Goal: Communication & Community: Answer question/provide support

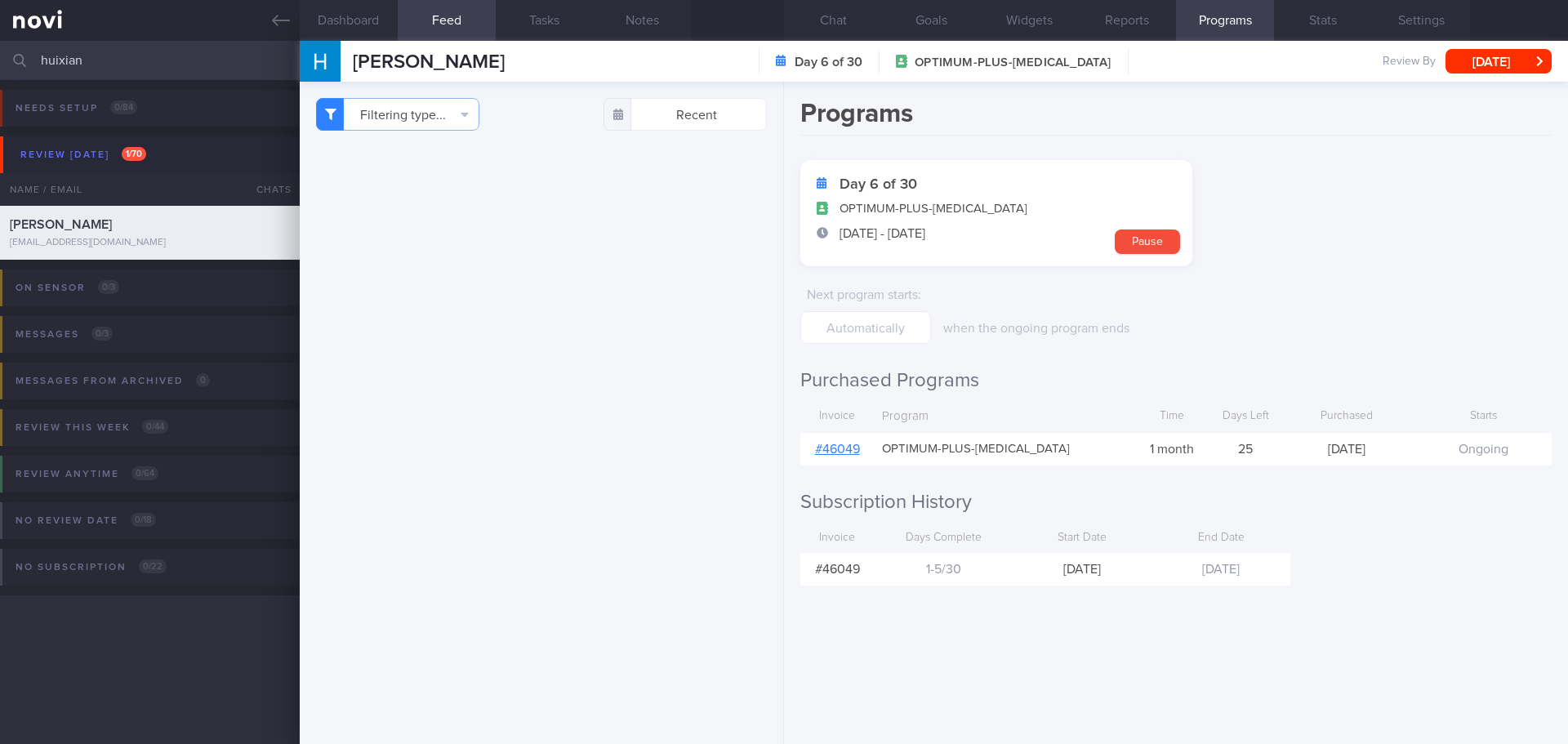
scroll to position [4001, 0]
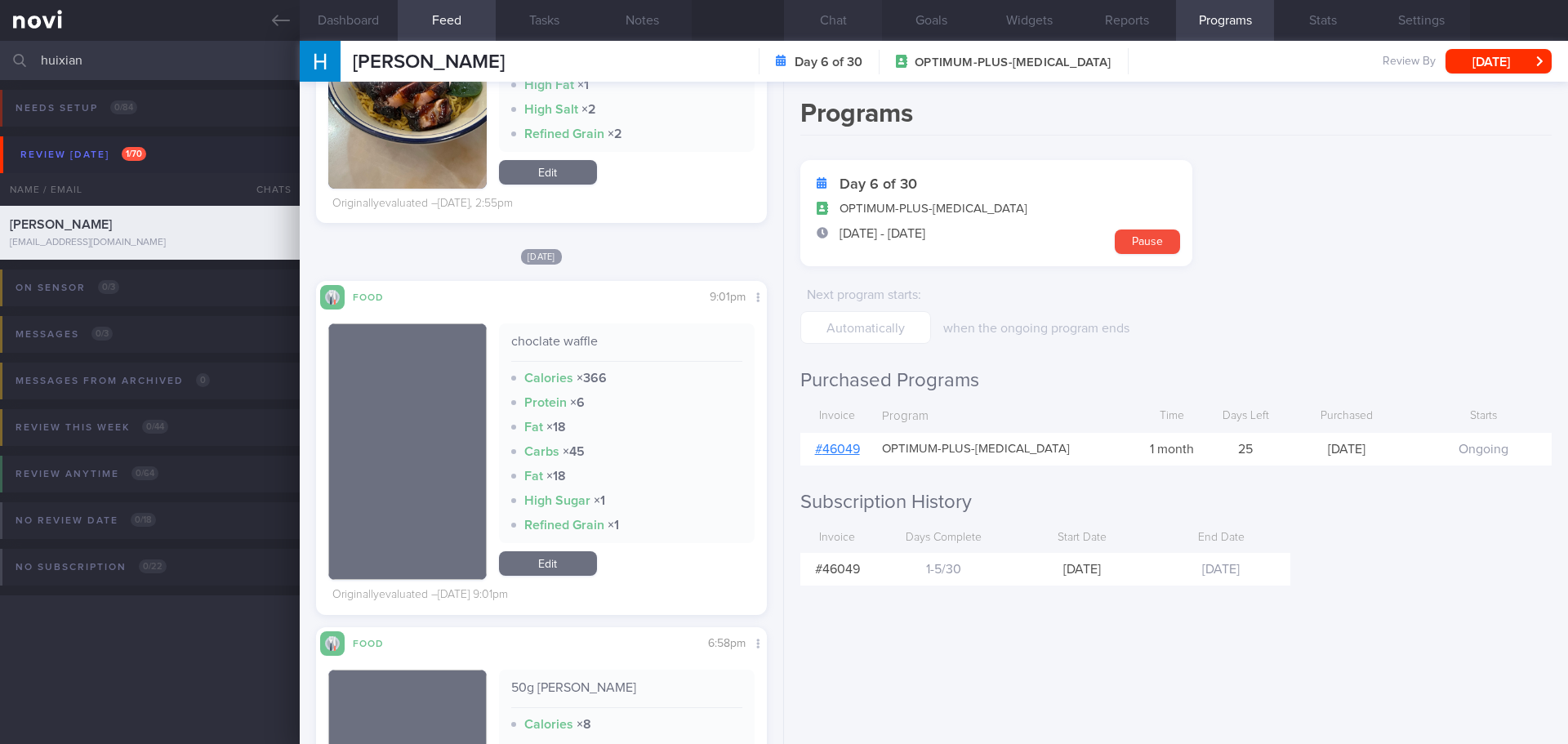
click at [847, 13] on button "Chat" at bounding box center [833, 20] width 98 height 41
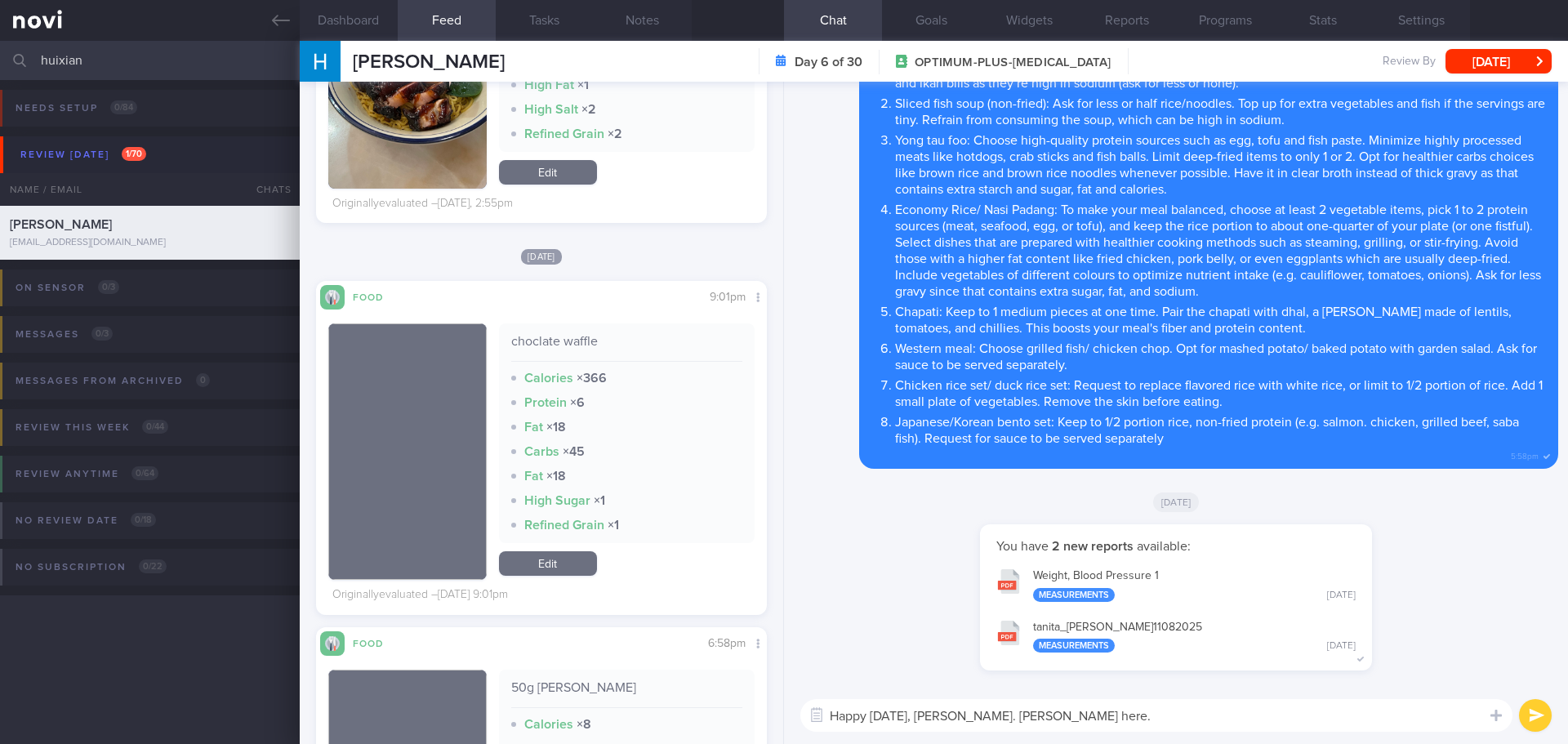
click at [1102, 716] on textarea "Happy Monday, Hui Xian. Elizabeth here." at bounding box center [1157, 715] width 712 height 33
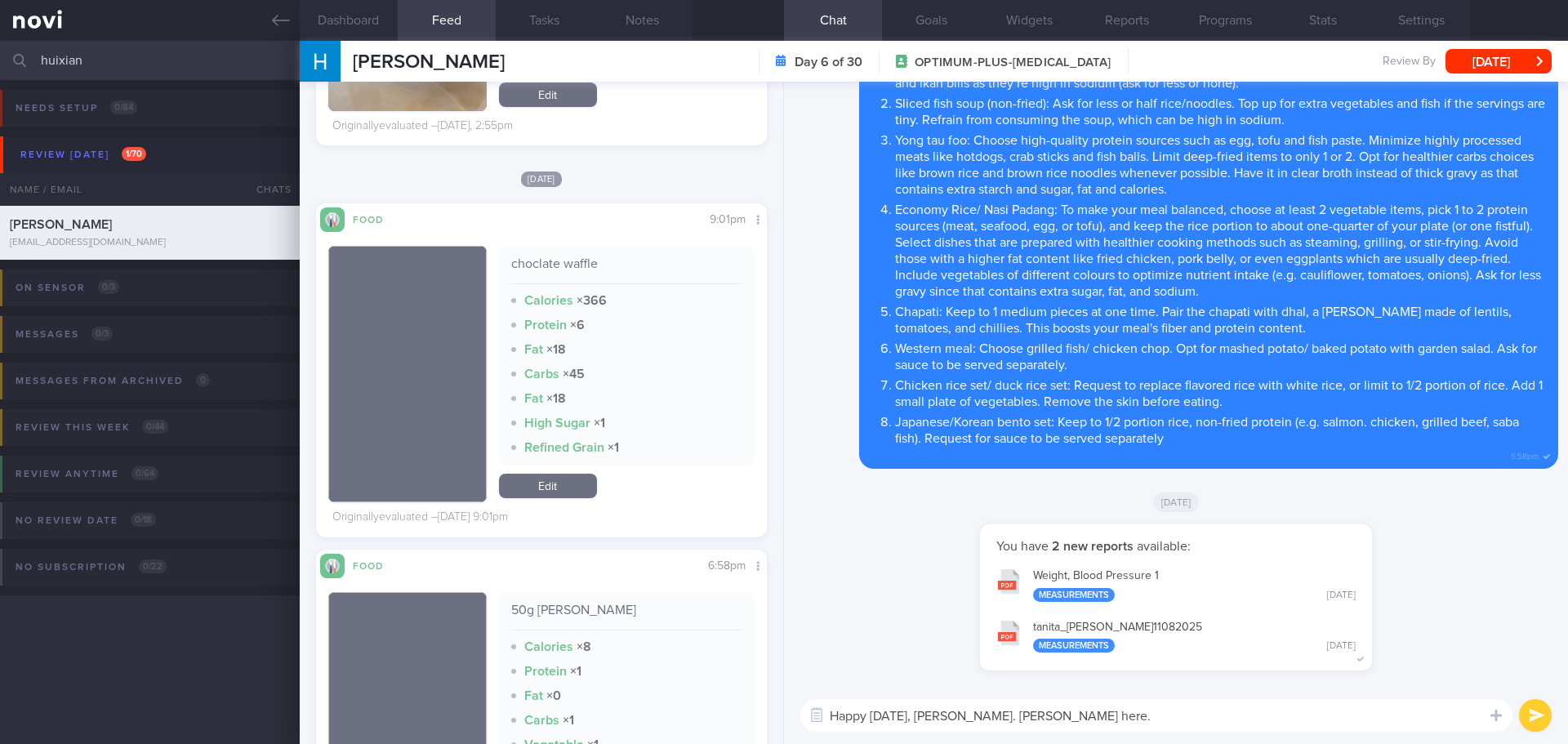
scroll to position [4490, 0]
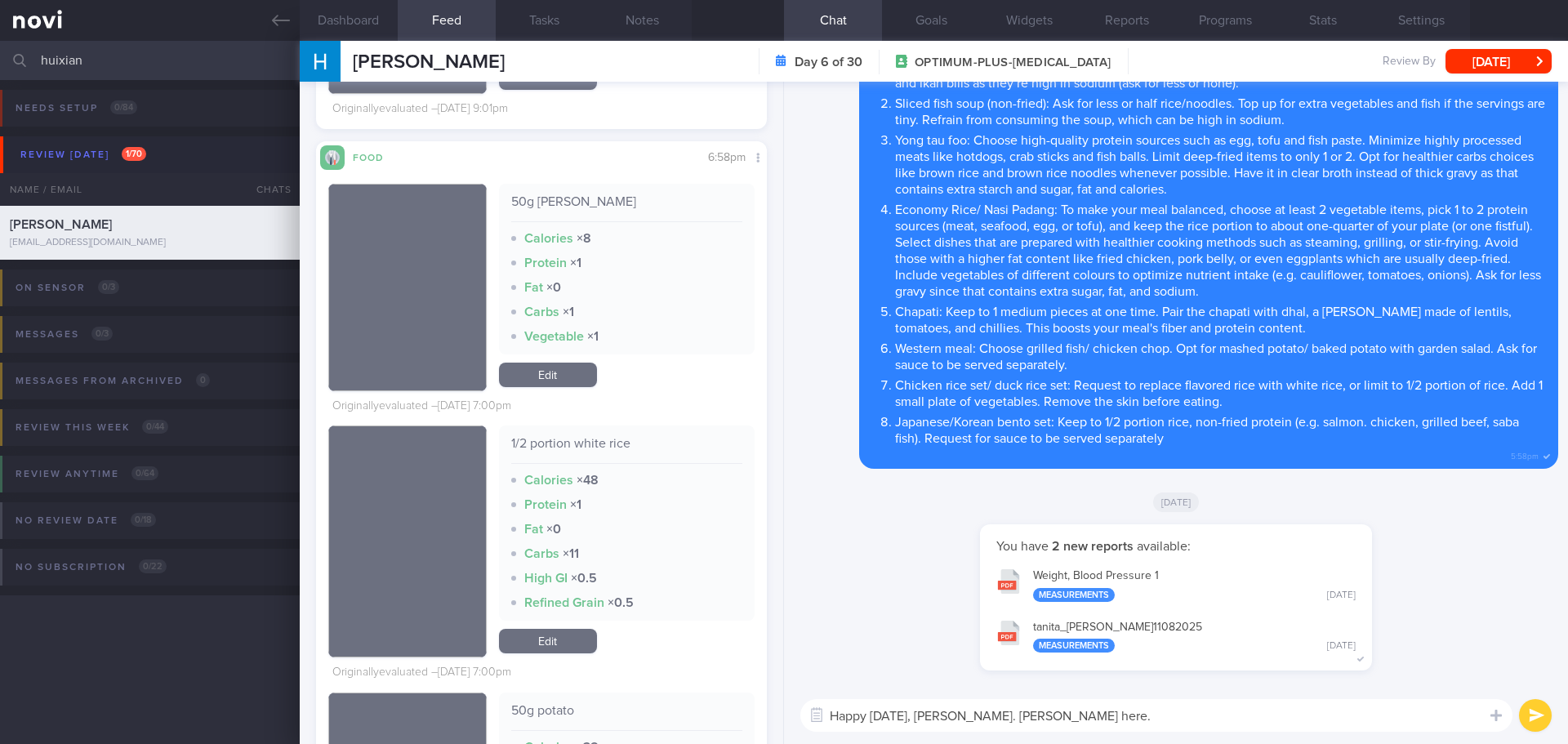
click at [1078, 717] on textarea "Happy Monday, Hui Xian. Elizabeth here." at bounding box center [1157, 715] width 712 height 33
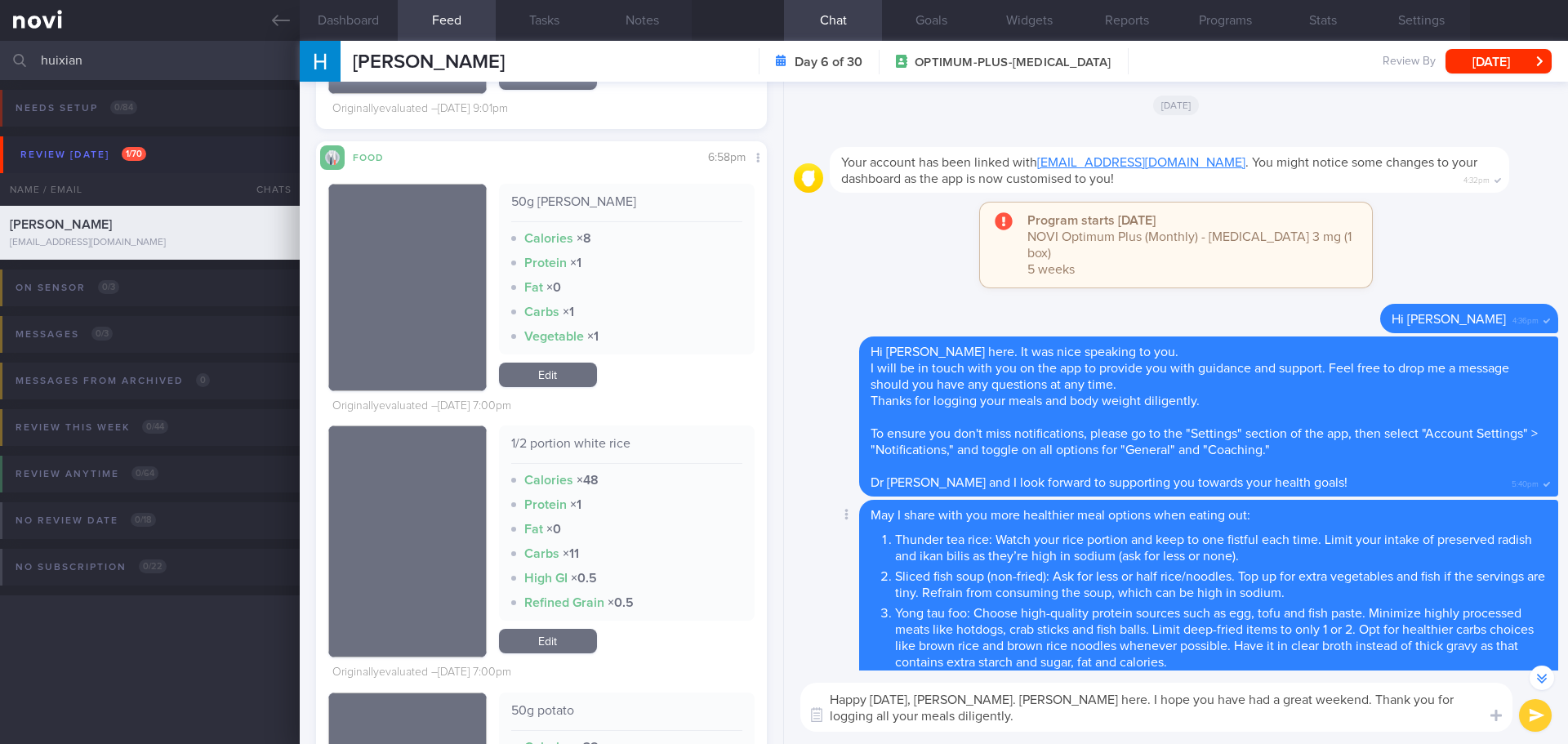
scroll to position [-490, 0]
drag, startPoint x: 1394, startPoint y: 721, endPoint x: 1290, endPoint y: 694, distance: 107.4
click at [1290, 694] on textarea "Happy Monday, Hui Xian. Elizabeth here. I hope you have had a great weekend. Th…" at bounding box center [1157, 707] width 712 height 49
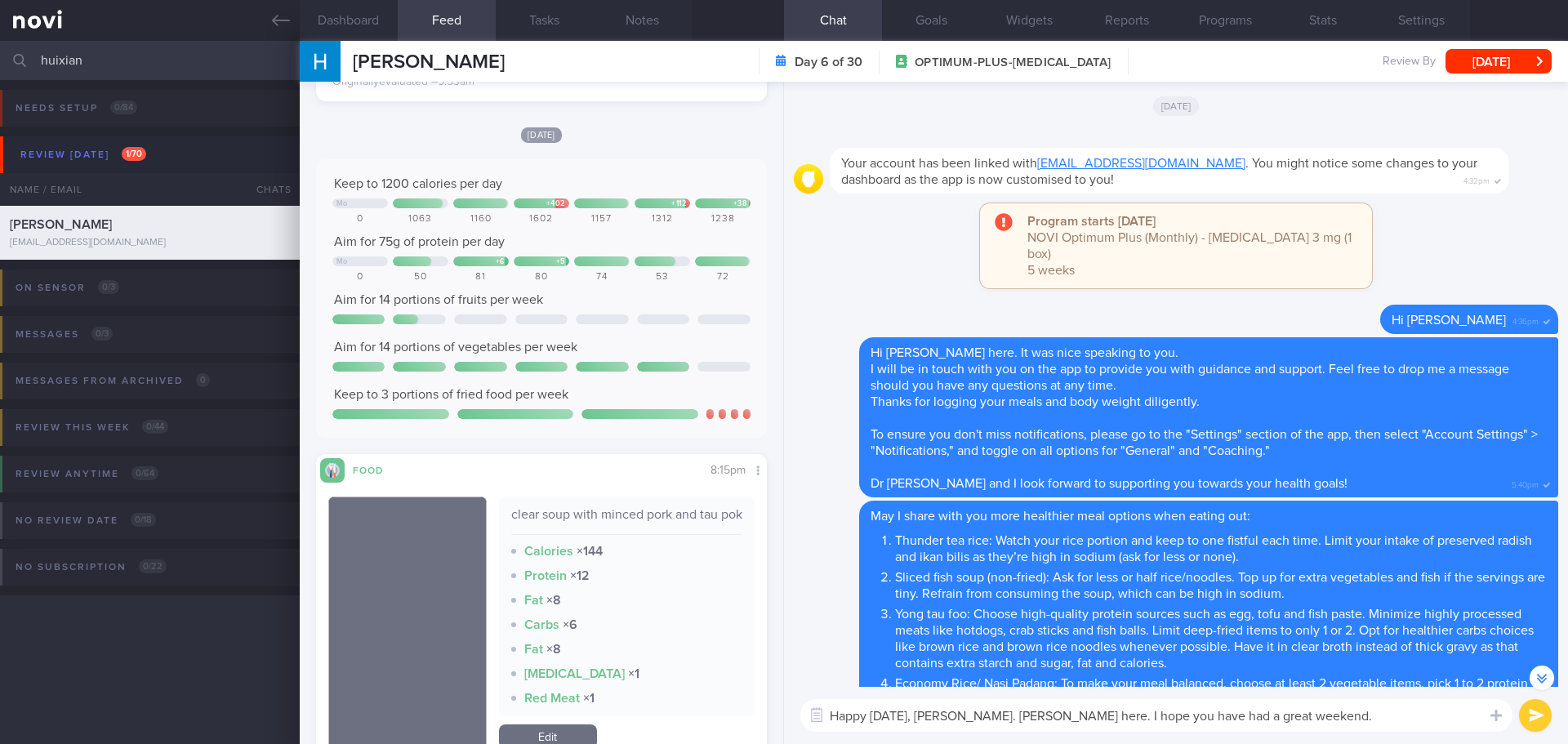
scroll to position [1313, 0]
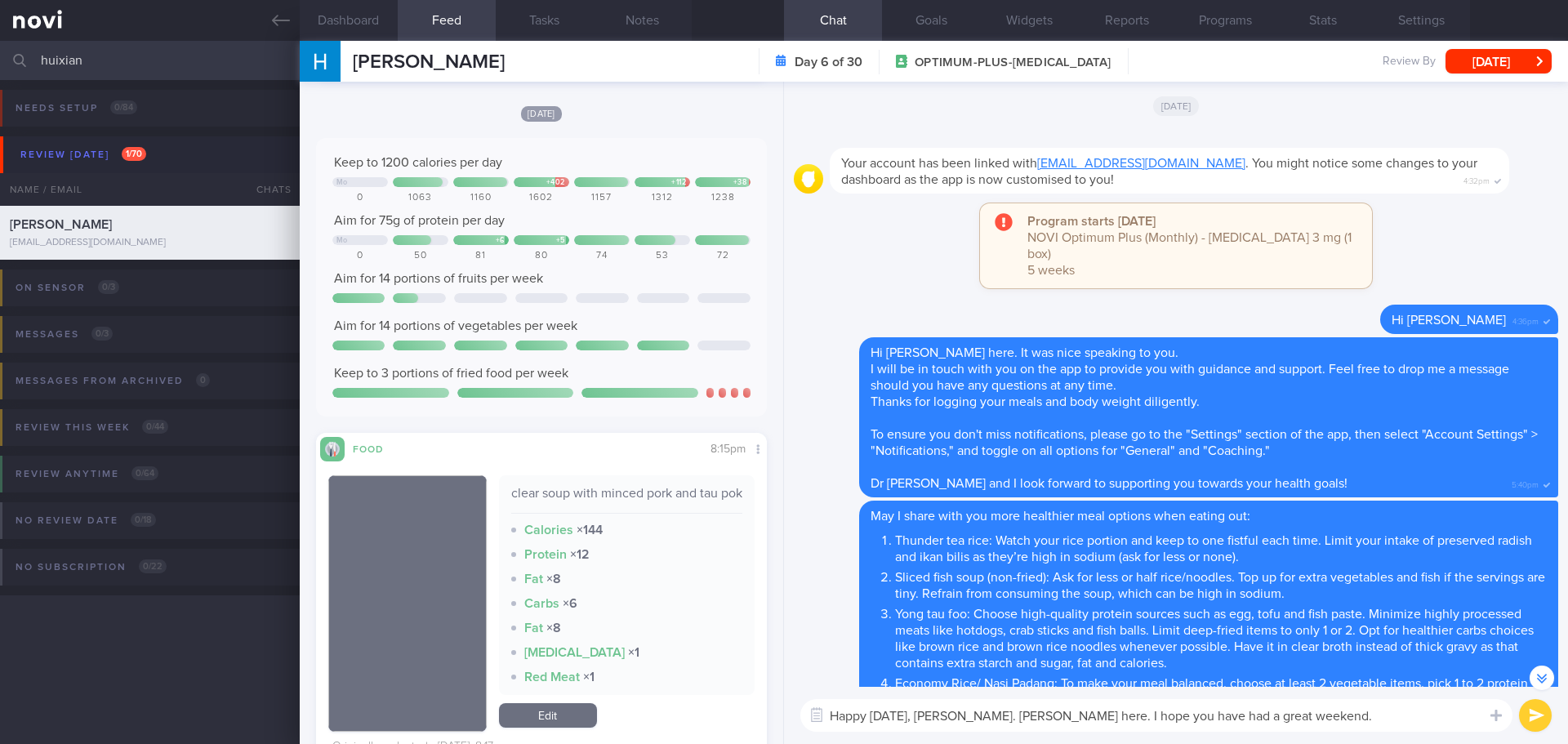
click at [1311, 717] on textarea "Happy Monday, Hui Xian. Elizabeth here. I hope you have had a great weekend." at bounding box center [1157, 715] width 712 height 33
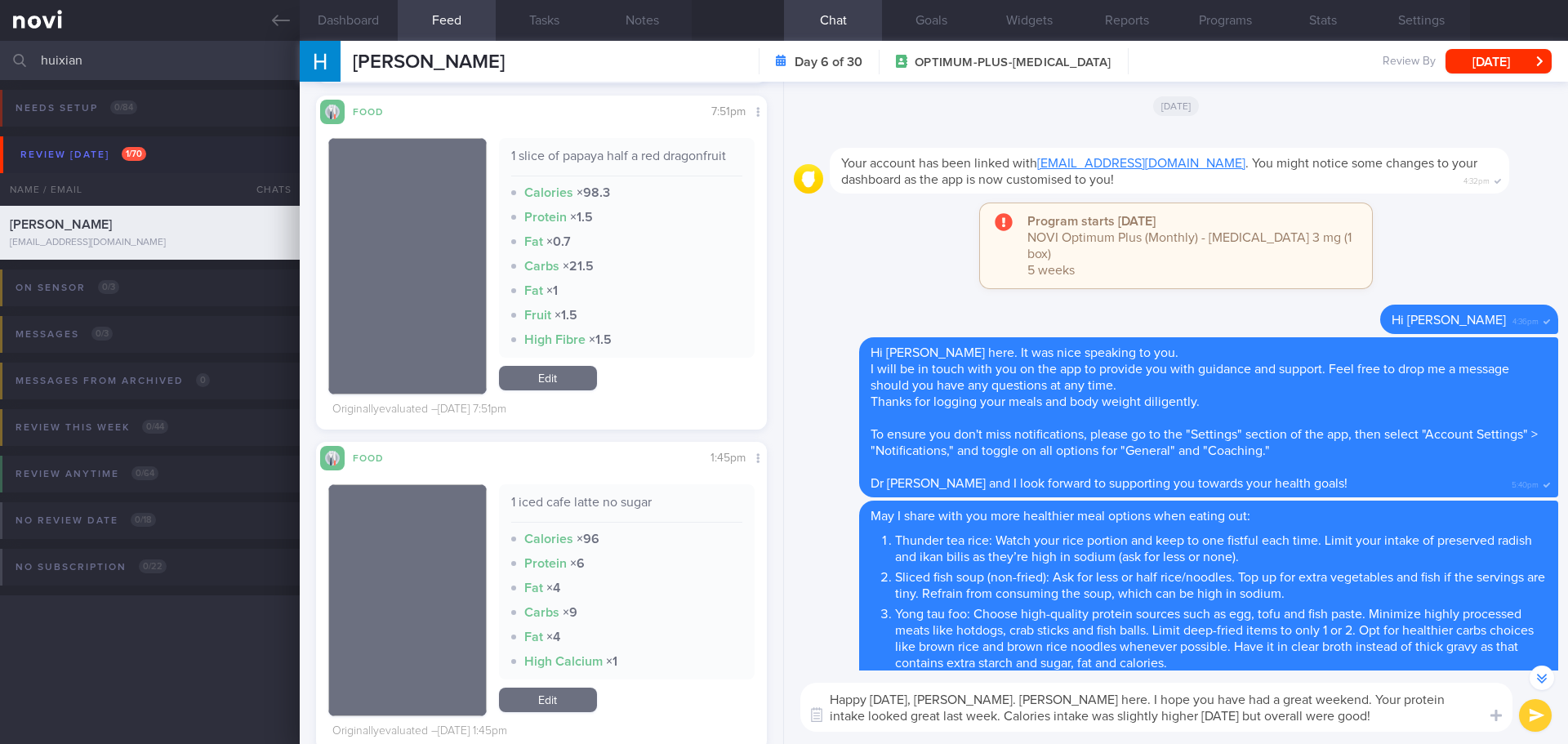
scroll to position [10866, 0]
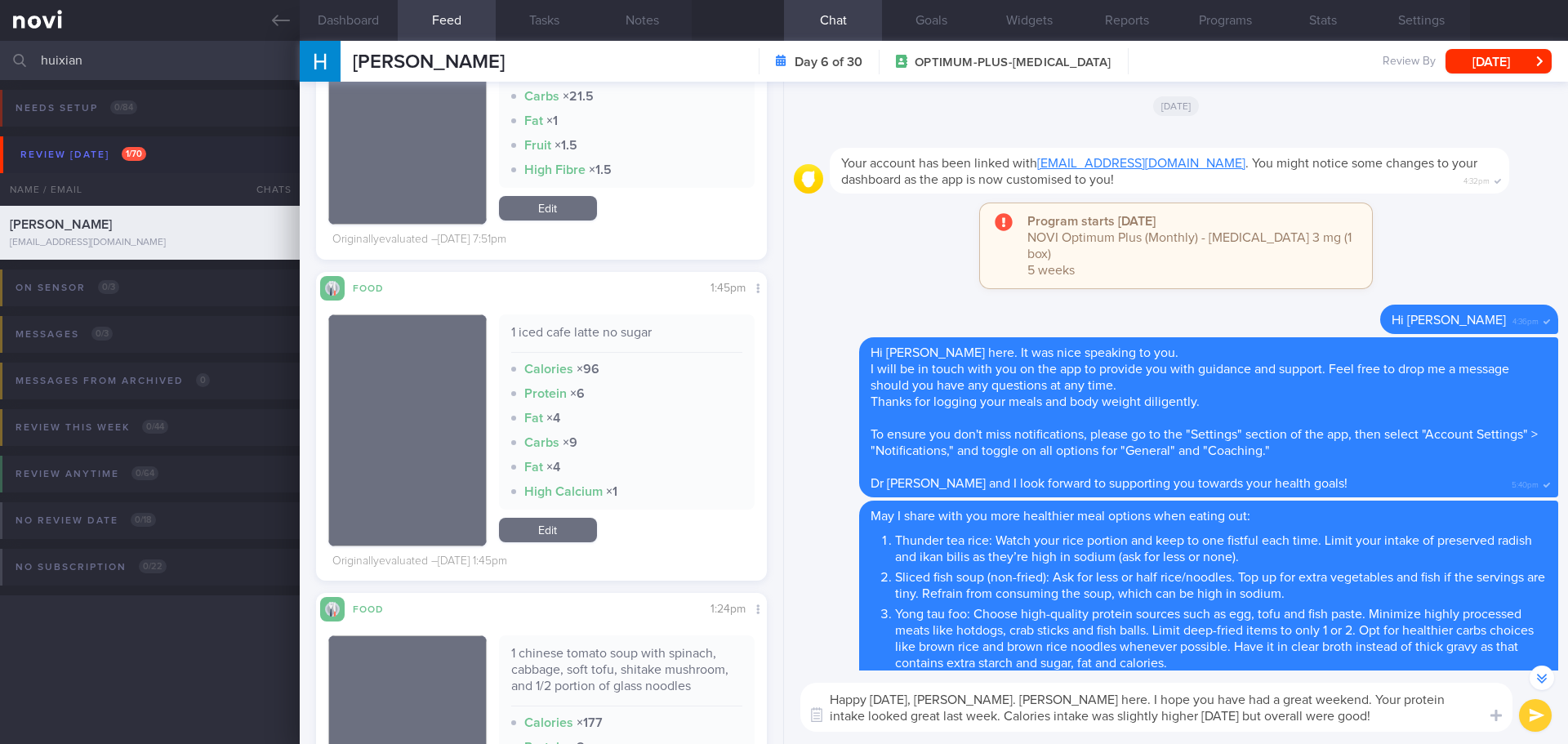
click at [1158, 715] on textarea "Happy Monday, Hui Xian. Elizabeth here. I hope you have had a great weekend. Yo…" at bounding box center [1157, 707] width 712 height 49
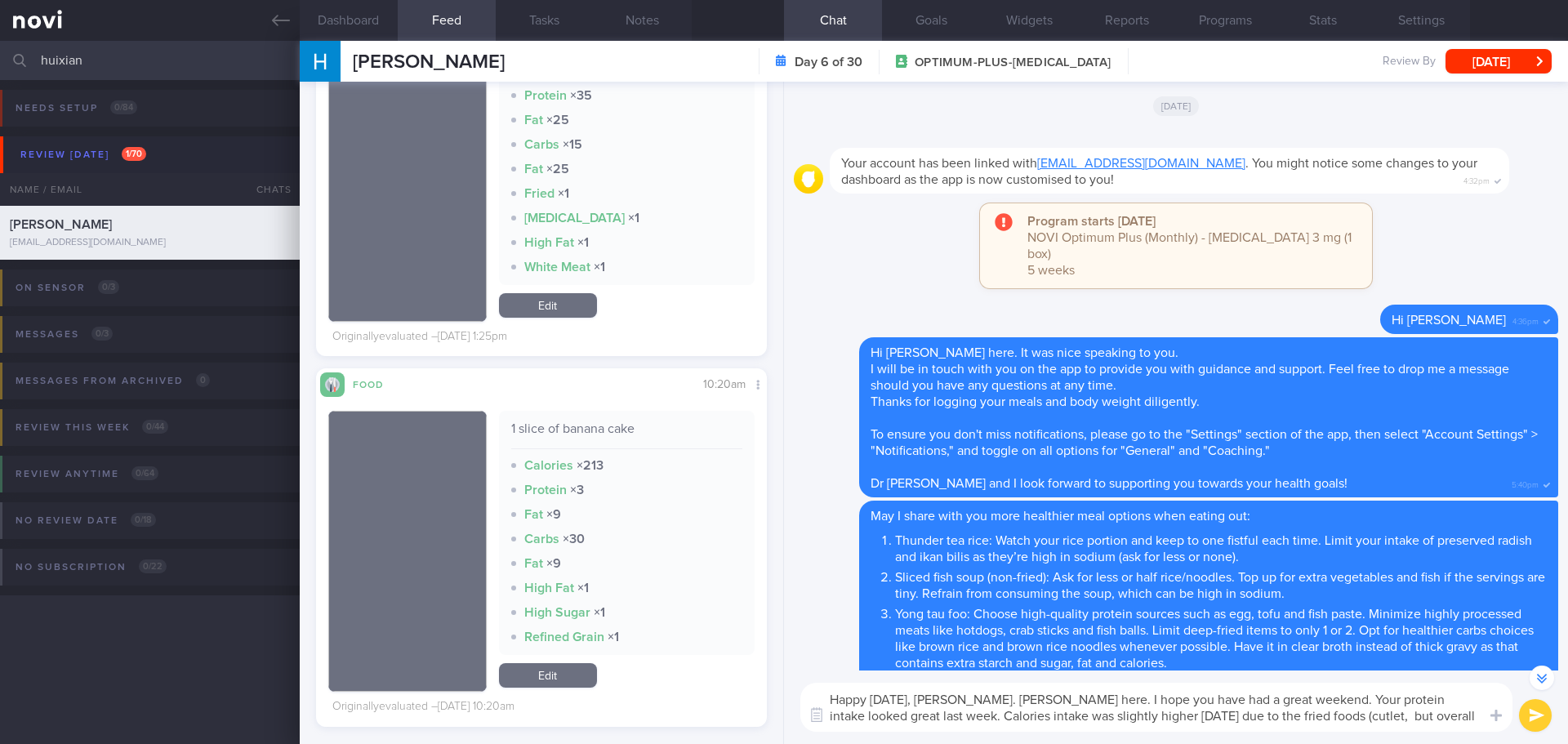
scroll to position [11765, 0]
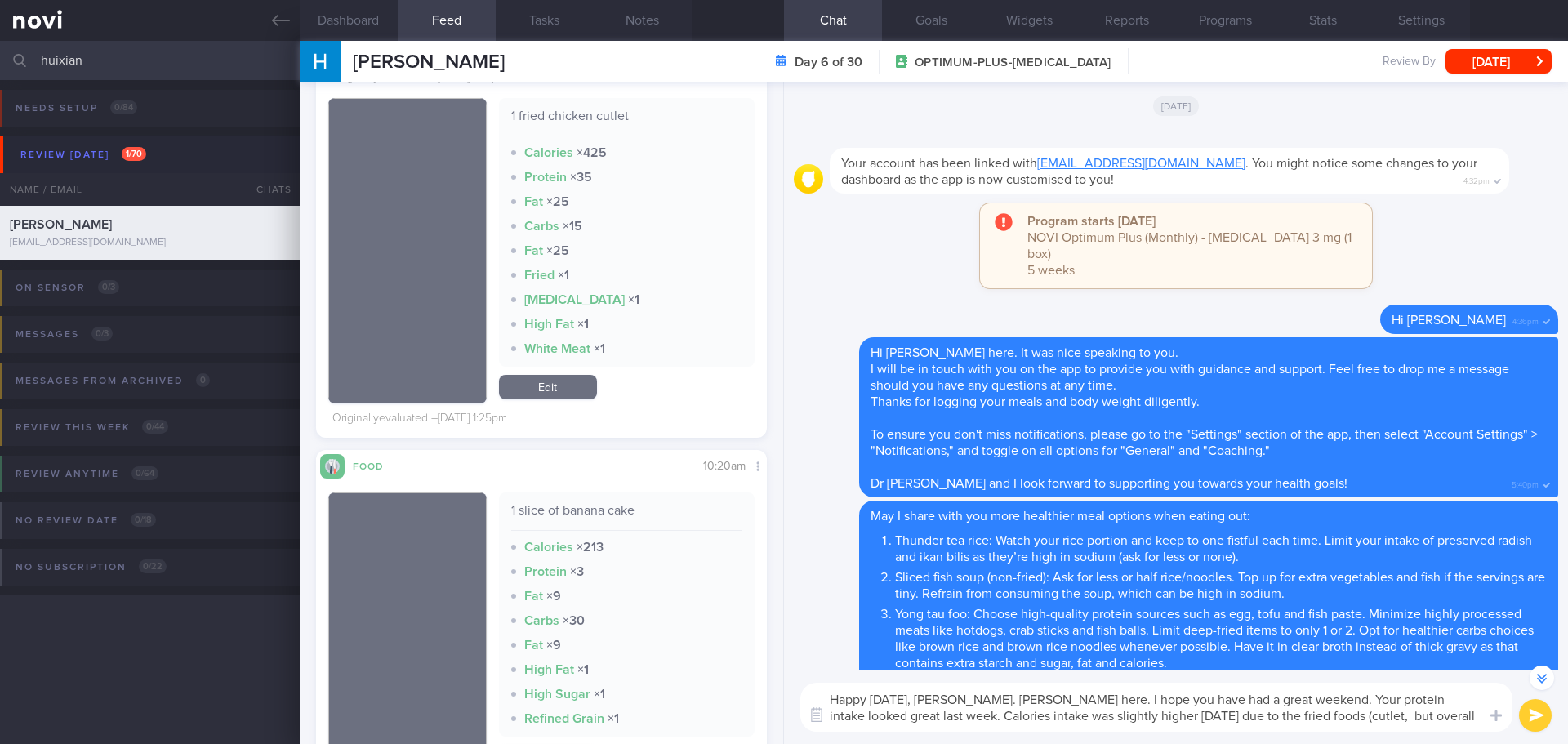
click at [1295, 715] on textarea "Happy Monday, Hui Xian. Elizabeth here. I hope you have had a great weekend. Yo…" at bounding box center [1157, 707] width 712 height 49
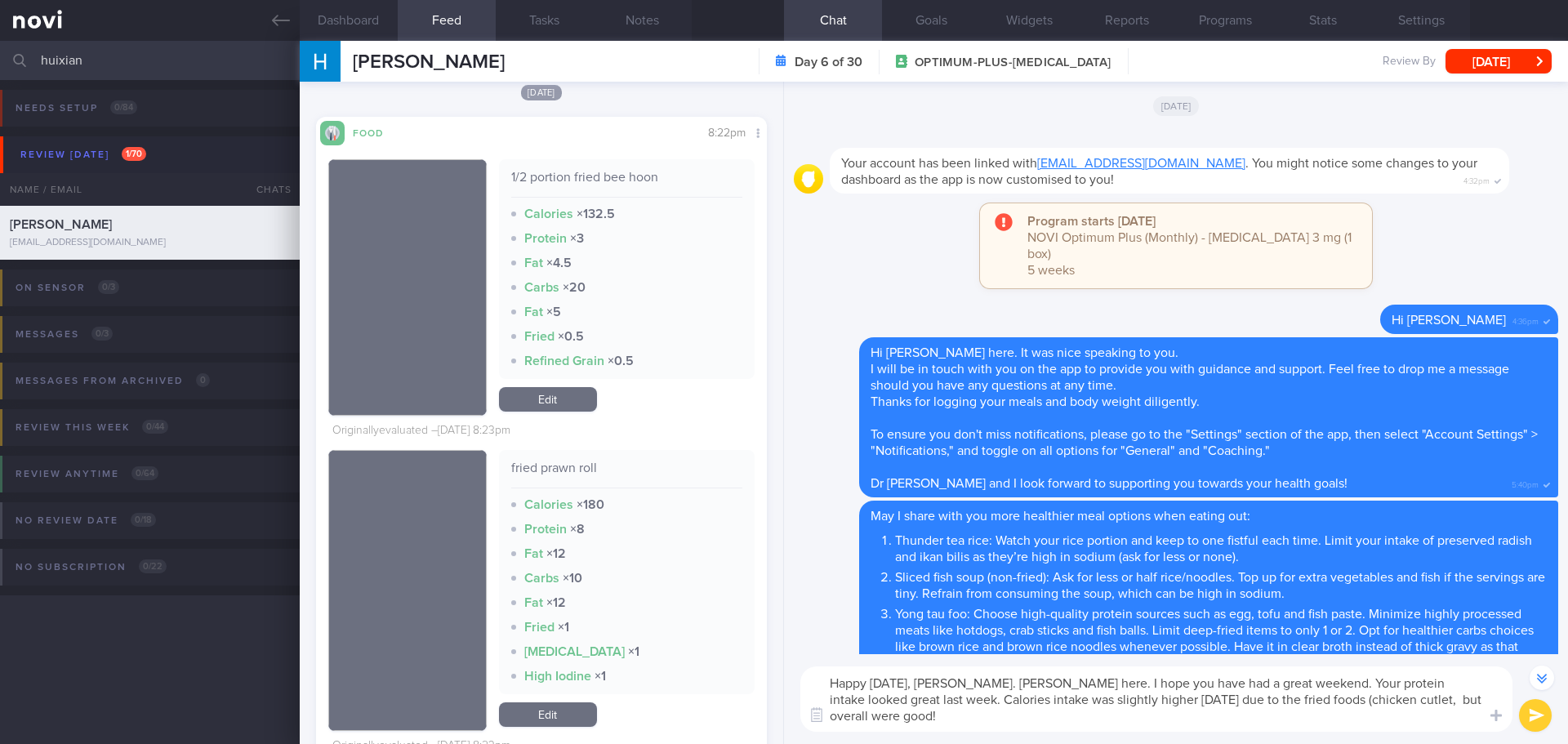
scroll to position [9478, 0]
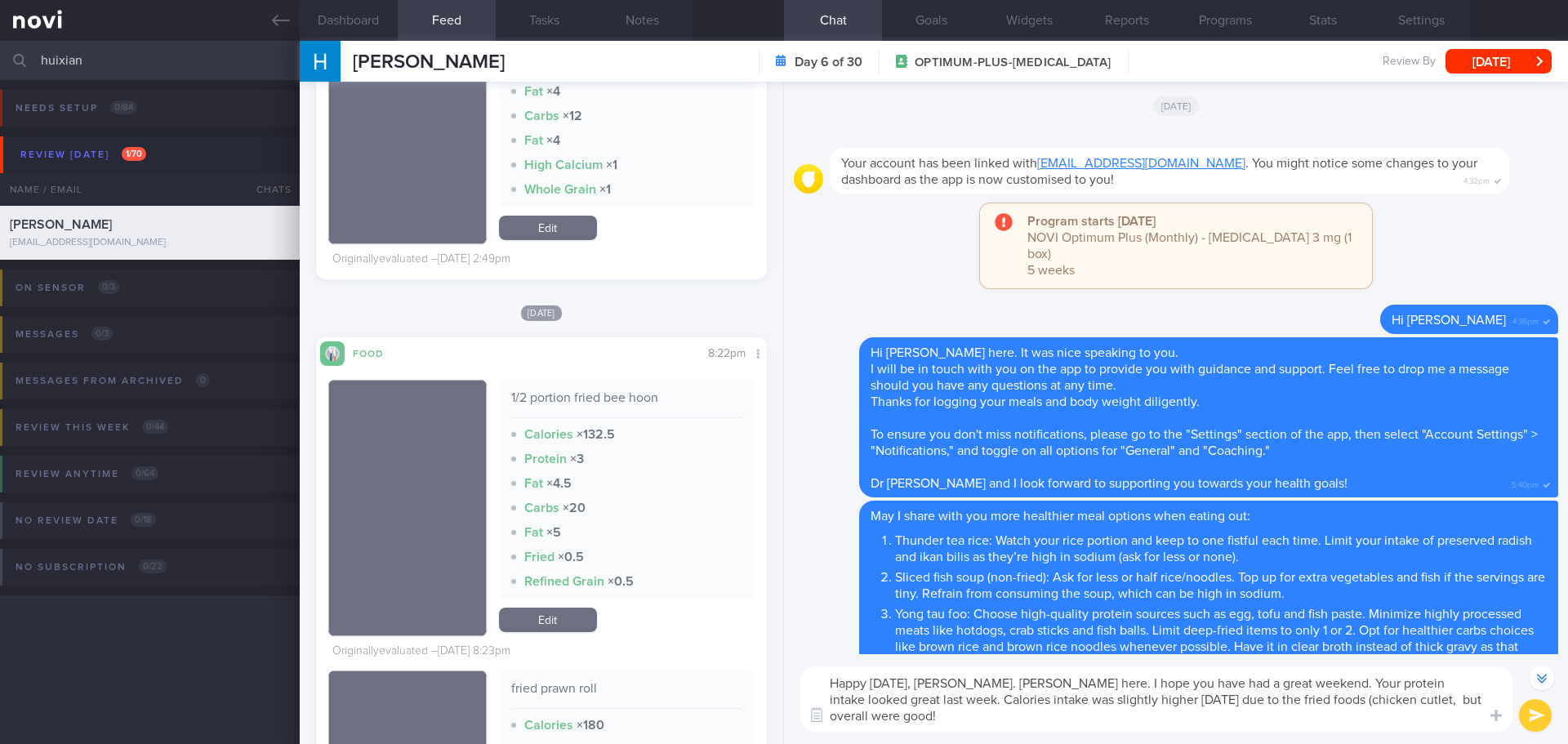
click at [1383, 703] on textarea "Happy Monday, Hui Xian. Elizabeth here. I hope you have had a great weekend. Yo…" at bounding box center [1157, 699] width 712 height 65
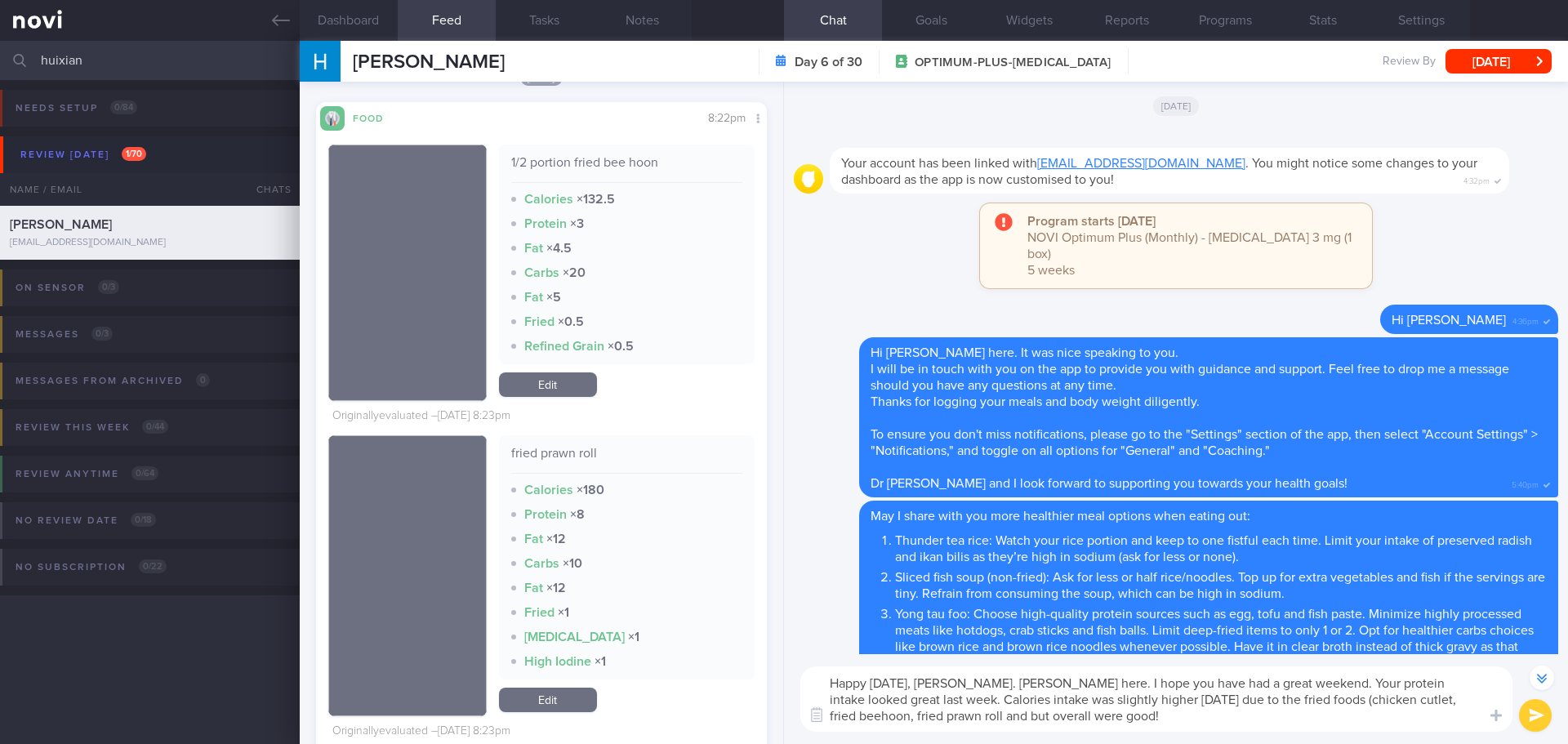
scroll to position [9886, 0]
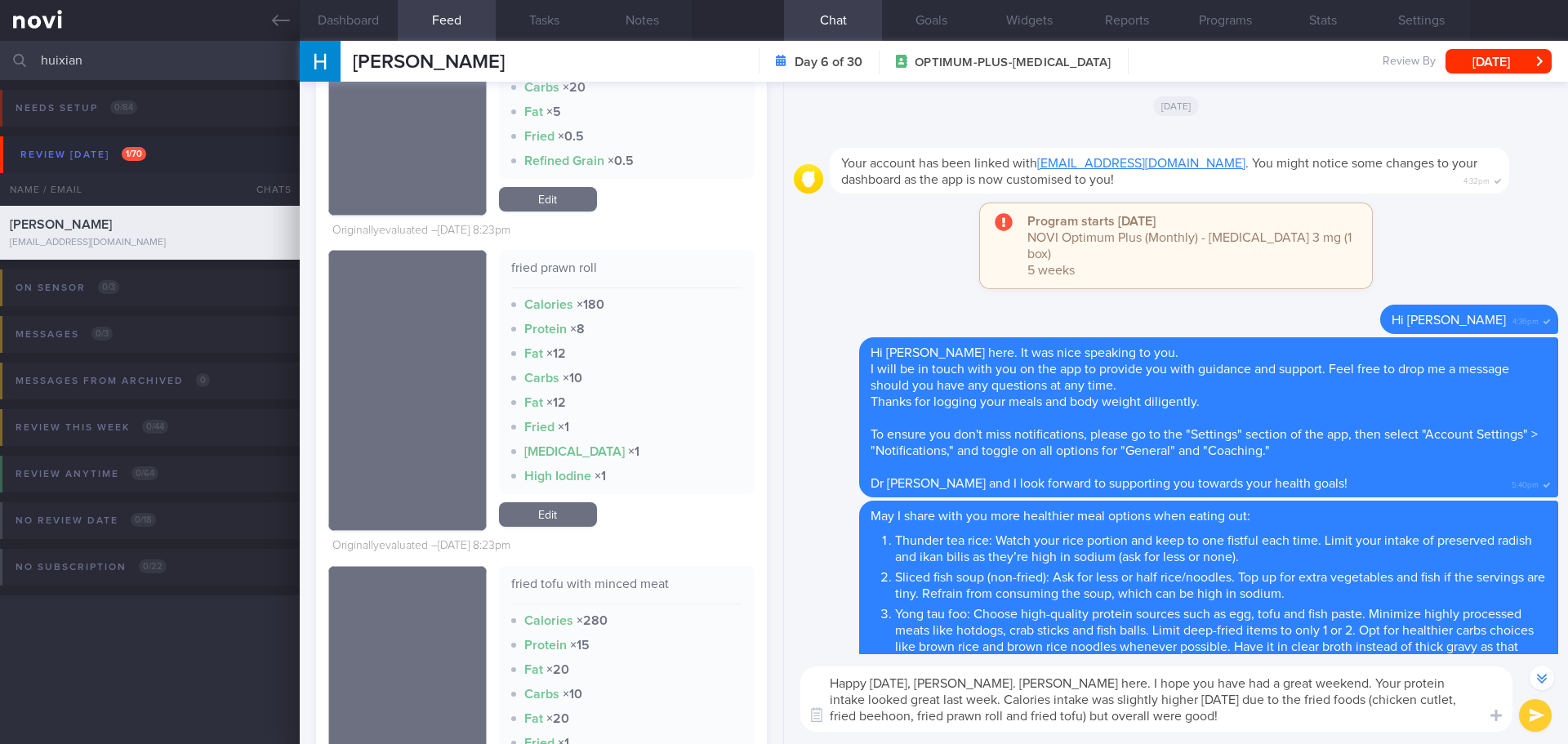
click at [1195, 725] on textarea "Happy Monday, Hui Xian. Elizabeth here. I hope you have had a great weekend. Yo…" at bounding box center [1157, 699] width 712 height 65
click at [1223, 723] on textarea "Happy Monday, Hui Xian. Elizabeth here. I hope you have had a great weekend. Yo…" at bounding box center [1157, 699] width 712 height 65
type textarea "Happy Monday, Hui Xian. Elizabeth here. I hope you have had a great weekend. Yo…"
click at [1524, 715] on button "submit" at bounding box center [1535, 715] width 33 height 33
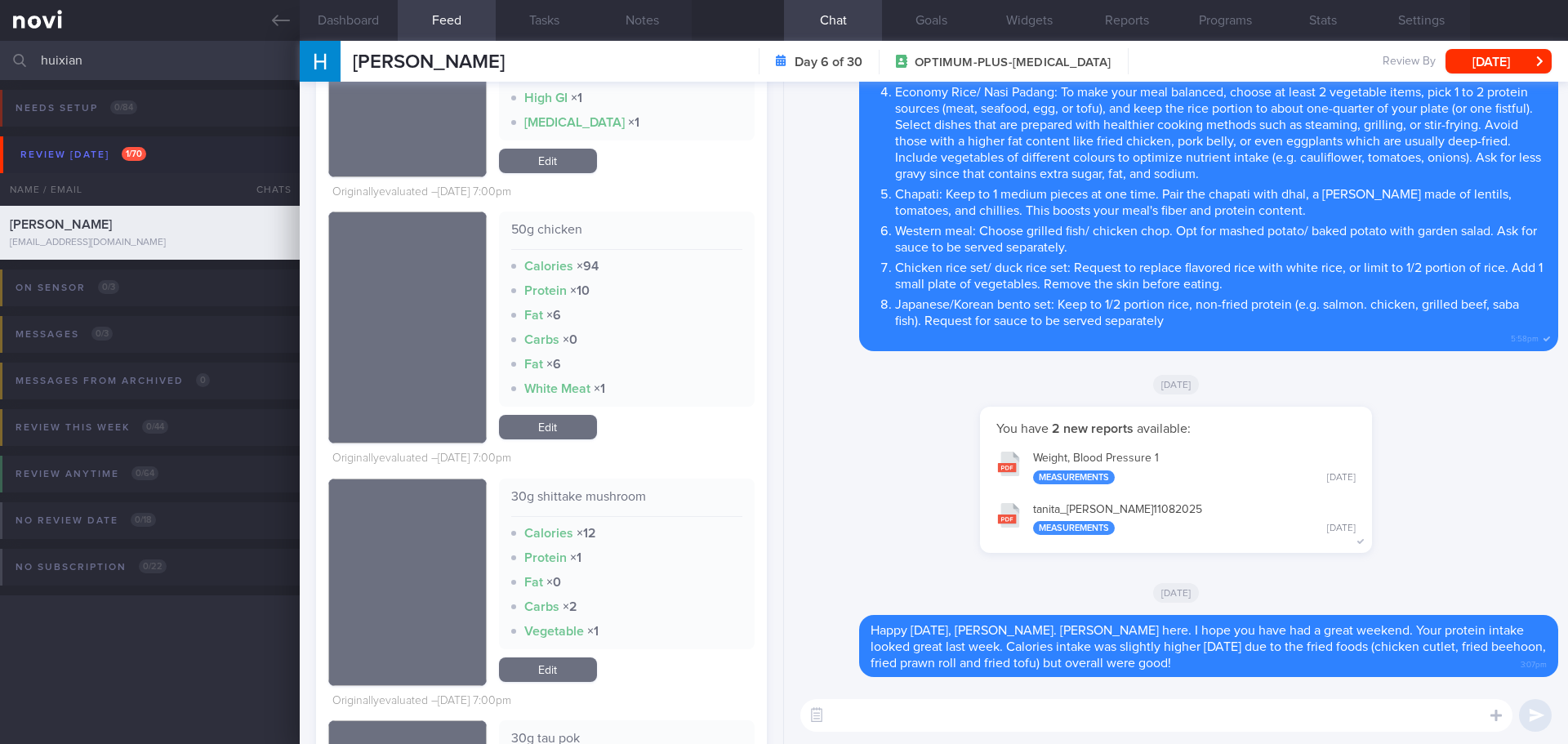
scroll to position [5389, 0]
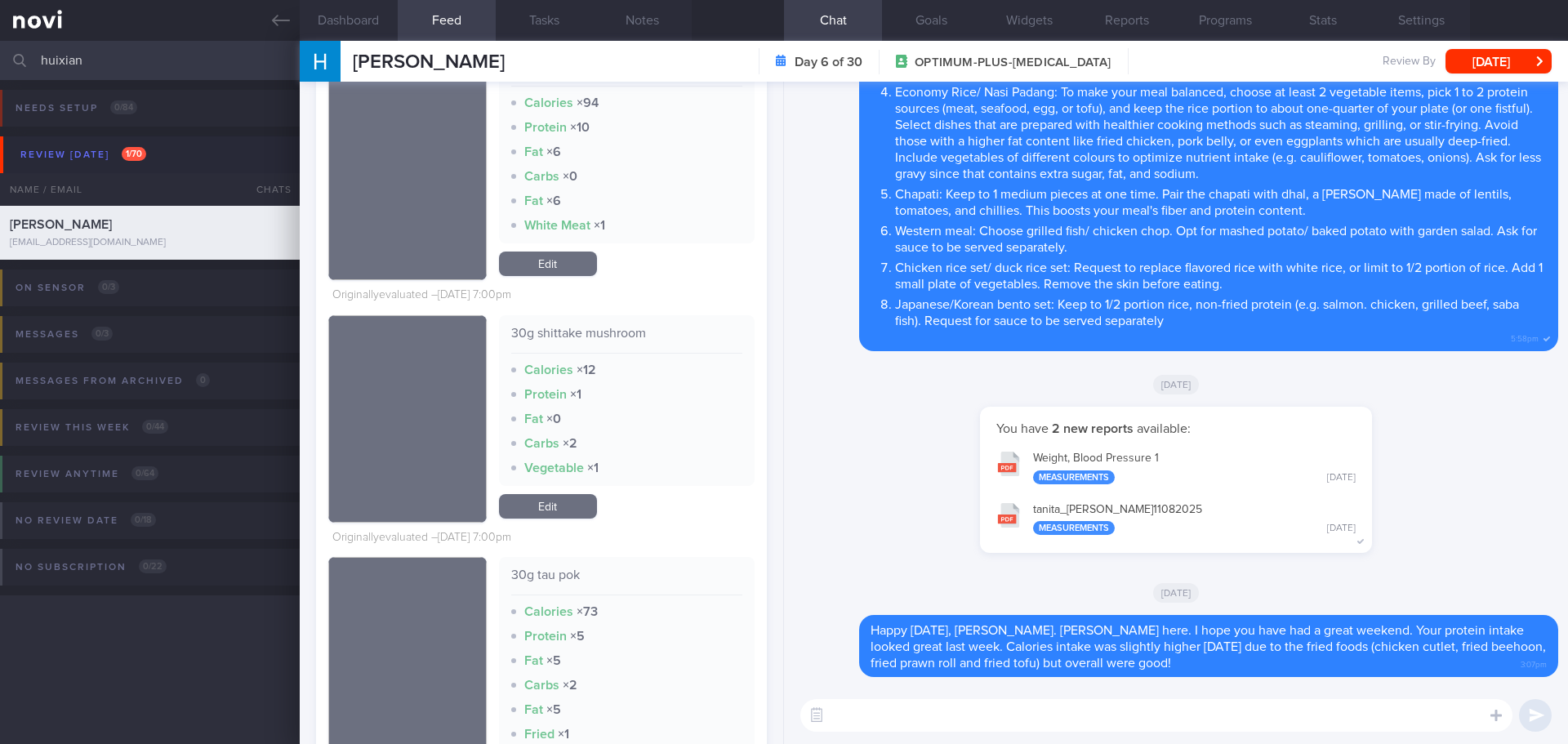
click at [848, 710] on textarea at bounding box center [1157, 715] width 712 height 33
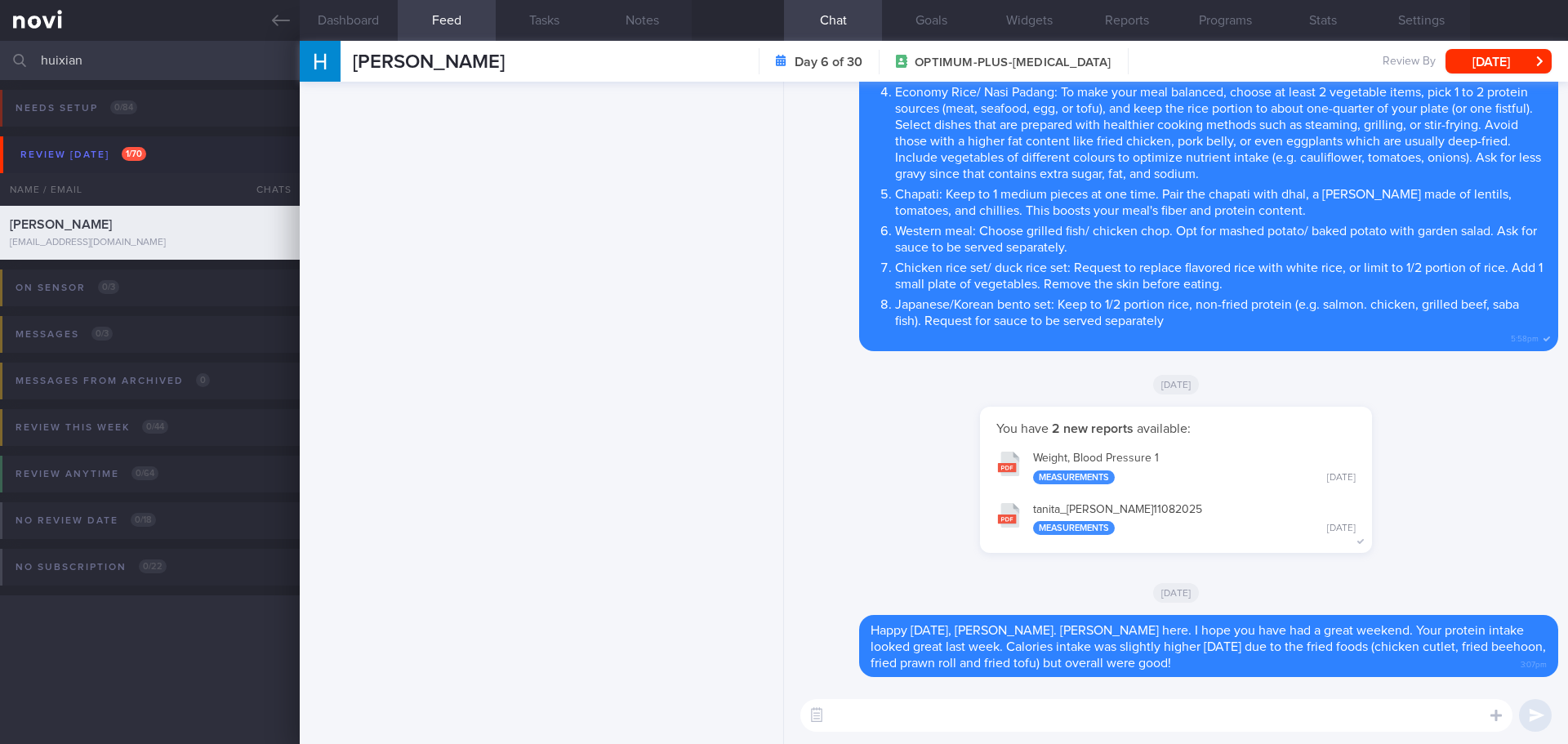
scroll to position [8474, 0]
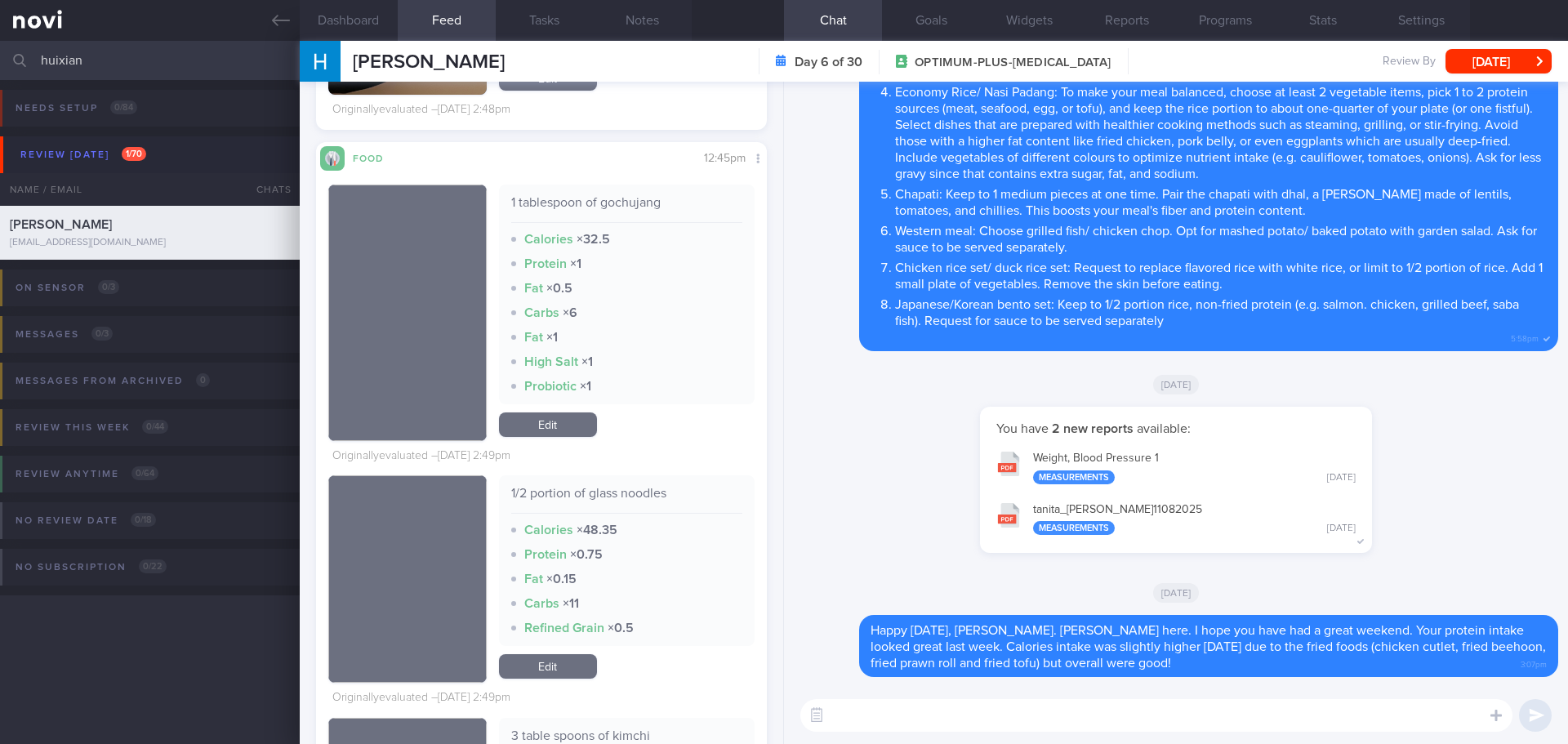
click at [881, 719] on textarea at bounding box center [1157, 715] width 712 height 33
type textarea "I"
type textarea "W"
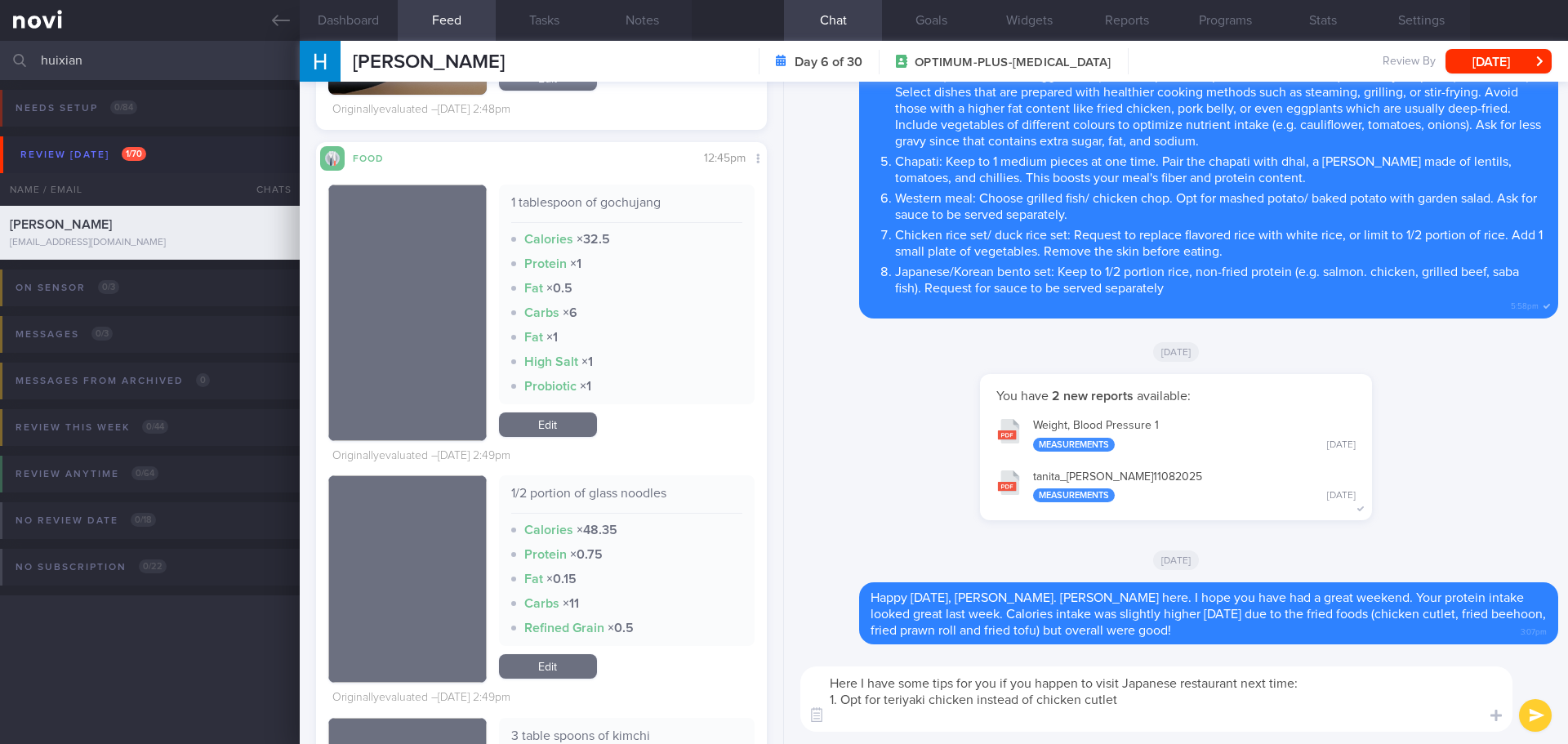
scroll to position [0, 0]
click at [1281, 719] on textarea "Here I have some tips for you if you happen to visit Japanese restaurant next t…" at bounding box center [1157, 699] width 712 height 65
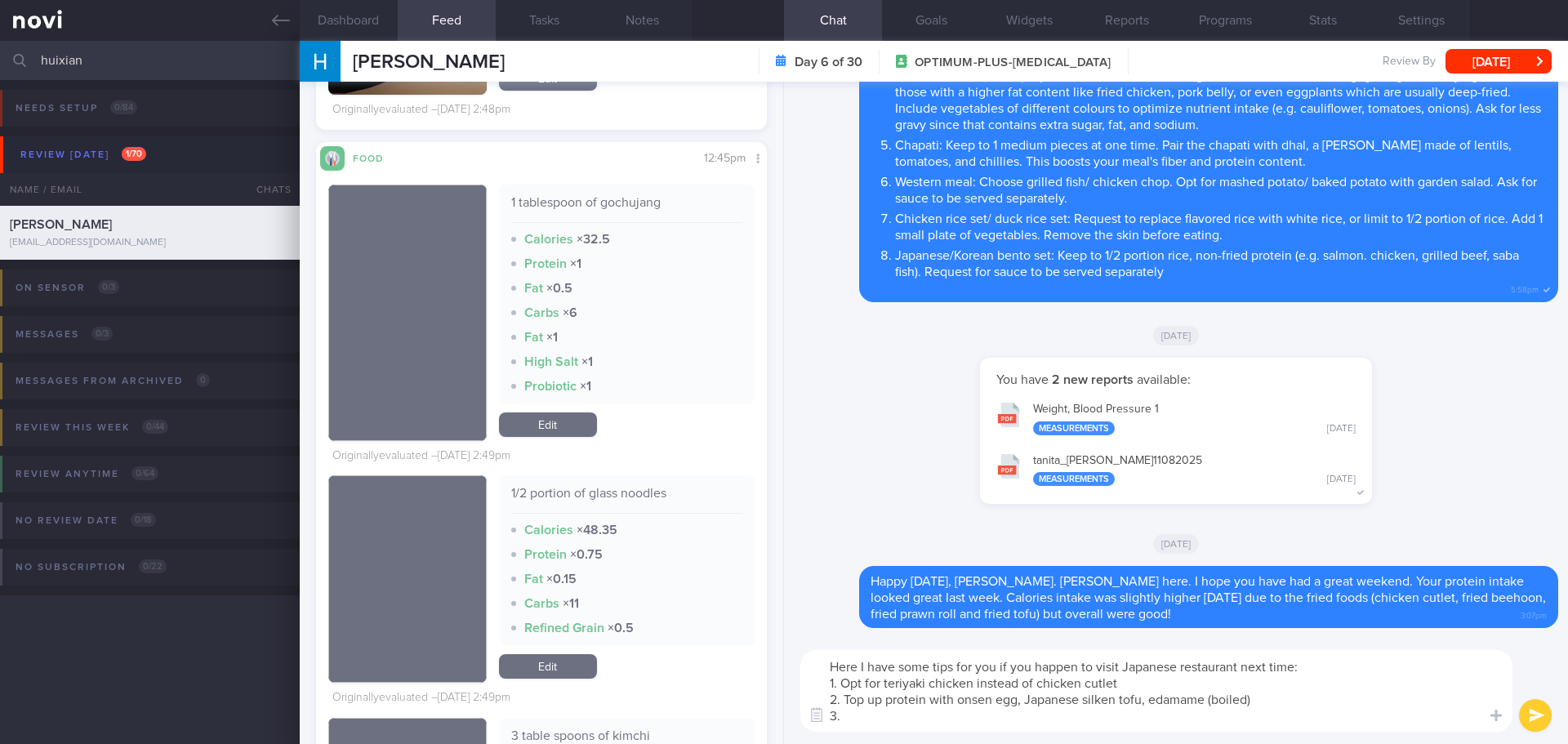
click at [975, 684] on textarea "Here I have some tips for you if you happen to visit Japanese restaurant next t…" at bounding box center [1157, 690] width 712 height 82
click at [1258, 678] on textarea "Here I have some tips for you if you happen to visit Japanese restaurant next t…" at bounding box center [1157, 690] width 712 height 82
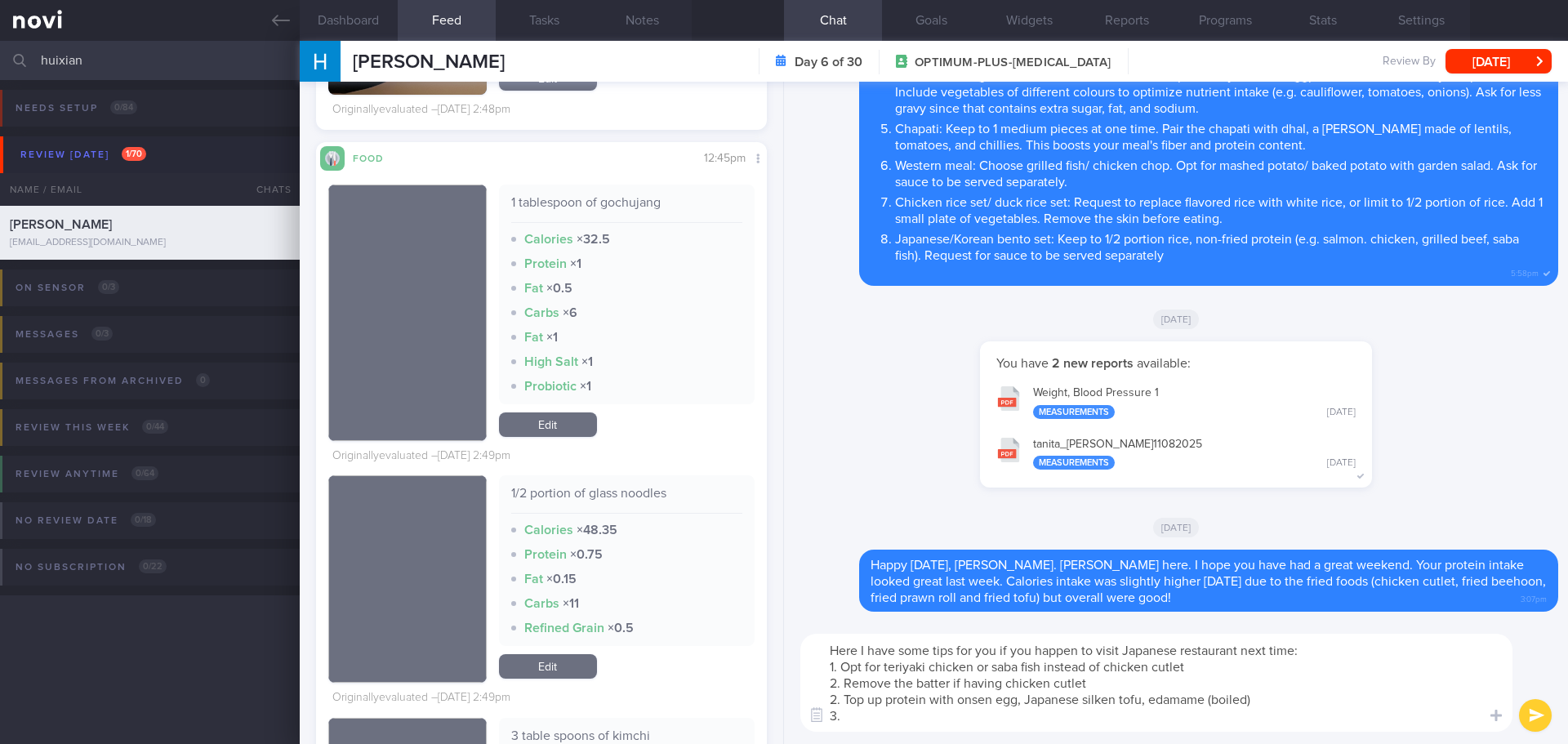
click at [836, 703] on textarea "Here I have some tips for you if you happen to visit Japanese restaurant next t…" at bounding box center [1157, 682] width 712 height 98
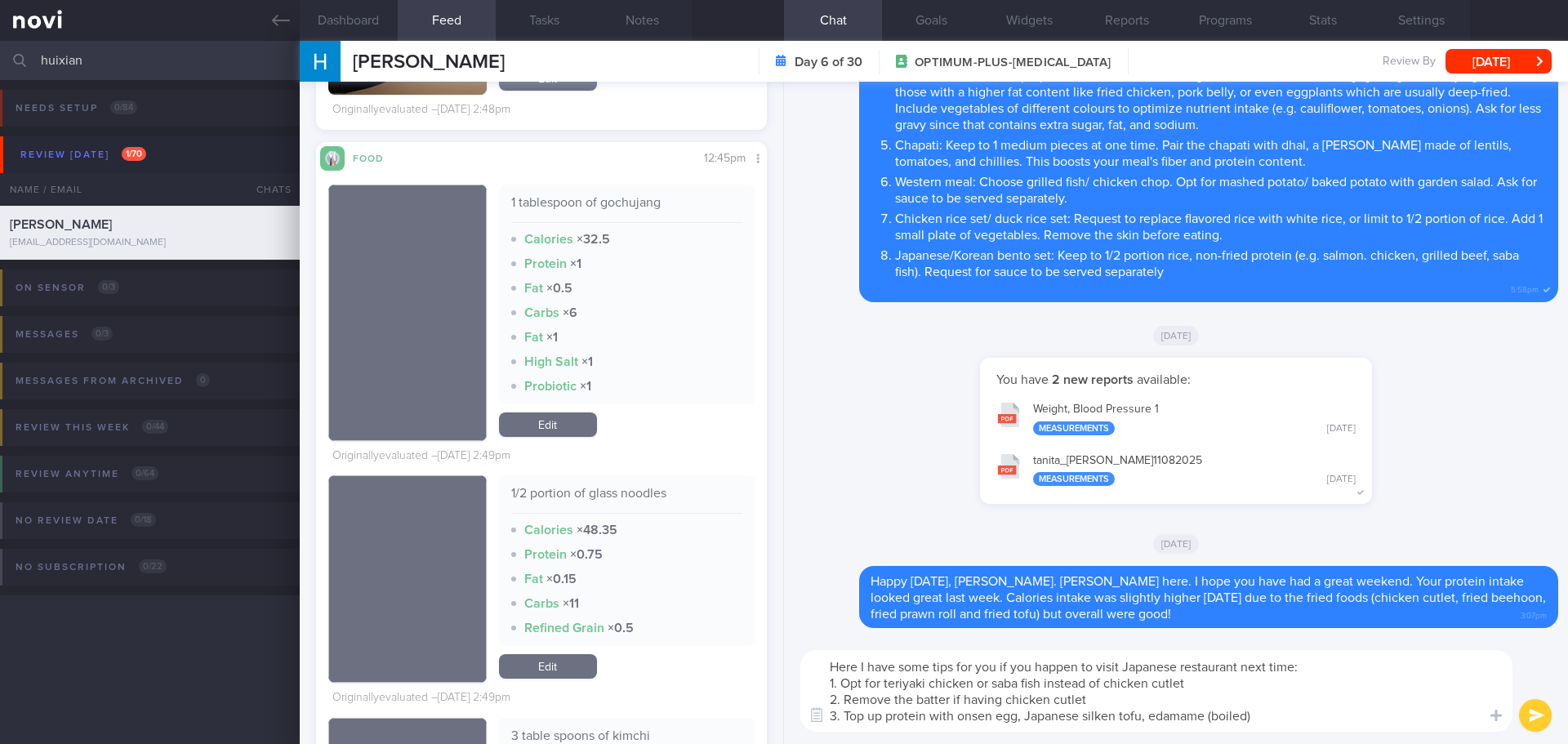
click at [1104, 699] on textarea "Here I have some tips for you if you happen to visit Japanese restaurant next t…" at bounding box center [1157, 690] width 712 height 82
click at [1296, 715] on textarea "Here I have some tips for you if you happen to visit Japanese restaurant next t…" at bounding box center [1157, 690] width 712 height 82
drag, startPoint x: 1310, startPoint y: 727, endPoint x: 806, endPoint y: 669, distance: 507.3
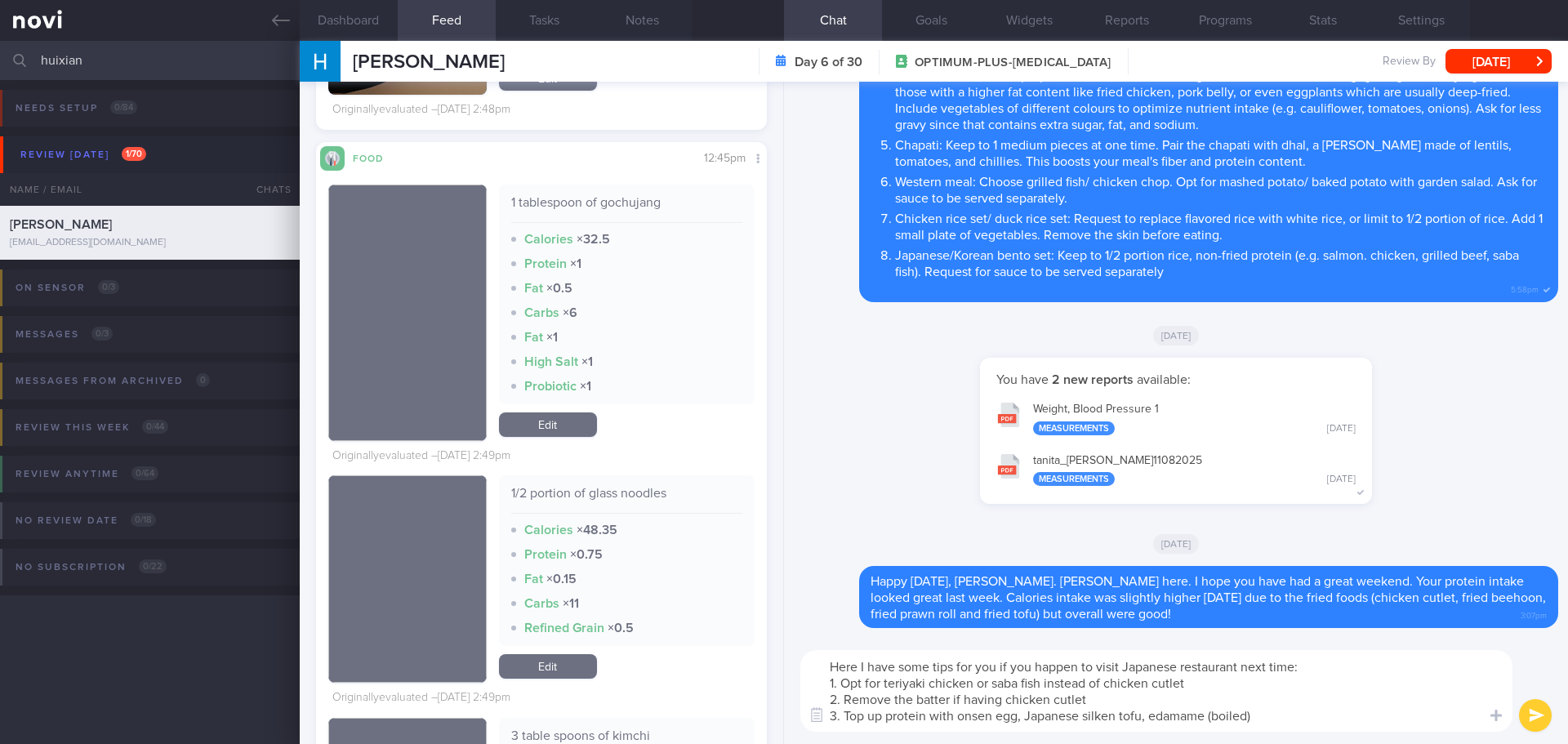
click at [806, 669] on textarea "Here I have some tips for you if you happen to visit Japanese restaurant next t…" at bounding box center [1157, 690] width 712 height 82
type textarea "Here I have some tips for you if you happen to visit Japanese restaurant next t…"
click at [1281, 703] on textarea "Here I have some tips for you if you happen to visit Japanese restaurant next t…" at bounding box center [1157, 690] width 712 height 82
click at [1518, 706] on div "Here I have some tips for you if you happen to visit Japanese restaurant next t…" at bounding box center [1176, 690] width 784 height 106
click at [1542, 719] on button "submit" at bounding box center [1535, 715] width 33 height 33
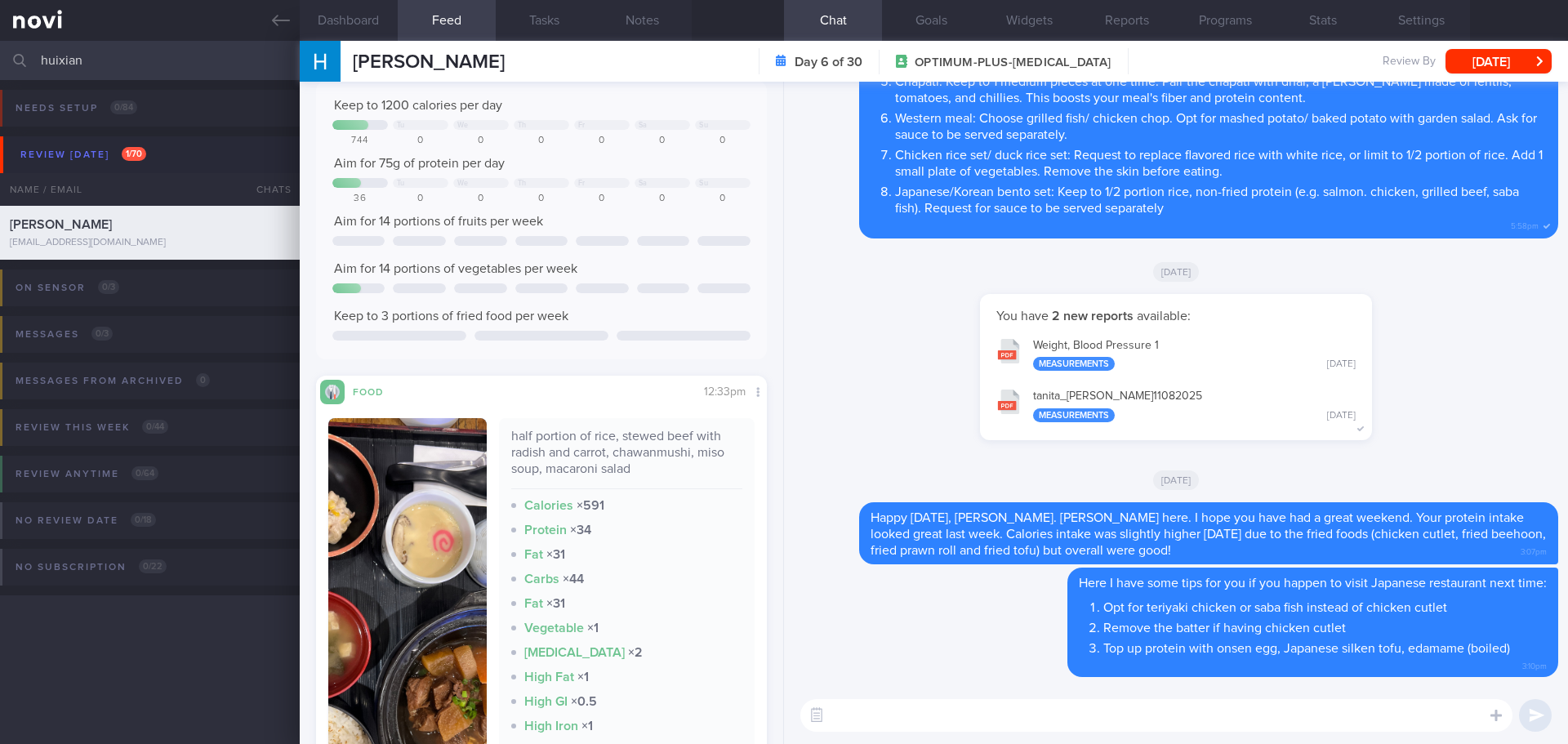
scroll to position [284, 0]
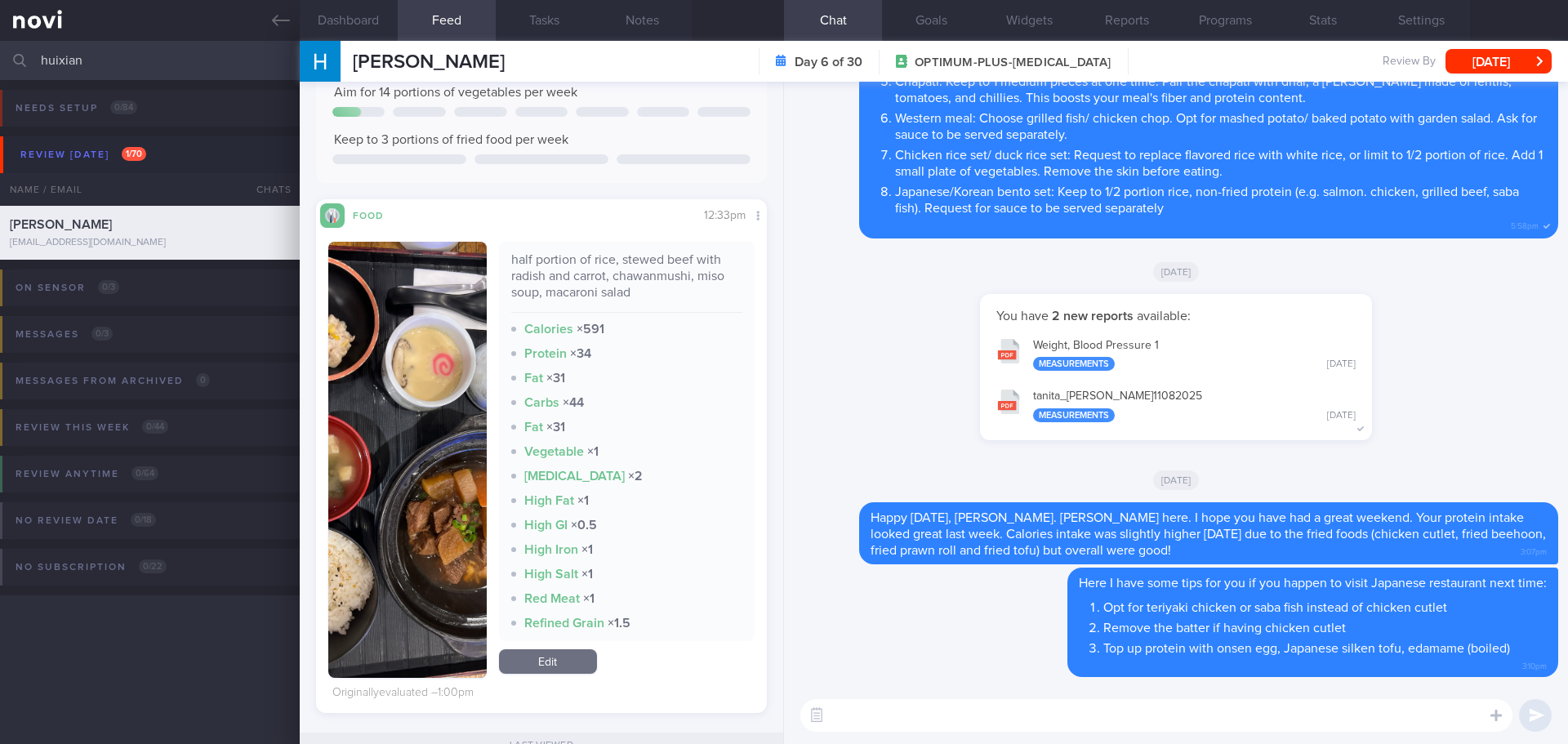
click at [415, 358] on button "button" at bounding box center [407, 460] width 158 height 436
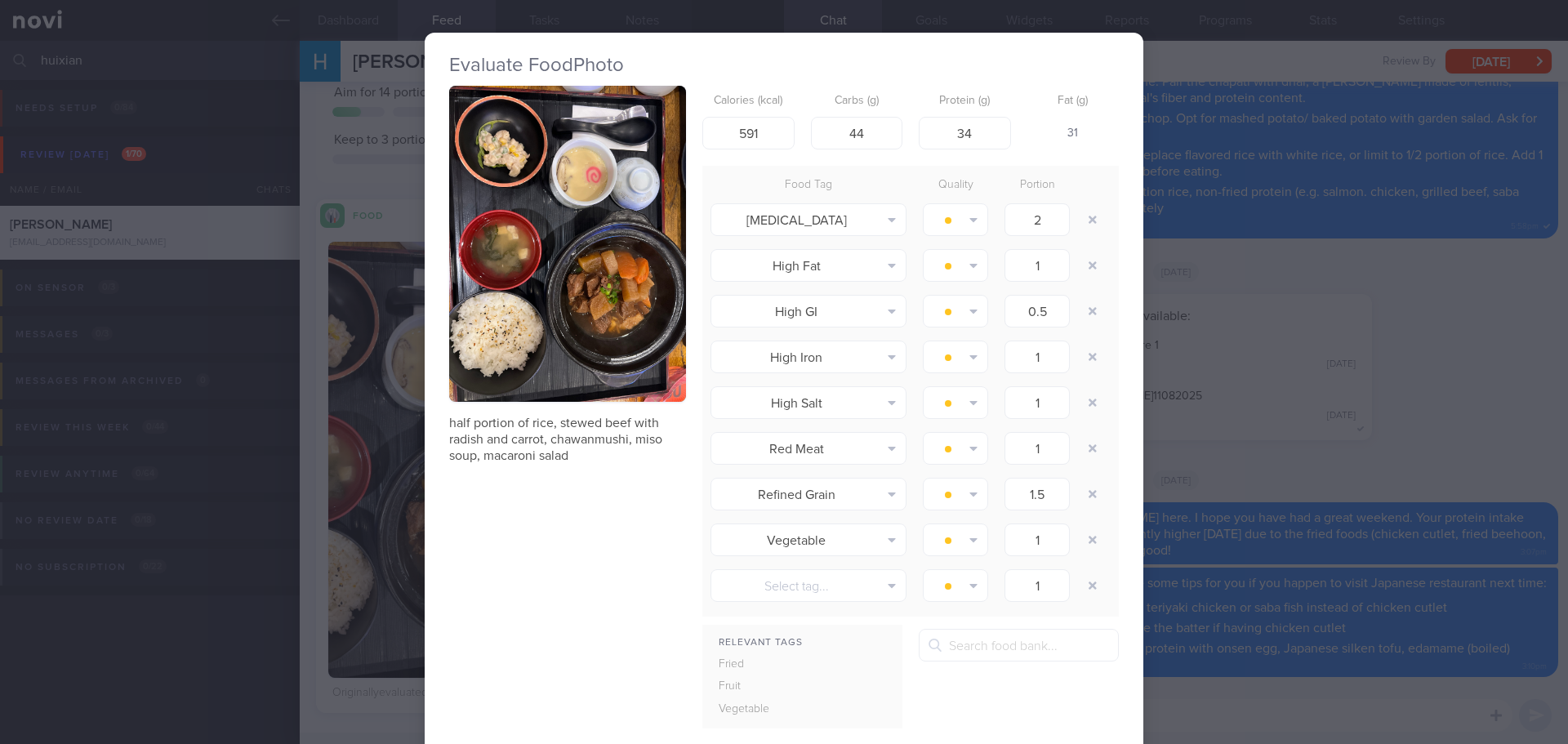
click at [552, 284] on button "button" at bounding box center [568, 244] width 237 height 316
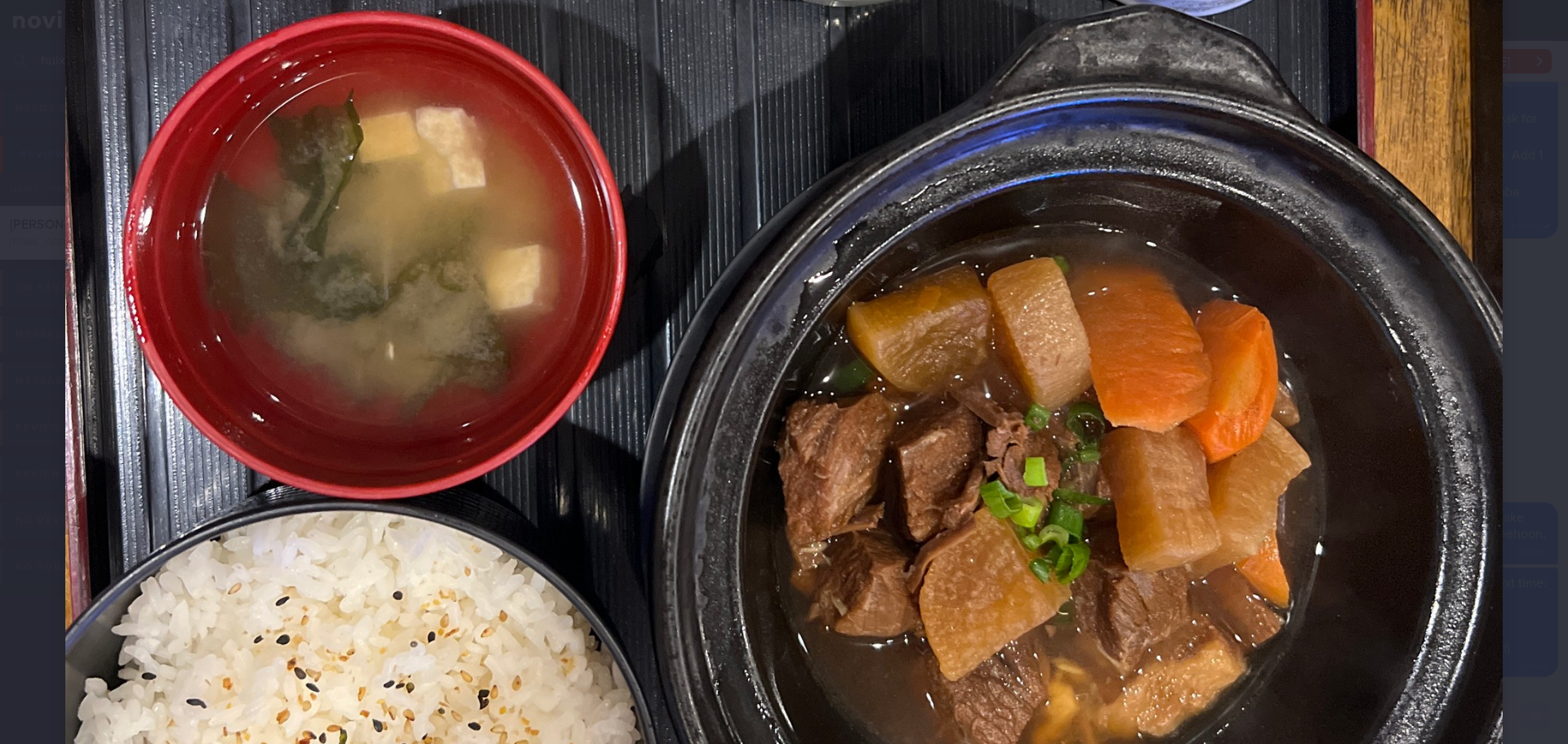
scroll to position [980, 0]
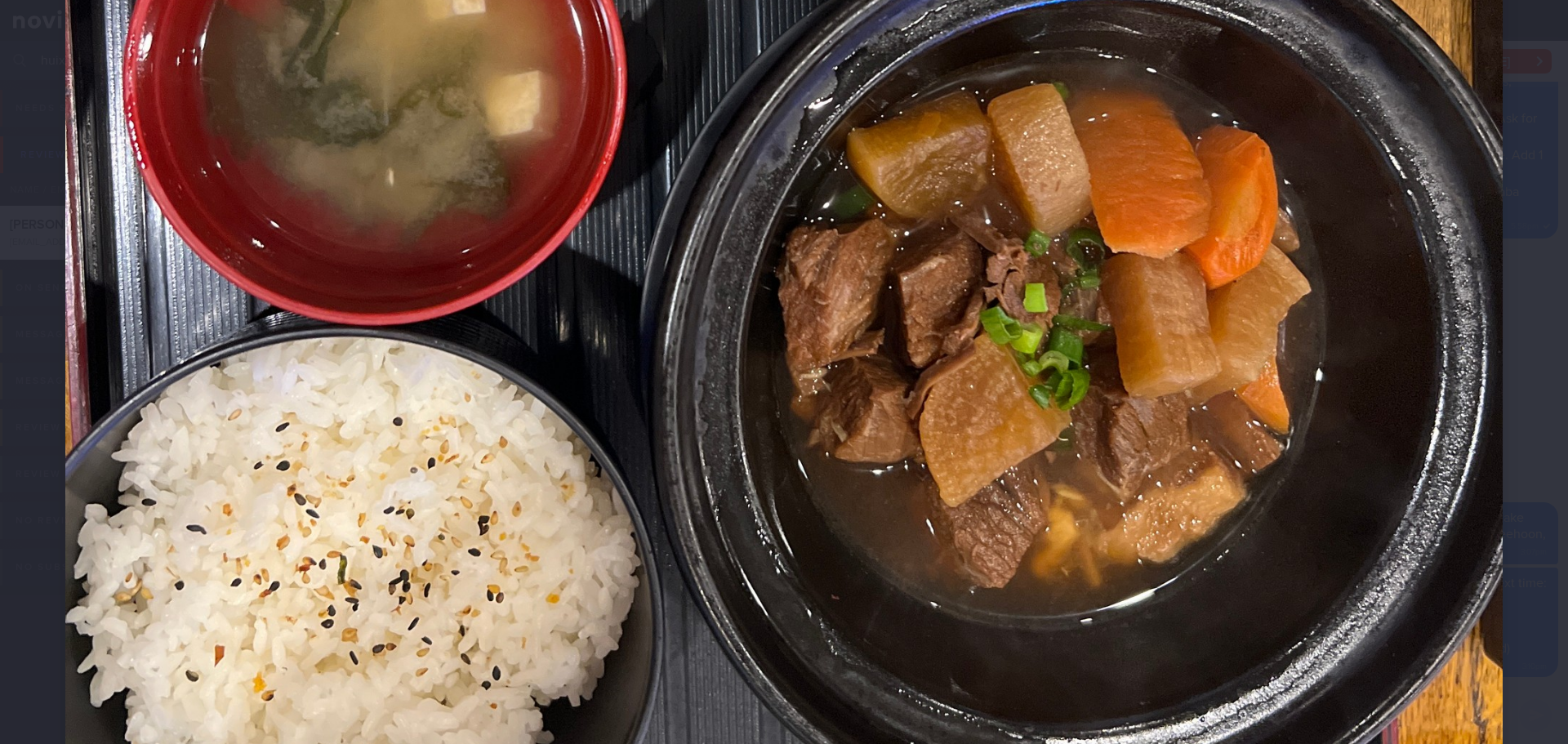
click at [1527, 308] on div at bounding box center [784, 43] width 1568 height 2047
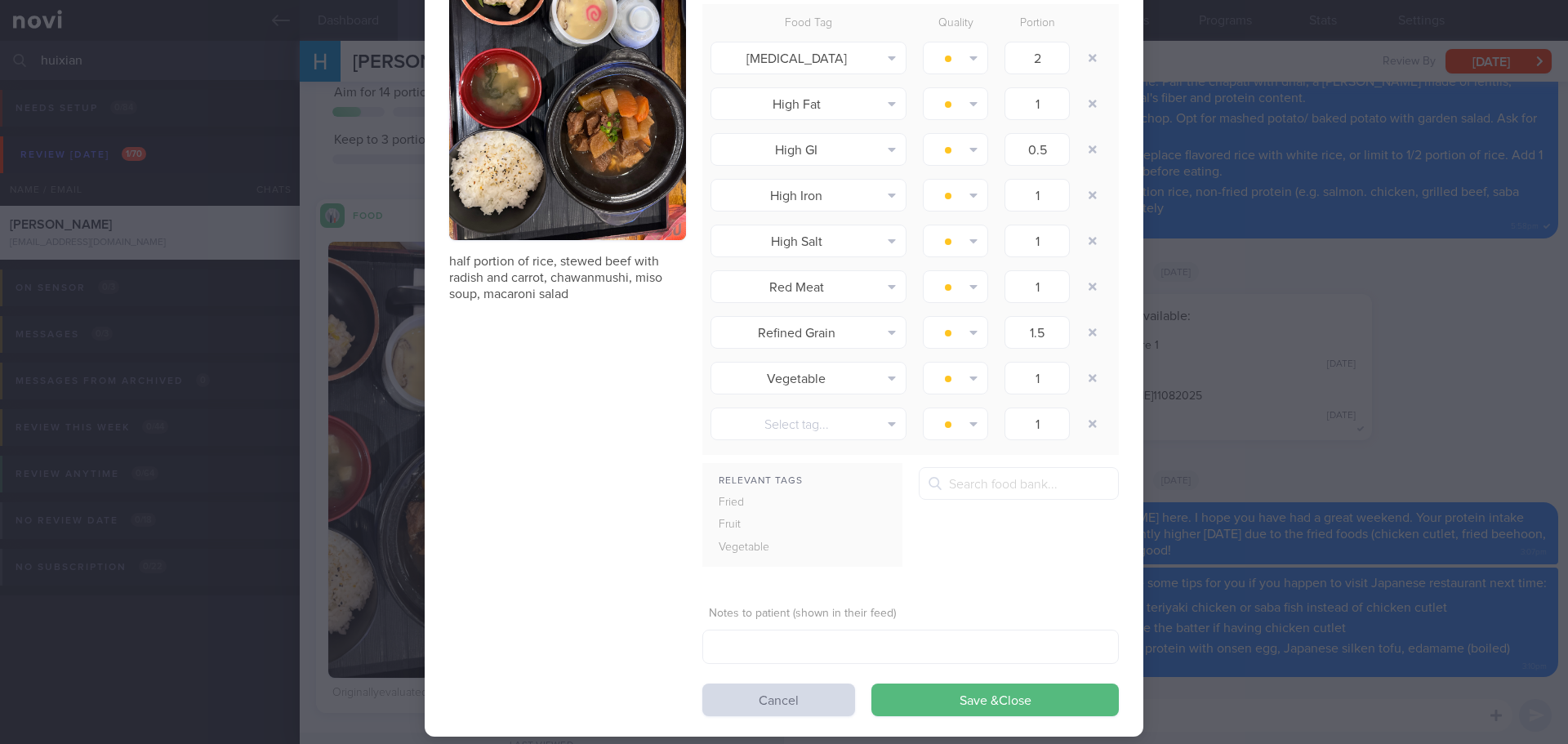
scroll to position [187, 0]
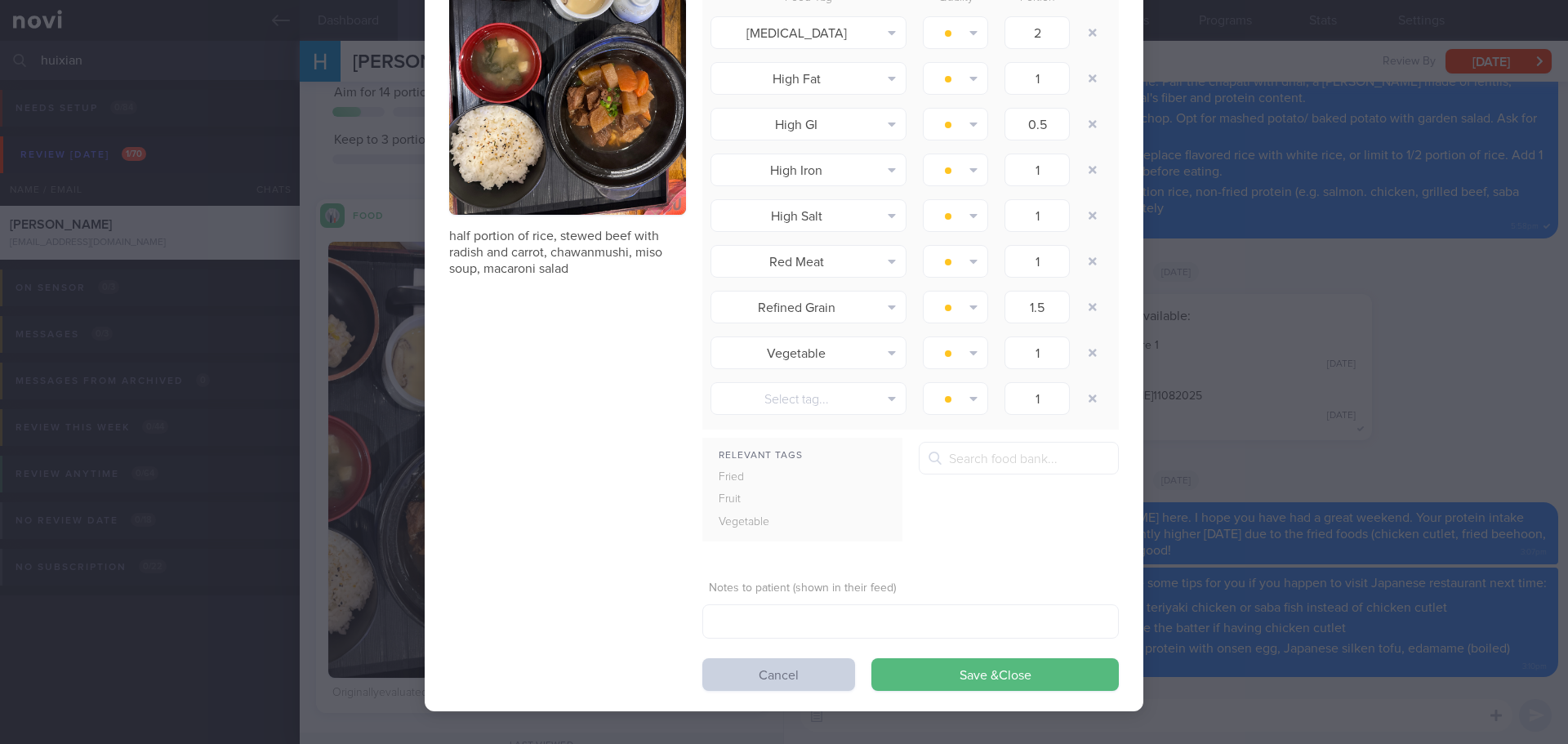
click at [801, 674] on button "Cancel" at bounding box center [779, 674] width 153 height 33
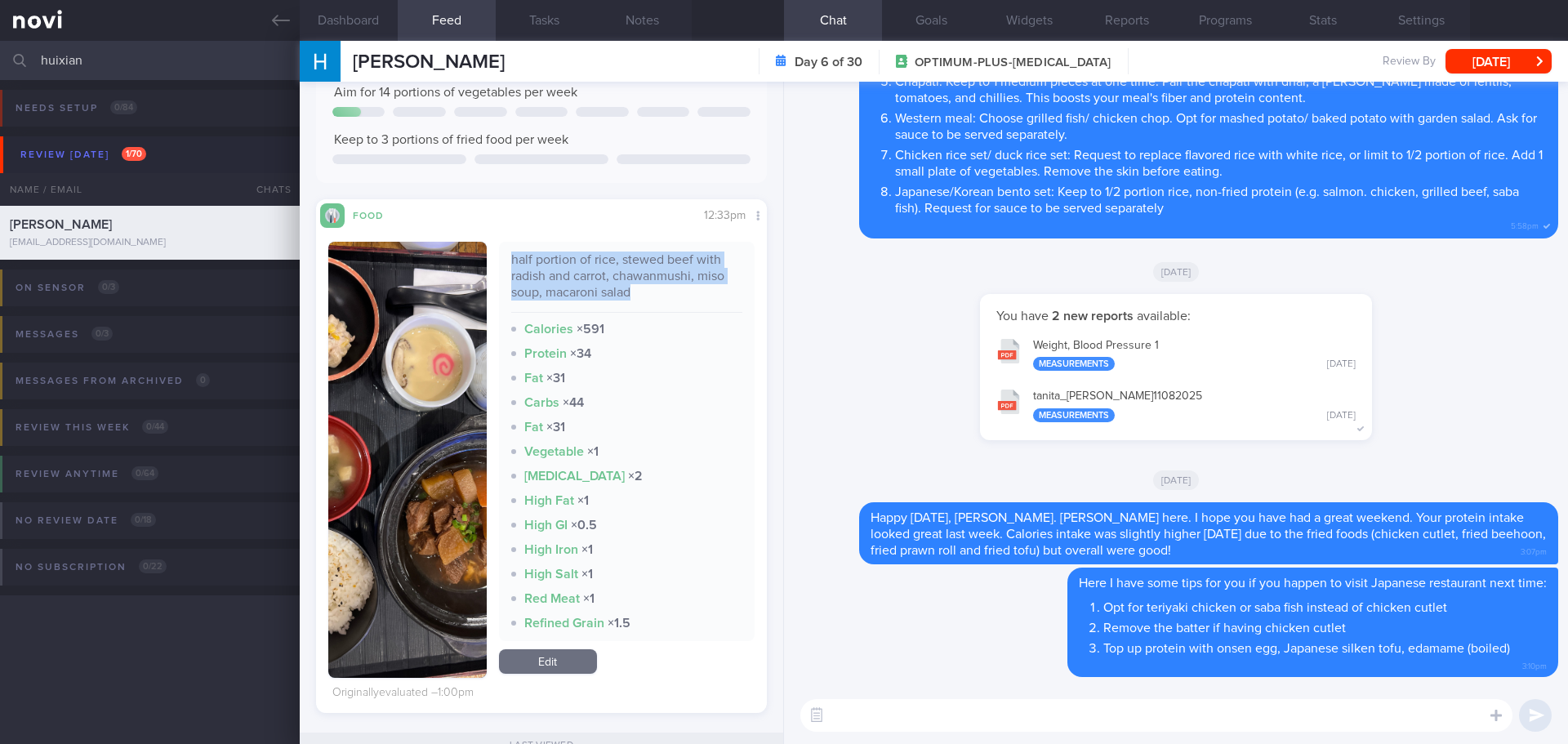
drag, startPoint x: 507, startPoint y: 259, endPoint x: 629, endPoint y: 295, distance: 127.2
click at [629, 295] on div "half portion of rice, stewed beef with radish and carrot, chawanmushi, miso sou…" at bounding box center [627, 282] width 232 height 61
copy div "half portion of rice, stewed beef with radish and carrot, chawanmushi, miso sou…"
click at [986, 703] on textarea at bounding box center [1157, 715] width 712 height 33
paste textarea "half portion of rice, stewed beef with radish and carrot, chawanmushi, miso sou…"
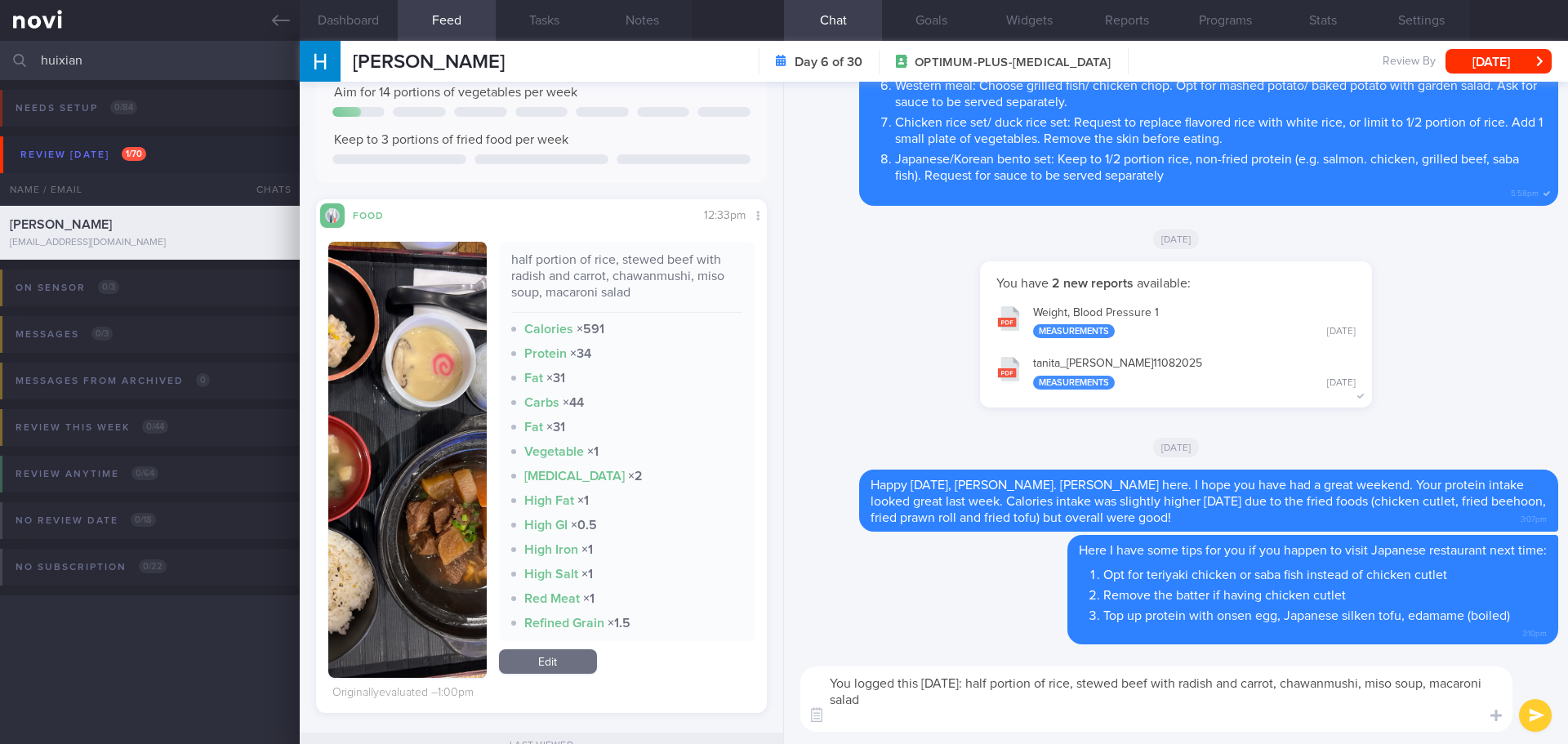
click at [984, 712] on textarea "You logged this today: half portion of rice, stewed beef with radish and carrot…" at bounding box center [1157, 699] width 712 height 65
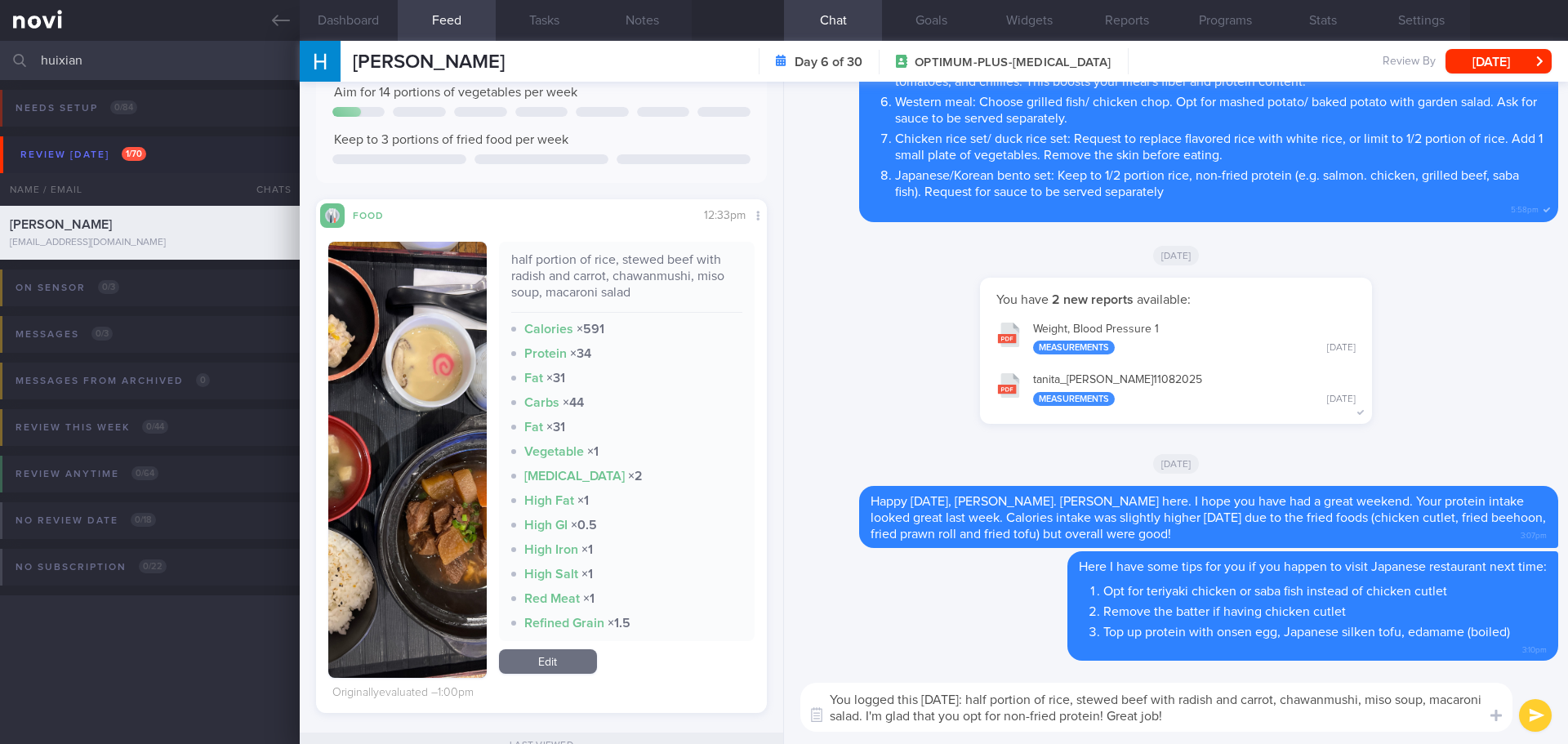
click at [984, 712] on textarea "You logged this today: half portion of rice, stewed beef with radish and carrot…" at bounding box center [1157, 707] width 712 height 49
click at [1233, 725] on textarea "You logged this today: half portion of rice, stewed beef with radish and carrot…" at bounding box center [1157, 707] width 712 height 49
type textarea "You logged this today: half portion of rice, stewed beef with radish and carrot…"
click at [1535, 720] on button "submit" at bounding box center [1535, 715] width 33 height 33
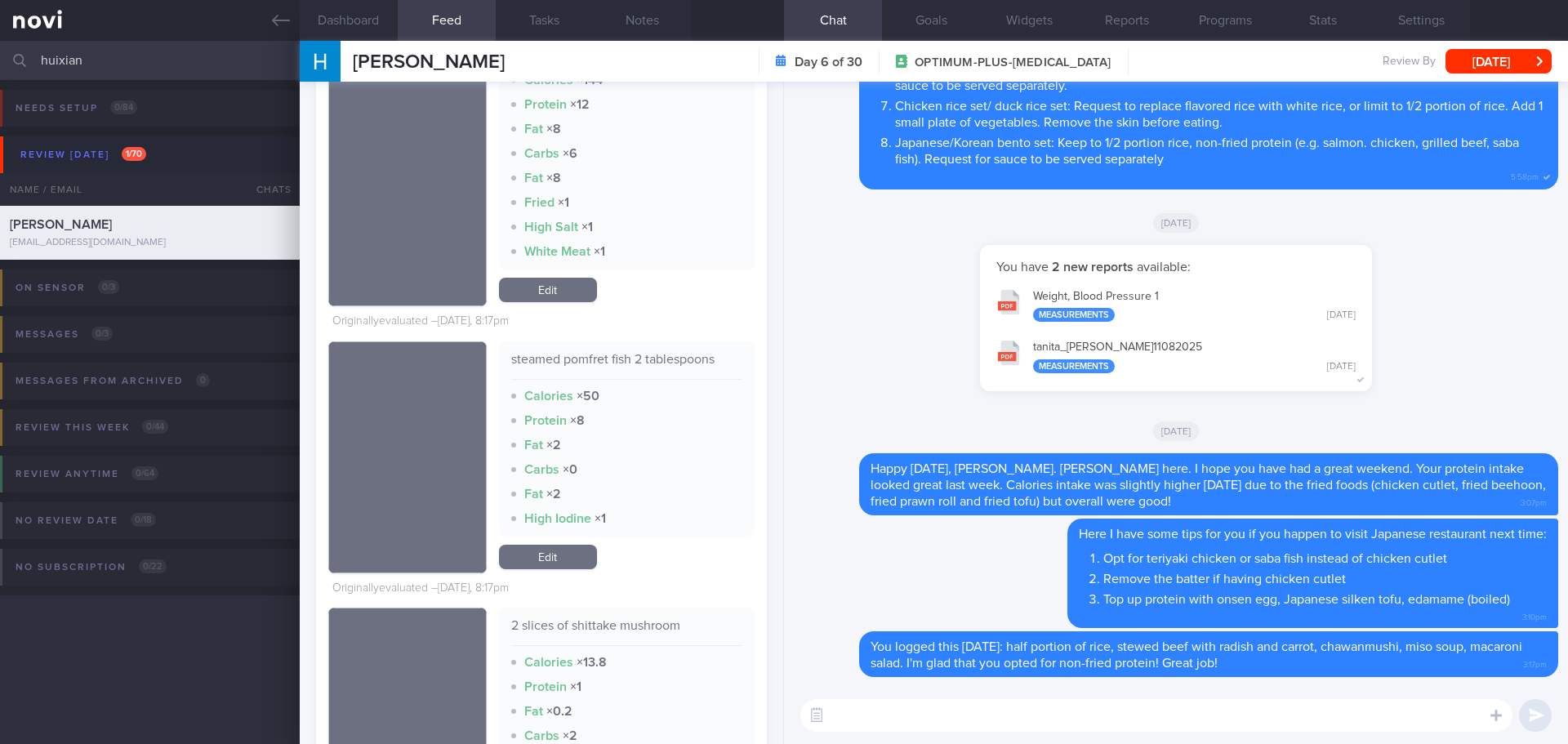
scroll to position [2326, 0]
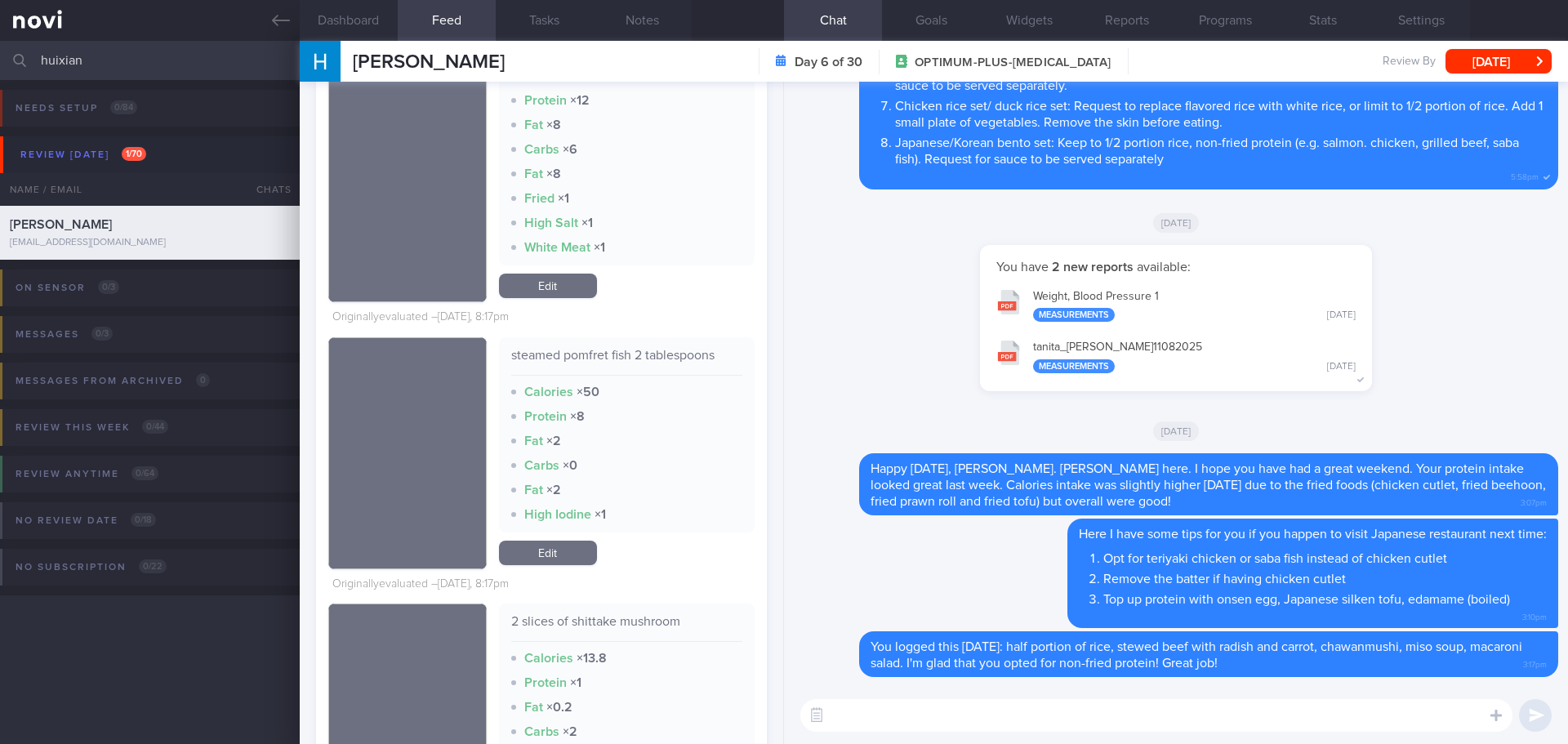
drag, startPoint x: 124, startPoint y: 64, endPoint x: -1, endPoint y: 66, distance: 125.0
click at [0, 66] on html "You are offline! Some functionality will be unavailable Patients New Users Coac…" at bounding box center [784, 372] width 1568 height 744
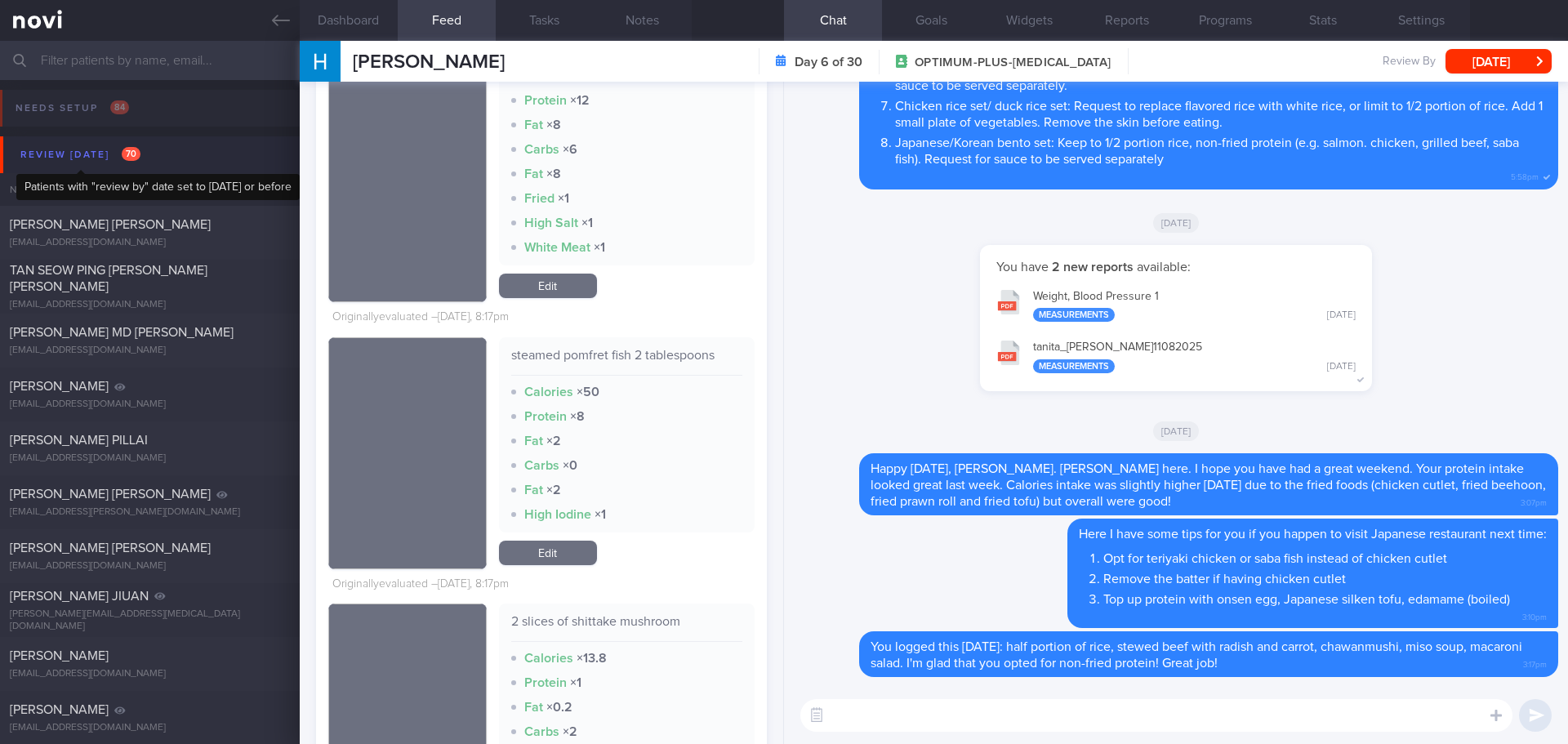
click at [114, 157] on div "Review today 70" at bounding box center [80, 154] width 128 height 22
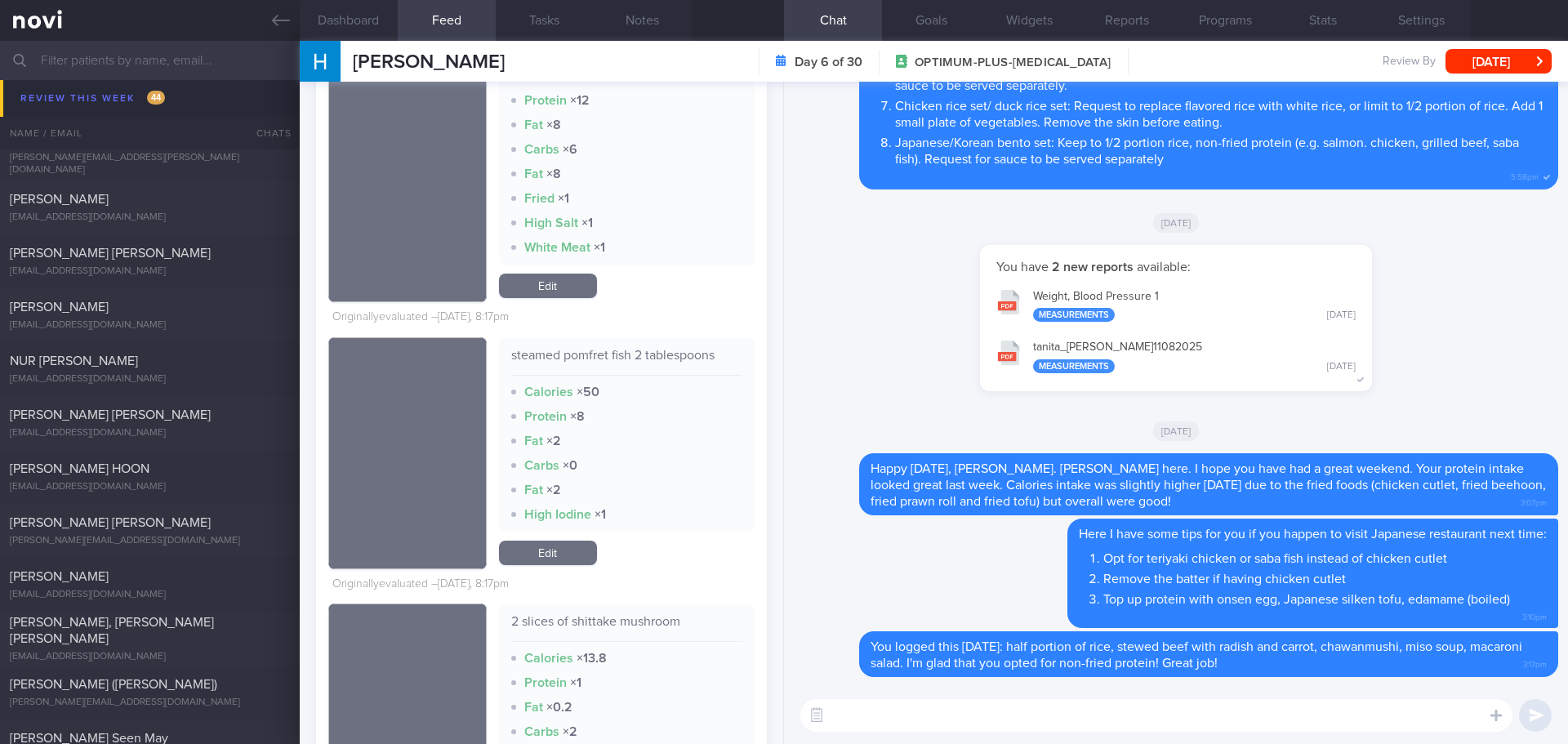
scroll to position [572, 0]
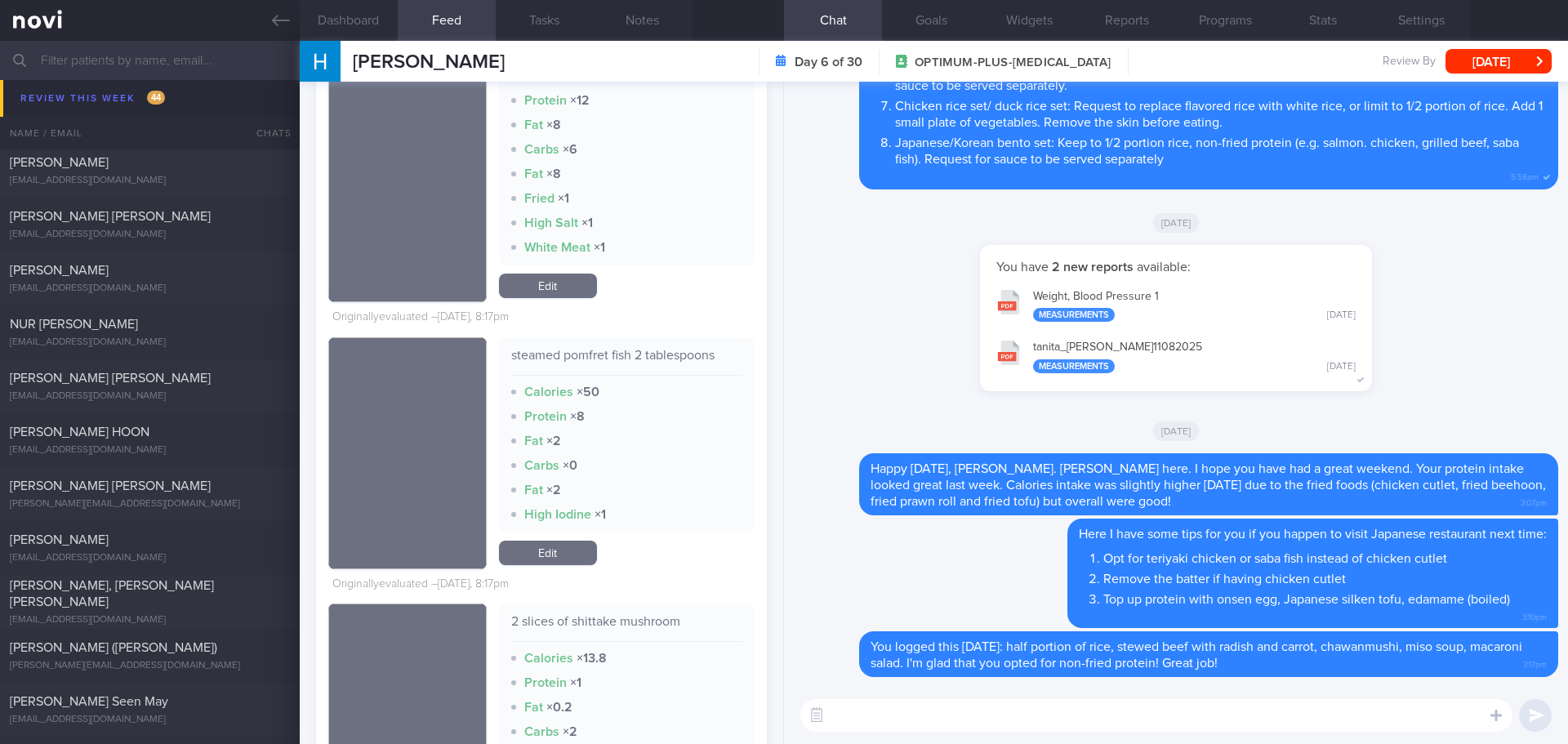
click at [109, 106] on span "[PERSON_NAME]" at bounding box center [59, 102] width 99 height 13
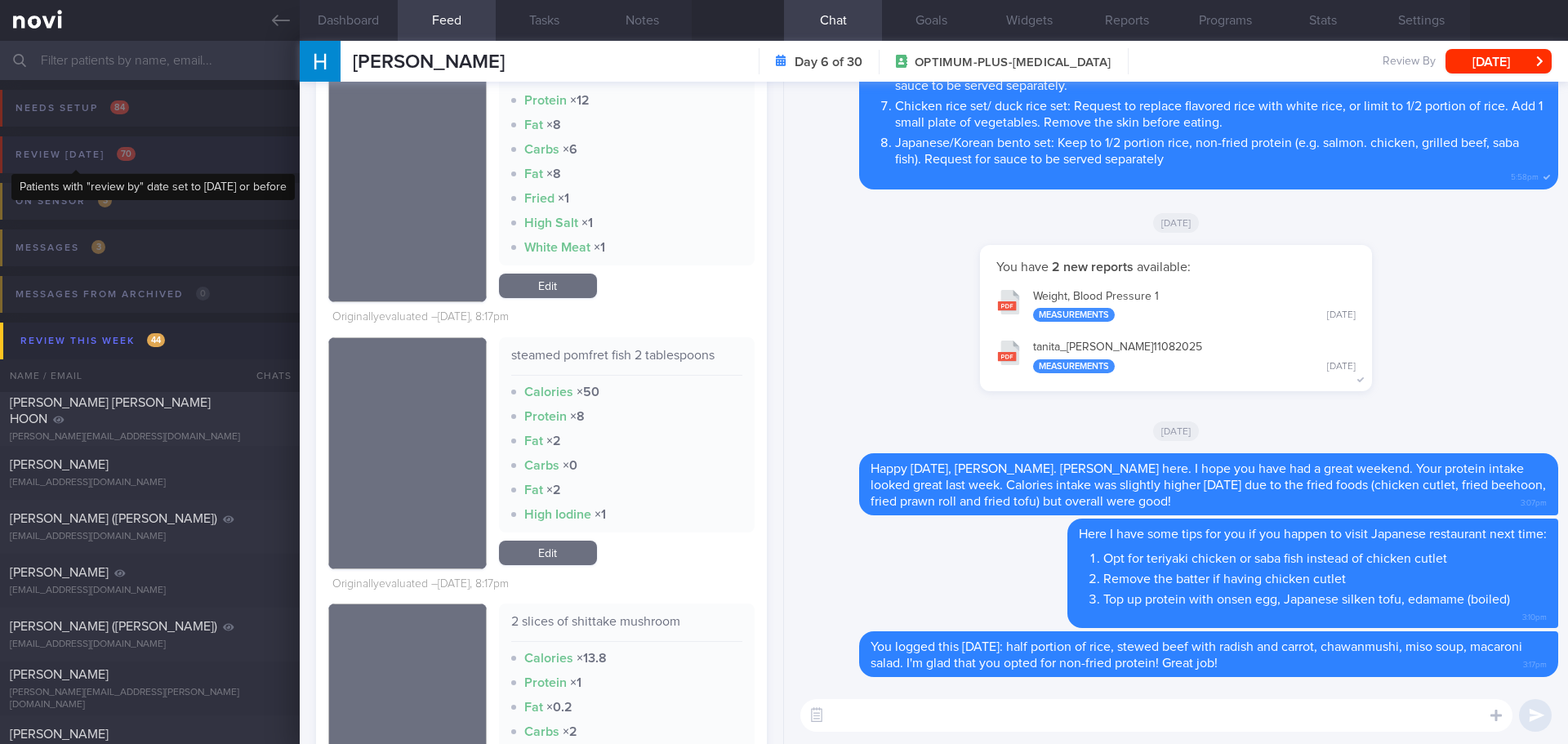
click at [106, 153] on div "Review today 70" at bounding box center [75, 154] width 128 height 22
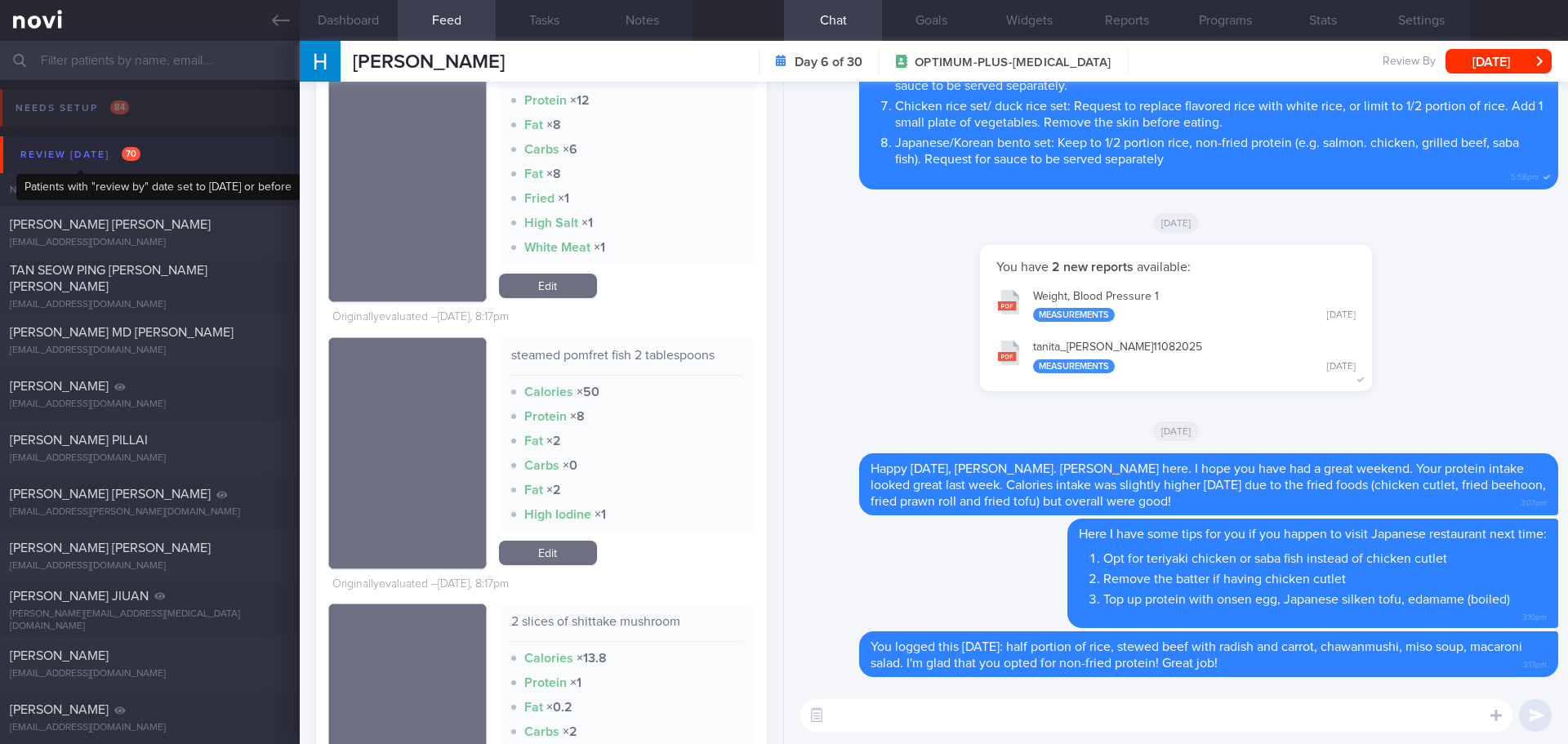
click at [125, 154] on span "70" at bounding box center [131, 154] width 19 height 14
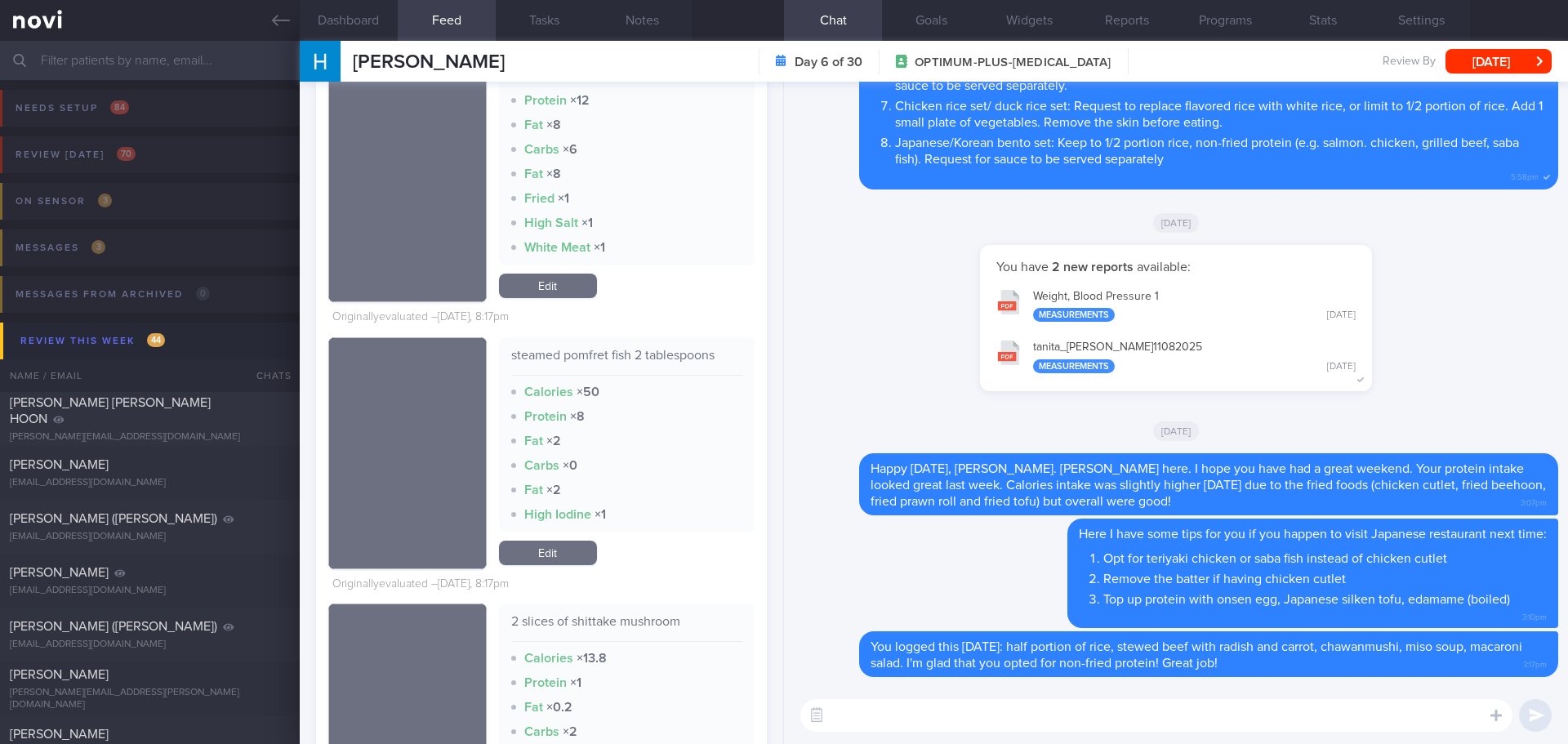
click at [1520, 48] on div "TEE HUI XIAN TEE HUI XIAN teehuixian@gmail.com Day 6 of 30 OPTIMUM-PLUS-RYBELSU…" at bounding box center [934, 61] width 1269 height 41
click at [1479, 60] on button "[DATE]" at bounding box center [1498, 62] width 106 height 25
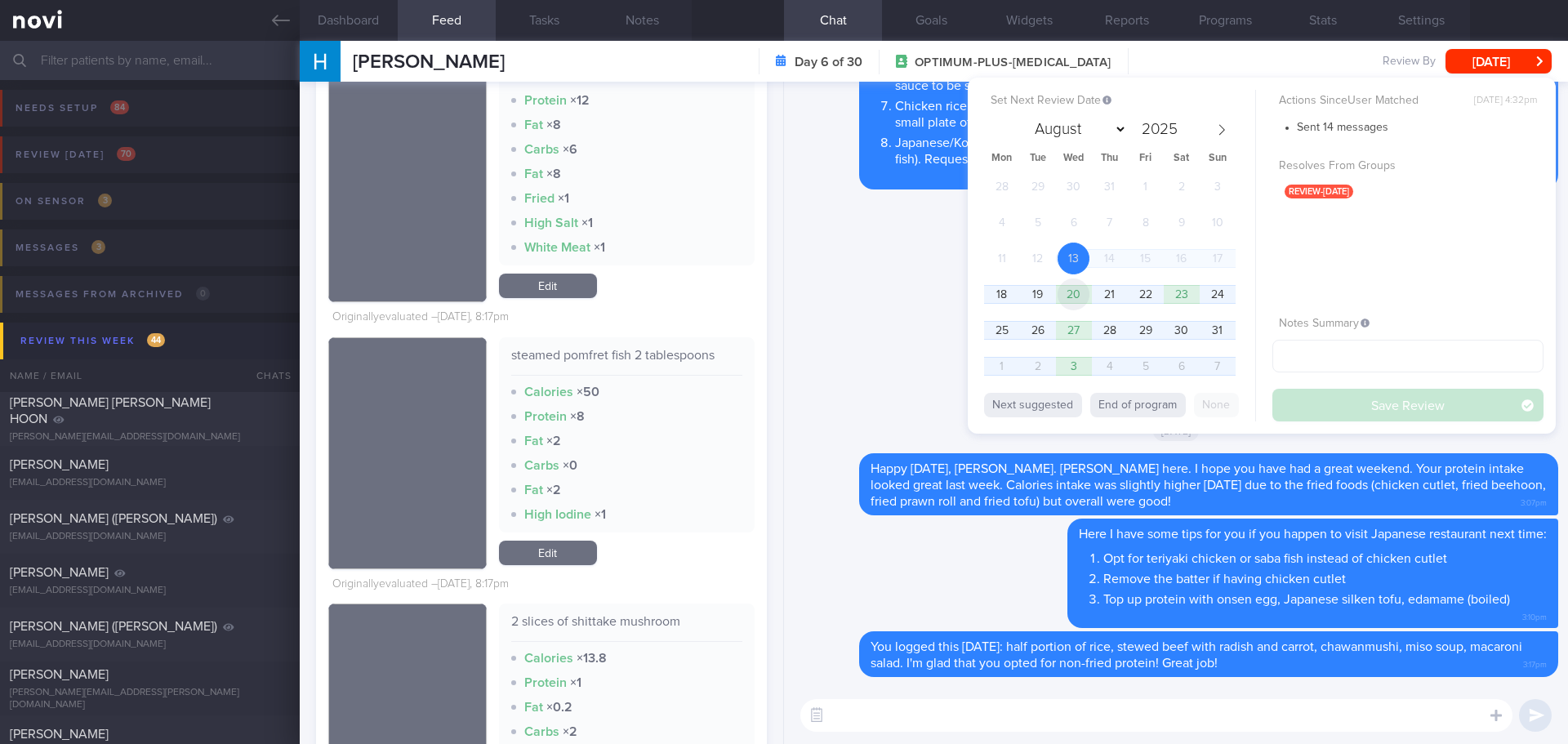
click at [1077, 293] on span "20" at bounding box center [1074, 294] width 32 height 32
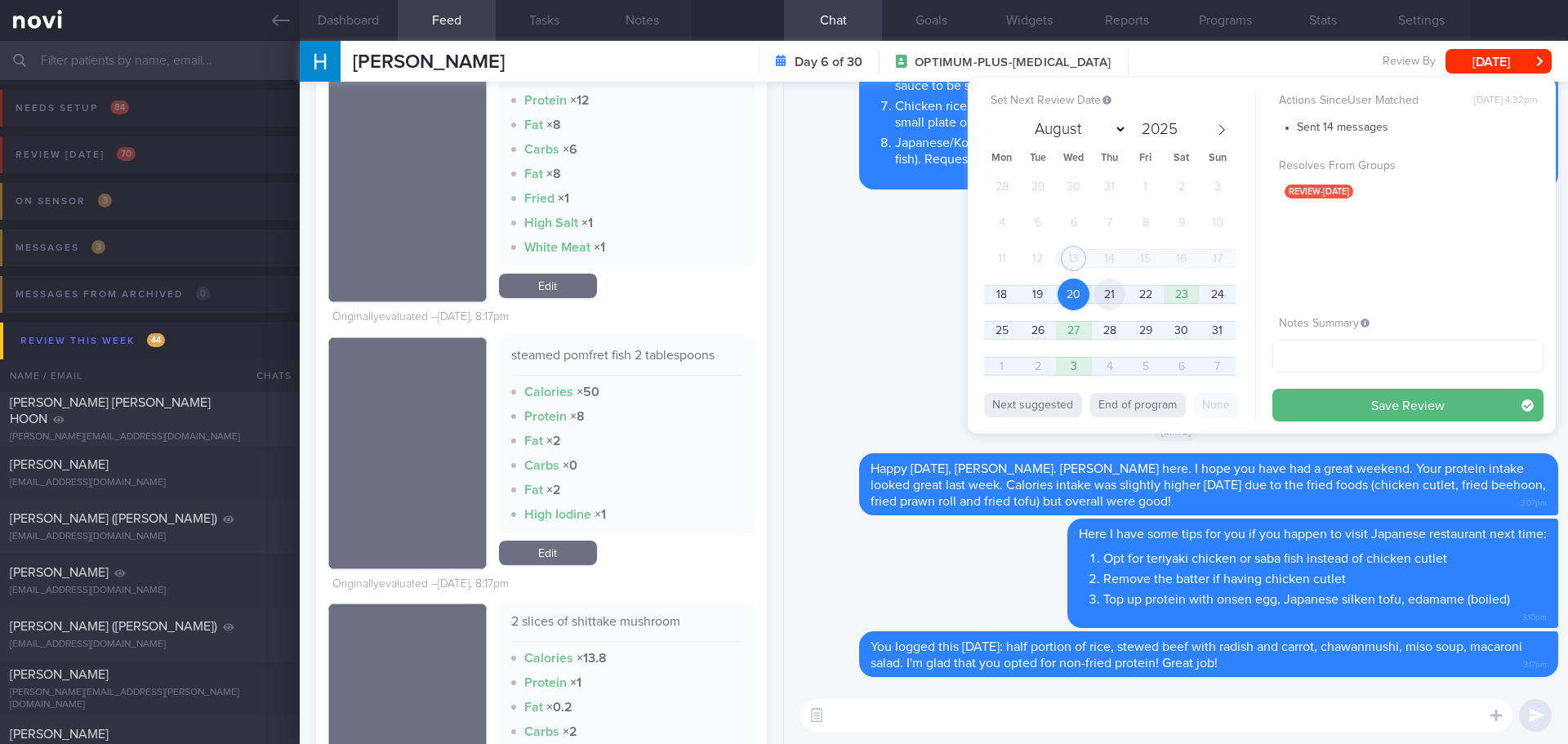
click at [1118, 291] on span "21" at bounding box center [1110, 294] width 32 height 32
click at [1350, 402] on button "Save Review" at bounding box center [1407, 404] width 271 height 33
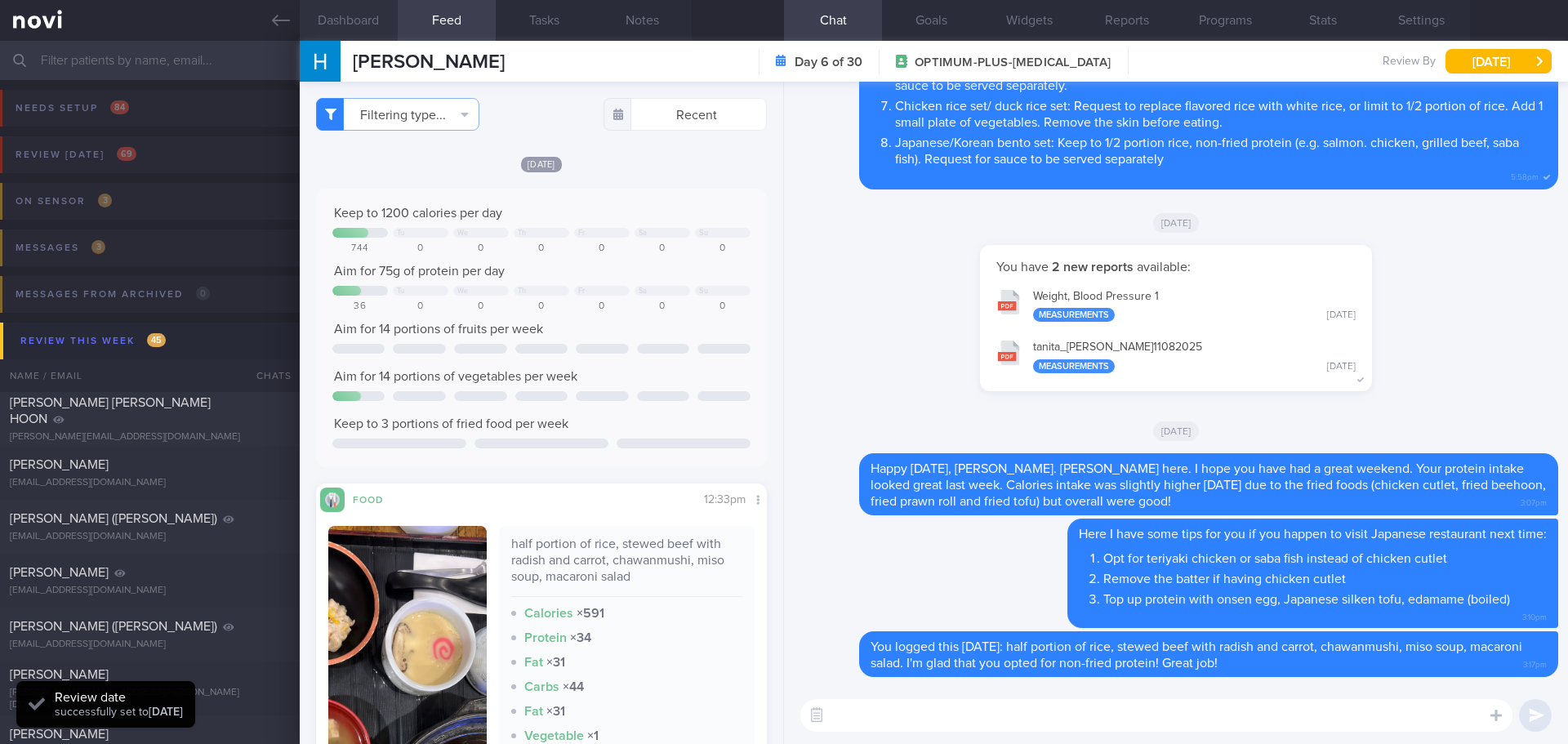
click at [365, 28] on button "Dashboard" at bounding box center [349, 20] width 98 height 41
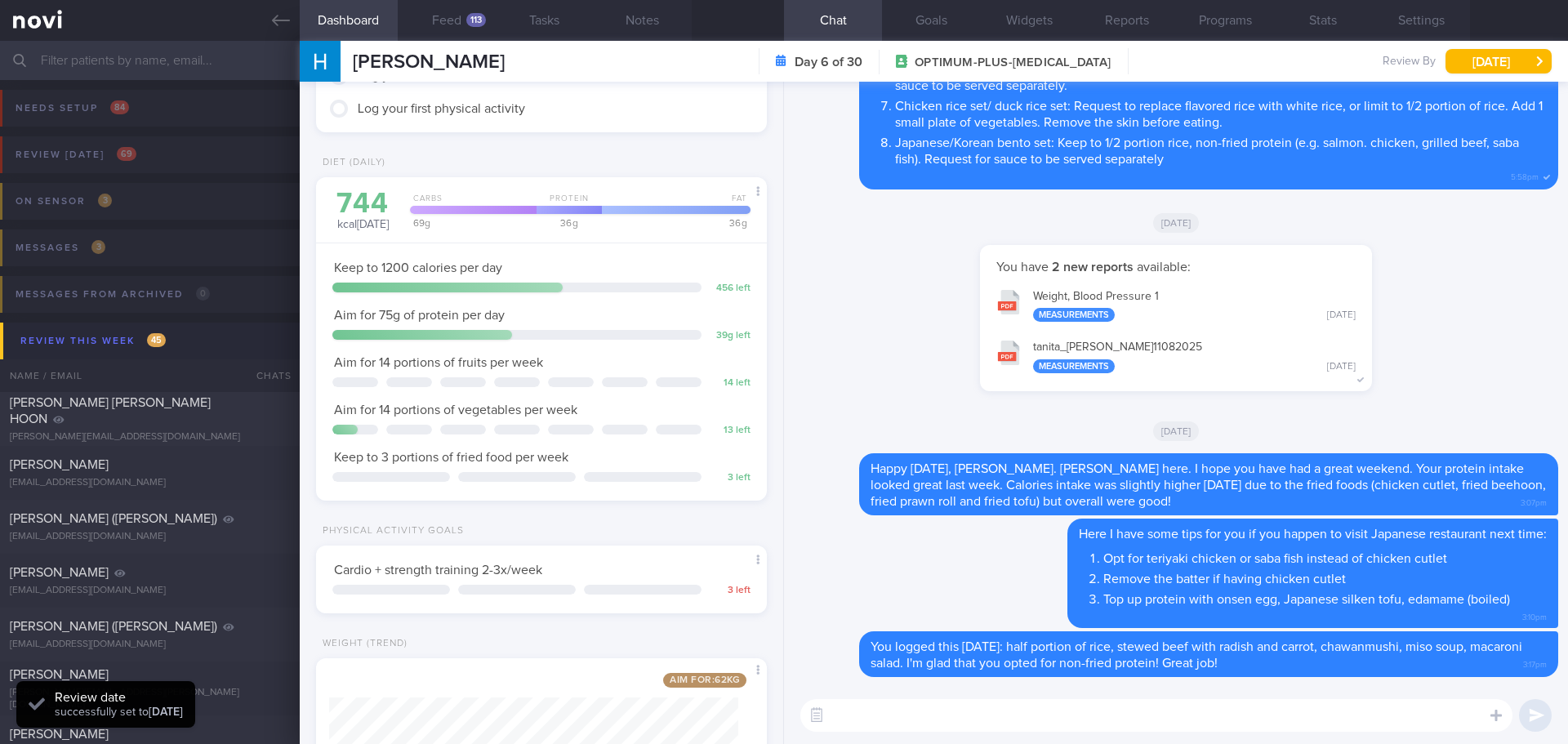
scroll to position [245, 0]
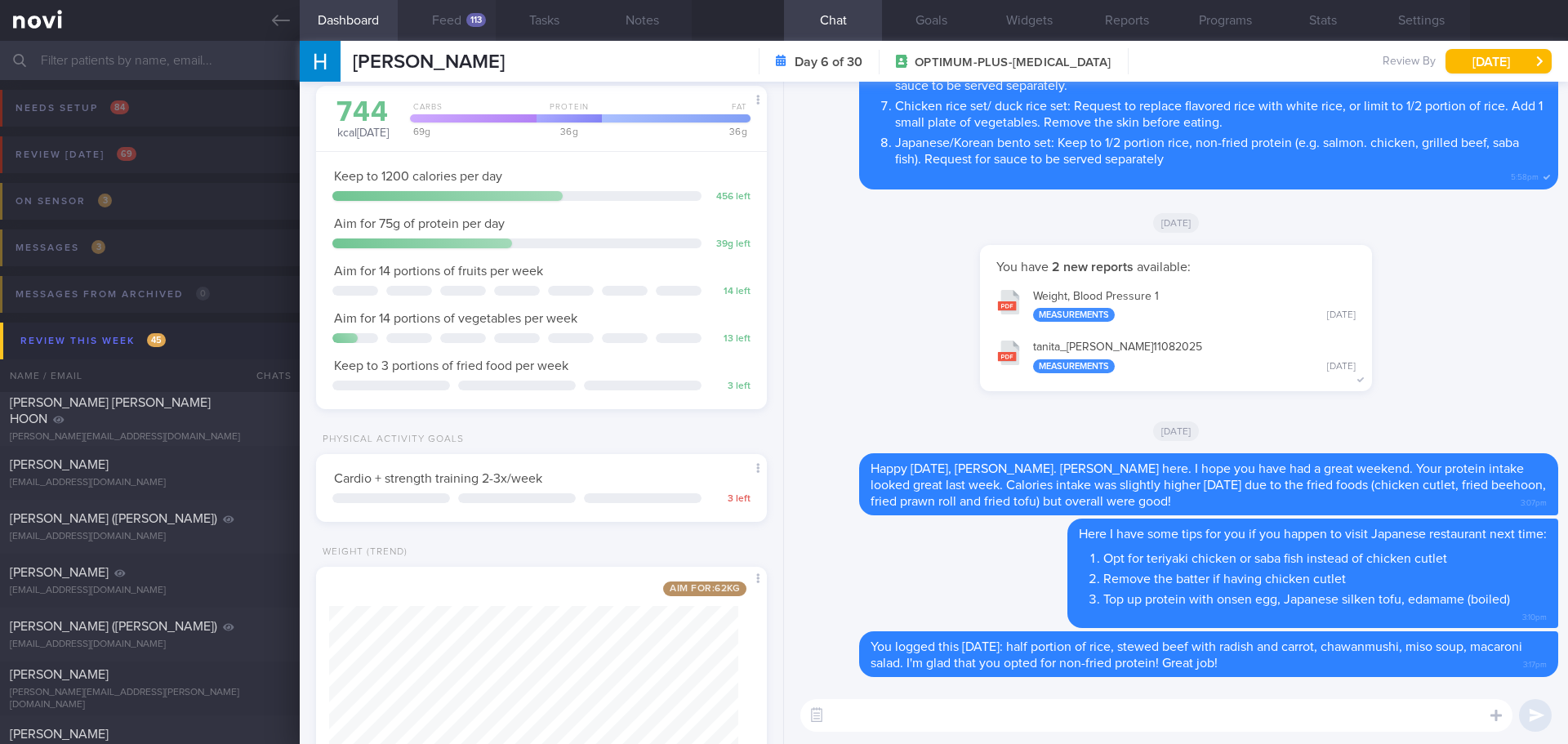
click at [458, 23] on button "Feed 113" at bounding box center [447, 20] width 98 height 41
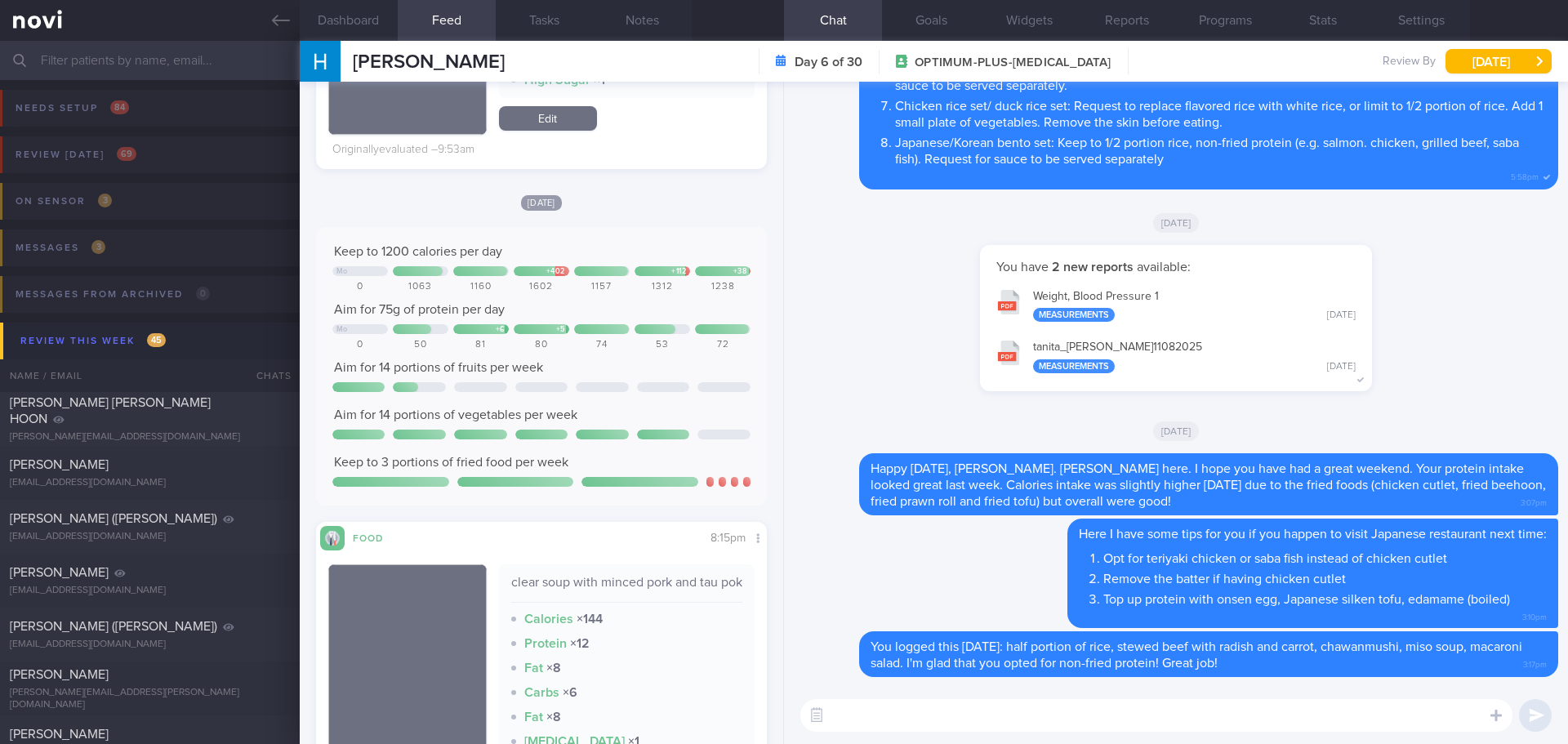
scroll to position [1306, 0]
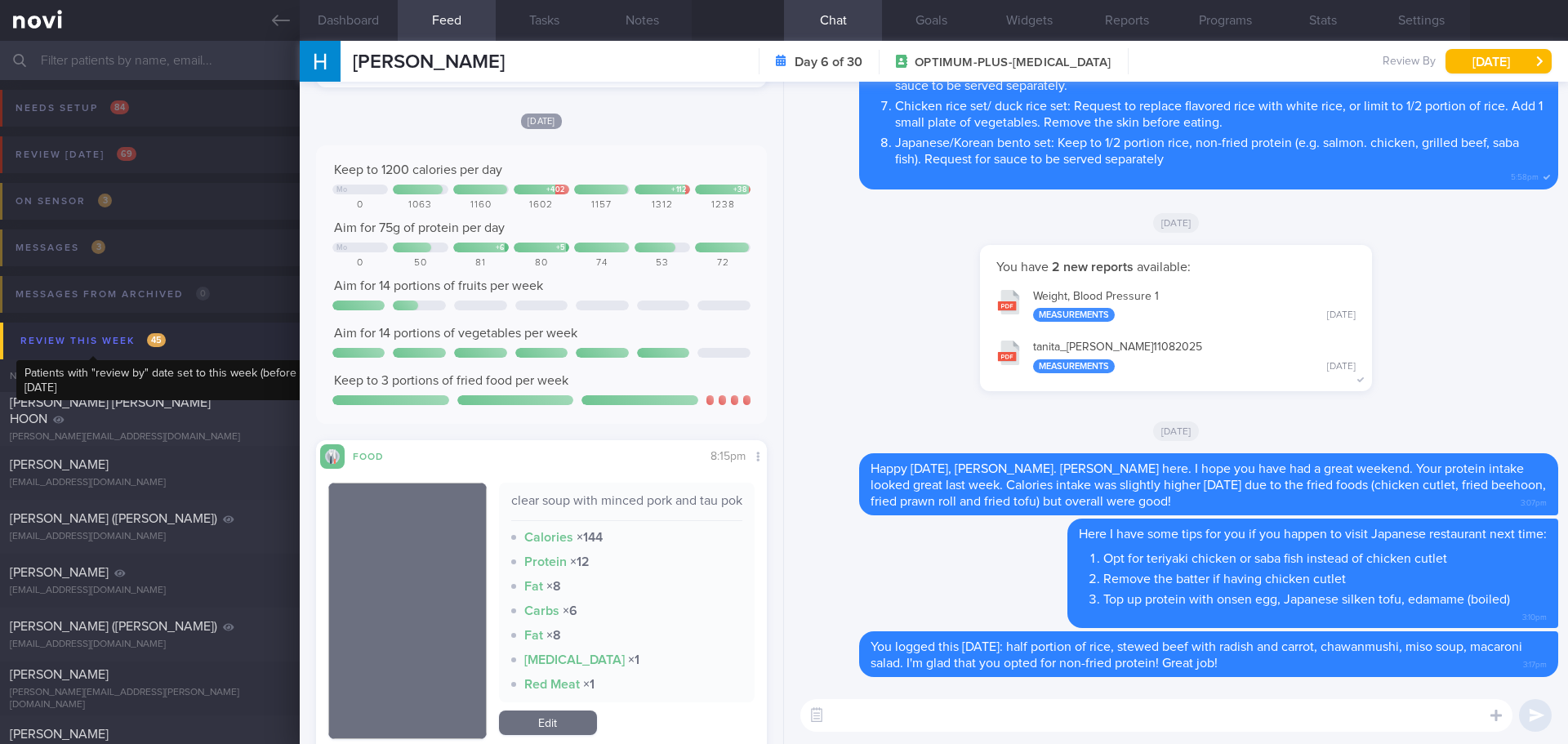
click at [147, 336] on span "45" at bounding box center [156, 340] width 19 height 14
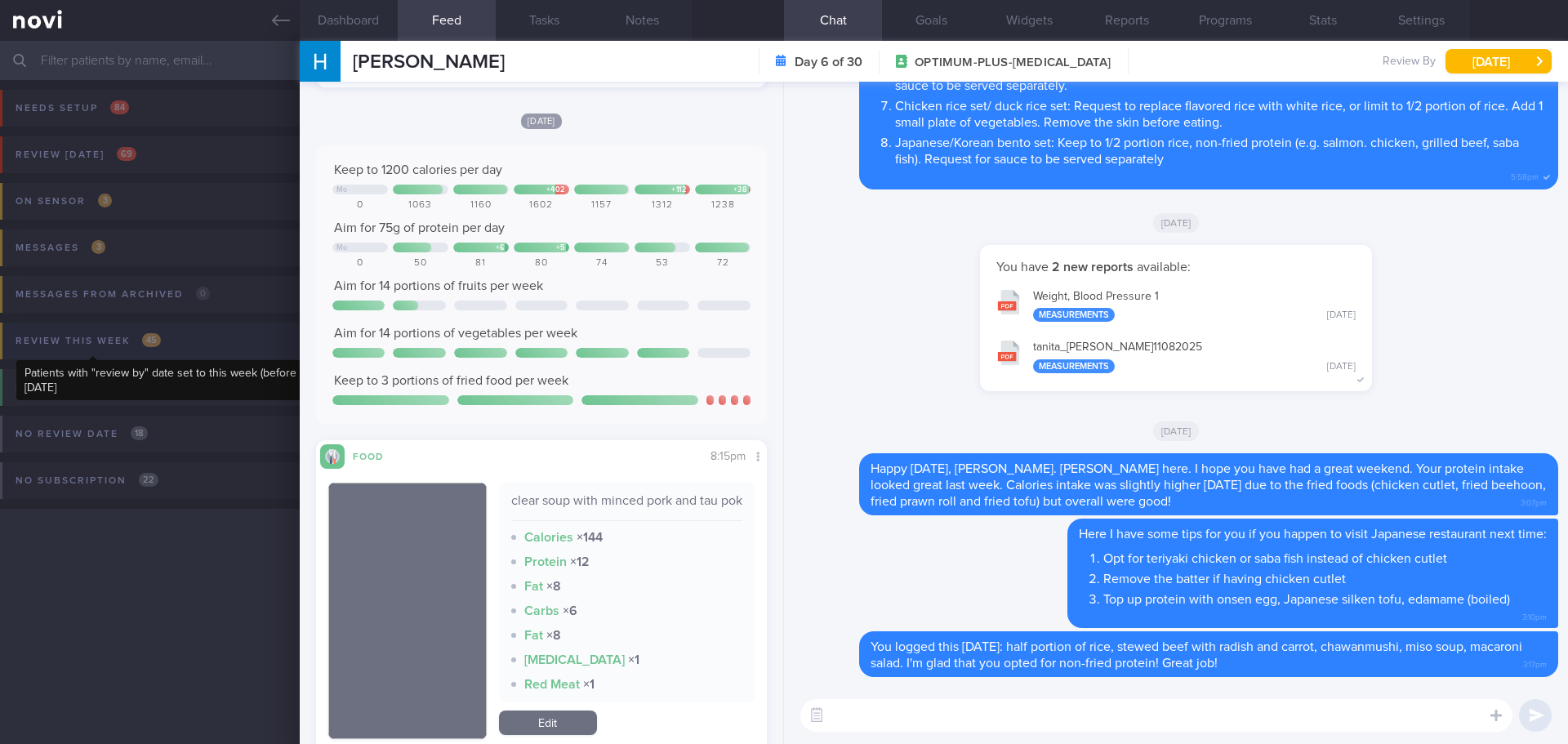
click at [136, 343] on div "Review this week 45" at bounding box center [88, 341] width 154 height 22
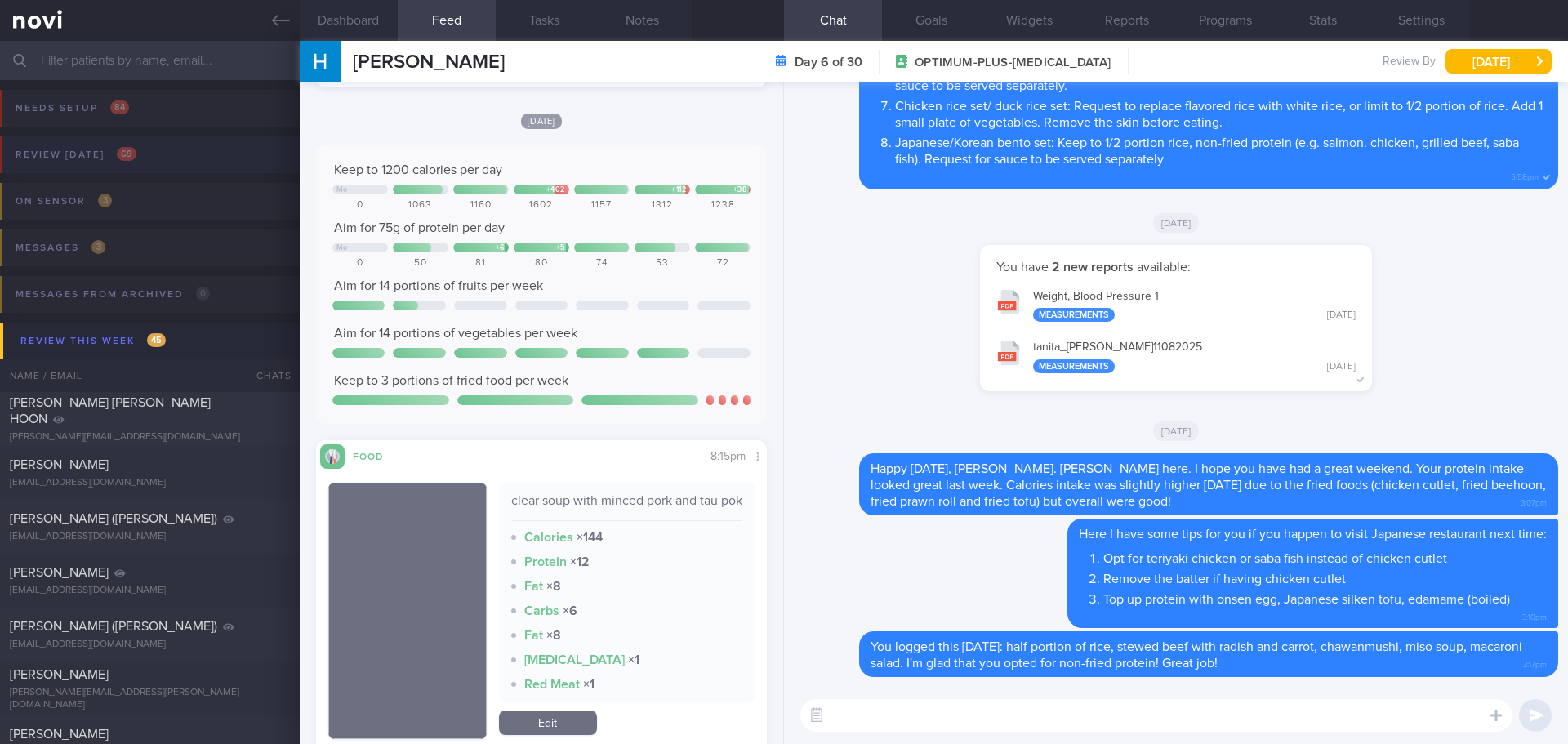
click at [155, 144] on button "Review today 69" at bounding box center [781, 159] width 1573 height 47
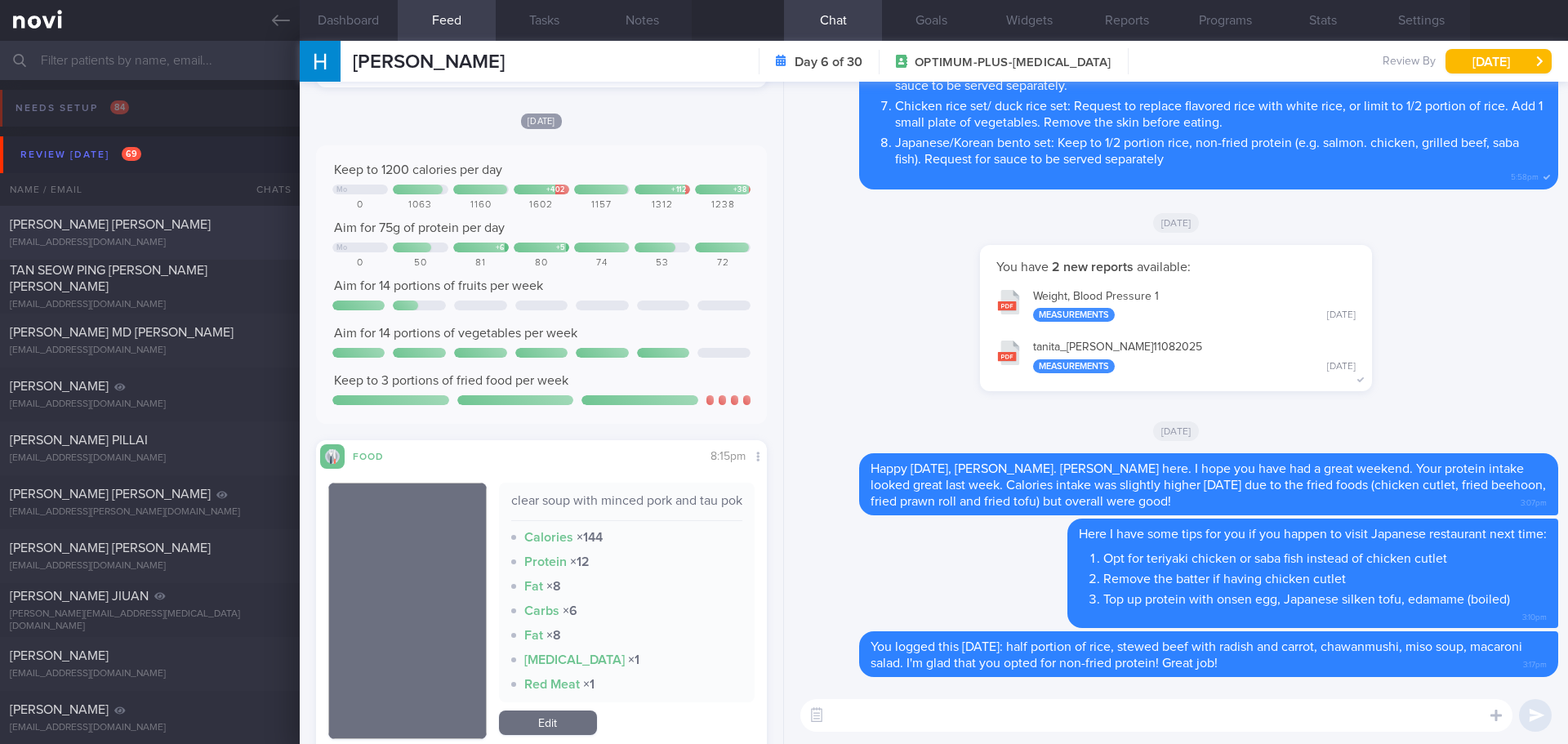
click at [201, 229] on div "[PERSON_NAME] [PERSON_NAME]" at bounding box center [147, 224] width 276 height 17
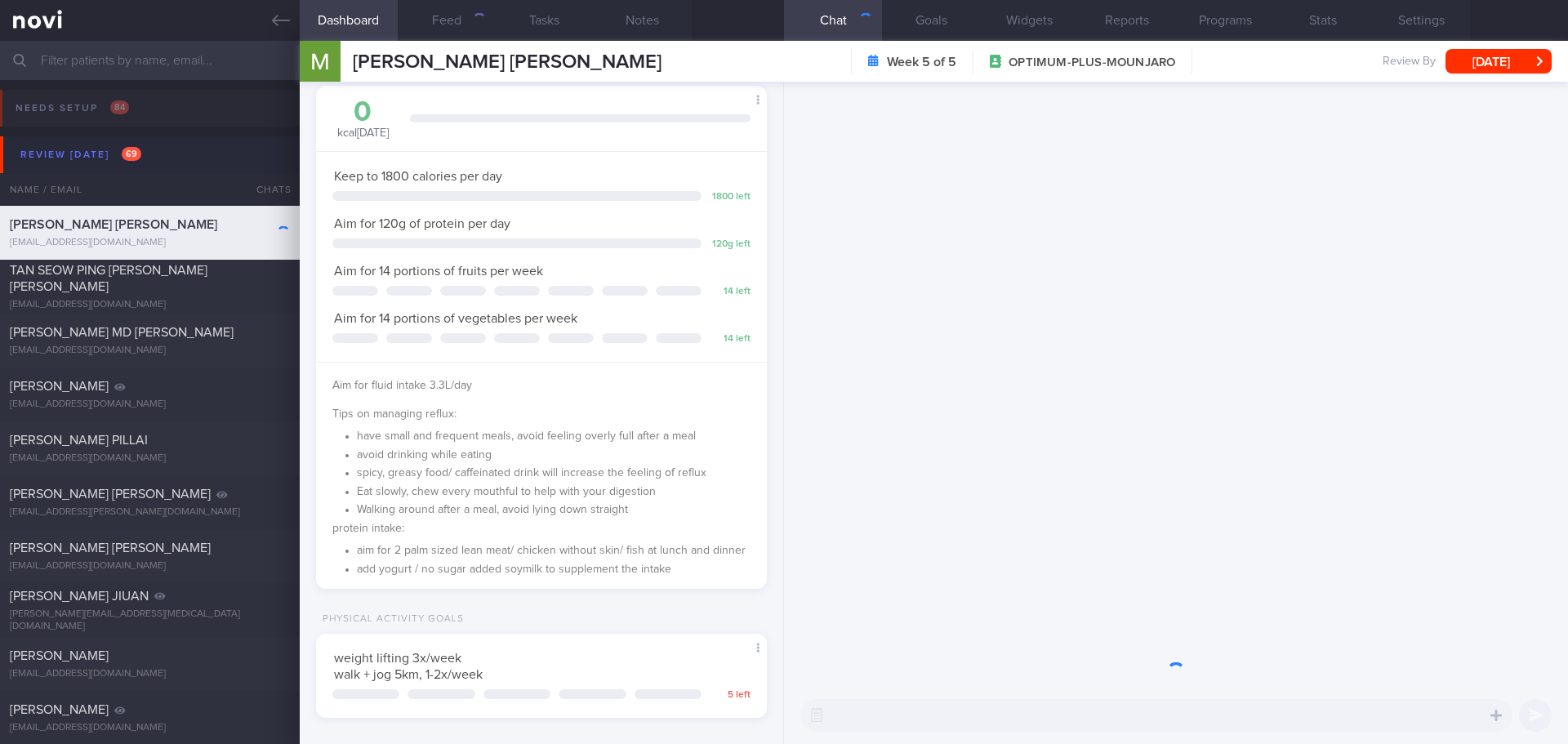
scroll to position [228, 410]
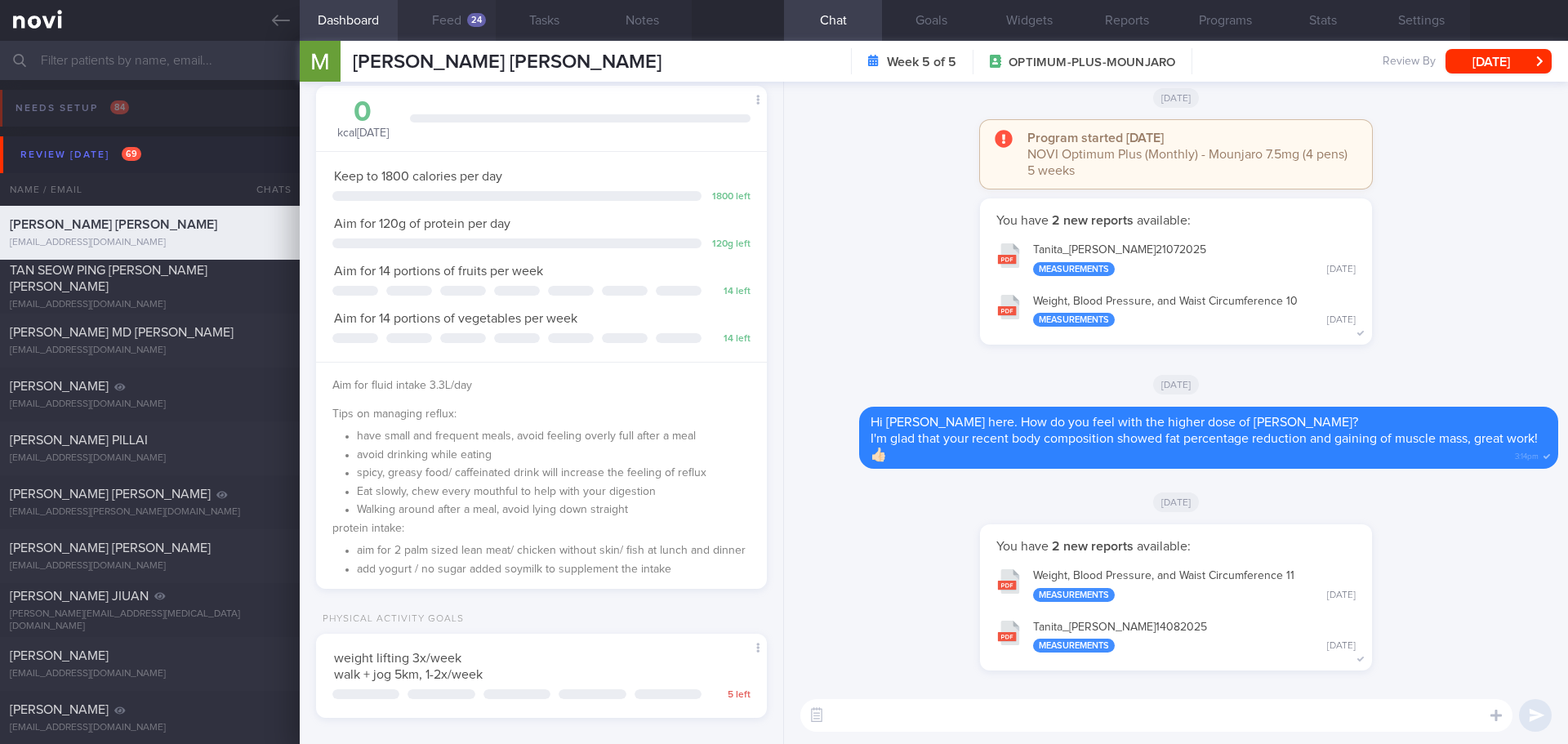
click at [449, 18] on button "Feed 24" at bounding box center [447, 20] width 98 height 41
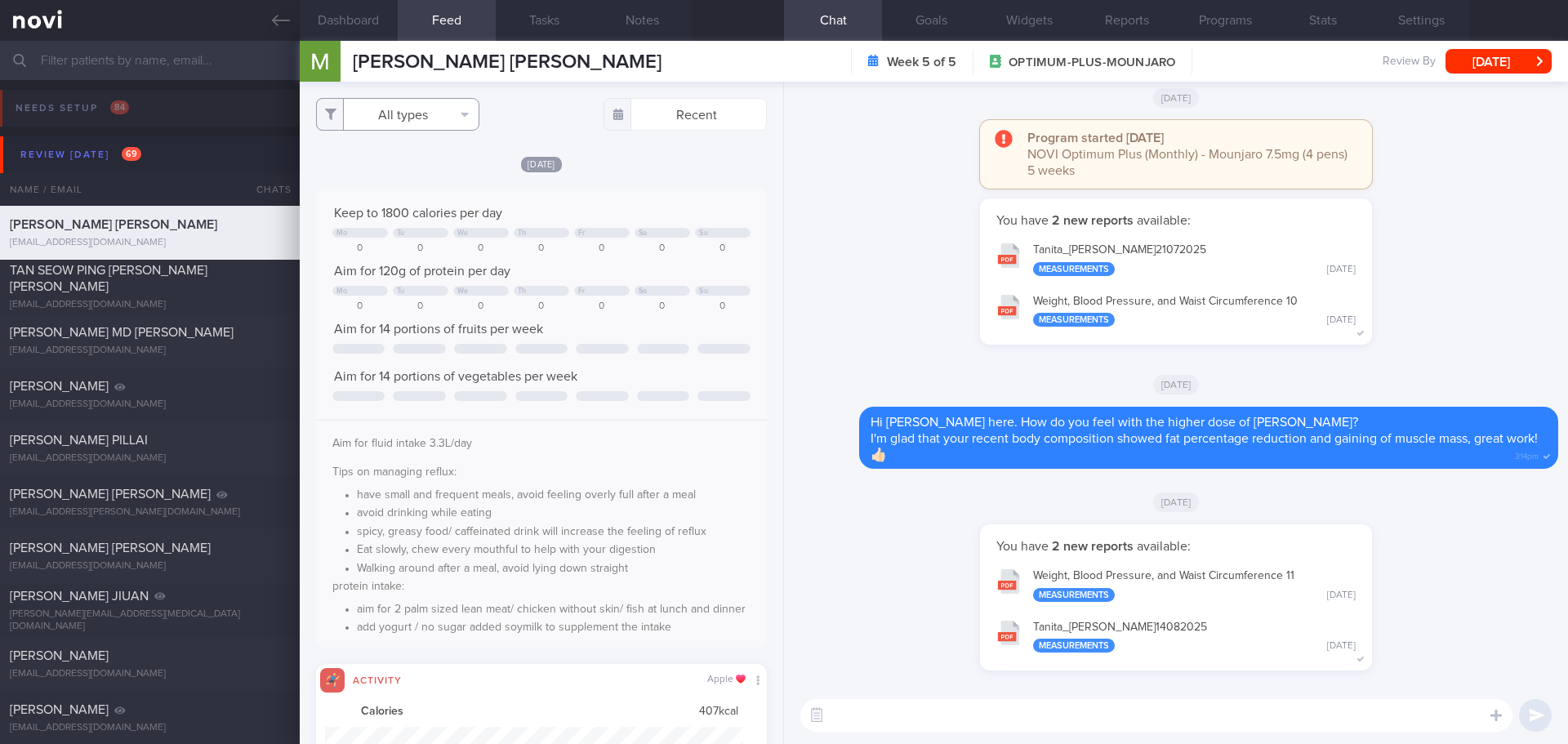
click at [394, 129] on button "All types" at bounding box center [397, 114] width 163 height 33
click at [396, 165] on button "Activity" at bounding box center [397, 170] width 162 height 25
checkbox input "false"
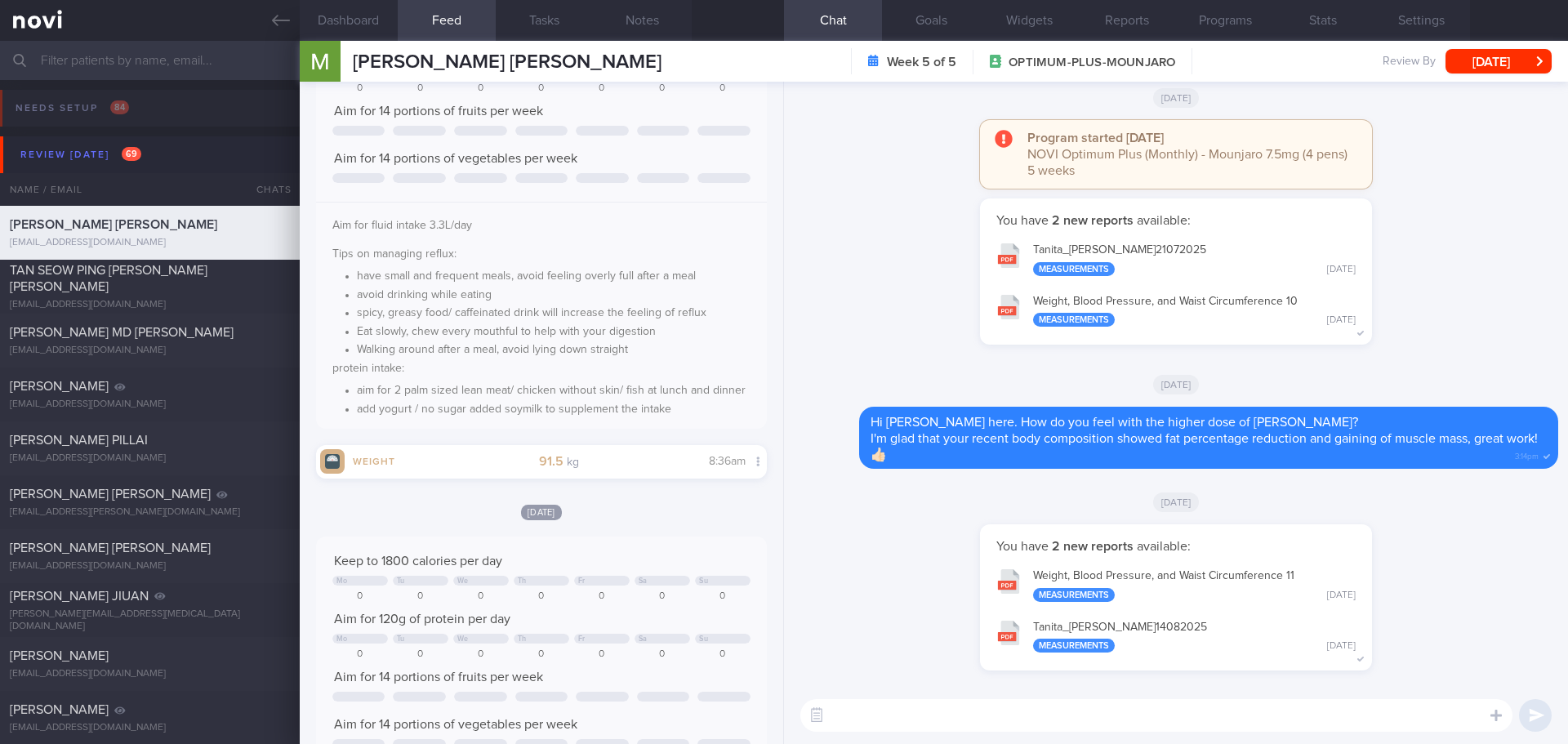
click at [1180, 593] on button "Weight, Blood Pressure, and Waist Circumference 11 Measurements Thu, 14 Aug" at bounding box center [1176, 584] width 376 height 51
click at [101, 150] on div "Review today 69" at bounding box center [81, 154] width 129 height 22
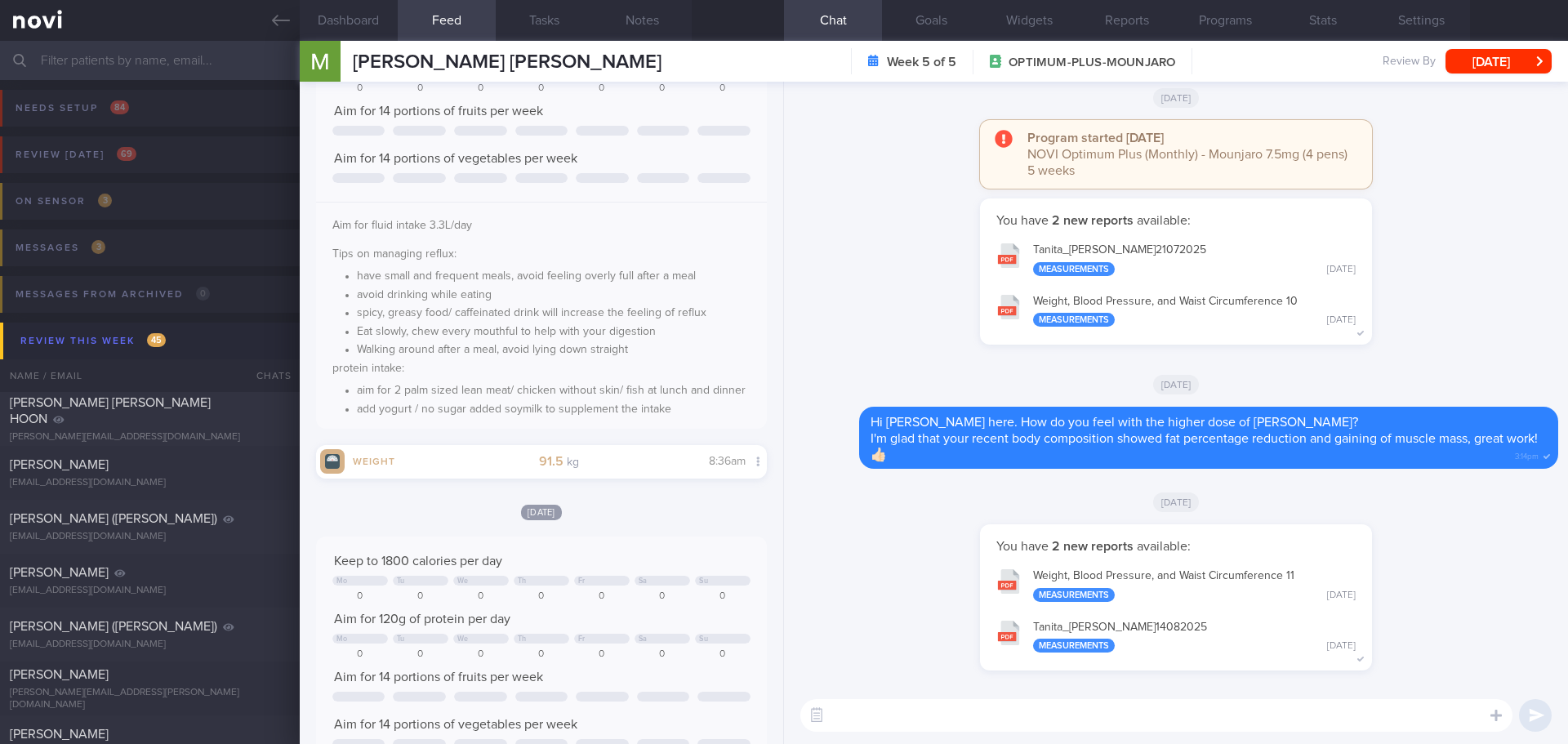
click at [171, 50] on input "text" at bounding box center [784, 60] width 1568 height 39
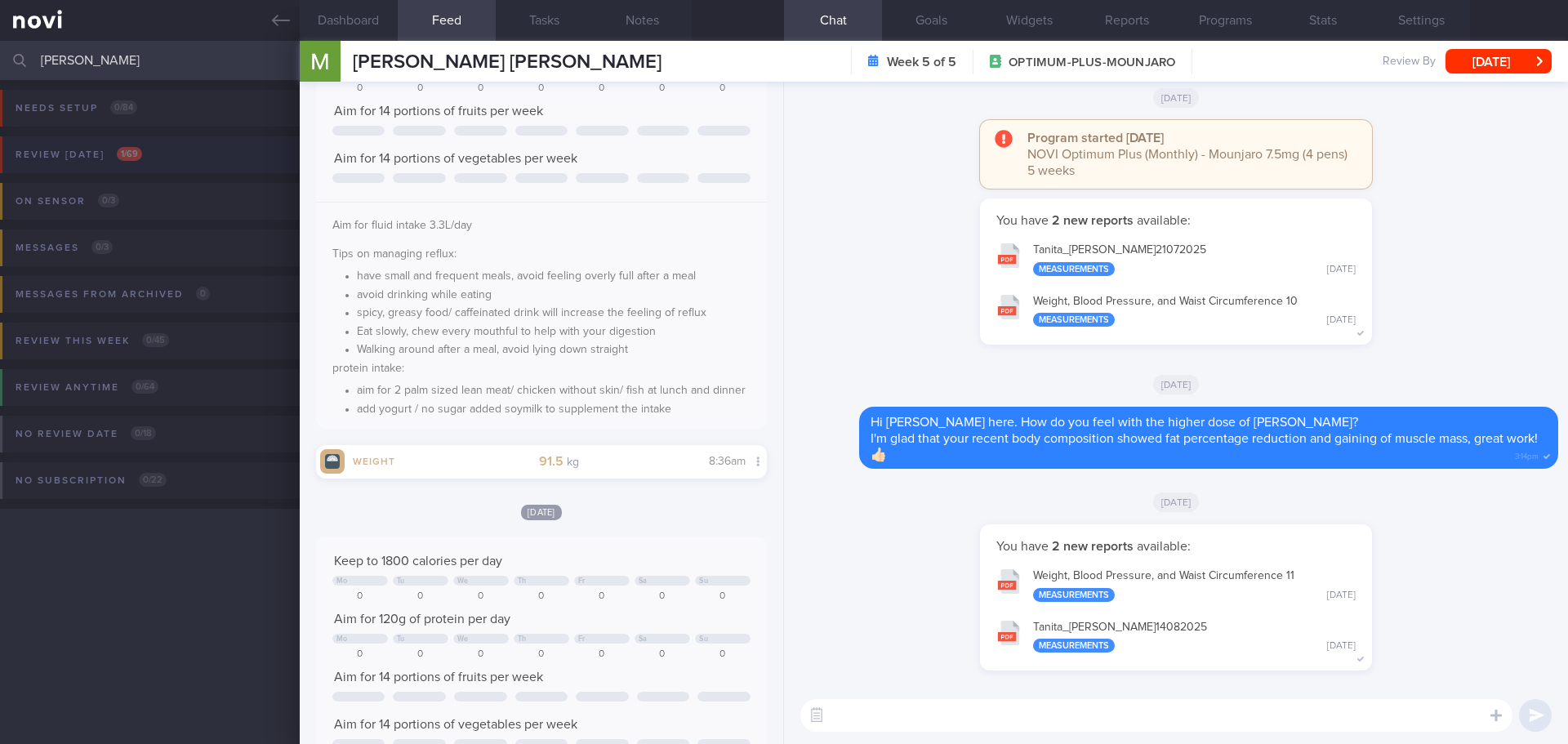
type input "tatyana"
click at [170, 138] on button "Review today 1 / 69" at bounding box center [781, 159] width 1573 height 47
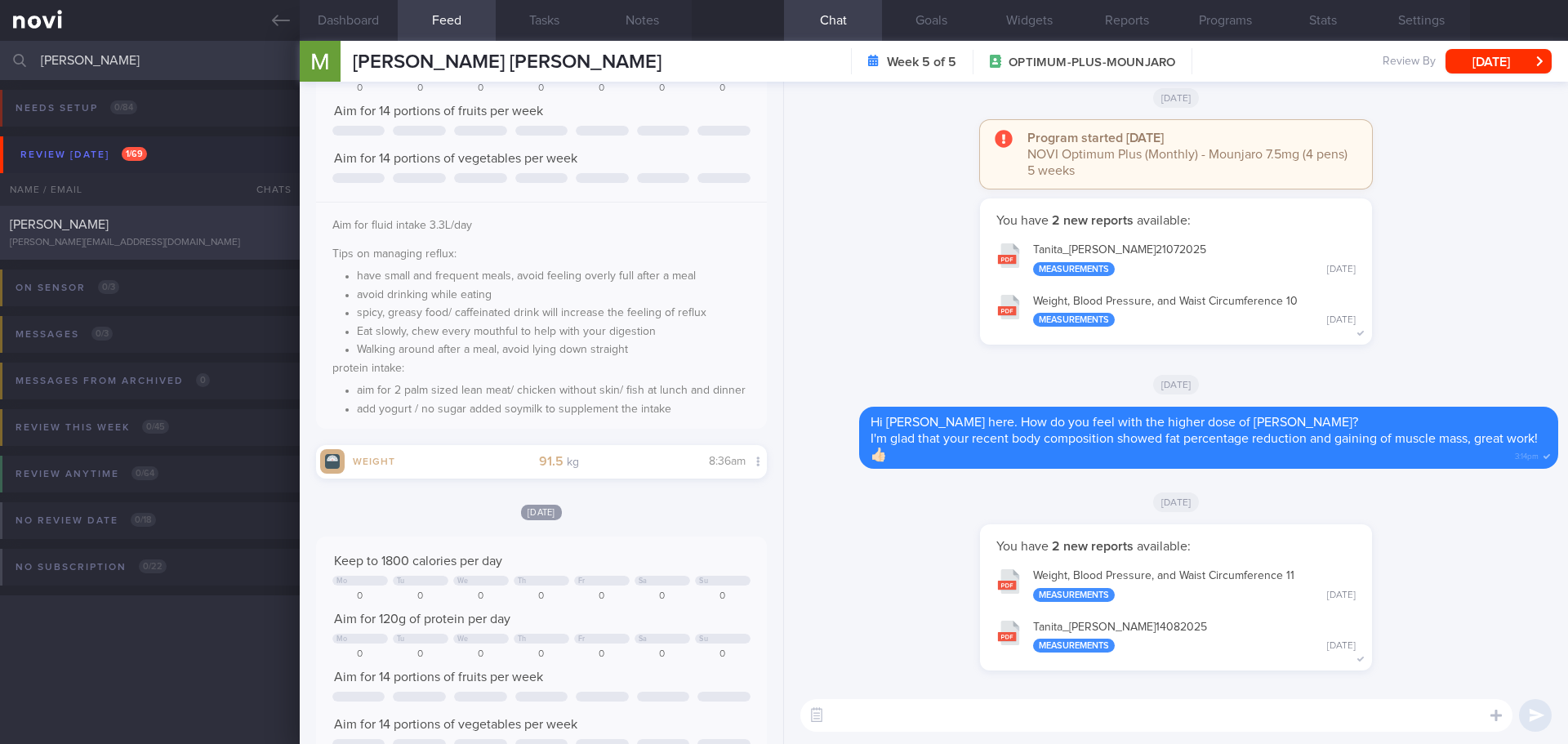
click at [132, 226] on div "[PERSON_NAME]" at bounding box center [147, 224] width 276 height 17
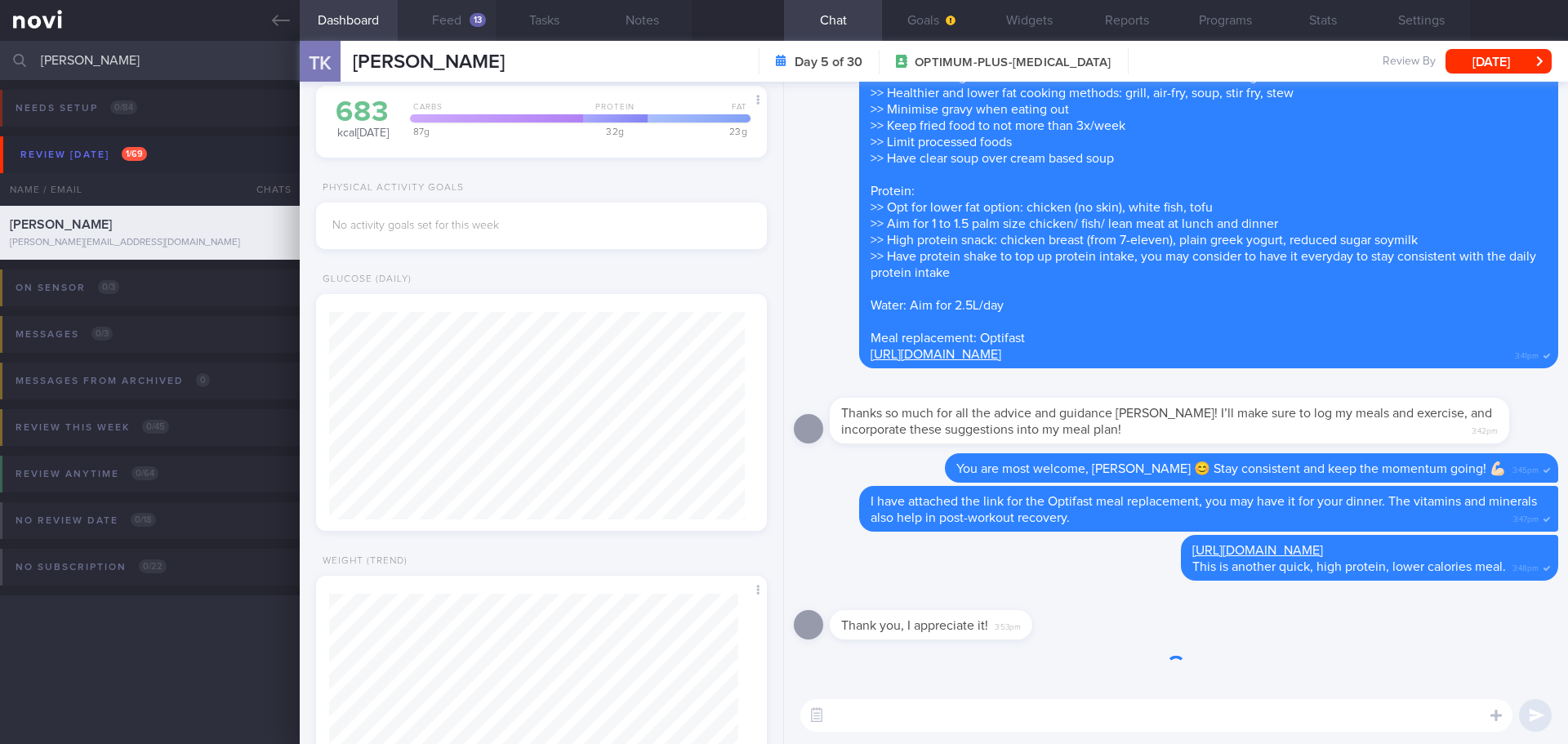
scroll to position [207, 417]
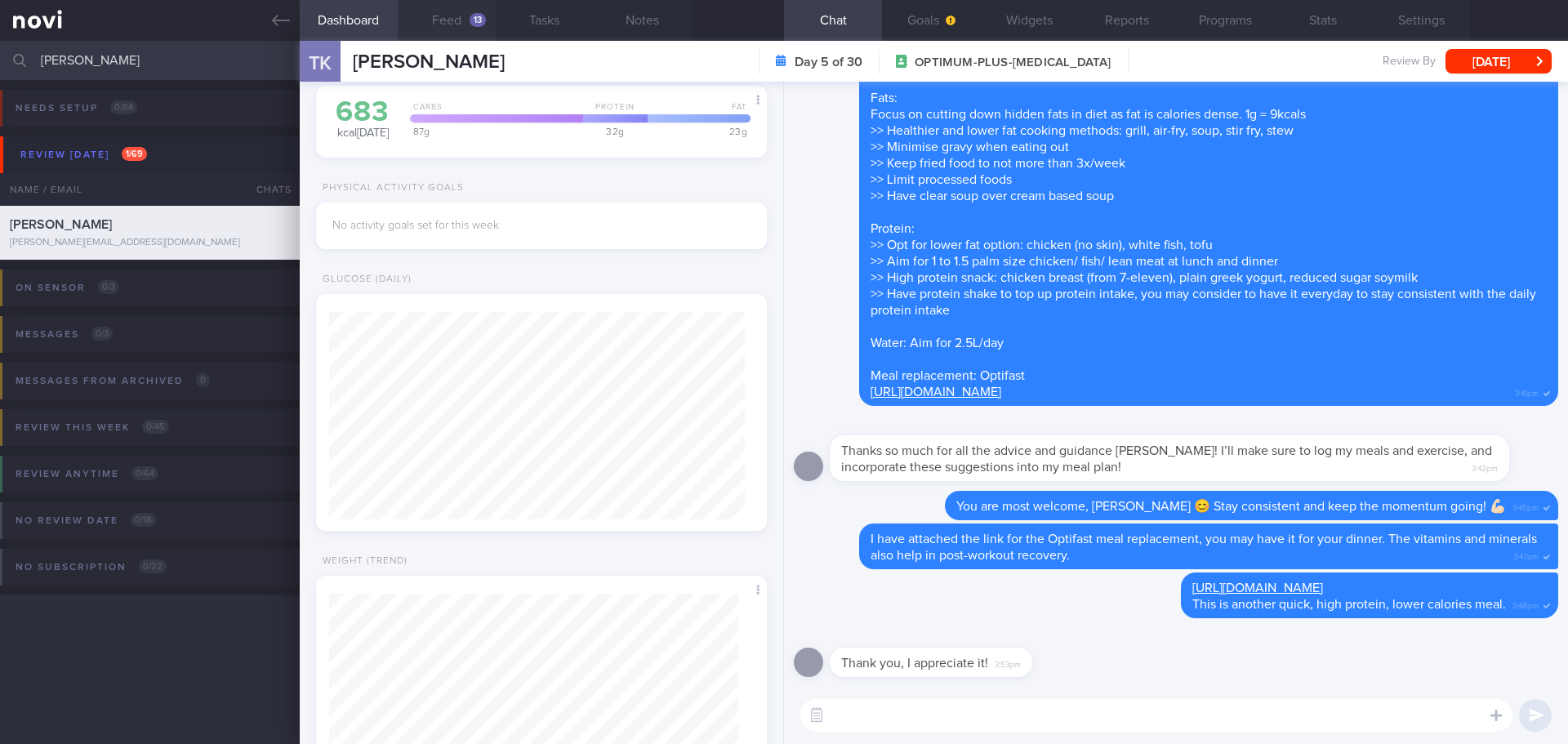
click at [460, 21] on button "Feed 13" at bounding box center [447, 20] width 98 height 41
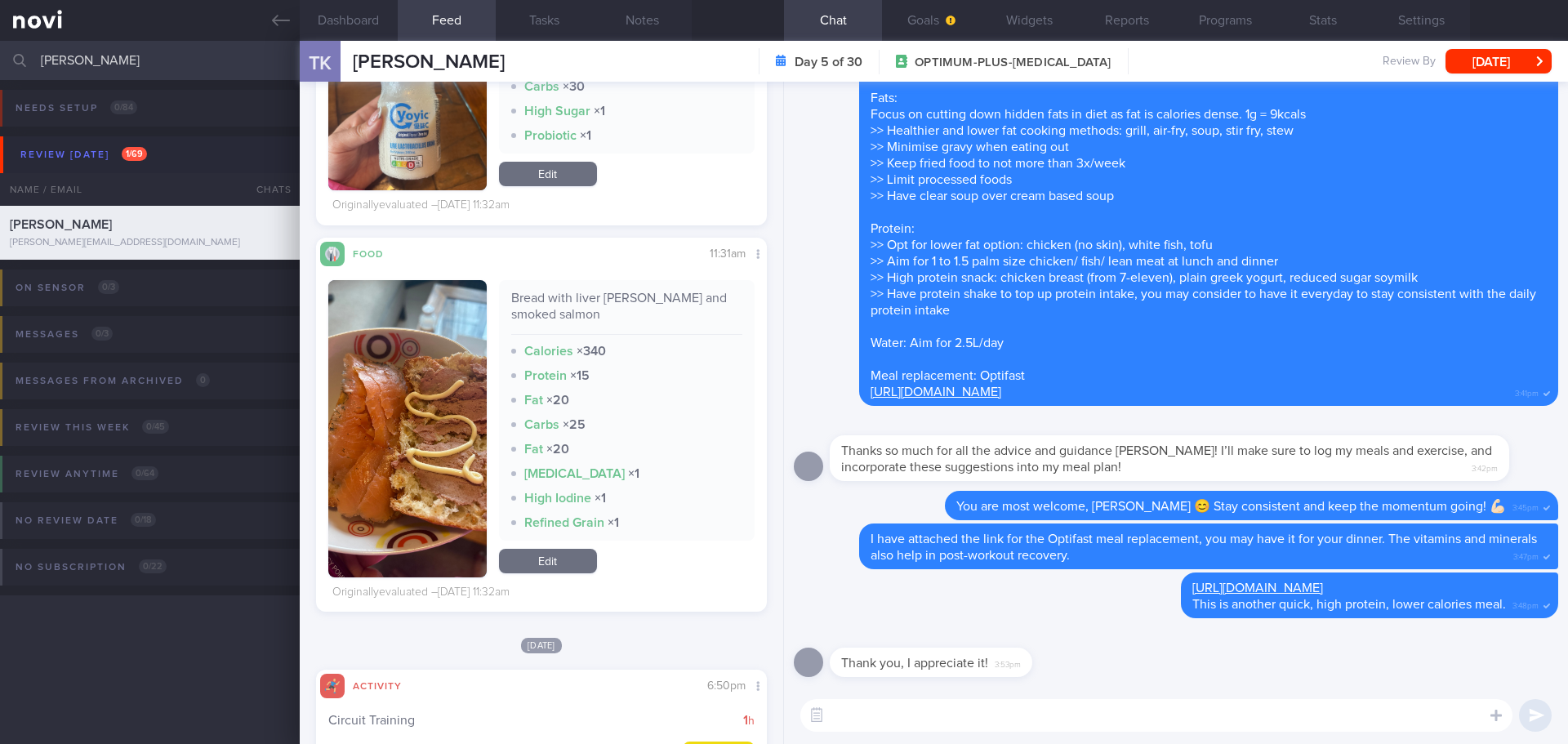
scroll to position [2123, 0]
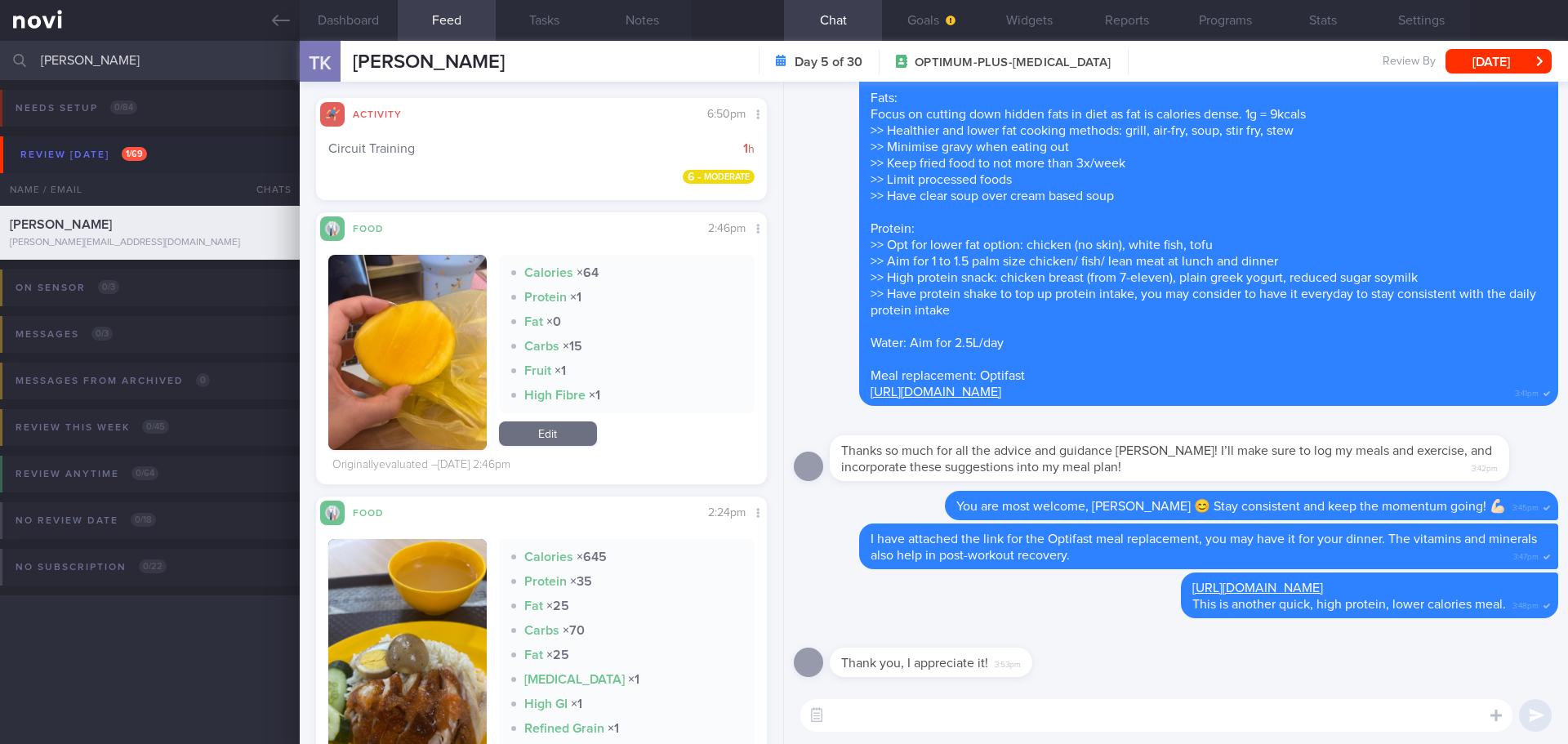
click at [888, 710] on textarea at bounding box center [1157, 715] width 712 height 33
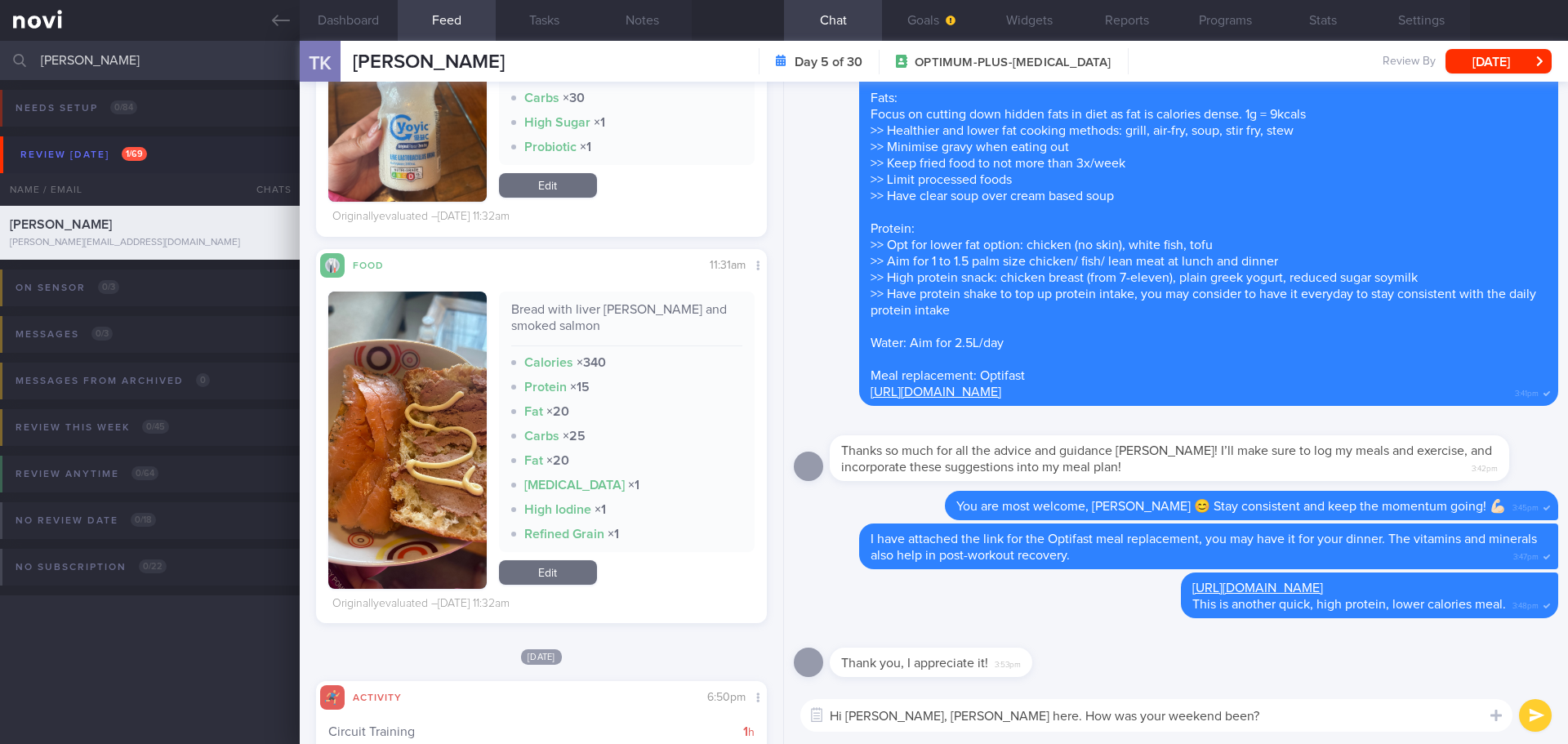
scroll to position [1552, 0]
click at [1199, 714] on textarea "Hi Tatyana, Elizabeth here. How was your weekend been?" at bounding box center [1157, 715] width 712 height 33
click at [1200, 714] on textarea "Hi Tatyana, Elizabeth here. How was your weekend been?" at bounding box center [1157, 715] width 712 height 33
click at [1351, 736] on div "Hi Tatyana, Elizabeth here. How was your weekend been? Hi Tatyana, Elizabeth he…" at bounding box center [1176, 715] width 784 height 57
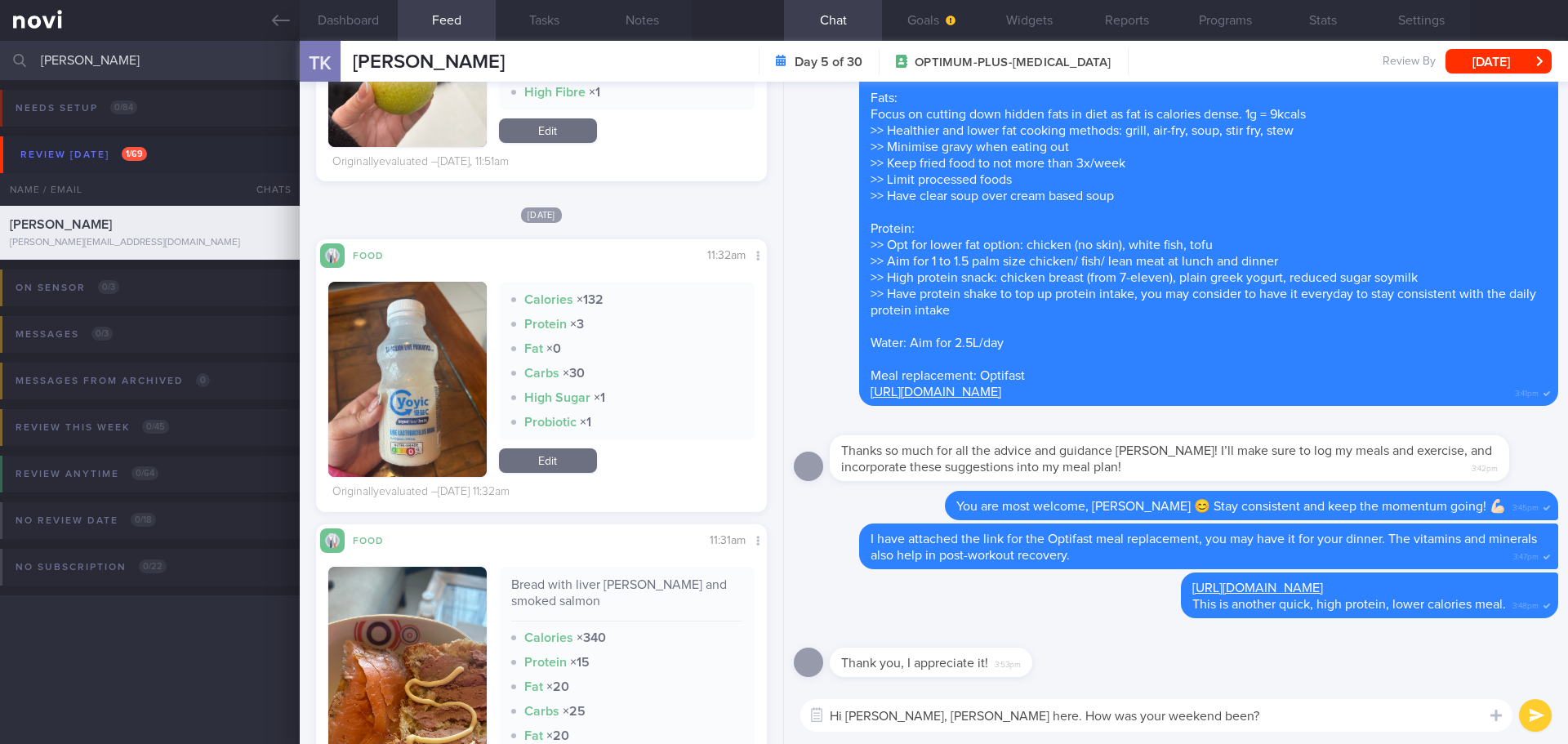
scroll to position [1062, 0]
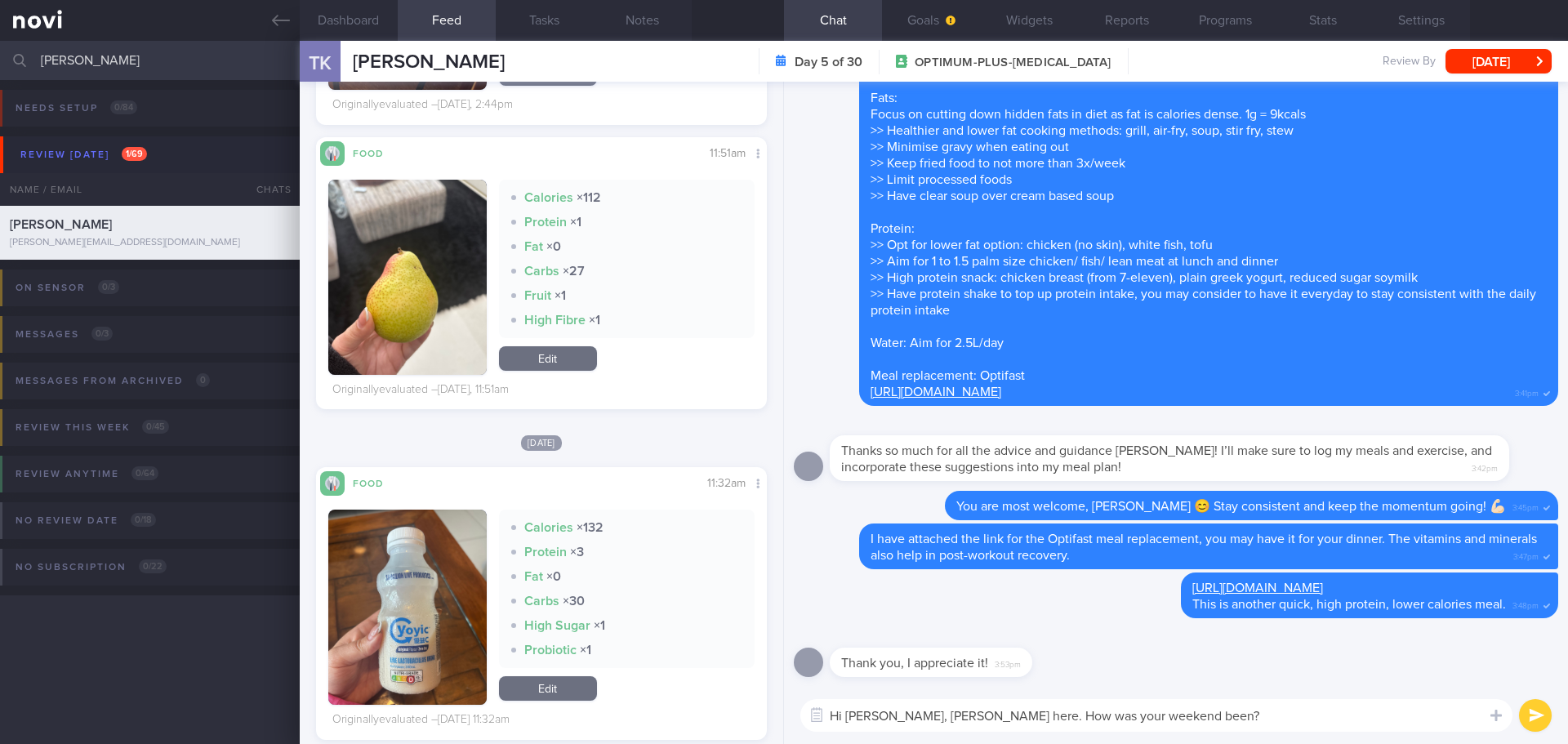
click at [1199, 724] on textarea "Hi Tatyana, Elizabeth here. How was your weekend been?" at bounding box center [1157, 715] width 712 height 33
type textarea "Hi Tatyana, Elizabeth here. How was your weekend been? Thank you for logging yo…"
click at [1538, 704] on button "submit" at bounding box center [1535, 715] width 33 height 33
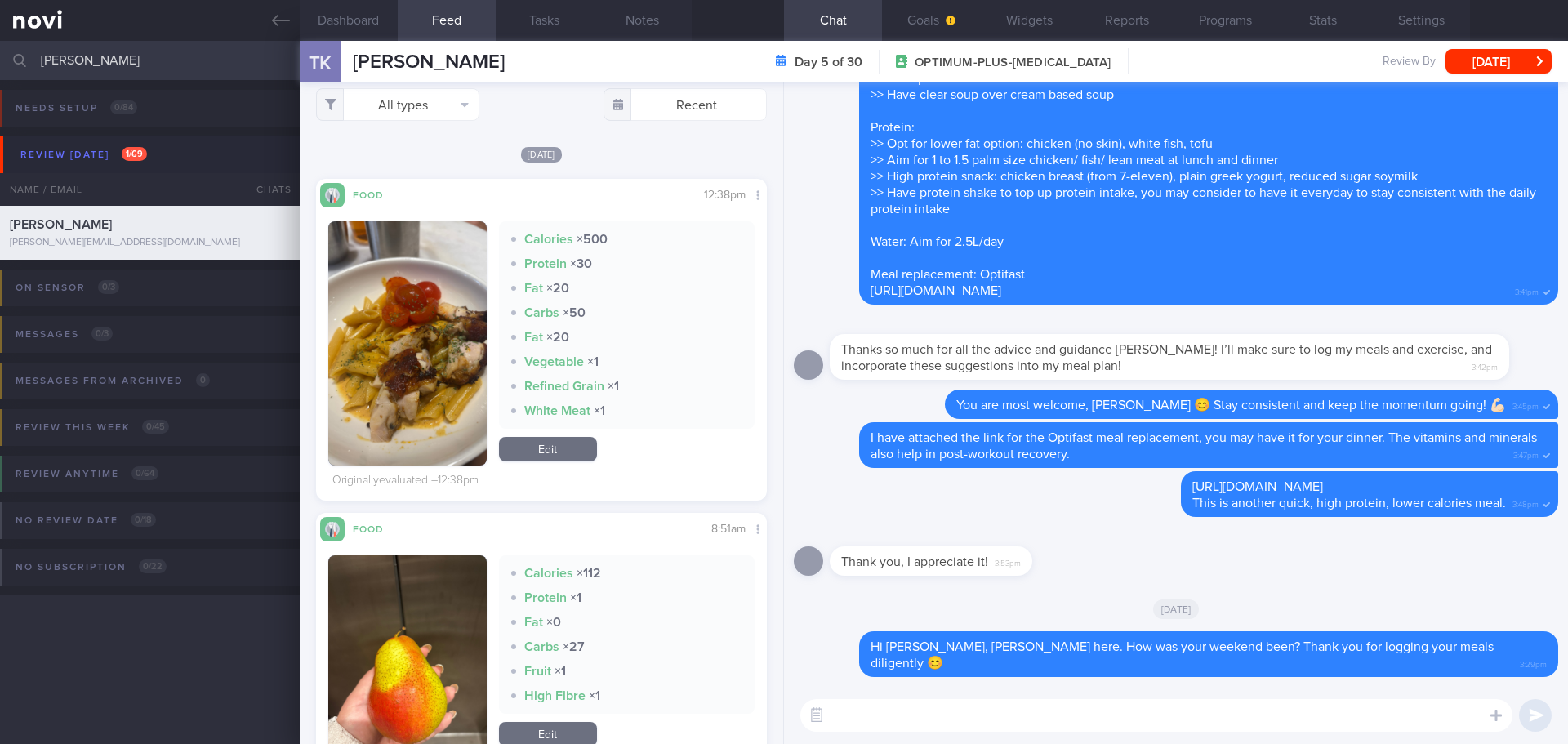
scroll to position [0, 0]
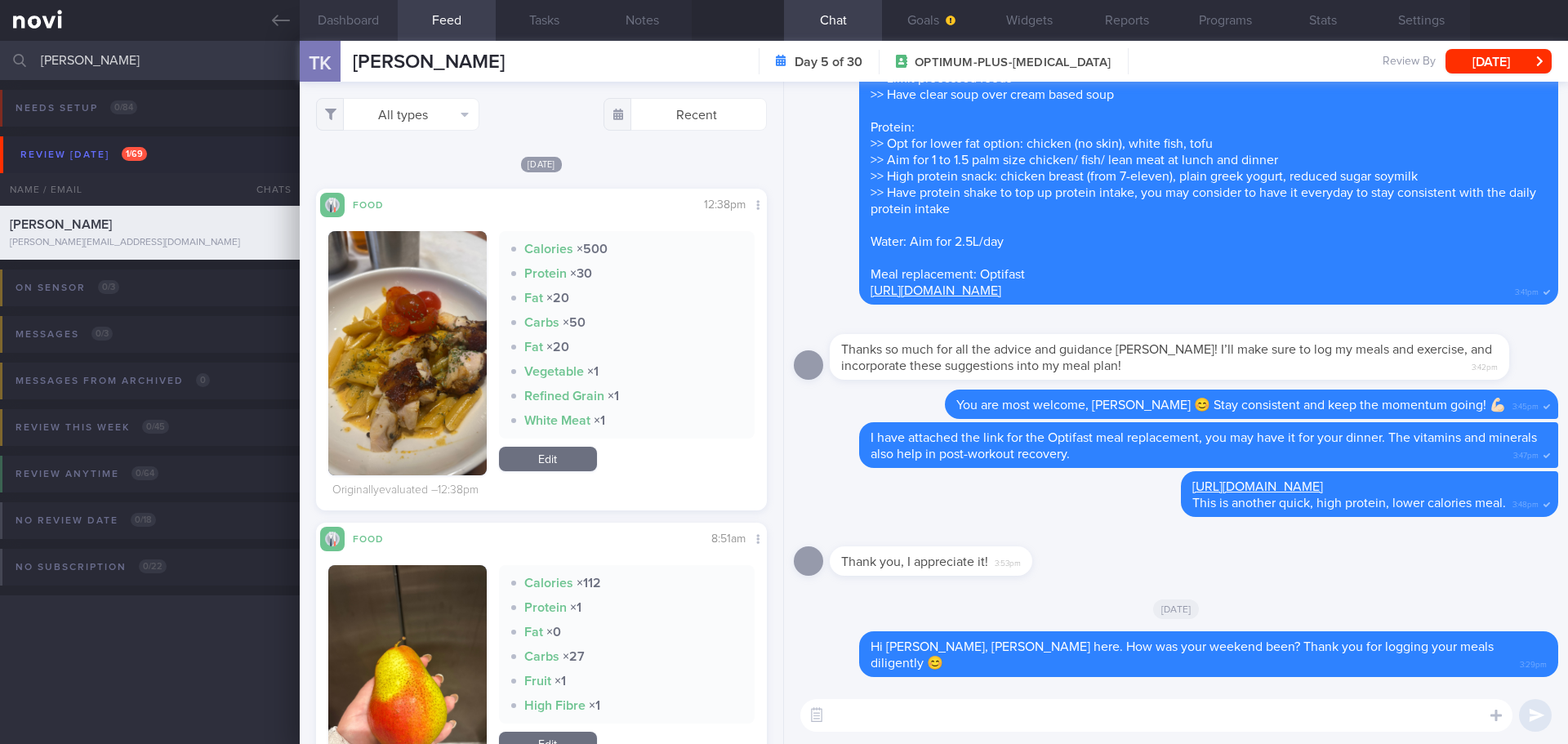
click at [354, 25] on button "Dashboard" at bounding box center [349, 20] width 98 height 41
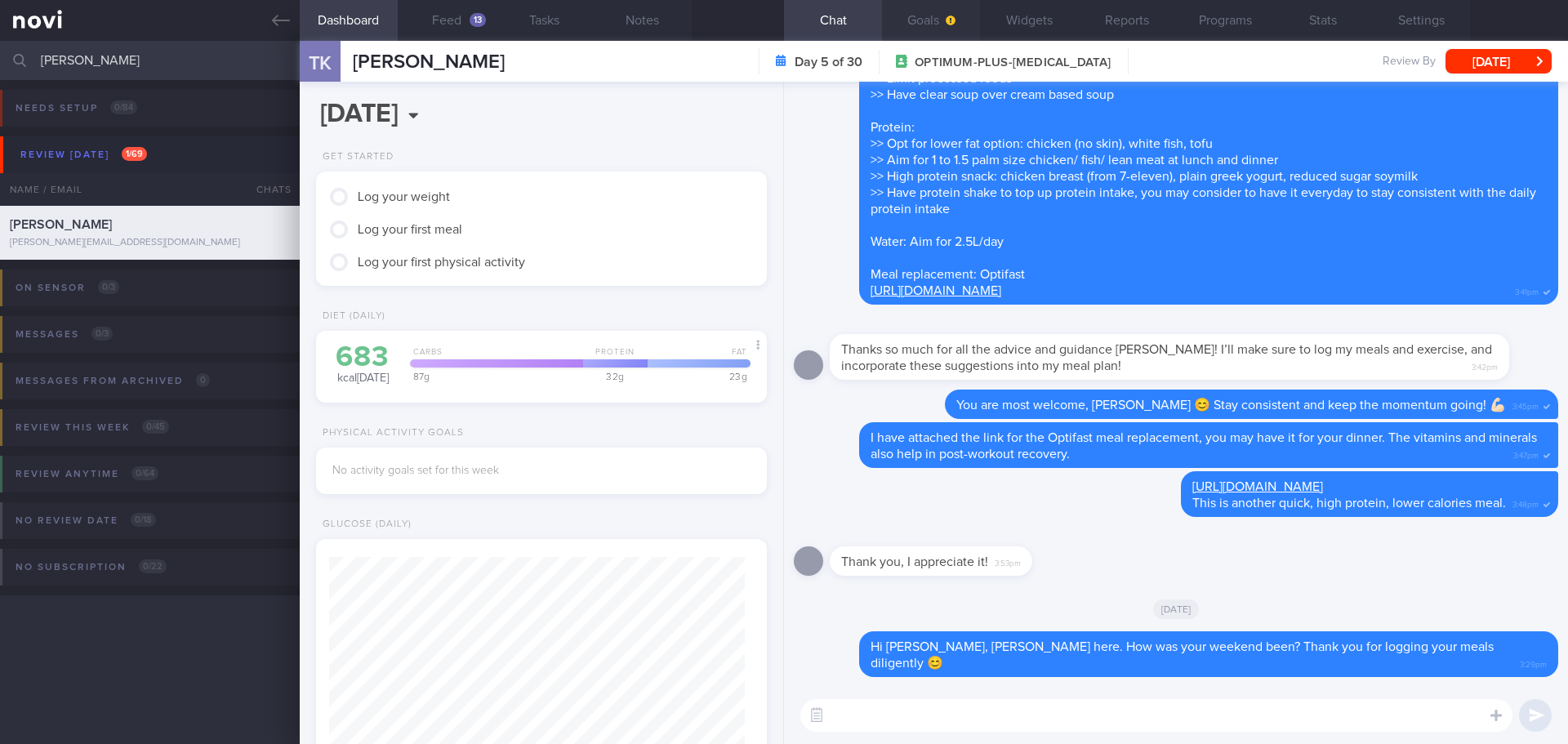
click at [921, 32] on button "Goals" at bounding box center [931, 20] width 98 height 41
select select "7"
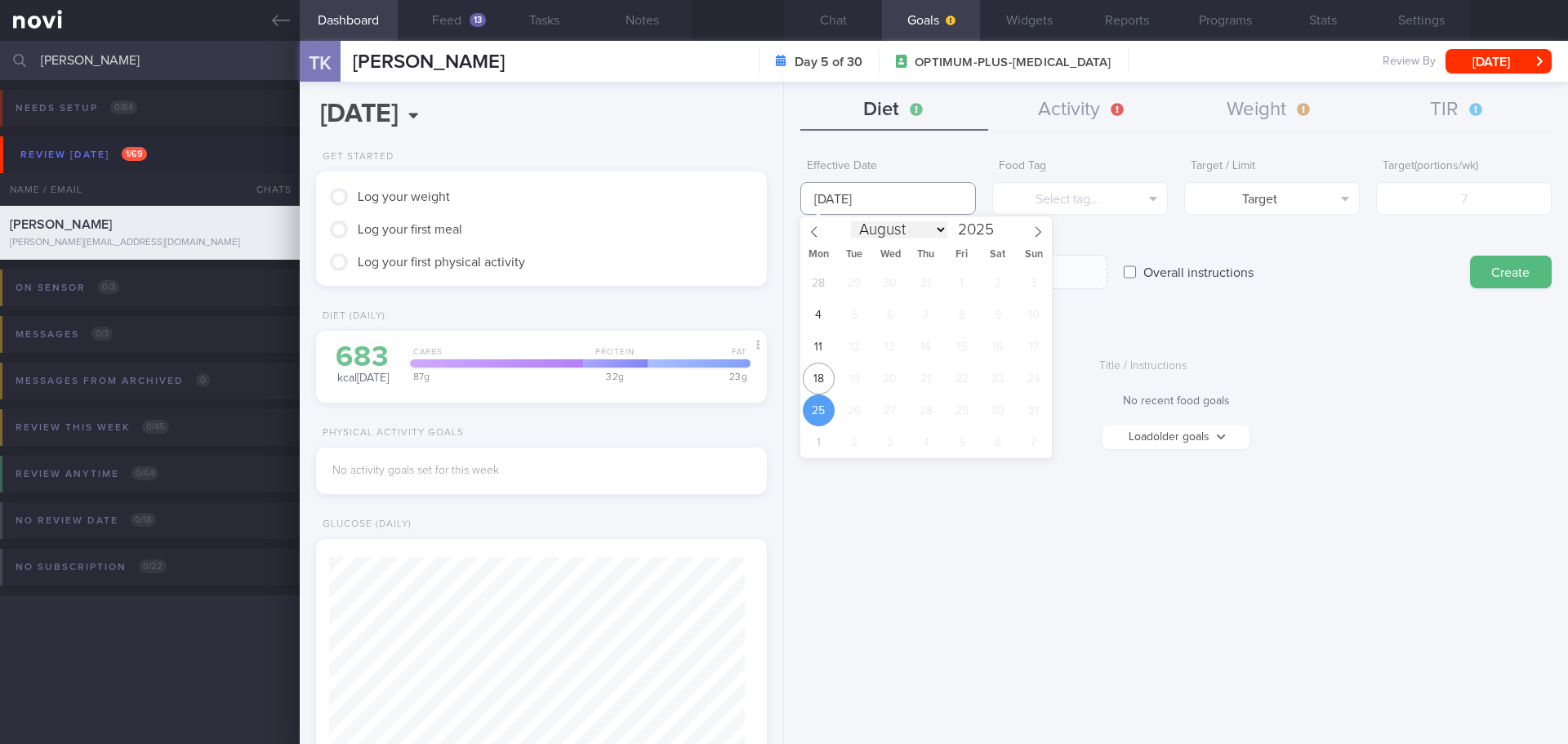
click at [880, 210] on input "25 Aug 2025" at bounding box center [888, 198] width 176 height 33
click at [810, 387] on span "18" at bounding box center [818, 379] width 32 height 32
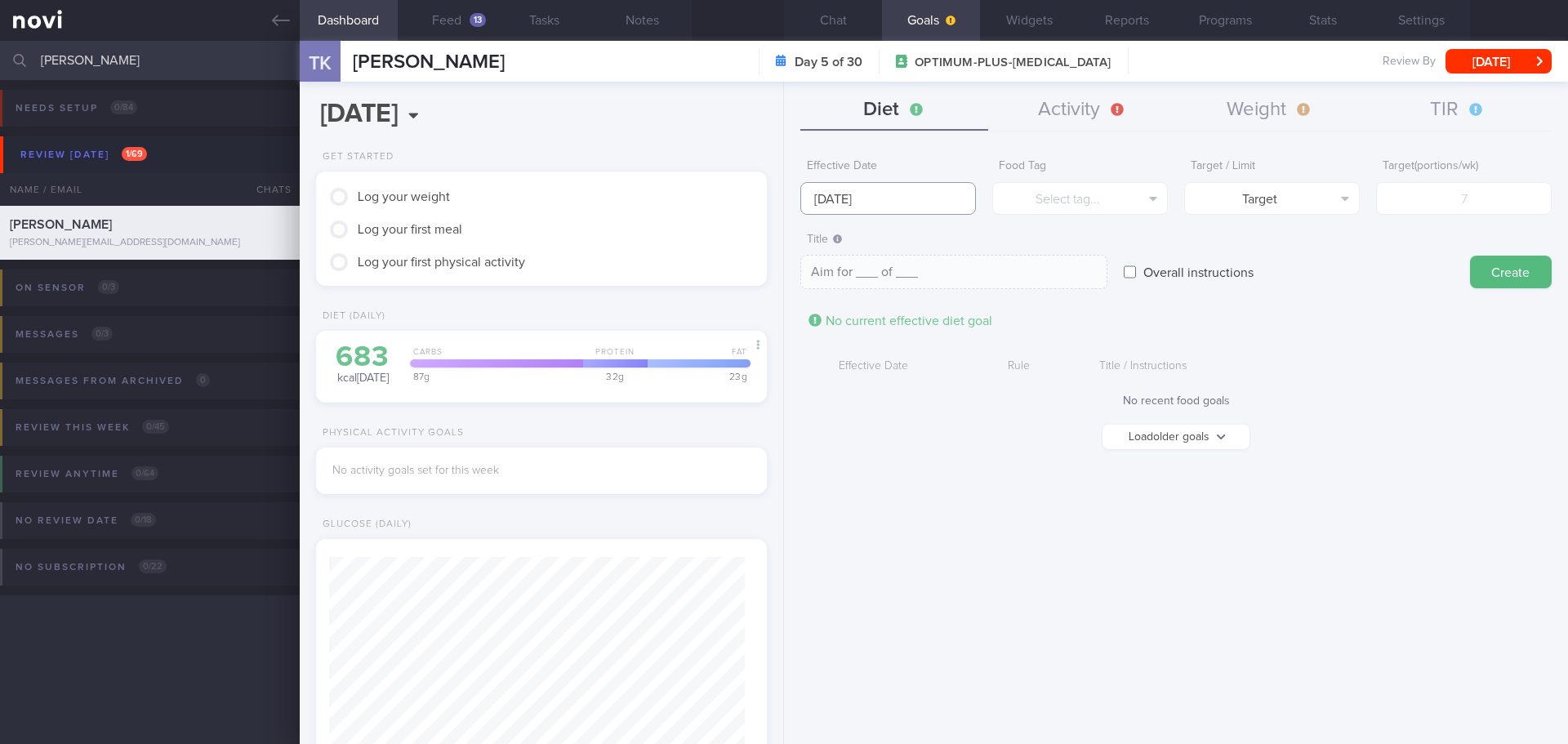
click at [863, 198] on input "[DATE]" at bounding box center [888, 198] width 176 height 33
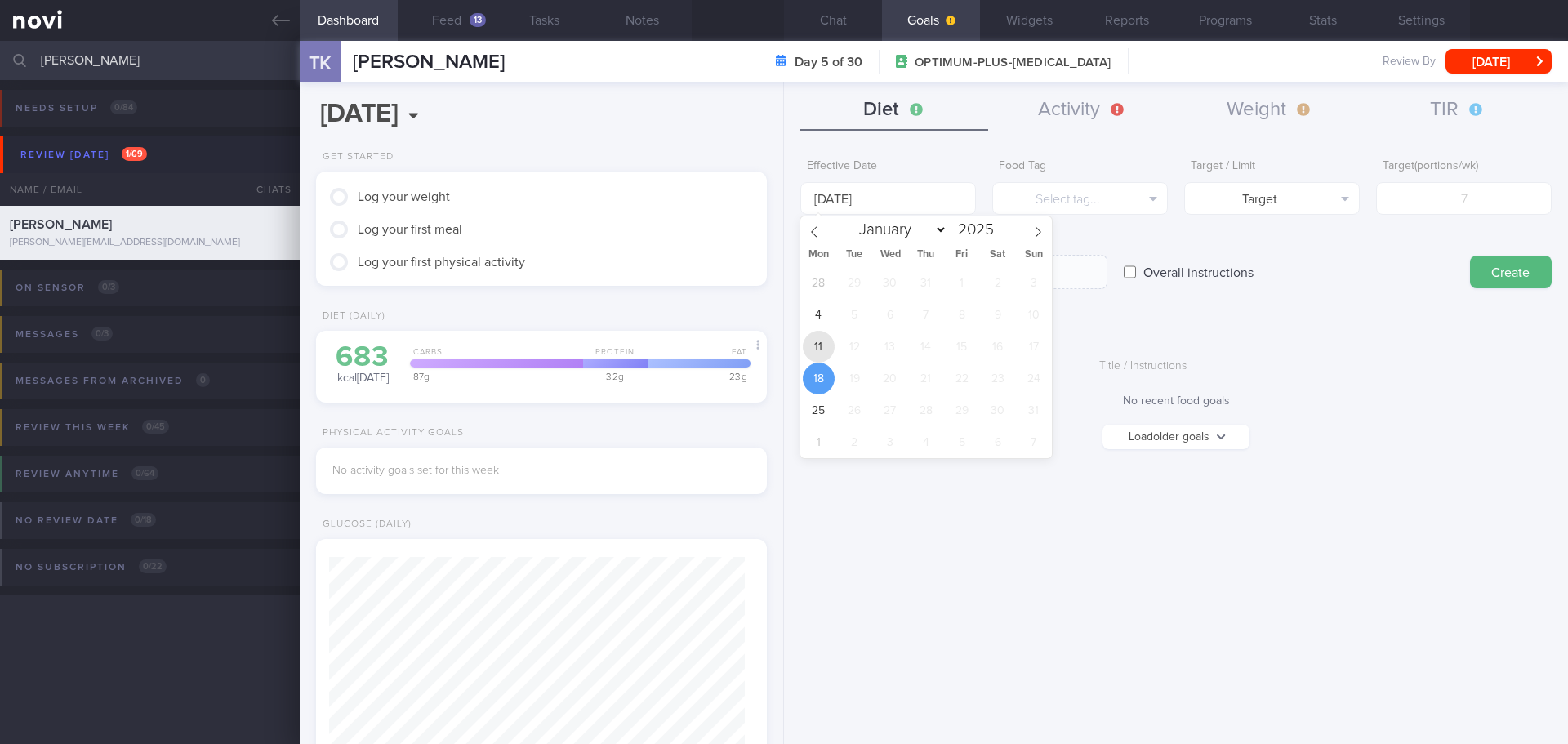
click at [819, 338] on span "11" at bounding box center [818, 347] width 32 height 32
type input "11 Aug 2025"
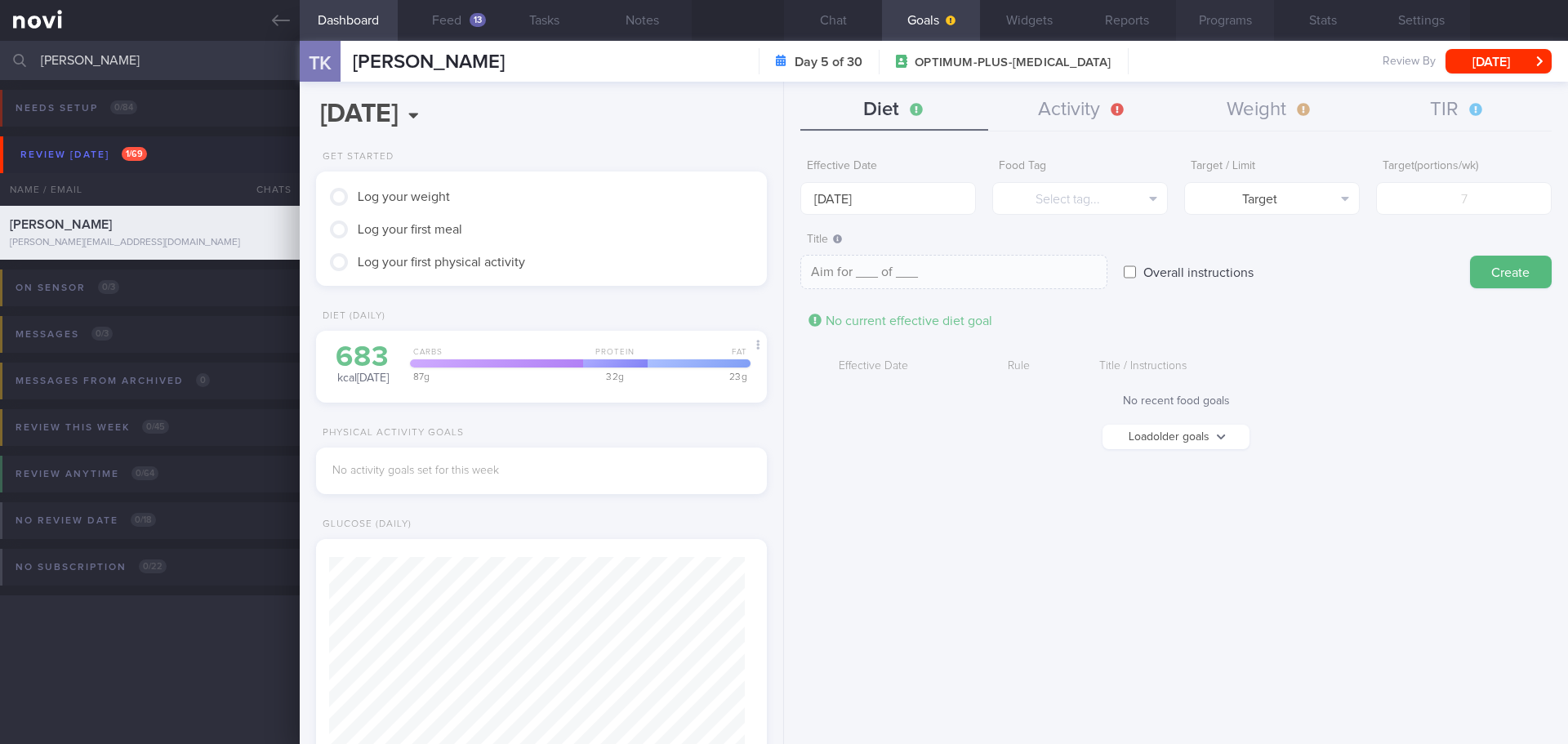
click at [1220, 22] on button "Programs" at bounding box center [1225, 20] width 98 height 41
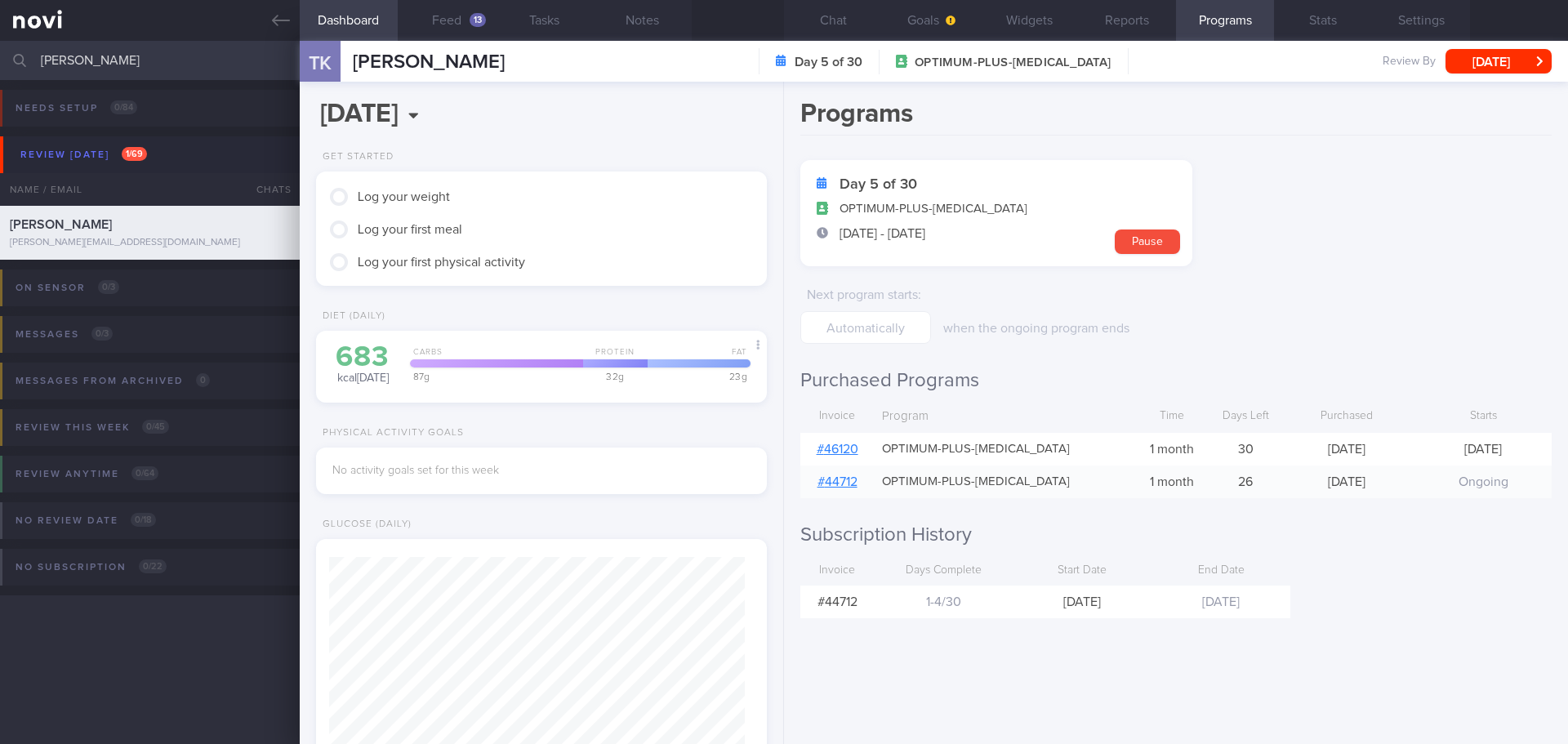
click at [837, 454] on link "# 46120" at bounding box center [837, 448] width 41 height 13
click at [923, 30] on button "Goals" at bounding box center [931, 20] width 98 height 41
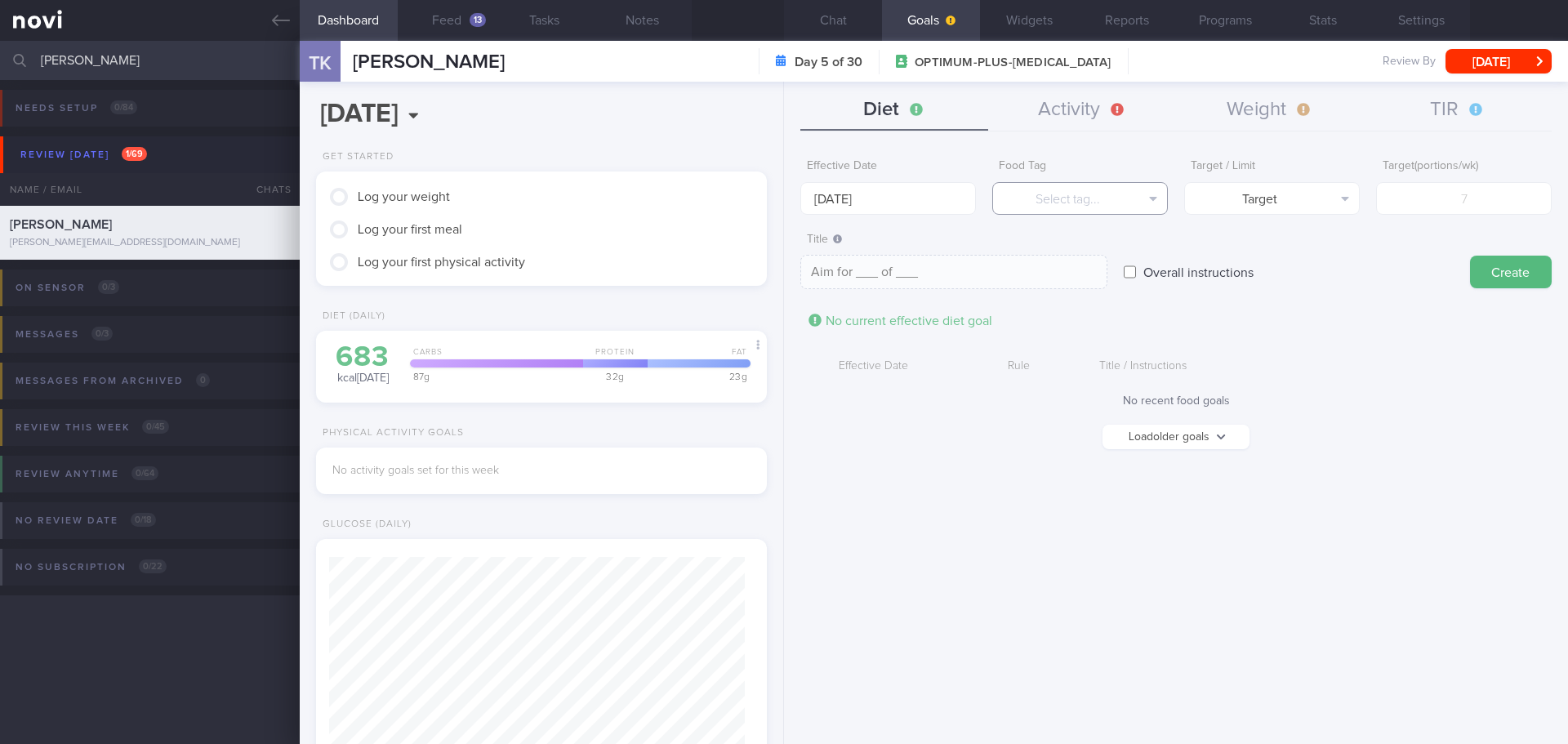
click at [1047, 198] on button "Select tag..." at bounding box center [1080, 198] width 176 height 33
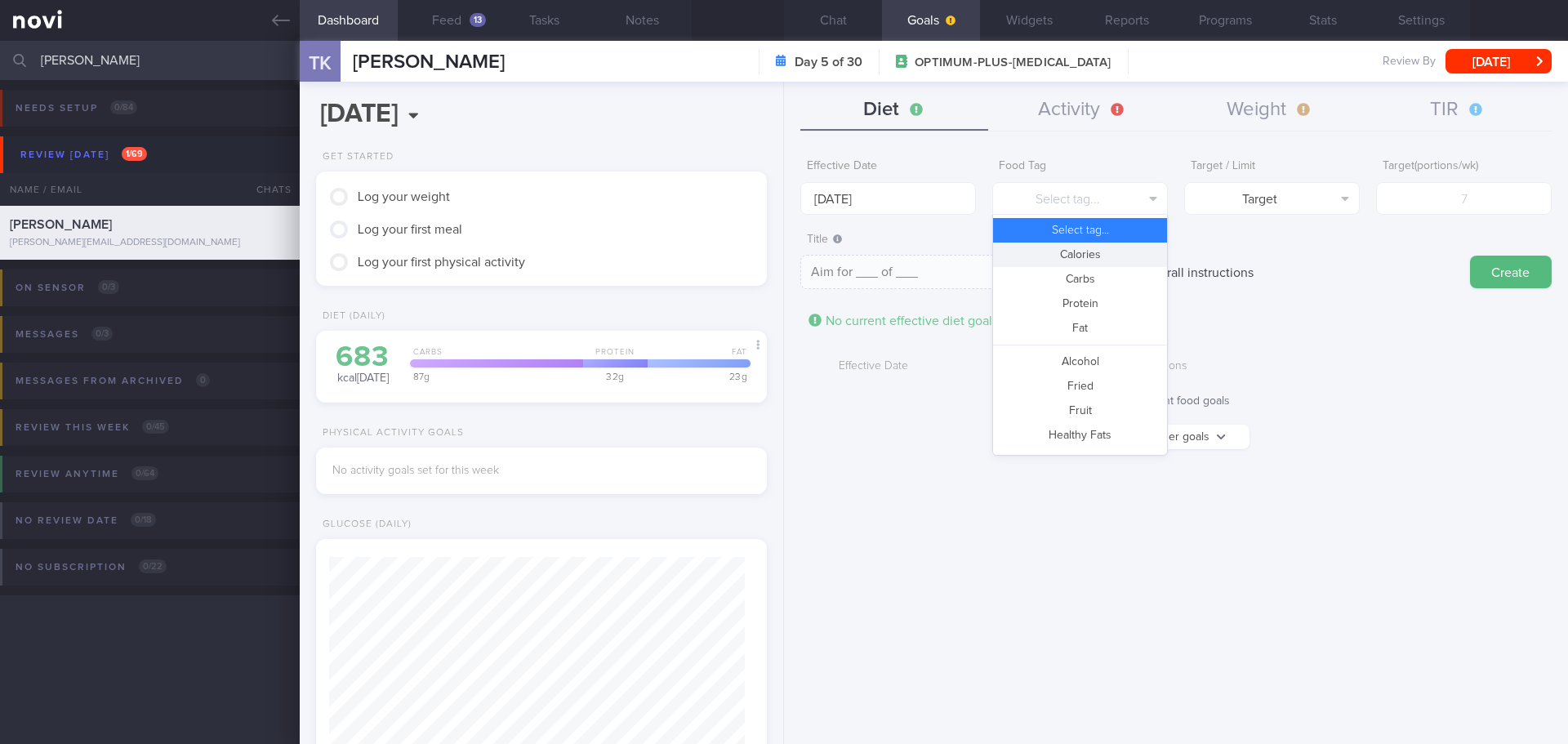
click at [1119, 252] on button "Calories" at bounding box center [1080, 255] width 174 height 25
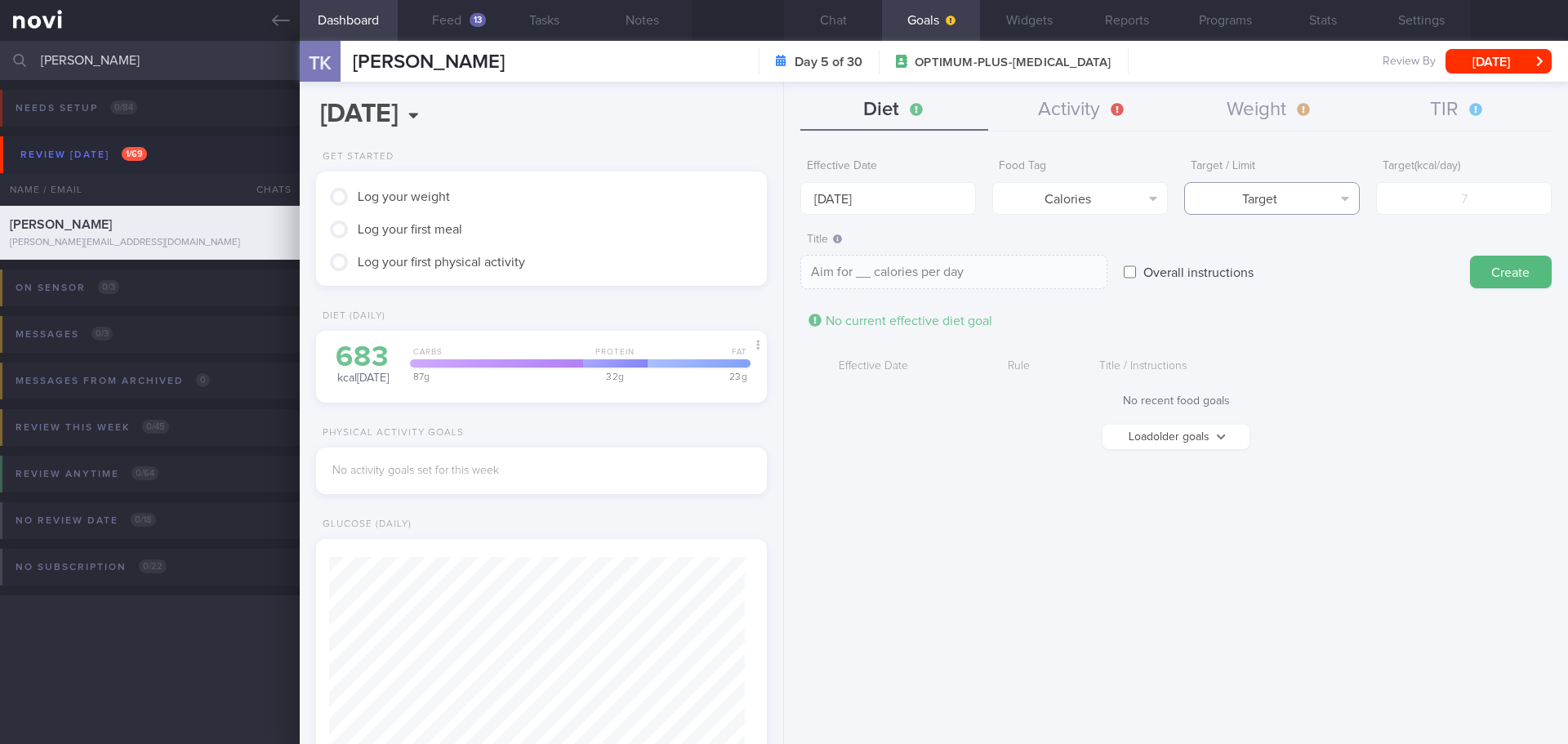
click at [1263, 204] on button "Target" at bounding box center [1271, 198] width 176 height 33
click at [1280, 262] on button "Limit" at bounding box center [1271, 255] width 174 height 25
type textarea "Keep to __ calories per day"
click at [1439, 199] on input "number" at bounding box center [1464, 198] width 176 height 33
type input "1"
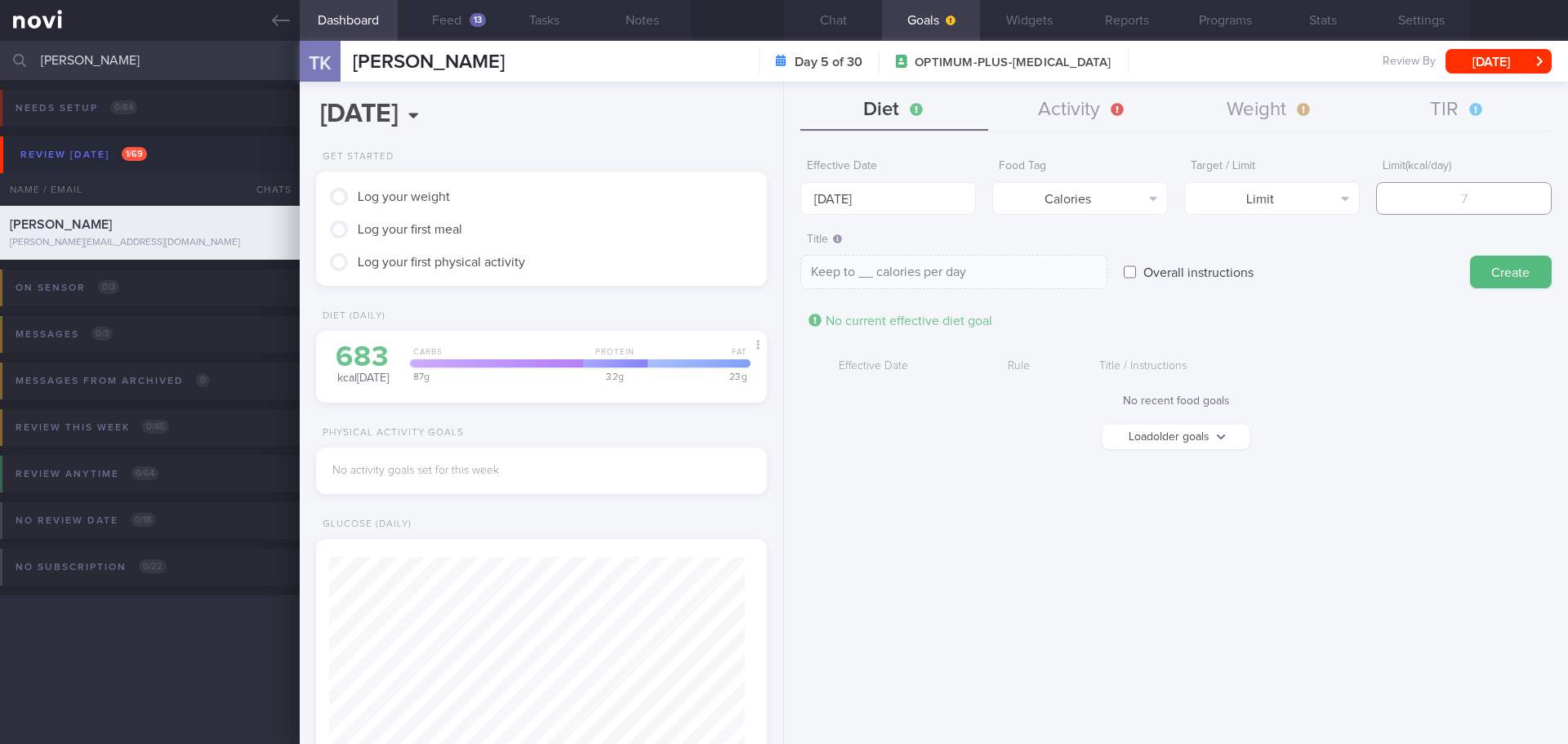
type textarea "Keep to 1 calories per day"
type input "15"
type textarea "Keep to 15 calories per day"
type input "150"
type textarea "Keep to 150 calories per day"
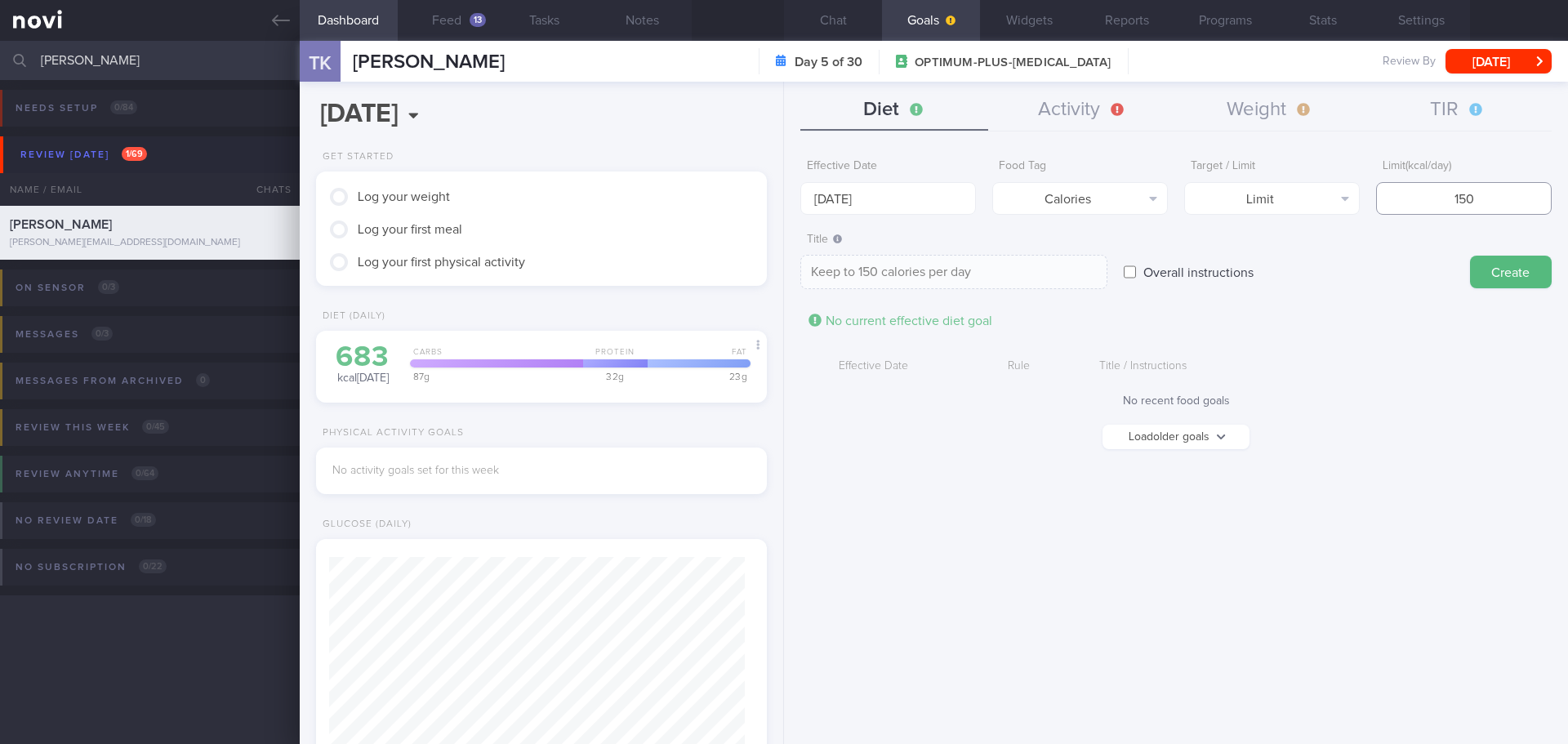
type input "1500"
type textarea "Keep to 1500 calories per day"
type input "1500"
click at [1518, 282] on button "Create" at bounding box center [1511, 272] width 82 height 33
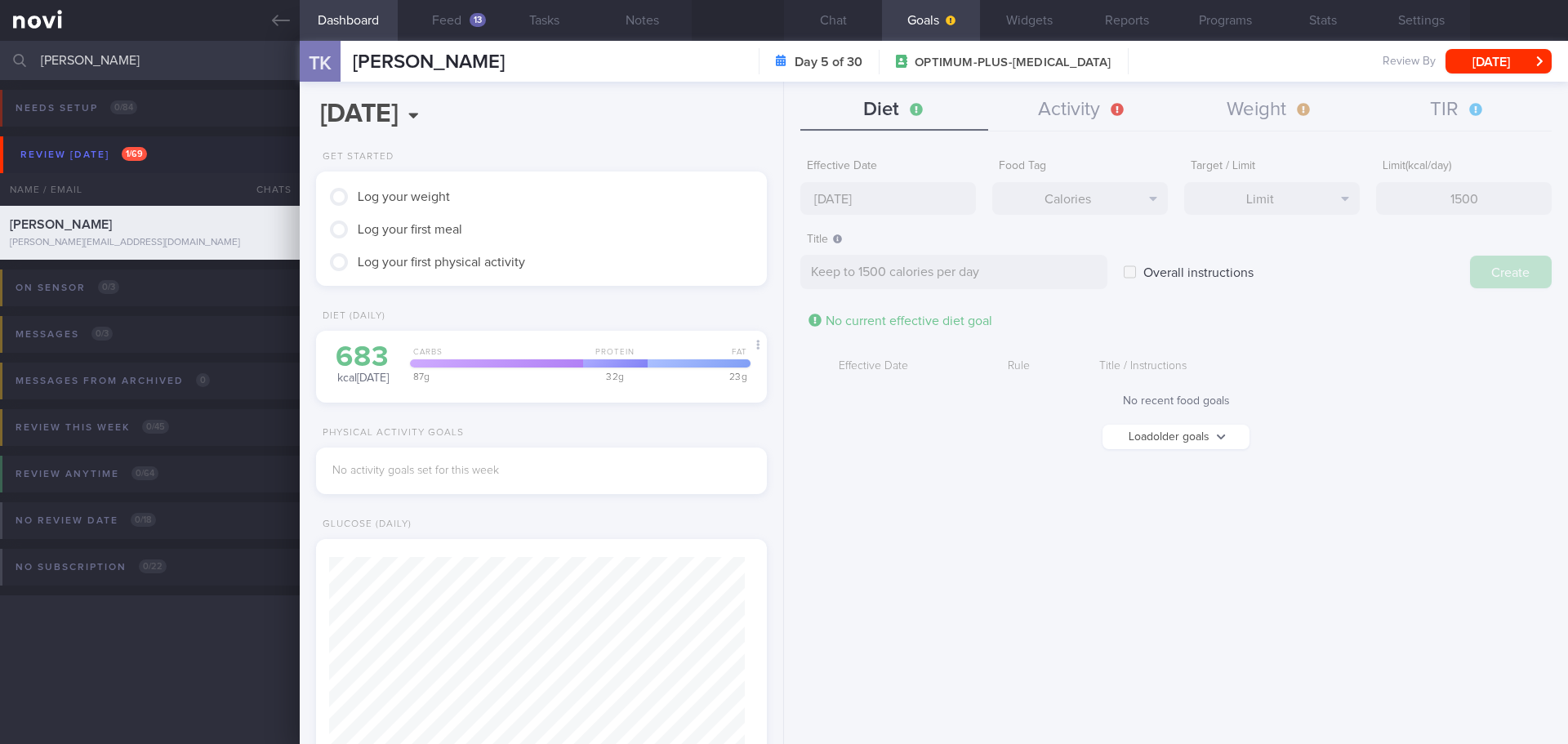
type input "25 Aug 2025"
type textarea "Aim for ___ of ___"
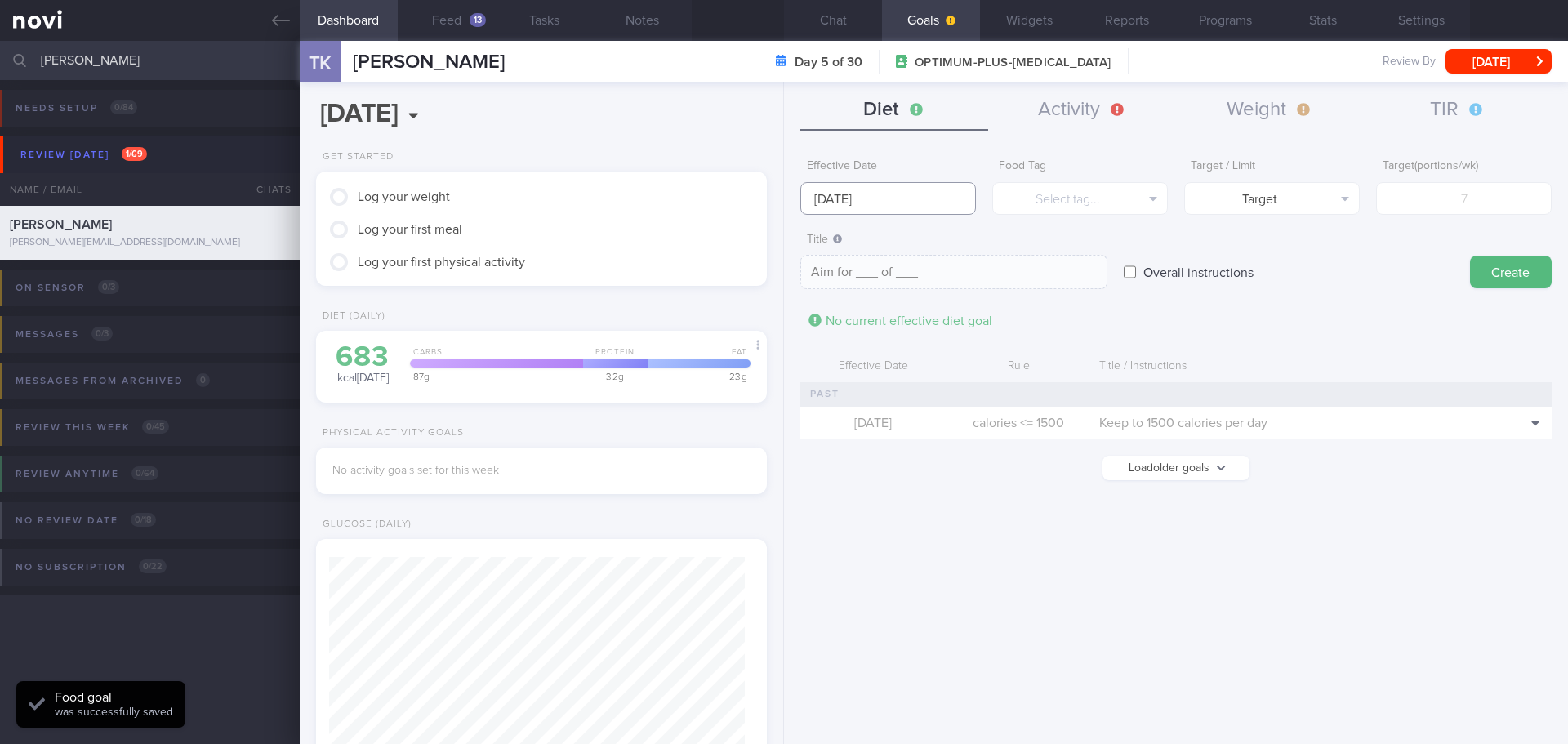
click at [876, 199] on input "25 Aug 2025" at bounding box center [888, 198] width 176 height 33
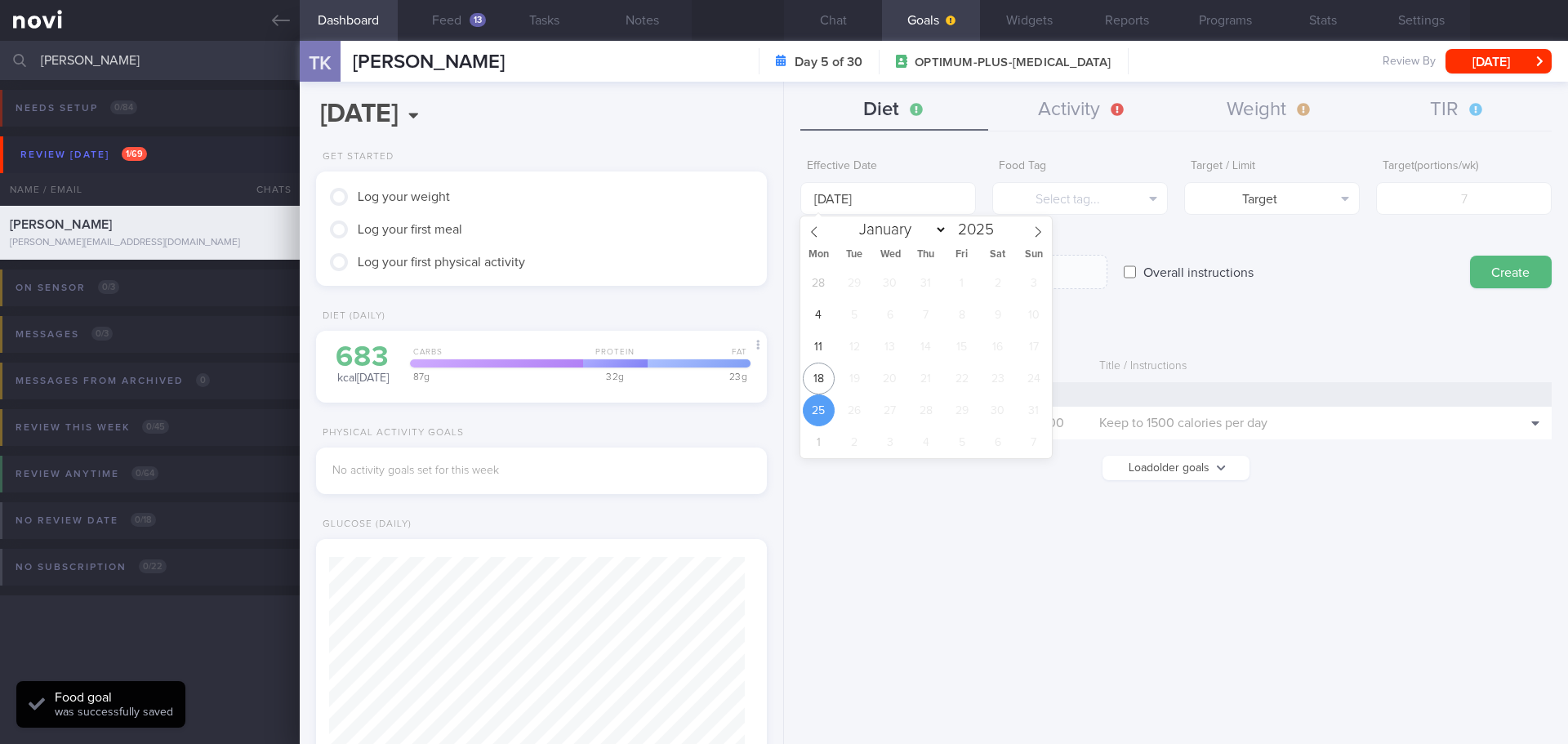
click at [1130, 463] on button "Load older goals" at bounding box center [1176, 468] width 147 height 25
click at [855, 201] on input "25 Aug 2025" at bounding box center [888, 198] width 176 height 33
click at [819, 347] on span "11" at bounding box center [818, 347] width 32 height 32
type input "11 Aug 2025"
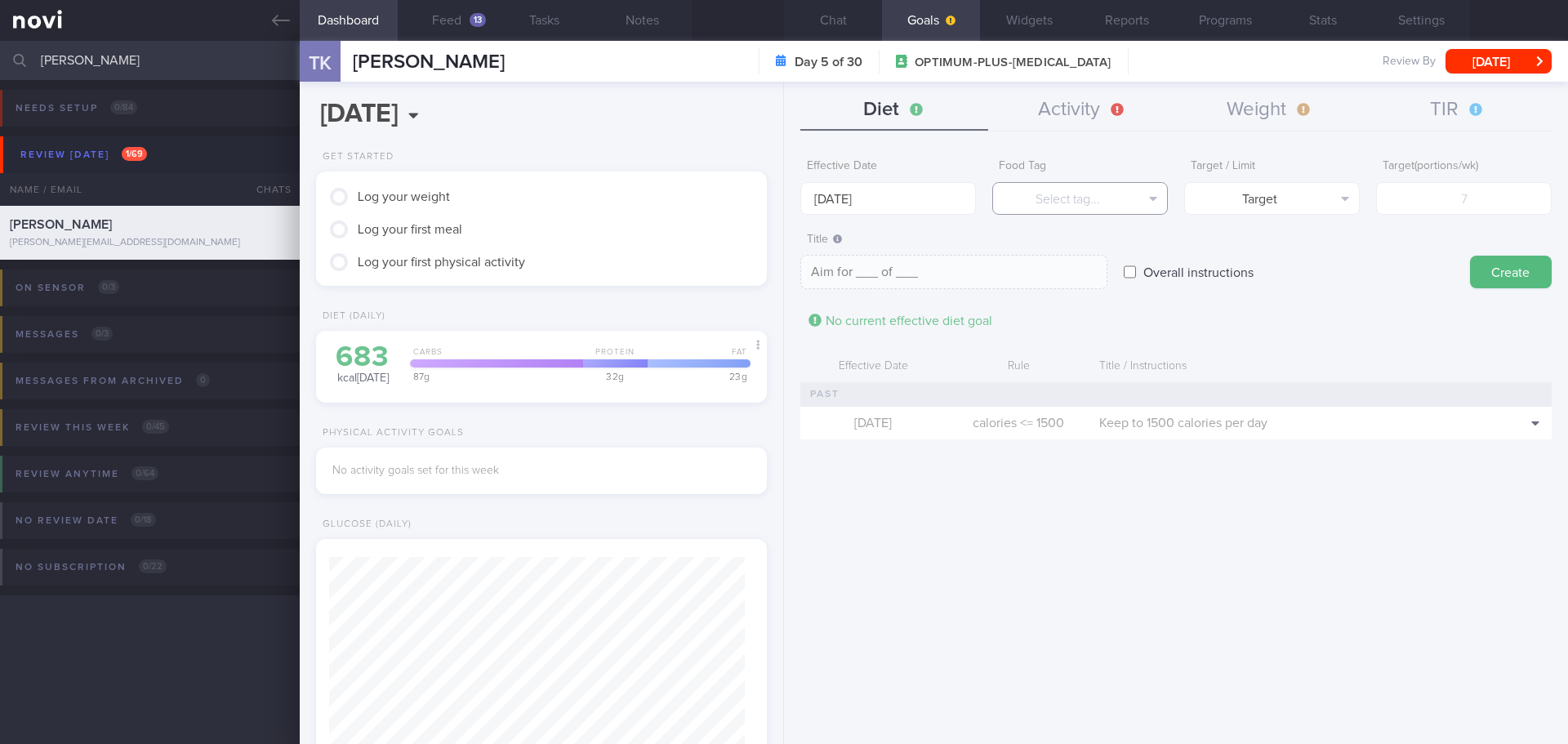
click at [1085, 204] on button "Select tag..." at bounding box center [1080, 198] width 176 height 33
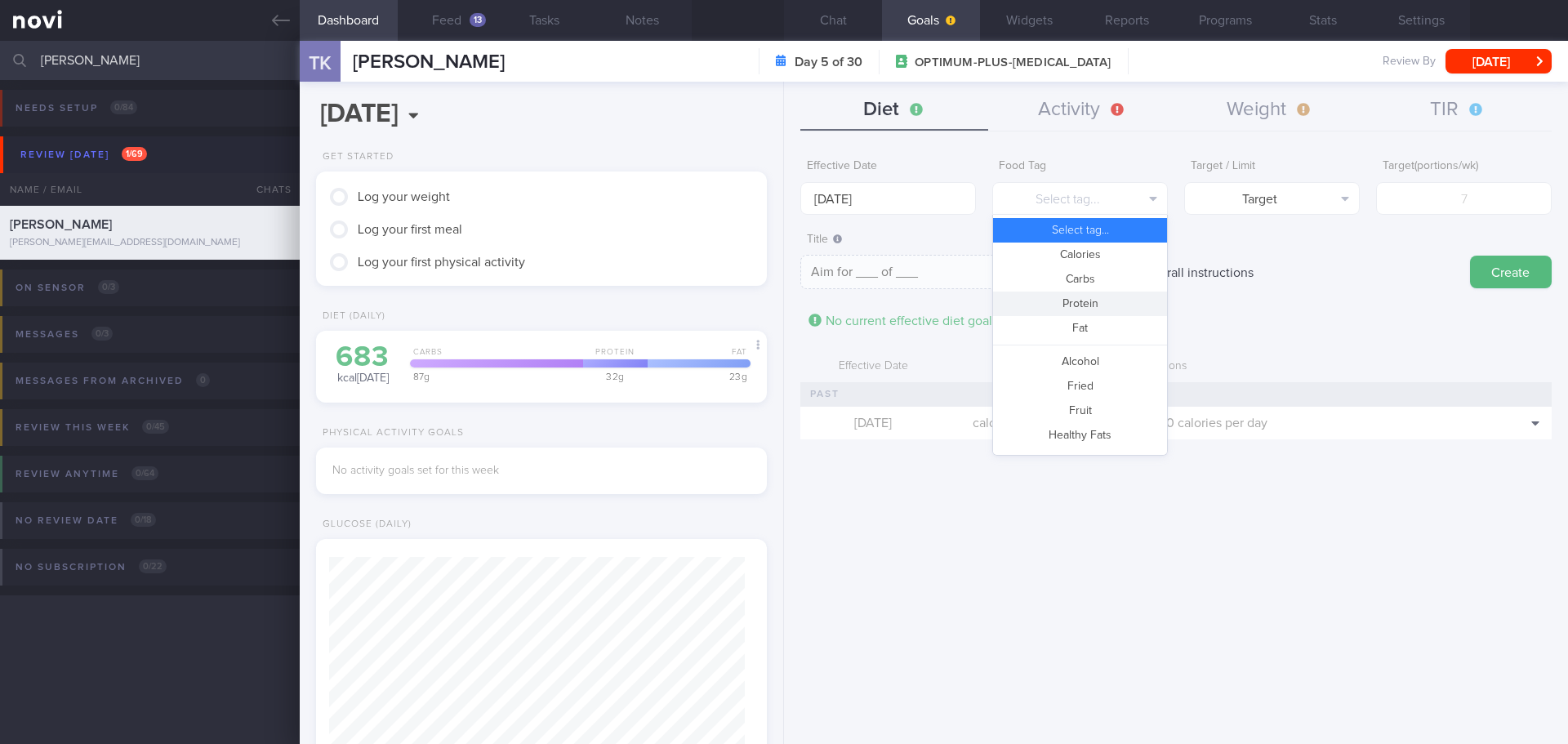
click at [1075, 299] on button "Protein" at bounding box center [1080, 304] width 174 height 25
type textarea "Aim for __g of protein per day"
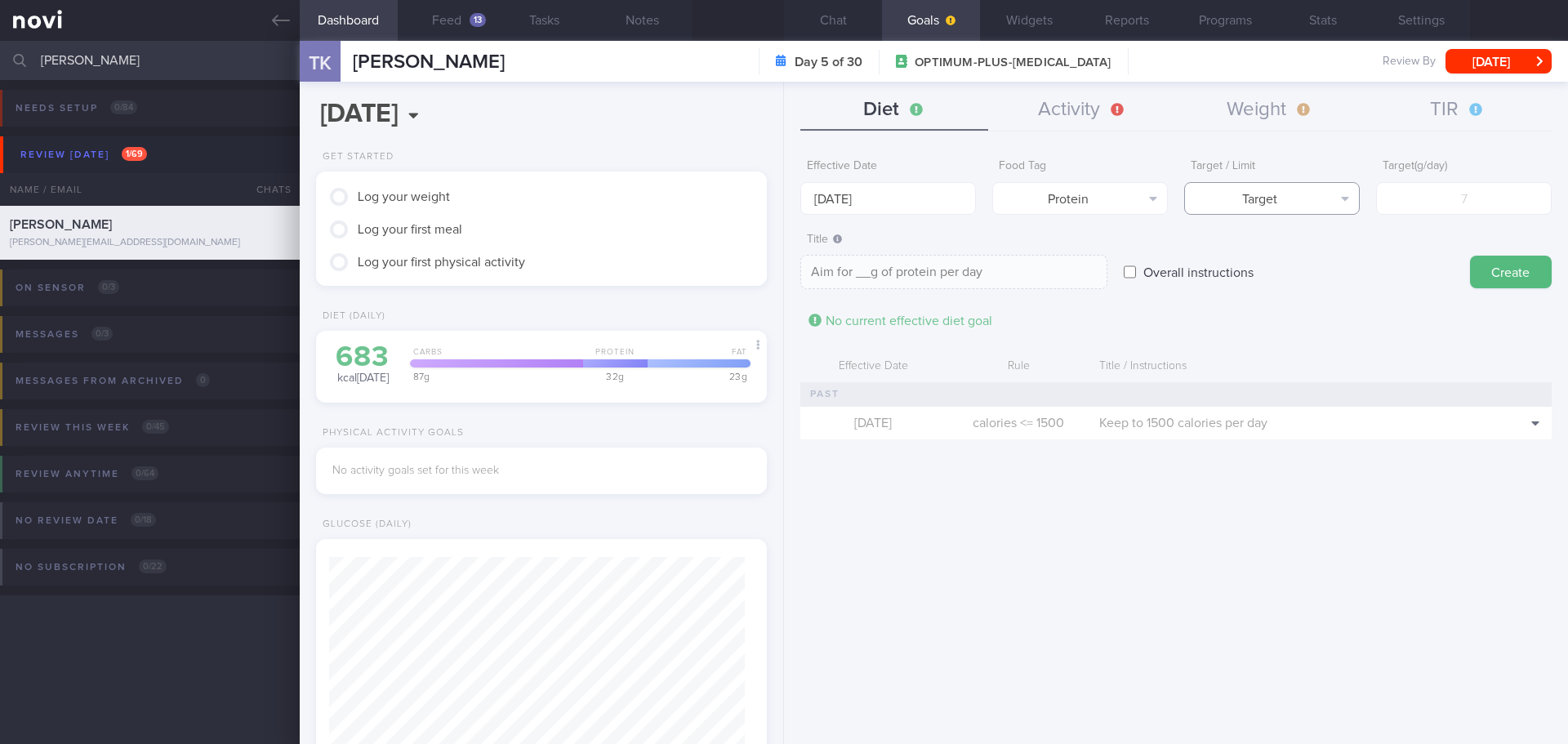
click at [1264, 207] on button "Target" at bounding box center [1271, 198] width 176 height 33
click at [1414, 208] on input "number" at bounding box center [1464, 198] width 176 height 33
type input "9"
type textarea "Aim for 9g of protein per day"
type input "90"
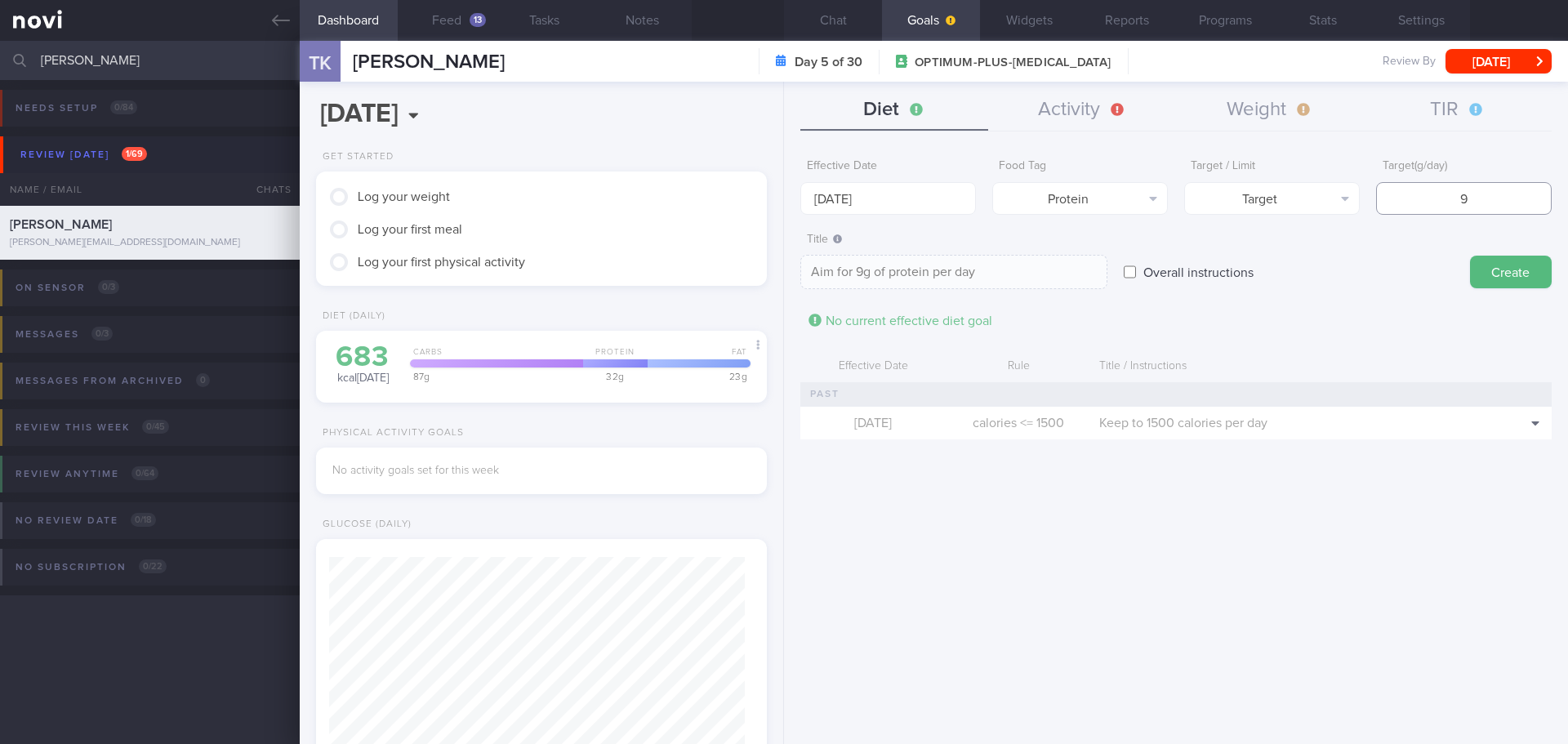
type textarea "Aim for 90g of protein per day"
type input "90"
click at [1499, 283] on button "Create" at bounding box center [1511, 272] width 82 height 33
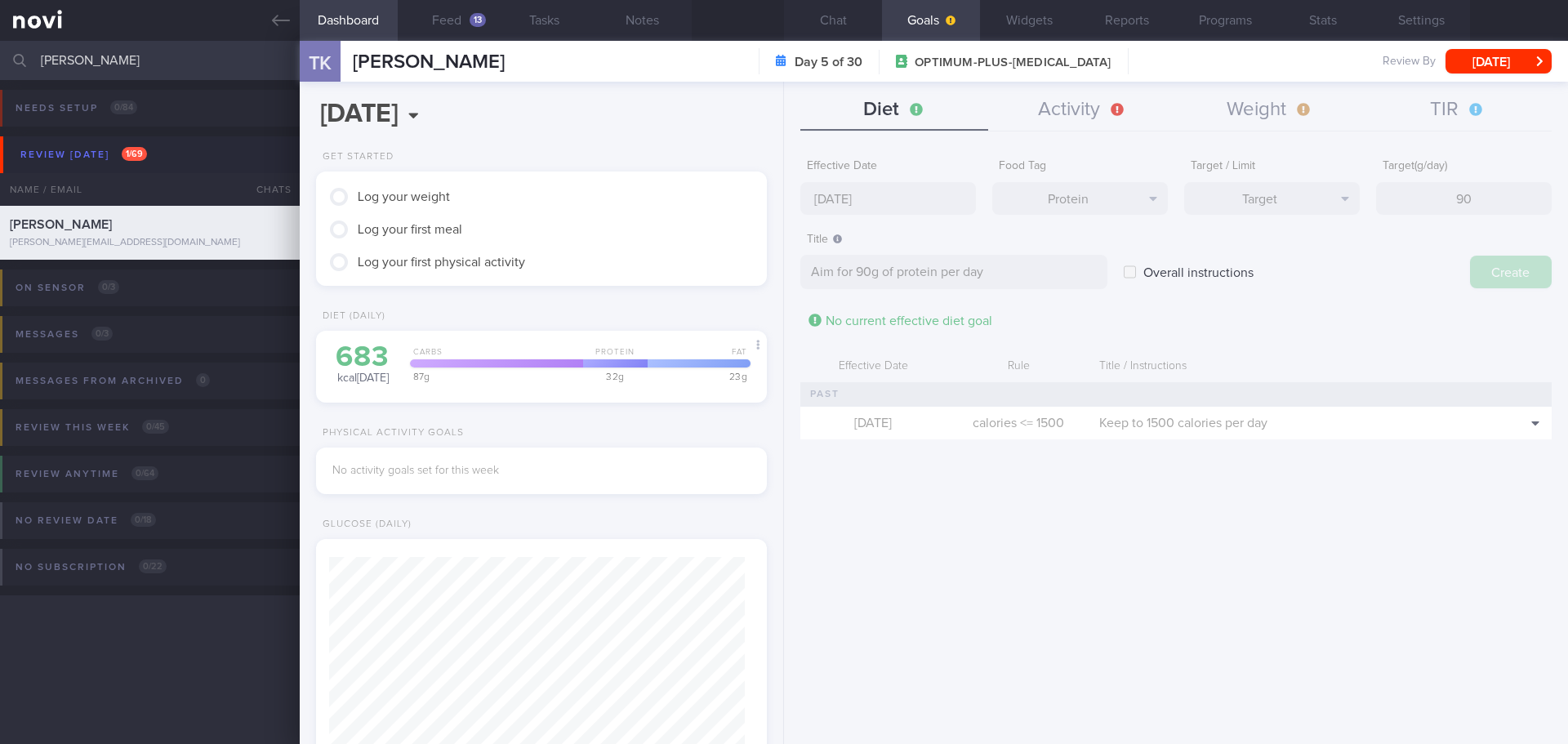
type input "25 Aug 2025"
type textarea "Aim for ___ of ___"
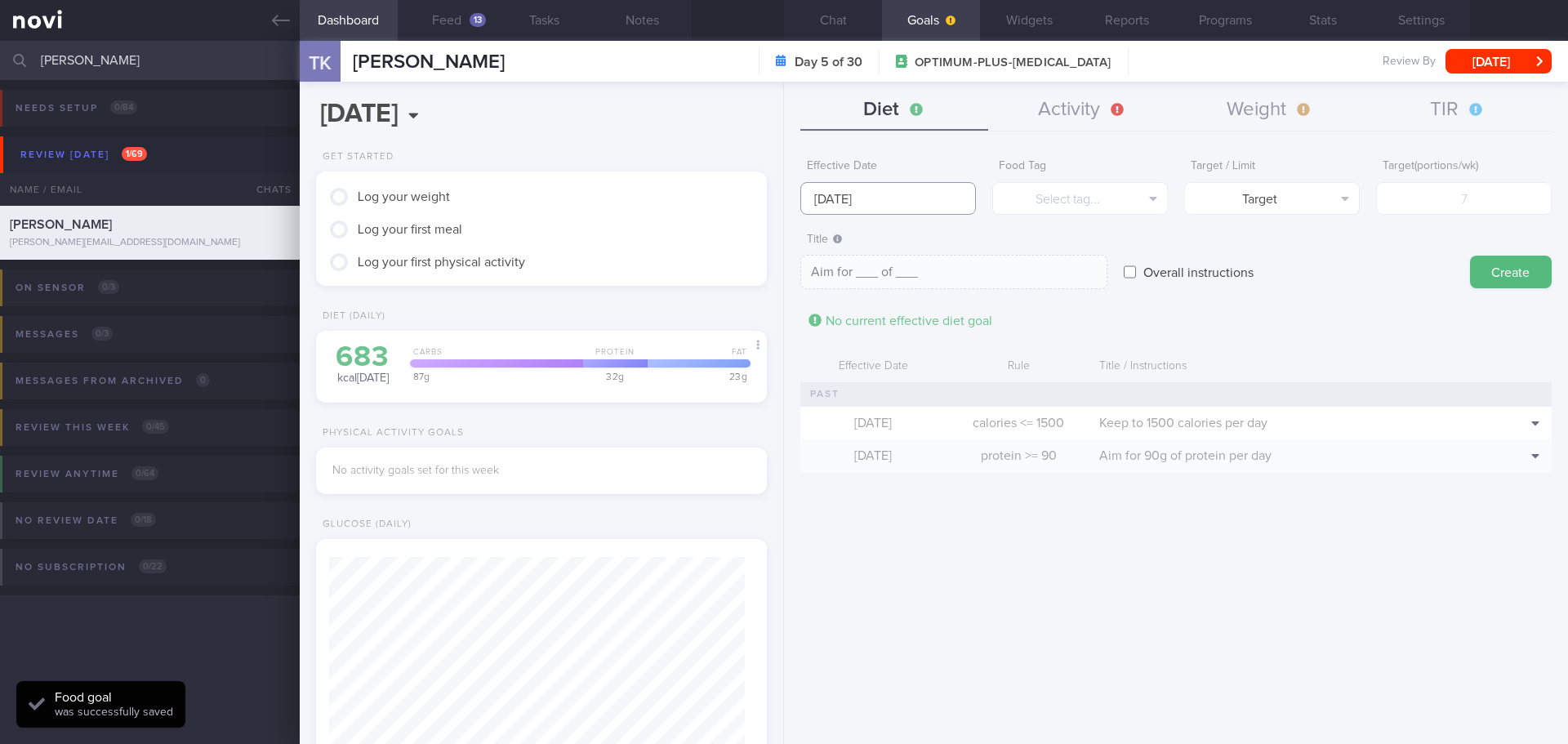
click at [833, 209] on body "You are offline! Some functionality will be unavailable Patients New Users Coac…" at bounding box center [784, 372] width 1568 height 744
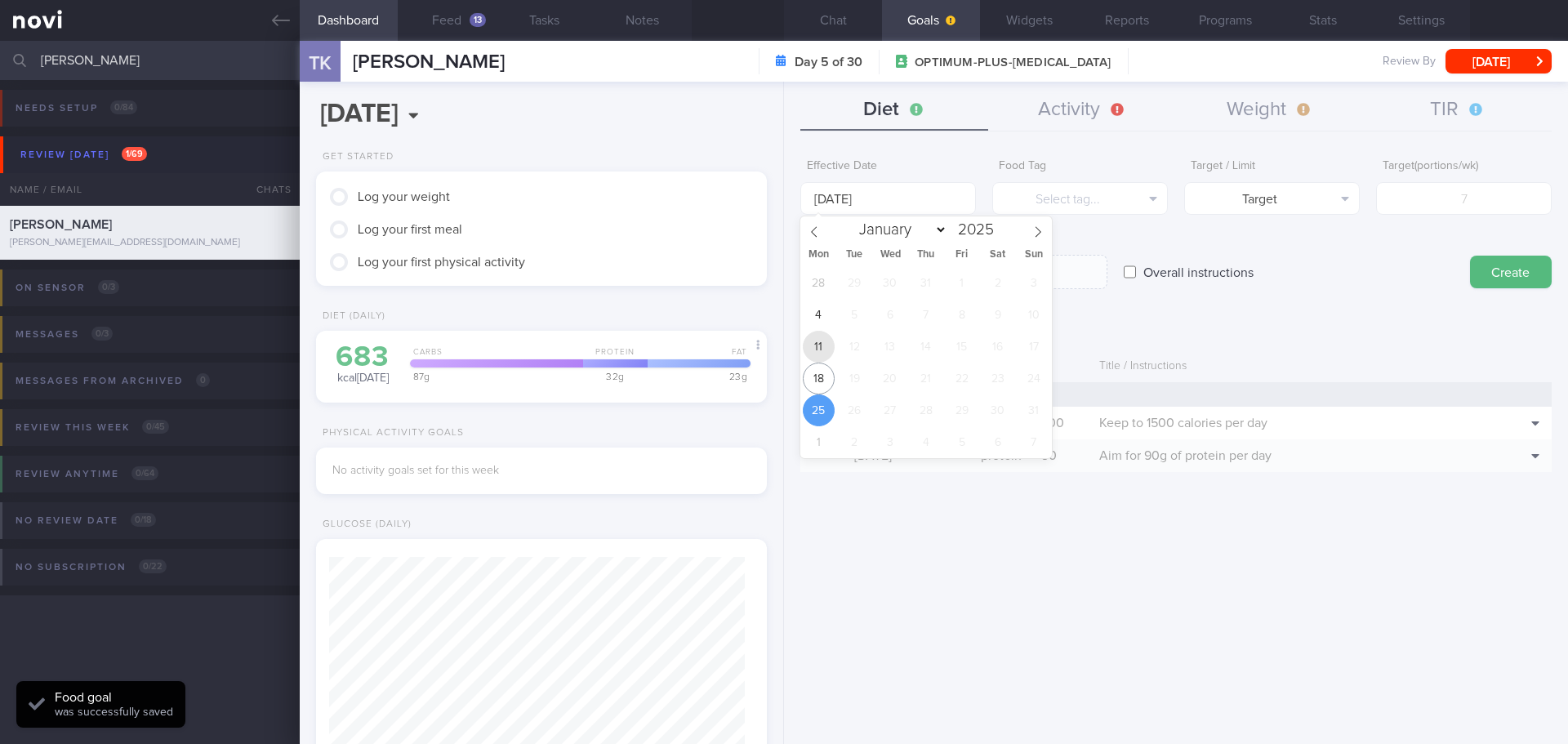
click at [826, 346] on span "11" at bounding box center [818, 347] width 32 height 32
type input "11 Aug 2025"
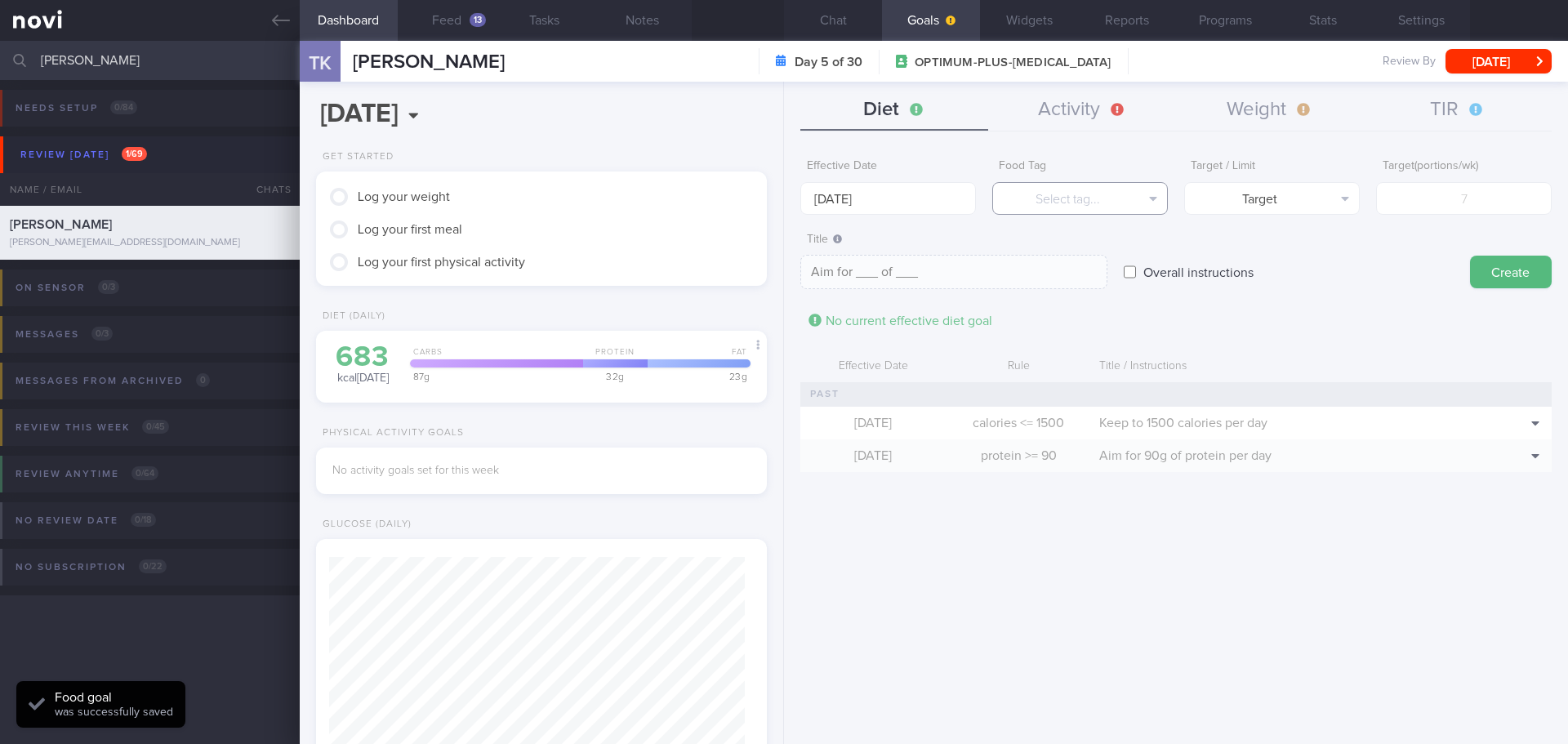
click at [1059, 203] on button "Select tag..." at bounding box center [1080, 198] width 176 height 33
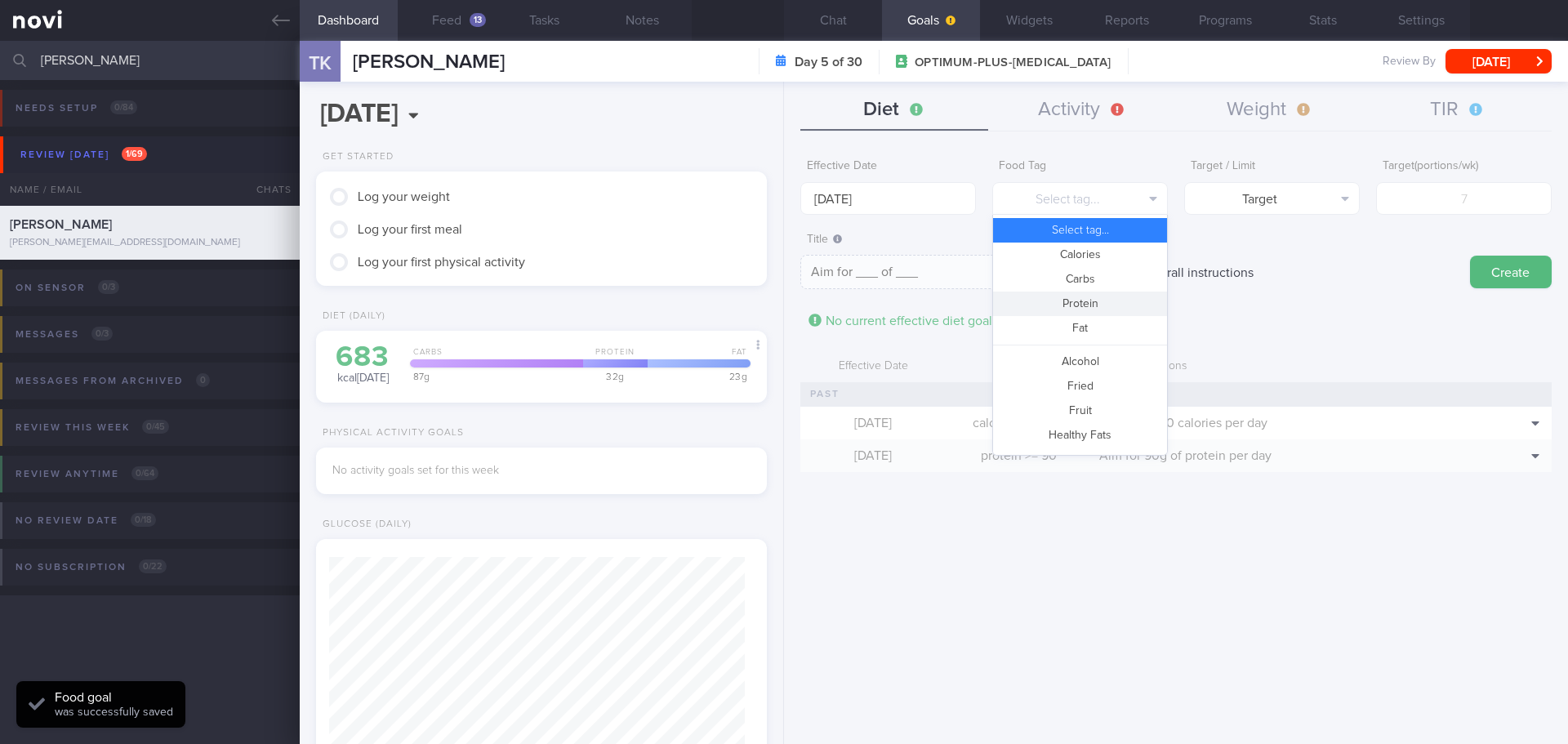
click at [1063, 307] on button "Protein" at bounding box center [1080, 304] width 174 height 25
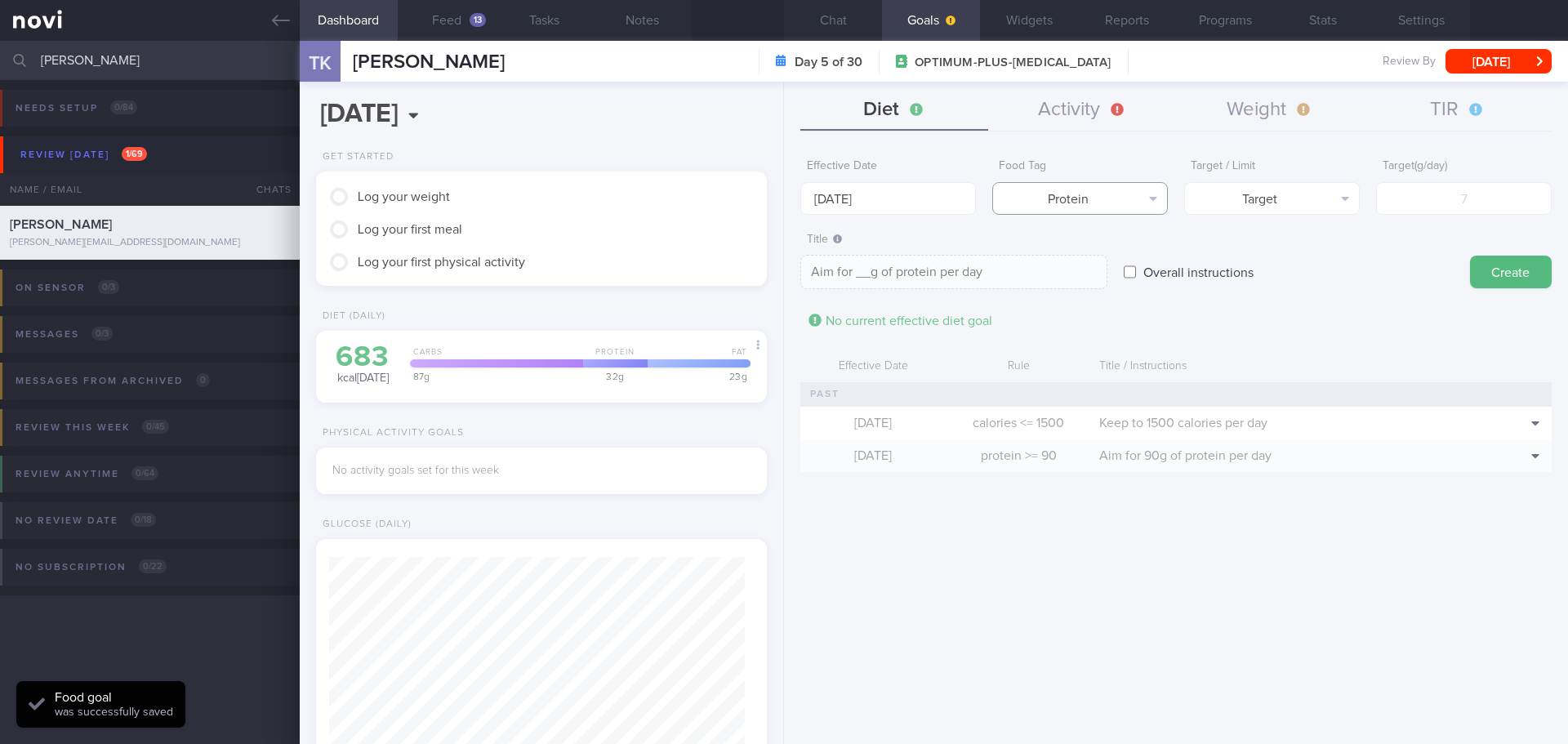
click at [1107, 191] on button "Protein" at bounding box center [1080, 198] width 176 height 33
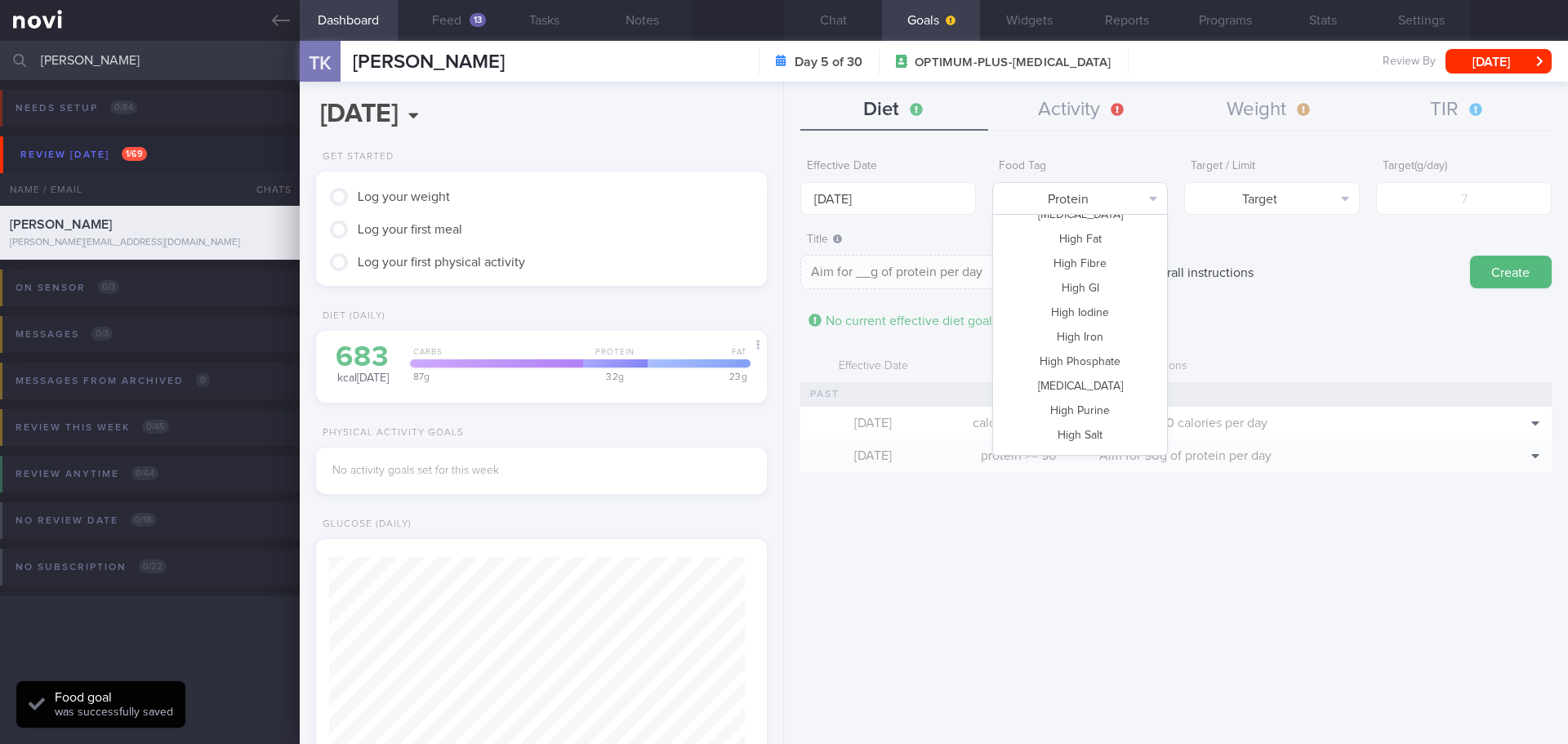
scroll to position [485, 0]
click at [1100, 394] on button "Vegetable" at bounding box center [1080, 390] width 174 height 25
type textarea "Aim for __ portions of vegetables per week"
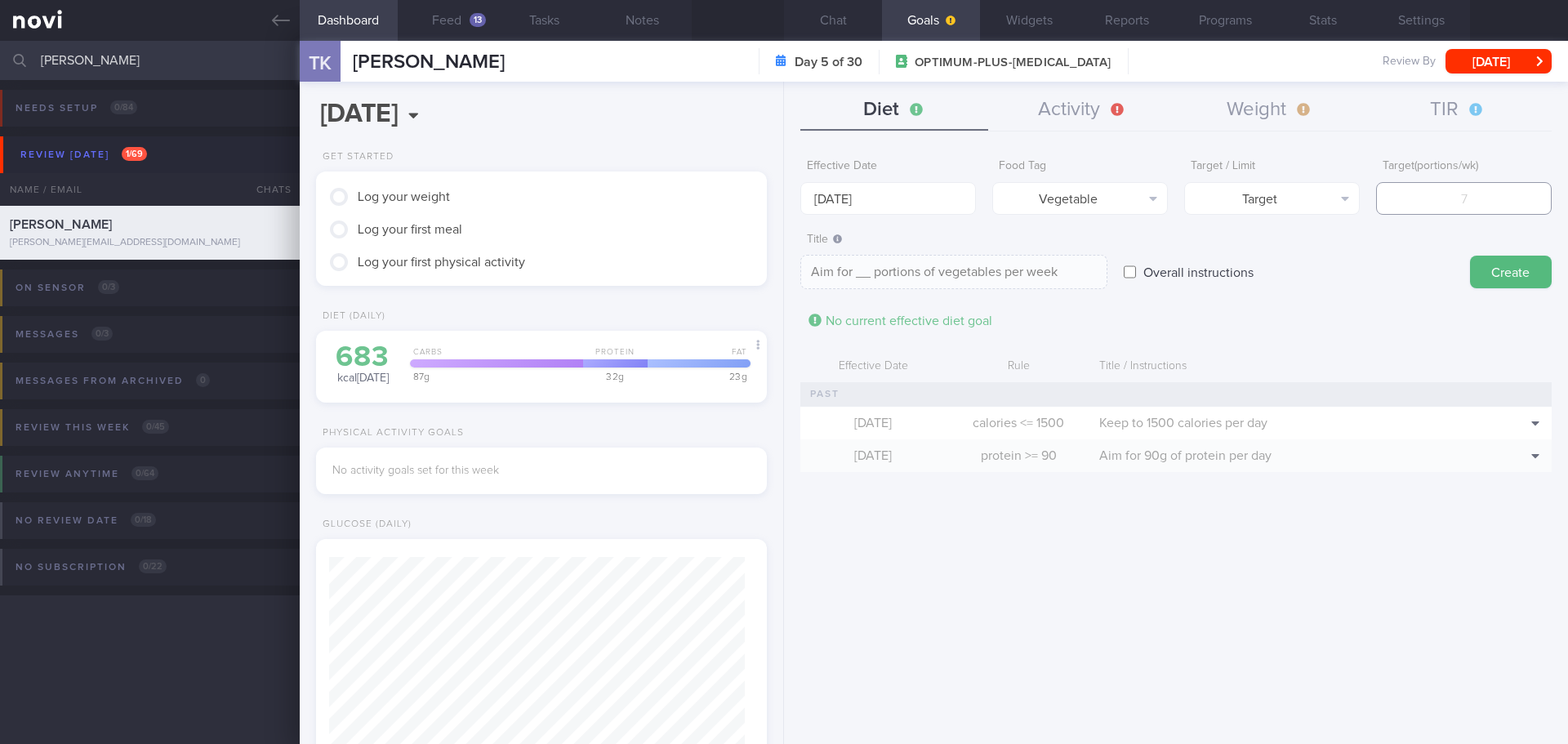
click at [1430, 198] on input "number" at bounding box center [1464, 198] width 176 height 33
type input "1"
type textarea "Aim for 1 portions of vegetables per week"
type input "14"
type textarea "Aim for 14 portions of vegetables per week"
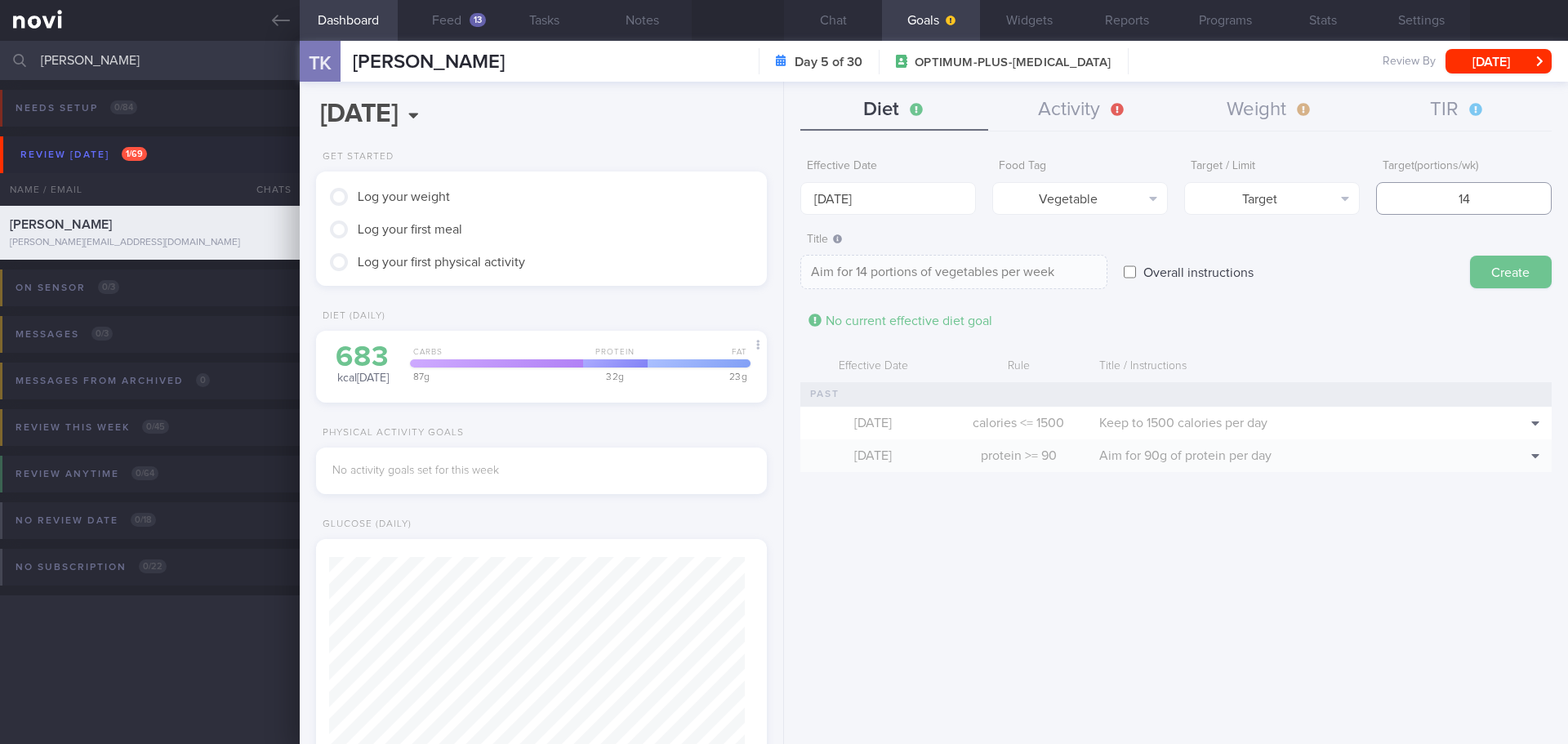
type input "14"
click at [1504, 276] on button "Create" at bounding box center [1511, 272] width 82 height 33
type input "25 Aug 2025"
type textarea "Aim for ___ of ___"
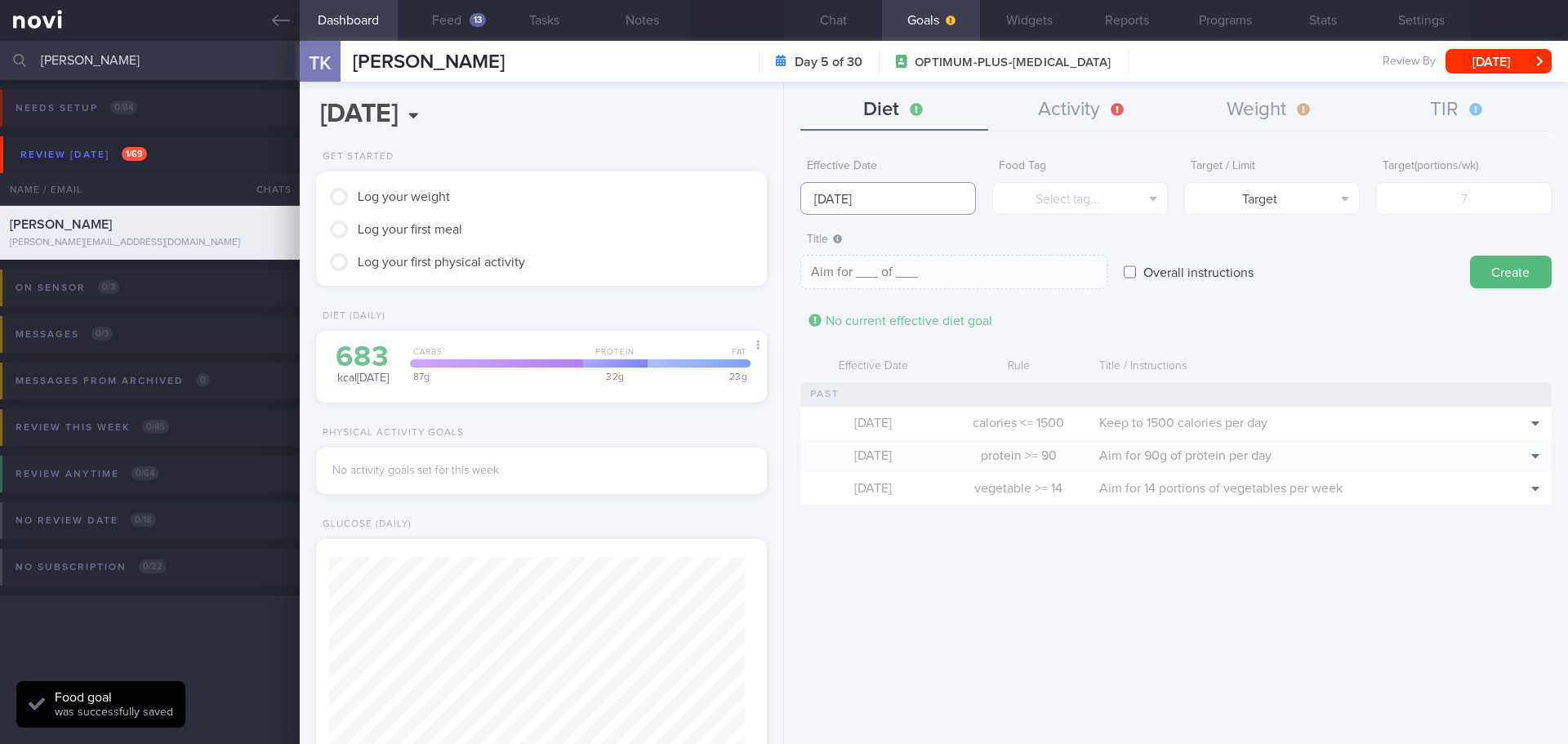
click at [867, 205] on input "25 Aug 2025" at bounding box center [888, 198] width 176 height 33
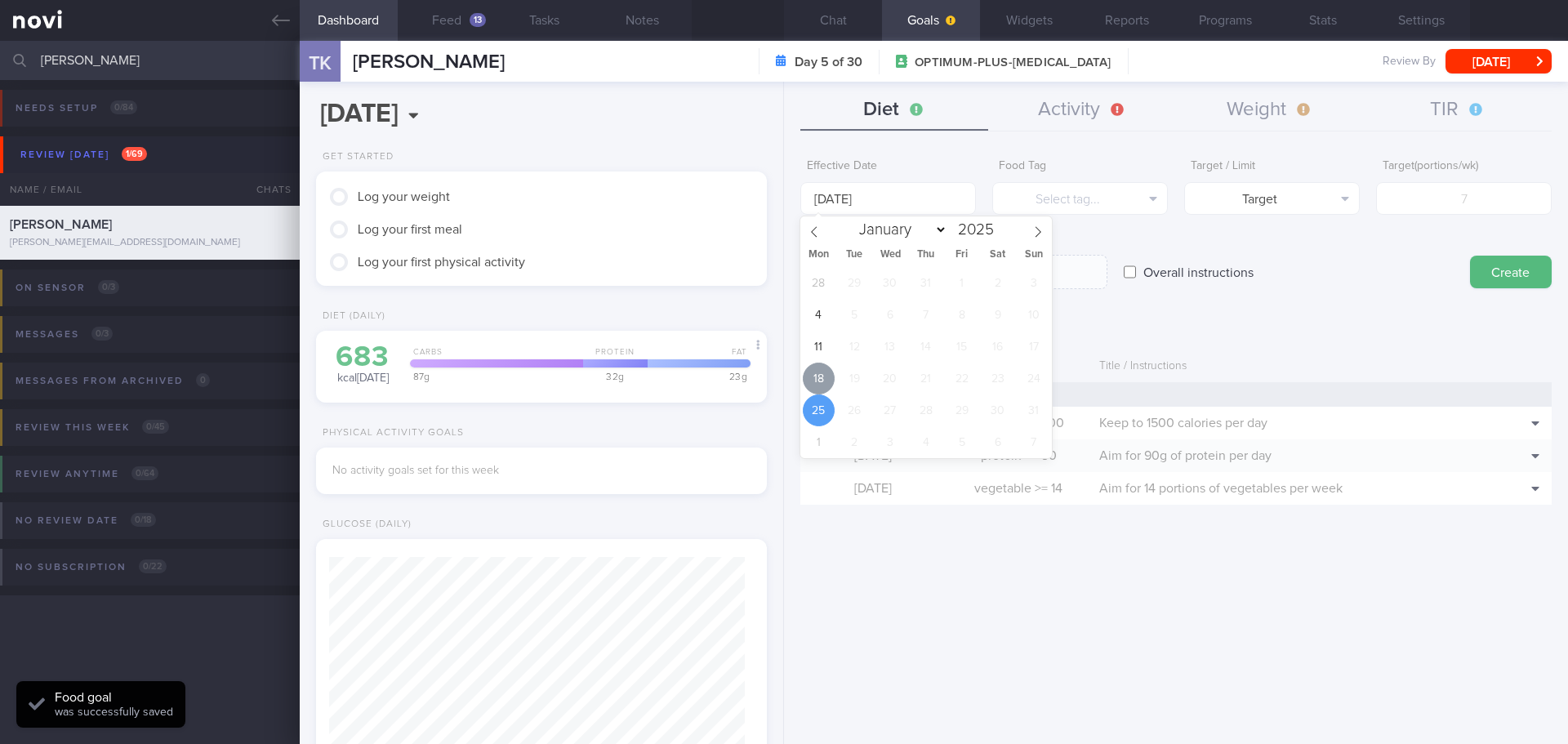
click at [827, 374] on span "18" at bounding box center [818, 379] width 32 height 32
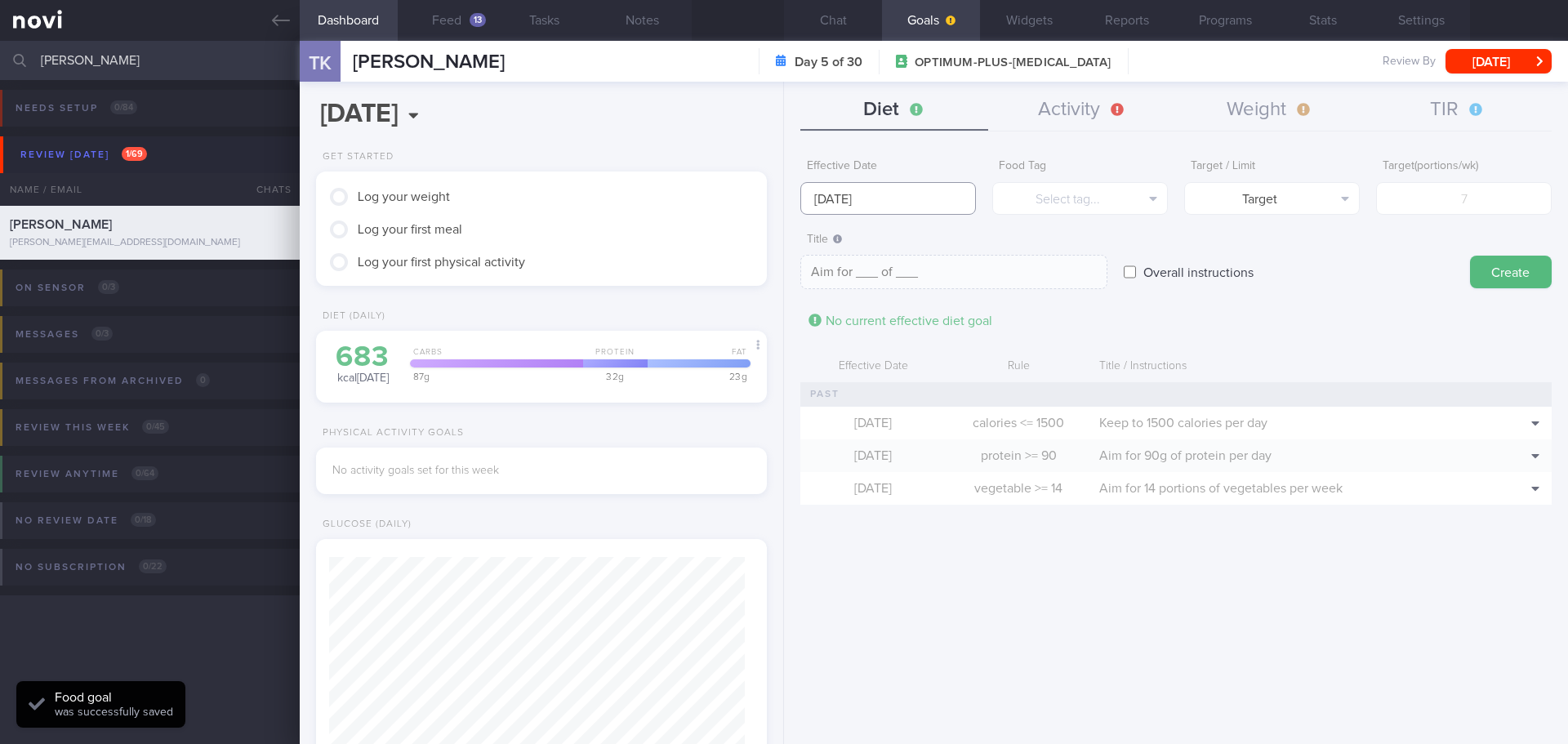
click at [891, 192] on input "[DATE]" at bounding box center [888, 198] width 176 height 33
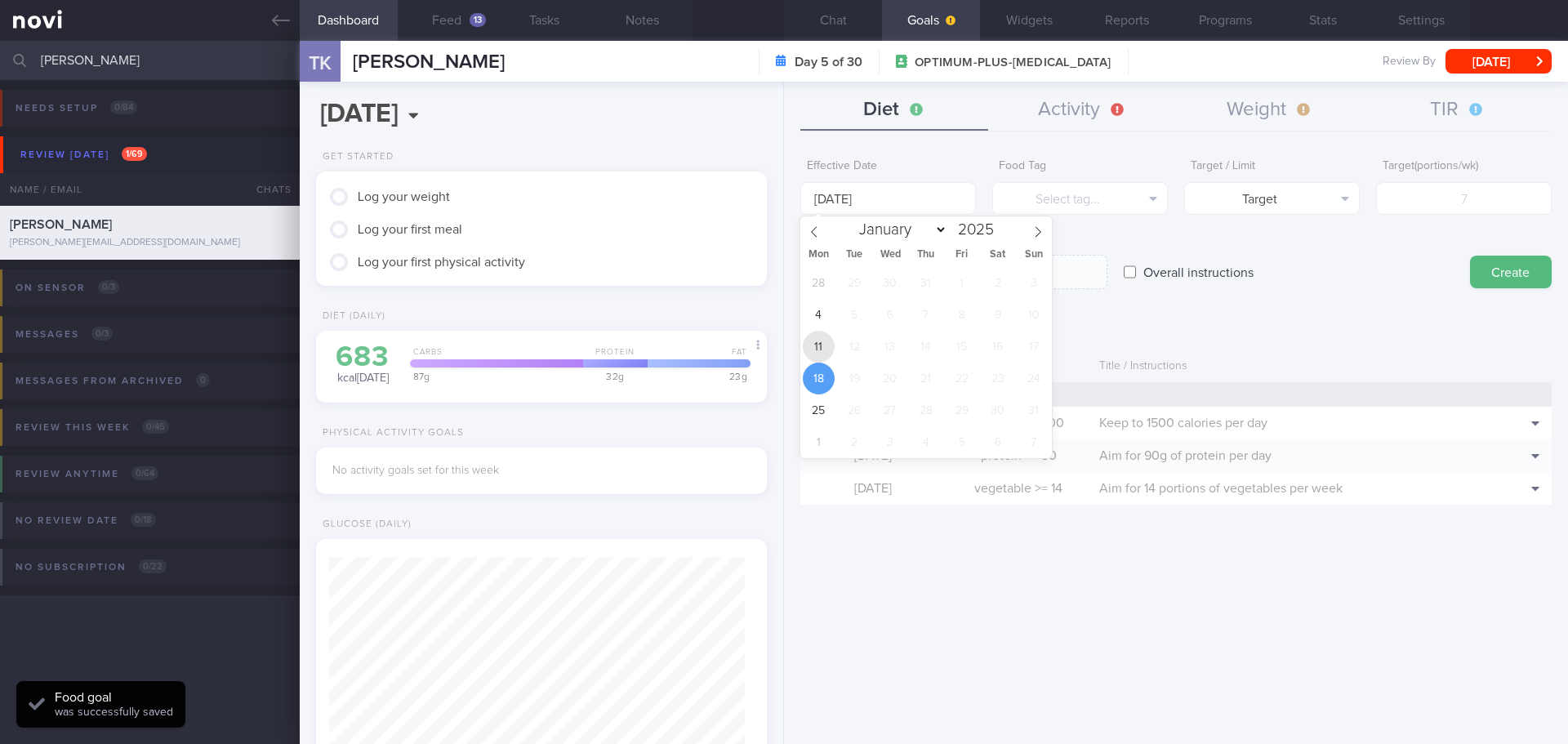
drag, startPoint x: 814, startPoint y: 347, endPoint x: 877, endPoint y: 319, distance: 68.9
click at [816, 347] on span "11" at bounding box center [818, 347] width 32 height 32
type input "11 Aug 2025"
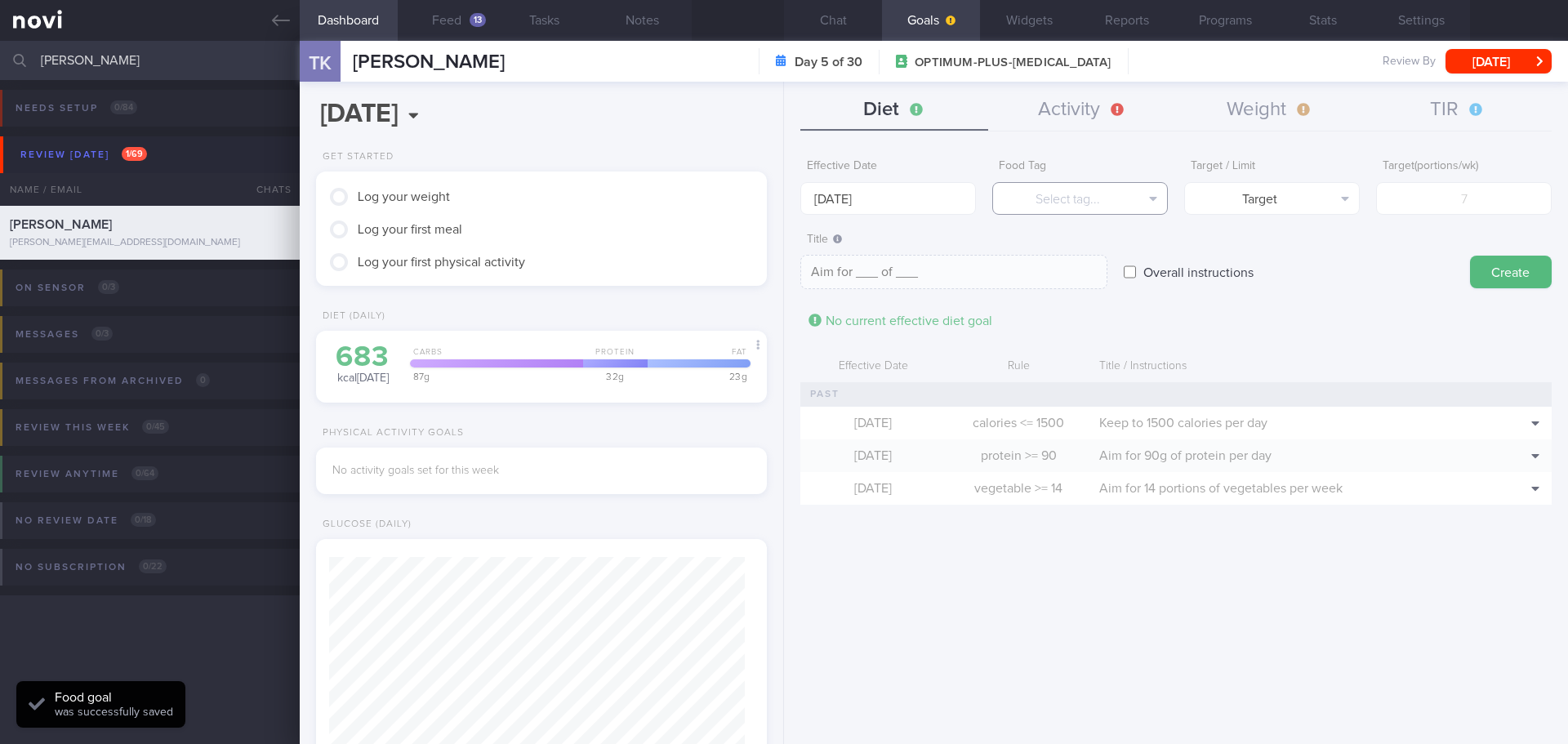
click at [1082, 196] on button "Select tag..." at bounding box center [1080, 198] width 176 height 33
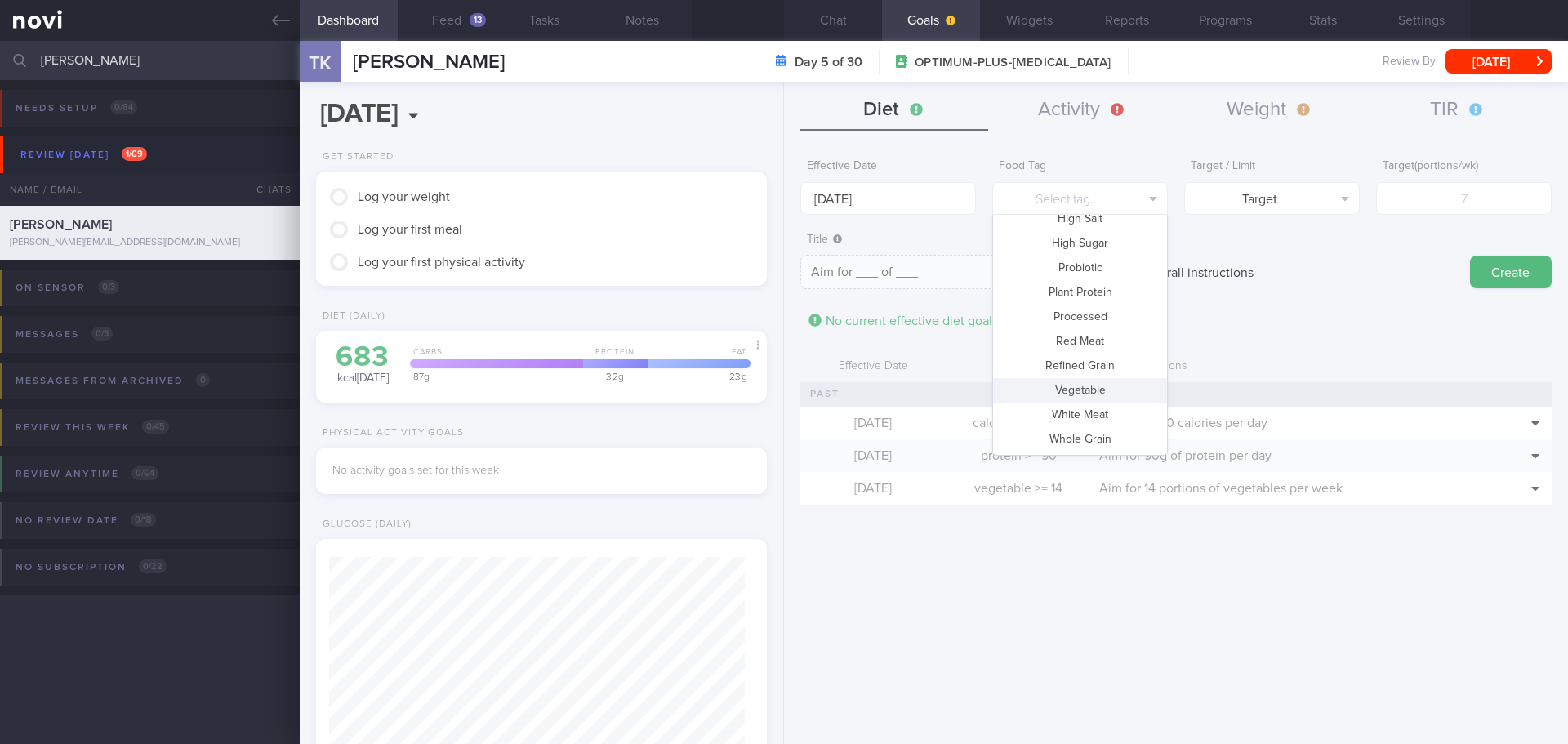
click at [1083, 388] on button "Vegetable" at bounding box center [1080, 390] width 174 height 25
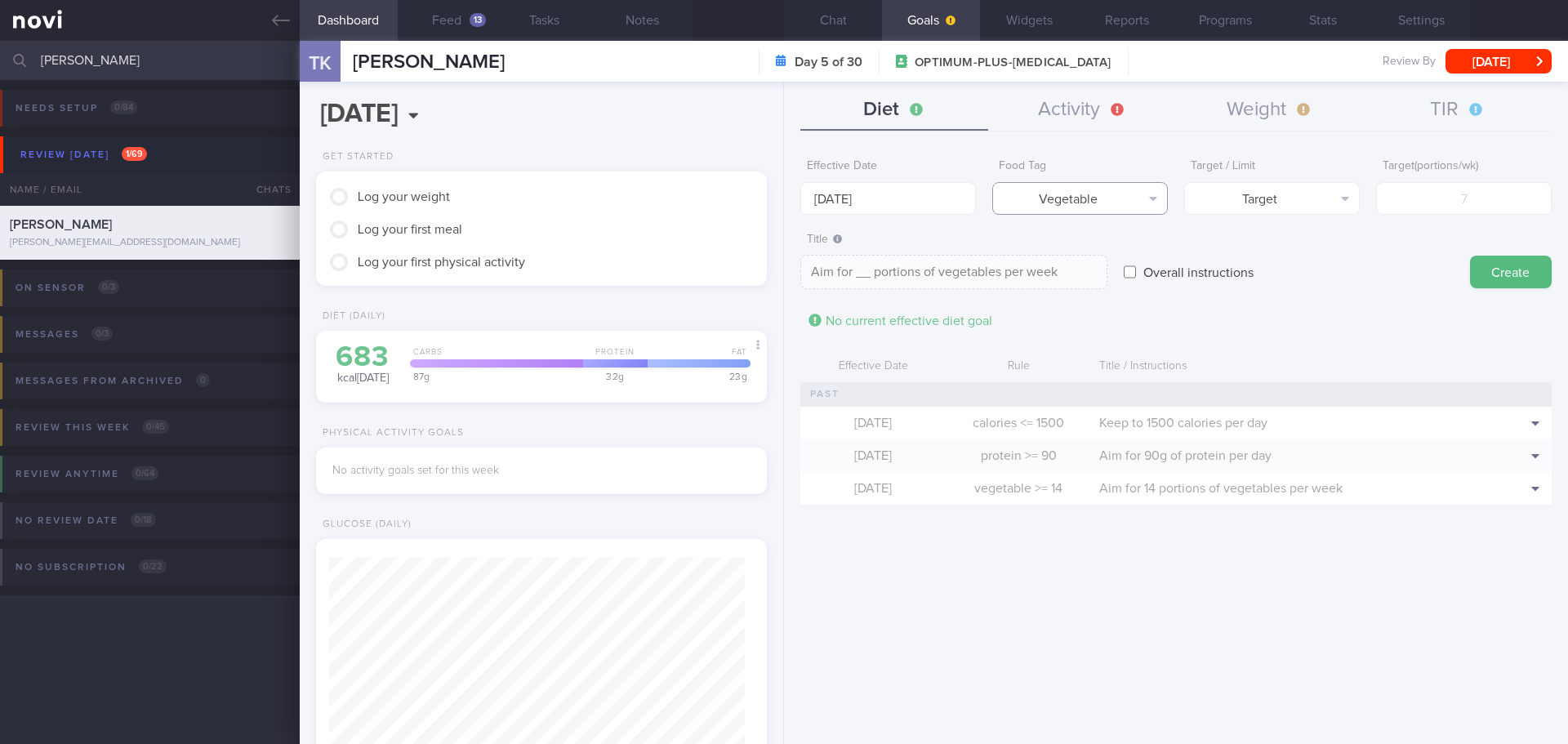
click at [1137, 199] on button "Vegetable" at bounding box center [1080, 198] width 176 height 33
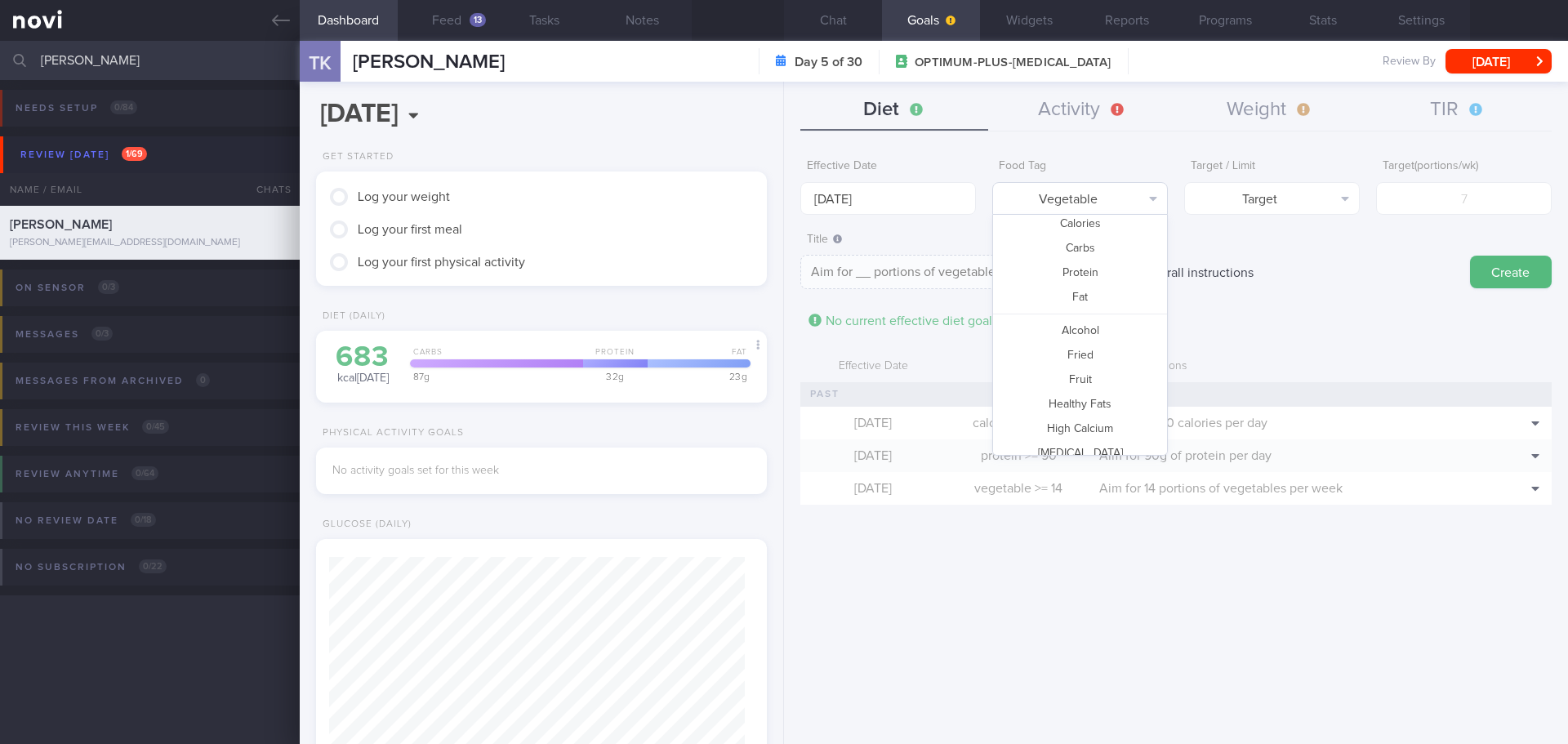
scroll to position [0, 0]
click at [1098, 404] on button "Fruit" at bounding box center [1080, 410] width 174 height 25
type textarea "Aim for __ portions of fruits per week"
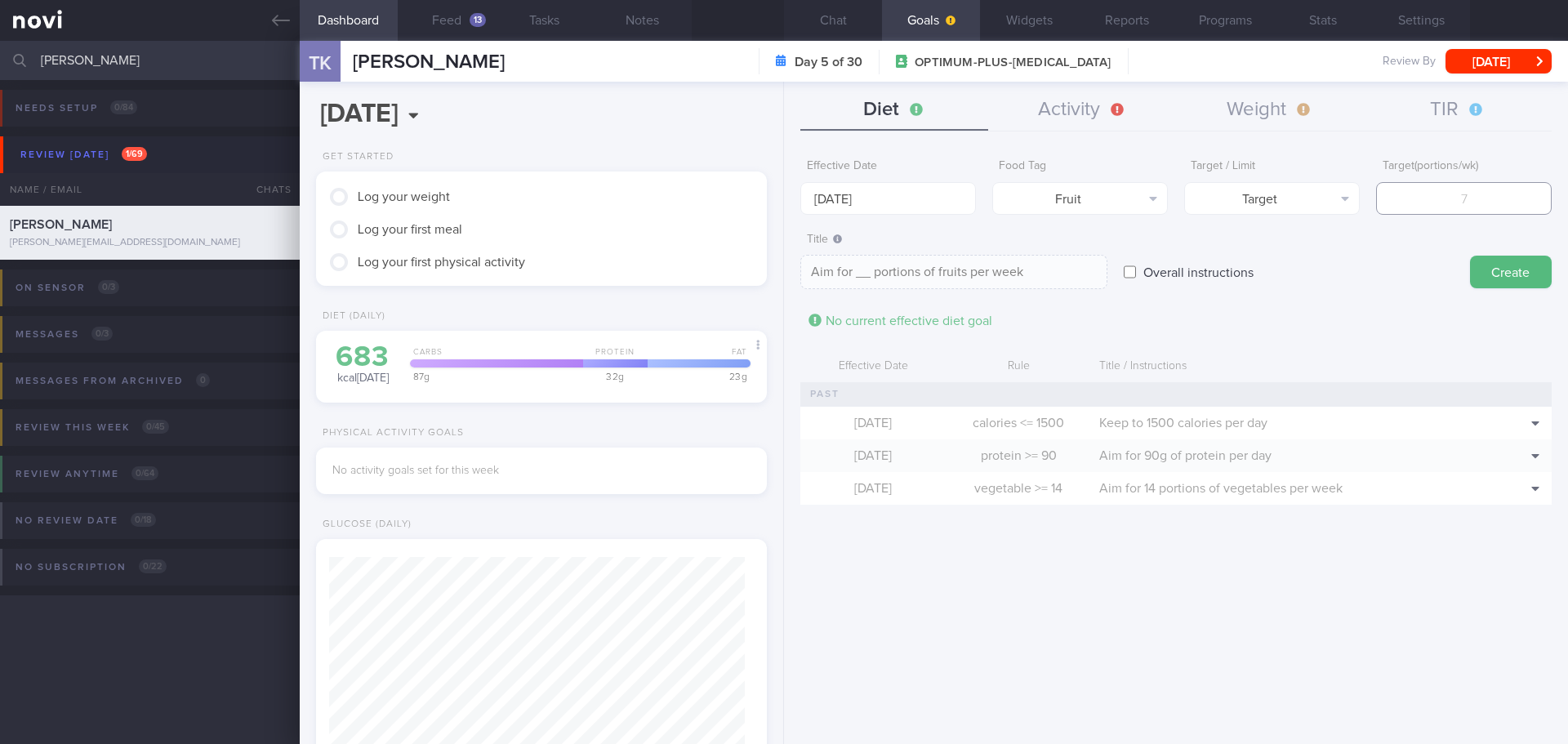
click at [1475, 199] on input "number" at bounding box center [1464, 198] width 176 height 33
type input "1"
type textarea "Aim for 1 portions of fruits per week"
type input "14"
type textarea "Aim for 14 portions of fruits per week"
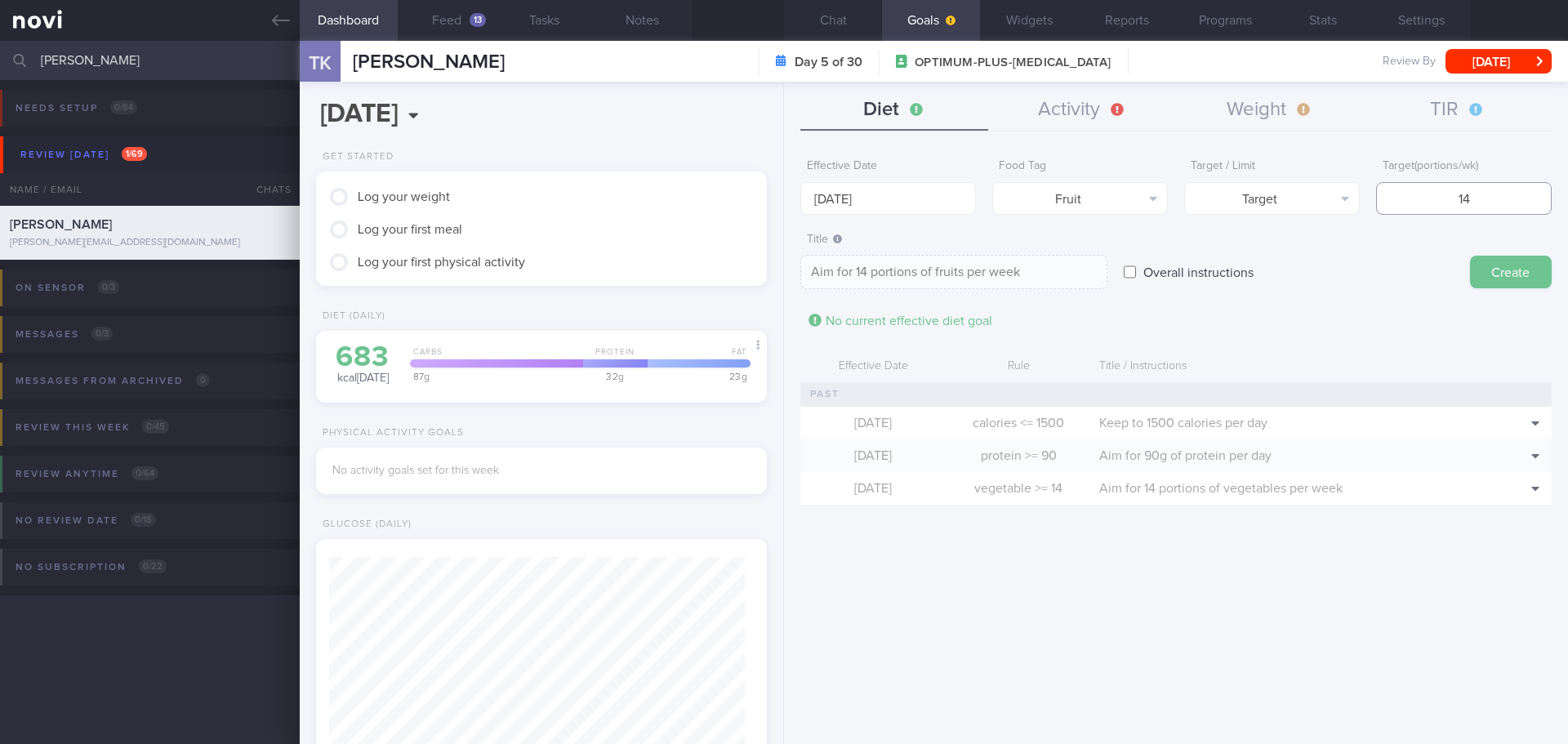
type input "14"
click at [1495, 267] on button "Create" at bounding box center [1511, 272] width 82 height 33
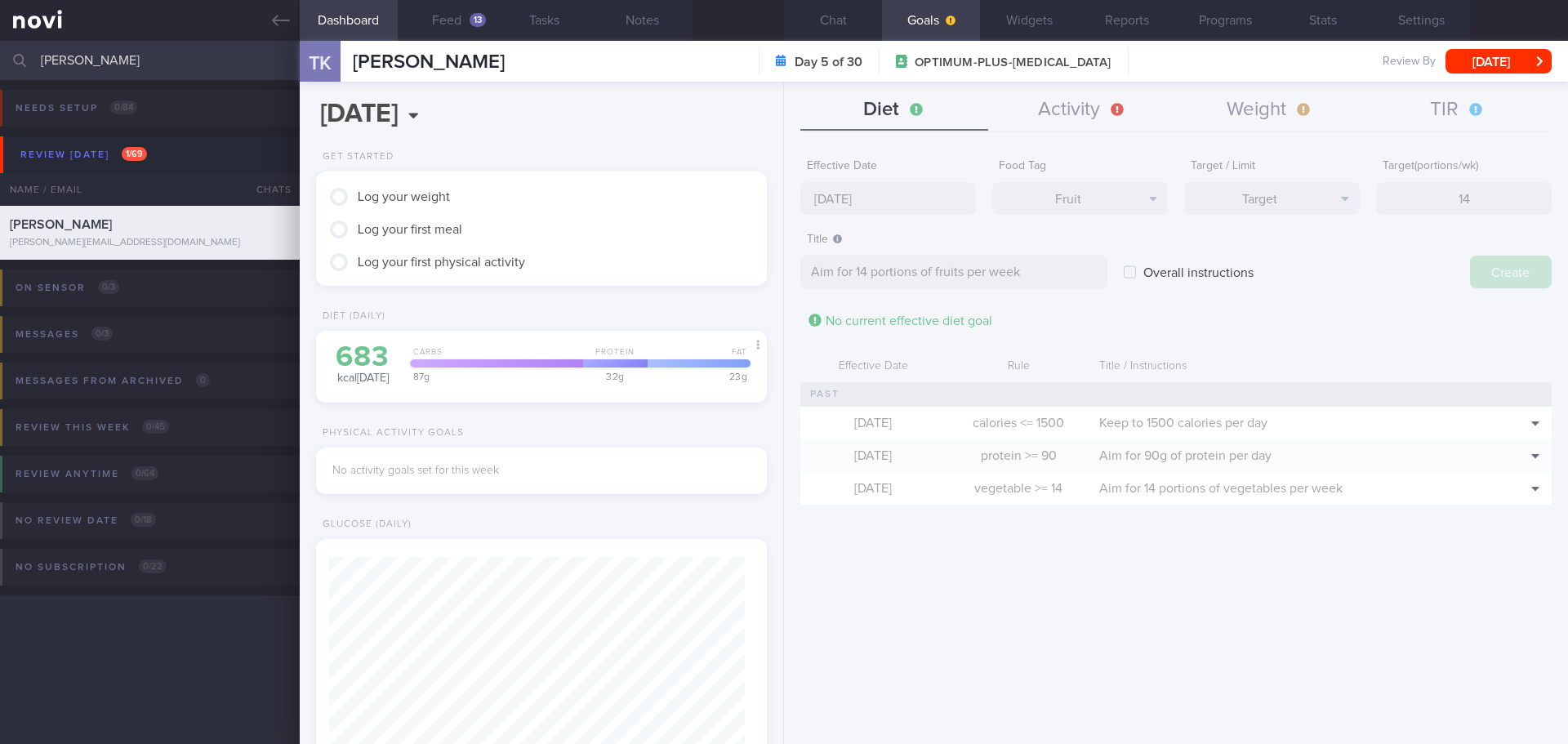
type input "25 Aug 2025"
type textarea "Aim for ___ of ___"
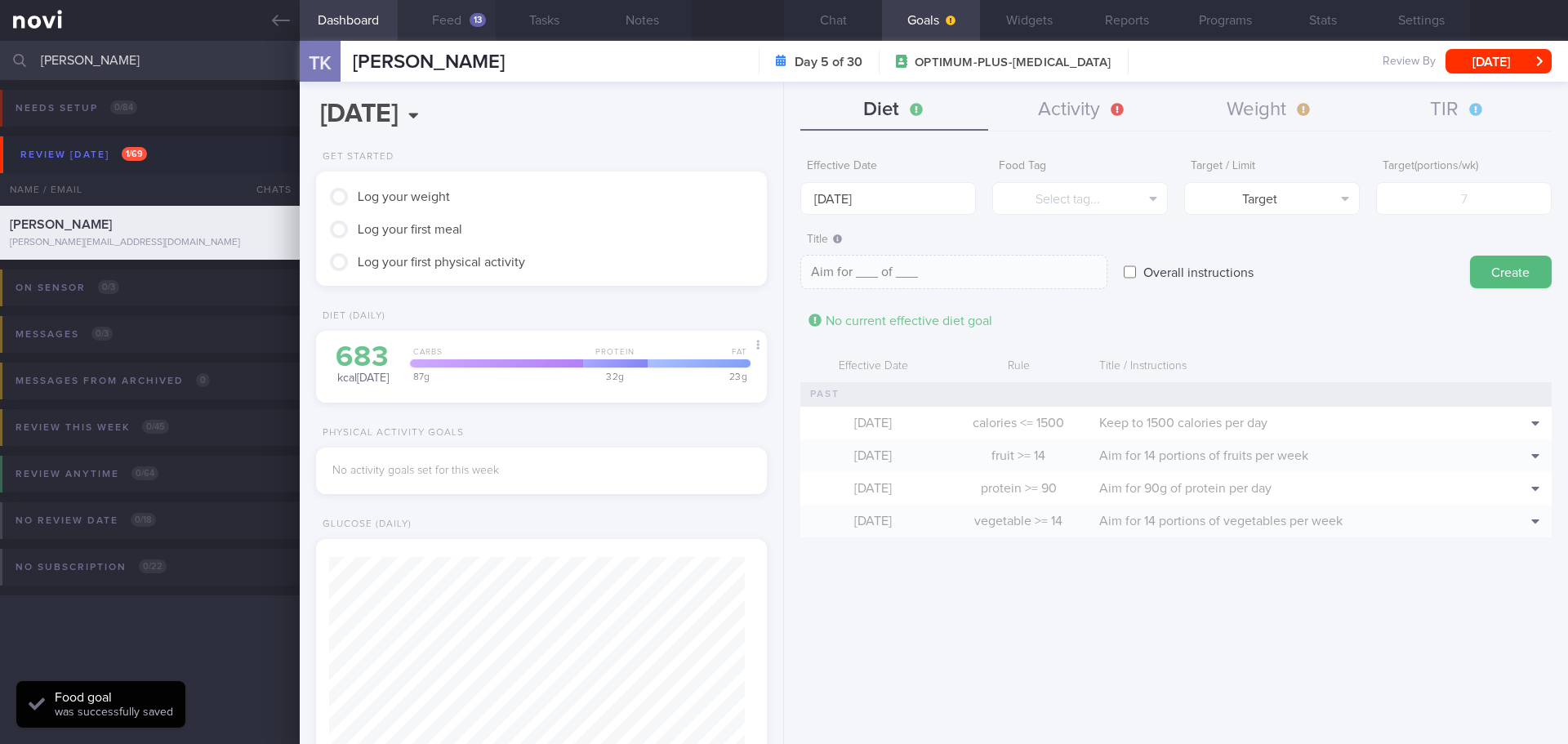
click at [440, 16] on button "Feed 13" at bounding box center [447, 20] width 98 height 41
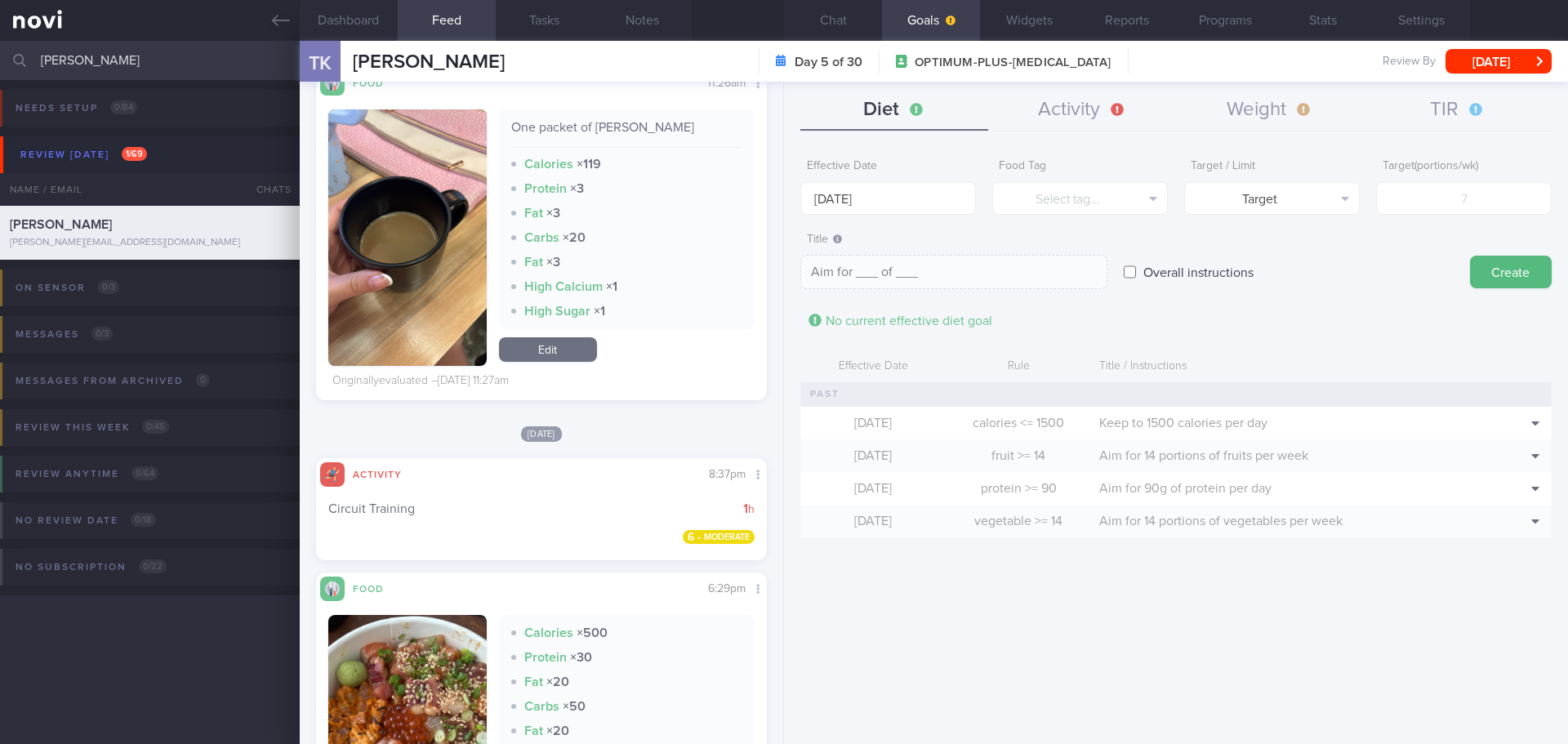
scroll to position [3429, 0]
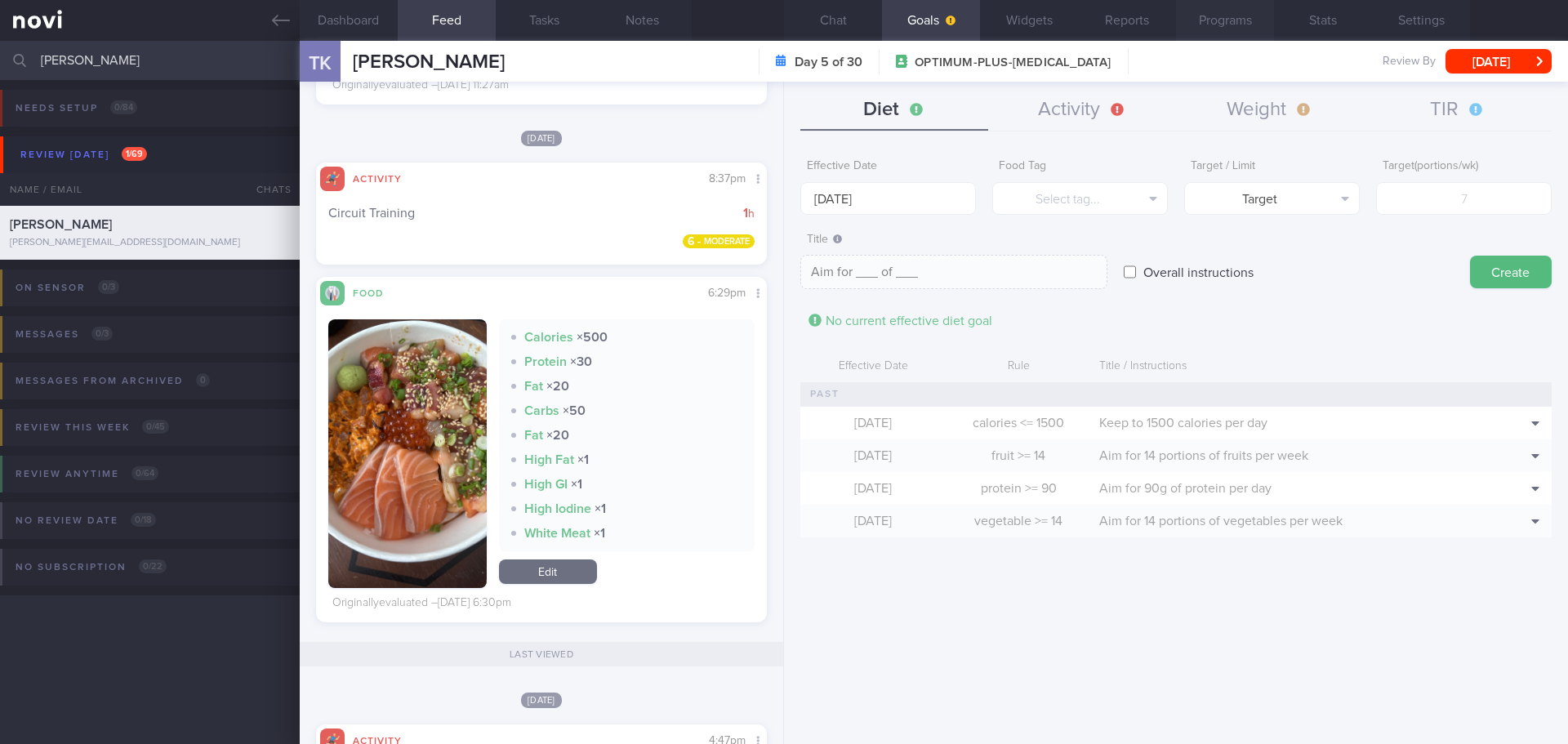
click at [1245, 9] on button "Programs" at bounding box center [1225, 20] width 98 height 41
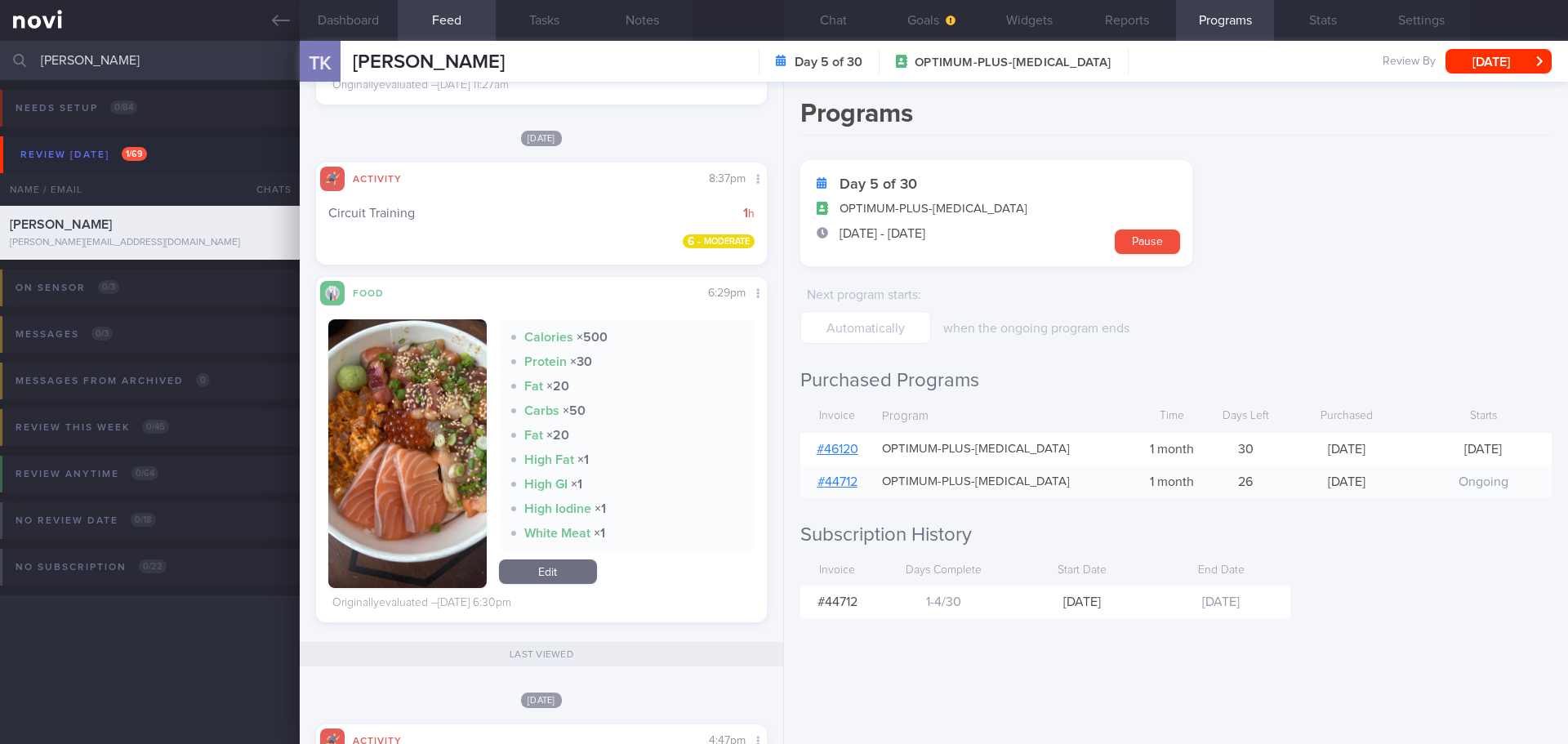
click at [855, 448] on link "# 46120" at bounding box center [837, 448] width 41 height 13
click at [843, 28] on button "Chat" at bounding box center [833, 20] width 98 height 41
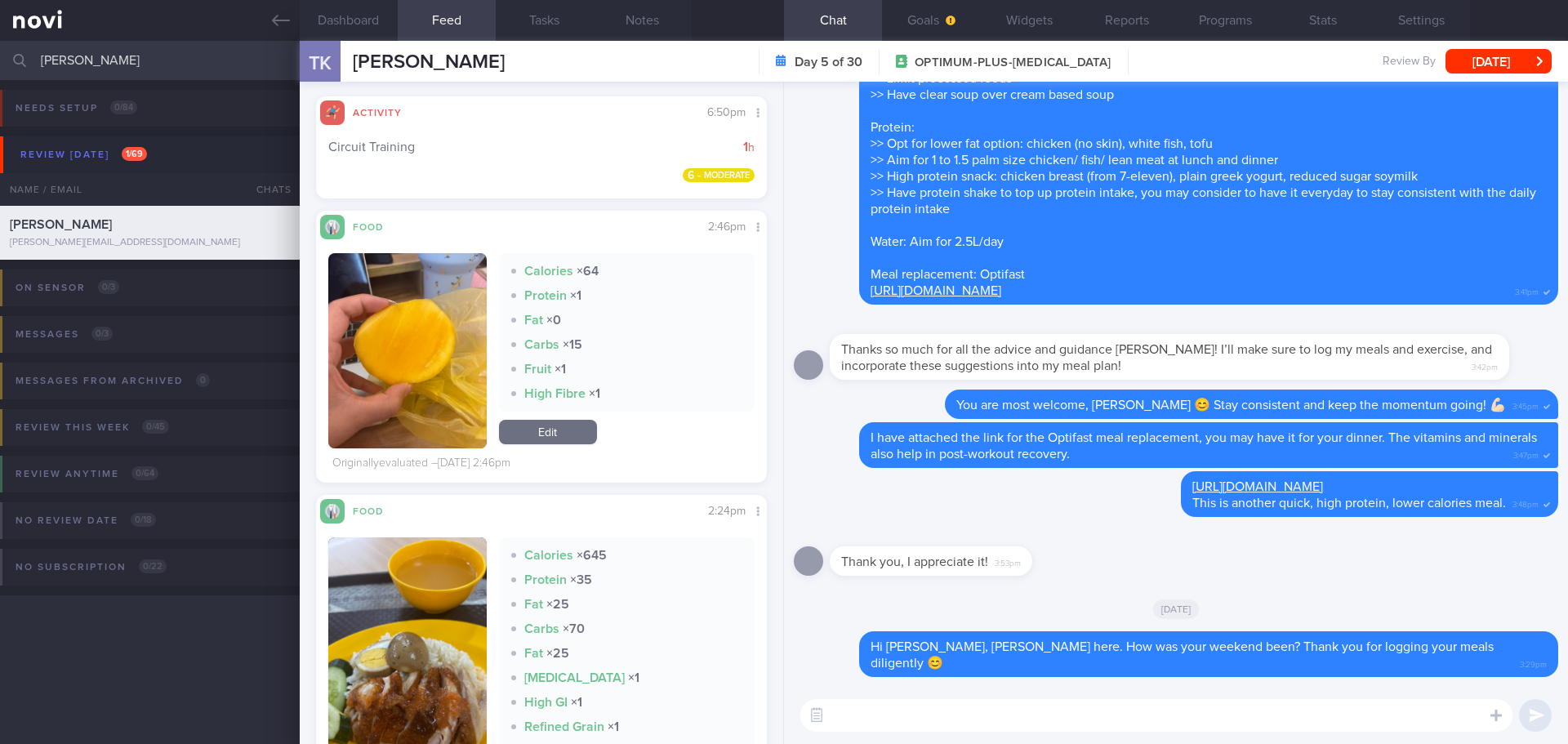
scroll to position [2368, 0]
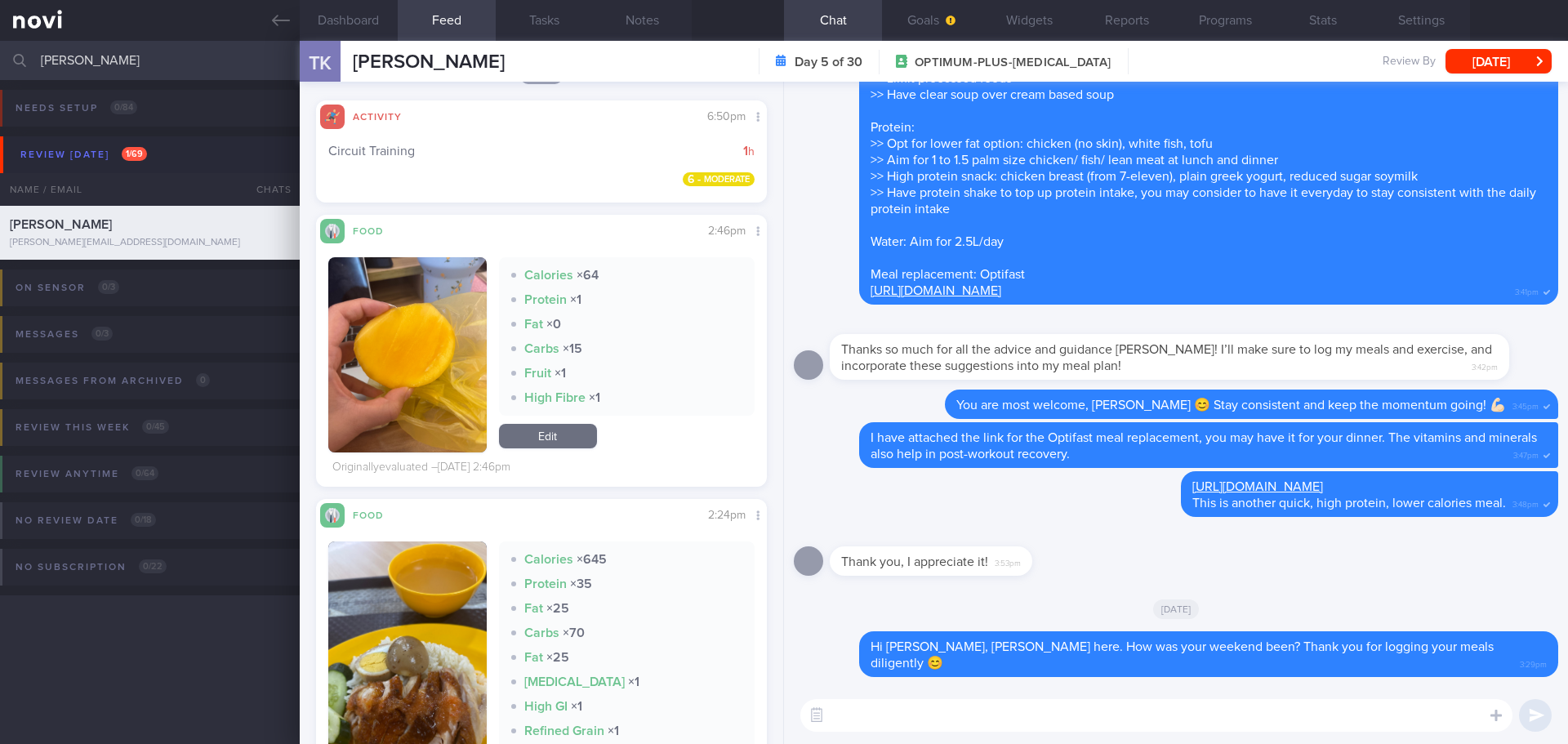
click at [882, 692] on div "​ ​" at bounding box center [1176, 715] width 784 height 57
drag, startPoint x: 884, startPoint y: 704, endPoint x: 872, endPoint y: 665, distance: 40.8
click at [882, 704] on textarea at bounding box center [1157, 715] width 712 height 33
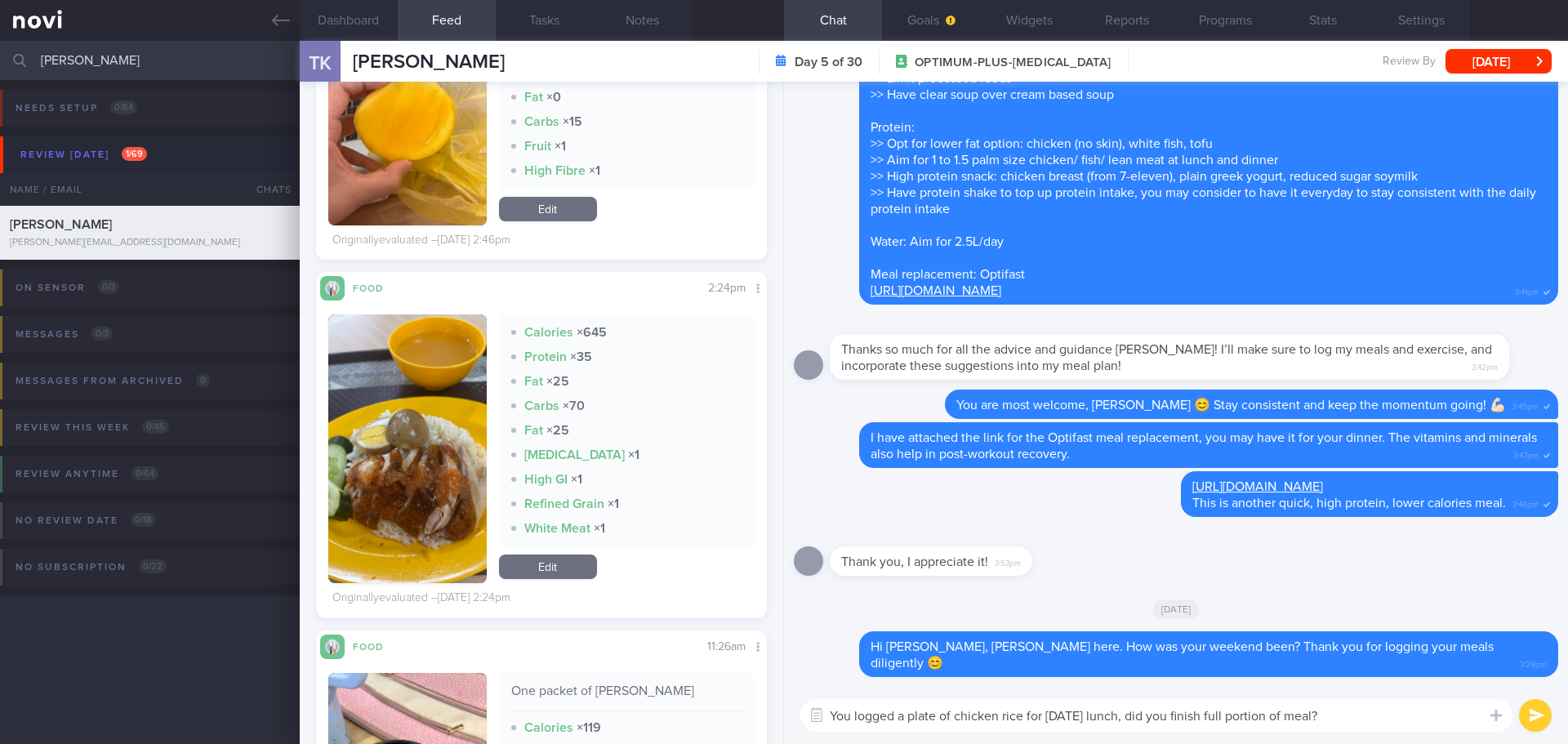
scroll to position [2612, 0]
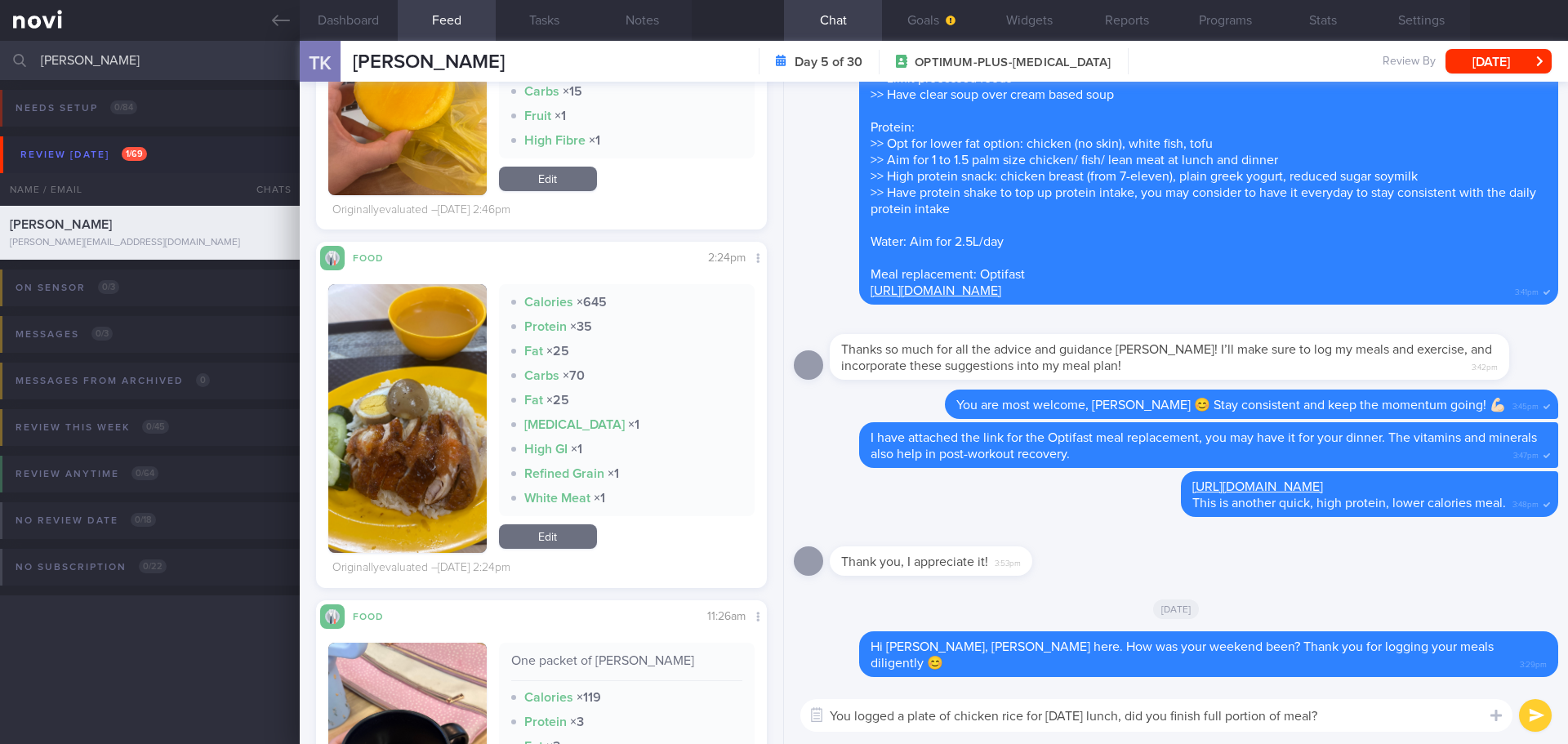
click at [1393, 727] on textarea "You logged a plate of chicken rice for Friday's lunch, did you finish full port…" at bounding box center [1157, 715] width 712 height 33
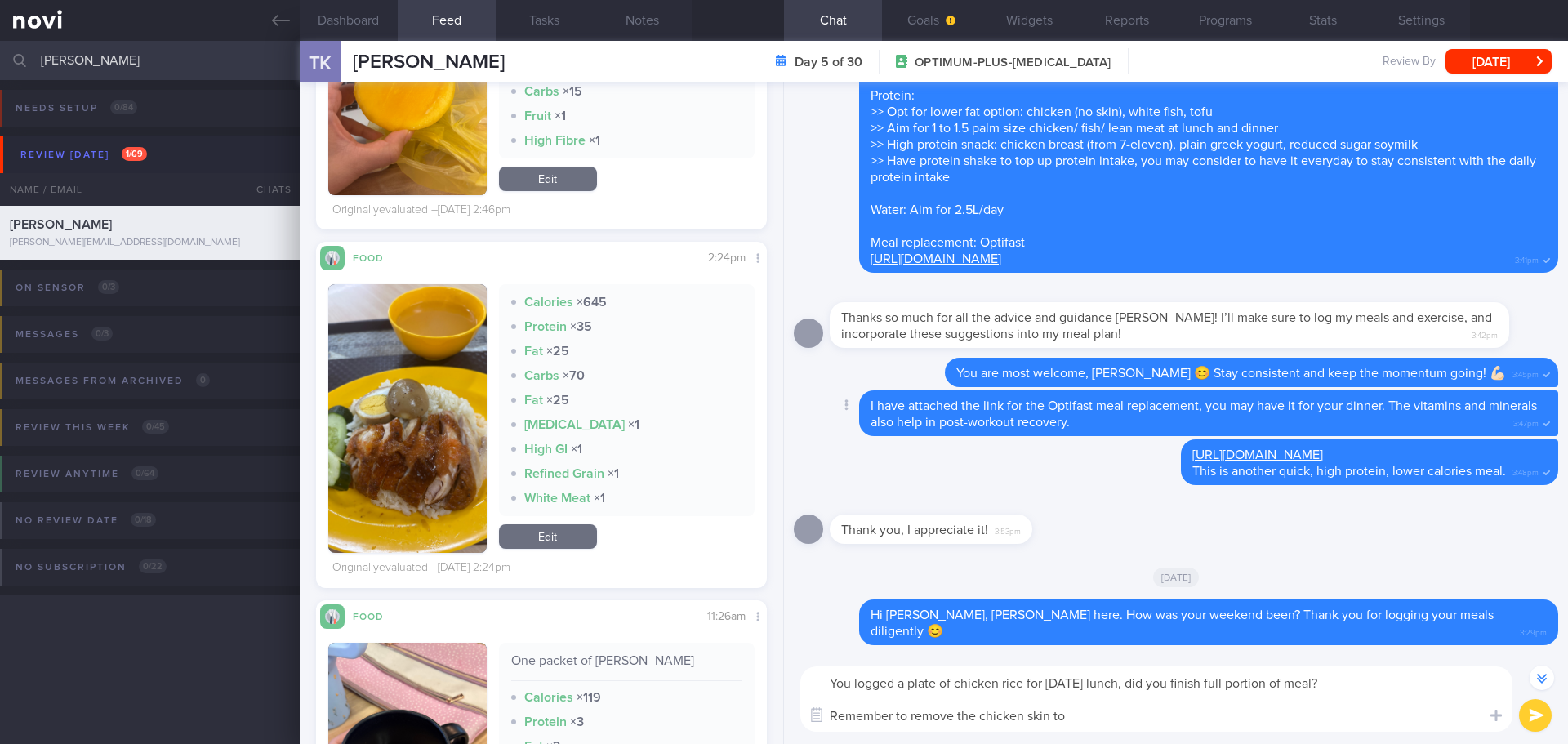
scroll to position [0, 0]
drag, startPoint x: 1081, startPoint y: 714, endPoint x: 829, endPoint y: 730, distance: 252.5
click at [829, 730] on textarea "You logged a plate of chicken rice for Friday's lunch, did you finish full port…" at bounding box center [1157, 699] width 712 height 65
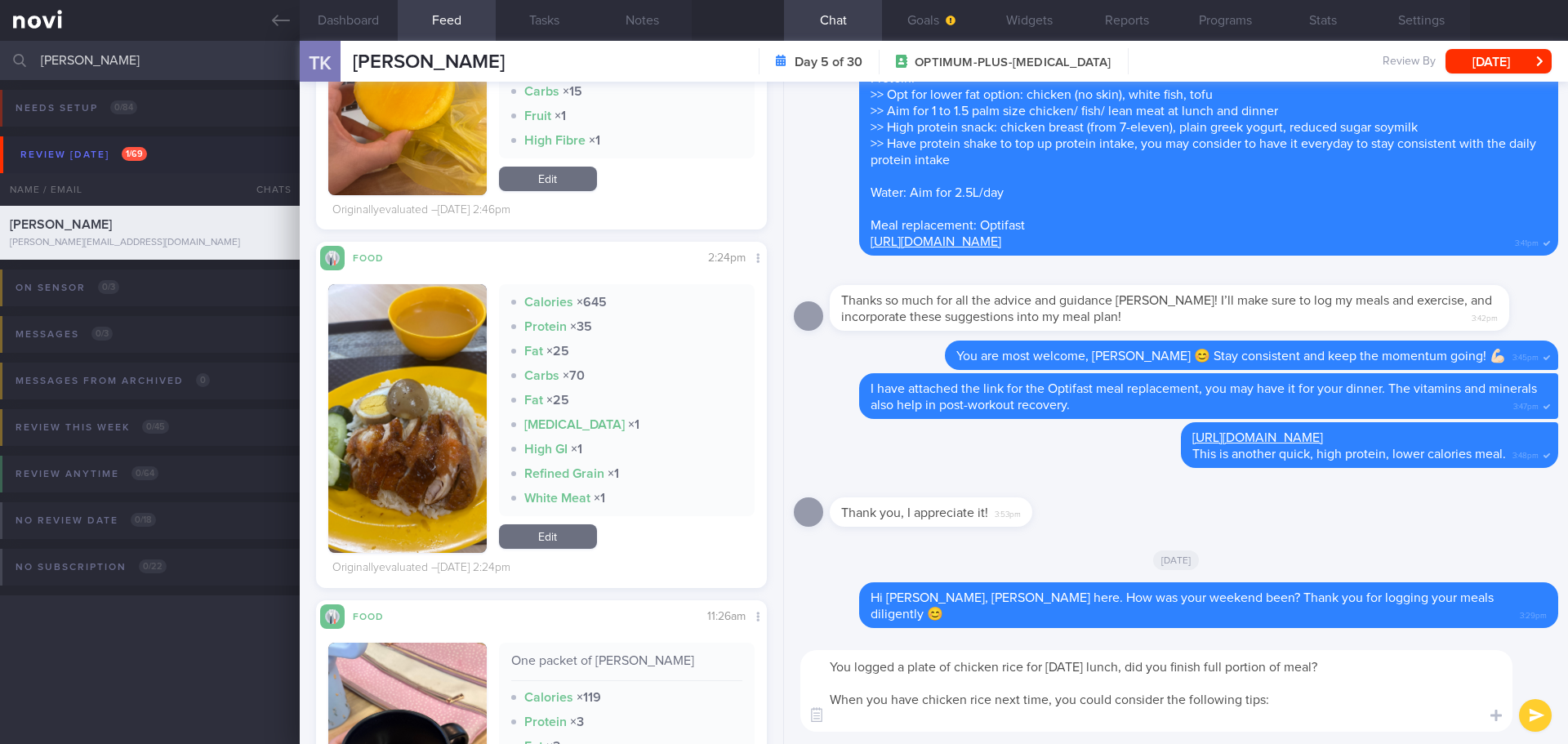
click at [948, 717] on textarea "You logged a plate of chicken rice for Friday's lunch, did you finish full port…" at bounding box center [1157, 690] width 712 height 82
paste textarea "Request to replace flavored rice with white rice, or limit to 1/2 portion of ri…"
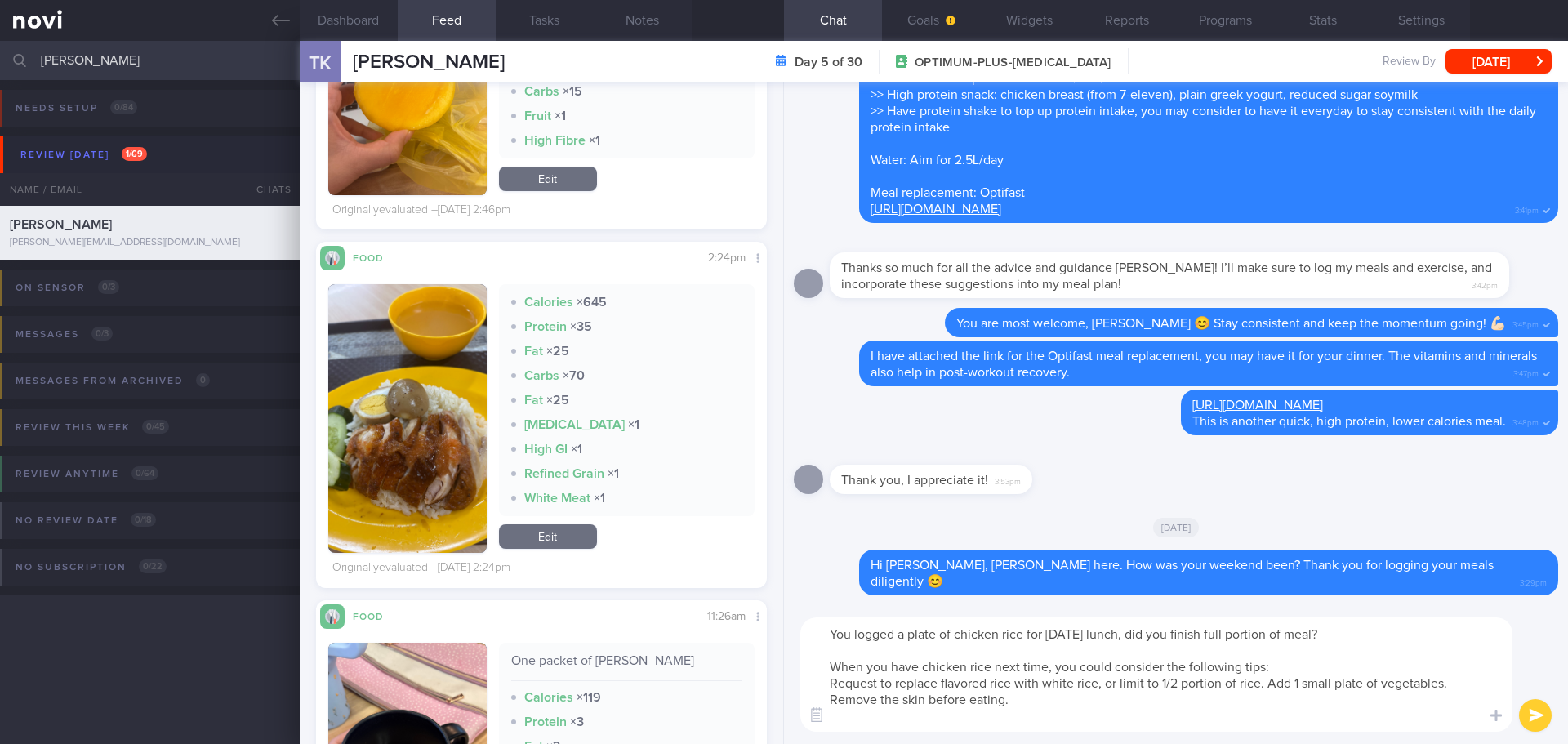
click at [833, 680] on textarea "You logged a plate of chicken rice for Friday's lunch, did you finish full port…" at bounding box center [1157, 674] width 712 height 115
click at [1276, 681] on textarea "You logged a plate of chicken rice for Friday's lunch, did you finish full port…" at bounding box center [1157, 674] width 712 height 115
click at [1028, 697] on textarea "You logged a plate of chicken rice for Friday's lunch, did you finish full port…" at bounding box center [1157, 674] width 712 height 115
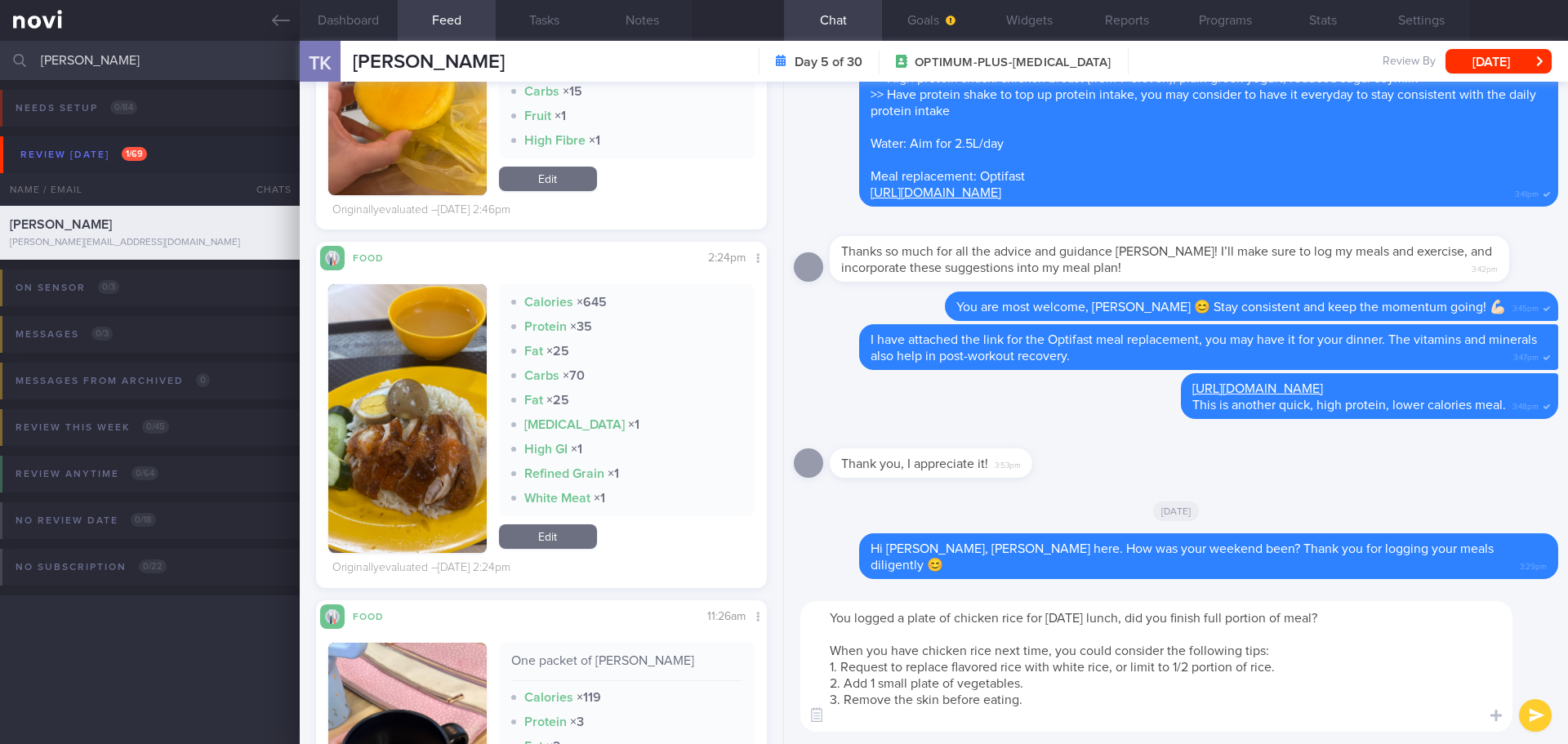
click at [1021, 710] on textarea "You logged a plate of chicken rice for Friday's lunch, did you finish full port…" at bounding box center [1157, 666] width 712 height 131
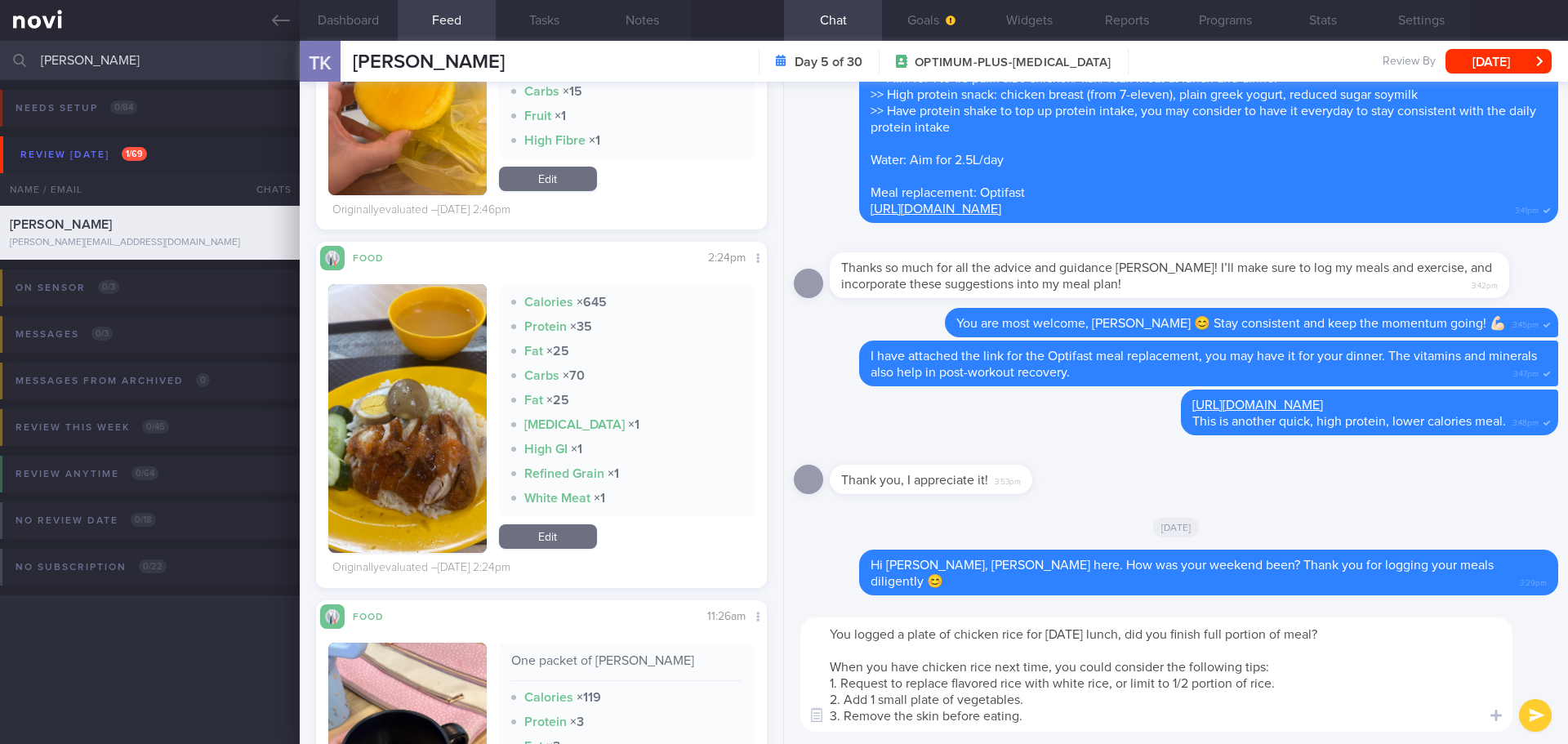
type textarea "You logged a plate of chicken rice for Friday's lunch, did you finish full port…"
click at [1542, 714] on button "submit" at bounding box center [1535, 715] width 33 height 33
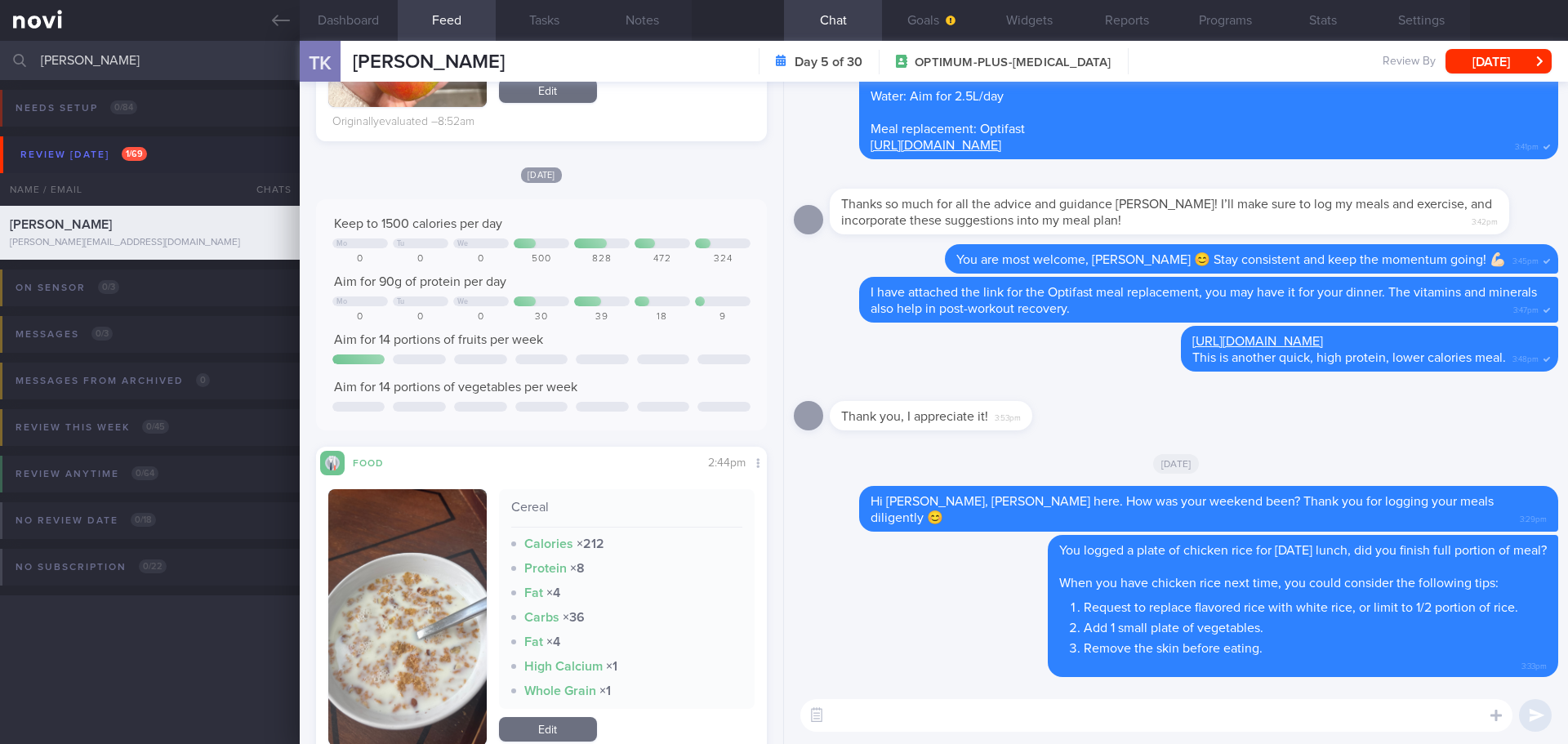
scroll to position [980, 0]
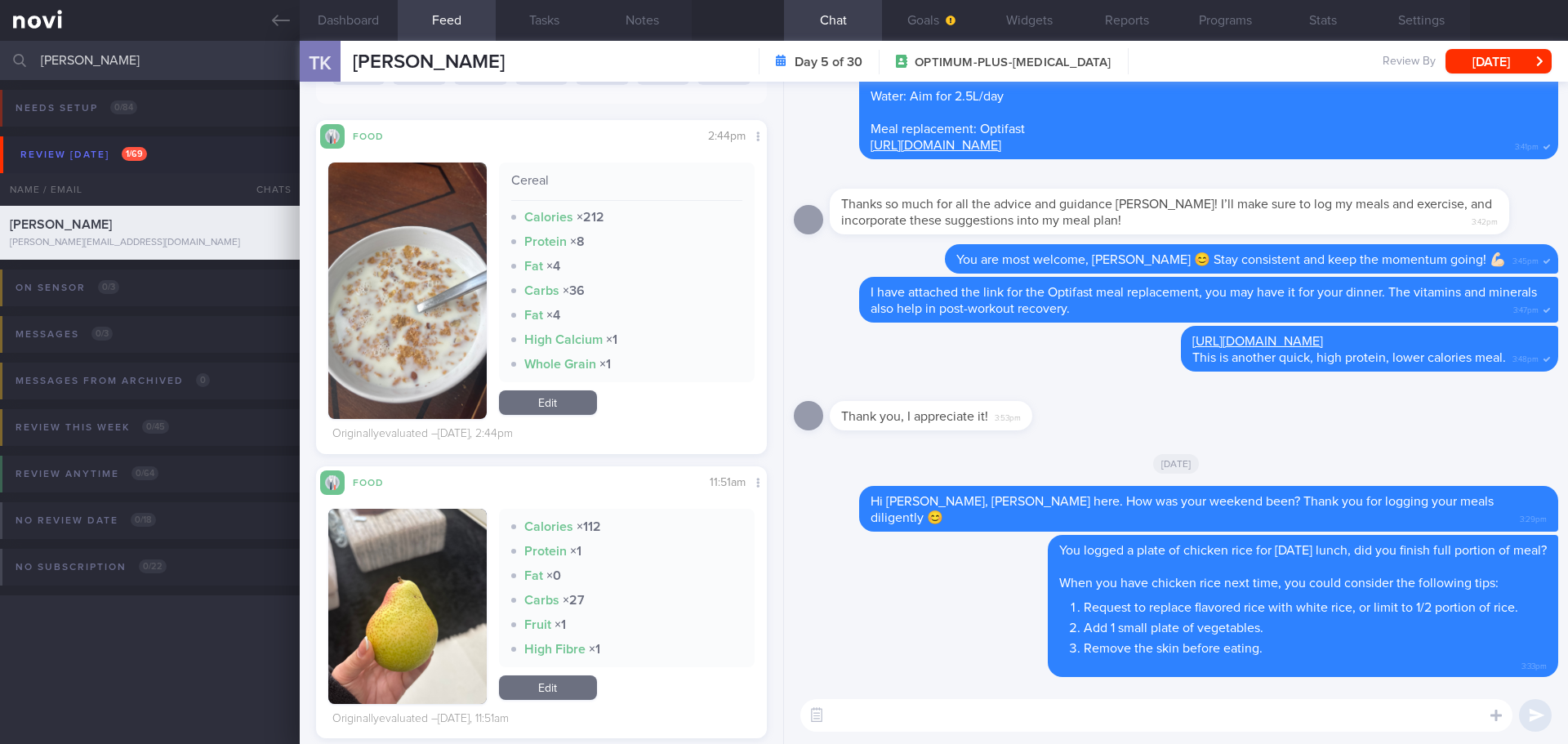
click at [403, 306] on button "button" at bounding box center [407, 290] width 158 height 256
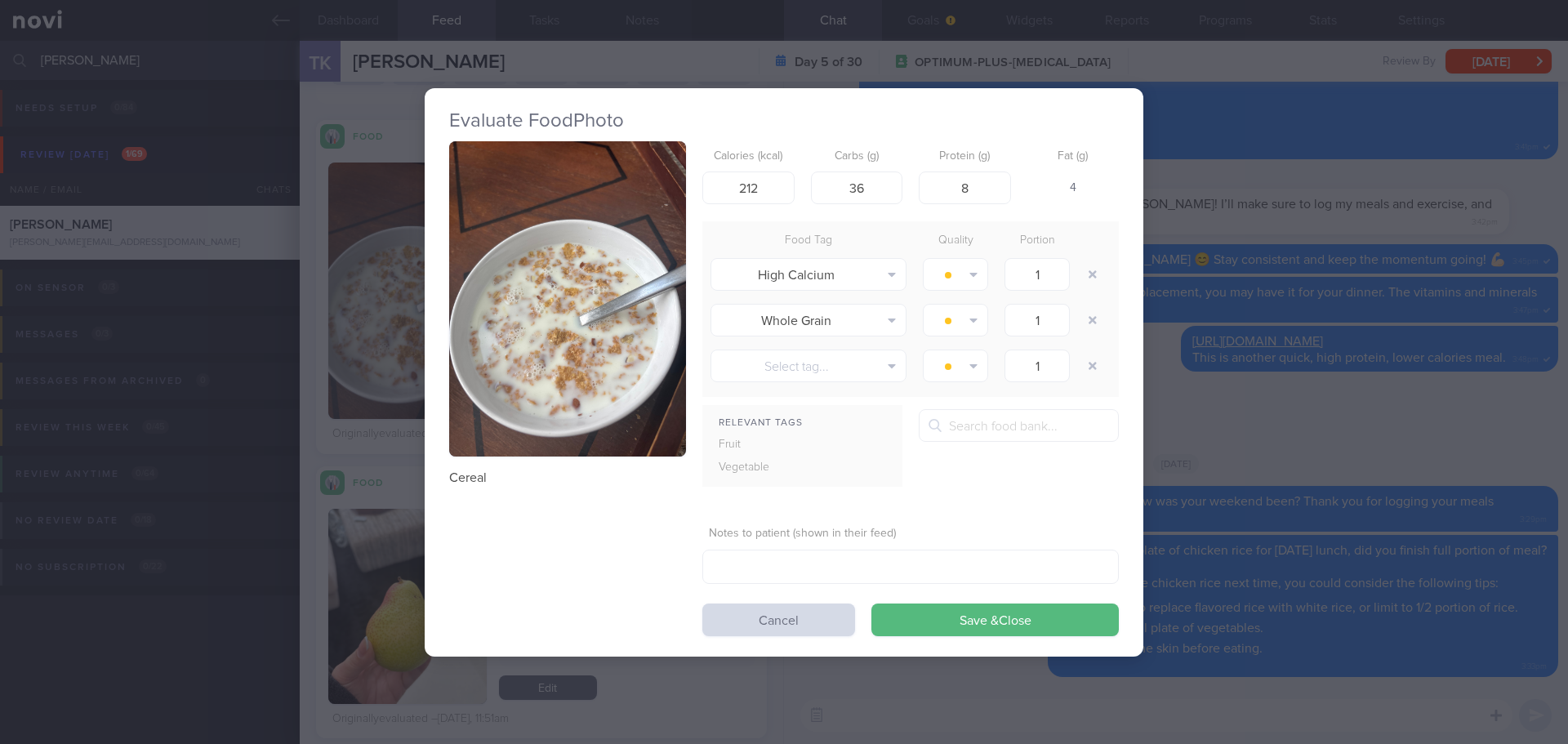
click at [563, 246] on button "button" at bounding box center [568, 299] width 237 height 316
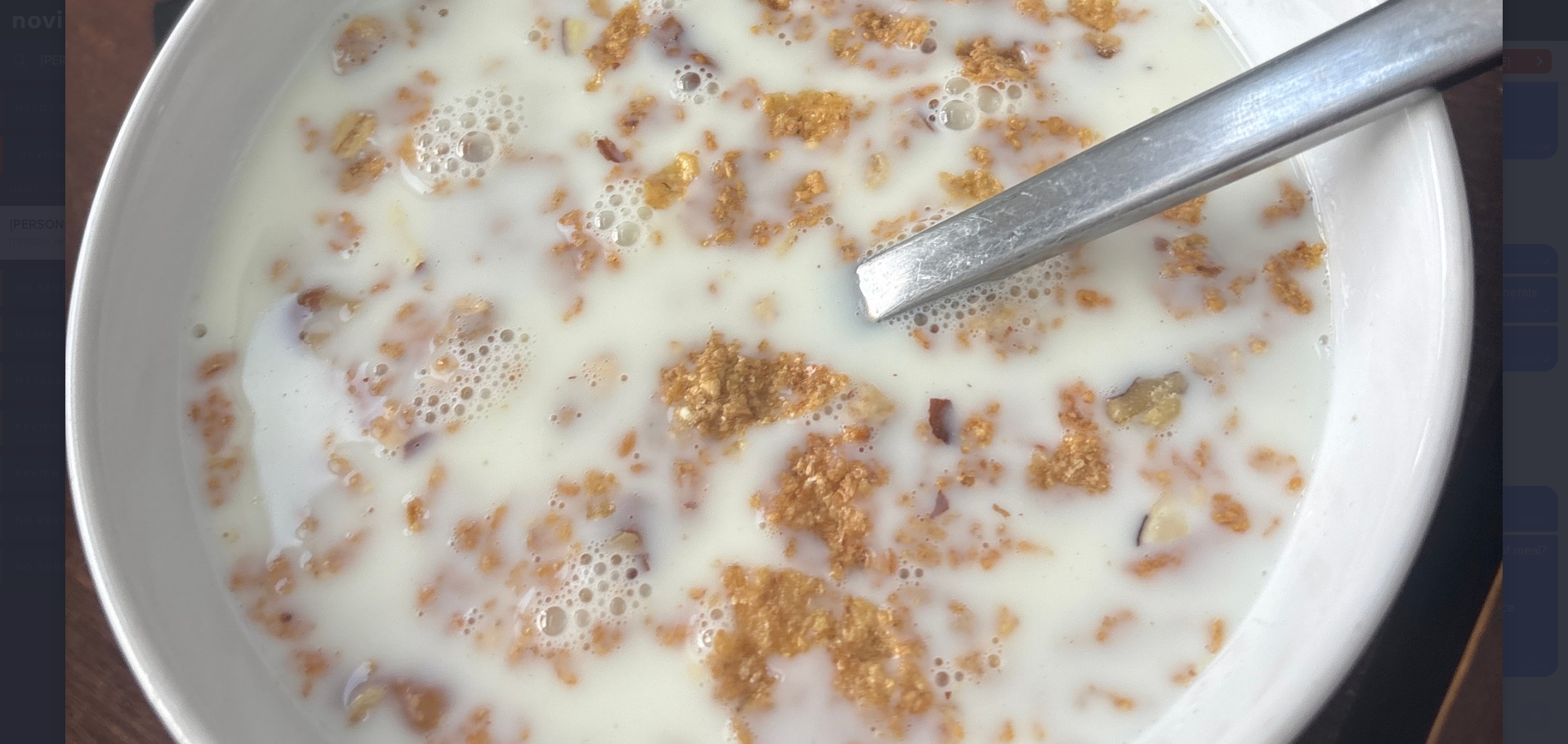
scroll to position [980, 0]
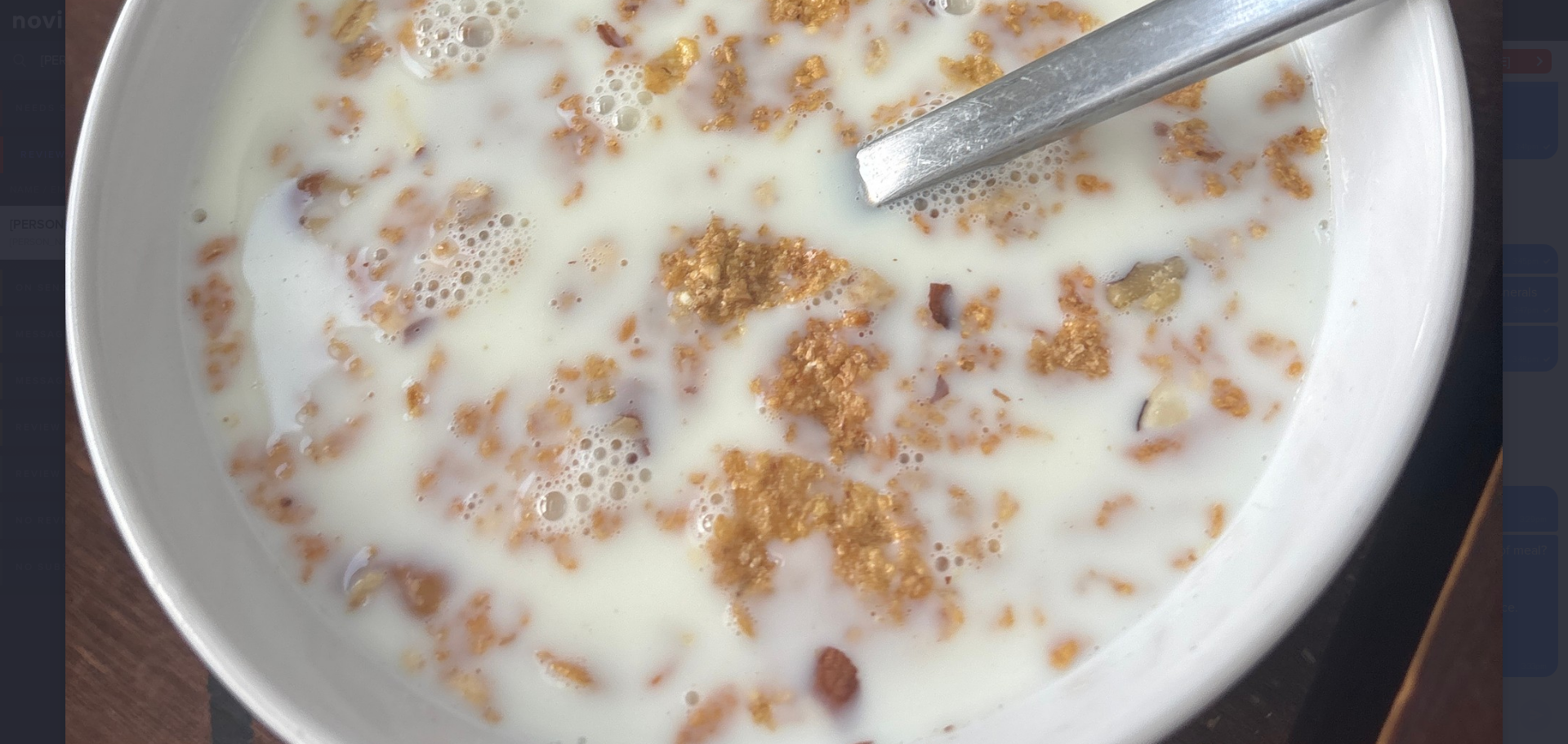
click at [1538, 298] on div at bounding box center [784, 43] width 1568 height 2047
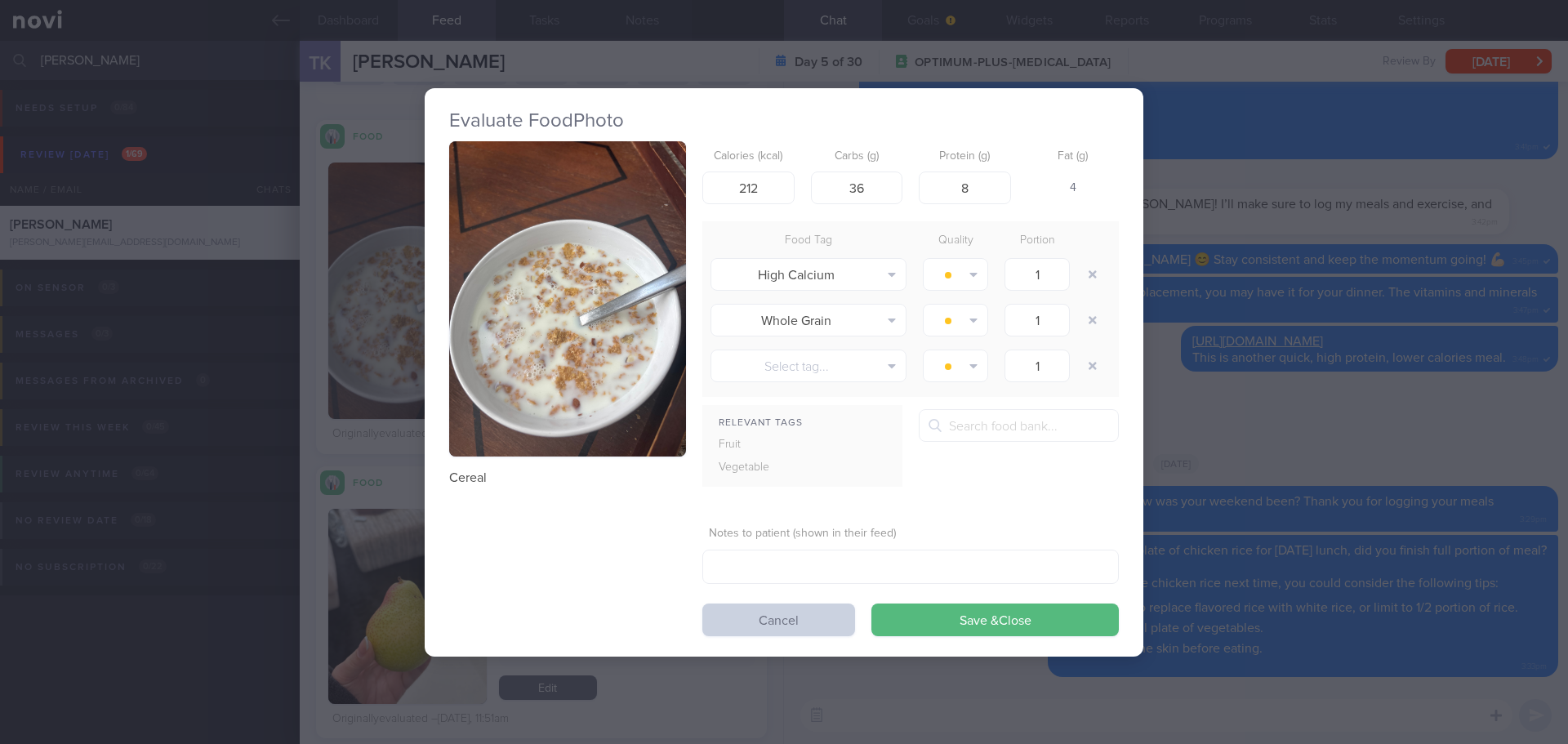
click at [756, 635] on button "Cancel" at bounding box center [779, 620] width 153 height 33
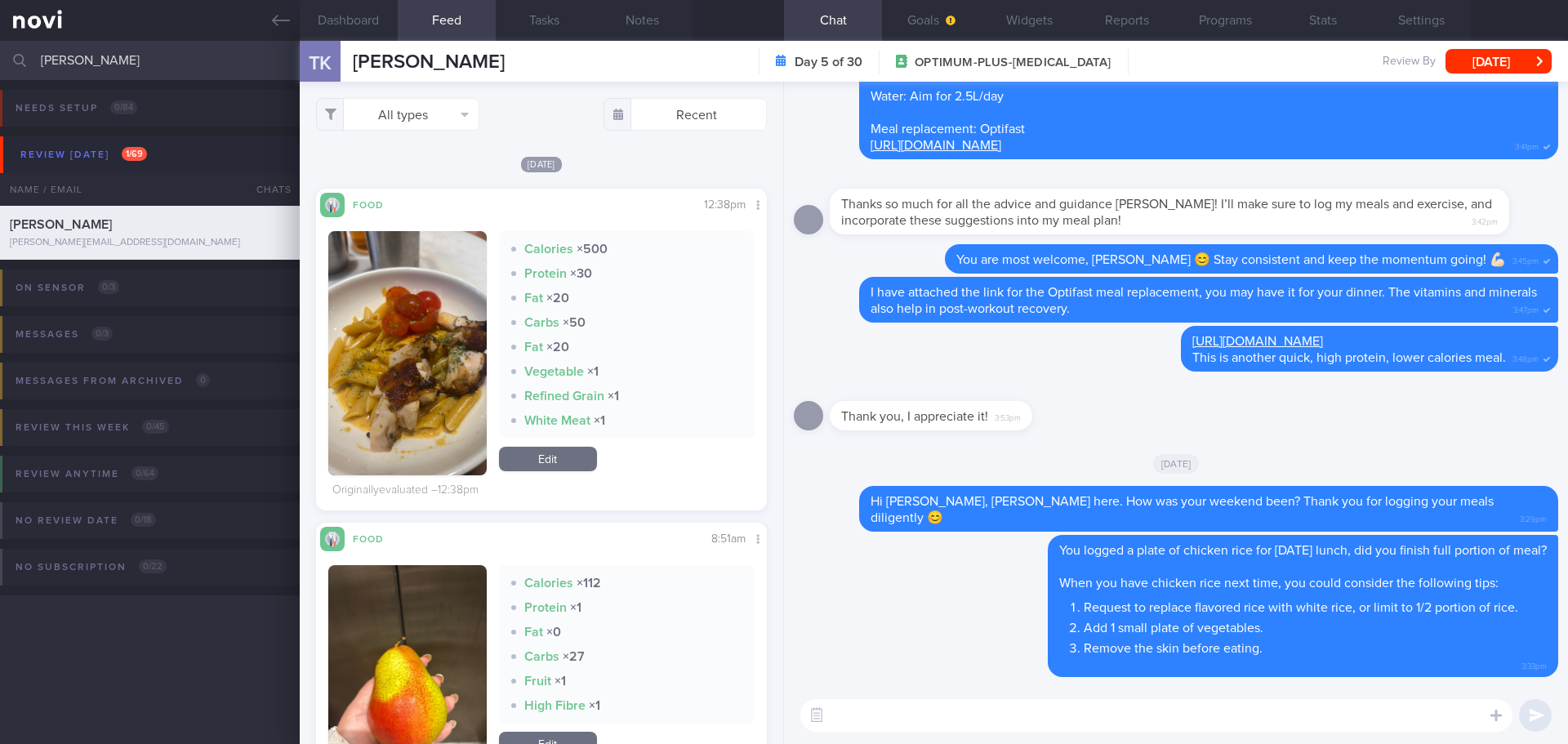
click at [409, 372] on button "button" at bounding box center [407, 353] width 158 height 244
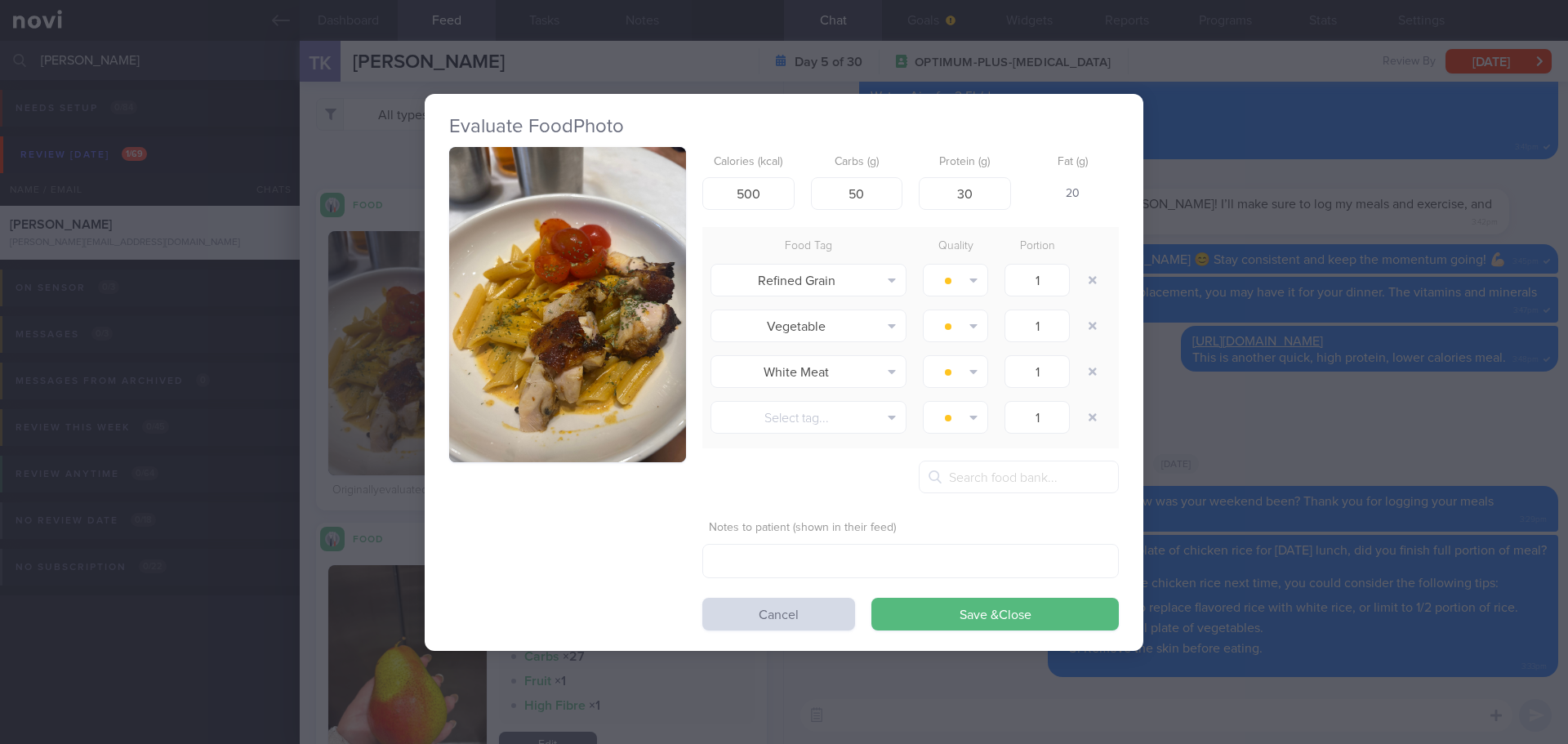
click at [481, 283] on button "button" at bounding box center [568, 305] width 237 height 316
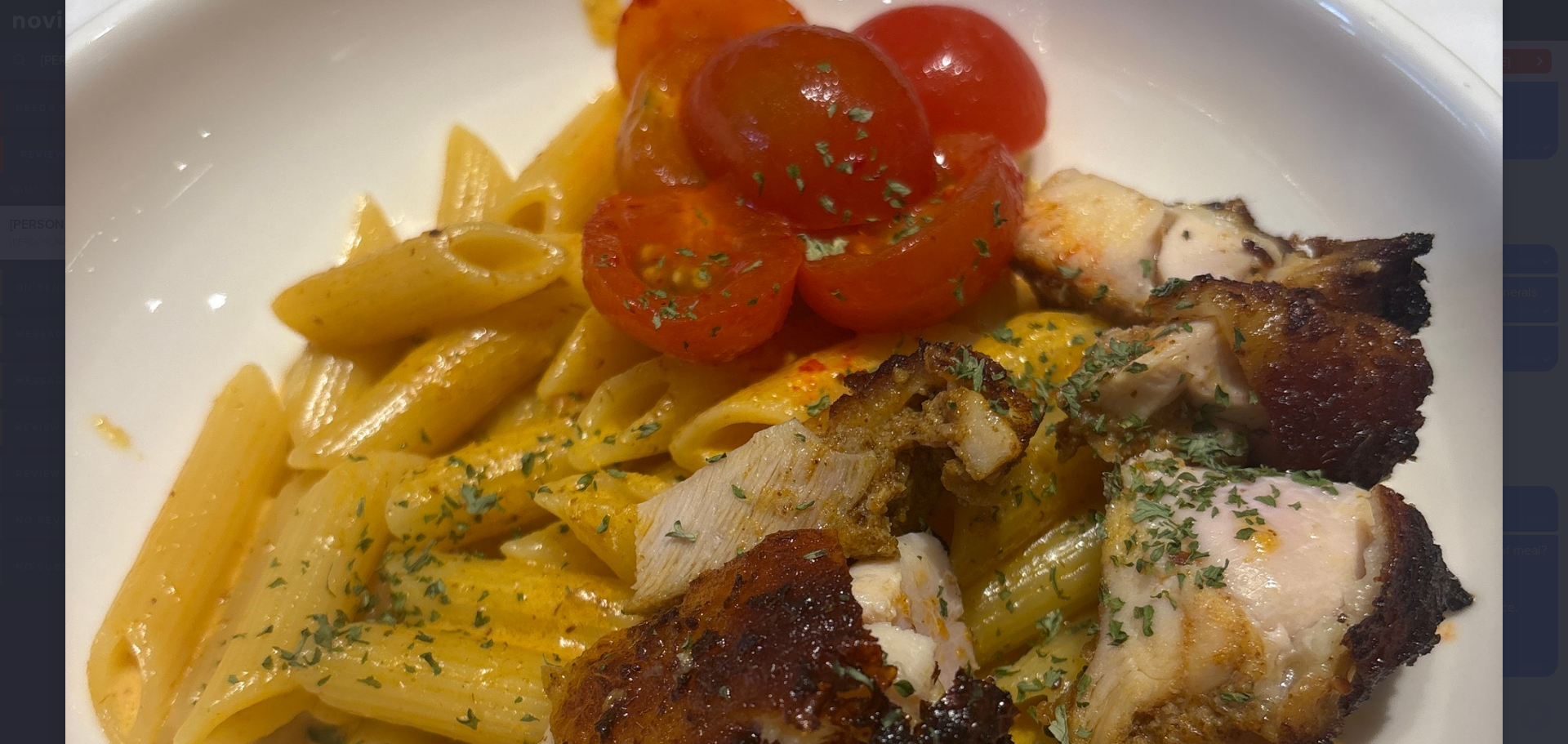
scroll to position [490, 0]
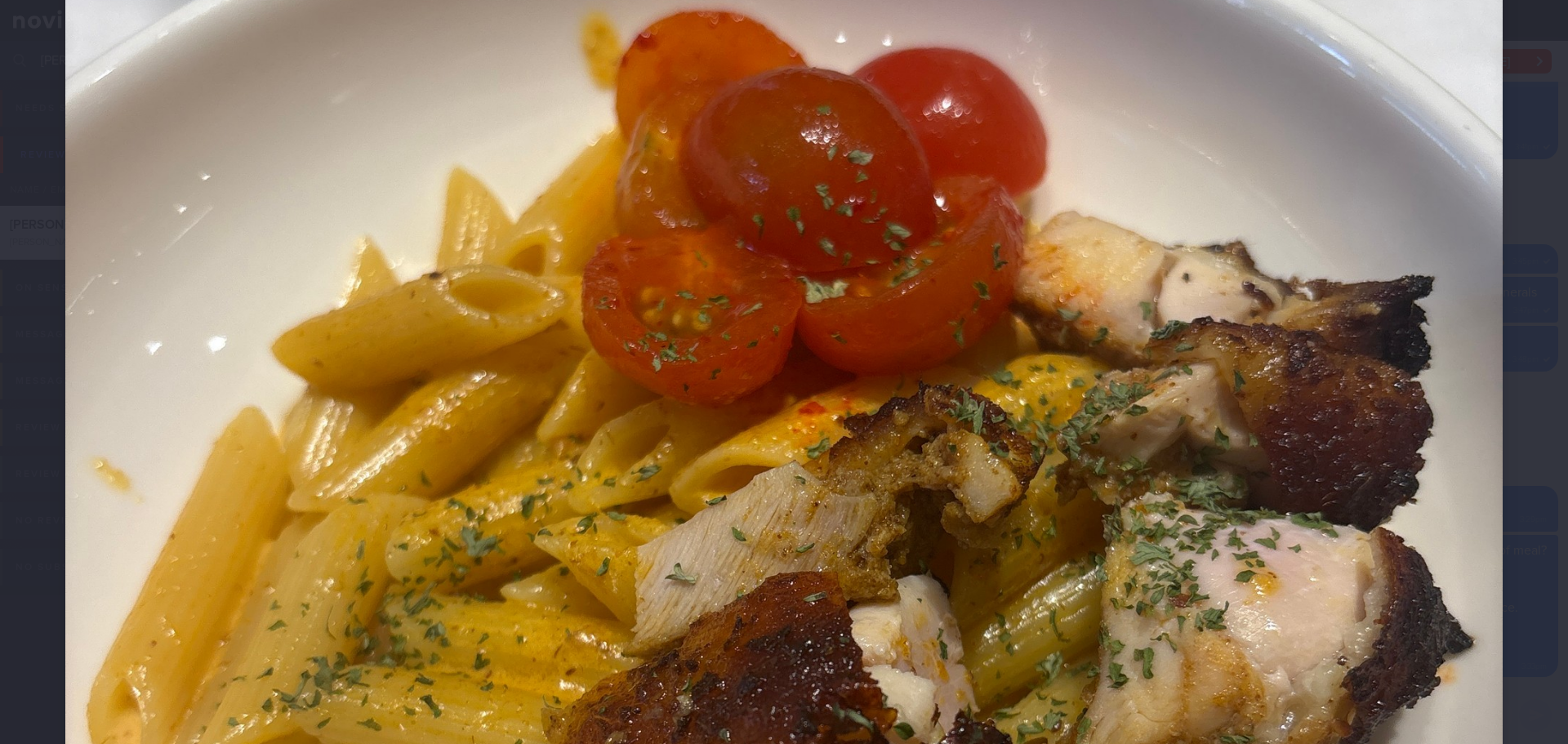
click at [1527, 380] on div at bounding box center [784, 533] width 1568 height 2047
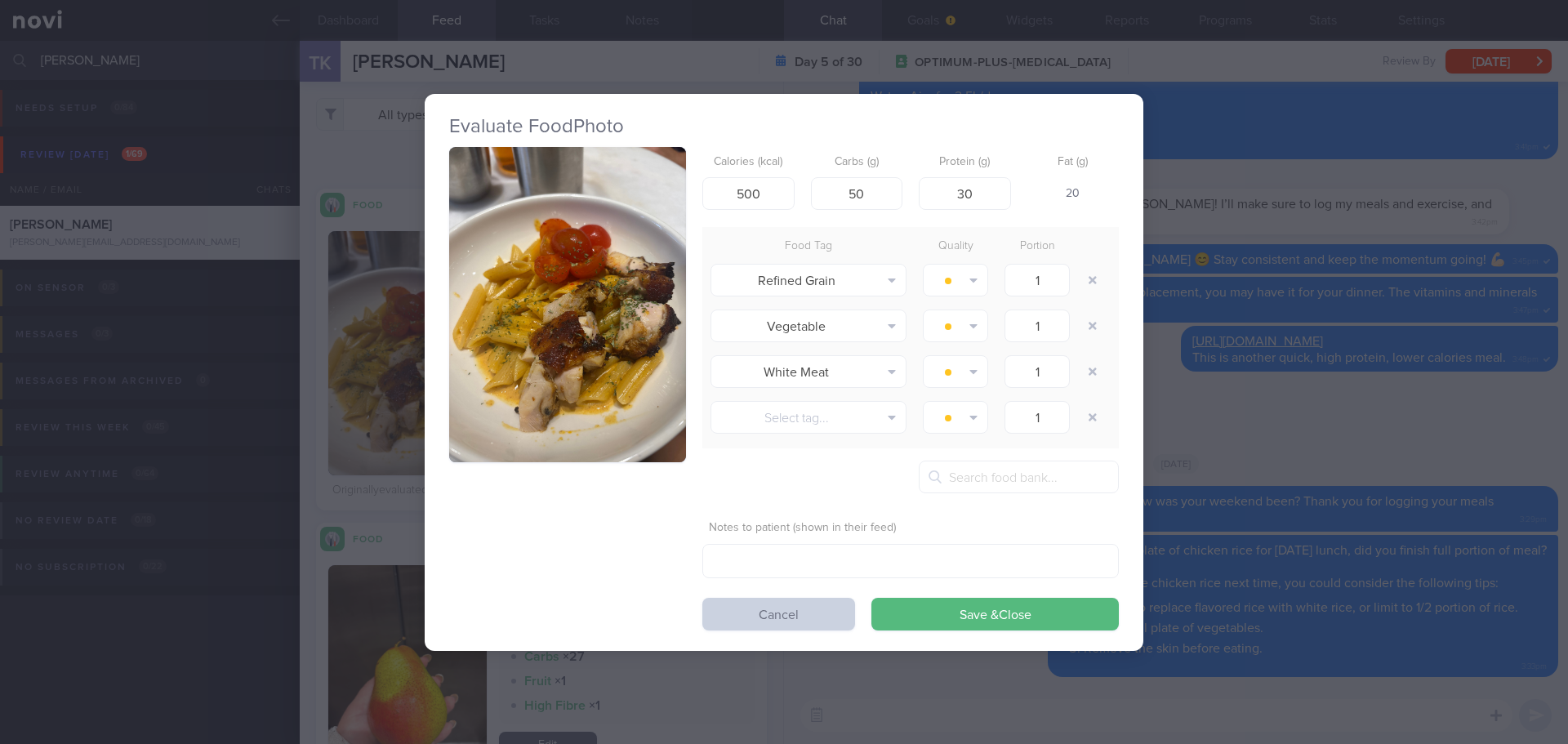
click at [790, 616] on button "Cancel" at bounding box center [779, 613] width 153 height 33
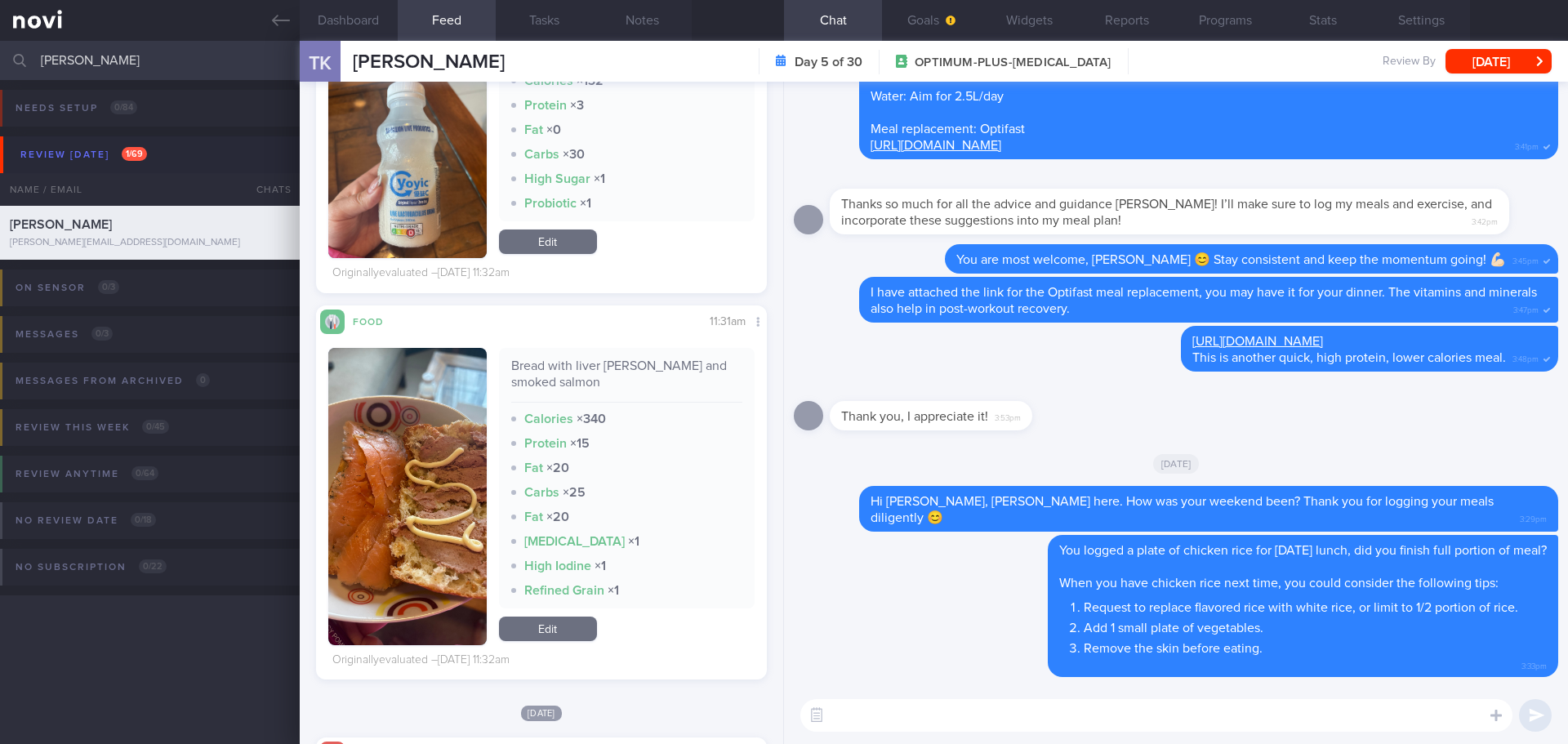
scroll to position [1796, 0]
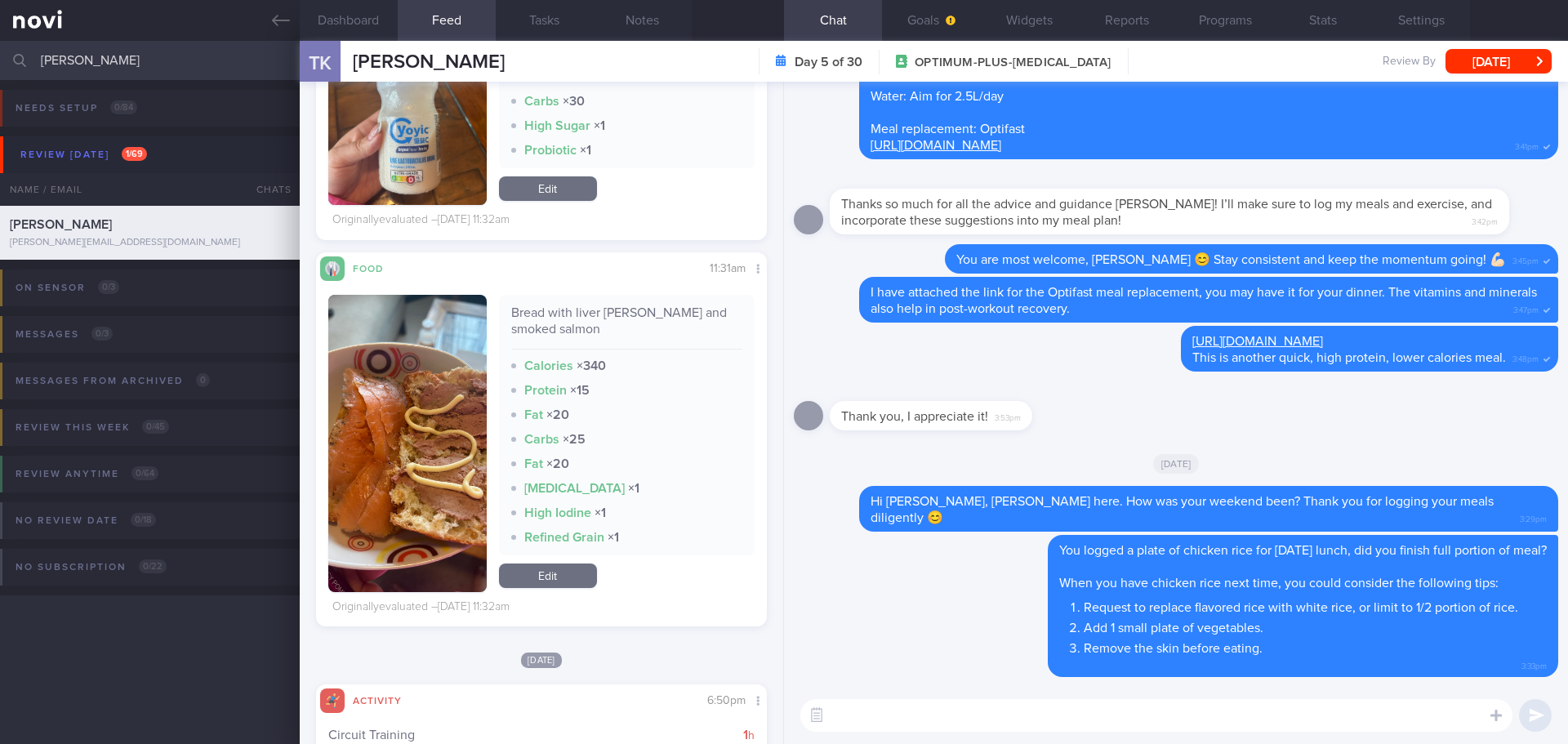
click at [392, 466] on button "button" at bounding box center [407, 443] width 158 height 297
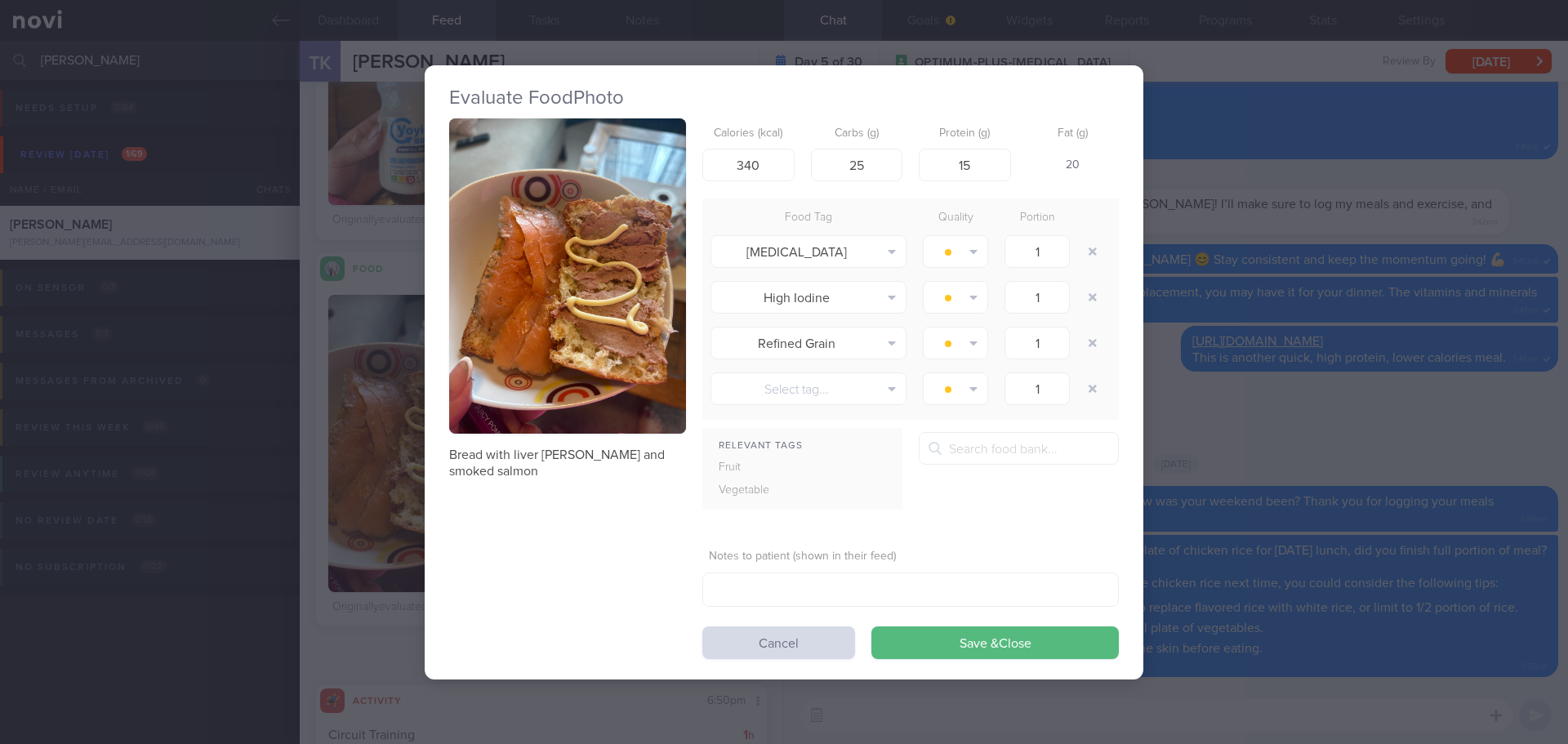
click at [559, 358] on button "button" at bounding box center [568, 276] width 237 height 316
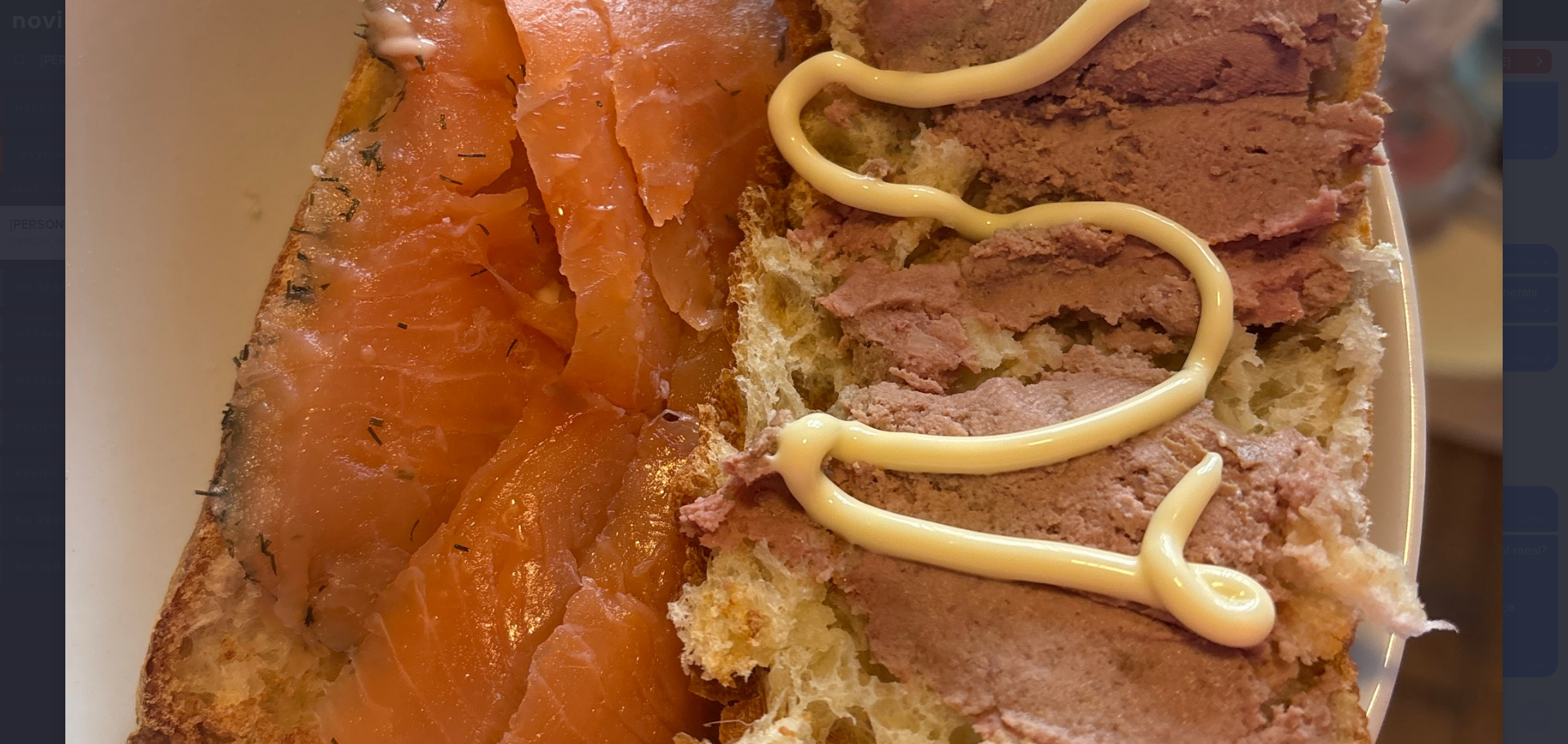
scroll to position [735, 0]
click at [1514, 371] on div at bounding box center [784, 288] width 1568 height 2047
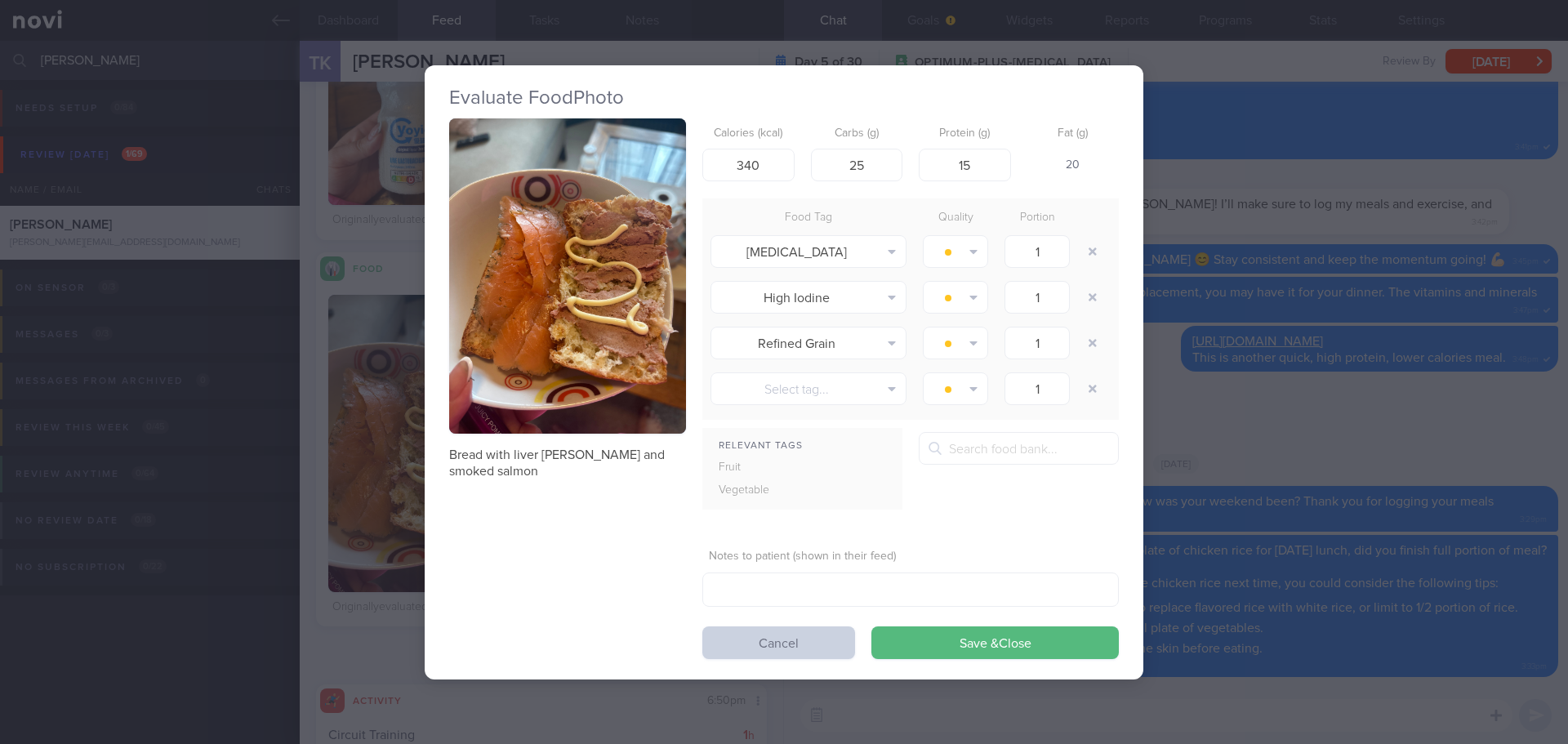
click at [828, 649] on button "Cancel" at bounding box center [779, 643] width 153 height 33
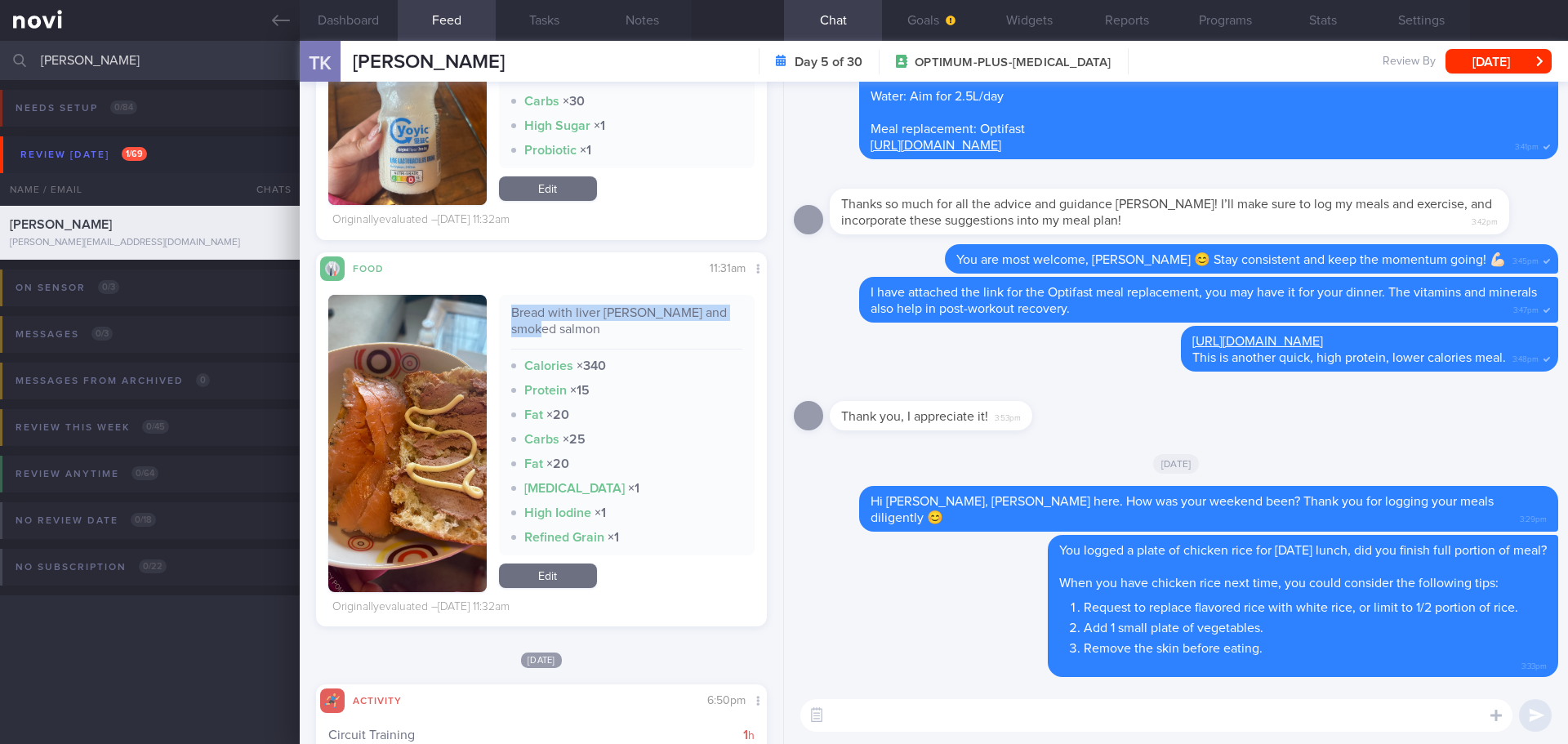
drag, startPoint x: 545, startPoint y: 333, endPoint x: 499, endPoint y: 315, distance: 49.4
click at [499, 315] on div "Bread with liver pate and smoked salmon Calories × 340 Protein × 15 Fat × 20 Ca…" at bounding box center [627, 425] width 256 height 260
copy div "Bread with liver pate and smoked salmon"
click at [1052, 725] on textarea at bounding box center [1157, 715] width 712 height 33
paste textarea "Bread with liver pate and smoked salmon"
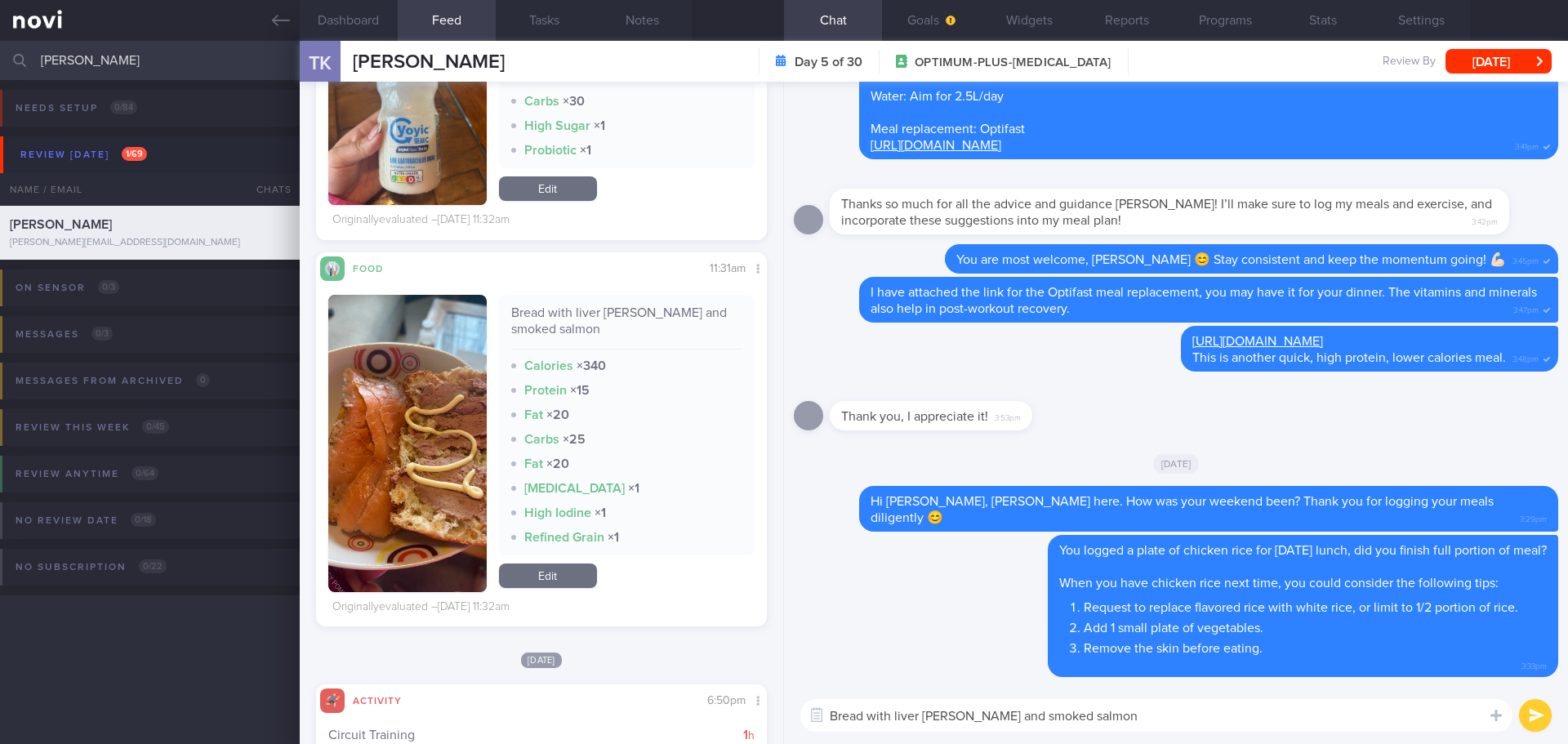
click at [833, 719] on textarea "Bread with liver pate and smoked salmon" at bounding box center [1157, 715] width 712 height 33
click at [1112, 716] on textarea "Bread with liver pate and smoked salmon" at bounding box center [1157, 715] width 712 height 33
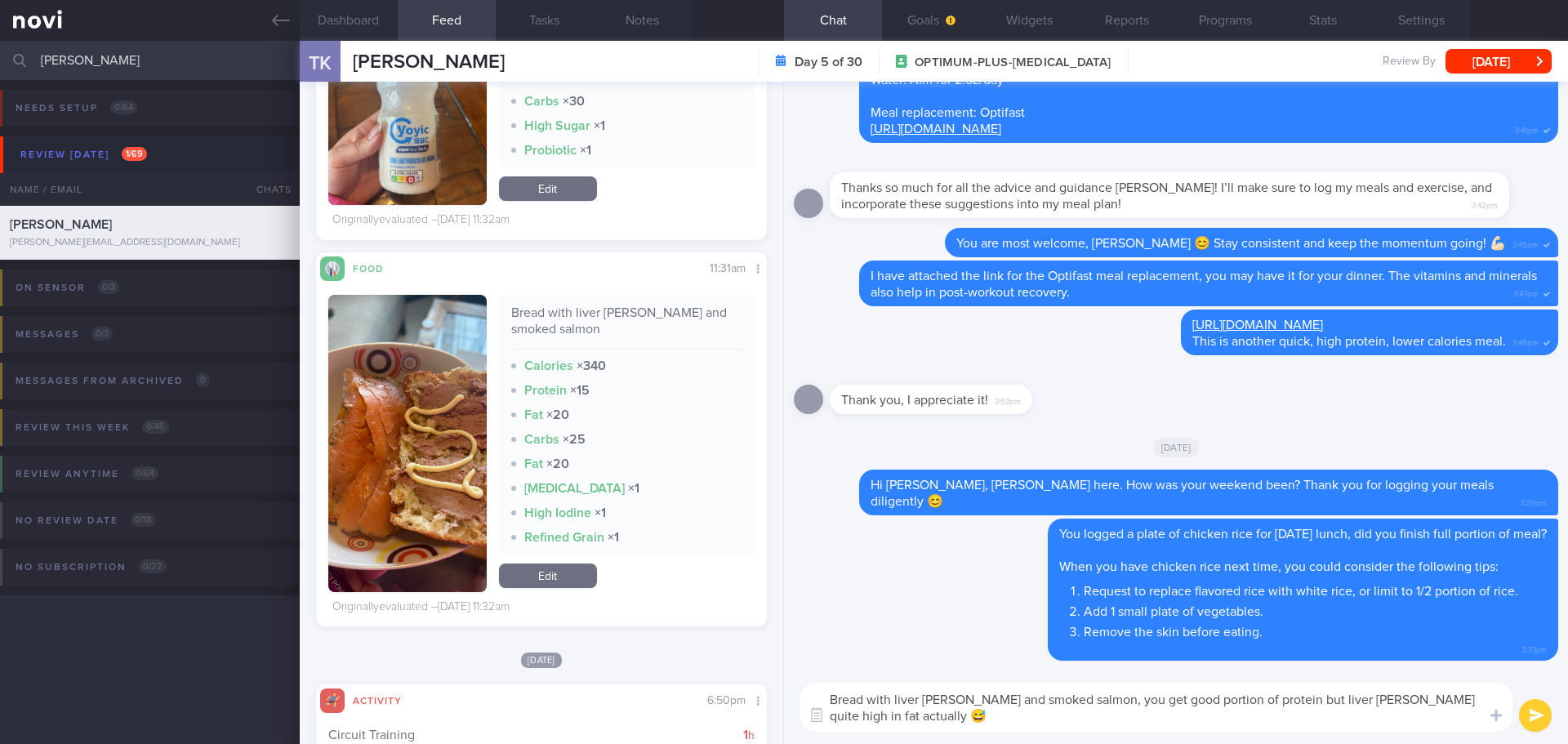
click at [1029, 721] on textarea "Bread with liver pate and smoked salmon, you get good portion of protein but li…" at bounding box center [1157, 707] width 712 height 49
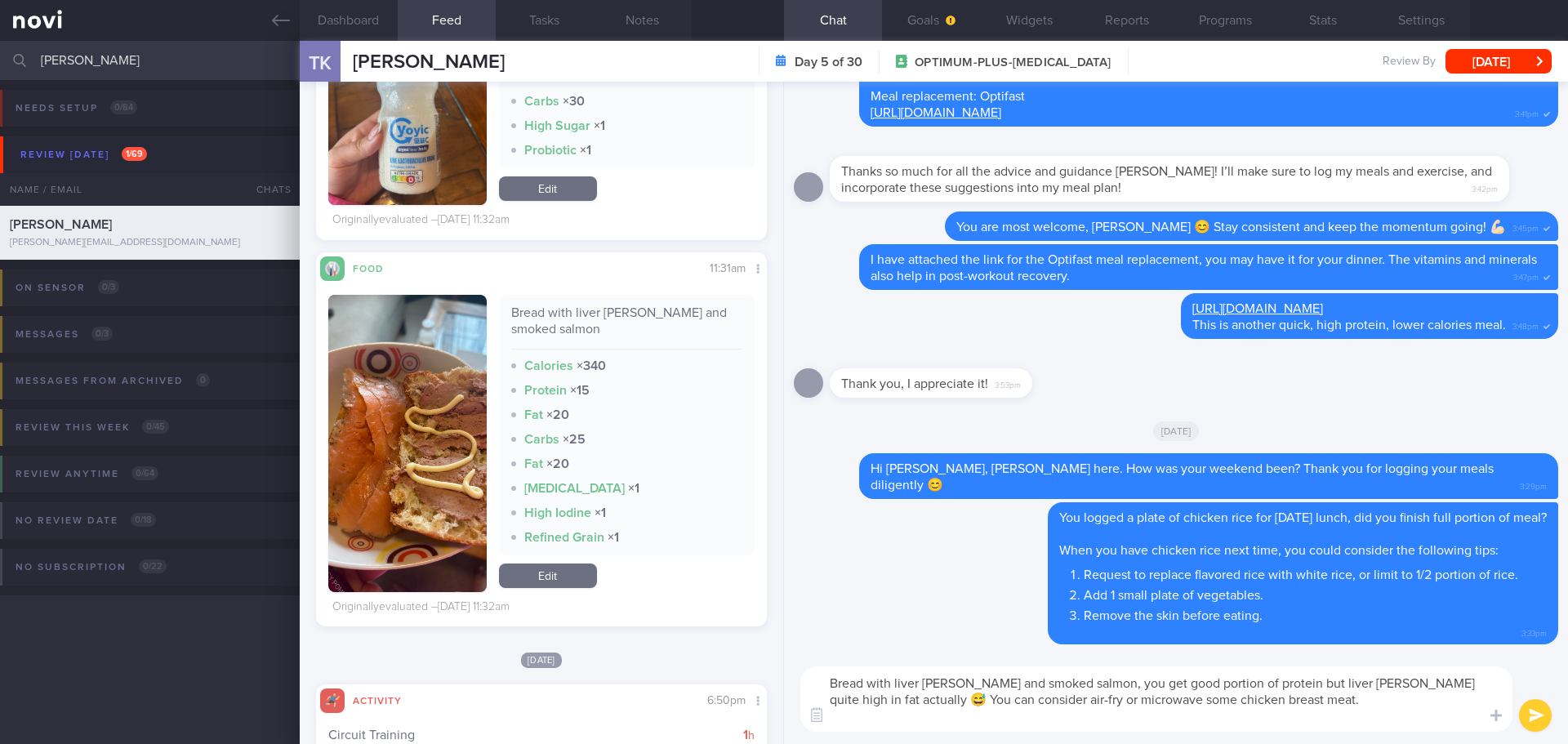
click at [878, 719] on textarea "Bread with liver pate and smoked salmon, you get good portion of protein but li…" at bounding box center [1157, 699] width 712 height 65
paste textarea "[URL][DOMAIN_NAME]"
click at [1254, 703] on textarea "Bread with liver pate and smoked salmon, you get good portion of protein but li…" at bounding box center [1157, 699] width 712 height 65
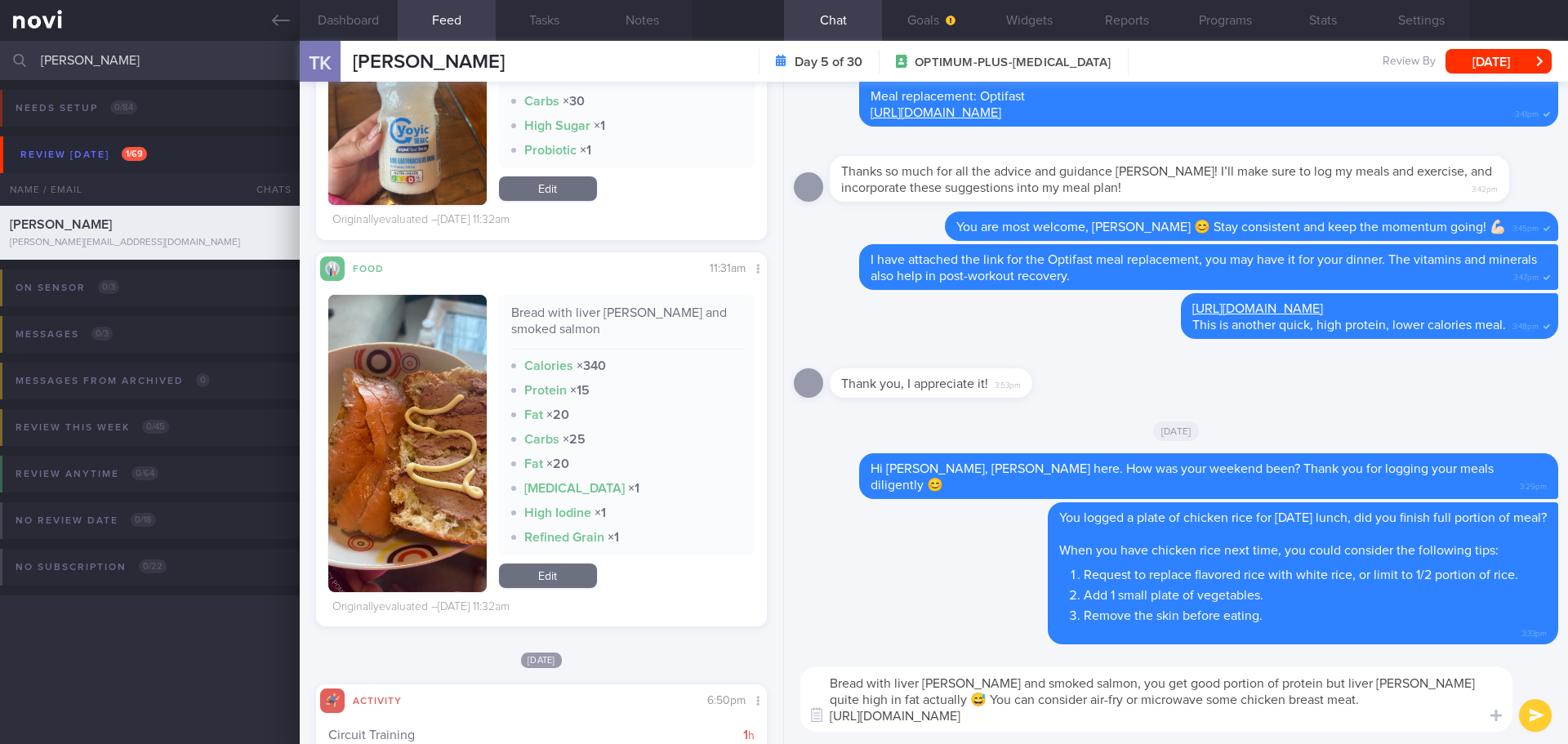
click at [1254, 703] on textarea "Bread with liver pate and smoked salmon, you get good portion of protein but li…" at bounding box center [1157, 699] width 712 height 65
drag, startPoint x: 1304, startPoint y: 700, endPoint x: 1277, endPoint y: 703, distance: 27.2
click at [1277, 703] on textarea "Bread with liver pate and smoked salmon, you get good portion of protein but li…" at bounding box center [1157, 699] width 712 height 65
click at [1327, 697] on textarea "Bread with liver pate and smoked salmon, you get good portion of protein but li…" at bounding box center [1157, 699] width 712 height 65
type textarea "Bread with liver pate and smoked salmon, you get good portion of protein but li…"
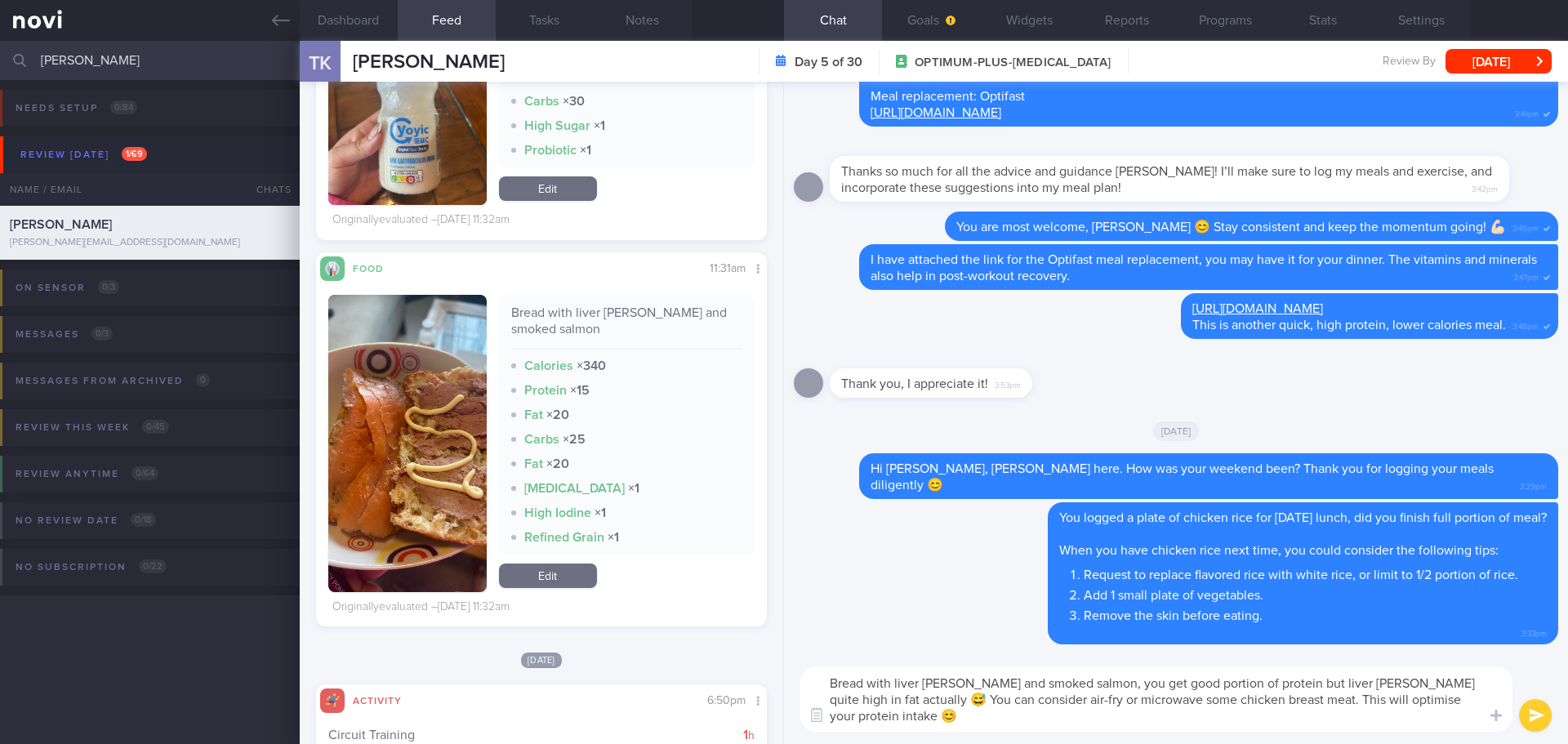
click at [1522, 710] on button "submit" at bounding box center [1535, 715] width 33 height 33
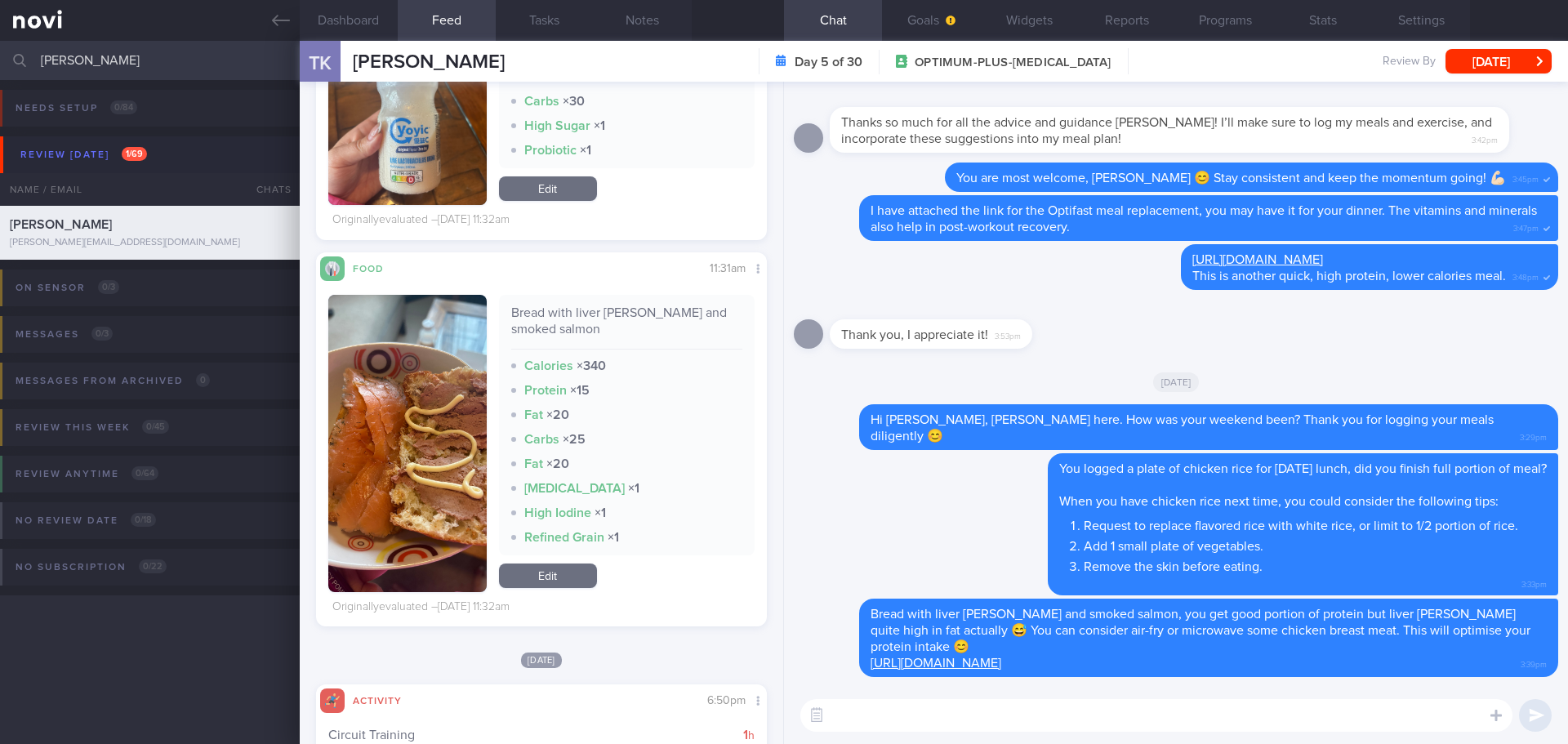
drag, startPoint x: 125, startPoint y: 65, endPoint x: -137, endPoint y: 50, distance: 262.4
click at [0, 50] on html "You are offline! Some functionality will be unavailable Patients New Users Coac…" at bounding box center [784, 372] width 1568 height 744
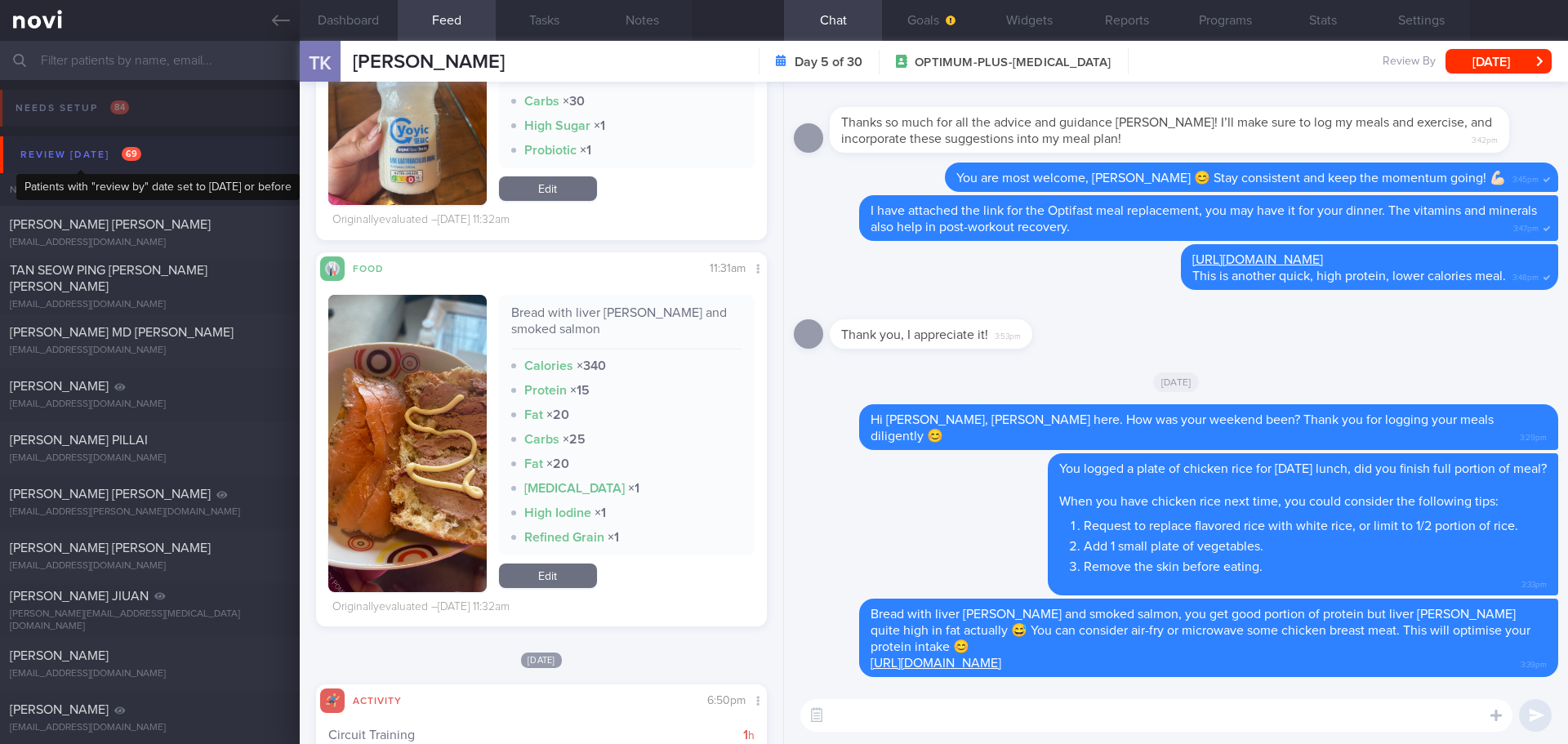
click at [94, 149] on div "Review today 69" at bounding box center [81, 154] width 129 height 22
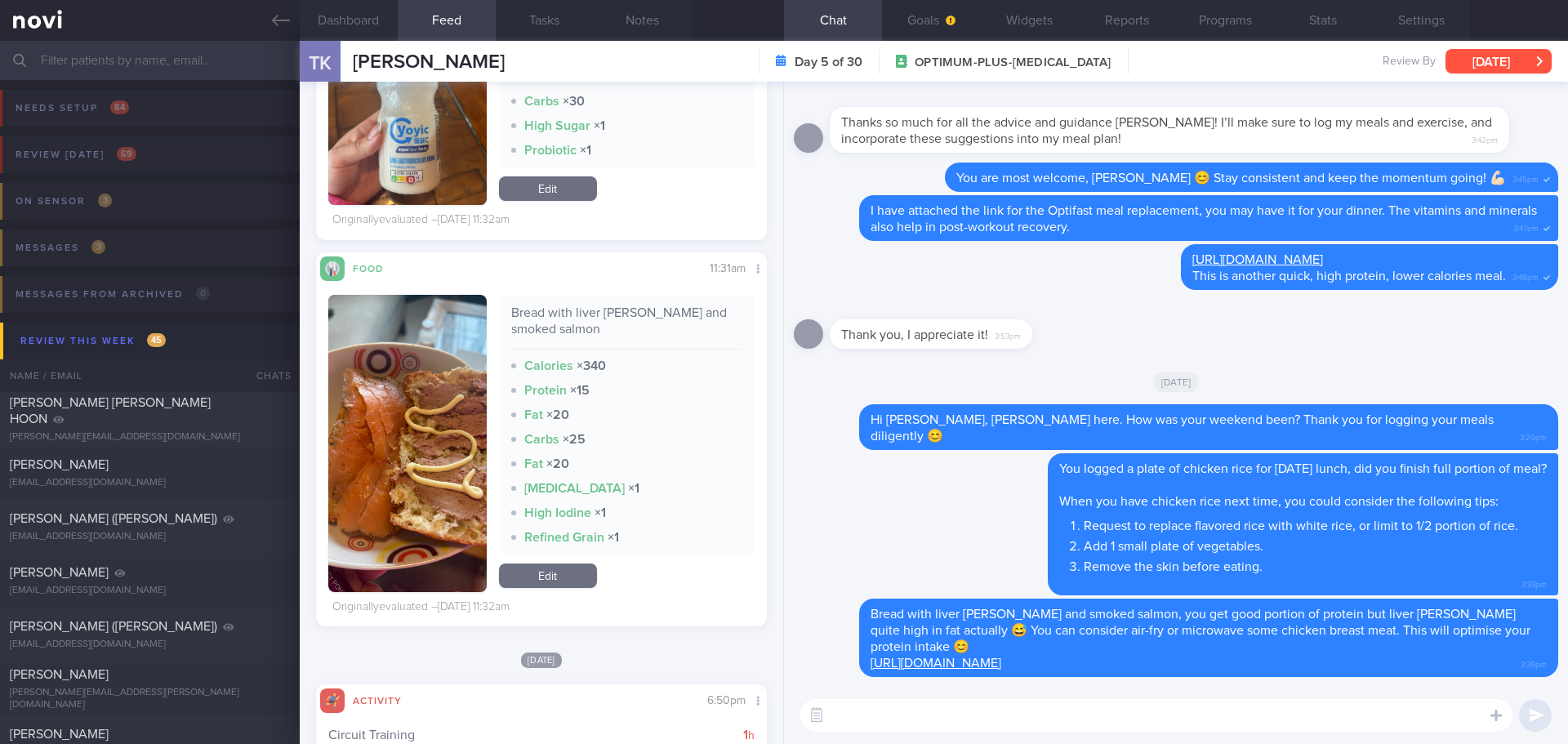
click at [1493, 64] on button "[DATE]" at bounding box center [1498, 62] width 106 height 25
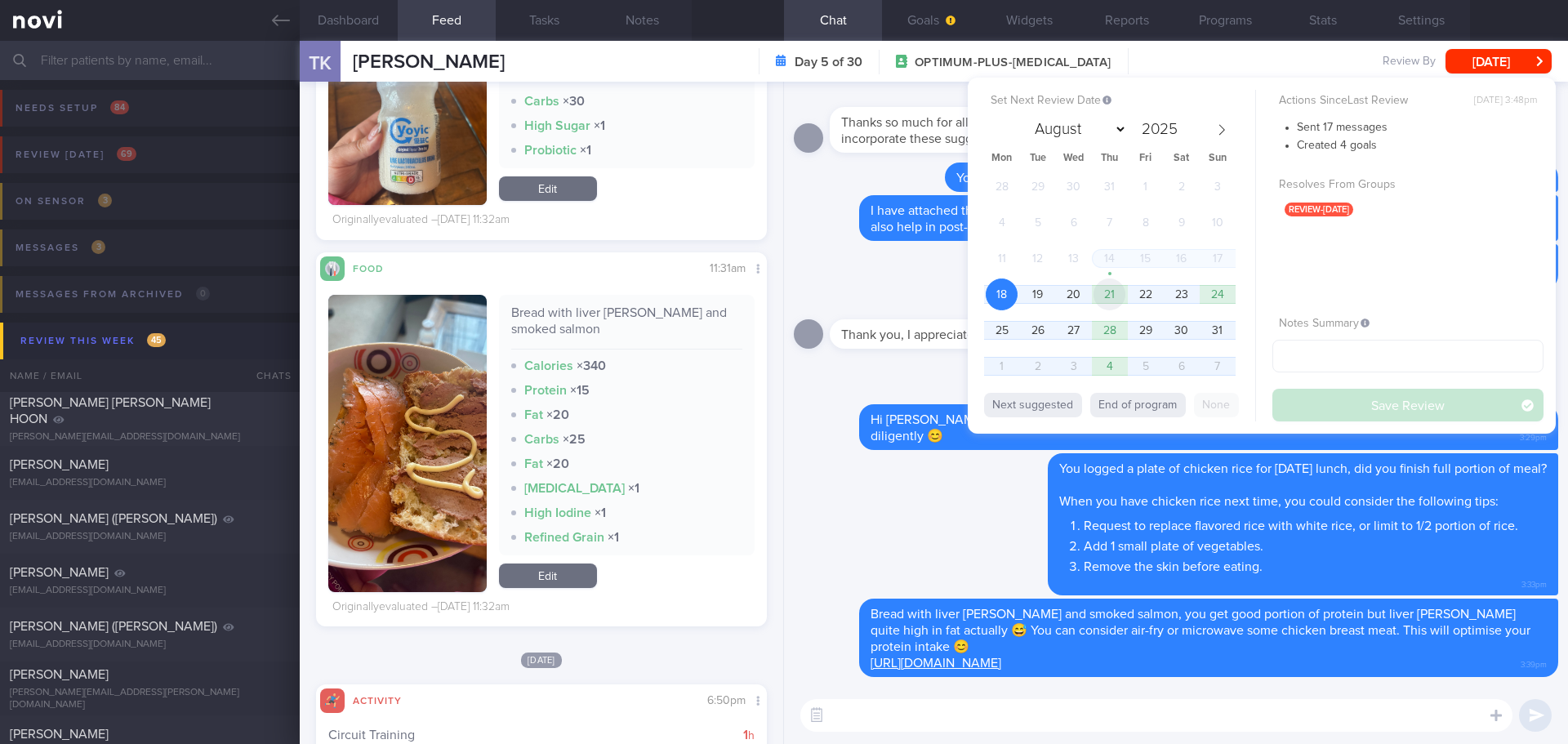
click at [1104, 294] on span "21" at bounding box center [1110, 294] width 32 height 32
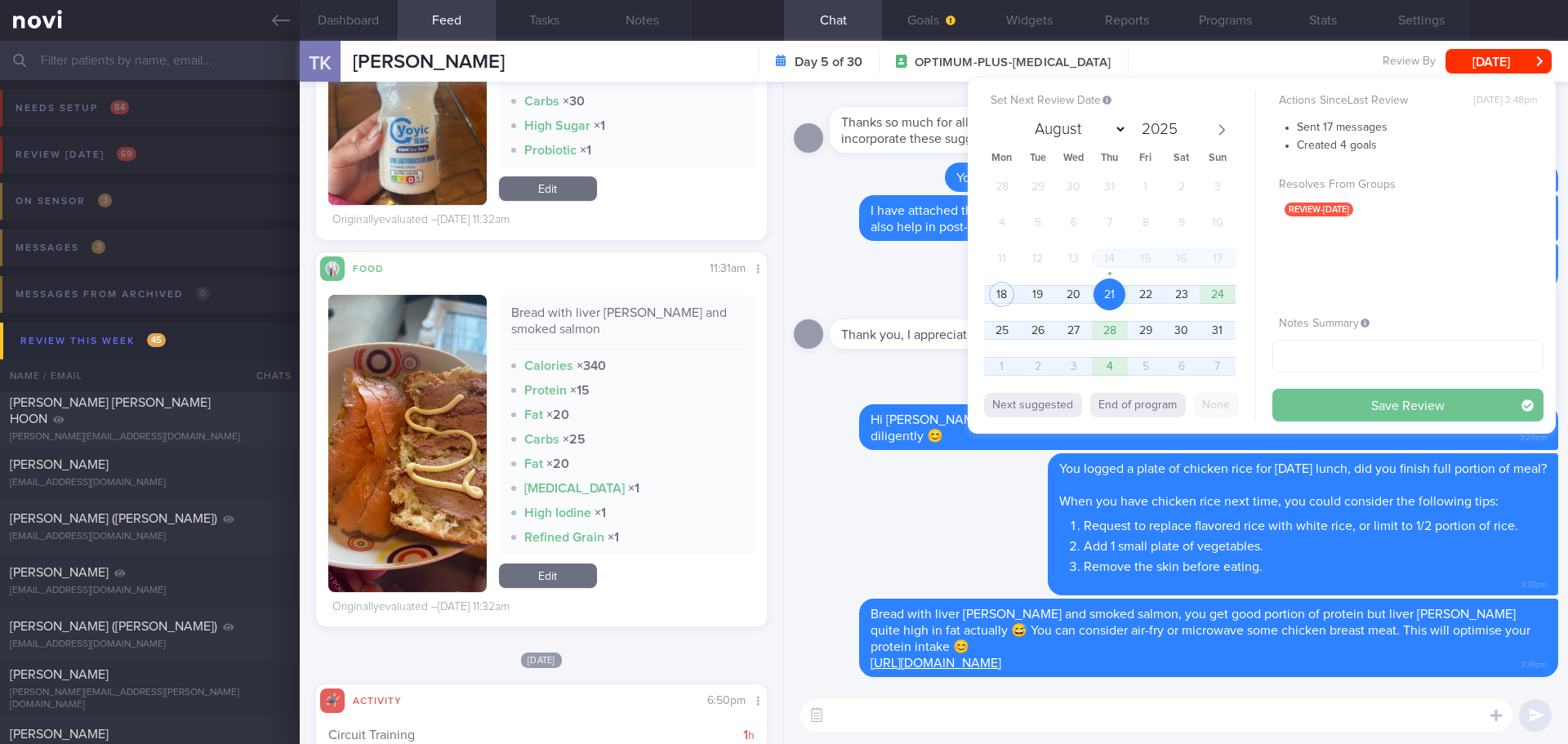
click at [1322, 409] on button "Save Review" at bounding box center [1407, 404] width 271 height 33
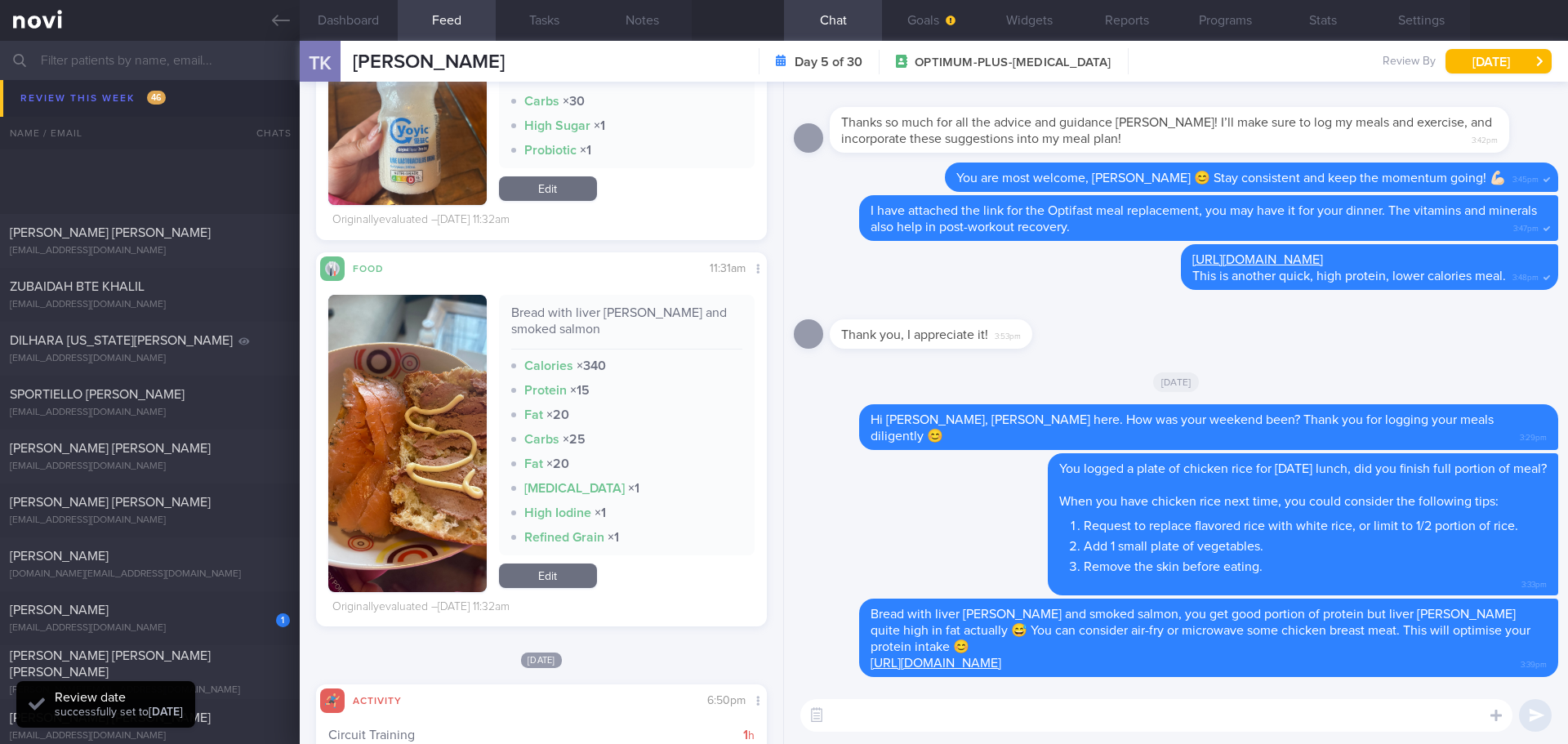
scroll to position [1878, 0]
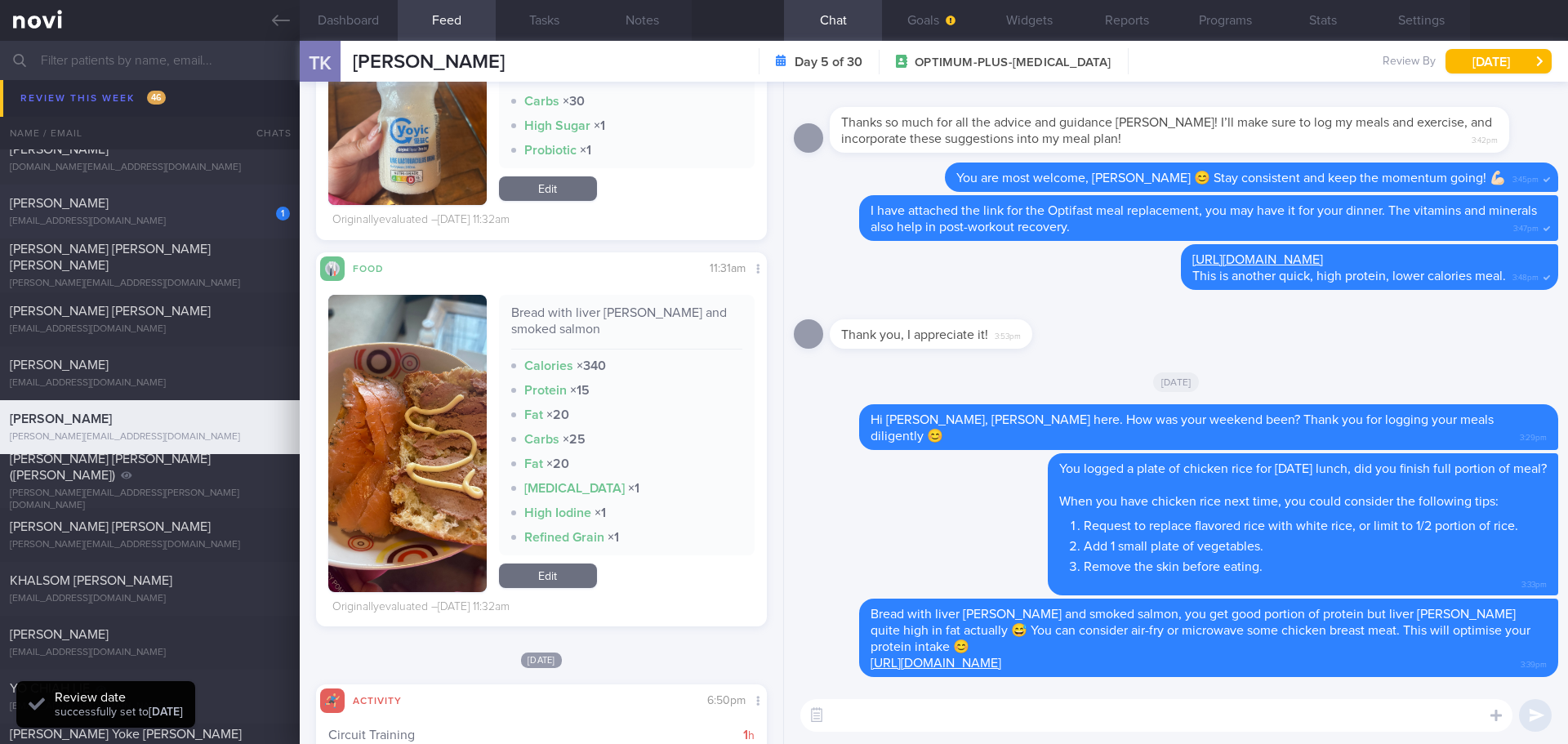
click at [206, 224] on div "[EMAIL_ADDRESS][DOMAIN_NAME]" at bounding box center [149, 222] width 280 height 12
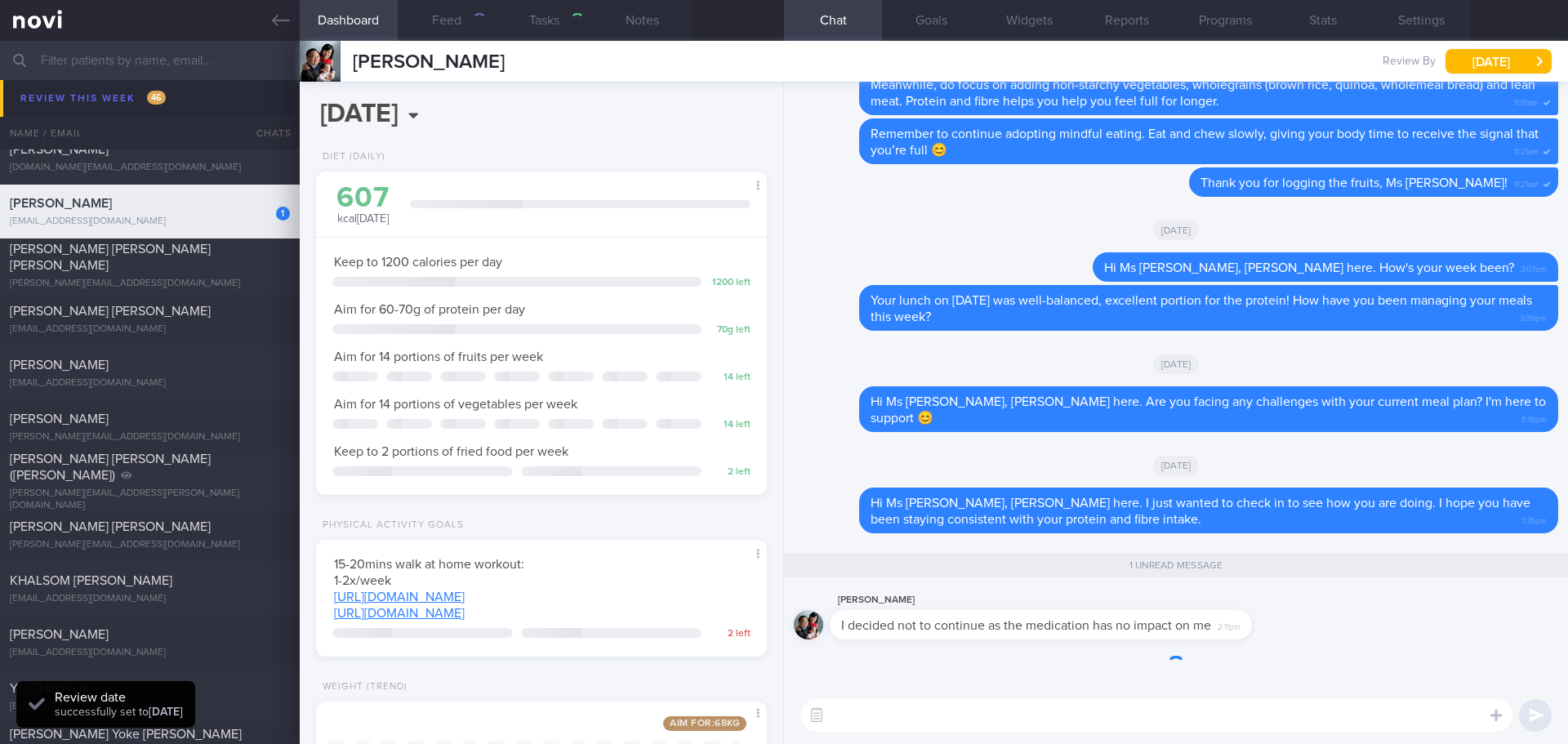
type input "KIV renew program"
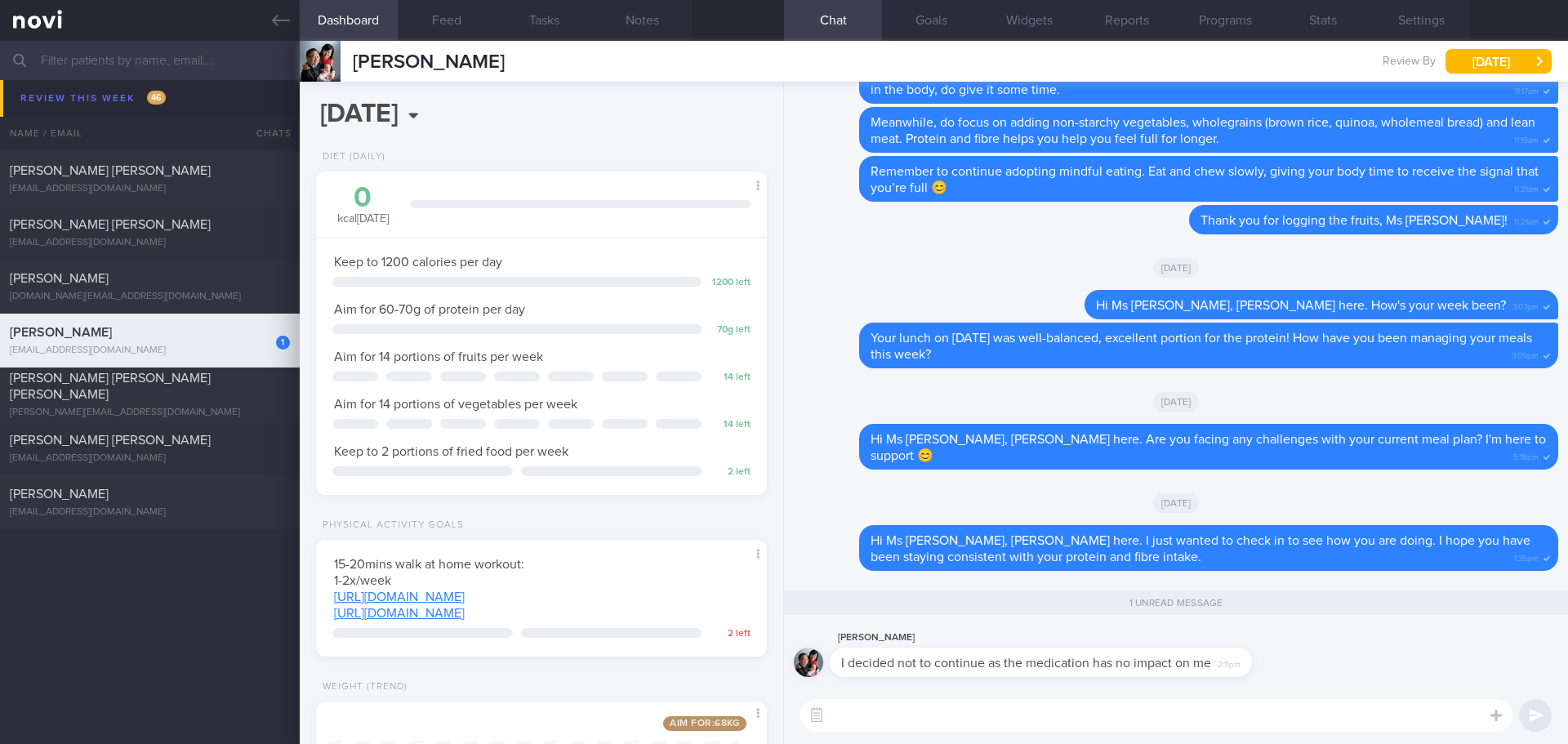
scroll to position [1259, 0]
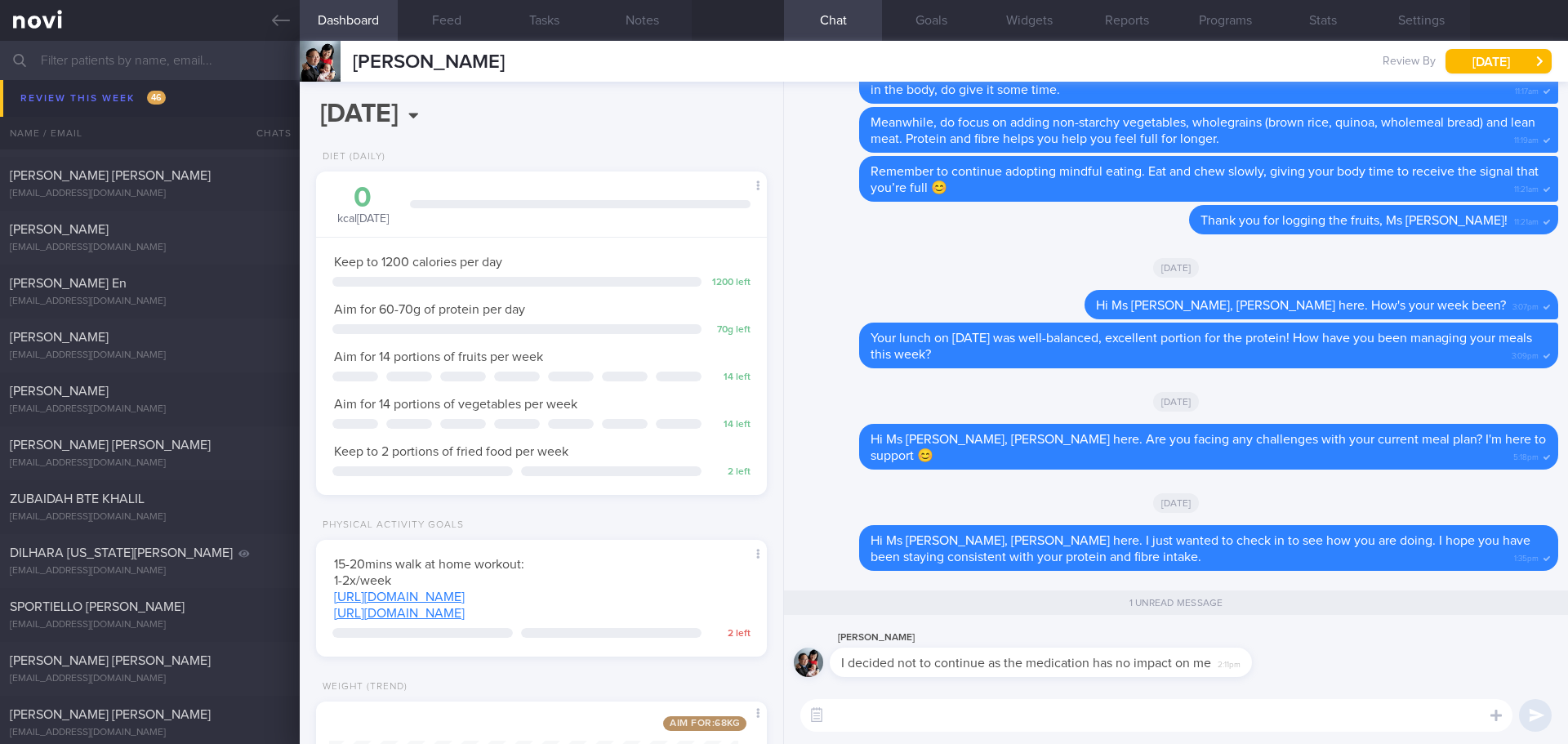
click at [1130, 713] on textarea at bounding box center [1157, 715] width 712 height 33
click at [850, 718] on textarea at bounding box center [1157, 715] width 712 height 33
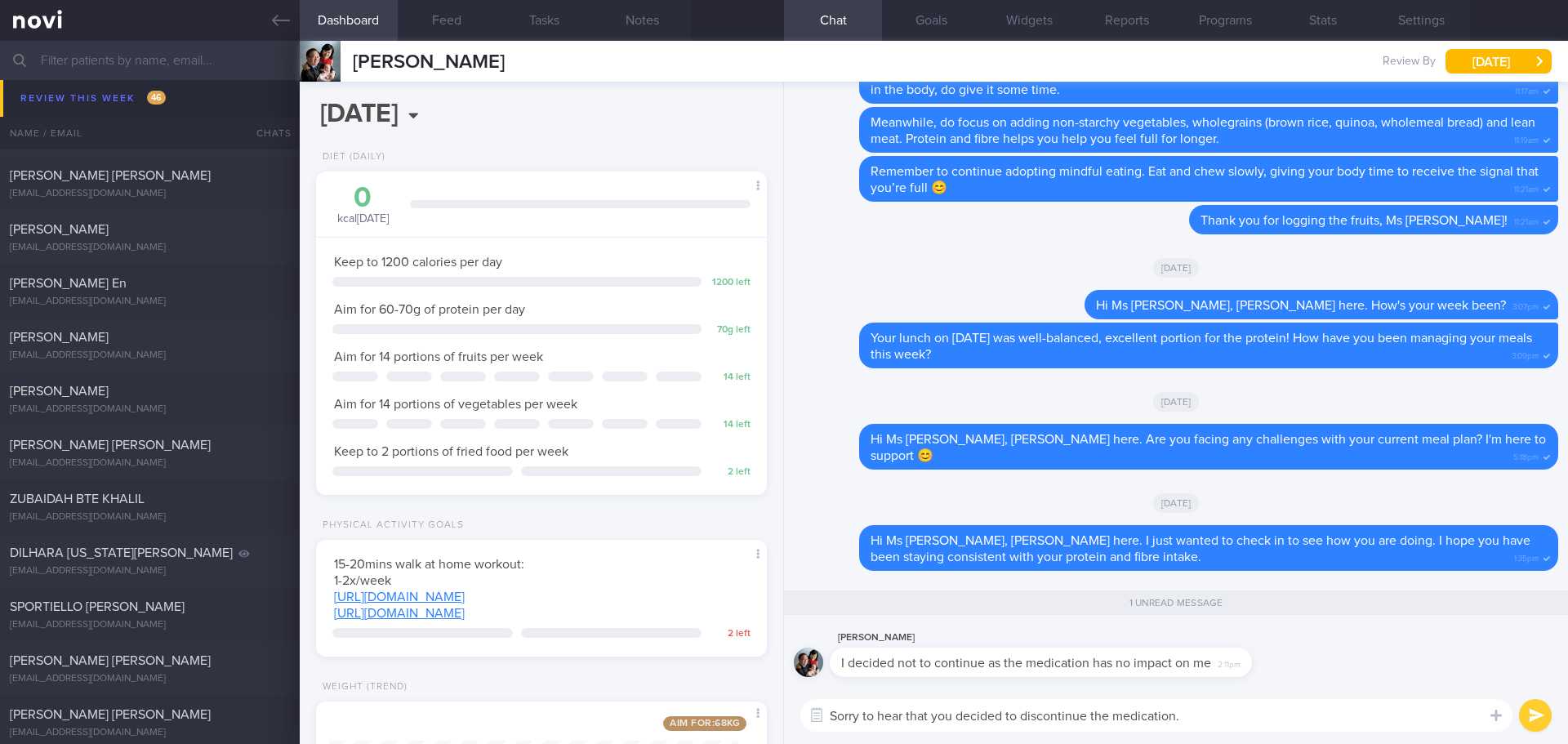
click at [103, 96] on div "Ahmad Ikram Bin Zainy ikramzainy@gmail.com Wed, 20 Aug 5 days ago OPTIMUM-PLUS-…" at bounding box center [784, 76] width 1568 height 54
click at [1278, 725] on textarea "Sorry to hear that you decided to discontinue the medication." at bounding box center [1157, 715] width 712 height 33
click at [102, 98] on div "Ahmad Ikram Bin Zainy ikramzainy@gmail.com Wed, 20 Aug 5 days ago OPTIMUM-PLUS-…" at bounding box center [784, 76] width 1568 height 54
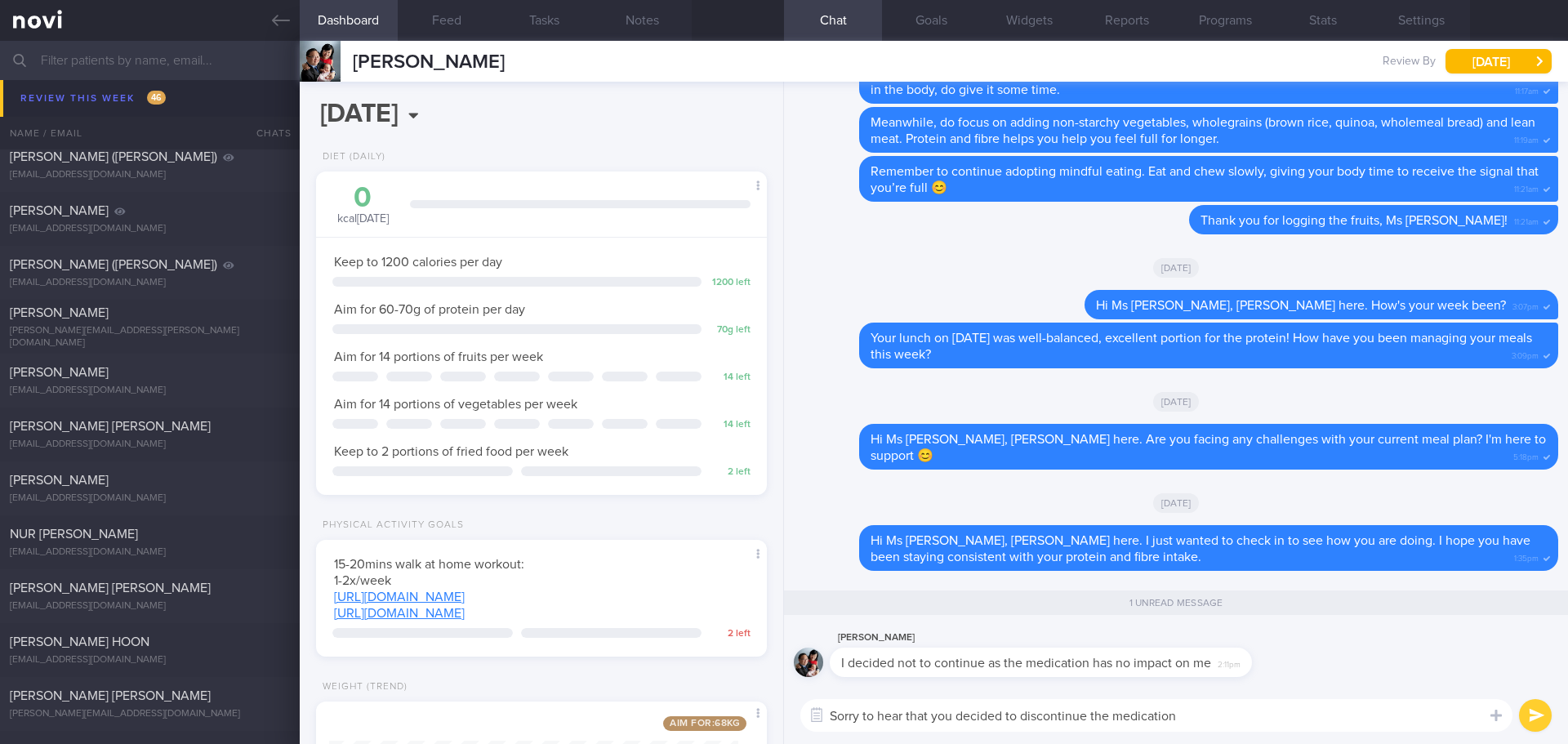
scroll to position [0, 0]
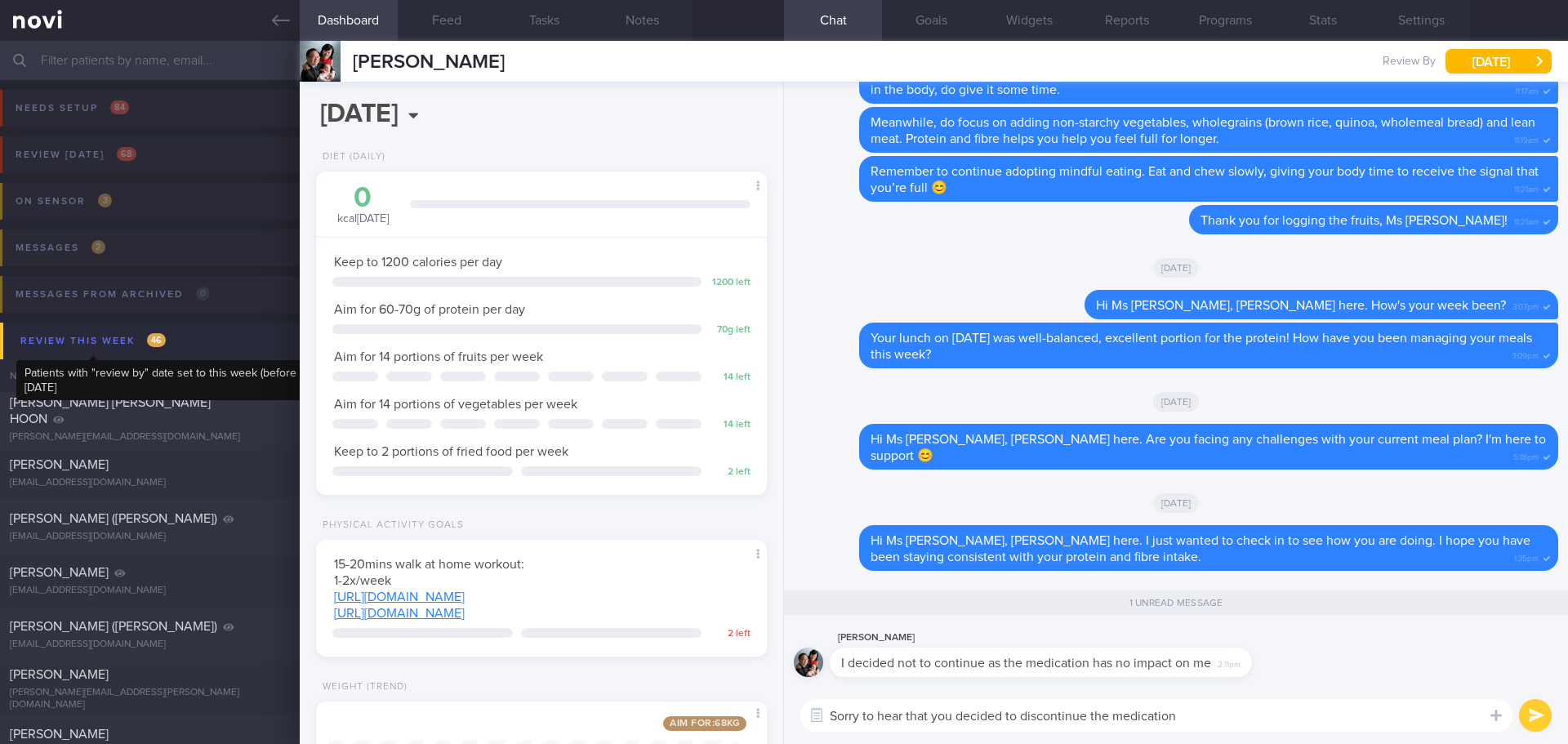
click at [74, 349] on div "Review this week 46" at bounding box center [94, 341] width 154 height 22
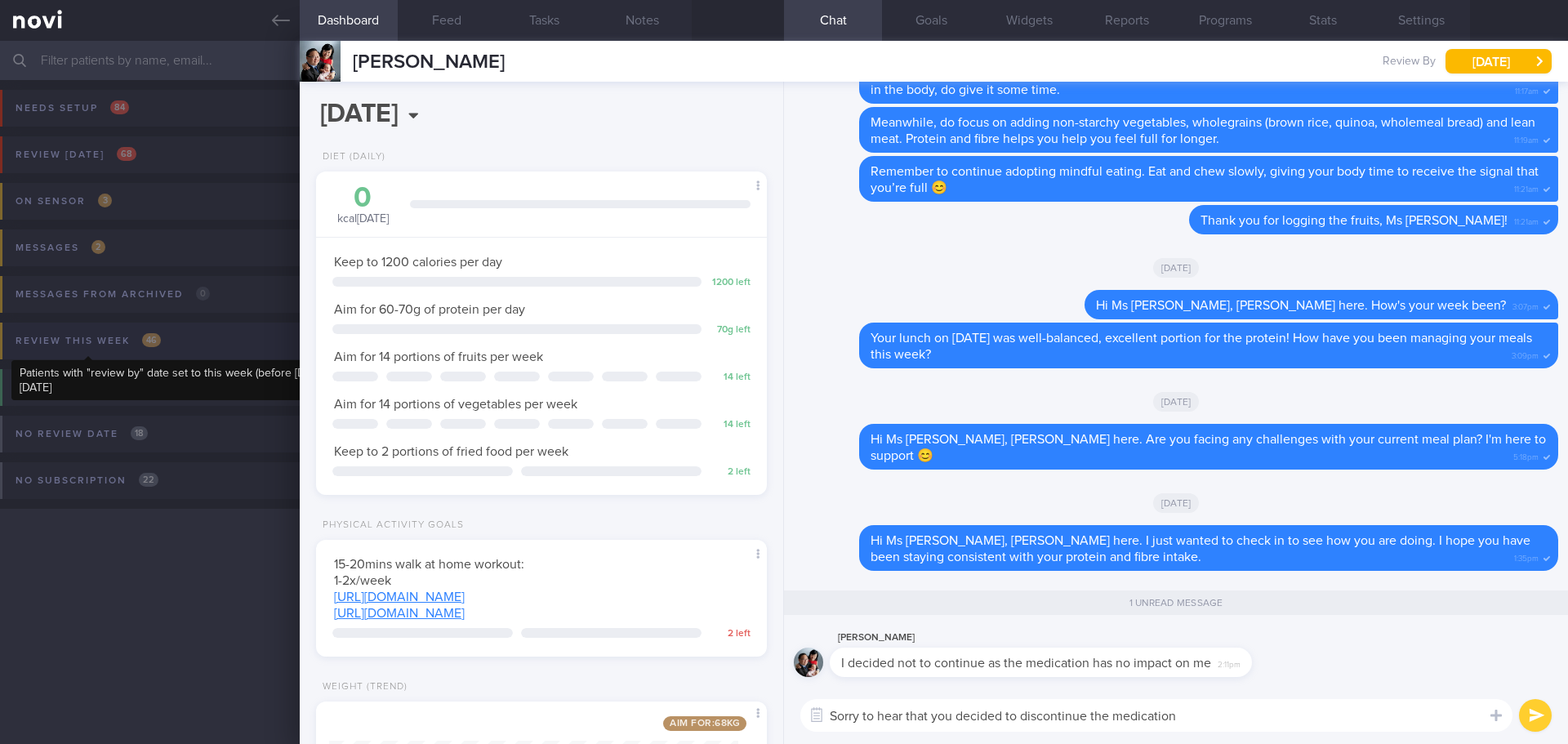
click at [95, 346] on div "Review this week 46" at bounding box center [88, 341] width 154 height 22
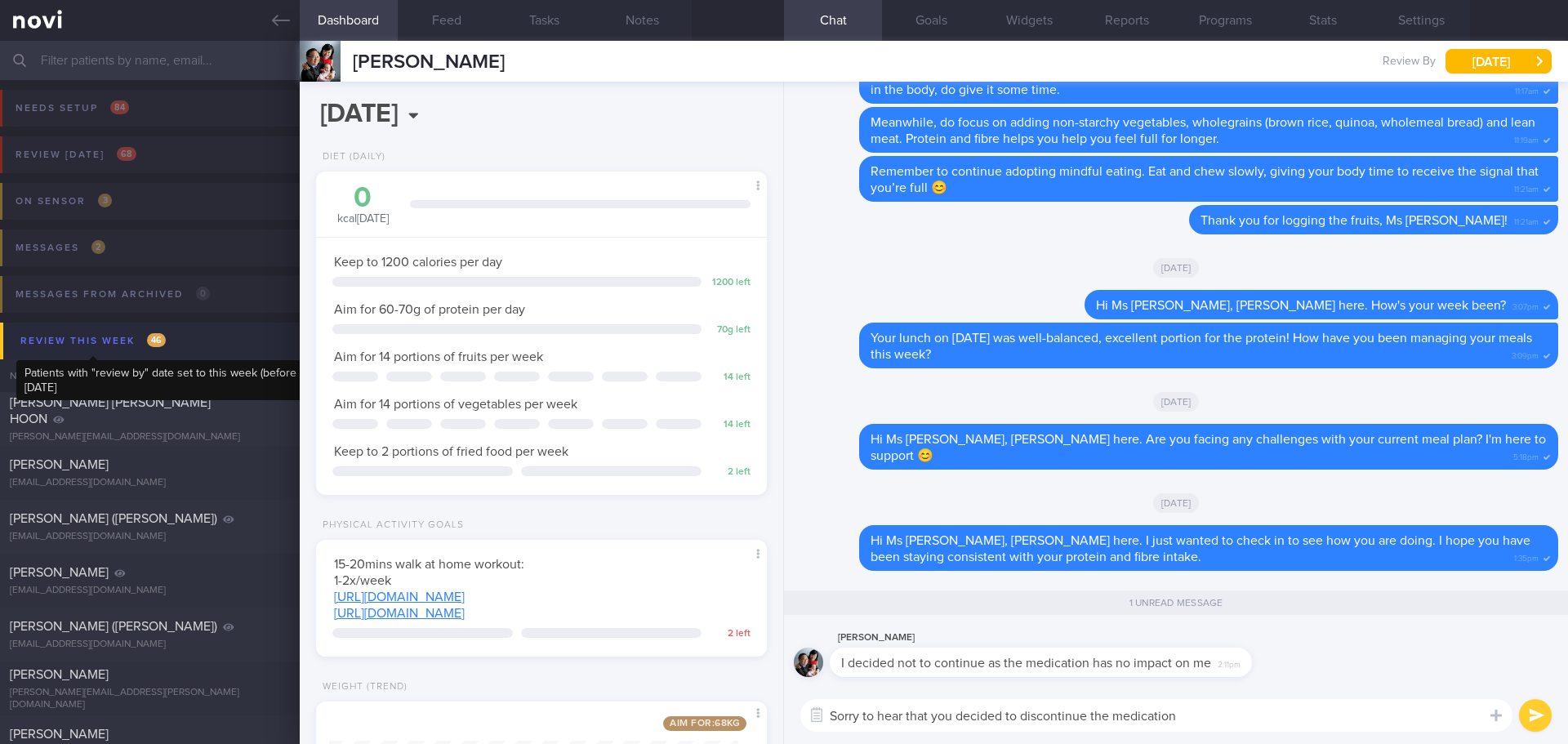
click at [114, 337] on div "Review this week 46" at bounding box center [94, 341] width 154 height 22
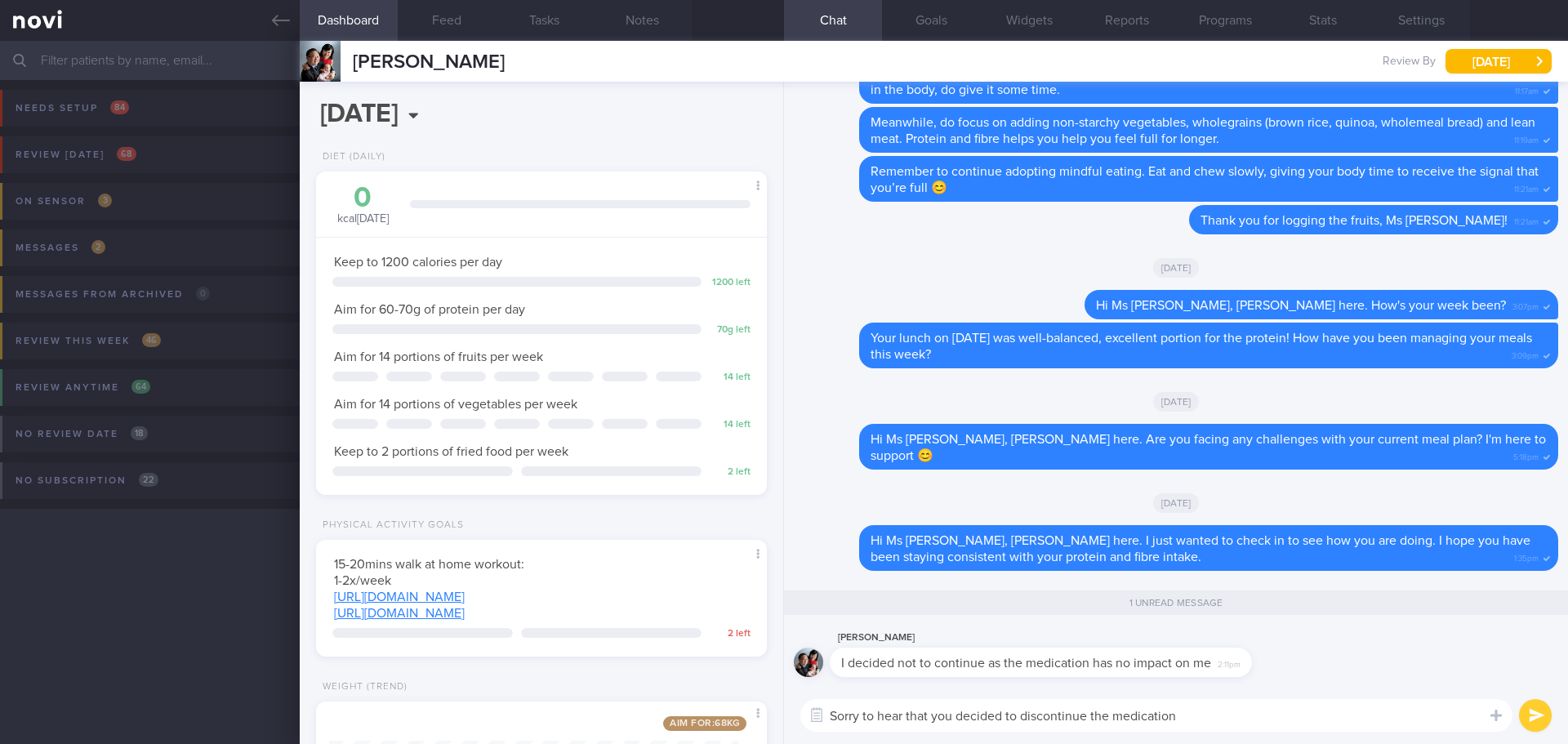
click at [1215, 718] on textarea "Sorry to hear that you decided to discontinue the medication" at bounding box center [1157, 715] width 712 height 33
click at [1205, 714] on textarea "Sorry to hear that you decided to discontinue the medication" at bounding box center [1157, 715] width 712 height 33
type textarea "Sorry to hear that you decided to discontinue the medication"
drag, startPoint x: 1187, startPoint y: 713, endPoint x: 770, endPoint y: 747, distance: 418.4
click at [770, 743] on html "You are offline! Some functionality will be unavailable Patients New Users Coac…" at bounding box center [784, 372] width 1568 height 744
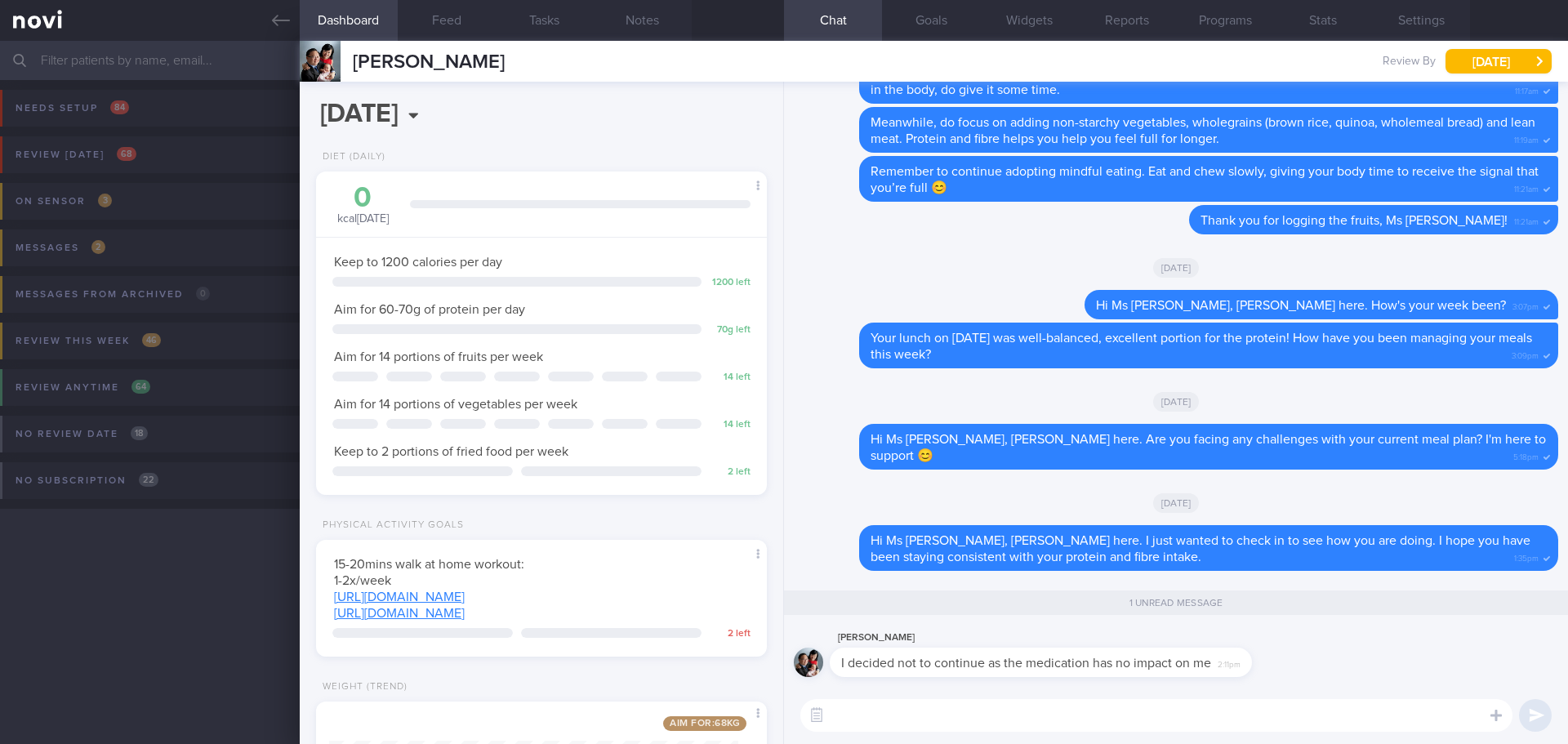
click at [122, 72] on input "text" at bounding box center [784, 60] width 1568 height 39
type input "d"
type input "e"
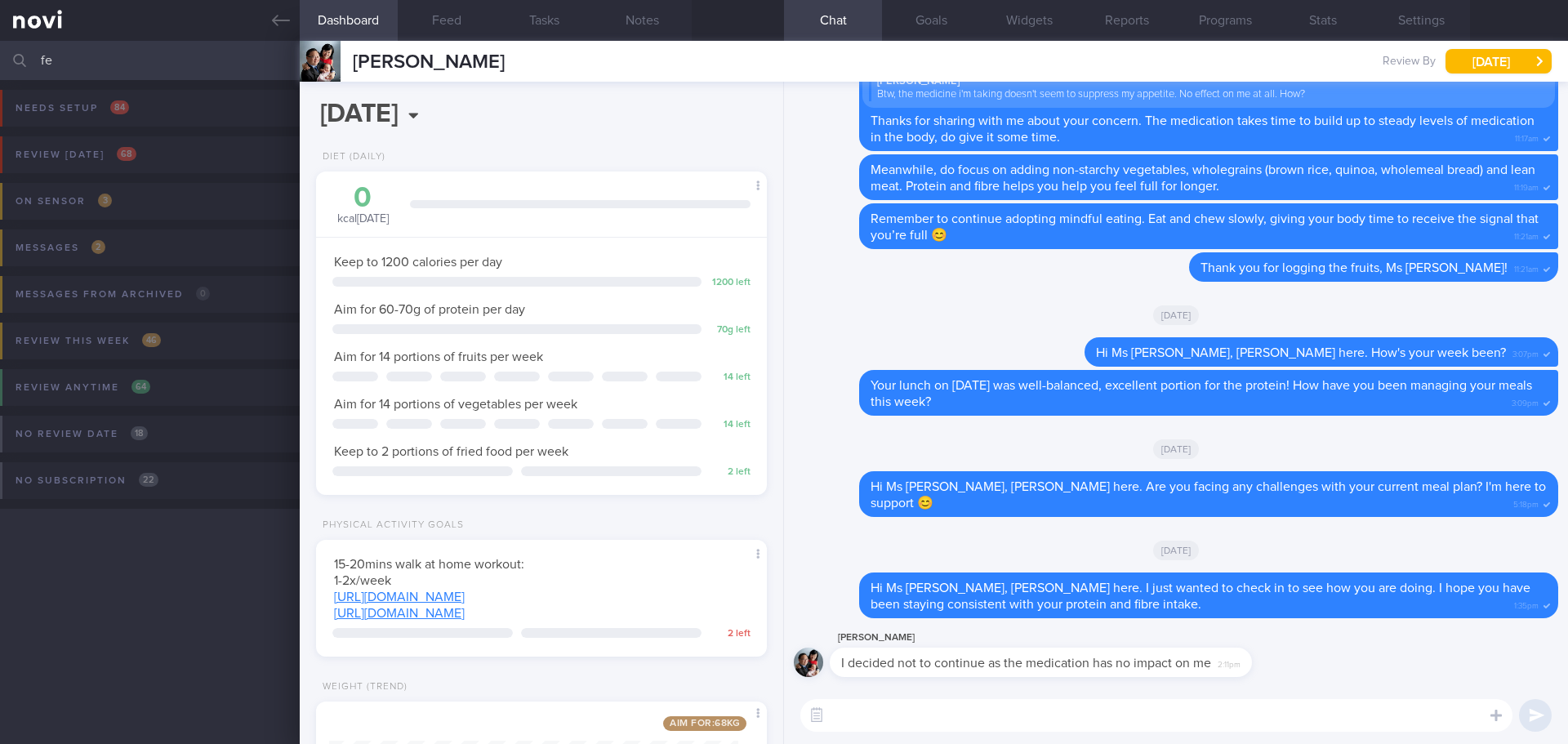
type input "f"
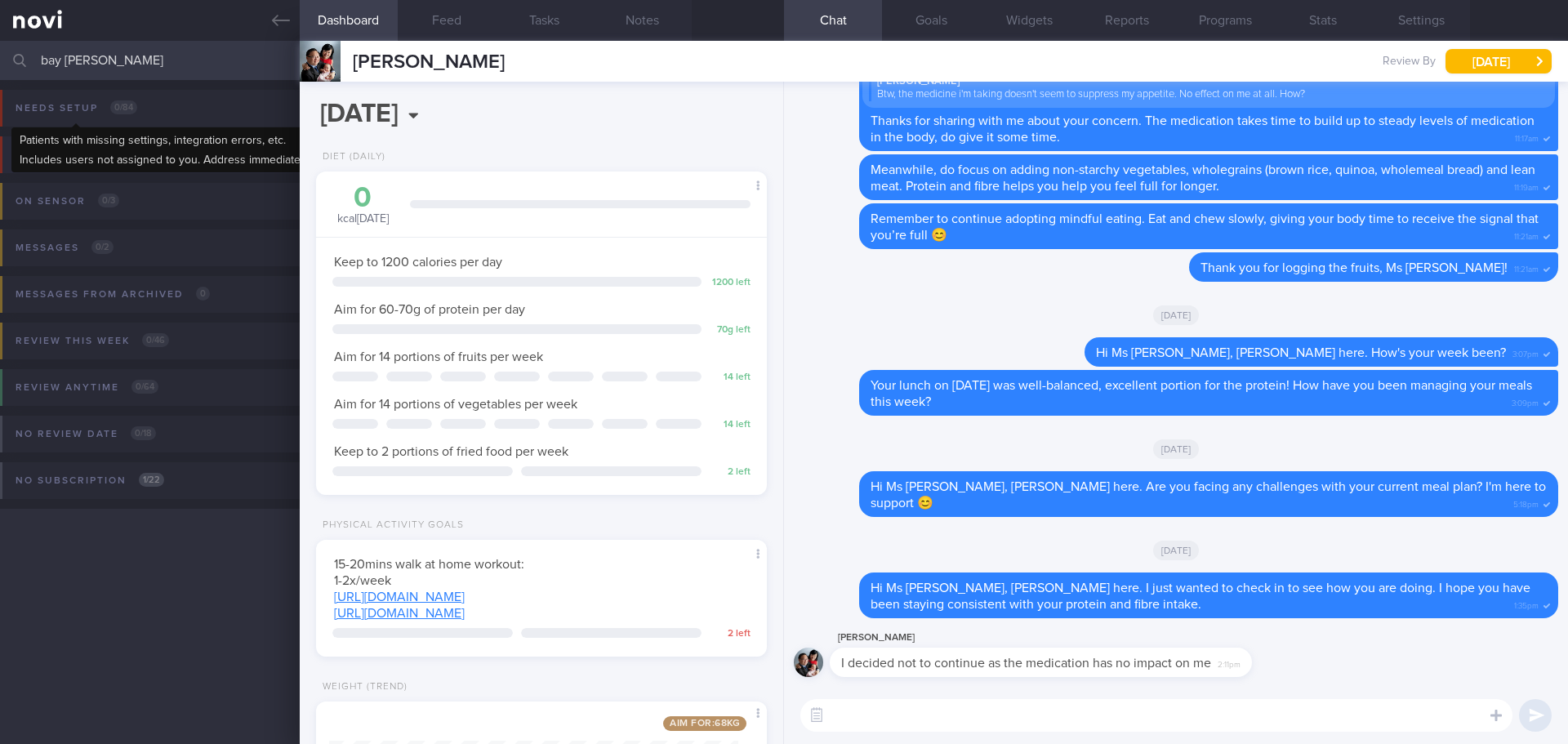
type input "bay jason"
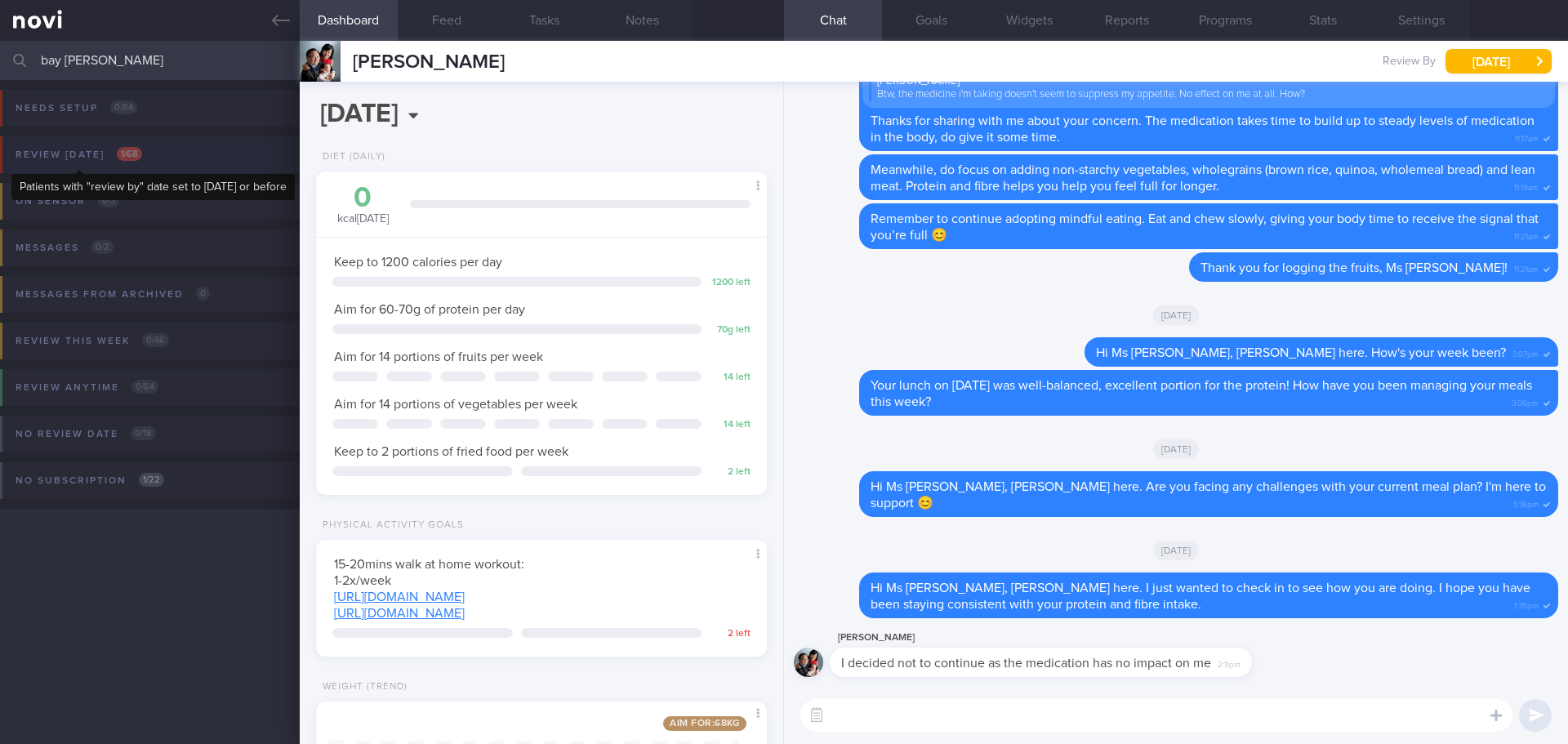
click at [132, 147] on span "1 / 68" at bounding box center [129, 154] width 26 height 14
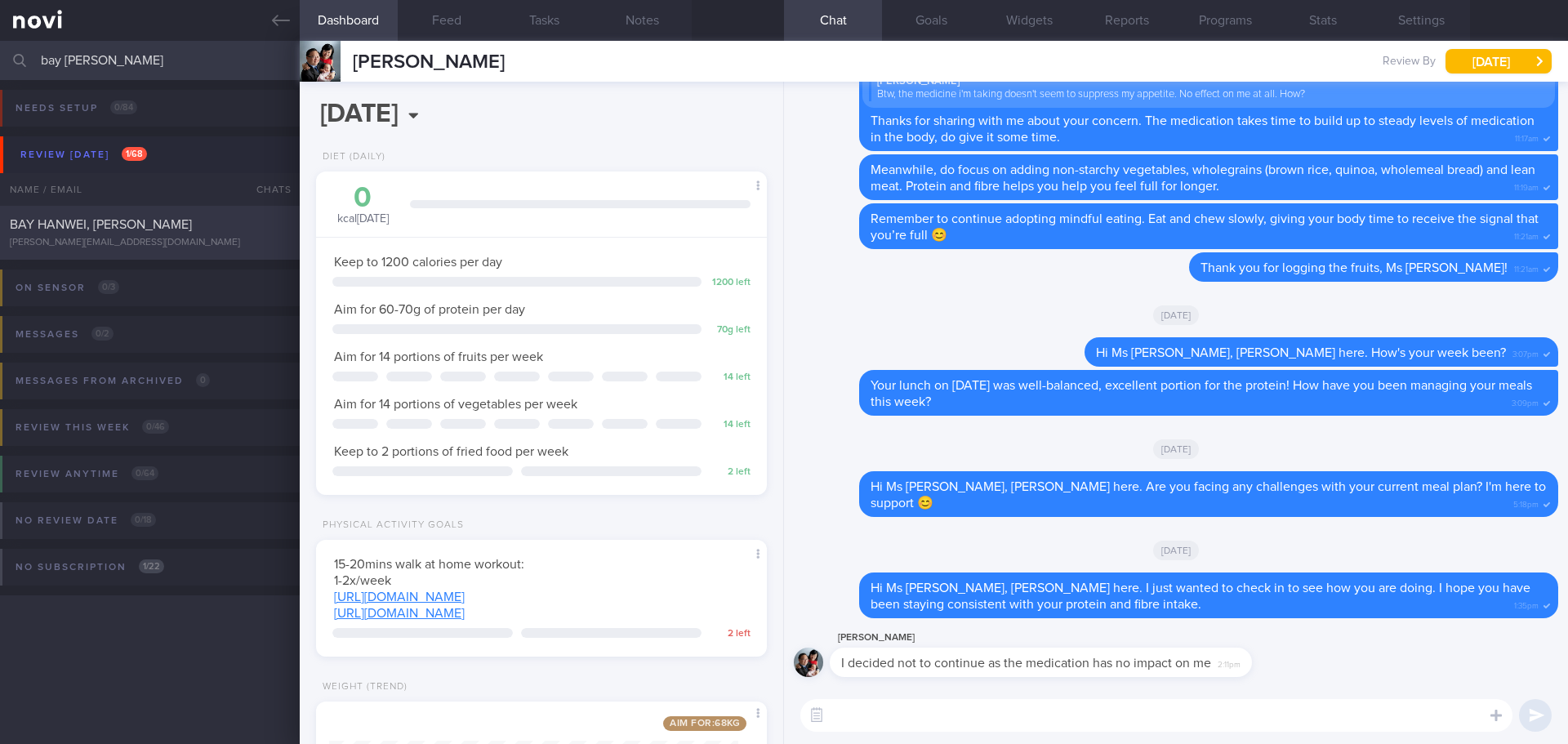
click at [147, 219] on div "BAY HANWEI, [PERSON_NAME]" at bounding box center [147, 224] width 276 height 17
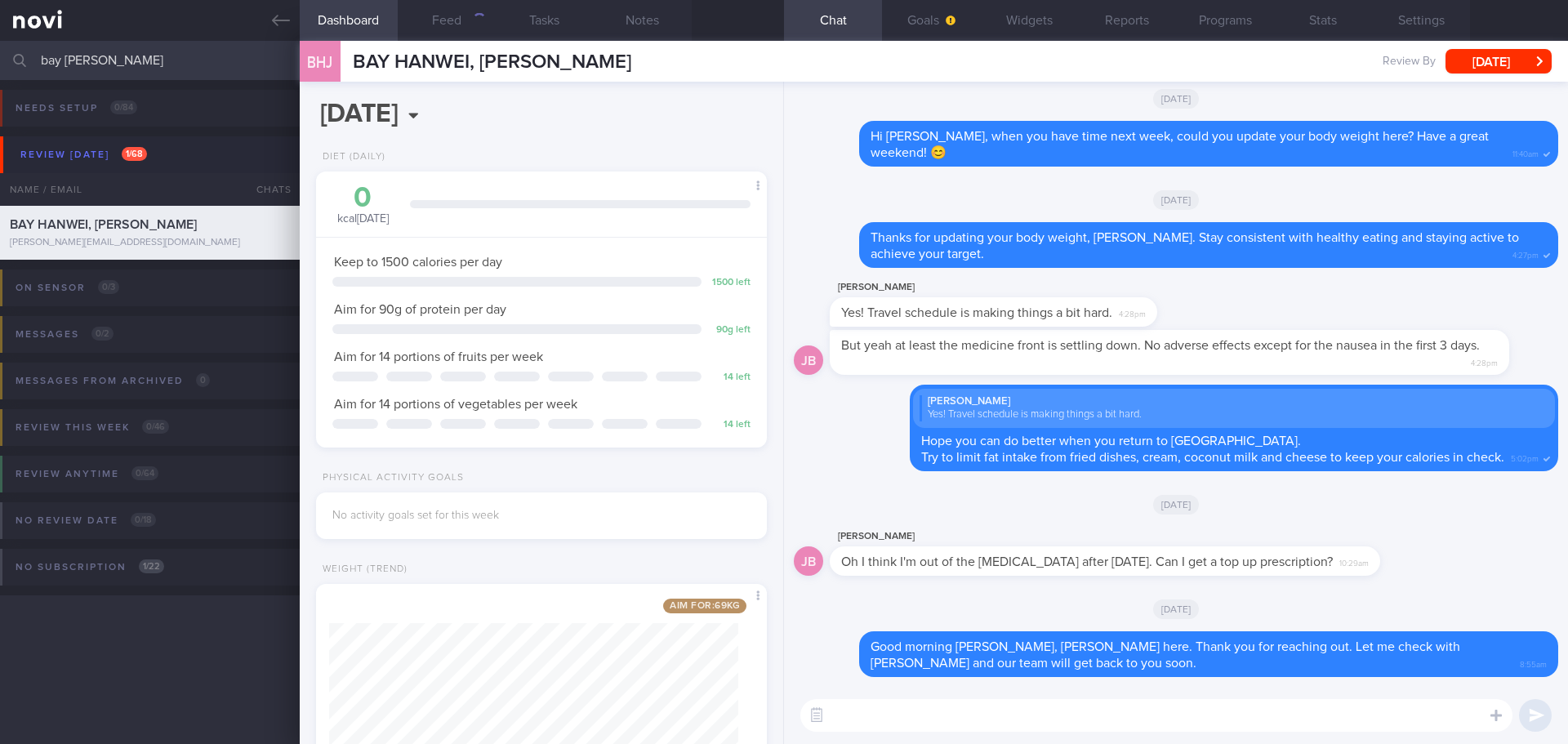
scroll to position [228, 410]
click at [1382, 573] on div "Jason Bay Oh I think I'm out of the rybelsus after tomorrow. Can I get a top up…" at bounding box center [1129, 552] width 599 height 49
click at [457, 26] on button "Feed 98" at bounding box center [447, 20] width 98 height 41
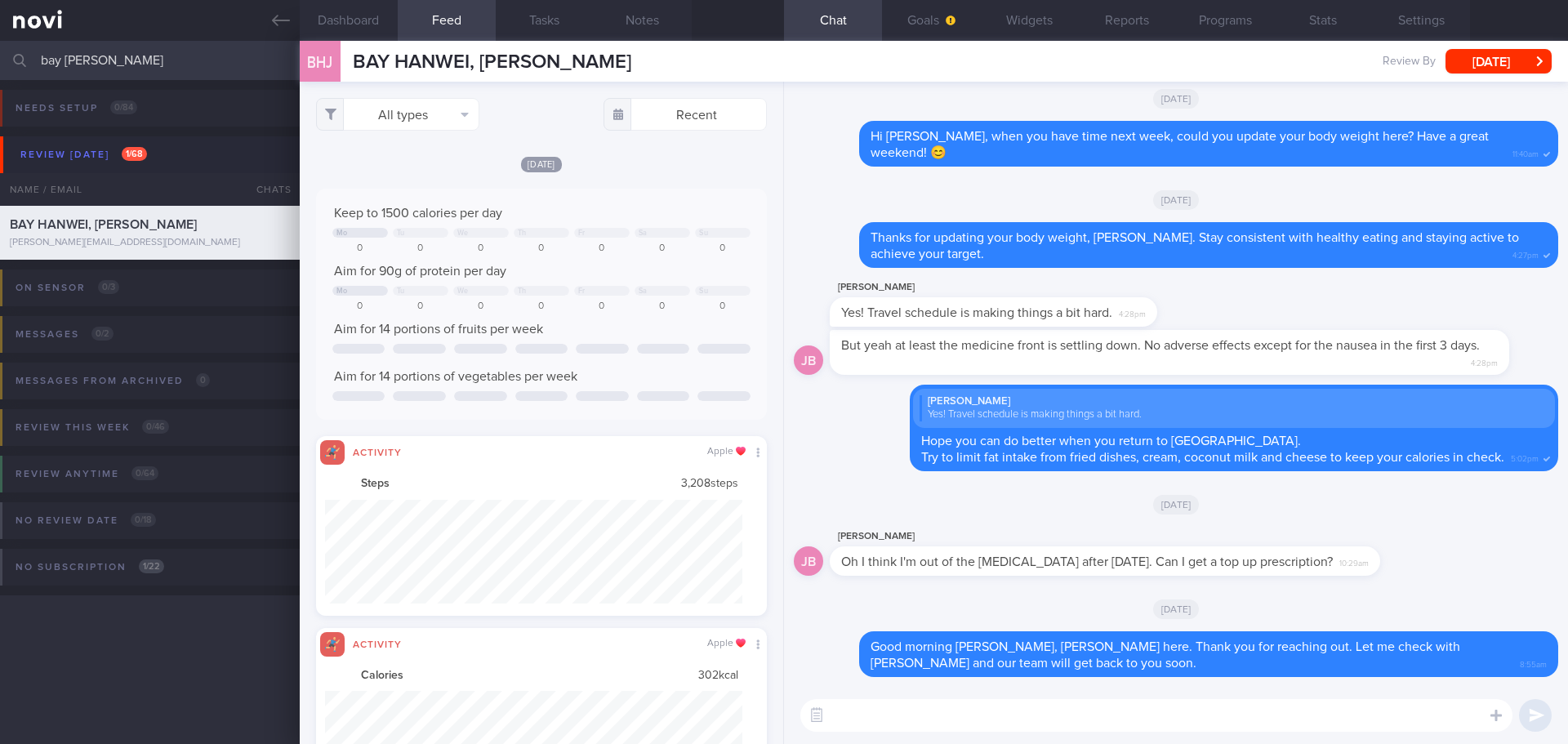
scroll to position [103, 418]
click at [607, 235] on div at bounding box center [601, 232] width 56 height 10
click at [632, 169] on div "[DATE]" at bounding box center [541, 163] width 451 height 17
click at [418, 123] on button "All types" at bounding box center [397, 114] width 163 height 33
click at [379, 168] on button "Activity" at bounding box center [397, 170] width 162 height 25
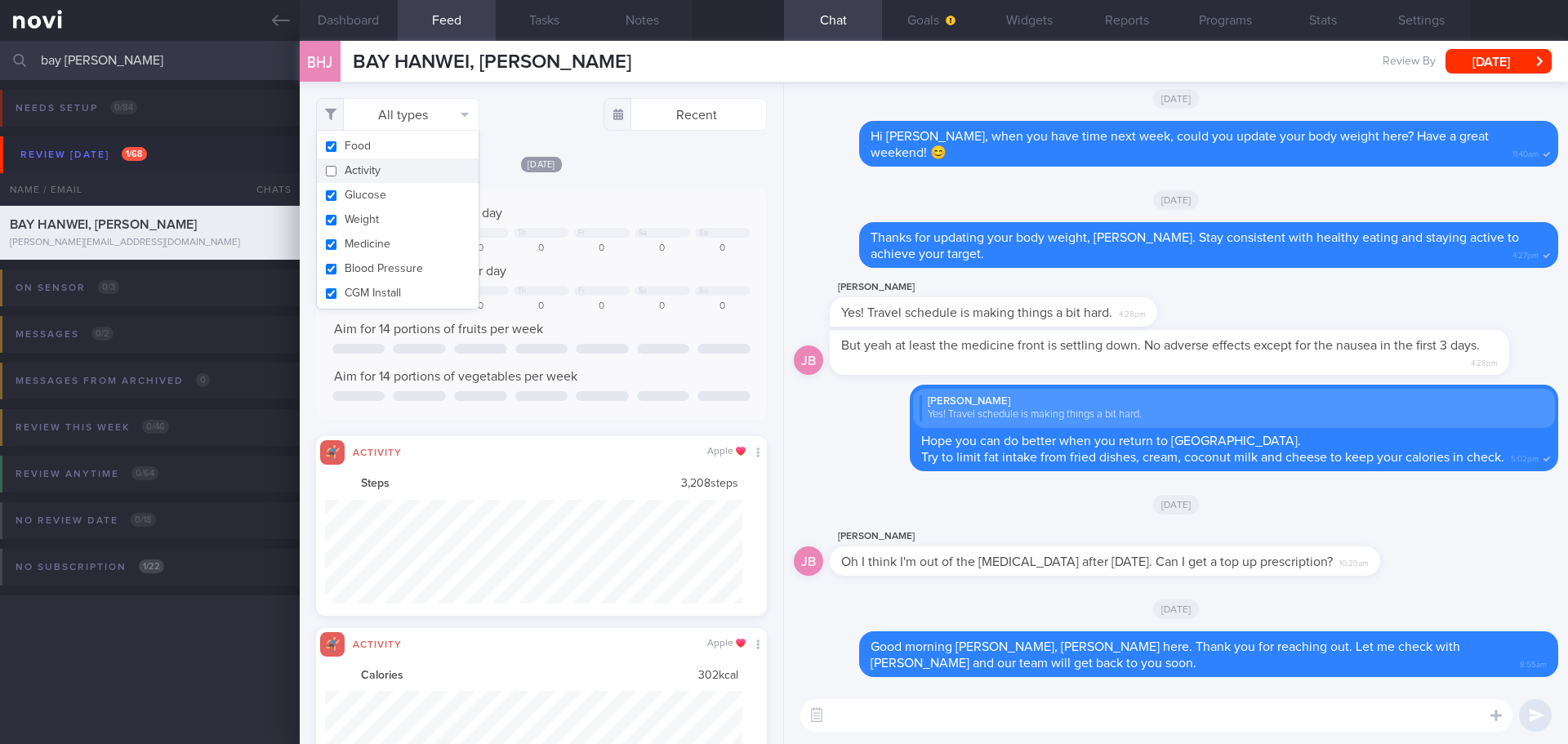
checkbox input "false"
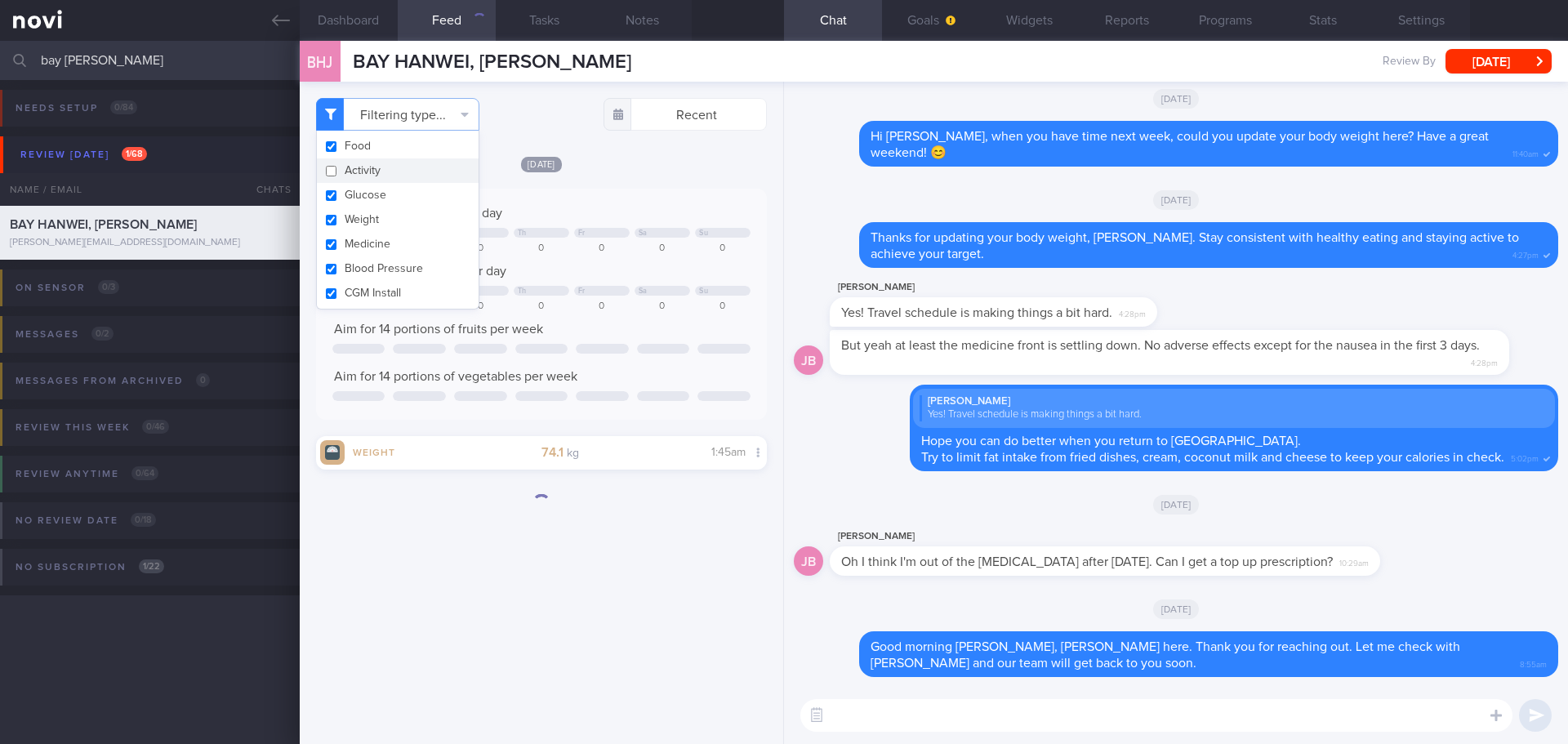
click at [607, 169] on div "[DATE]" at bounding box center [541, 163] width 451 height 17
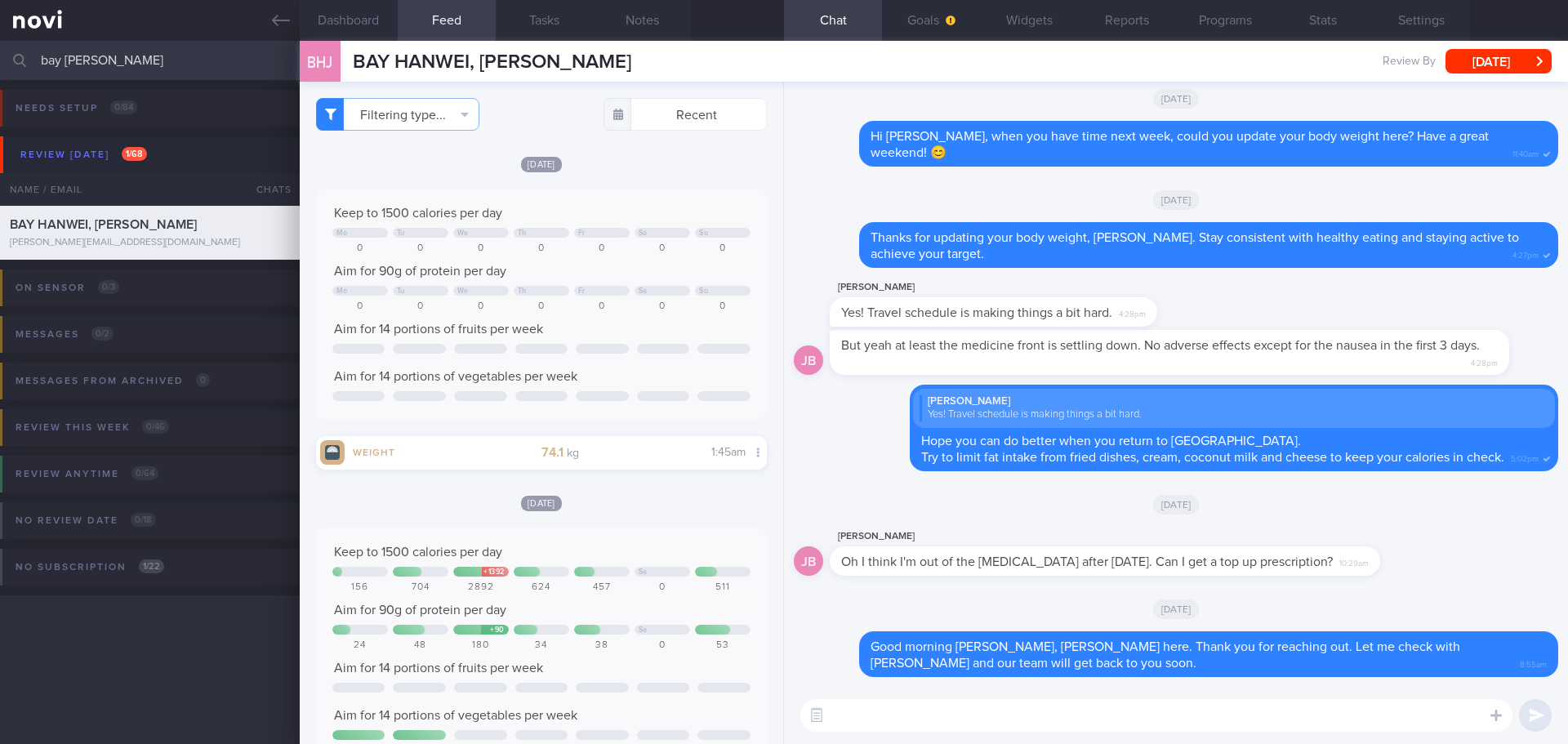
scroll to position [228, 410]
click at [607, 169] on div "[DATE]" at bounding box center [541, 163] width 451 height 17
click at [984, 720] on textarea at bounding box center [1157, 715] width 712 height 33
drag, startPoint x: 125, startPoint y: 56, endPoint x: -85, endPoint y: 65, distance: 210.2
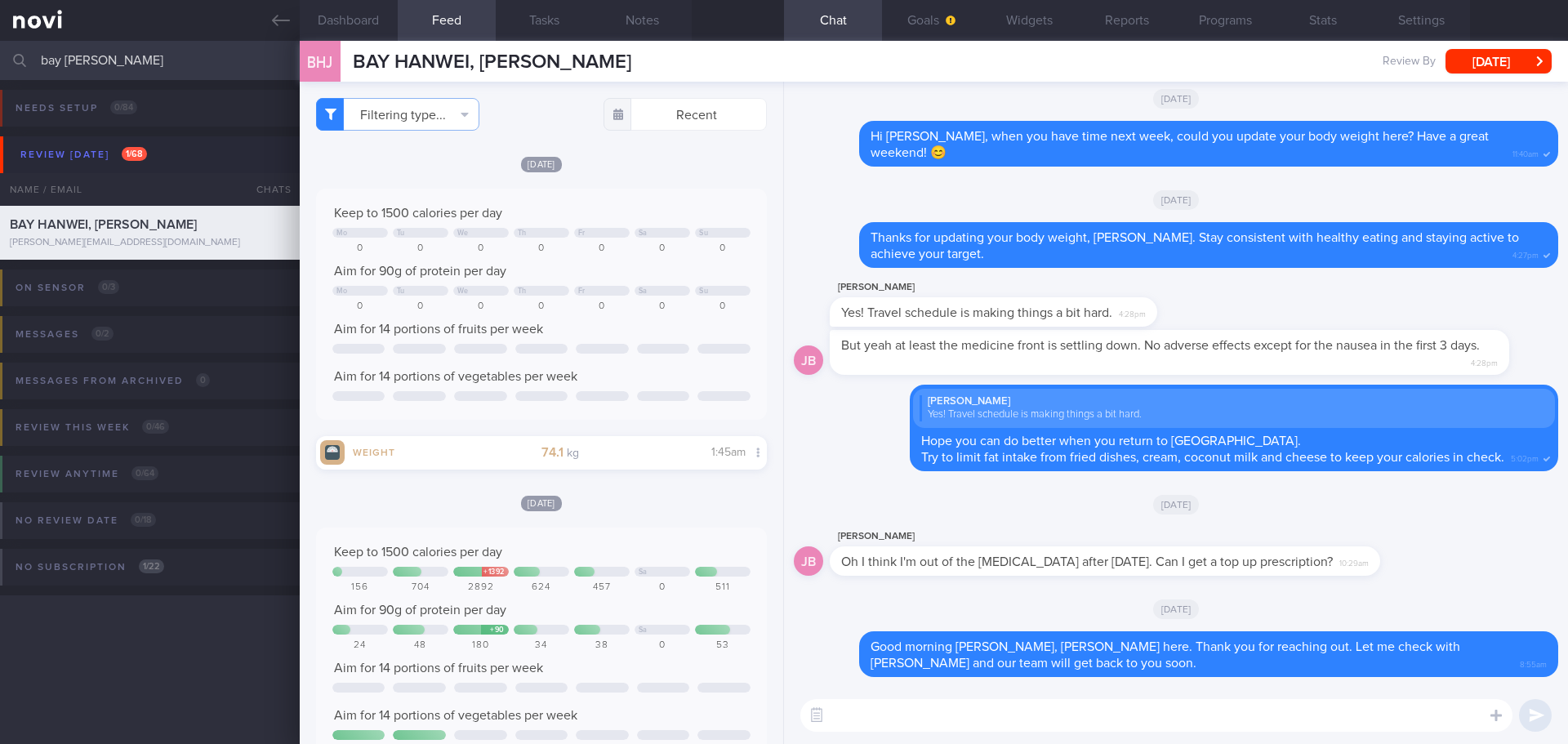
click at [0, 65] on html "You are offline! Some functionality will be unavailable Patients New Users Coac…" at bounding box center [784, 372] width 1568 height 744
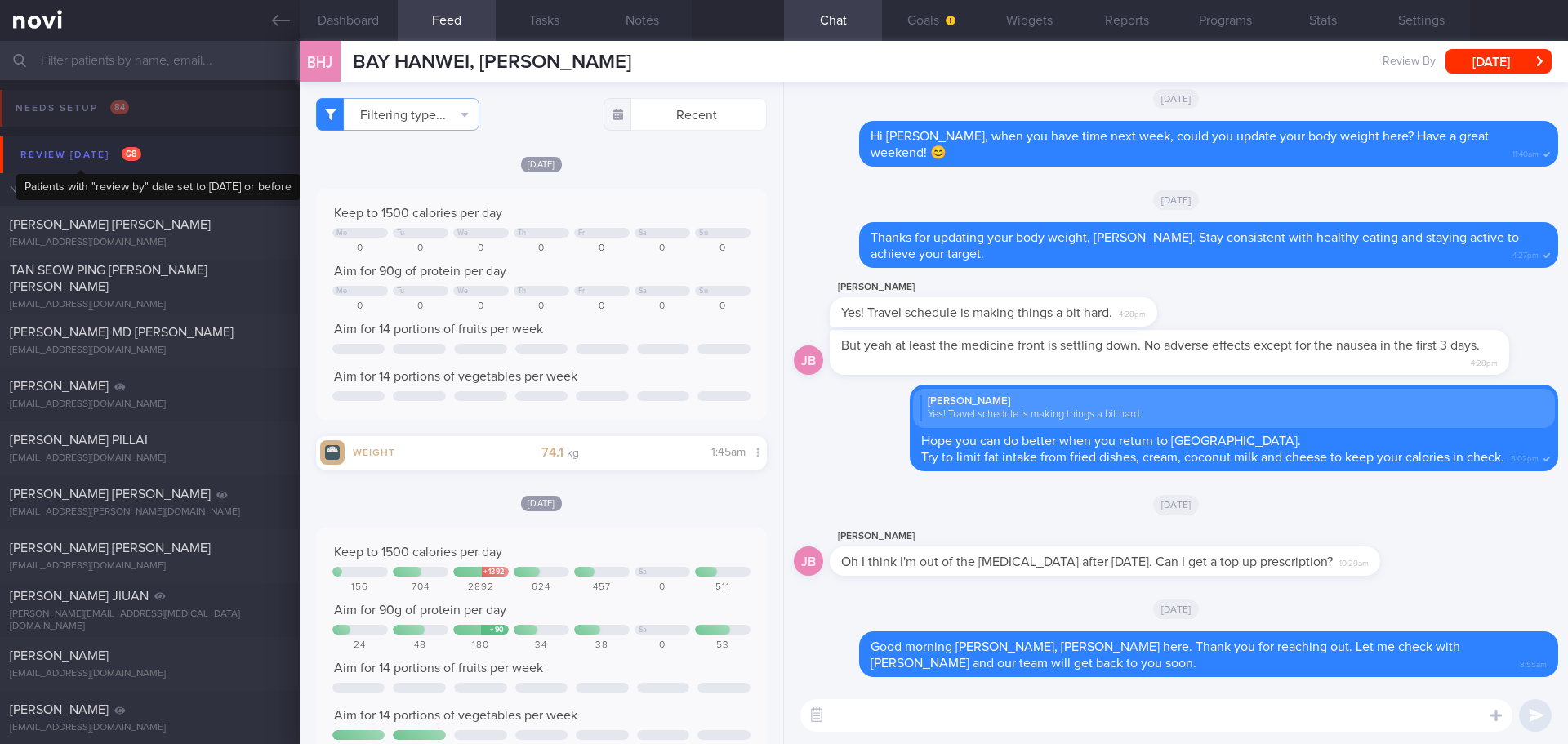
click at [96, 147] on div "Review today 68" at bounding box center [81, 154] width 129 height 22
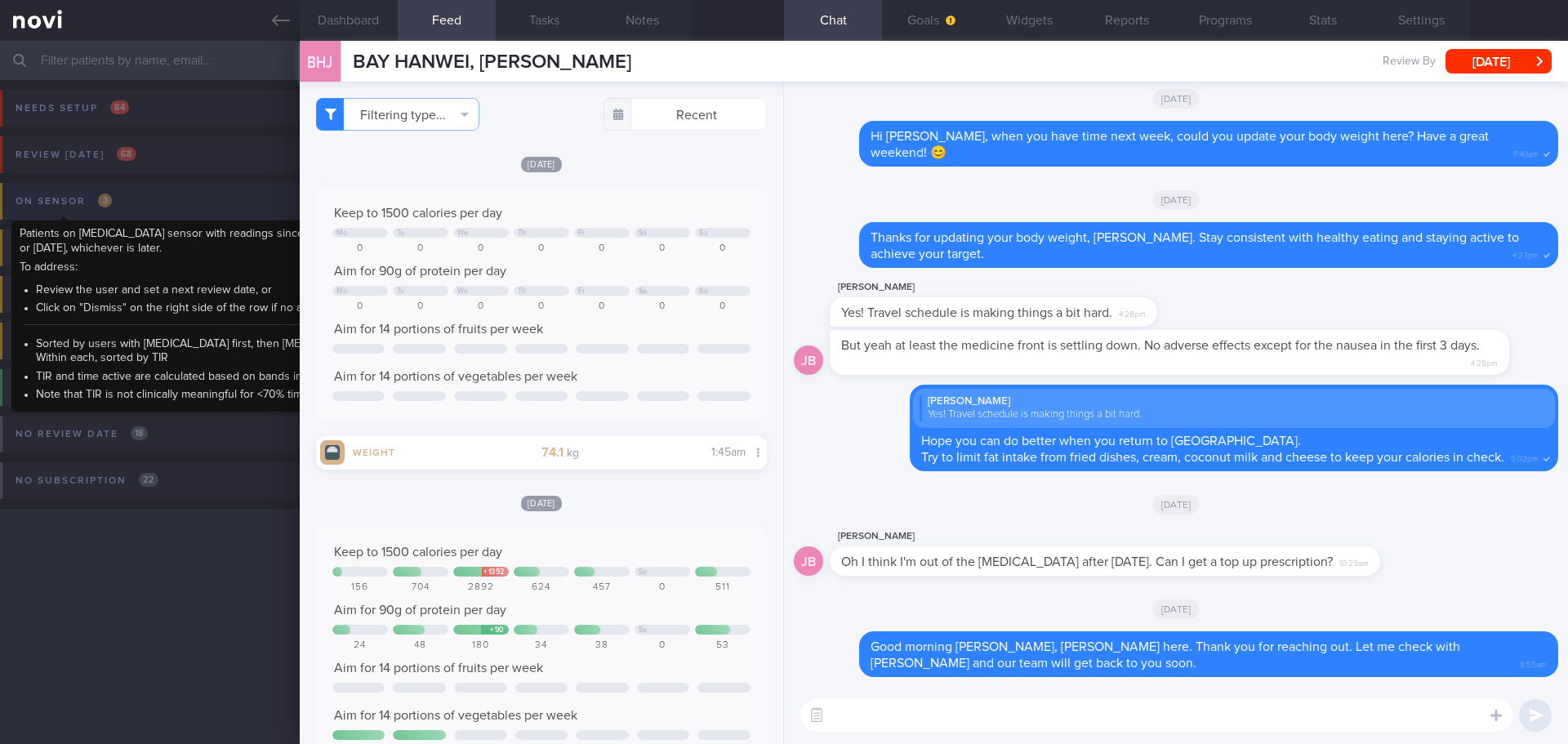
click at [112, 200] on div "On sensor 3" at bounding box center [64, 201] width 104 height 22
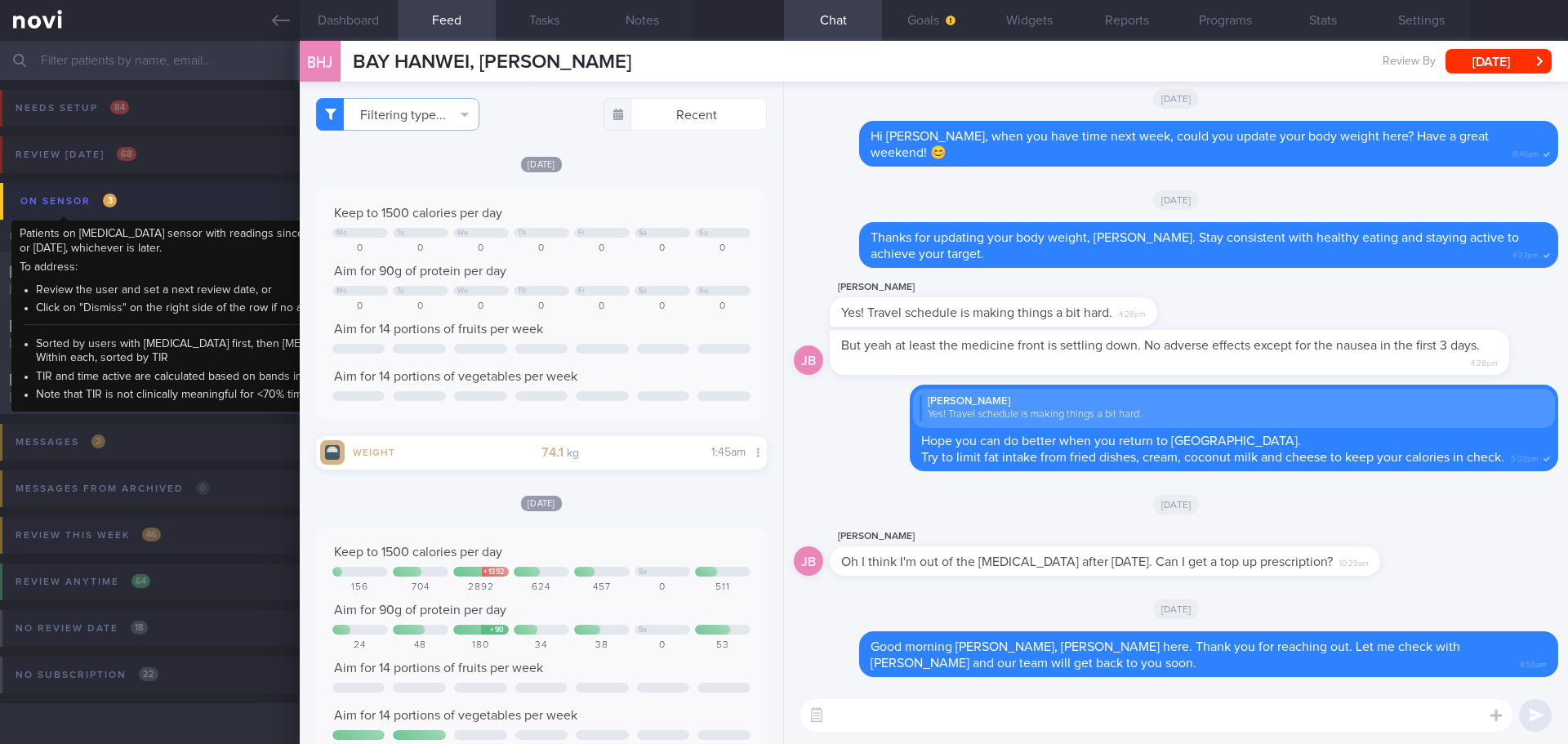
click at [112, 200] on span "3" at bounding box center [110, 200] width 14 height 14
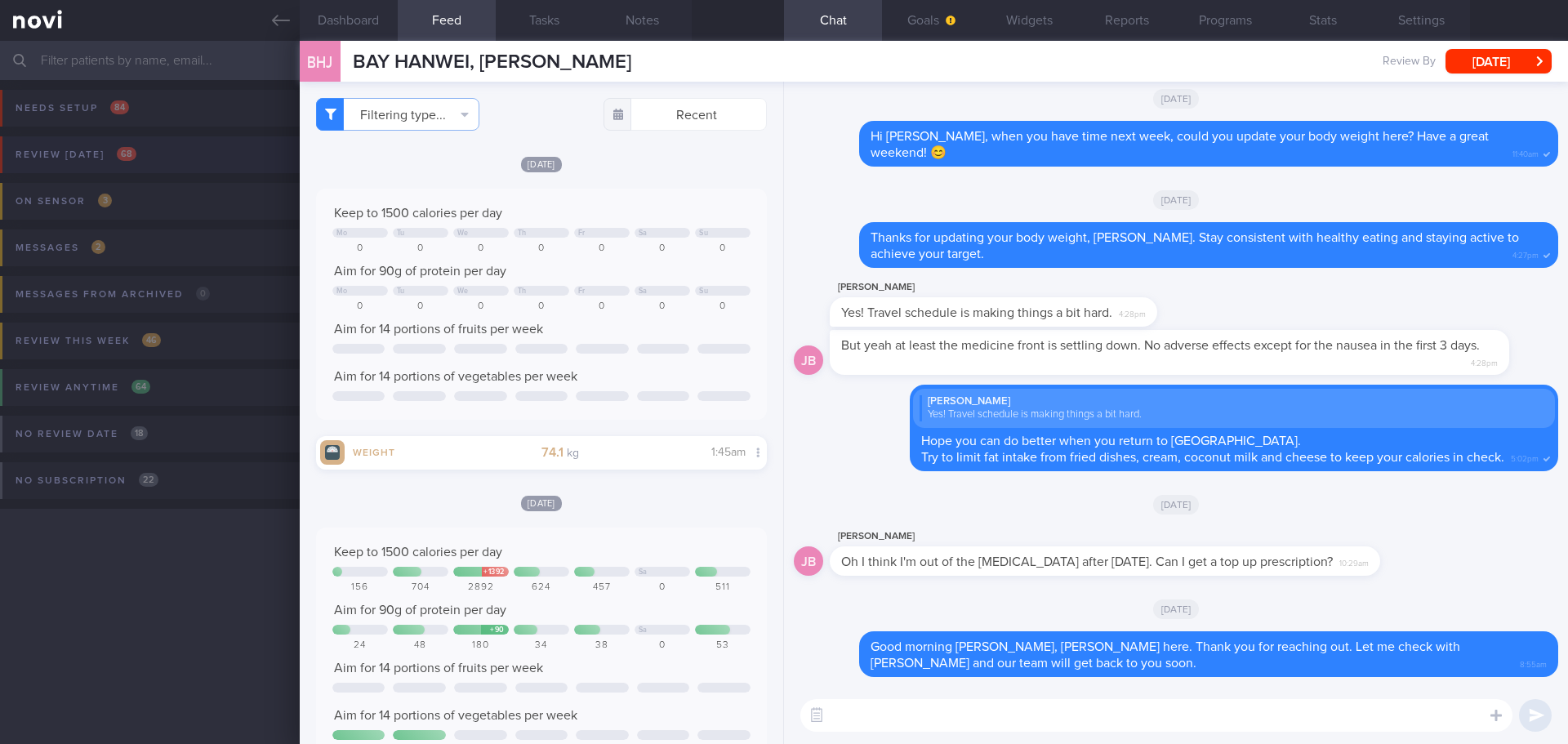
click at [113, 159] on div "Review today 68" at bounding box center [76, 154] width 129 height 22
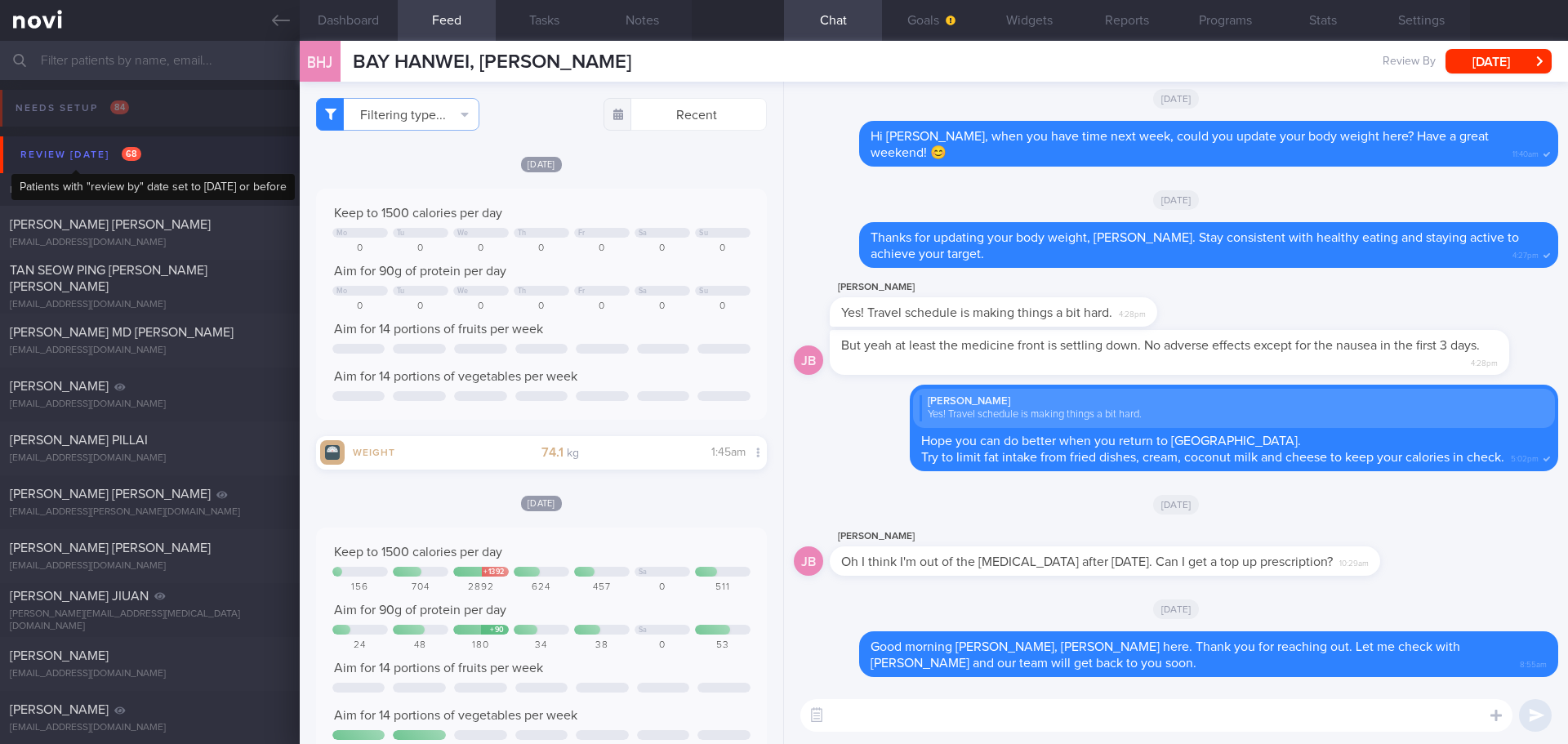
click at [113, 159] on div "Review today 68" at bounding box center [81, 154] width 129 height 22
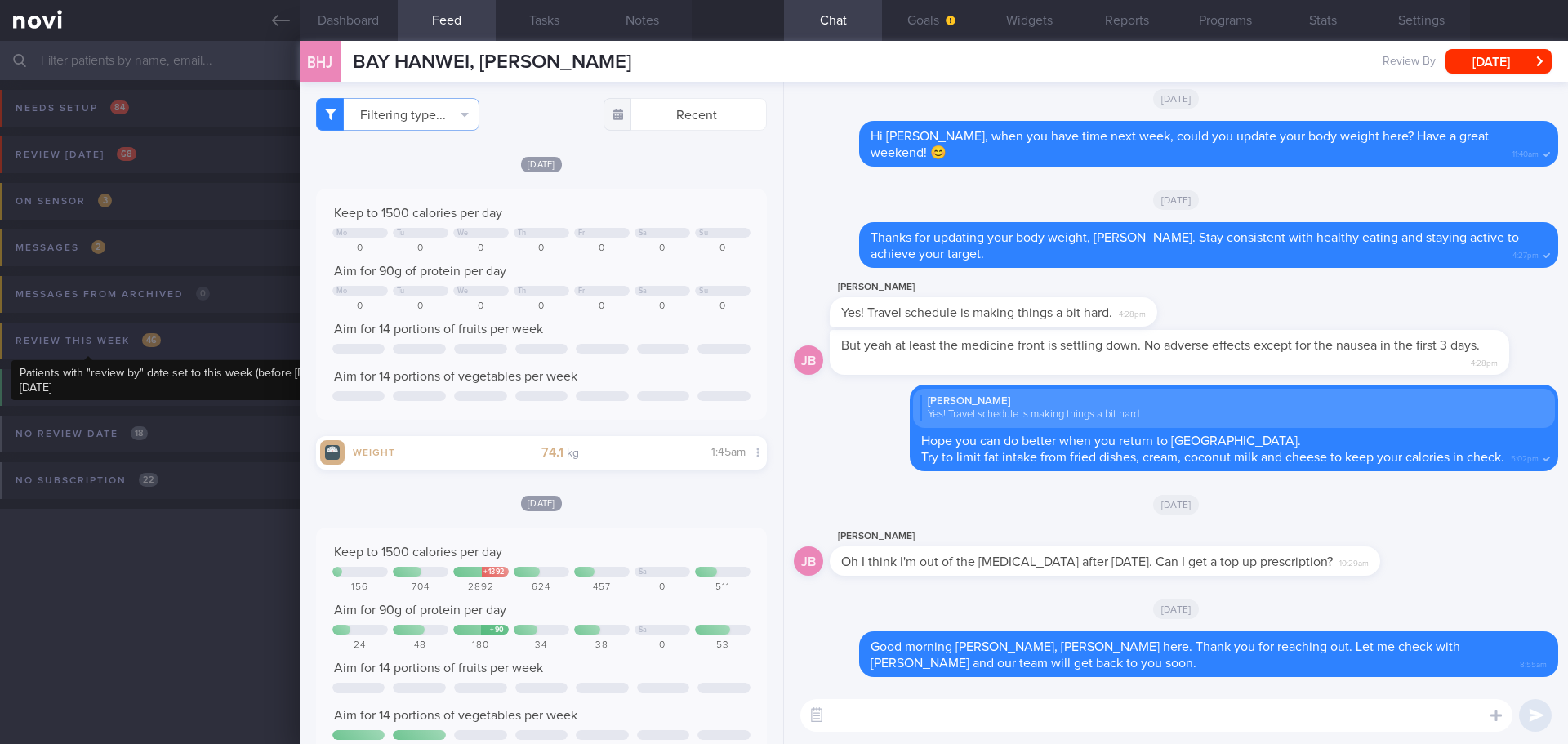
click at [150, 331] on div "Review this week 46" at bounding box center [88, 341] width 154 height 22
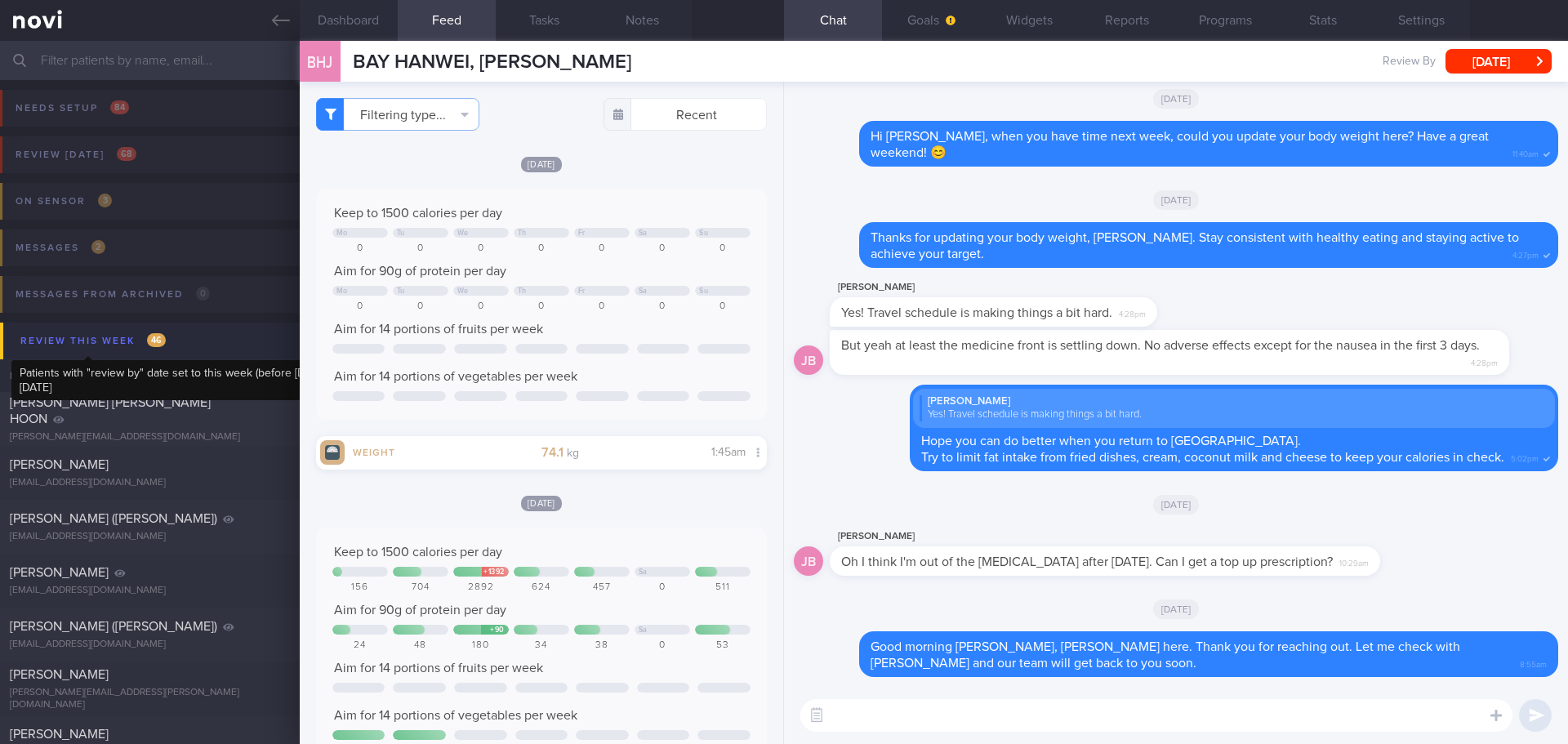
click at [150, 331] on div "Review this week 46" at bounding box center [94, 341] width 154 height 22
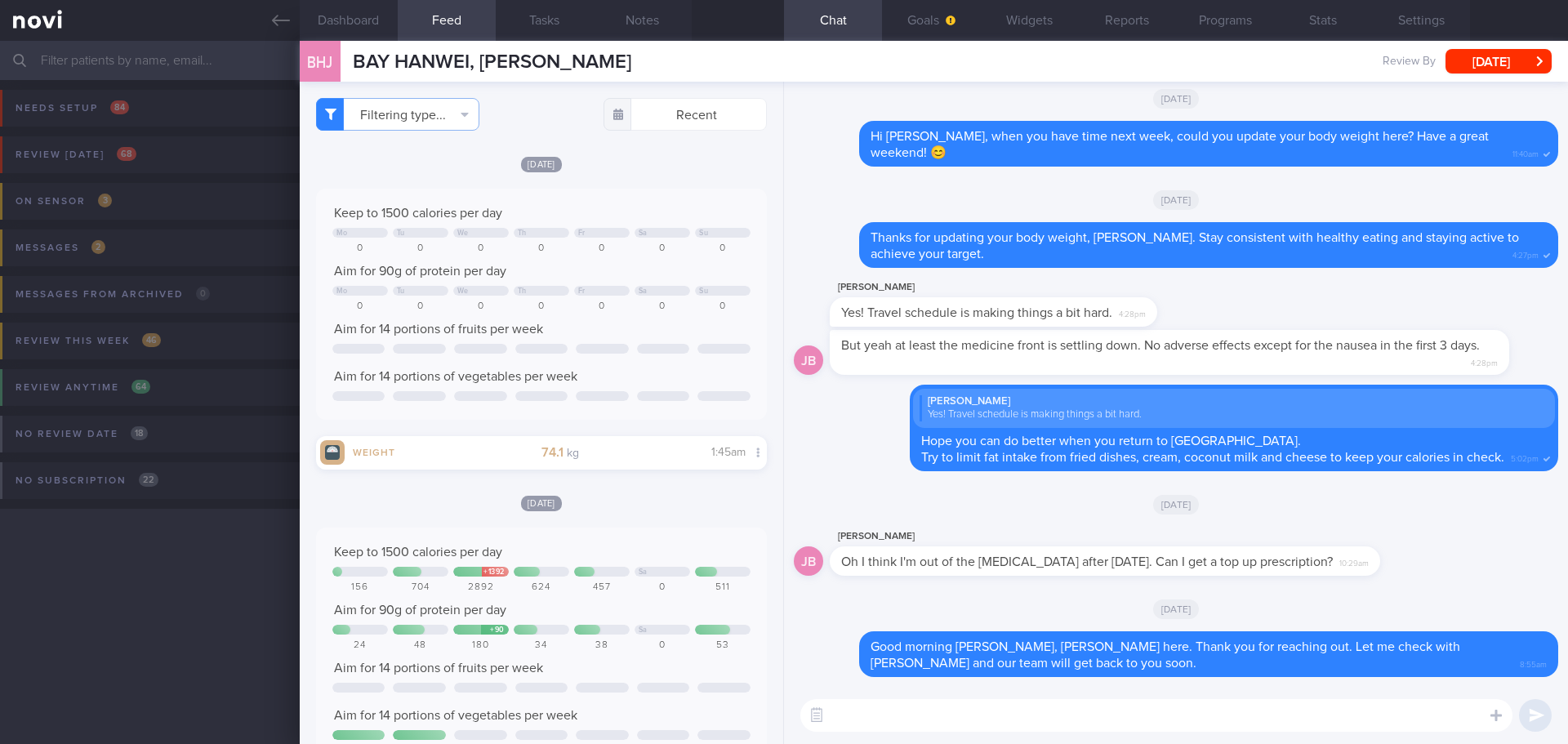
click at [171, 70] on input "text" at bounding box center [784, 60] width 1568 height 39
click at [267, 24] on link at bounding box center [150, 20] width 300 height 41
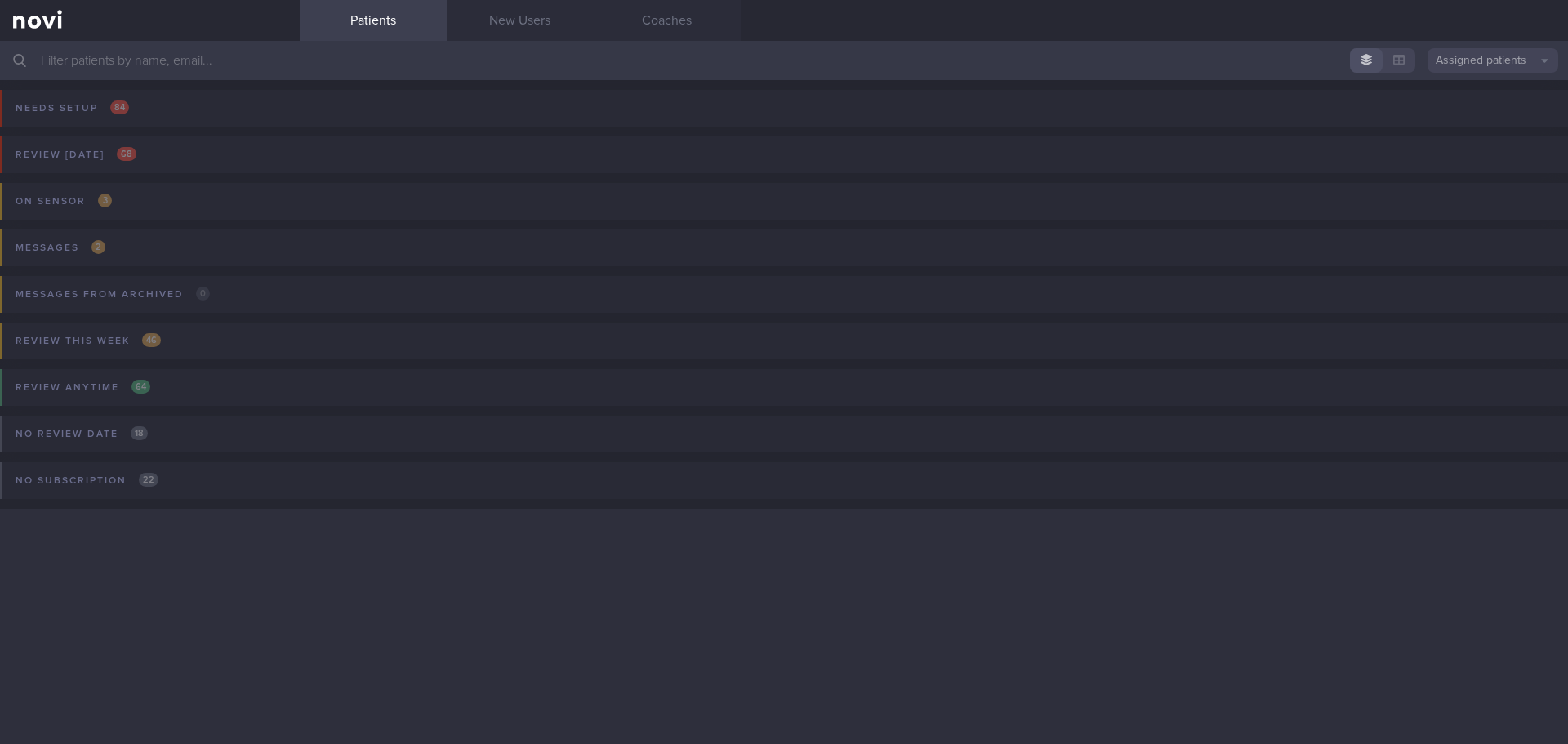
click at [145, 551] on div "Needs setup 84 Name / Email Chats Setup tasks needed Petar novi.qa.11@platno.rs…" at bounding box center [784, 317] width 1568 height 473
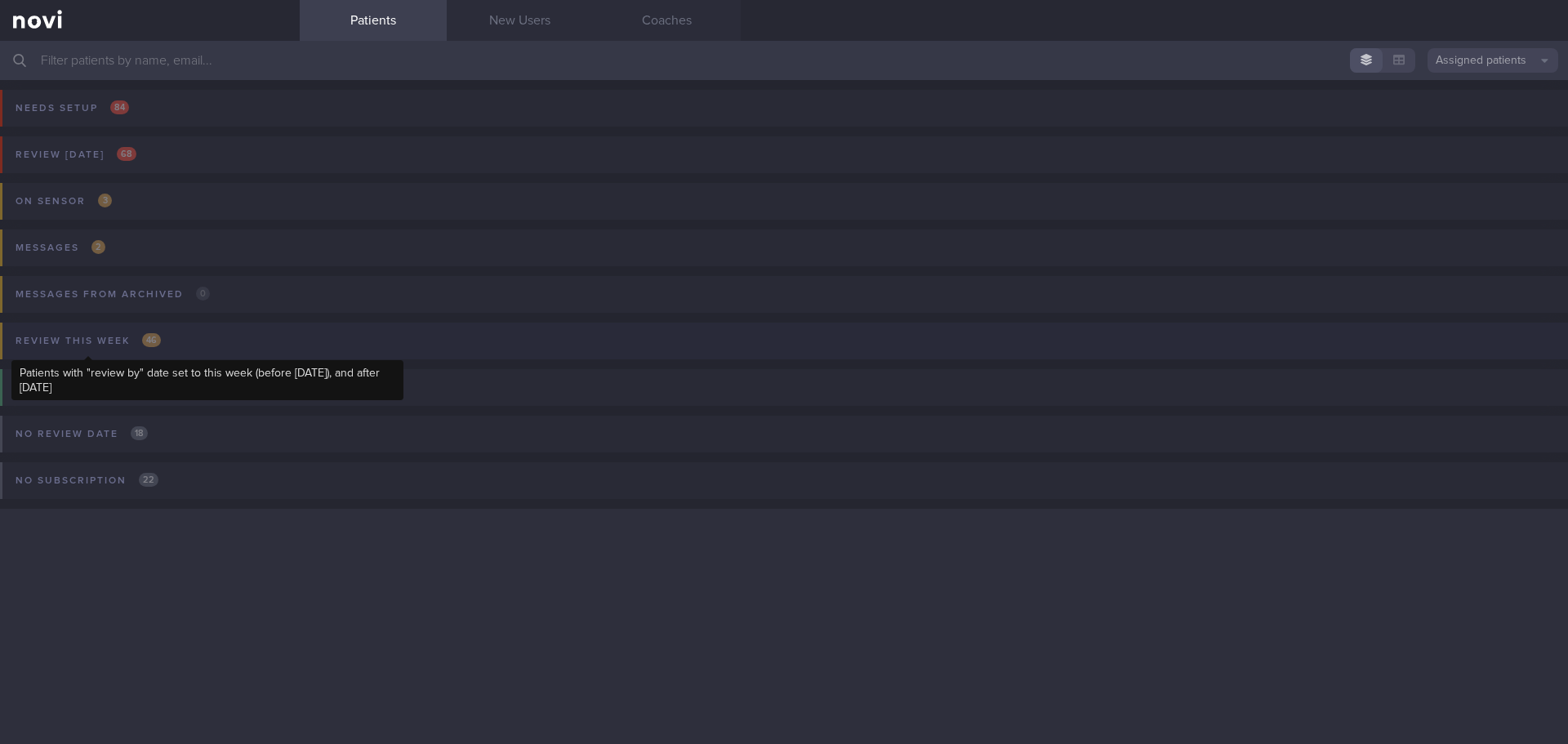
click at [87, 332] on div "Review this week 46" at bounding box center [88, 341] width 154 height 22
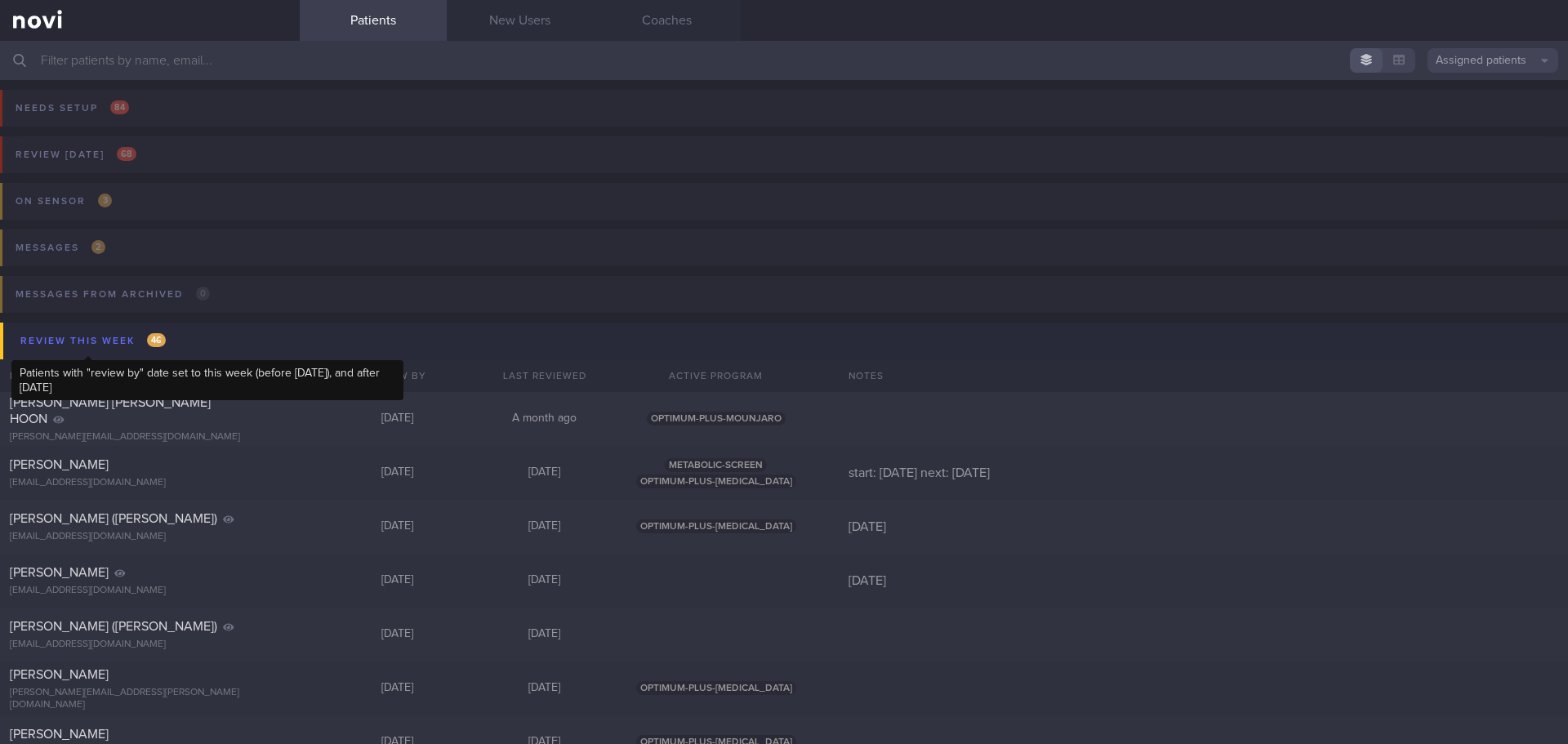
click at [87, 332] on div "Review this week 46" at bounding box center [94, 341] width 154 height 22
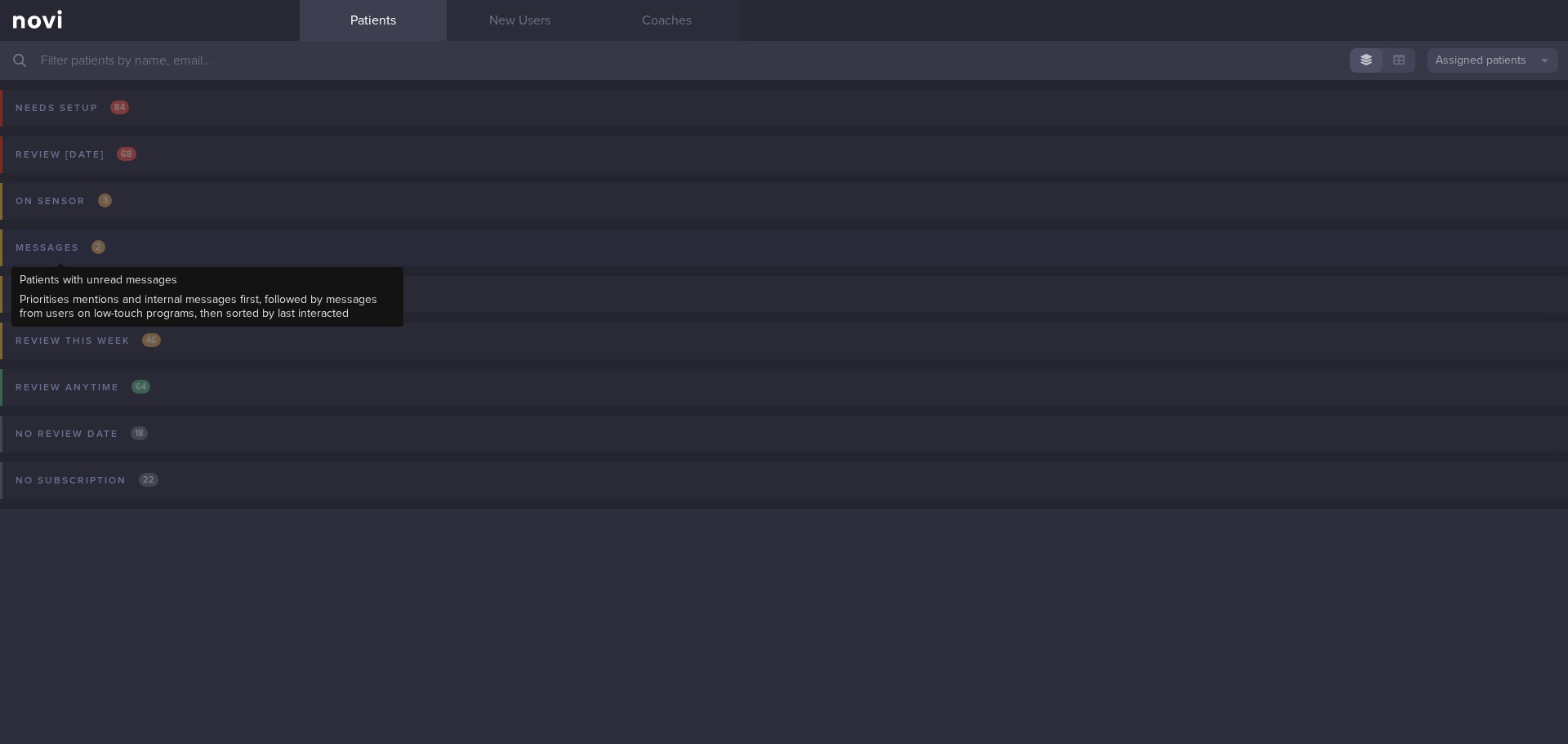
click at [82, 254] on div "Messages 2" at bounding box center [60, 247] width 98 height 22
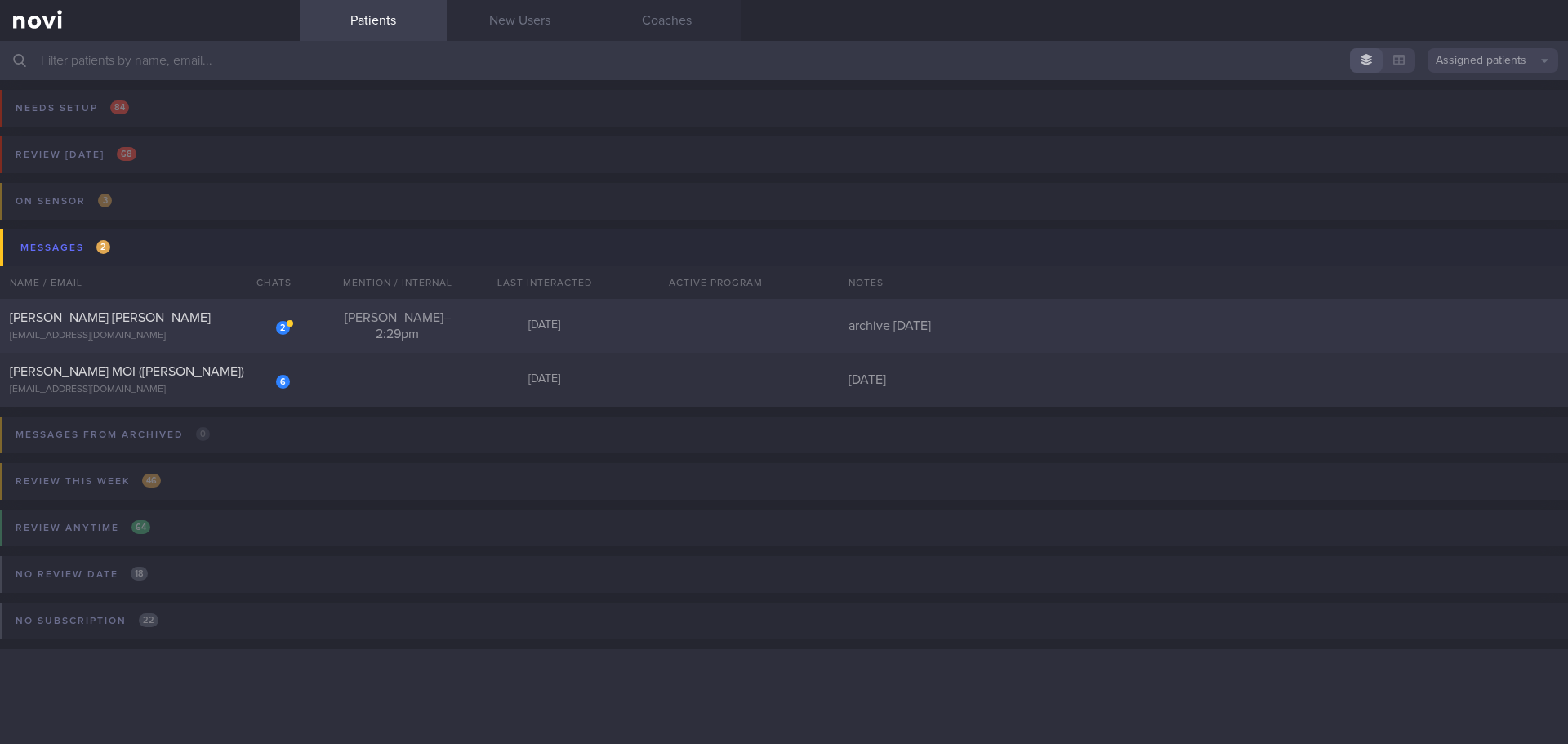
click at [144, 329] on div "2 WANG JUNQIAO JENNIFER zw7kzrgfdk@privaterelay.appleid.com" at bounding box center [150, 326] width 300 height 33
select select "7"
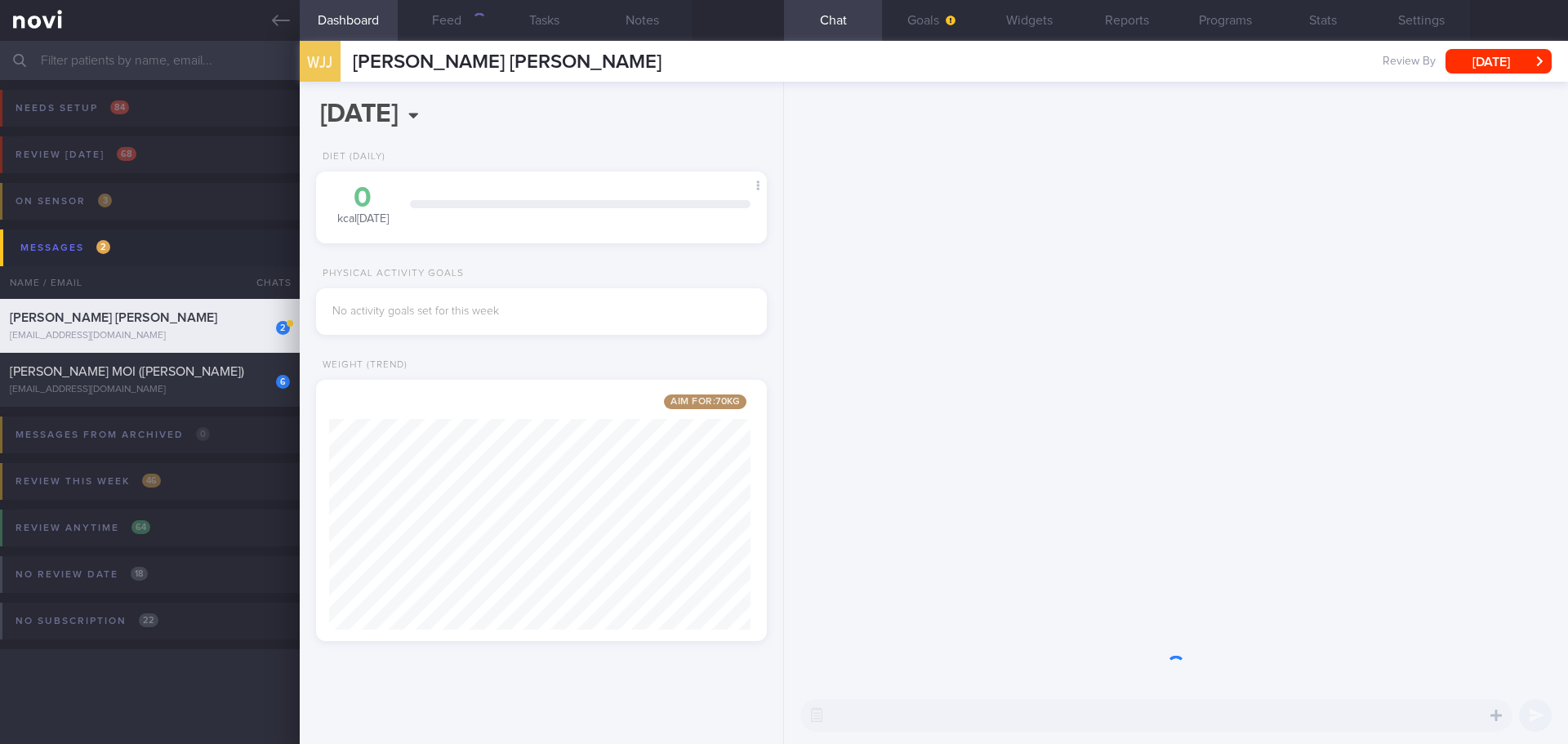
scroll to position [235, 422]
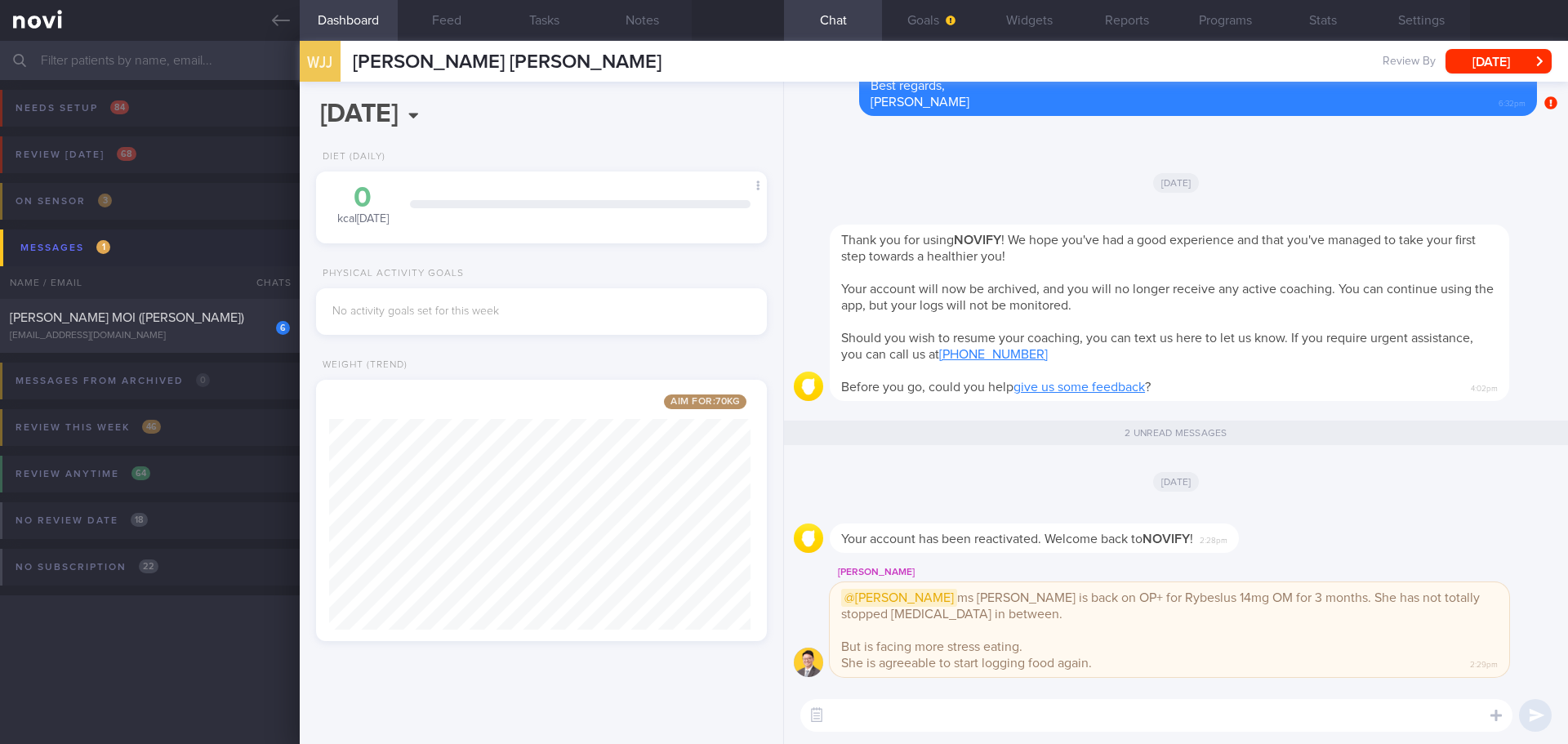
click at [1293, 490] on div "[DATE]" at bounding box center [1176, 481] width 765 height 46
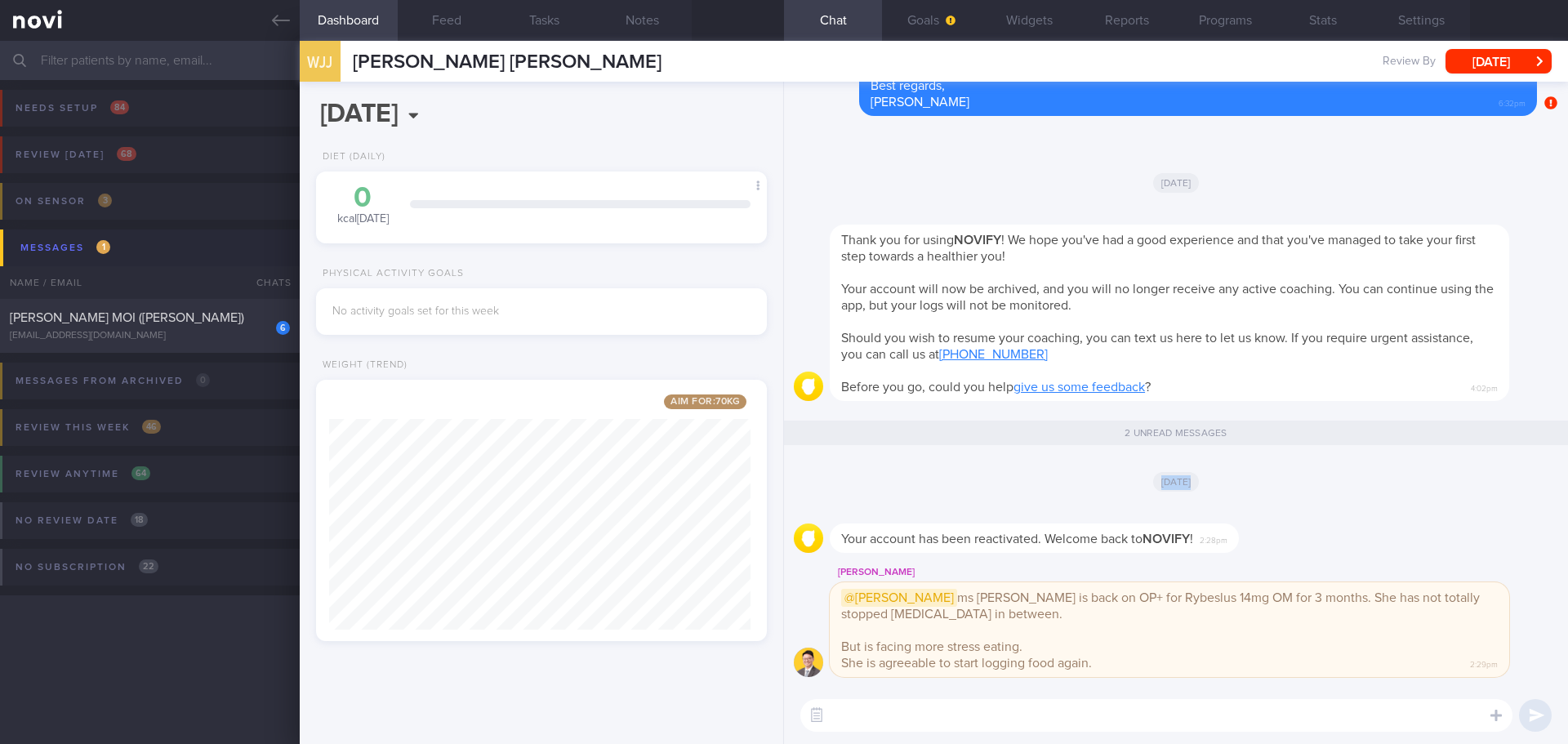
click at [1296, 489] on div "[DATE]" at bounding box center [1176, 481] width 765 height 46
click at [1306, 493] on div "[DATE]" at bounding box center [1176, 481] width 765 height 46
click at [823, 719] on button "button" at bounding box center [816, 715] width 29 height 29
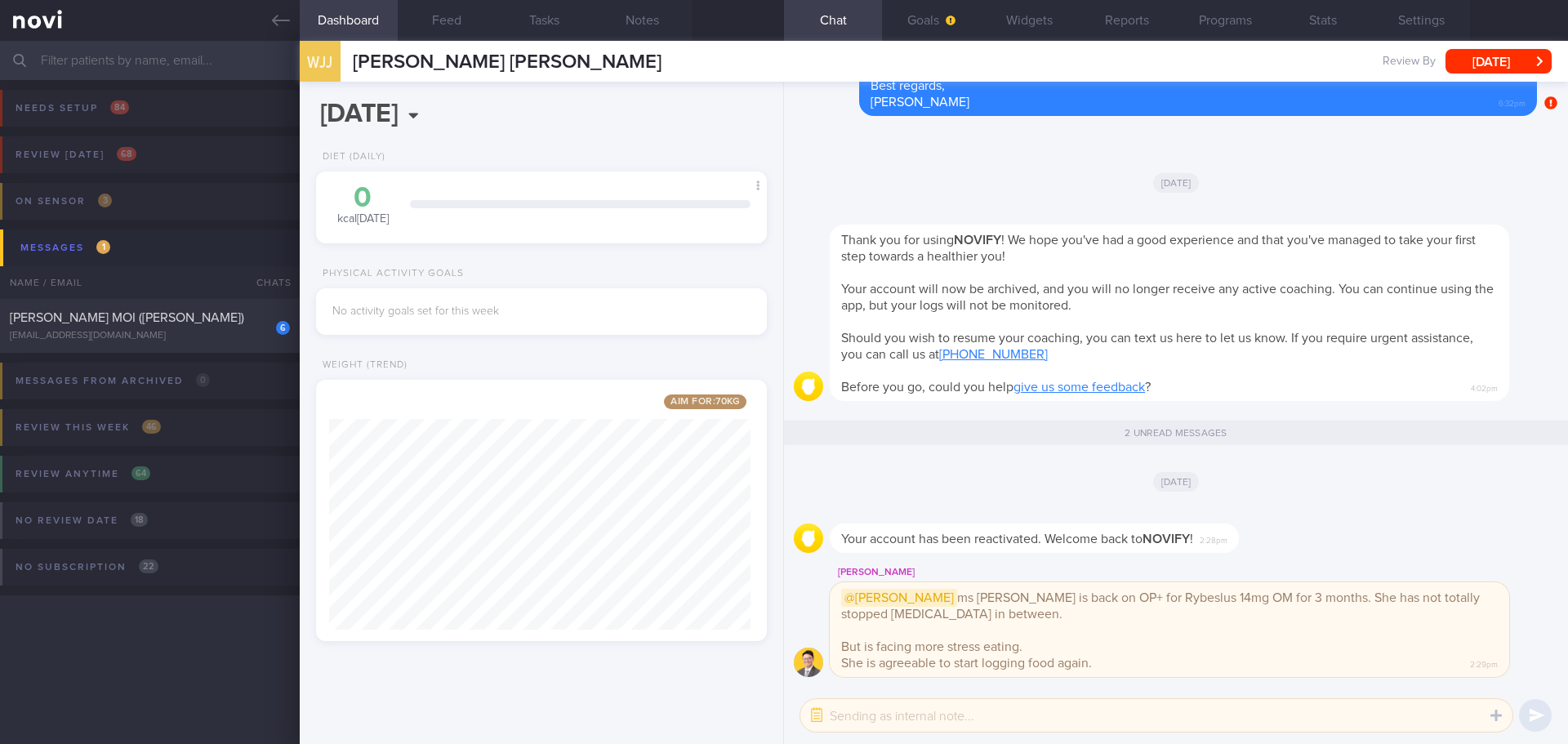
click at [860, 721] on textarea at bounding box center [1157, 715] width 712 height 33
type textarea "H"
click at [1027, 709] on textarea "Hi Dr Todd," at bounding box center [1157, 715] width 712 height 33
click at [1103, 728] on textarea "Hi Dr Todd, noted with thanks." at bounding box center [1157, 715] width 712 height 33
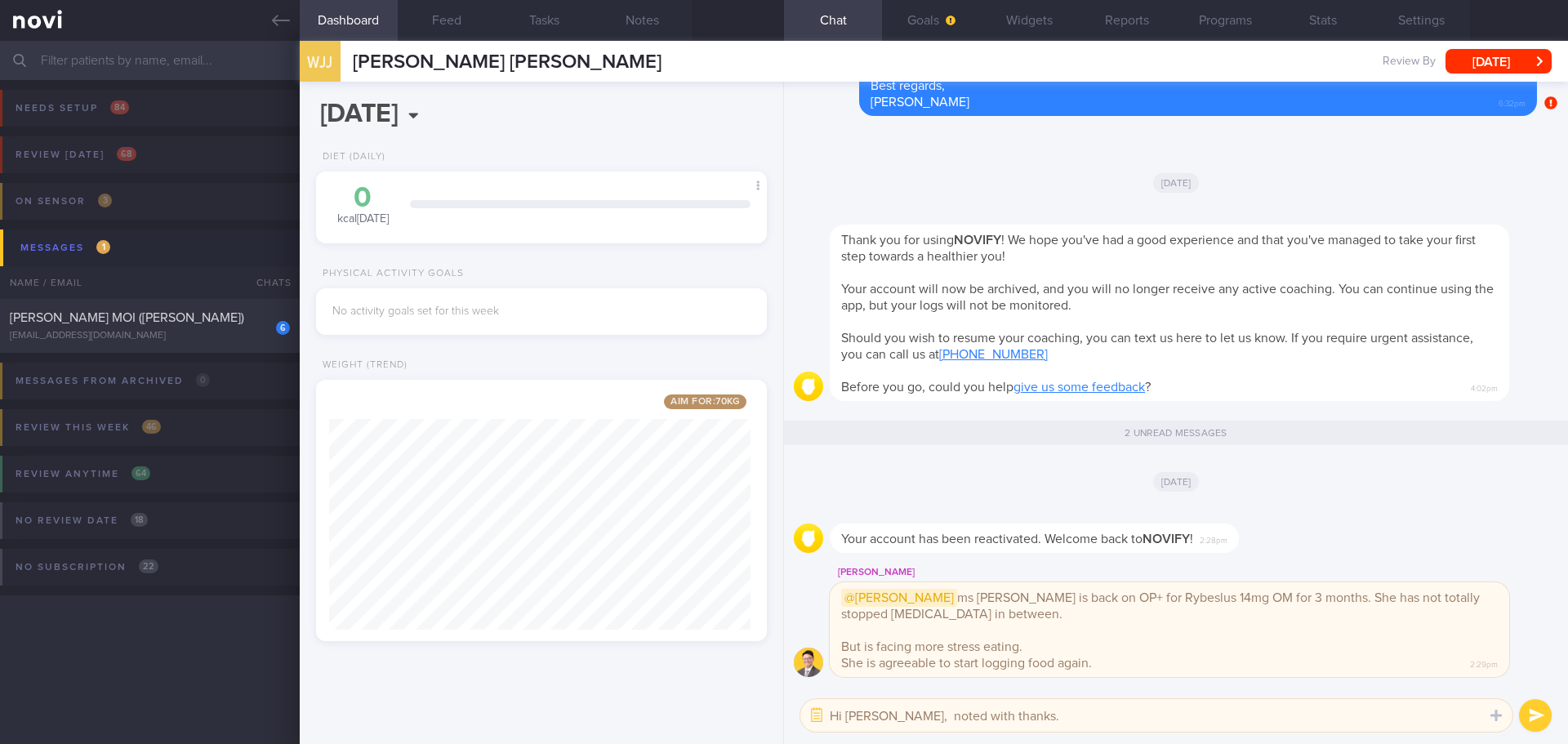
click at [1210, 719] on textarea "Hi Dr Todd, noted with thanks." at bounding box center [1157, 715] width 712 height 33
click at [1114, 715] on textarea "Hi Dr Todd, noted with thanks." at bounding box center [1157, 715] width 712 height 33
type textarea "Hi Dr Todd, noted with thanks."
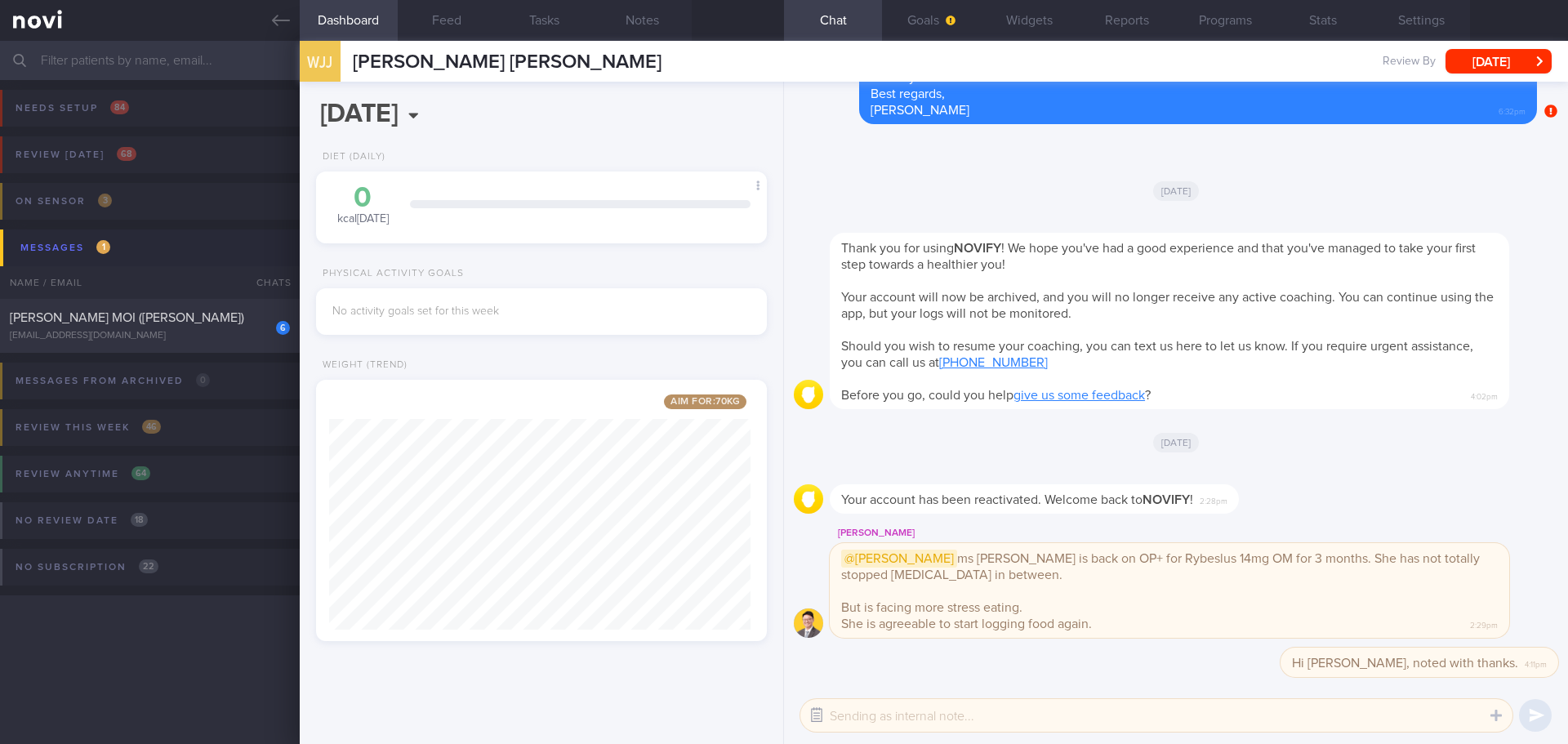
click at [816, 703] on button "button" at bounding box center [816, 715] width 29 height 29
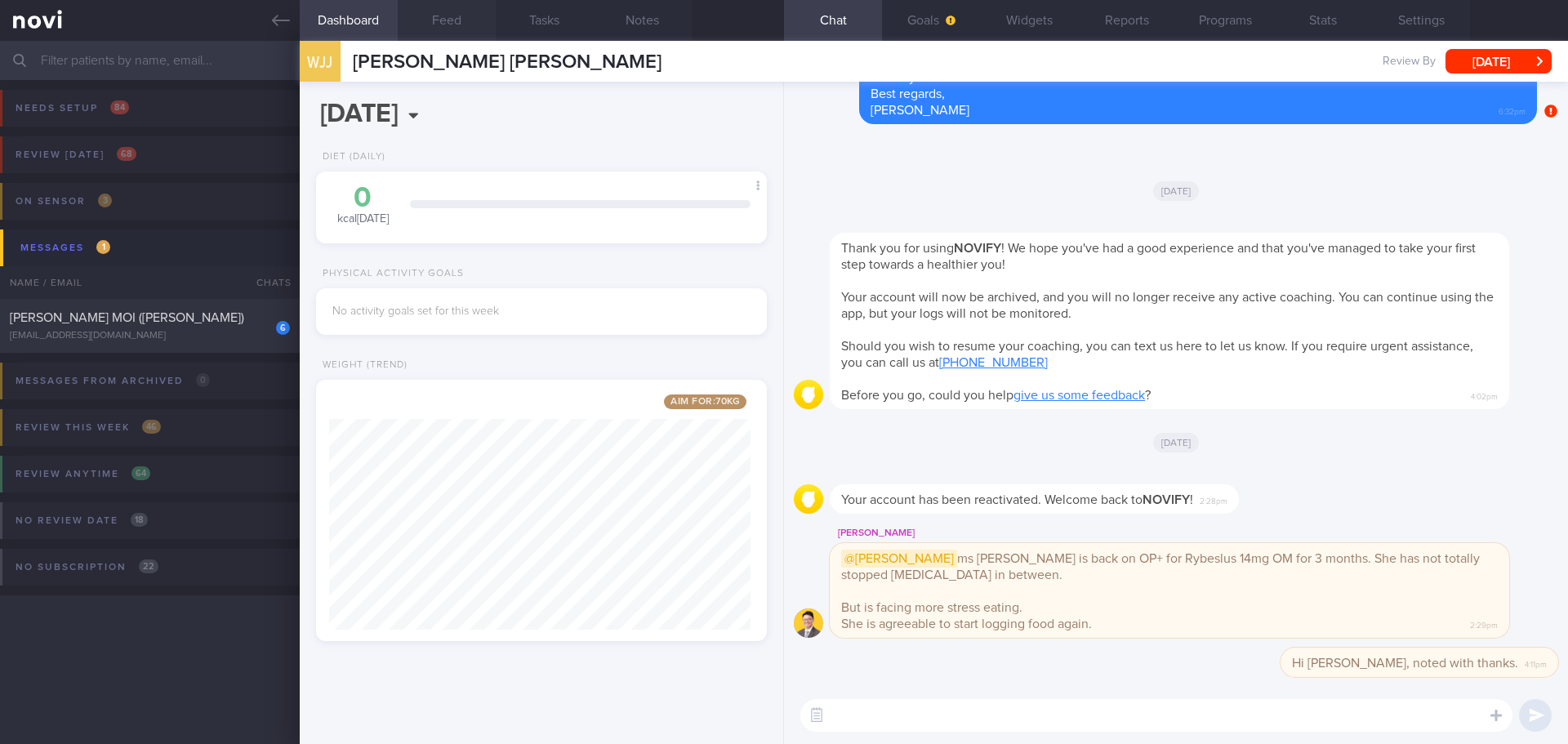
click at [440, 17] on button "Feed" at bounding box center [447, 20] width 98 height 41
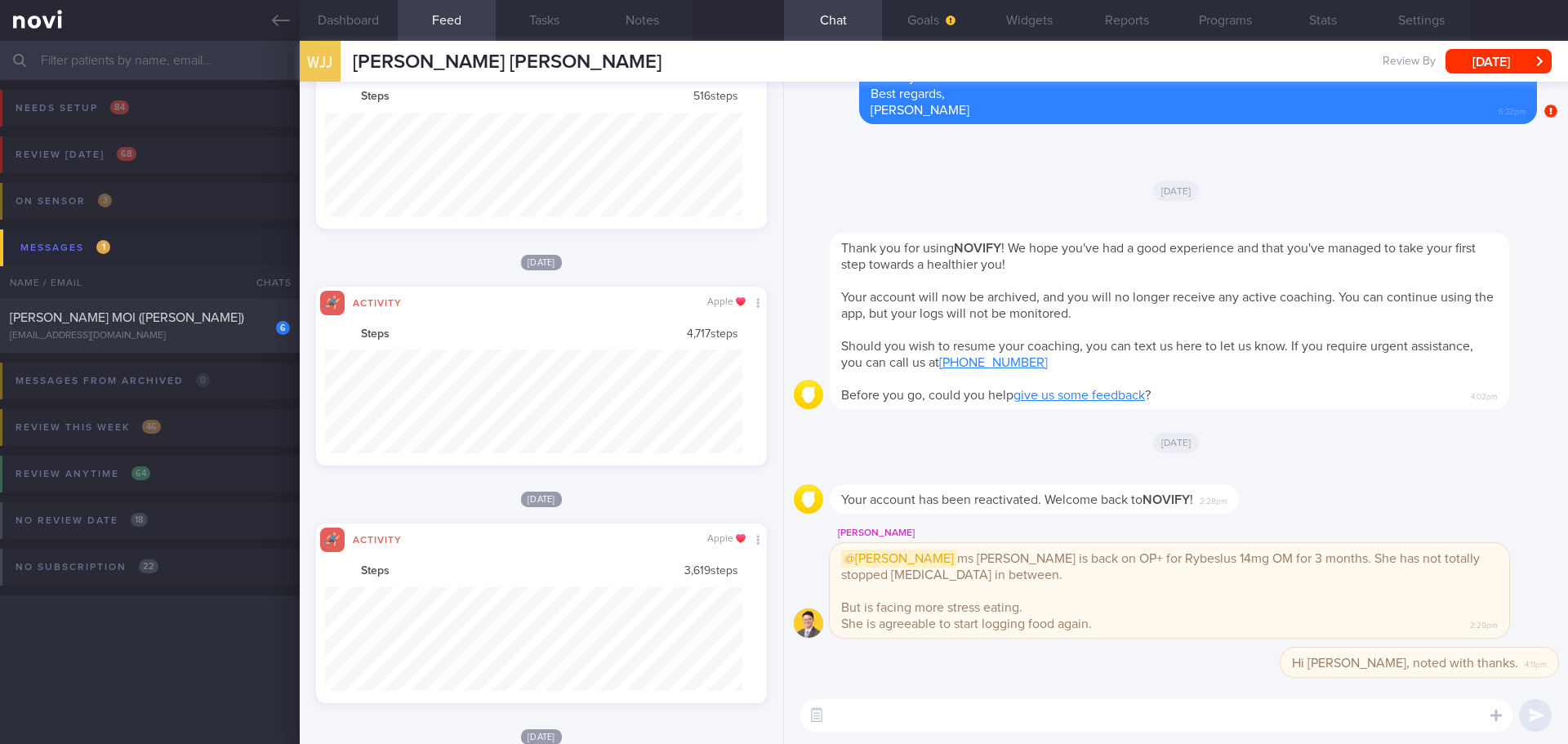
scroll to position [103, 418]
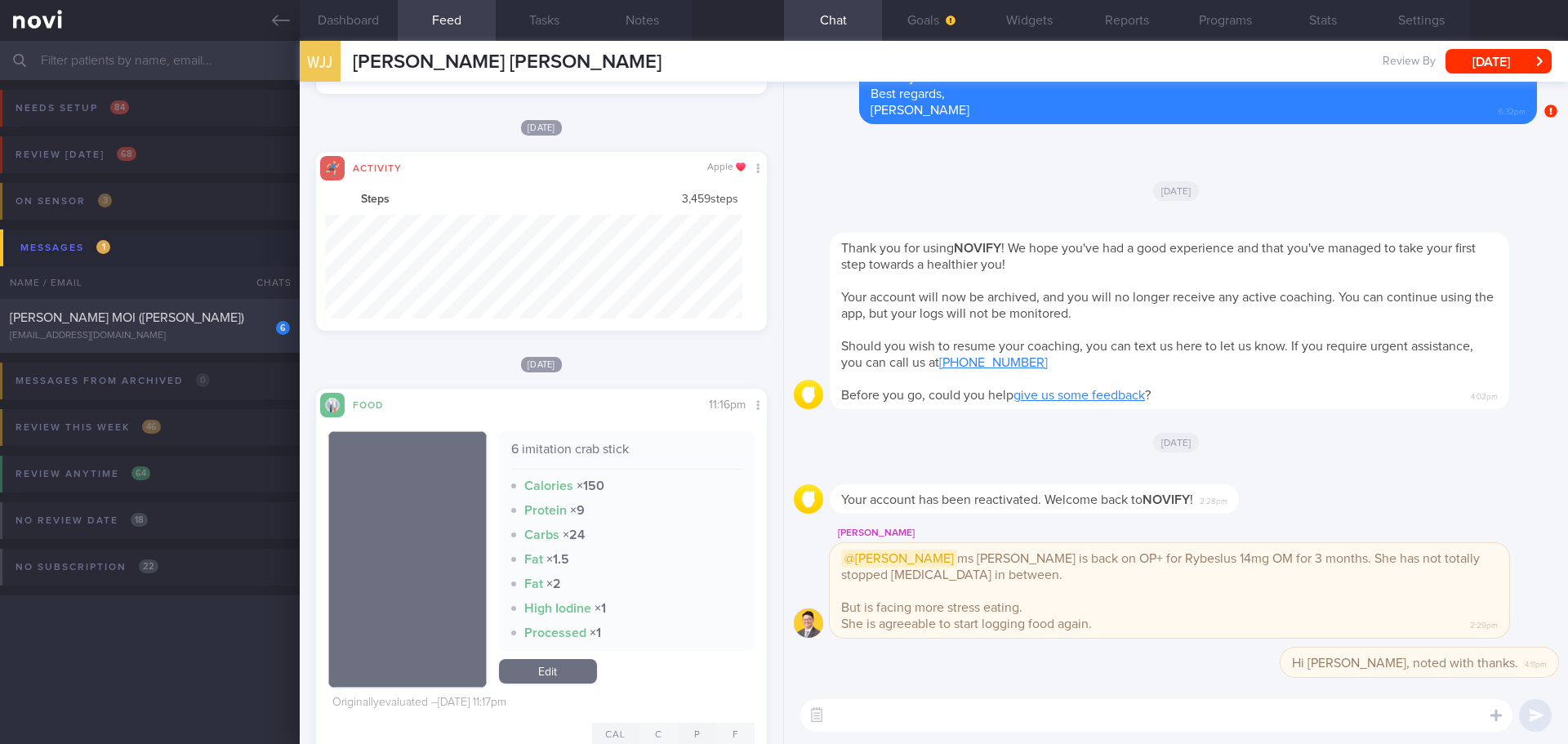
click at [186, 312] on span "[PERSON_NAME] MOI ([PERSON_NAME])" at bounding box center [127, 317] width 235 height 13
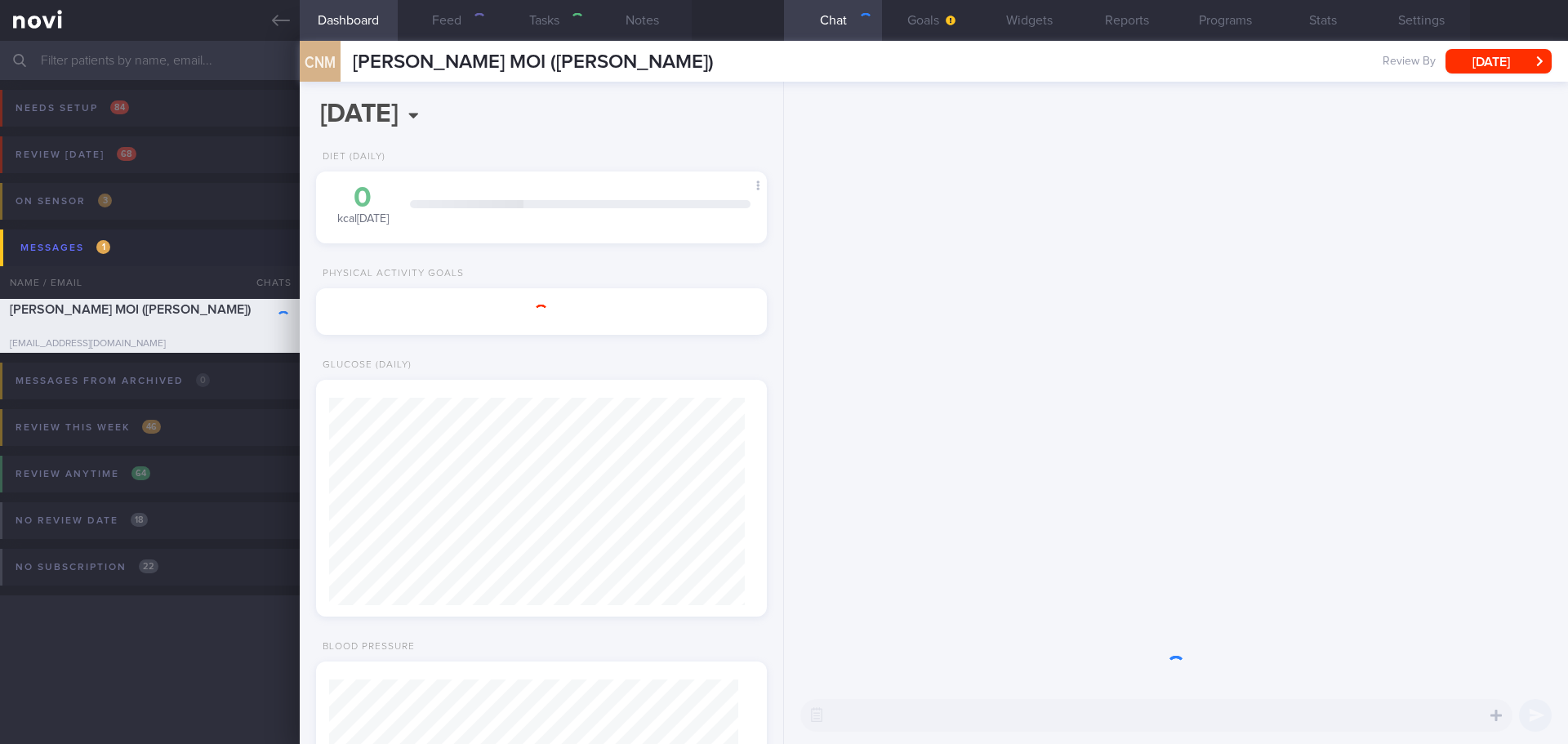
type input "[DATE]"
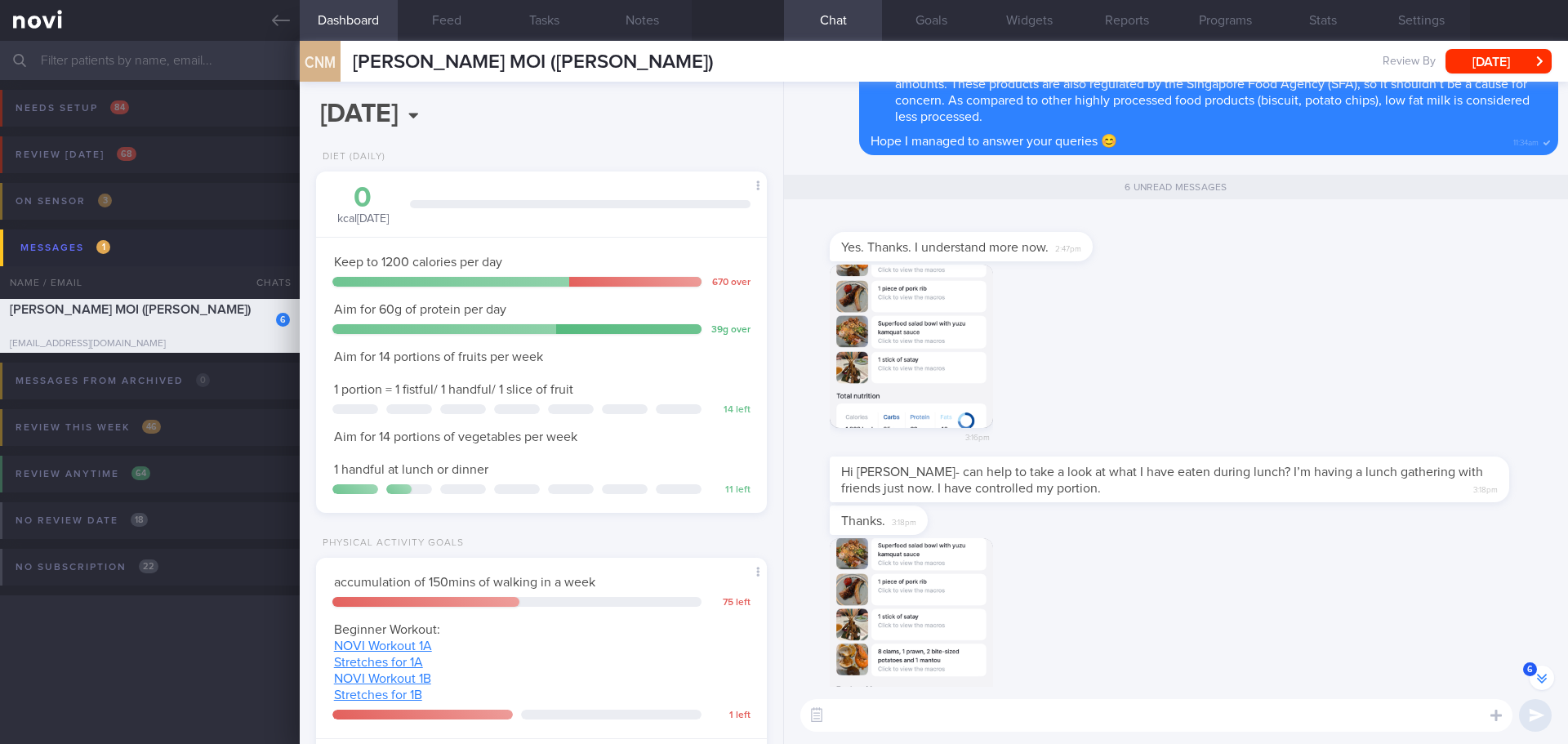
click at [1137, 535] on div "Thanks. 3:18pm" at bounding box center [1176, 522] width 765 height 33
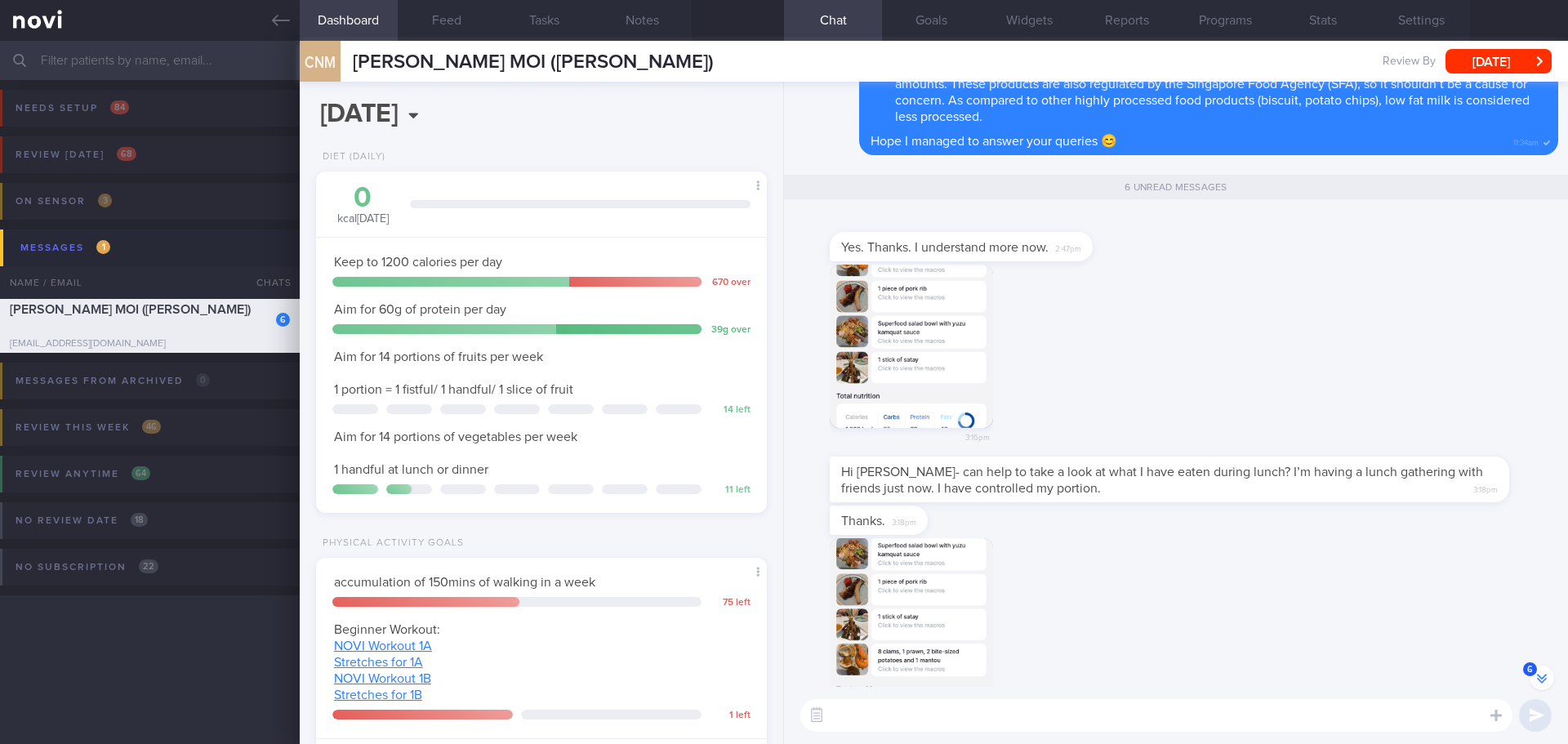
click at [1137, 535] on div "Thanks. 3:18pm" at bounding box center [1176, 522] width 765 height 33
click at [459, 24] on button "Feed" at bounding box center [447, 20] width 98 height 41
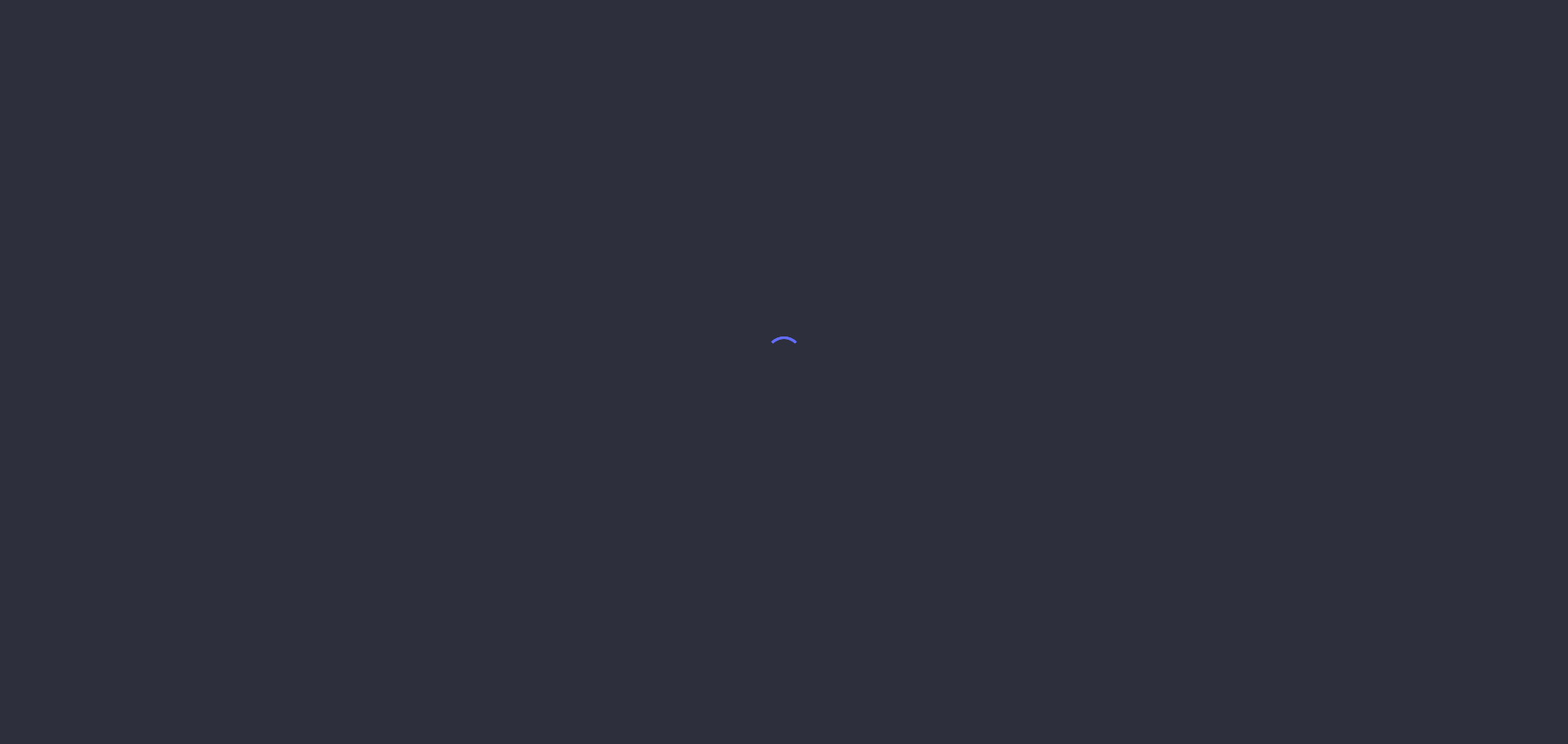
select select "7"
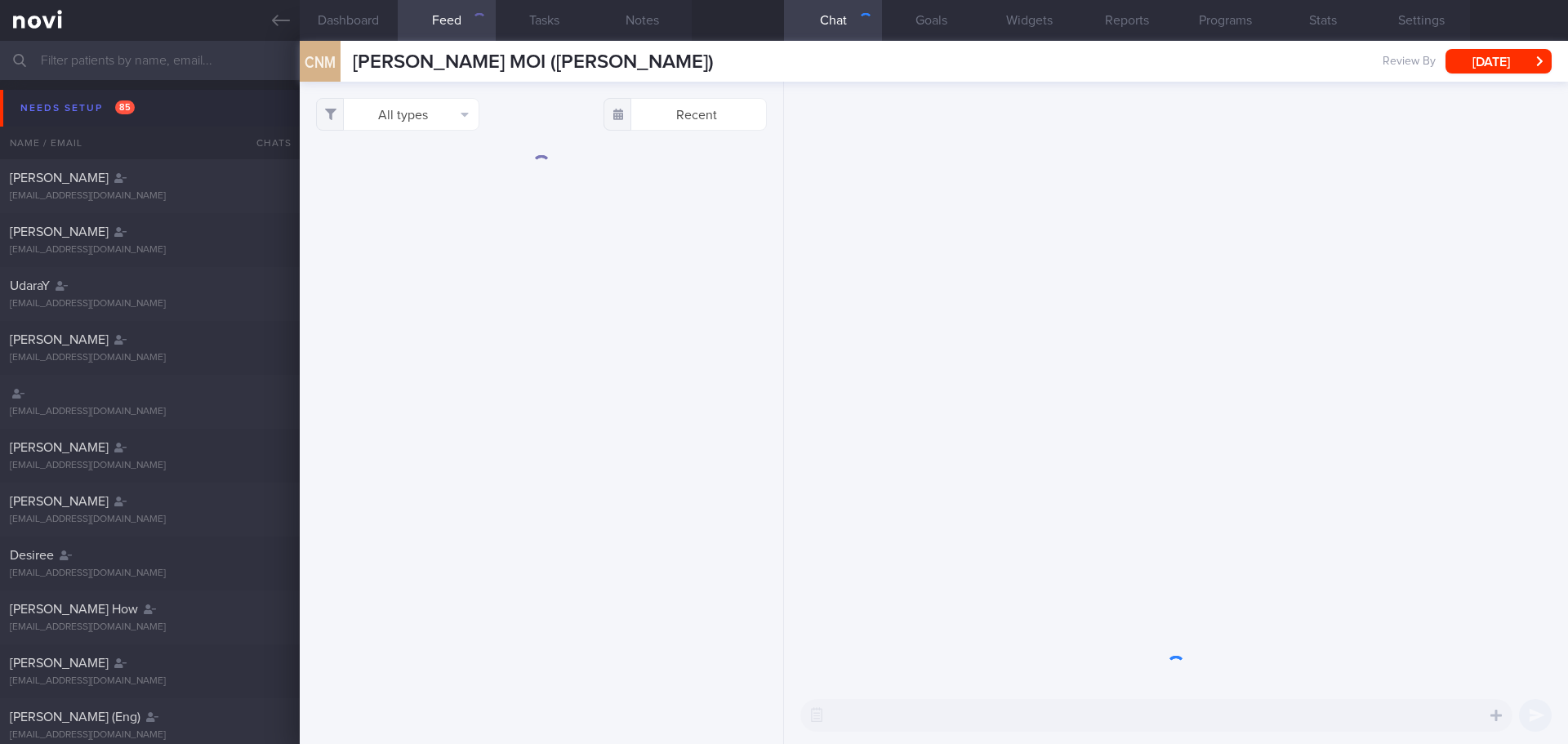
click at [77, 95] on button "Needs setup 85" at bounding box center [787, 109] width 1573 height 37
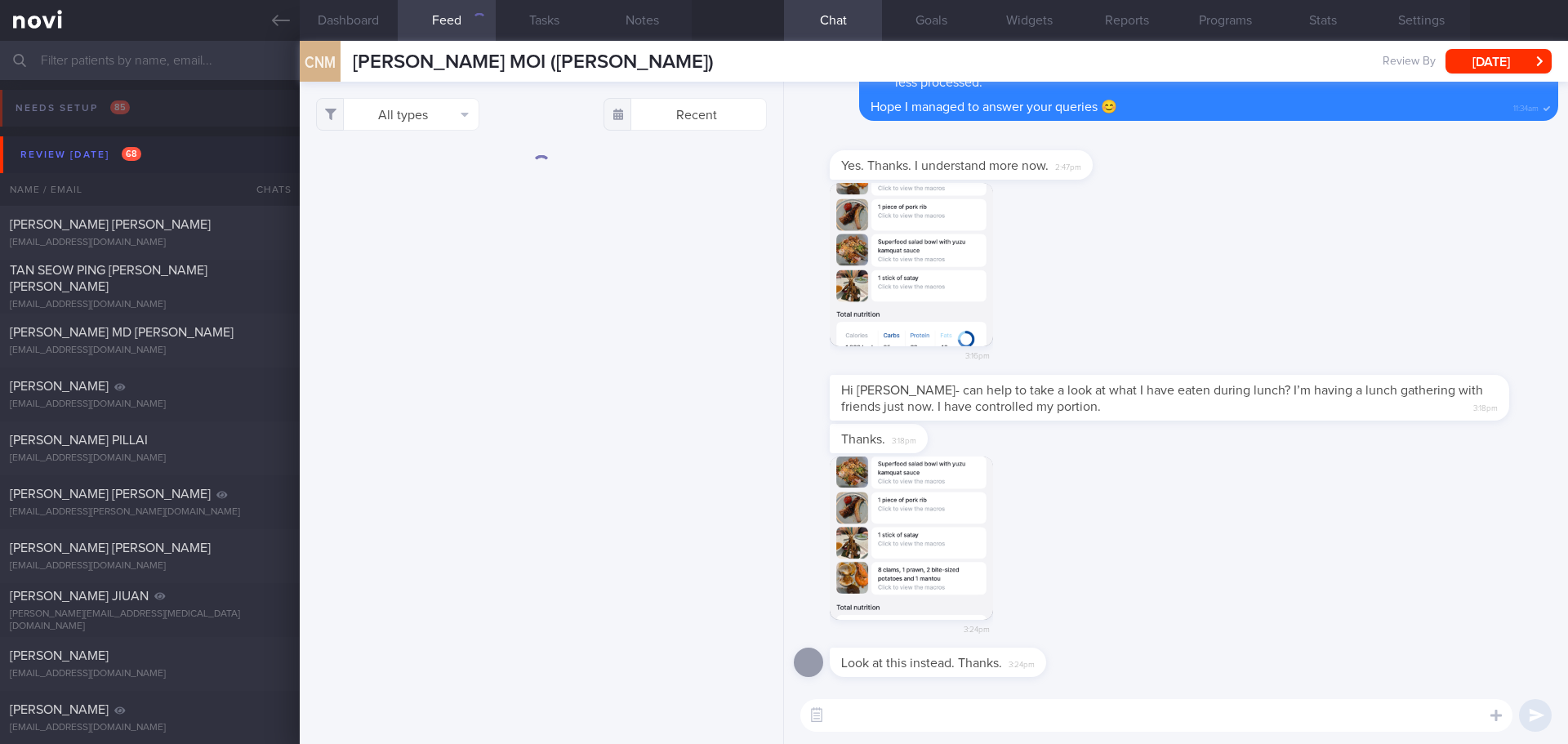
click at [916, 215] on button "button" at bounding box center [911, 264] width 163 height 163
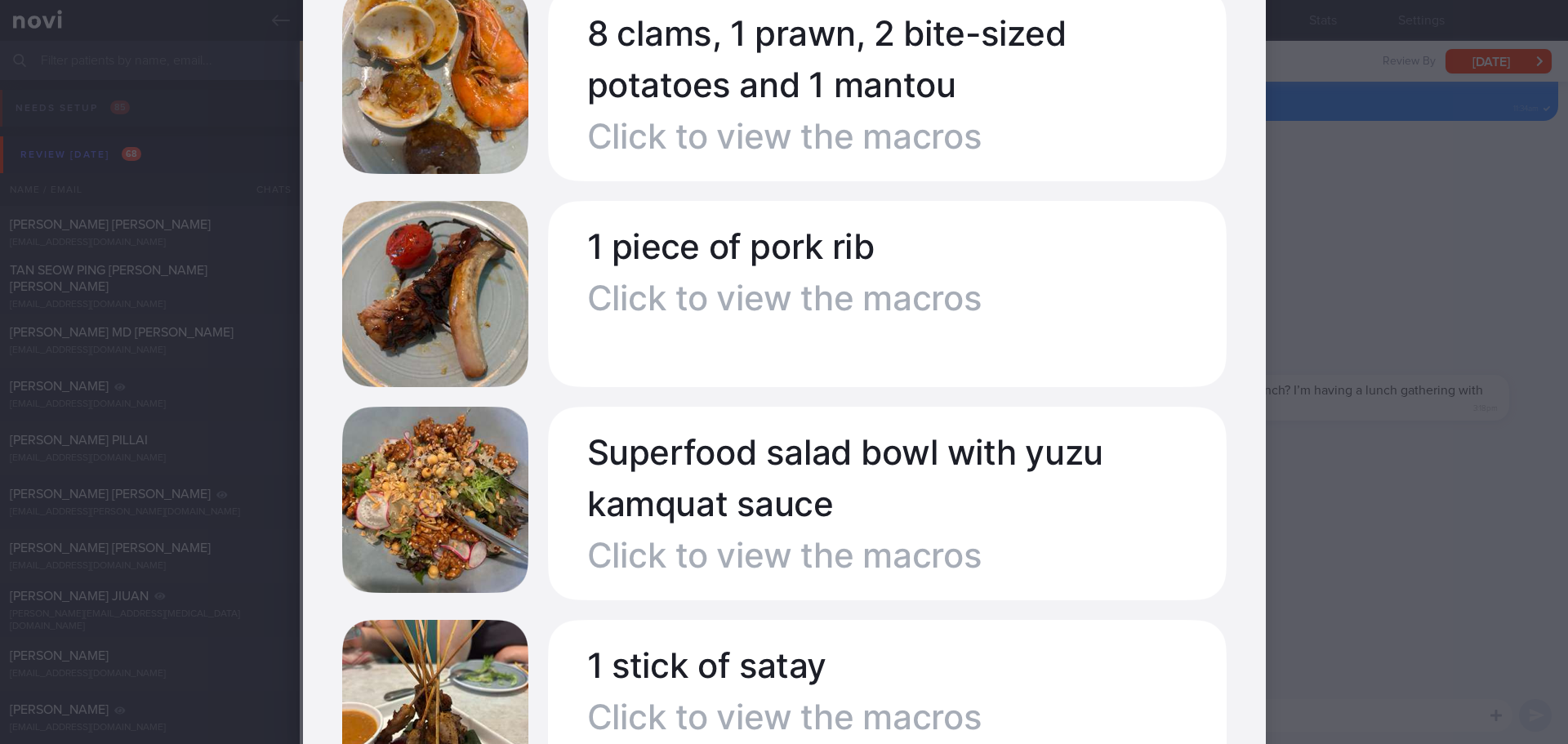
scroll to position [490, 0]
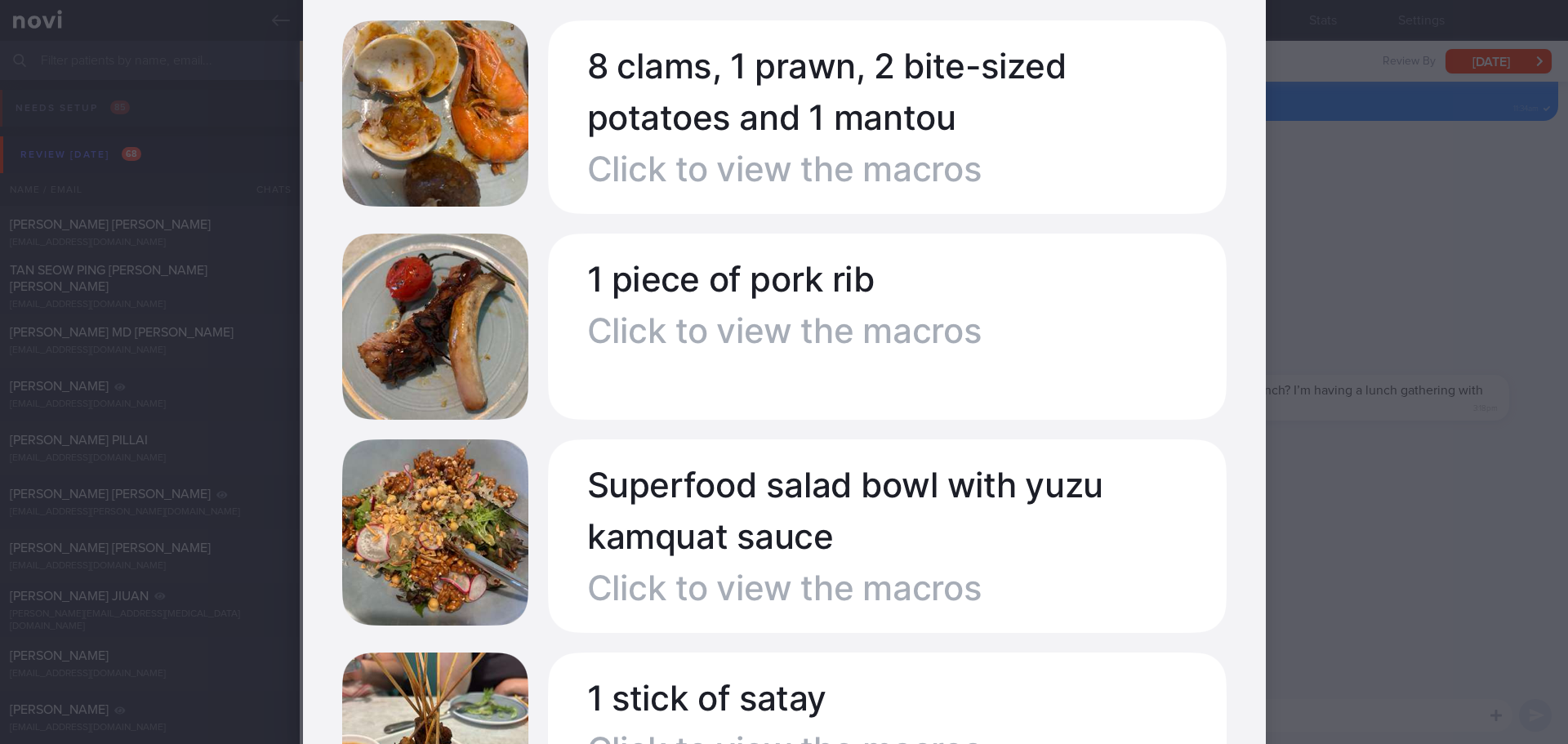
click at [1315, 329] on div at bounding box center [784, 619] width 1094 height 2218
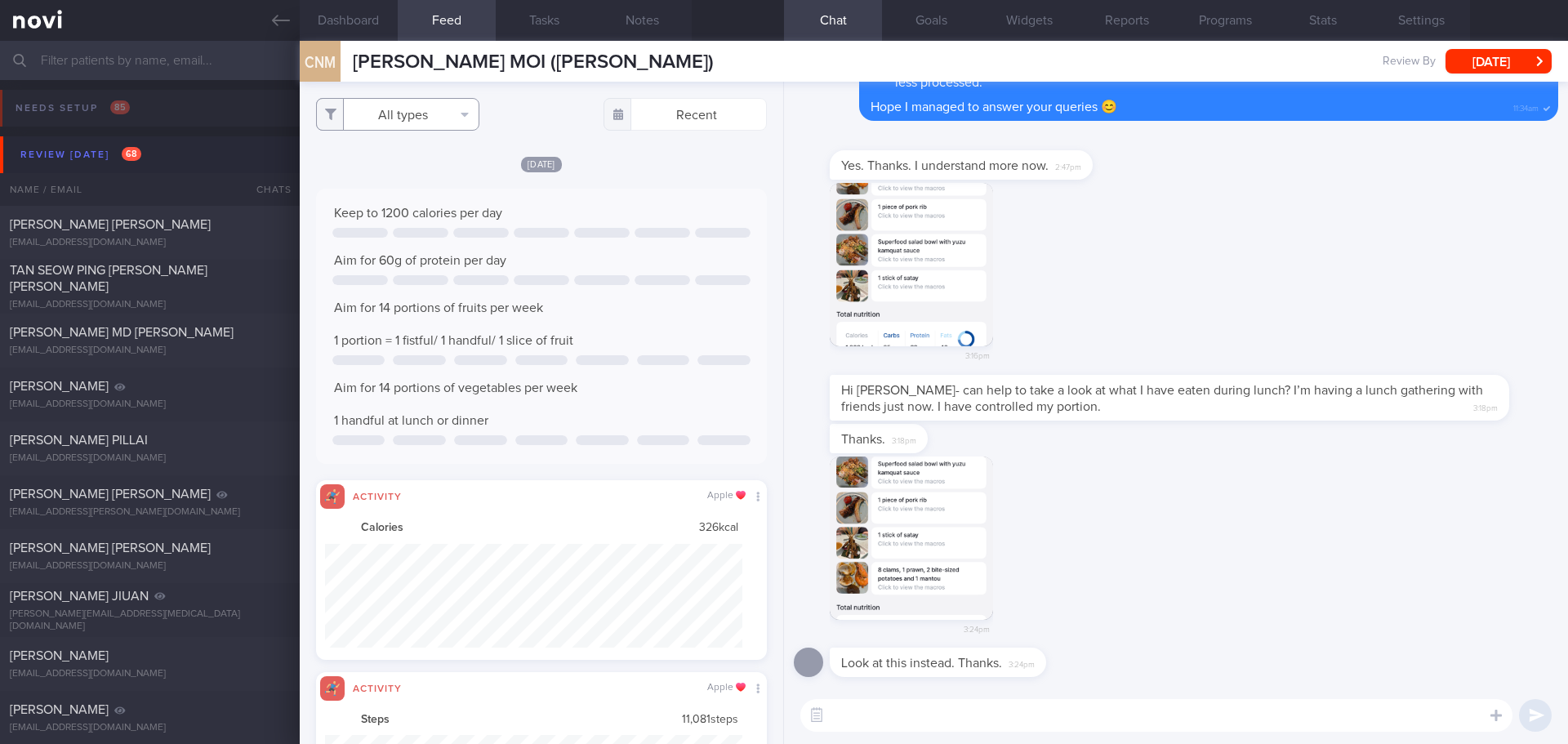
click at [420, 122] on button "All types" at bounding box center [397, 114] width 163 height 33
click at [416, 167] on button "Activity" at bounding box center [397, 170] width 162 height 25
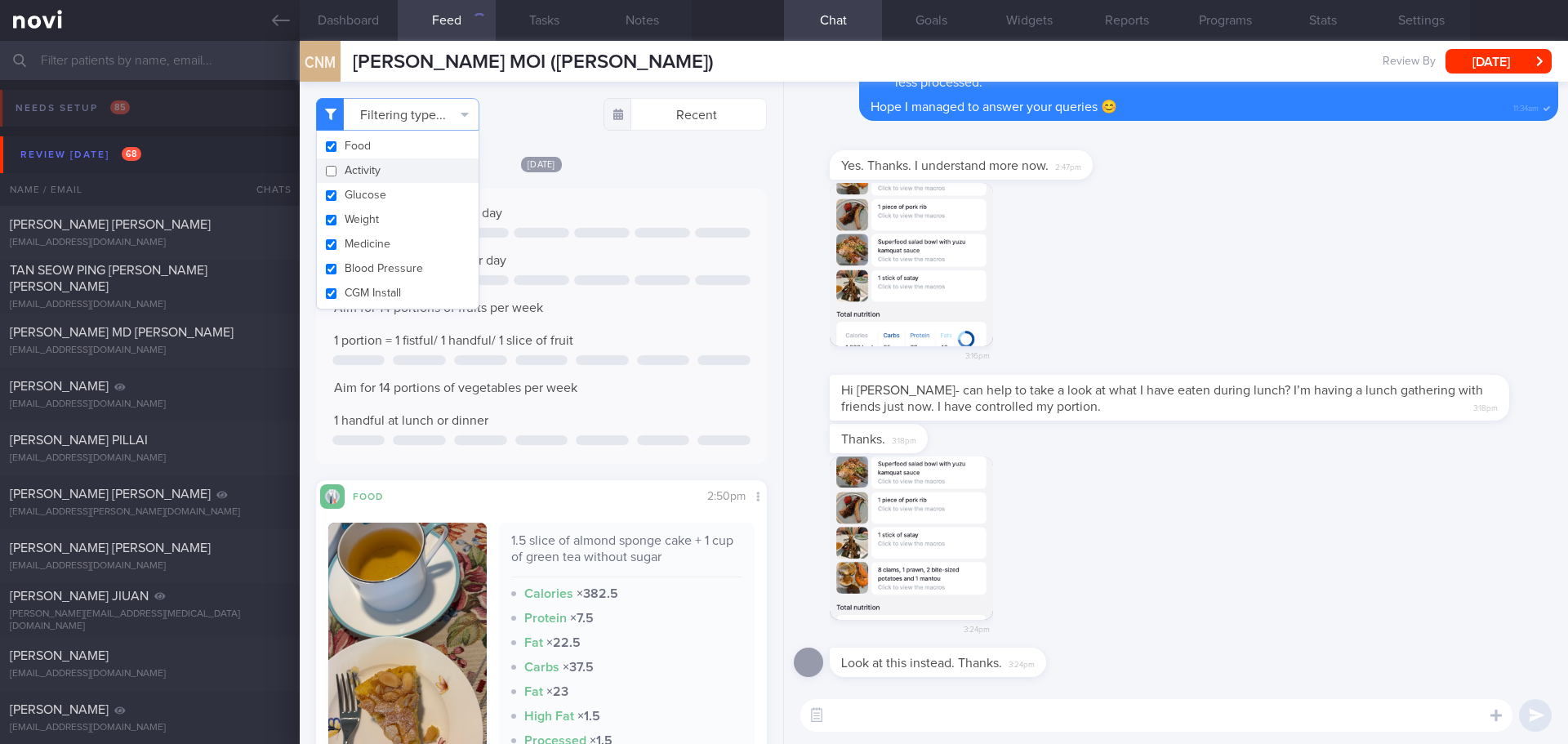
checkbox input "false"
click at [624, 168] on div "[DATE]" at bounding box center [541, 163] width 451 height 17
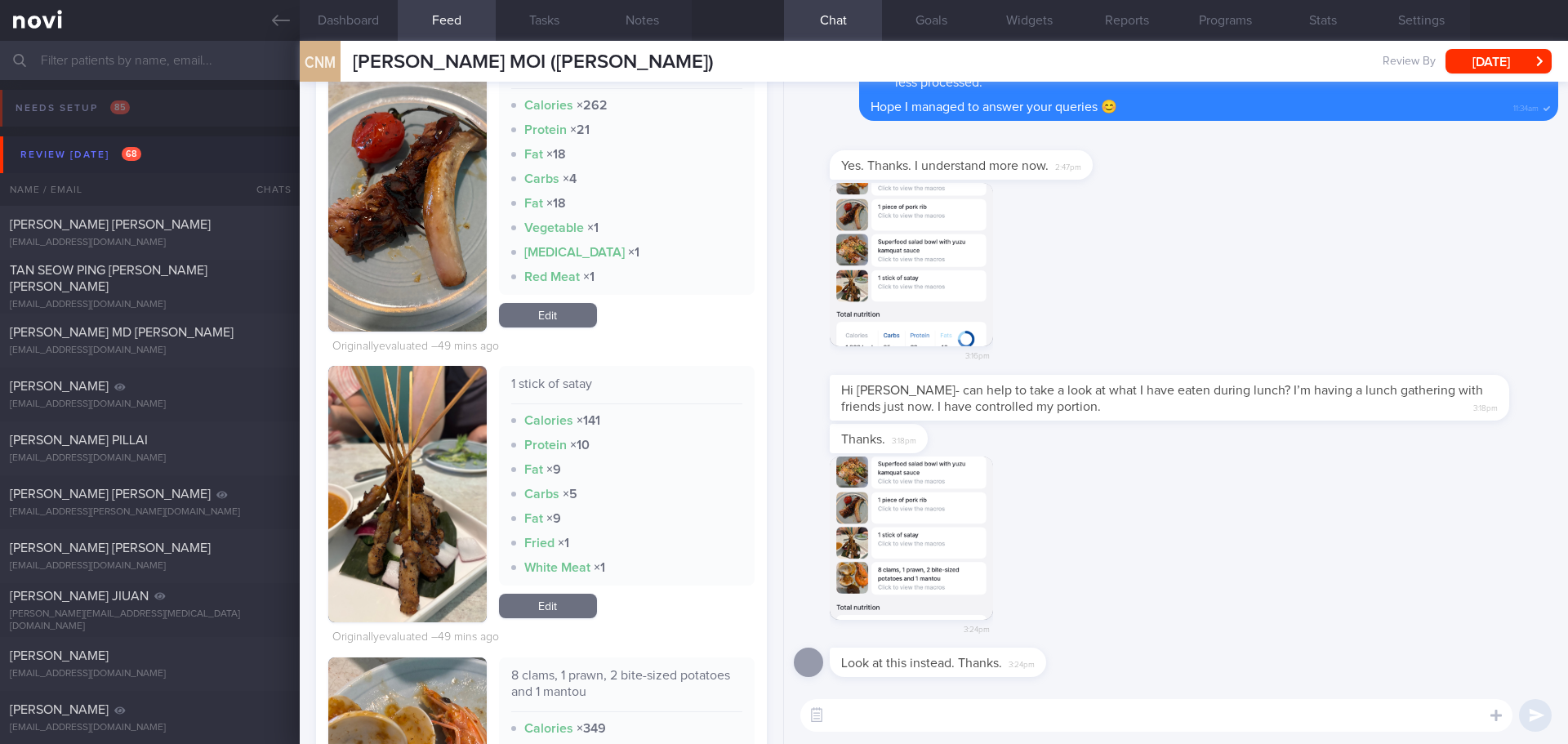
scroll to position [1552, 0]
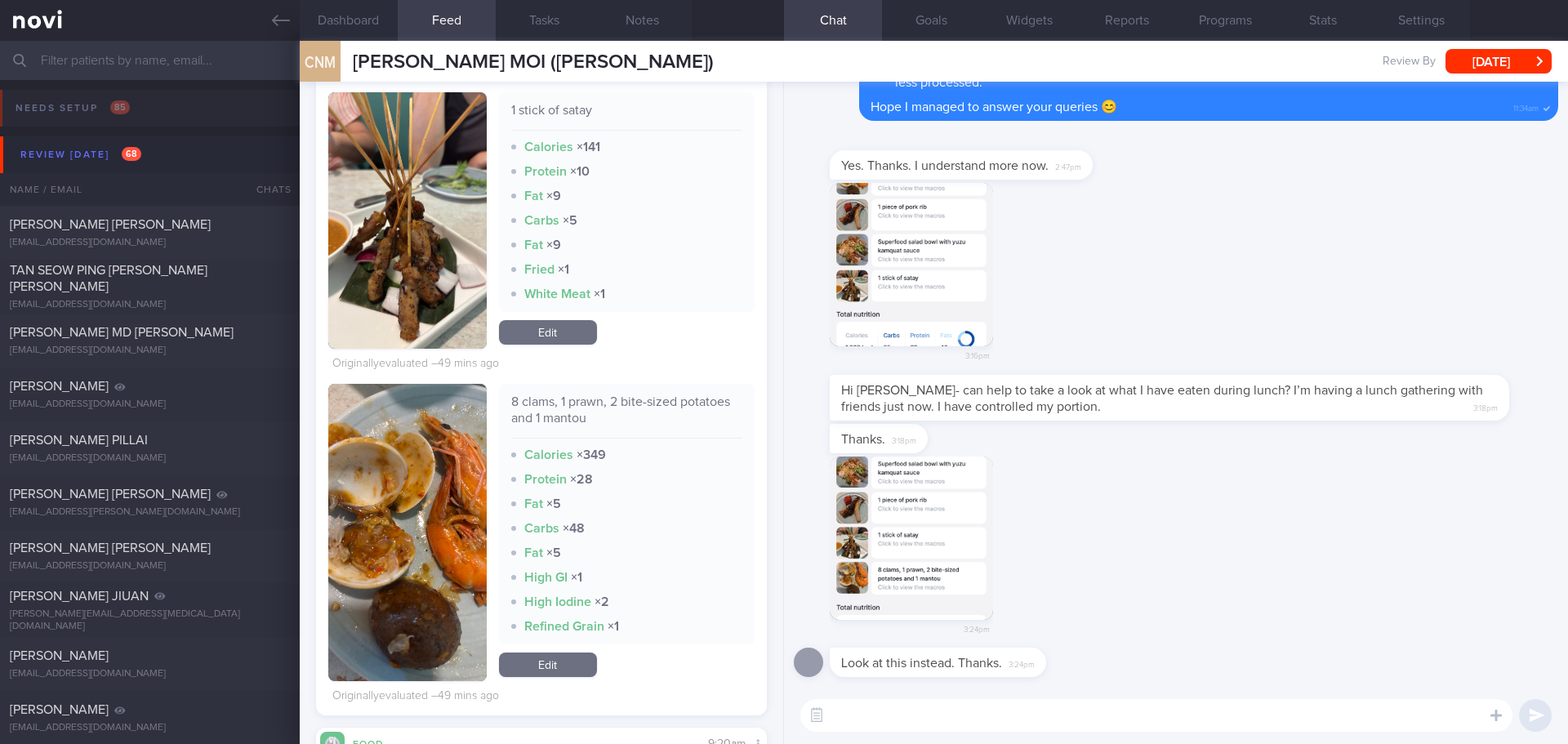
click at [559, 673] on link "Edit" at bounding box center [547, 665] width 98 height 25
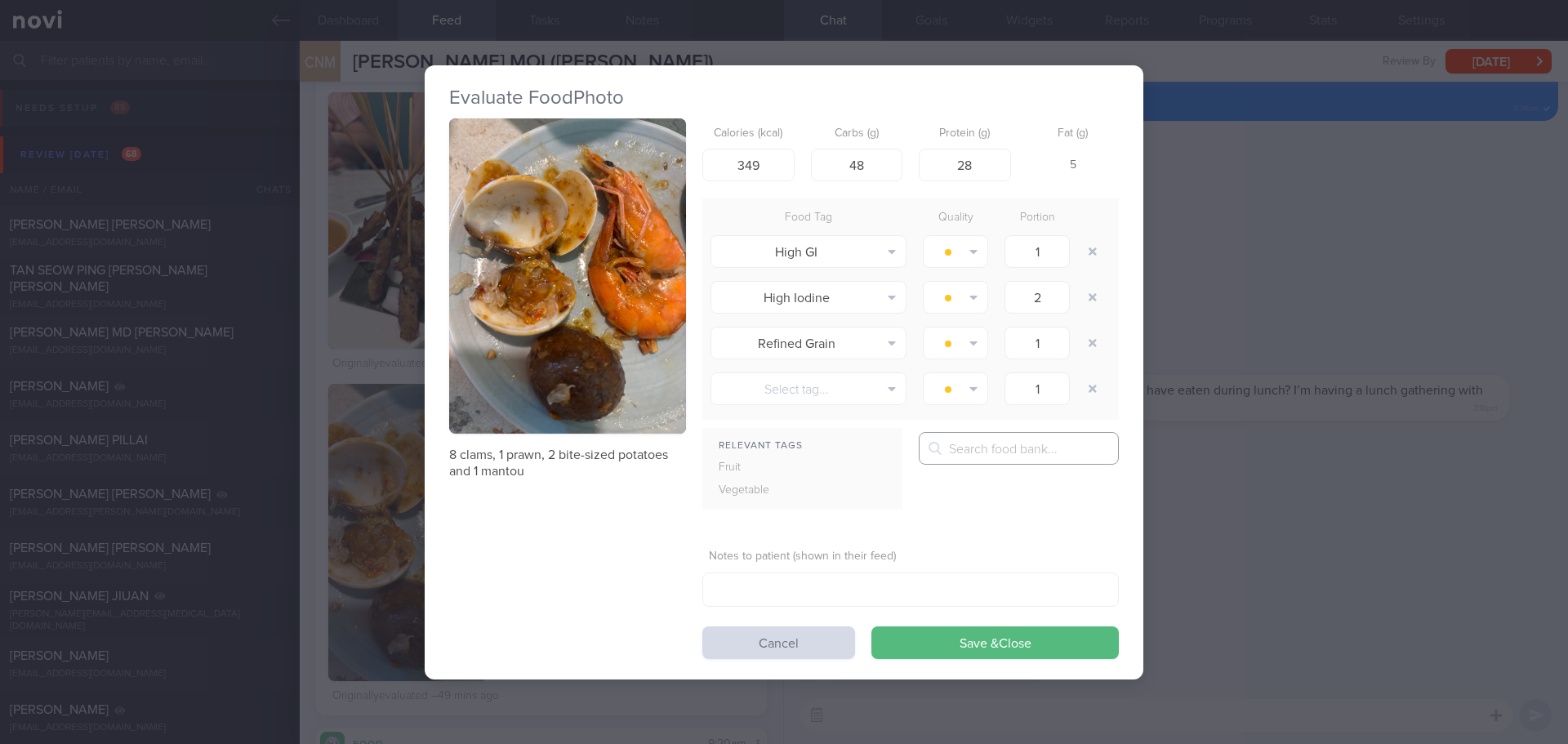
click at [1023, 440] on input "text" at bounding box center [1019, 447] width 200 height 33
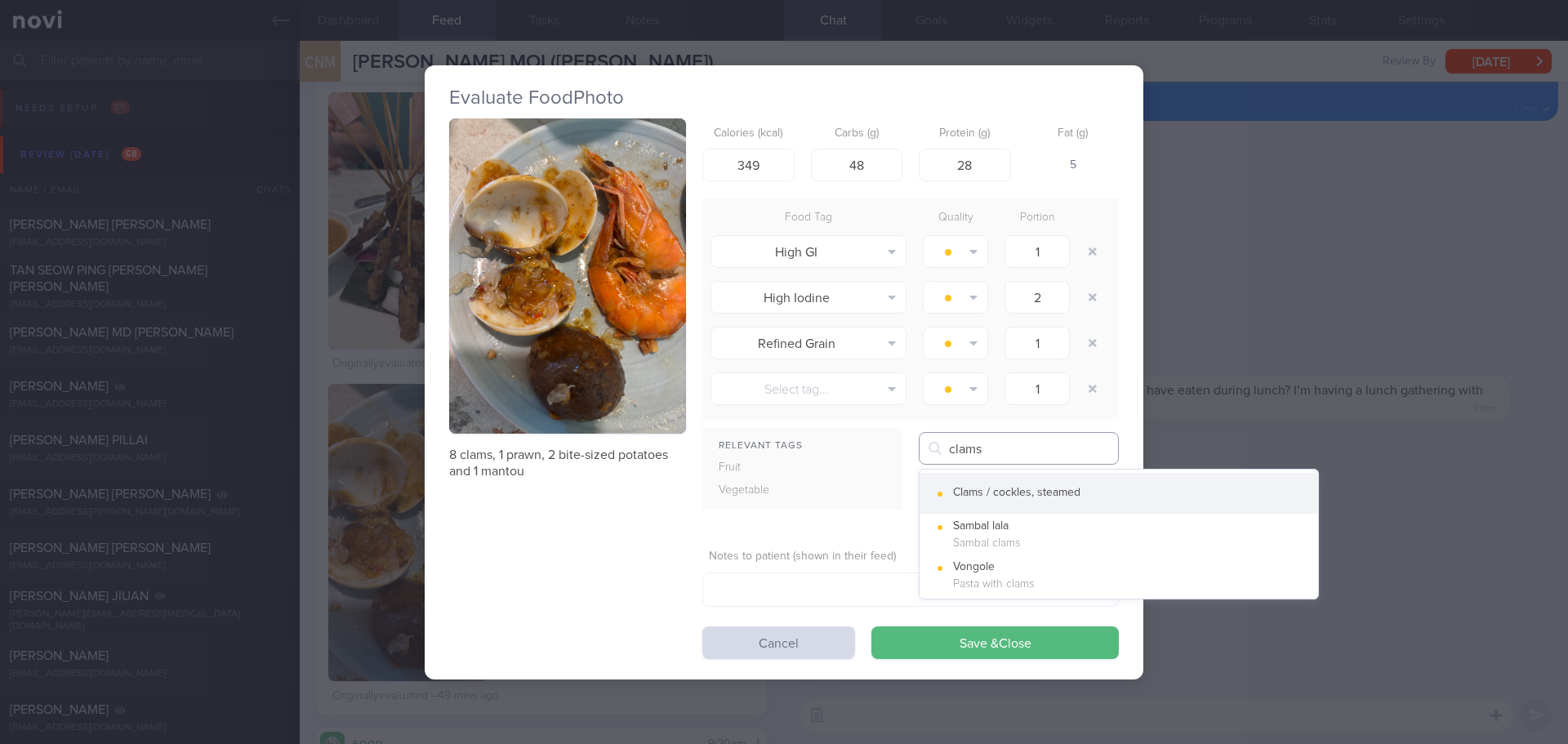
type input "clams"
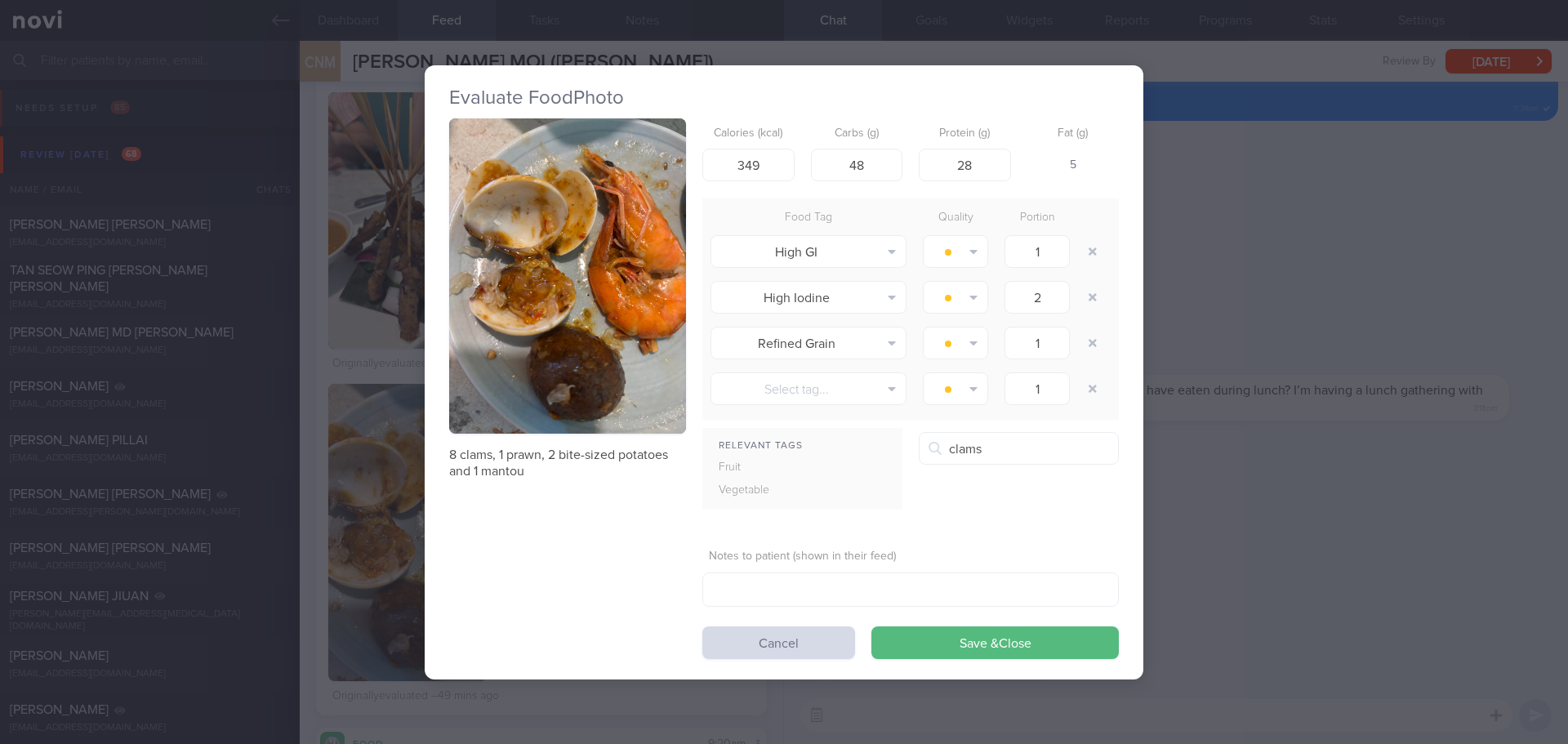
click at [1052, 485] on button "Clams / cockles, steamed" at bounding box center [1119, 493] width 398 height 41
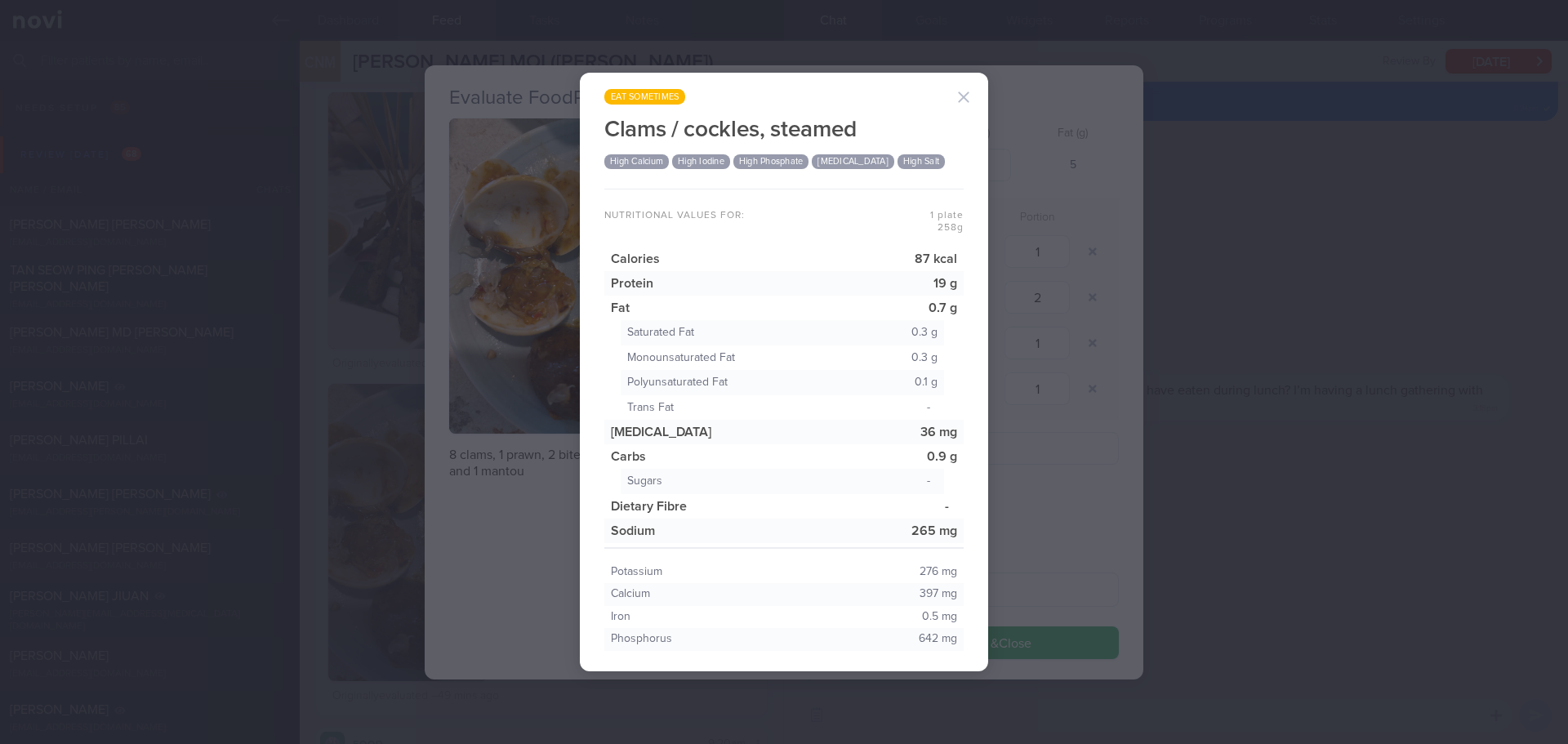
click at [966, 101] on button "button" at bounding box center [963, 97] width 33 height 33
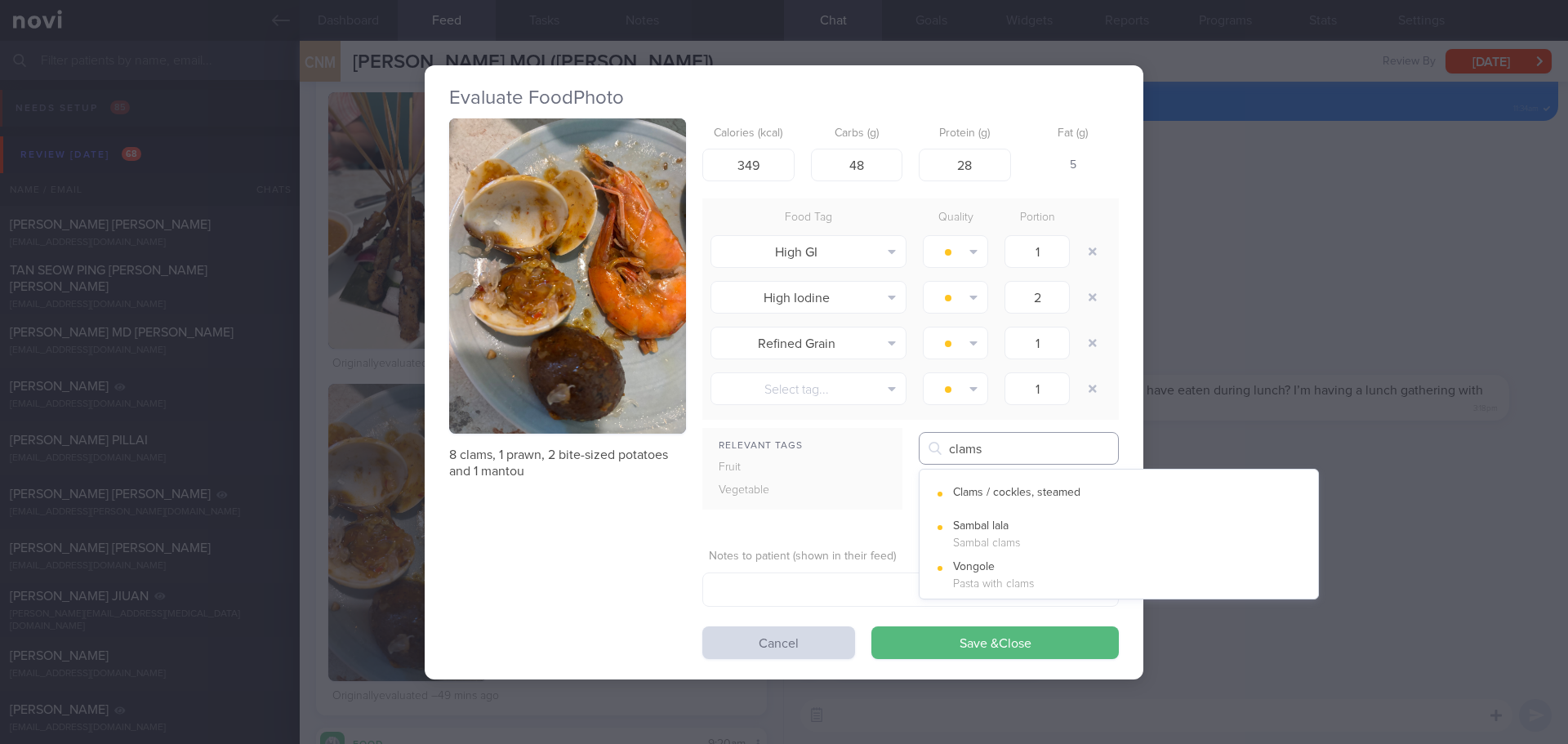
drag, startPoint x: 1006, startPoint y: 441, endPoint x: 874, endPoint y: 447, distance: 132.1
click at [874, 447] on div "Relevant Tags Fruit Vegetable clams Clams / cockles, steamed Sambal lala Sambal…" at bounding box center [911, 477] width 417 height 90
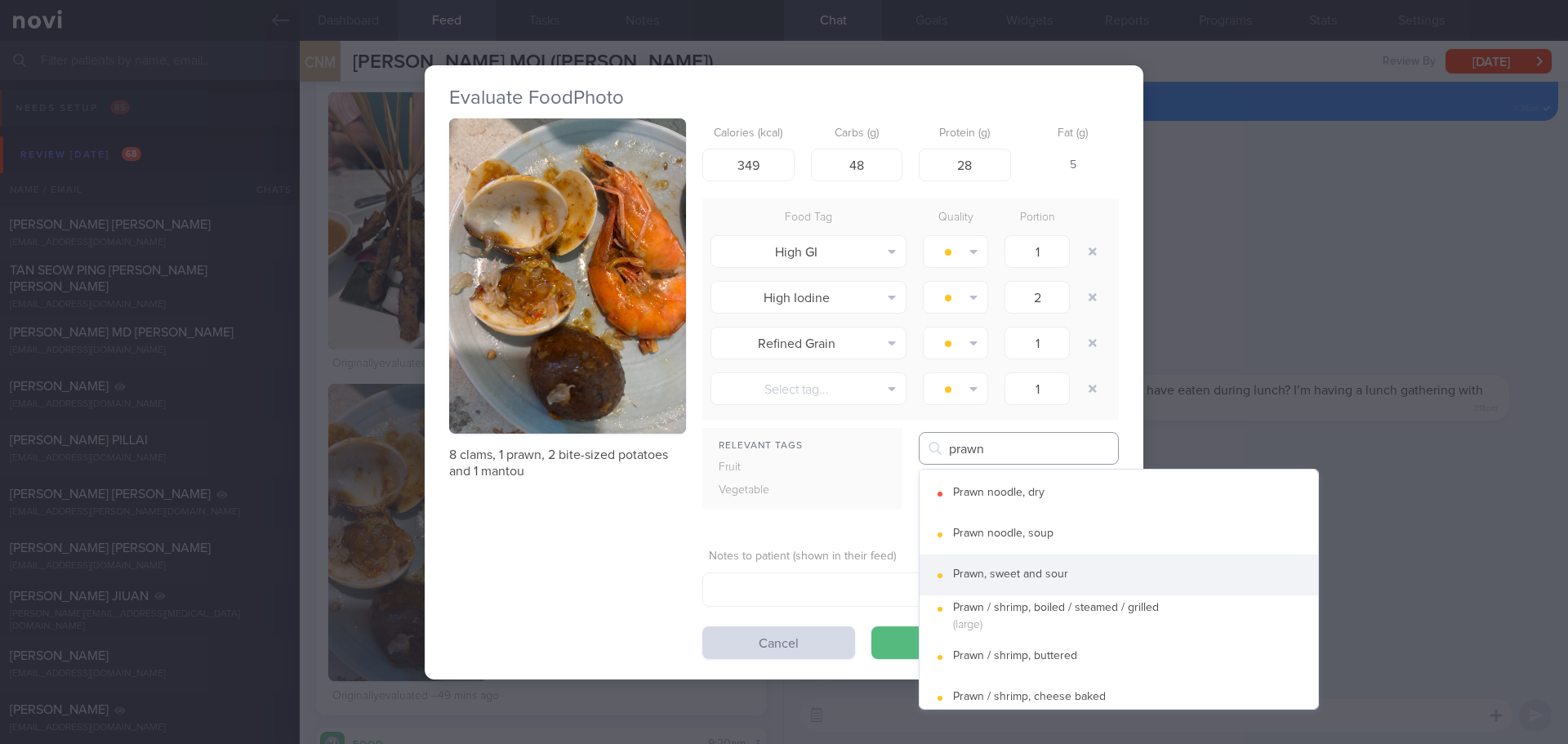
type input "prawn"
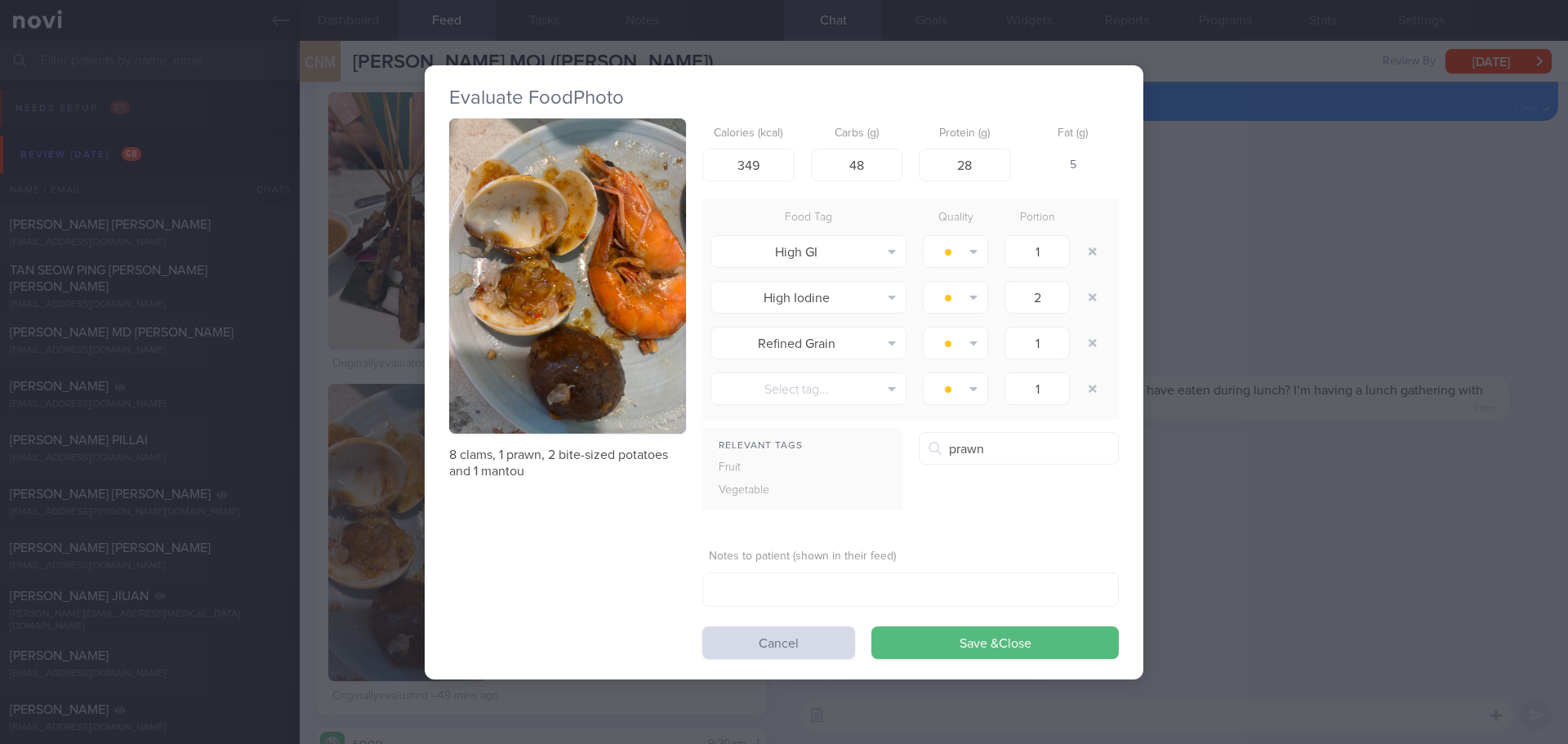
click at [999, 560] on button "Prawn, sweet and sour" at bounding box center [1119, 575] width 398 height 41
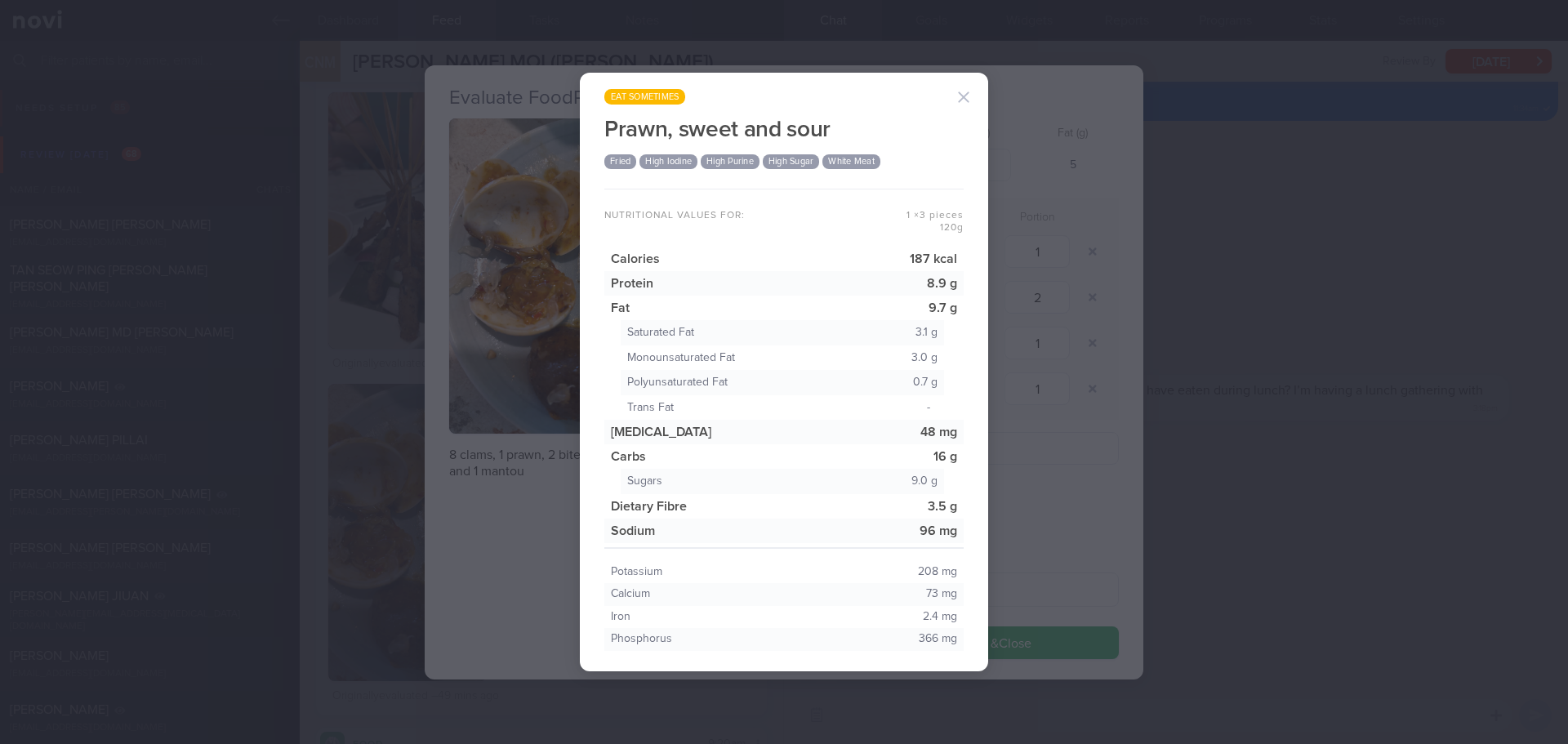
click at [970, 93] on button "button" at bounding box center [963, 97] width 33 height 33
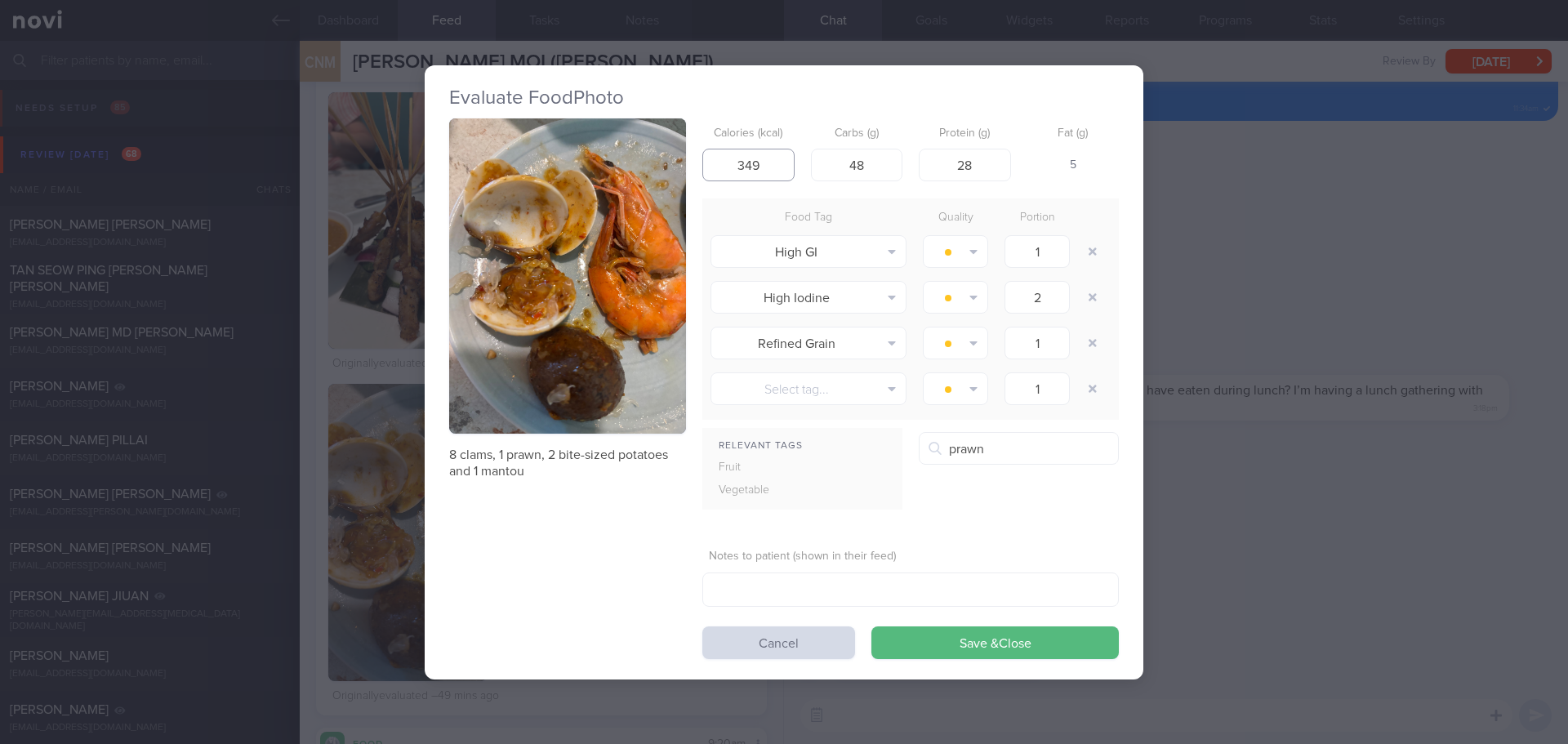
drag, startPoint x: 765, startPoint y: 162, endPoint x: 719, endPoint y: 166, distance: 46.2
click at [719, 166] on input "349" at bounding box center [749, 164] width 93 height 33
type input "270"
drag, startPoint x: 875, startPoint y: 161, endPoint x: 822, endPoint y: 168, distance: 53.5
click at [822, 168] on input "48" at bounding box center [857, 164] width 93 height 33
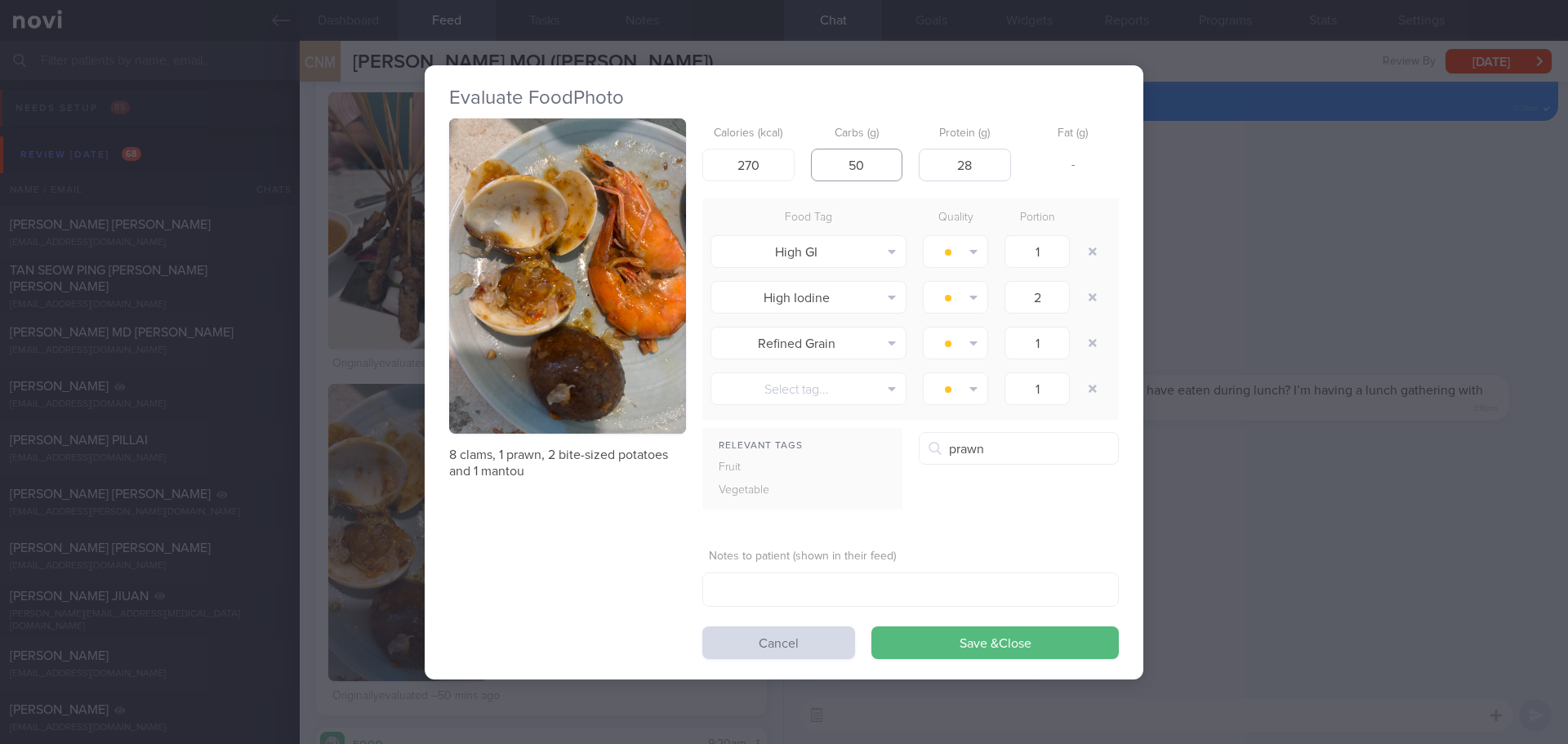
type input "50"
drag, startPoint x: 997, startPoint y: 170, endPoint x: 937, endPoint y: 177, distance: 60.4
click at [937, 177] on input "28" at bounding box center [965, 164] width 93 height 33
type input "10"
drag, startPoint x: 752, startPoint y: 165, endPoint x: 738, endPoint y: 168, distance: 14.3
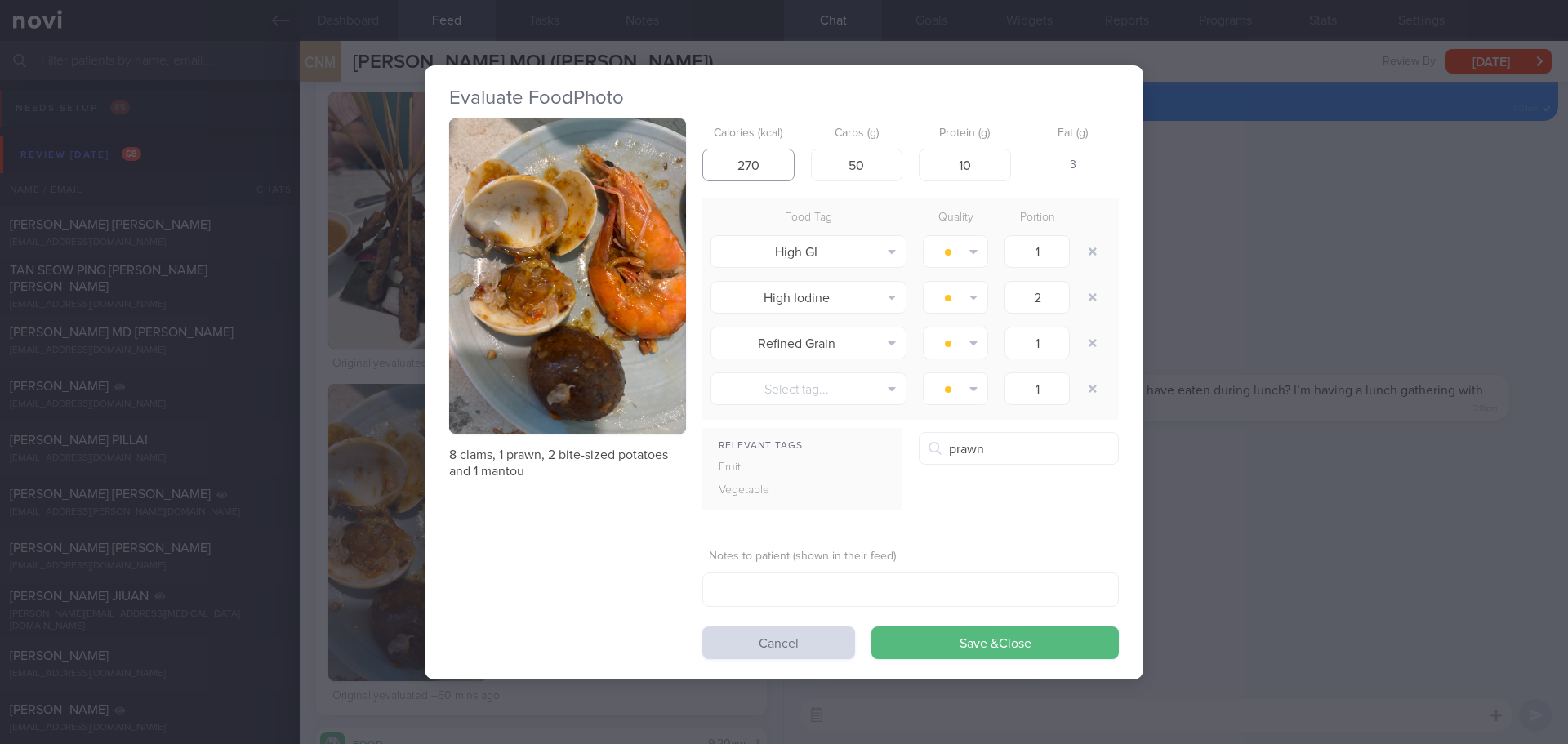
click at [738, 168] on input "270" at bounding box center [749, 164] width 93 height 33
type input "2"
drag, startPoint x: 871, startPoint y: 162, endPoint x: 833, endPoint y: 170, distance: 38.8
click at [833, 170] on input "50" at bounding box center [857, 164] width 93 height 33
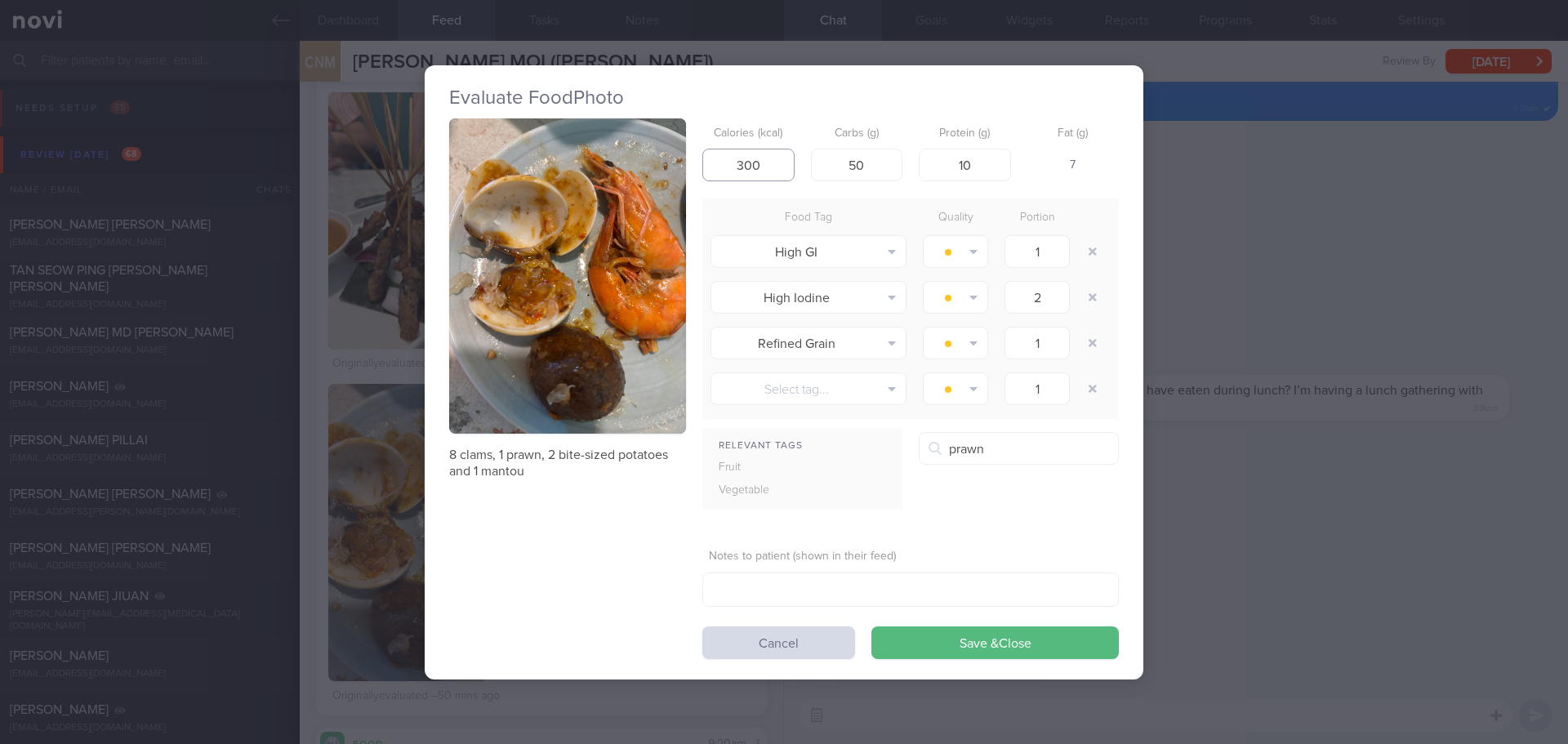
click at [760, 165] on input "300" at bounding box center [749, 164] width 93 height 33
click at [755, 162] on input "300" at bounding box center [749, 164] width 93 height 33
type input "320"
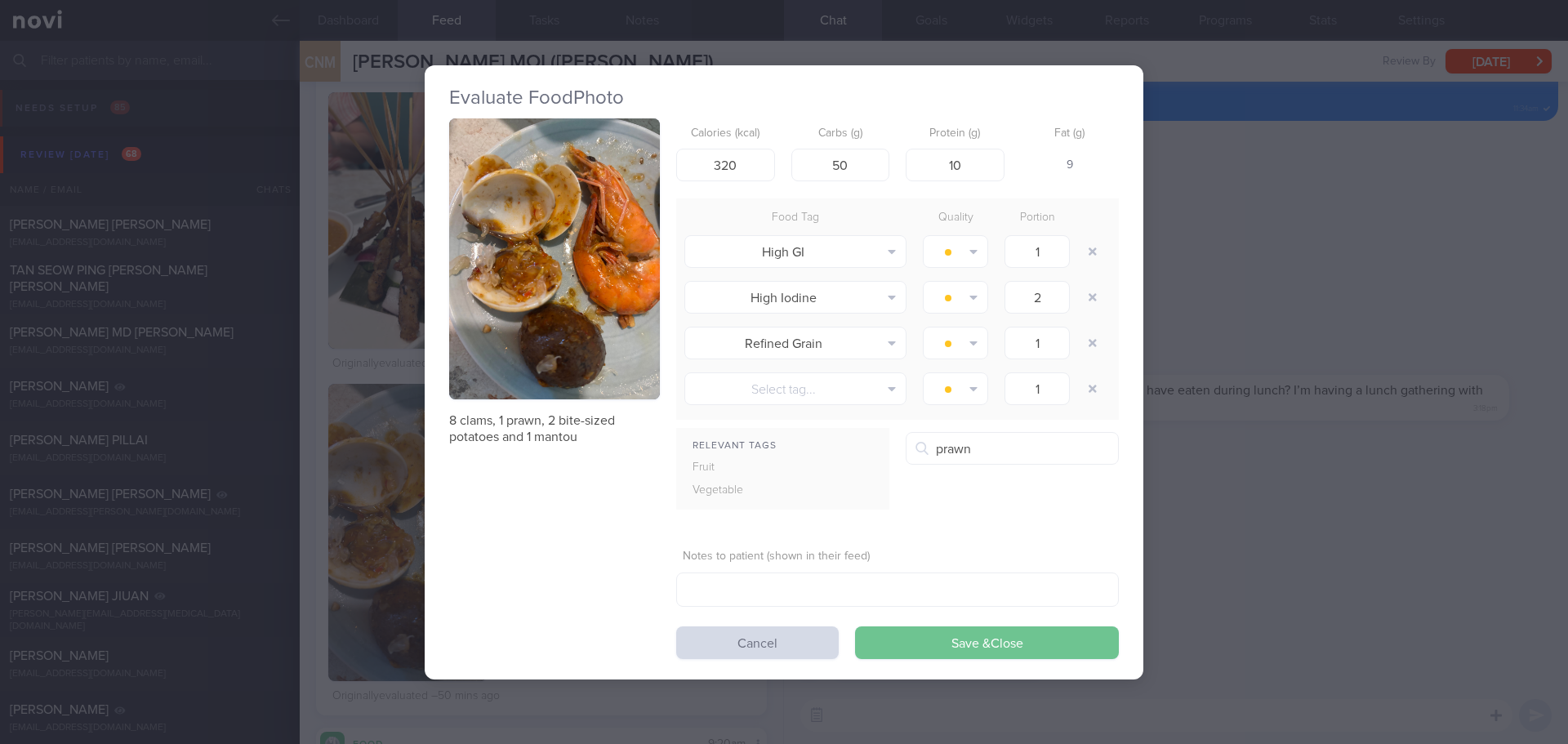
drag, startPoint x: 1013, startPoint y: 645, endPoint x: 790, endPoint y: 584, distance: 231.2
click at [1012, 645] on button "Save & Close" at bounding box center [987, 643] width 264 height 33
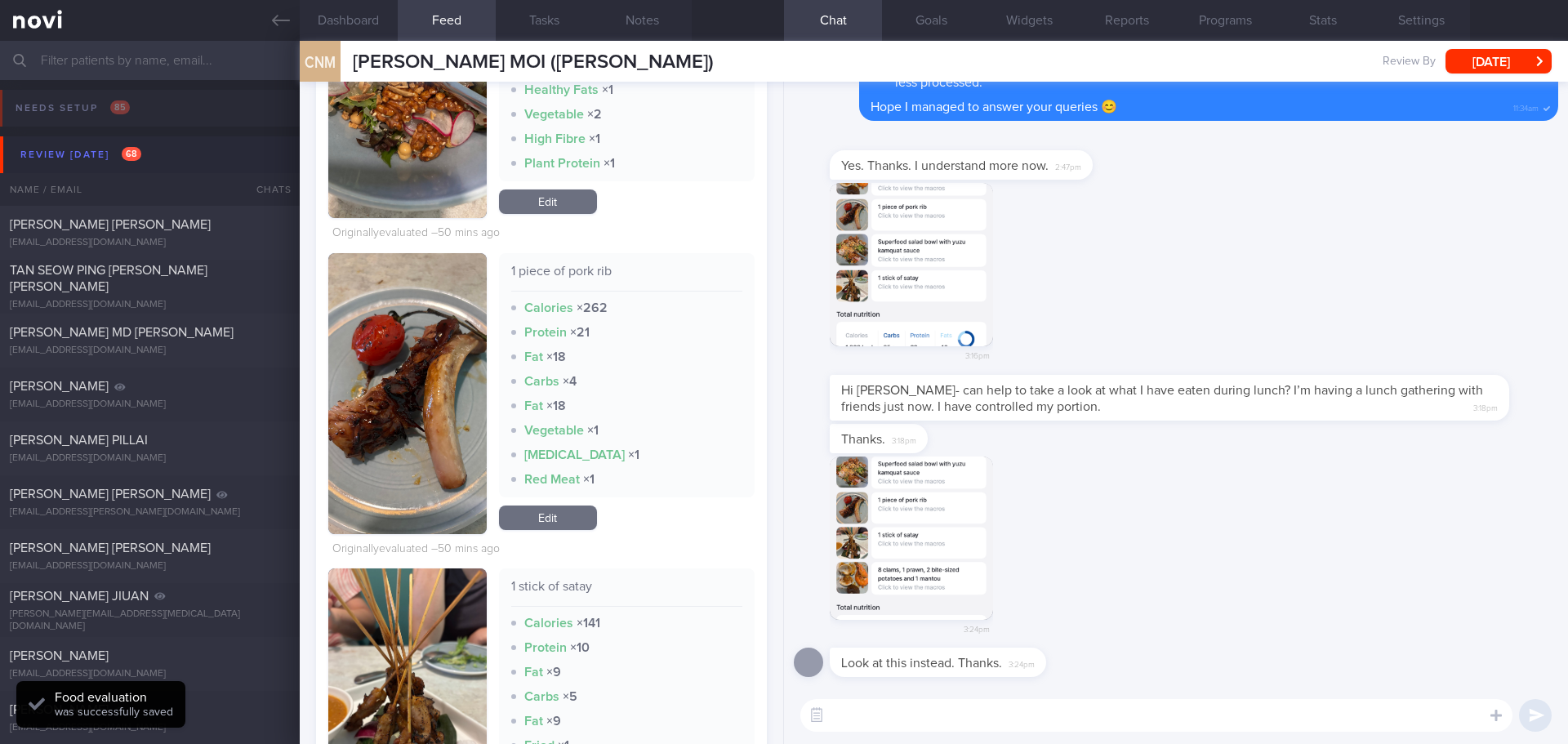
scroll to position [1327, 0]
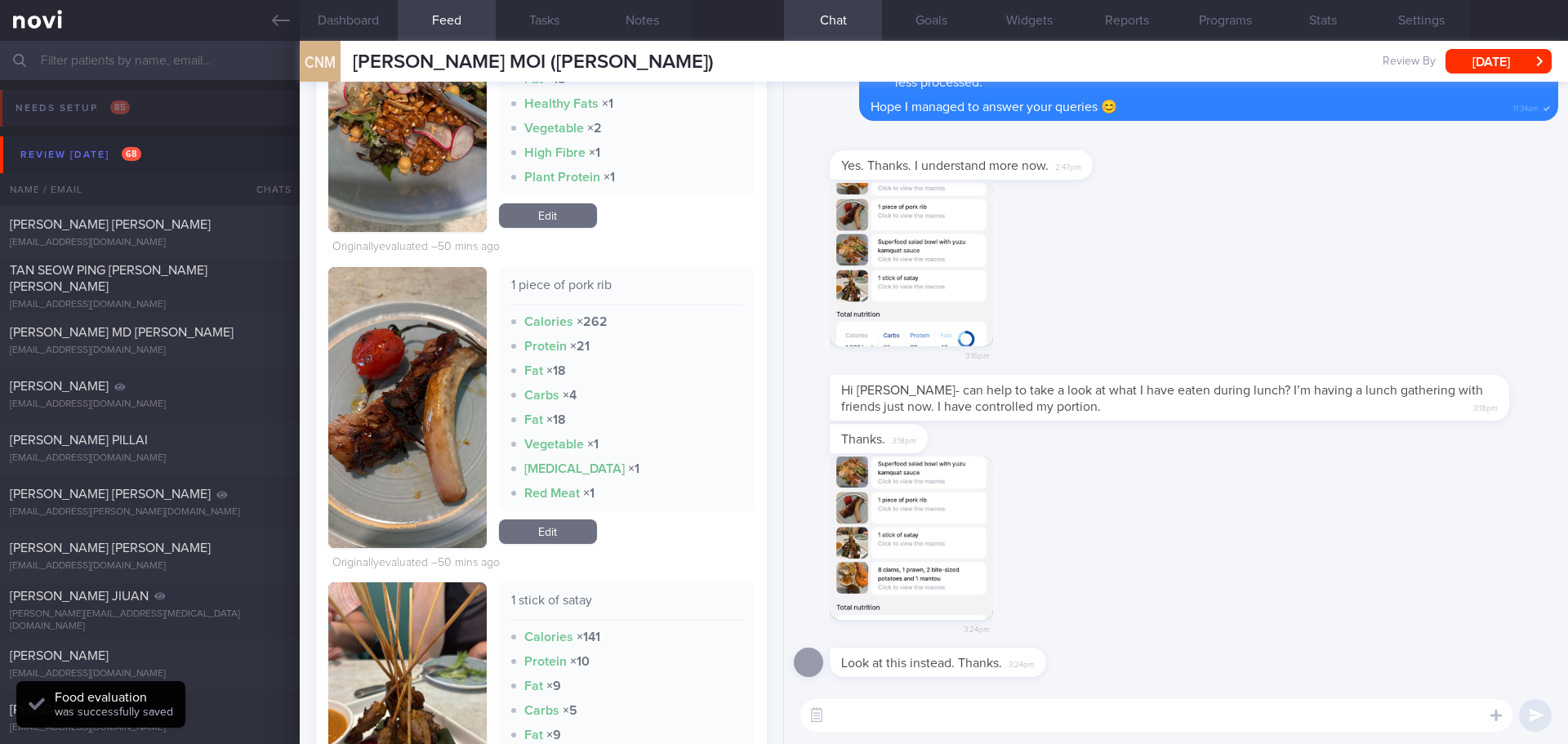
click at [512, 530] on link "Edit" at bounding box center [547, 531] width 98 height 25
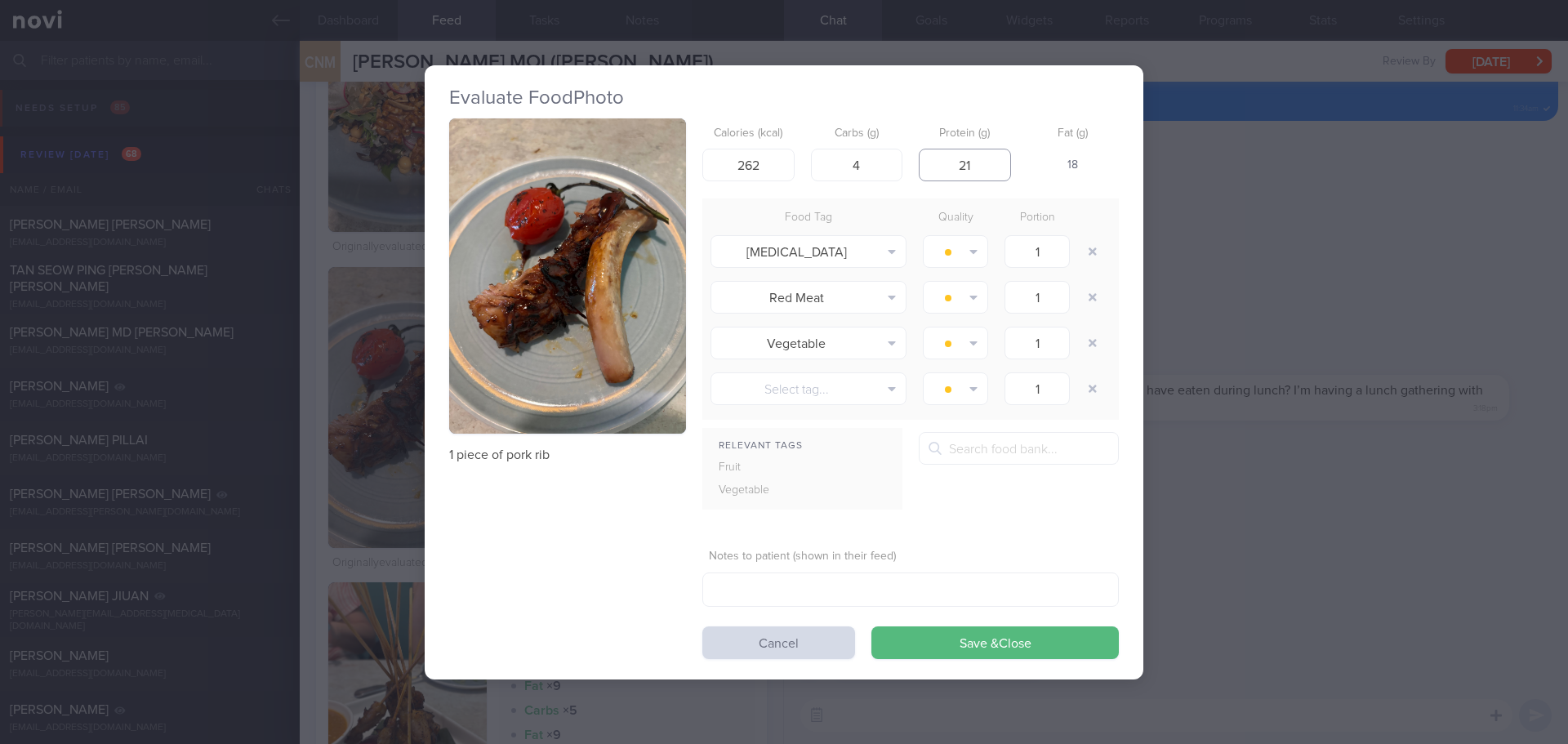
drag, startPoint x: 984, startPoint y: 165, endPoint x: 951, endPoint y: 167, distance: 33.1
click at [951, 167] on input "21" at bounding box center [965, 164] width 93 height 33
type input "18"
click at [931, 188] on form "Calories (kcal) 262 Carbs (g) 4 Protein (g) 18 Fat (g) 19 Food Tag Quality Port…" at bounding box center [911, 388] width 417 height 540
click at [910, 192] on form "Calories (kcal) 262 Carbs (g) 4 Protein (g) 18 Fat (g) 19 Food Tag Quality Port…" at bounding box center [911, 388] width 417 height 540
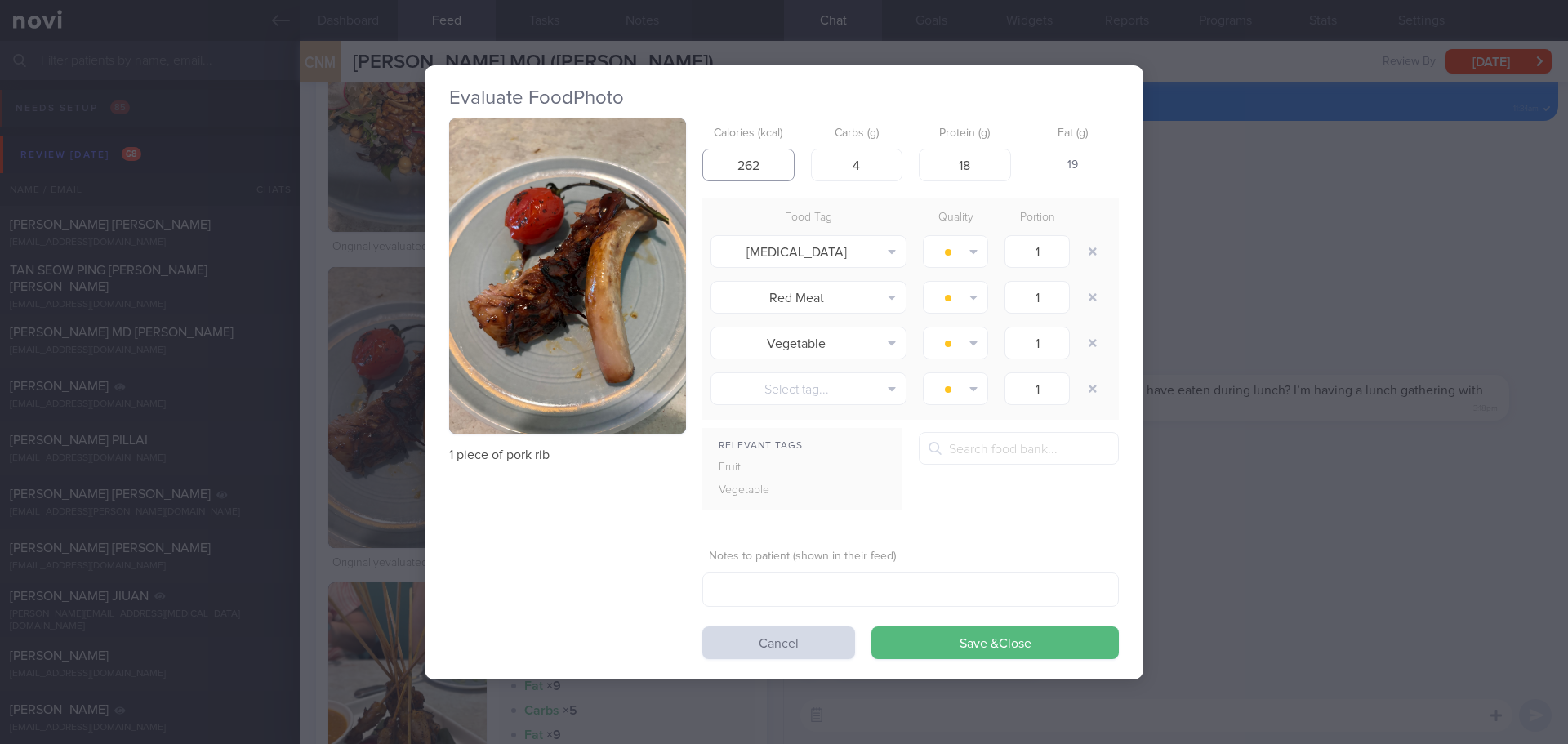
click at [763, 162] on input "262" at bounding box center [749, 164] width 93 height 33
type input "230"
click at [1006, 634] on button "Save & Close" at bounding box center [995, 643] width 247 height 33
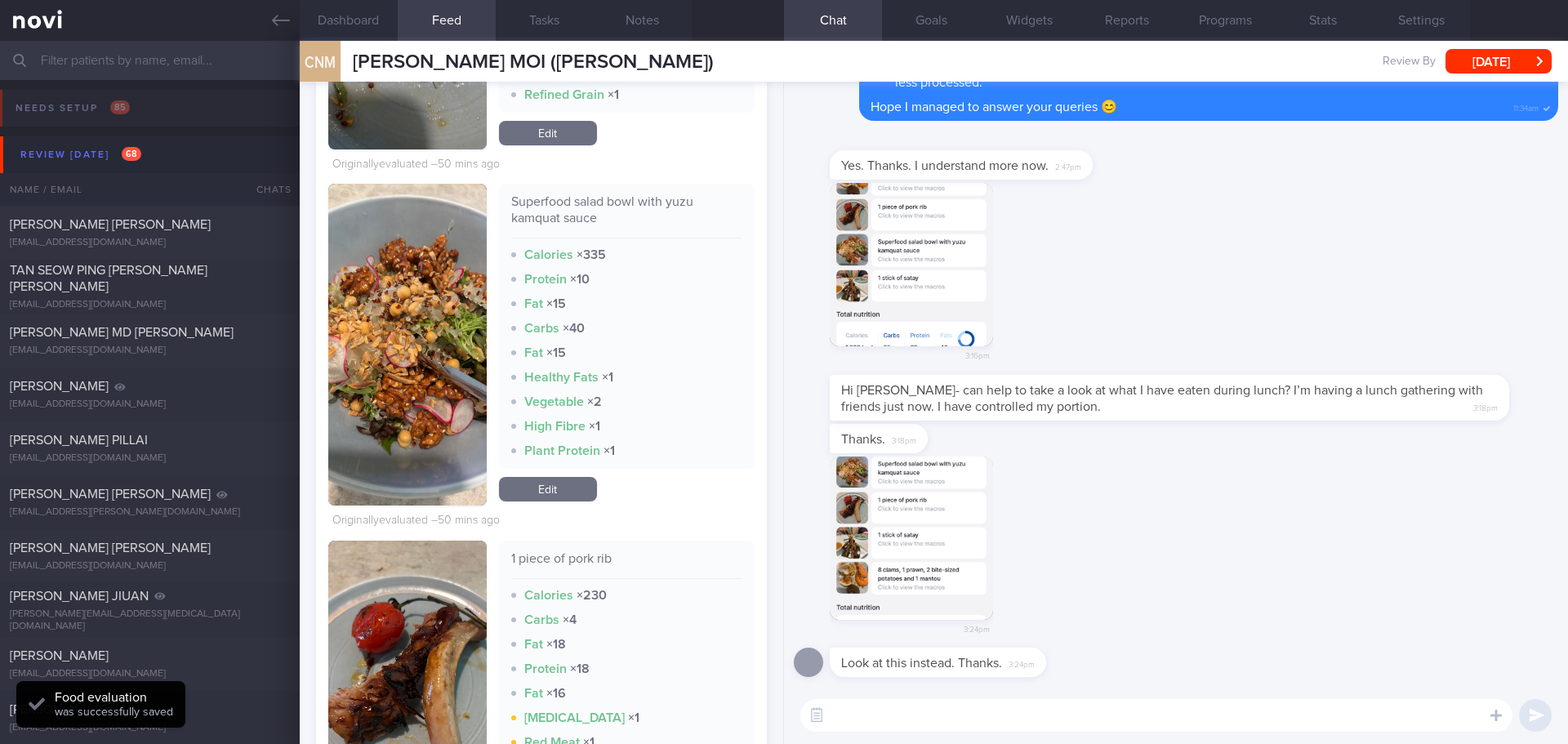
scroll to position [1001, 0]
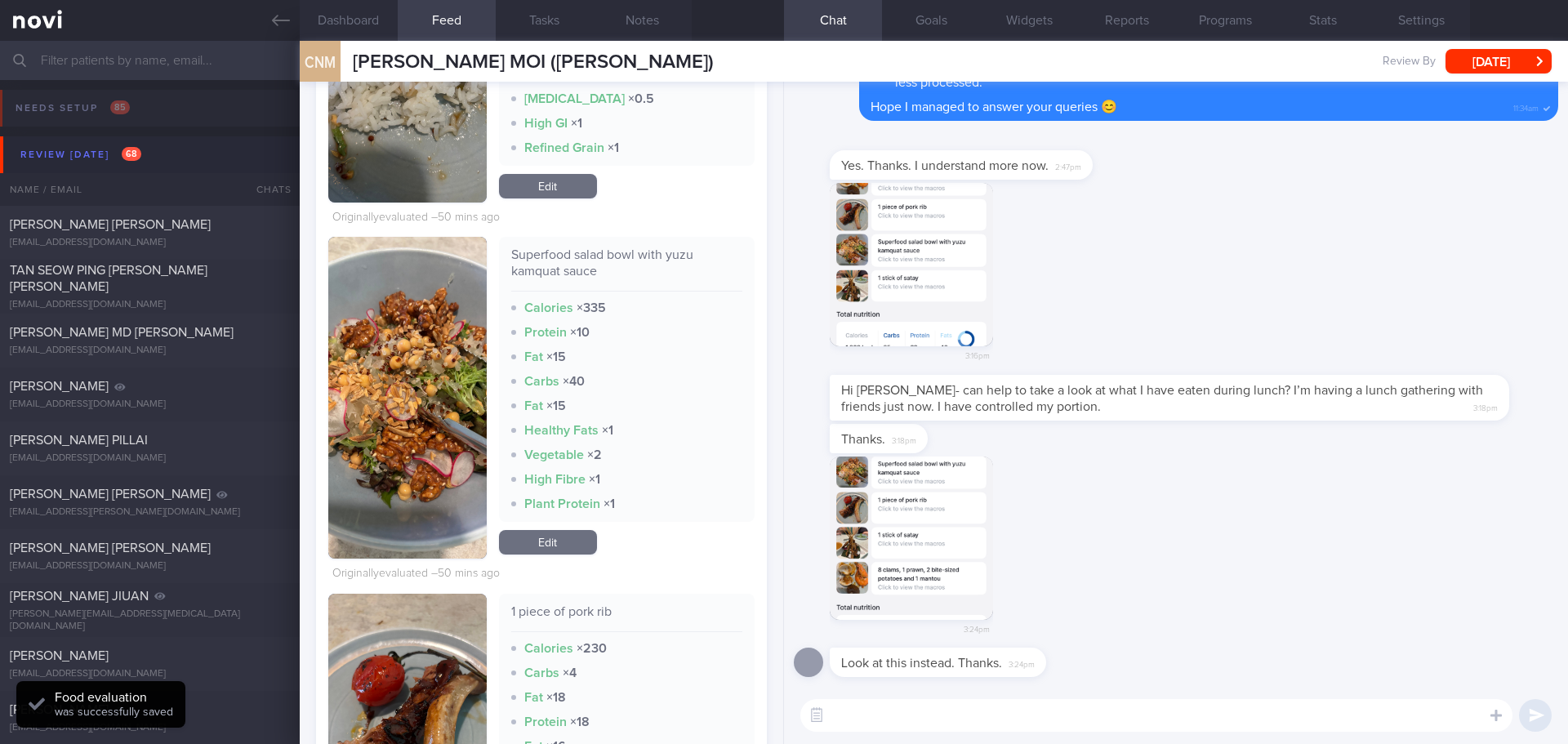
click at [551, 540] on link "Edit" at bounding box center [547, 542] width 98 height 25
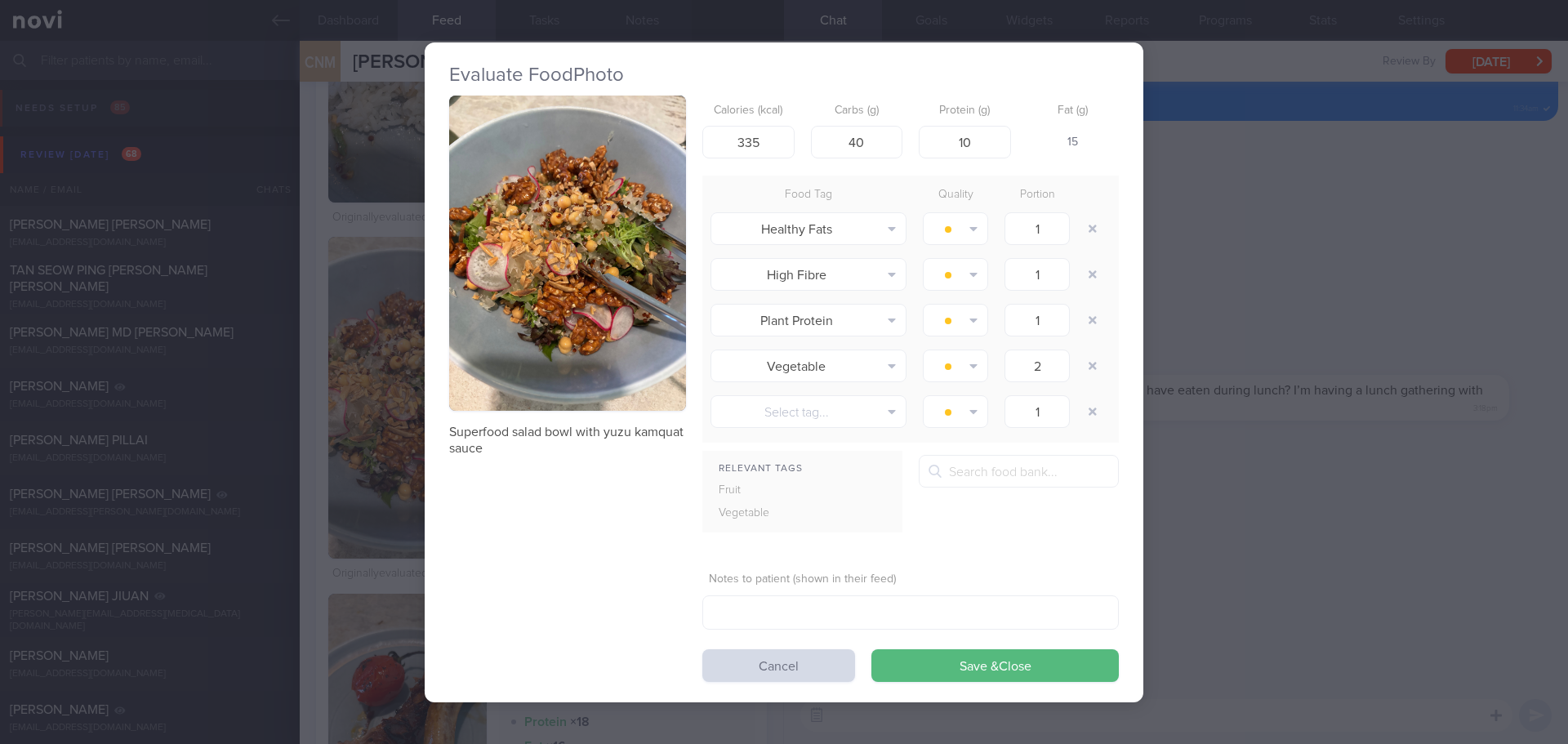
click at [566, 321] on button "button" at bounding box center [568, 253] width 237 height 316
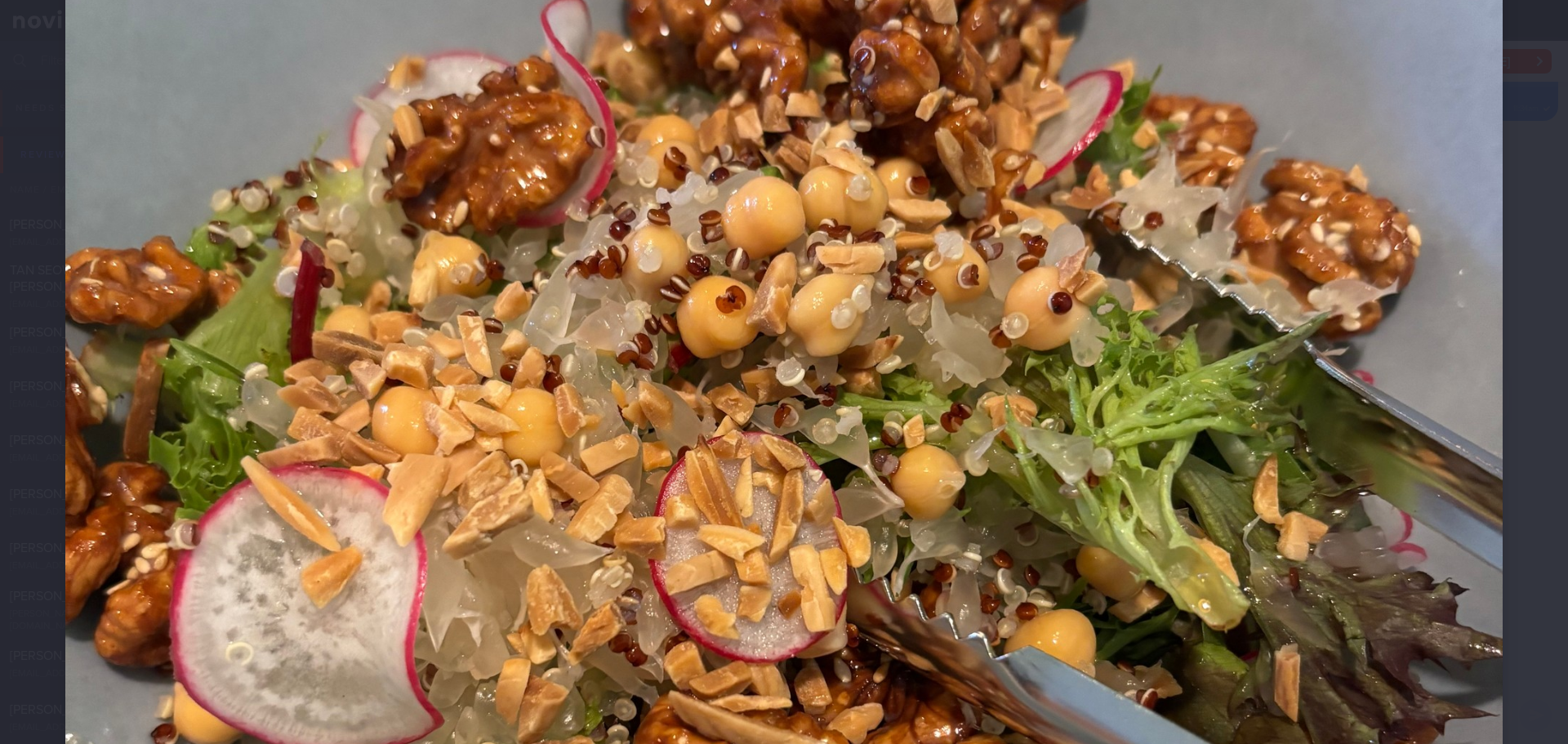
scroll to position [490, 0]
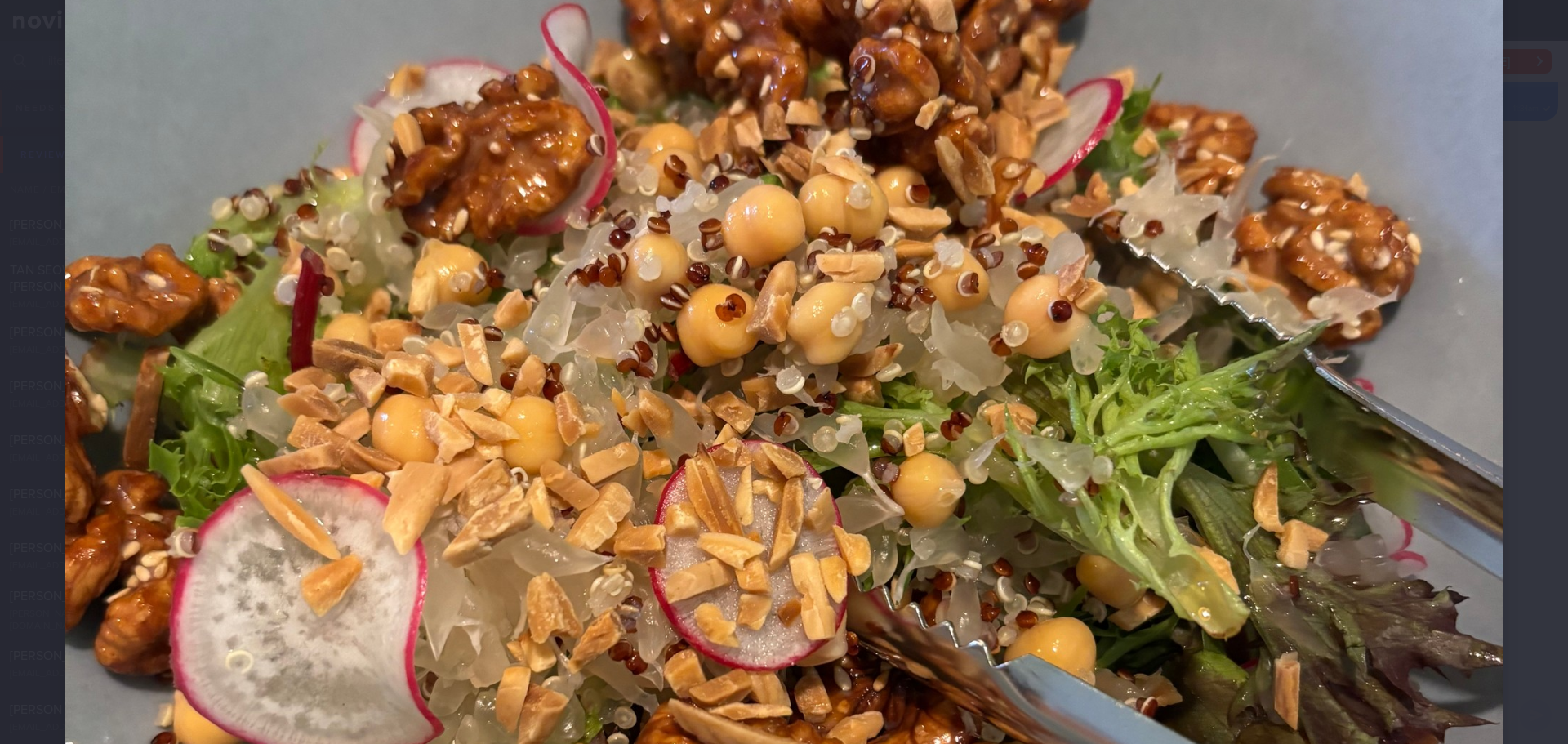
click at [1517, 324] on div at bounding box center [784, 533] width 1568 height 2047
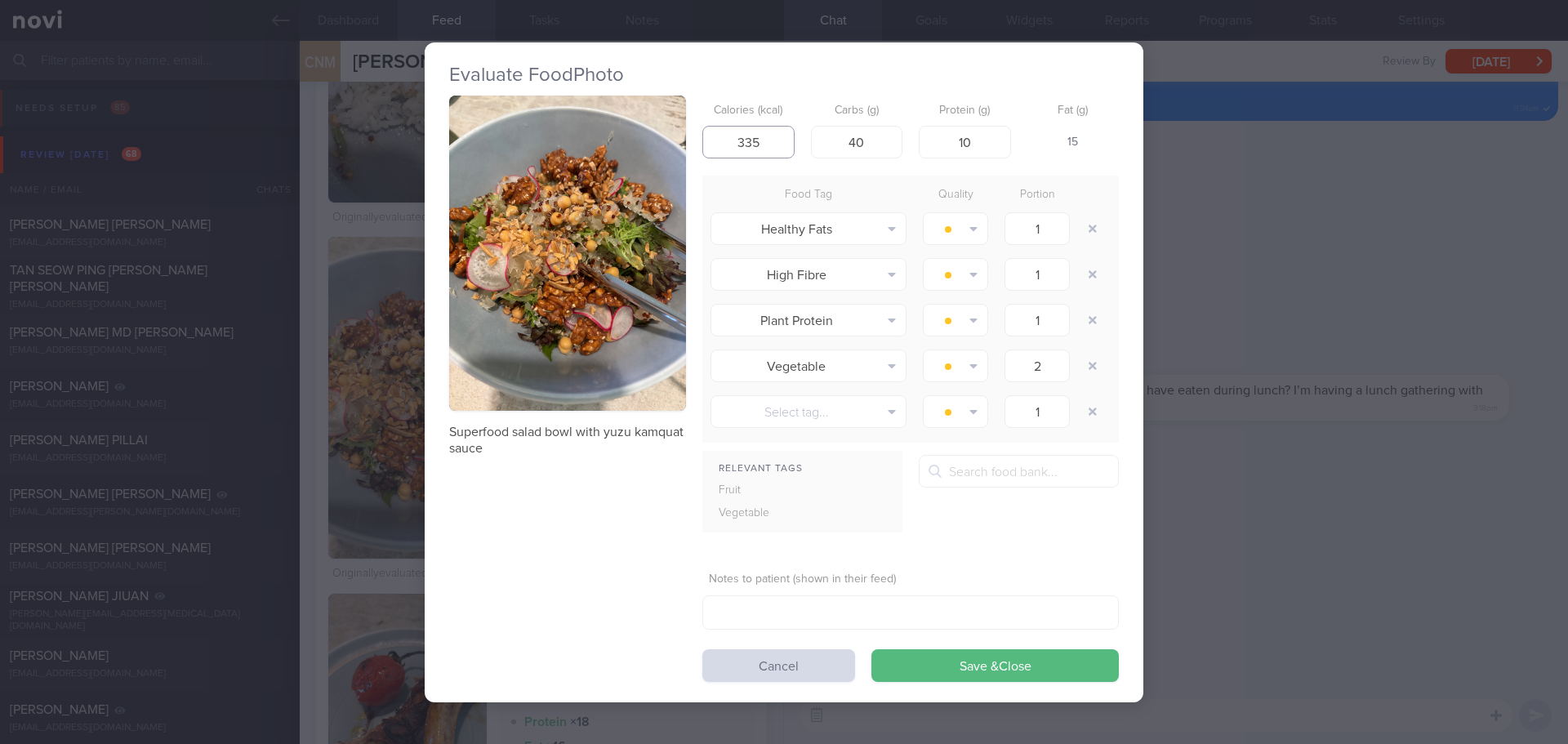
drag, startPoint x: 780, startPoint y: 147, endPoint x: 713, endPoint y: 144, distance: 67.1
click at [713, 144] on input "335" at bounding box center [749, 141] width 93 height 33
drag, startPoint x: 773, startPoint y: 146, endPoint x: 717, endPoint y: 146, distance: 56.0
click at [717, 146] on input "300" at bounding box center [749, 141] width 93 height 33
type input "250"
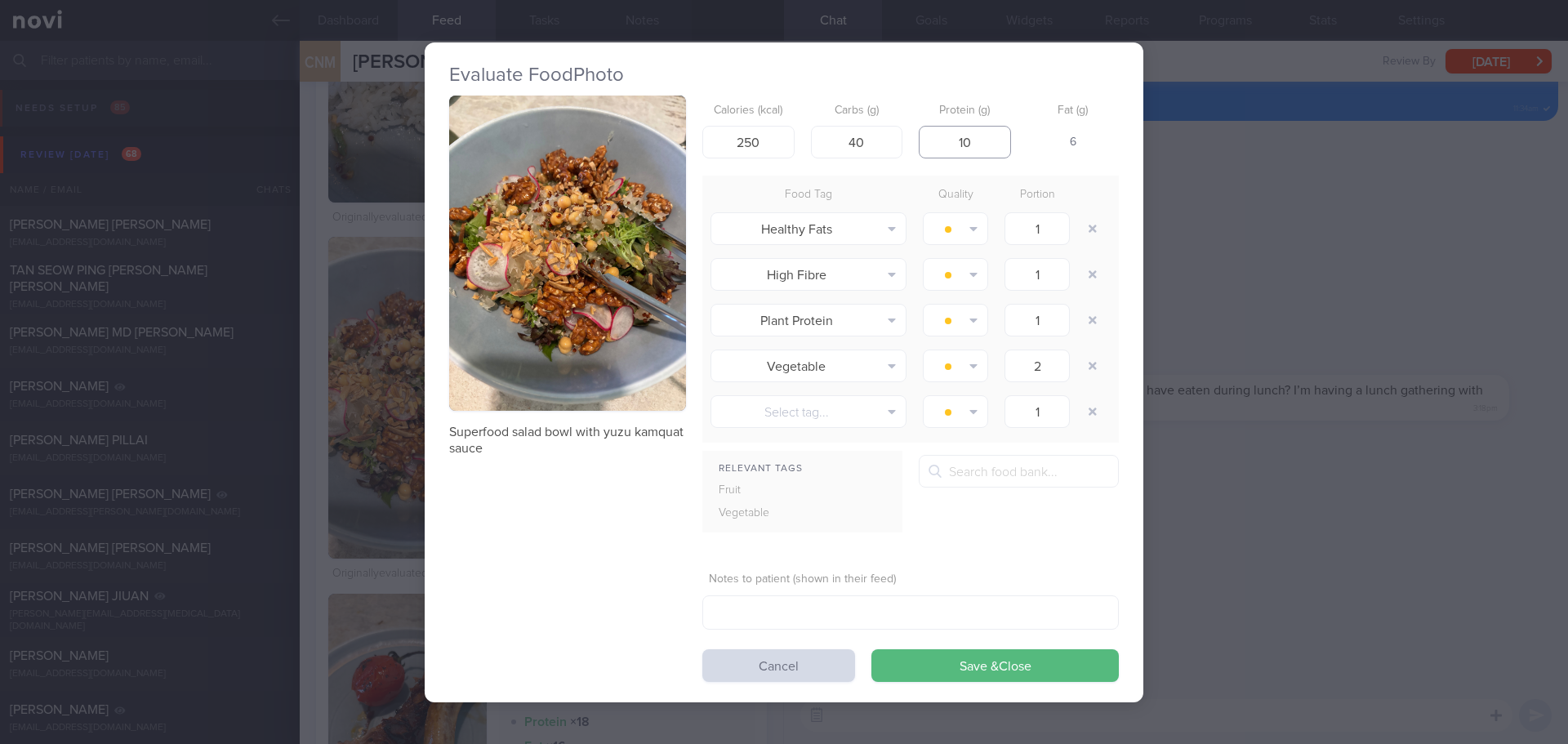
click at [971, 138] on input "10" at bounding box center [965, 141] width 93 height 33
drag, startPoint x: 862, startPoint y: 143, endPoint x: 847, endPoint y: 147, distance: 15.5
click at [847, 147] on input "40" at bounding box center [857, 141] width 93 height 33
type input "30"
drag, startPoint x: 976, startPoint y: 144, endPoint x: 950, endPoint y: 147, distance: 26.2
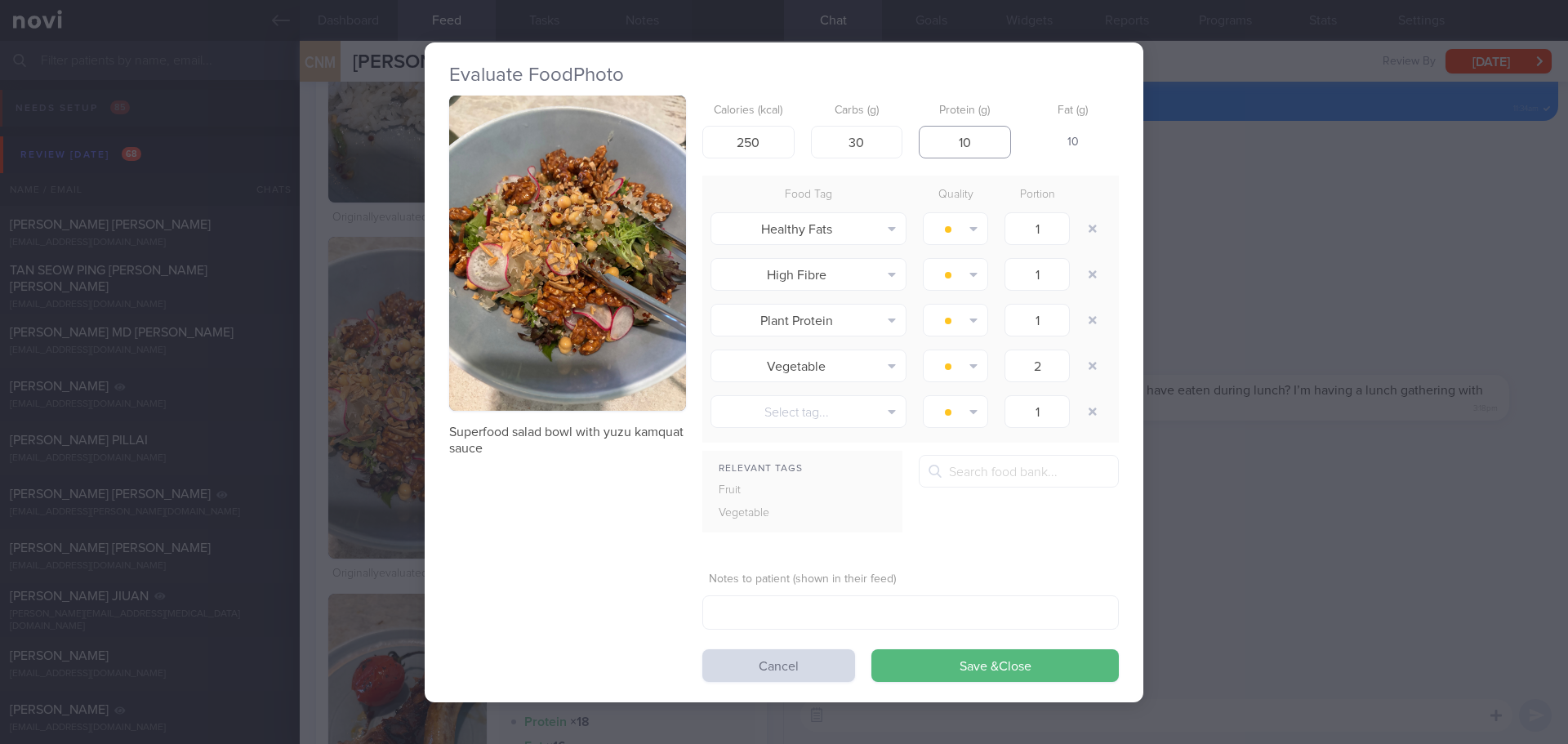
click at [950, 147] on input "10" at bounding box center [965, 141] width 93 height 33
drag, startPoint x: 1052, startPoint y: 655, endPoint x: 408, endPoint y: 293, distance: 738.8
click at [1051, 655] on button "Save & Close" at bounding box center [995, 665] width 247 height 33
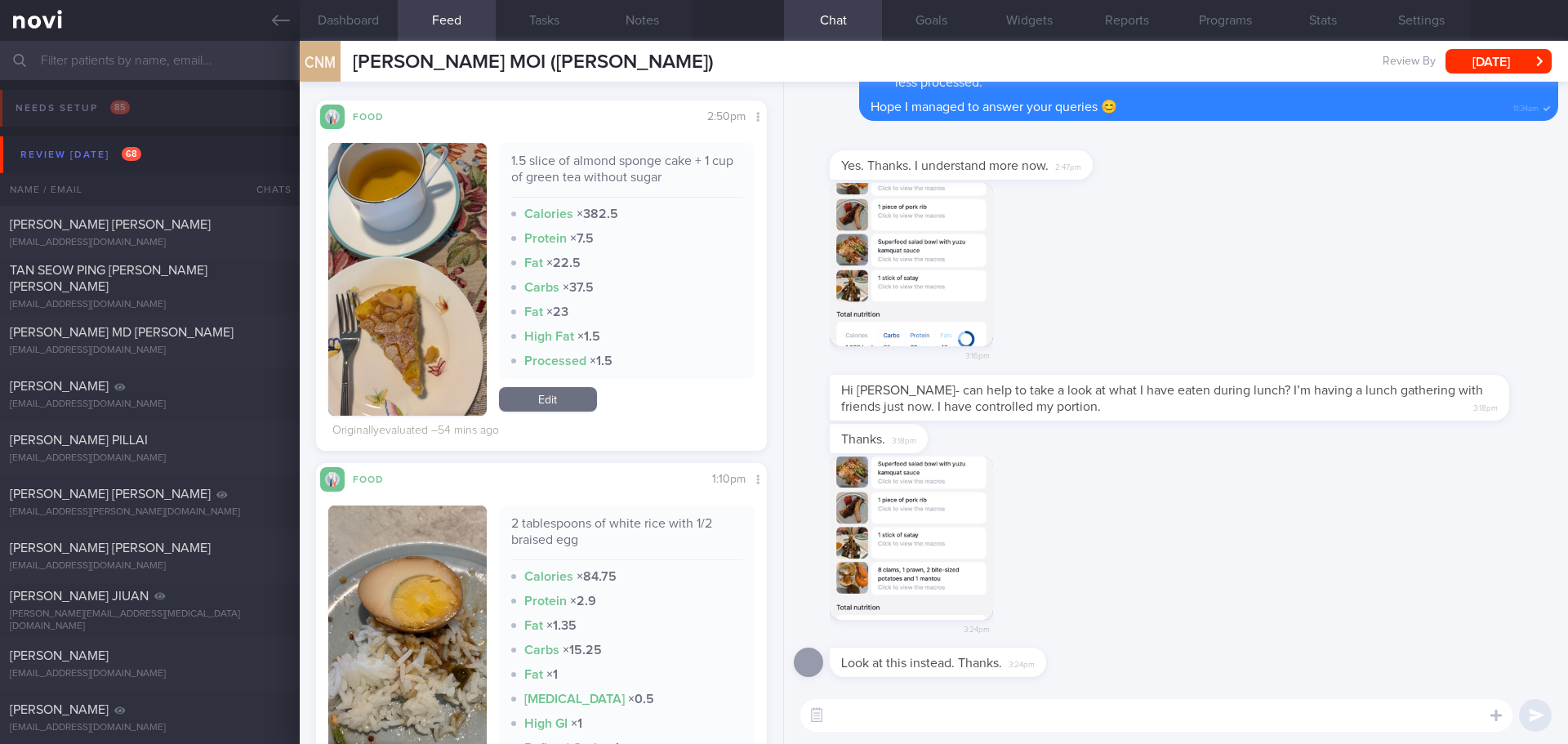
scroll to position [430, 0]
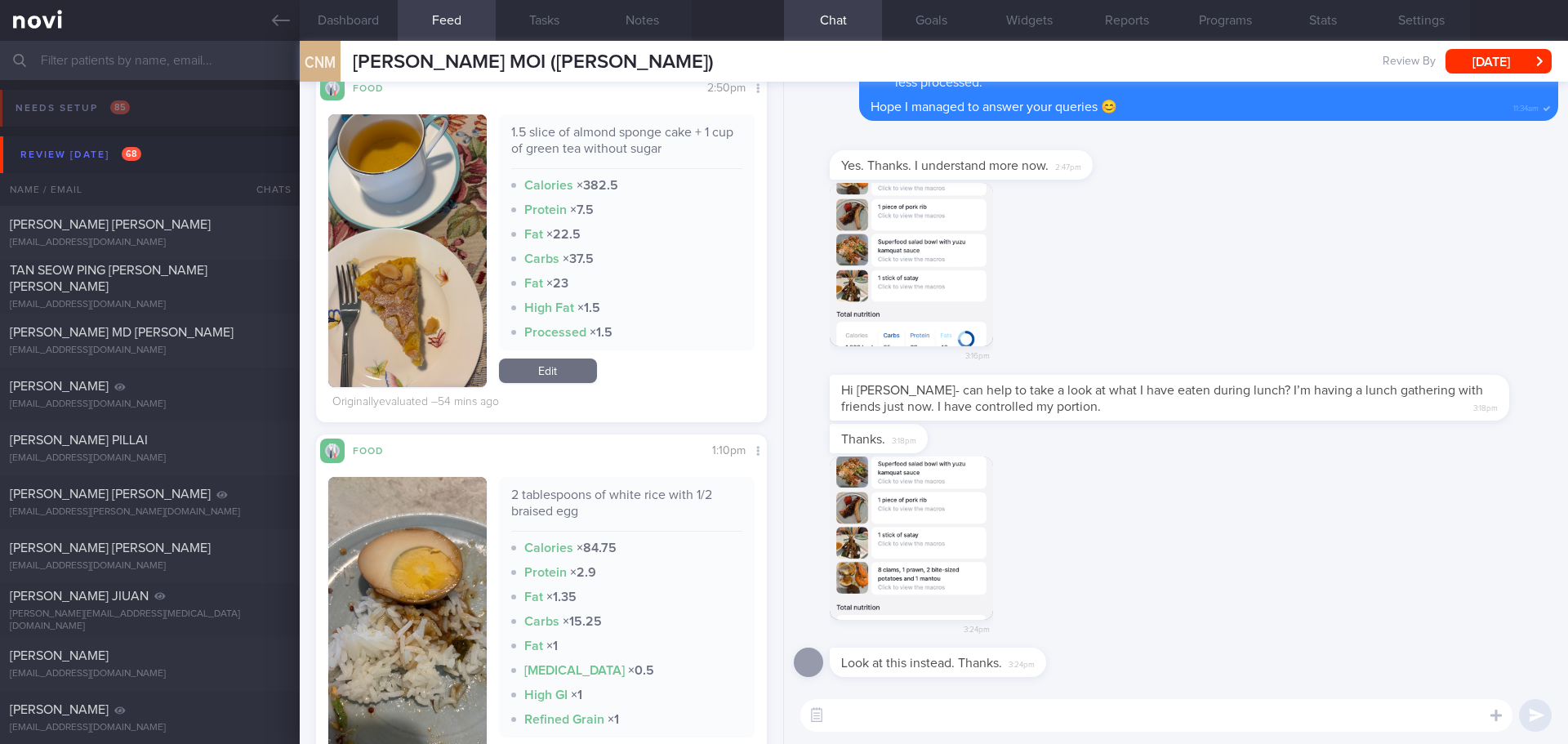
click at [880, 507] on button "button" at bounding box center [911, 537] width 163 height 163
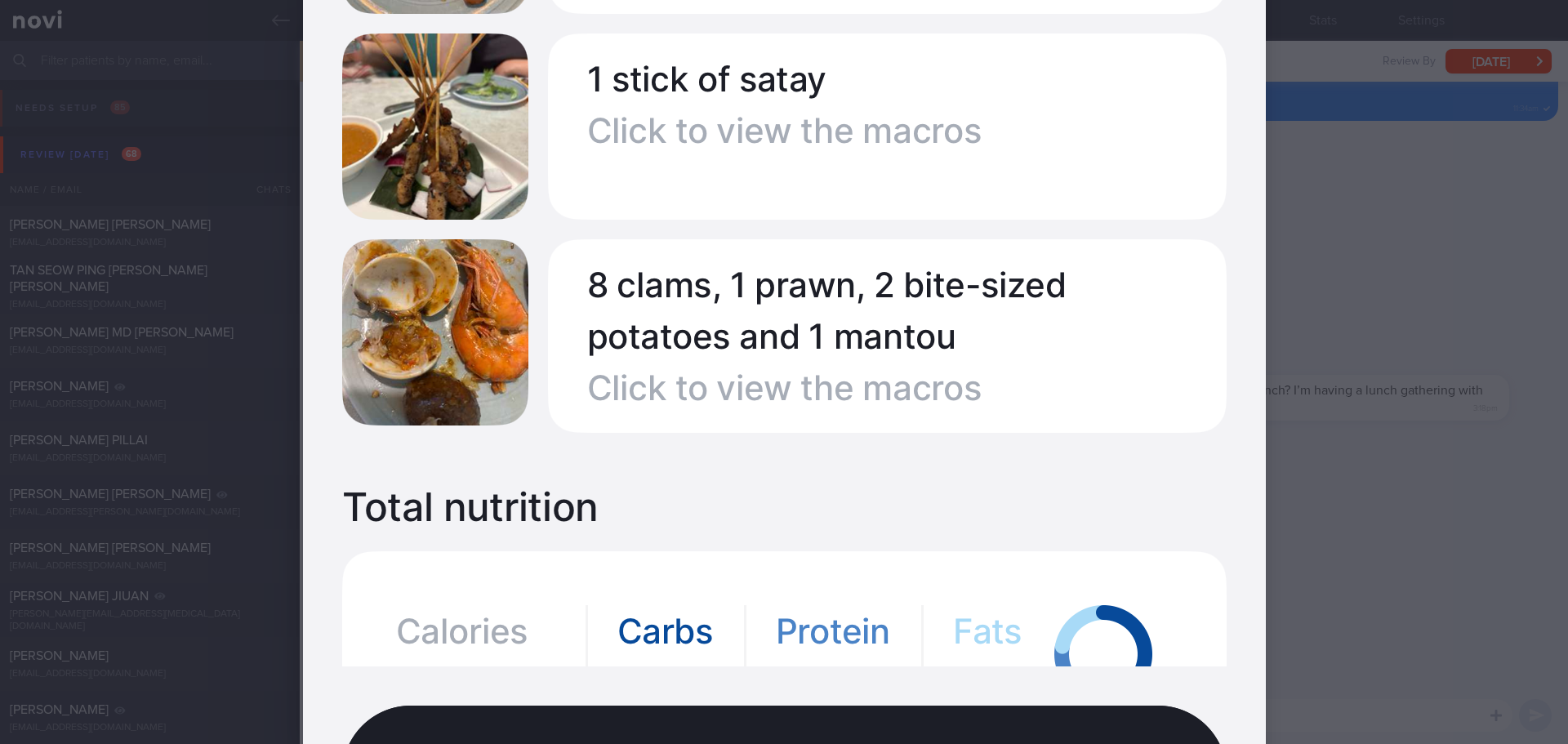
scroll to position [1062, 0]
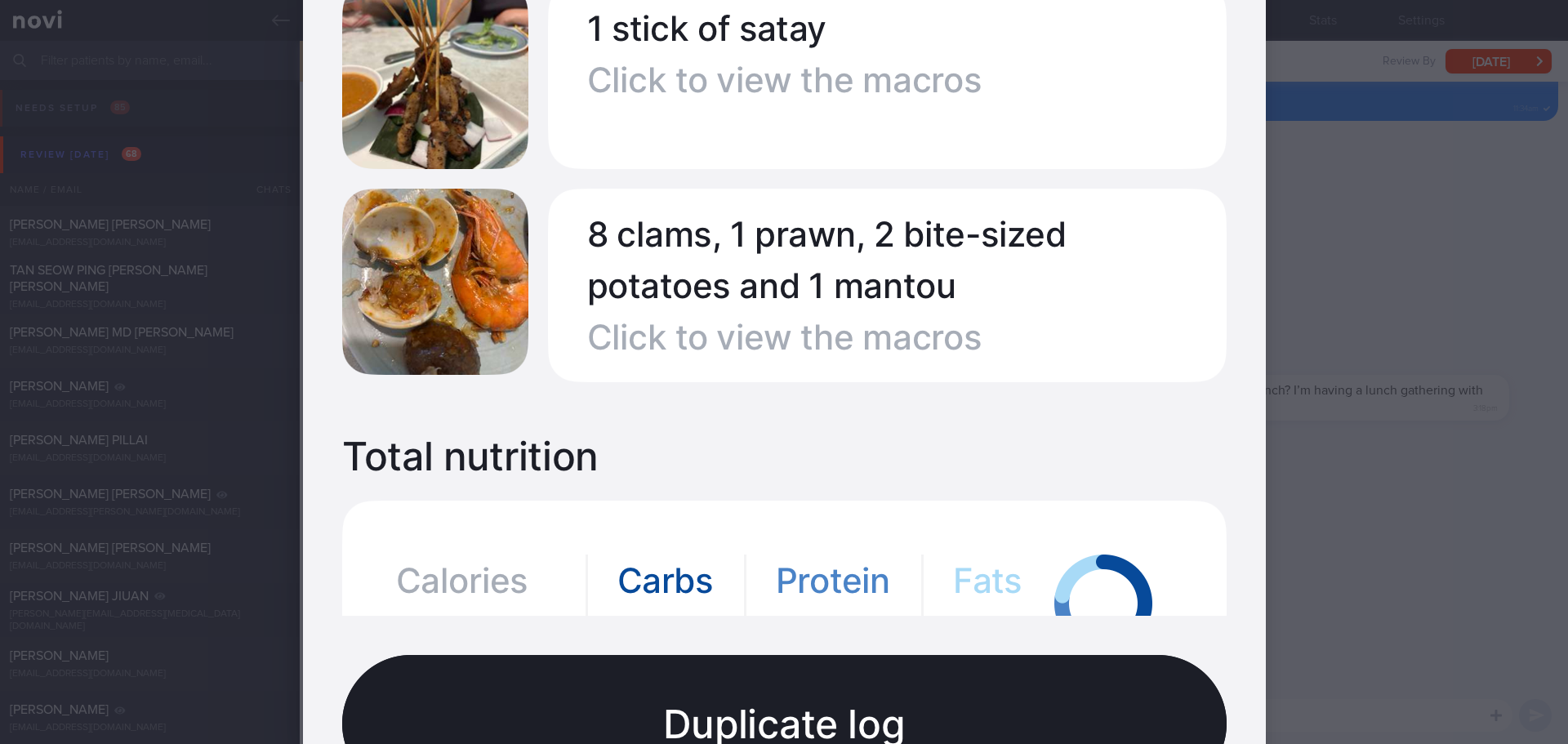
click at [1481, 410] on div at bounding box center [784, 372] width 1568 height 744
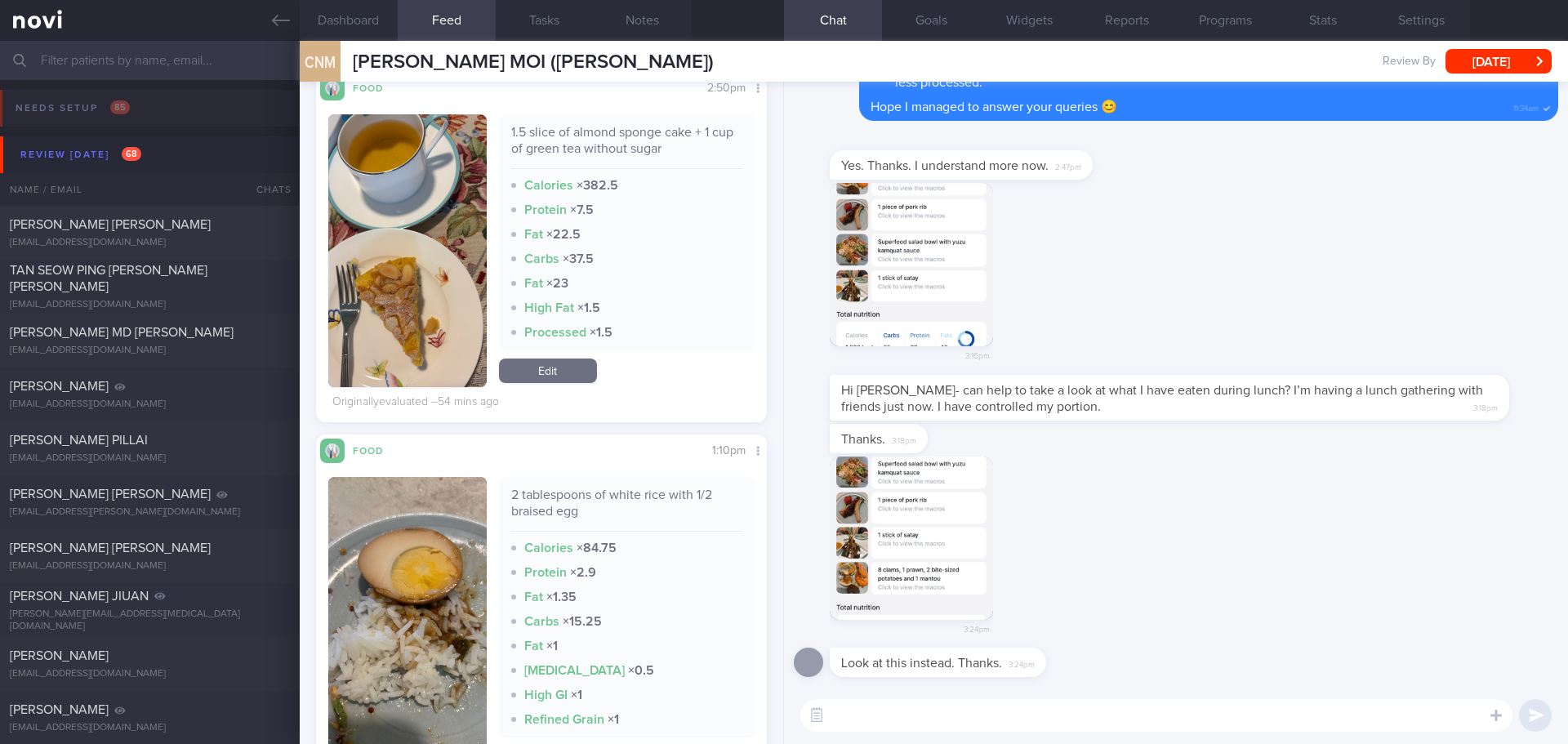
click at [952, 237] on button "button" at bounding box center [911, 264] width 163 height 163
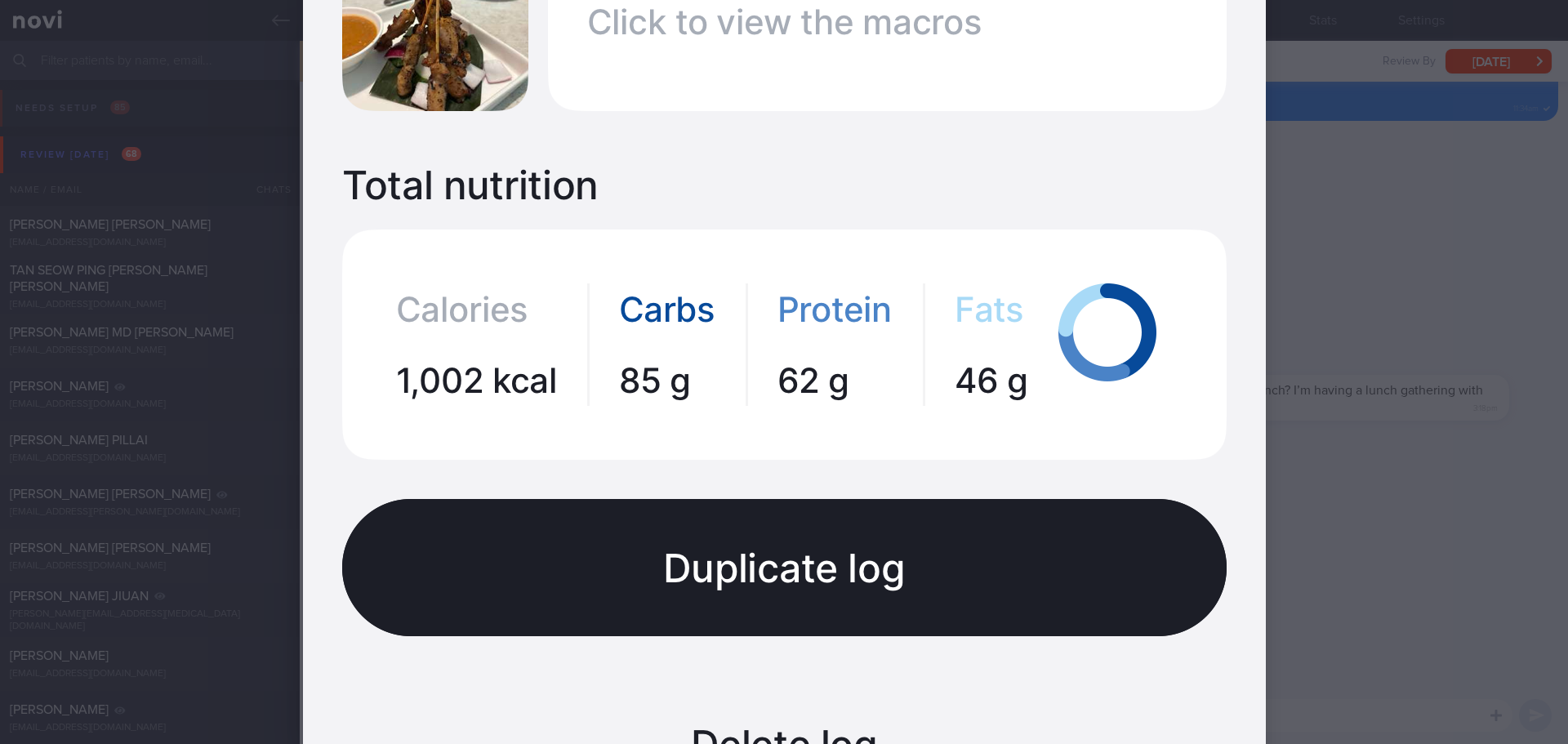
scroll to position [1225, 0]
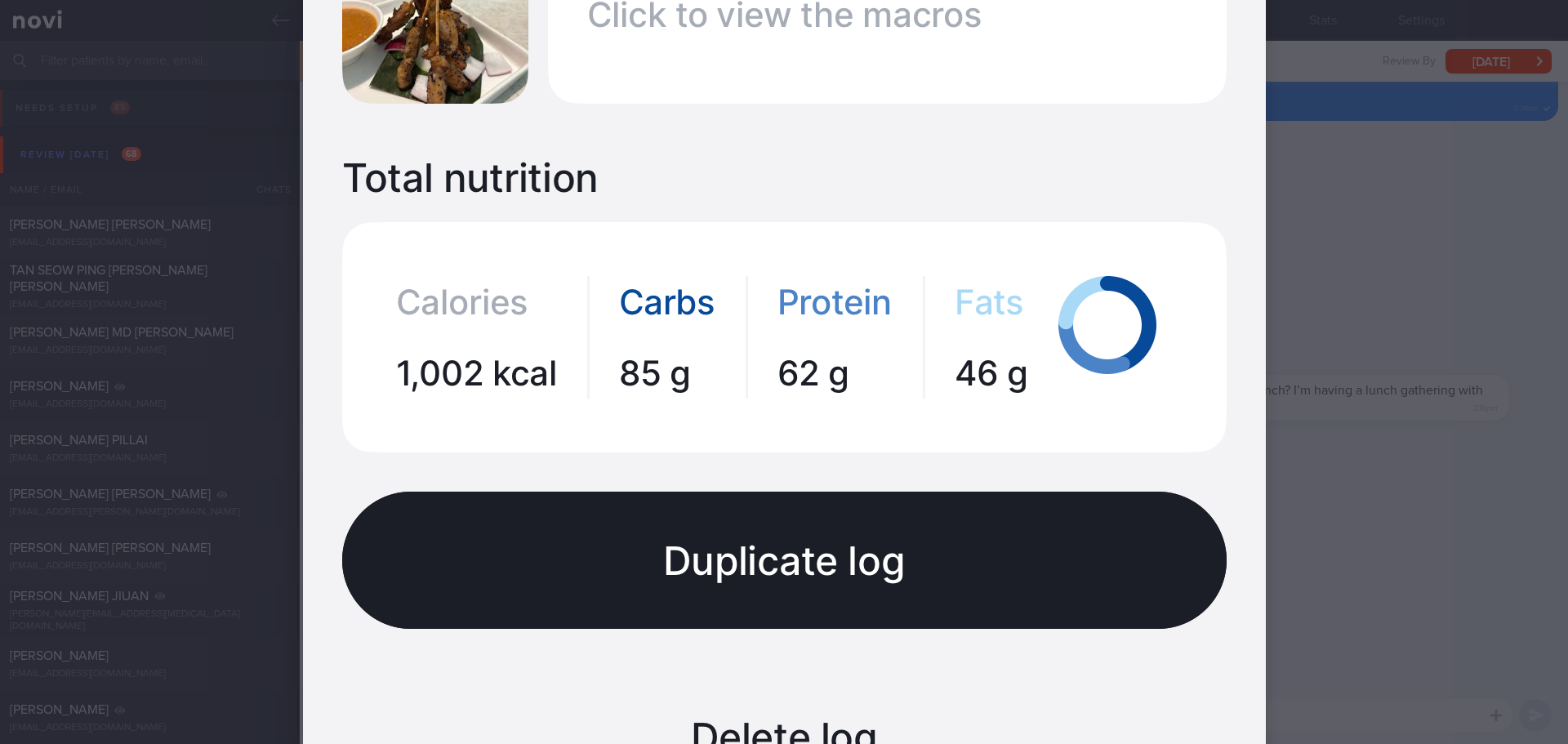
click at [1481, 273] on div at bounding box center [784, 372] width 1568 height 744
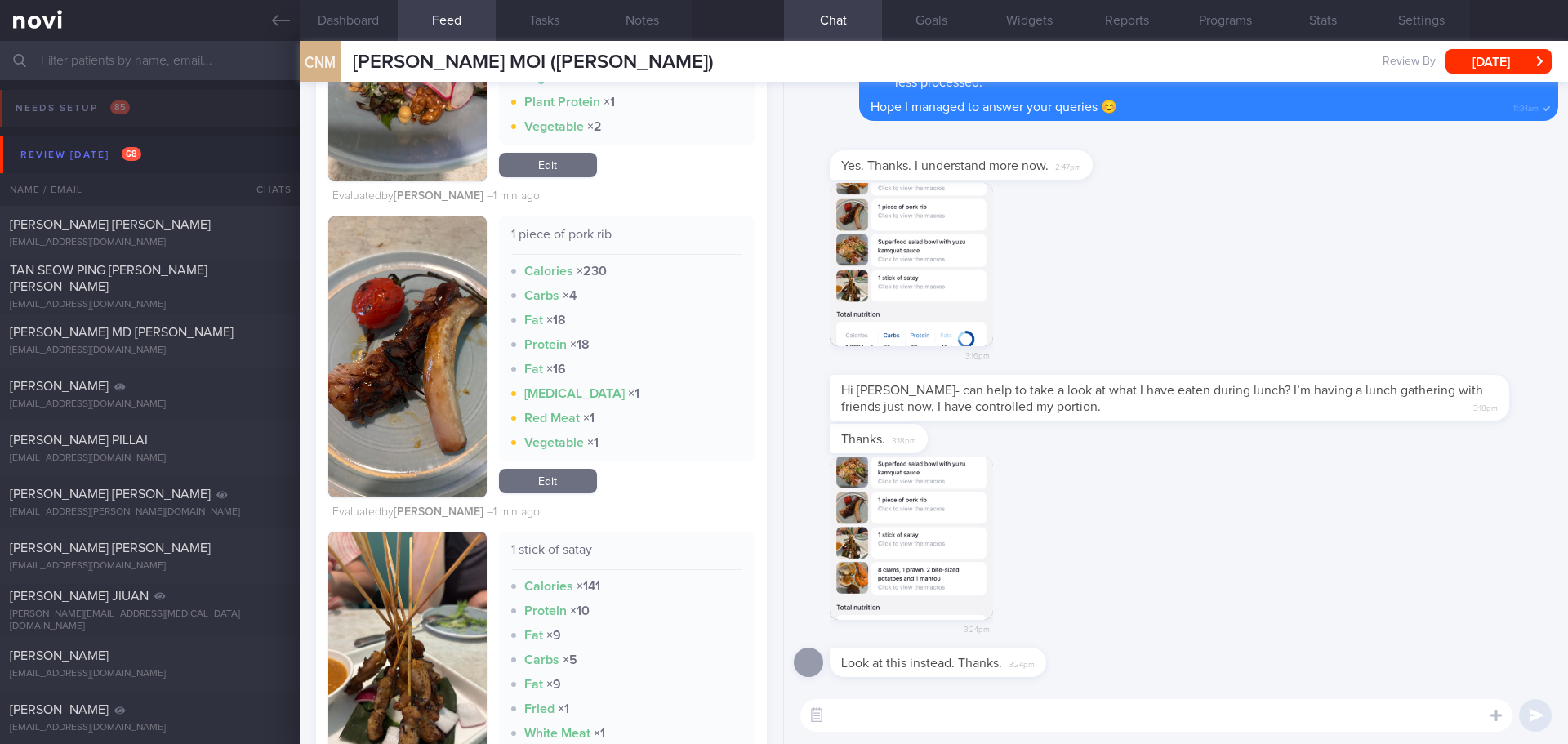
scroll to position [1573, 0]
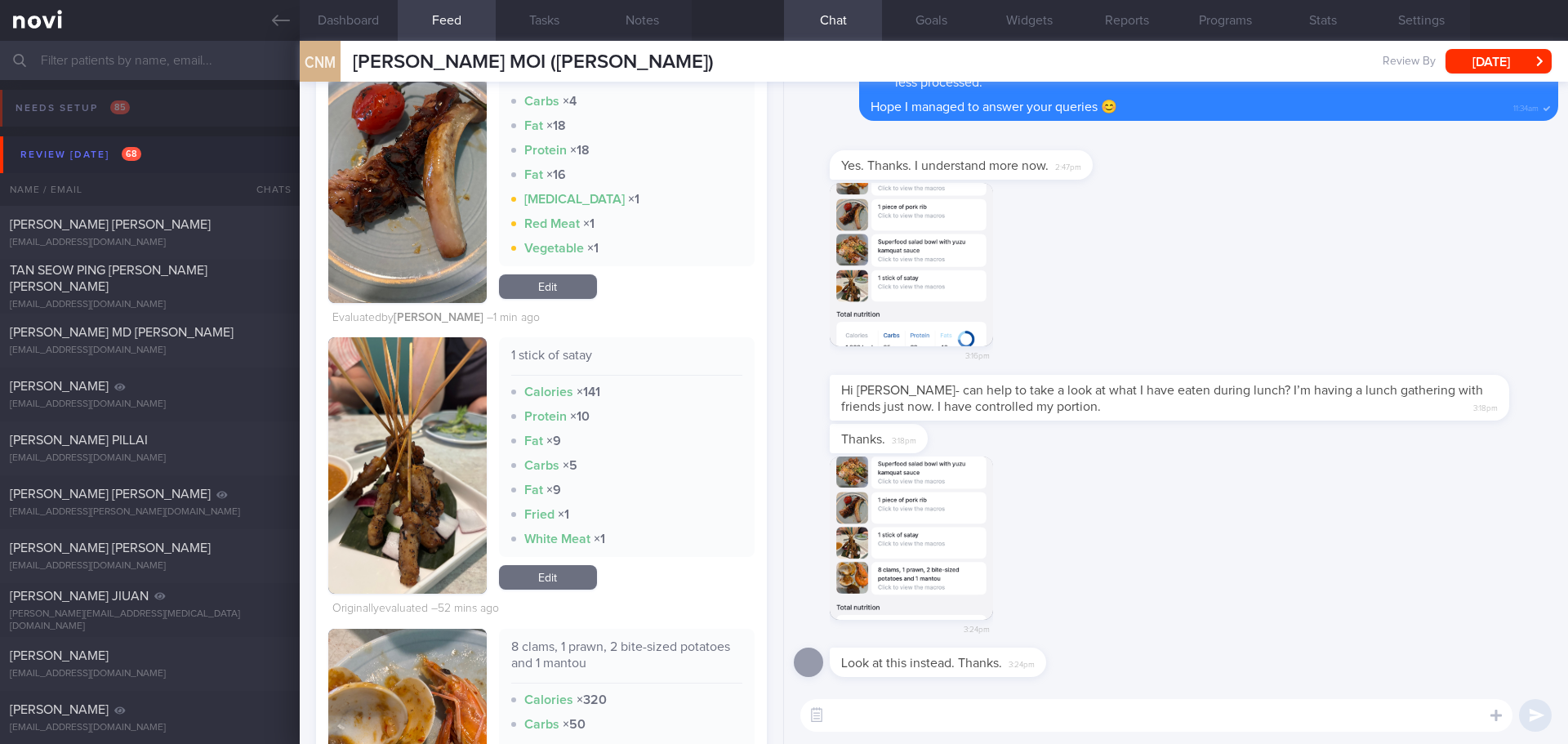
click at [577, 569] on link "Edit" at bounding box center [547, 577] width 98 height 25
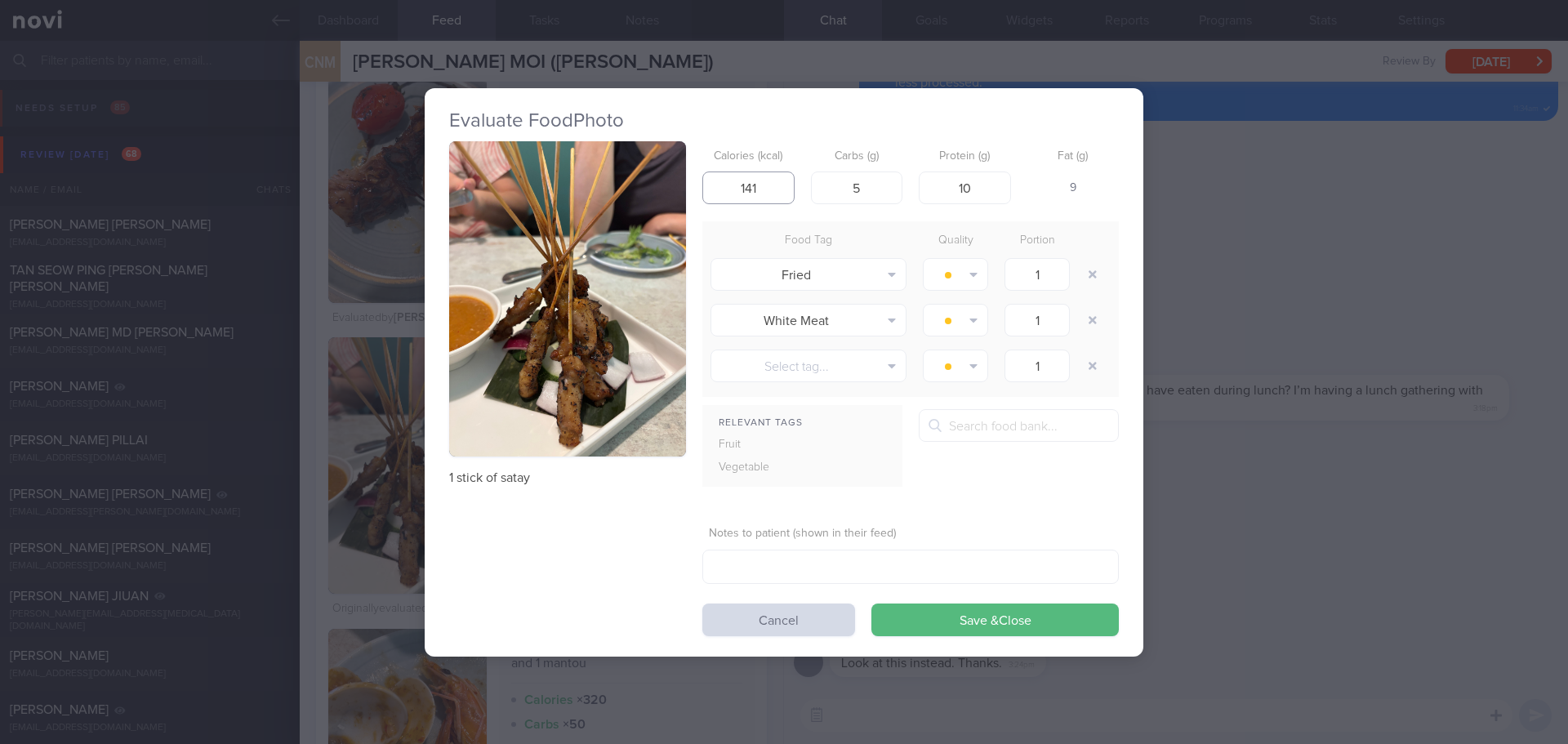
drag, startPoint x: 770, startPoint y: 174, endPoint x: 709, endPoint y: 188, distance: 62.6
click at [709, 188] on input "141" at bounding box center [749, 187] width 93 height 33
type input "100"
drag, startPoint x: 972, startPoint y: 191, endPoint x: 954, endPoint y: 195, distance: 18.4
click at [954, 195] on input "10" at bounding box center [965, 187] width 93 height 33
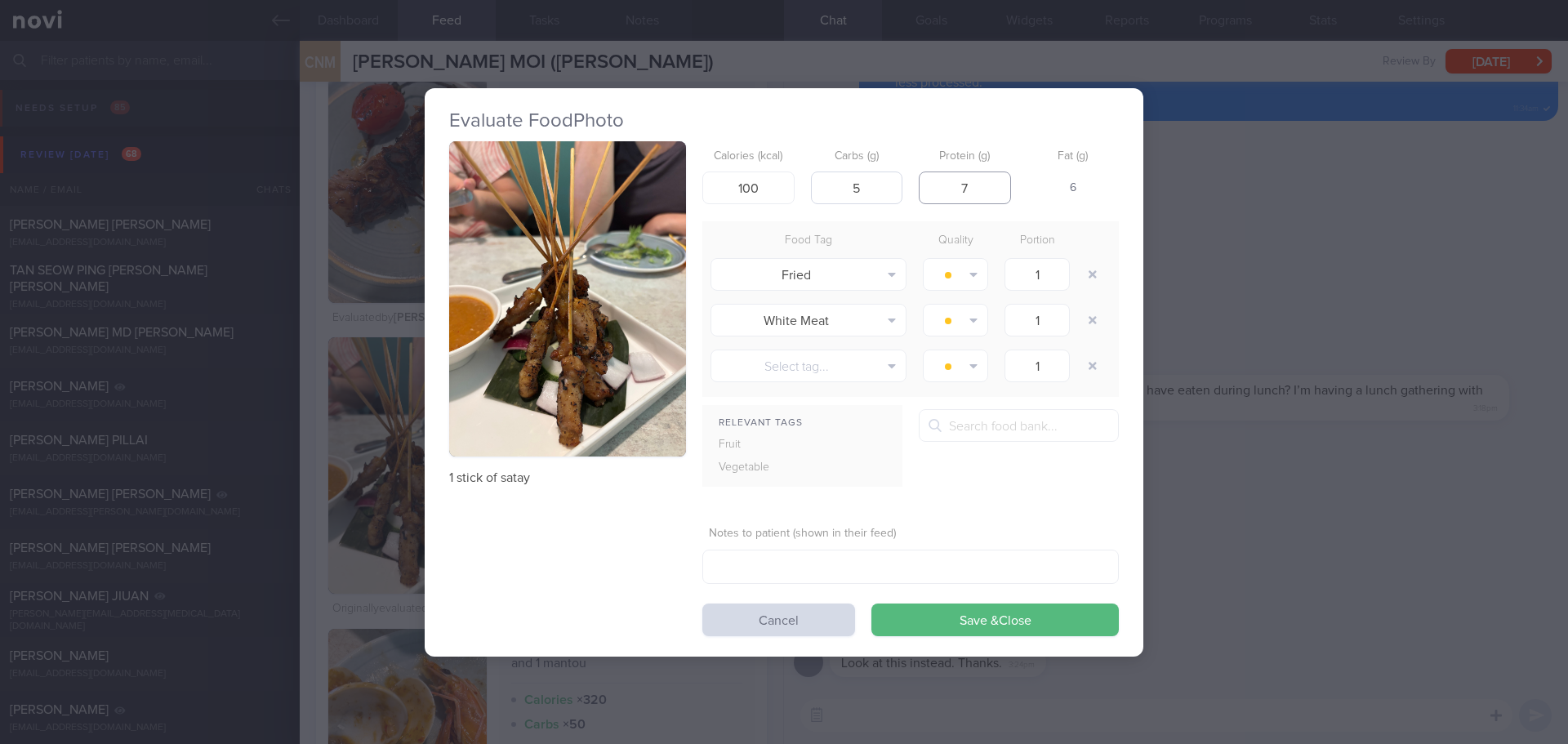
type input "7"
drag, startPoint x: 860, startPoint y: 186, endPoint x: 841, endPoint y: 190, distance: 19.4
click at [841, 190] on input "5" at bounding box center [857, 187] width 93 height 33
type input "3"
click at [981, 189] on input "7" at bounding box center [965, 187] width 93 height 33
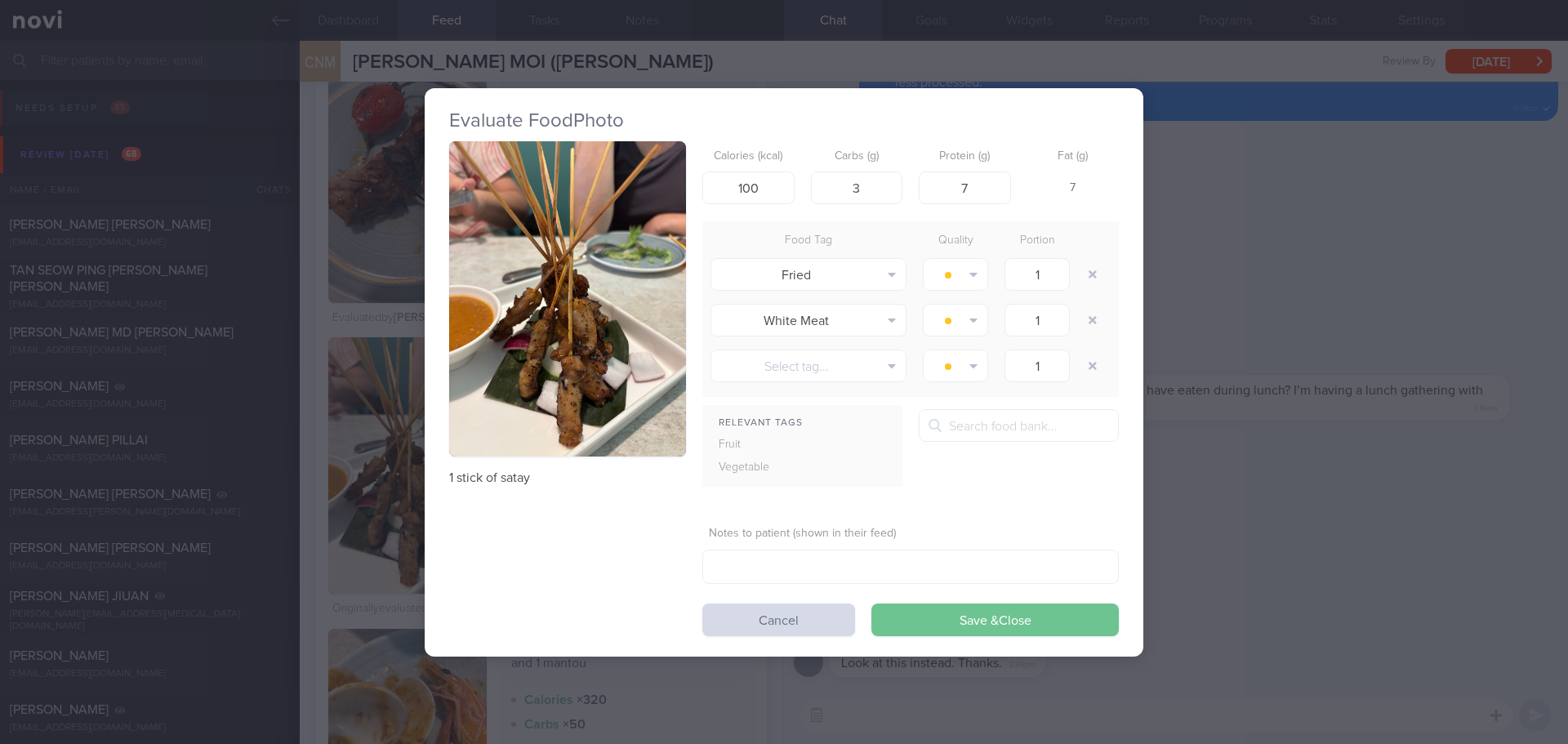
click at [994, 618] on button "Save & Close" at bounding box center [995, 620] width 247 height 33
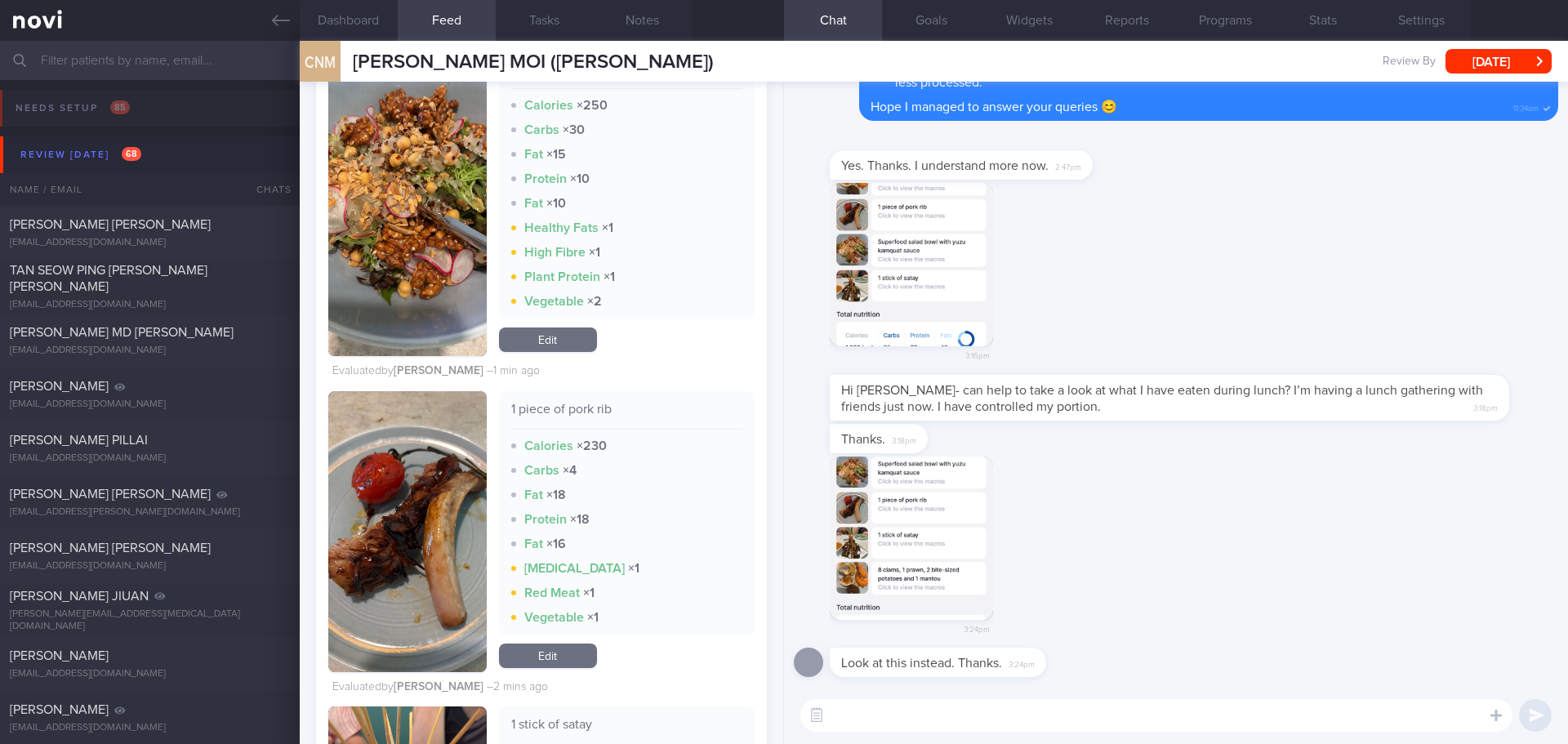
scroll to position [1246, 0]
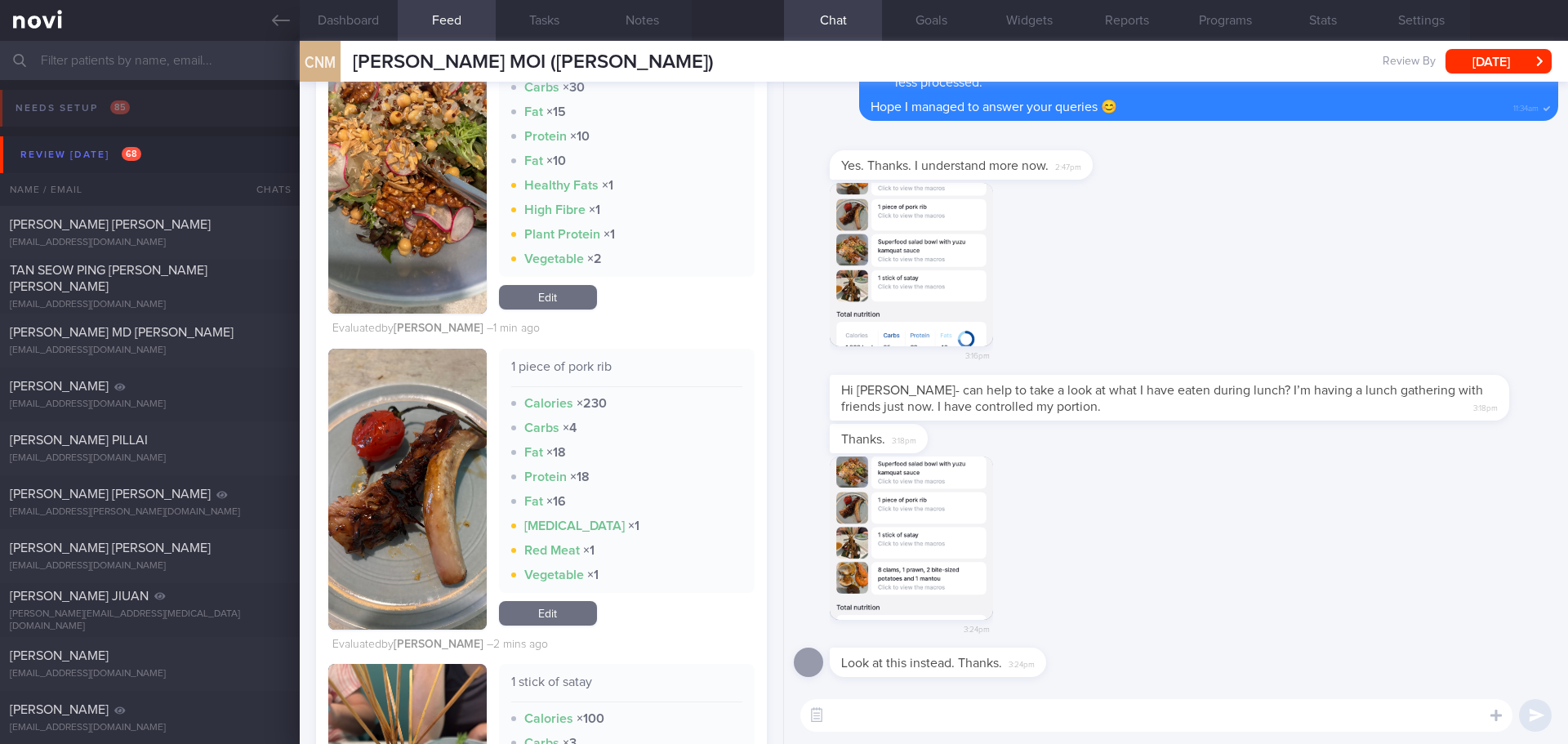
click at [565, 605] on link "Edit" at bounding box center [547, 613] width 98 height 25
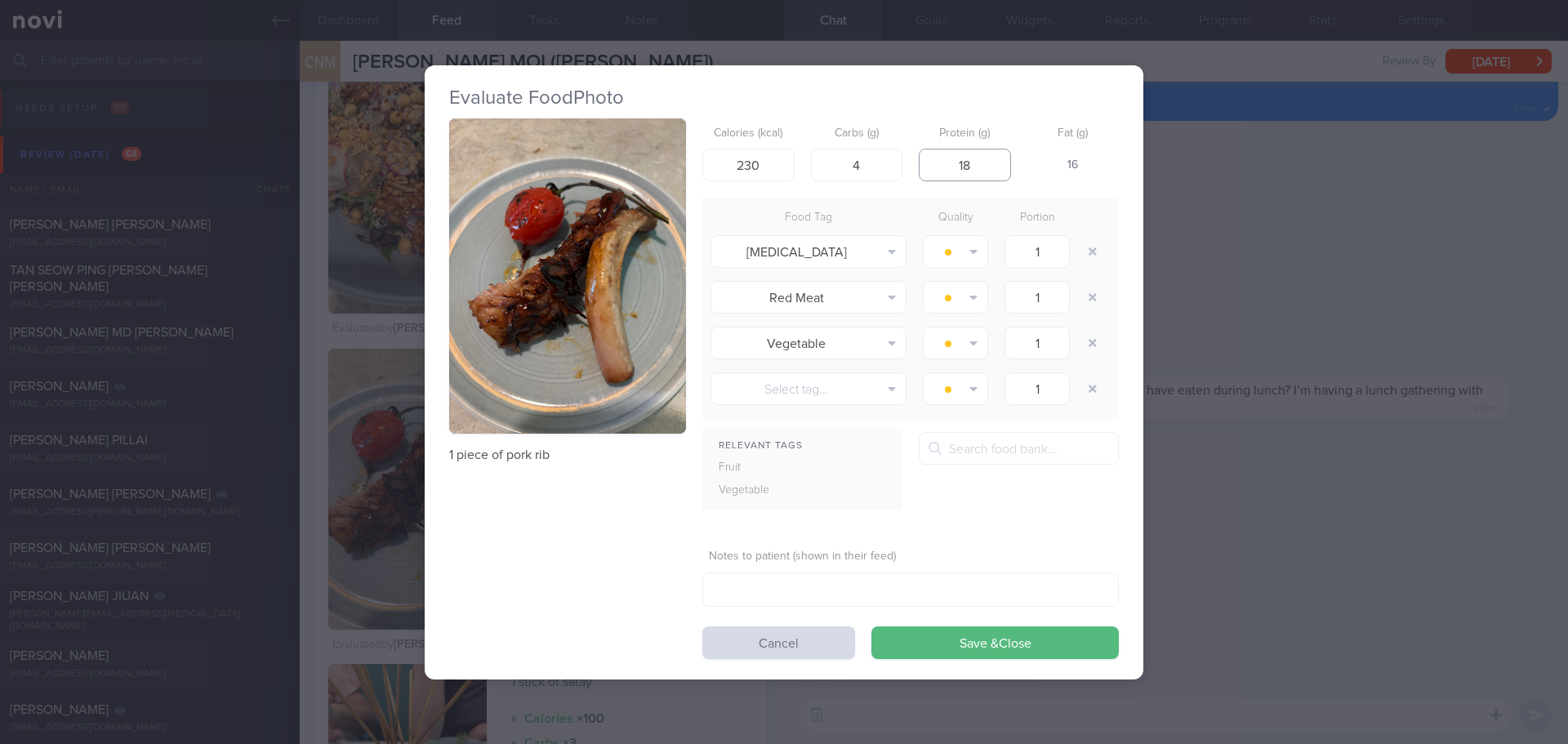
drag, startPoint x: 989, startPoint y: 159, endPoint x: 947, endPoint y: 169, distance: 43.2
click at [947, 169] on input "18" at bounding box center [965, 164] width 93 height 33
type input "10"
drag, startPoint x: 769, startPoint y: 166, endPoint x: 678, endPoint y: 169, distance: 91.0
click at [678, 169] on div "1 piece of pork rib Calories (kcal) 230 Carbs (g) 4 Protein (g) 10 Fat (g) 19 F…" at bounding box center [784, 388] width 670 height 540
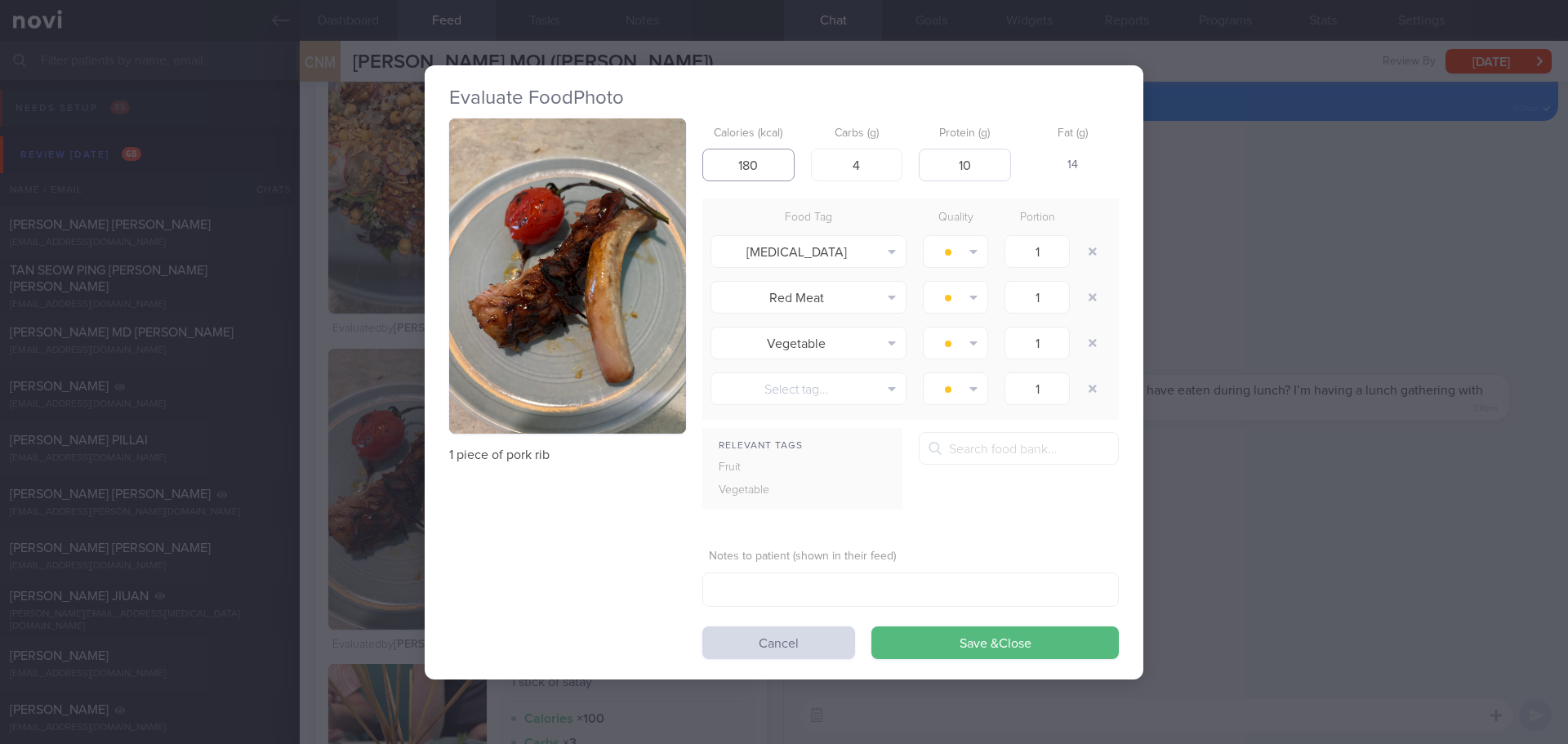
type input "180"
click at [982, 162] on input "10" at bounding box center [965, 164] width 93 height 33
type input "12"
drag, startPoint x: 758, startPoint y: 163, endPoint x: 743, endPoint y: 168, distance: 15.8
click at [743, 168] on input "180" at bounding box center [749, 164] width 93 height 33
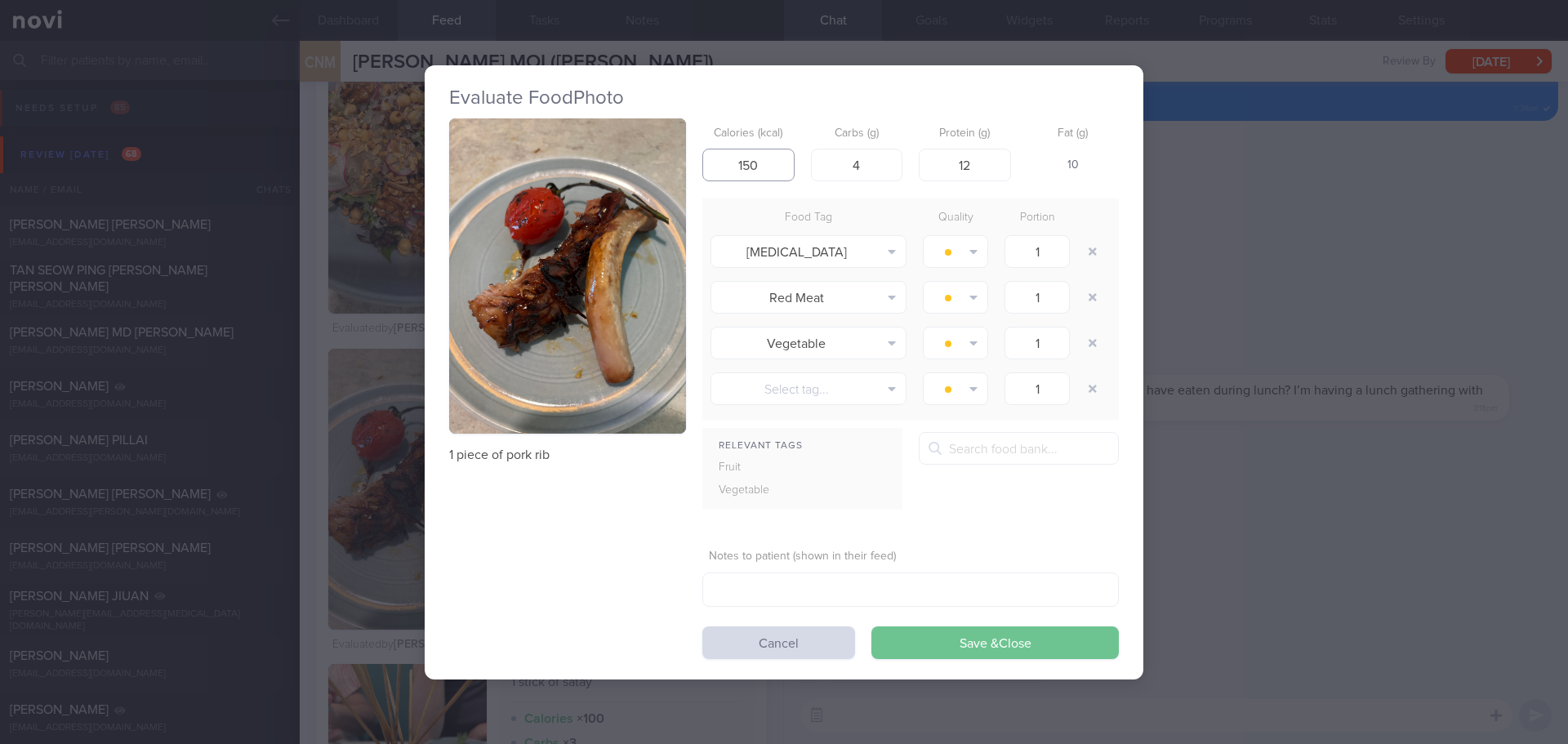
type input "150"
click at [1026, 637] on button "Save & Close" at bounding box center [995, 643] width 247 height 33
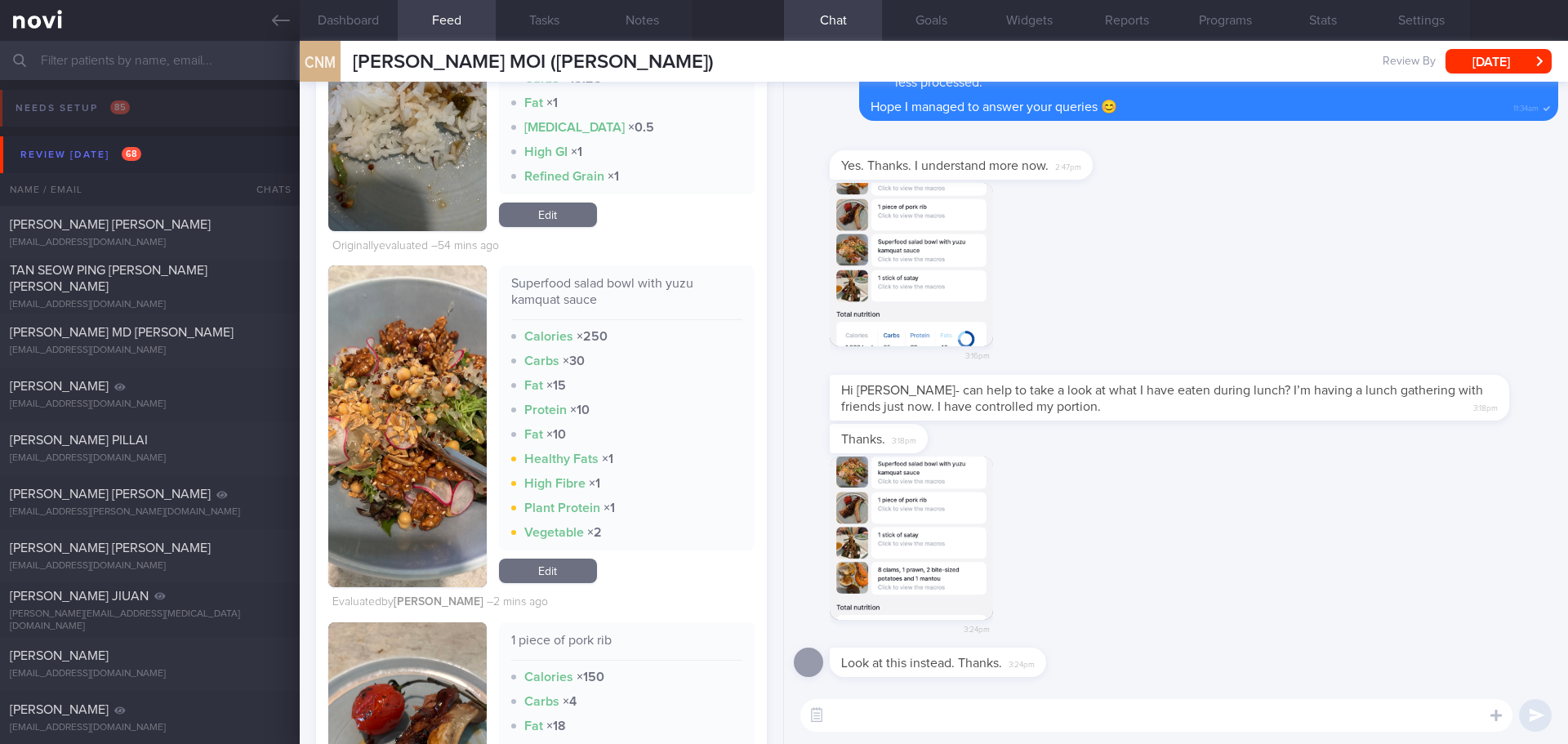
scroll to position [920, 0]
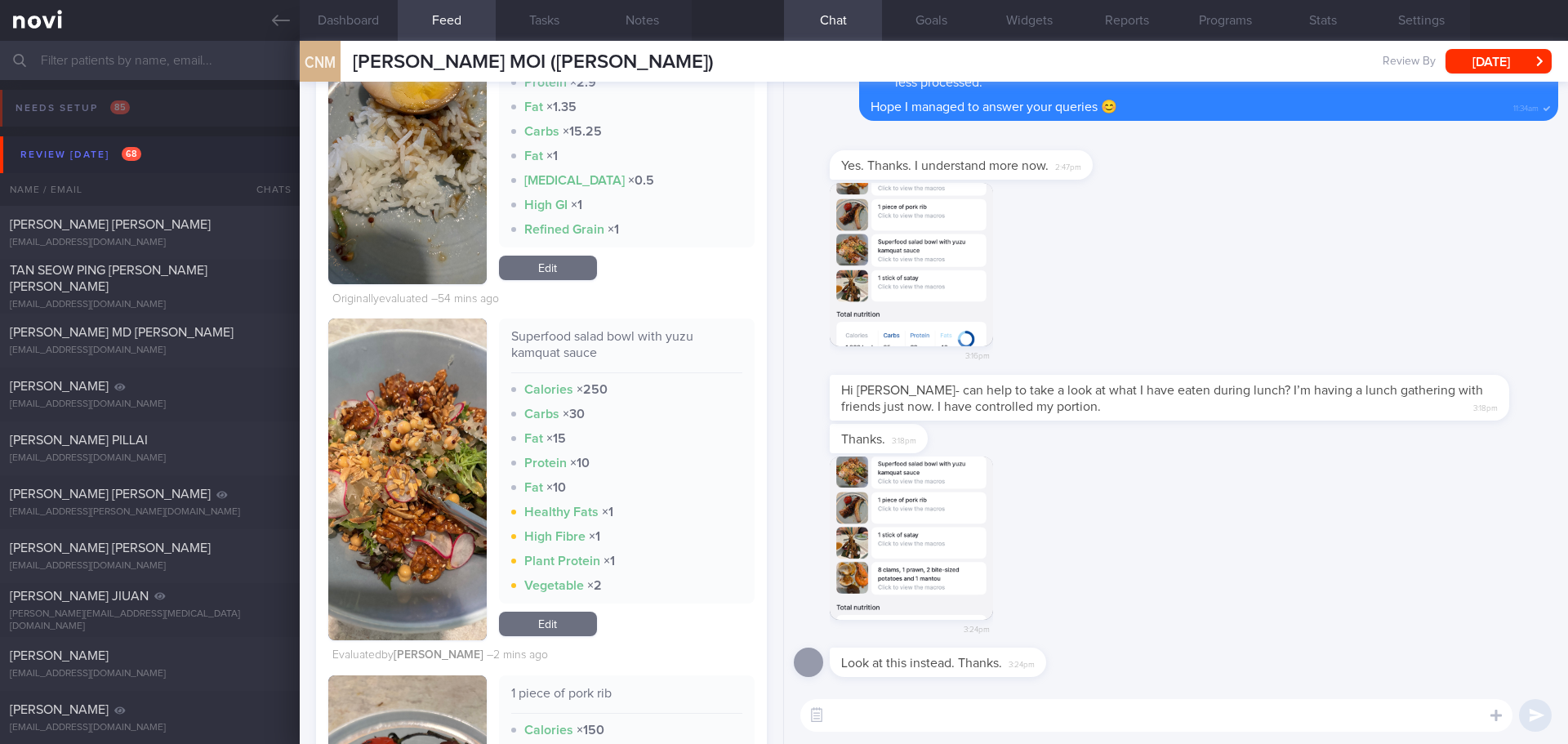
click at [411, 446] on button "button" at bounding box center [407, 479] width 158 height 321
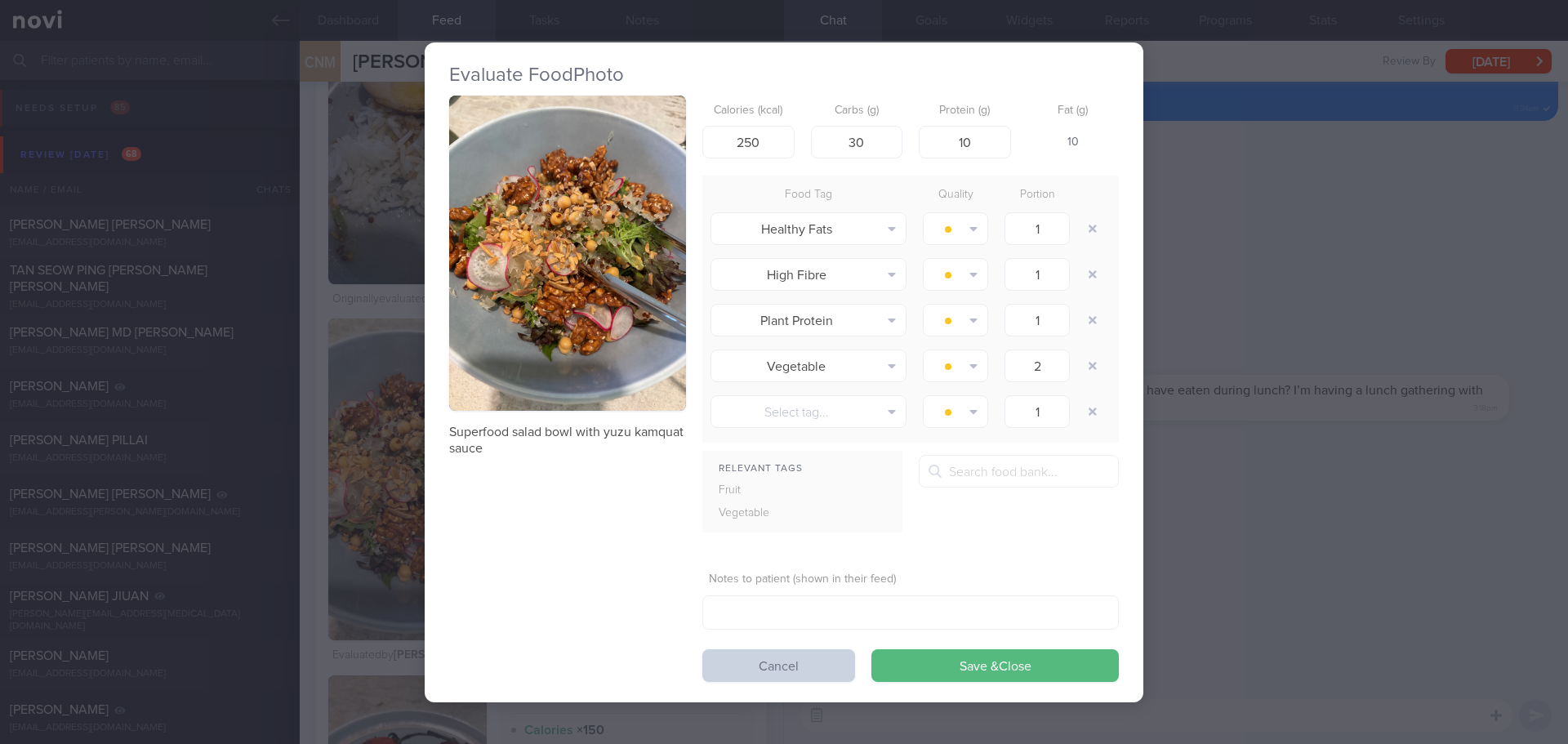
click at [773, 677] on button "Cancel" at bounding box center [779, 665] width 153 height 33
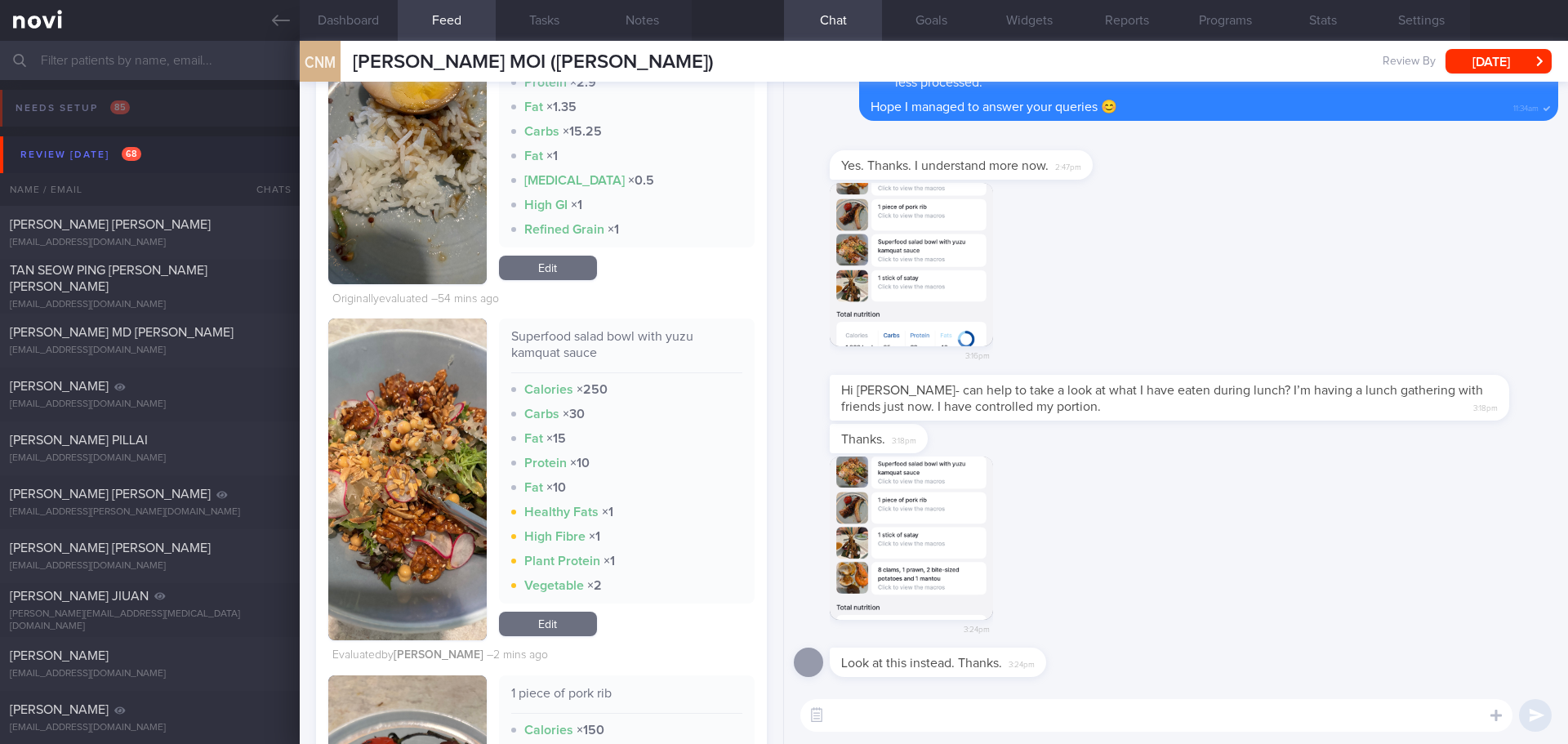
click at [877, 723] on textarea at bounding box center [1157, 715] width 712 height 33
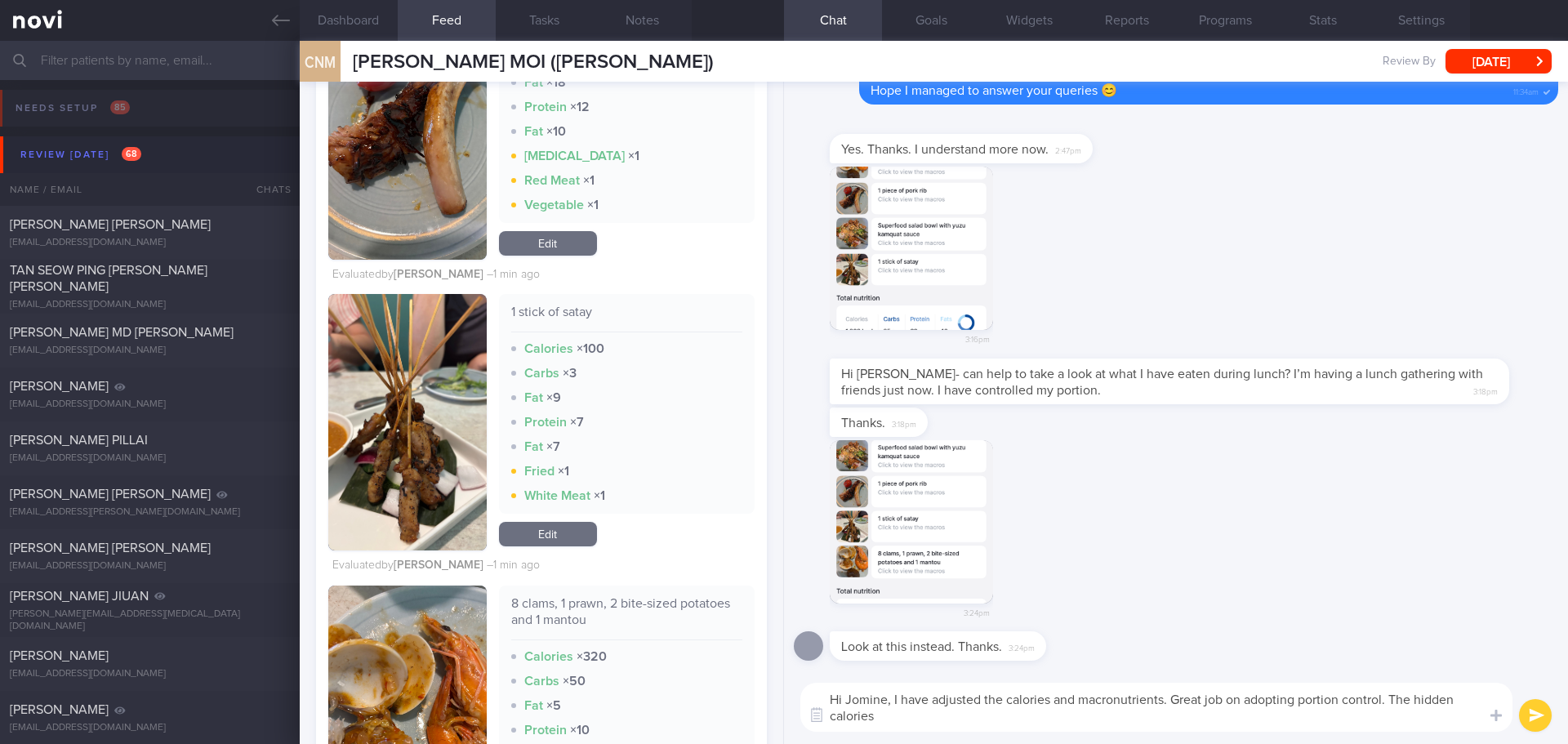
scroll to position [1817, 0]
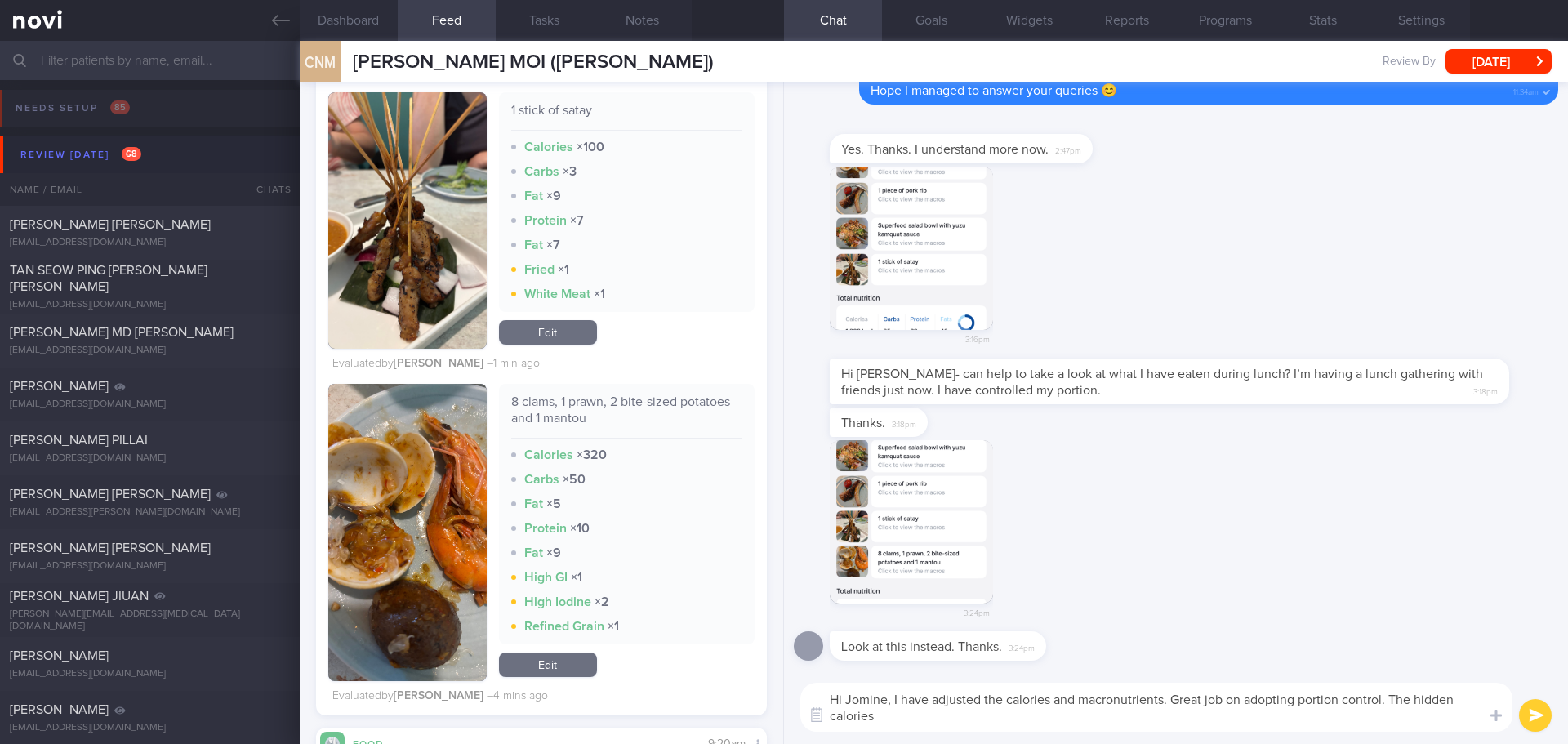
type textarea "Hi Jomine, I have adjusted the calories and macronutrients. Great job on adopti…"
click at [546, 653] on link "Edit" at bounding box center [547, 665] width 98 height 25
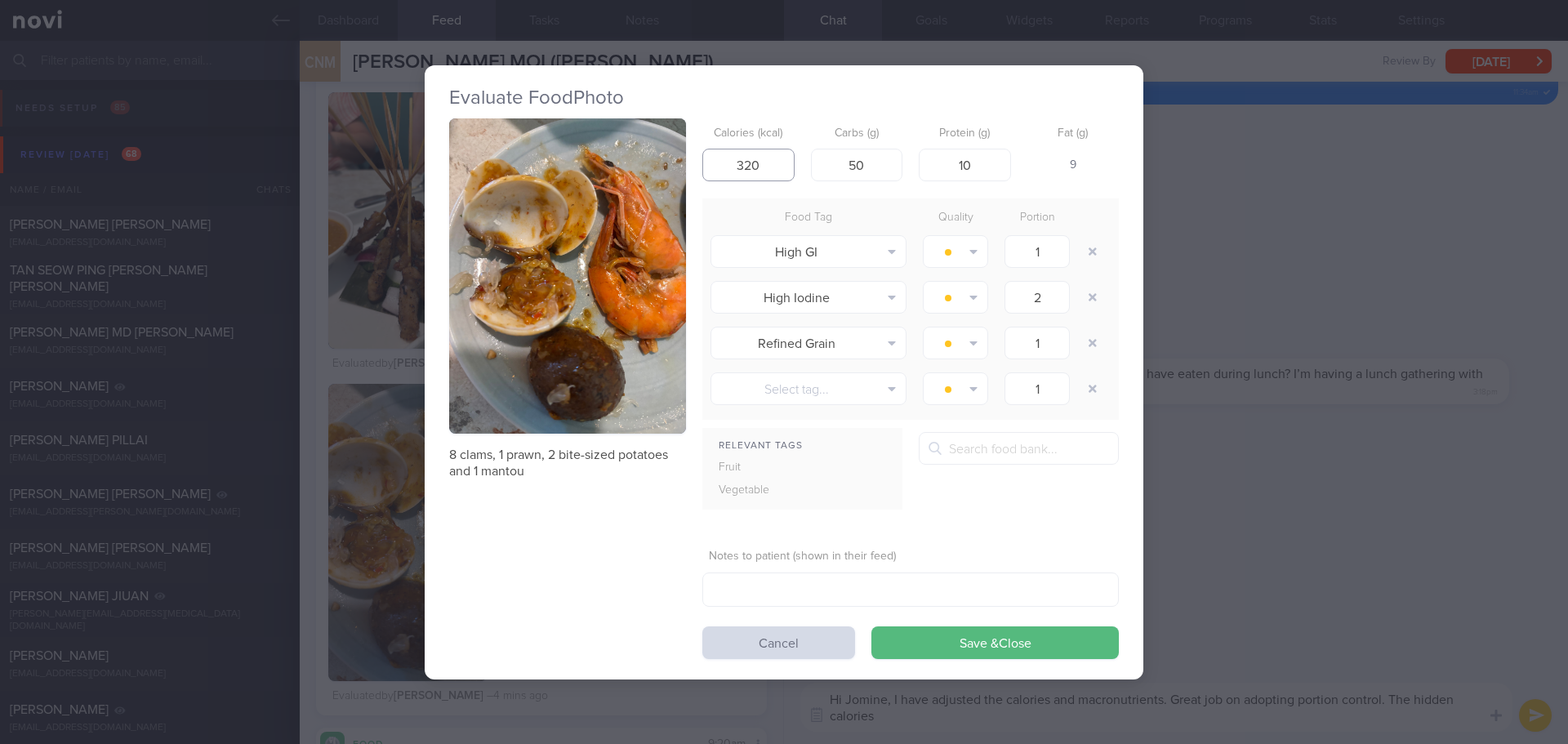
drag, startPoint x: 759, startPoint y: 168, endPoint x: 697, endPoint y: 154, distance: 63.6
click at [692, 156] on div "8 clams, 1 prawn, 2 bite-sized potatoes and 1 mantou Calories (kcal) 320 Carbs …" at bounding box center [784, 388] width 670 height 540
click at [889, 167] on input "50" at bounding box center [857, 164] width 93 height 33
drag, startPoint x: 882, startPoint y: 164, endPoint x: 833, endPoint y: 158, distance: 49.4
click at [833, 158] on input "50" at bounding box center [857, 164] width 93 height 33
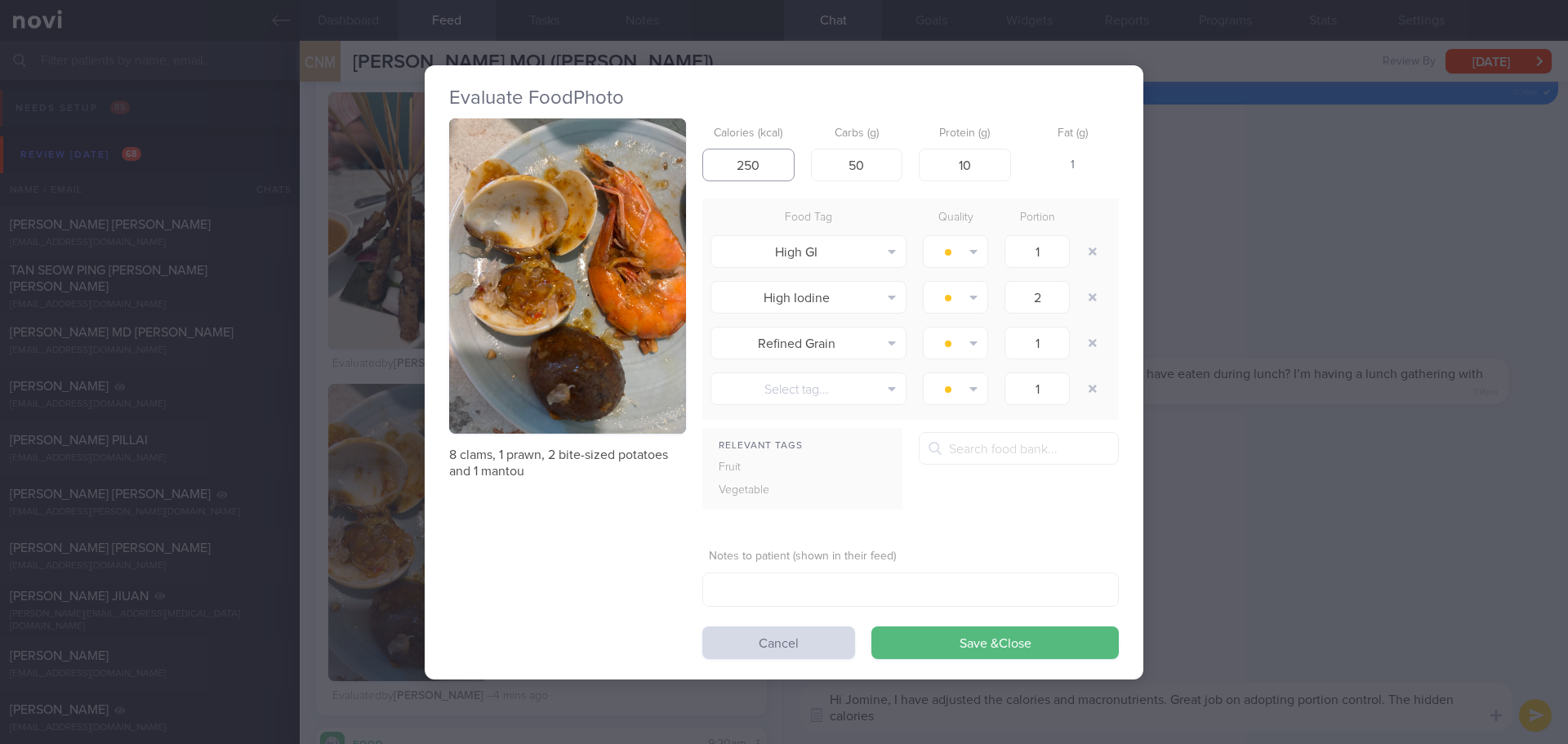
click at [773, 170] on input "250" at bounding box center [749, 164] width 93 height 33
drag, startPoint x: 773, startPoint y: 161, endPoint x: 697, endPoint y: 161, distance: 76.0
click at [697, 161] on div "8 clams, 1 prawn, 2 bite-sized potatoes and 1 mantou Calories (kcal) 250 Carbs …" at bounding box center [784, 388] width 670 height 540
type input "320"
click at [911, 650] on button "Save & Close" at bounding box center [995, 643] width 247 height 33
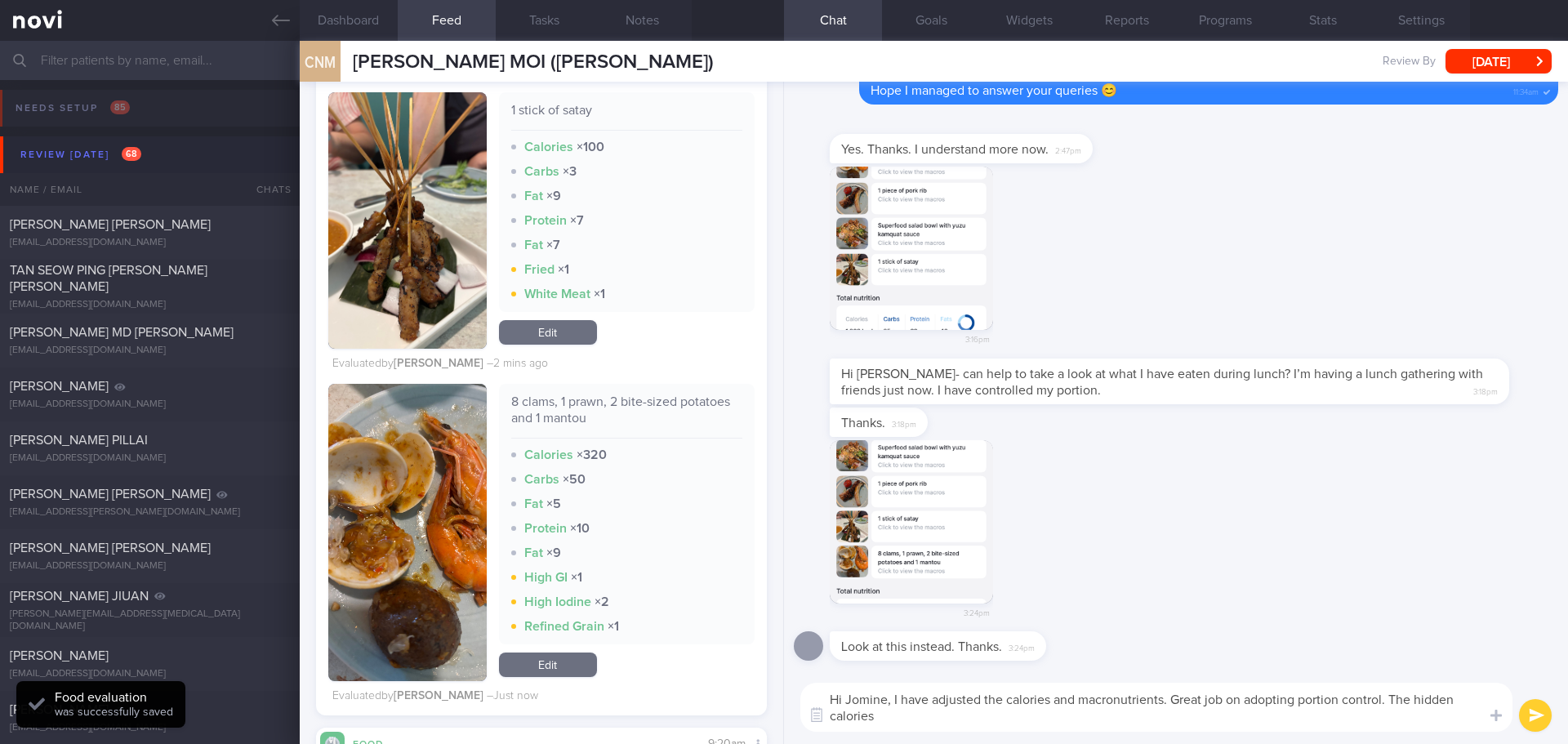
click at [1125, 717] on textarea "Hi Jomine, I have adjusted the calories and macronutrients. Great job on adopti…" at bounding box center [1157, 707] width 712 height 49
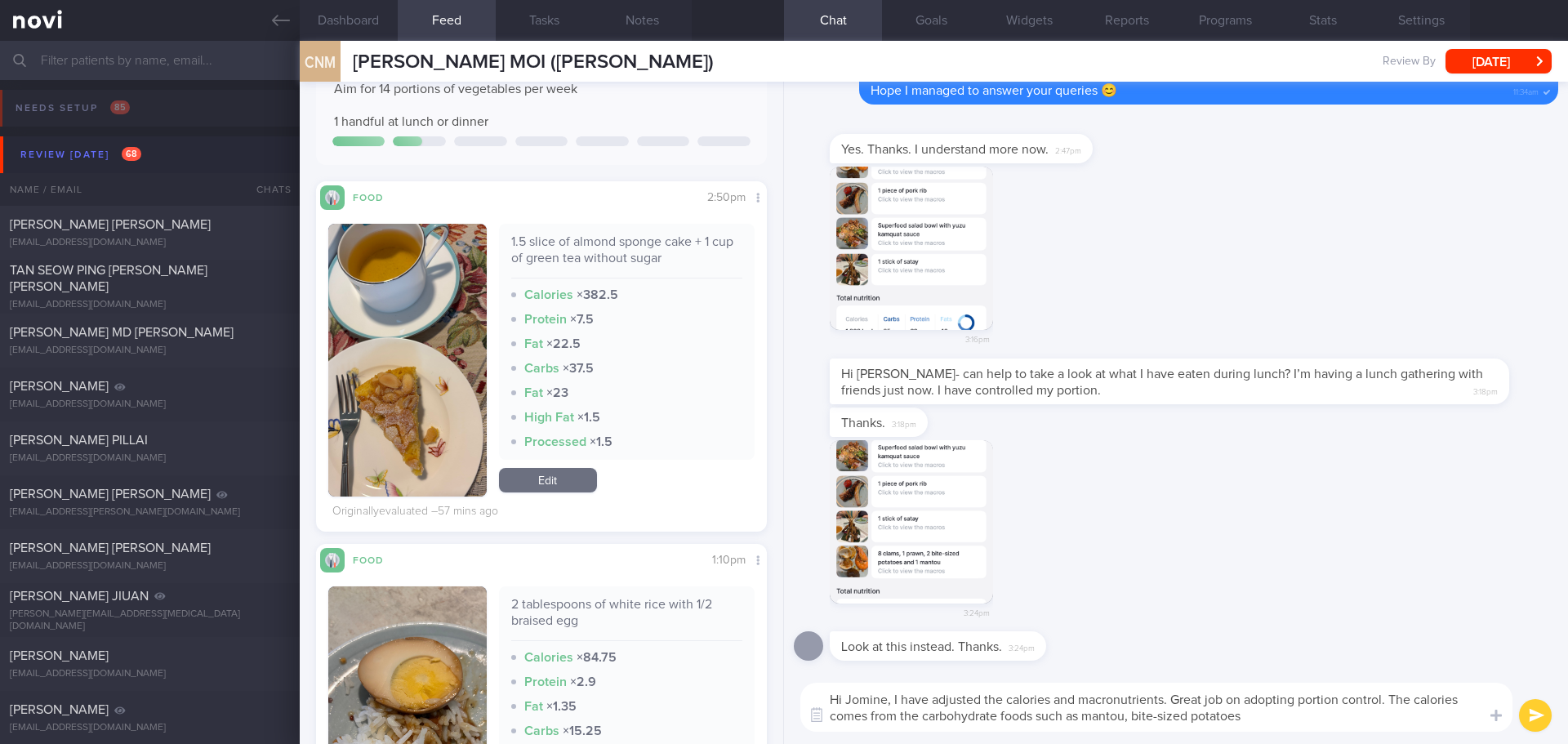
scroll to position [267, 0]
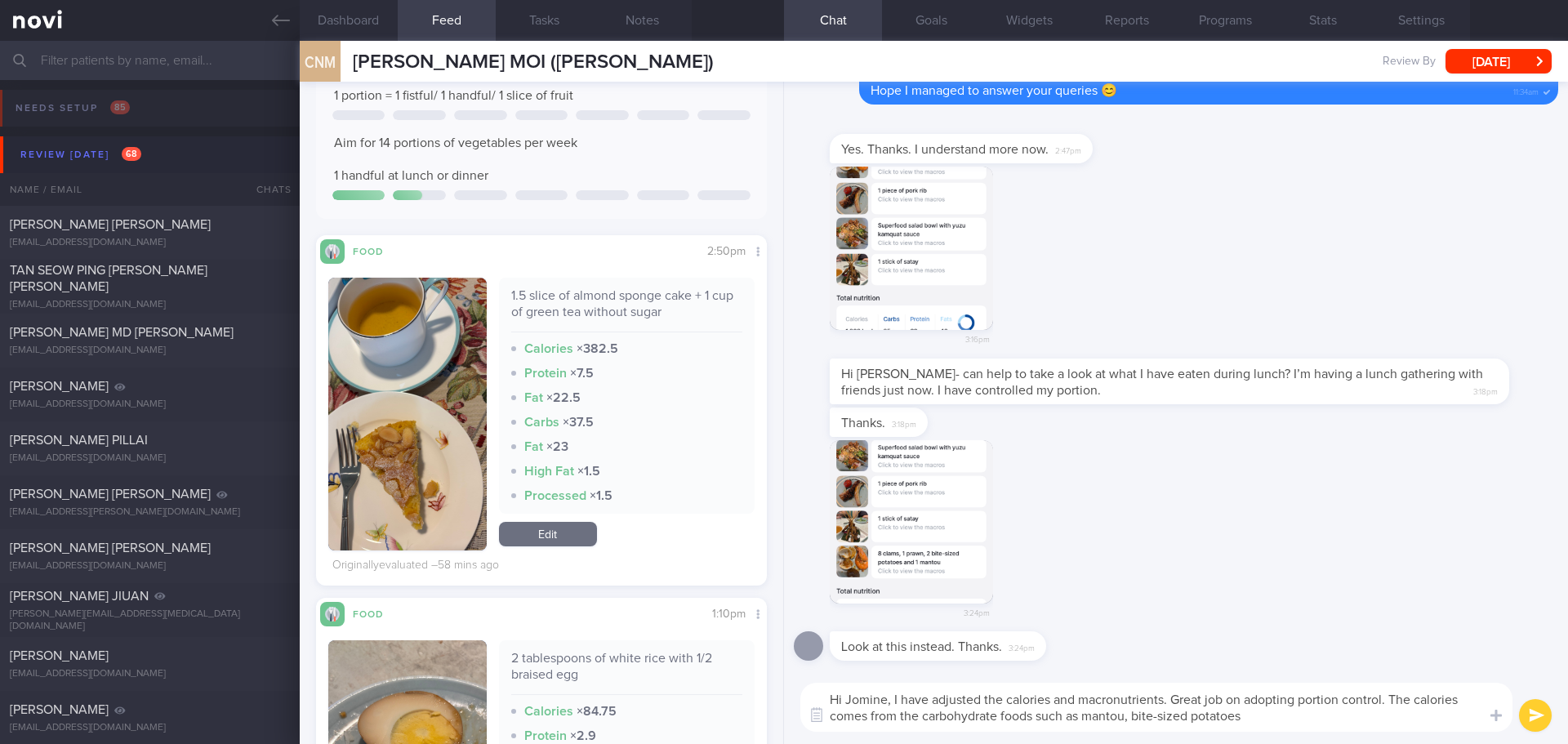
click at [1252, 715] on textarea "Hi Jomine, I have adjusted the calories and macronutrients. Great job on adopti…" at bounding box center [1157, 707] width 712 height 49
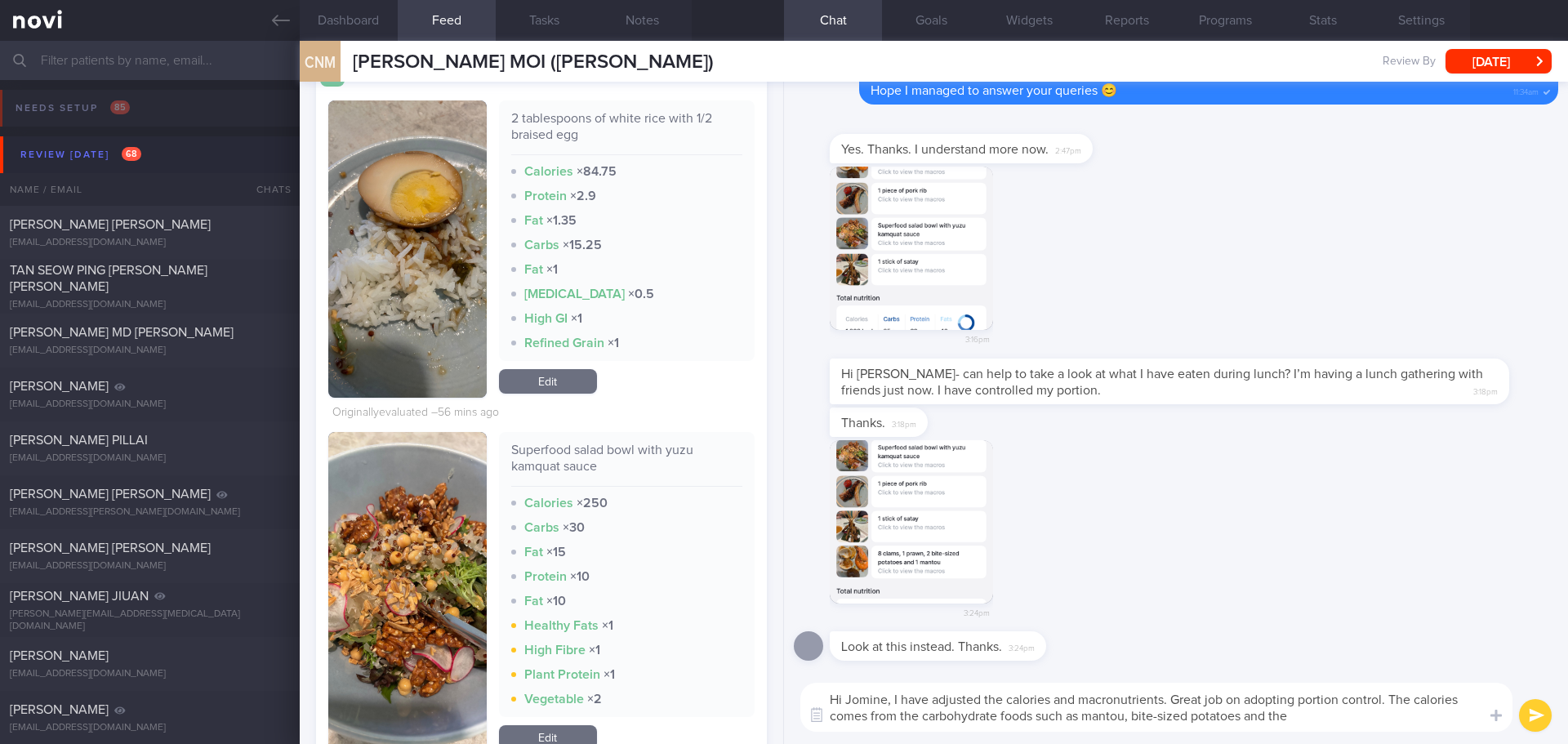
scroll to position [1083, 0]
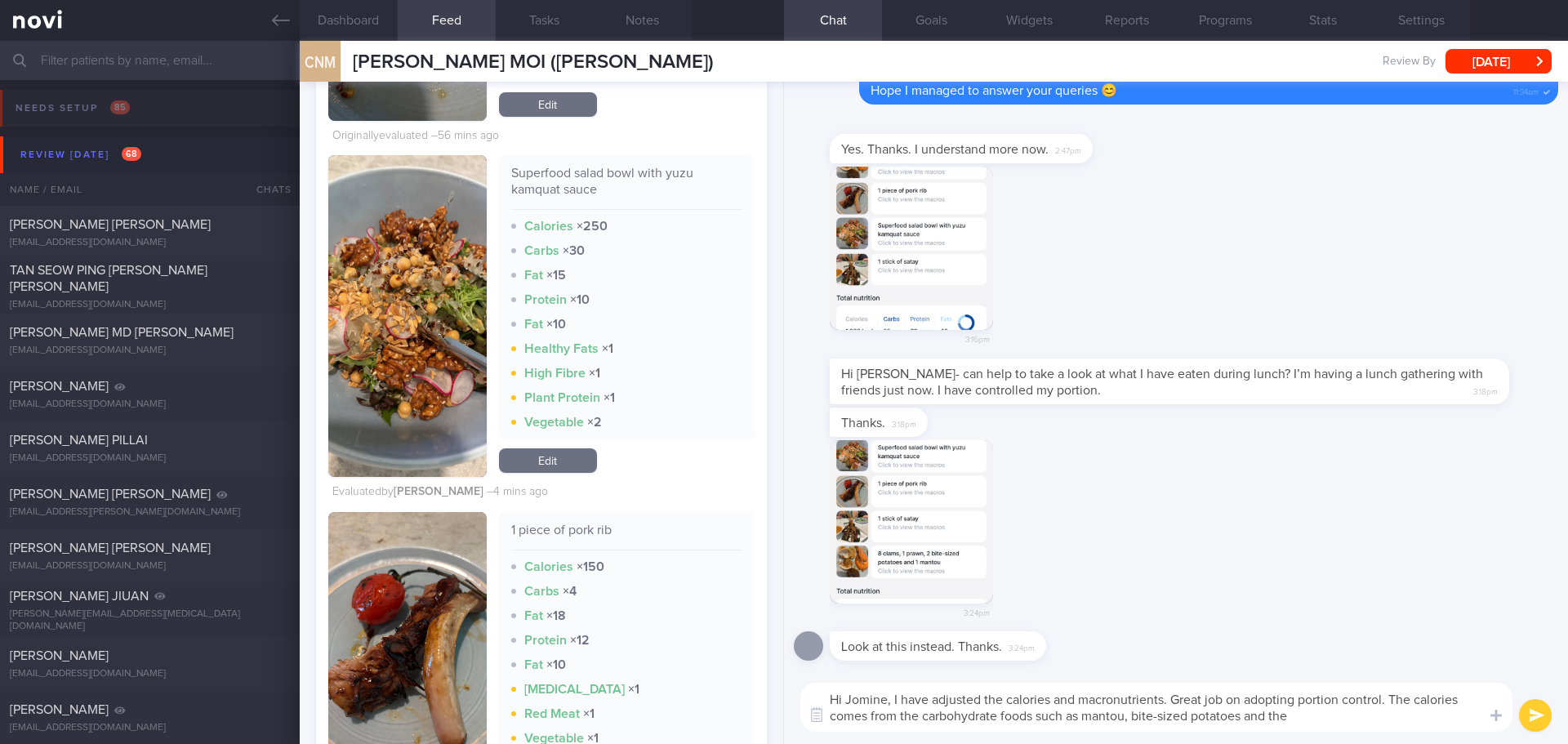
click at [1322, 714] on textarea "Hi Jomine, I have adjusted the calories and macronutrients. Great job on adopti…" at bounding box center [1157, 707] width 712 height 49
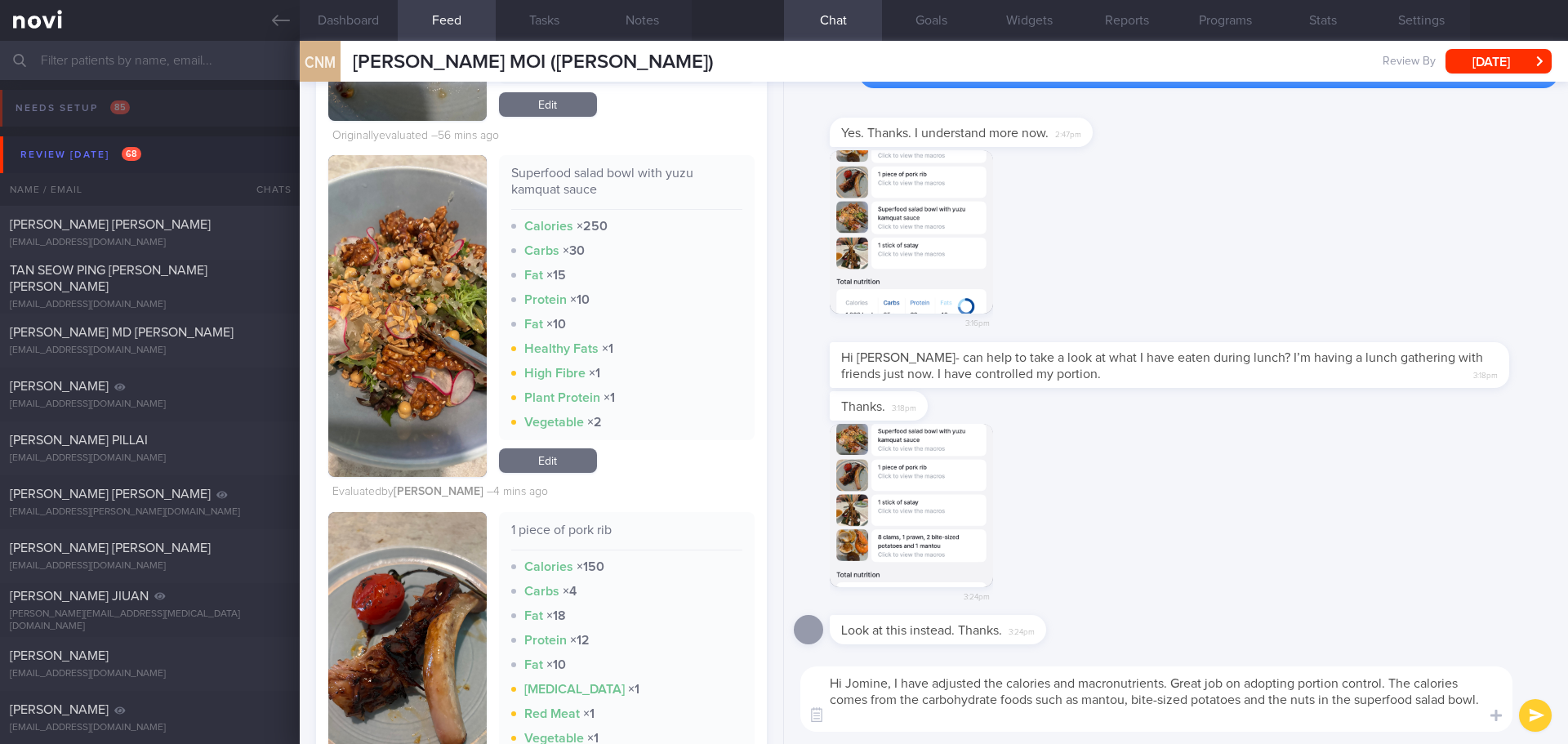
click at [1394, 682] on textarea "Hi Jomine, I have adjusted the calories and macronutrients. Great job on adopti…" at bounding box center [1157, 699] width 712 height 65
click at [1477, 683] on textarea "Hi Jomine, I have adjusted the calories and macronutrients. Great job on adopti…" at bounding box center [1157, 699] width 712 height 65
click at [976, 700] on textarea "Hi Jomine, I have adjusted the calories and macronutrients. Great job on adopti…" at bounding box center [1157, 699] width 712 height 65
drag, startPoint x: 1090, startPoint y: 725, endPoint x: 1120, endPoint y: 724, distance: 30.0
click at [1091, 725] on textarea "Hi Jomine, I have adjusted the calories and macronutrients. Great job on adopti…" at bounding box center [1157, 699] width 712 height 65
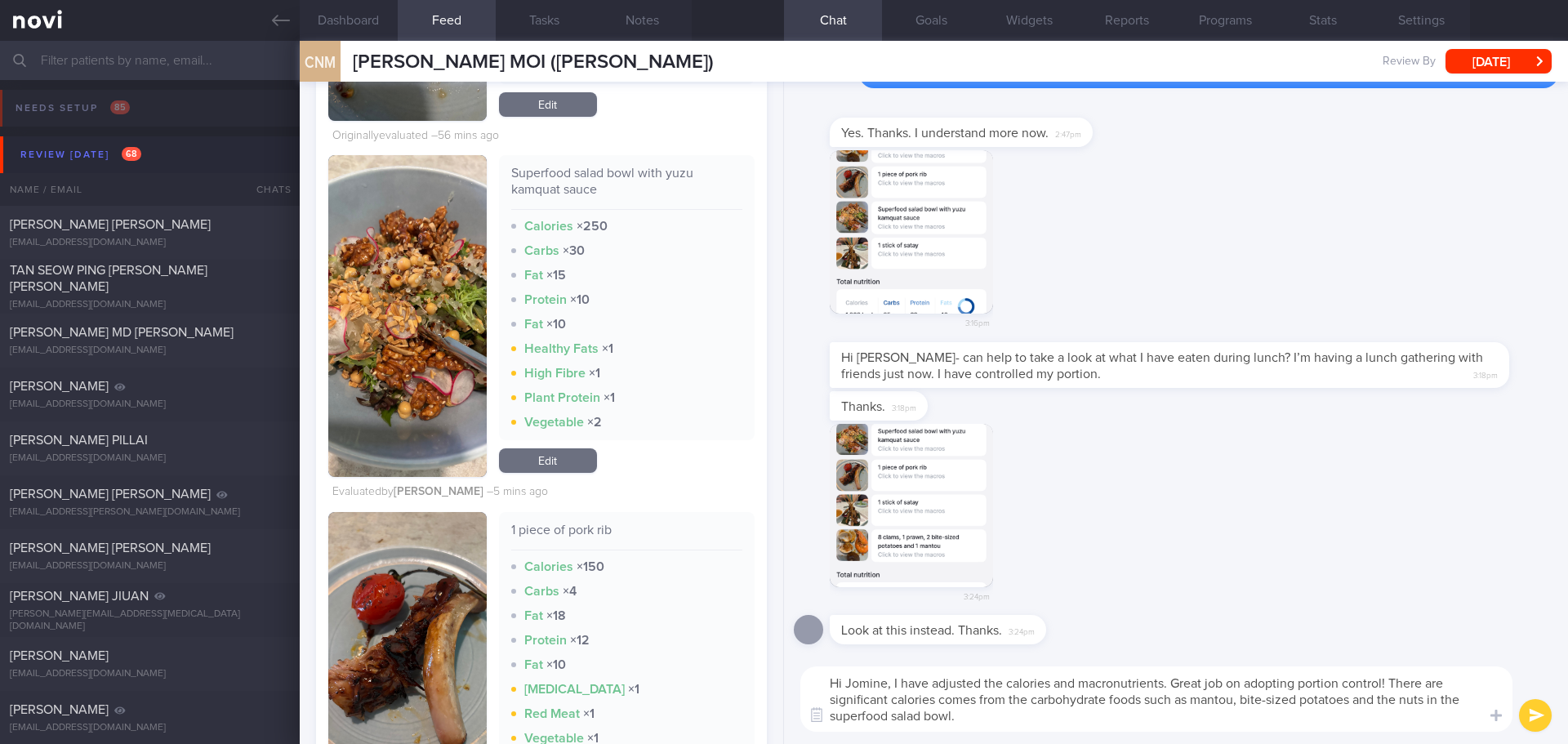
click at [1120, 724] on textarea "Hi Jomine, I have adjusted the calories and macronutrients. Great job on adopti…" at bounding box center [1157, 699] width 712 height 65
click at [1019, 710] on textarea "Hi Jomine, I have adjusted the calories and macronutrients. Great job on adopti…" at bounding box center [1157, 699] width 712 height 65
click at [1065, 709] on textarea "Hi Jomine, I have adjusted the calories and macronutrients. Great job on adopti…" at bounding box center [1157, 699] width 712 height 65
drag, startPoint x: 1391, startPoint y: 681, endPoint x: 1029, endPoint y: 698, distance: 362.4
click at [1029, 698] on textarea "Hi Jomine, I have adjusted the calories and macronutrients. Great job on adopti…" at bounding box center [1157, 699] width 712 height 65
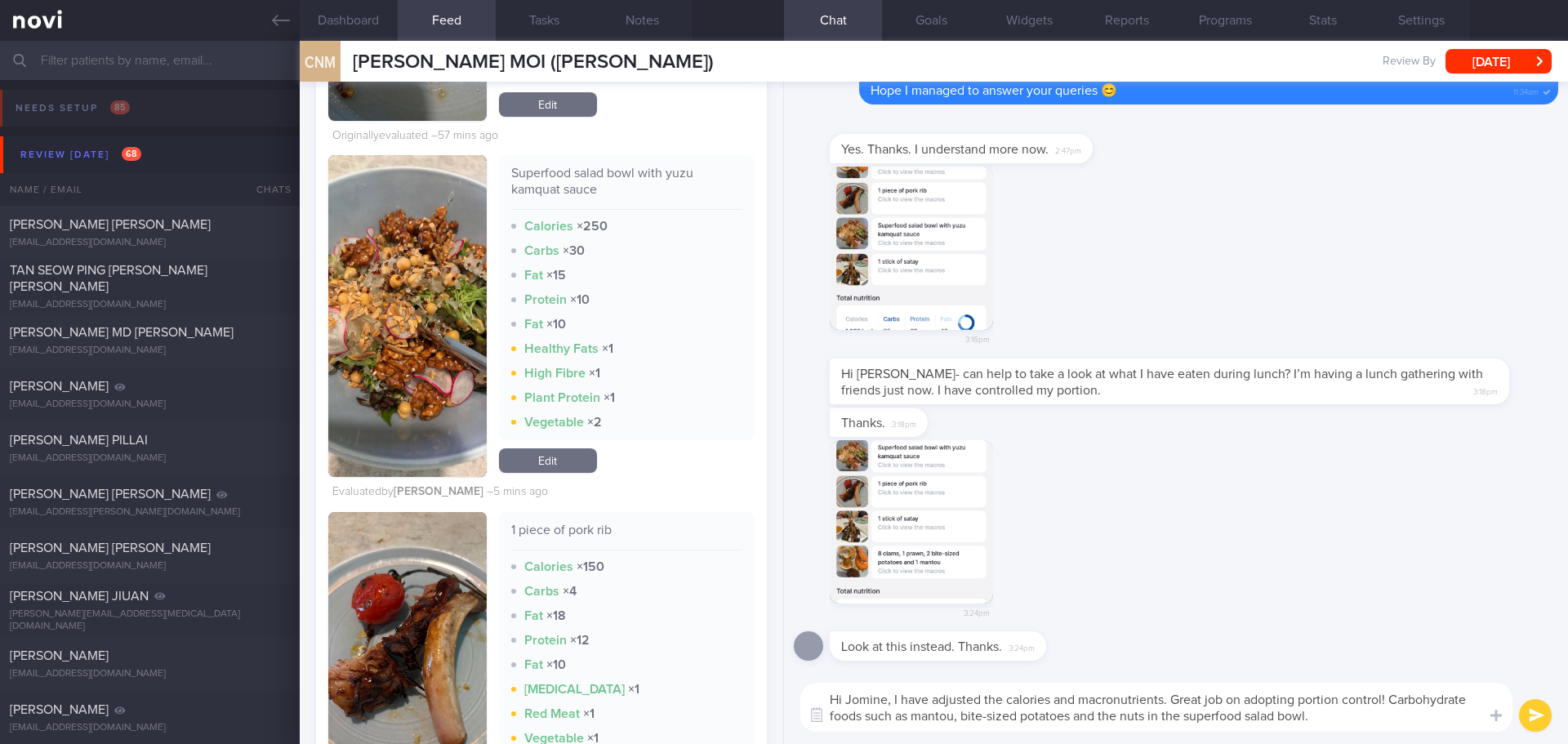
click at [1311, 715] on textarea "Hi Jomine, I have adjusted the calories and macronutrients. Great job on adopti…" at bounding box center [1157, 707] width 712 height 49
drag, startPoint x: 1095, startPoint y: 712, endPoint x: 1076, endPoint y: 716, distance: 19.4
click at [1076, 716] on textarea "Hi Jomine, I have adjusted the calories and macronutrients. Great job on adopti…" at bounding box center [1157, 707] width 712 height 49
click at [1302, 721] on textarea "Hi Jomine, I have adjusted the calories and macronutrients. Great job on adopti…" at bounding box center [1157, 707] width 712 height 49
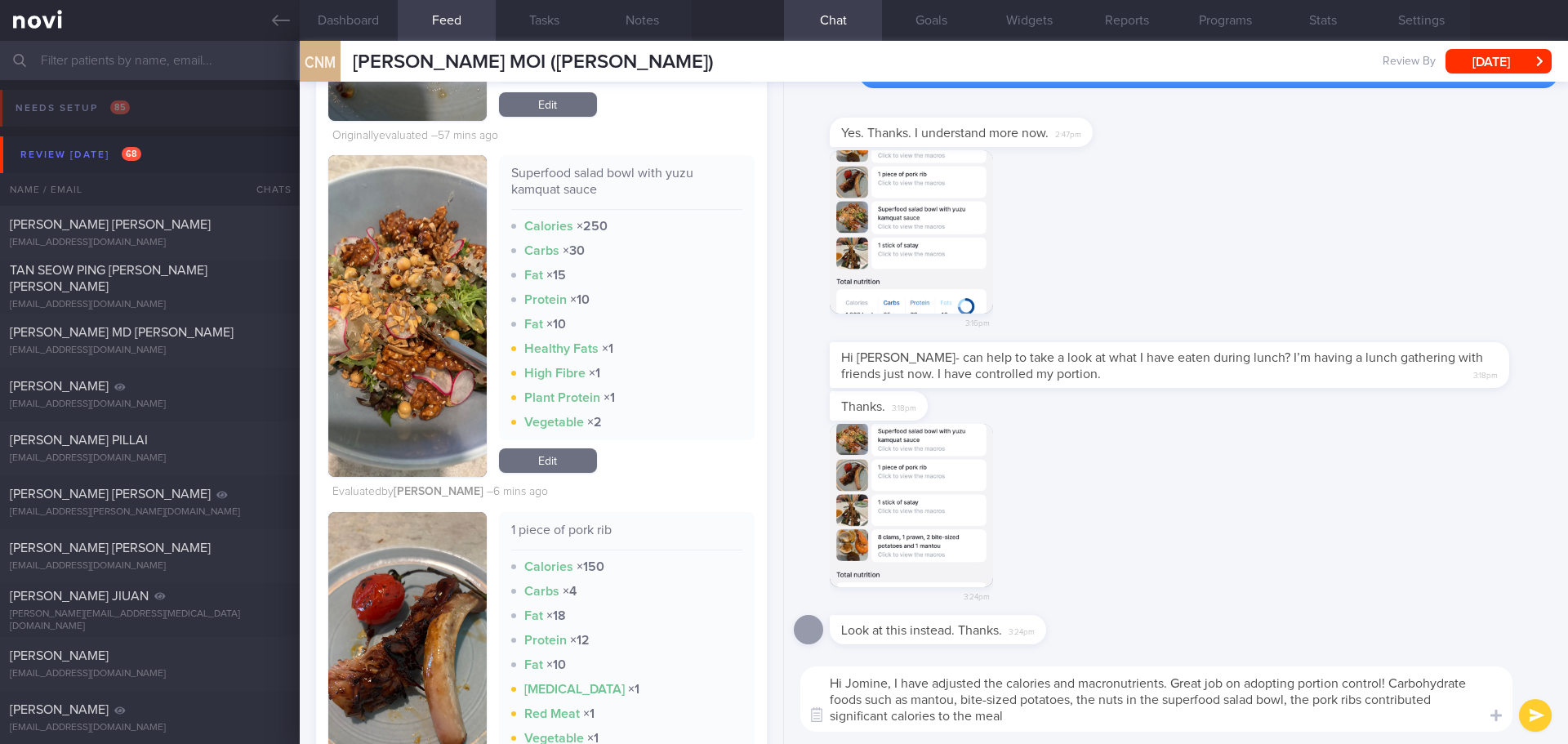
type textarea "Hi Jomine, I have adjusted the calories and macronutrients. Great job on adopti…"
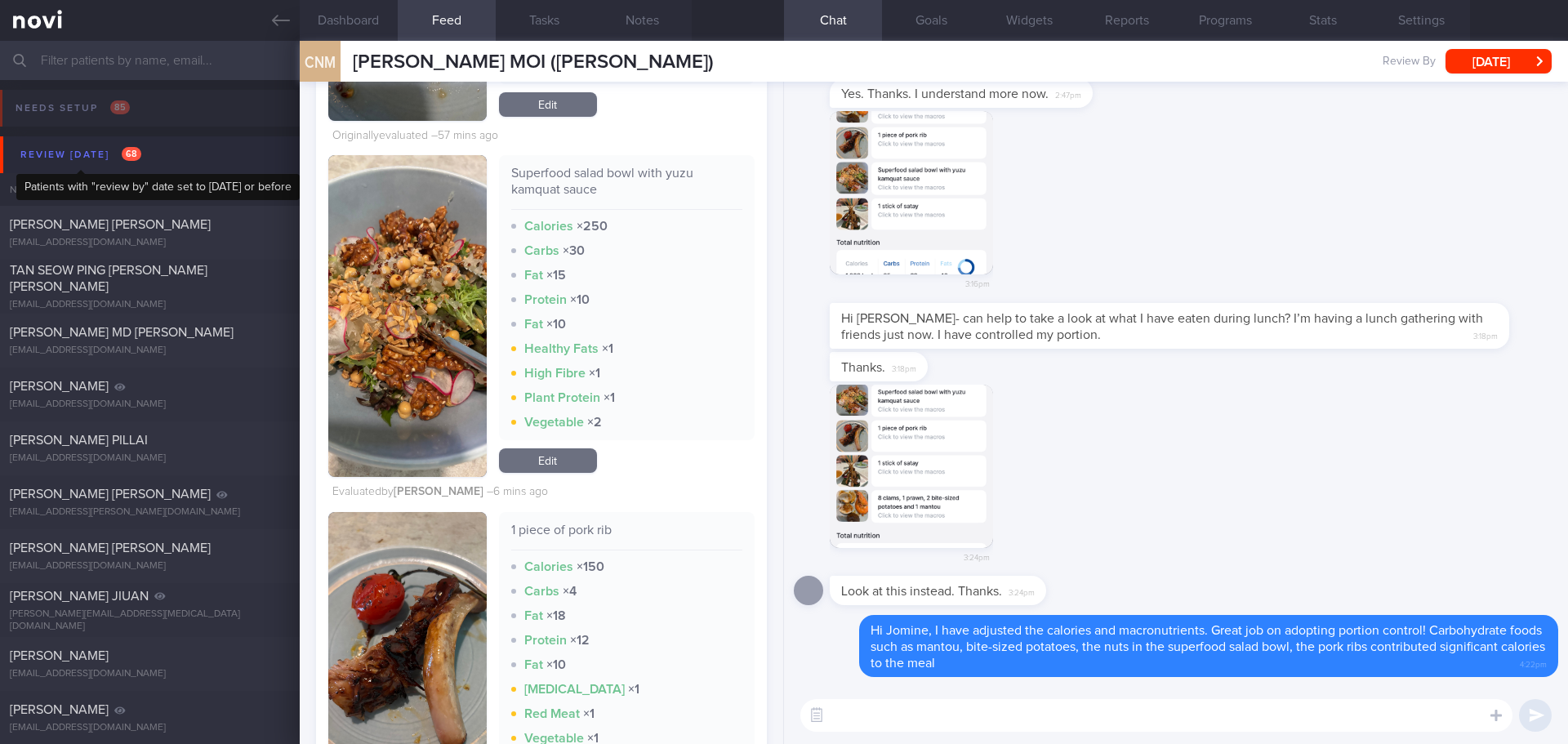
click at [104, 149] on div "Review today 68" at bounding box center [81, 154] width 129 height 22
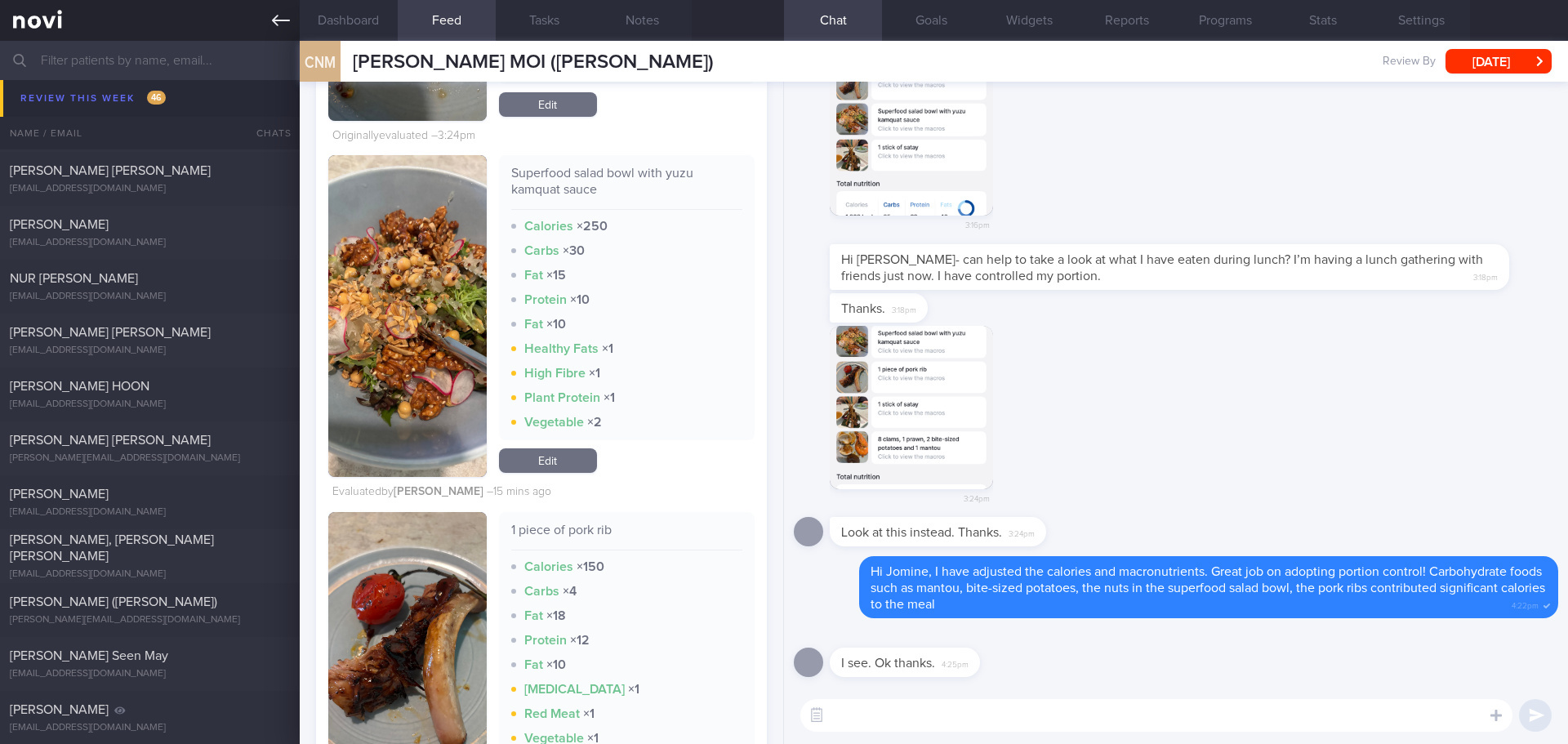
scroll to position [931, 0]
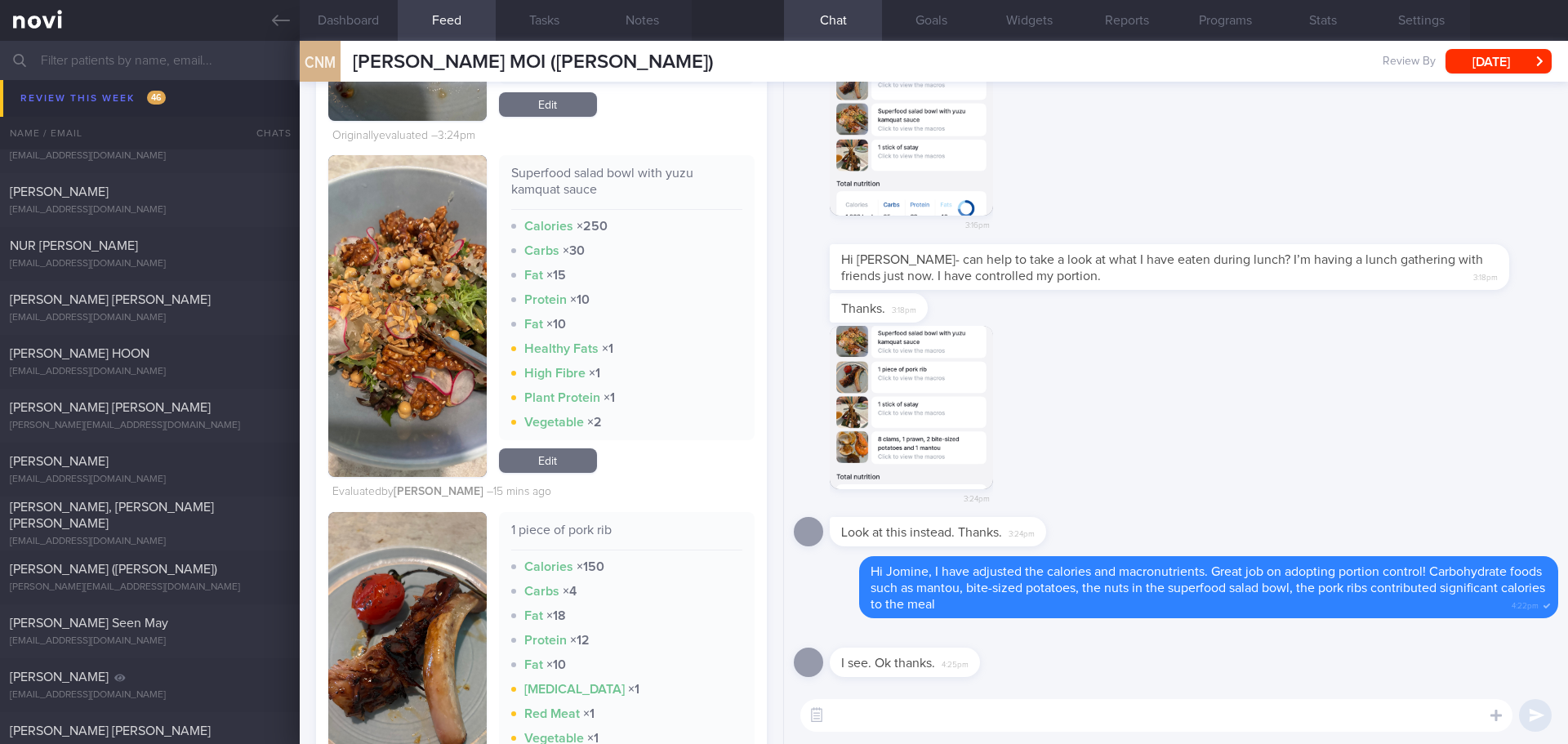
click at [954, 719] on textarea at bounding box center [1157, 715] width 712 height 33
type textarea "N"
type textarea "No problem 😊"
click at [1528, 717] on button "submit" at bounding box center [1535, 715] width 33 height 33
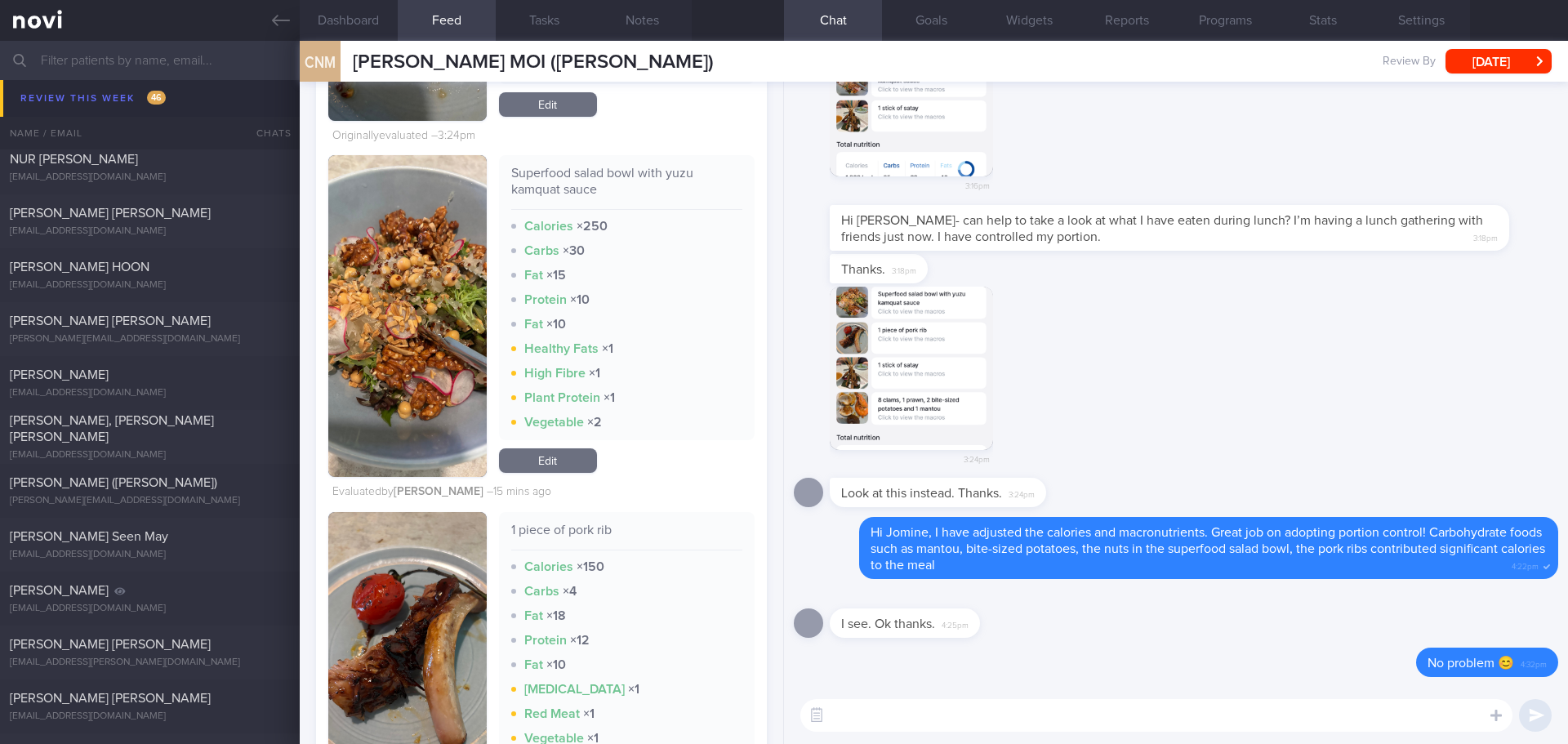
scroll to position [845, 0]
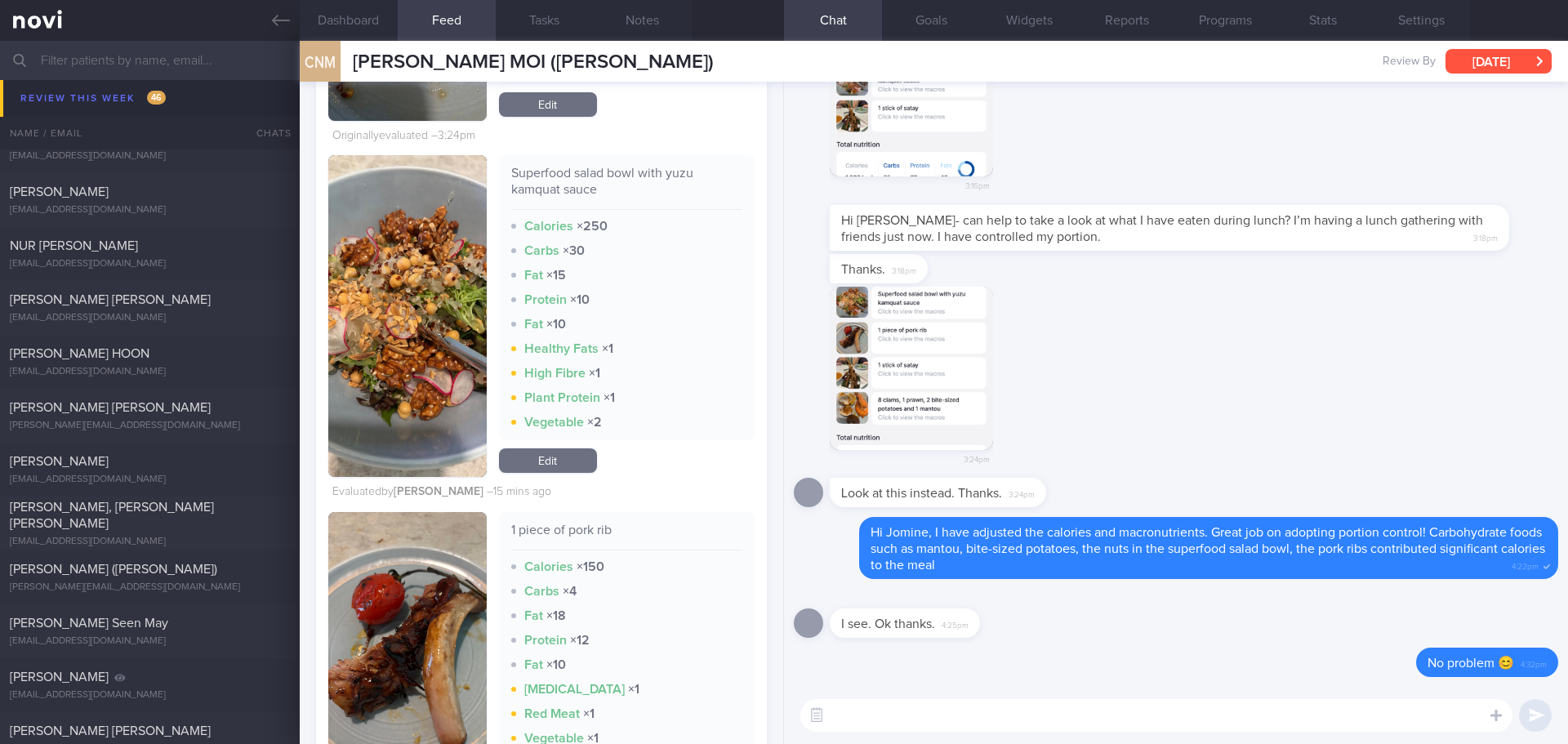
click at [1471, 65] on button "[DATE]" at bounding box center [1498, 62] width 106 height 25
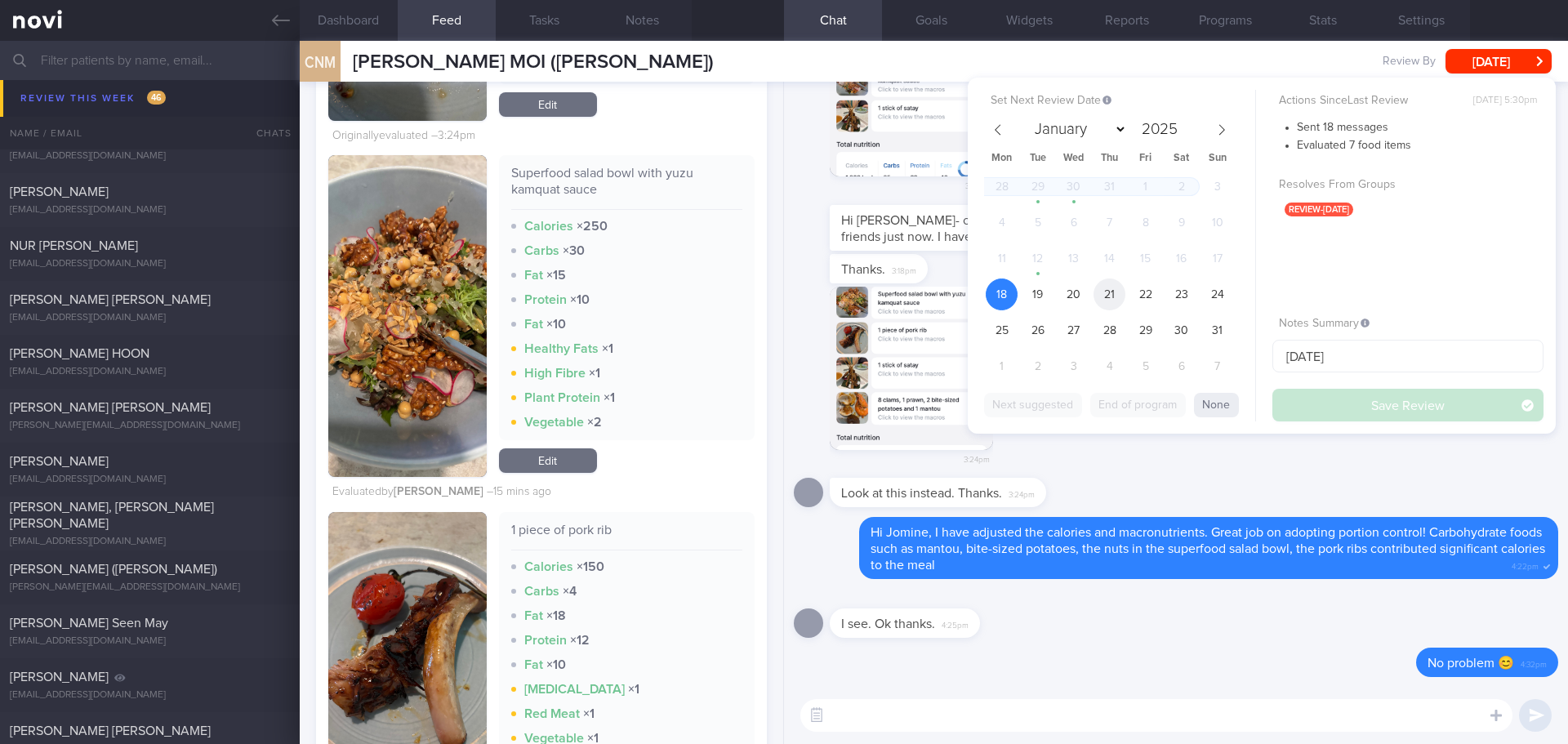
click at [1102, 295] on span "21" at bounding box center [1110, 294] width 32 height 32
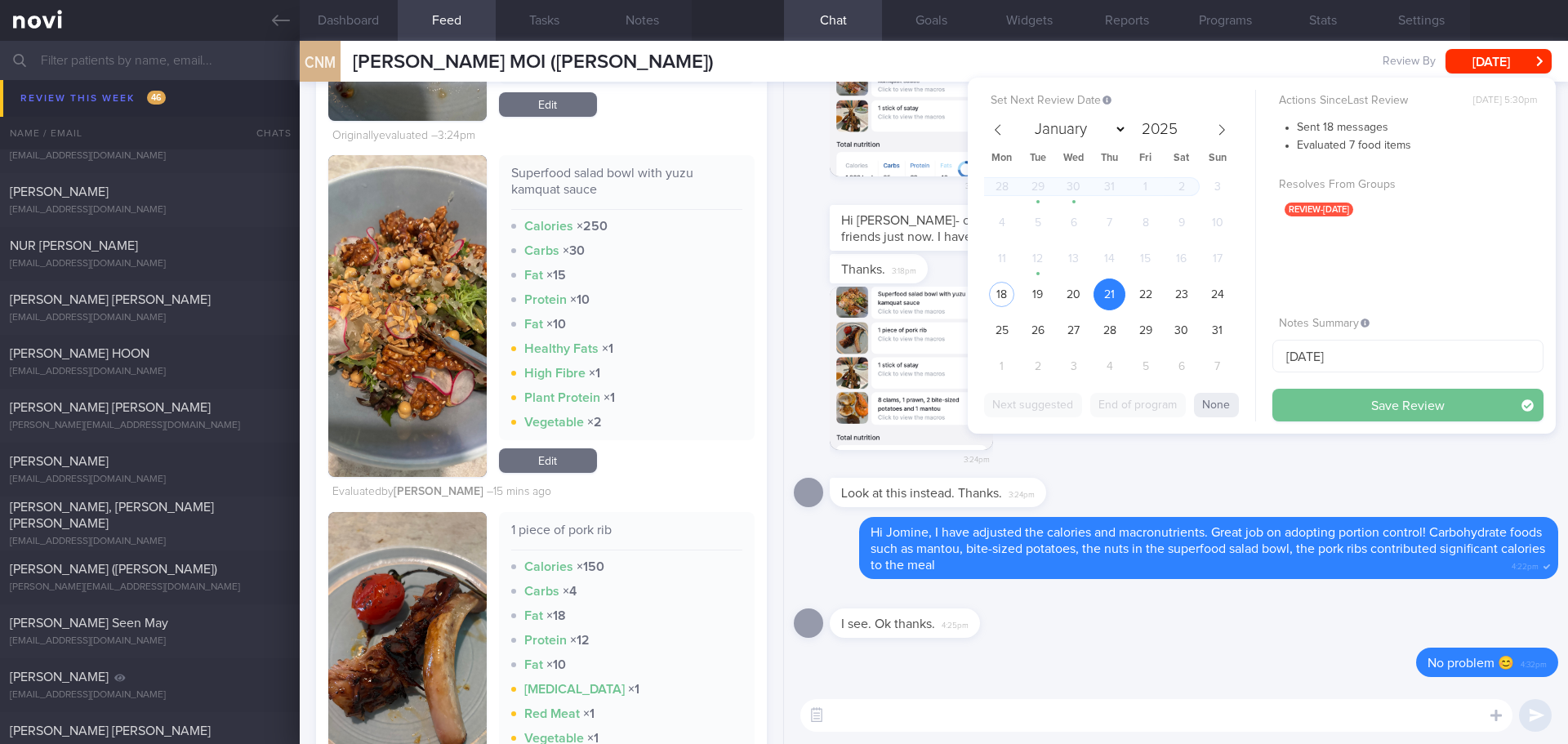
click at [1315, 400] on button "Save Review" at bounding box center [1407, 404] width 271 height 33
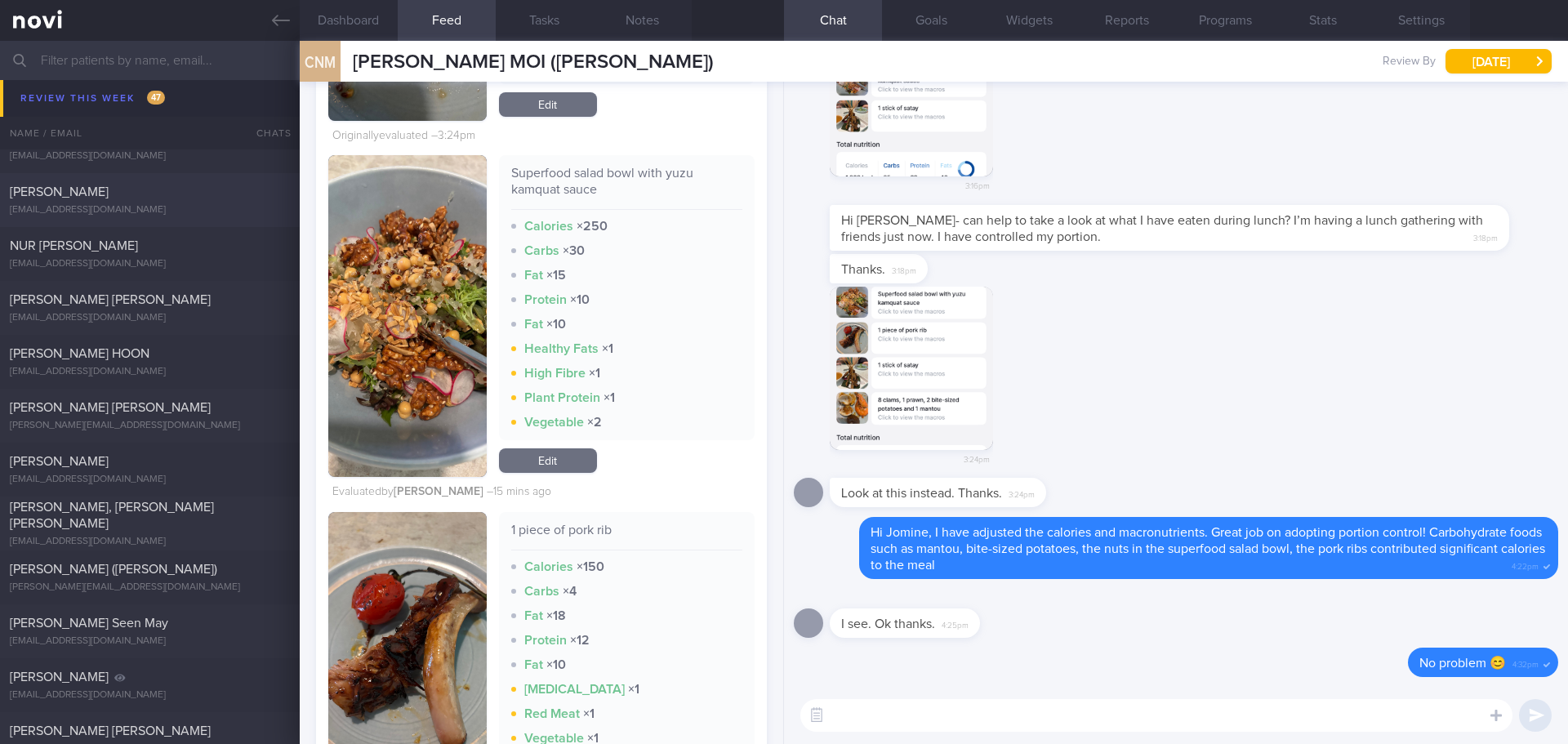
click at [82, 182] on div "Ong Sharon sobg@hotmail.com Wed, 20 Aug 12 days ago OPTIMUM-PLUS-RYBELSUS" at bounding box center [784, 199] width 1568 height 54
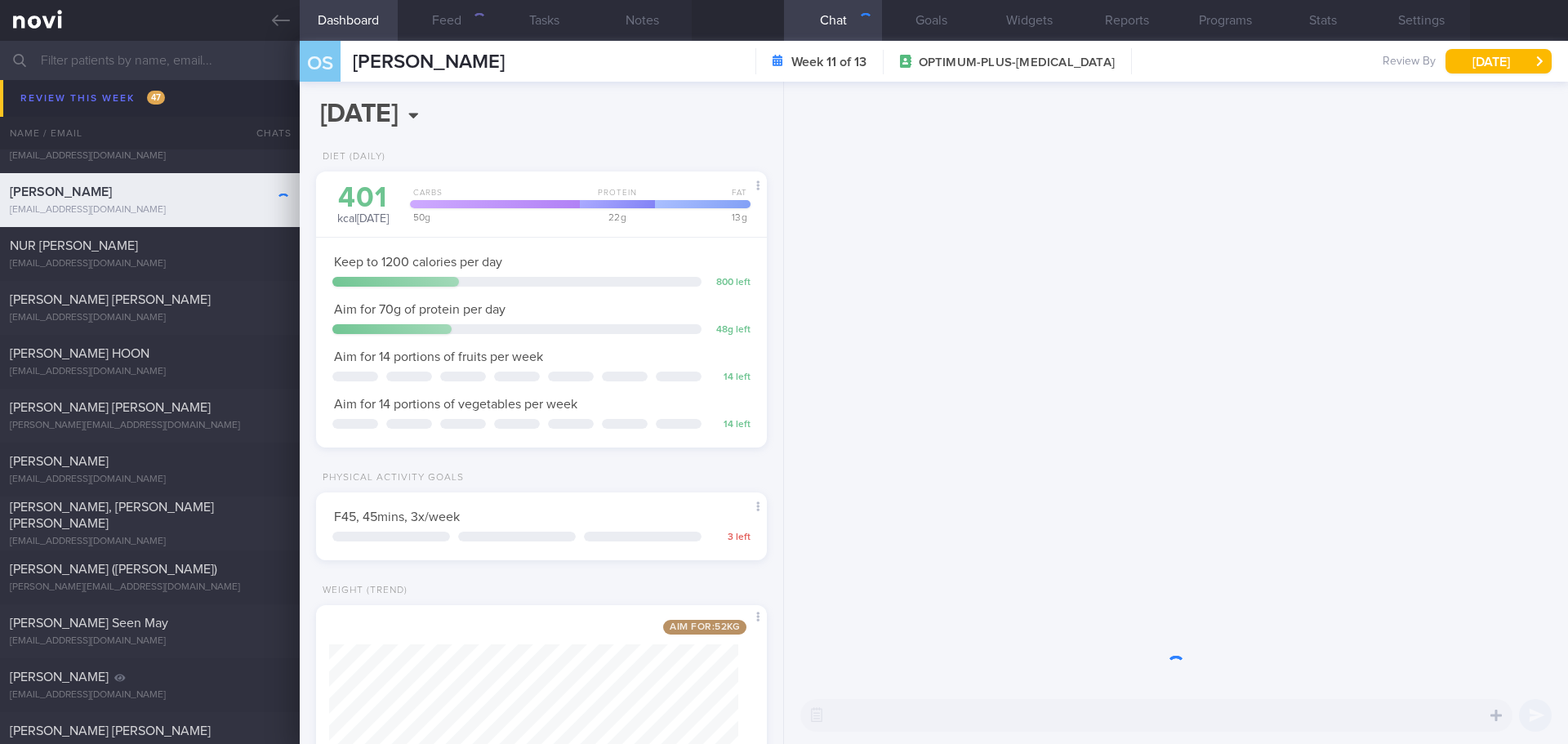
scroll to position [228, 410]
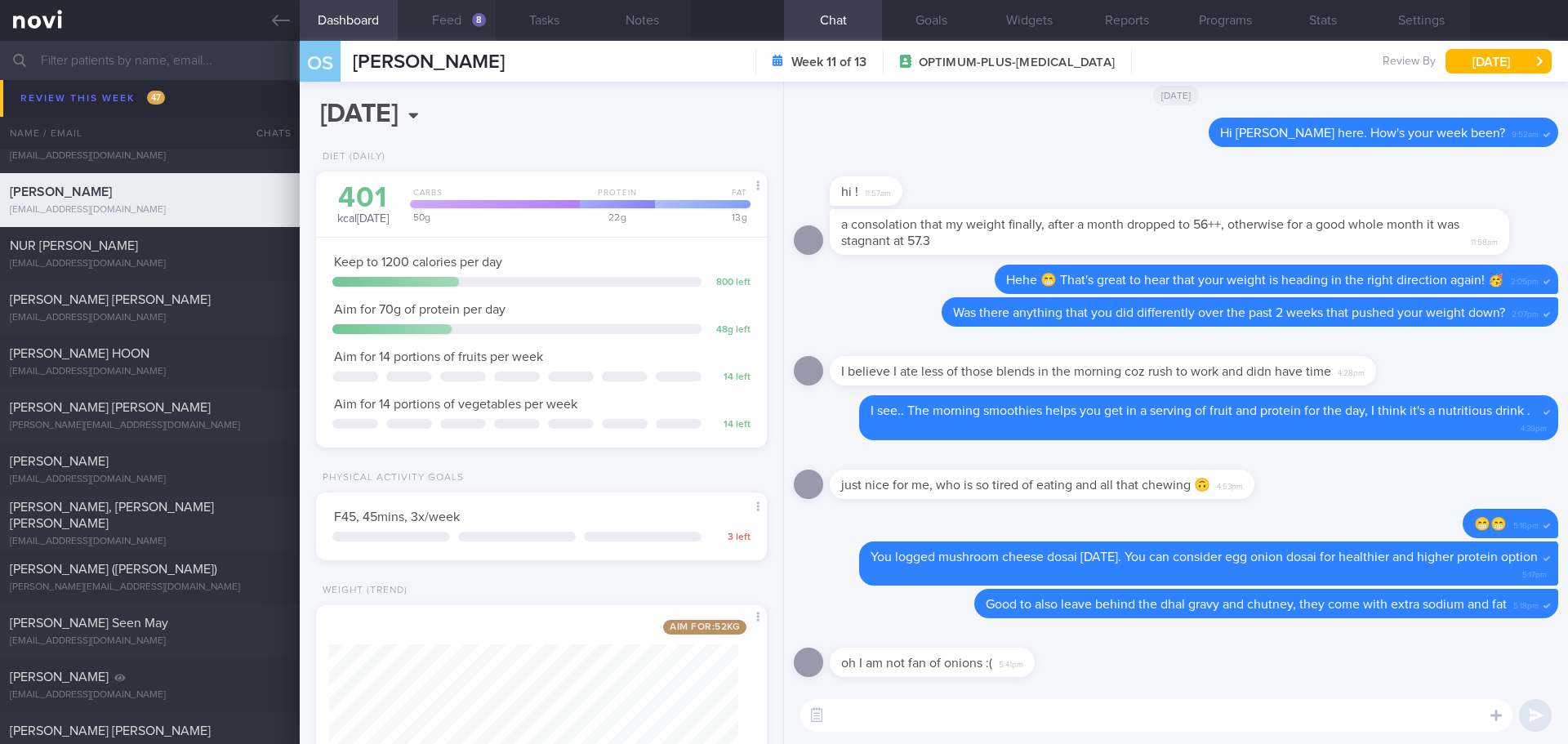
click at [453, 19] on button "Feed 8" at bounding box center [447, 20] width 98 height 41
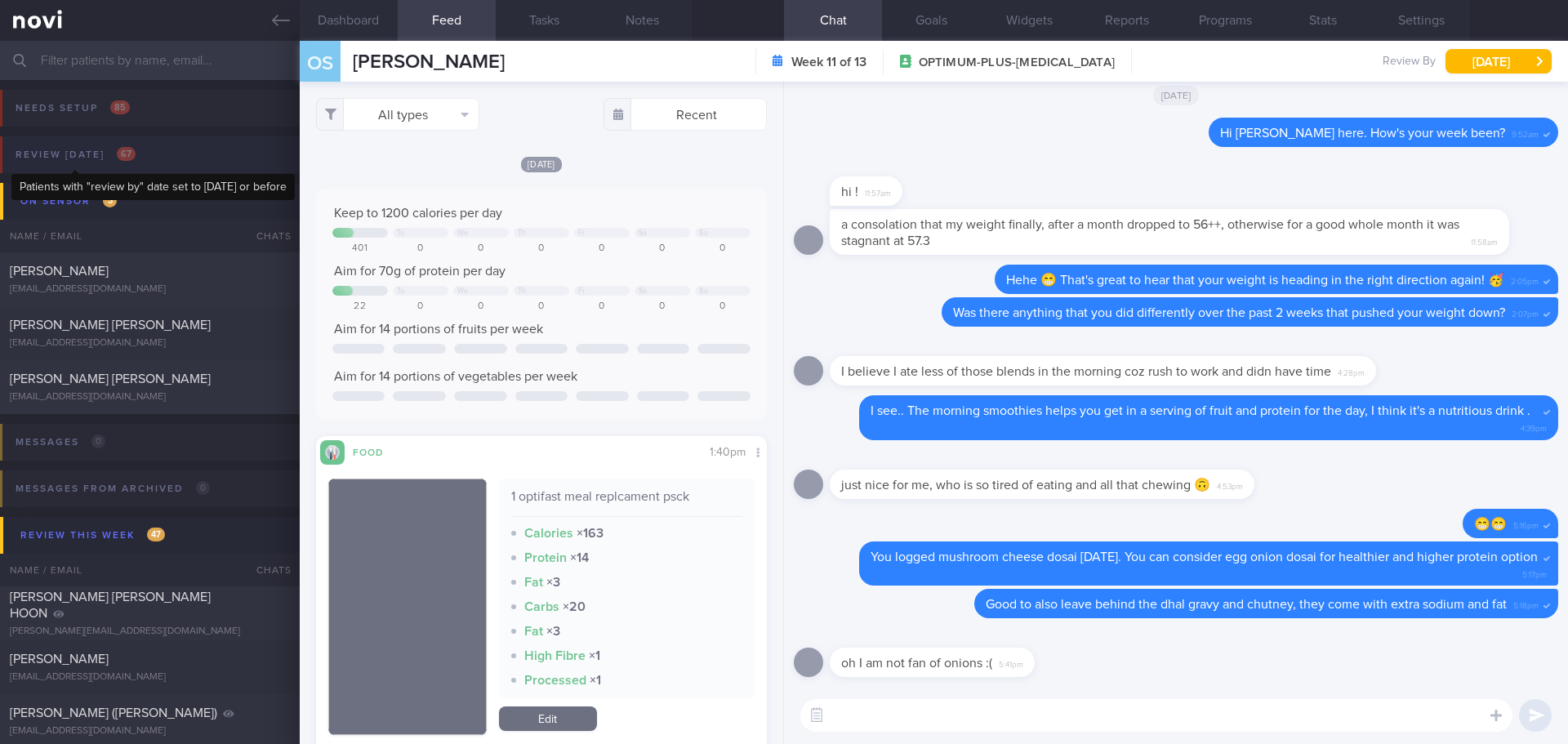
click at [99, 149] on div "Review today 67" at bounding box center [75, 154] width 128 height 22
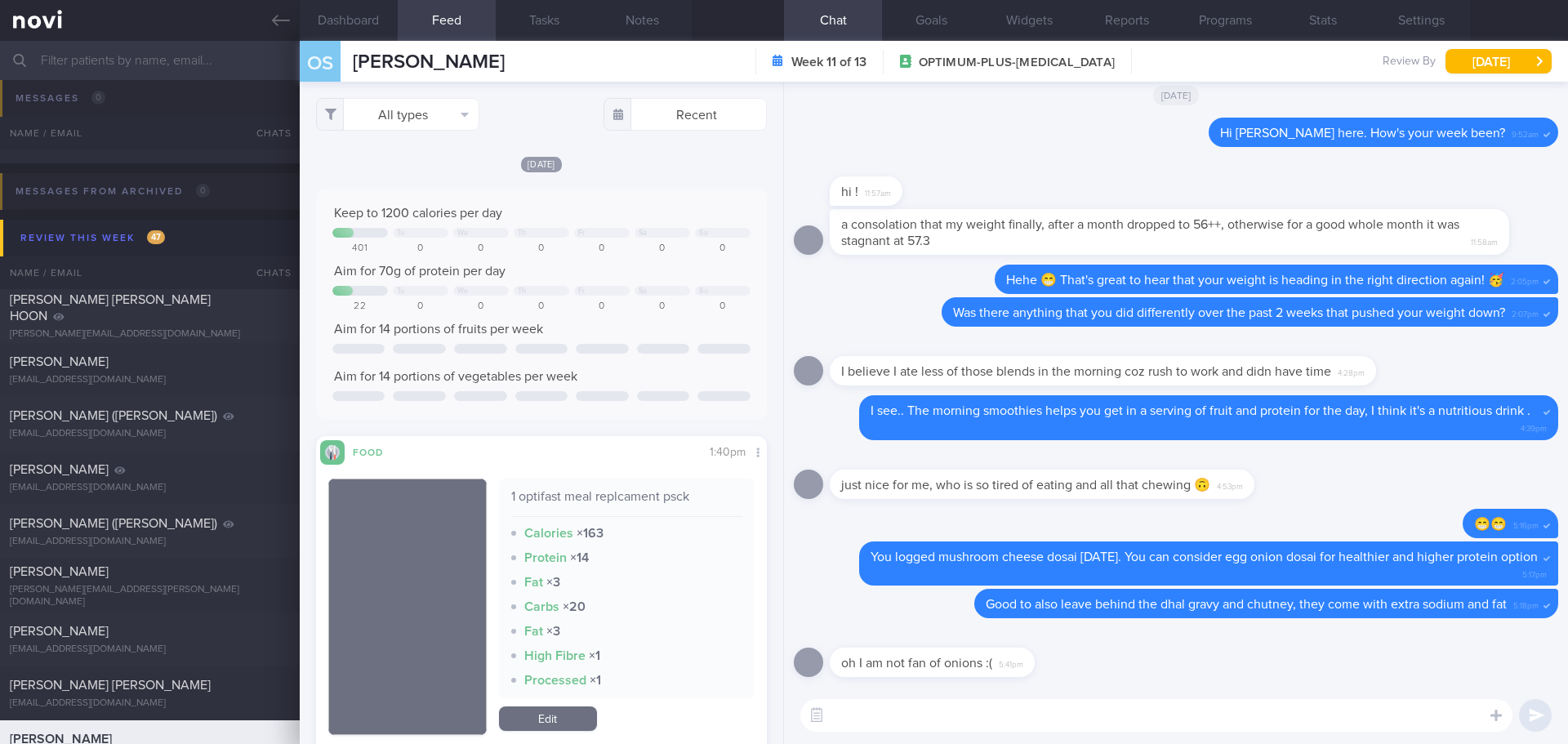
scroll to position [4001, 0]
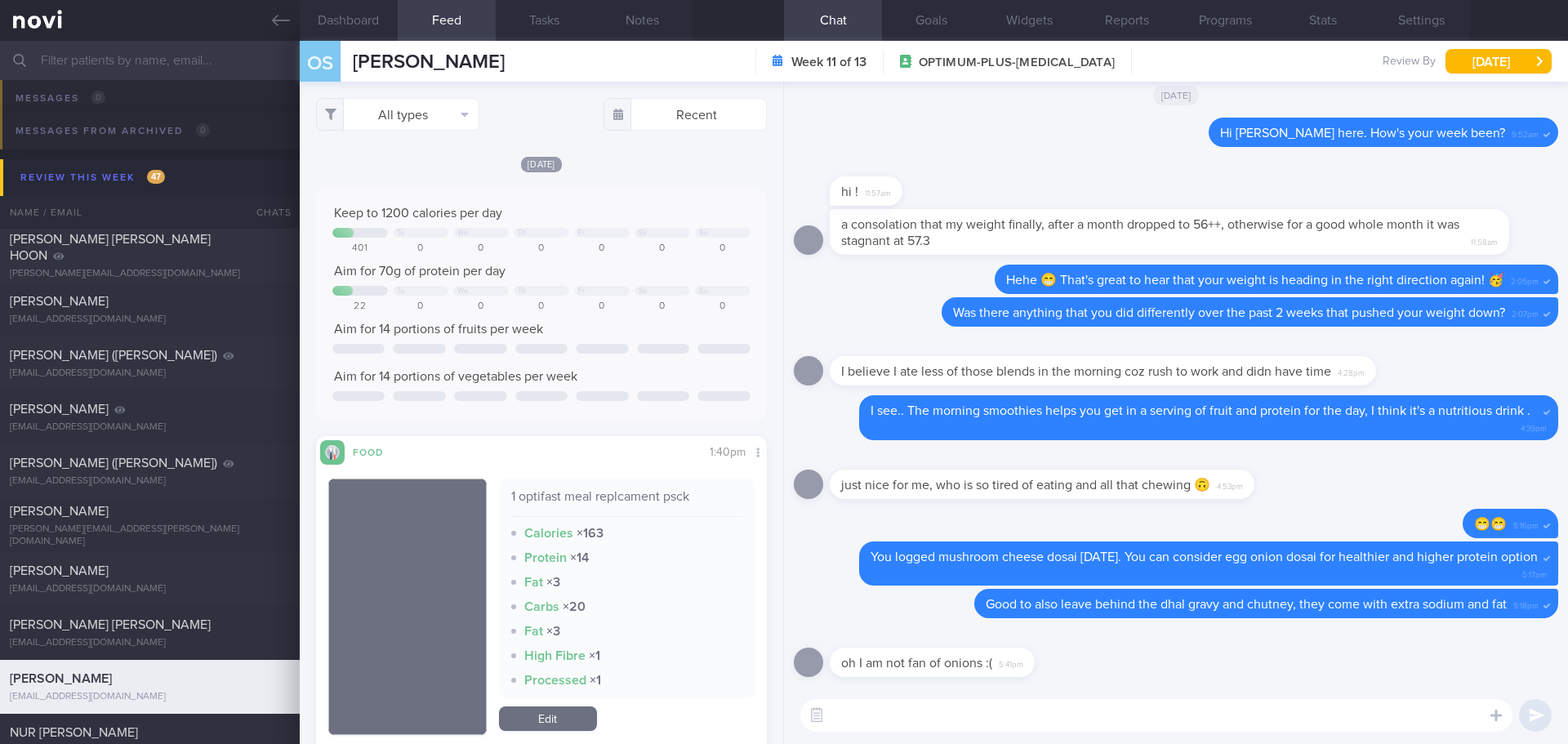
click at [901, 725] on textarea at bounding box center [1157, 715] width 712 height 33
type textarea "Hi Sharon, Elizabeth here. I just wanted to check in to see how you are doing."
click at [394, 113] on button "All types" at bounding box center [397, 114] width 163 height 33
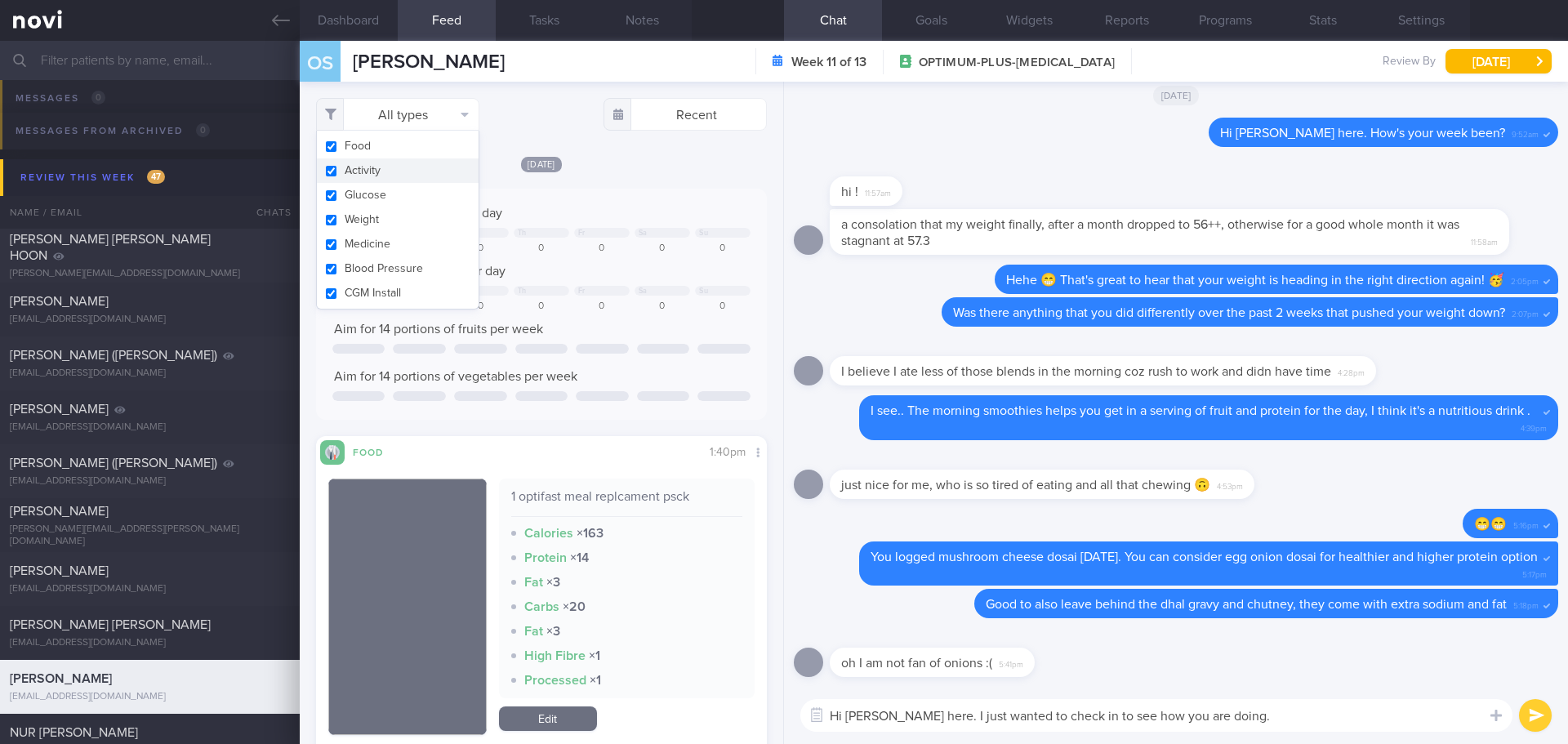
click at [386, 174] on button "Activity" at bounding box center [397, 170] width 162 height 25
checkbox input "false"
click at [659, 199] on div "Keep to 1200 calories per day Tu We Th Fr Sa Su 401 0 0 0 0 0 0 Aim for 70g of …" at bounding box center [541, 304] width 451 height 231
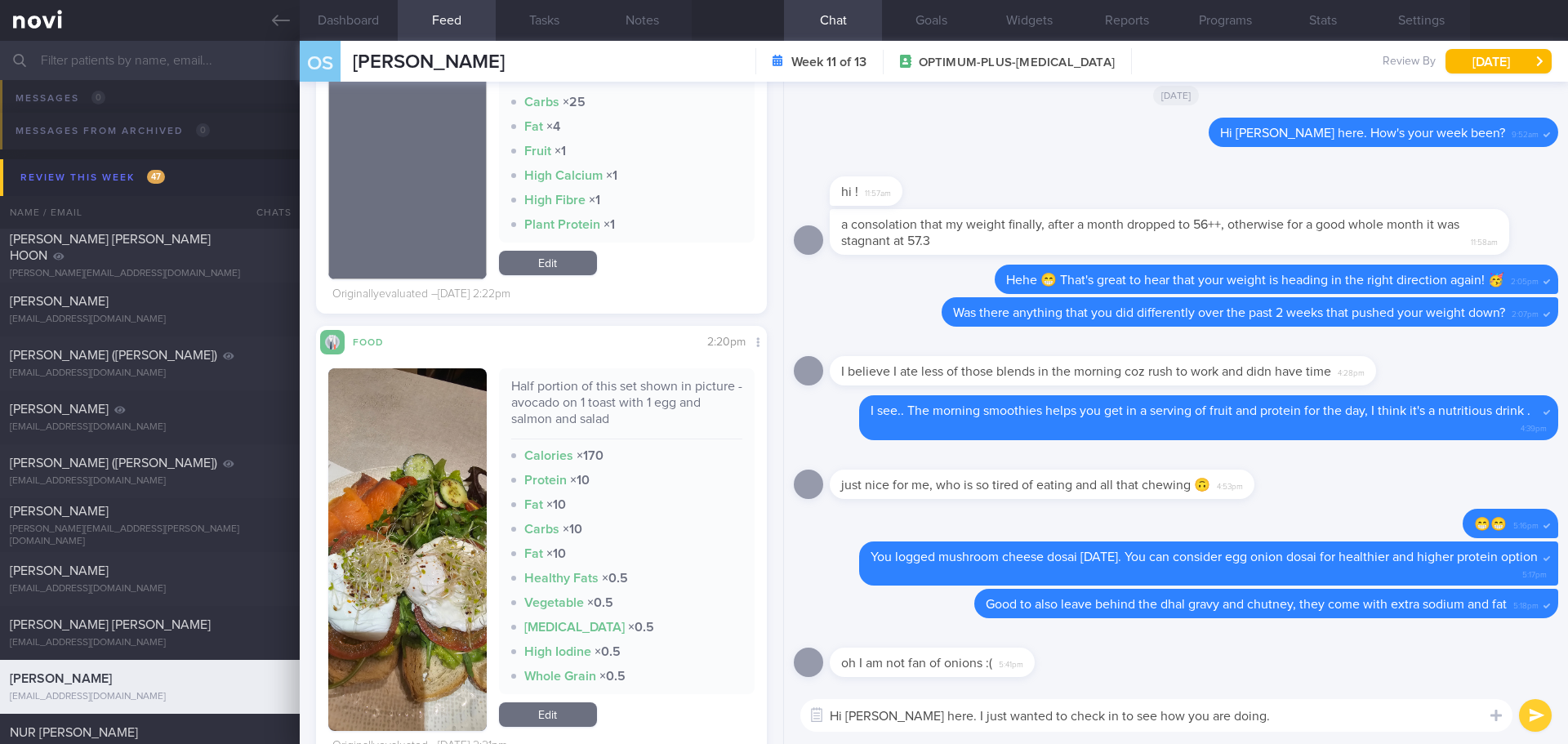
scroll to position [4490, 0]
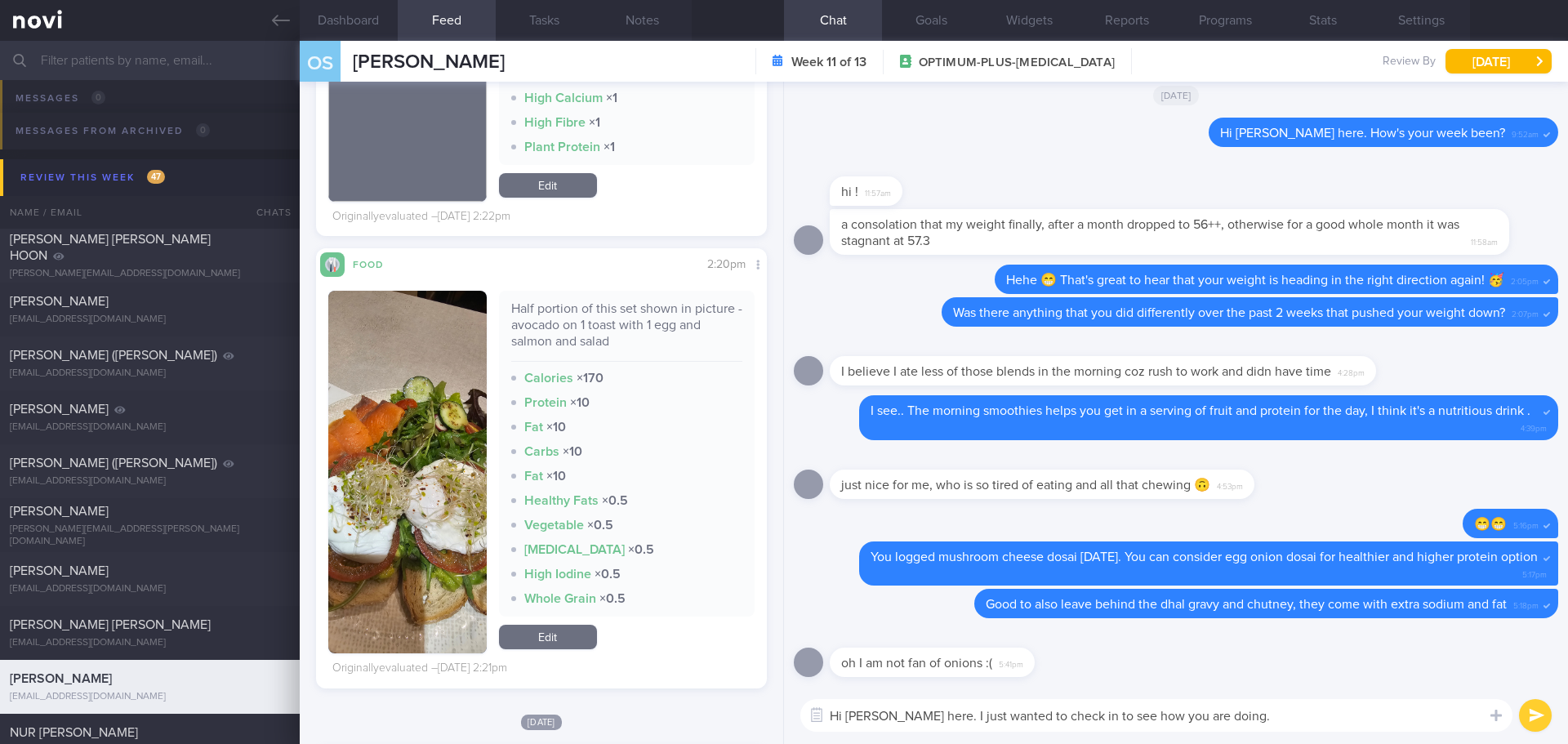
click at [419, 357] on img "button" at bounding box center [407, 471] width 158 height 363
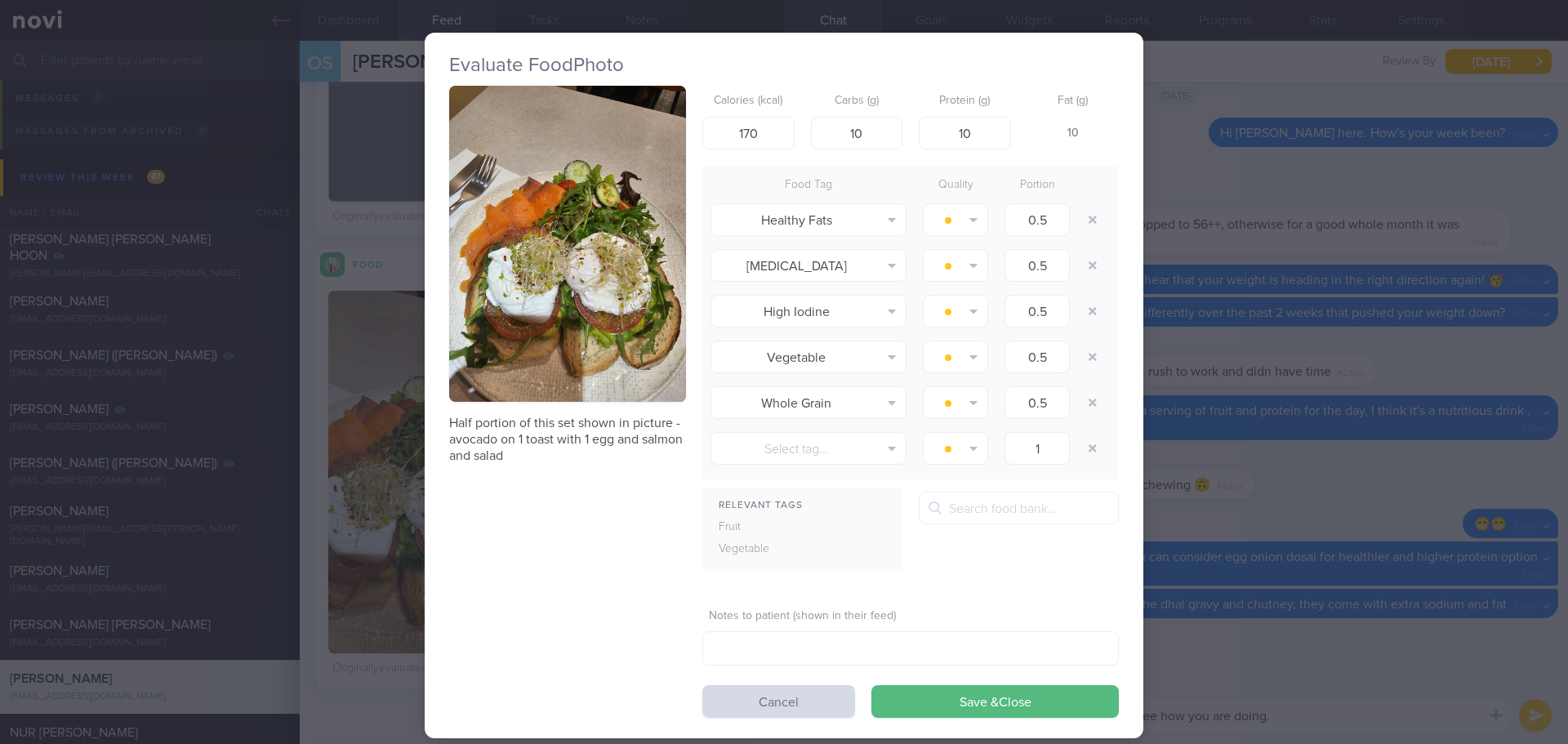
click at [547, 321] on button "button" at bounding box center [568, 244] width 237 height 316
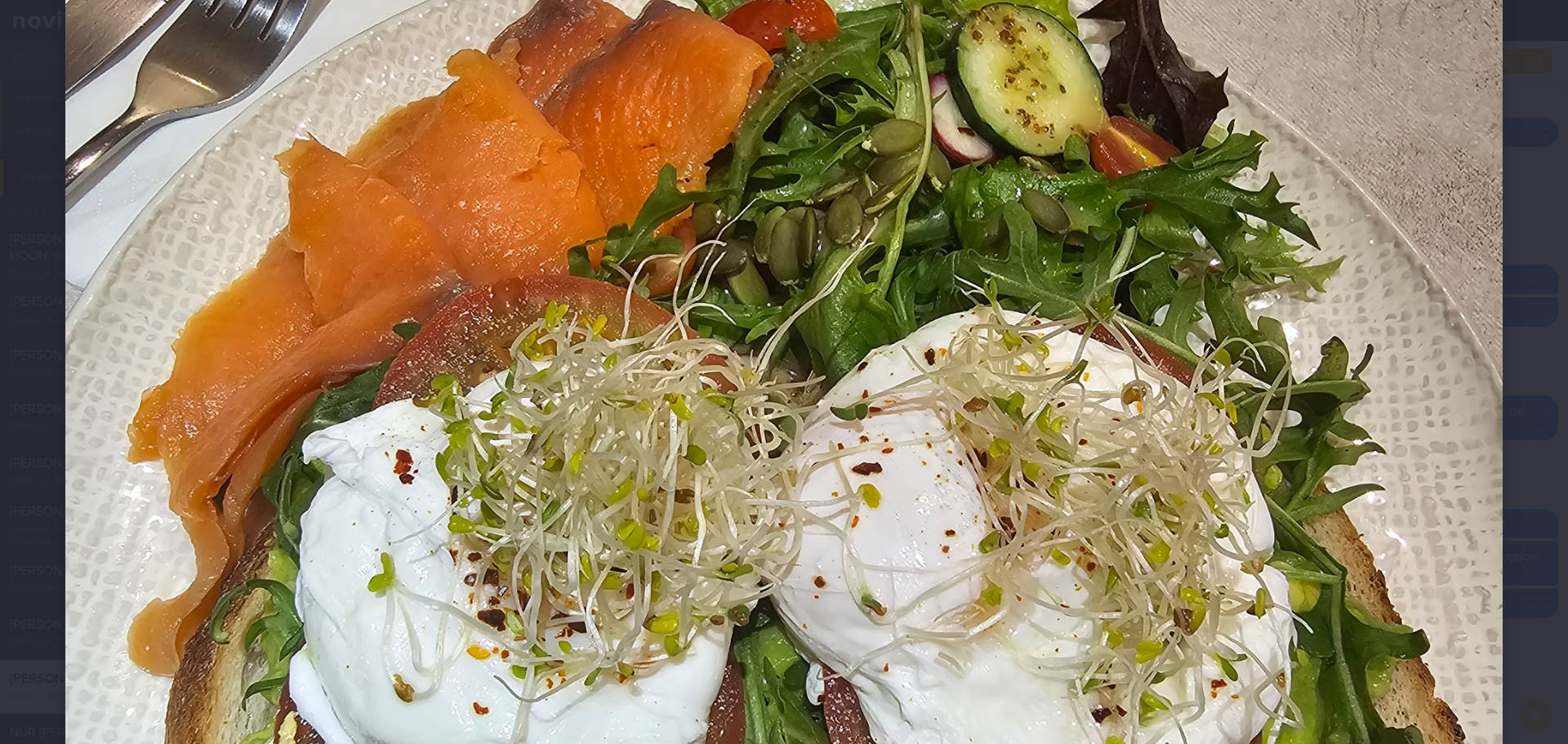
scroll to position [572, 0]
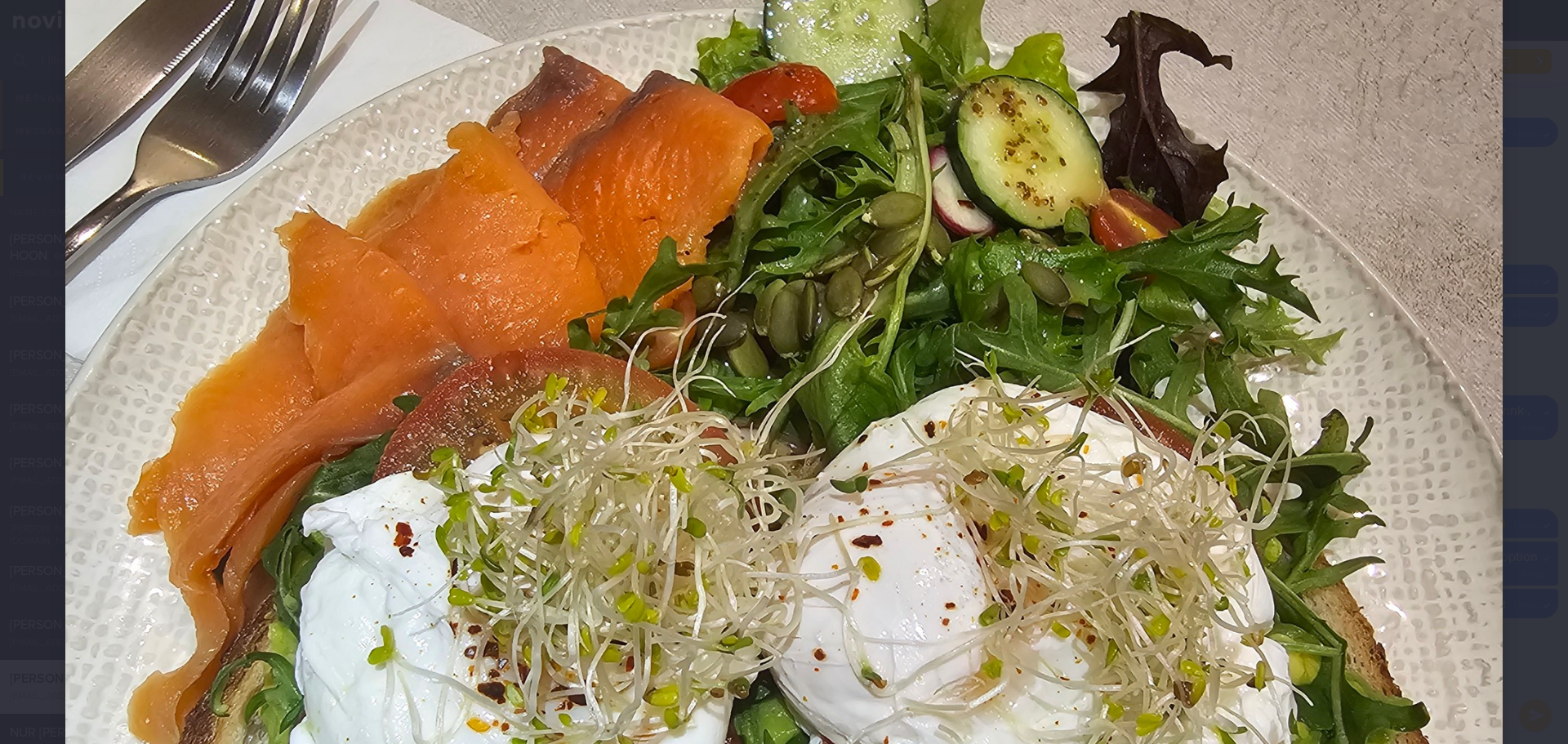
click at [1493, 274] on div at bounding box center [784, 451] width 1568 height 2047
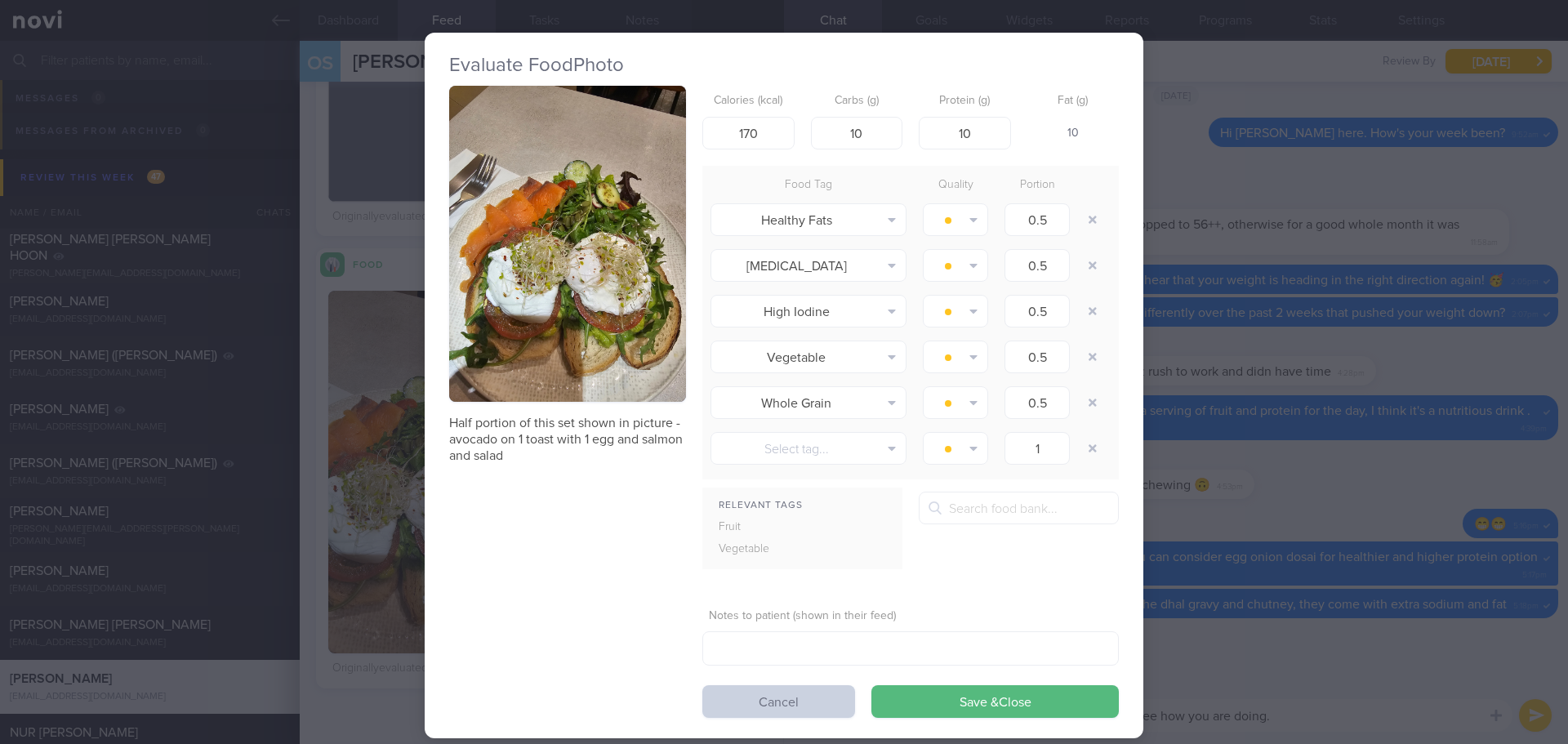
click at [788, 693] on button "Cancel" at bounding box center [779, 701] width 153 height 33
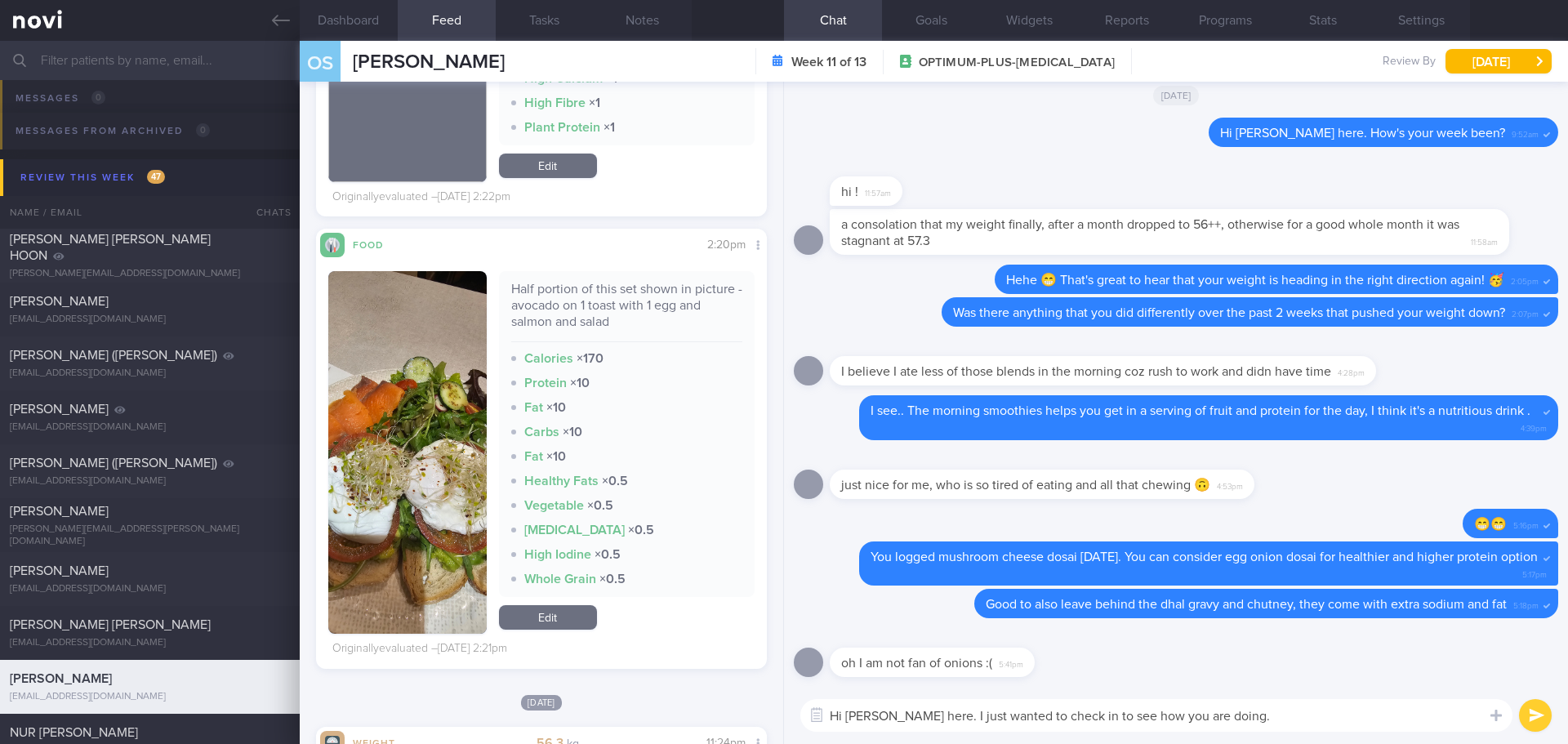
scroll to position [4980, 0]
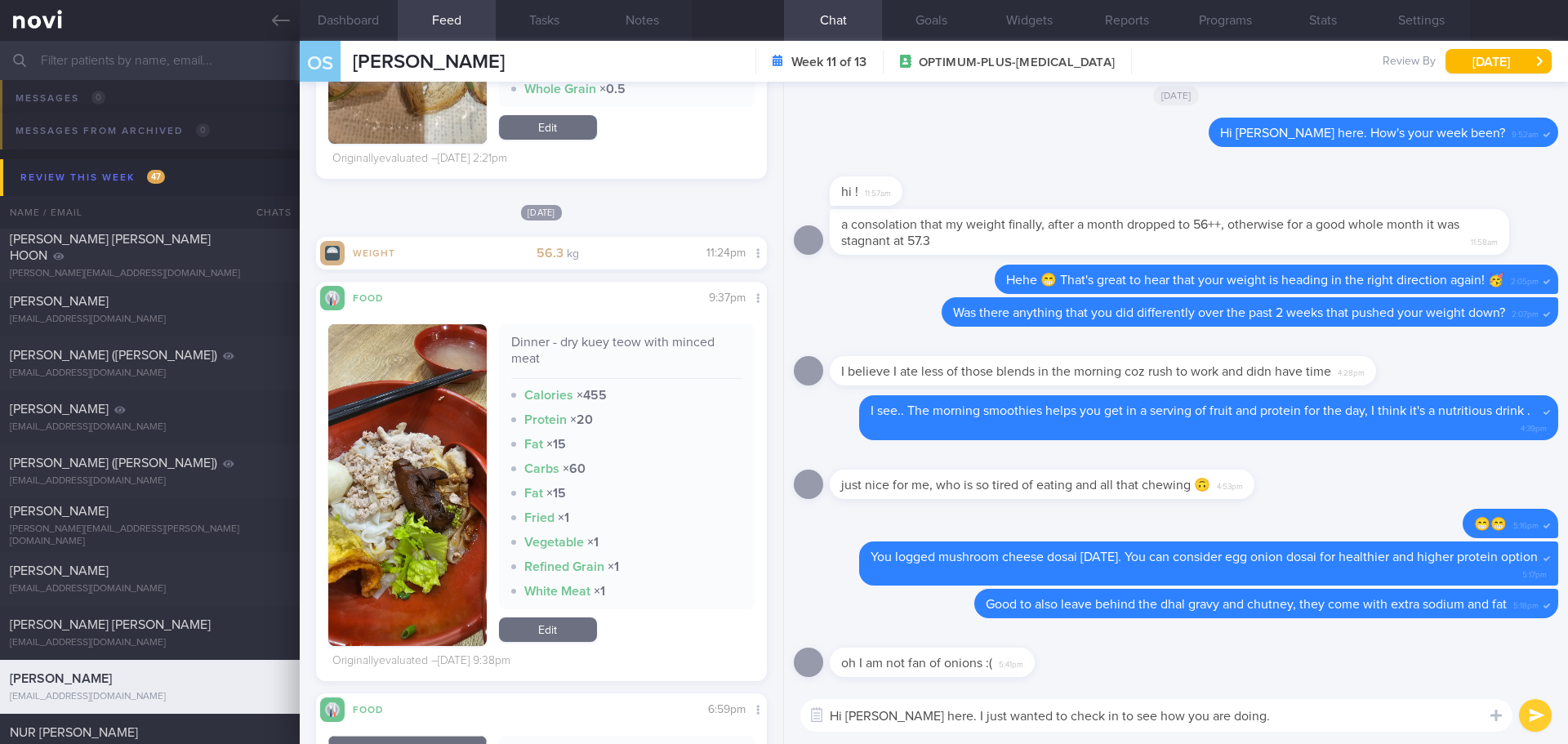
click at [393, 439] on button "button" at bounding box center [407, 485] width 158 height 321
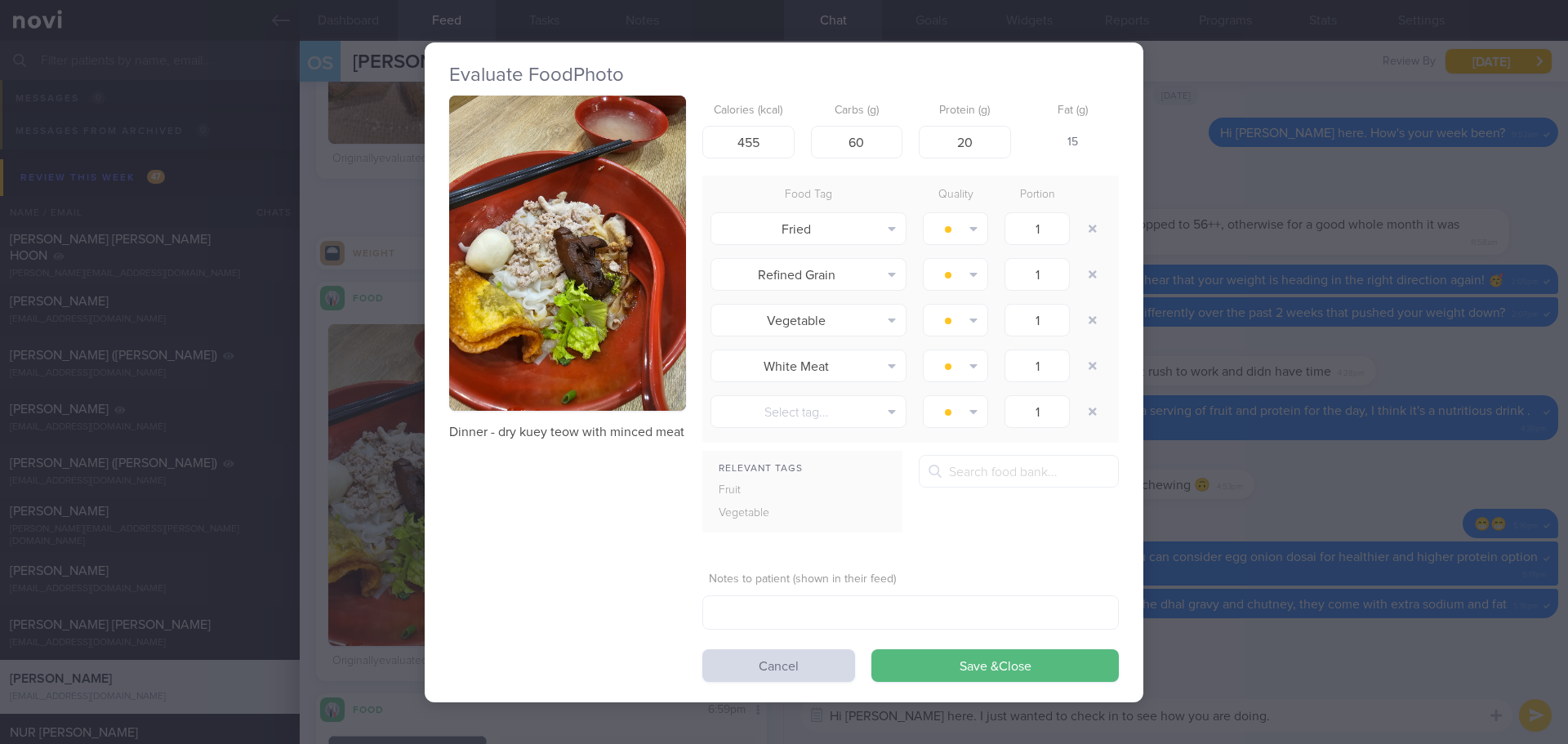
click at [594, 281] on button "button" at bounding box center [568, 253] width 237 height 316
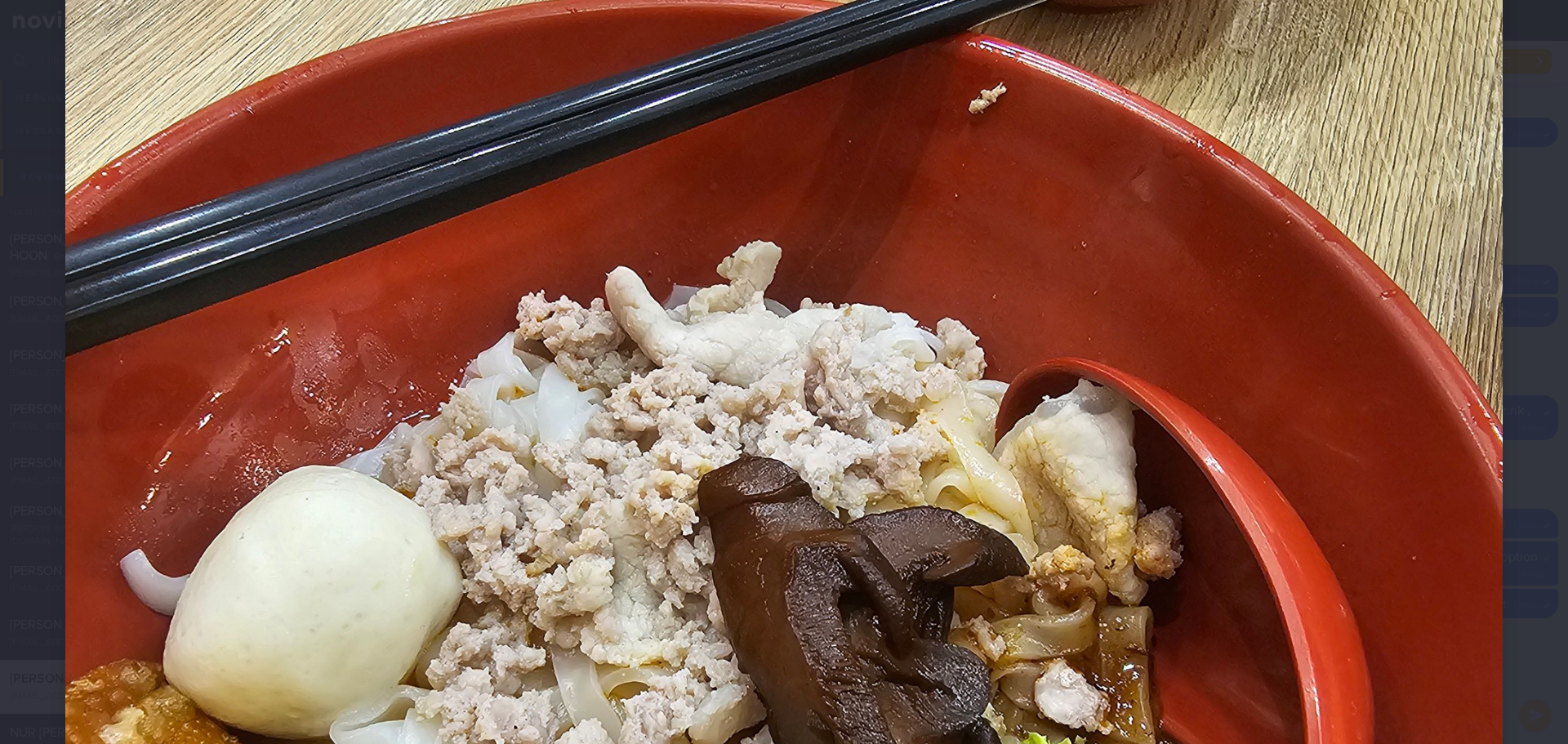
scroll to position [735, 0]
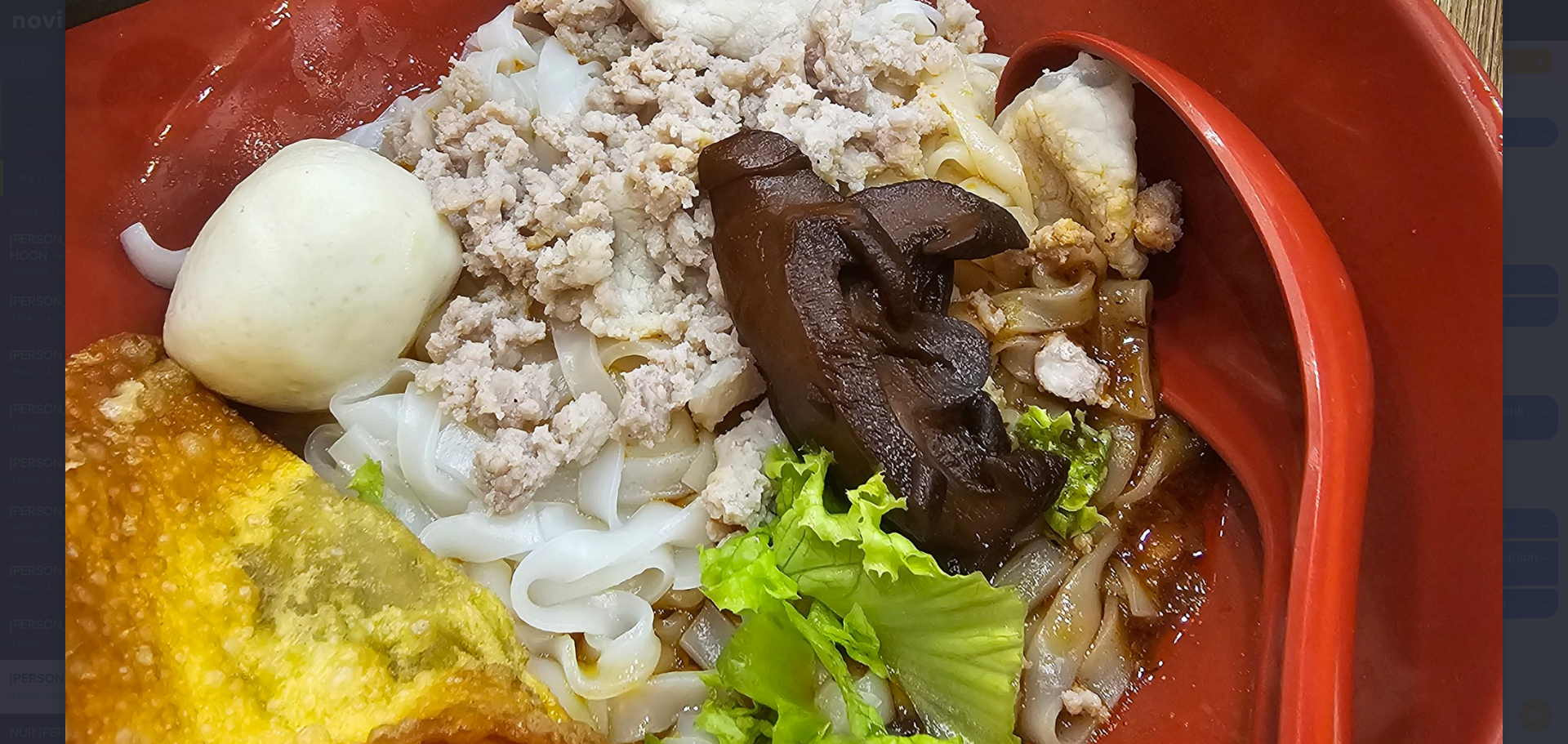
click at [1534, 333] on div at bounding box center [784, 288] width 1568 height 2047
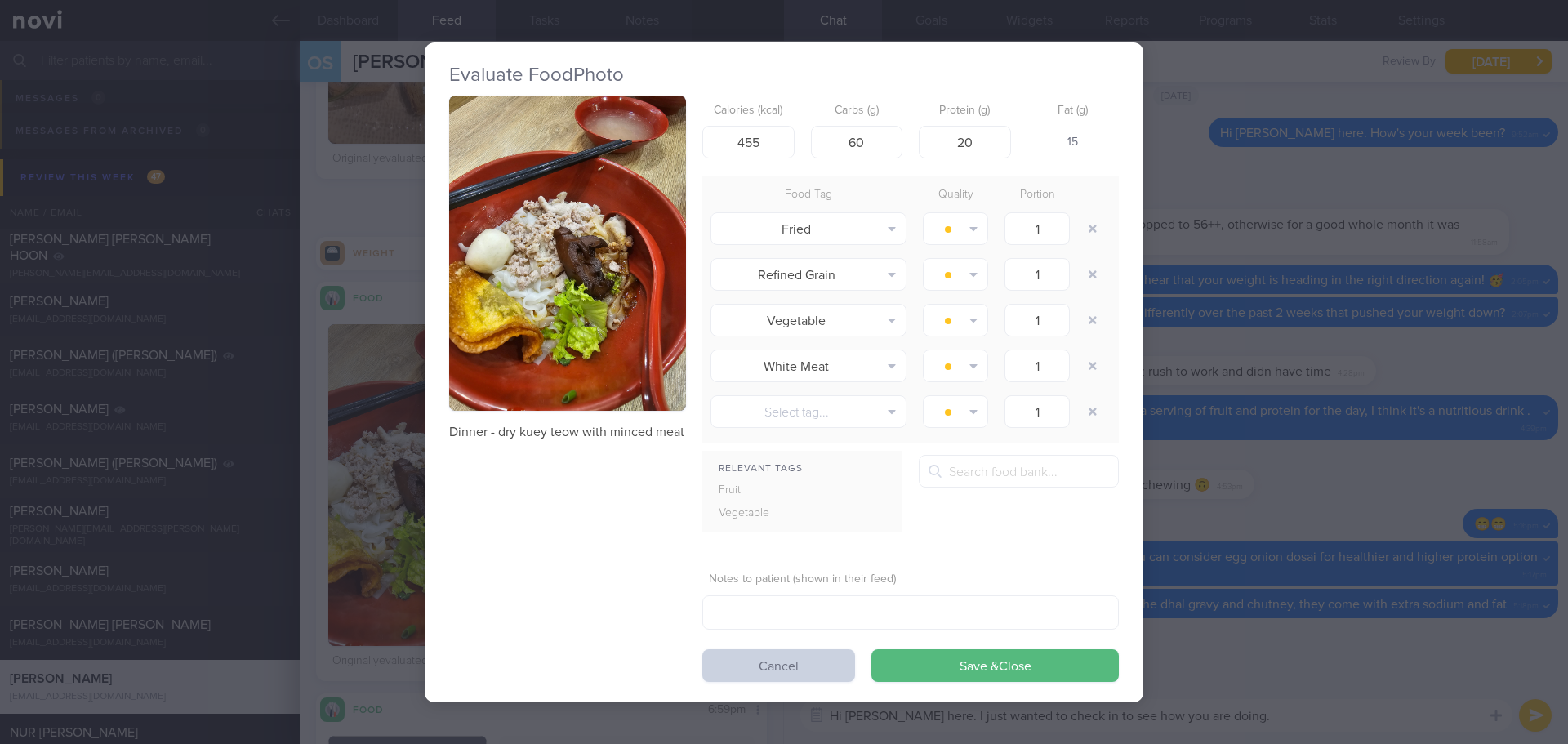
click at [845, 659] on button "Cancel" at bounding box center [779, 665] width 153 height 33
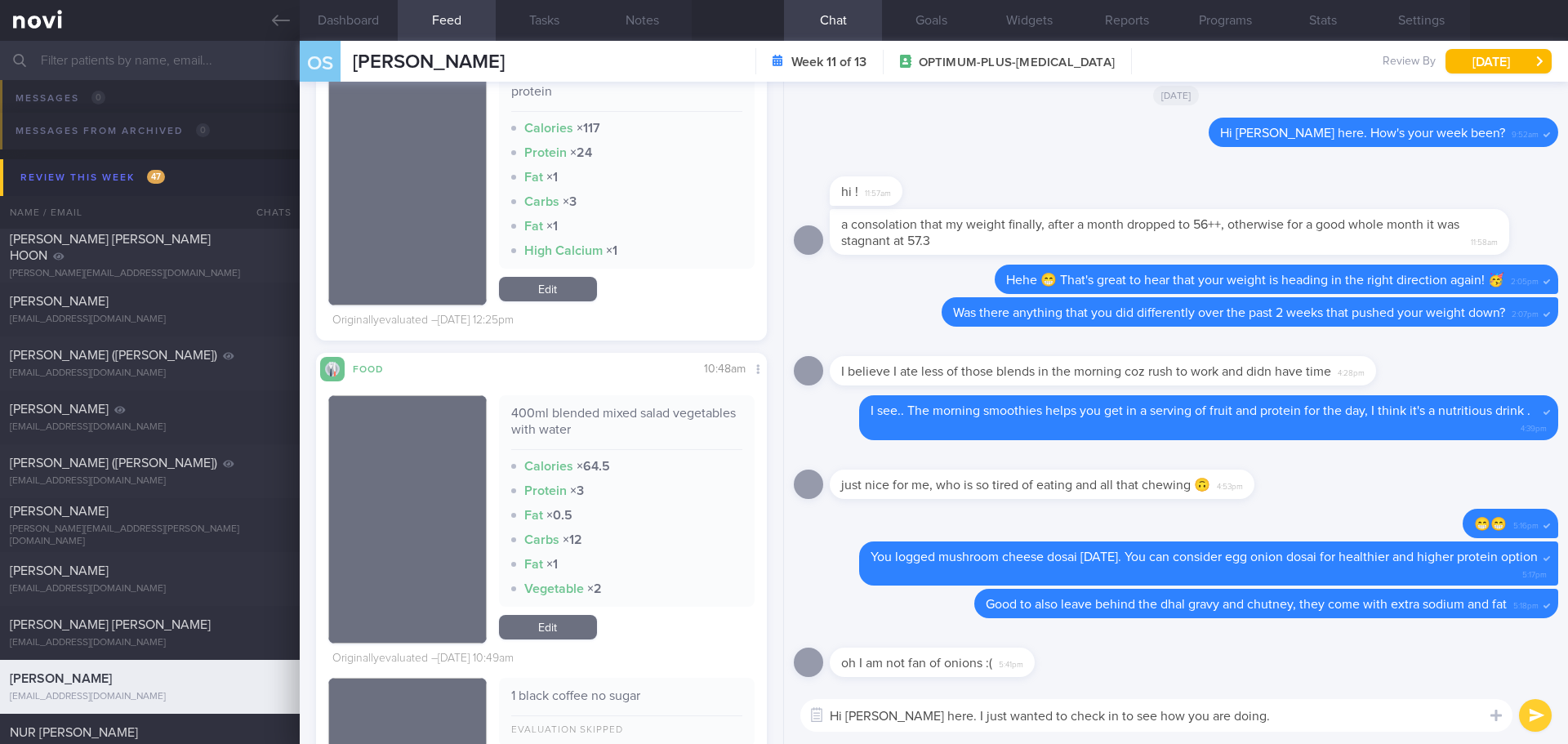
scroll to position [8328, 0]
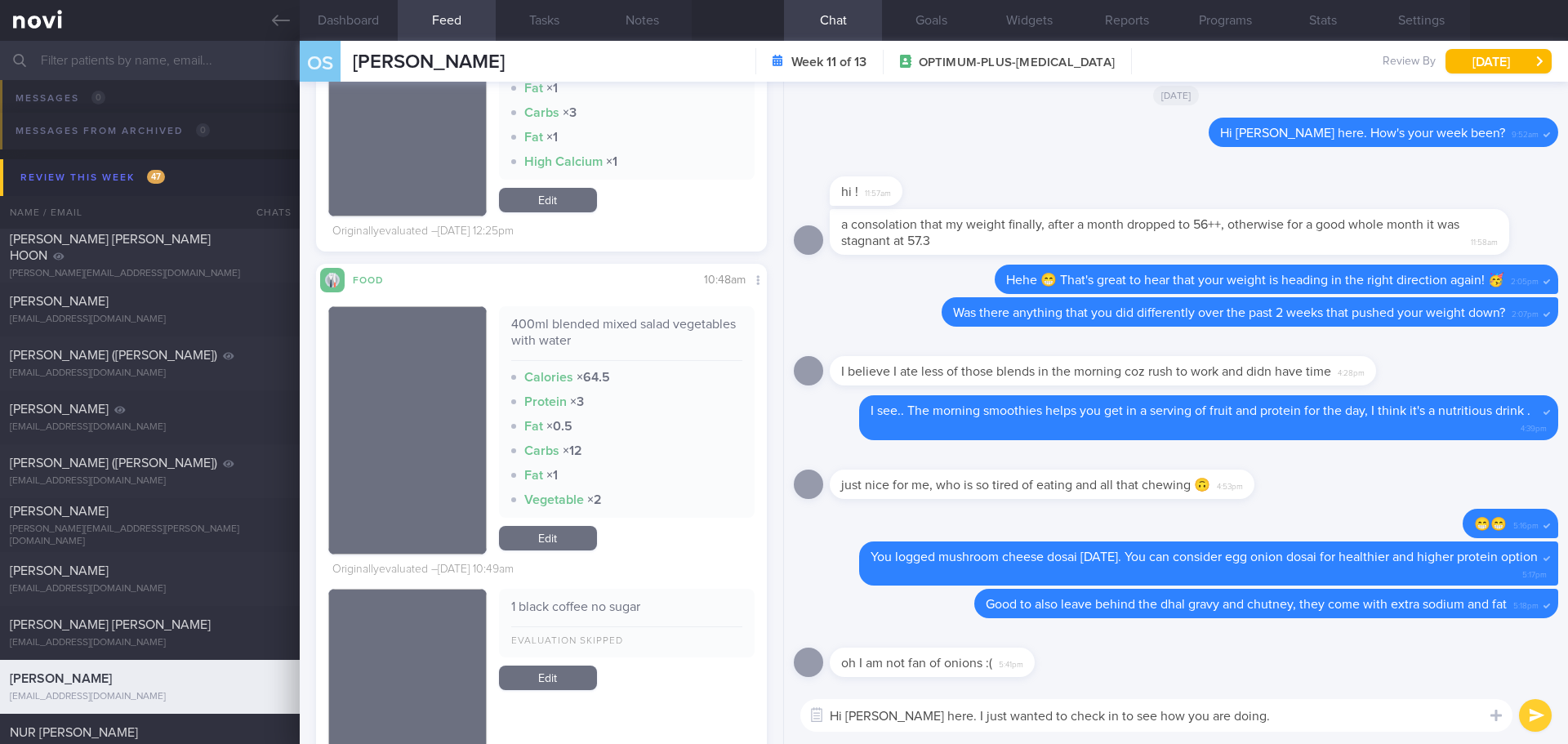
click at [1357, 701] on textarea "Hi Sharon, Elizabeth here. I just wanted to check in to see how you are doing." at bounding box center [1157, 715] width 712 height 33
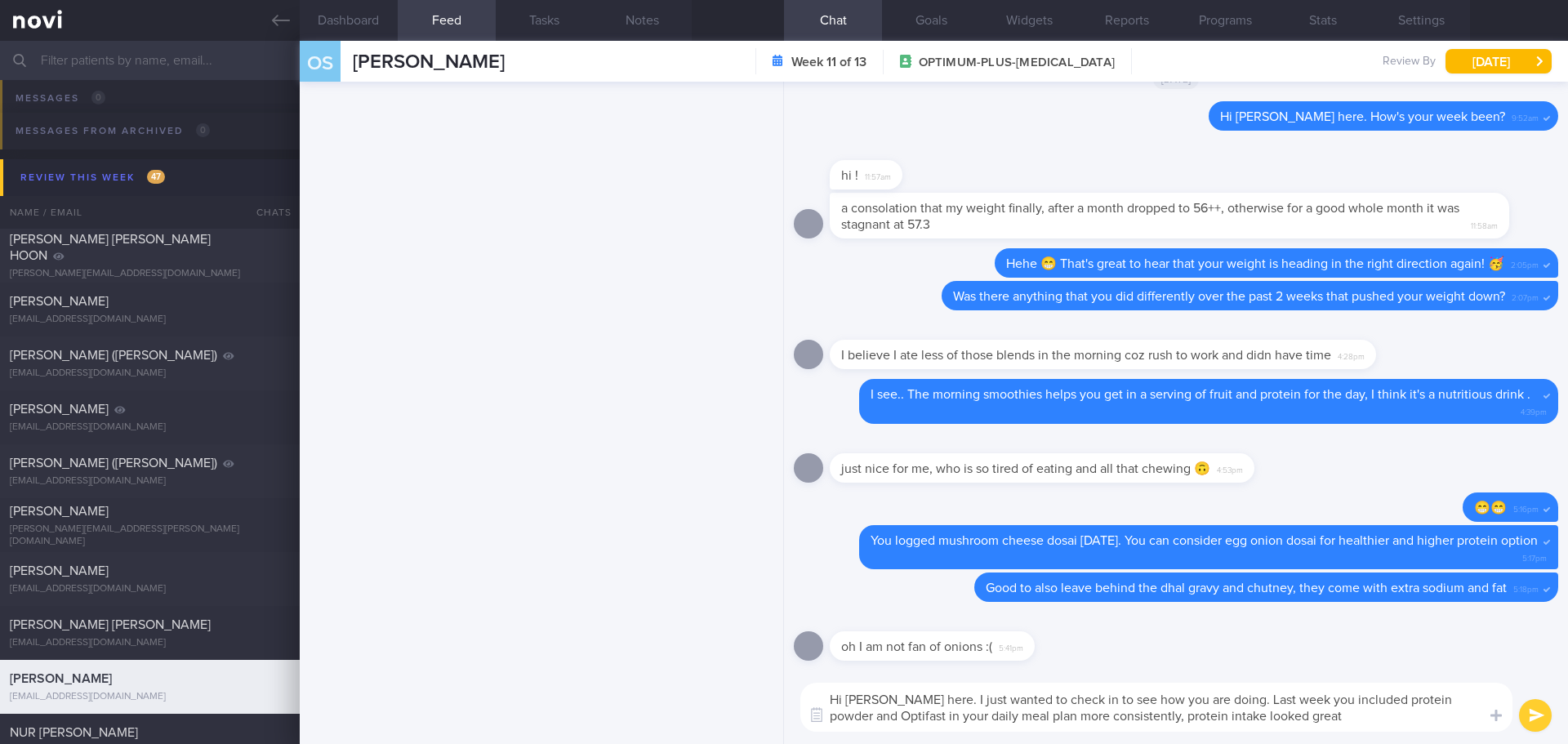
scroll to position [1586, 0]
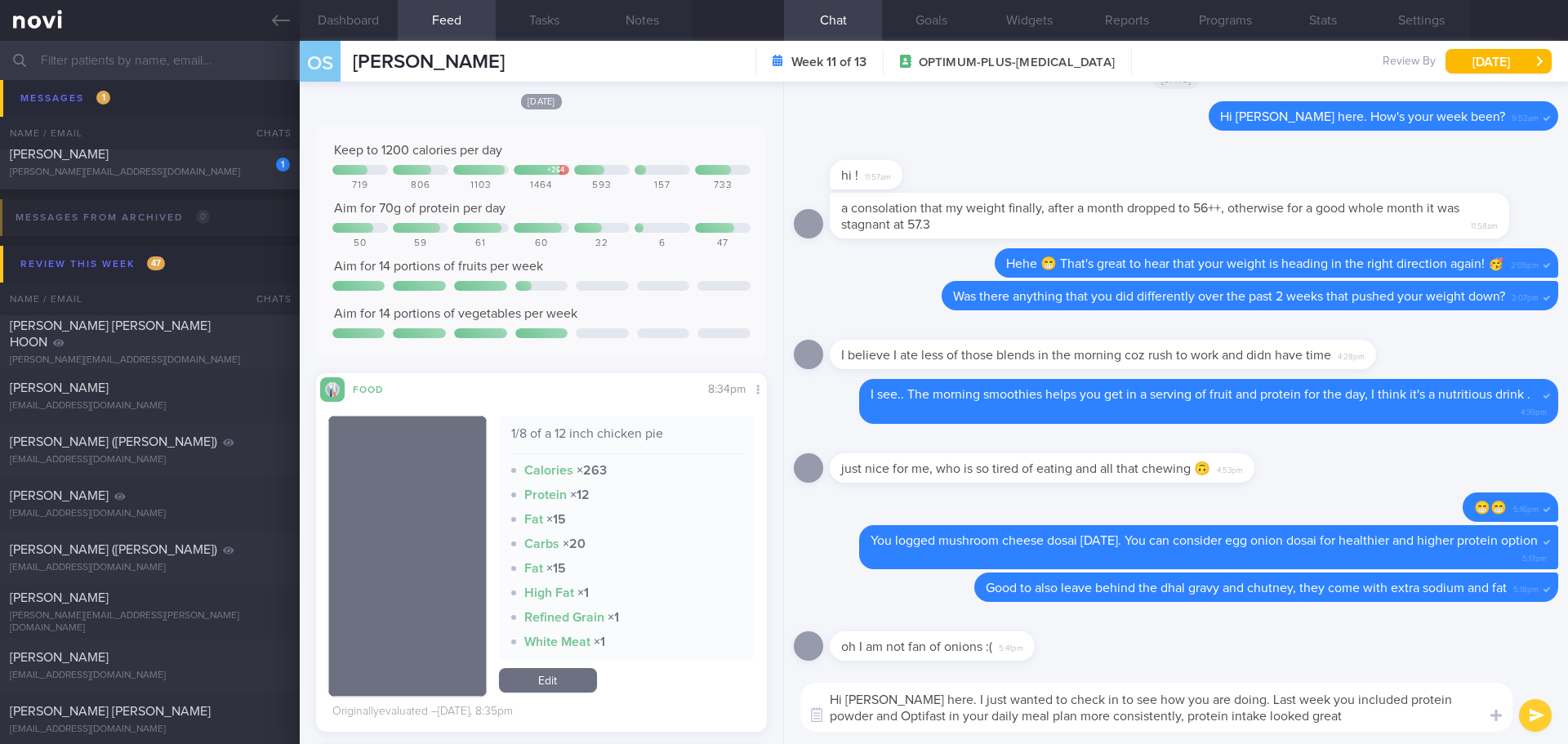
click at [1346, 718] on textarea "Hi Sharon, Elizabeth here. I just wanted to check in to see how you are doing. …" at bounding box center [1157, 707] width 712 height 49
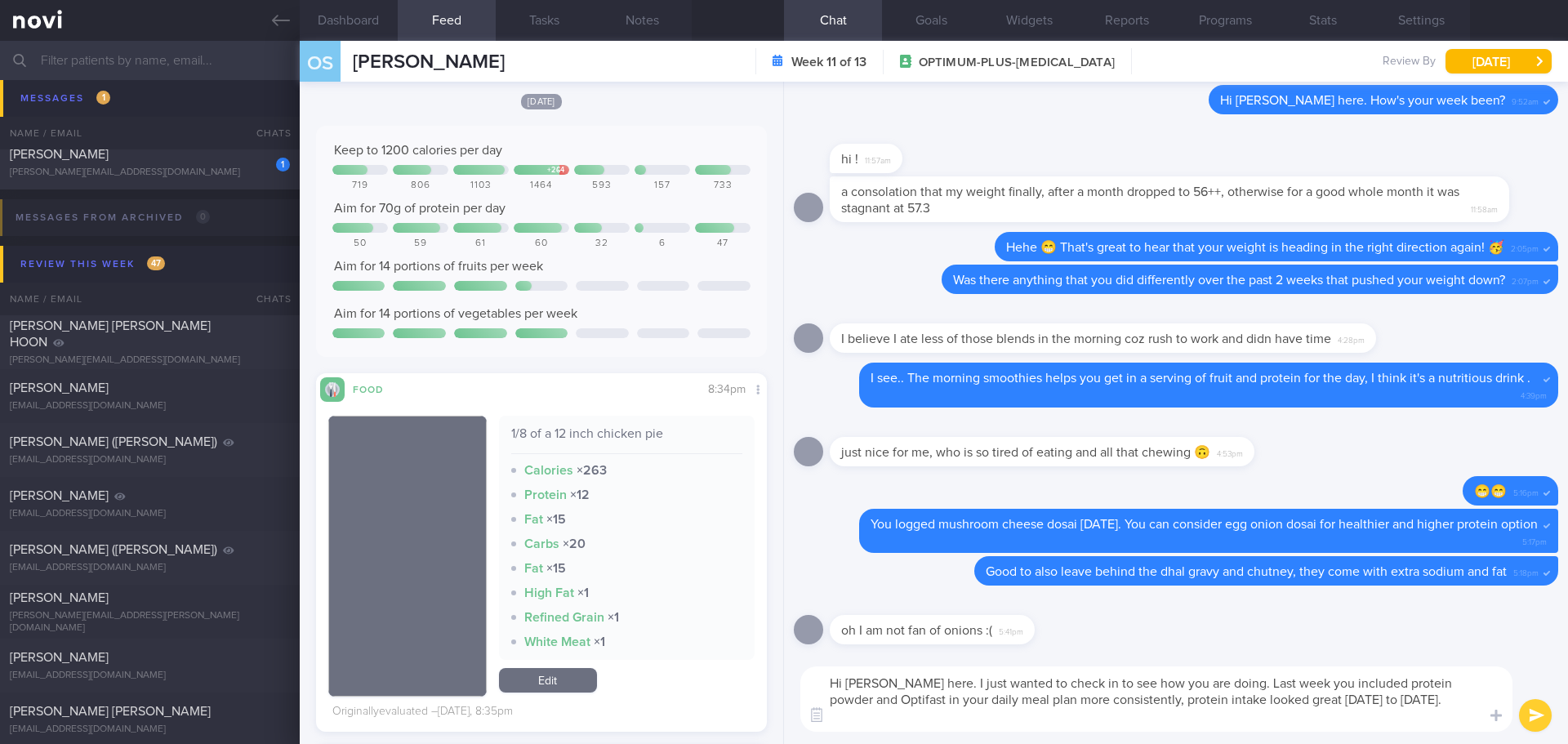
click at [1273, 680] on textarea "Hi Sharon, Elizabeth here. I just wanted to check in to see how you are doing. …" at bounding box center [1157, 699] width 712 height 65
type textarea "Hi Sharon, Elizabeth here. I just wanted to check in to see how you are doing 😊…"
click at [1539, 710] on button "submit" at bounding box center [1535, 715] width 33 height 33
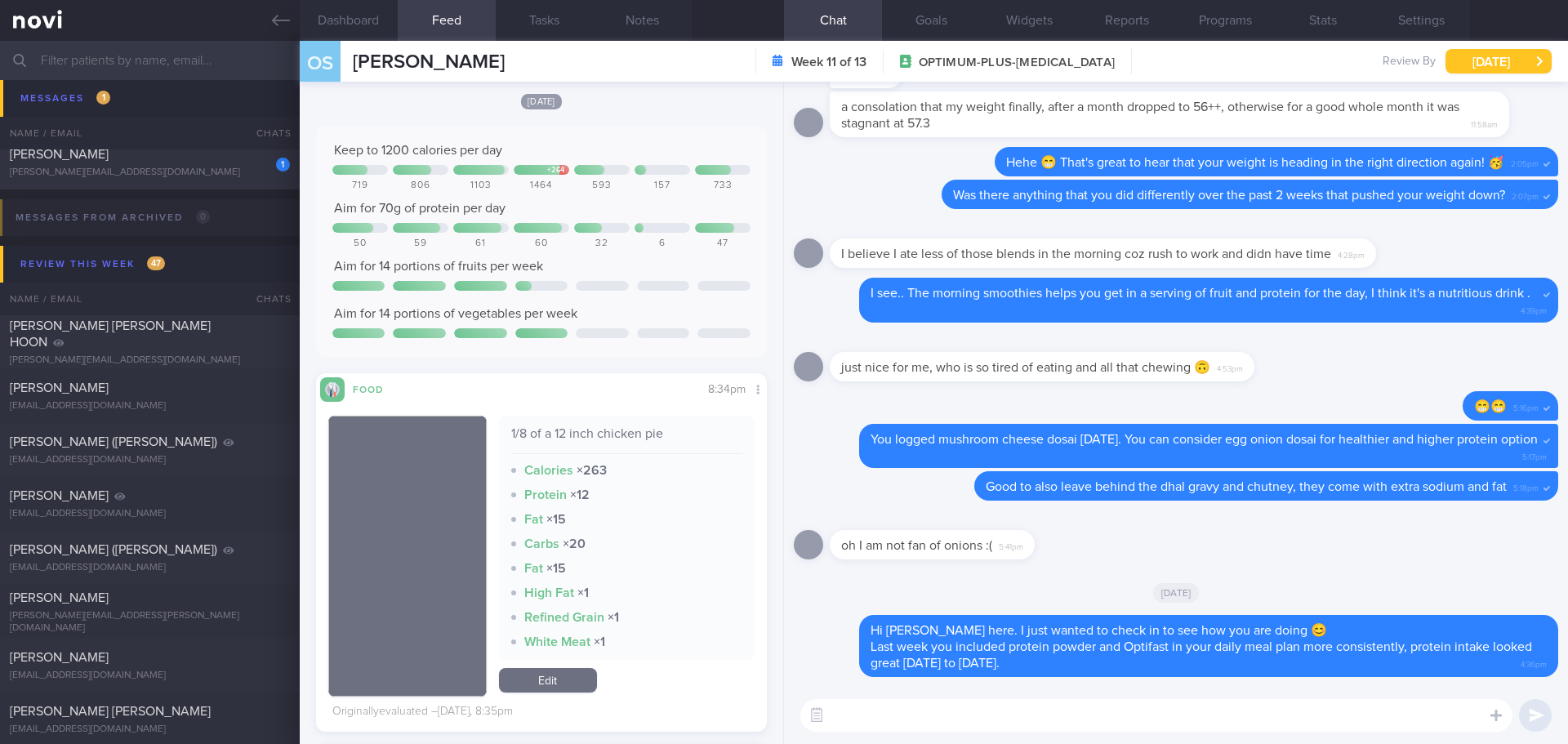
click at [1521, 54] on button "[DATE]" at bounding box center [1498, 62] width 106 height 25
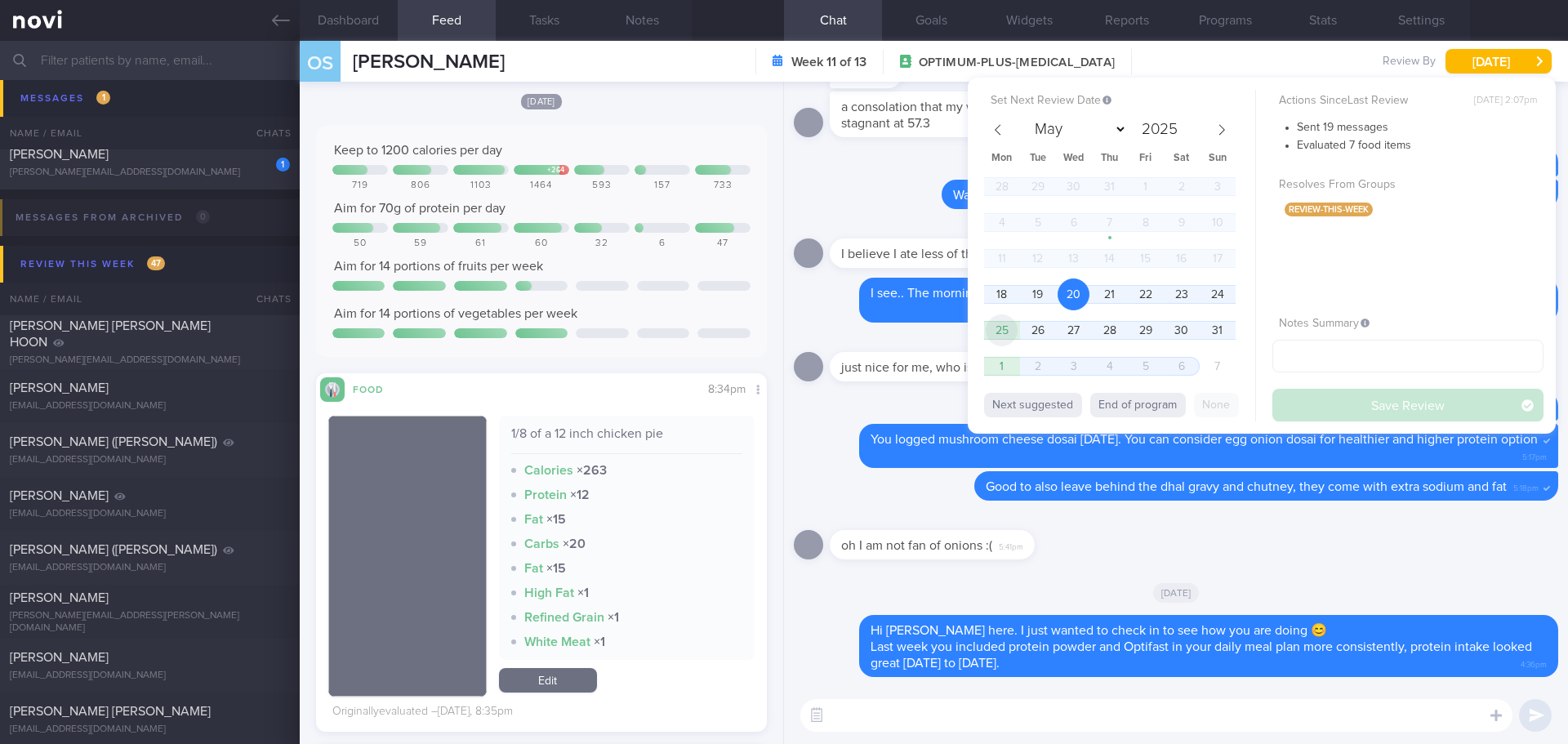
click at [1008, 332] on span "25" at bounding box center [1002, 330] width 32 height 32
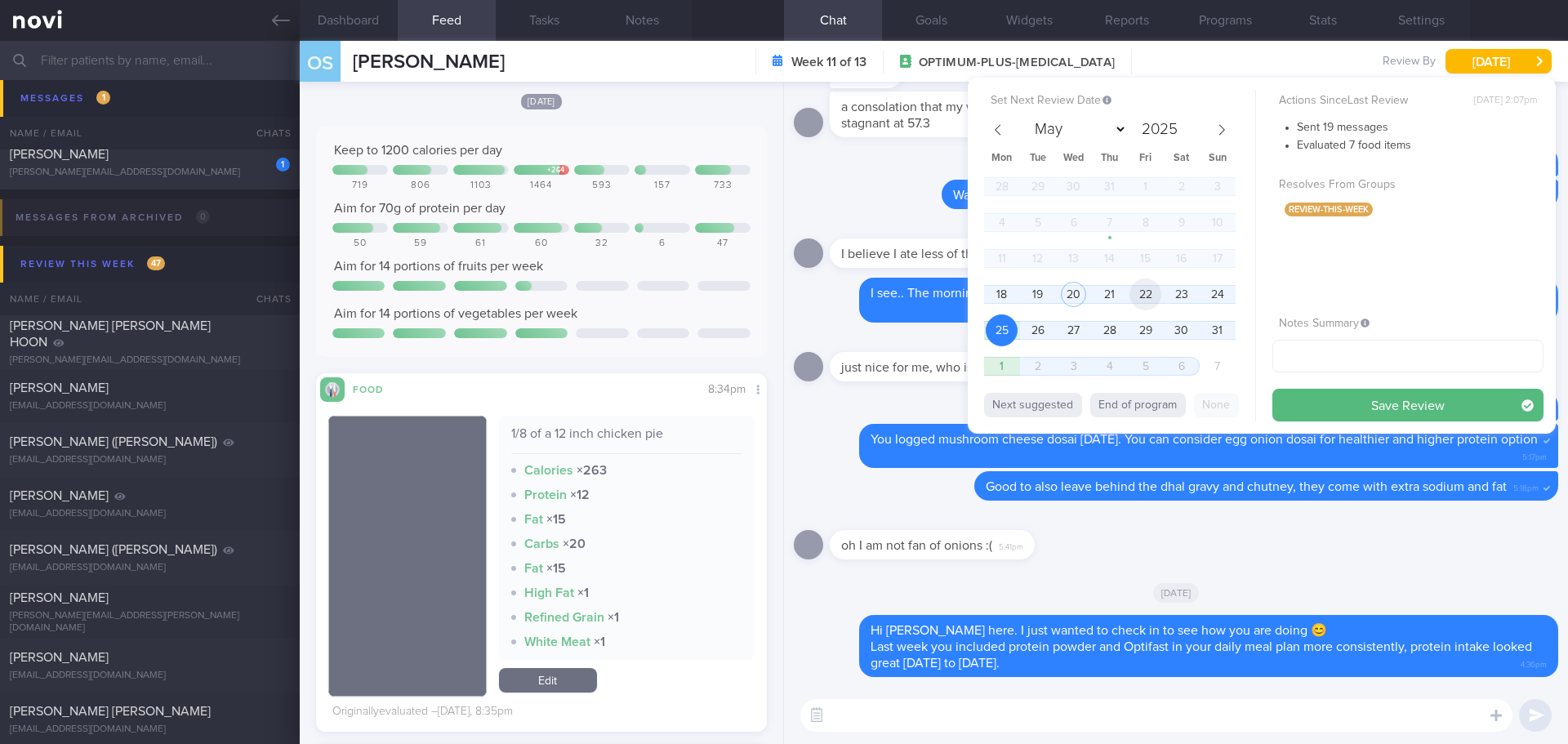
click at [1150, 291] on span "22" at bounding box center [1145, 294] width 32 height 32
click at [1075, 293] on span "20" at bounding box center [1074, 294] width 32 height 32
click at [1339, 416] on button "Save Review" at bounding box center [1407, 404] width 271 height 33
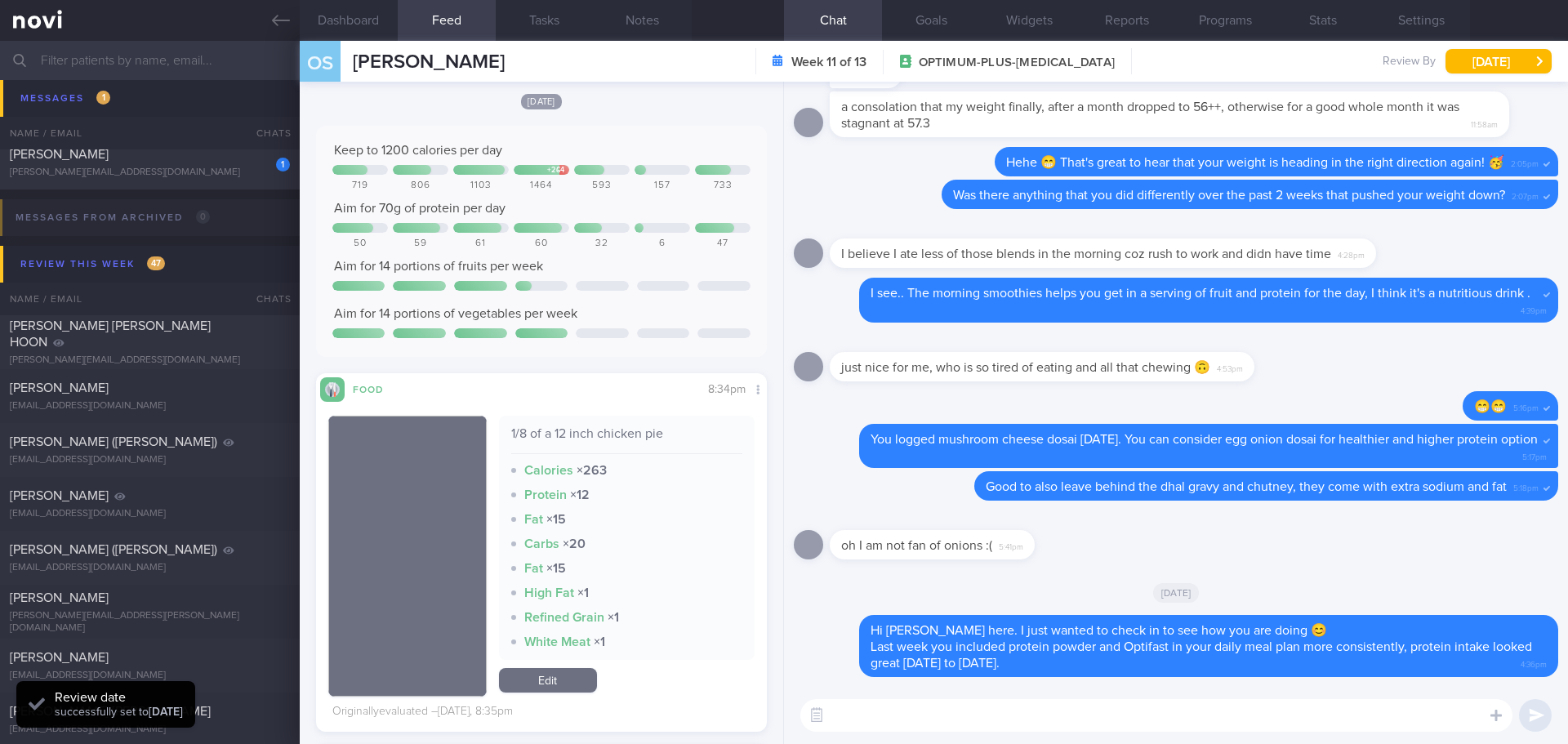
click at [147, 52] on input "text" at bounding box center [784, 60] width 1568 height 39
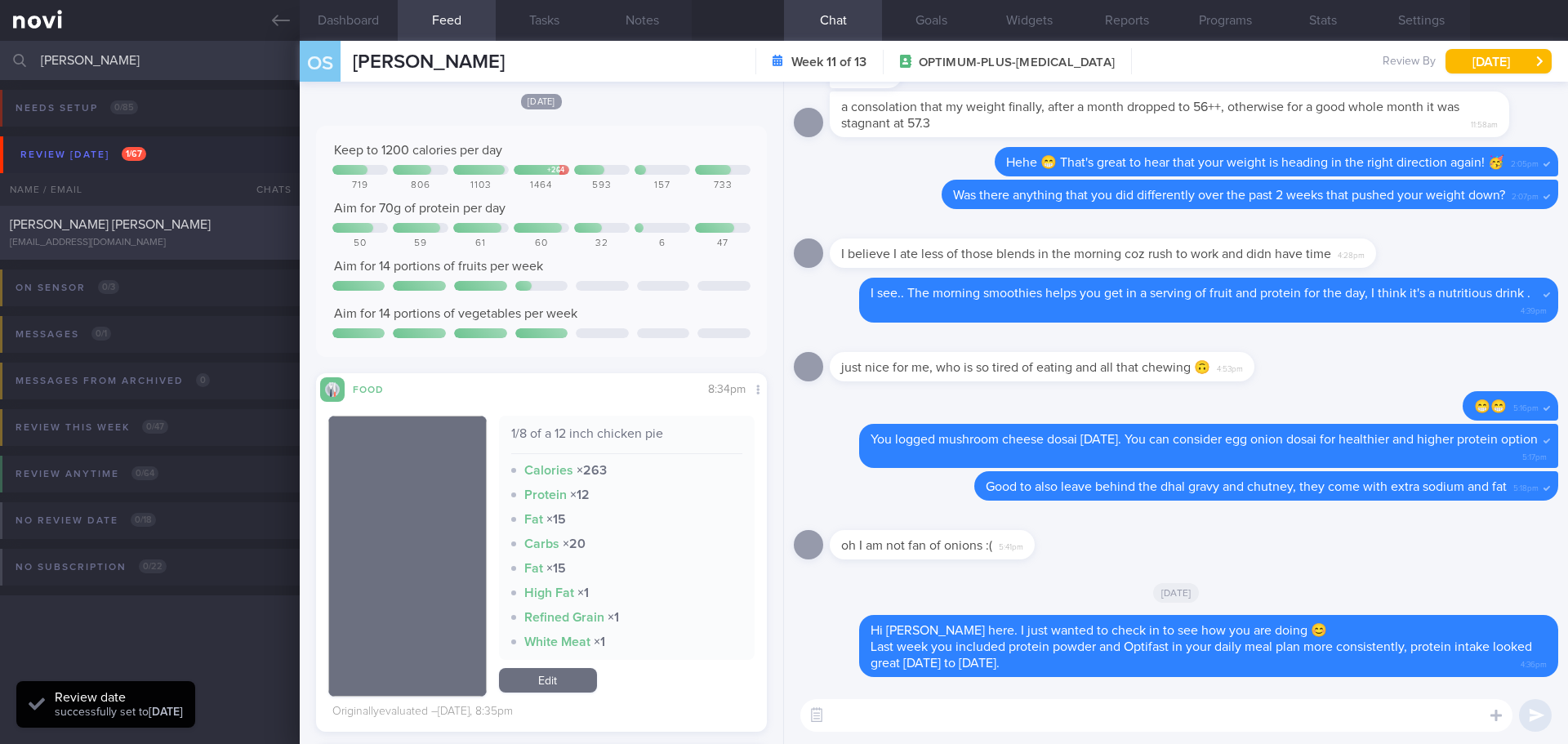
type input "neil"
click at [191, 228] on div "[PERSON_NAME] [PERSON_NAME]" at bounding box center [147, 224] width 276 height 17
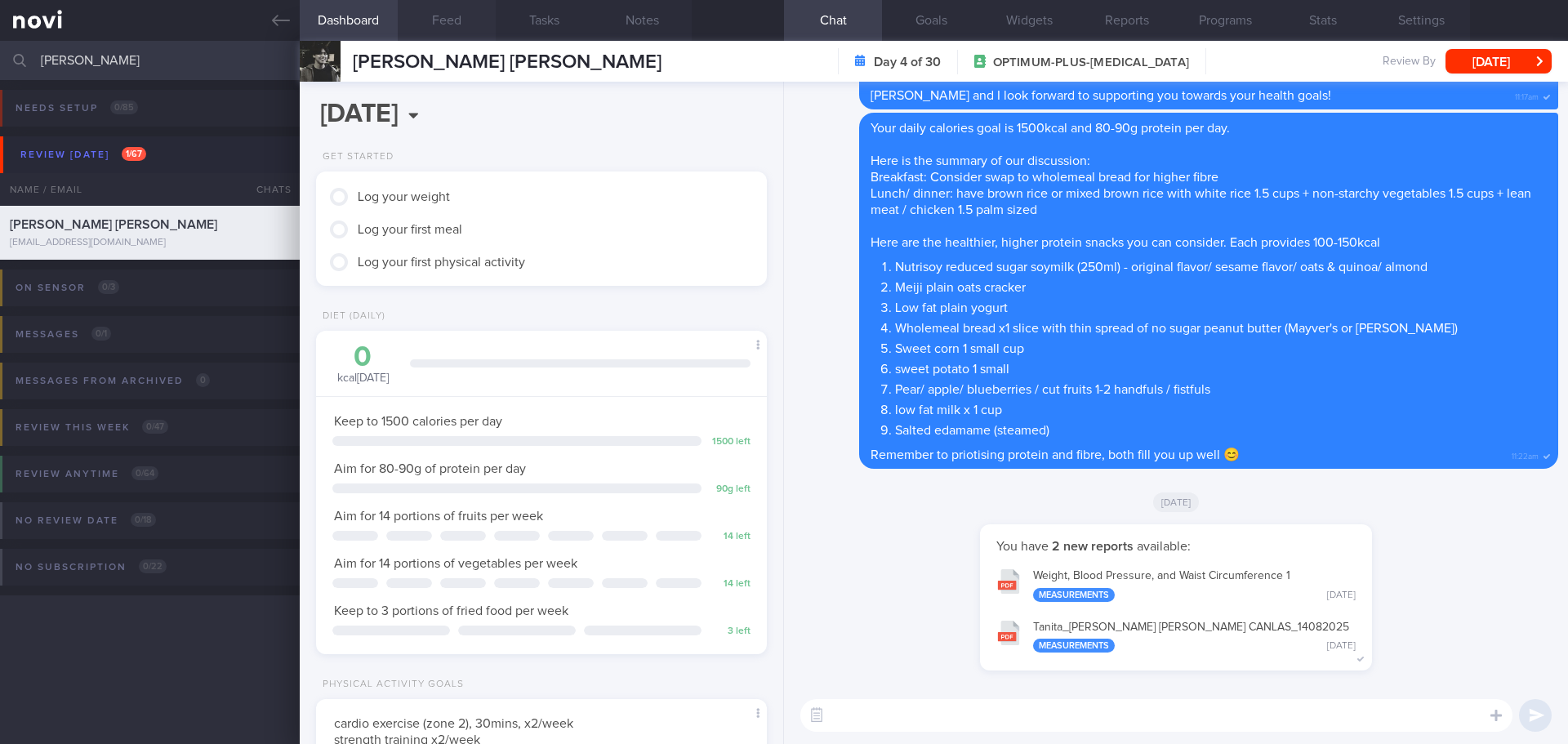
click at [438, 6] on button "Feed" at bounding box center [447, 20] width 98 height 41
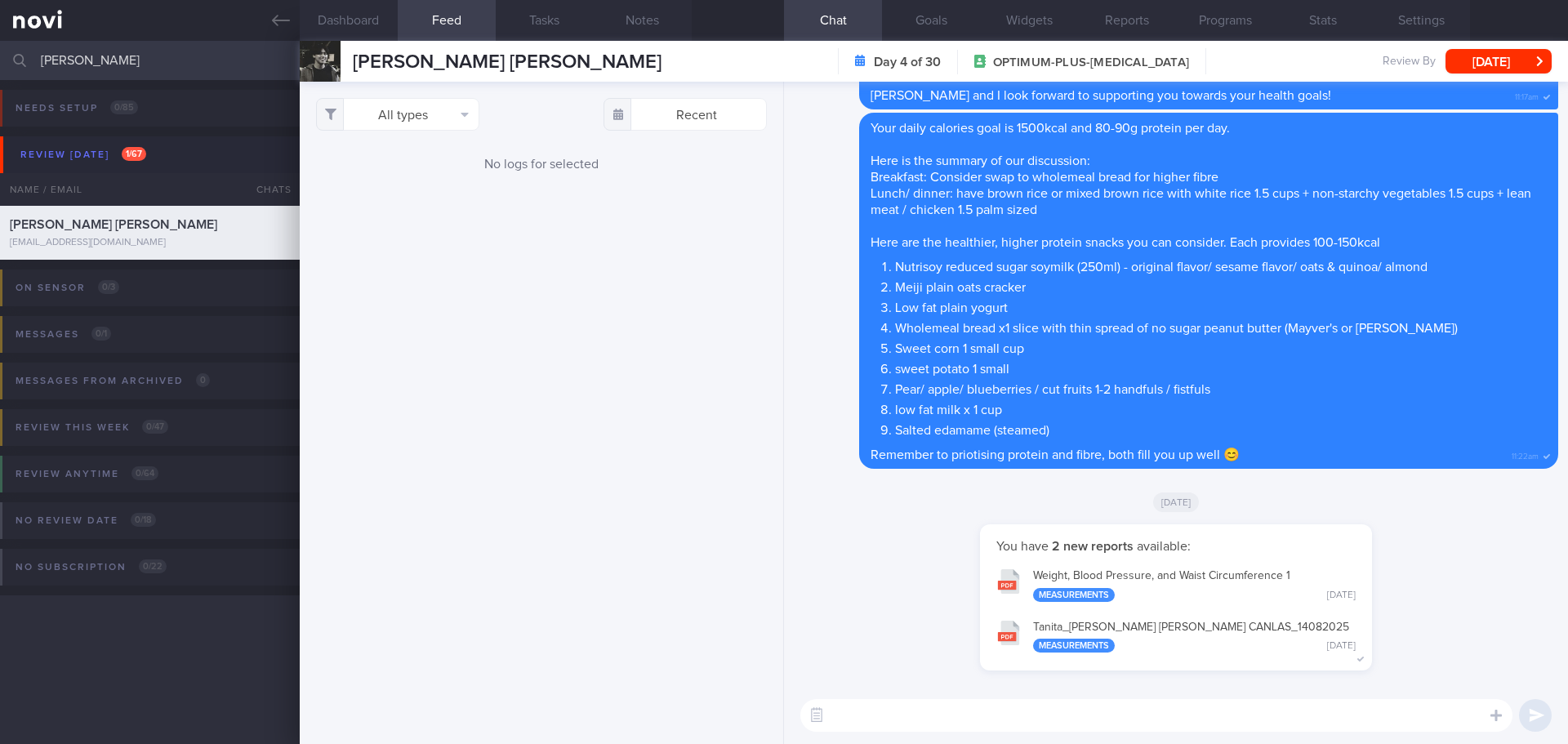
click at [916, 714] on textarea at bounding box center [1157, 715] width 712 height 33
type textarea "Hi Neil, Elizabeth here."
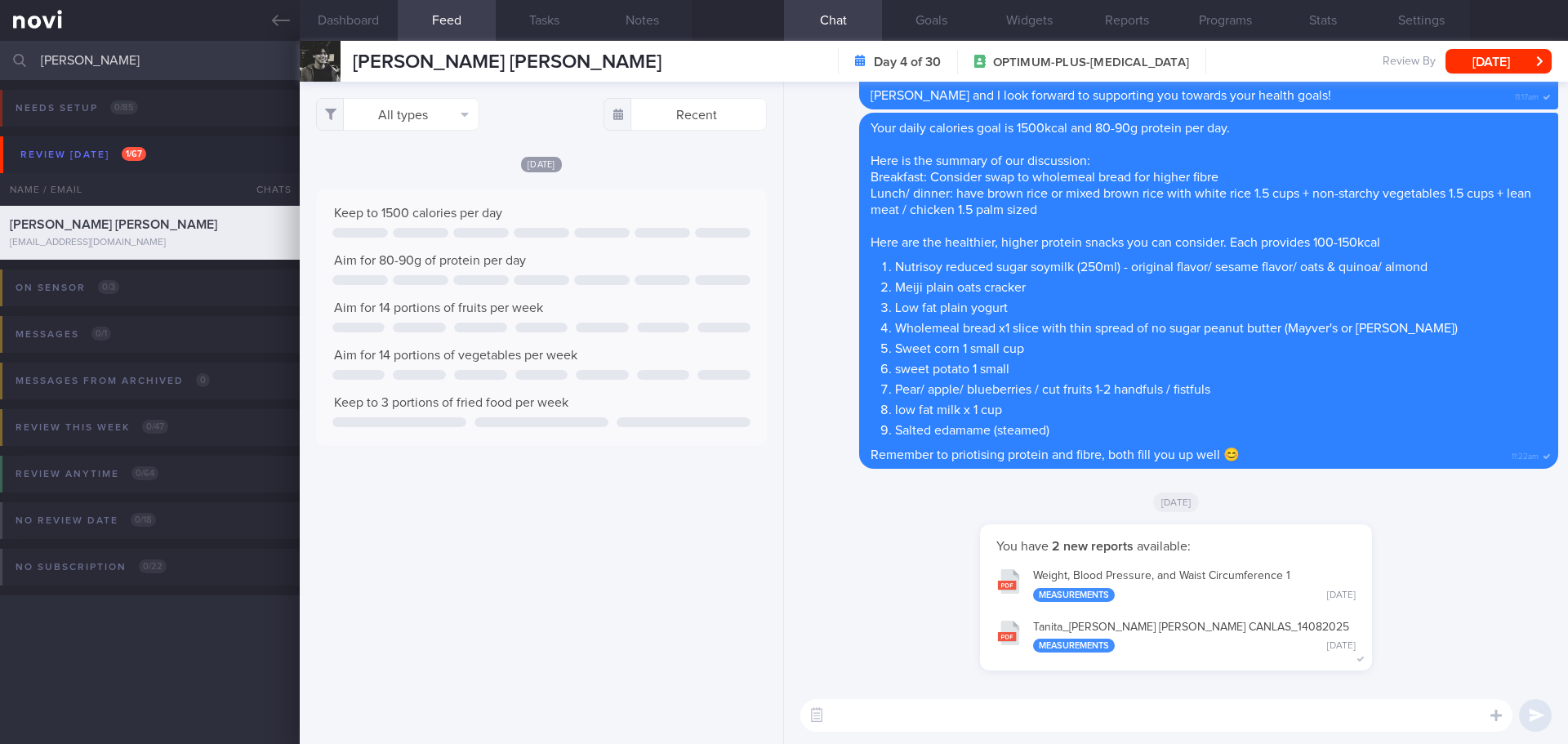
click at [878, 708] on textarea at bounding box center [1157, 715] width 712 height 33
click at [901, 703] on textarea at bounding box center [1157, 715] width 712 height 33
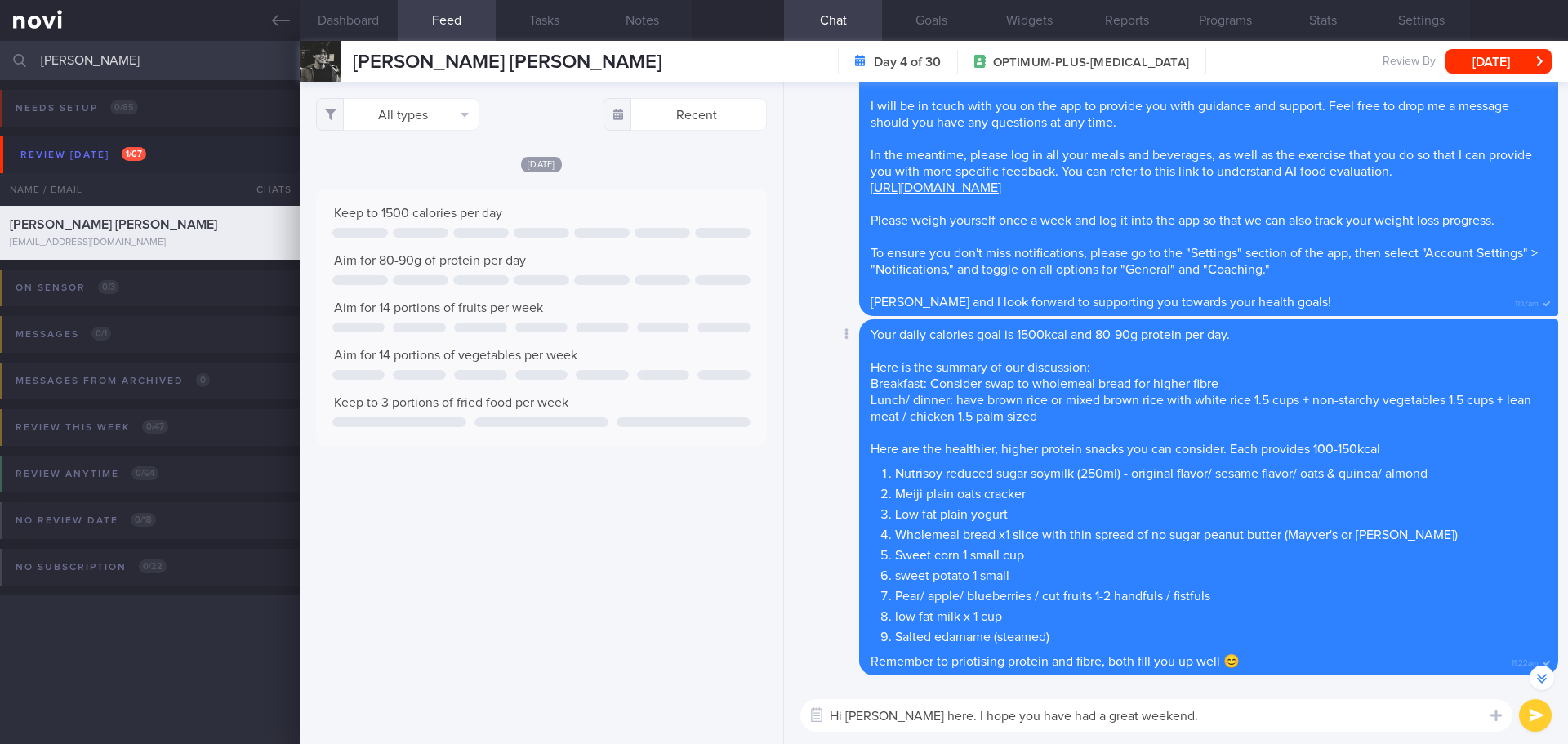
scroll to position [-245, 0]
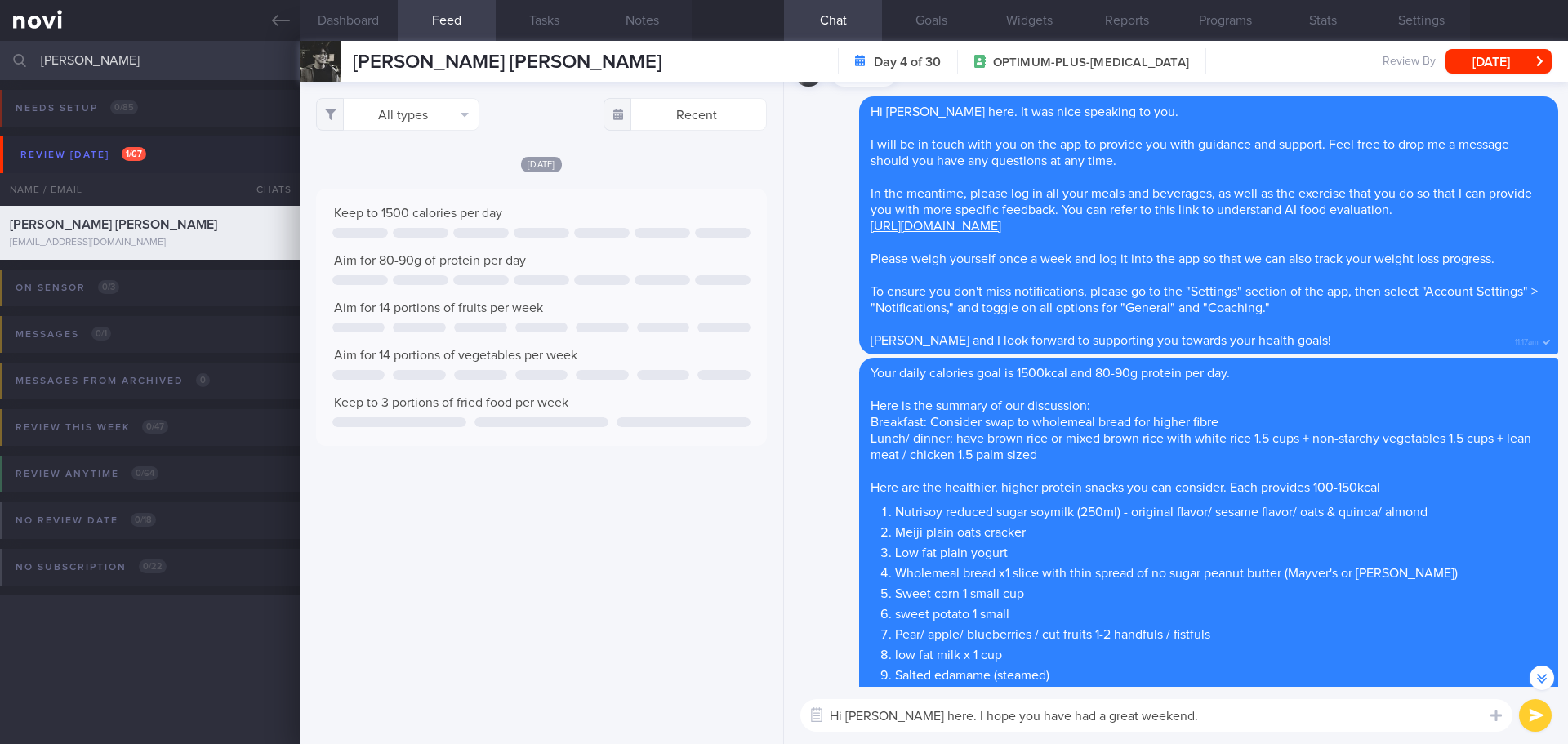
click at [1204, 710] on textarea "Hi Neil, Elizabeth here. I hope you have had a great weekend." at bounding box center [1157, 715] width 712 height 33
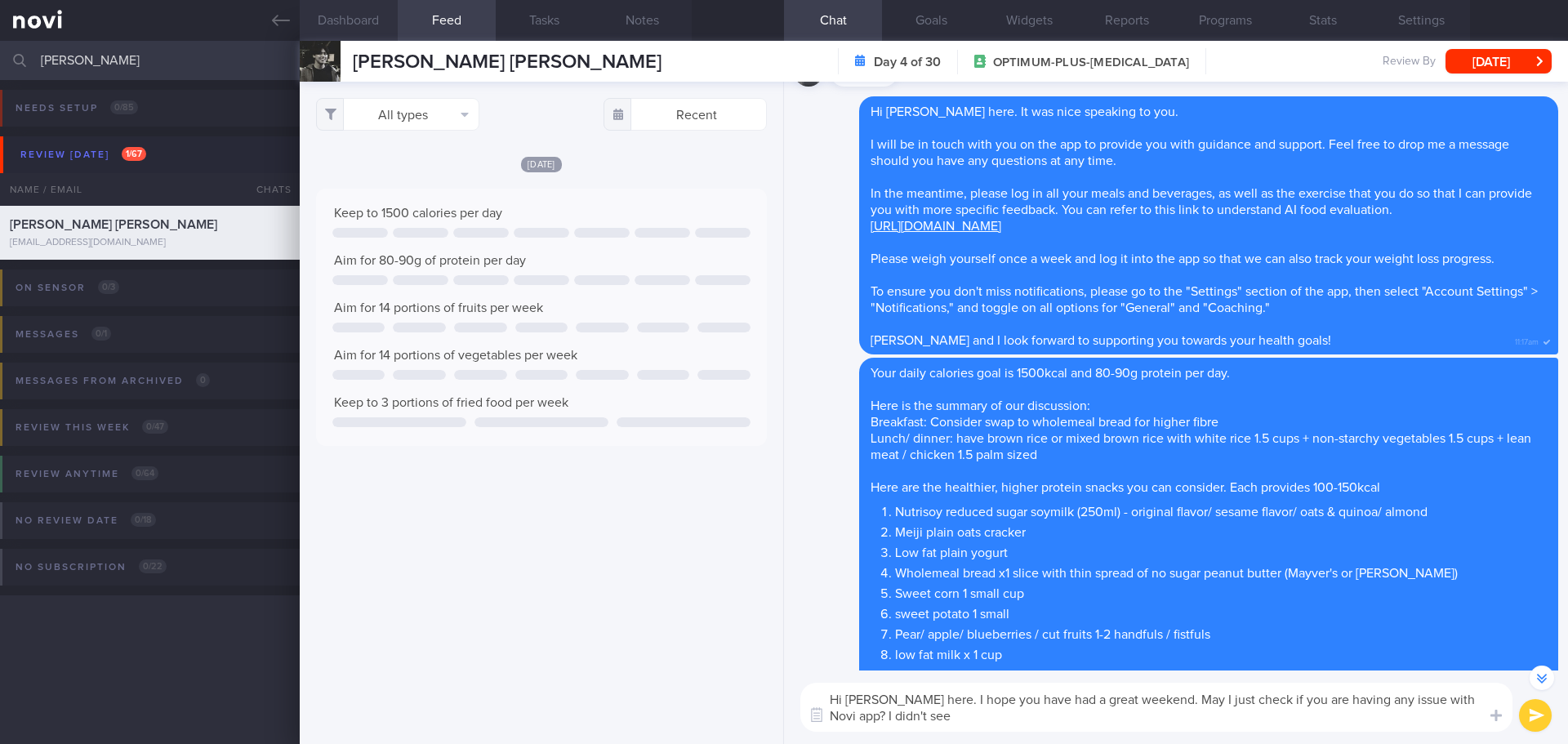
click at [364, 10] on button "Dashboard" at bounding box center [349, 20] width 98 height 41
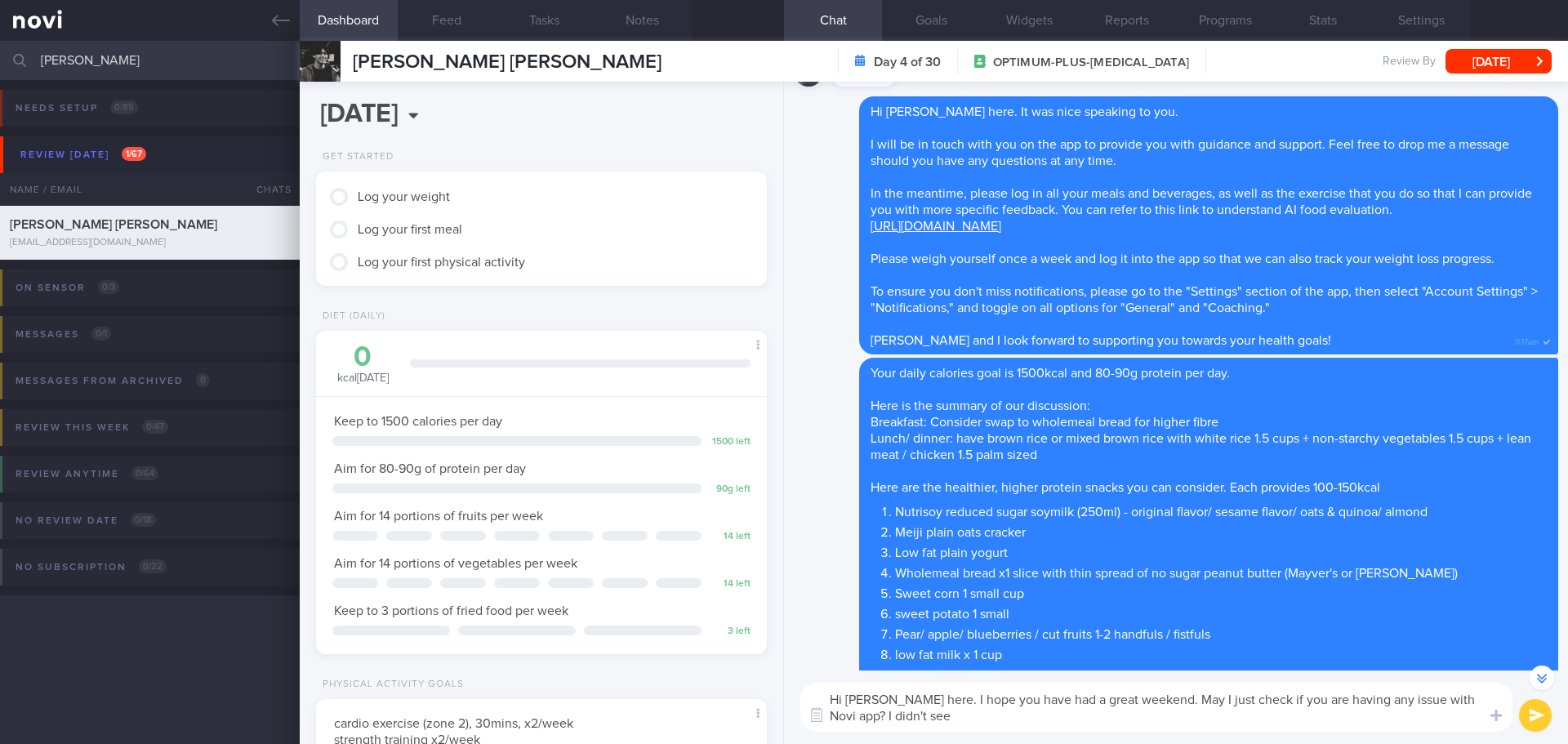
drag, startPoint x: 1020, startPoint y: 727, endPoint x: 889, endPoint y: 718, distance: 131.3
click at [889, 718] on textarea "Hi Neil, Elizabeth here. I hope you have had a great weekend. May I just check …" at bounding box center [1157, 707] width 712 height 49
click at [1050, 707] on textarea "Hi Neil, Elizabeth here. I hope you have had a great weekend. May I just check …" at bounding box center [1157, 707] width 712 height 49
click at [1051, 723] on textarea "Hi Neil, Elizabeth here. I hope you have had a great weekend. May I just check …" at bounding box center [1157, 707] width 712 height 49
click at [1186, 695] on textarea "Hi Neil, Elizabeth here. I hope you have had a great weekend. May I just check …" at bounding box center [1157, 707] width 712 height 49
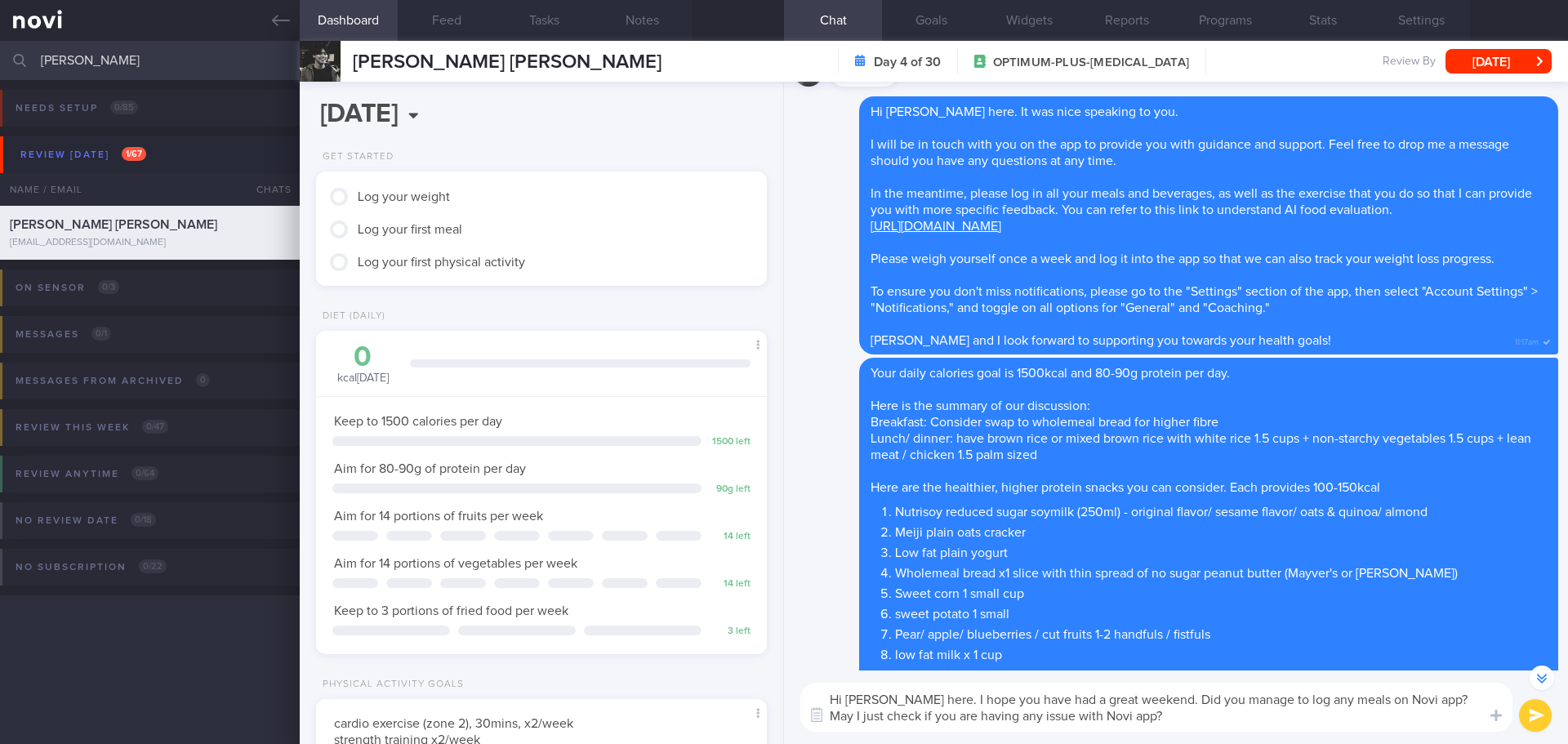
drag, startPoint x: 930, startPoint y: 714, endPoint x: 1457, endPoint y: 692, distance: 527.5
click at [1457, 692] on textarea "Hi Neil, Elizabeth here. I hope you have had a great weekend. Did you manage to…" at bounding box center [1157, 707] width 712 height 49
click at [1080, 721] on textarea "Hi Neil, Elizabeth here. I hope you have had a great weekend. Did you manage to…" at bounding box center [1157, 707] width 712 height 49
click at [1091, 718] on textarea "Hi Neil, Elizabeth here. I hope you have had a great weekend. Did you manage to…" at bounding box center [1157, 707] width 712 height 49
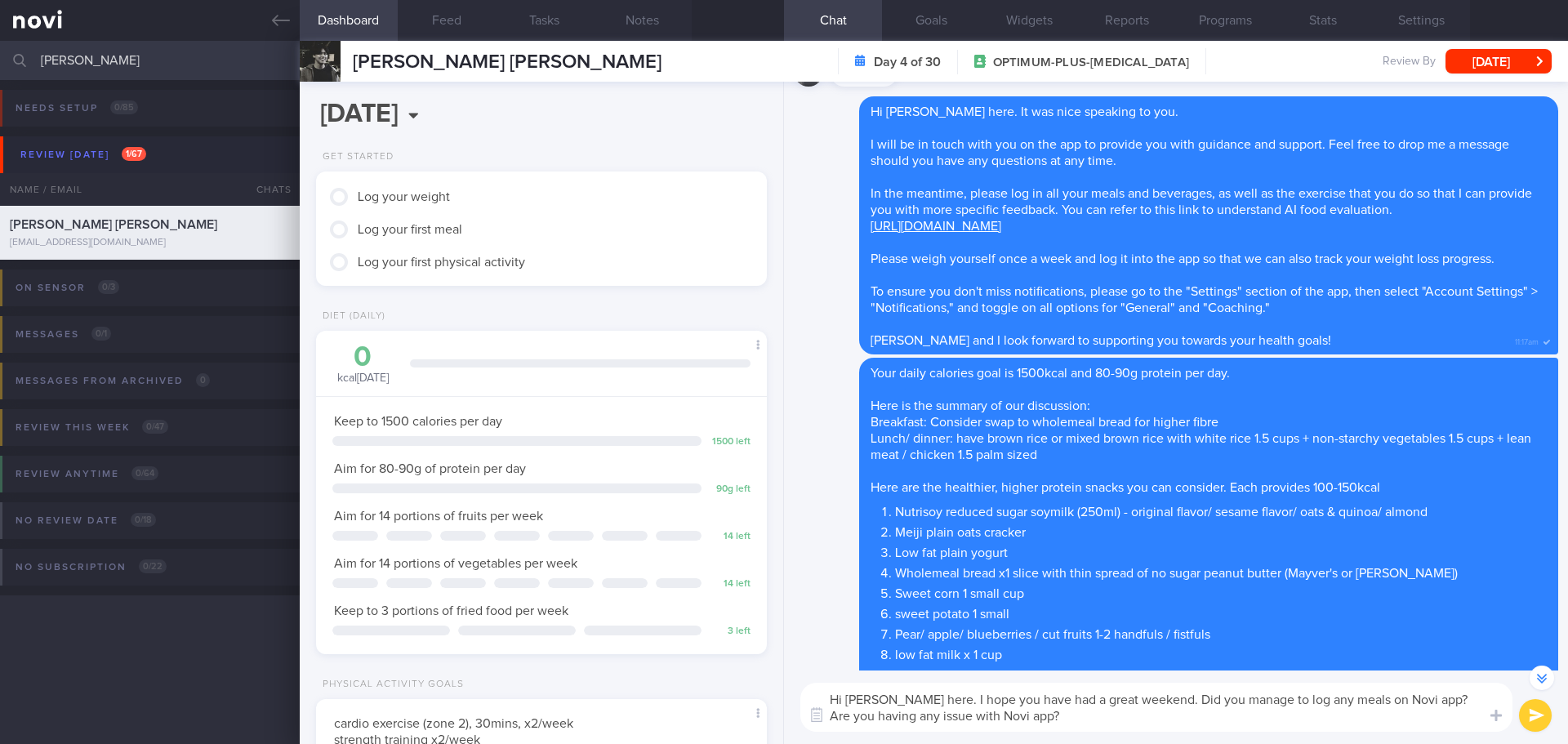
drag, startPoint x: 1041, startPoint y: 719, endPoint x: 952, endPoint y: 722, distance: 89.1
click at [952, 722] on textarea "Hi Neil, Elizabeth here. I hope you have had a great weekend. Did you manage to…" at bounding box center [1157, 707] width 712 height 49
type textarea "Hi Neil, Elizabeth here. I hope you have had a great weekend. Did you manage to…"
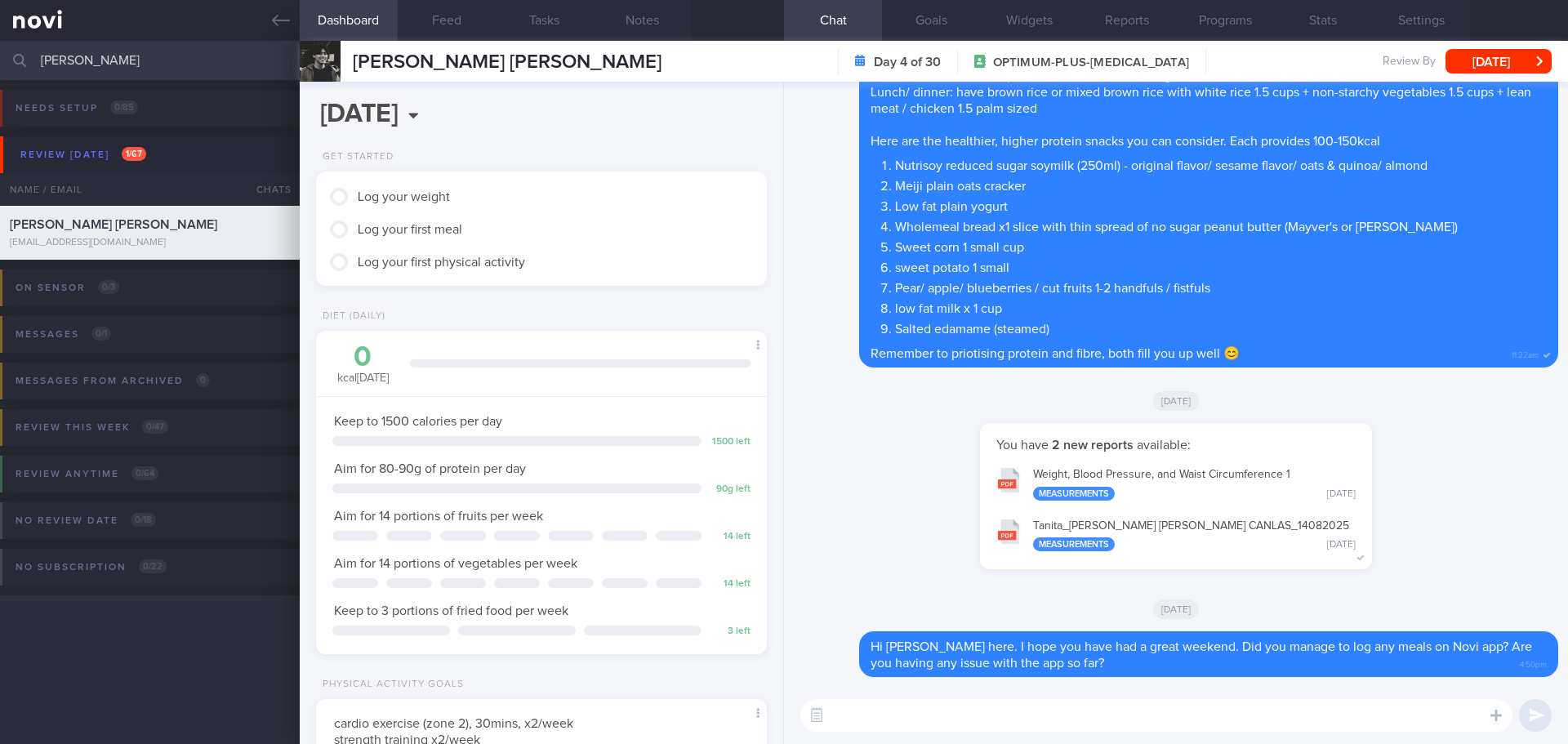
drag, startPoint x: 65, startPoint y: 56, endPoint x: 38, endPoint y: 60, distance: 27.3
click at [38, 60] on input "neil" at bounding box center [784, 60] width 1568 height 39
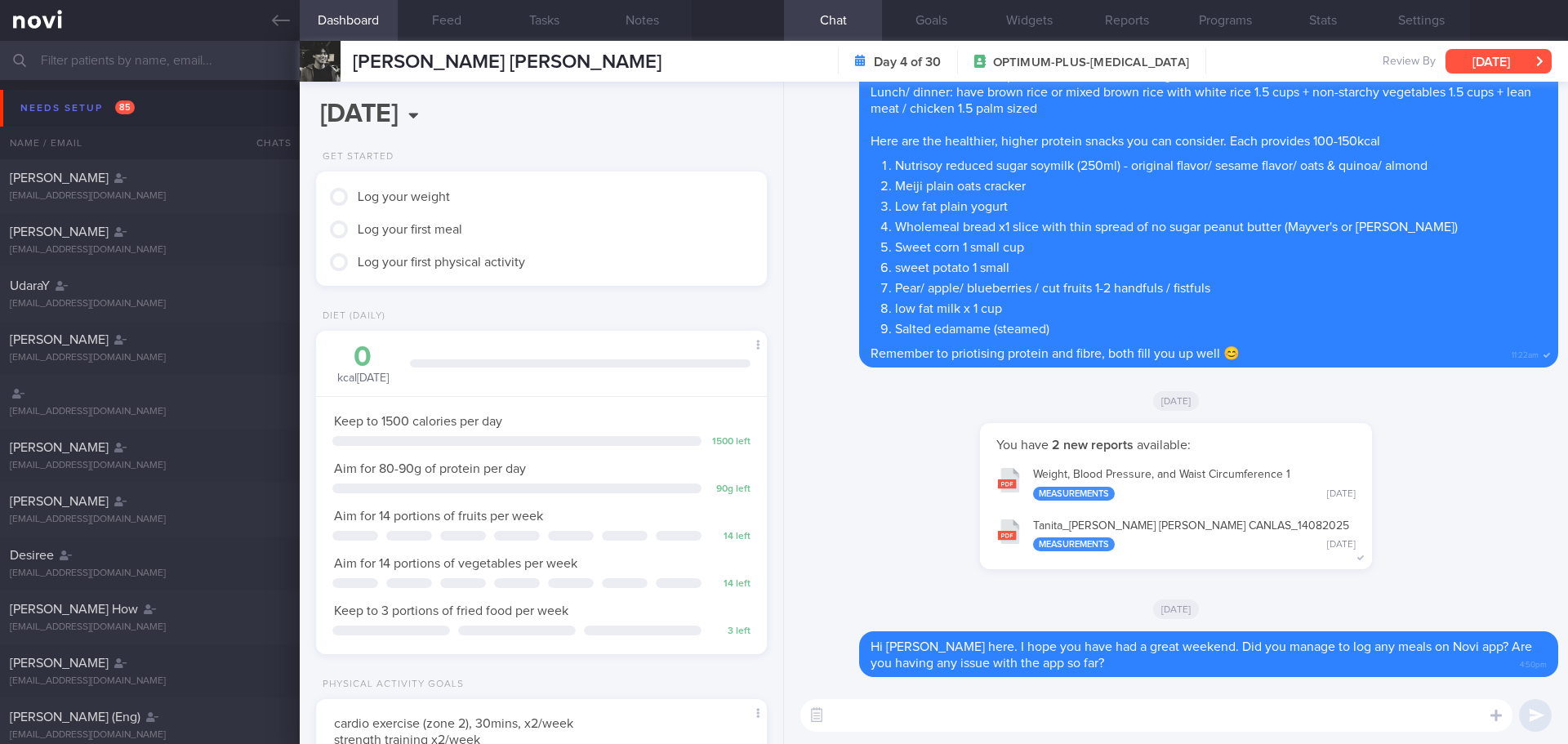
click at [1532, 56] on button "[DATE]" at bounding box center [1498, 62] width 106 height 25
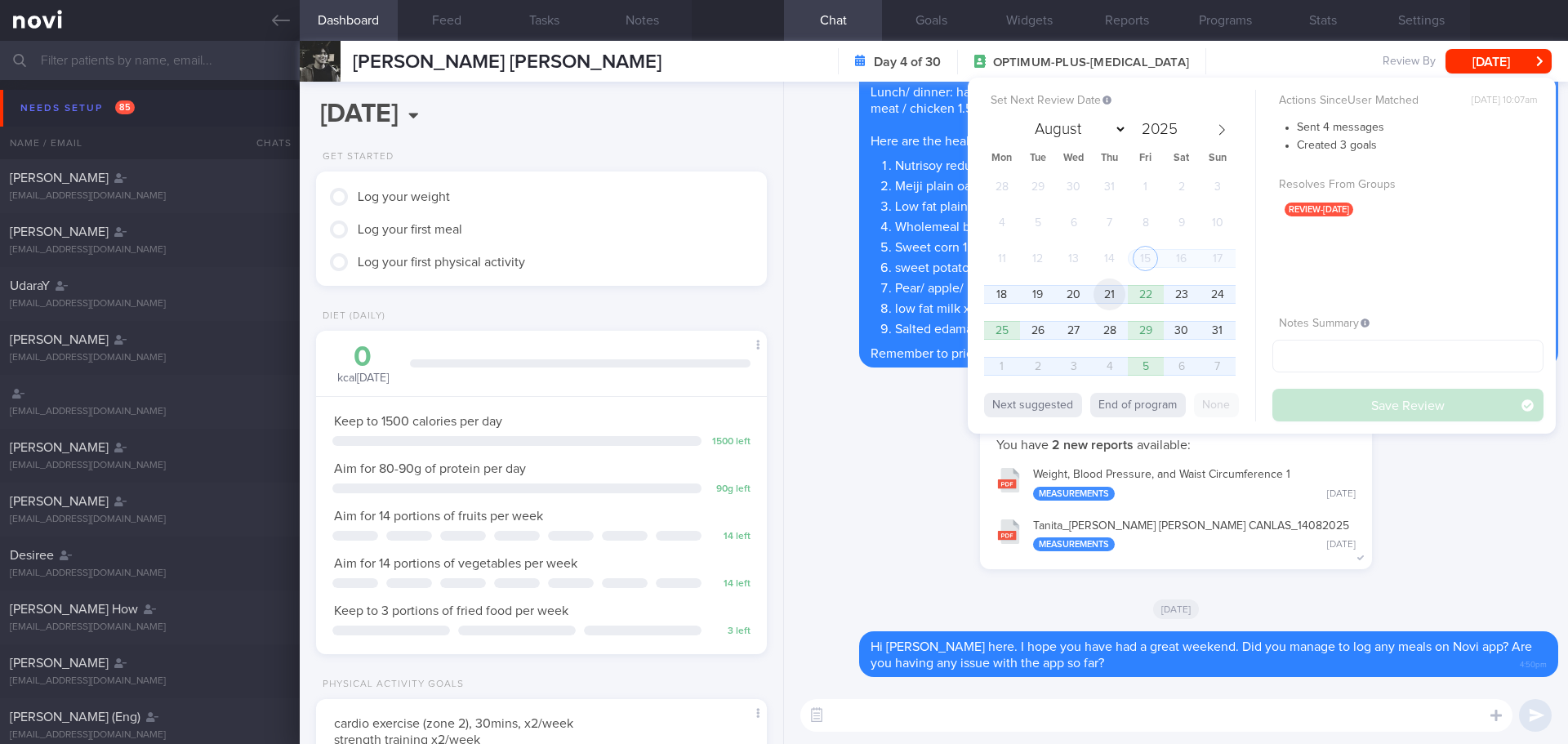
click at [1109, 294] on span "21" at bounding box center [1110, 294] width 32 height 32
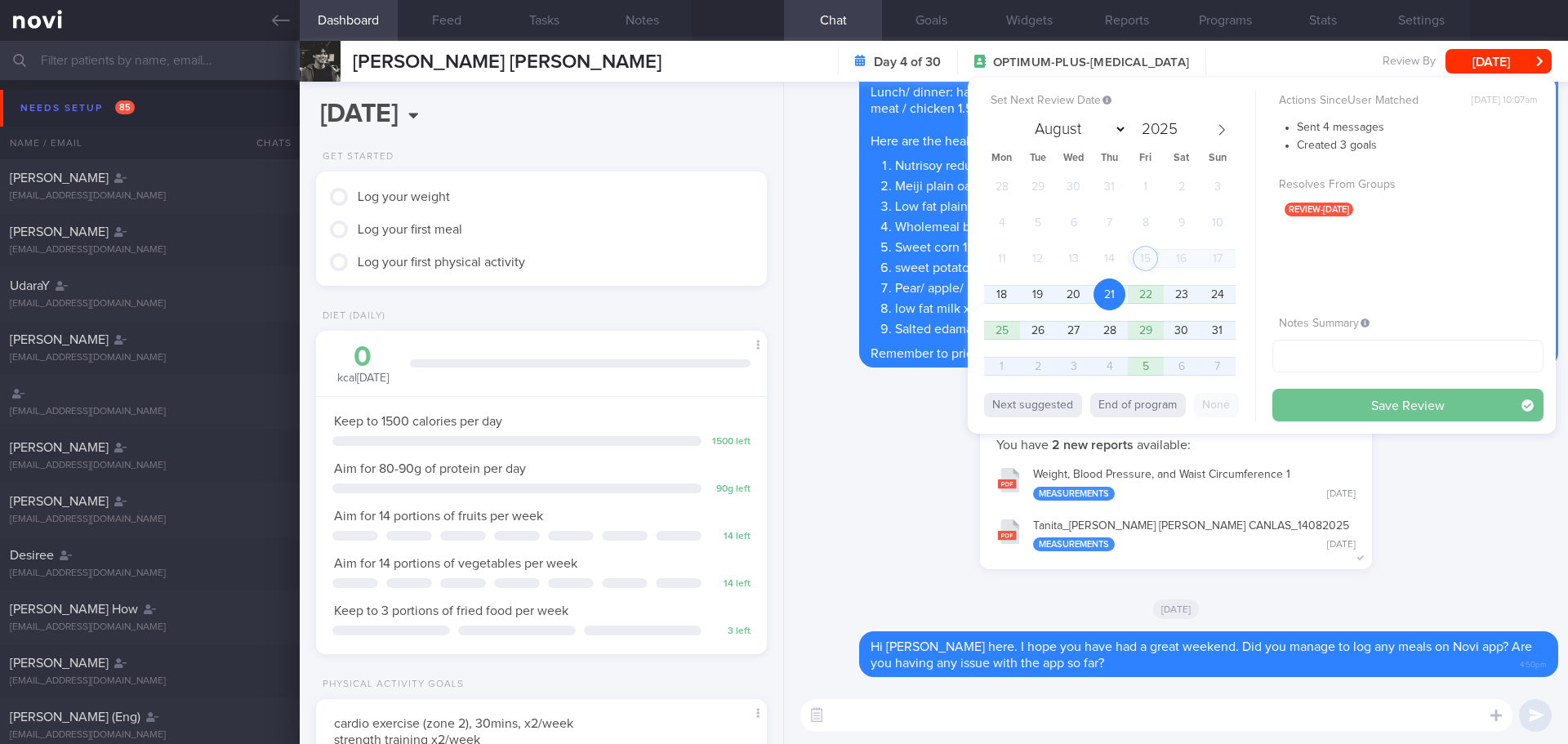
click at [1293, 402] on button "Save Review" at bounding box center [1407, 404] width 271 height 33
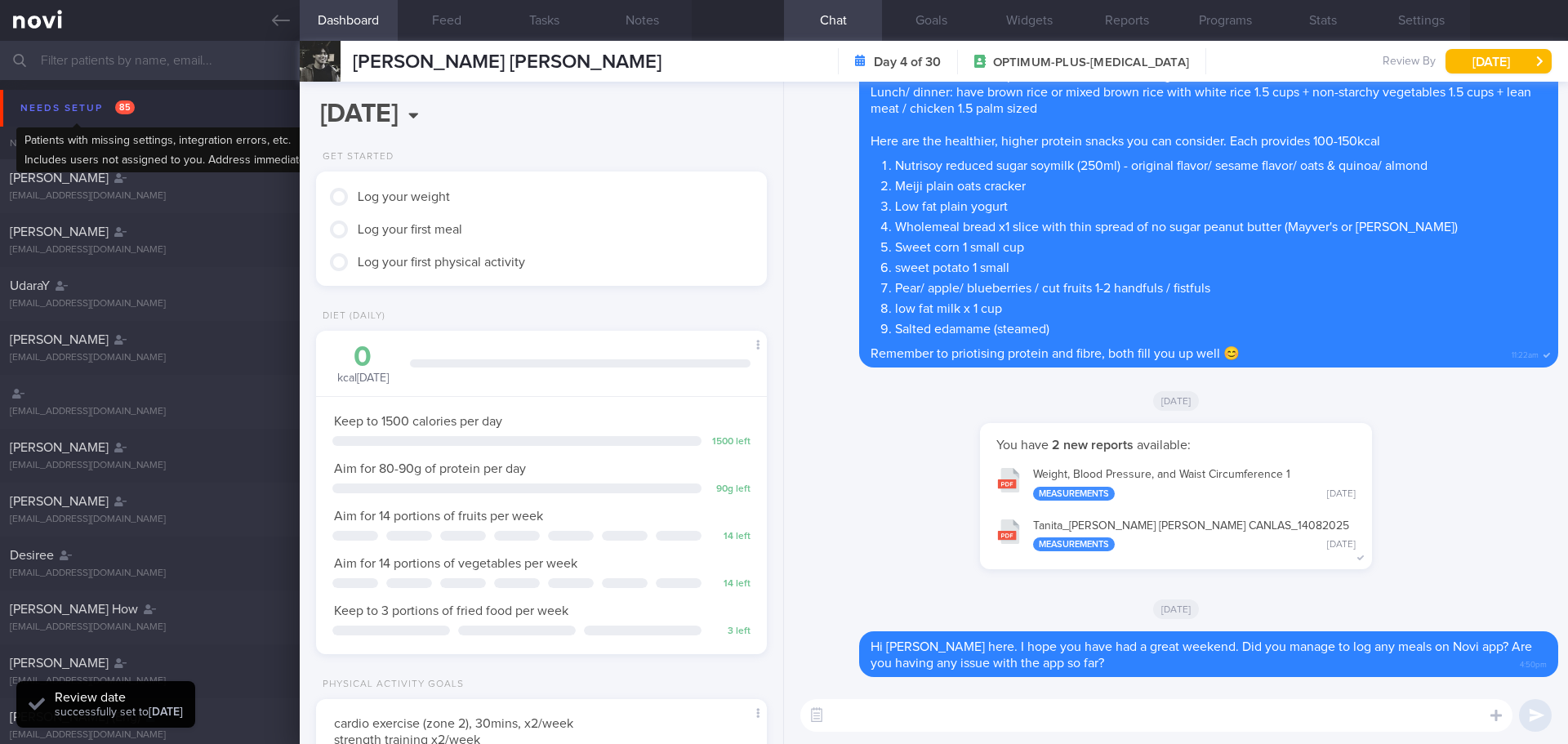
click at [71, 97] on div "Needs setup 85" at bounding box center [78, 108] width 123 height 22
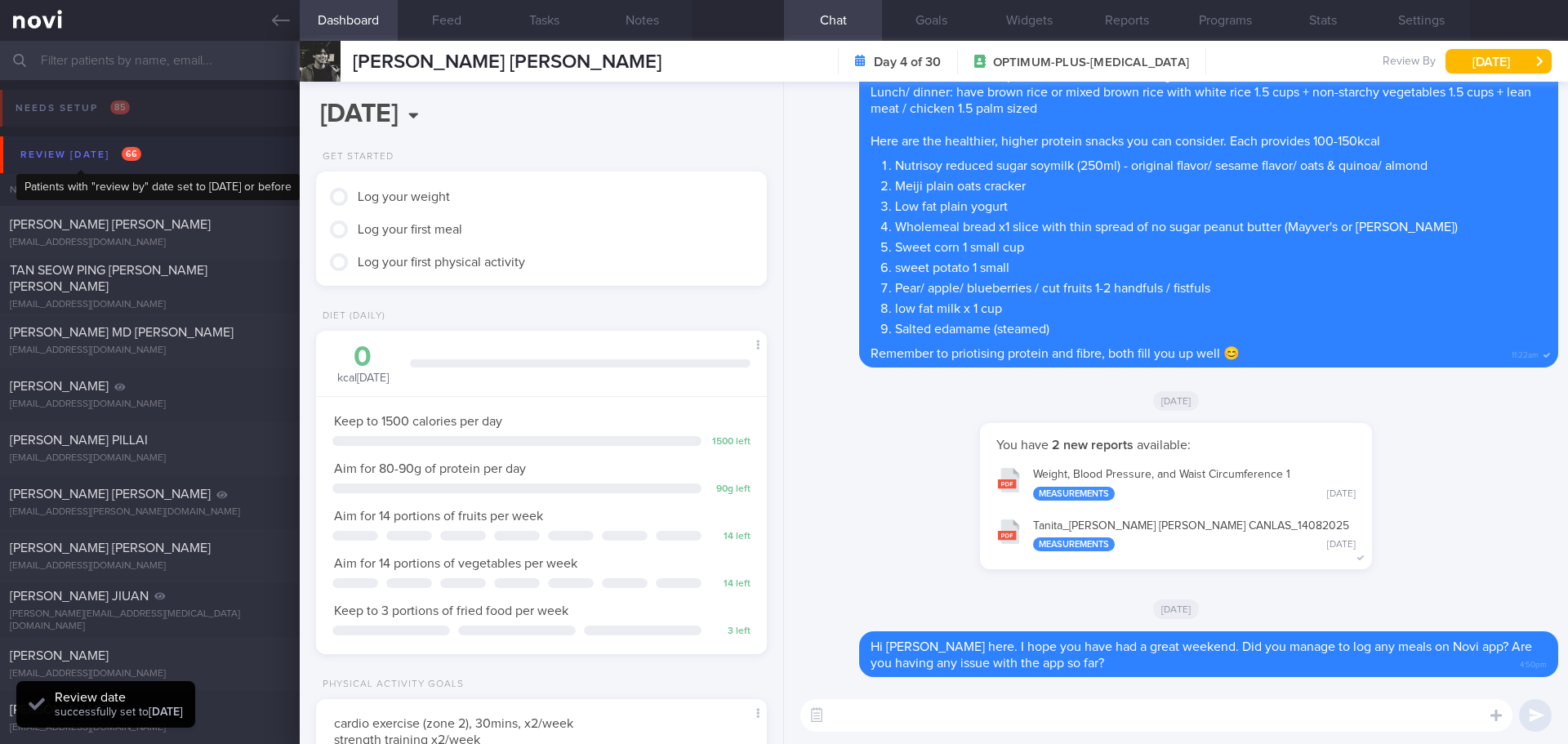
click at [93, 155] on div "Review today 66" at bounding box center [81, 154] width 129 height 22
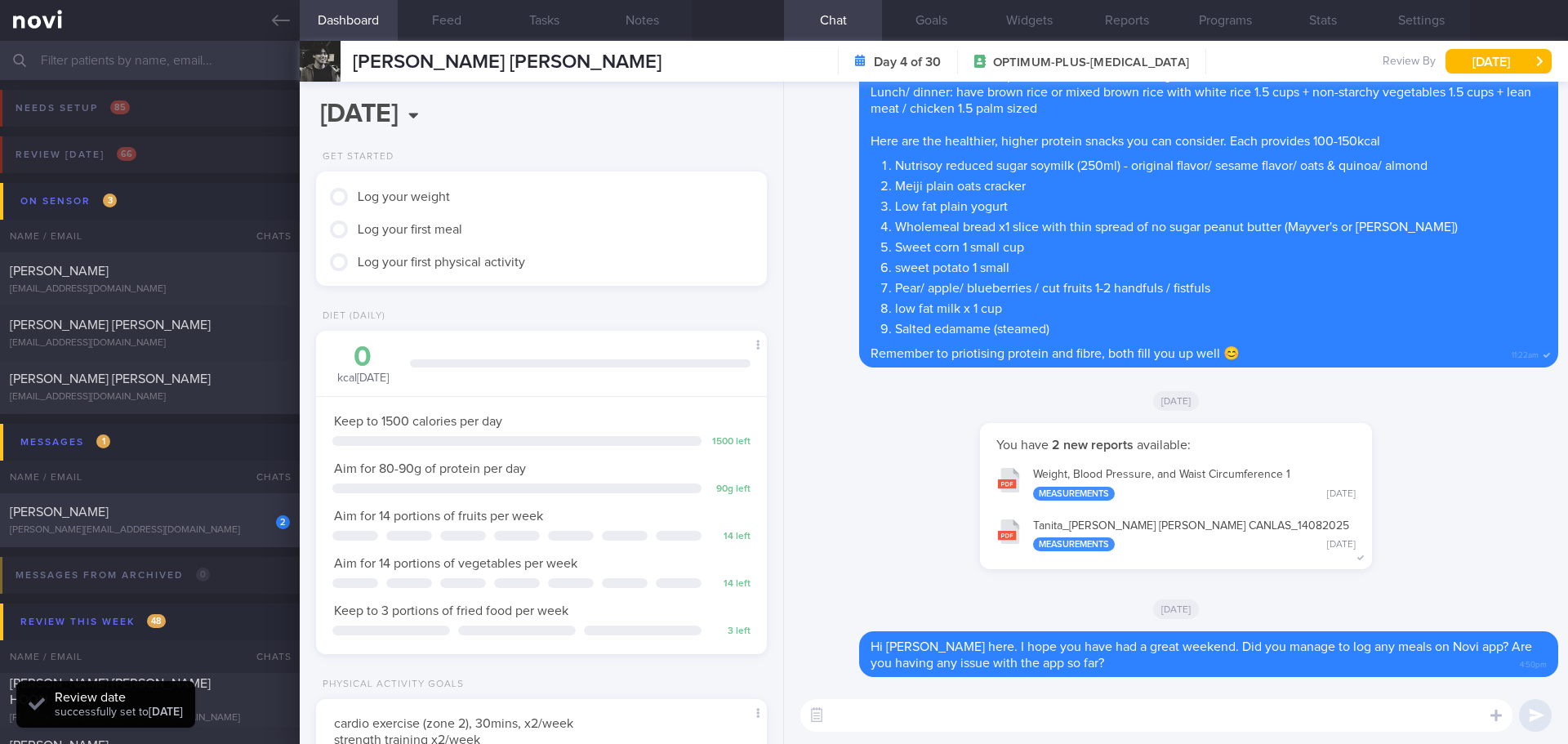
click at [200, 521] on div "2 TATYANA KROMLI tatyana@accela.asia" at bounding box center [150, 520] width 300 height 33
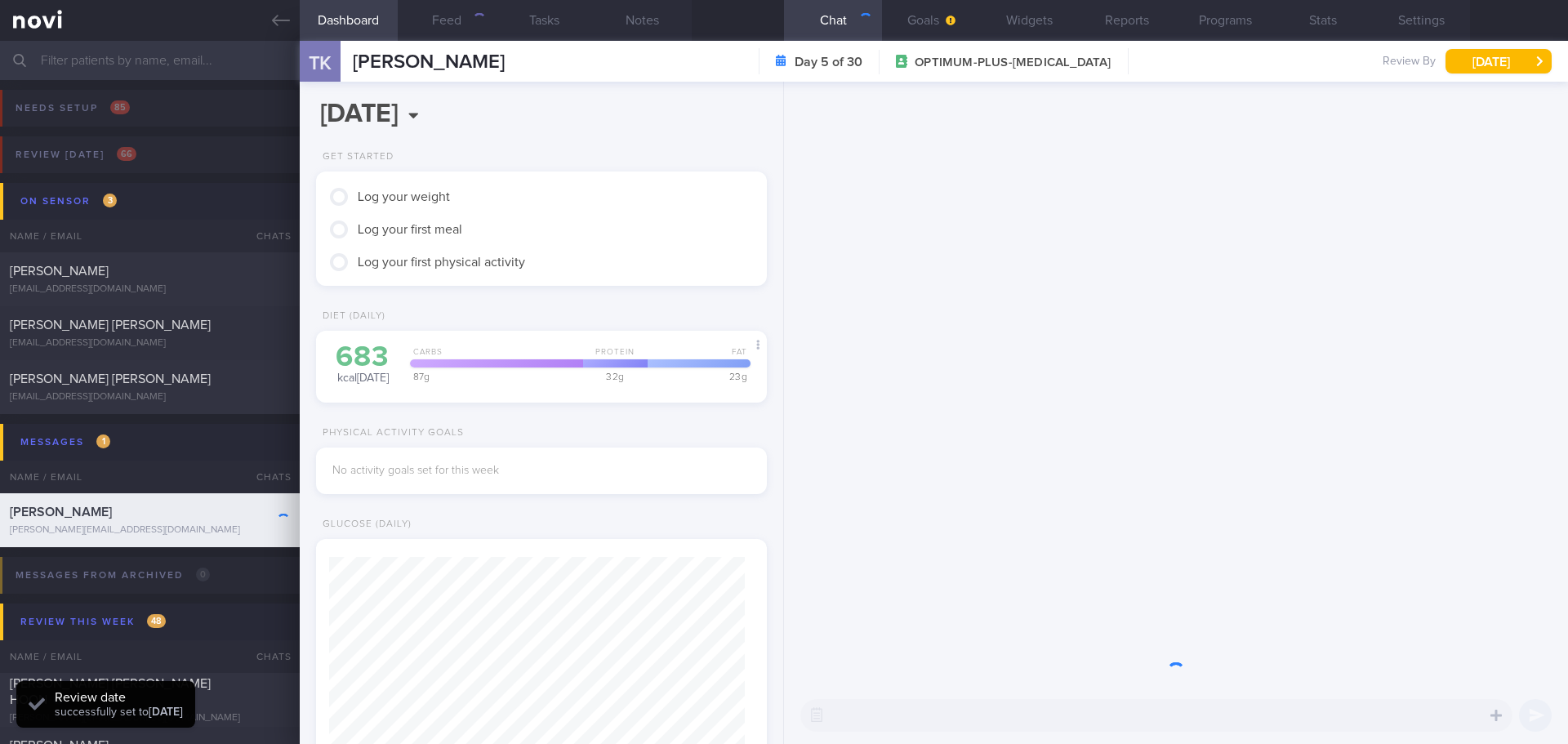
scroll to position [207, 417]
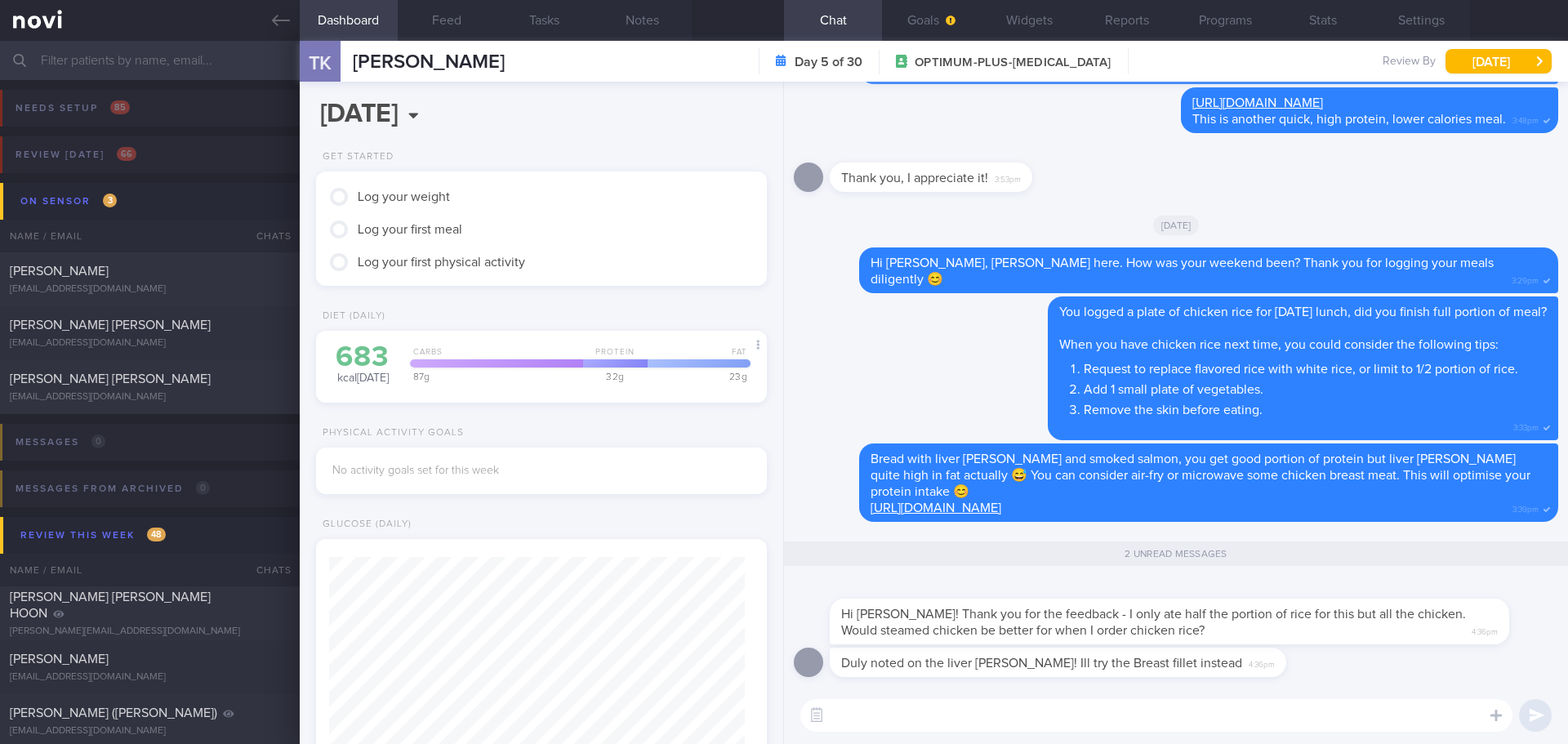
click at [959, 724] on textarea at bounding box center [1157, 715] width 712 height 33
click at [833, 714] on textarea "Roasted chicken and steamed chicken are quite similar" at bounding box center [1157, 715] width 712 height 33
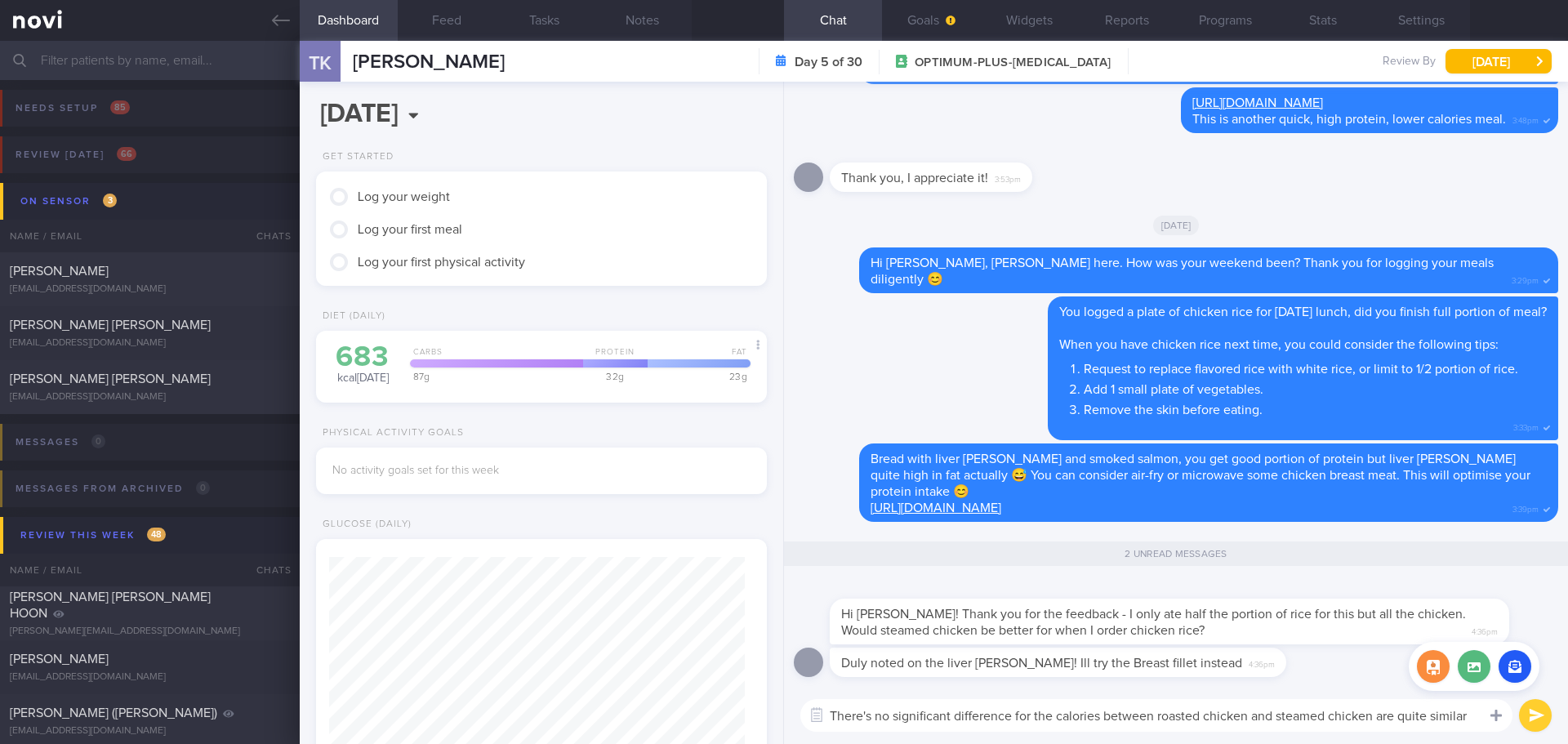
drag, startPoint x: 1375, startPoint y: 715, endPoint x: 1486, endPoint y: 722, distance: 111.2
click at [1486, 722] on div "Chat Templates Admin CGM Weight Nutrition Physical Activity Infographics Articl…" at bounding box center [1176, 715] width 784 height 57
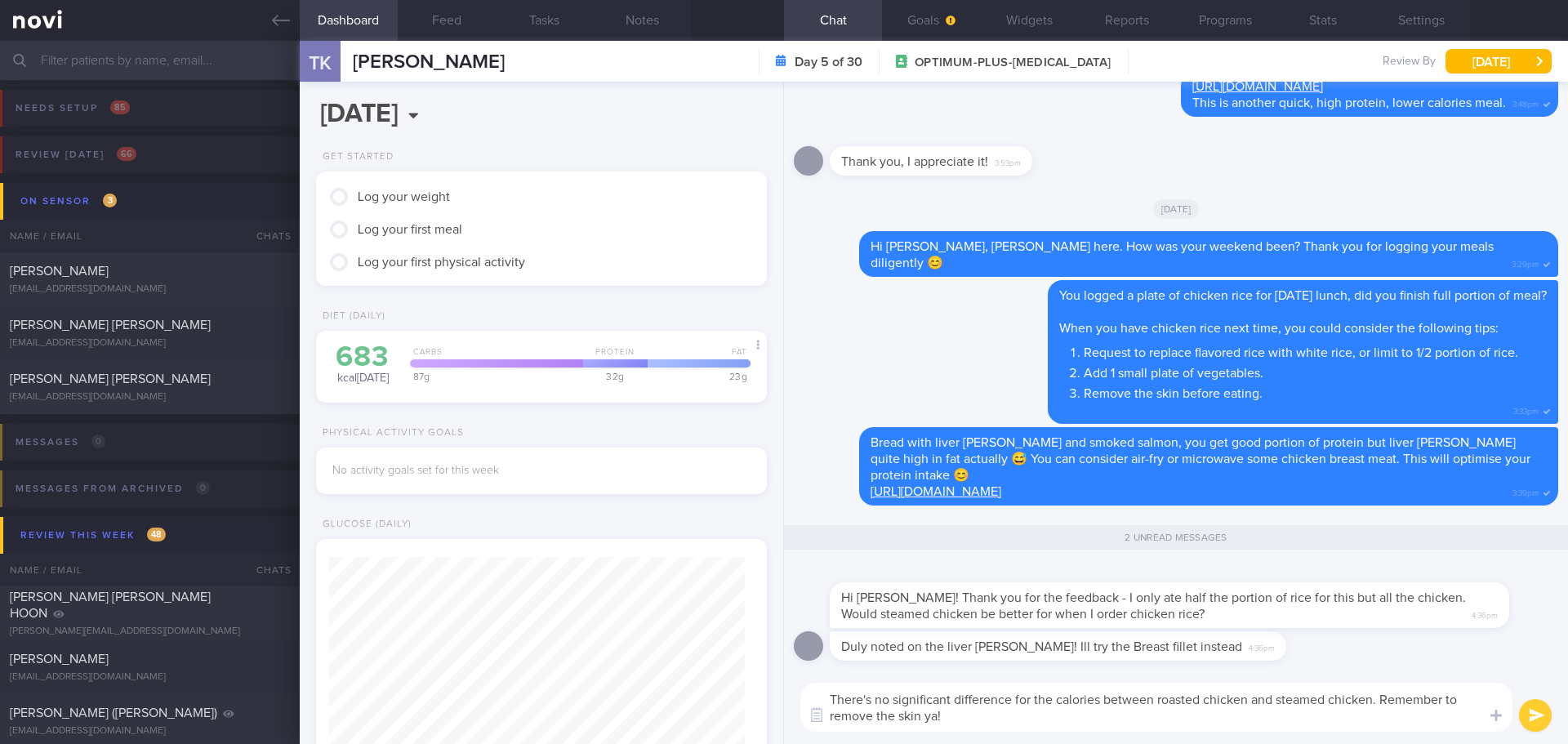
click at [1240, 725] on textarea "There's no significant difference for the calories between roasted chicken and …" at bounding box center [1157, 707] width 712 height 49
click at [1245, 725] on textarea "There's no significant difference for the calories between roasted chicken and …" at bounding box center [1157, 707] width 712 height 49
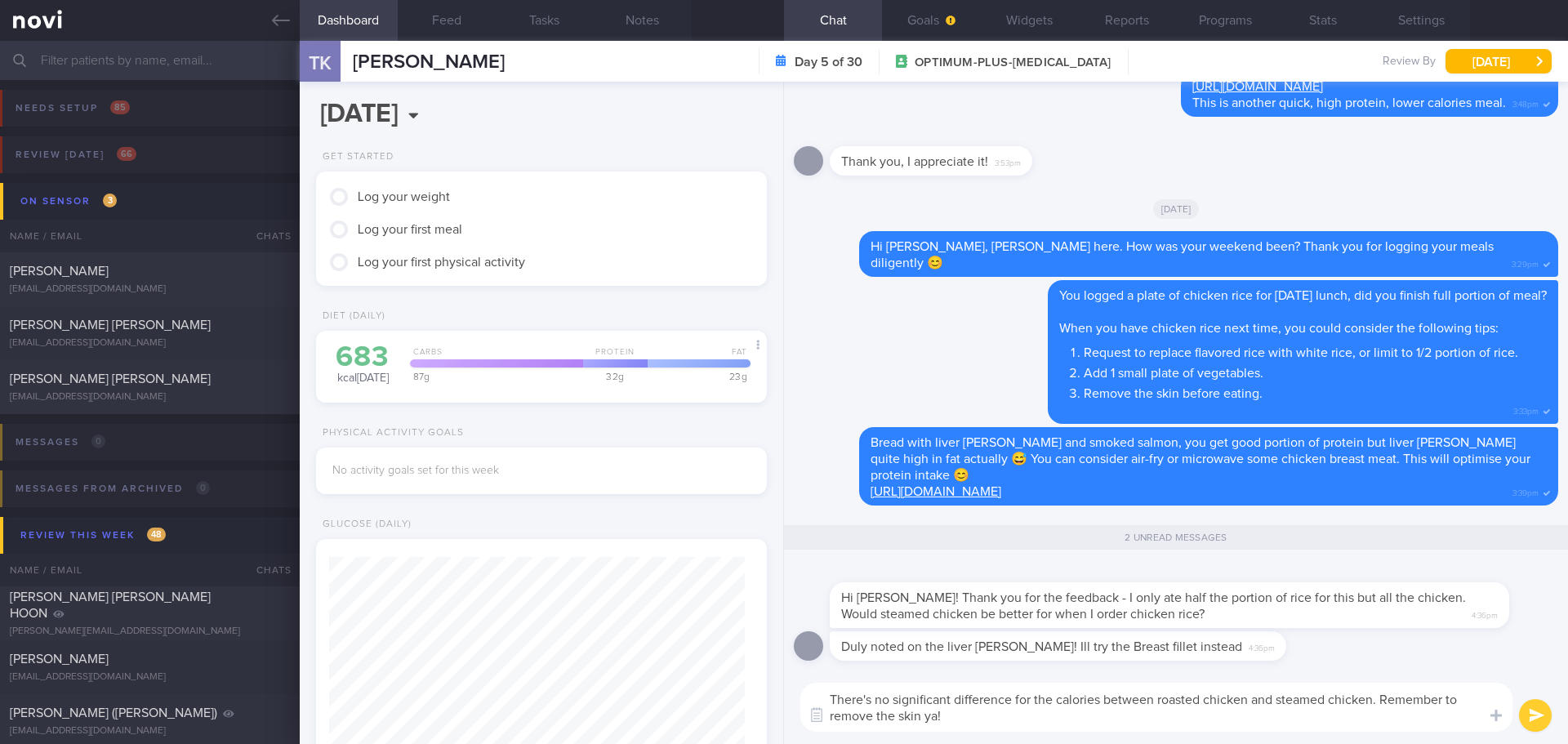
click at [1245, 725] on textarea "There's no significant difference for the calories between roasted chicken and …" at bounding box center [1157, 707] width 712 height 49
type textarea "There's no significant difference for the calories between roasted chicken and …"
click at [1541, 704] on button "submit" at bounding box center [1535, 715] width 33 height 33
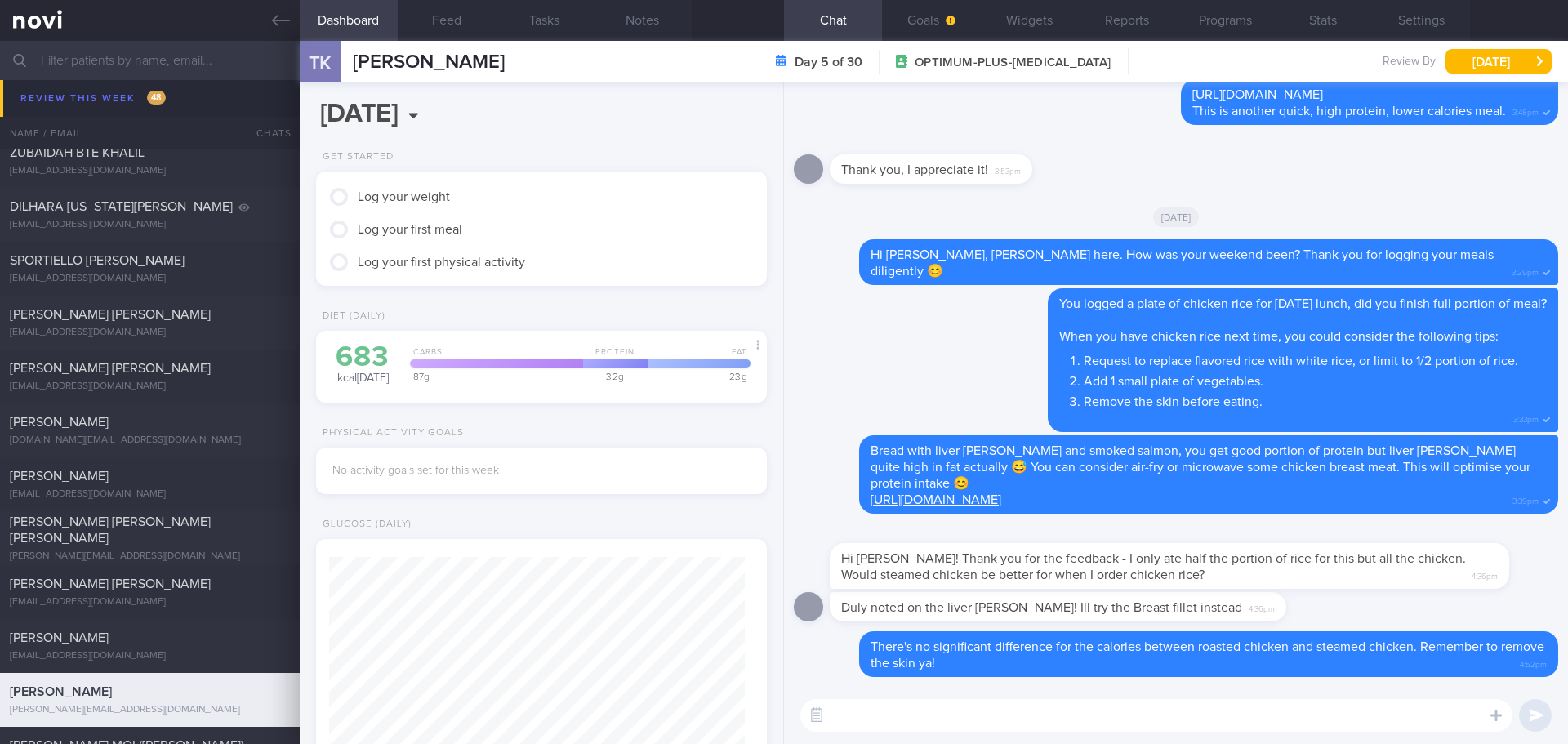
scroll to position [1796, 0]
click at [446, 18] on button "Feed" at bounding box center [447, 20] width 98 height 41
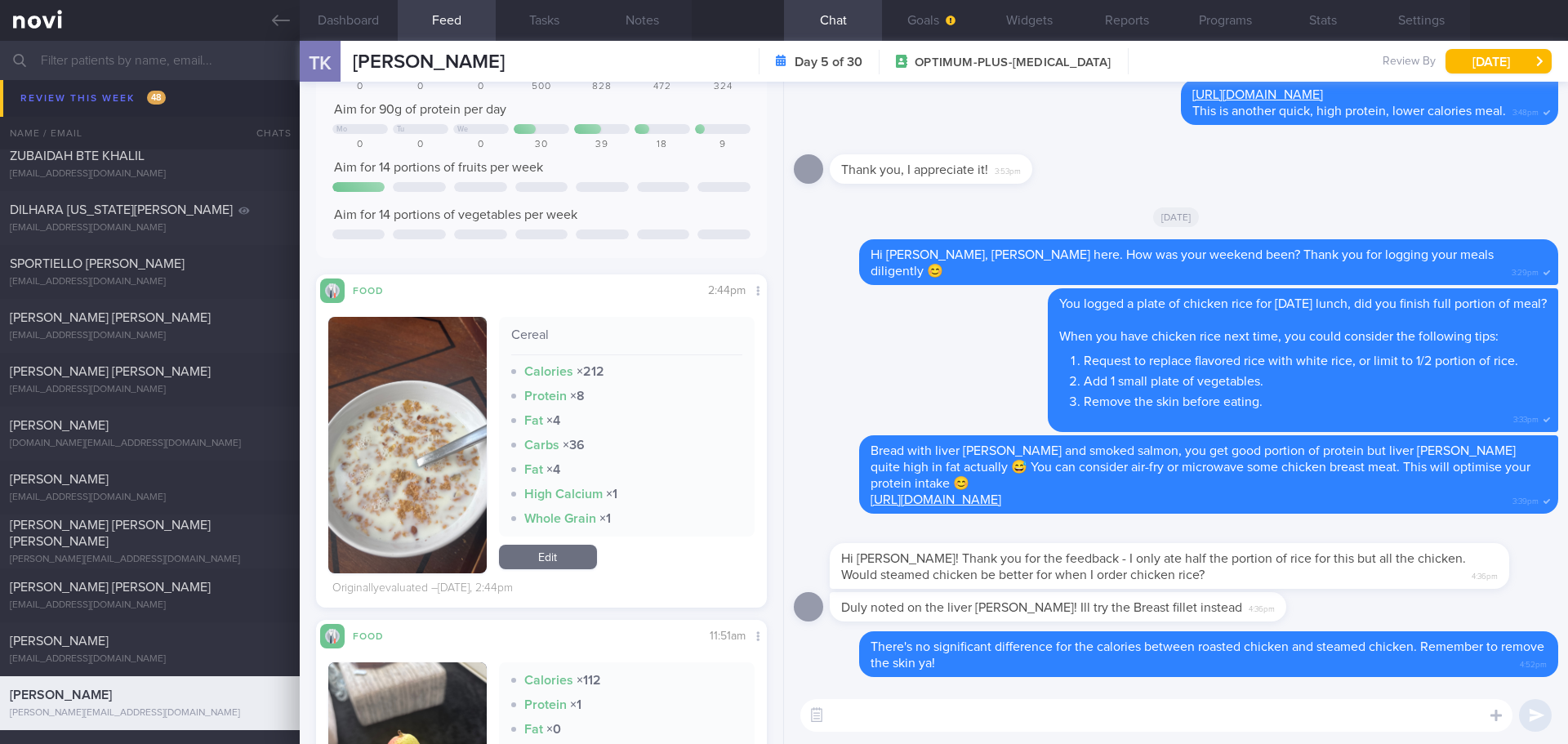
scroll to position [735, 0]
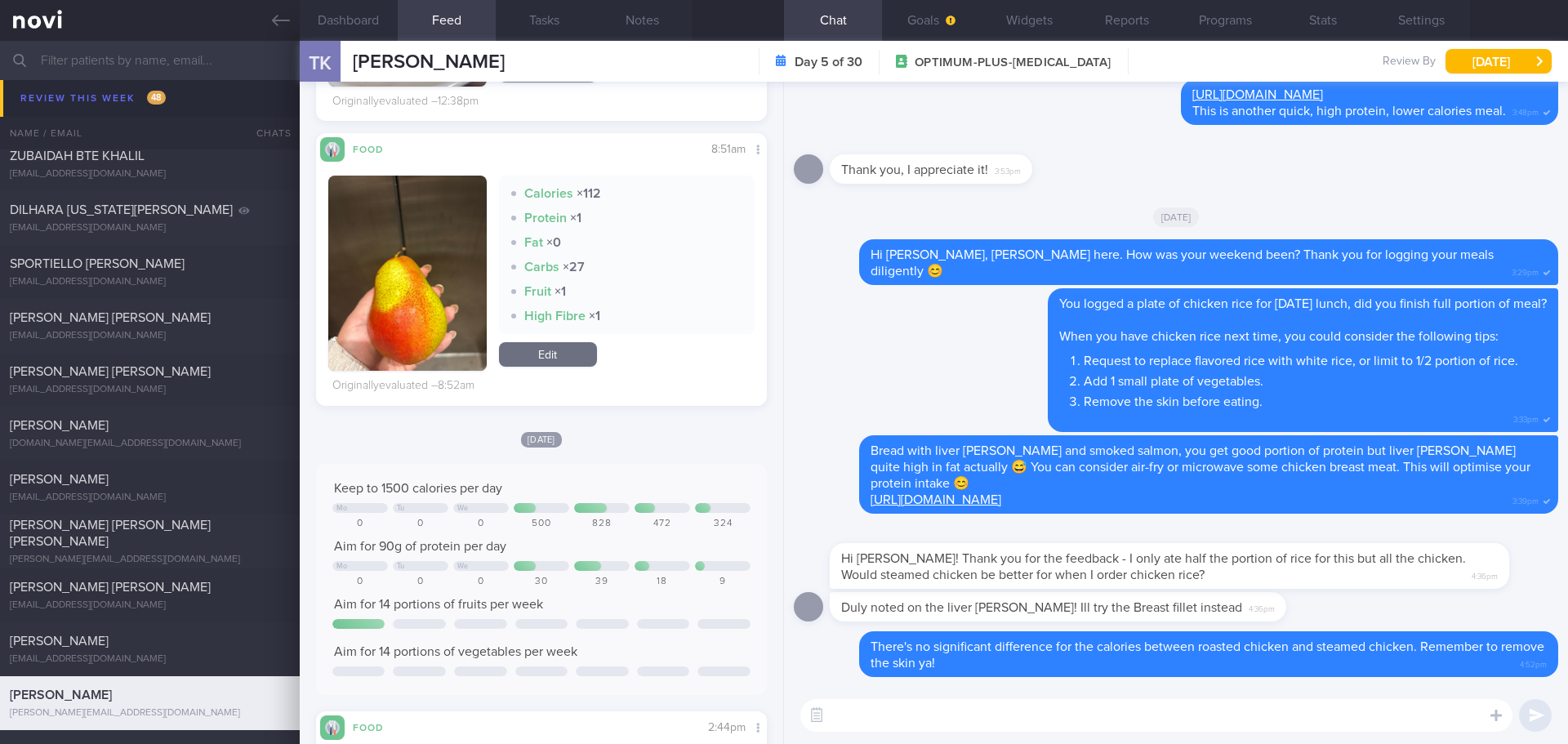
click at [863, 709] on textarea at bounding box center [1157, 715] width 712 height 33
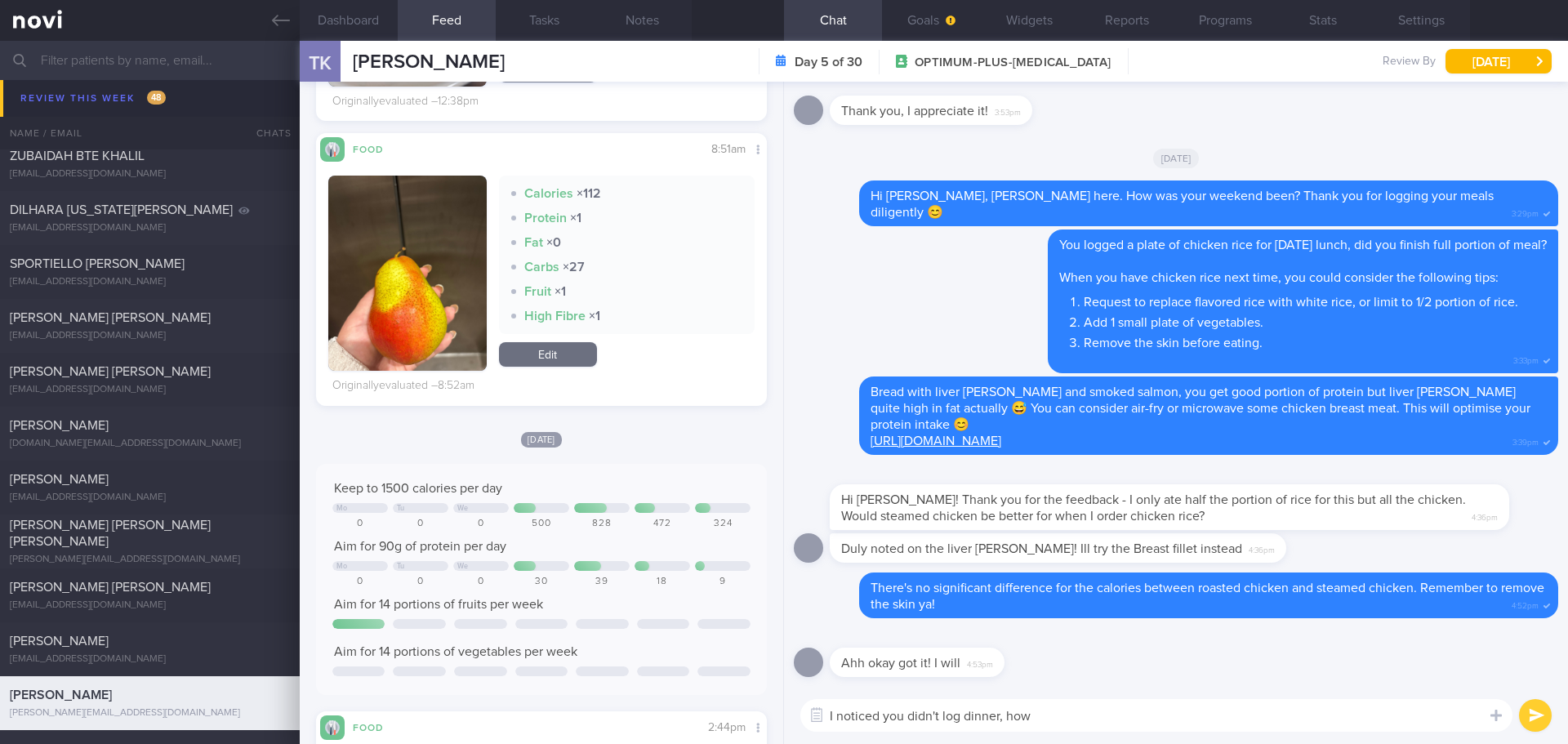
scroll to position [1829, 0]
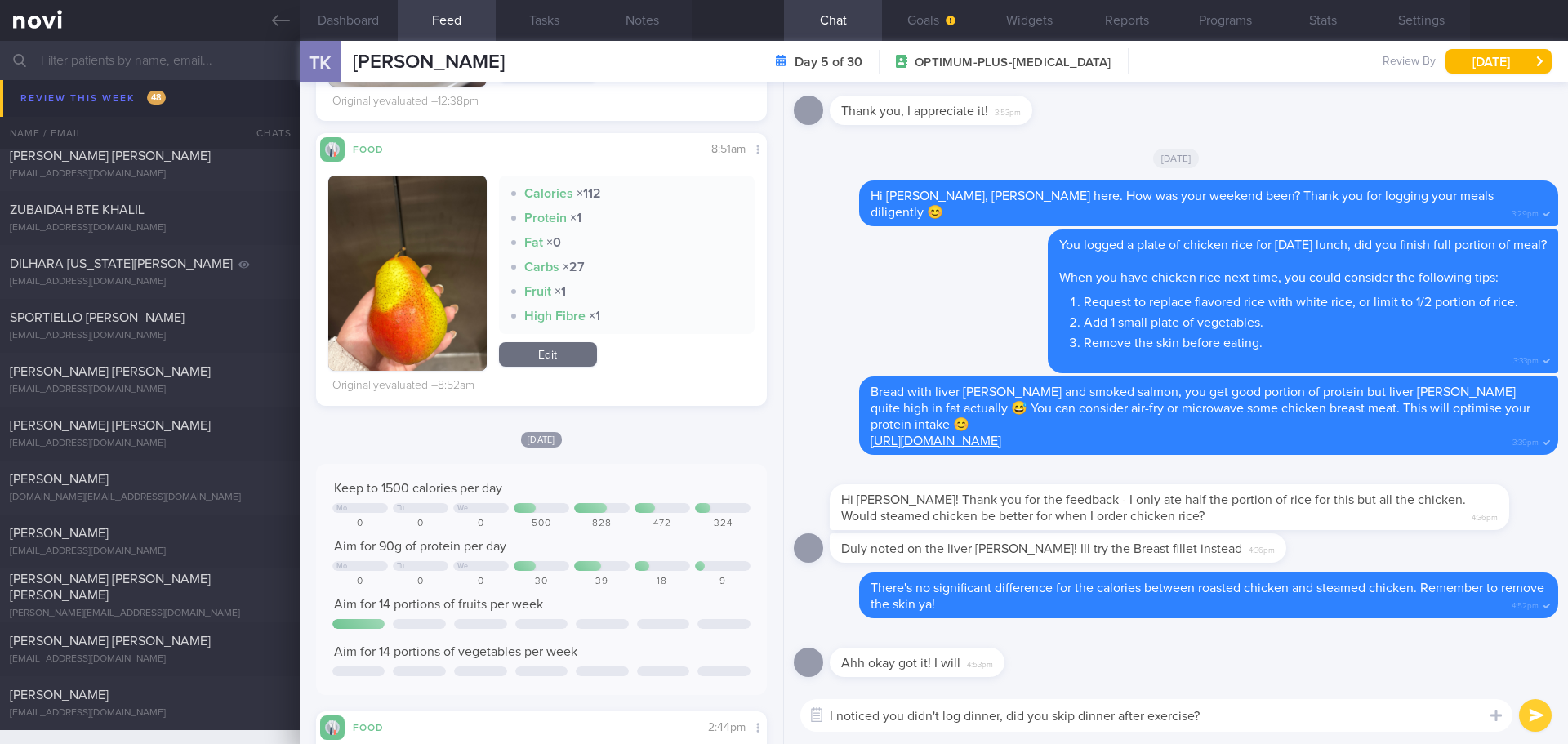
type textarea "I noticed you didn't log dinner, did you skip dinner after exercise?"
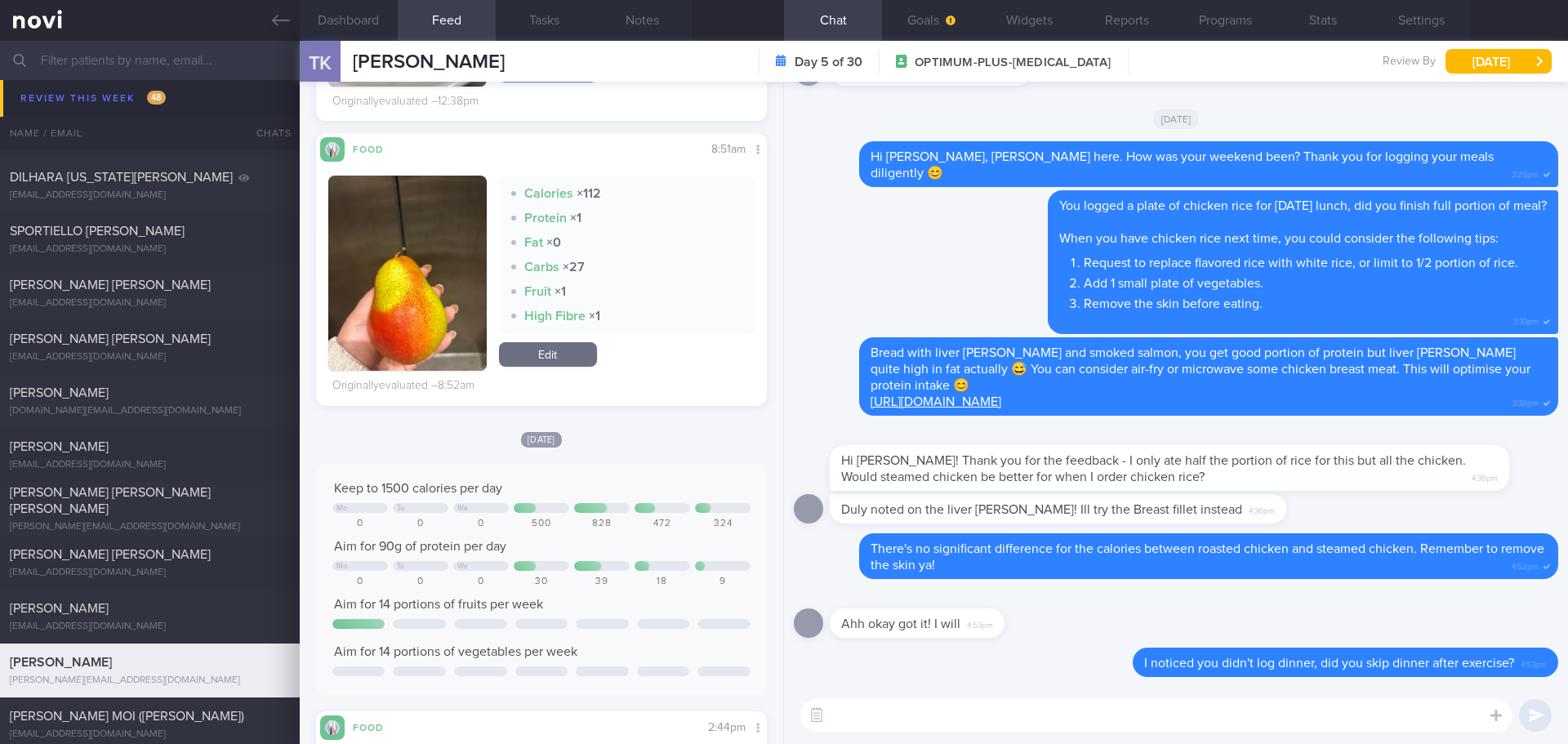
scroll to position [1742, 0]
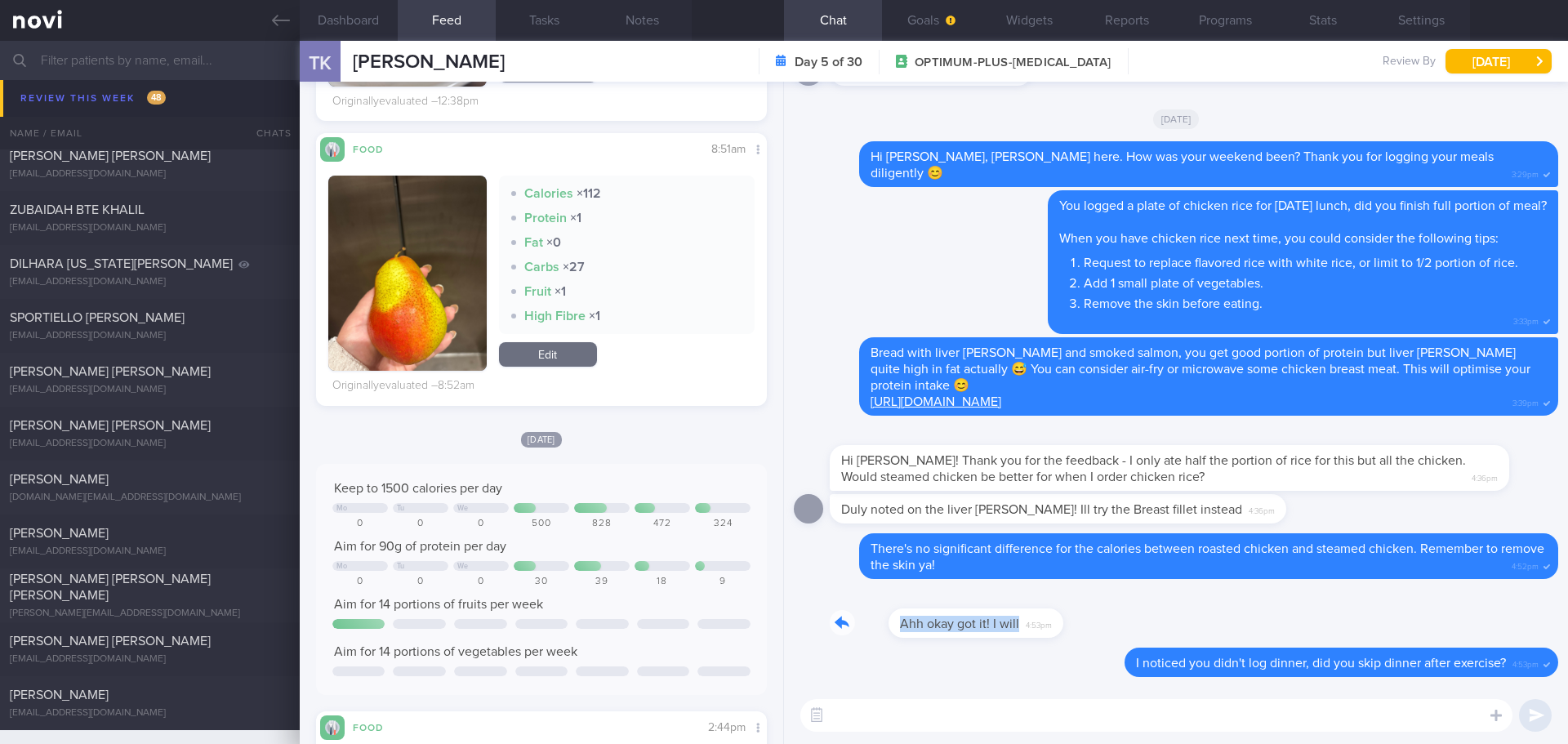
drag, startPoint x: 999, startPoint y: 625, endPoint x: 1097, endPoint y: 623, distance: 98.0
click at [1097, 623] on div "Ahh okay got it! I will 4:53pm" at bounding box center [1176, 618] width 765 height 59
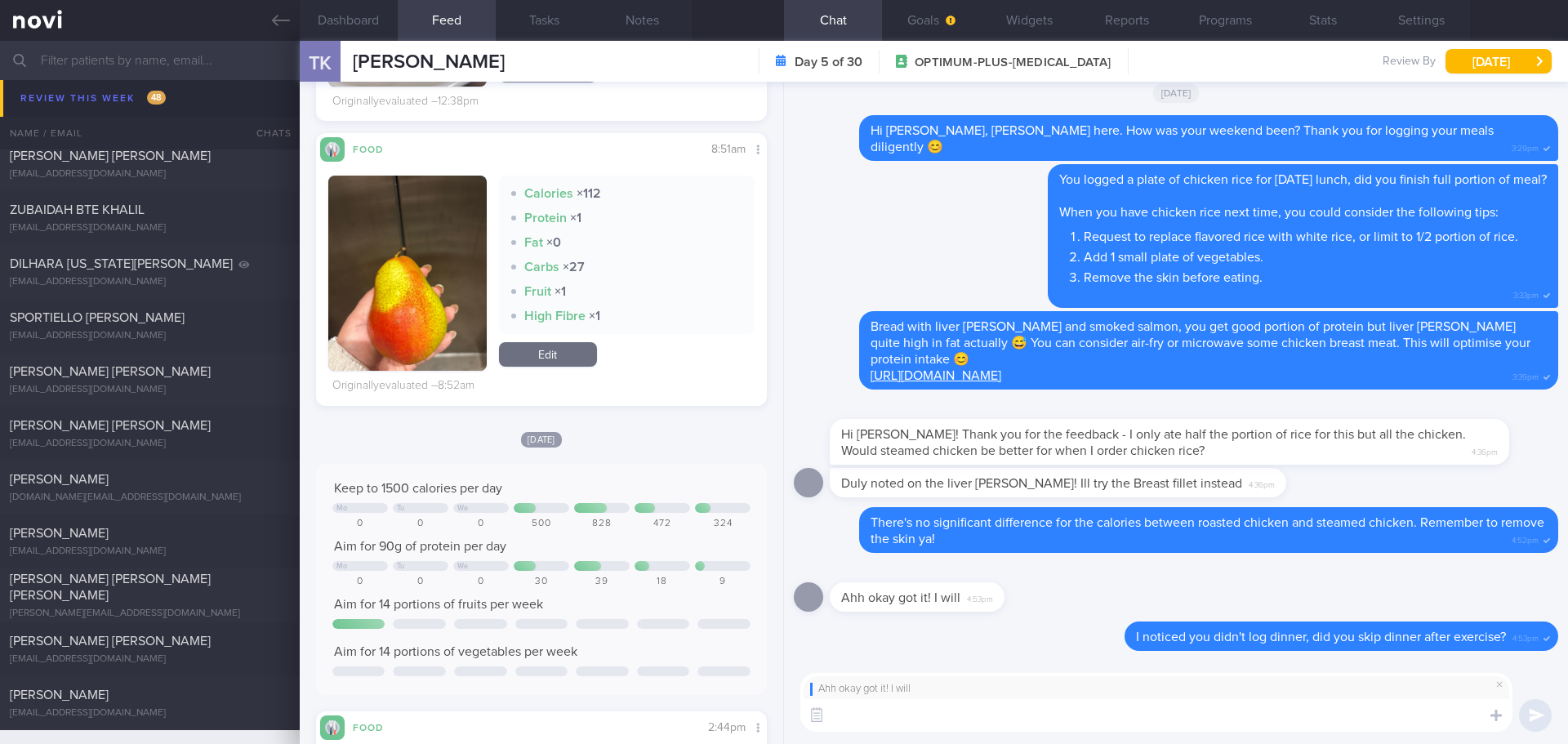
click at [1033, 720] on textarea at bounding box center [1157, 715] width 712 height 33
type textarea "👍🏻👍🏻"
click at [1533, 709] on button "submit" at bounding box center [1535, 715] width 33 height 33
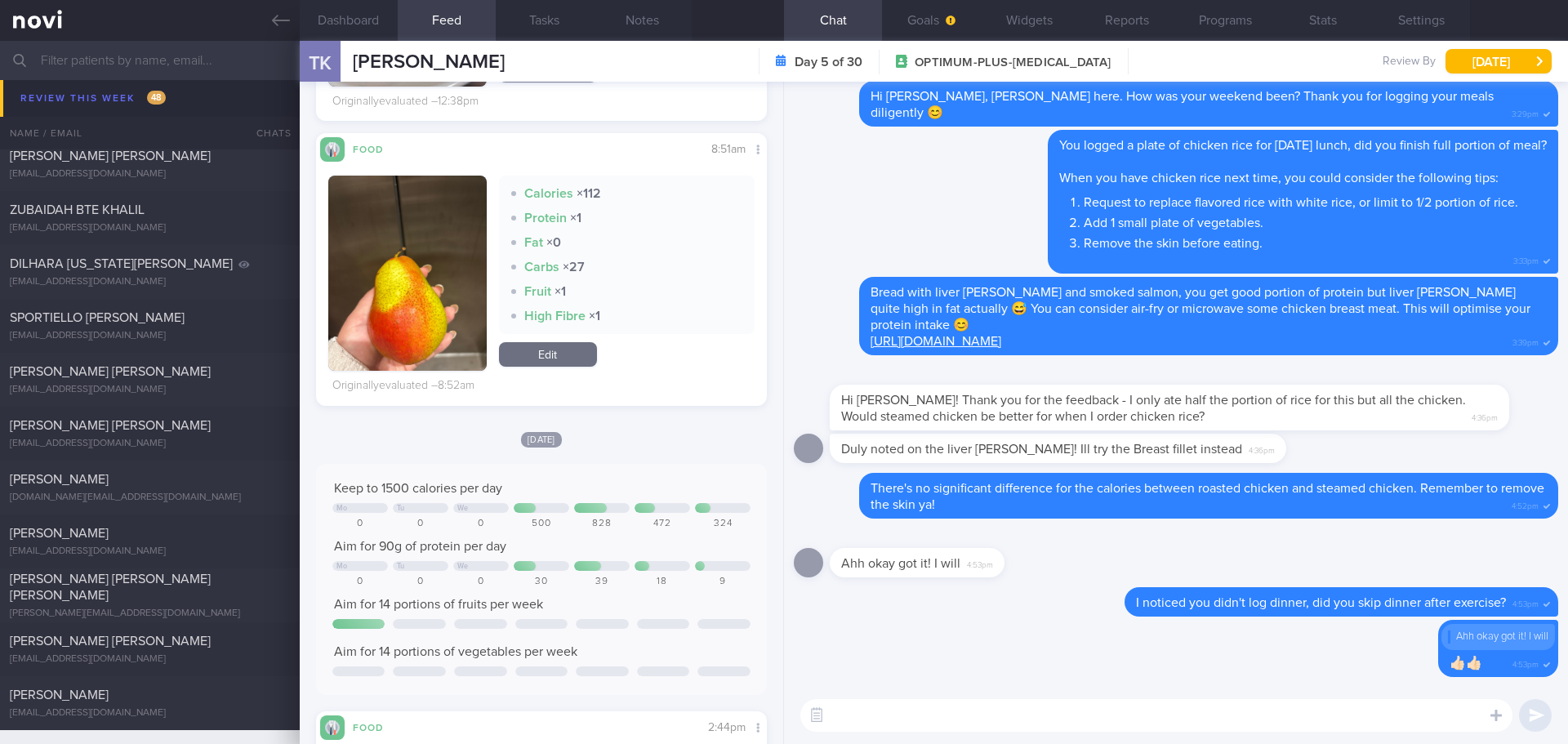
click at [74, 104] on span "[PERSON_NAME]" at bounding box center [59, 101] width 99 height 13
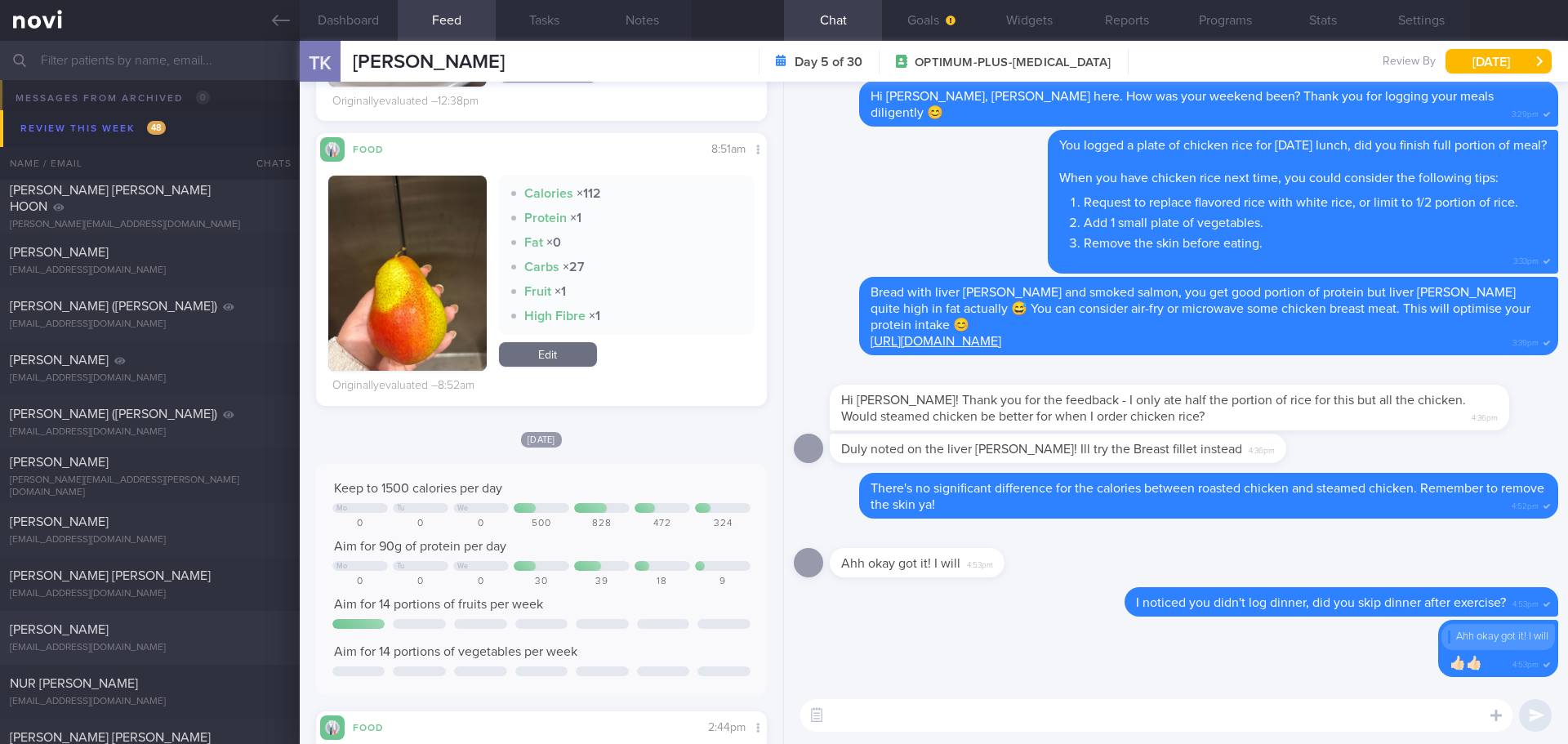
scroll to position [0, 0]
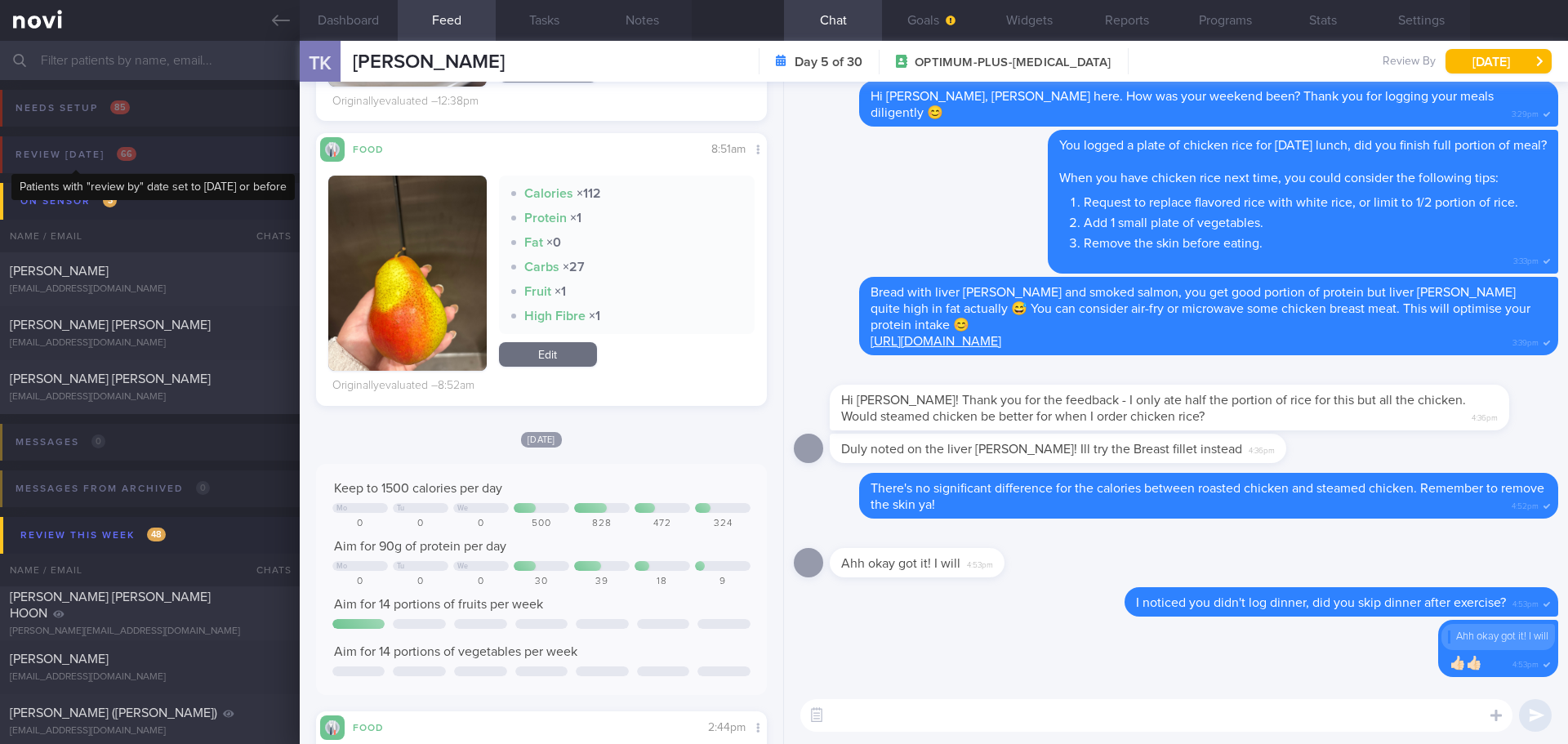
click at [82, 159] on div "Review today 66" at bounding box center [76, 154] width 129 height 22
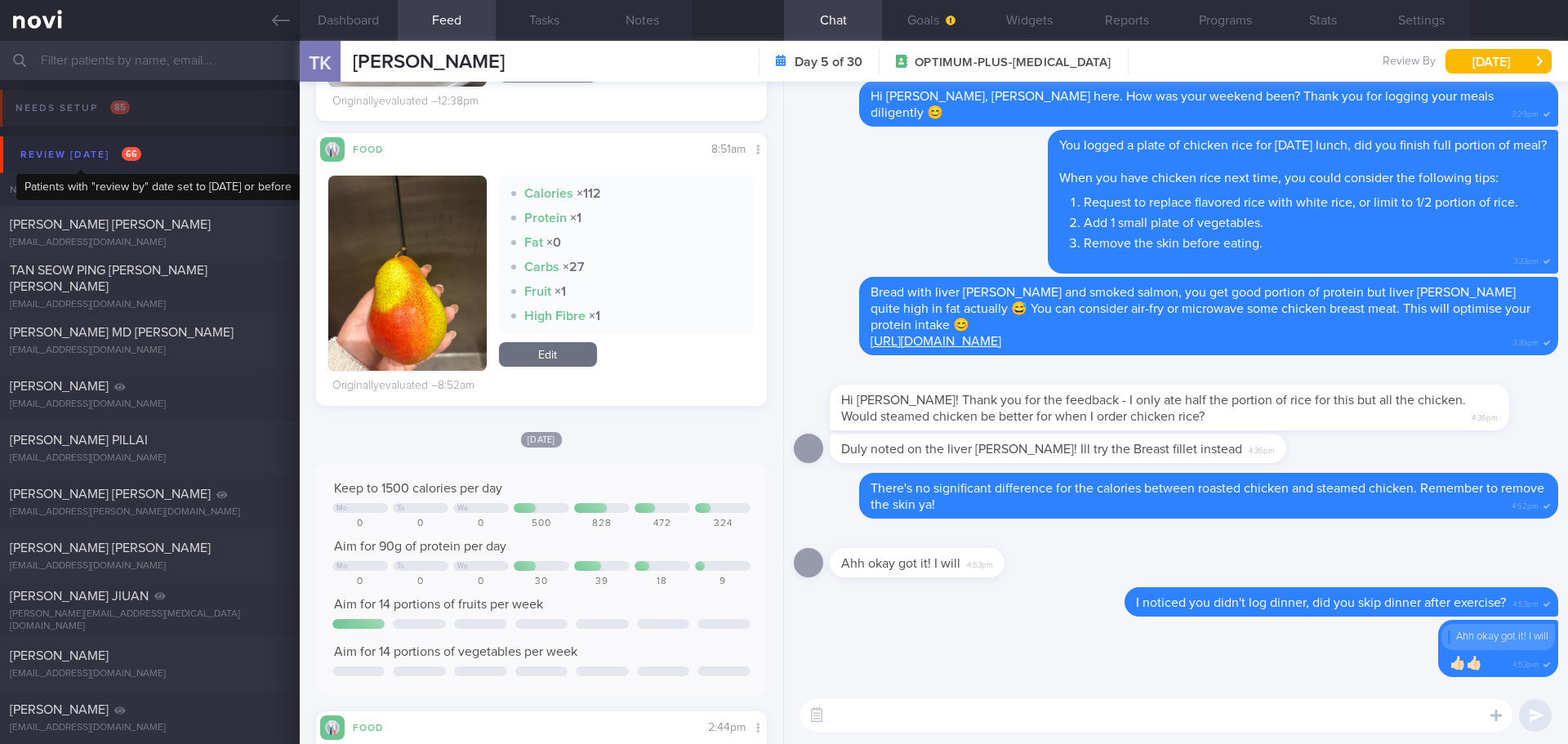
click at [75, 157] on div "Review today 66" at bounding box center [81, 154] width 129 height 22
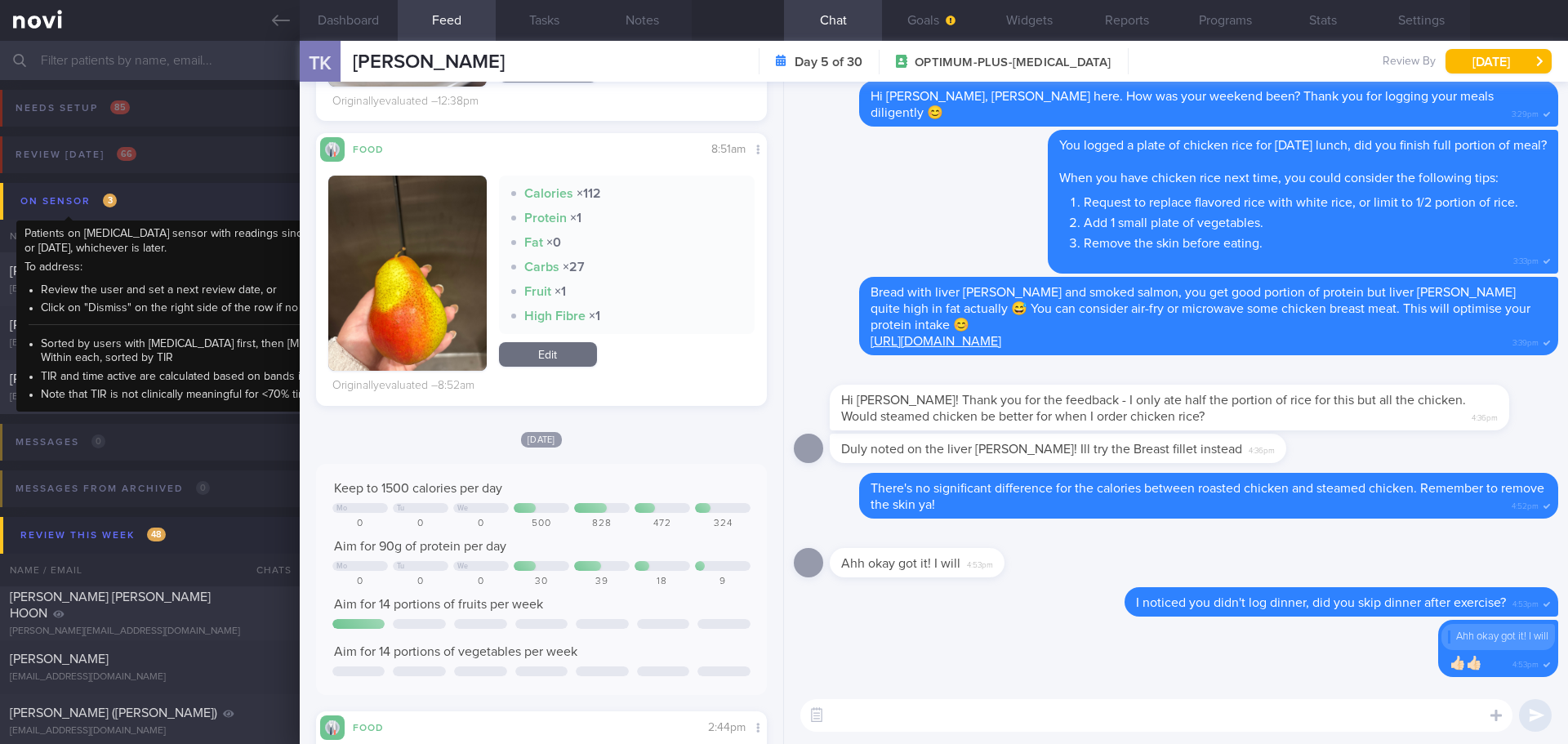
click at [82, 201] on div "On sensor 3" at bounding box center [69, 201] width 104 height 22
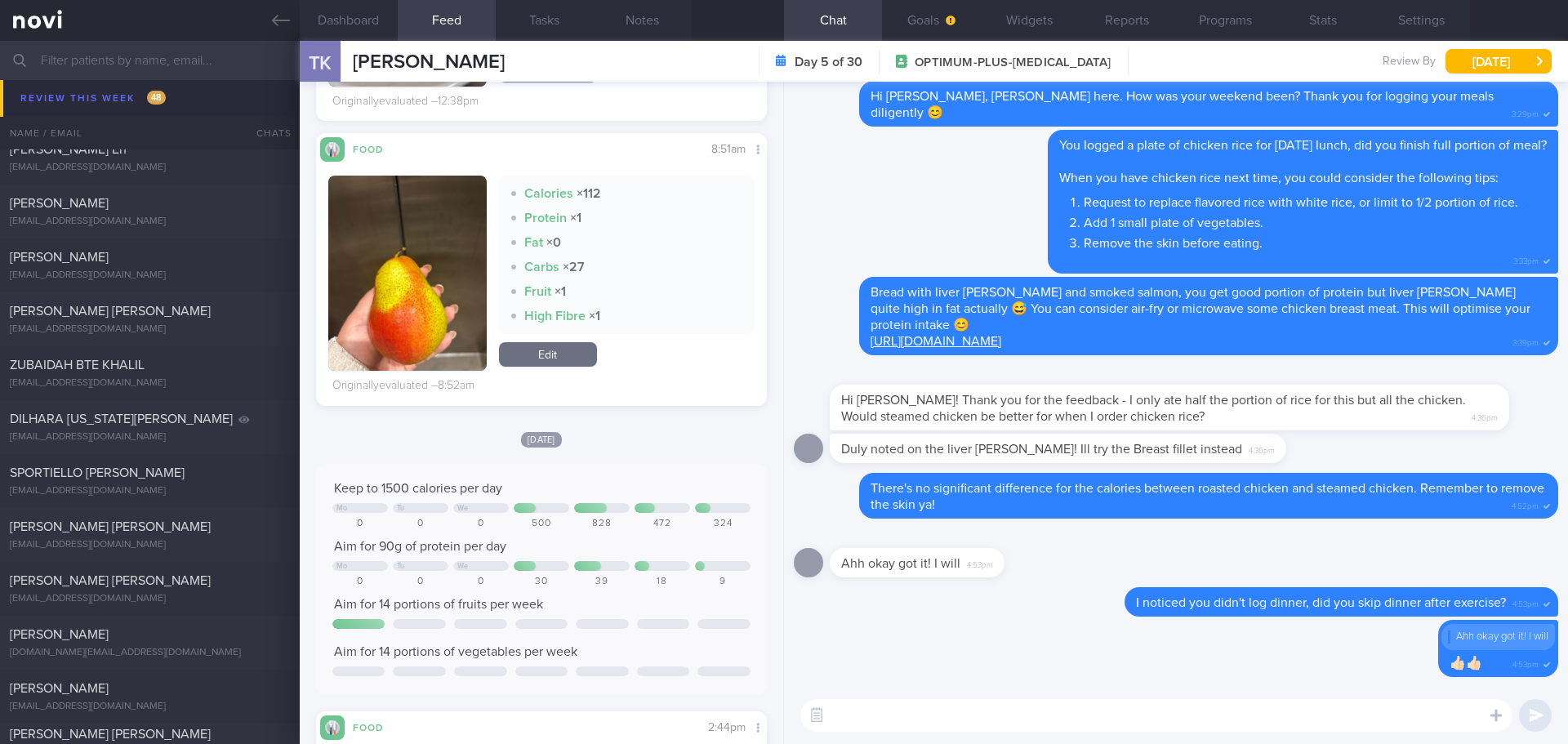
scroll to position [1469, 0]
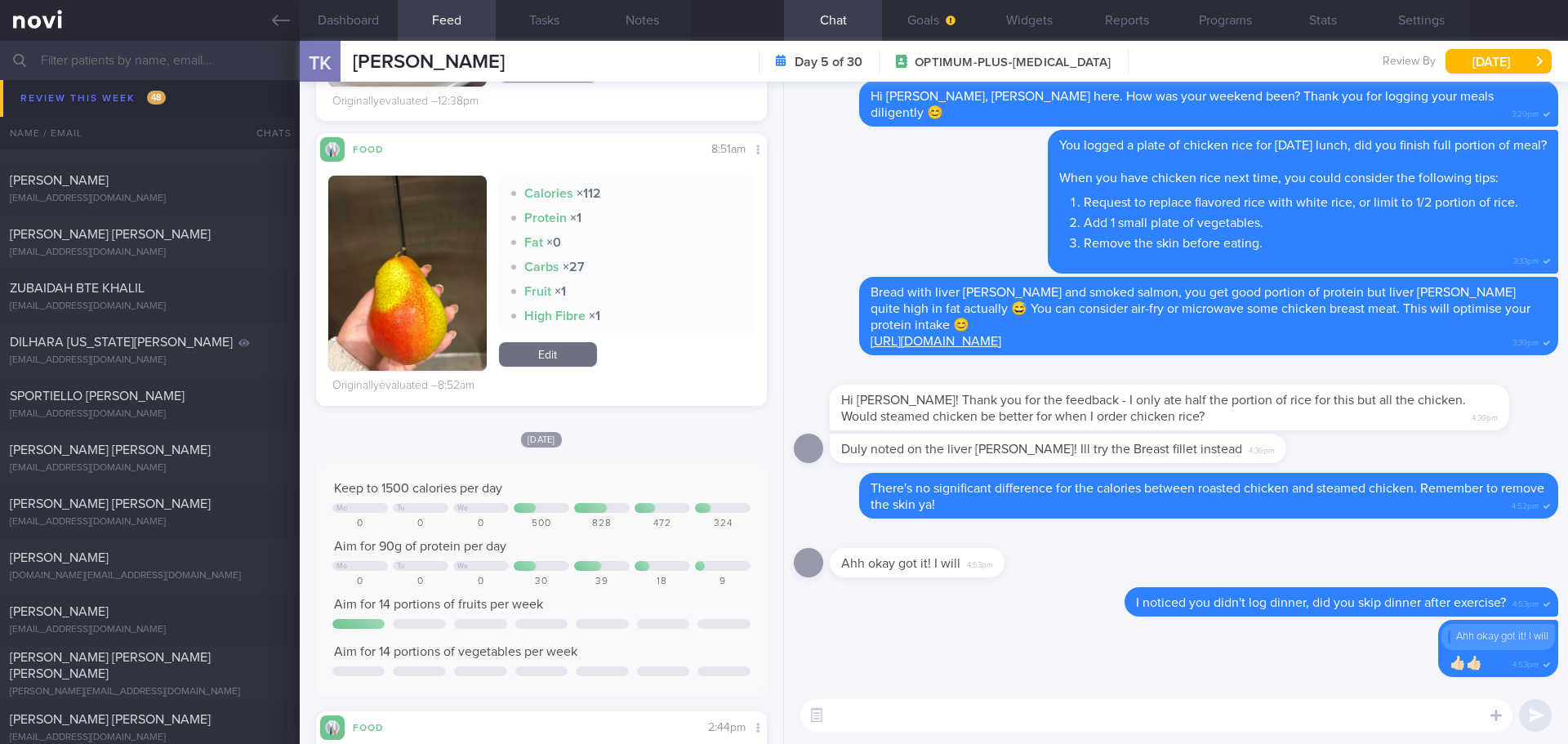
click at [102, 64] on input "text" at bounding box center [784, 60] width 1568 height 39
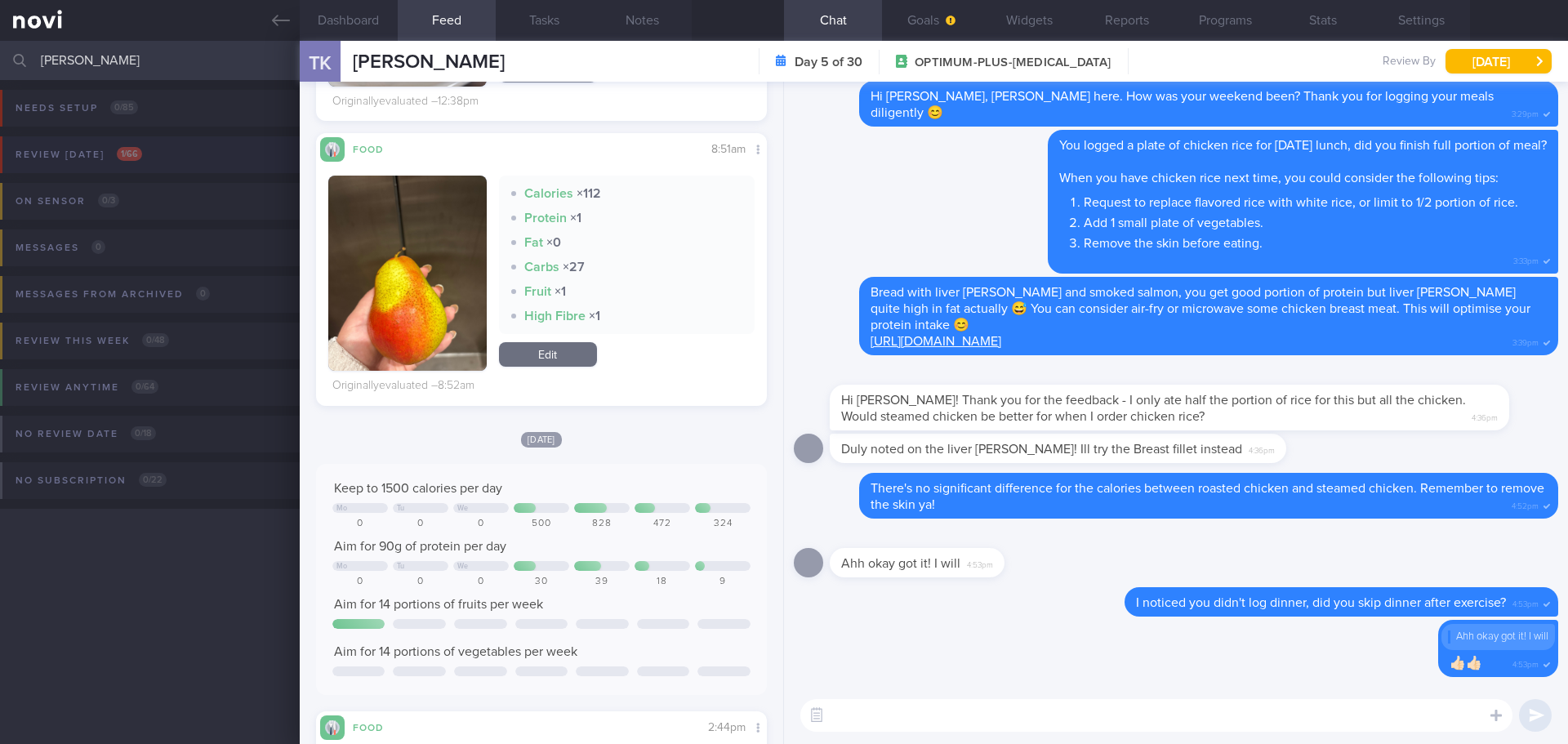
type input "donald"
click at [113, 156] on div "Review today 1 / 66" at bounding box center [79, 154] width 135 height 22
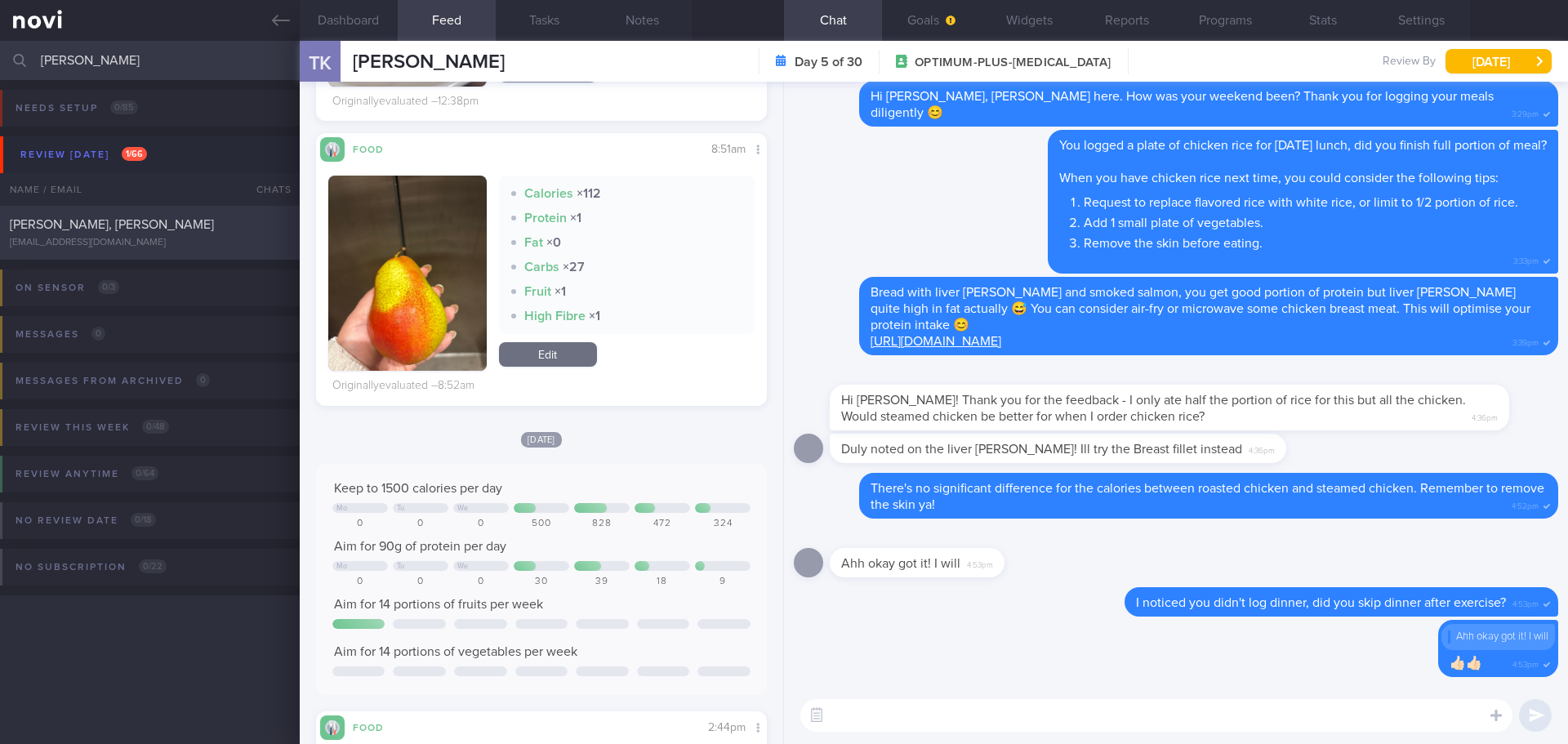
click at [144, 230] on span "[PERSON_NAME], [PERSON_NAME]" at bounding box center [111, 224] width 204 height 13
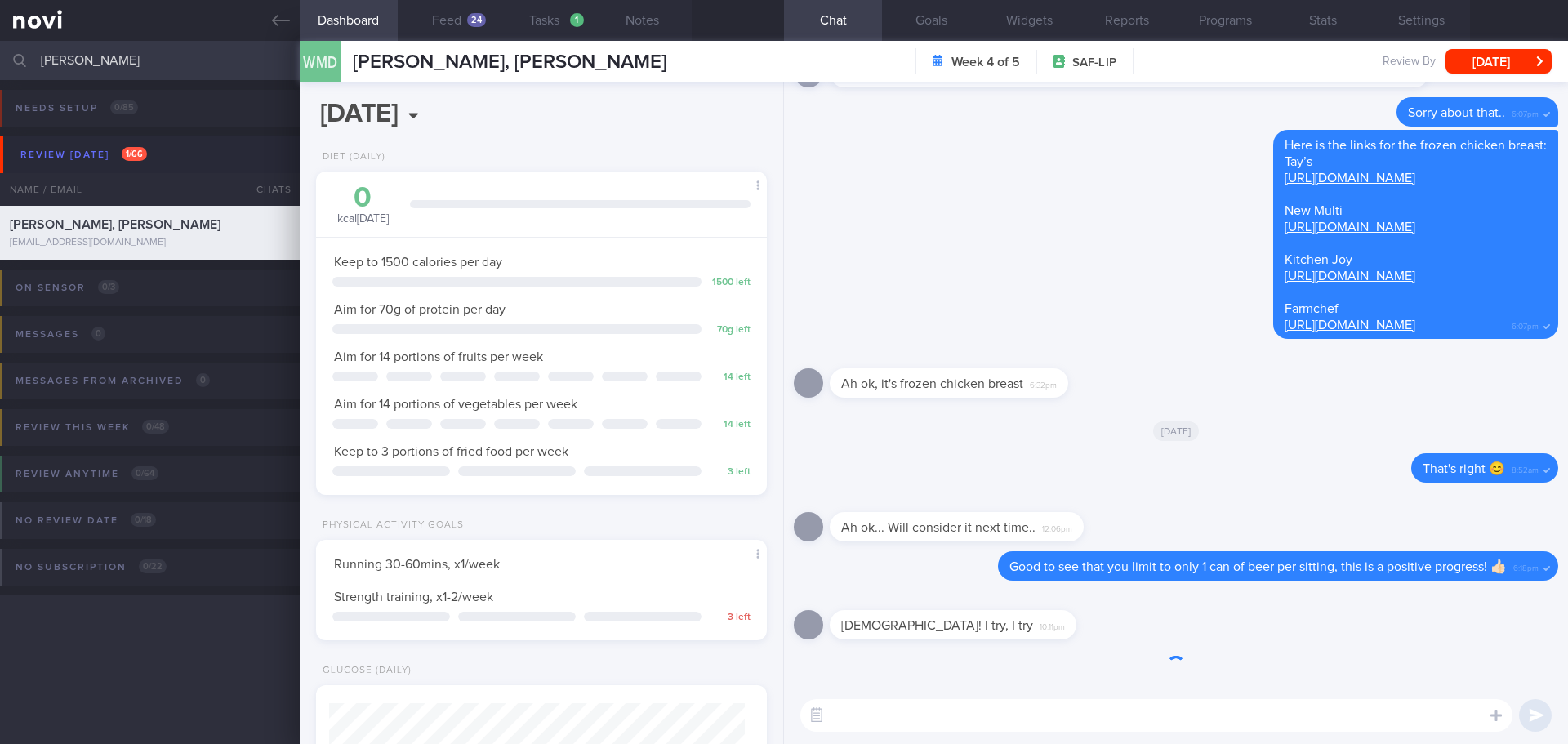
scroll to position [228, 410]
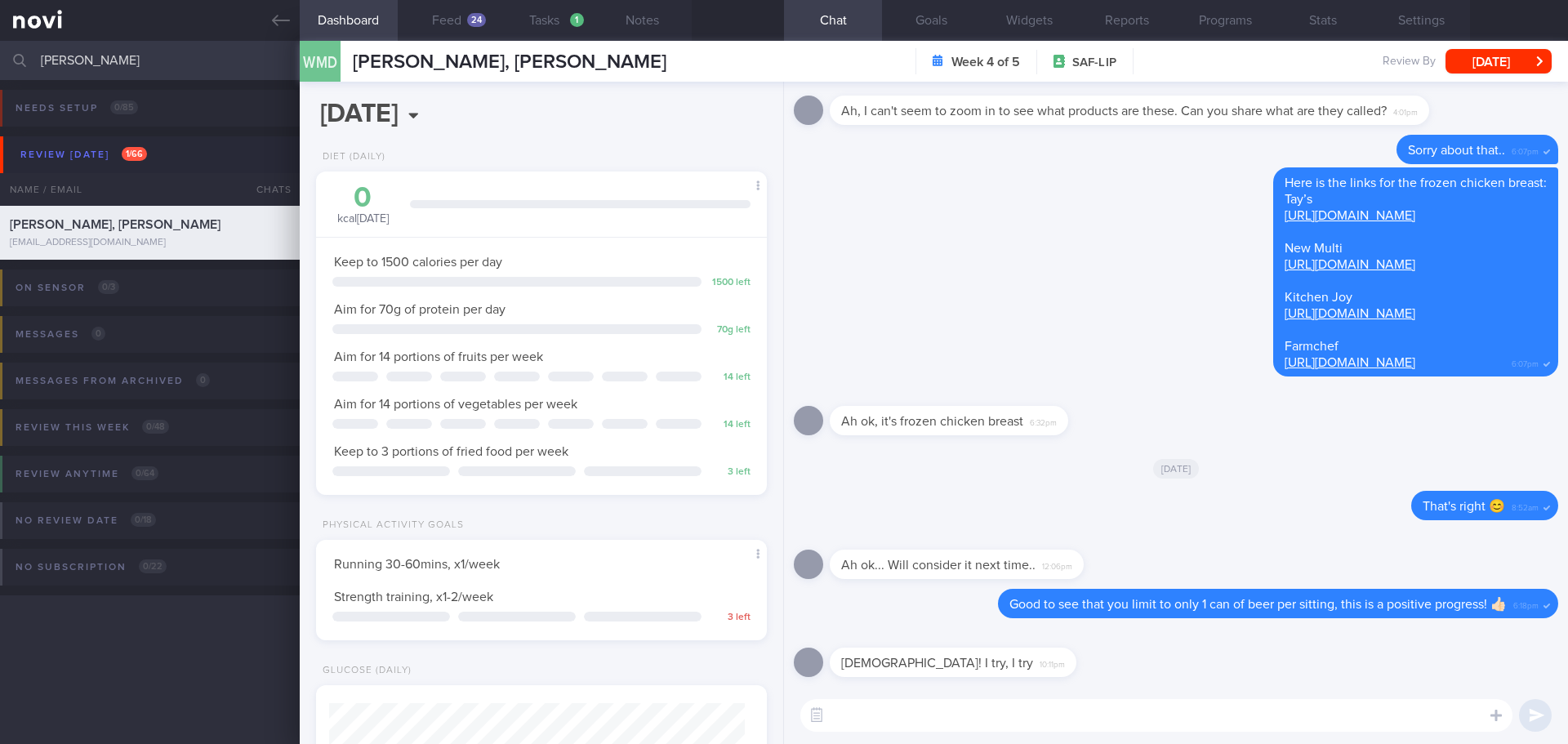
click at [890, 710] on textarea at bounding box center [1157, 715] width 712 height 33
click at [450, 24] on button "Feed 24" at bounding box center [447, 20] width 98 height 41
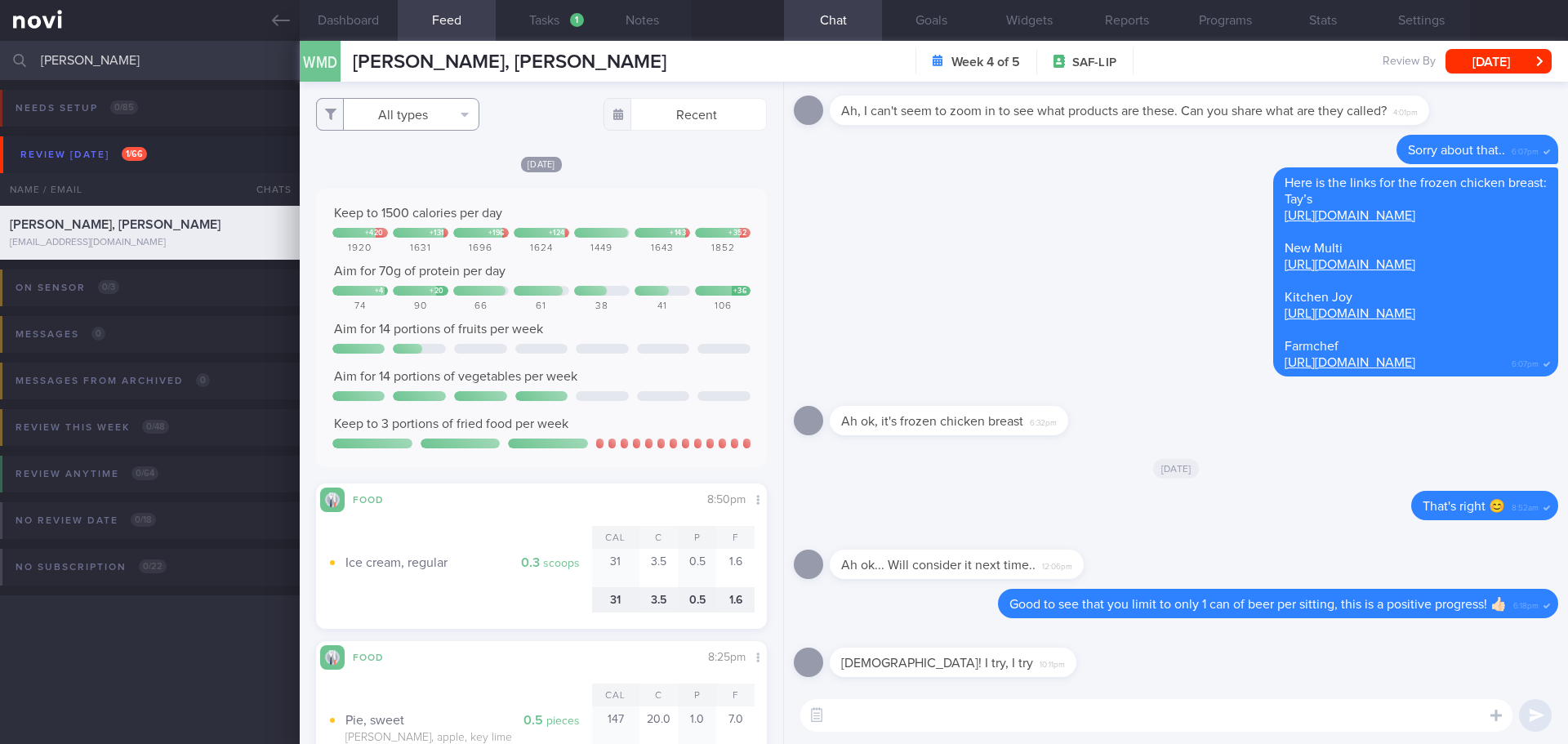
click at [432, 121] on button "All types" at bounding box center [397, 114] width 163 height 33
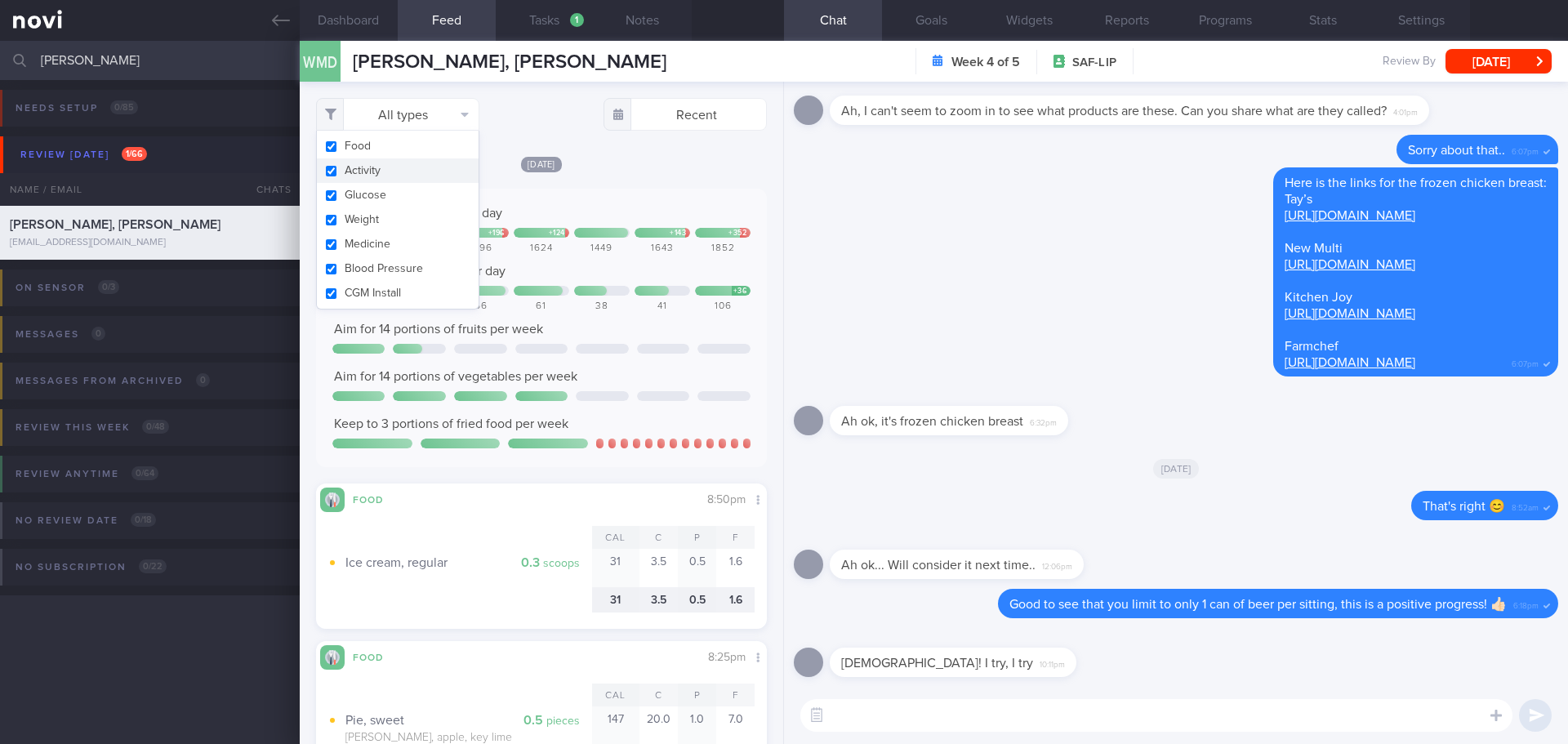
click at [437, 165] on button "Activity" at bounding box center [397, 170] width 162 height 25
checkbox input "false"
click at [622, 164] on div "[DATE]" at bounding box center [541, 163] width 451 height 17
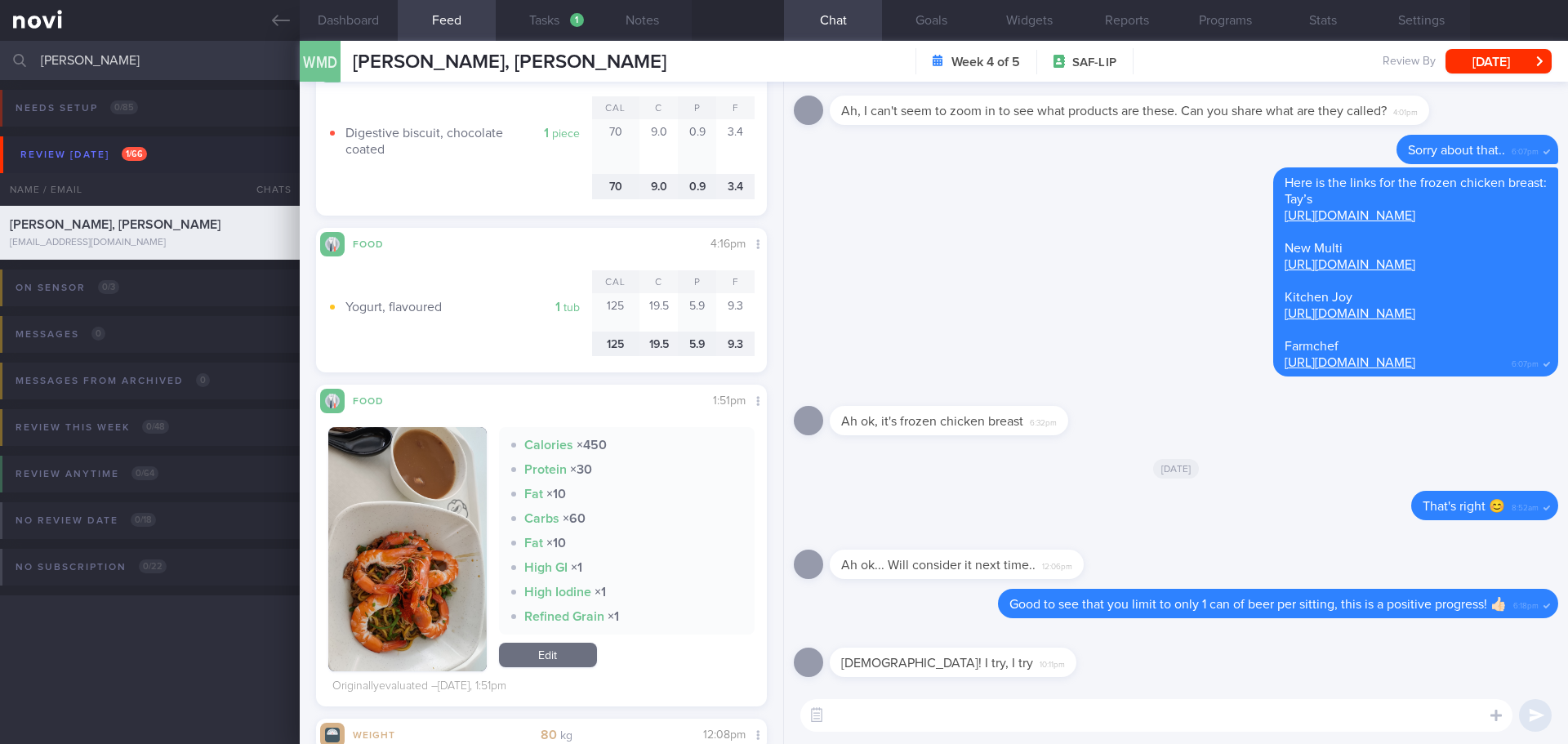
scroll to position [1469, 0]
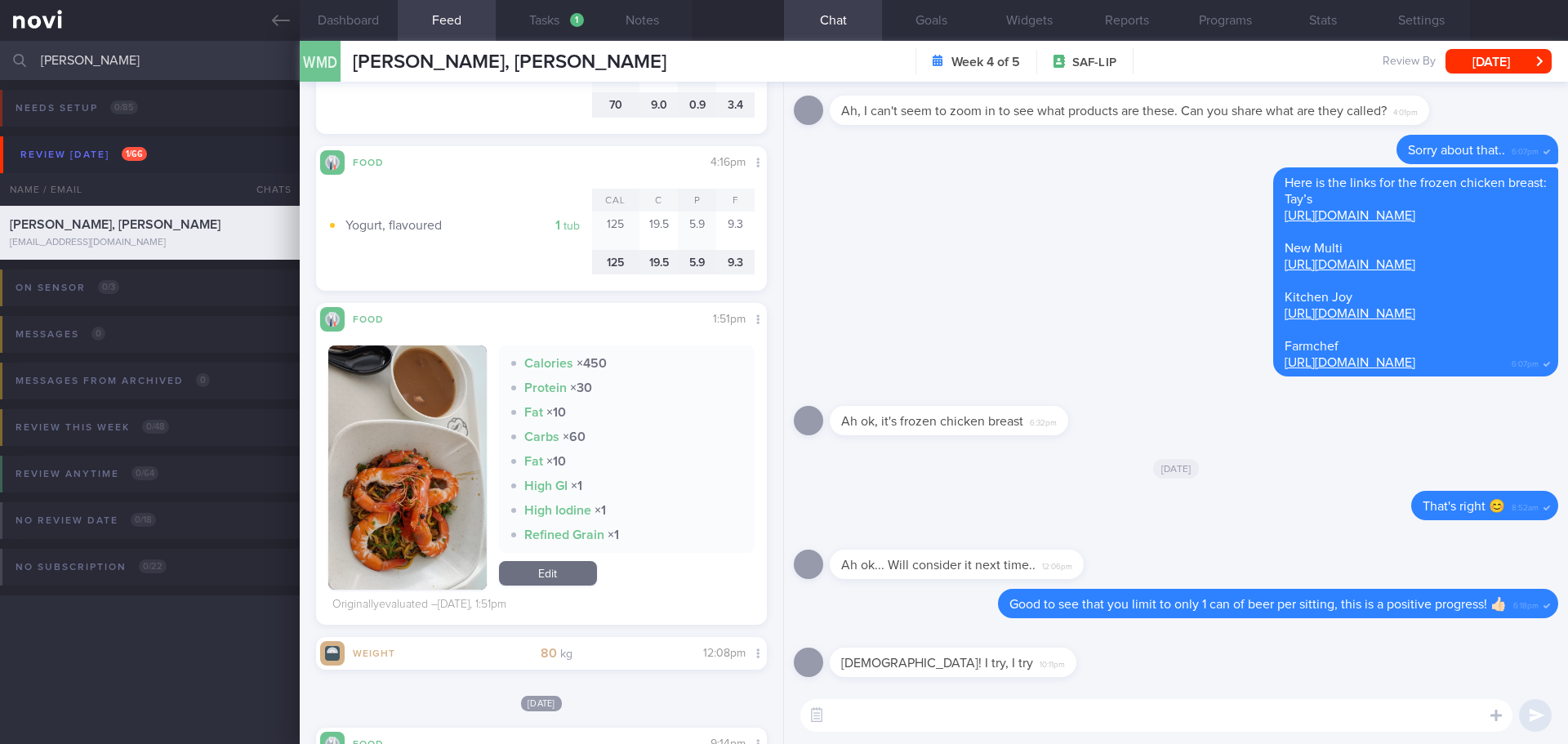
click at [403, 439] on button "button" at bounding box center [407, 467] width 158 height 244
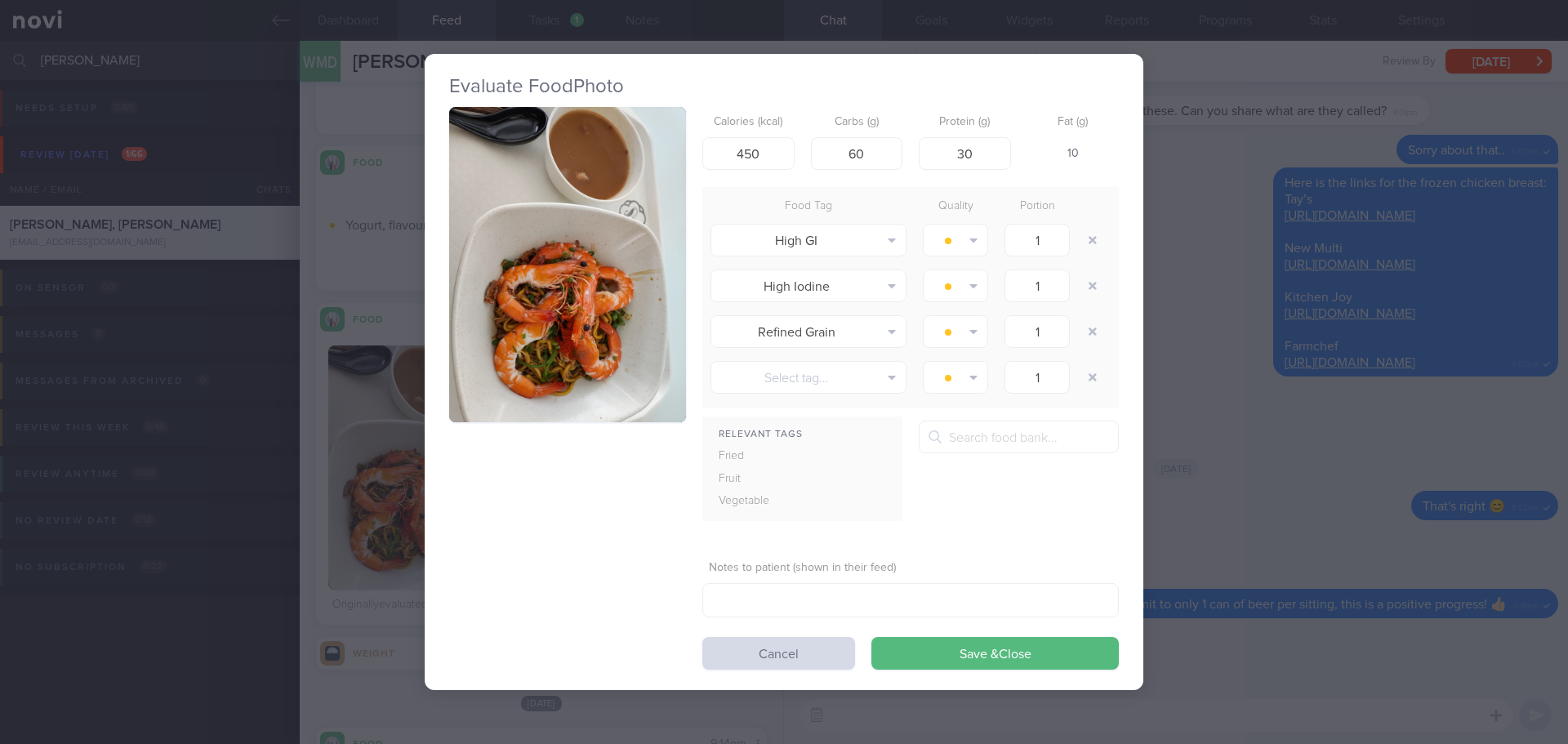
click at [514, 245] on button "button" at bounding box center [568, 265] width 237 height 316
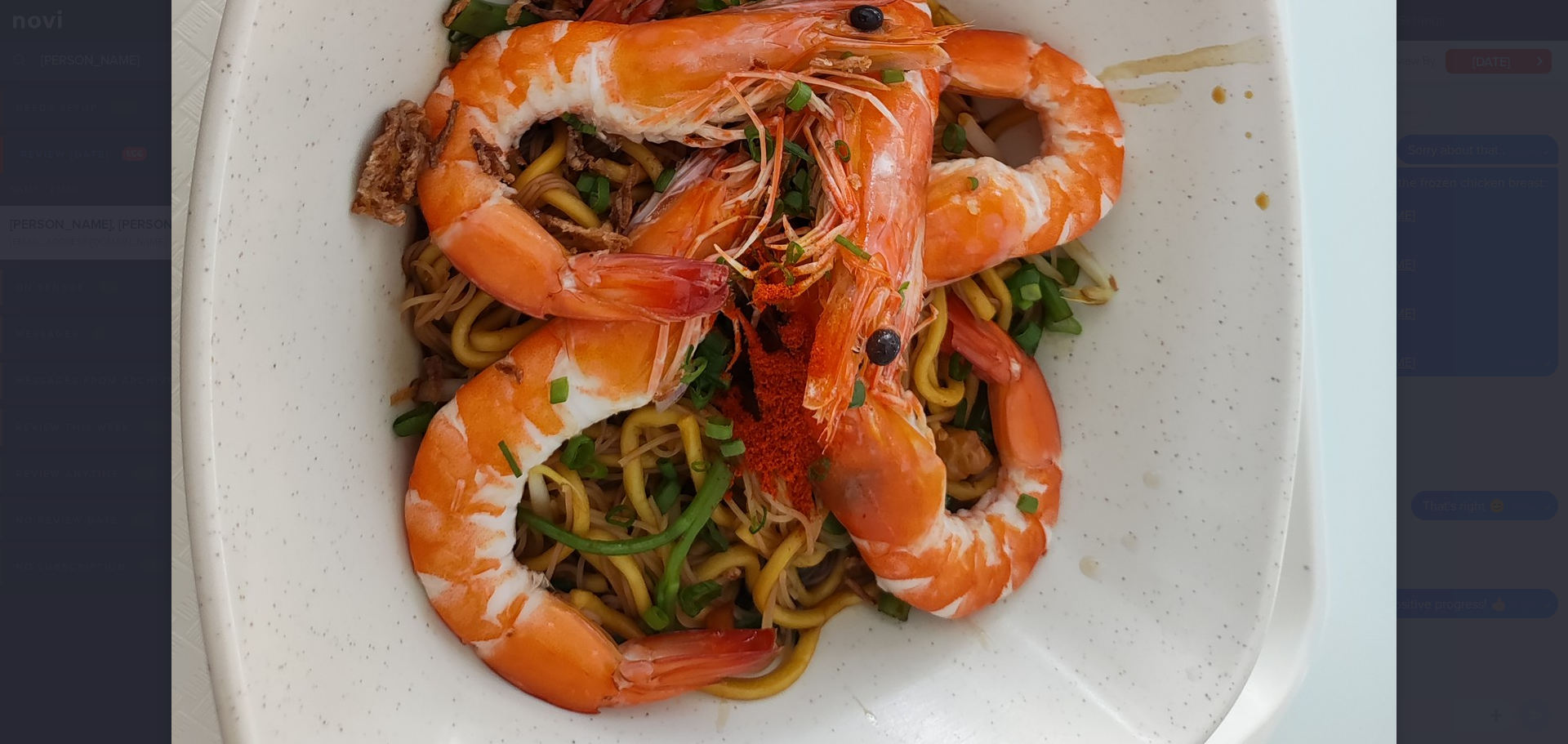
scroll to position [898, 0]
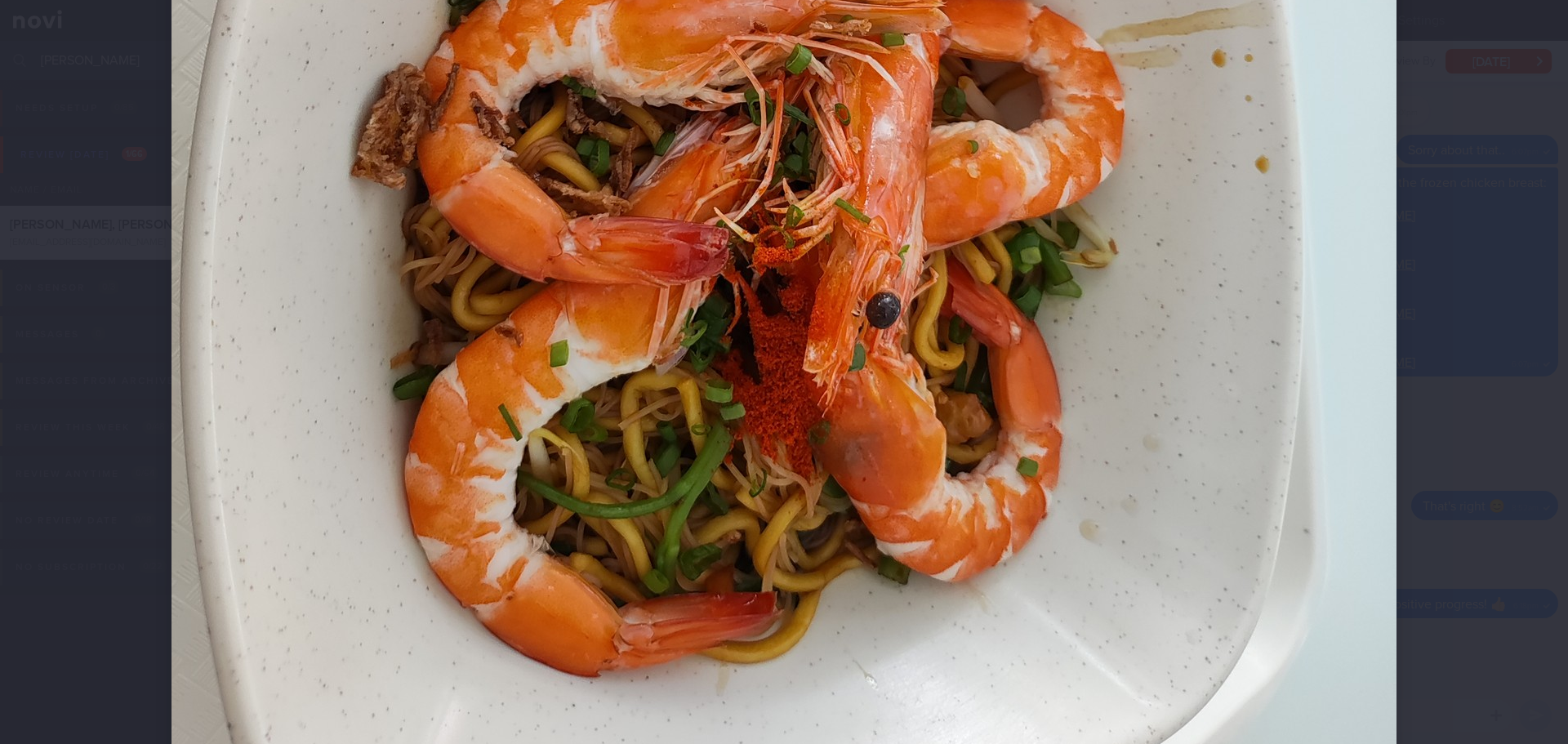
click at [1469, 275] on div at bounding box center [784, 372] width 1568 height 744
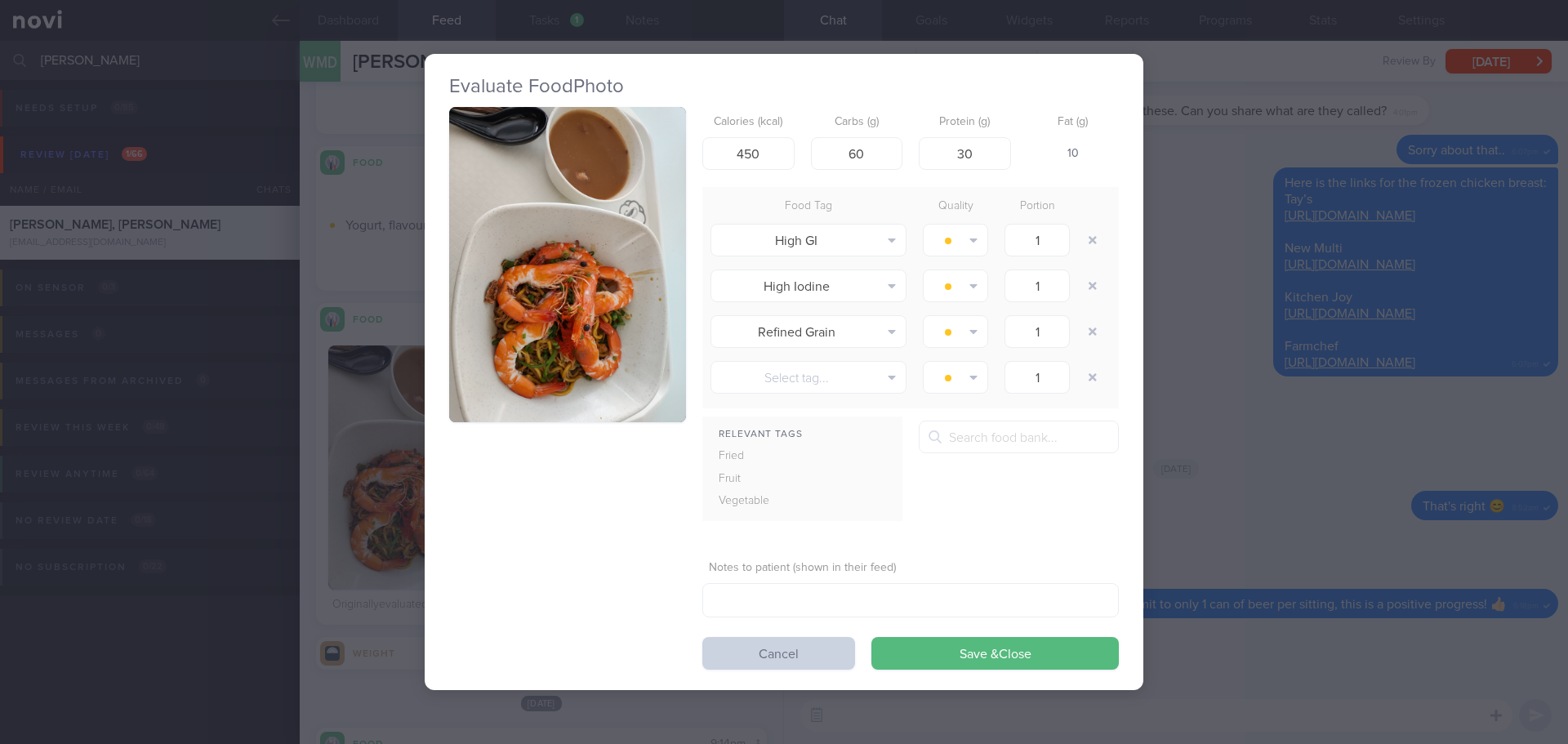
click at [762, 651] on button "Cancel" at bounding box center [779, 653] width 153 height 33
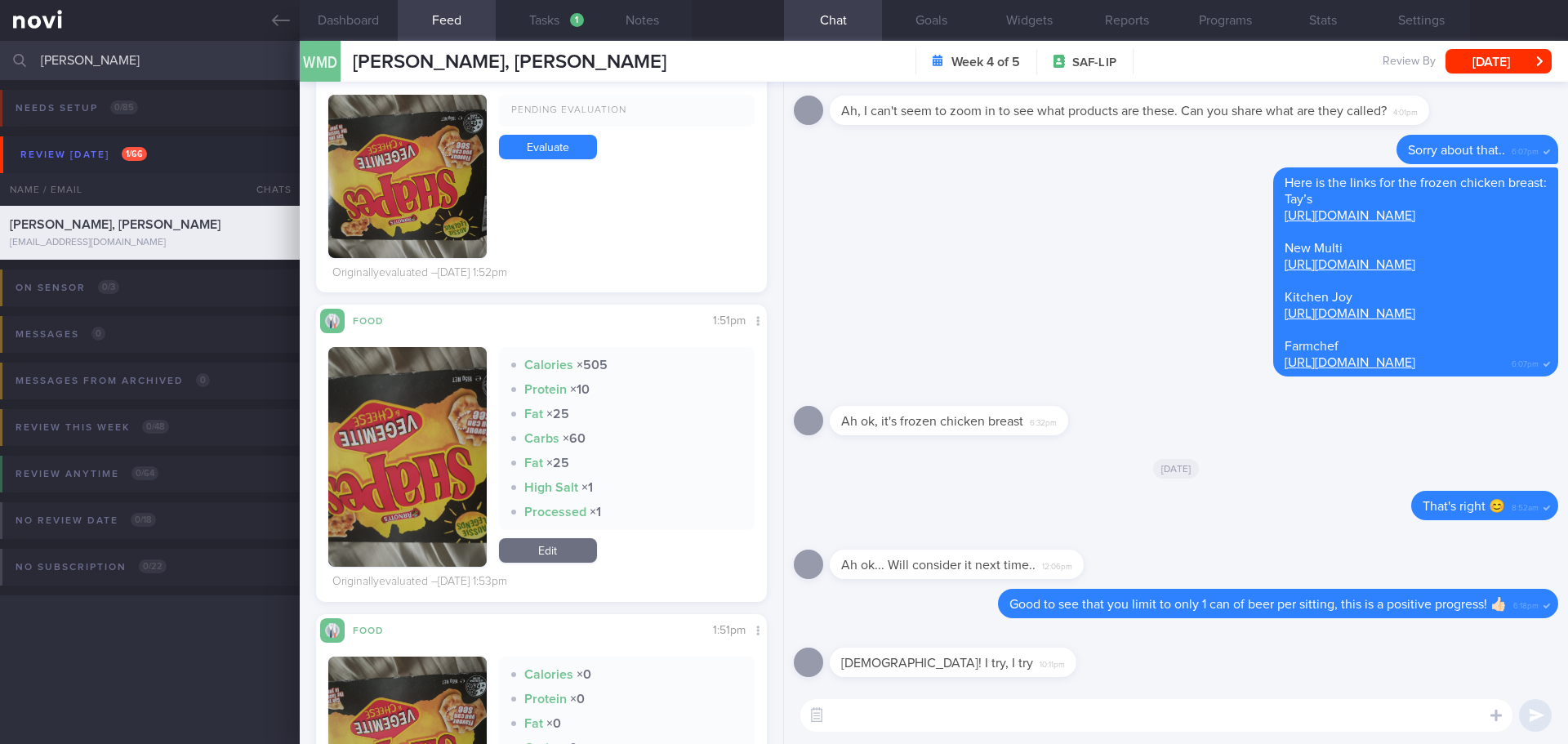
scroll to position [2858, 0]
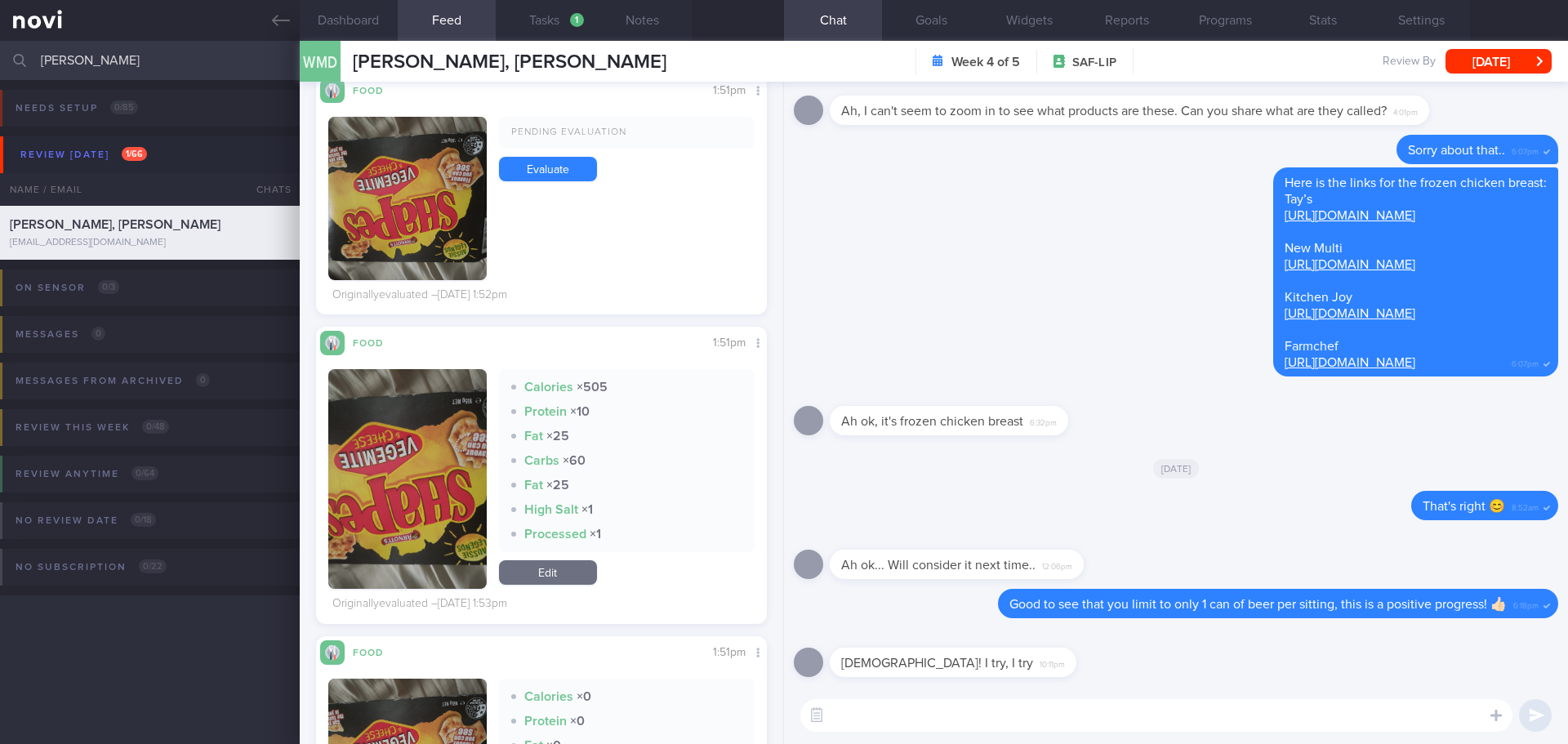
click at [402, 256] on button "button" at bounding box center [407, 198] width 158 height 163
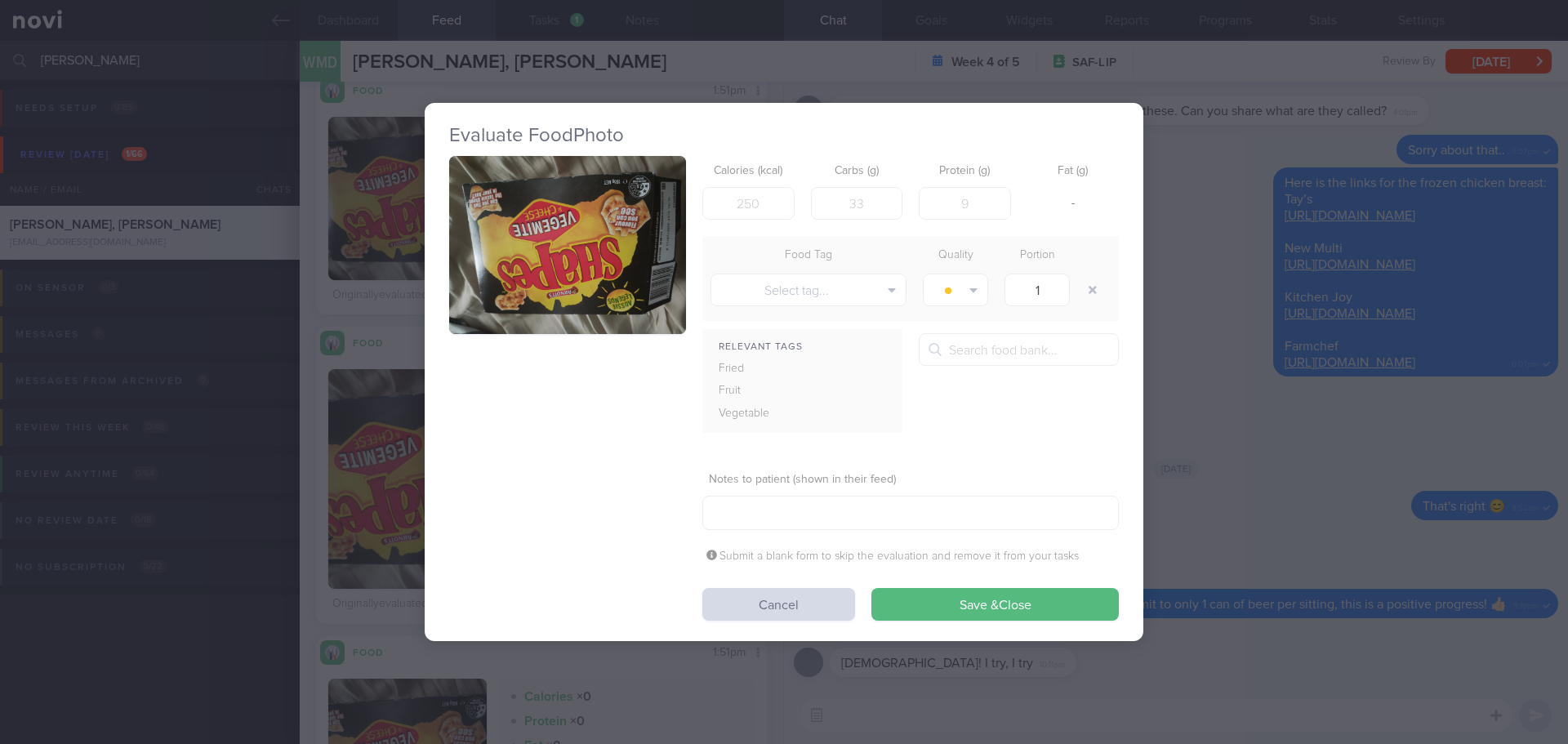
click at [539, 238] on button "button" at bounding box center [568, 245] width 237 height 178
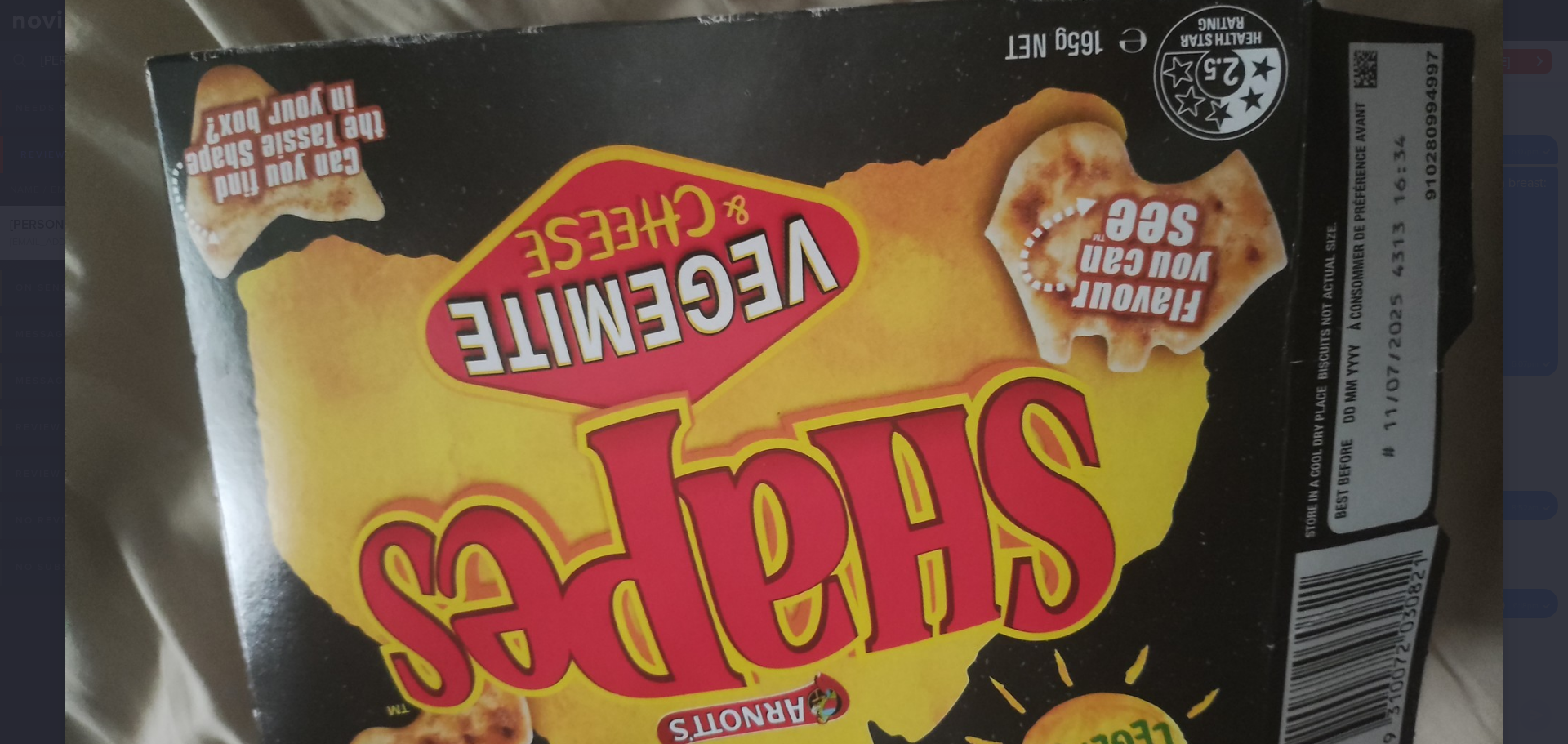
scroll to position [409, 0]
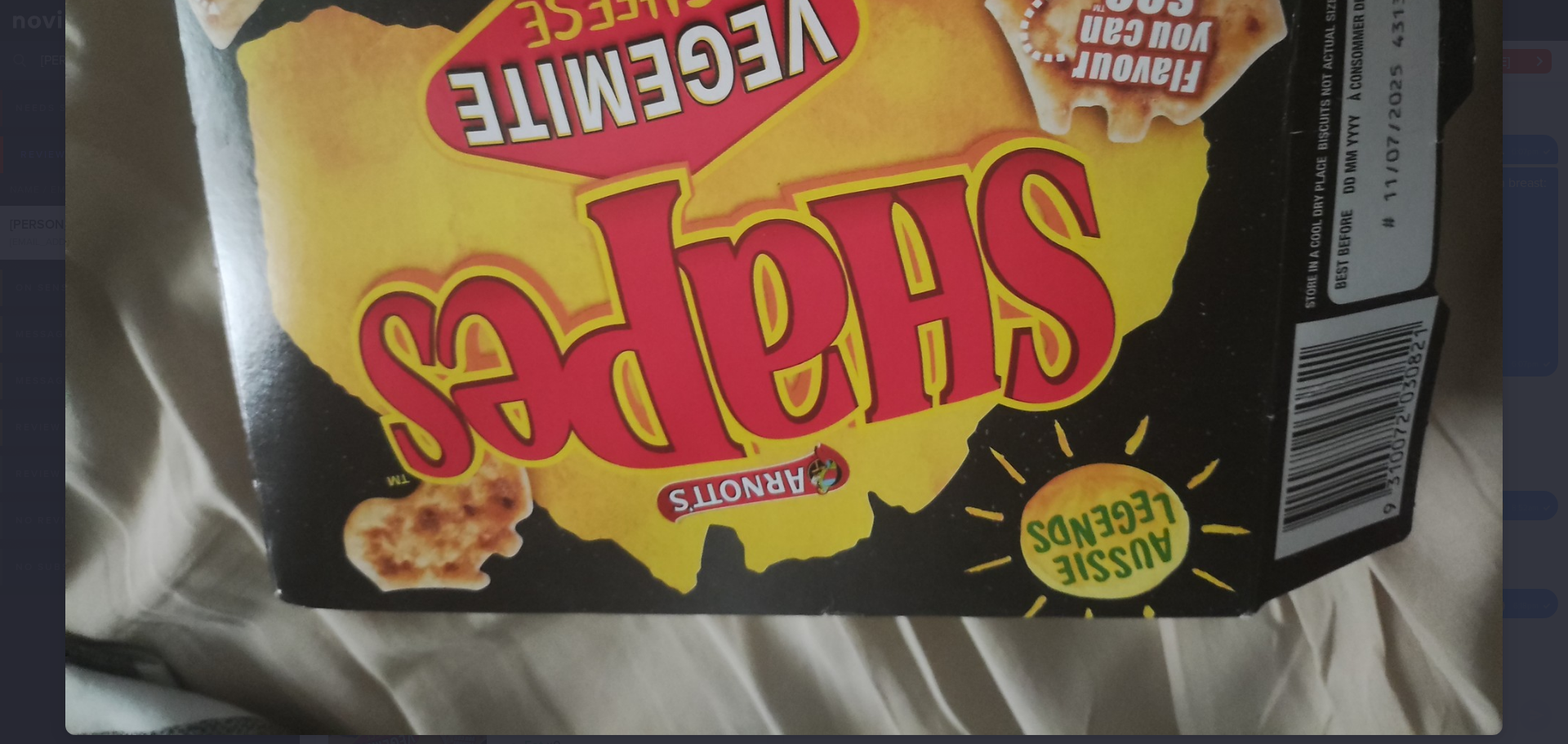
click at [1551, 224] on div at bounding box center [784, 195] width 1568 height 1208
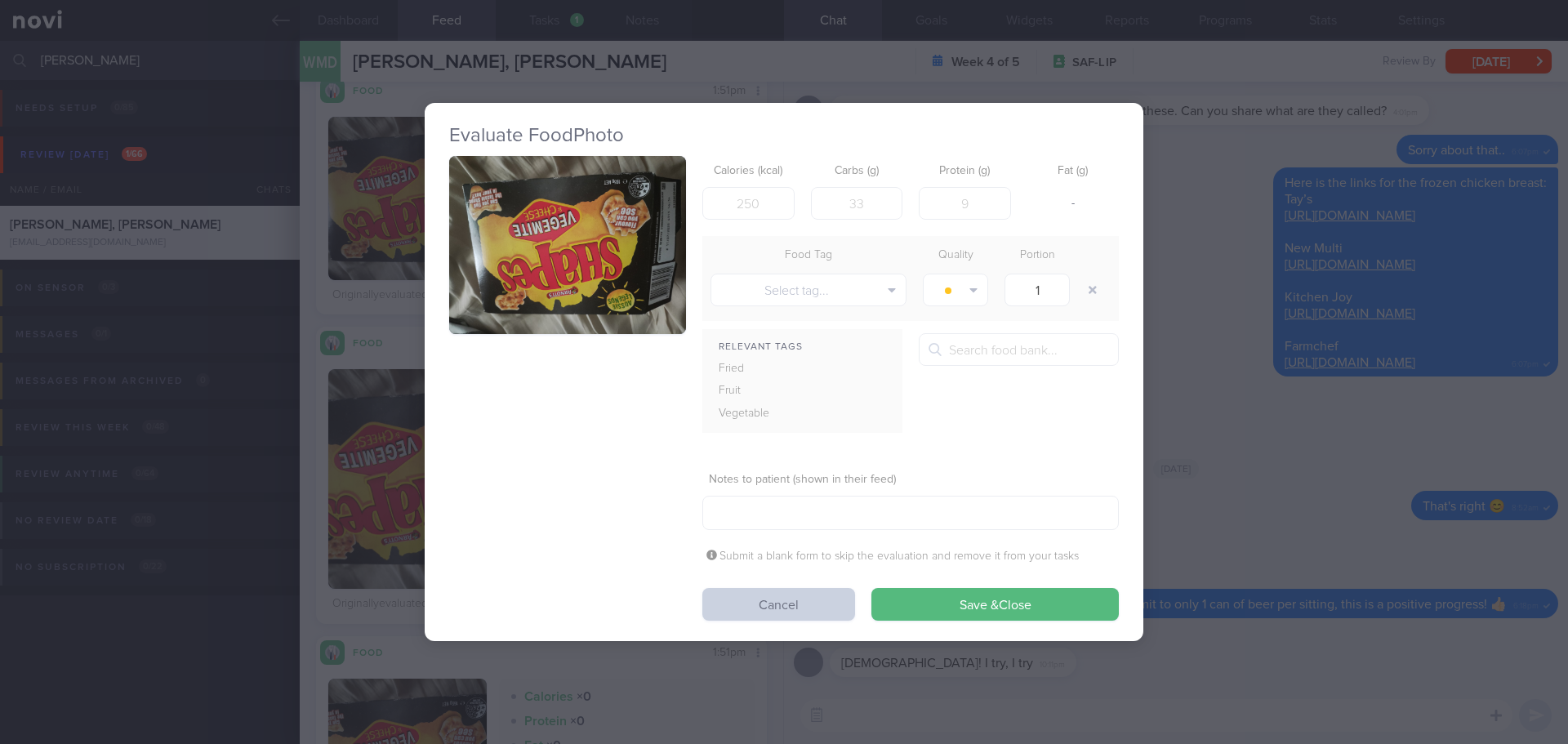
click at [780, 615] on button "Cancel" at bounding box center [779, 604] width 153 height 33
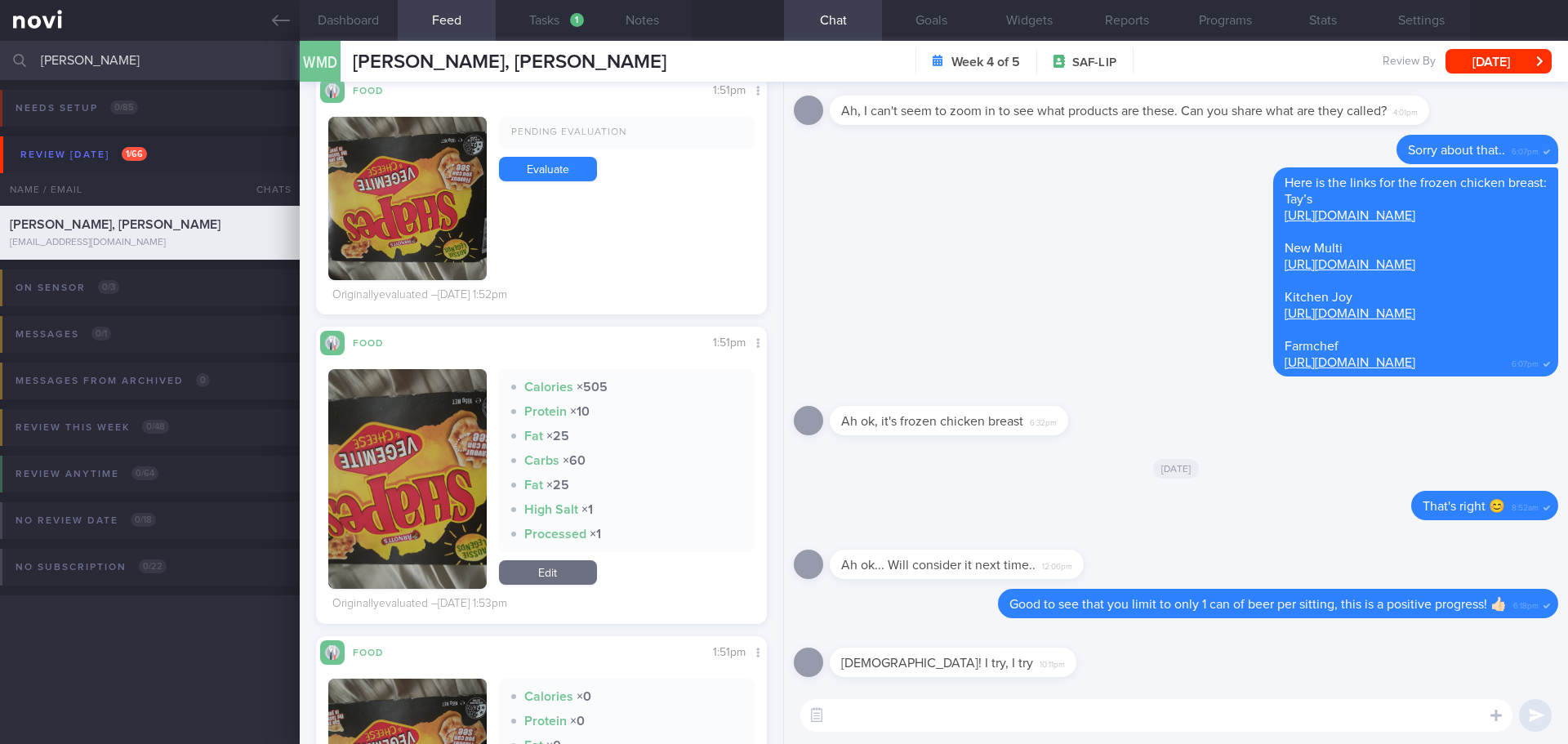
click at [959, 710] on textarea at bounding box center [1157, 715] width 712 height 33
click at [1022, 725] on textarea "Hi Donald, Elizabeth here." at bounding box center [1157, 715] width 712 height 33
drag, startPoint x: 1029, startPoint y: 719, endPoint x: 983, endPoint y: 720, distance: 46.0
click at [983, 720] on textarea "Hi Donald, Elizabeth here. I will see you tomorrow in clinic for end program re…" at bounding box center [1157, 715] width 712 height 33
type textarea "Hi [PERSON_NAME] here. See you [DATE] in clinic for end program review."
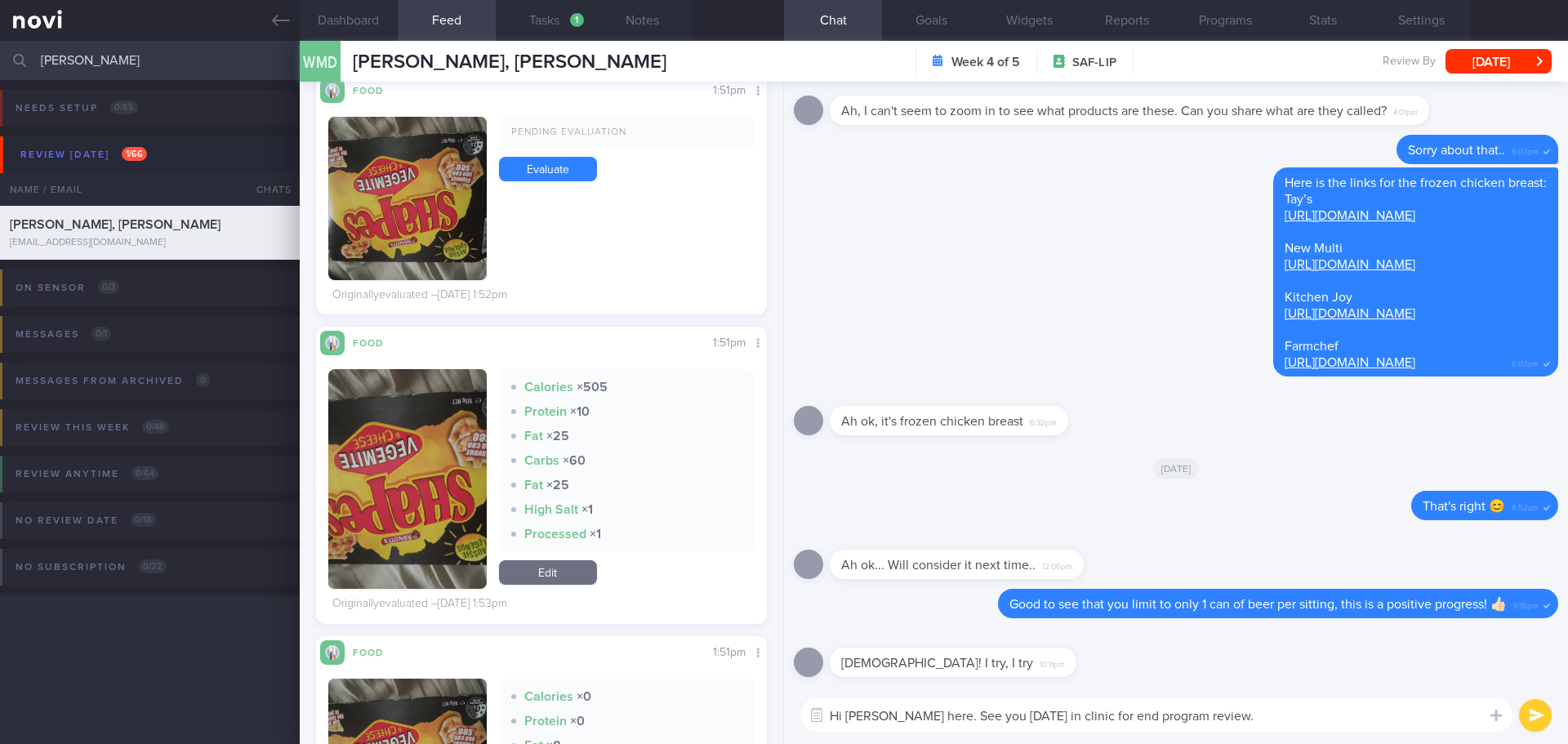
click at [1541, 720] on button "submit" at bounding box center [1535, 715] width 33 height 33
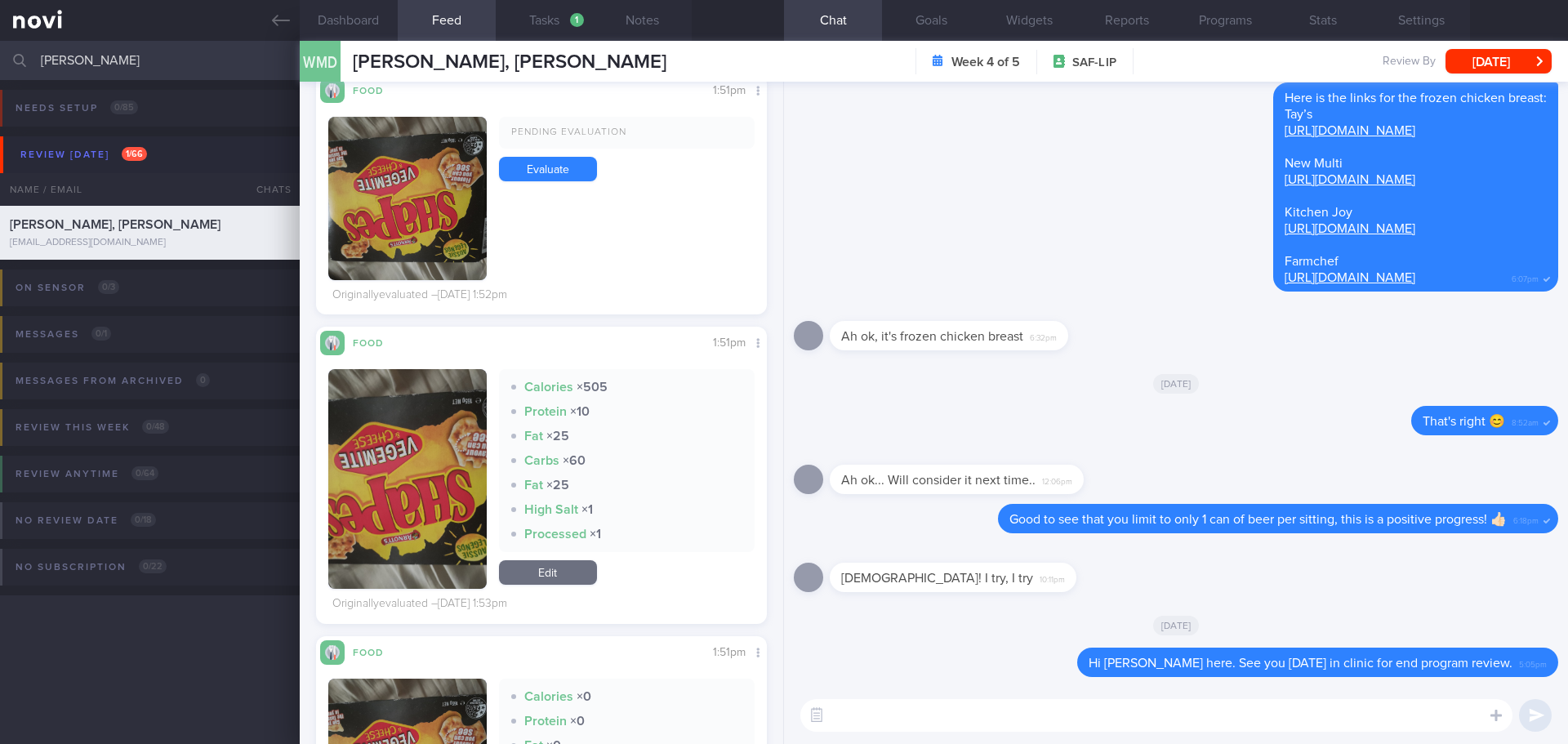
click at [1297, 718] on textarea at bounding box center [1157, 715] width 712 height 33
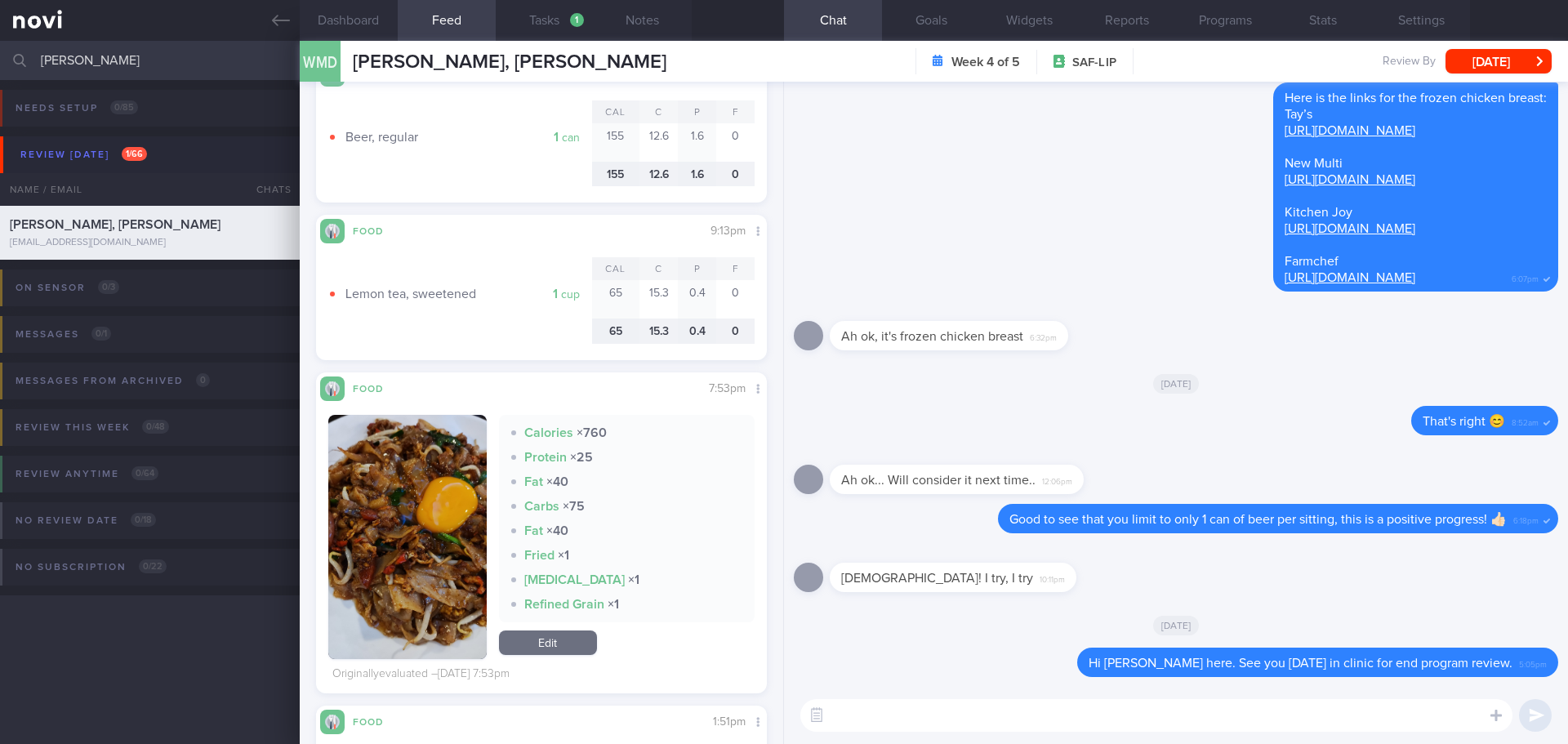
scroll to position [2286, 0]
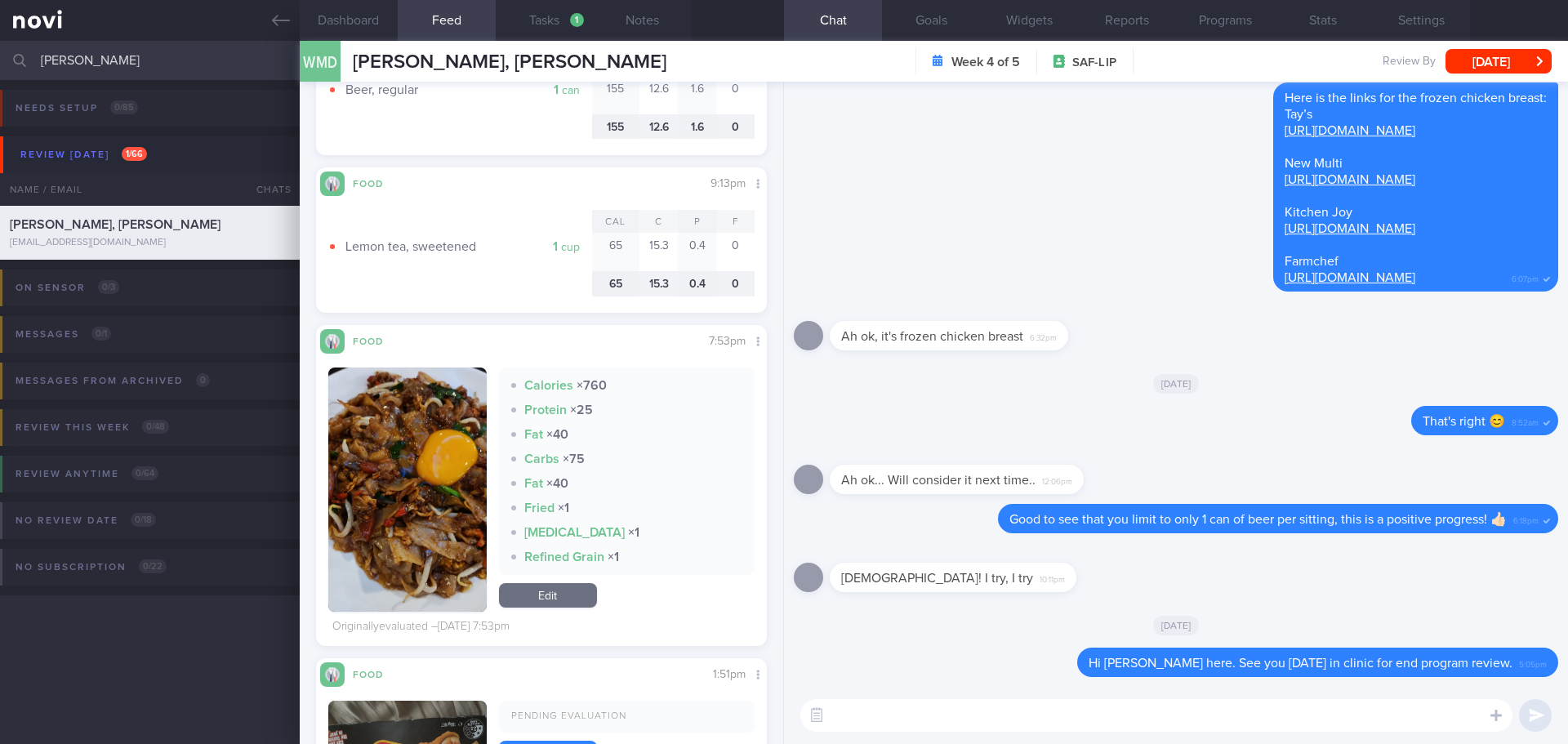
click at [401, 492] on button "button" at bounding box center [407, 489] width 158 height 244
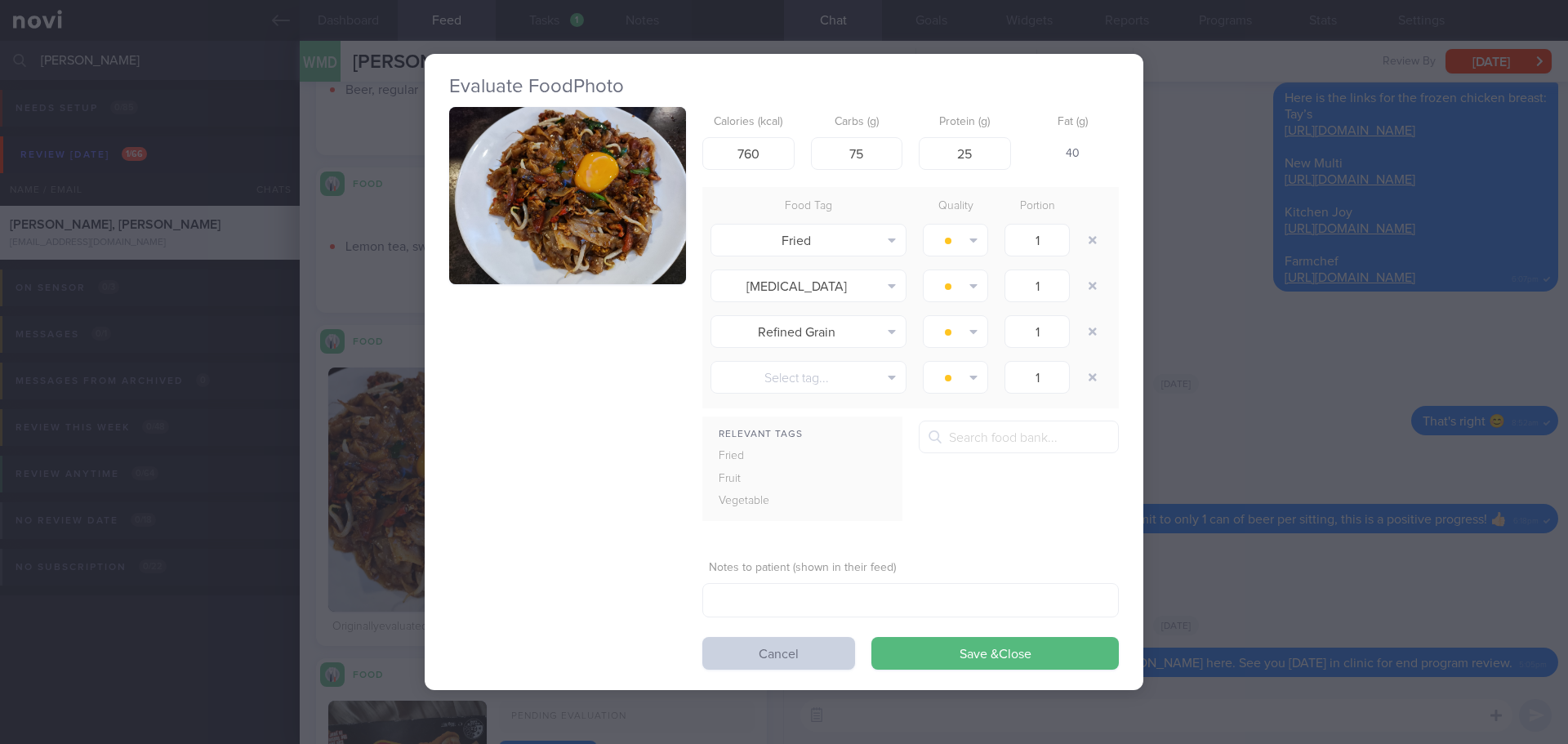
click at [715, 654] on button "Cancel" at bounding box center [779, 653] width 153 height 33
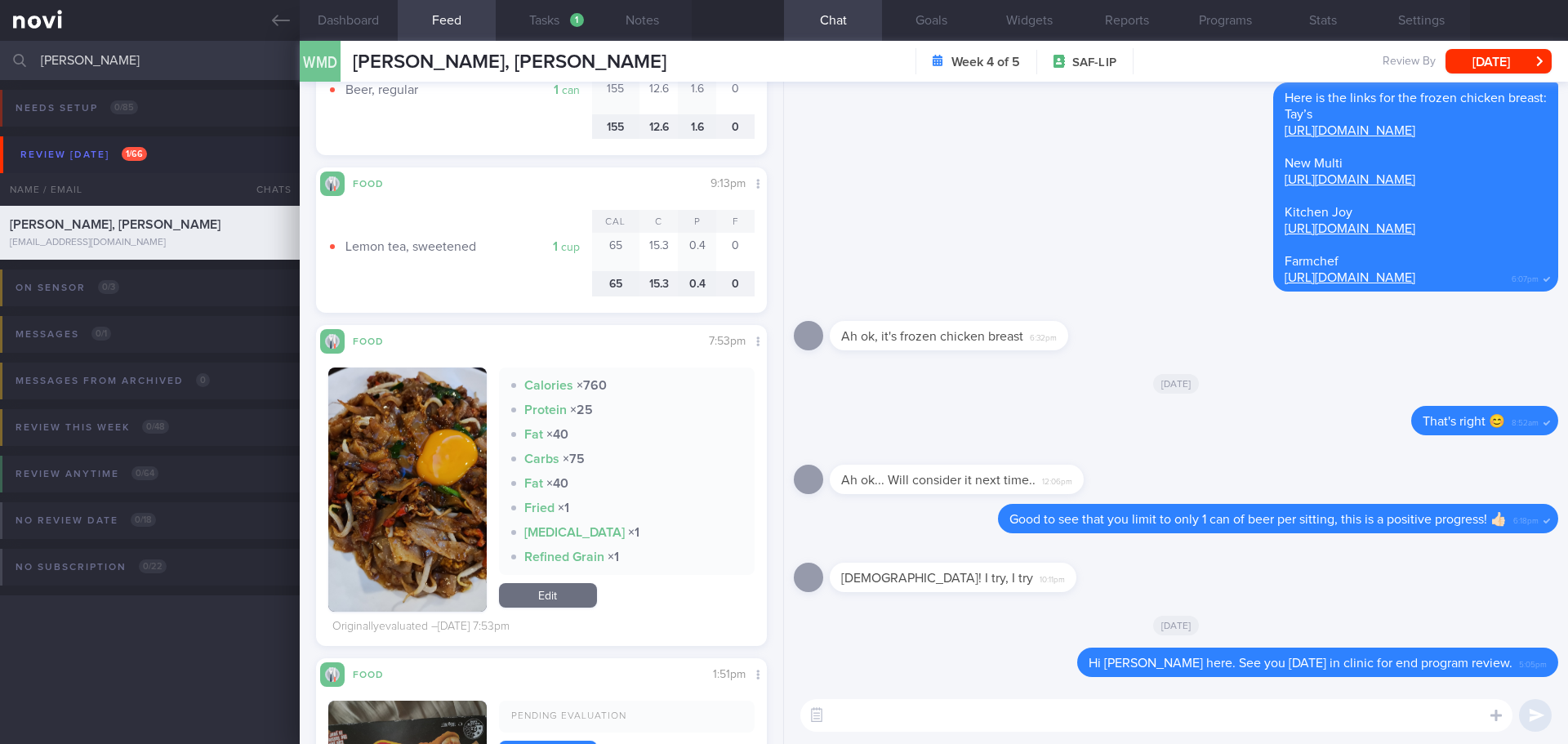
scroll to position [2694, 0]
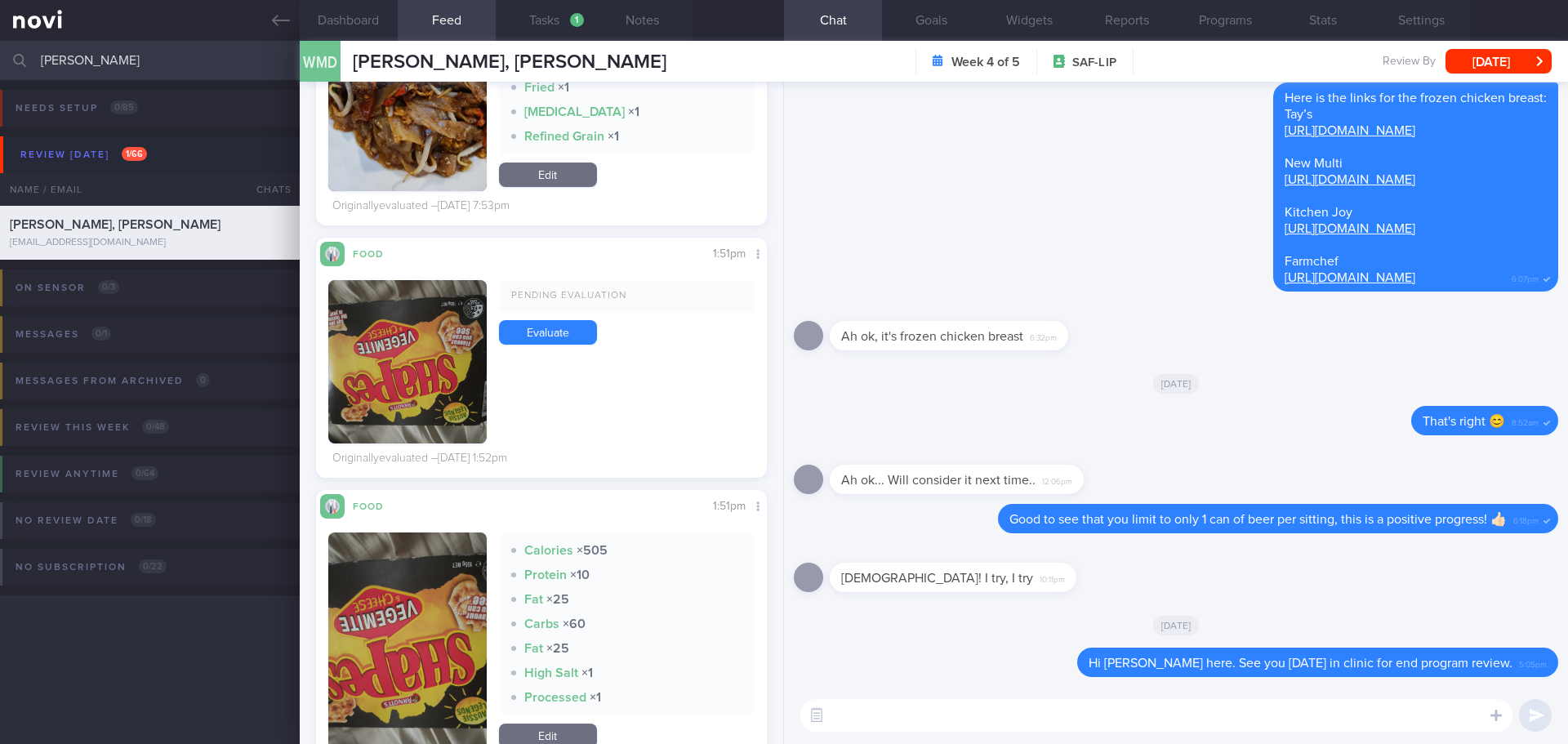
click at [868, 725] on textarea at bounding box center [1157, 715] width 712 height 33
type textarea "U"
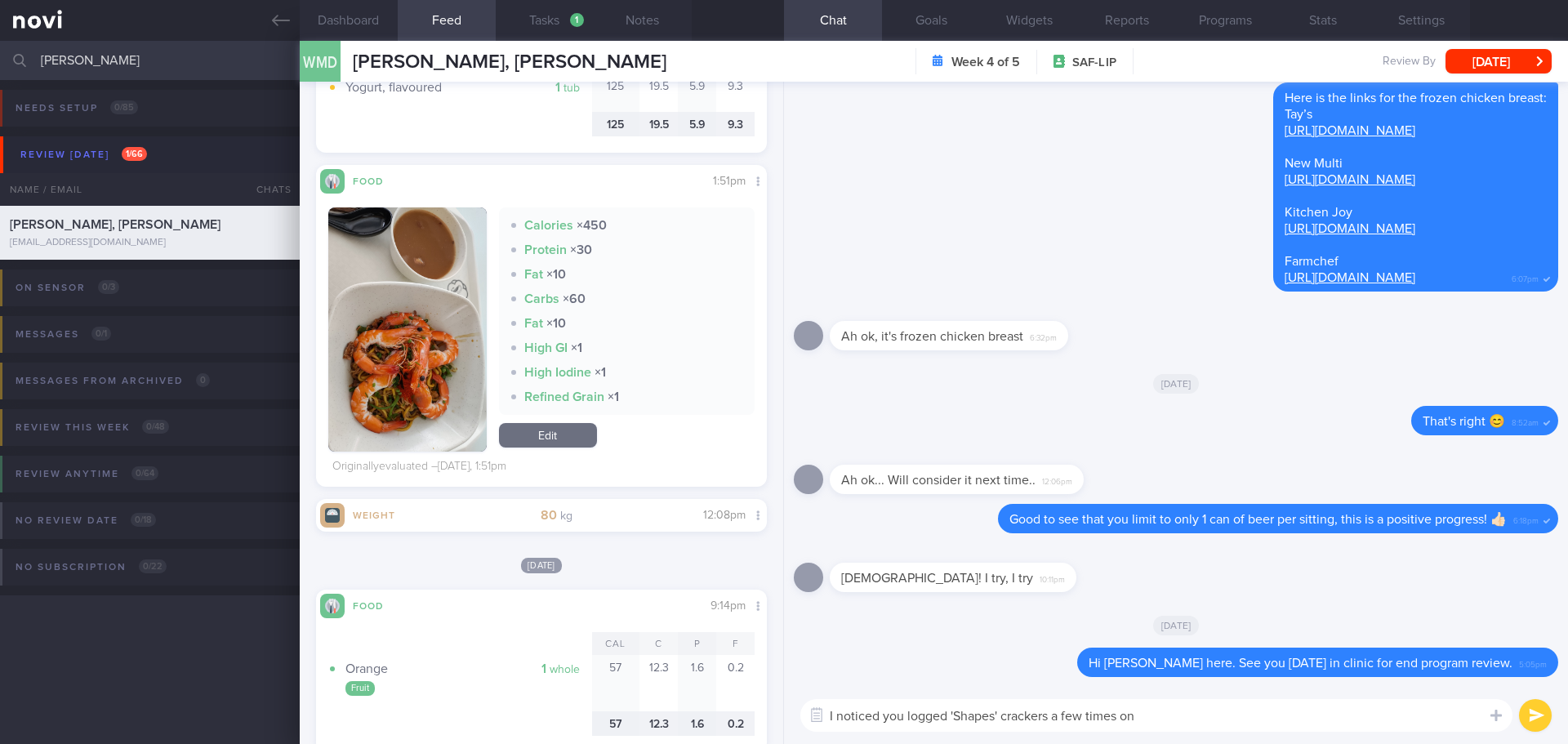
scroll to position [1633, 0]
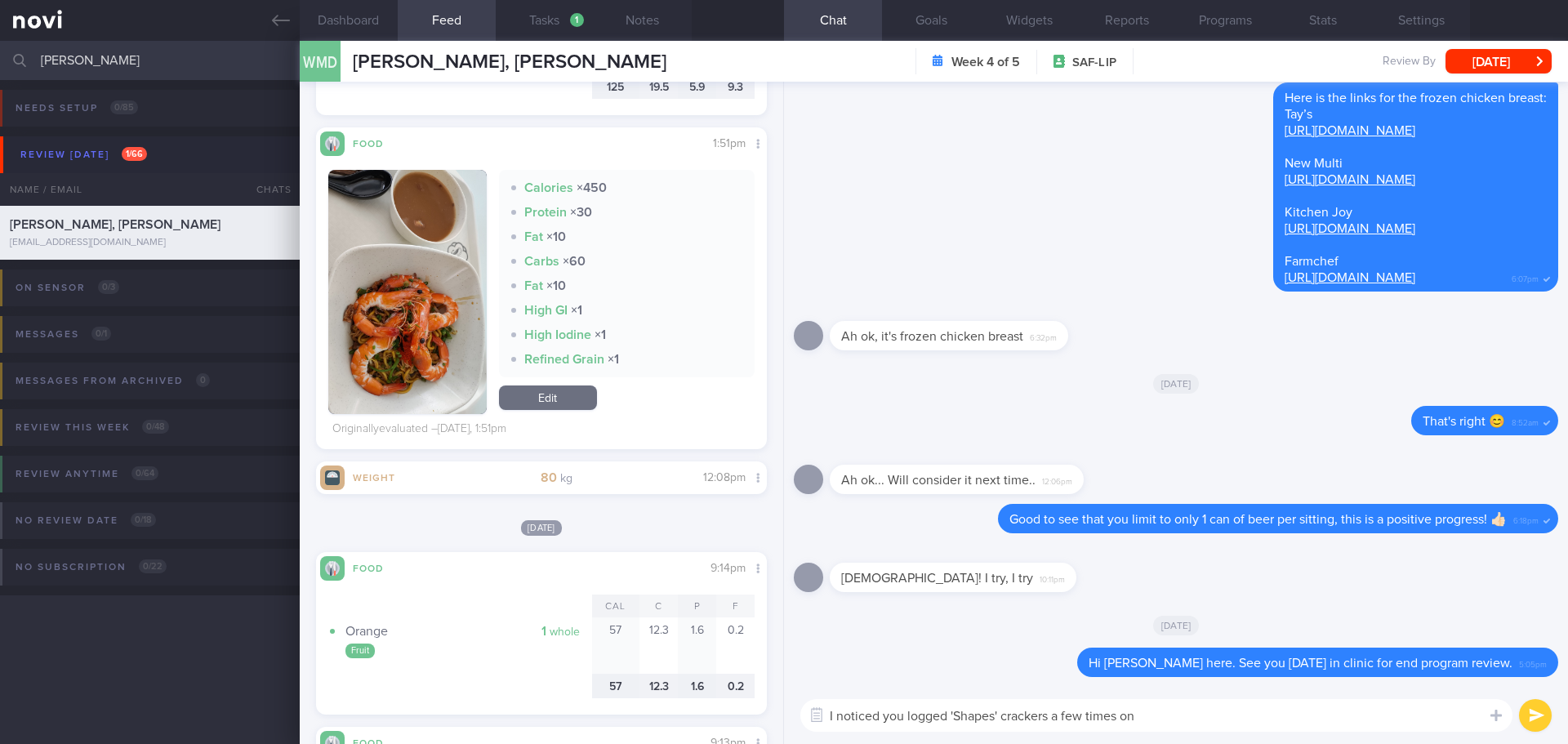
drag, startPoint x: 1157, startPoint y: 710, endPoint x: 1057, endPoint y: 717, distance: 100.2
click at [1057, 717] on textarea "I noticed you logged 'Shapes' crackers a few times on" at bounding box center [1157, 715] width 712 height 33
type textarea "I noticed you logged 'Shapes' crackers [DATE], did you finish full packet?"
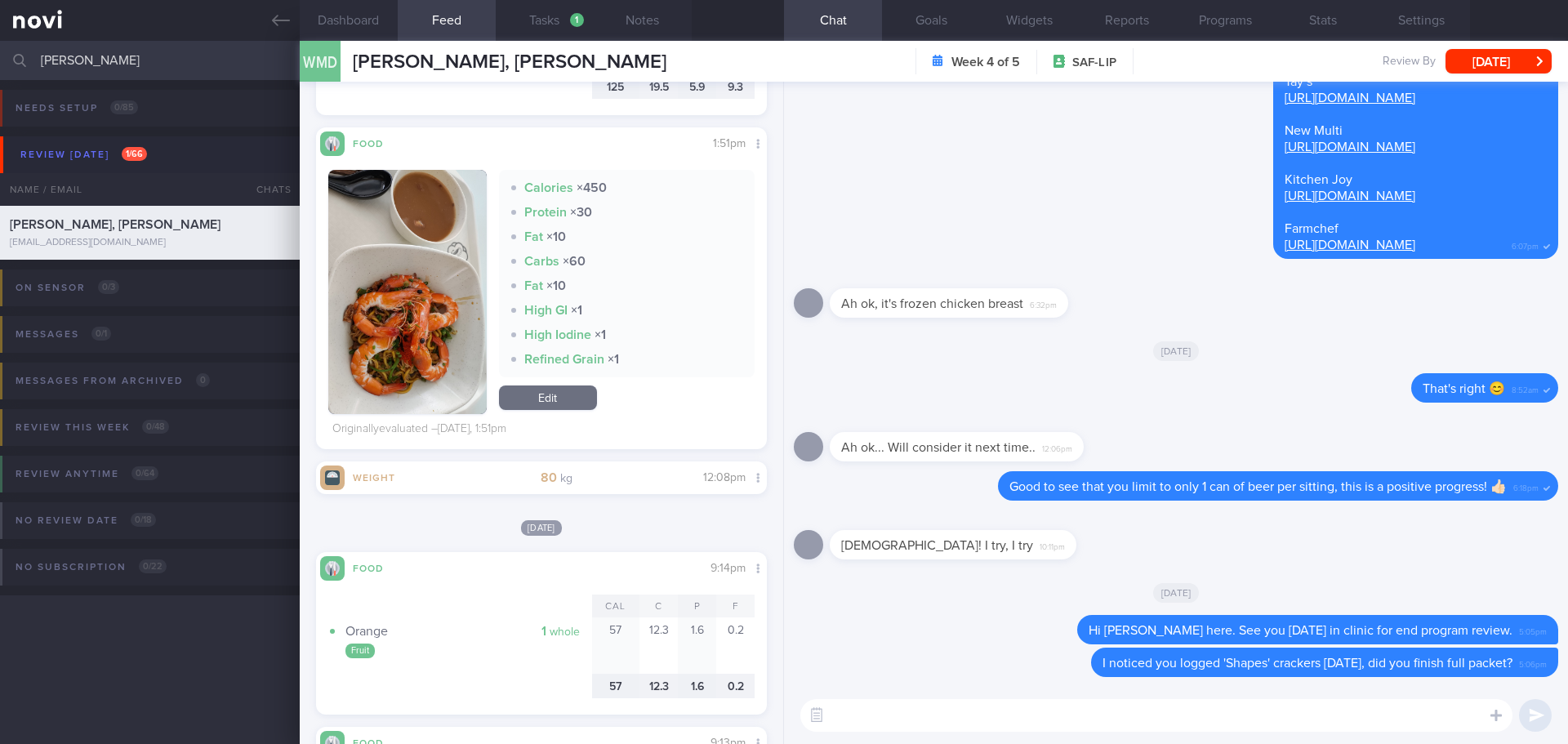
drag, startPoint x: 87, startPoint y: 56, endPoint x: 24, endPoint y: 58, distance: 63.0
click at [24, 58] on div "donald Assigned patients Assigned patients All active patients Archived patients" at bounding box center [784, 60] width 1568 height 39
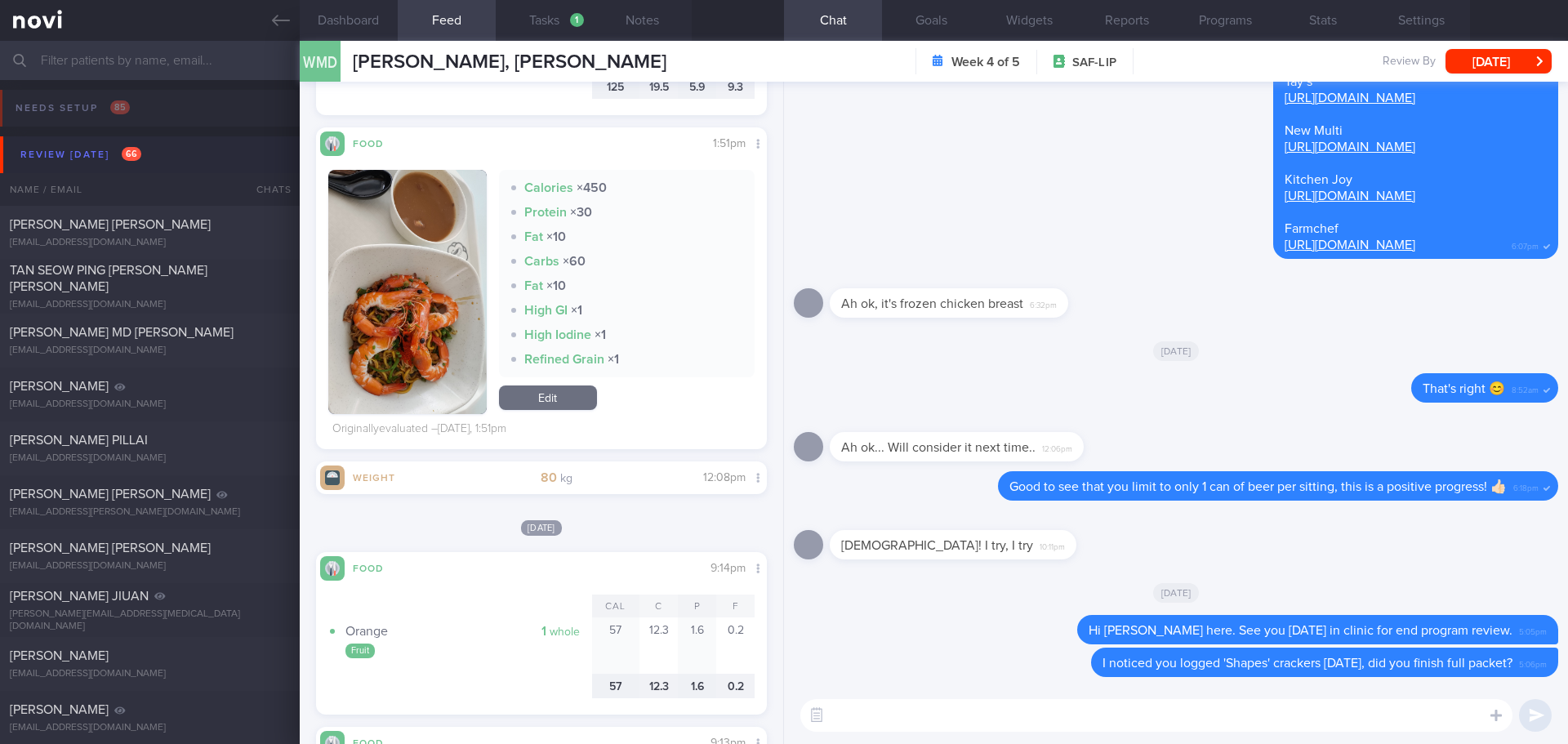
click at [77, 166] on button "Review today 66" at bounding box center [787, 154] width 1573 height 37
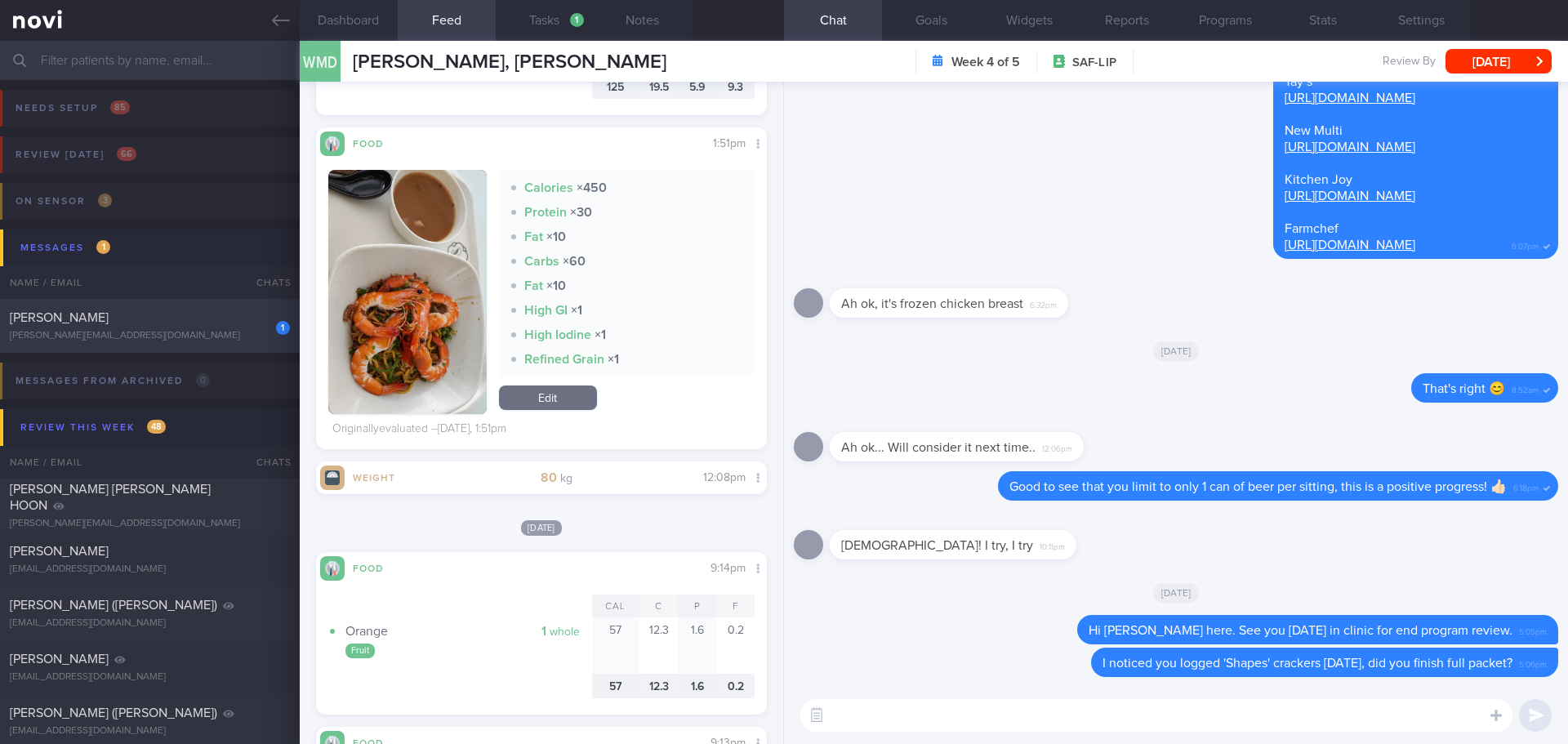
click at [162, 312] on div "[PERSON_NAME]" at bounding box center [147, 318] width 276 height 17
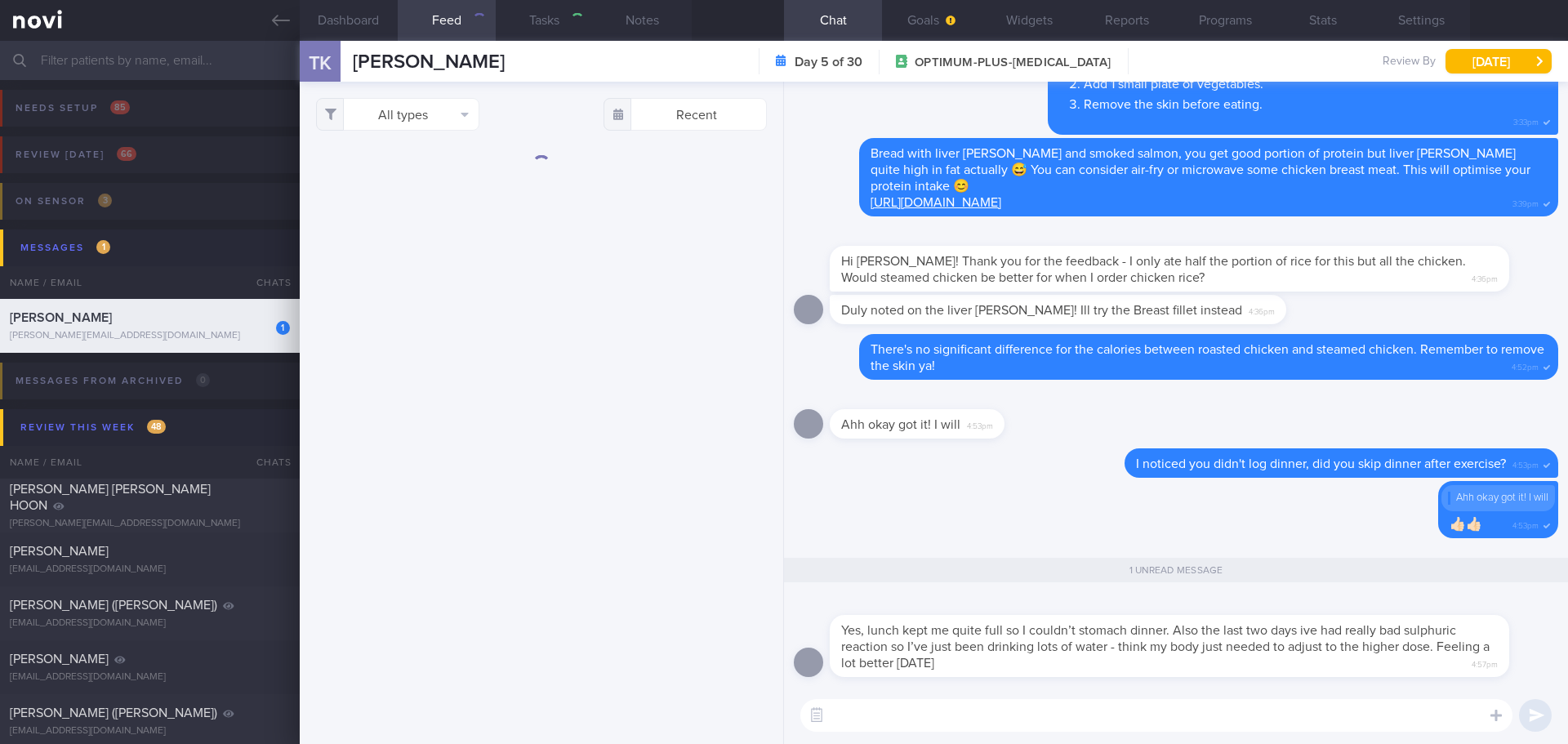
checkbox input "true"
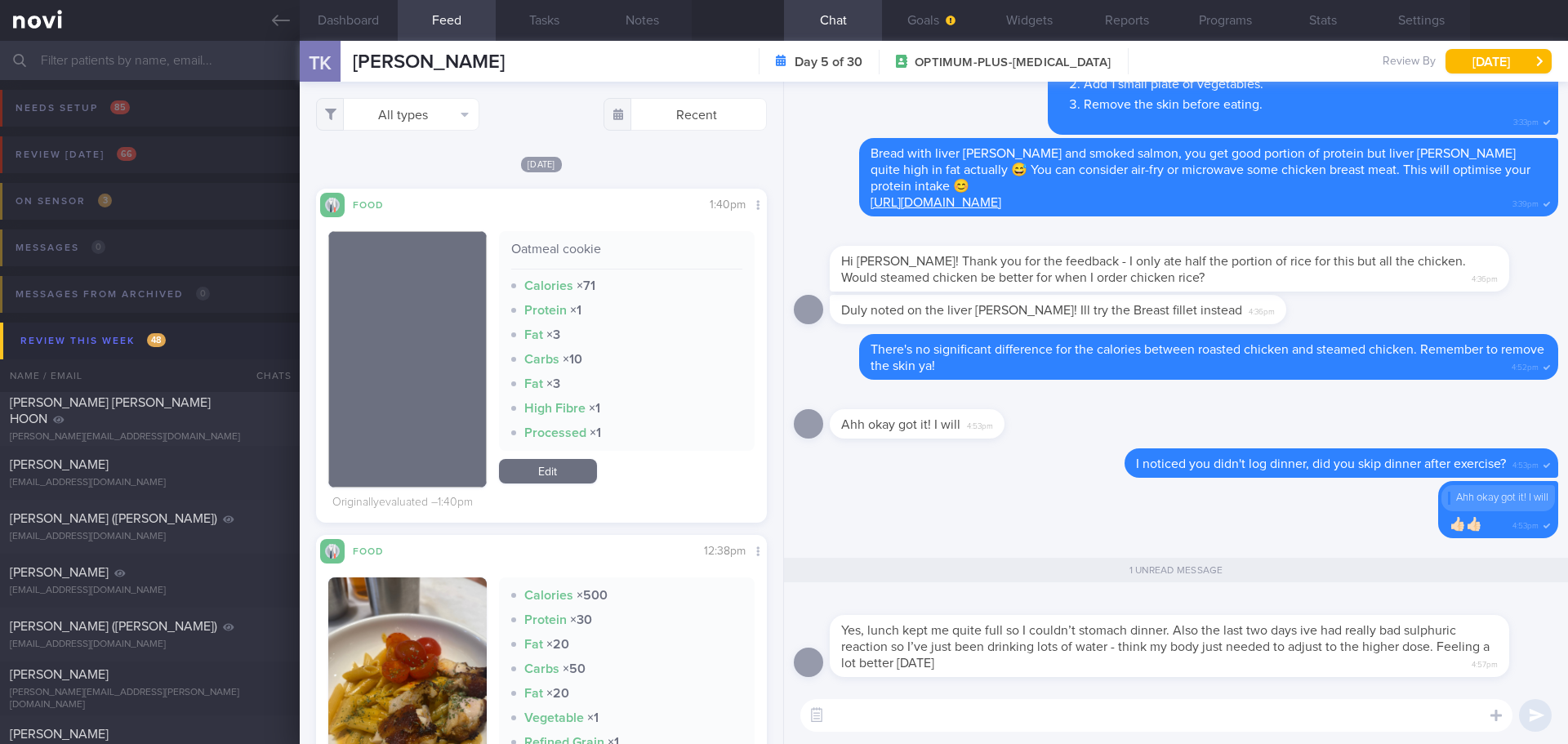
click at [848, 721] on textarea at bounding box center [1157, 715] width 712 height 33
click at [878, 723] on textarea at bounding box center [1157, 715] width 712 height 33
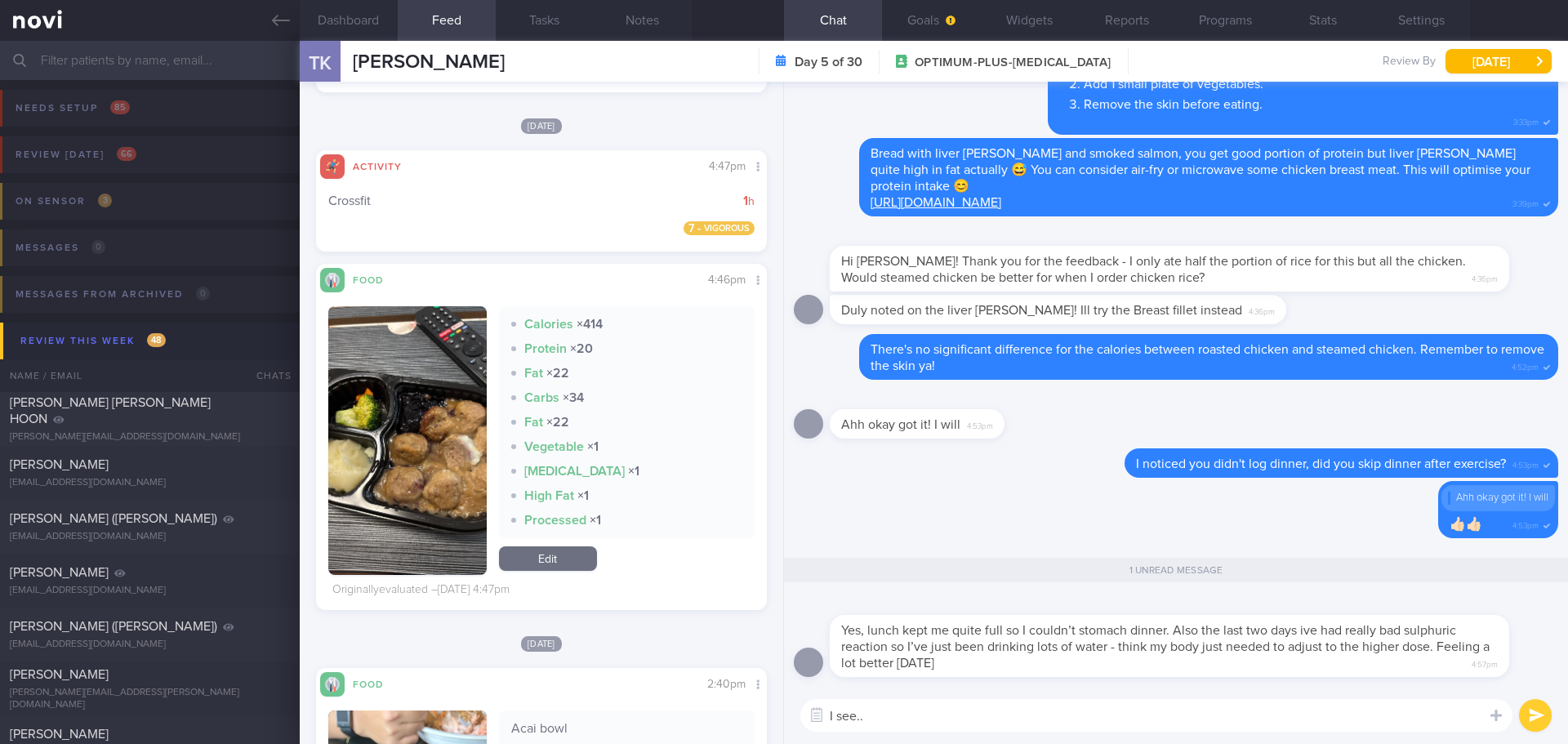
scroll to position [4409, 0]
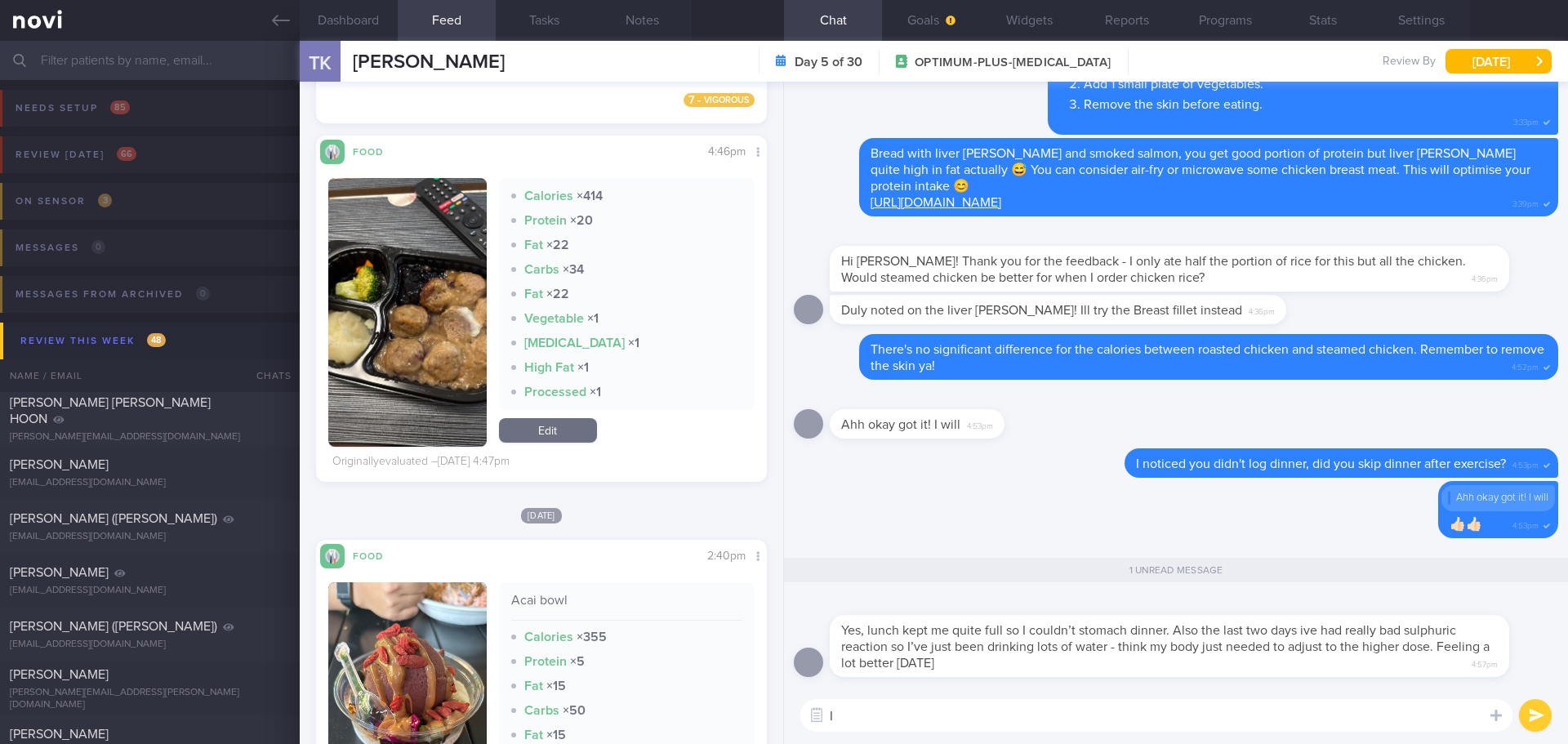
type textarea "I"
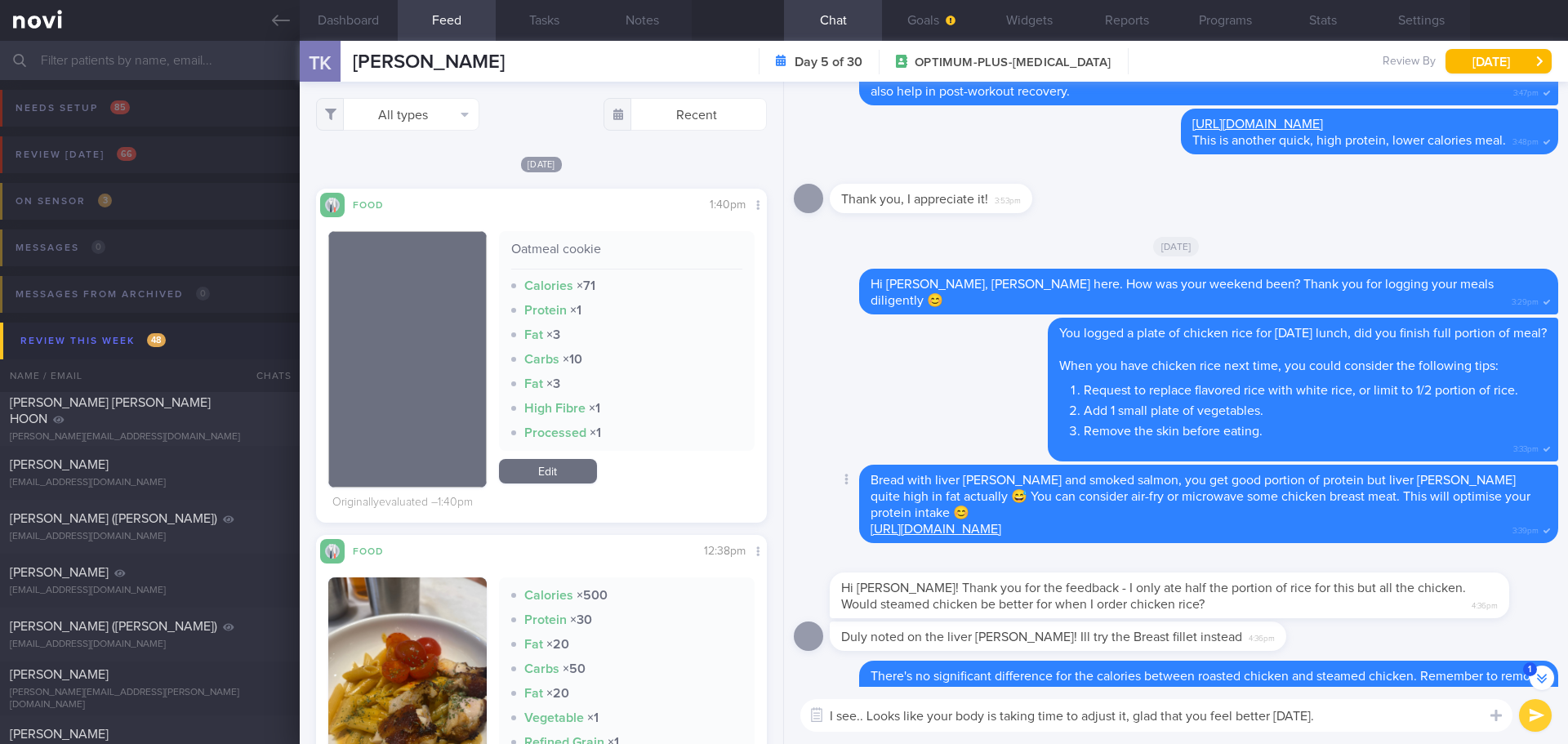
scroll to position [0, 0]
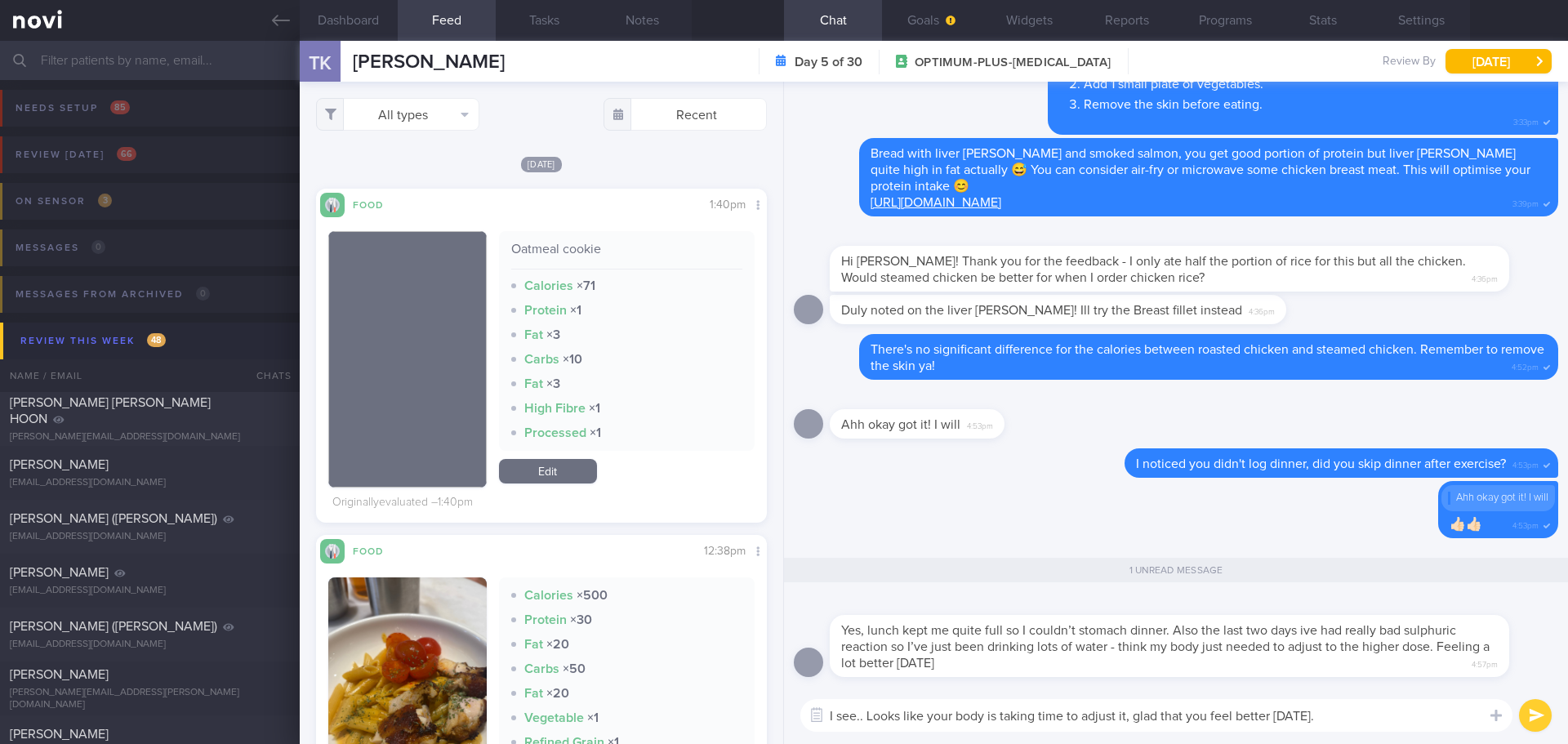
click at [1325, 724] on textarea "I see.. Looks like your body is taking time to adjust it, glad that you feel be…" at bounding box center [1157, 715] width 712 height 33
type textarea "I see.. Looks like your body is taking time to adjust it, glad that you feel be…"
click at [1250, 25] on button "Programs" at bounding box center [1225, 20] width 98 height 41
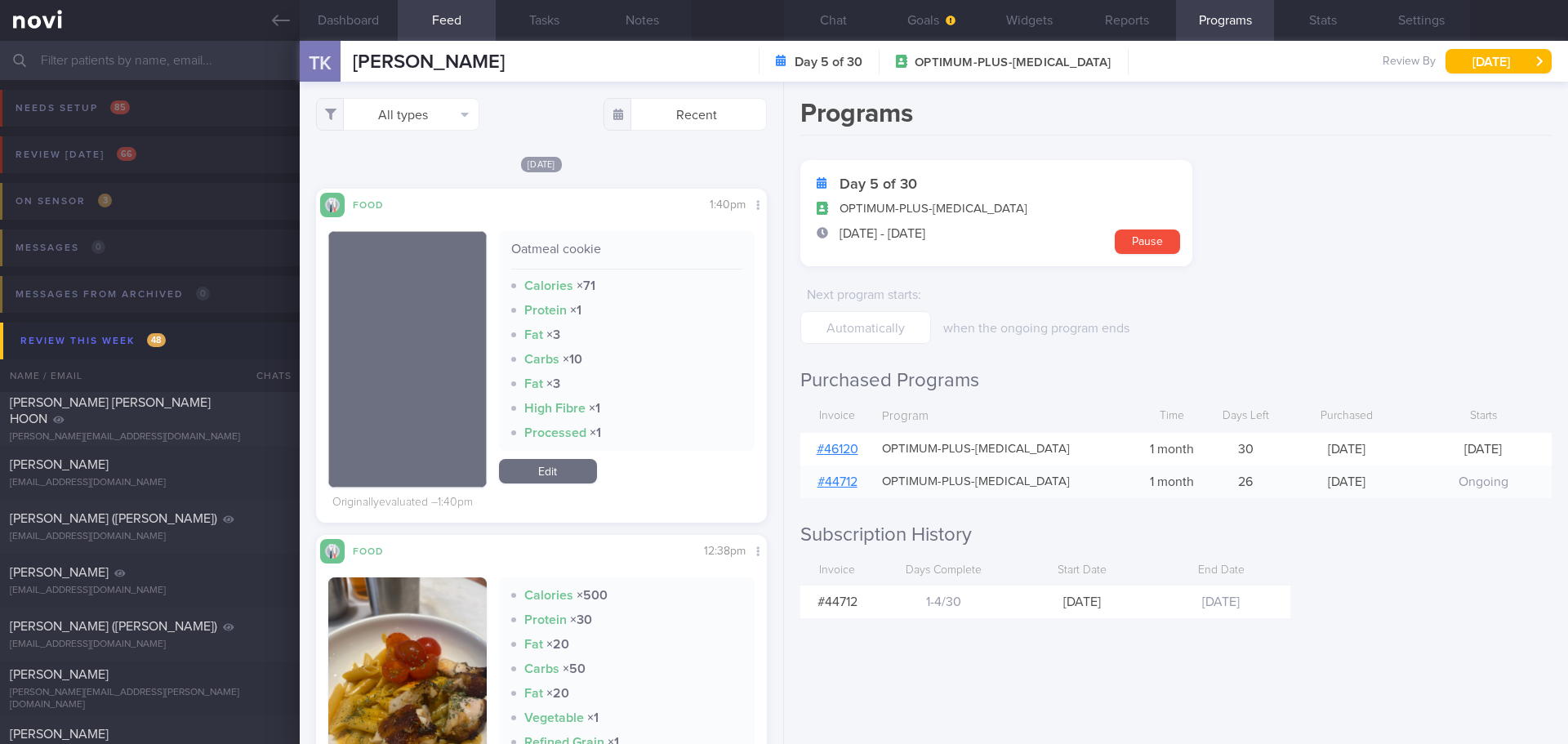
click at [855, 442] on link "# 46120" at bounding box center [837, 448] width 41 height 13
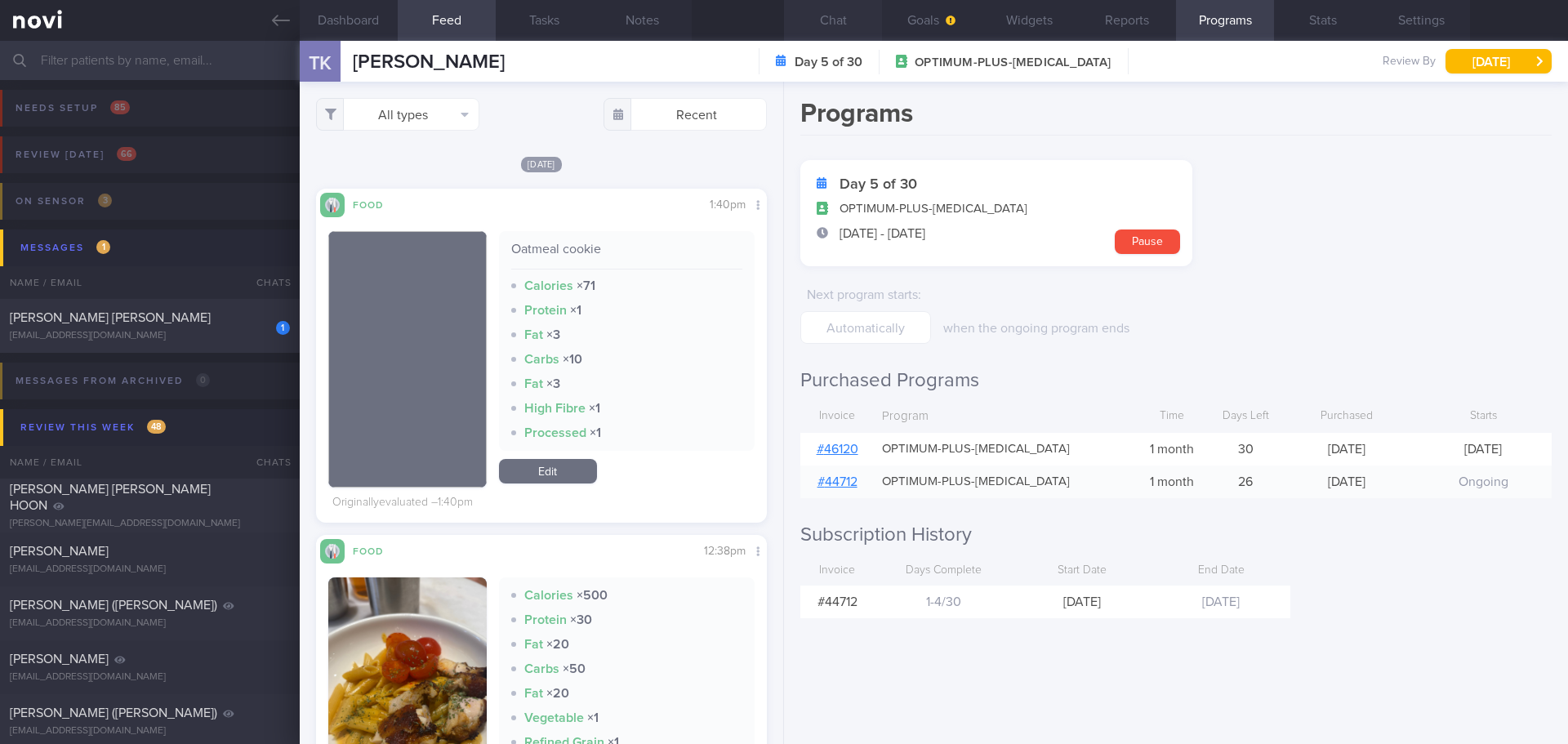
click at [825, 11] on button "Chat" at bounding box center [833, 20] width 98 height 41
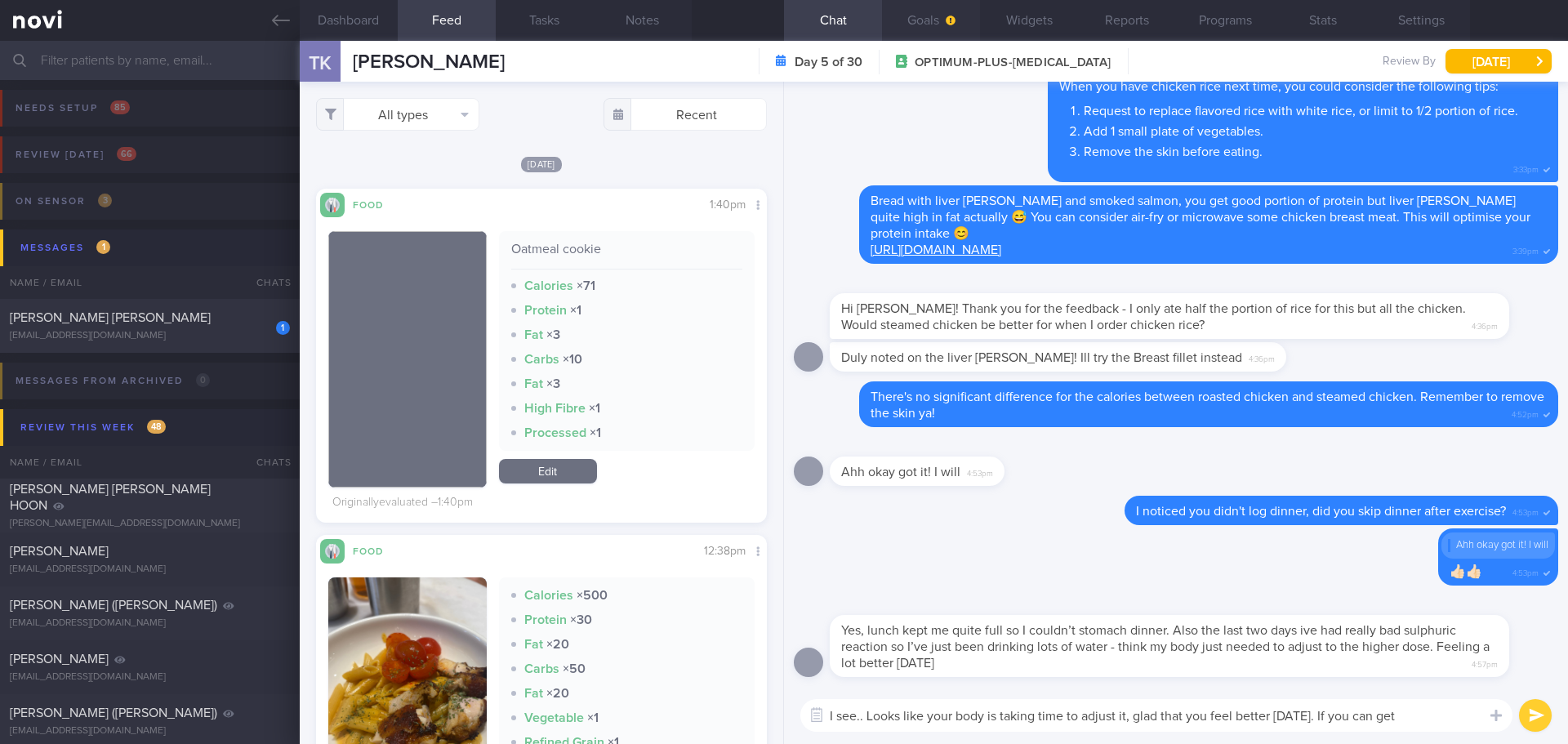
click at [955, 19] on icon "button" at bounding box center [950, 20] width 10 height 10
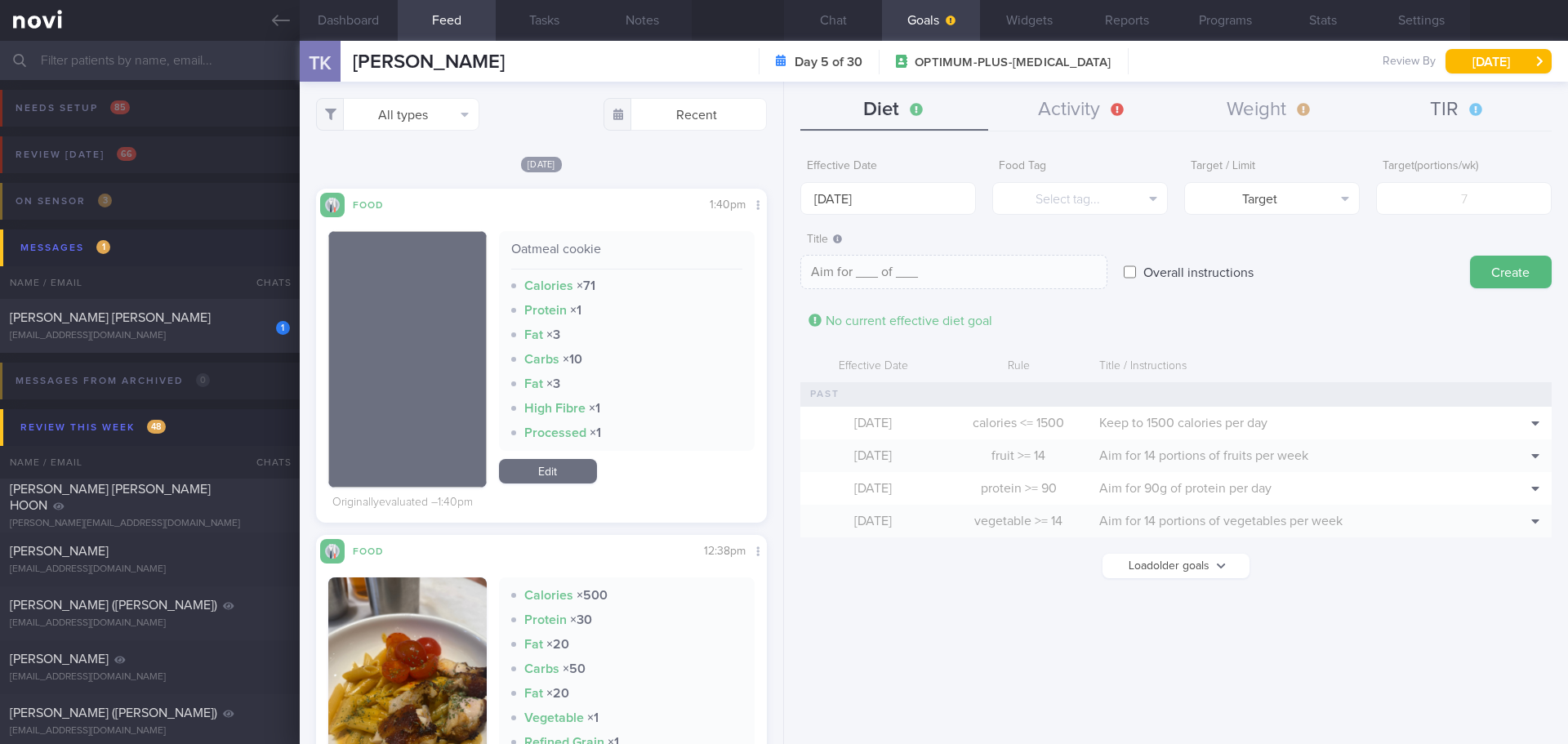
click at [1426, 98] on button "TIR" at bounding box center [1458, 110] width 188 height 41
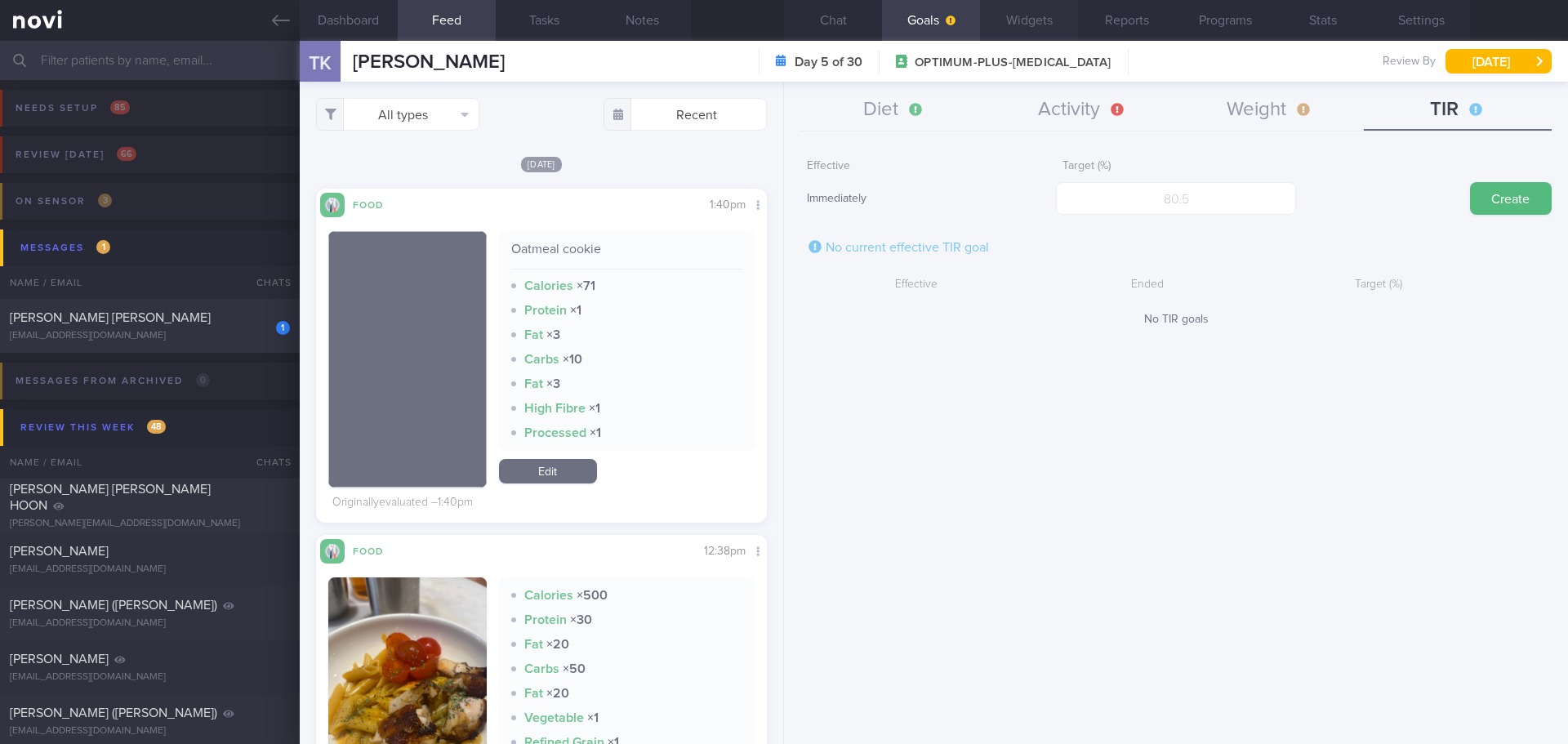
click at [1040, 16] on button "Widgets" at bounding box center [1029, 20] width 98 height 41
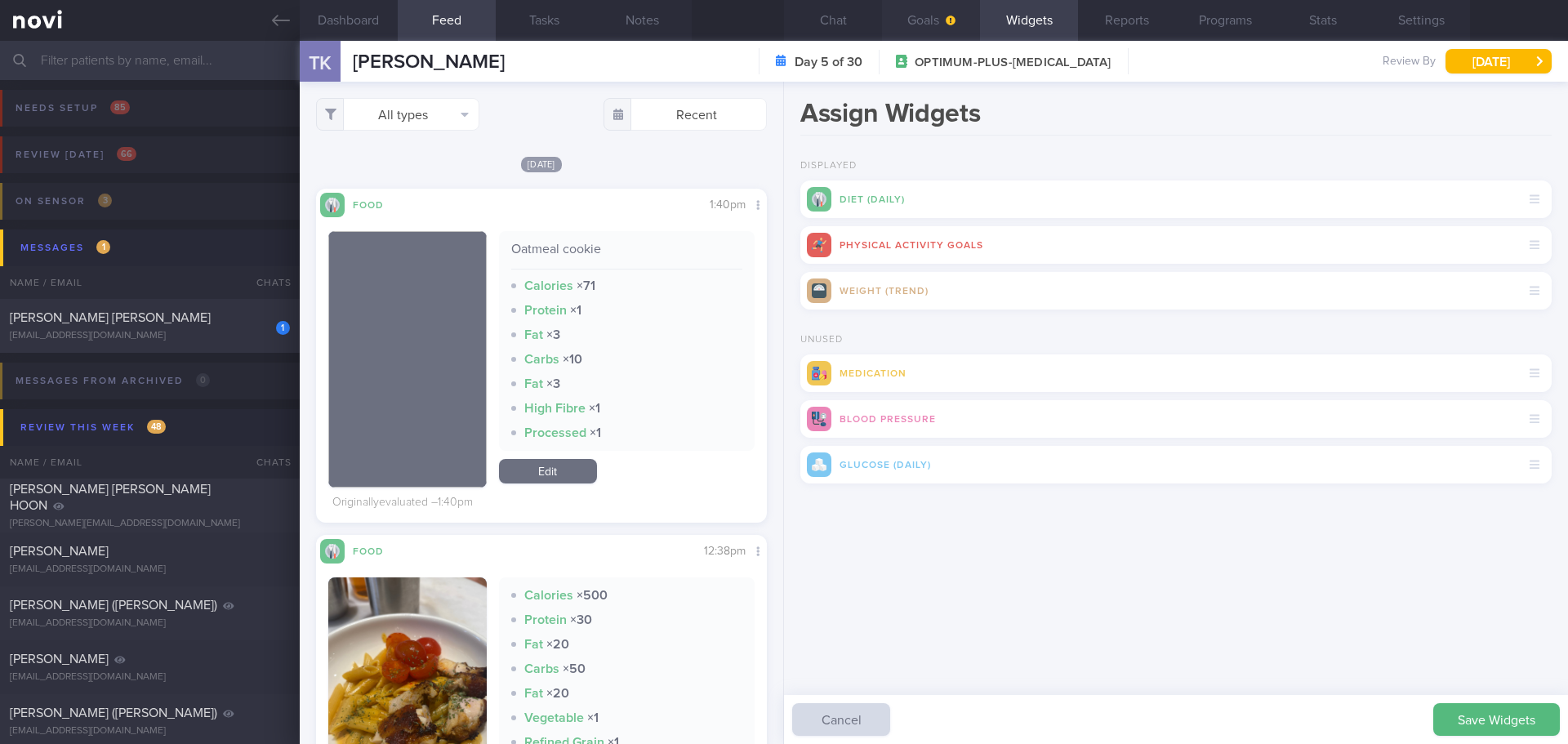
click at [947, 7] on button "Goals" at bounding box center [931, 20] width 98 height 41
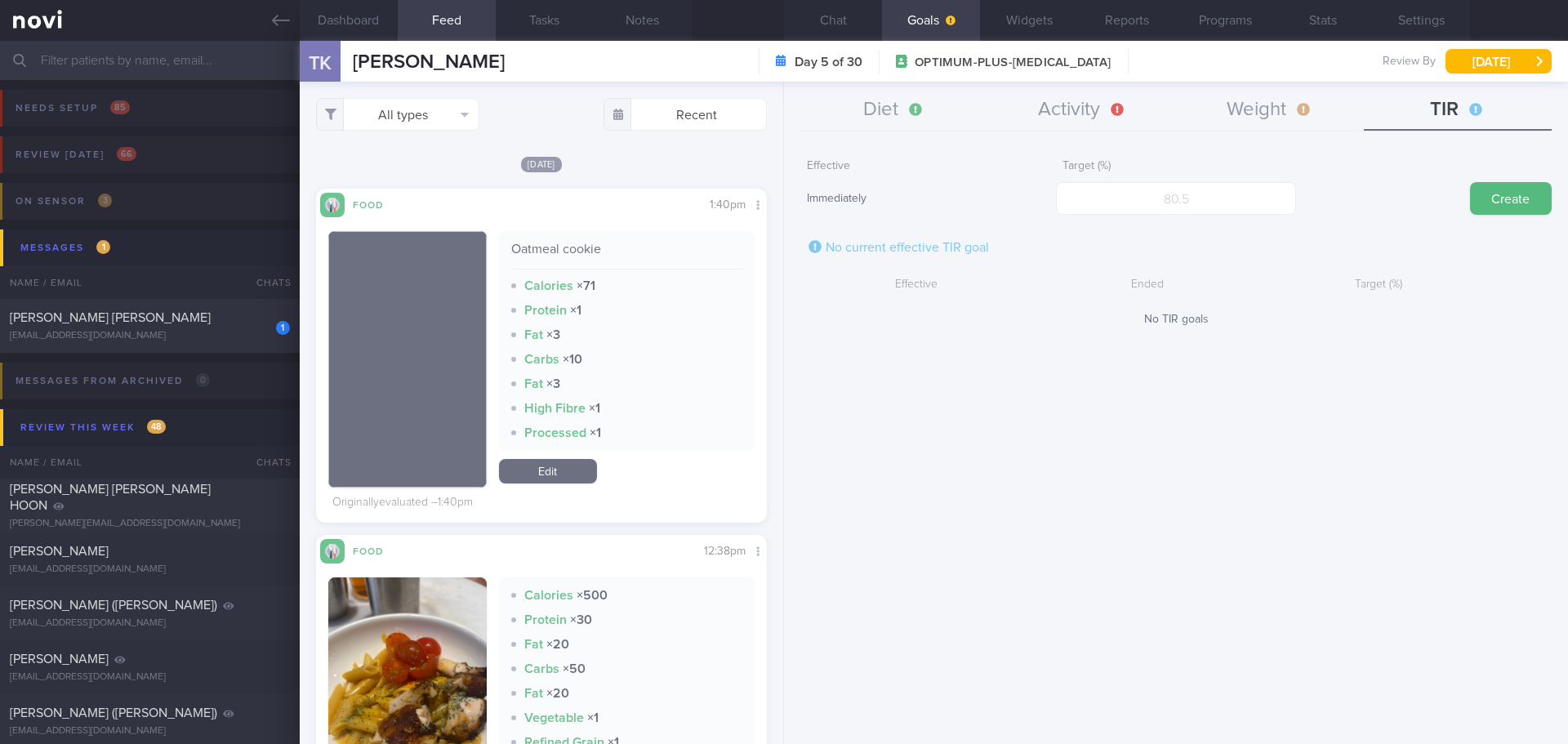
drag, startPoint x: 1041, startPoint y: 12, endPoint x: 1413, endPoint y: 338, distance: 494.6
click at [1041, 14] on button "Widgets" at bounding box center [1029, 20] width 98 height 41
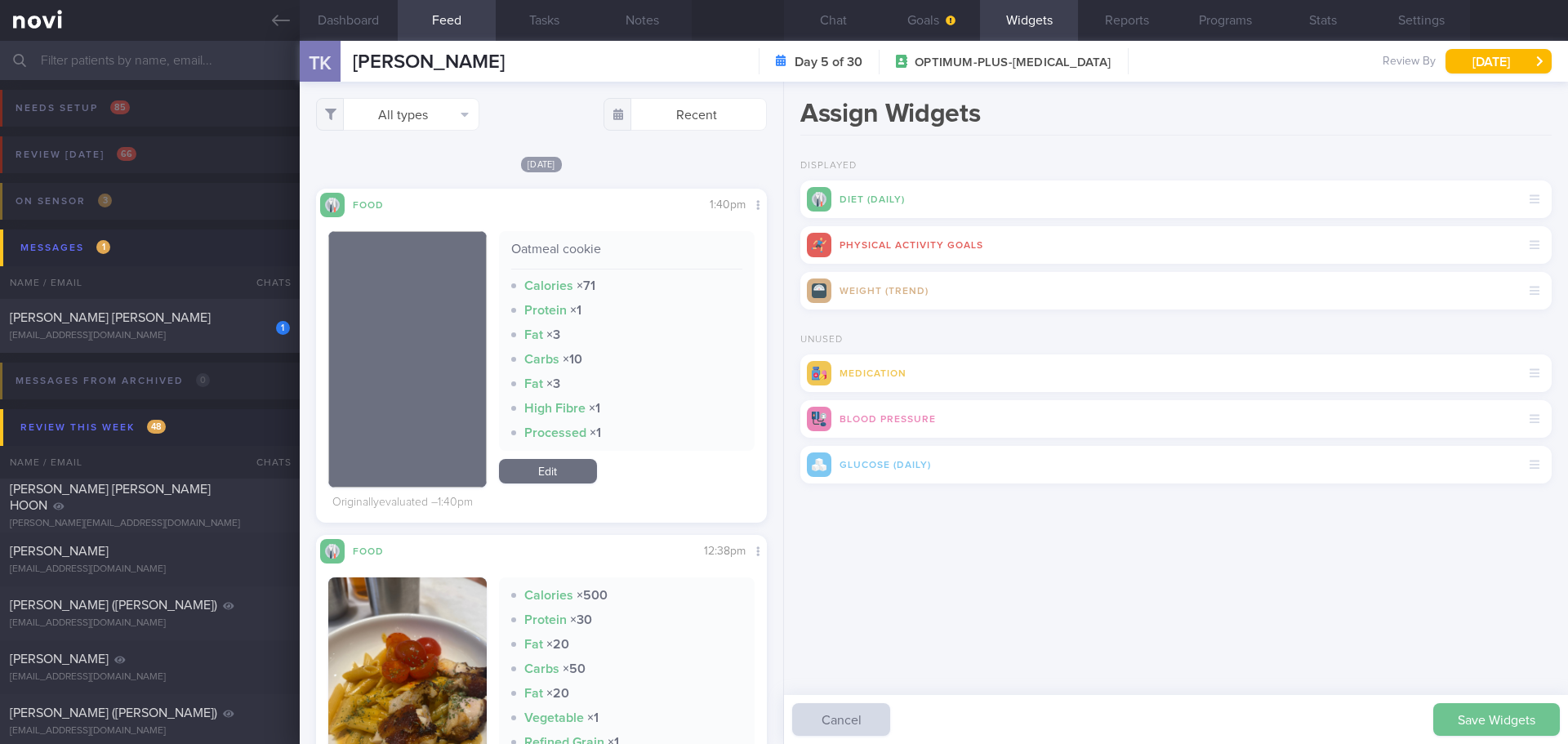
click at [1495, 715] on button "Save Widgets" at bounding box center [1496, 719] width 126 height 33
click at [959, 30] on button "Goals" at bounding box center [931, 20] width 98 height 41
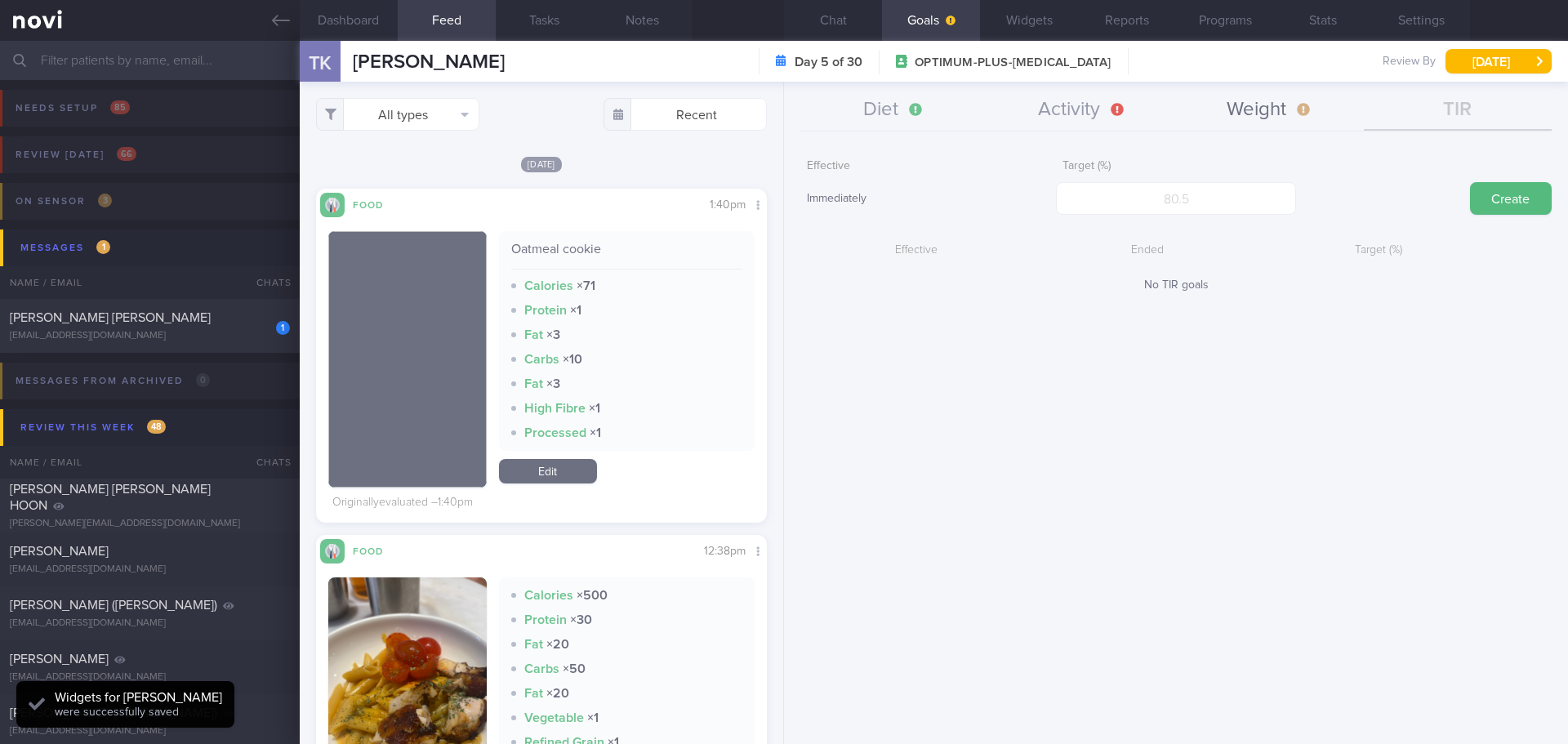
click at [1261, 100] on button "Weight" at bounding box center [1270, 110] width 188 height 41
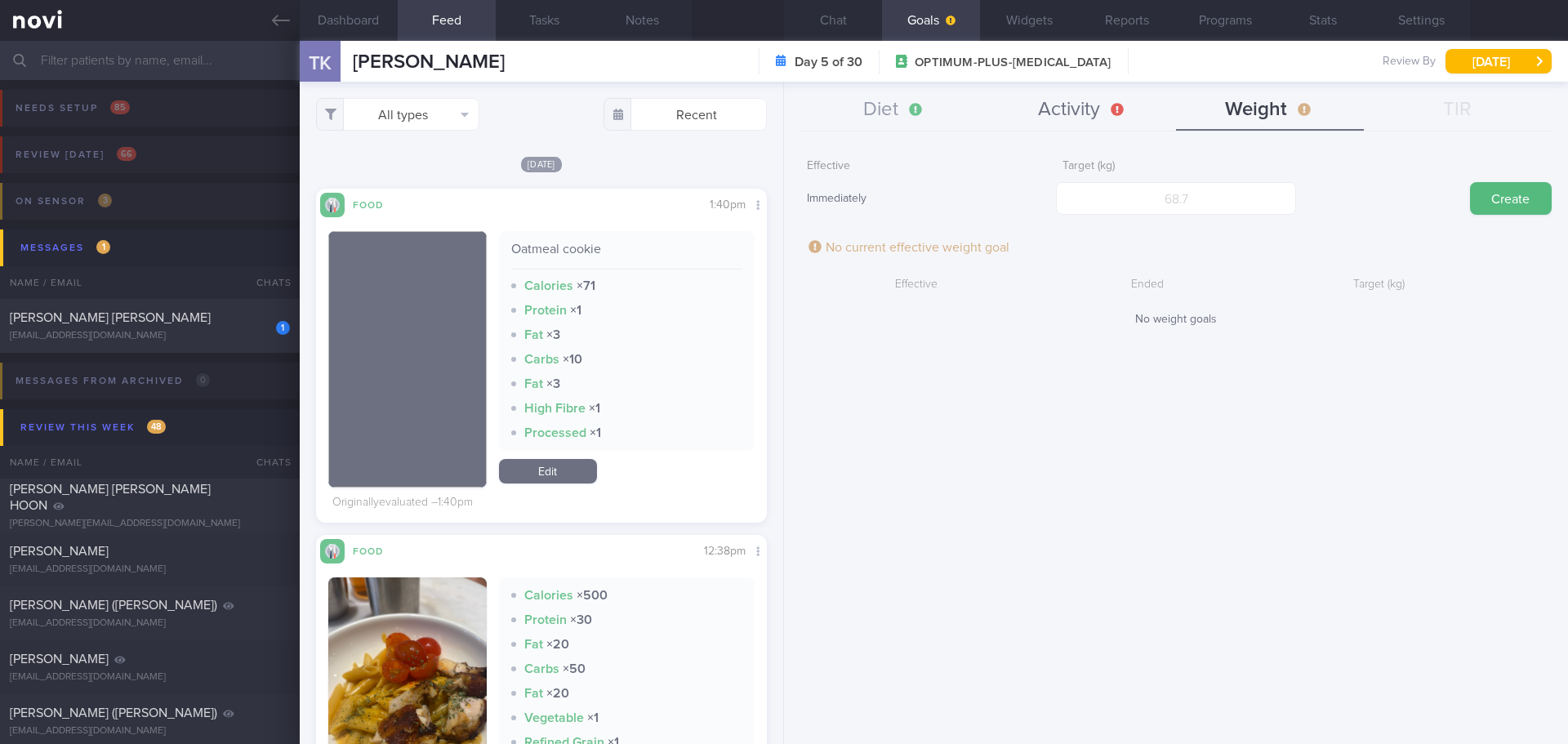
click at [1079, 108] on button "Activity" at bounding box center [1082, 110] width 188 height 41
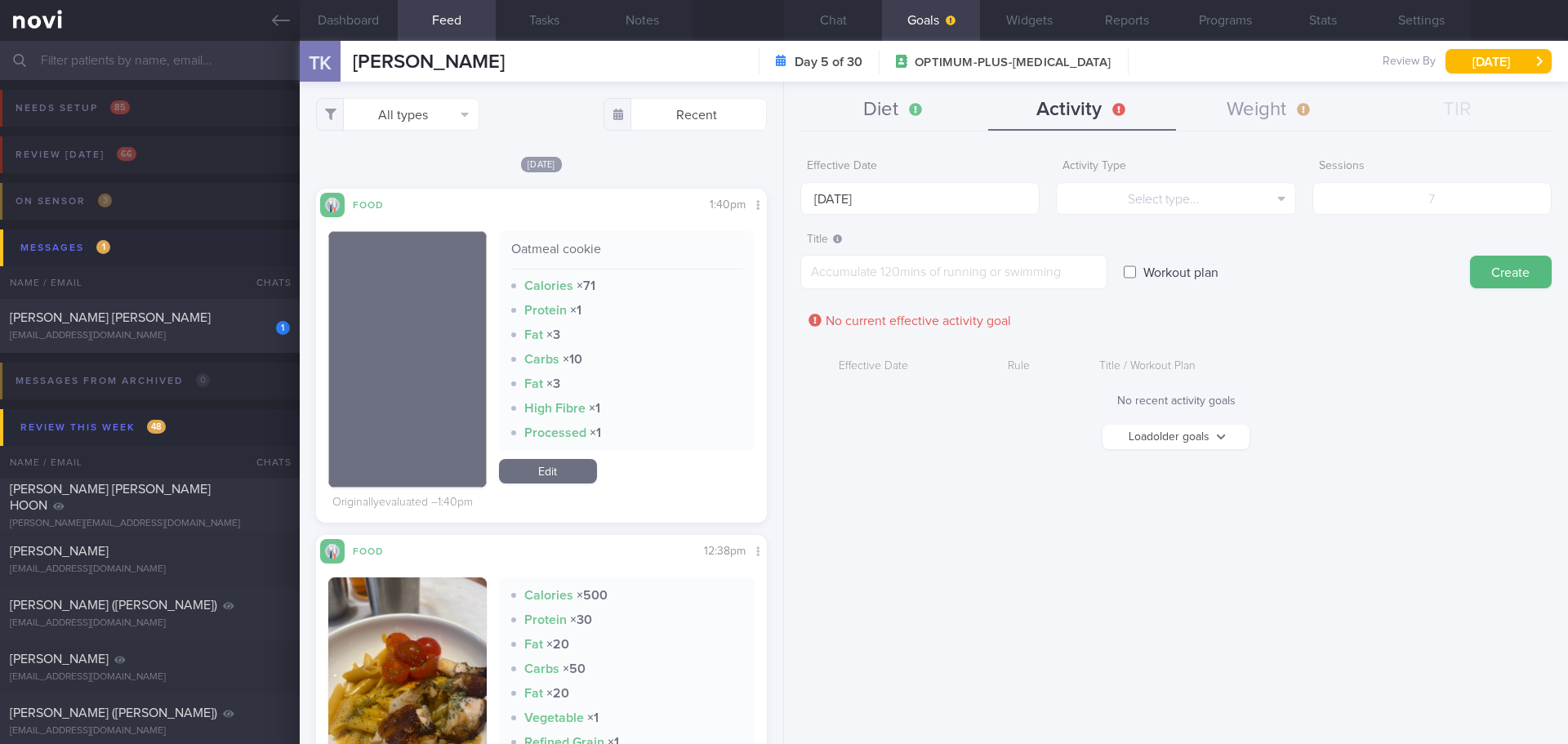
click at [932, 108] on button "Diet" at bounding box center [894, 110] width 188 height 41
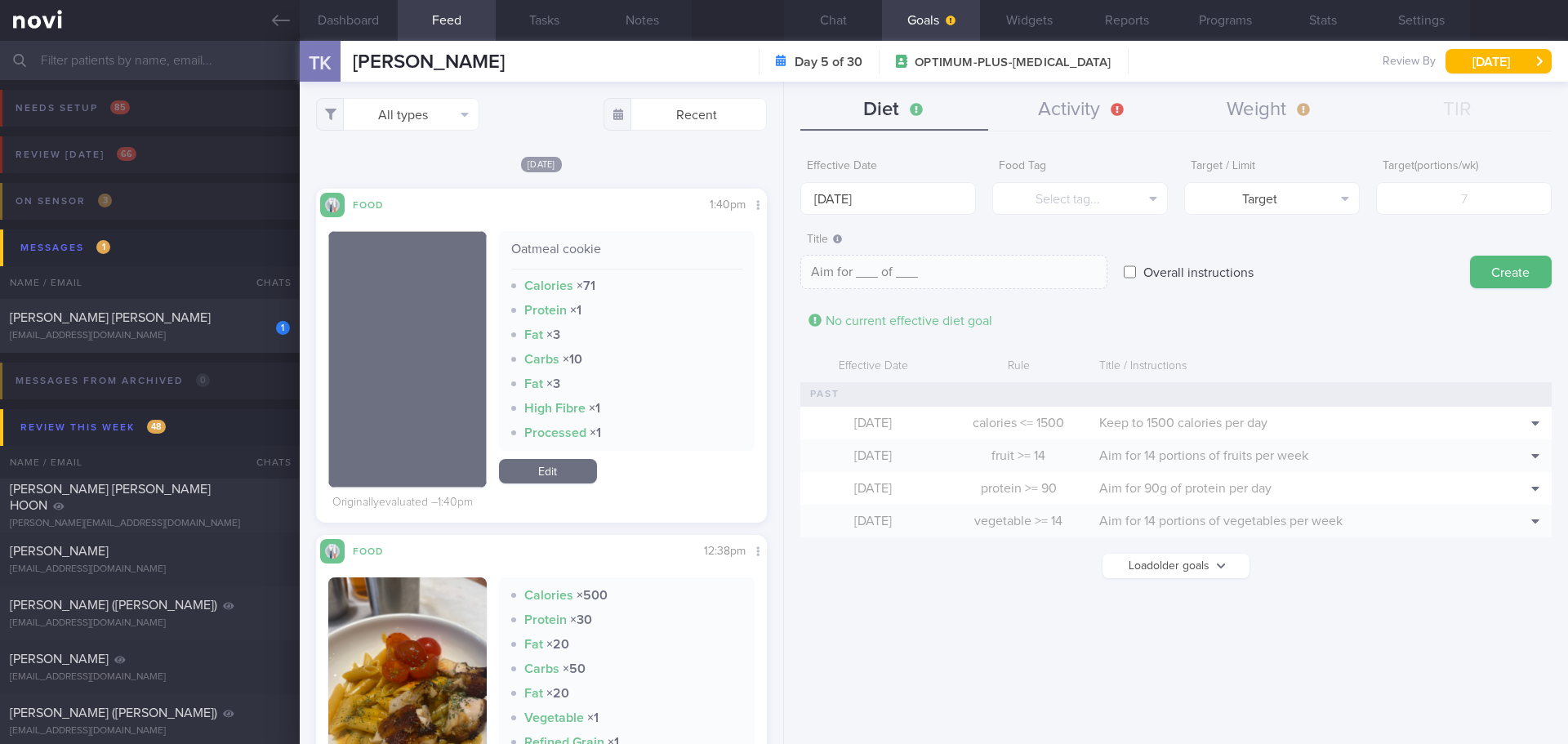
click at [1217, 337] on form "Effective Date 25 Aug 2025 Food Tag Select tag... Select tag... Calories Carbs …" at bounding box center [1176, 372] width 751 height 443
click at [1168, 575] on button "Load older goals" at bounding box center [1176, 566] width 147 height 25
click at [1281, 347] on form "Effective Date 25 Aug 2025 Food Tag Select tag... Select tag... Calories Carbs …" at bounding box center [1176, 352] width 751 height 402
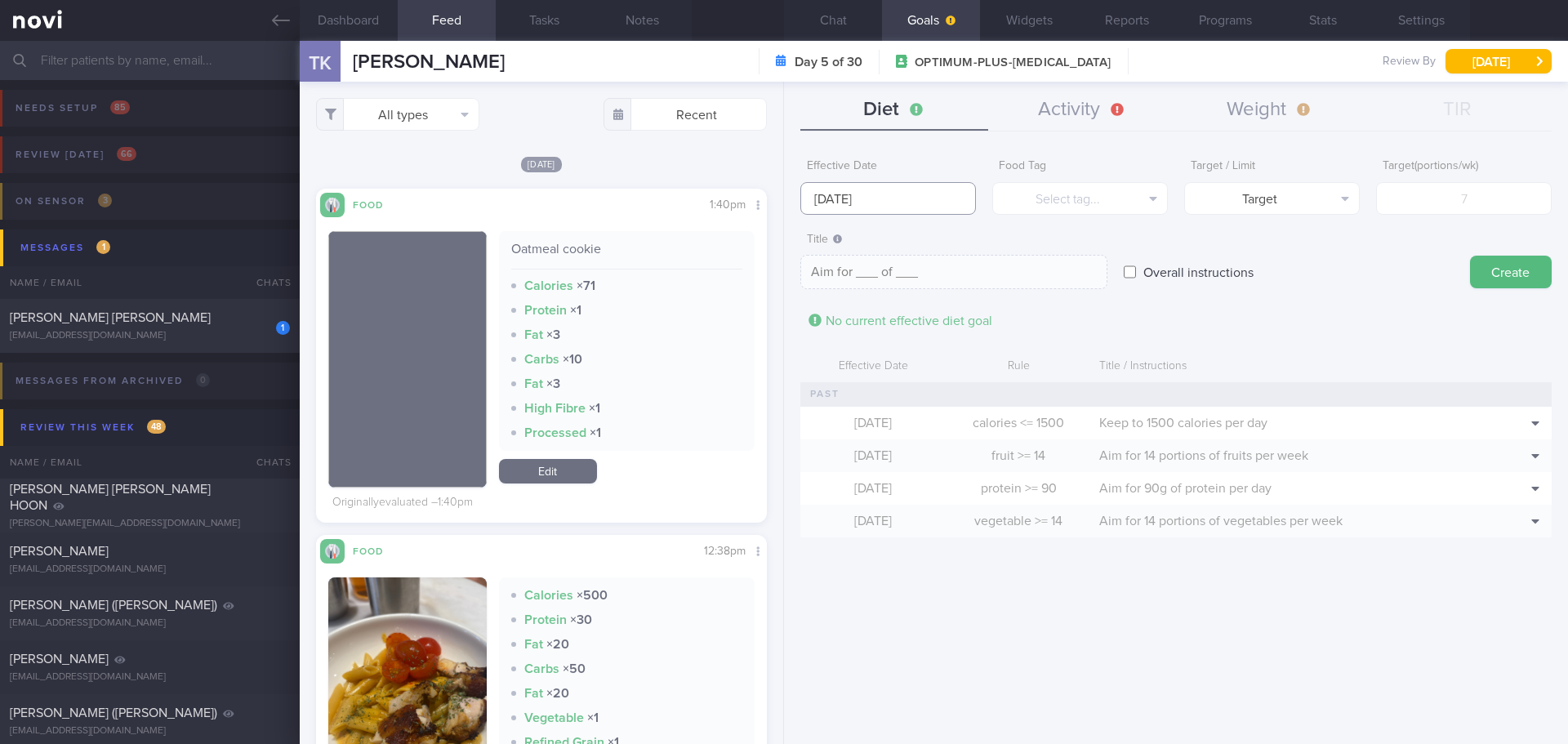
click at [861, 191] on input "25 Aug 2025" at bounding box center [888, 198] width 176 height 33
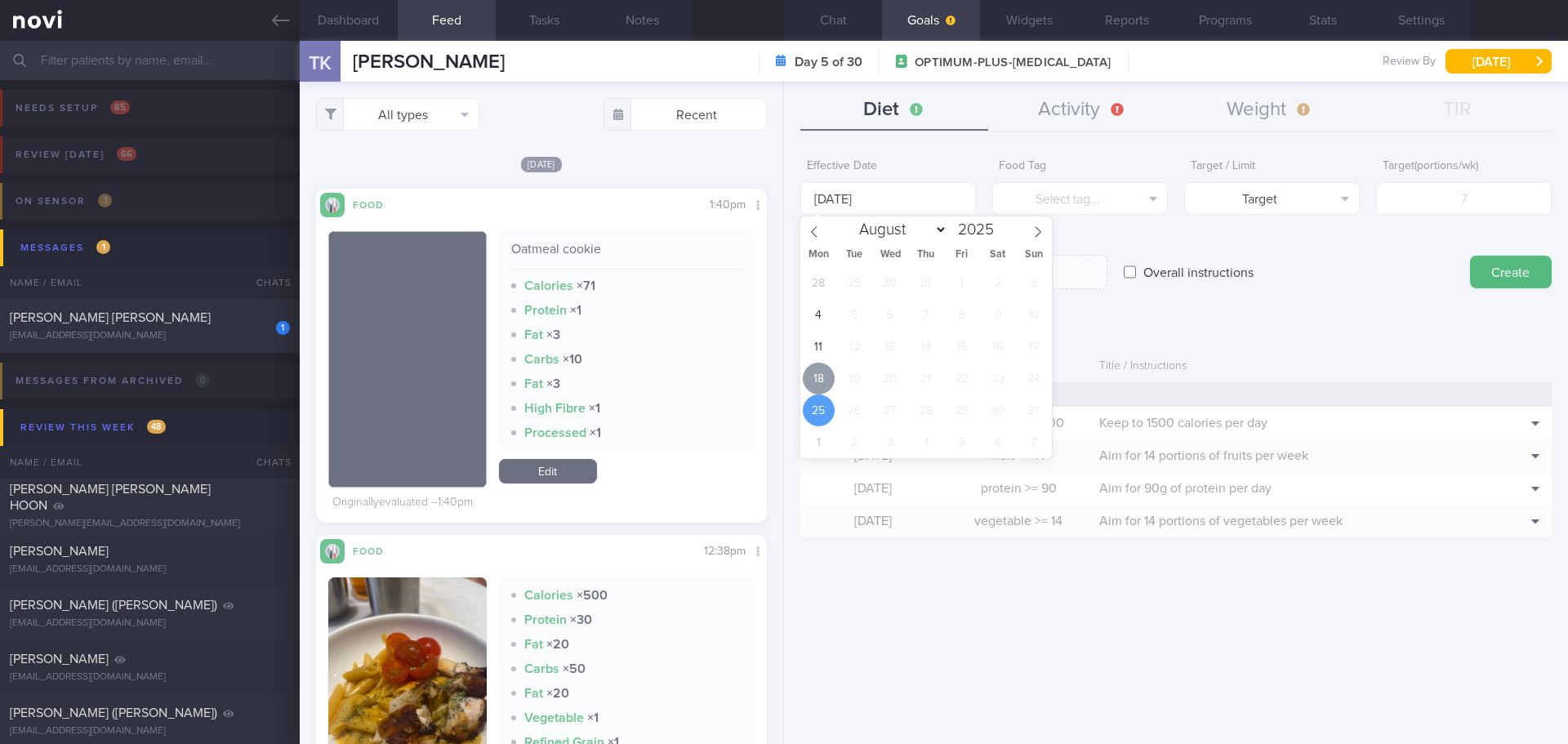
click at [818, 380] on span "18" at bounding box center [818, 379] width 32 height 32
type input "[DATE]"
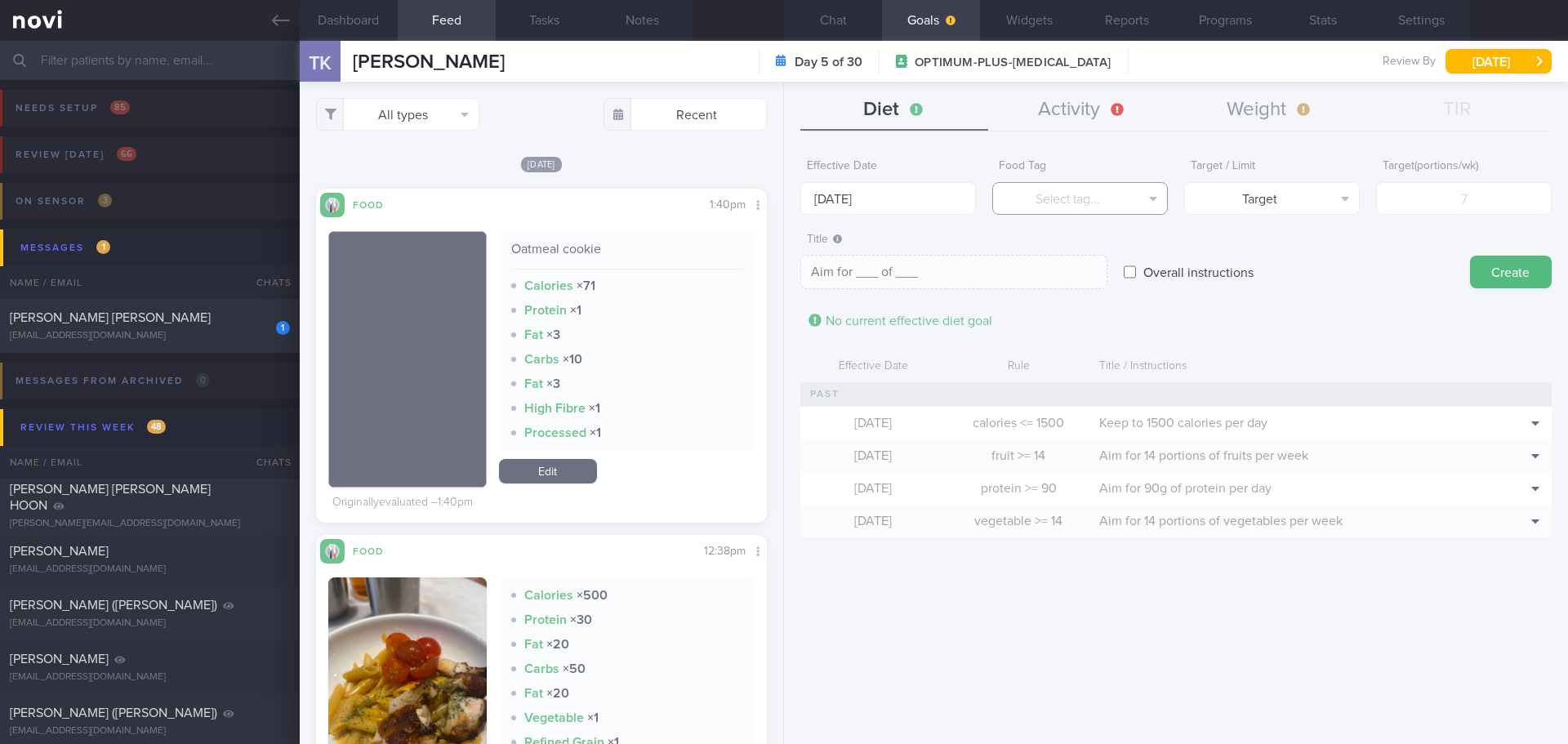
click at [1074, 196] on button "Select tag..." at bounding box center [1080, 198] width 176 height 33
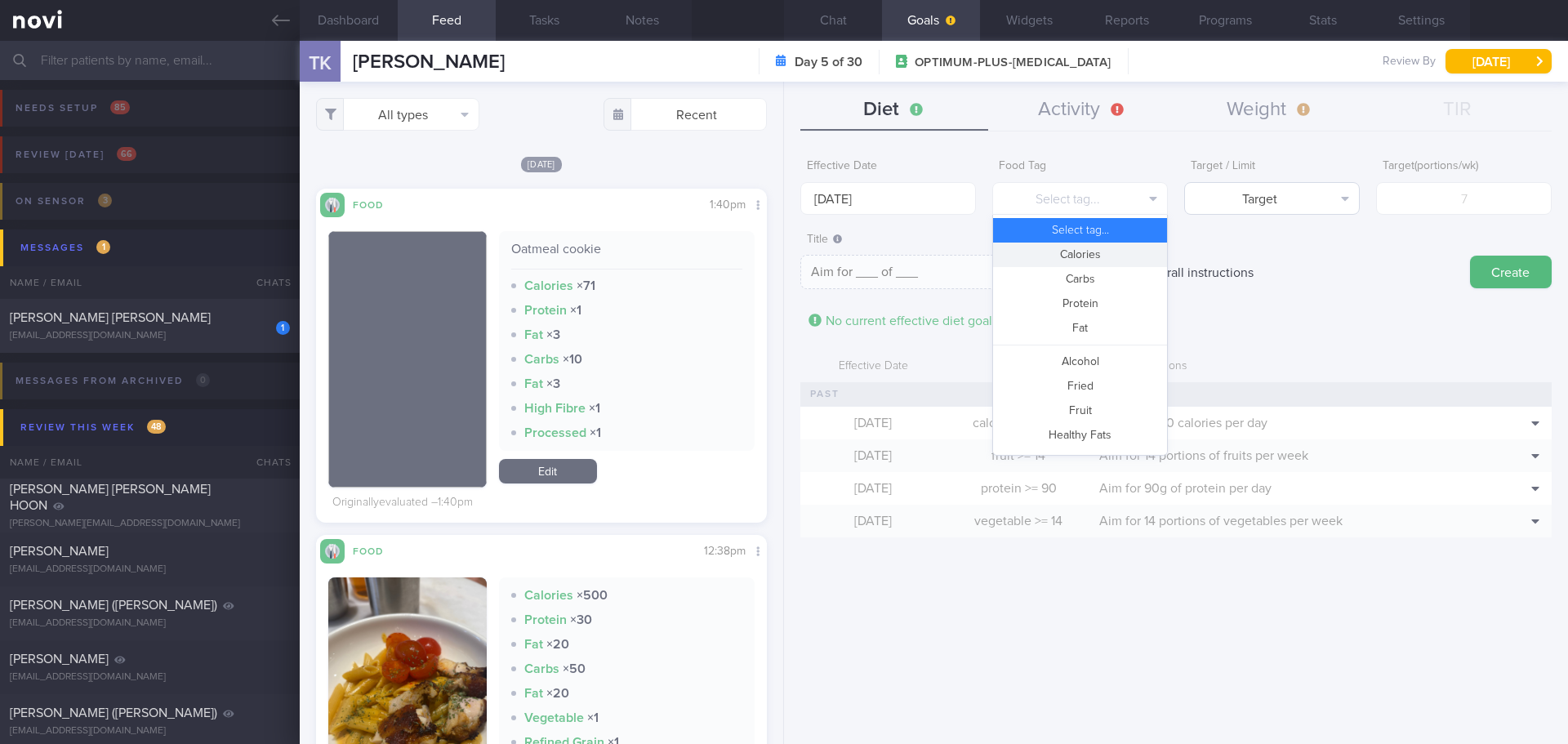
drag, startPoint x: 1087, startPoint y: 253, endPoint x: 1344, endPoint y: 200, distance: 262.4
click at [1089, 253] on button "Calories" at bounding box center [1080, 255] width 174 height 25
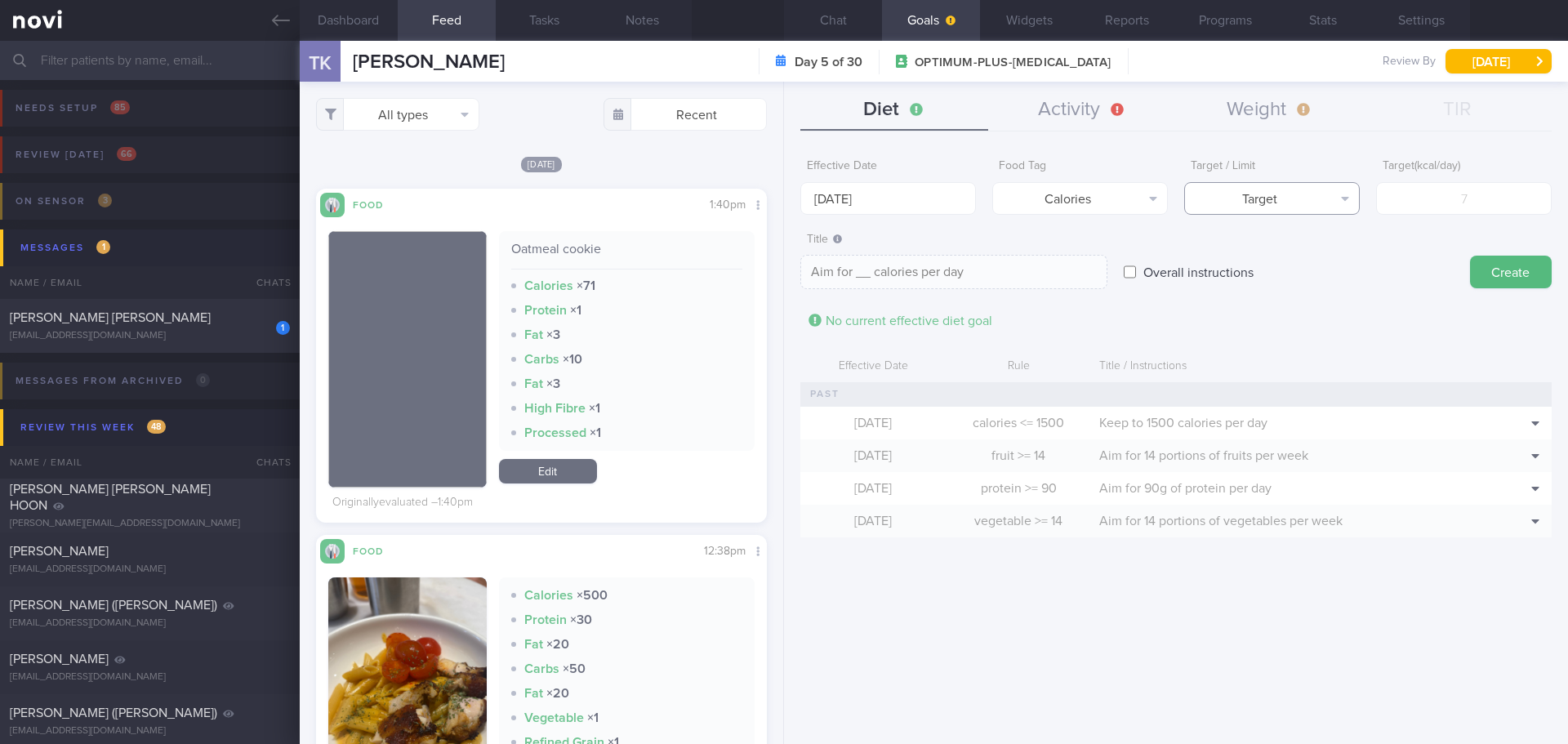
click at [1345, 199] on button "Target" at bounding box center [1271, 198] width 176 height 33
click at [1330, 255] on button "Limit" at bounding box center [1271, 255] width 174 height 25
type textarea "Keep to __ calories per day"
click at [1434, 209] on input "number" at bounding box center [1464, 198] width 176 height 33
type input "1"
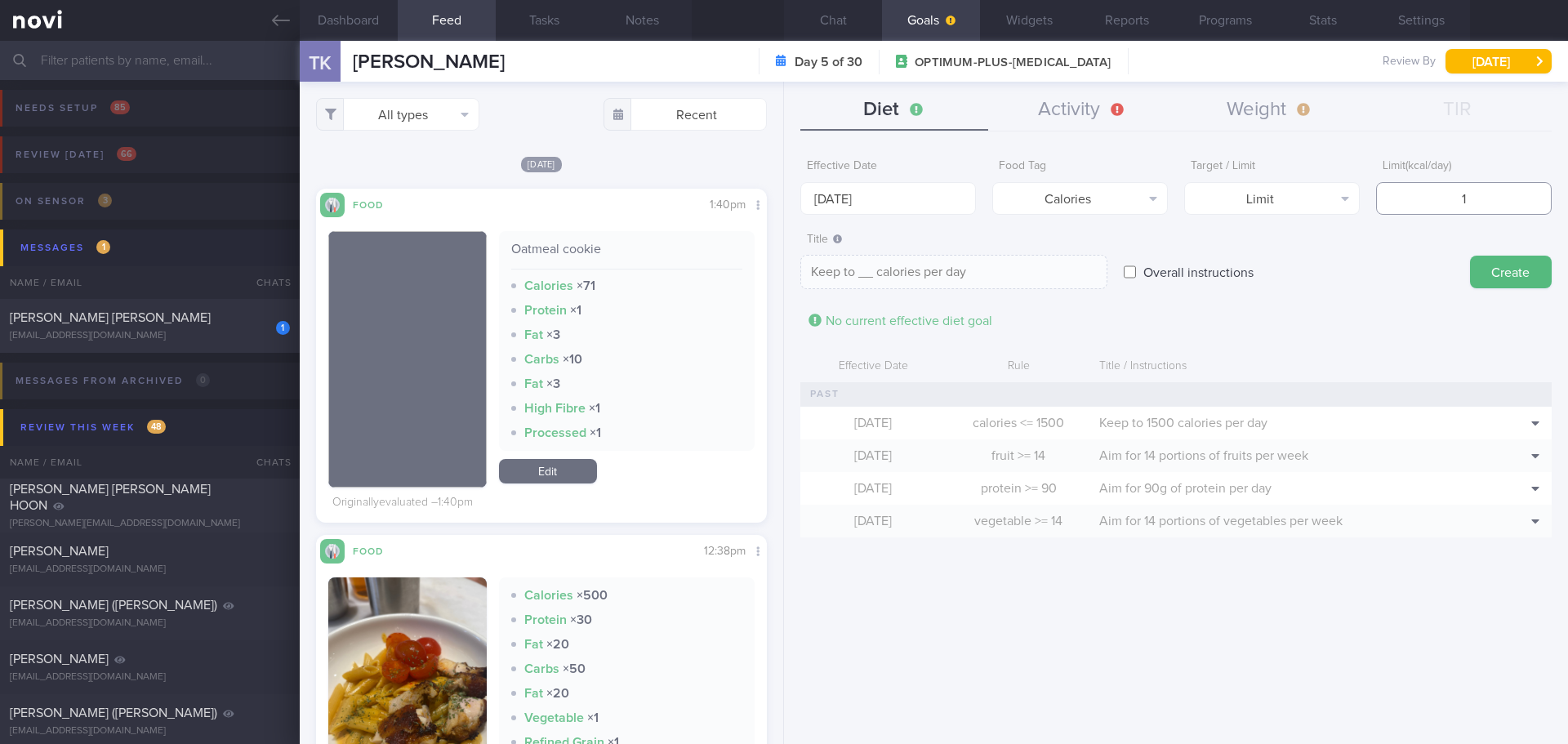
type textarea "Keep to 1 calories per day"
type input "15"
type textarea "Keep to 15 calories per day"
type input "150"
type textarea "Keep to 150 calories per day"
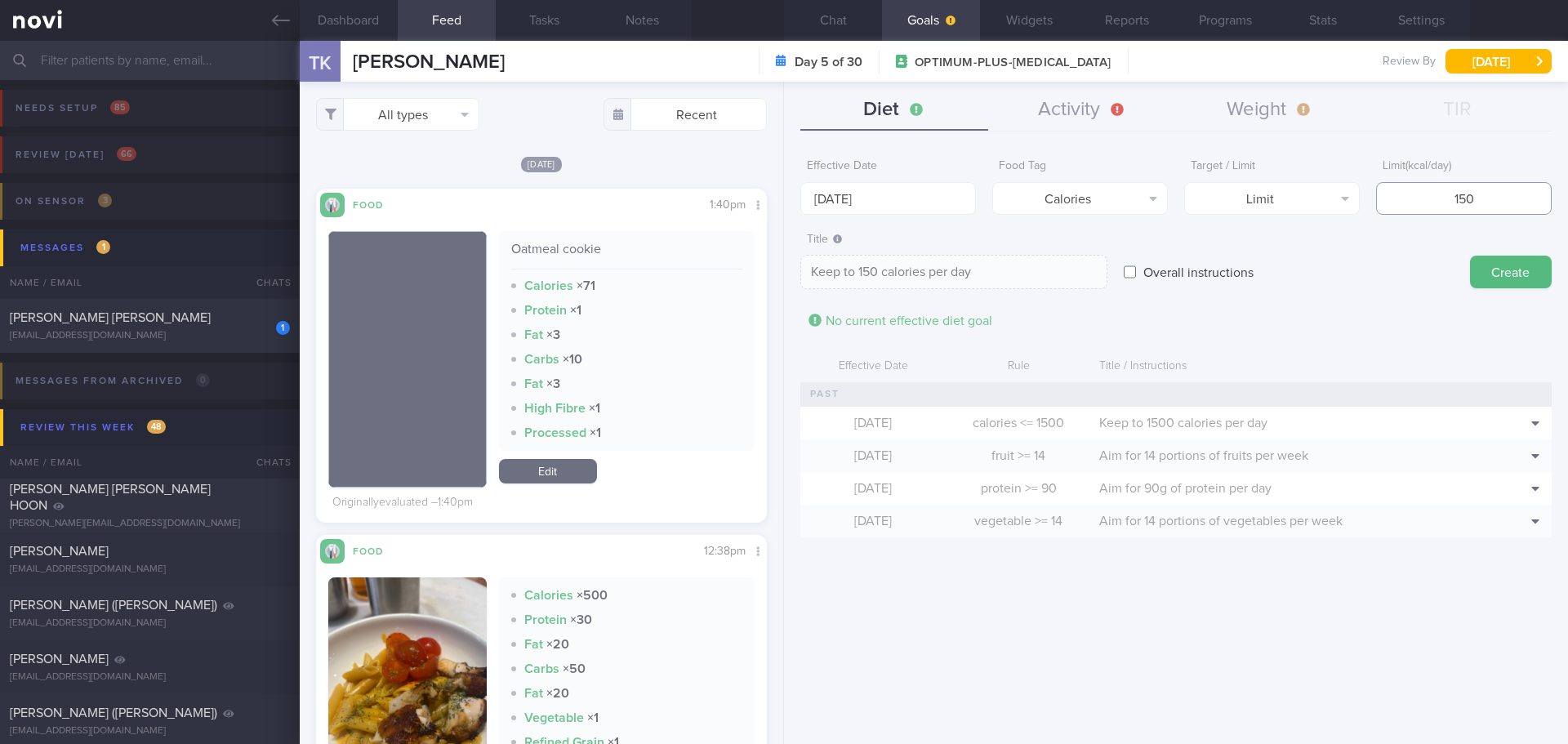
type input "1500"
type textarea "Keep to 1500 calories per day"
type input "1500"
click at [1481, 266] on button "Create" at bounding box center [1511, 272] width 82 height 33
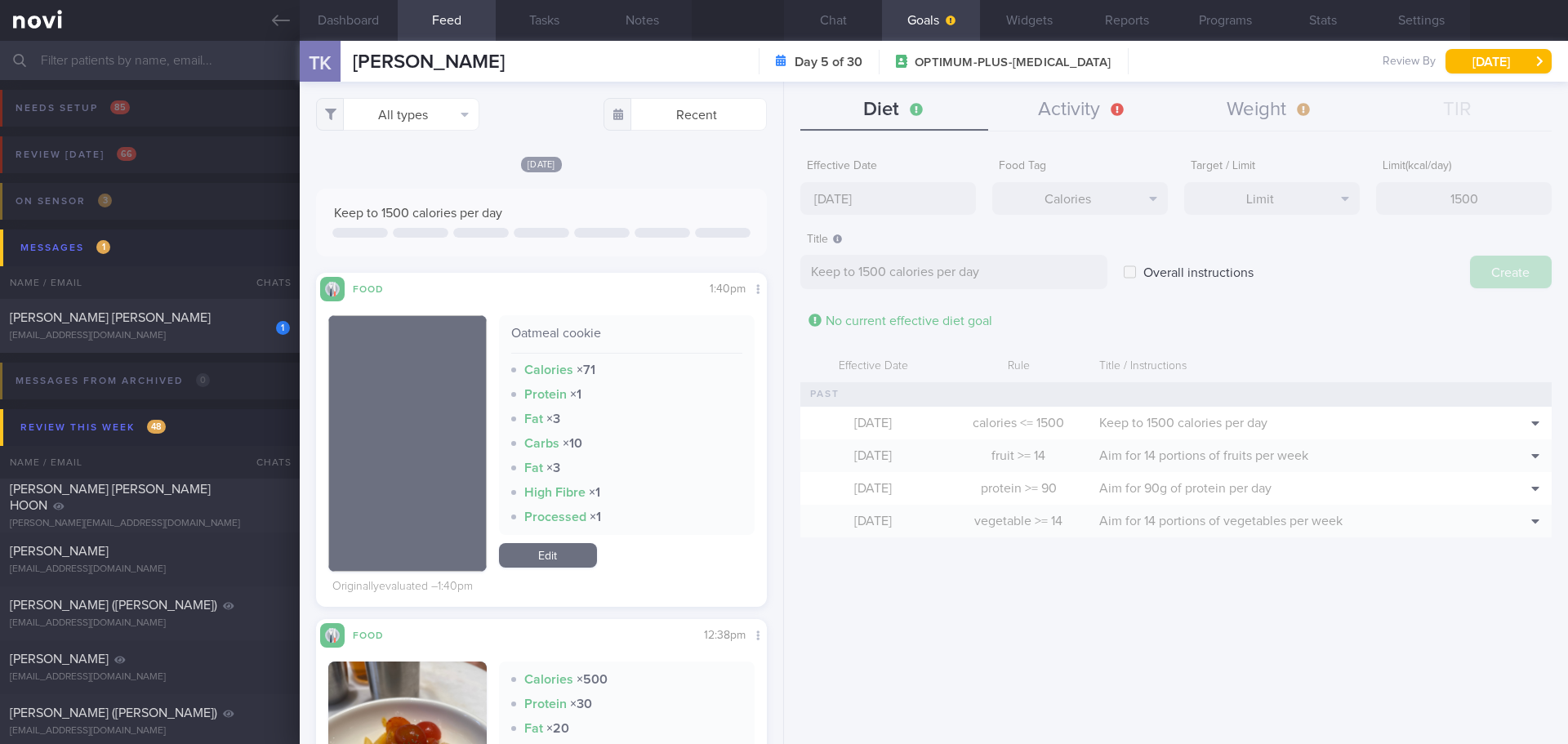
type input "25 Aug 2025"
type textarea "Aim for ___ of ___"
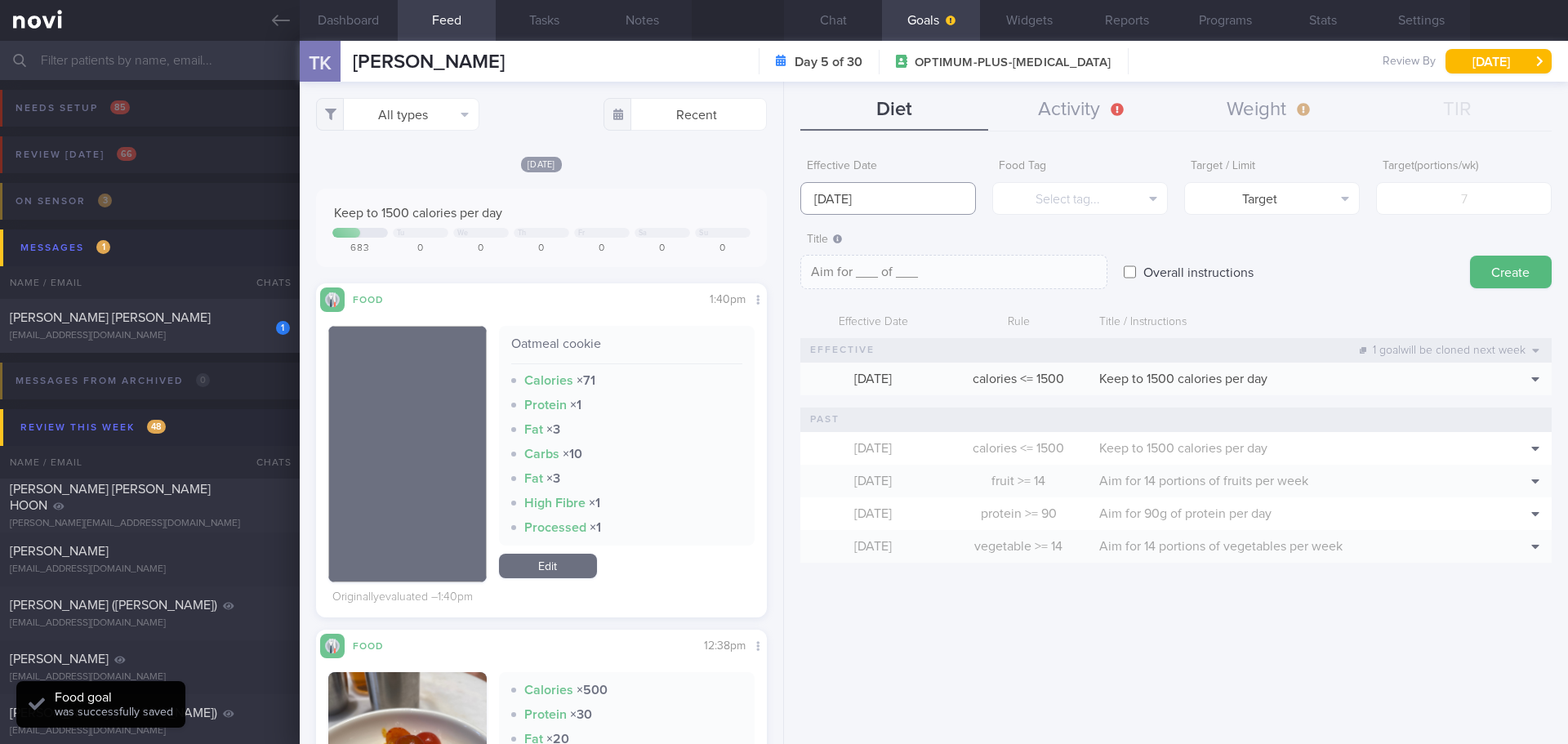
click at [824, 201] on input "25 Aug 2025" at bounding box center [888, 198] width 176 height 33
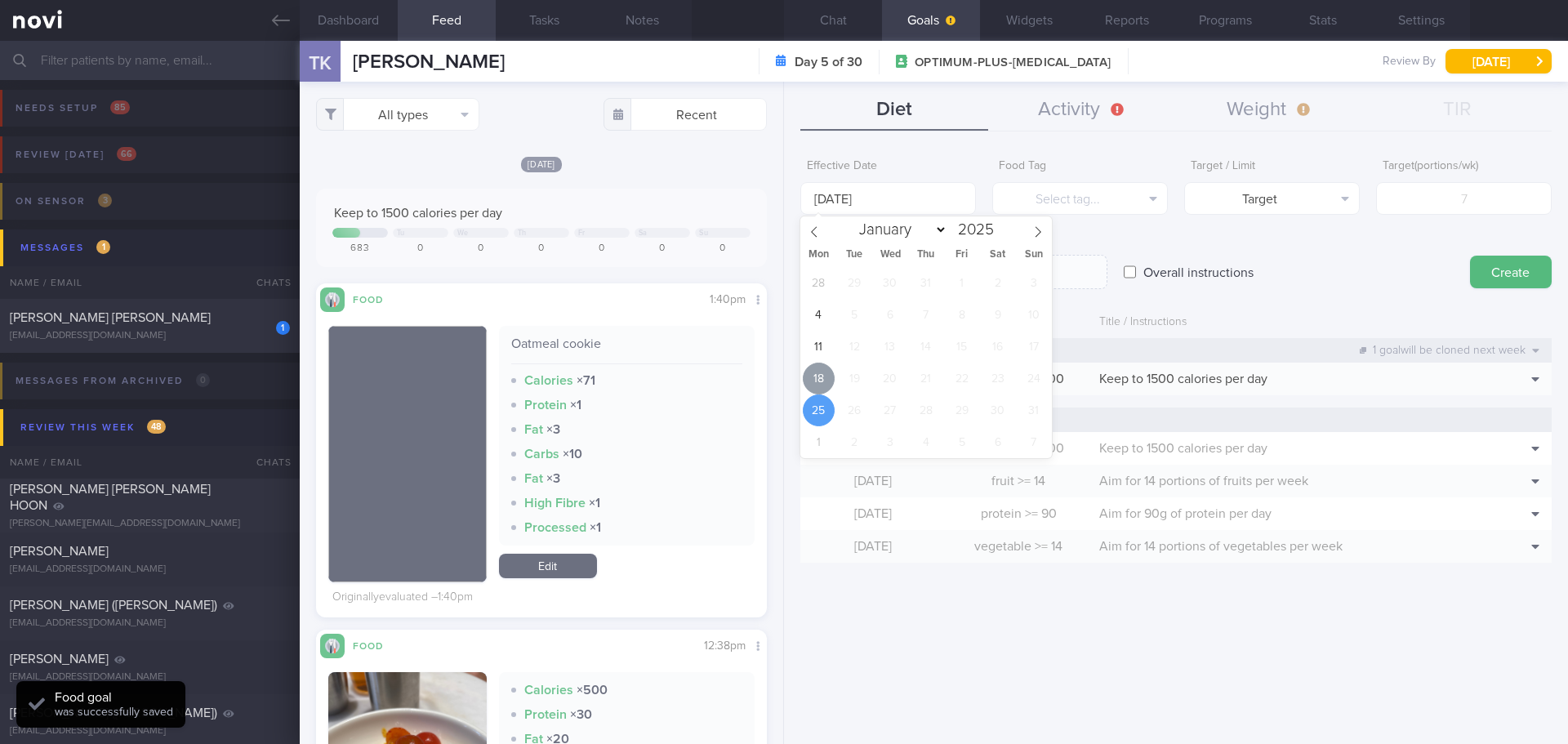
click at [816, 376] on span "18" at bounding box center [818, 379] width 32 height 32
type input "[DATE]"
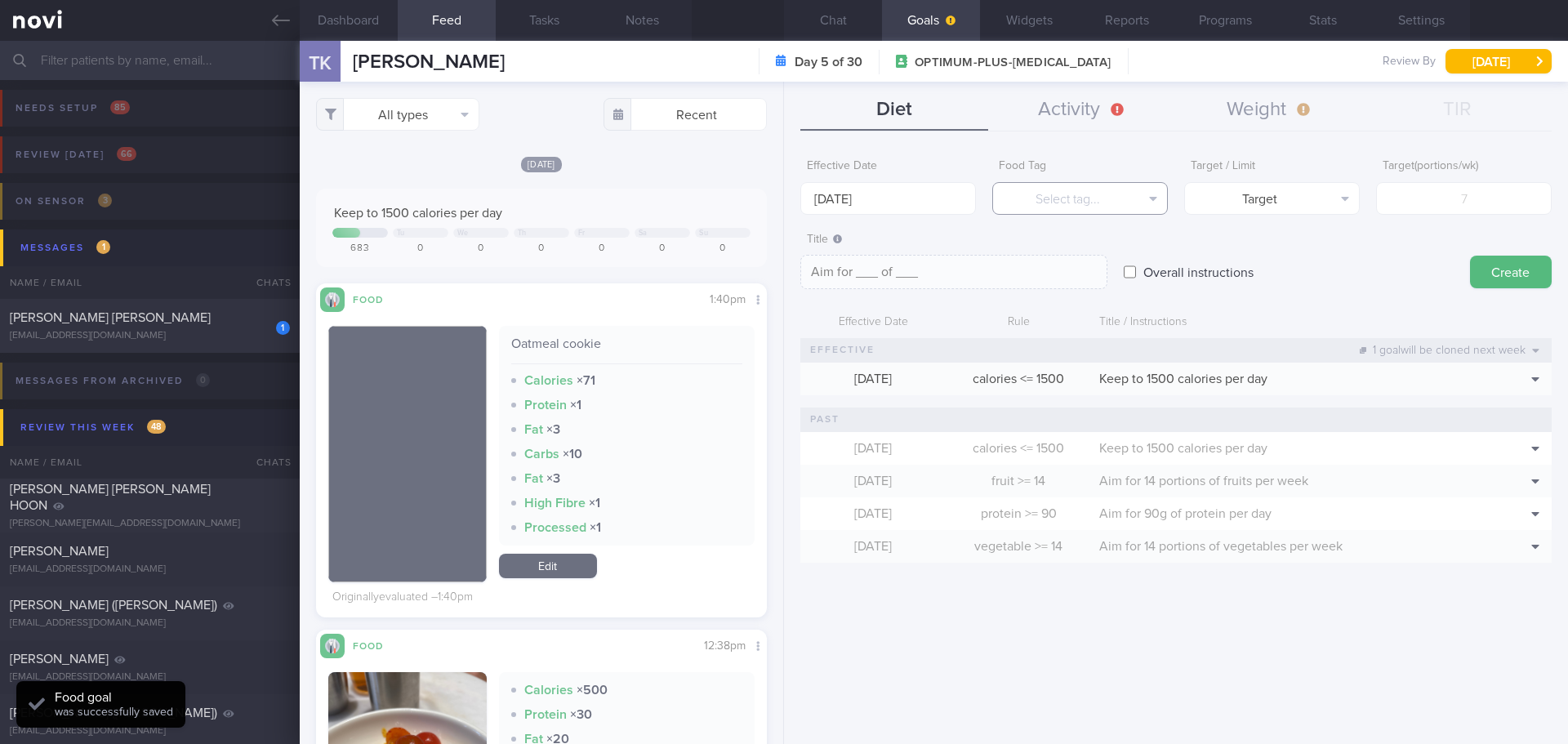
click at [1063, 202] on button "Select tag..." at bounding box center [1080, 198] width 176 height 33
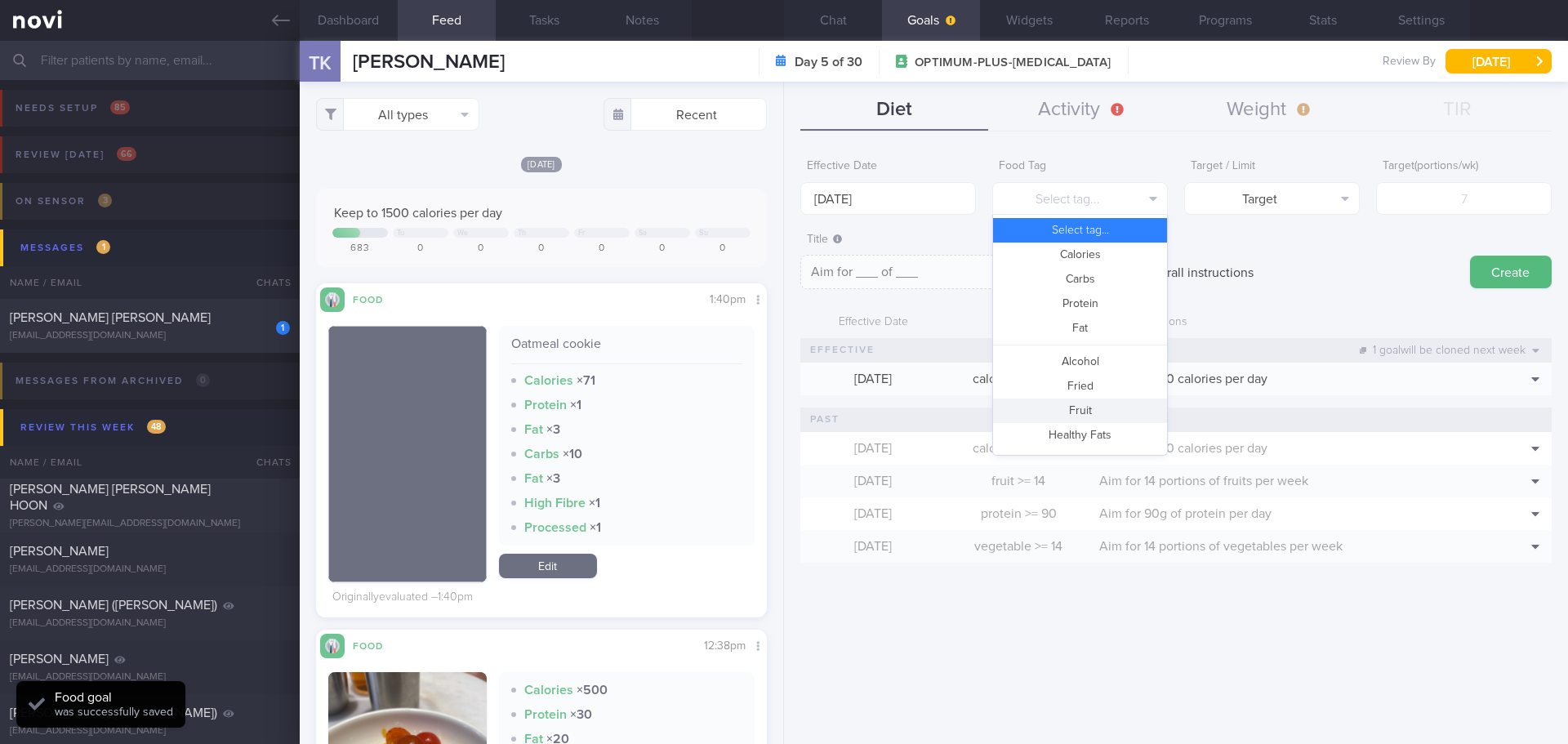
click at [1093, 405] on button "Fruit" at bounding box center [1080, 410] width 174 height 25
type textarea "Aim for __ portions of fruits per week"
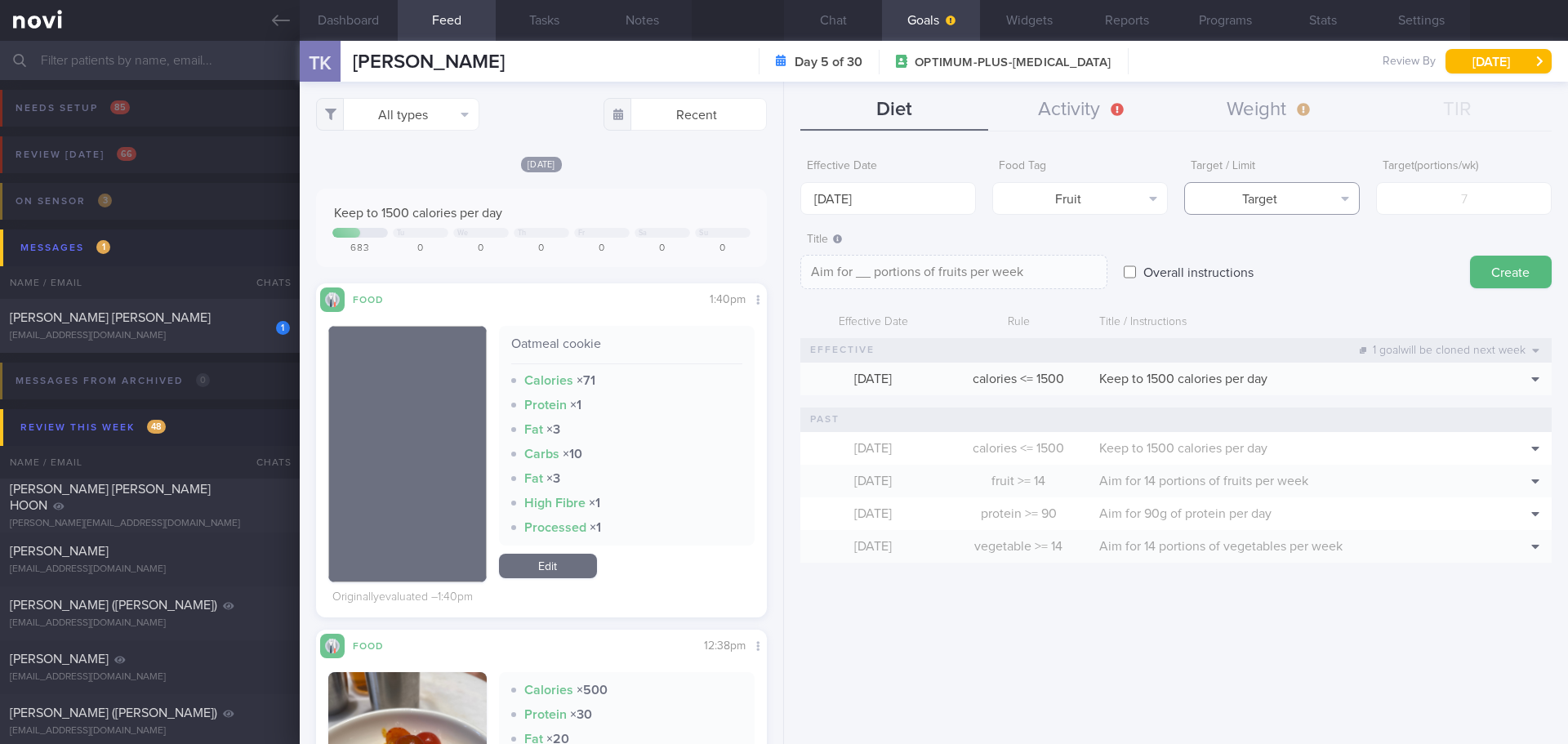
click at [1282, 196] on button "Target" at bounding box center [1271, 198] width 176 height 33
click at [1404, 194] on input "number" at bounding box center [1464, 198] width 176 height 33
type input "1"
type textarea "Aim for 1 portions of fruits per week"
type input "14"
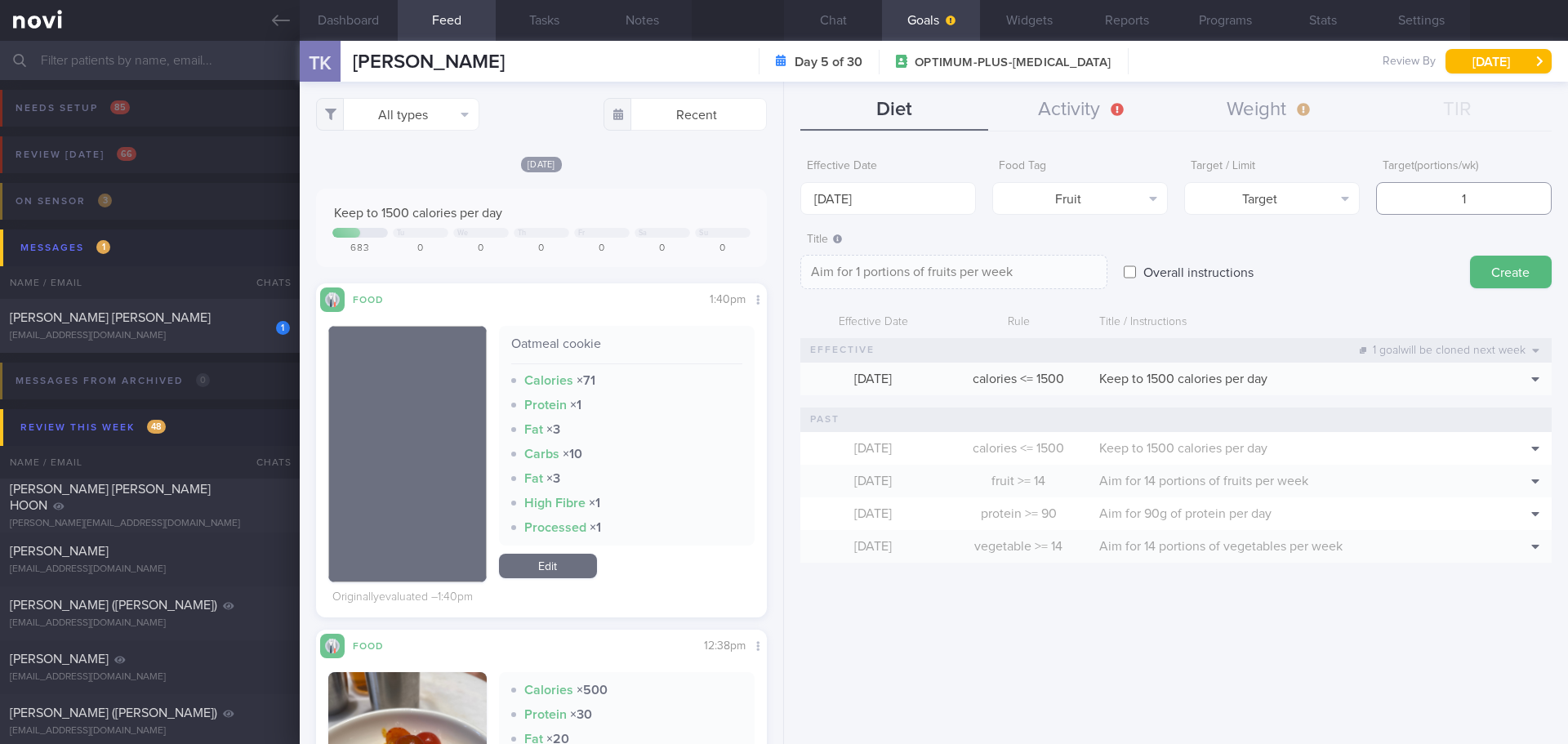
type textarea "Aim for 14 portions of fruits per week"
type input "14"
click at [1519, 264] on button "Create" at bounding box center [1511, 272] width 82 height 33
type input "25 Aug 2025"
type textarea "Aim for ___ of ___"
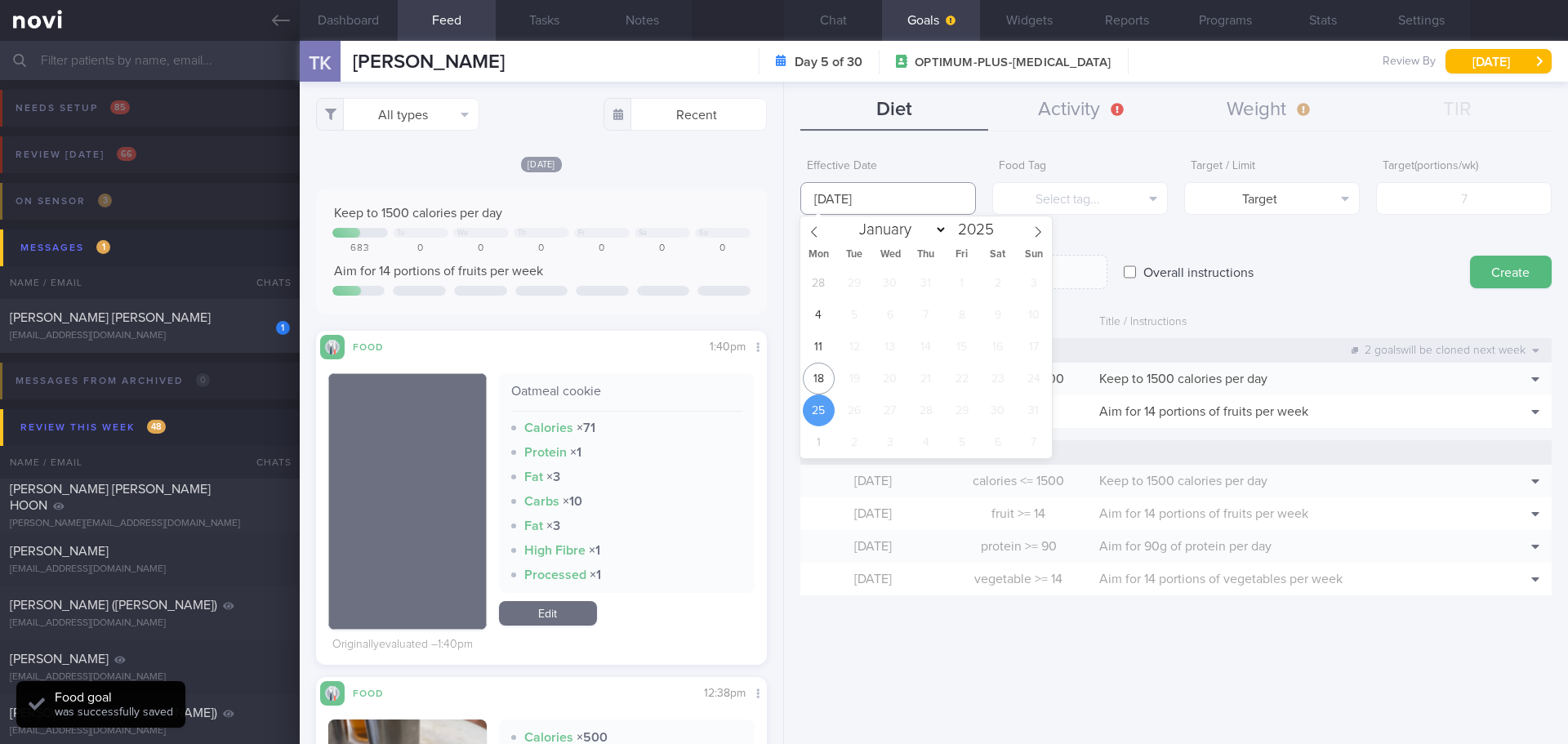
click at [876, 202] on input "25 Aug 2025" at bounding box center [888, 198] width 176 height 33
click at [831, 378] on span "18" at bounding box center [818, 379] width 32 height 32
type input "[DATE]"
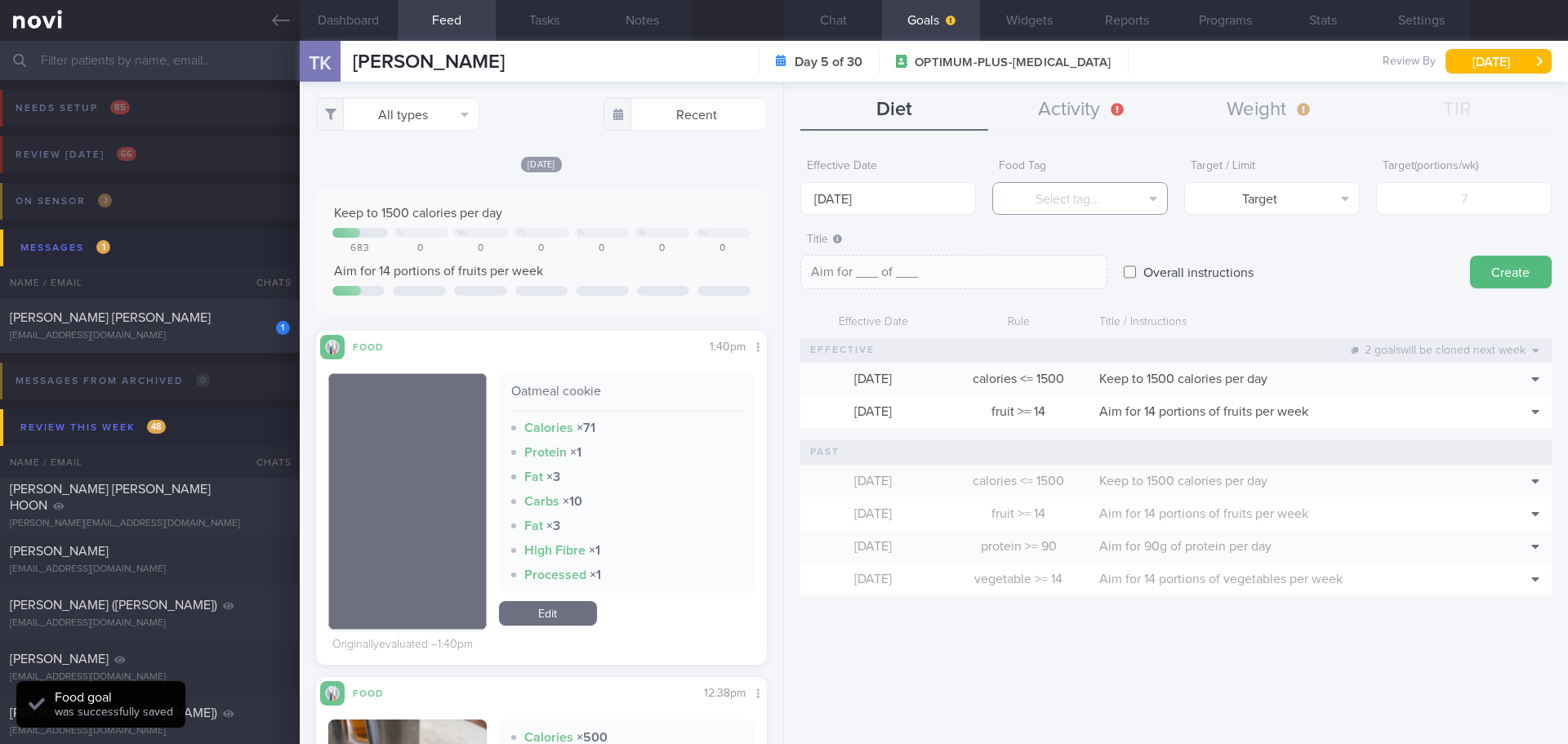
click at [1063, 200] on button "Select tag..." at bounding box center [1080, 198] width 176 height 33
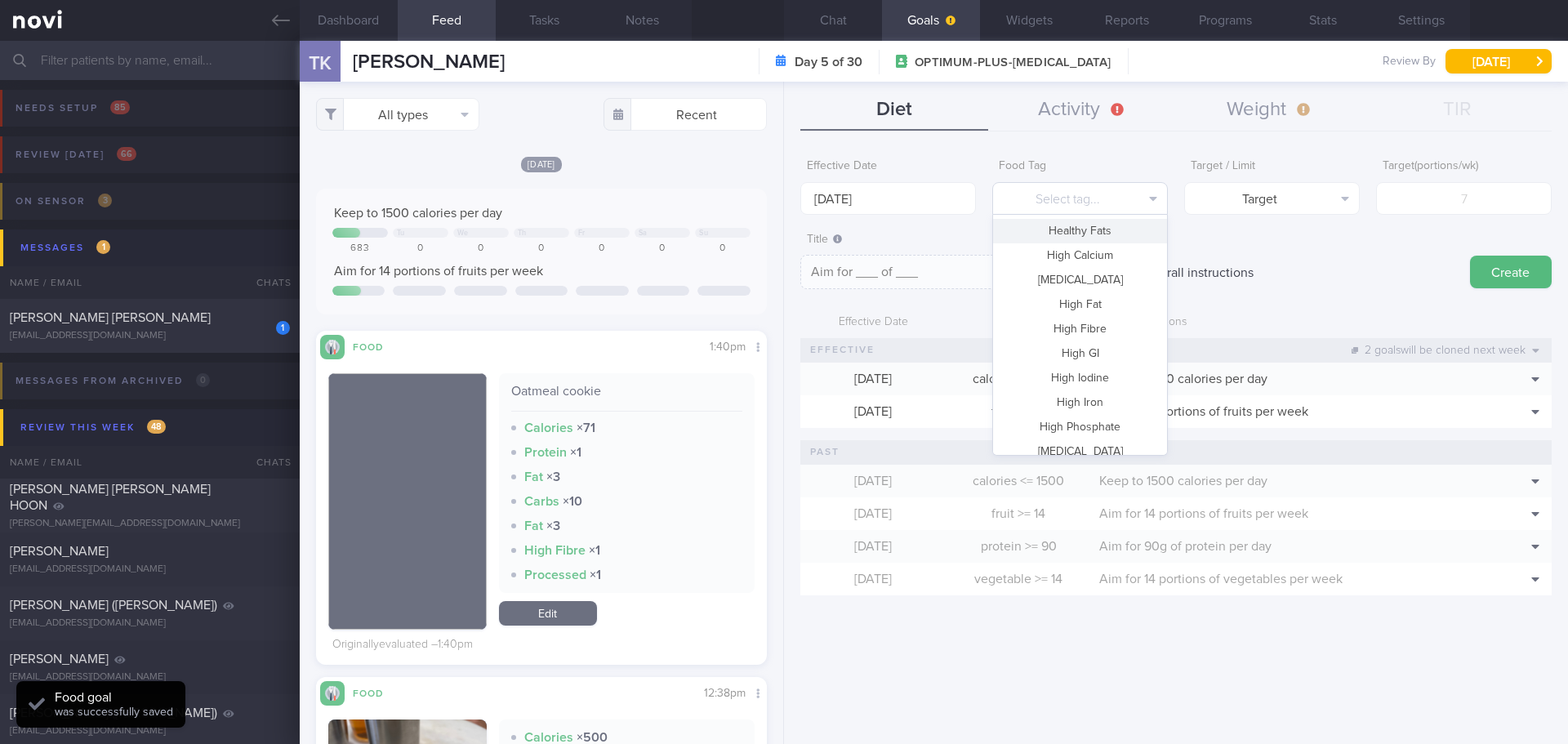
scroll to position [485, 0]
click at [1077, 388] on button "Vegetable" at bounding box center [1080, 390] width 174 height 25
type textarea "Aim for __ portions of vegetables per week"
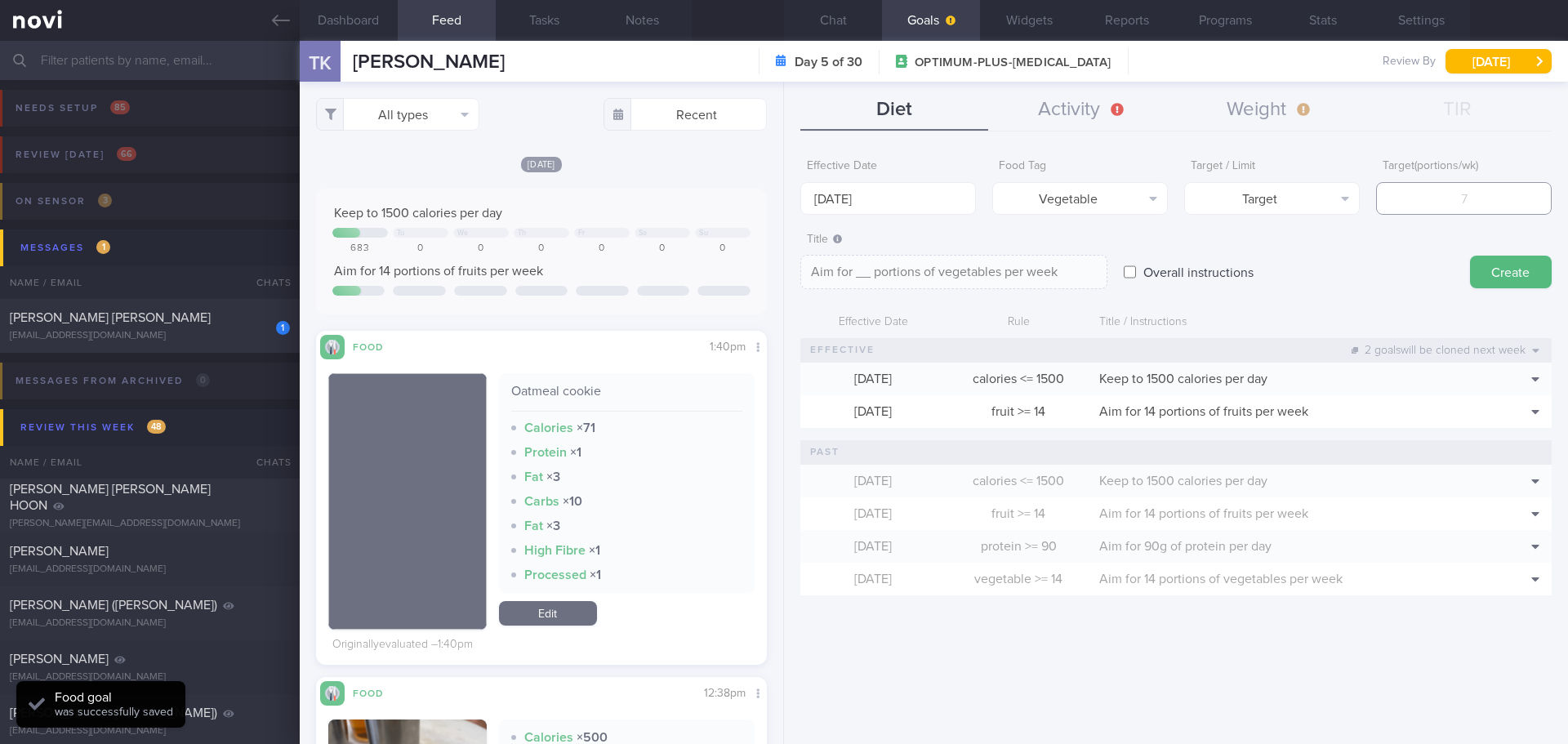
click at [1437, 187] on input "number" at bounding box center [1464, 198] width 176 height 33
type input "1"
type textarea "Aim for 1 portions of vegetables per week"
type input "14"
type textarea "Aim for 14 portions of vegetables per week"
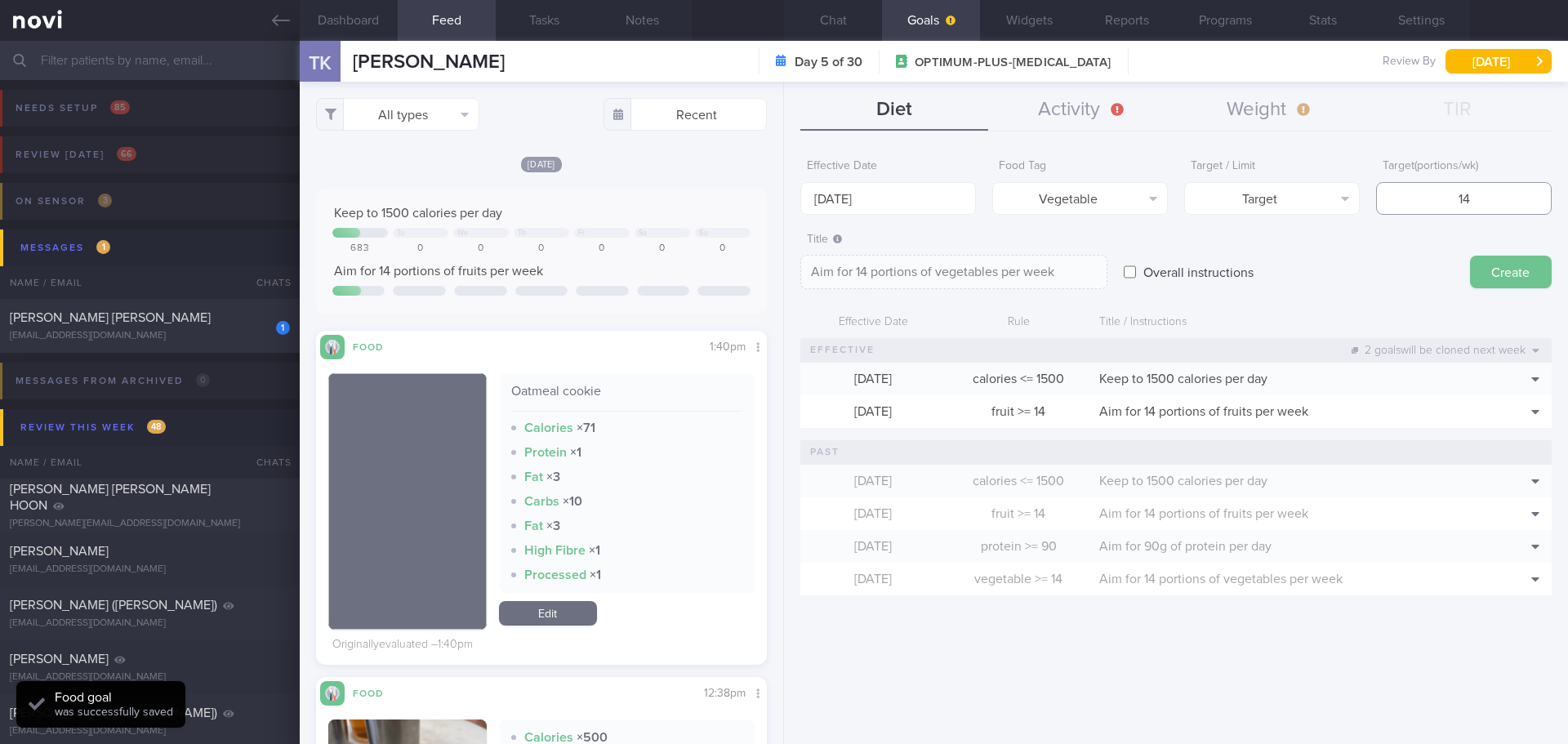
type input "14"
click at [1504, 267] on button "Create" at bounding box center [1511, 272] width 82 height 33
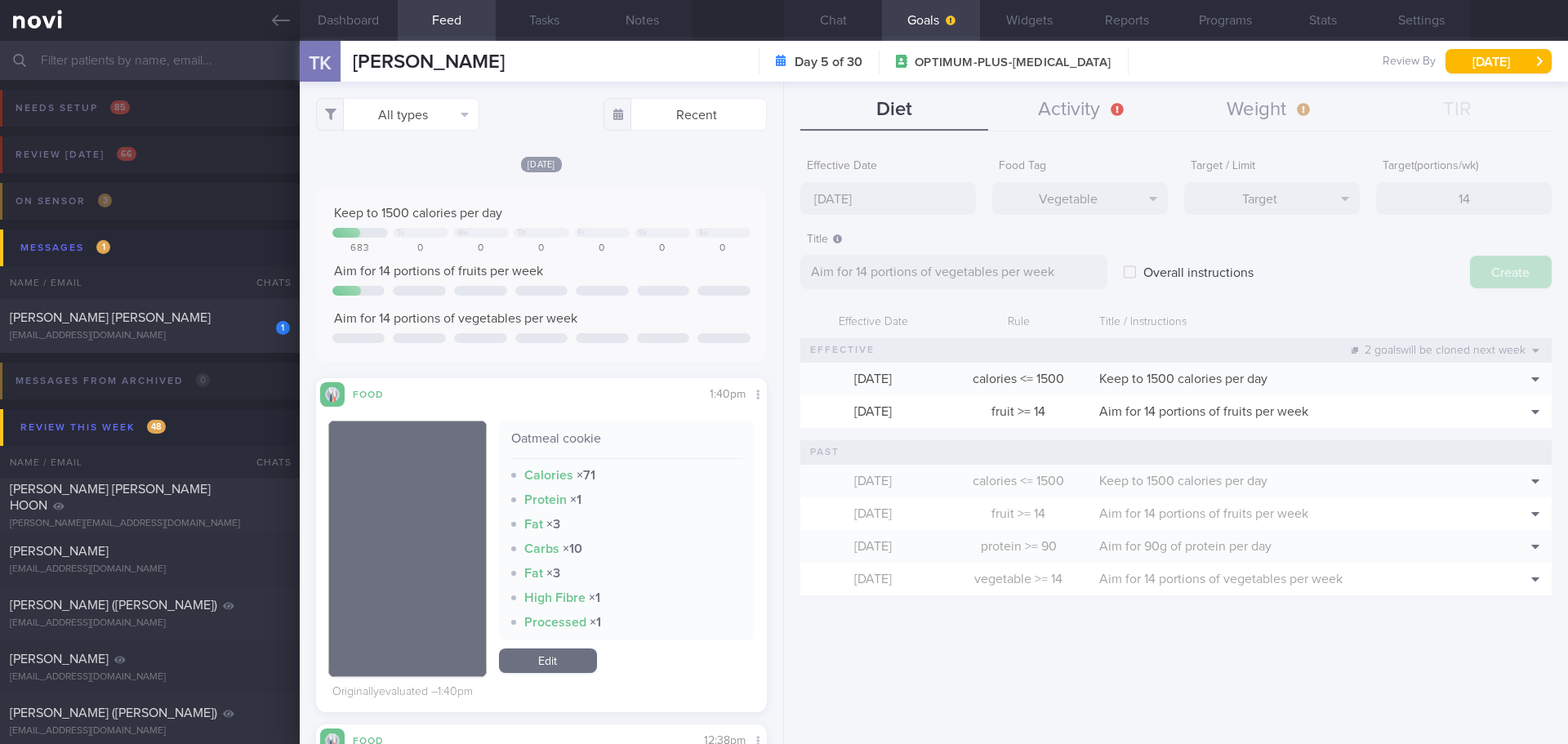
type input "25 Aug 2025"
type textarea "Aim for ___ of ___"
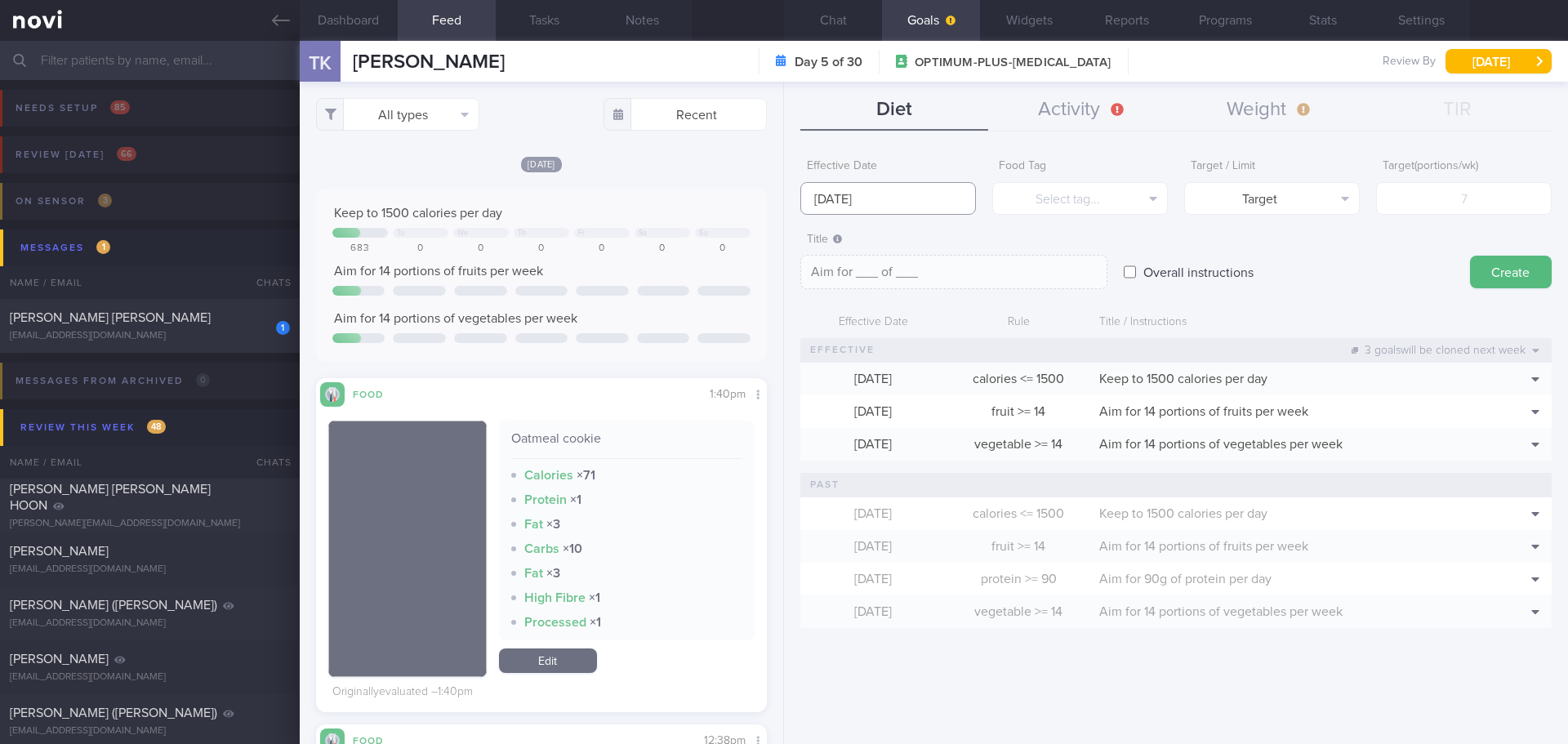
click at [829, 199] on input "25 Aug 2025" at bounding box center [888, 198] width 176 height 33
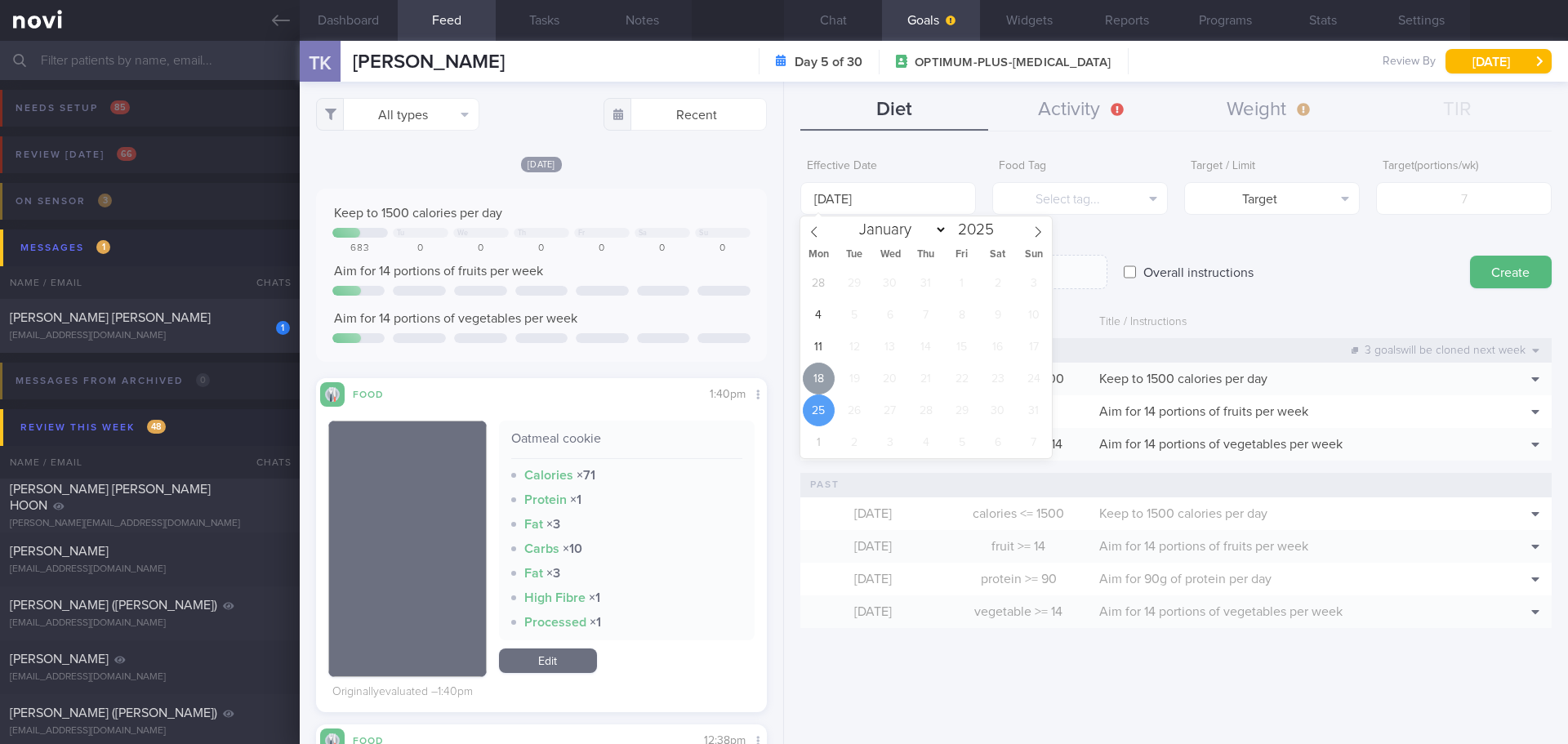
click at [823, 382] on span "18" at bounding box center [818, 379] width 32 height 32
type input "[DATE]"
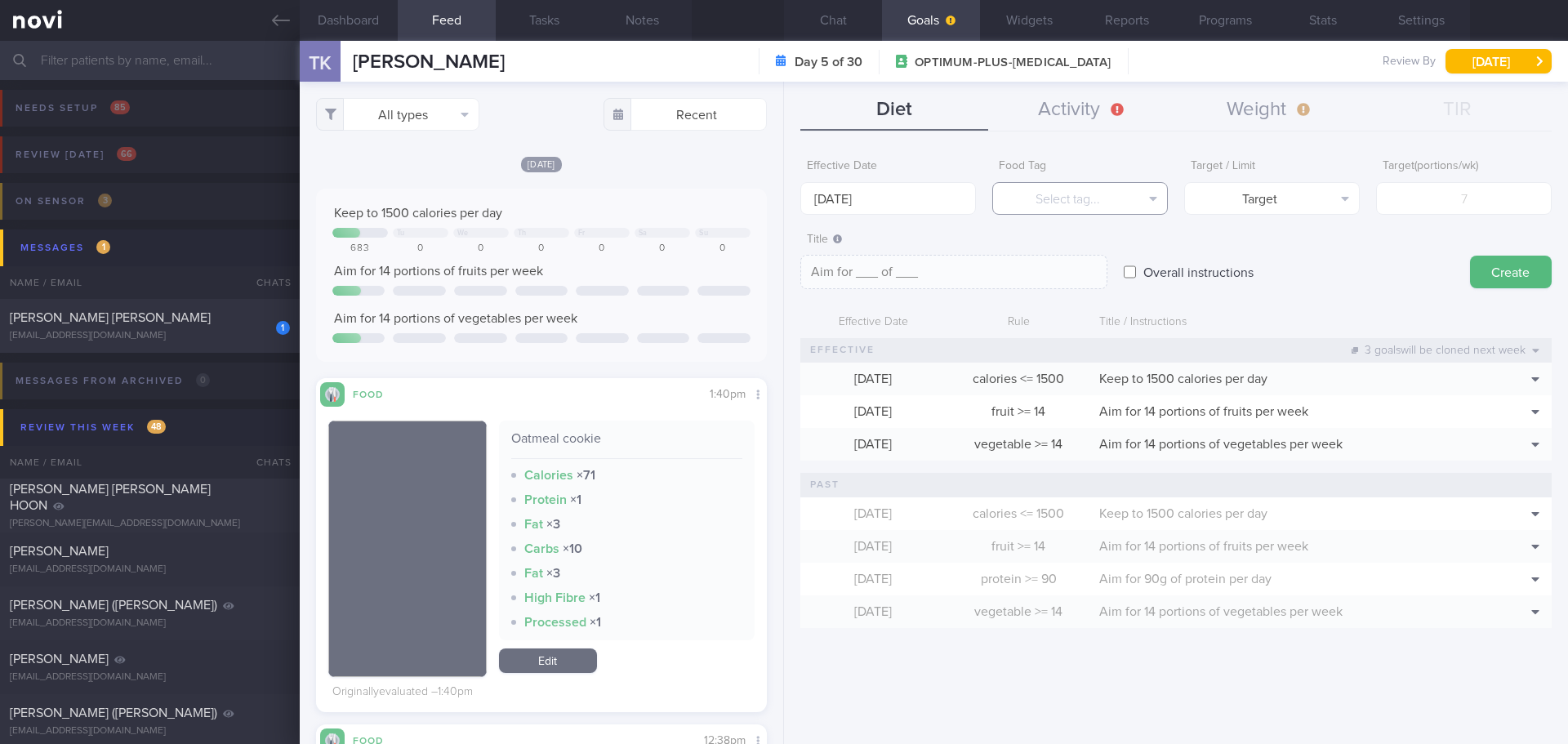
click at [1112, 191] on button "Select tag..." at bounding box center [1080, 198] width 176 height 33
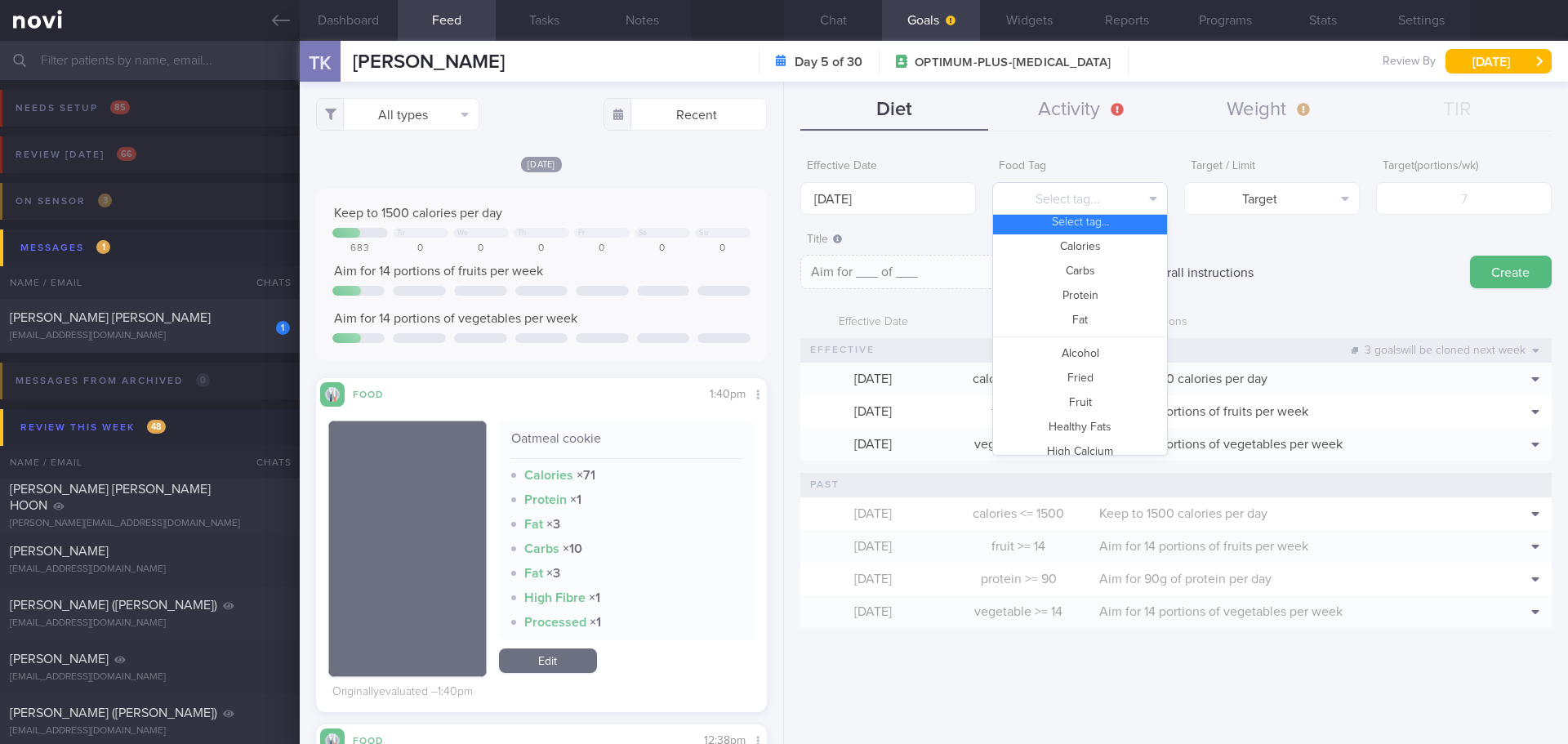
scroll to position [0, 0]
click at [1115, 300] on button "Protein" at bounding box center [1080, 304] width 174 height 25
type textarea "Aim for __g of protein per day"
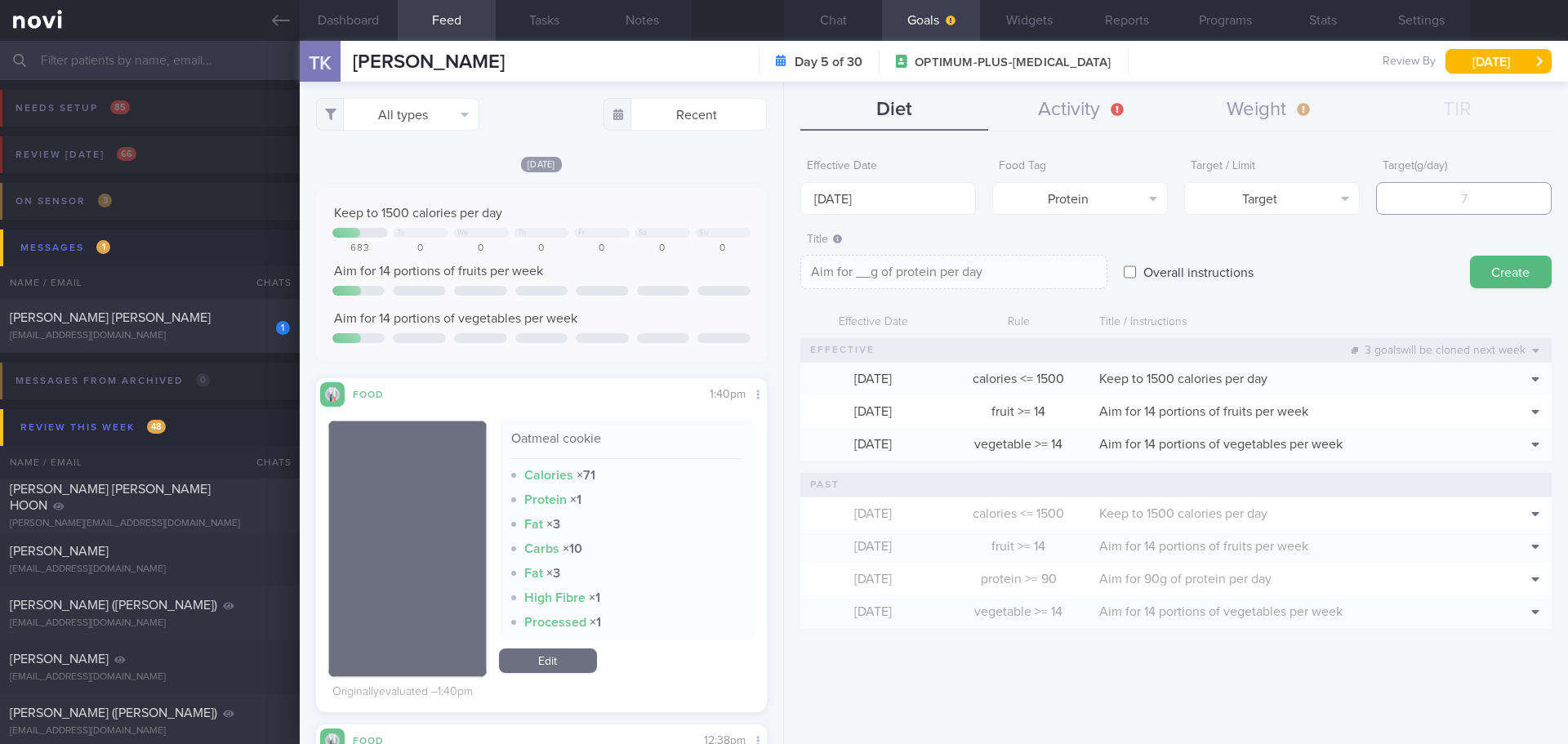
click at [1433, 199] on input "number" at bounding box center [1464, 198] width 176 height 33
type input "9"
type textarea "Aim for 9g of protein per day"
type input "90"
type textarea "Aim for 90g of protein per day"
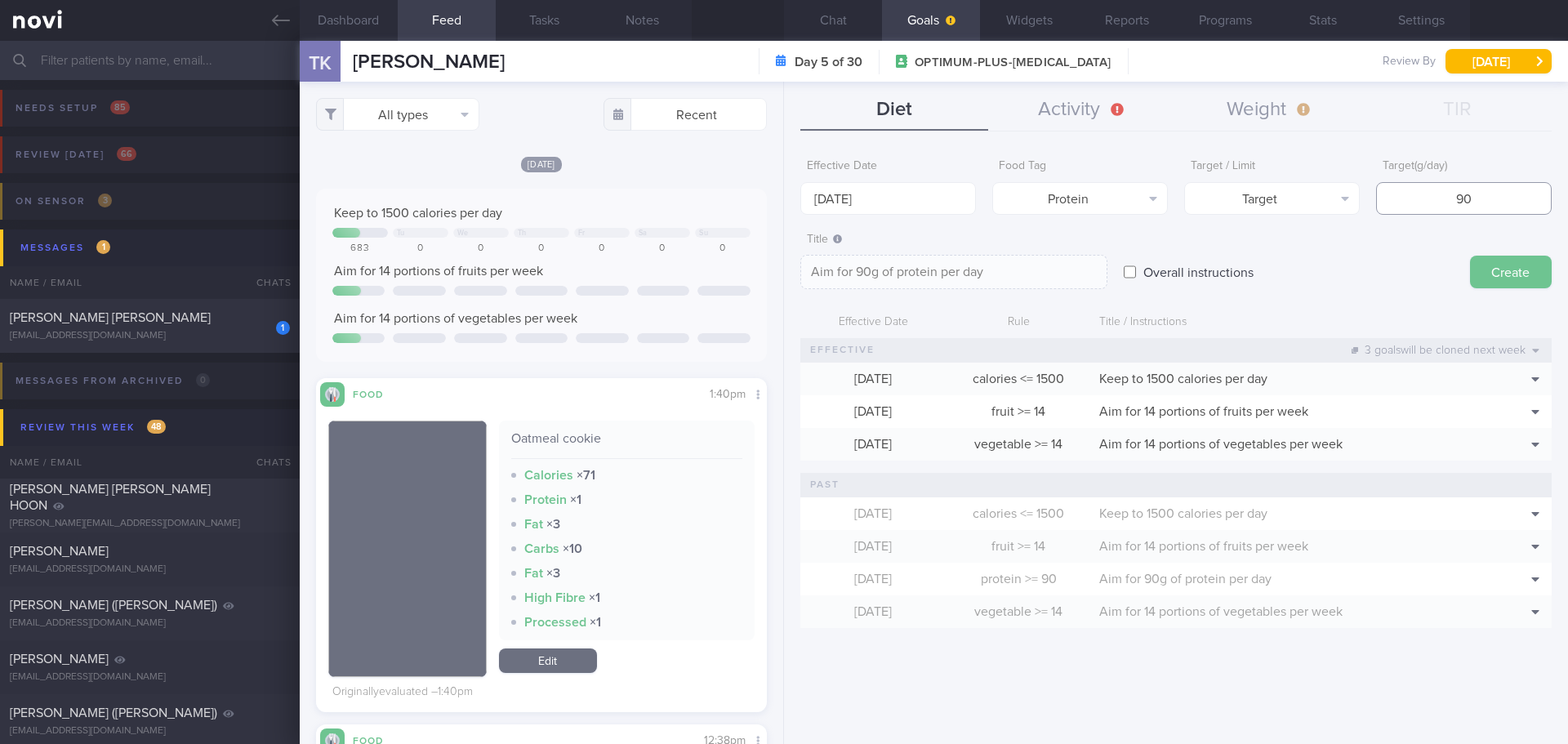
type input "90"
click at [1534, 261] on button "Create" at bounding box center [1511, 272] width 82 height 33
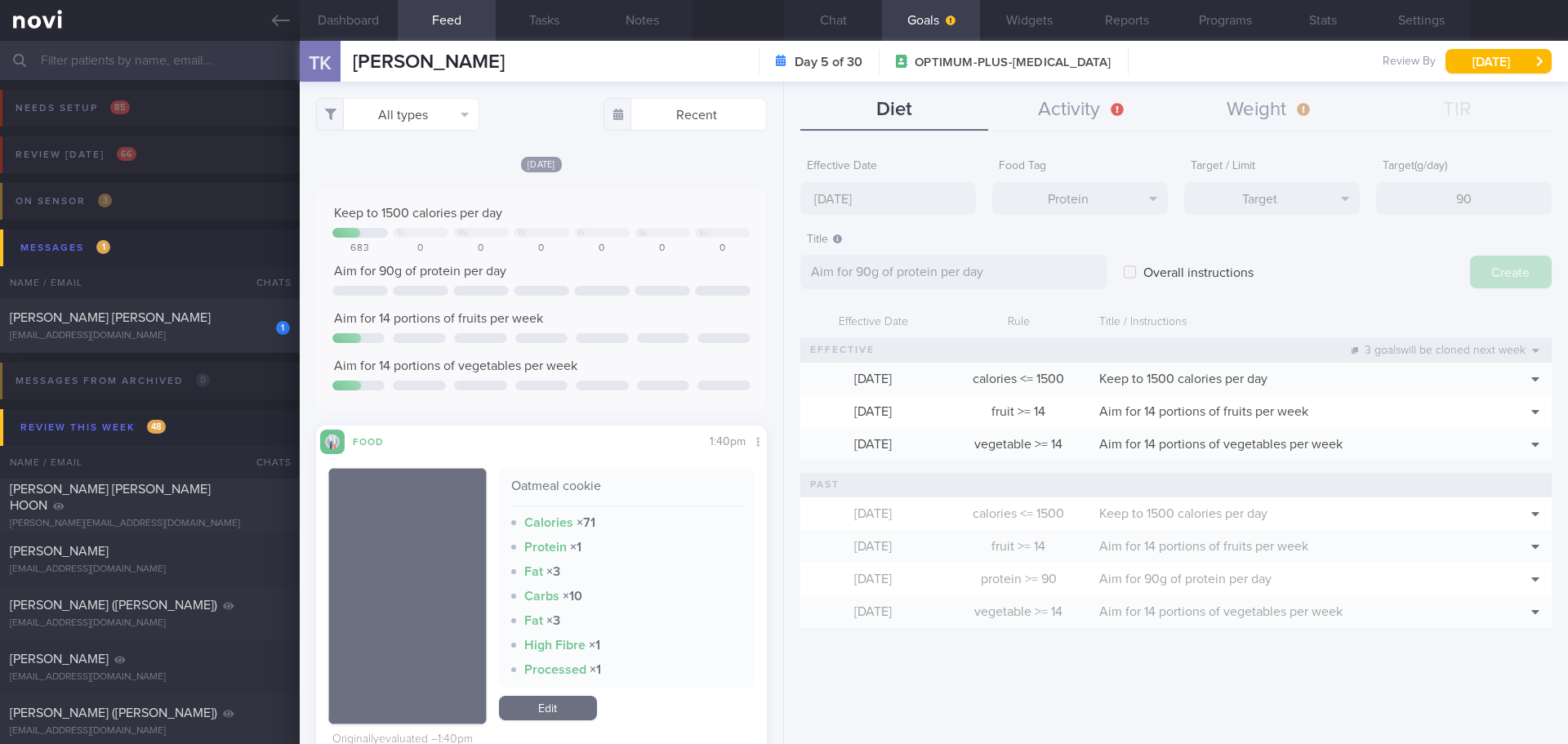
type input "25 Aug 2025"
type textarea "Aim for ___ of ___"
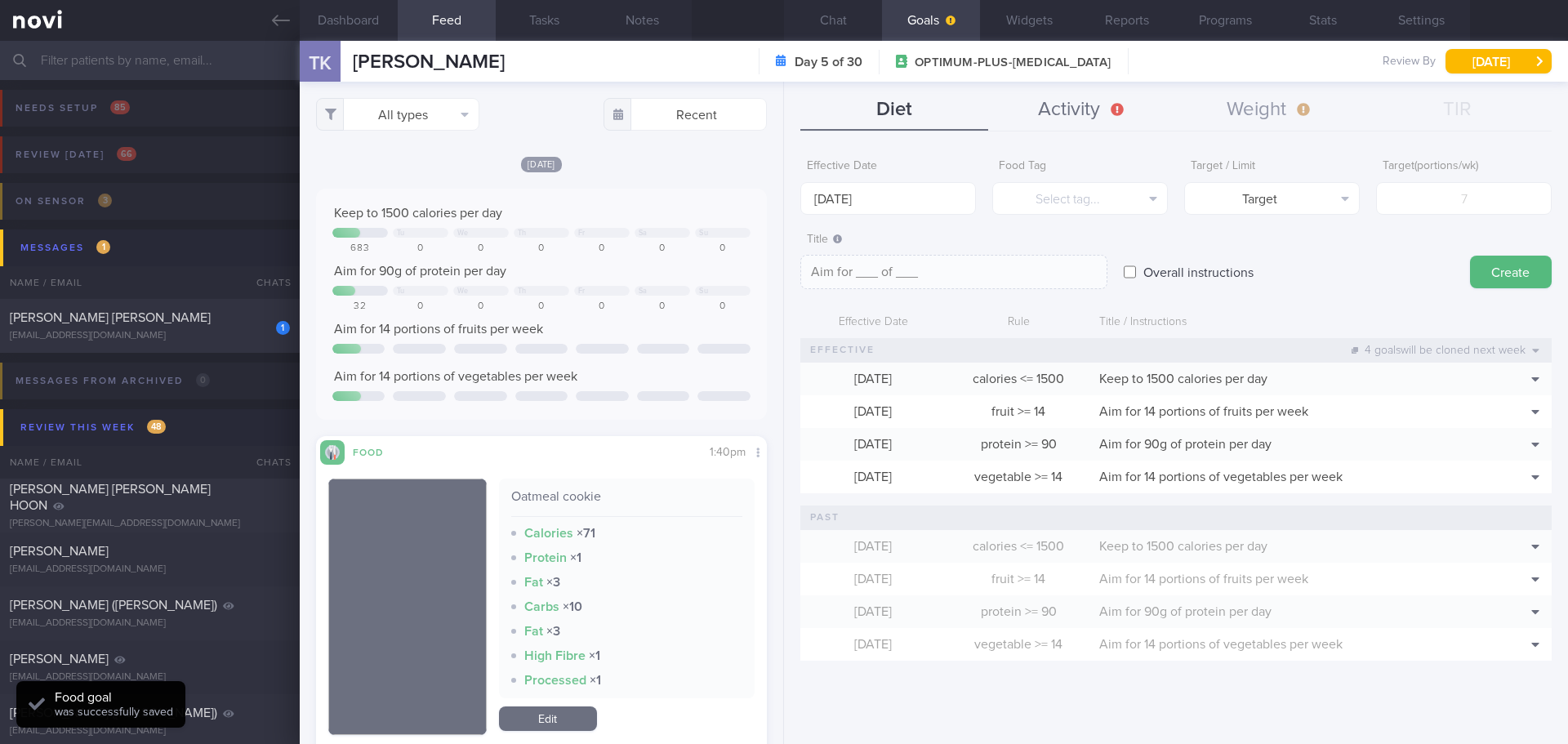
click at [1110, 117] on button "Activity" at bounding box center [1082, 110] width 188 height 41
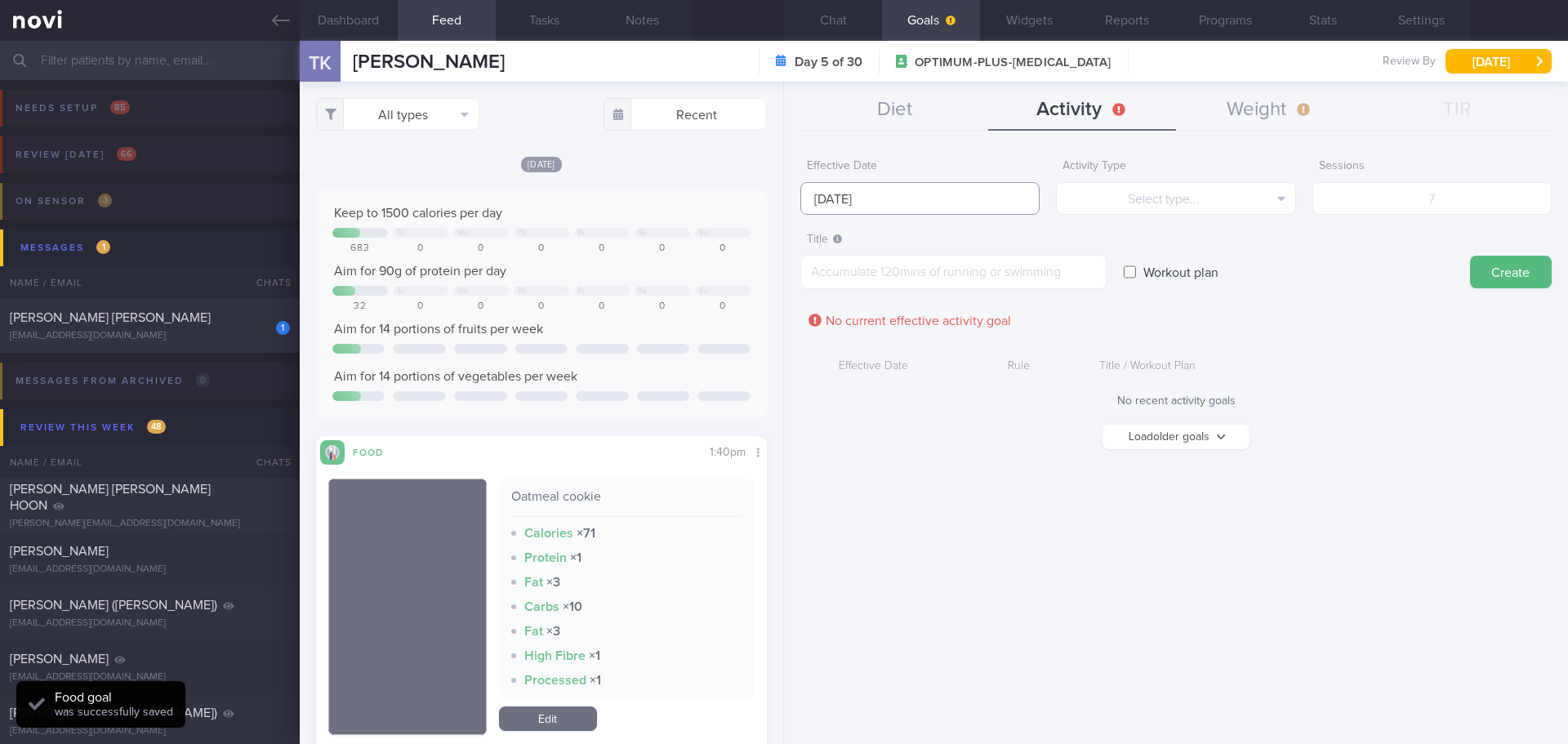
click at [998, 201] on input "25 Aug 2025" at bounding box center [920, 198] width 239 height 33
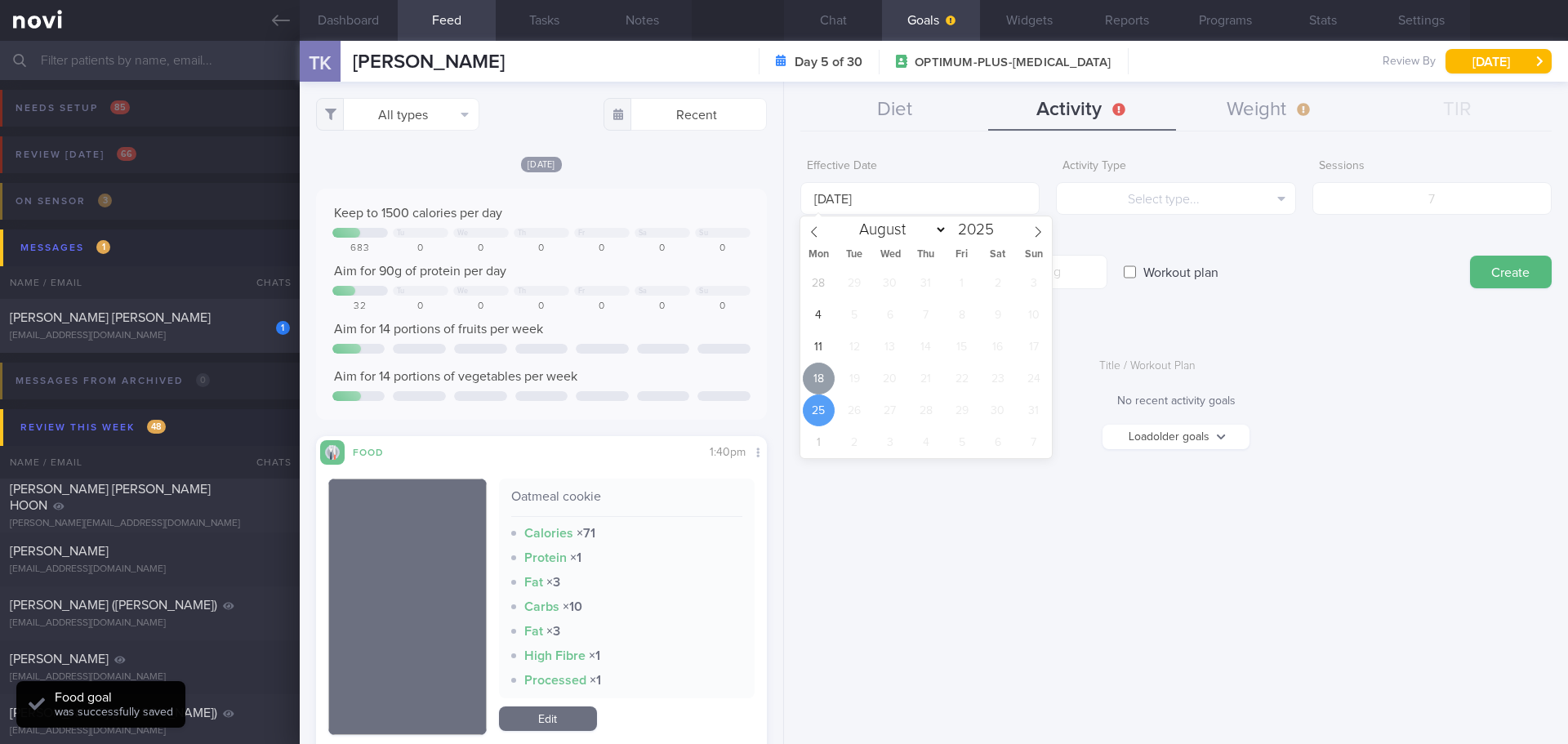
drag, startPoint x: 818, startPoint y: 372, endPoint x: 839, endPoint y: 362, distance: 23.3
click at [818, 372] on span "18" at bounding box center [818, 379] width 32 height 32
type input "[DATE]"
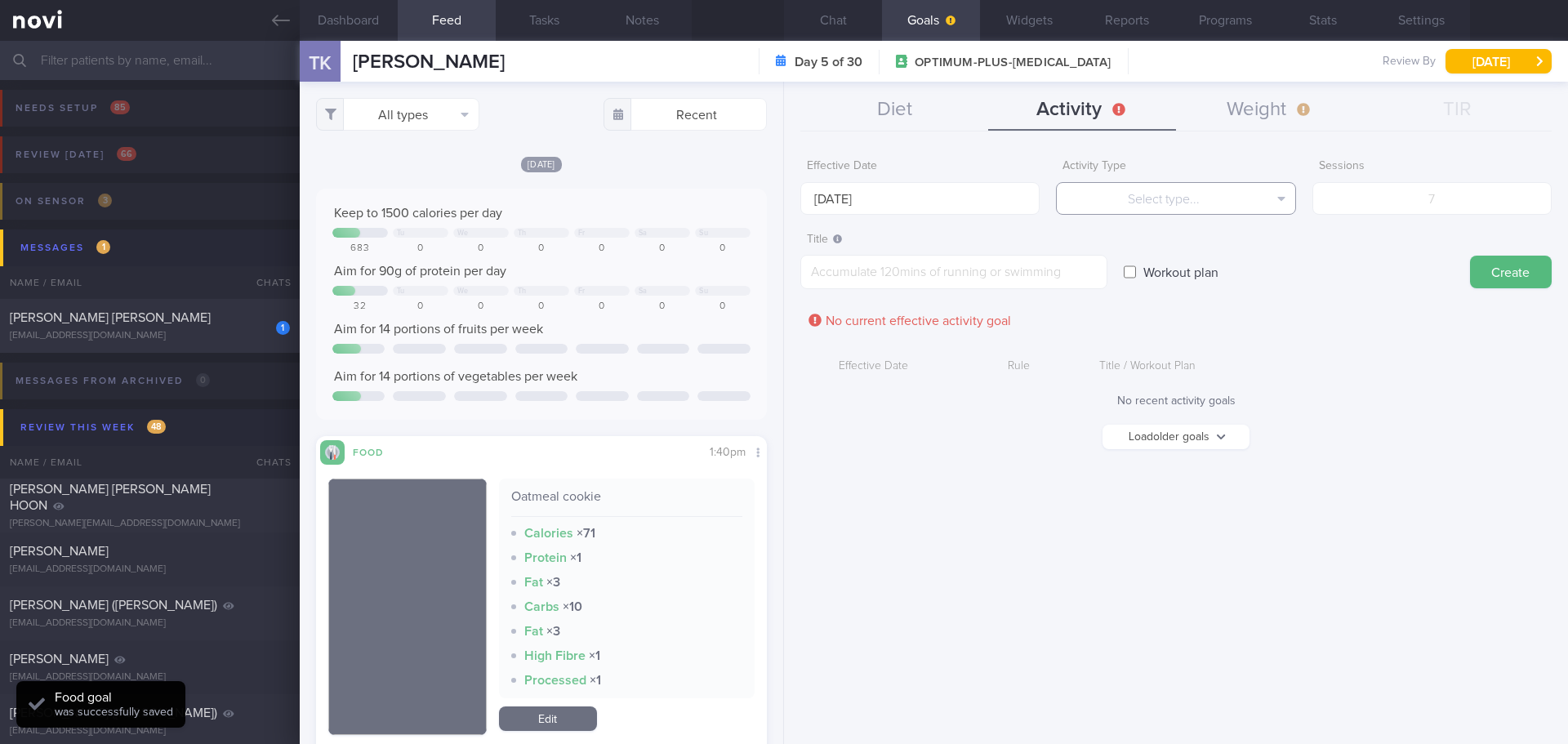
click at [1160, 191] on button "Select type..." at bounding box center [1175, 198] width 239 height 33
click at [1195, 275] on button "Sessions" at bounding box center [1175, 280] width 237 height 25
click at [1410, 206] on input "number" at bounding box center [1432, 198] width 239 height 33
type input "5"
click at [985, 278] on textarea at bounding box center [954, 272] width 307 height 34
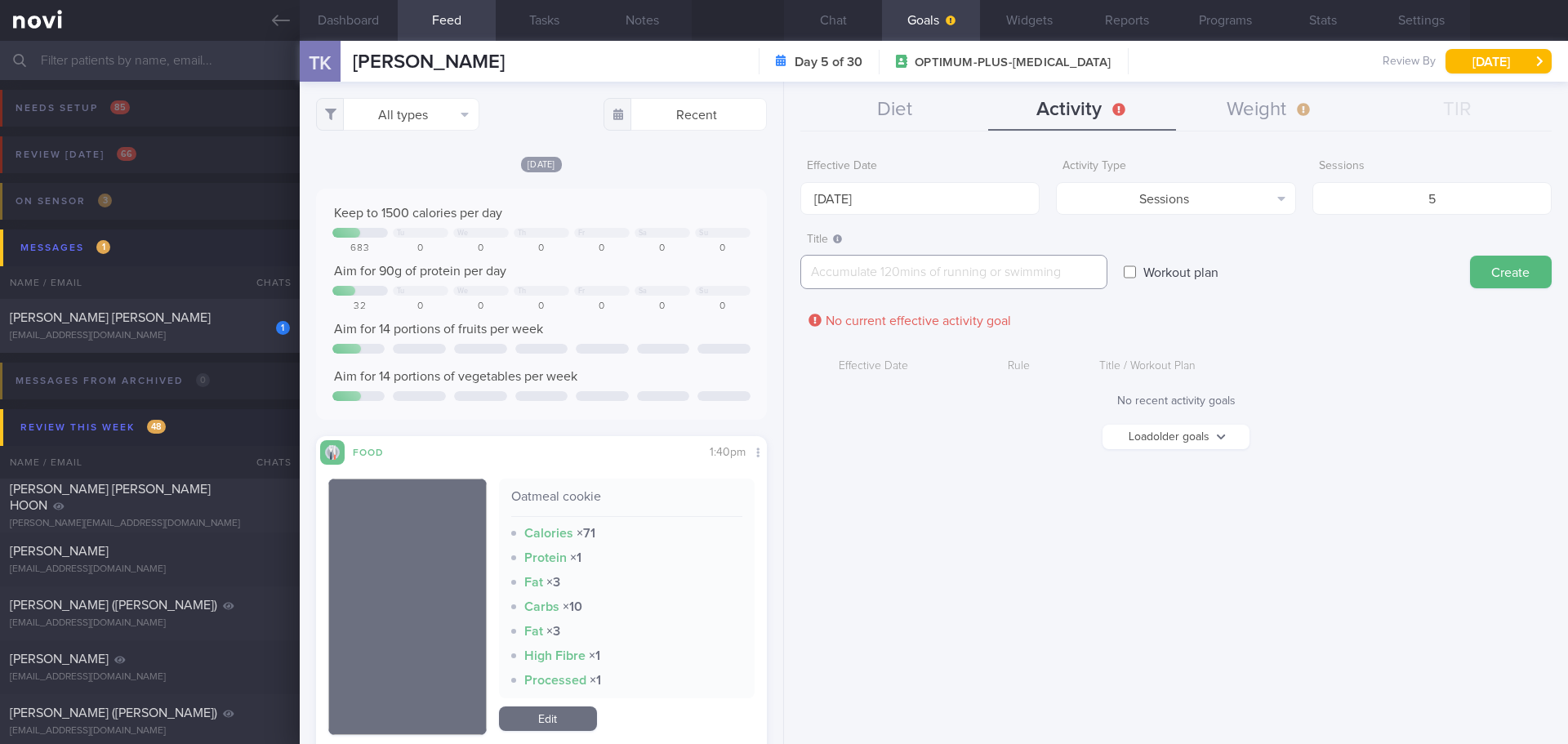
click at [878, 263] on textarea at bounding box center [954, 272] width 307 height 34
type textarea "3x- strength training 2x - cardio exercise"
click at [1516, 270] on button "Create" at bounding box center [1511, 272] width 82 height 33
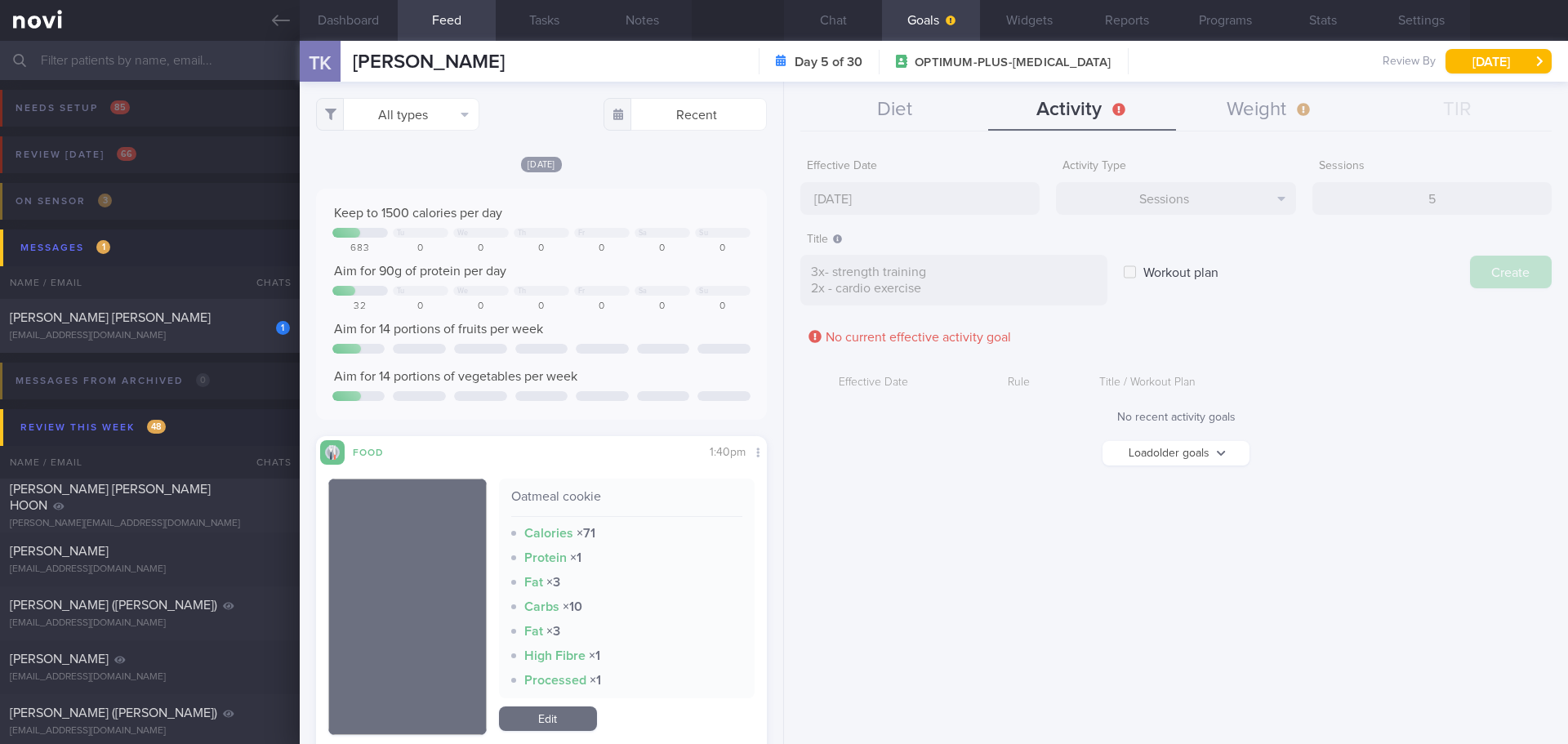
type input "25 Aug 2025"
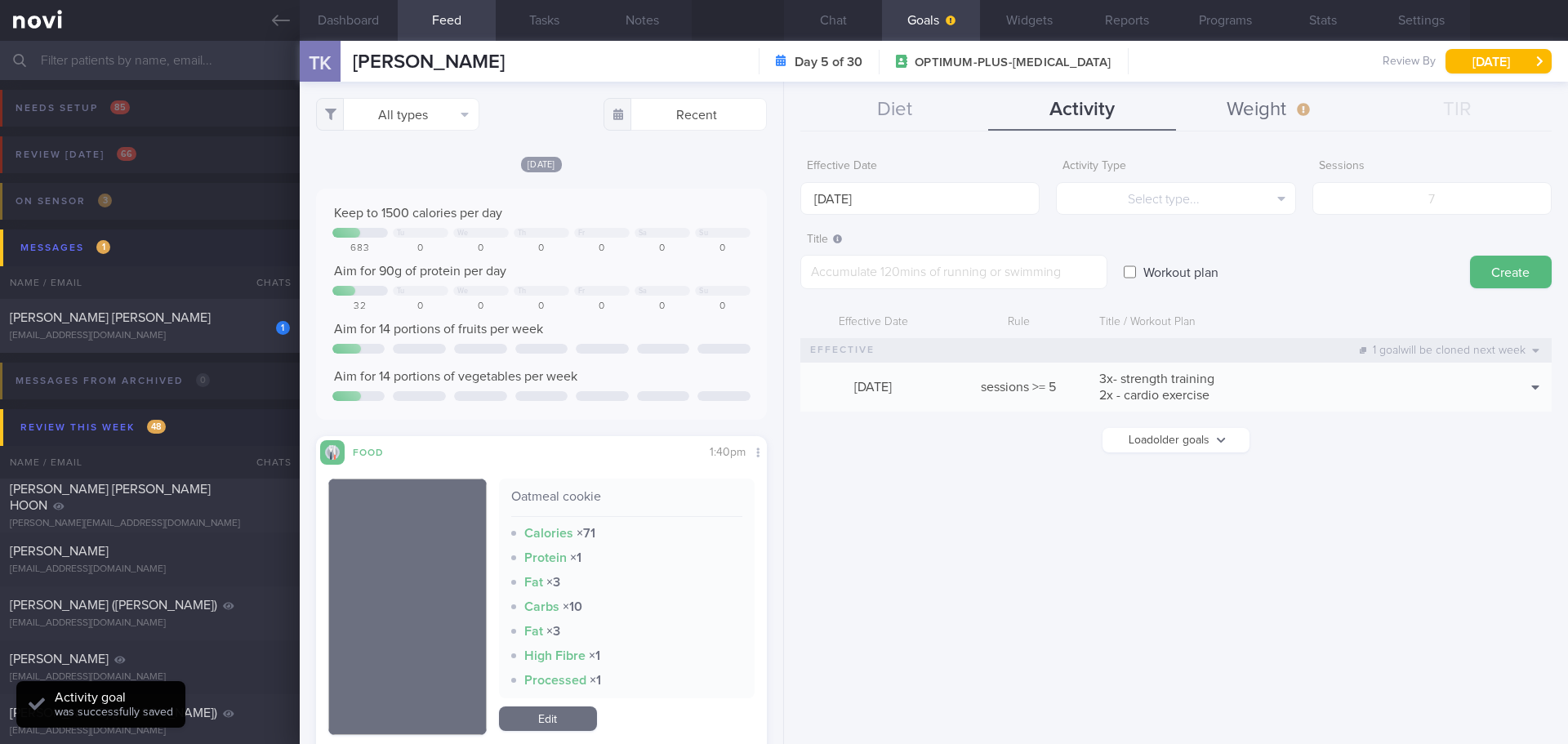
click at [1254, 119] on button "Weight" at bounding box center [1270, 110] width 188 height 41
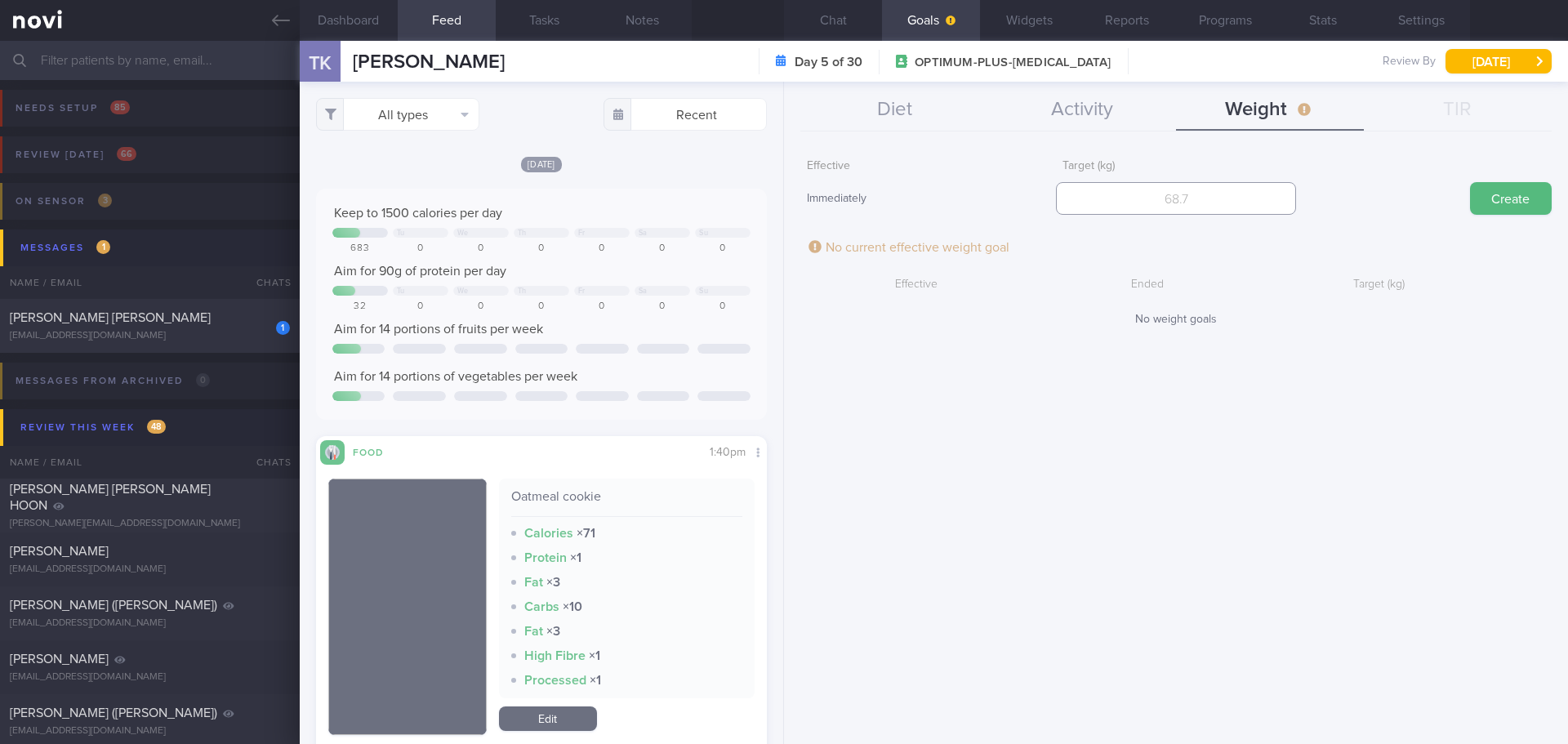
click at [1220, 202] on input "number" at bounding box center [1175, 198] width 239 height 33
type input "73.5"
click at [1528, 212] on button "Create" at bounding box center [1511, 198] width 82 height 33
click at [836, 27] on button "Chat" at bounding box center [833, 20] width 98 height 41
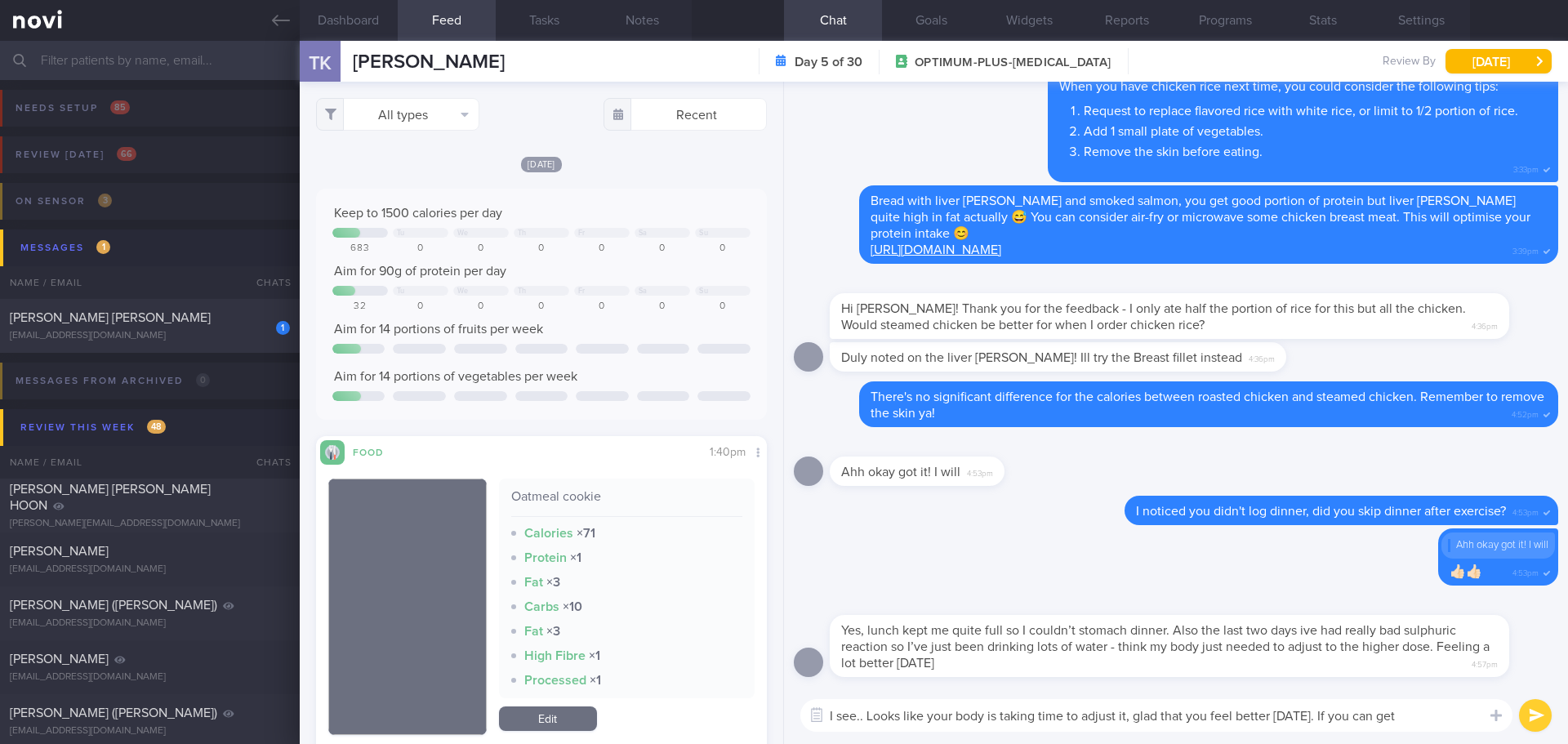
click at [1432, 723] on textarea "I see.. Looks like your body is taking time to adjust it, glad that you feel be…" at bounding box center [1157, 715] width 712 height 33
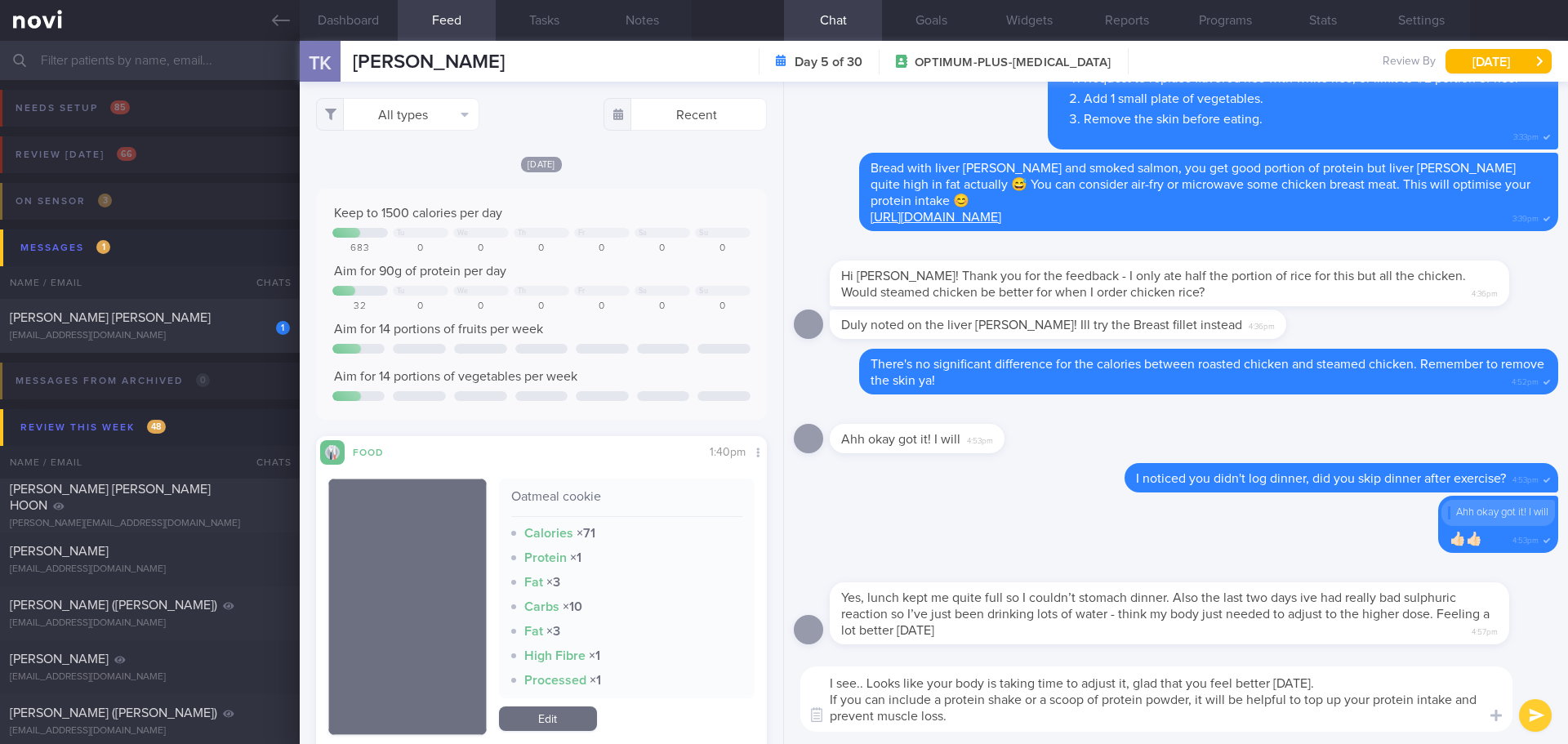
type textarea "I see.. Looks like your body is taking time to adjust it, glad that you feel be…"
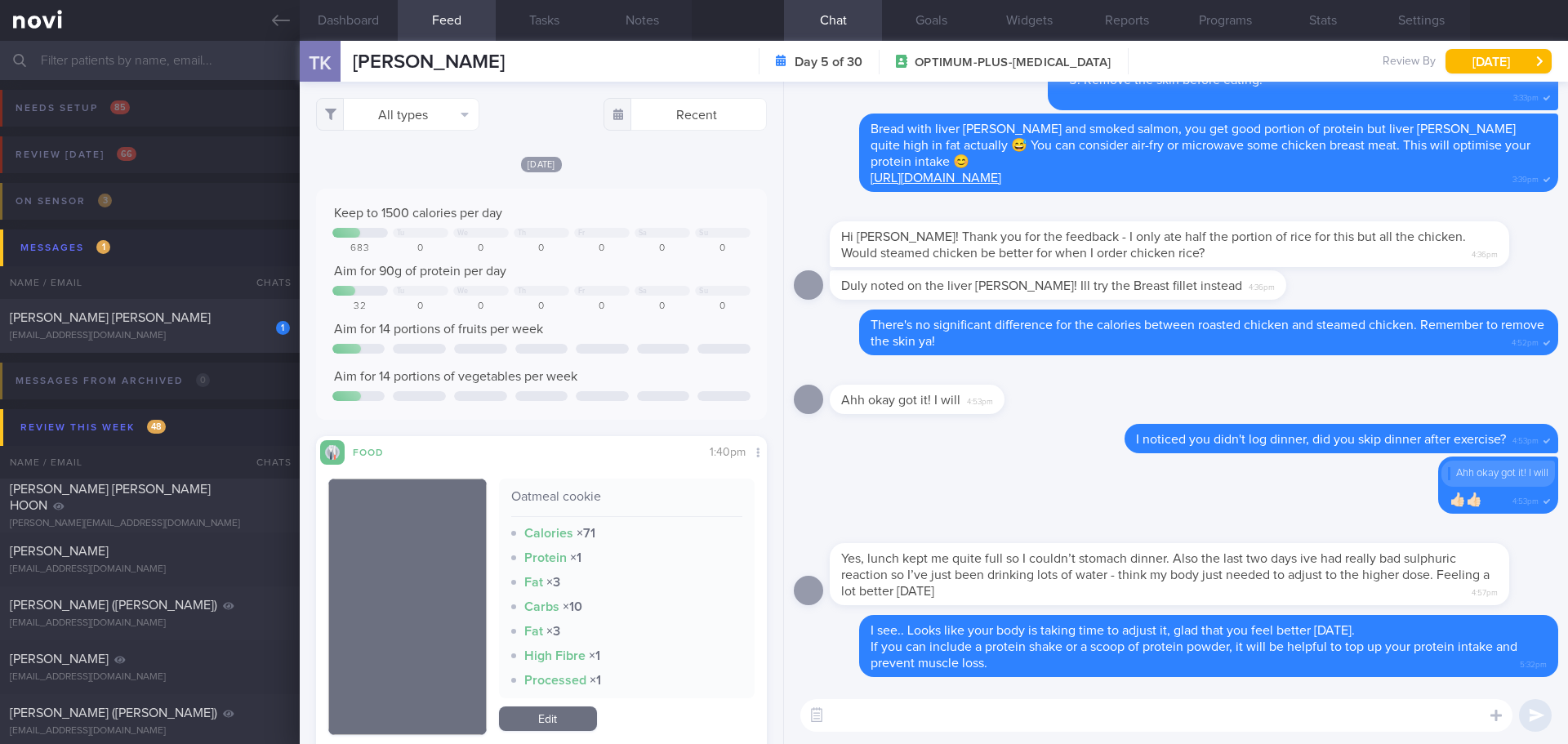
click at [1398, 718] on textarea at bounding box center [1157, 715] width 712 height 33
click at [1478, 674] on label at bounding box center [1474, 665] width 33 height 33
click at [0, 0] on input "file" at bounding box center [0, 0] width 0 height 0
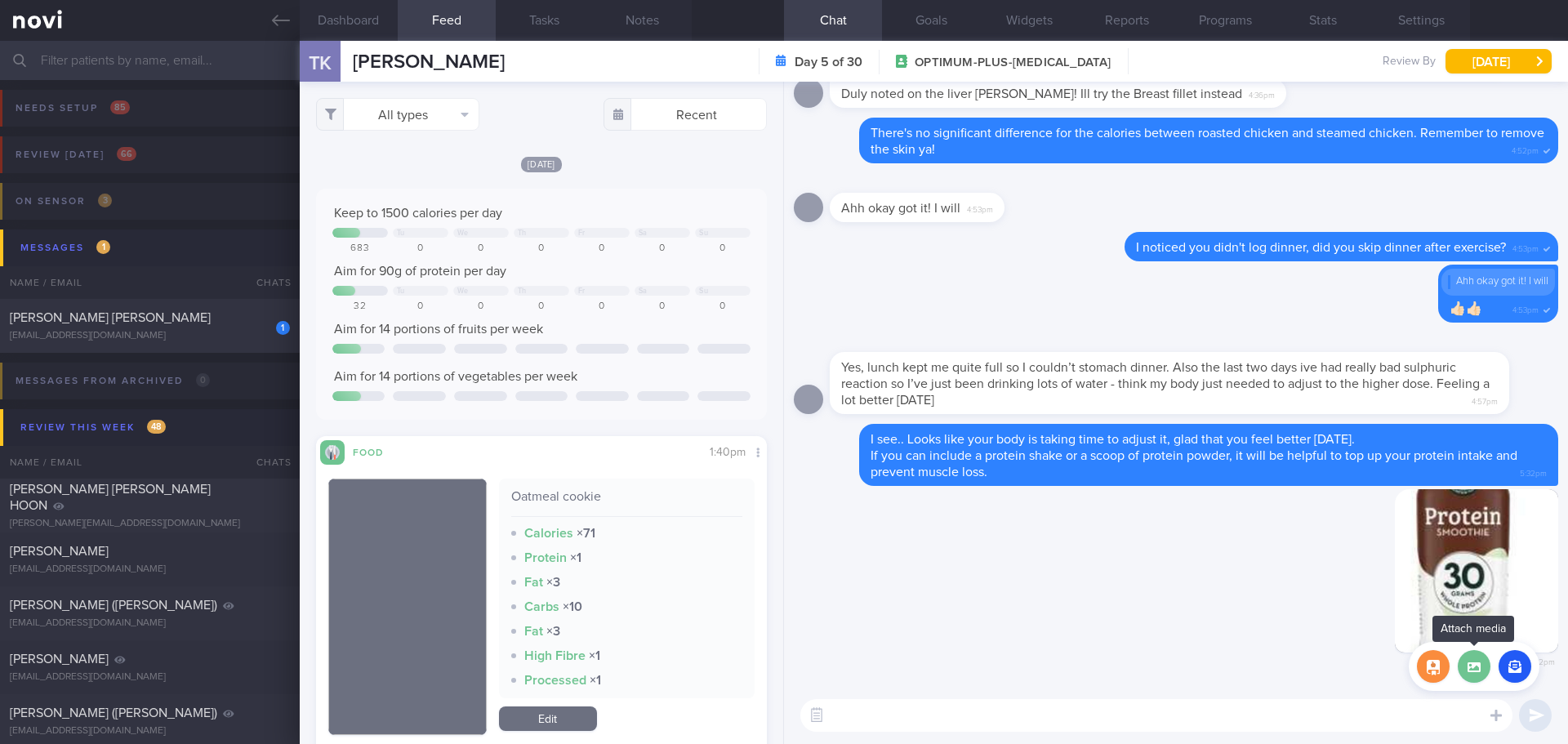
click at [1474, 676] on label at bounding box center [1474, 665] width 33 height 33
click at [0, 0] on input "file" at bounding box center [0, 0] width 0 height 0
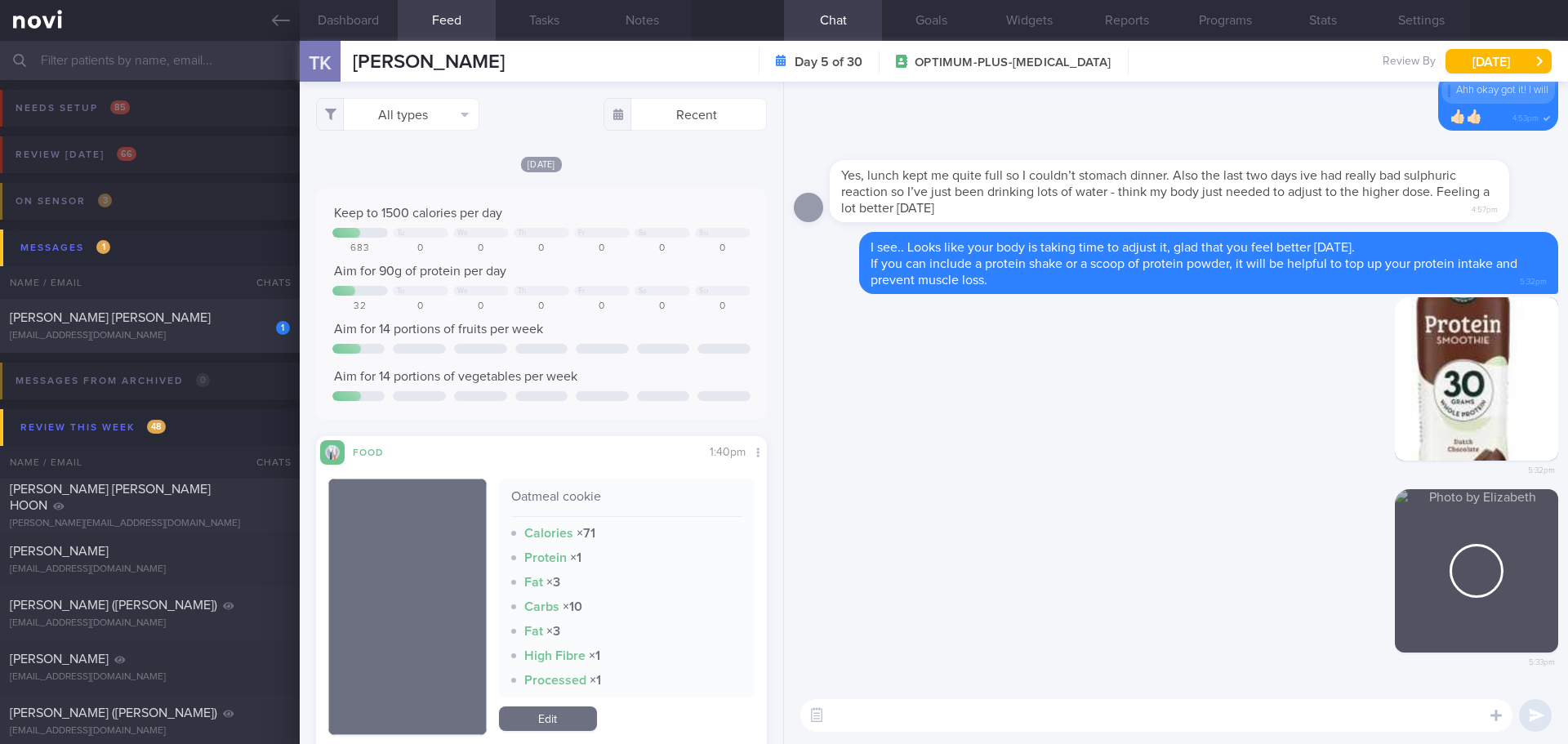
click at [1112, 706] on textarea at bounding box center [1157, 715] width 712 height 33
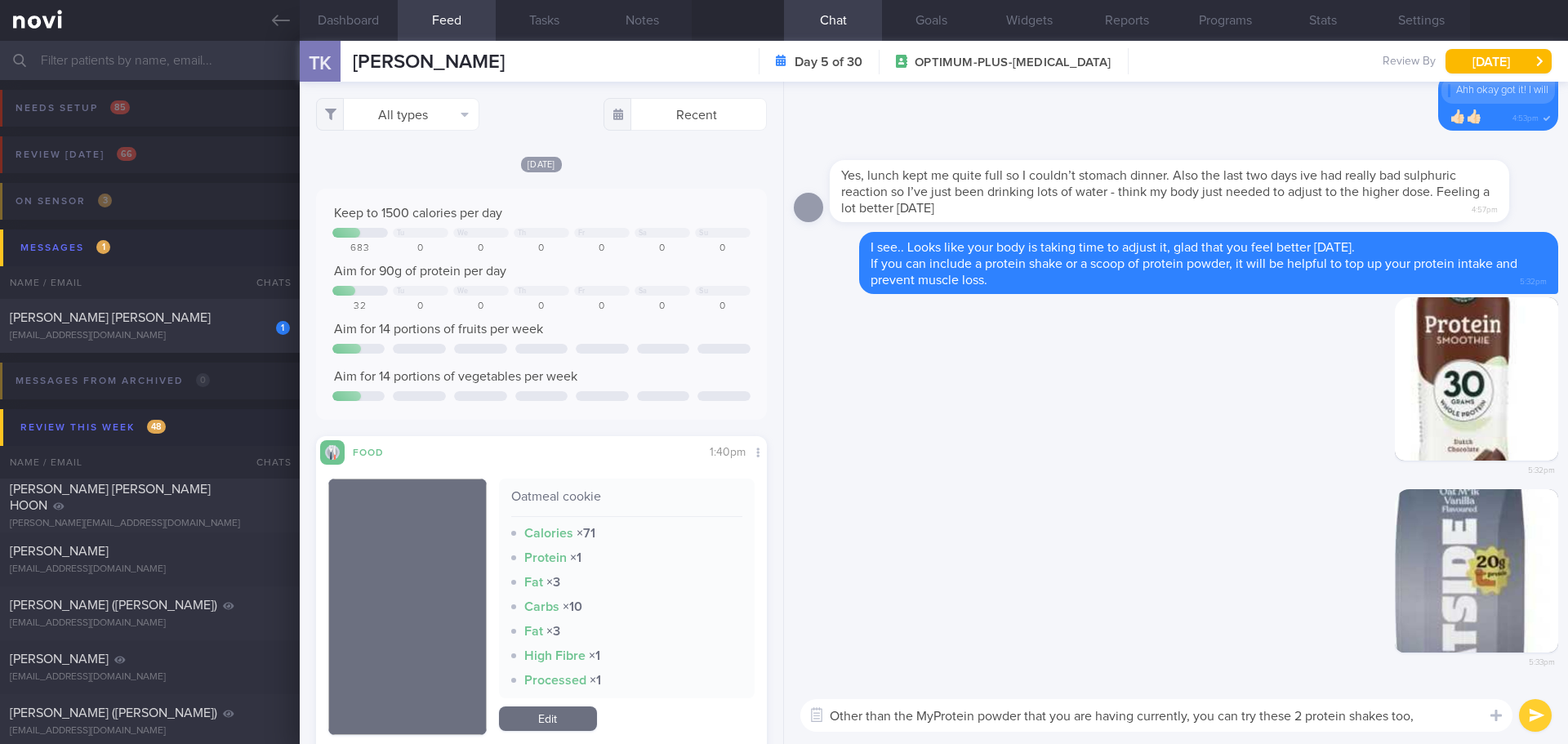
drag, startPoint x: 822, startPoint y: 707, endPoint x: 779, endPoint y: 705, distance: 43.0
click at [780, 706] on div "Dashboard Feed Tasks Notes Chat Goals Widgets Reports Programs Stats Settings T…" at bounding box center [934, 392] width 1269 height 703
click at [1179, 729] on textarea "In addition to the MyProtein powder that you are having currently, you can try …" at bounding box center [1157, 715] width 712 height 33
click at [1229, 731] on textarea "In addition to the MyProtein powder that you are having currently, you can try …" at bounding box center [1157, 715] width 712 height 33
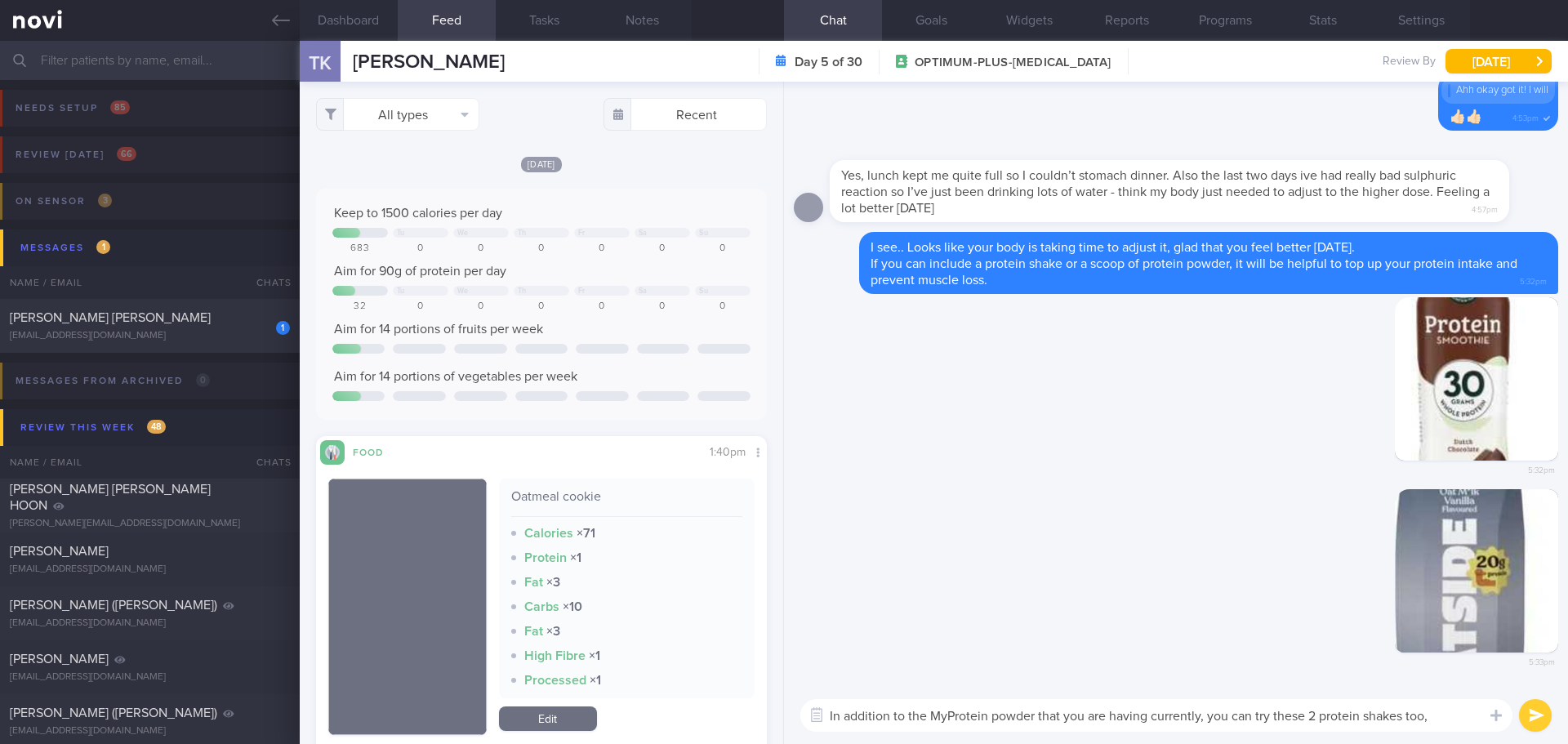
click at [1216, 739] on div "In addition to the MyProtein powder that you are having currently, you can try …" at bounding box center [1176, 715] width 784 height 57
click at [1298, 733] on div "In addition to the MyProtein powder that you are having currently, you can try …" at bounding box center [1176, 715] width 784 height 57
click at [1315, 732] on div "In addition to the MyProtein powder that you are having currently, you can try …" at bounding box center [1176, 715] width 784 height 57
click at [1346, 731] on textarea "In addition to the MyProtein powder that you are having currently, you can try …" at bounding box center [1157, 715] width 712 height 33
drag, startPoint x: 1430, startPoint y: 725, endPoint x: 1482, endPoint y: 721, distance: 52.2
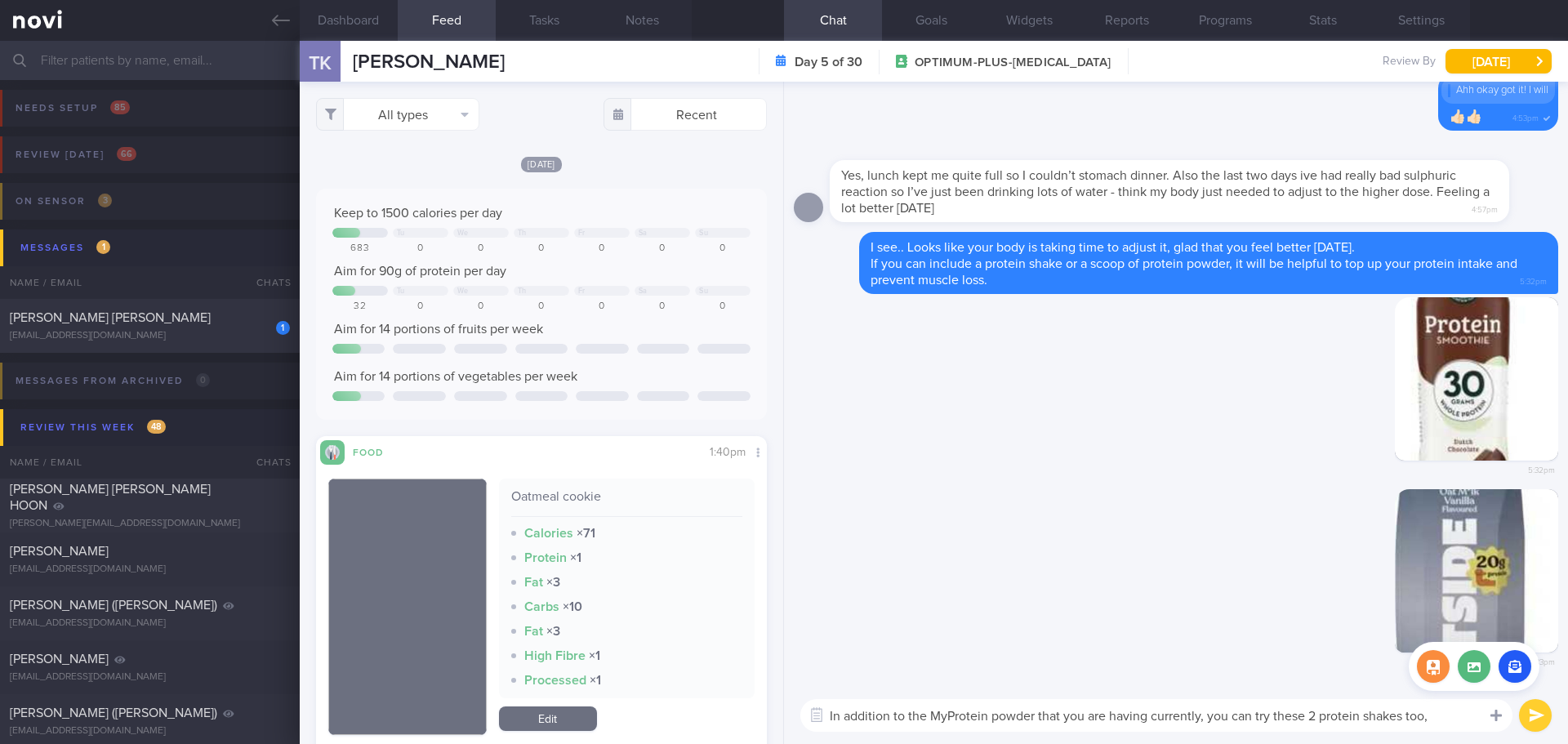
click at [1431, 725] on textarea "In addition to the MyProtein powder that you are having currently, you can try …" at bounding box center [1157, 715] width 712 height 33
click at [1473, 715] on textarea "In addition to the MyProtein powder that you are having currently, you can try …" at bounding box center [1157, 715] width 712 height 33
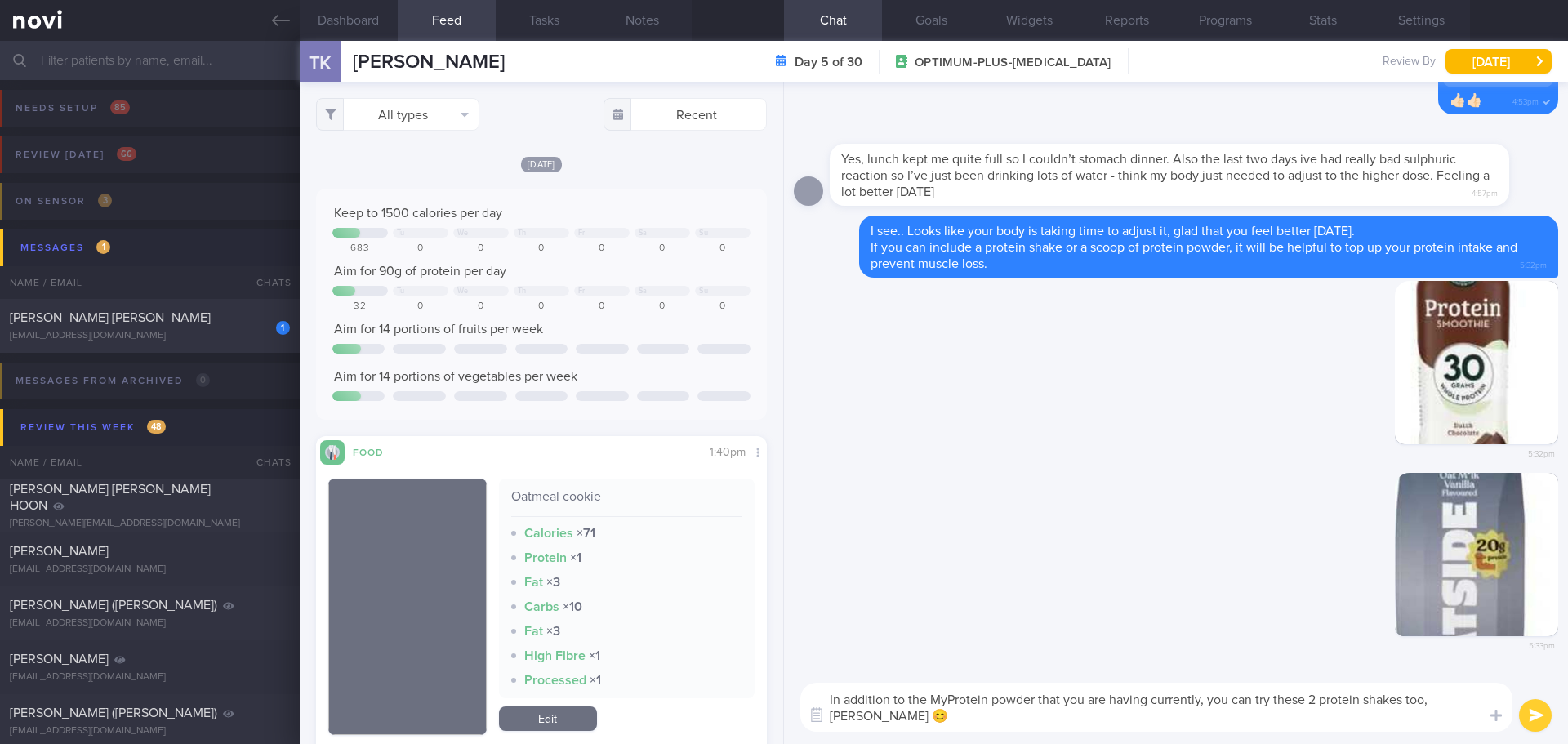
type textarea "In addition to the MyProtein powder that you are having currently, you can try …"
click at [1532, 719] on button "submit" at bounding box center [1535, 715] width 33 height 33
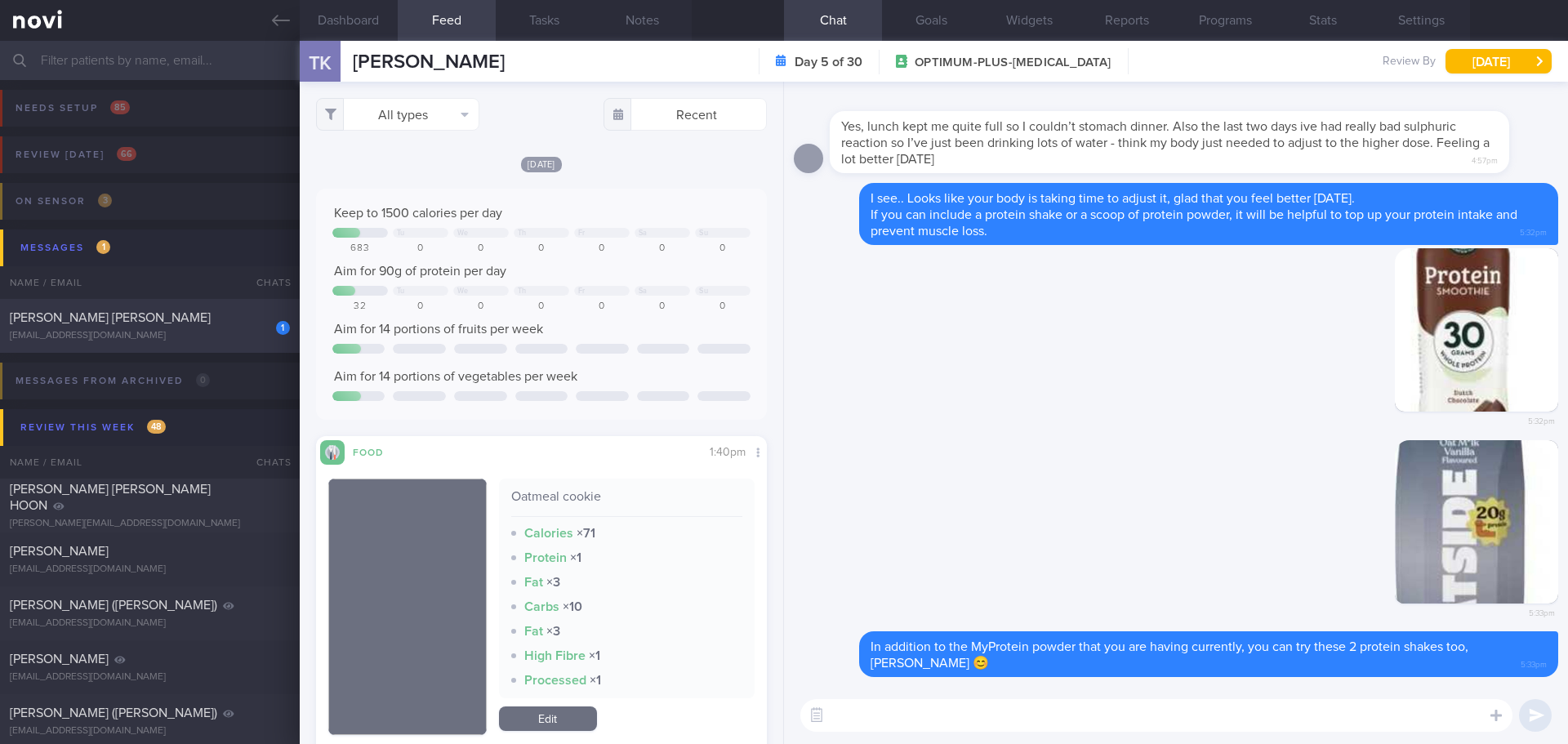
click at [164, 335] on div "[EMAIL_ADDRESS][DOMAIN_NAME]" at bounding box center [149, 336] width 280 height 12
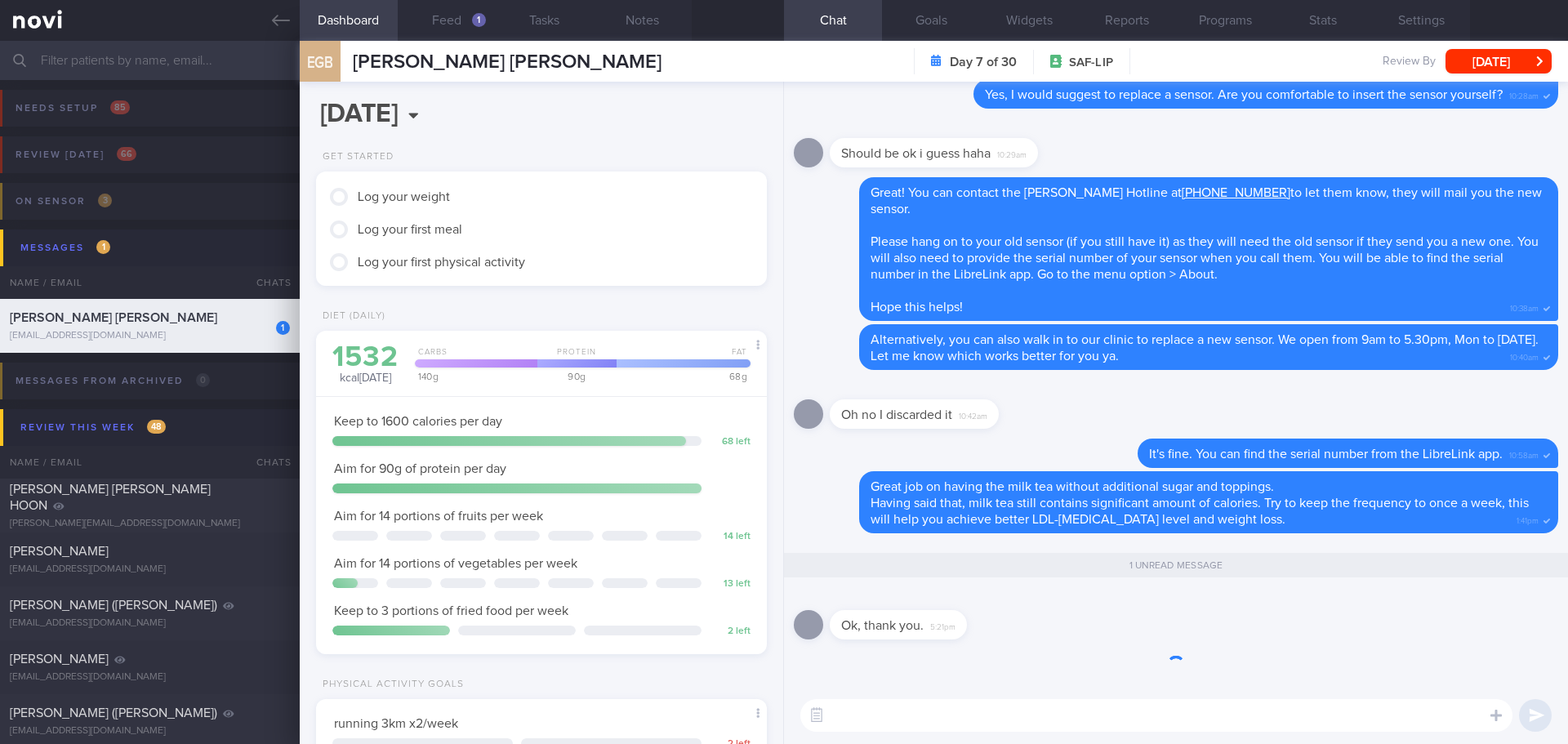
scroll to position [207, 417]
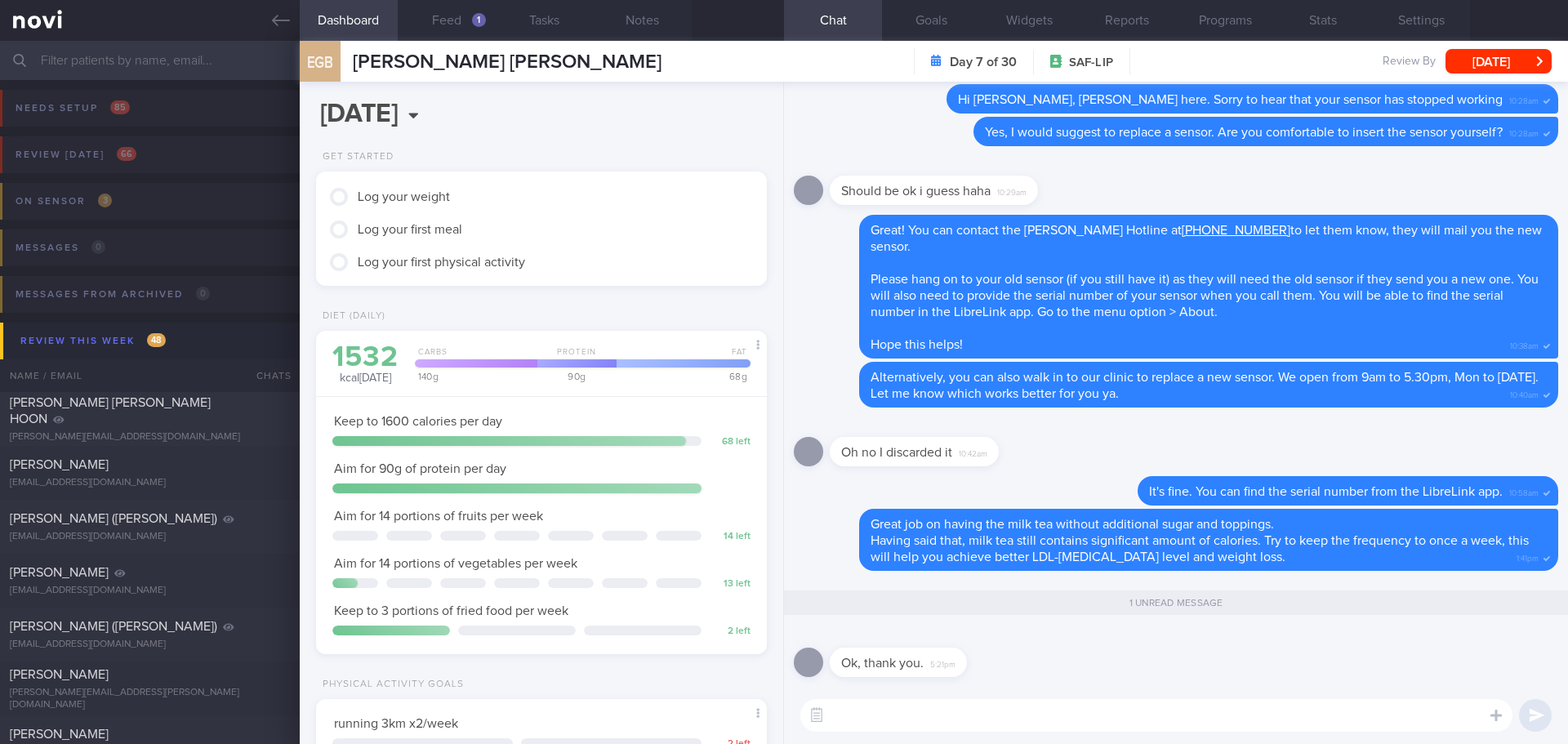
click at [1066, 657] on div "Ok, thank you. 5:21pm" at bounding box center [1176, 657] width 765 height 59
click at [464, 20] on button "Feed 1" at bounding box center [447, 20] width 98 height 41
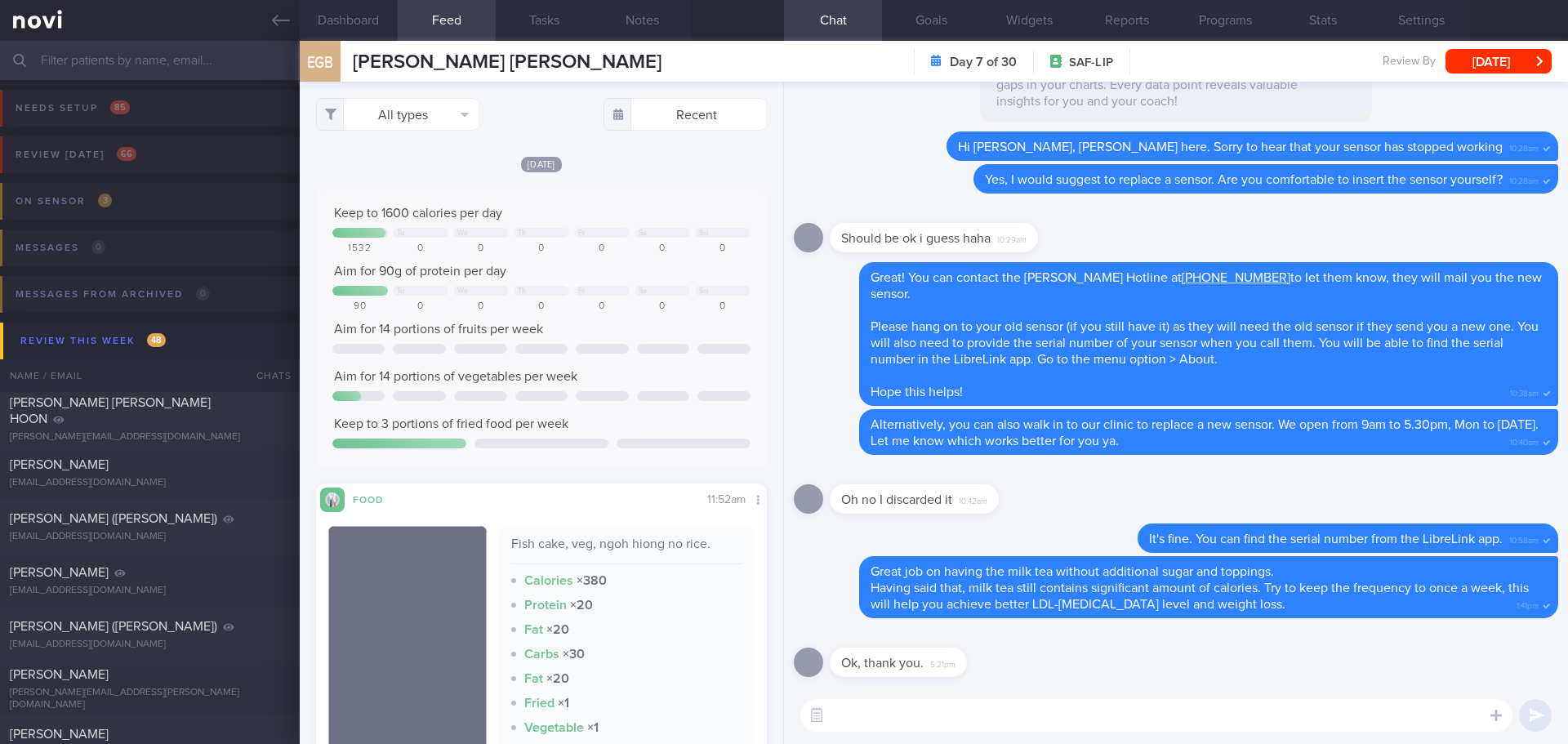
scroll to position [267, 425]
click at [95, 161] on div "Review today 66" at bounding box center [76, 154] width 129 height 22
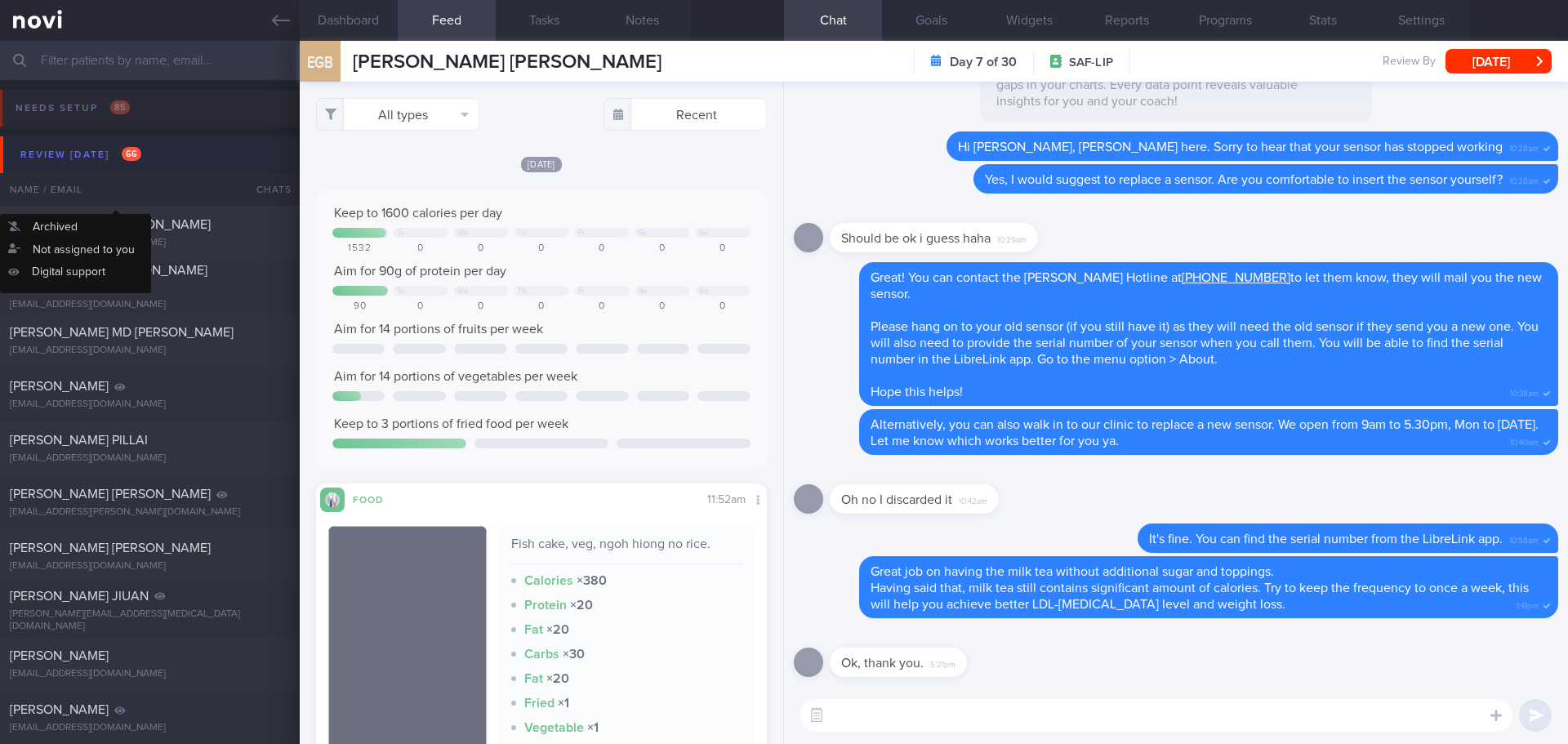
click at [139, 169] on button "Review today 66" at bounding box center [787, 154] width 1573 height 37
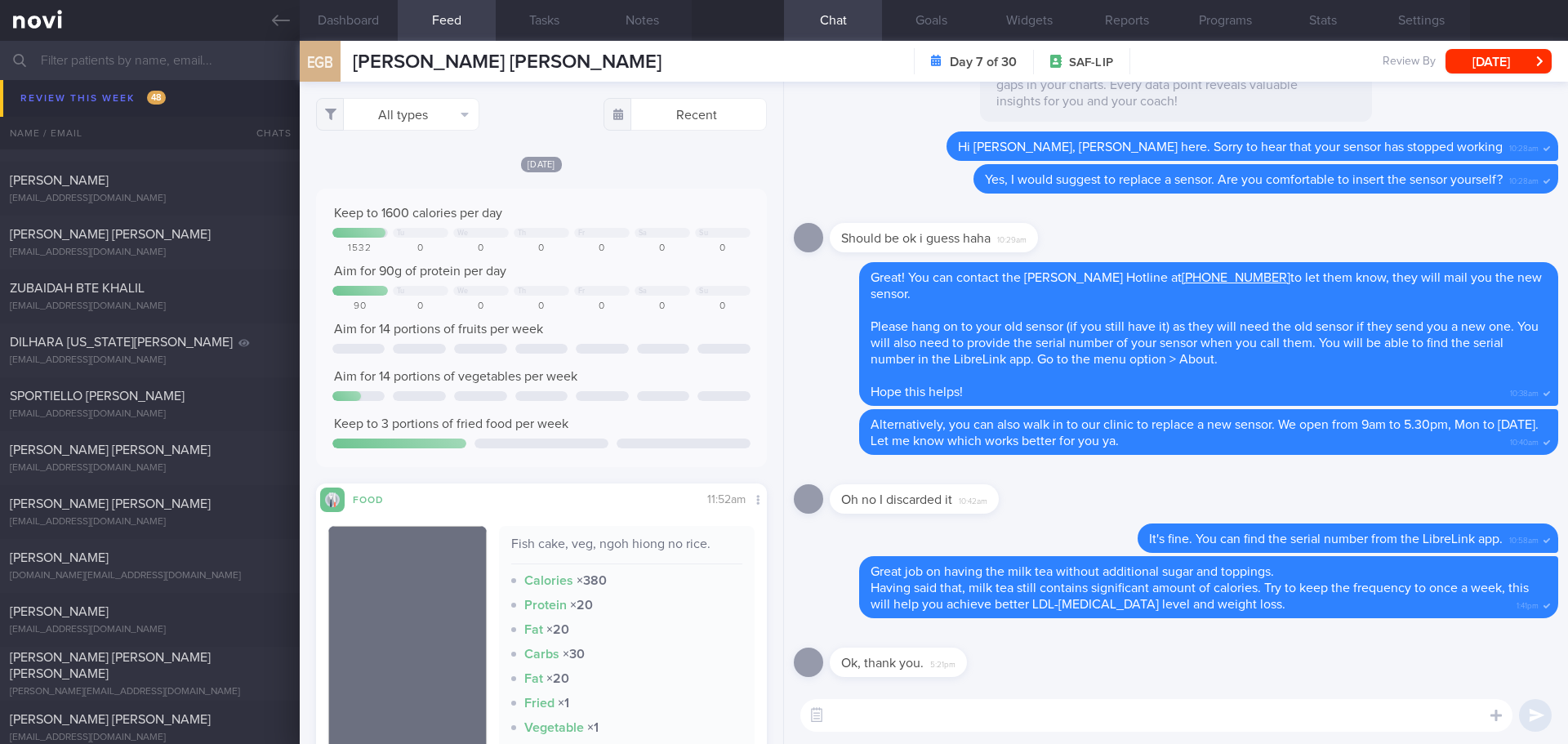
scroll to position [1878, 0]
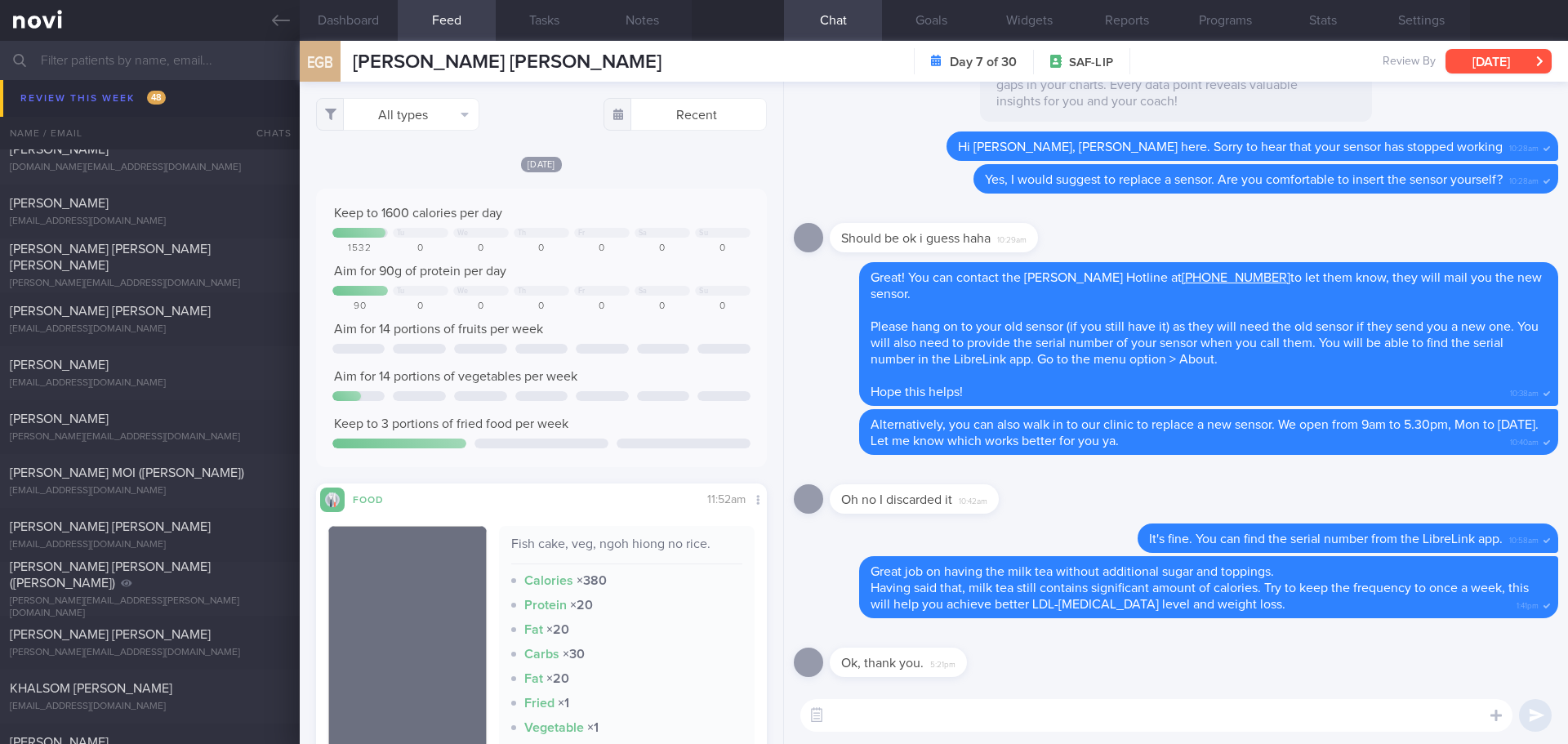
click at [1532, 56] on button "[DATE]" at bounding box center [1498, 62] width 106 height 25
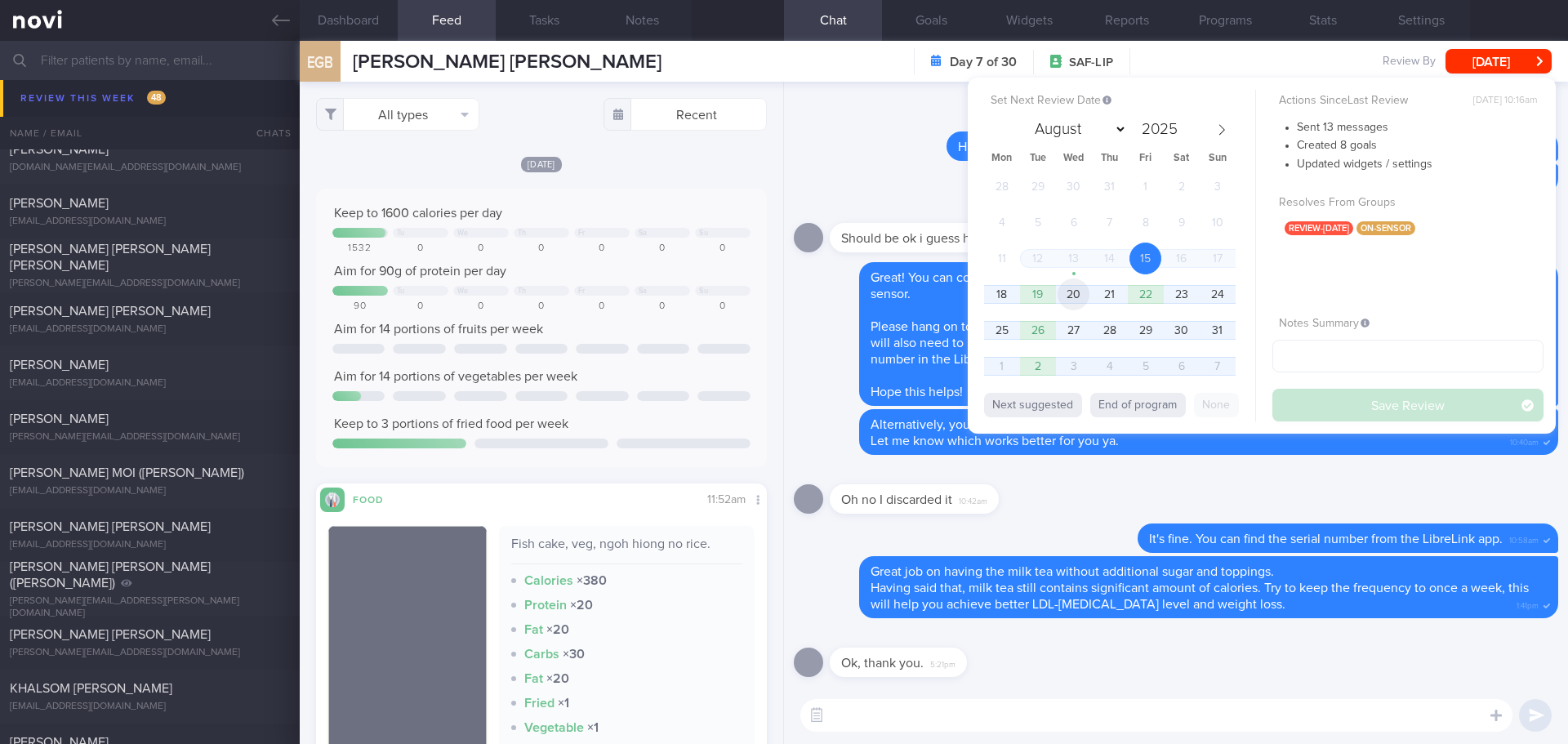
click at [1075, 291] on span "20" at bounding box center [1074, 294] width 32 height 32
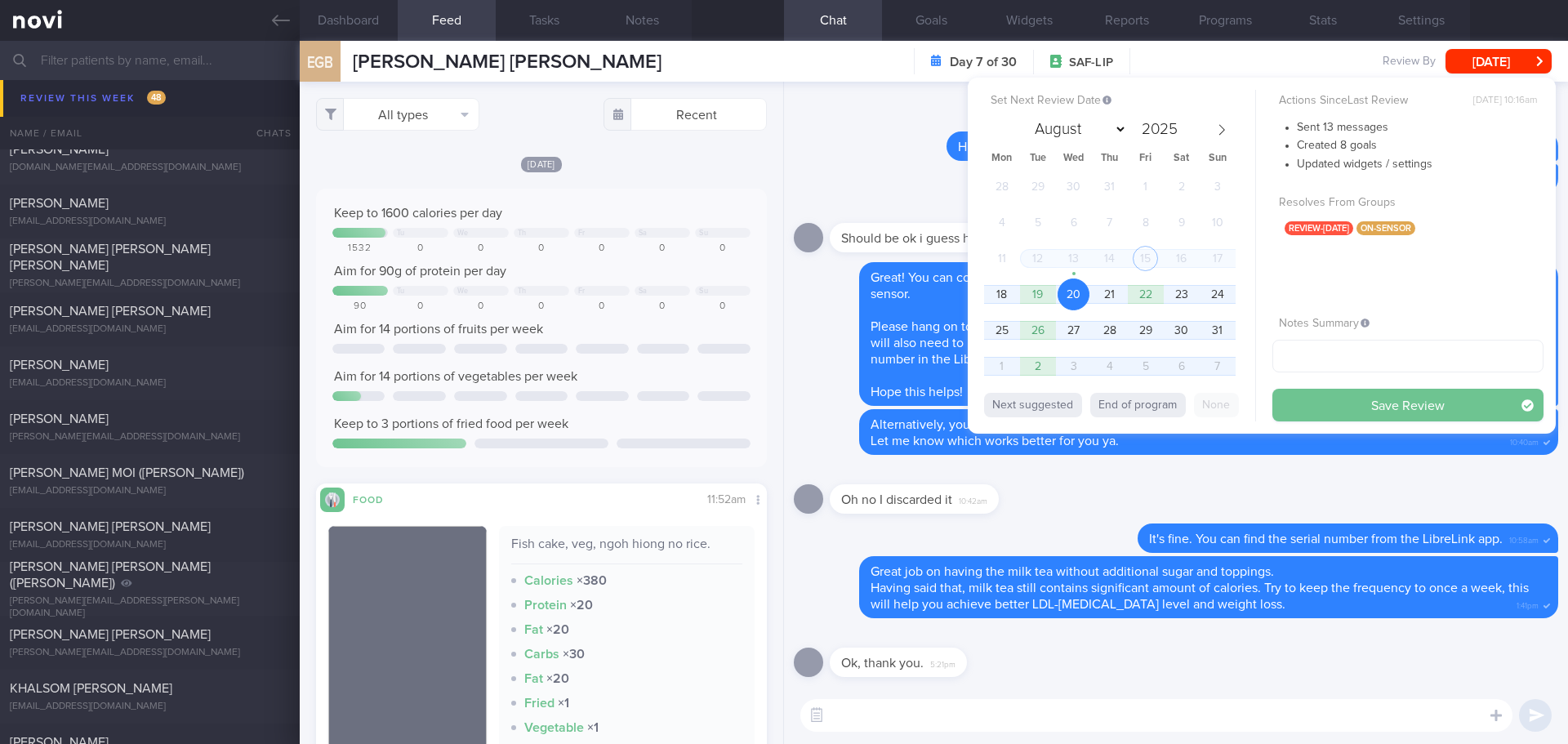
click at [1307, 404] on button "Save Review" at bounding box center [1407, 404] width 271 height 33
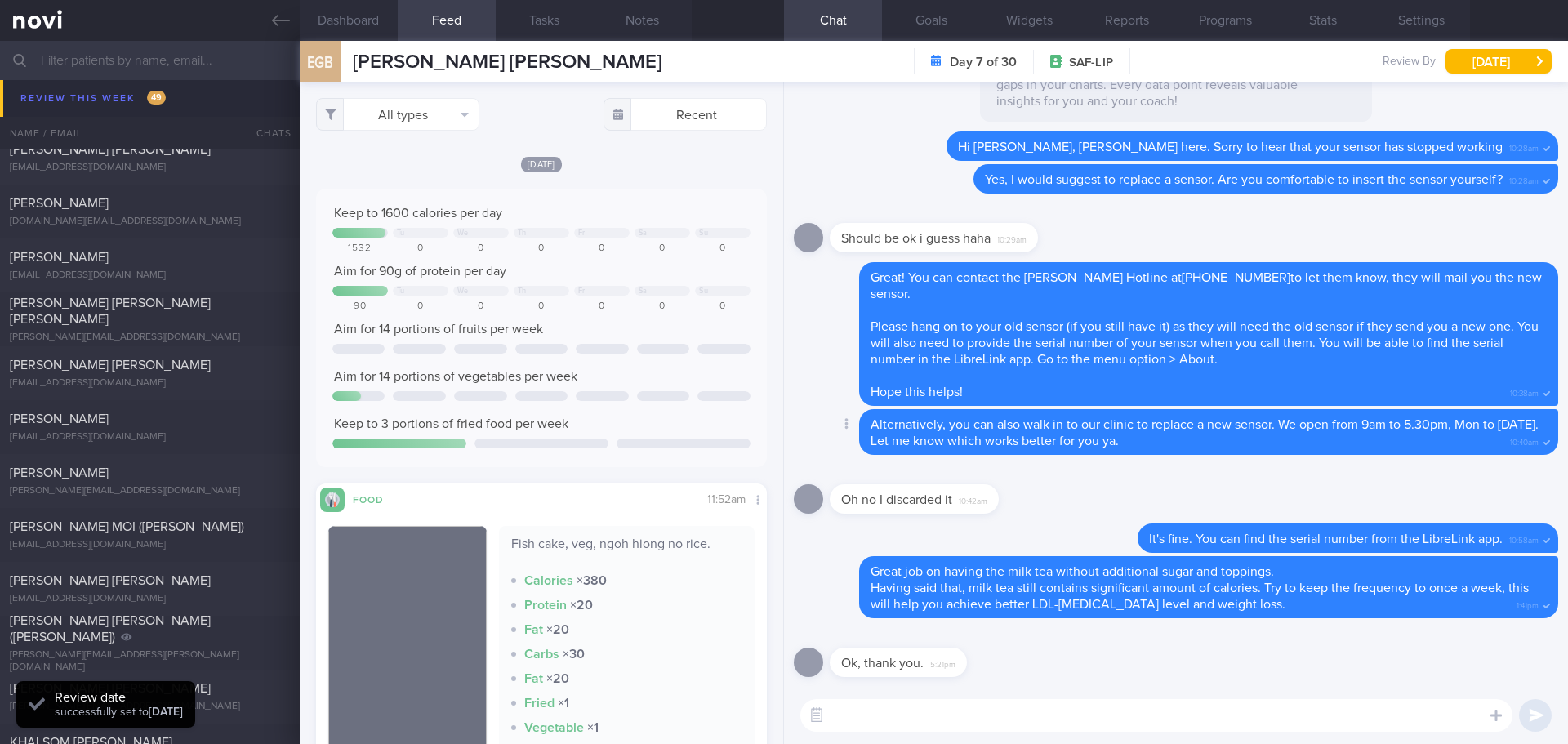
scroll to position [267, 425]
click at [1021, 718] on textarea at bounding box center [1157, 715] width 712 height 33
drag, startPoint x: 1021, startPoint y: 718, endPoint x: 918, endPoint y: 671, distance: 113.2
click at [1020, 718] on textarea at bounding box center [1157, 715] width 712 height 33
click at [343, 16] on button "Dashboard" at bounding box center [349, 20] width 98 height 41
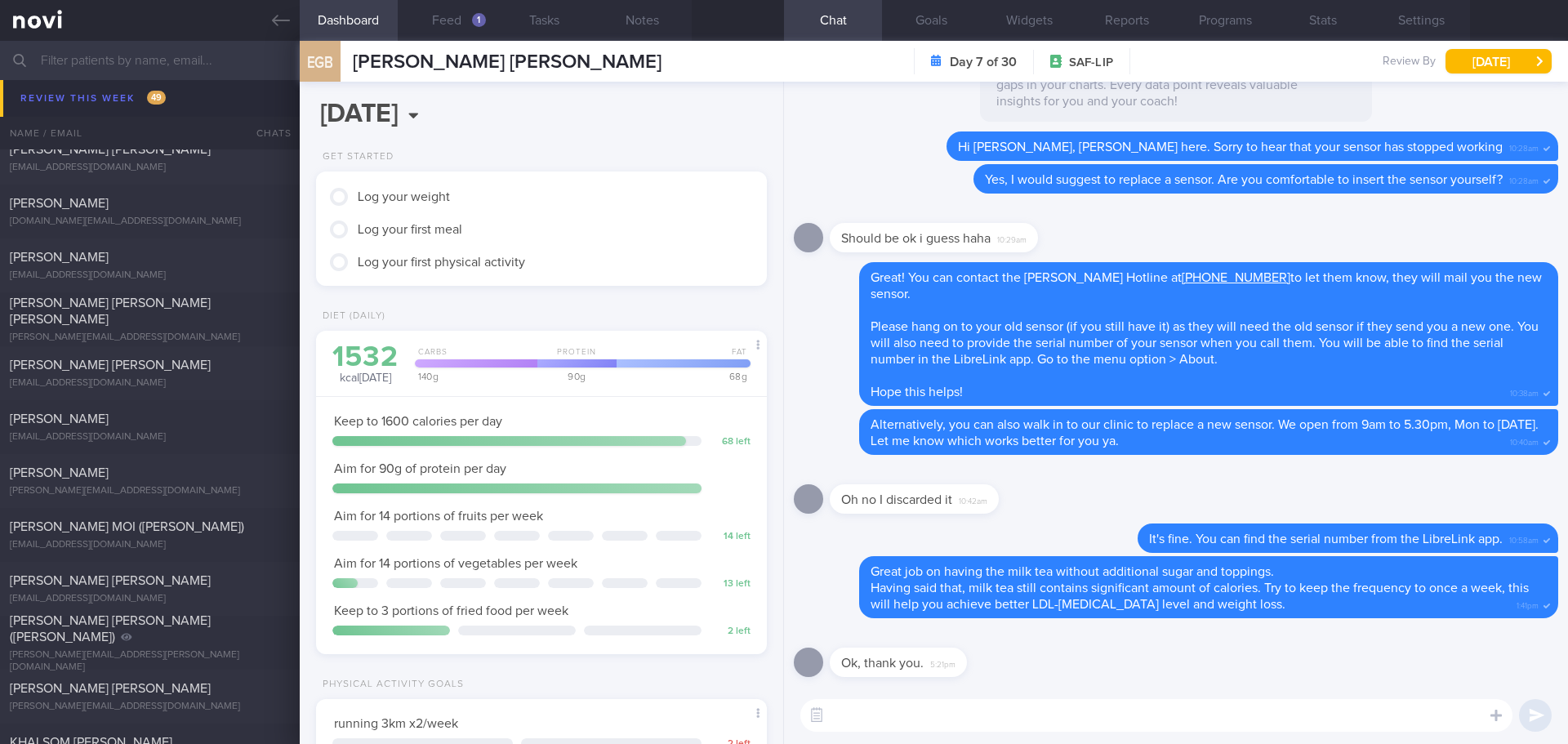
click at [965, 703] on textarea at bounding box center [1157, 715] width 712 height 33
click at [931, 712] on textarea "👍🏻" at bounding box center [1157, 715] width 712 height 33
click at [1137, 725] on textarea "👍🏻 No problem, Eugene!" at bounding box center [1157, 715] width 712 height 33
click at [1346, 725] on textarea "👍🏻 No problem, Eugene!" at bounding box center [1157, 715] width 712 height 33
click at [1044, 716] on textarea "👍🏻 No problem, Eugene!" at bounding box center [1157, 715] width 712 height 33
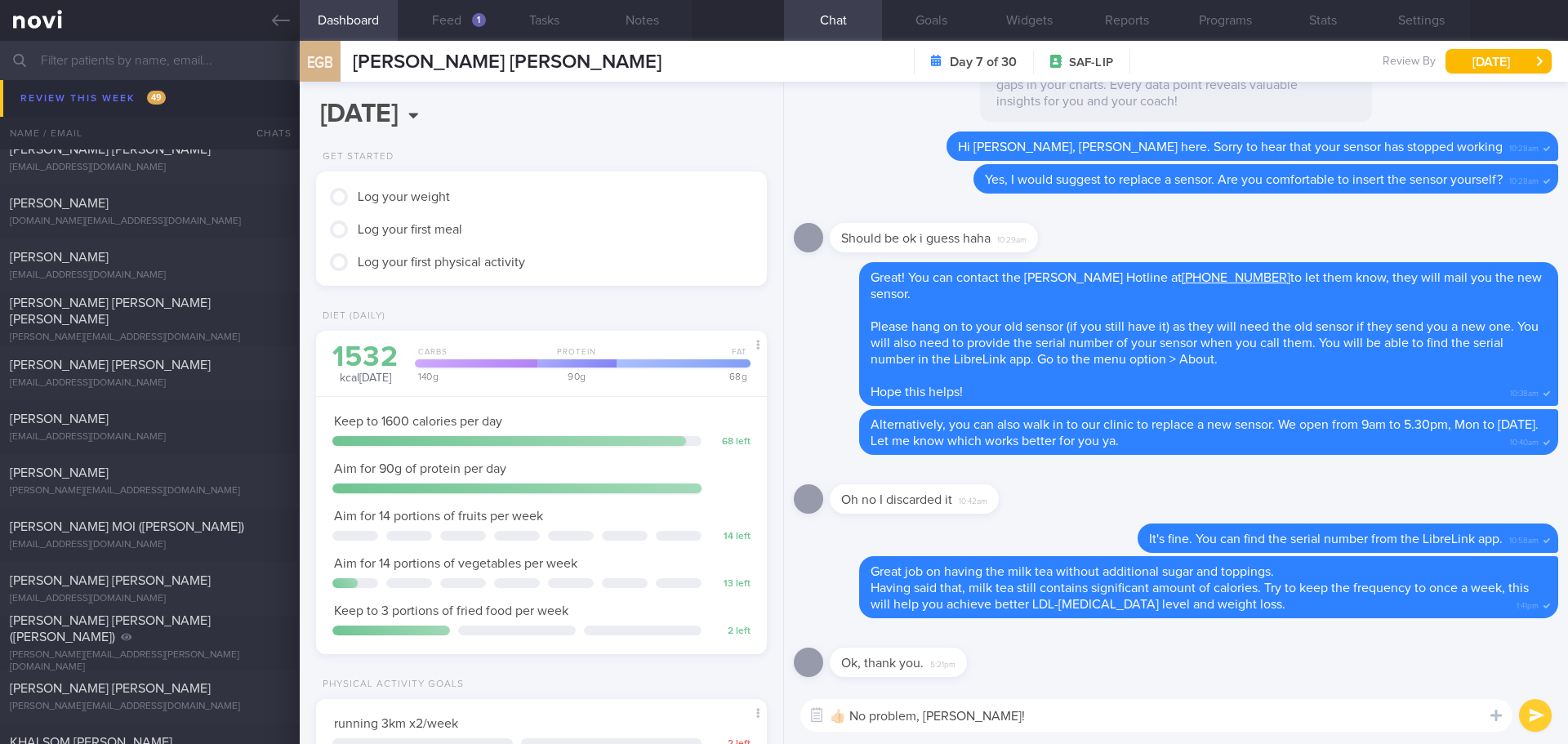
click at [1310, 710] on textarea "👍🏻 No problem, Eugene!" at bounding box center [1157, 715] width 712 height 33
type textarea "👍🏻 No problem, Eugene!"
click at [1526, 710] on button "submit" at bounding box center [1535, 715] width 33 height 33
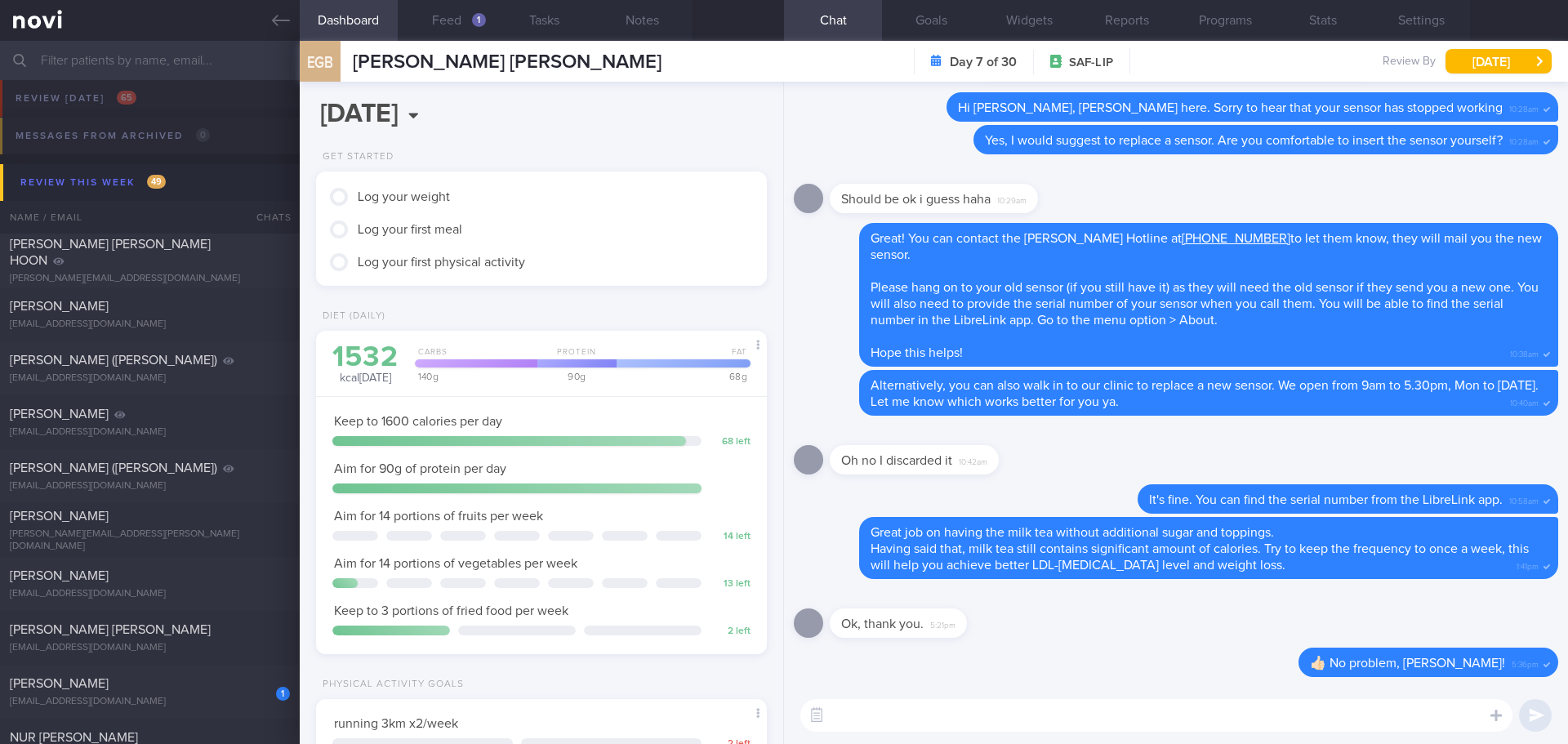
scroll to position [82, 0]
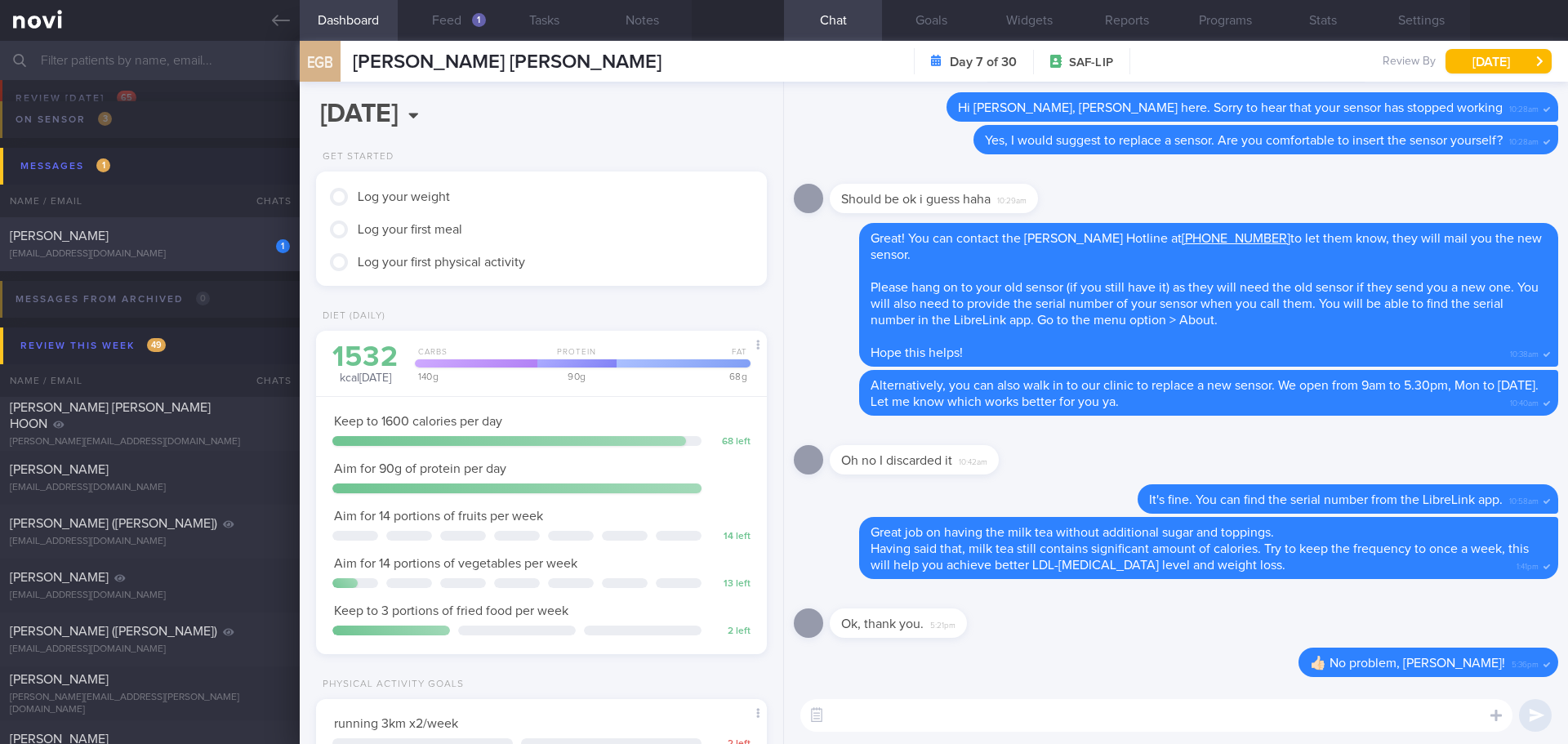
click at [153, 236] on div "[PERSON_NAME]" at bounding box center [147, 236] width 276 height 17
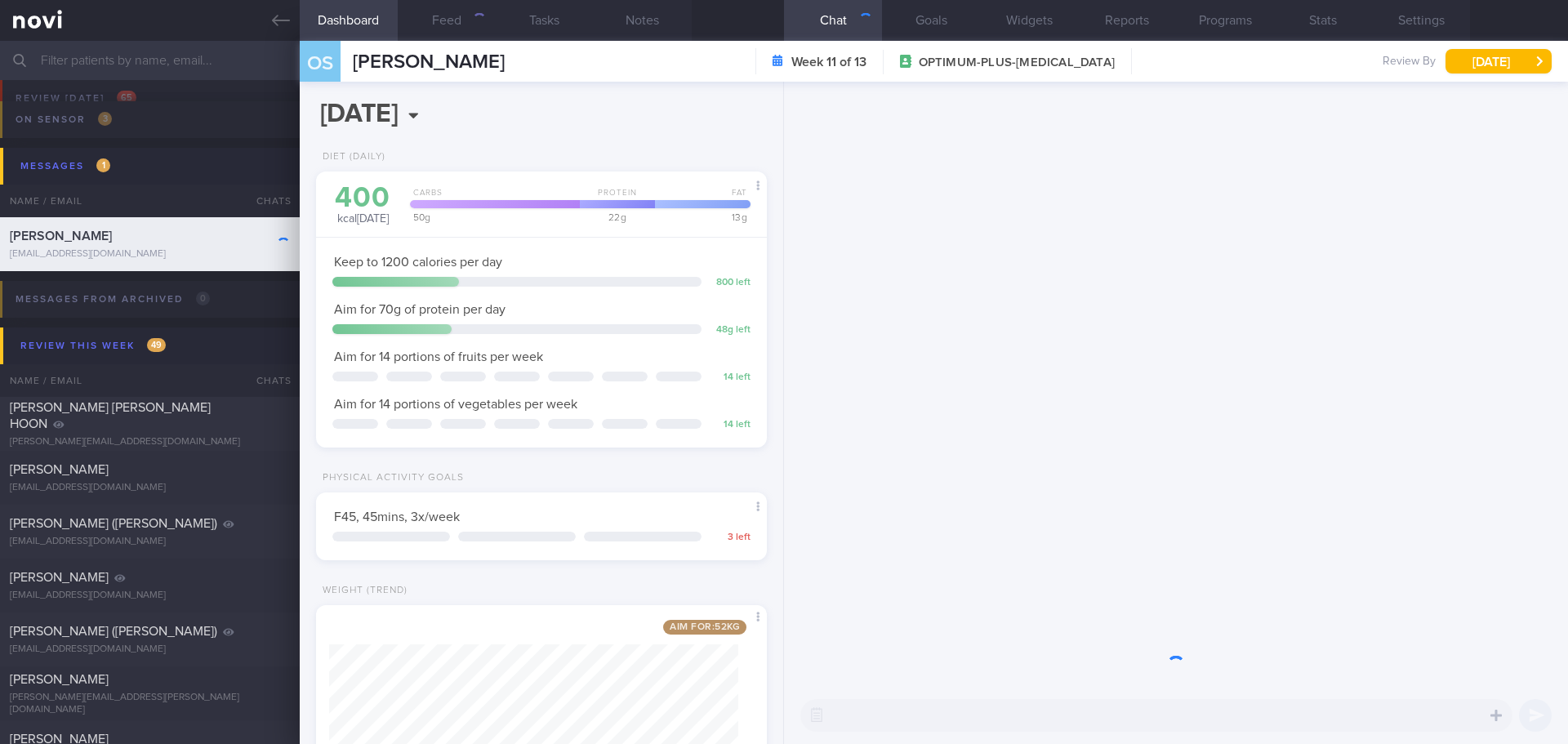
scroll to position [228, 410]
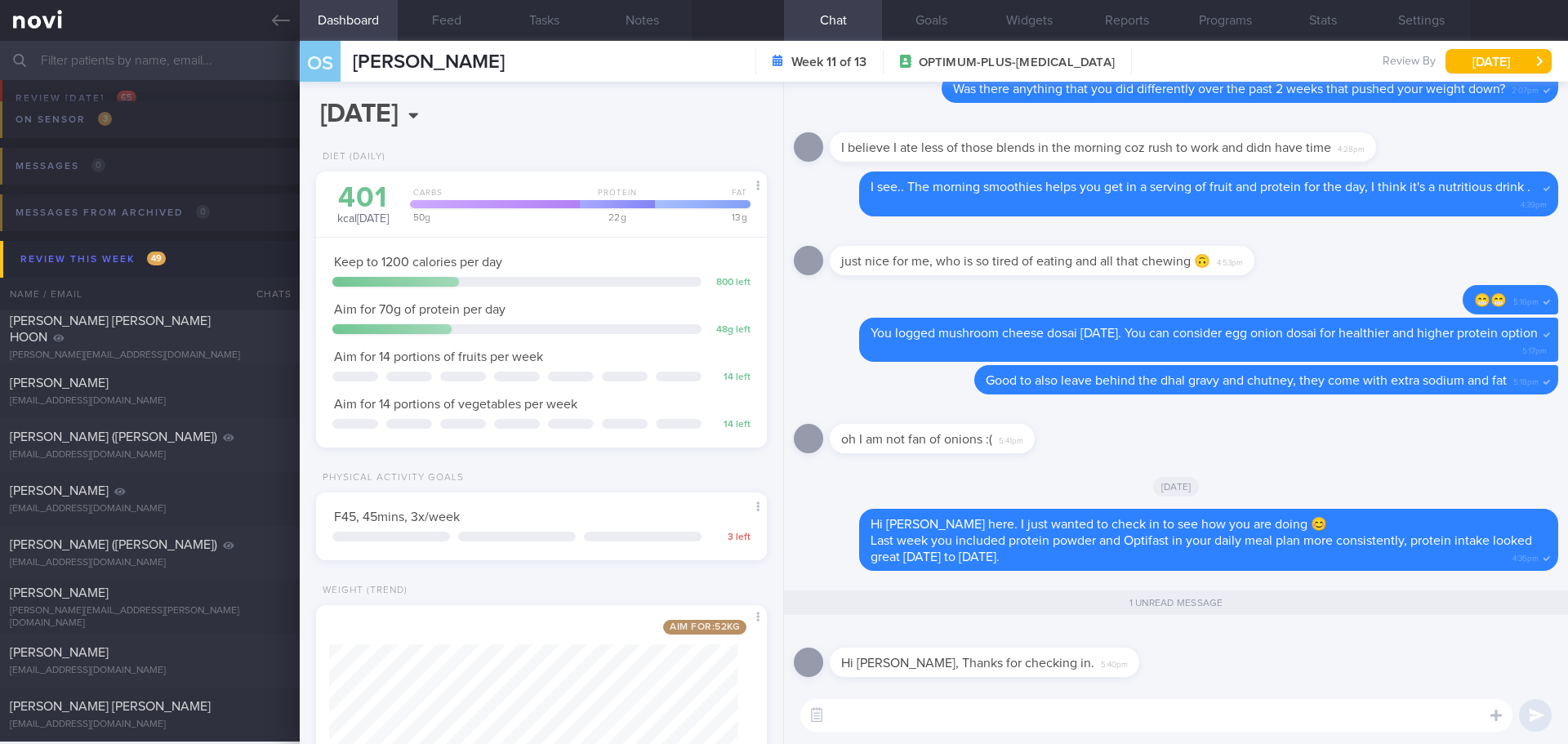
click at [954, 714] on textarea at bounding box center [1157, 715] width 712 height 33
click at [449, 25] on button "Feed" at bounding box center [447, 20] width 98 height 41
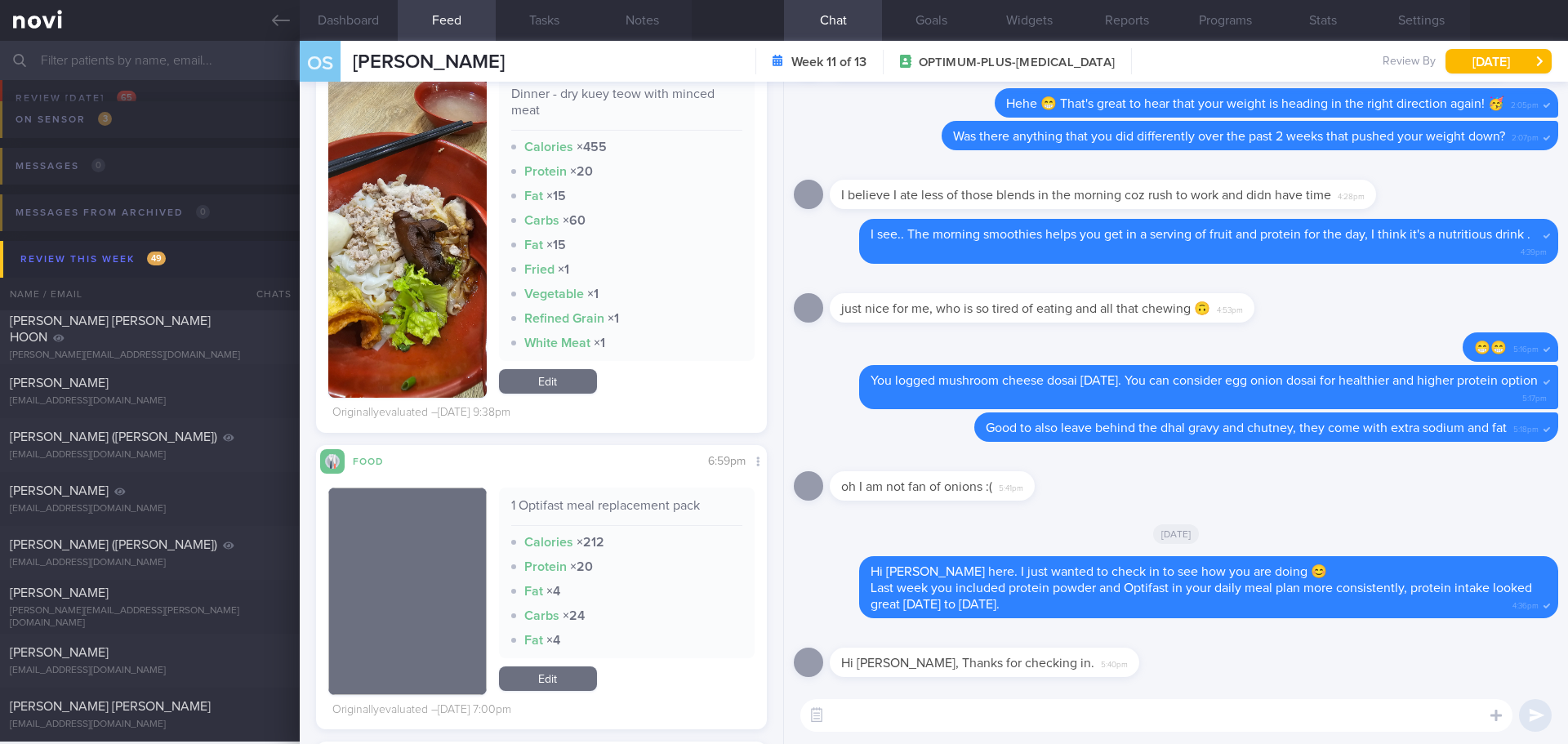
scroll to position [4980, 0]
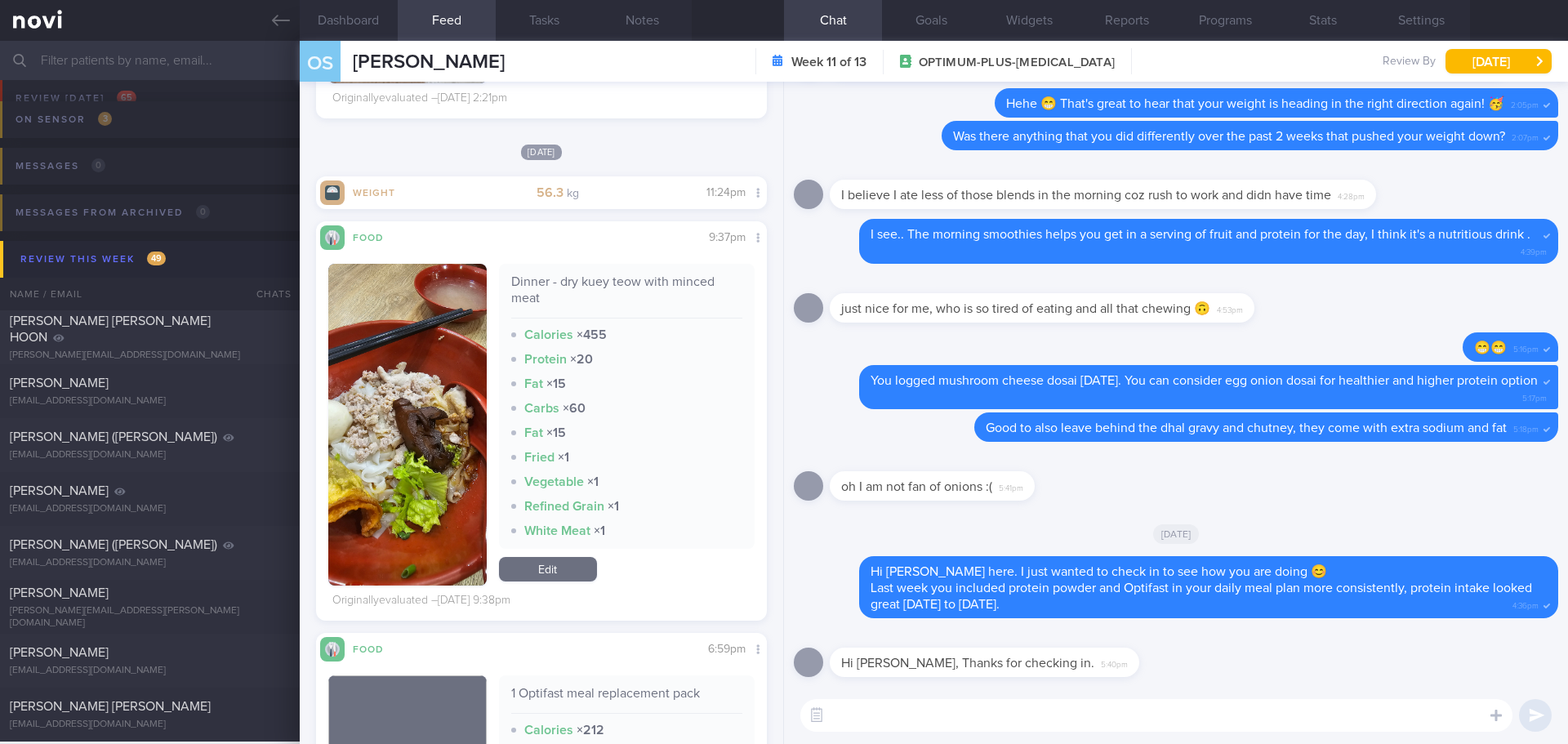
click at [902, 711] on textarea at bounding box center [1157, 715] width 712 height 33
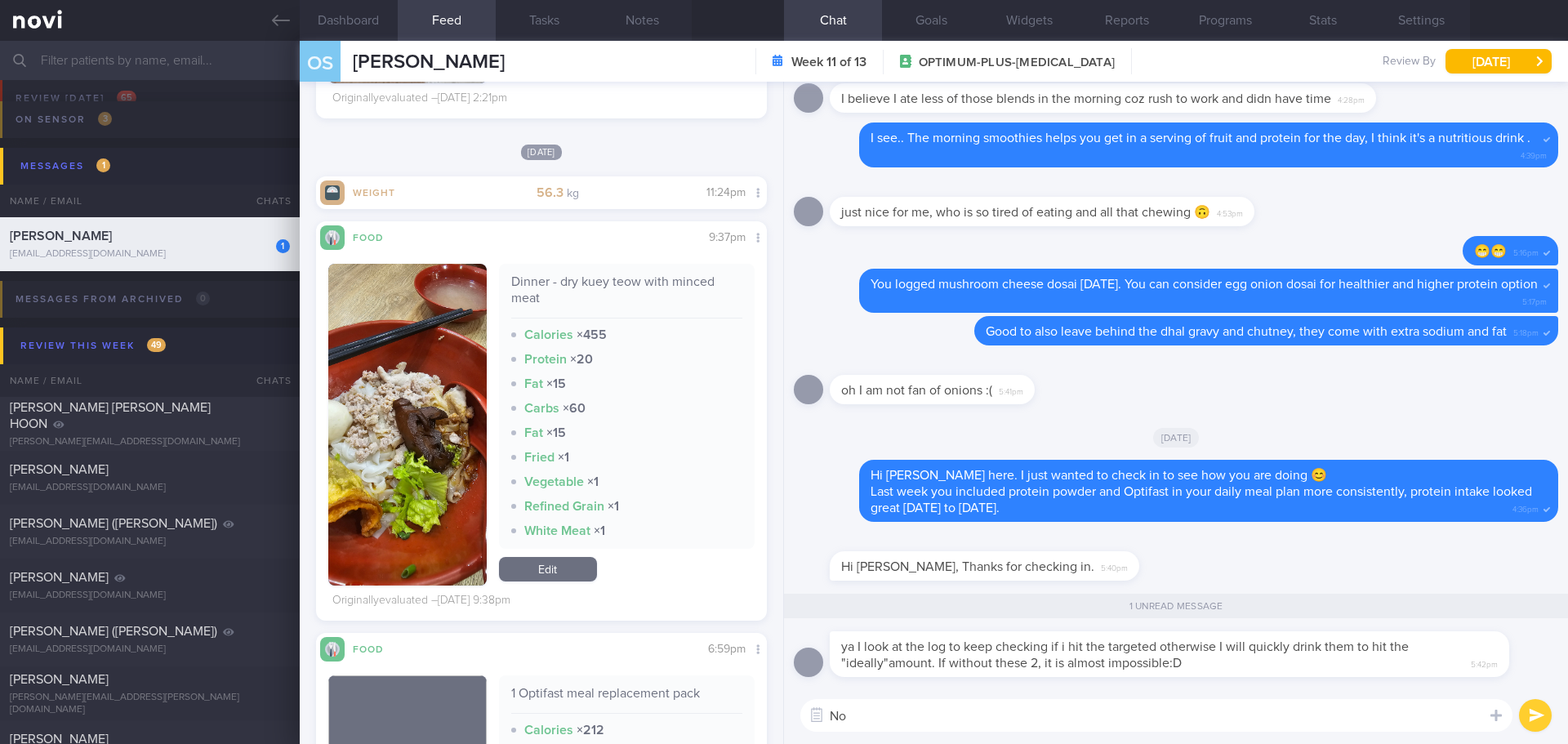
type textarea "N"
type textarea "I"
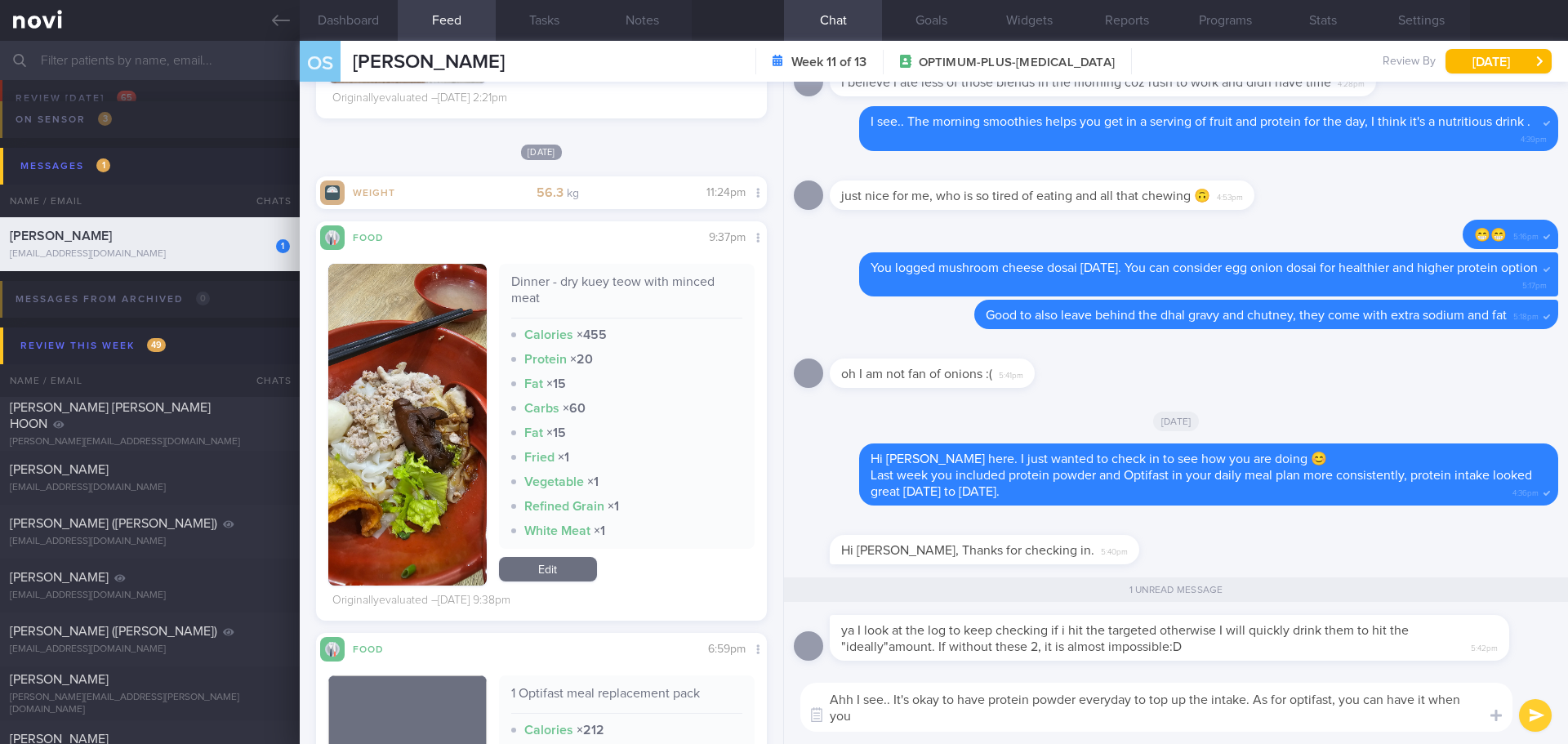
scroll to position [0, 0]
type textarea "Ahh I see.. It's okay to have protein powder everyday to top up the intake. As …"
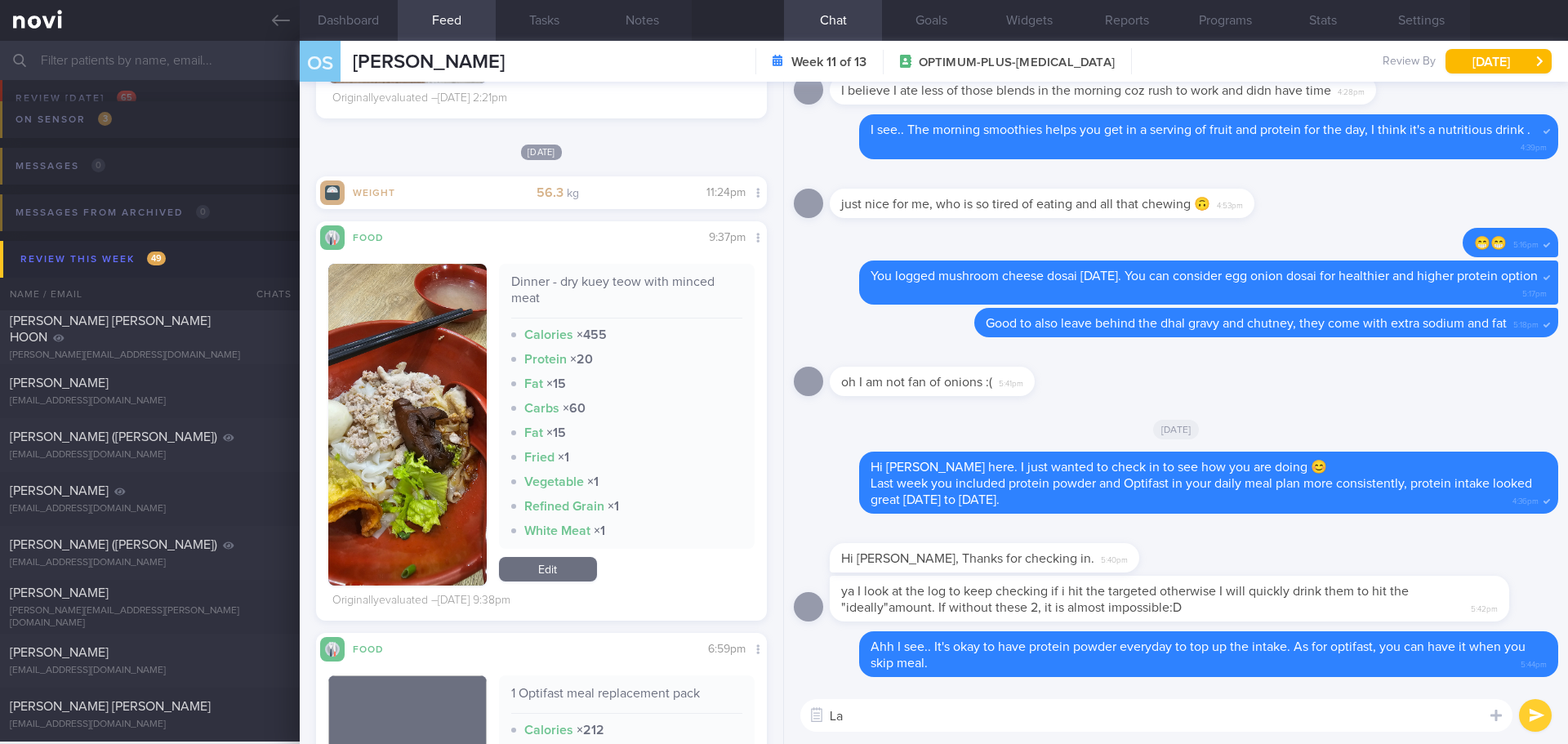
type textarea "L"
type textarea "Last week you logged dry kuey teow with minced meat."
click at [1250, 724] on textarea "Last week you logged dry kuey teow with minced meat." at bounding box center [1157, 715] width 712 height 33
click at [521, 560] on link "Edit" at bounding box center [547, 569] width 98 height 25
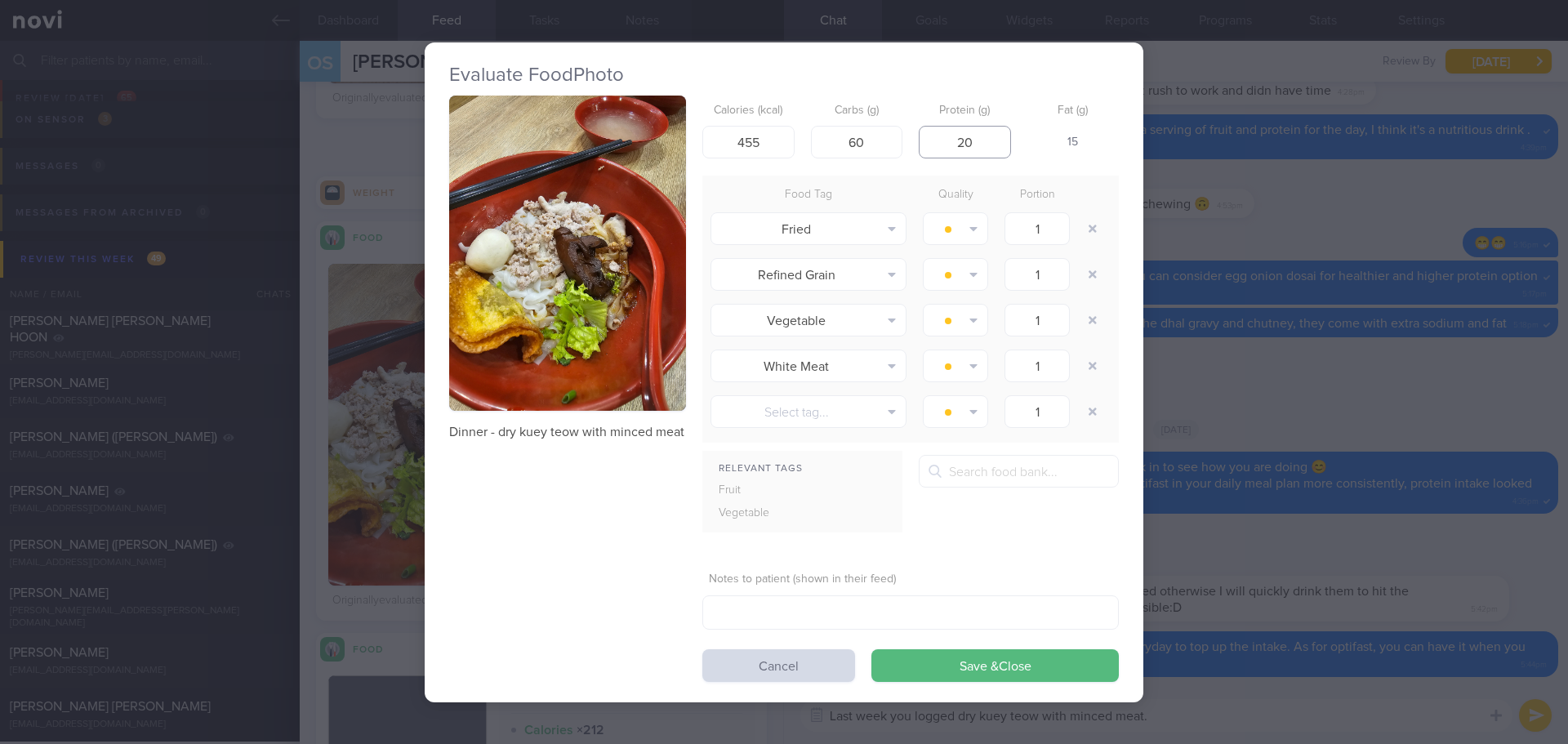
drag, startPoint x: 984, startPoint y: 140, endPoint x: 962, endPoint y: 146, distance: 22.8
click at [962, 146] on input "20" at bounding box center [965, 141] width 93 height 33
drag, startPoint x: 985, startPoint y: 147, endPoint x: 953, endPoint y: 148, distance: 32.0
click at [953, 148] on input "20" at bounding box center [965, 141] width 93 height 33
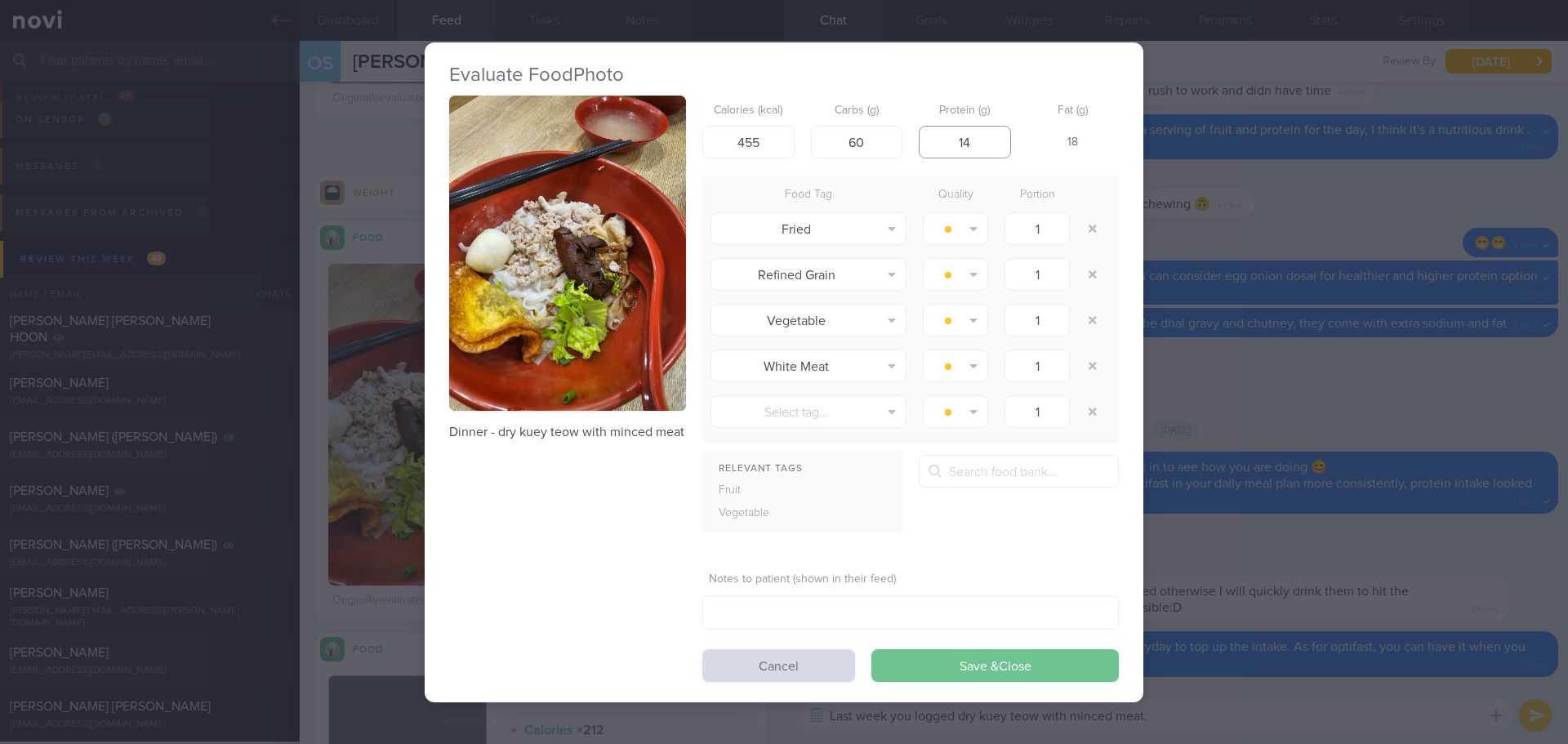
type input "14"
click at [1020, 657] on button "Save & Close" at bounding box center [995, 665] width 247 height 33
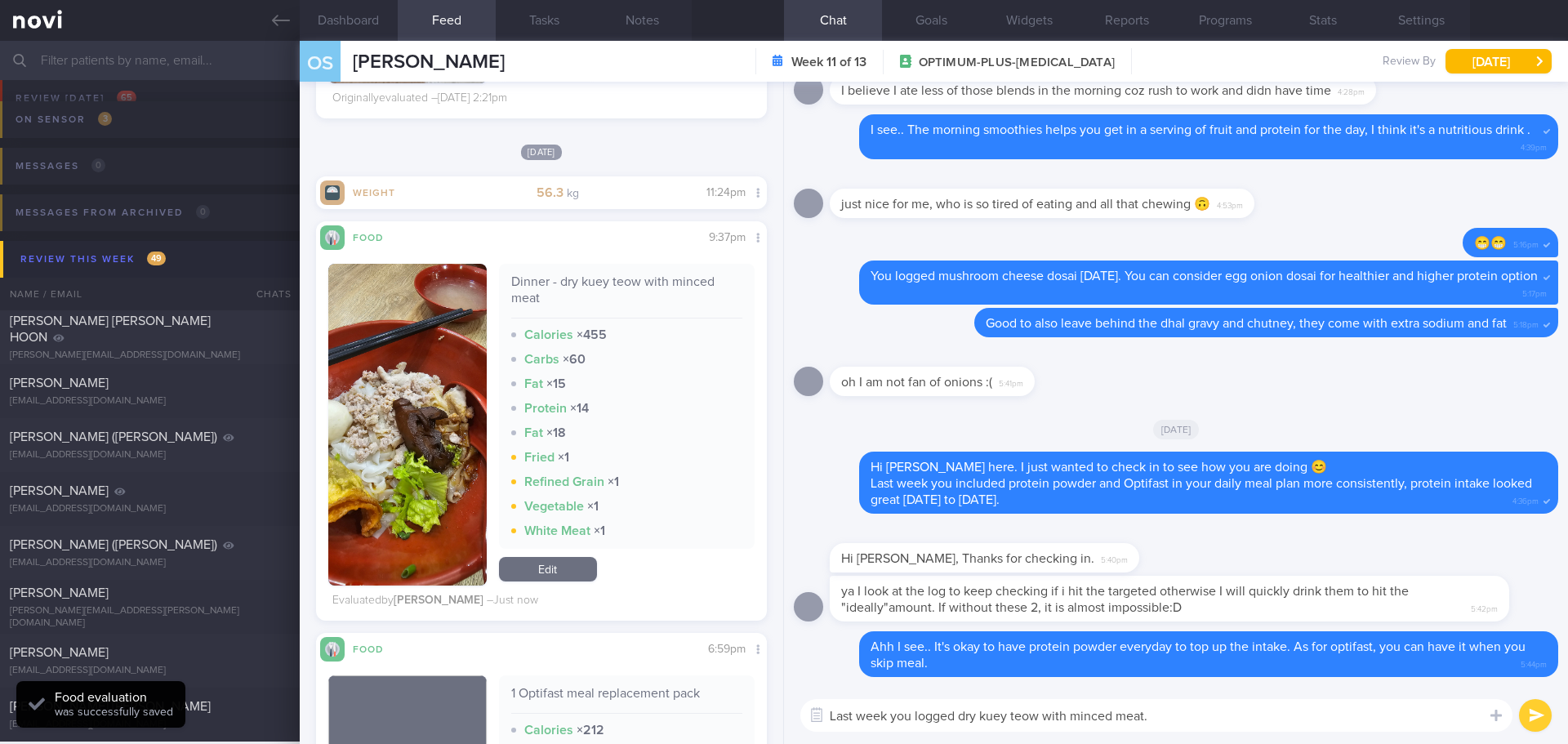
click at [1195, 714] on textarea "Last week you logged dry kuey teow with minced meat." at bounding box center [1157, 715] width 712 height 33
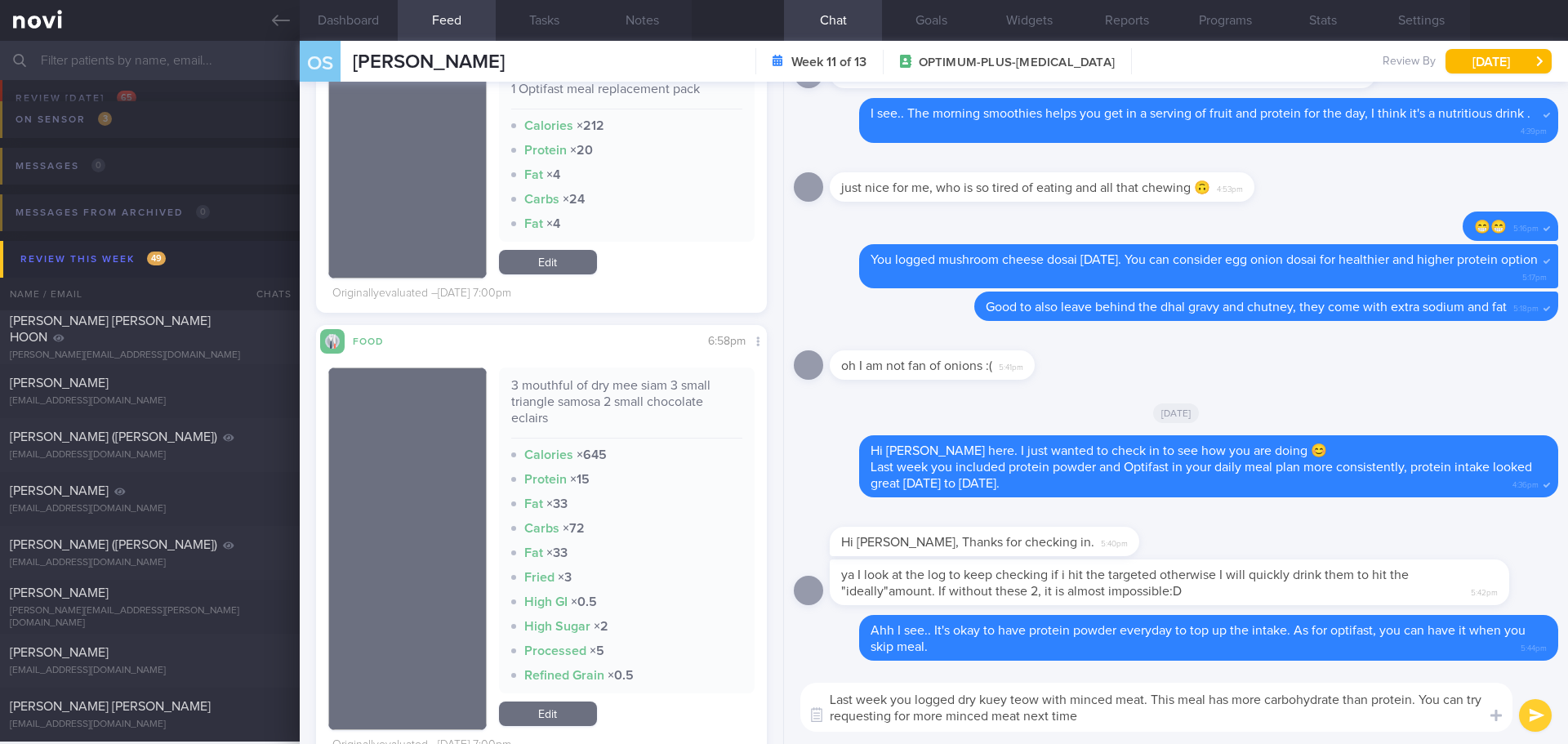
scroll to position [5715, 0]
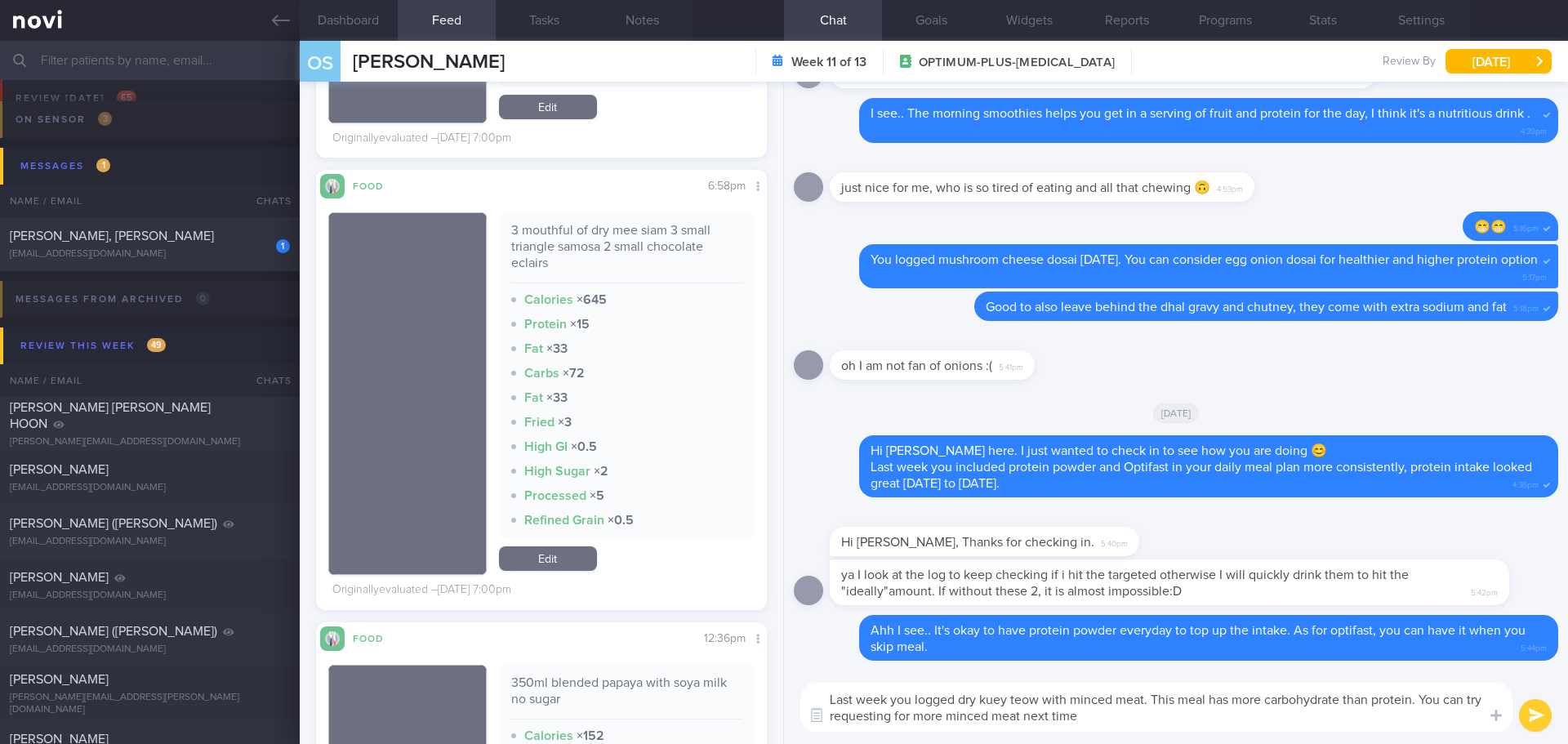
click at [1151, 726] on textarea "Last week you logged dry kuey teow with minced meat. This meal has more carbohy…" at bounding box center [1157, 707] width 712 height 49
click at [1315, 725] on textarea "Last week you logged dry kuey teow with minced meat. This meal has more carbohy…" at bounding box center [1157, 707] width 712 height 49
click at [1185, 728] on textarea "Last week you logged dry kuey teow with minced meat. This meal has more carbohy…" at bounding box center [1157, 707] width 712 height 49
click at [1136, 718] on textarea "Last week you logged dry kuey teow with minced meat. This meal has more carbohy…" at bounding box center [1157, 707] width 712 height 49
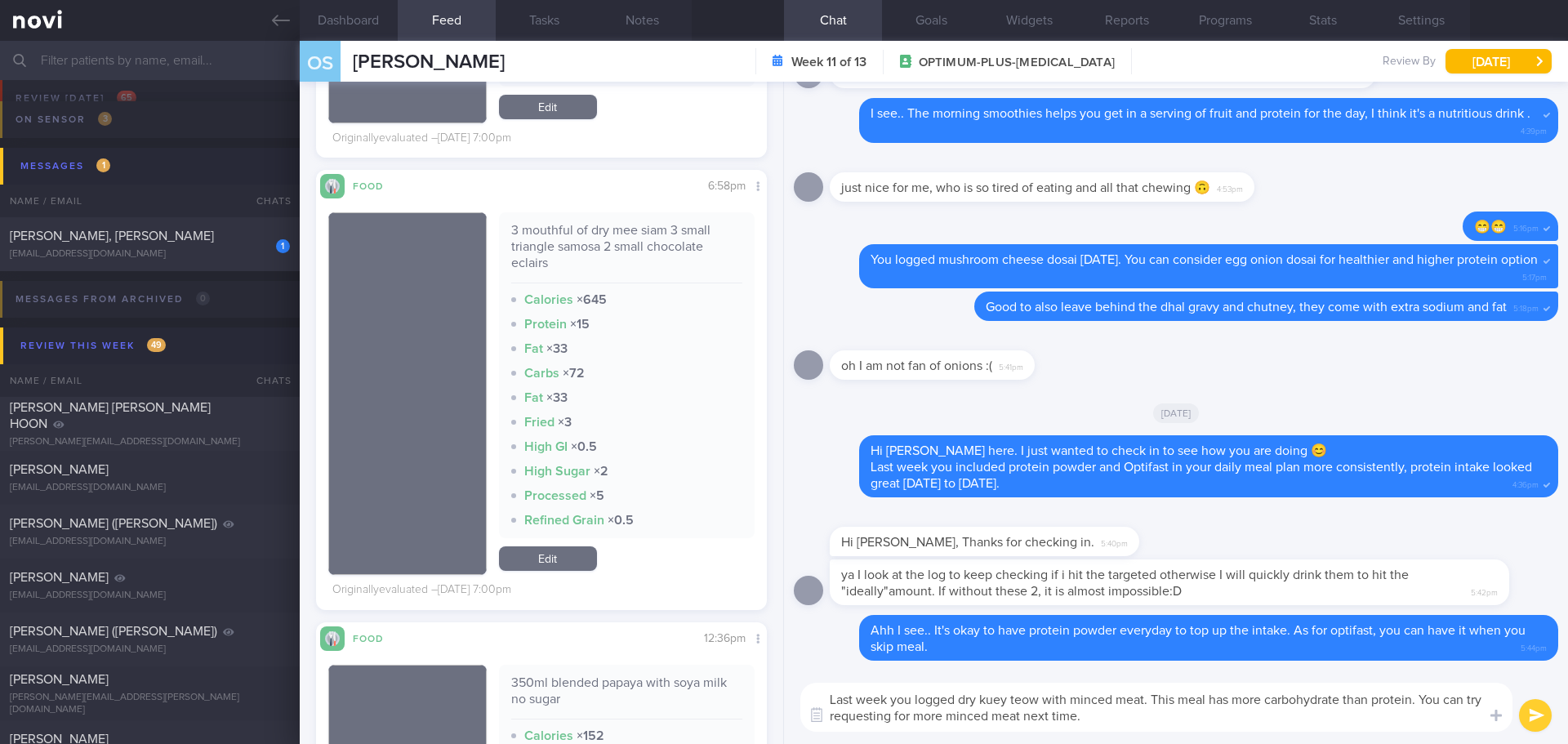
click at [1039, 714] on textarea "Last week you logged dry kuey teow with minced meat. This meal has more carbohy…" at bounding box center [1157, 707] width 712 height 49
click at [1273, 715] on textarea "Last week you logged dry kuey teow with minced meat. This meal has more carbohy…" at bounding box center [1157, 707] width 712 height 49
click at [1273, 725] on textarea "Last week you logged dry kuey teow with minced meat. This meal has more carbohy…" at bounding box center [1157, 707] width 712 height 49
type textarea "Last week you logged dry kuey teow with minced meat. This meal has more carbohy…"
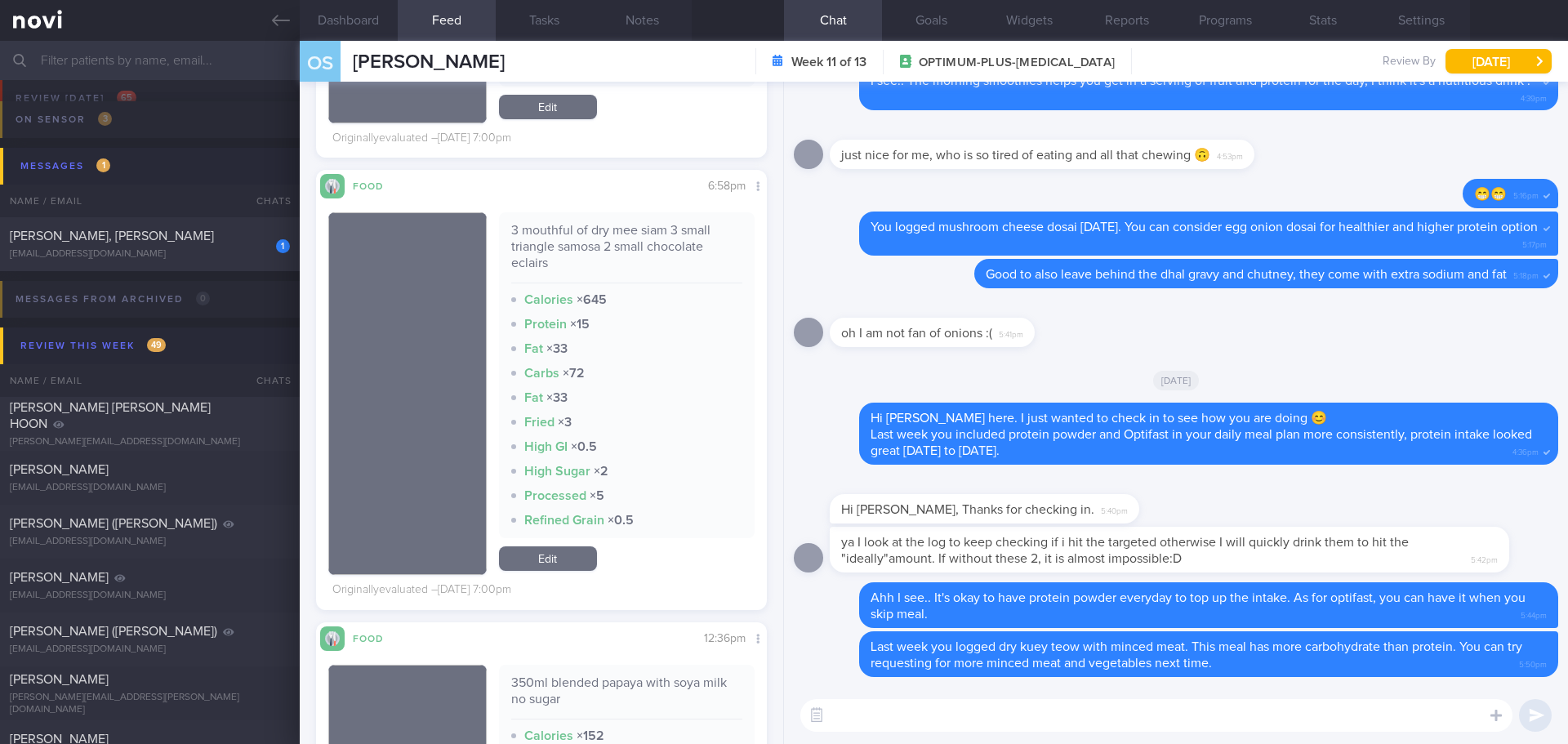
drag, startPoint x: 208, startPoint y: 235, endPoint x: 19, endPoint y: 286, distance: 195.8
click at [208, 235] on div "[PERSON_NAME], [PERSON_NAME]" at bounding box center [147, 236] width 276 height 17
checkbox input "false"
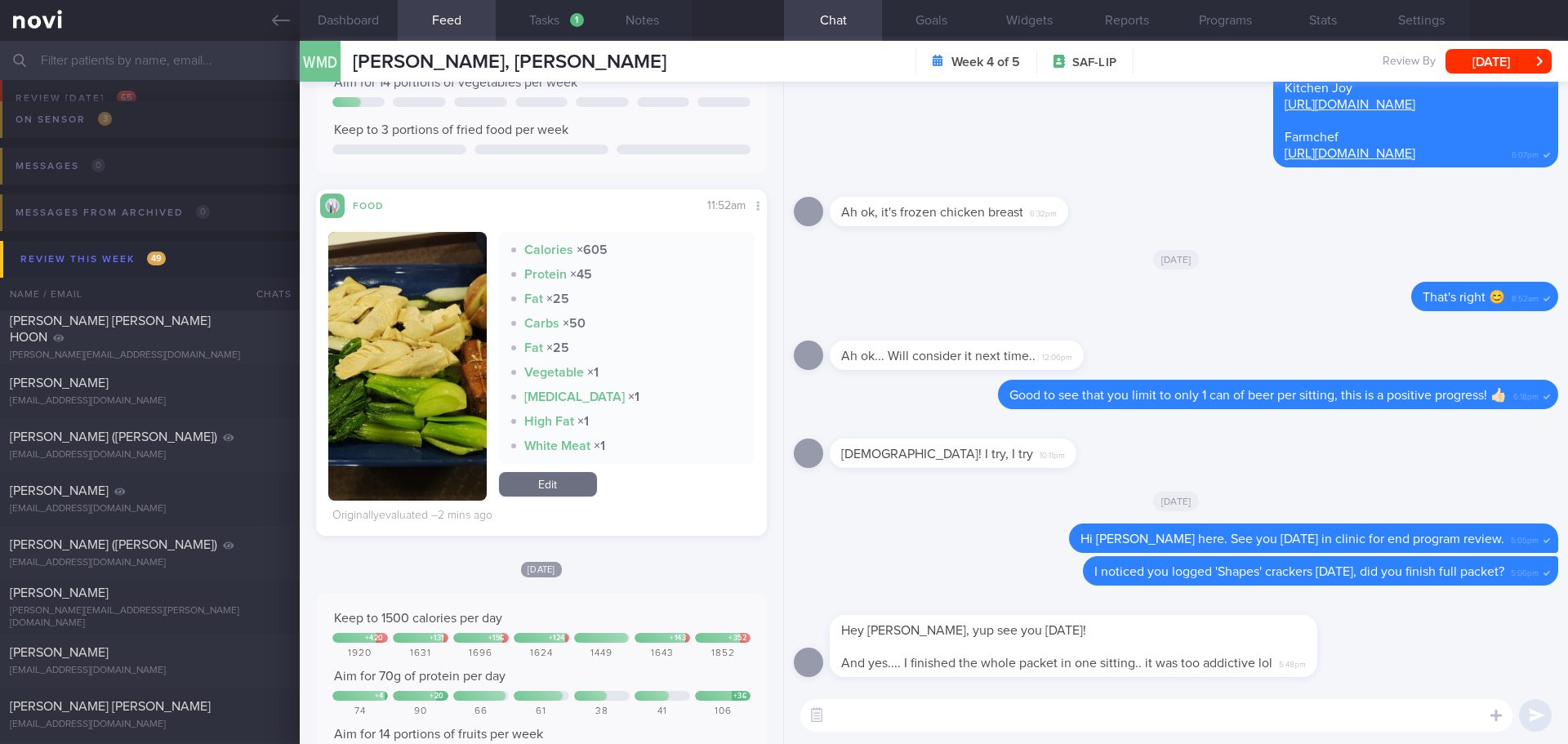
scroll to position [163, 0]
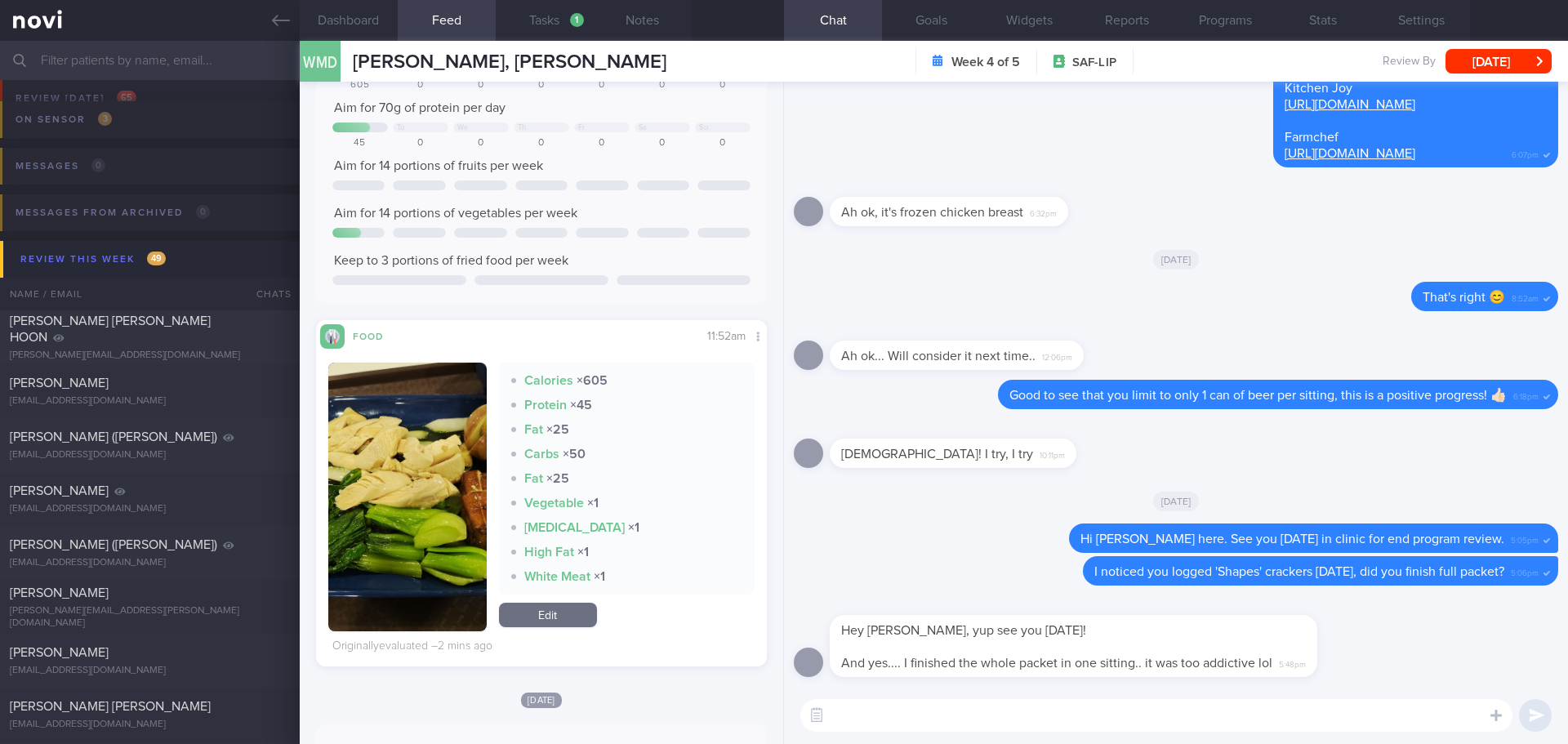
click at [954, 711] on textarea at bounding box center [1157, 715] width 712 height 33
type textarea "R"
type textarea "h"
click at [977, 718] on textarea at bounding box center [1157, 715] width 712 height 33
type textarea "T"
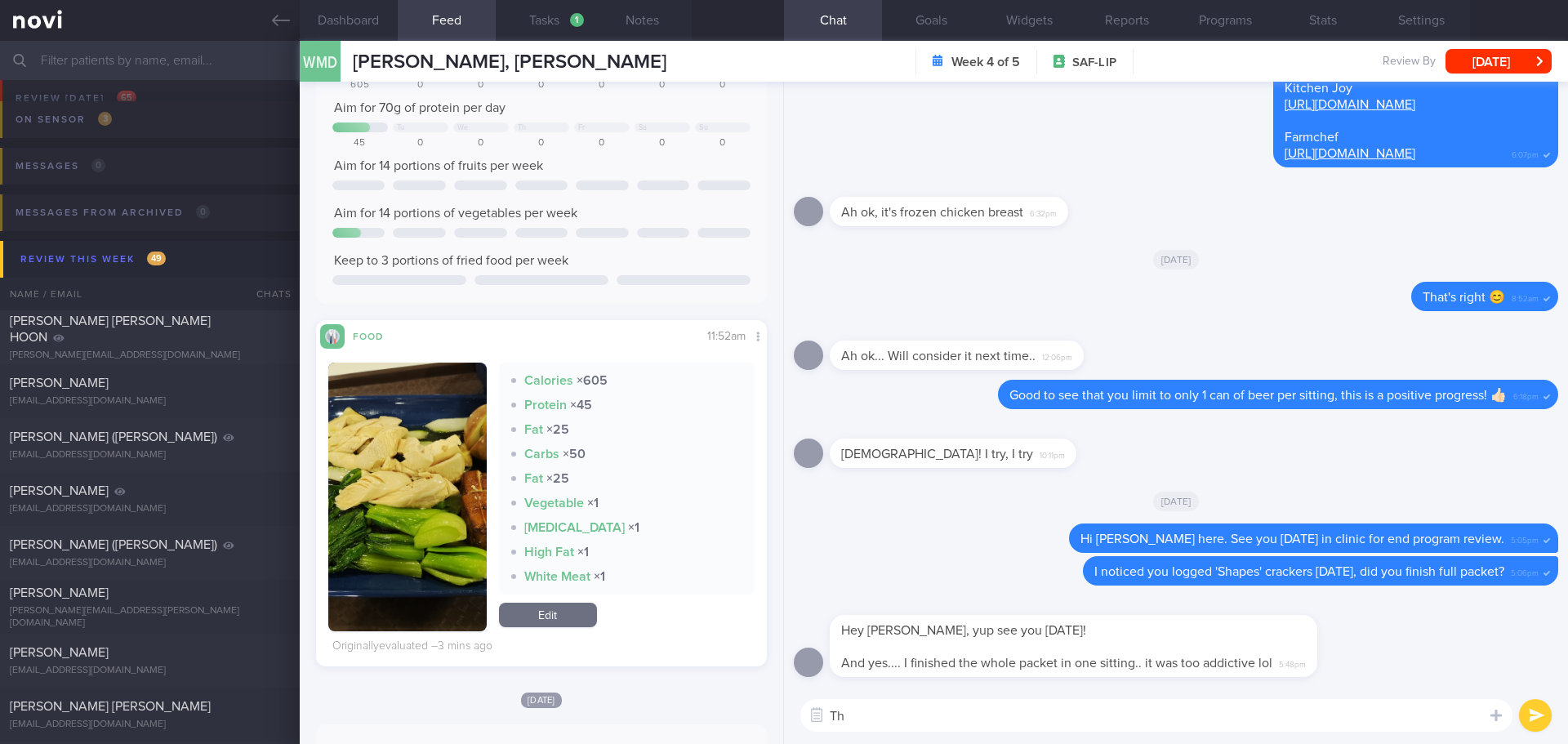
type textarea "T"
type textarea "R"
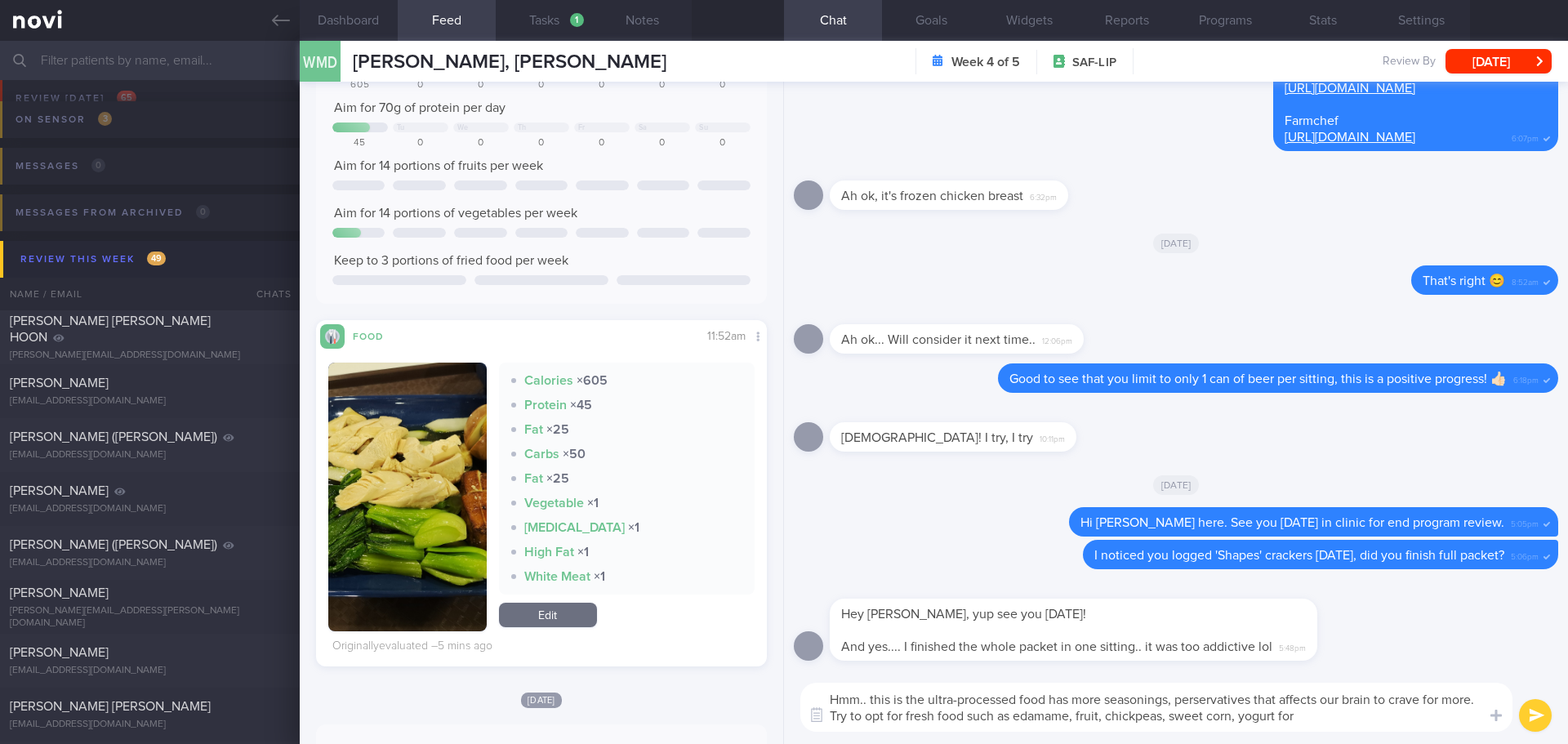
click at [965, 711] on textarea "Hmm.. this is the ultra-processed food has more seasonings, perservatives that …" at bounding box center [1157, 707] width 712 height 49
click at [1308, 728] on textarea "Hmm.. this is the ultra-processed food has more seasonings, perservatives that …" at bounding box center [1157, 707] width 712 height 49
click at [1408, 731] on textarea "Hmm.. this is the ultra-processed food has more seasonings, perservatives that …" at bounding box center [1157, 707] width 712 height 49
click at [904, 698] on textarea "Hmm.. this is the ultra-processed food has more seasonings, perservatives that …" at bounding box center [1157, 707] width 712 height 49
click at [1452, 718] on textarea "Hmm.. this is due to the ultra-processed food has more seasonings, perservative…" at bounding box center [1157, 707] width 712 height 49
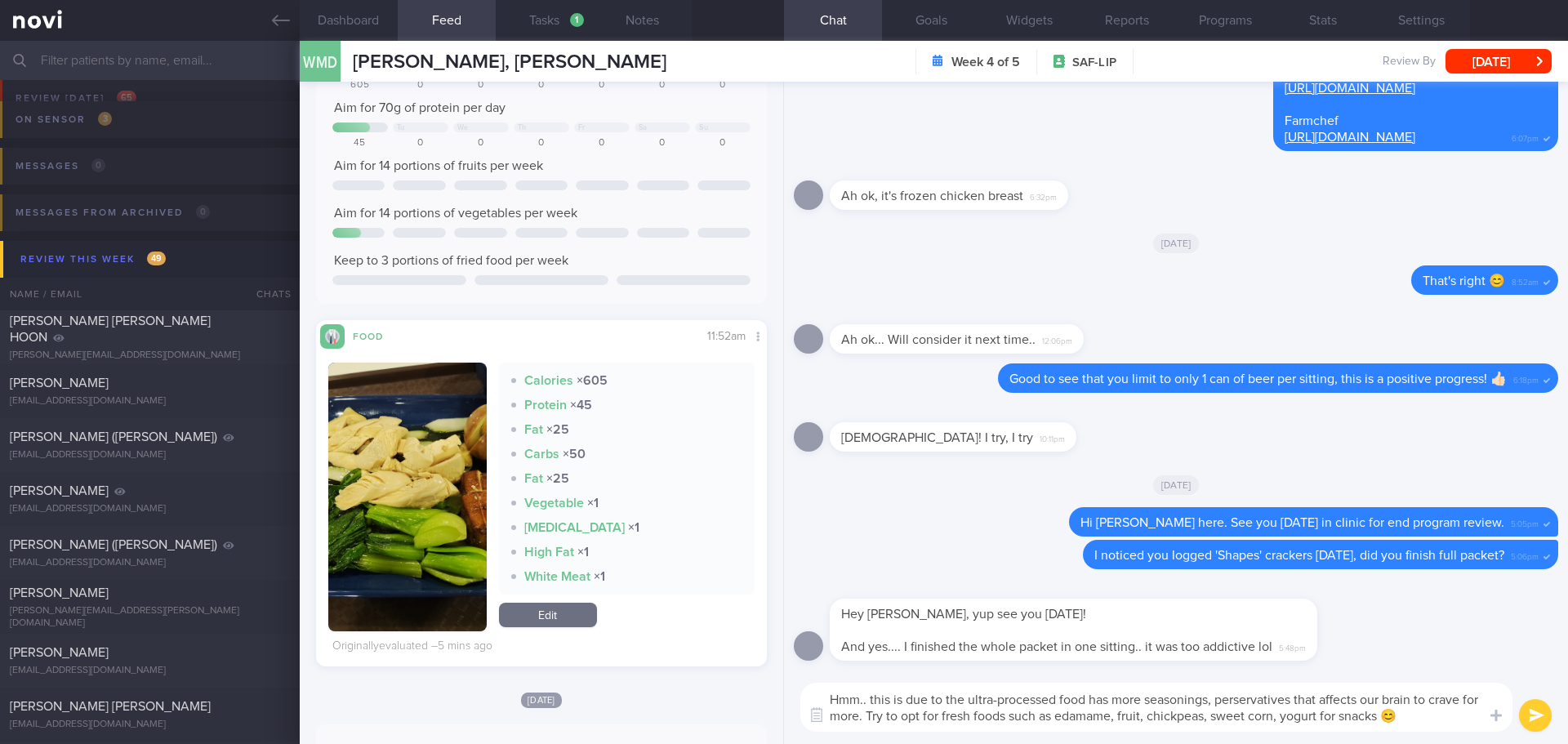
click at [1452, 718] on textarea "Hmm.. this is due to the ultra-processed food has more seasonings, perservative…" at bounding box center [1157, 707] width 712 height 49
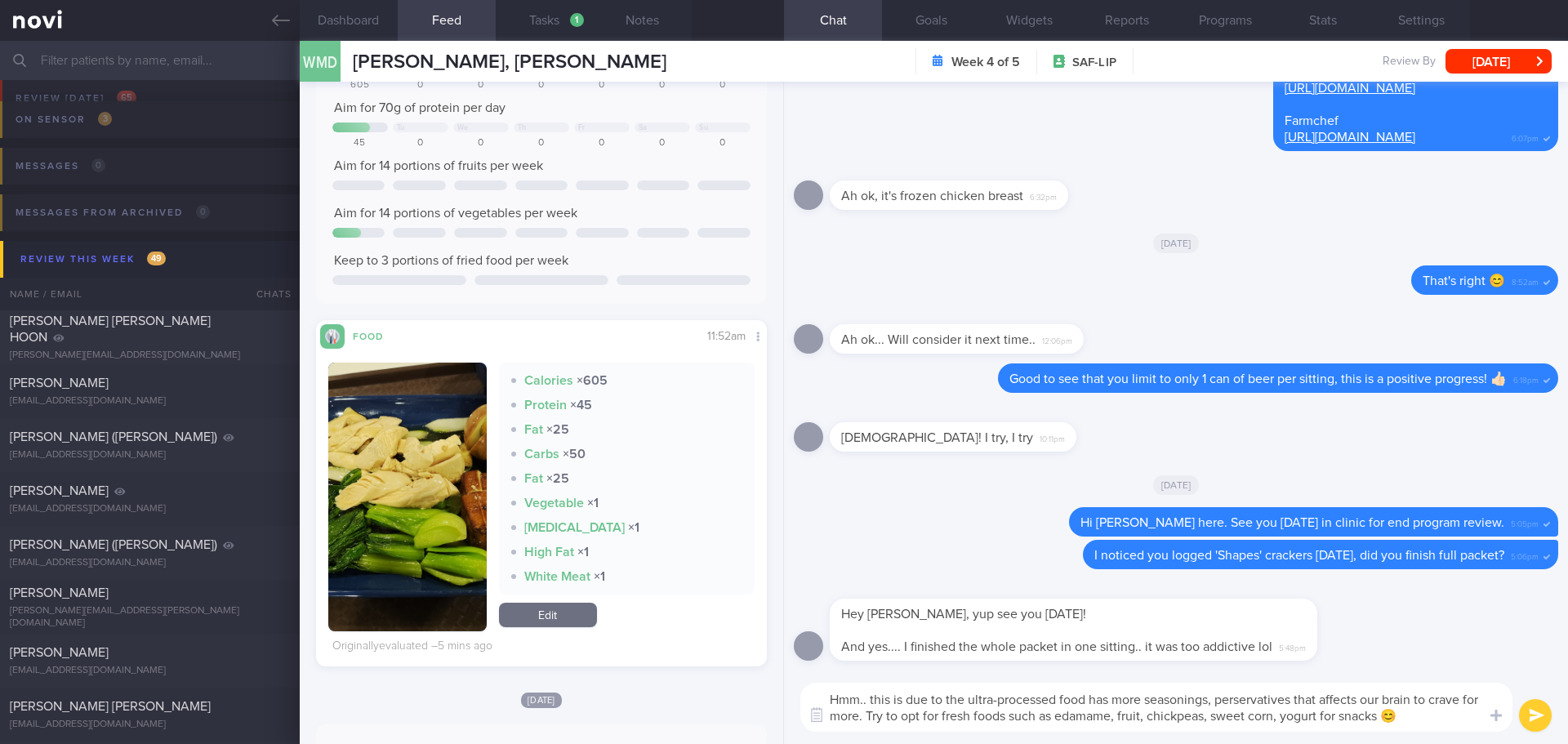
drag, startPoint x: 943, startPoint y: 697, endPoint x: 908, endPoint y: 699, distance: 35.1
click at [908, 699] on textarea "Hmm.. this is due to the ultra-processed food has more seasonings, perservative…" at bounding box center [1157, 707] width 712 height 49
click at [1155, 702] on textarea "Hmm.. this is because the ultra-processed food has more seasonings, perservativ…" at bounding box center [1157, 707] width 712 height 49
drag, startPoint x: 1206, startPoint y: 717, endPoint x: 1295, endPoint y: 721, distance: 89.1
click at [1207, 717] on textarea "Hmm.. this is because the ultra-processed food has more seasonings, perservativ…" at bounding box center [1157, 707] width 712 height 49
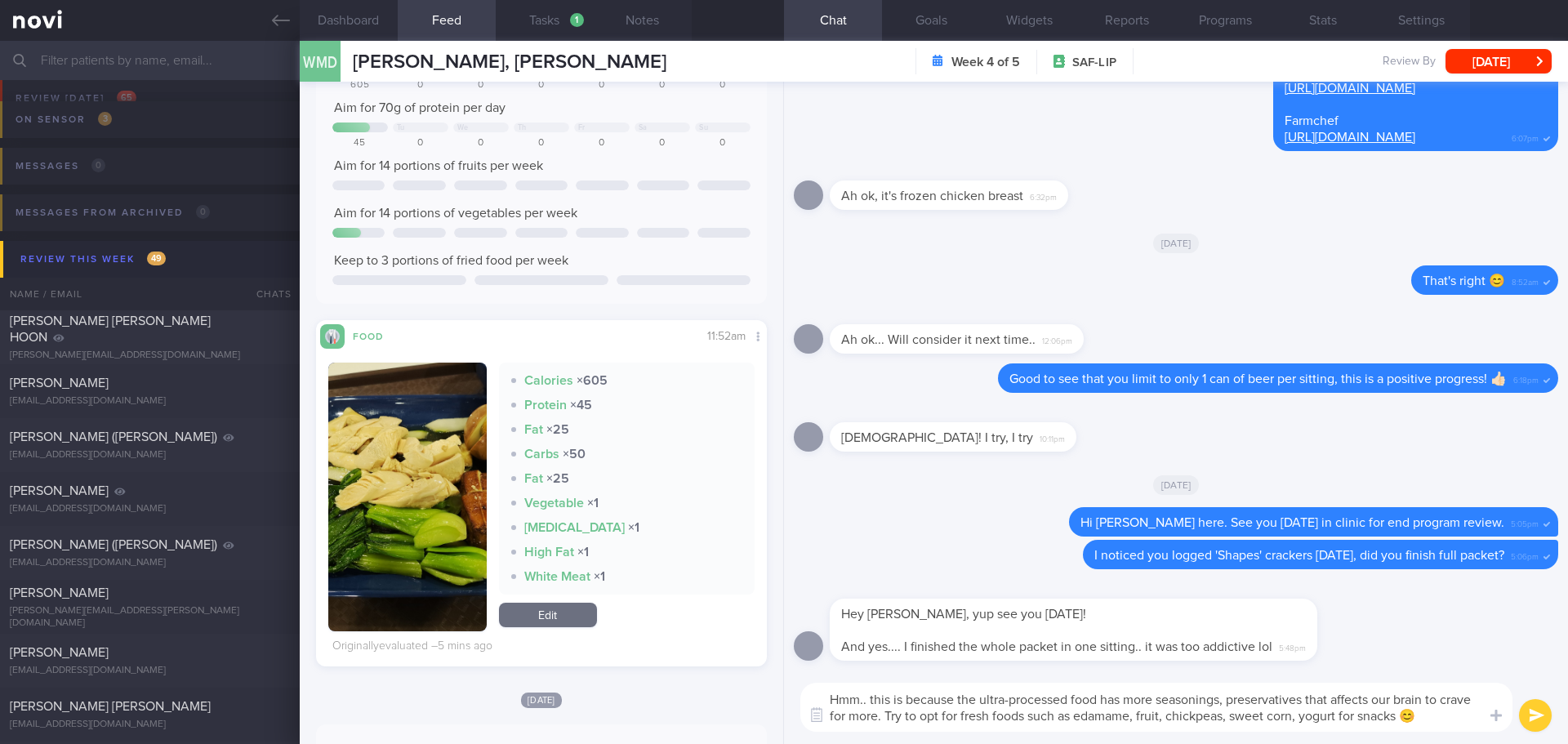
click at [1440, 724] on textarea "Hmm.. this is because the ultra-processed food has more seasonings, preservativ…" at bounding box center [1157, 707] width 712 height 49
click at [1451, 723] on textarea "Hmm.. this is because the ultra-processed food has more seasonings, preservativ…" at bounding box center [1157, 707] width 712 height 49
type textarea "Hmm.. this is because the ultra-processed food has more seasonings, preservativ…"
click at [1540, 716] on button "submit" at bounding box center [1535, 715] width 33 height 33
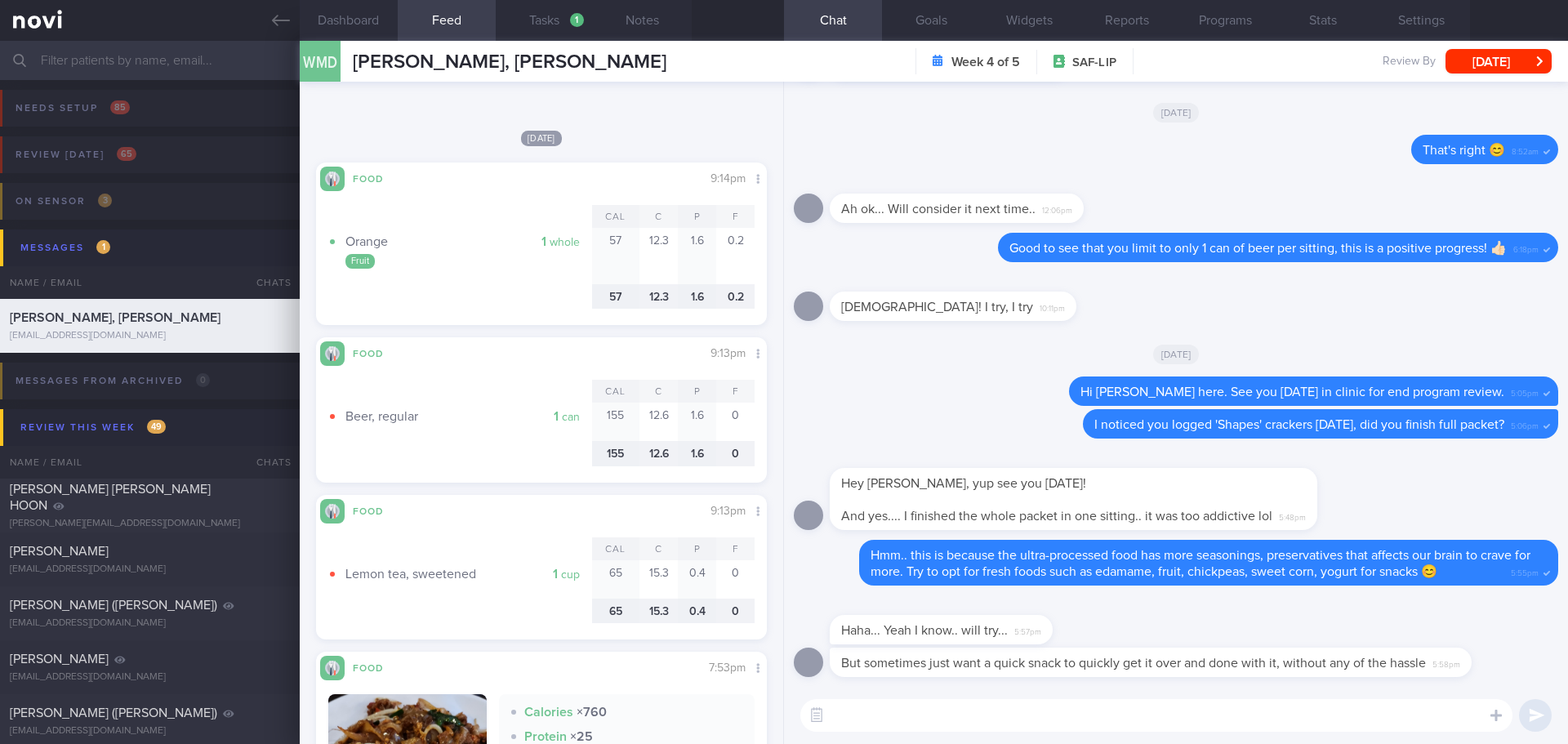
scroll to position [3102, 0]
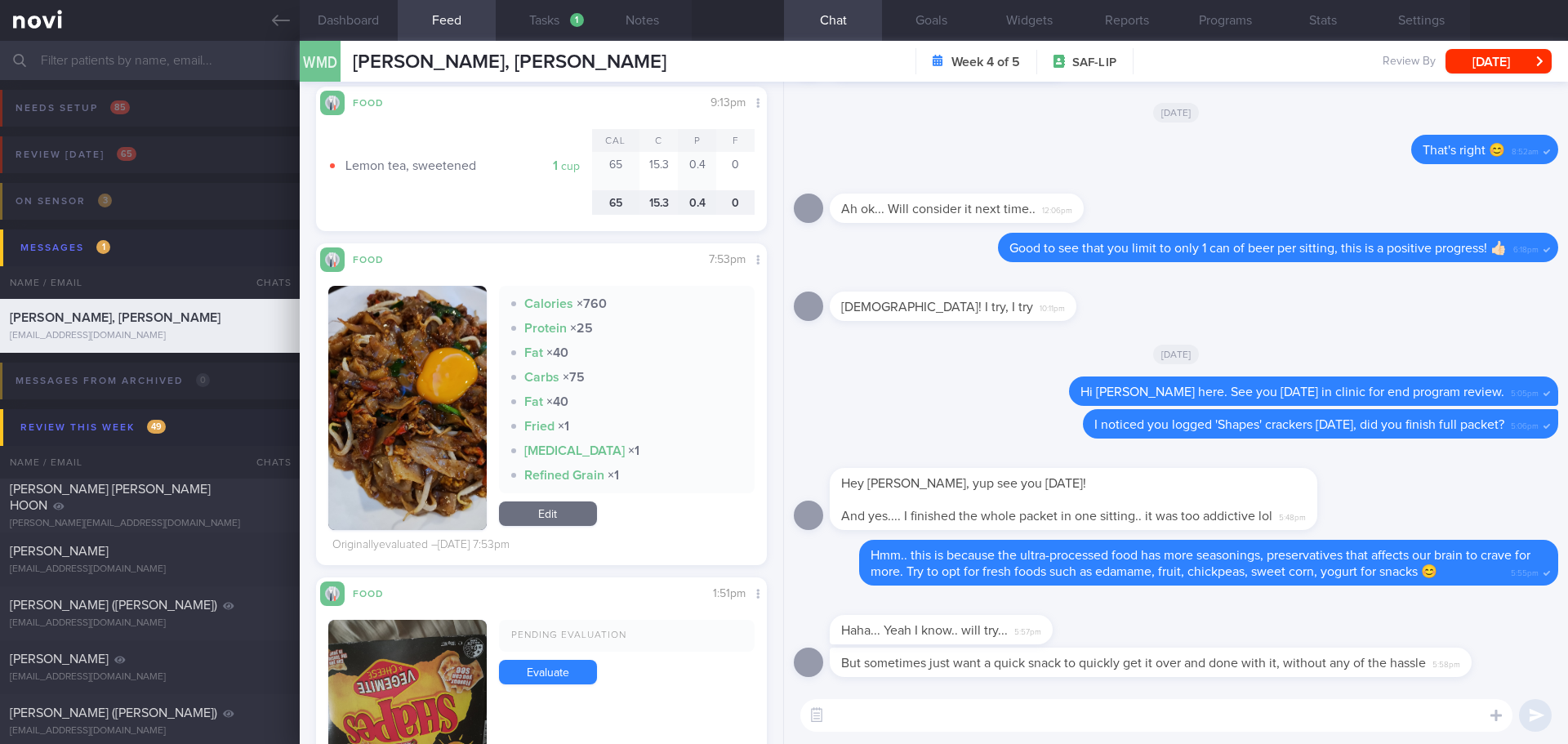
click at [856, 726] on textarea at bounding box center [1157, 715] width 712 height 33
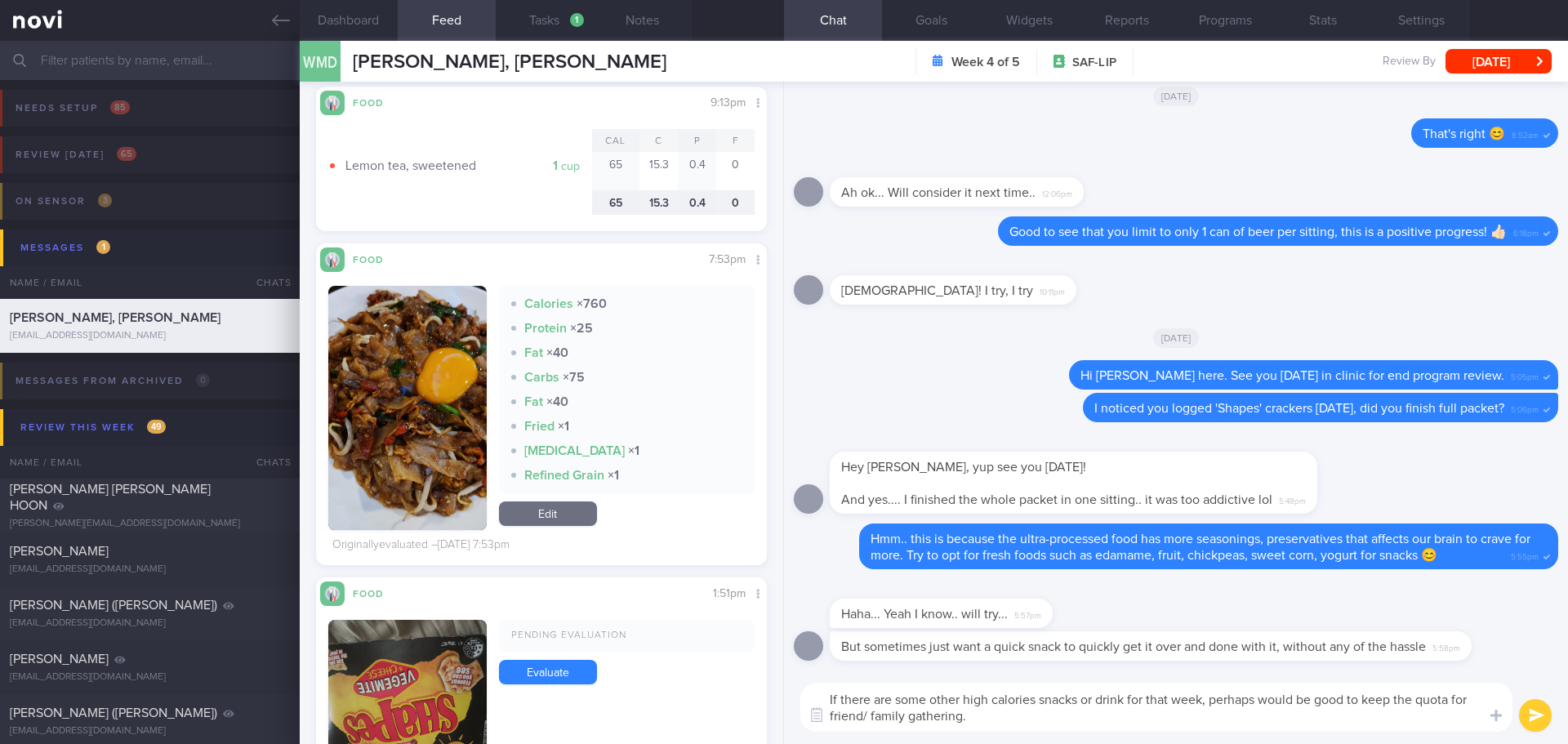
drag, startPoint x: 996, startPoint y: 725, endPoint x: 736, endPoint y: 689, distance: 262.5
click at [736, 689] on div "Dashboard Feed Tasks 1 Notes Chat Goals Widgets Reports Programs Stats Settings…" at bounding box center [934, 392] width 1269 height 703
drag, startPoint x: 1021, startPoint y: 716, endPoint x: 999, endPoint y: 716, distance: 22.0
click at [1021, 716] on textarea "If there are some other high calories snacks or drink for that week, perhaps wo…" at bounding box center [1157, 707] width 712 height 49
drag, startPoint x: 982, startPoint y: 717, endPoint x: 802, endPoint y: 697, distance: 181.1
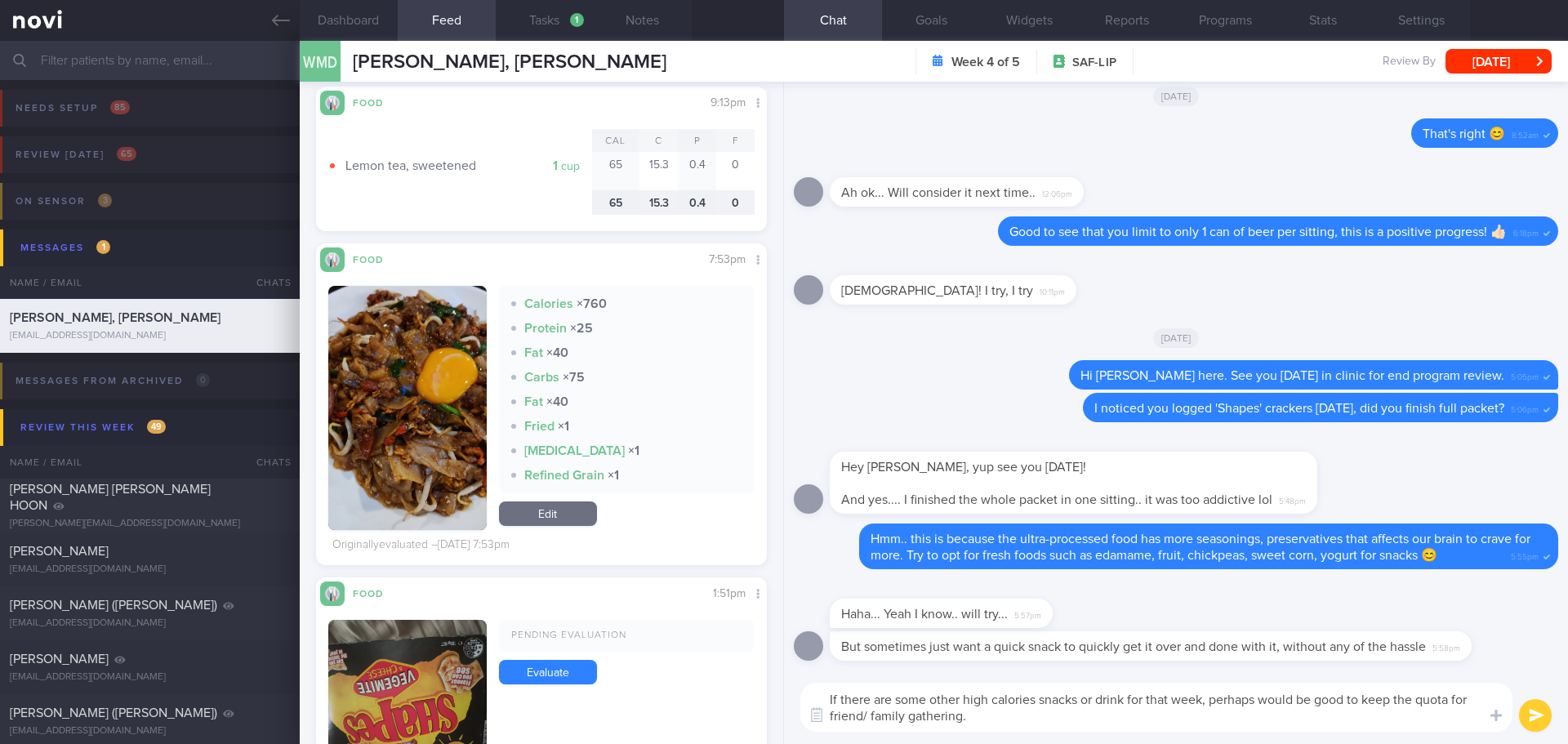
click at [802, 697] on textarea "If there are some other high calories snacks or drink for that week, perhaps wo…" at bounding box center [1157, 707] width 712 height 49
paste textarea "other high-calorie snacks or drinks during the week, it may be better to reserv…"
click at [1061, 704] on textarea "If there are other high-calorie snacks or drinks during the week, it may be bet…" at bounding box center [1157, 707] width 712 height 49
click at [1089, 709] on textarea "If there are other high-calorie snacks or drinks during the week, it may be bet…" at bounding box center [1157, 707] width 712 height 49
click at [1104, 702] on textarea "If there are other high-calorie snacks or drinks during the week, it may be bet…" at bounding box center [1157, 707] width 712 height 49
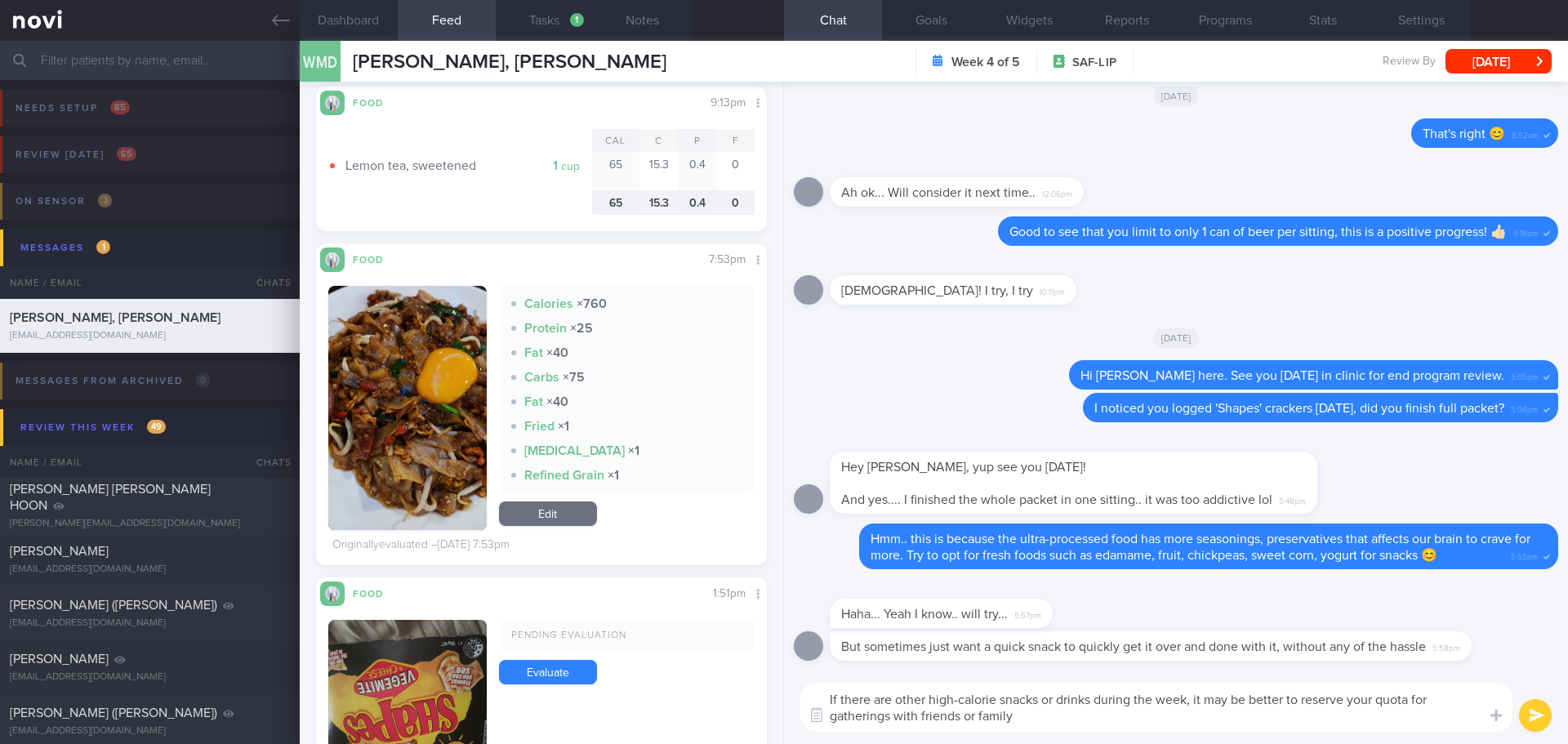
click at [1096, 703] on textarea "If there are other high-calorie snacks or drinks during the week, it may be bet…" at bounding box center [1157, 707] width 712 height 49
click at [1248, 729] on textarea "If there are other high-calorie snacks or drinks (beer, pie, fried foods) durin…" at bounding box center [1157, 707] width 712 height 49
click at [1197, 723] on textarea "If there are other high-calorie snacks or drinks (beer, pie, fried foods) durin…" at bounding box center [1157, 707] width 712 height 49
click at [1183, 725] on textarea "If there are other high-calorie snacks or drinks (beer, pie, fried foods) durin…" at bounding box center [1157, 707] width 712 height 49
click at [1179, 717] on textarea "If there are other high-calorie snacks or drinks (beer, pie, fried foods) durin…" at bounding box center [1157, 707] width 712 height 49
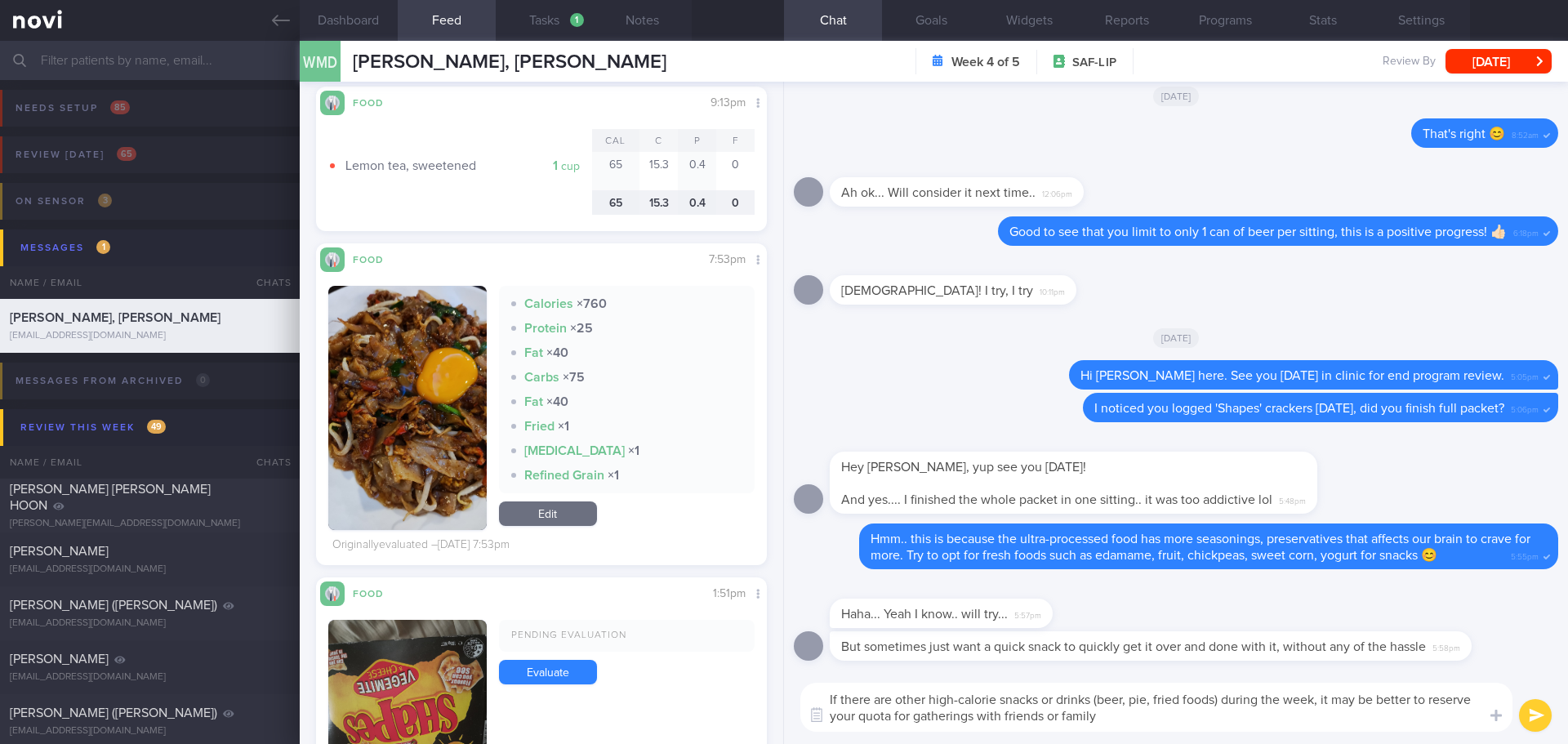
click at [1179, 717] on textarea "If there are other high-calorie snacks or drinks (beer, pie, fried foods) durin…" at bounding box center [1157, 707] width 712 height 49
click at [1180, 714] on textarea "If there are other high-calorie snacks or drinks (beer, pie, fried foods) durin…" at bounding box center [1157, 707] width 712 height 49
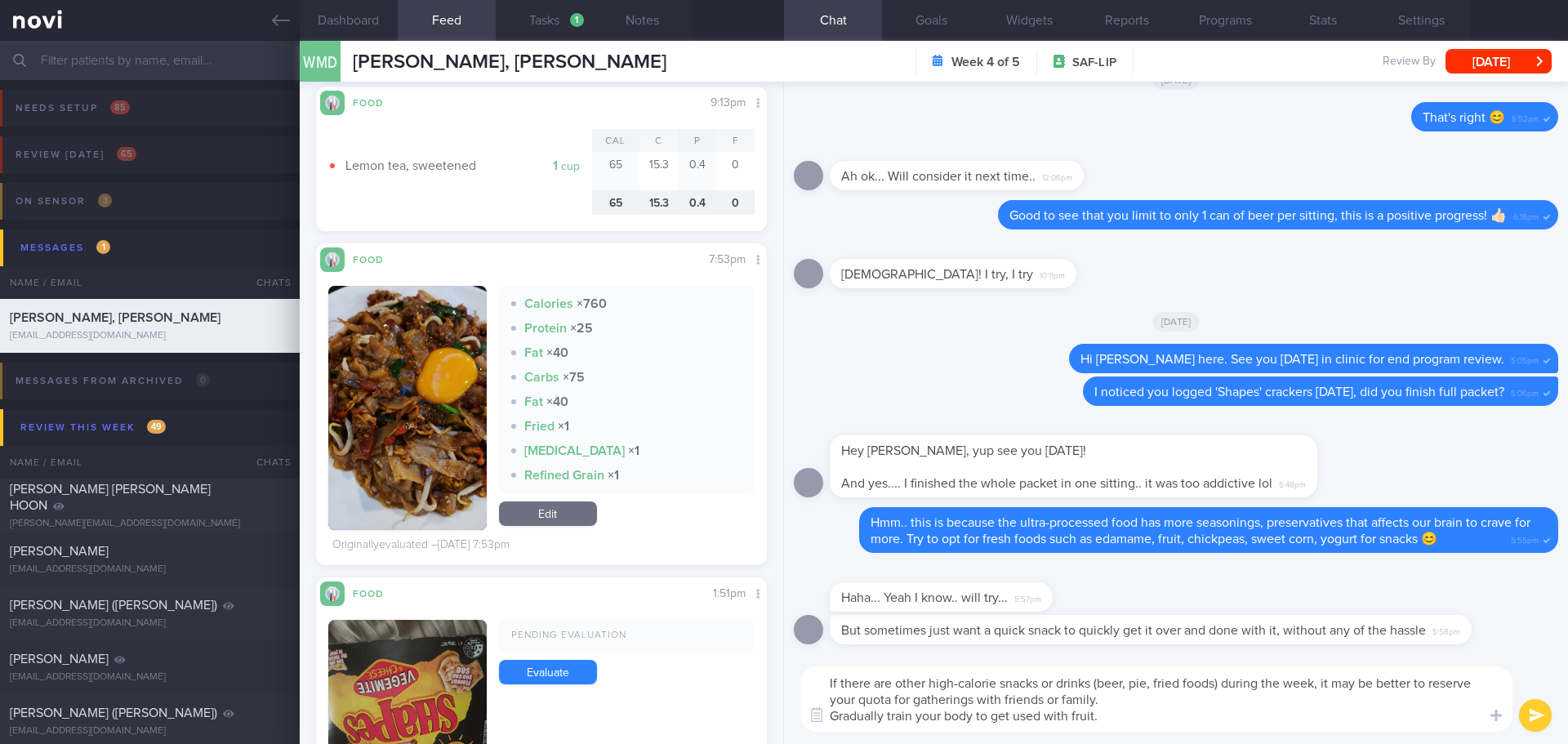
drag, startPoint x: 1161, startPoint y: 703, endPoint x: 858, endPoint y: 743, distance: 305.6
click at [858, 743] on div "If there are other high-calorie snacks or drinks (beer, pie, fried foods) durin…" at bounding box center [1176, 699] width 784 height 90
click at [1161, 733] on div "If there are other high-calorie snacks or drinks (beer, pie, fried foods) durin…" at bounding box center [1176, 699] width 784 height 90
drag, startPoint x: 1121, startPoint y: 722, endPoint x: 764, endPoint y: 725, distance: 357.0
click at [764, 725] on div "Dashboard Feed Tasks 1 Notes Chat Goals Widgets Reports Programs Stats Settings…" at bounding box center [934, 392] width 1269 height 703
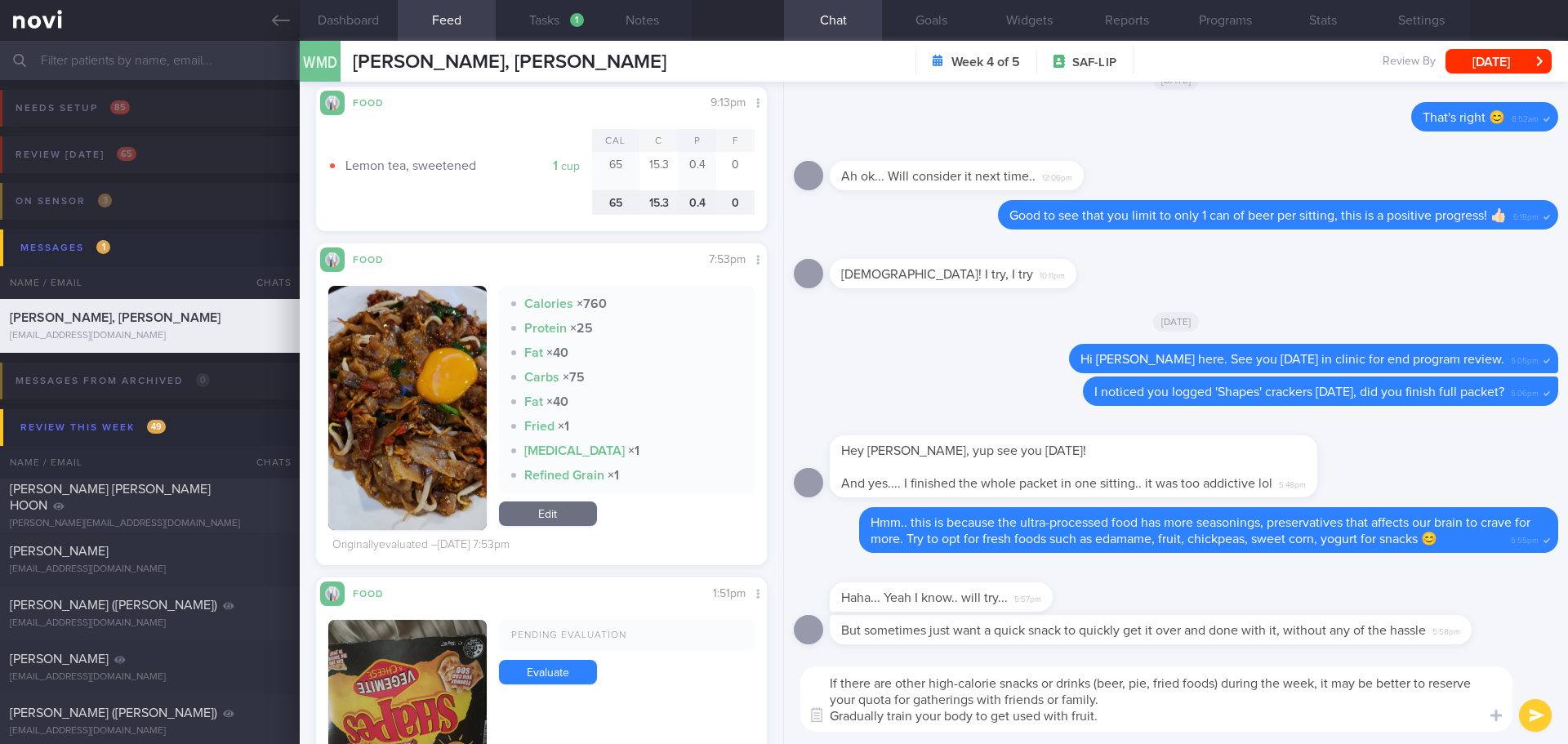
click at [1071, 713] on textarea "If there are other high-calorie snacks or drinks (beer, pie, fried foods) durin…" at bounding box center [1157, 699] width 712 height 65
drag, startPoint x: 1108, startPoint y: 714, endPoint x: 821, endPoint y: 725, distance: 287.2
click at [821, 725] on div "Attach media Chat Templates Admin CGM Weight Nutrition Physical Activity Infogr…" at bounding box center [1176, 699] width 784 height 90
paste textarea "let your body get used to eating fruit."
click at [1169, 730] on textarea "If there are other high-calorie snacks or drinks (beer, pie, fried foods) durin…" at bounding box center [1157, 699] width 712 height 65
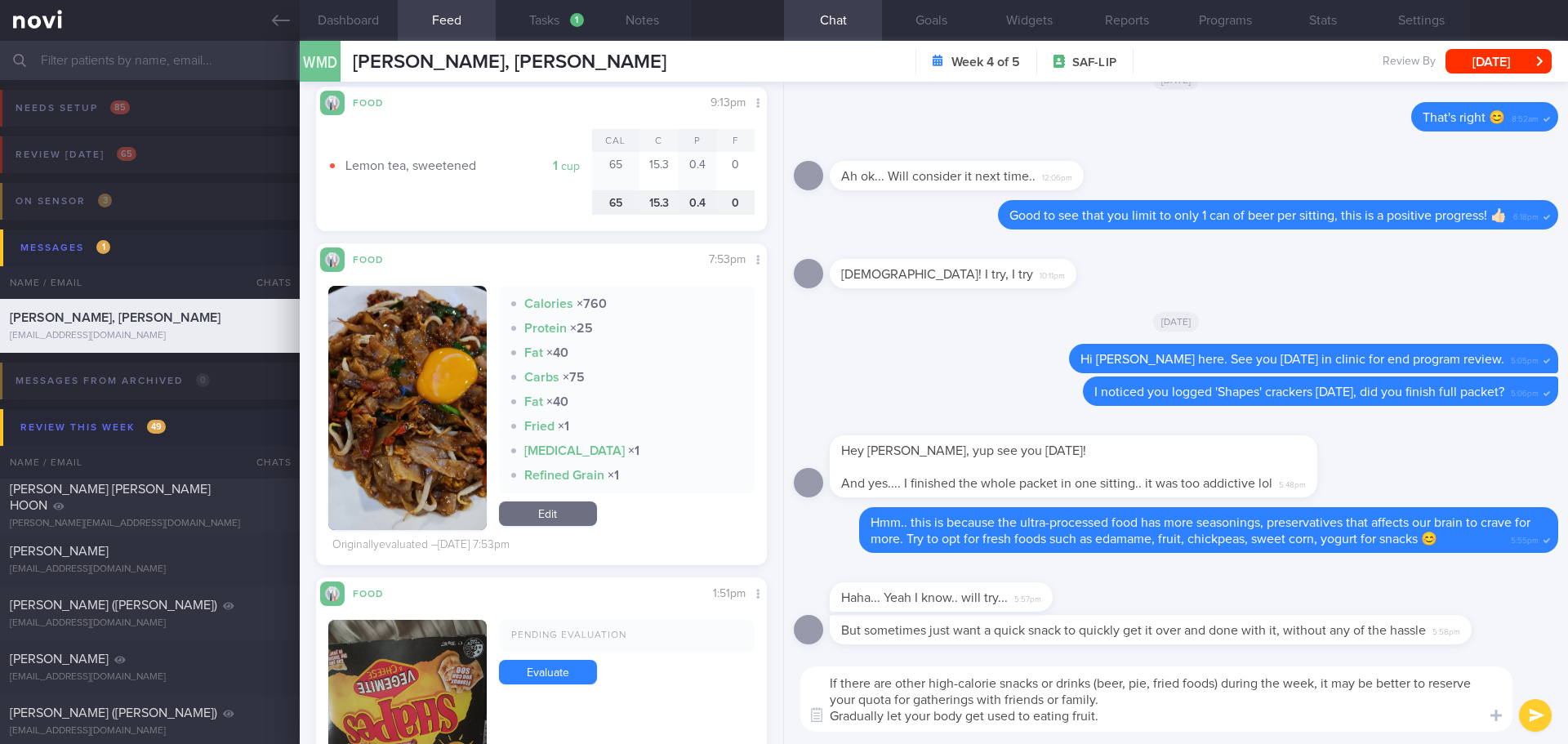
click at [1138, 703] on textarea "If there are other high-calorie snacks or drinks (beer, pie, fried foods) durin…" at bounding box center [1157, 699] width 712 height 65
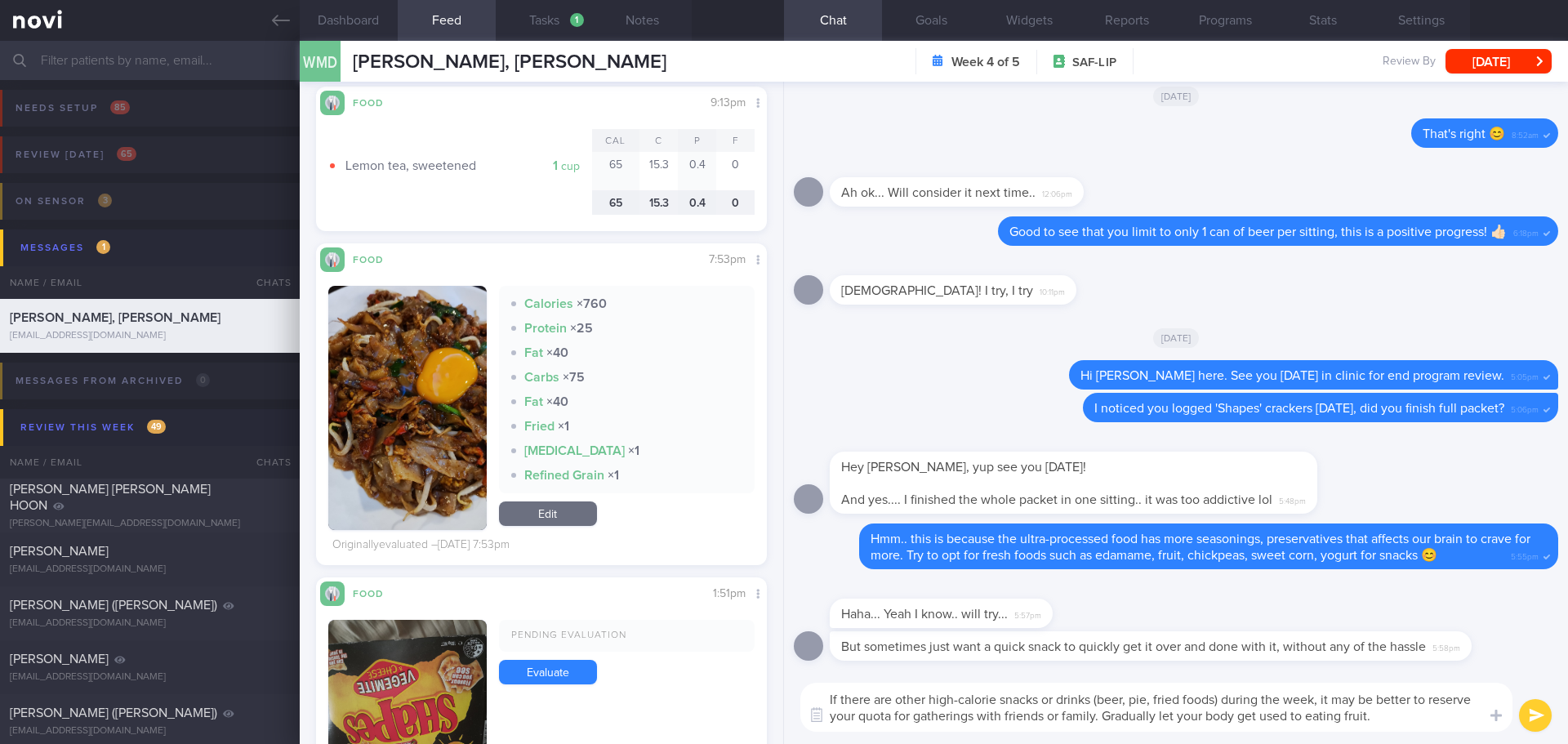
click at [1390, 716] on textarea "If there are other high-calorie snacks or drinks (beer, pie, fried foods) durin…" at bounding box center [1157, 707] width 712 height 49
type textarea "If there are other high-calorie snacks or drinks (beer, pie, fried foods) durin…"
click at [1541, 718] on button "submit" at bounding box center [1535, 715] width 33 height 33
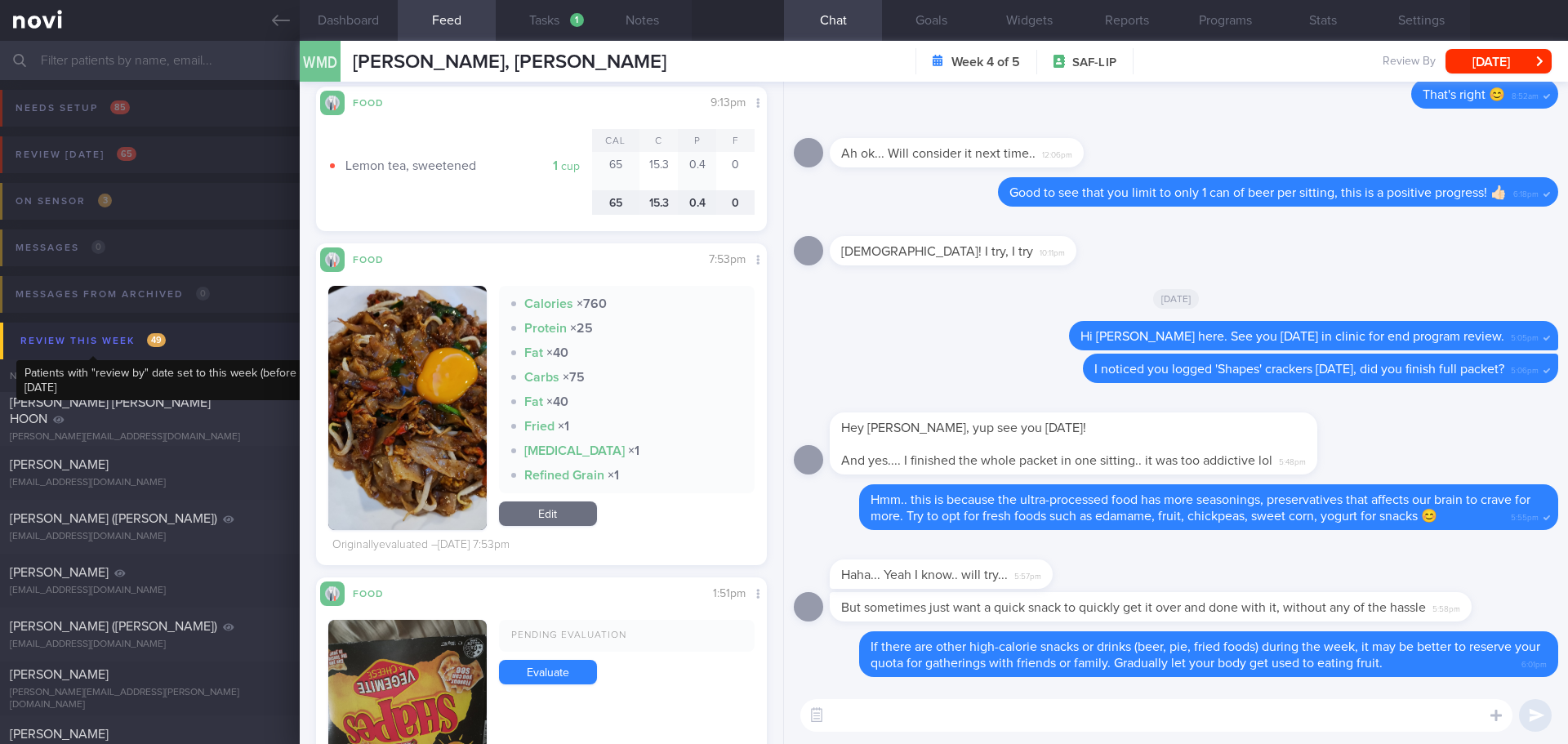
click at [109, 339] on div "Review this week 49" at bounding box center [94, 341] width 154 height 22
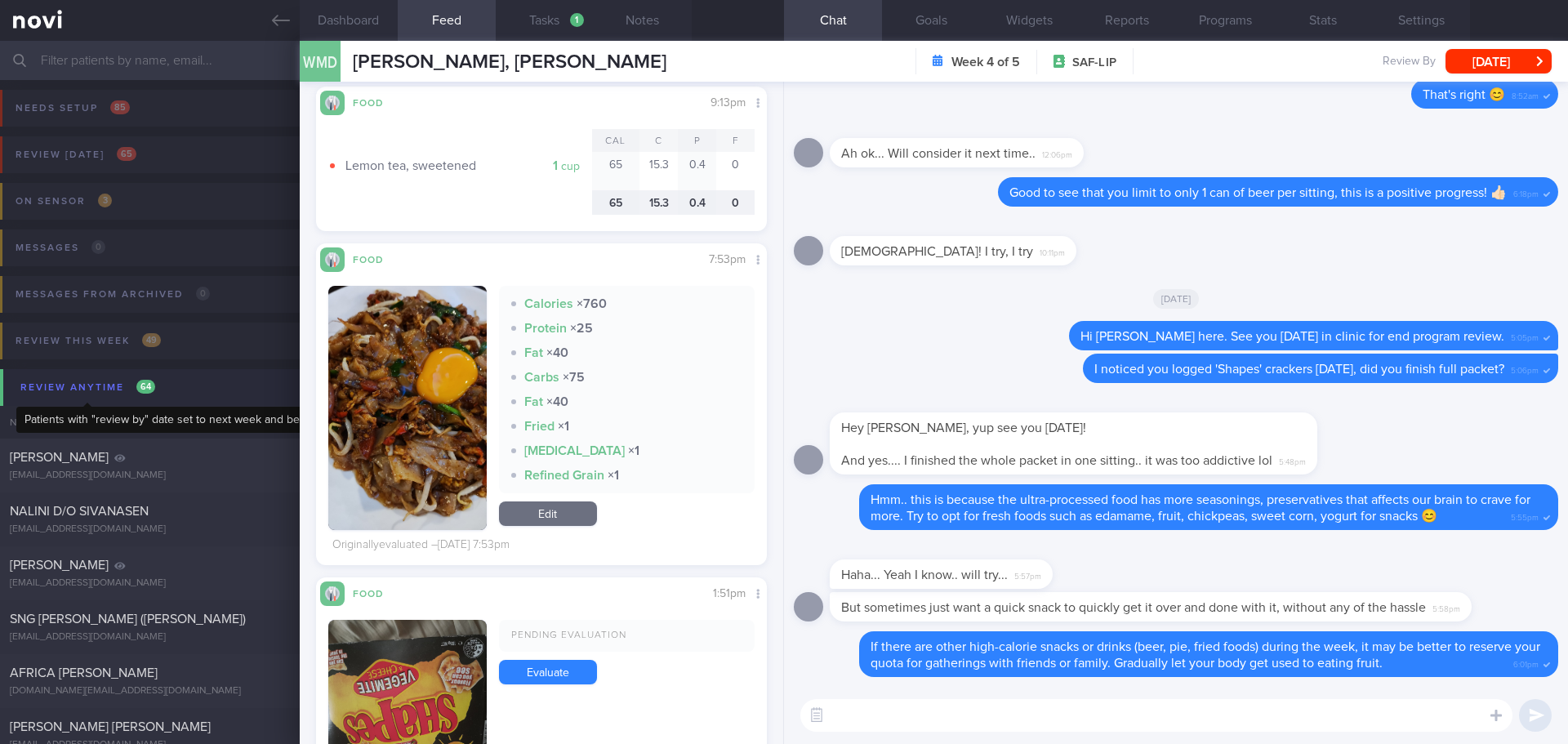
click at [96, 391] on div "Review anytime 64" at bounding box center [88, 387] width 143 height 22
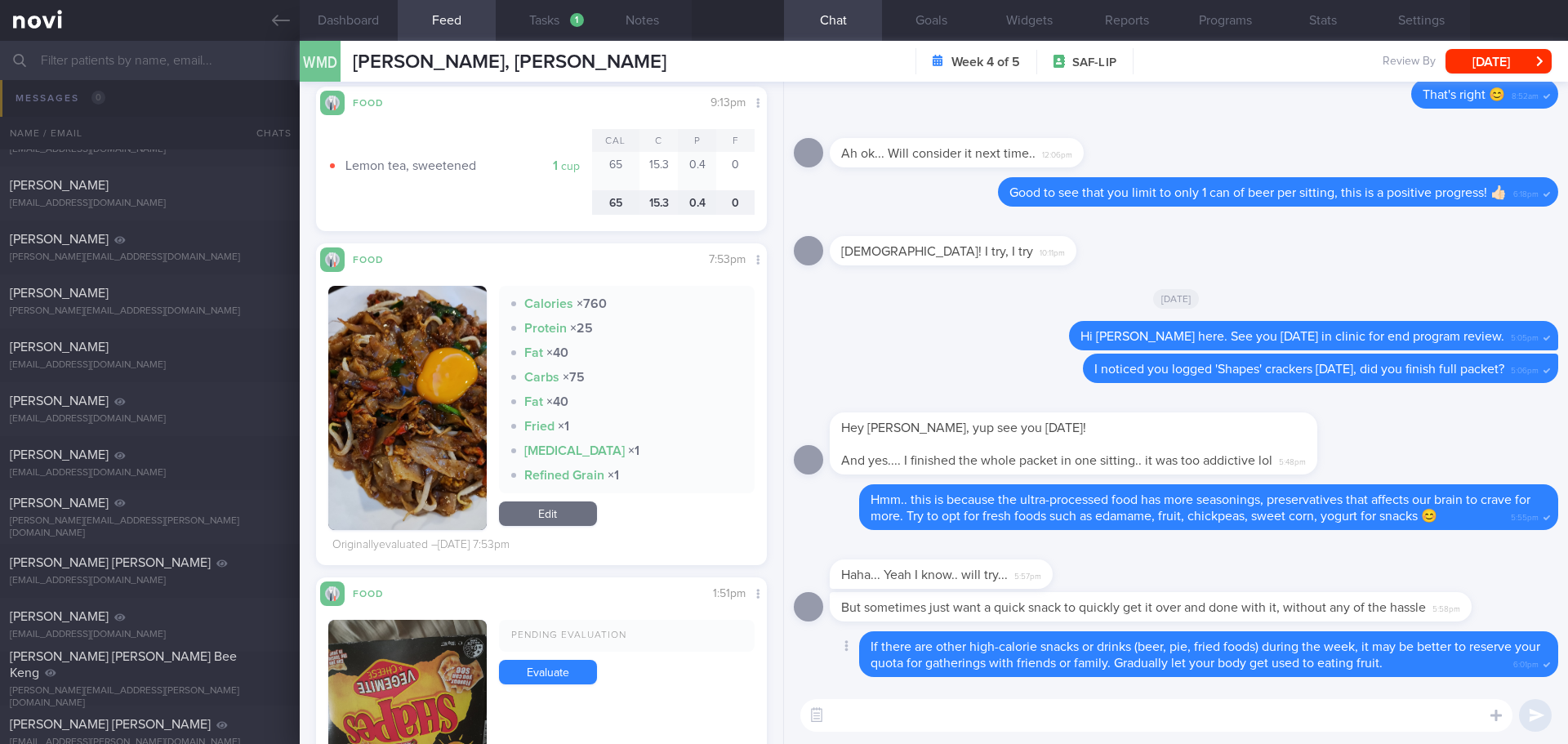
scroll to position [152, 0]
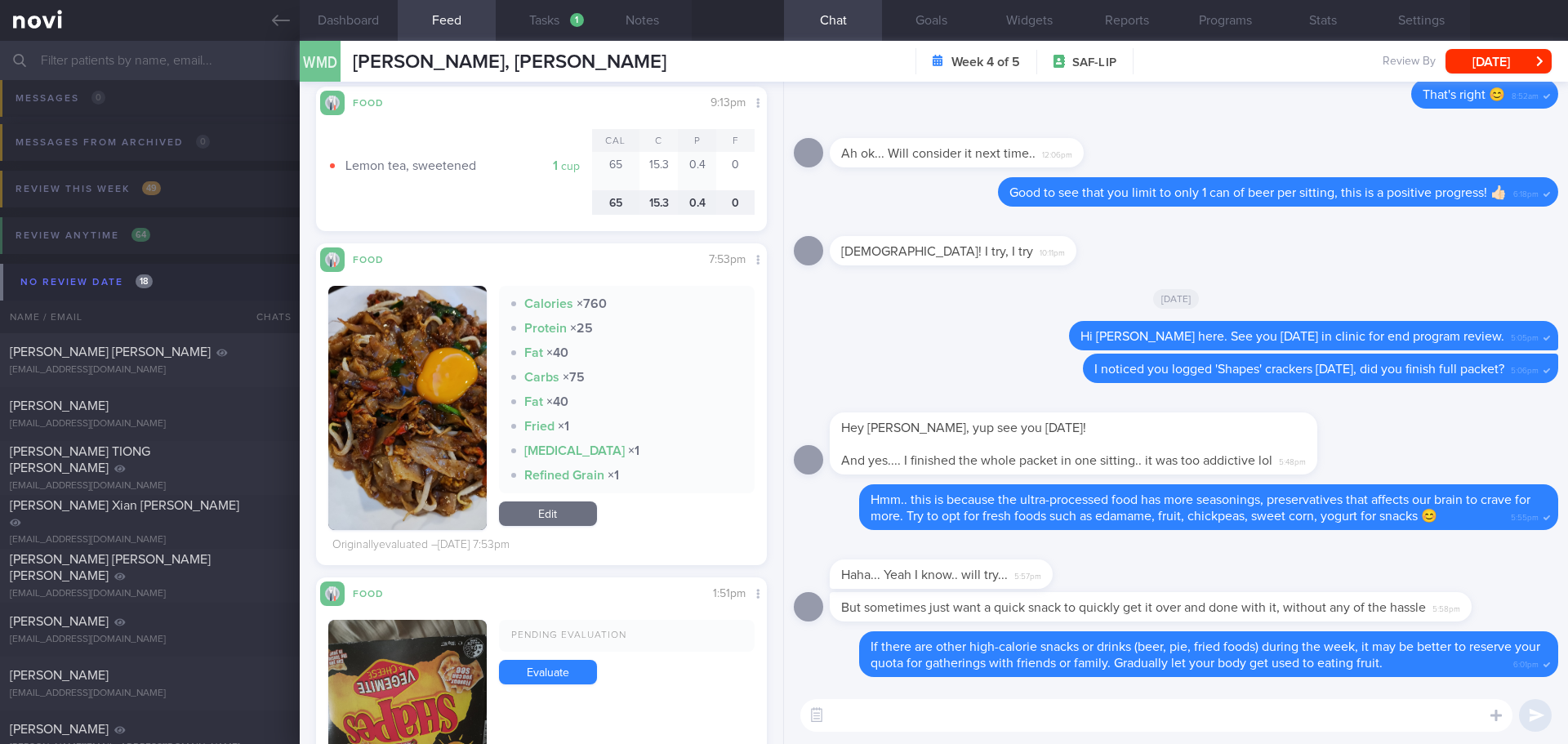
click at [925, 707] on textarea at bounding box center [1157, 715] width 712 height 33
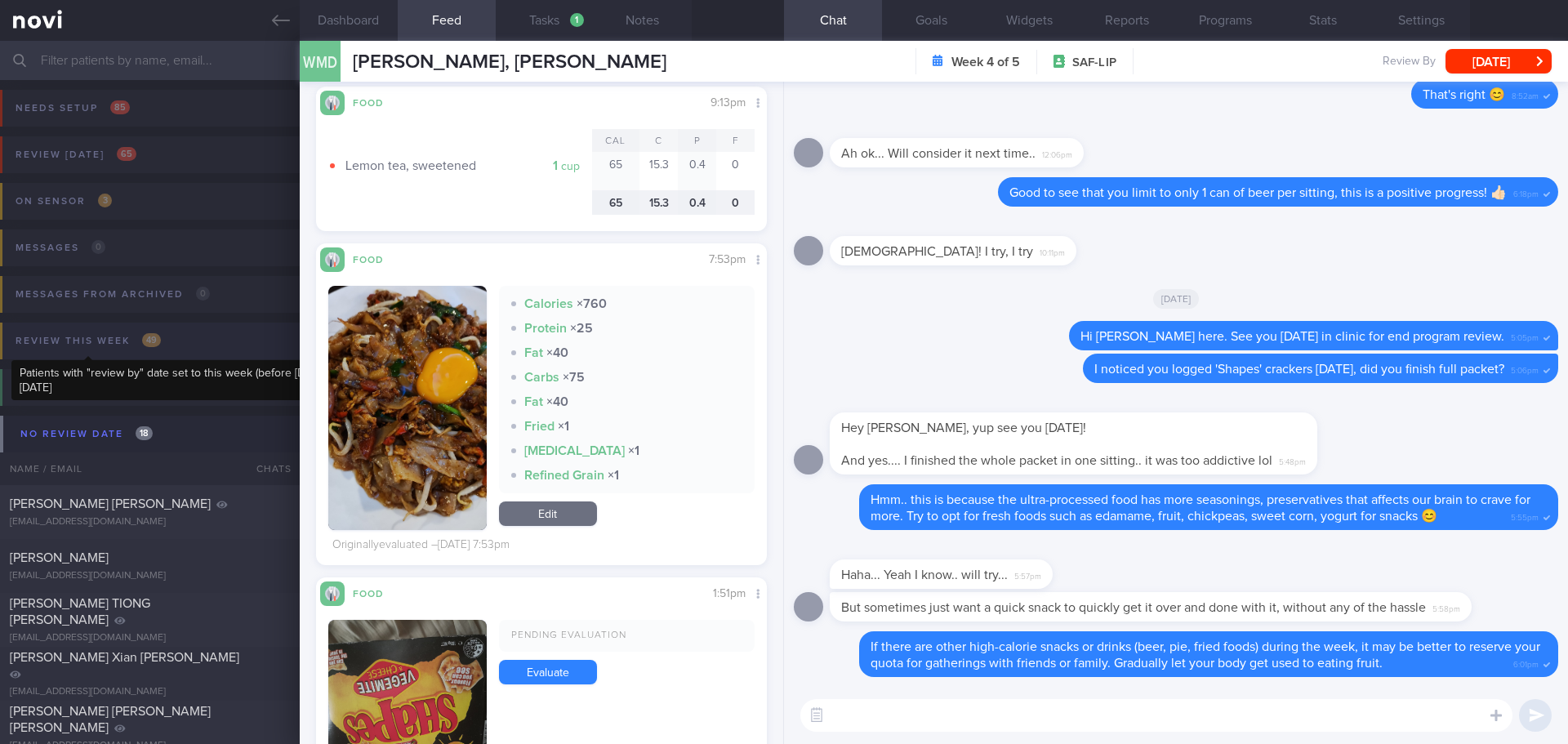
click at [96, 342] on div "Review this week 49" at bounding box center [88, 341] width 154 height 22
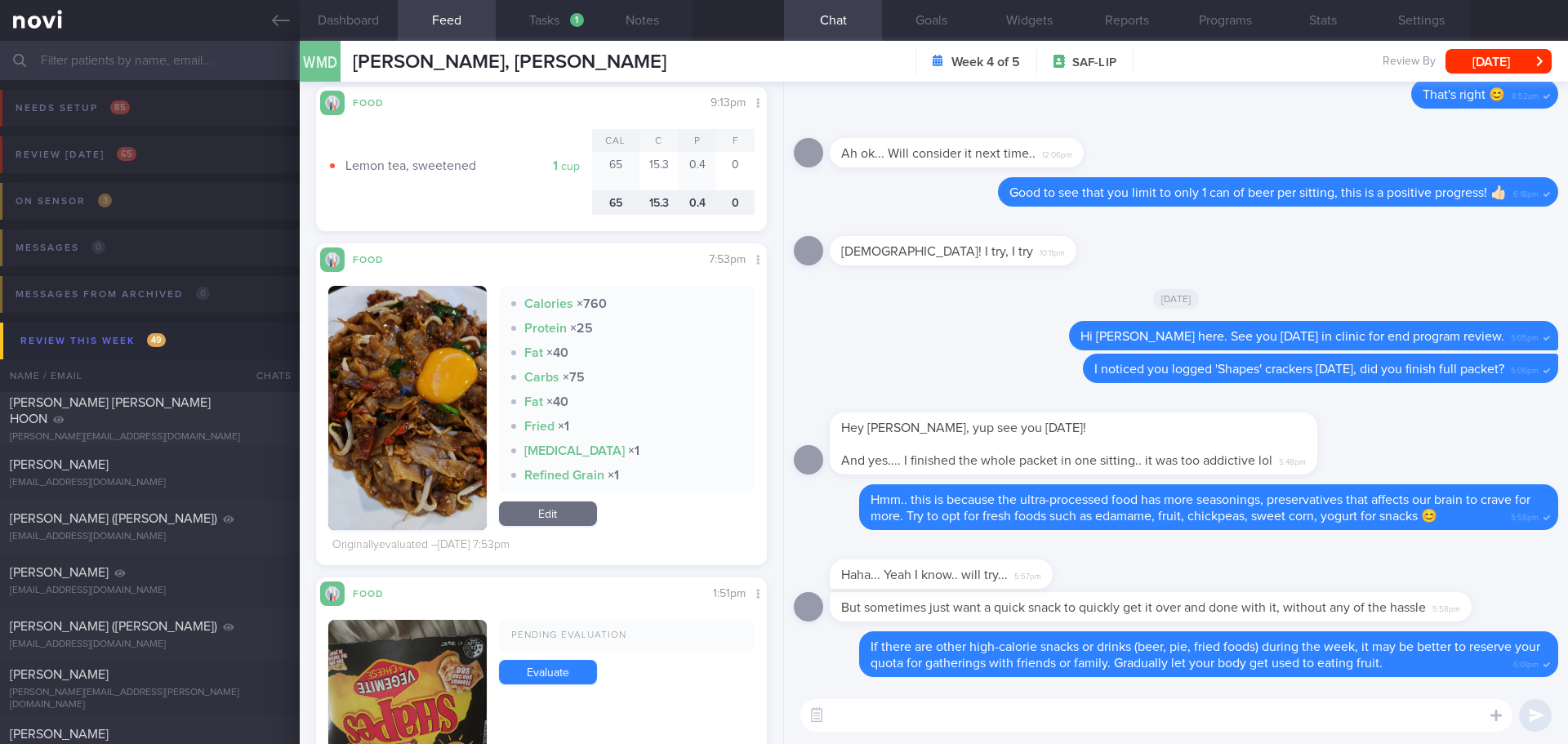
click at [1053, 710] on textarea at bounding box center [1157, 715] width 712 height 33
type textarea "t"
type textarea "Talk to you again [DATE] 😊"
click at [1527, 725] on button "submit" at bounding box center [1535, 715] width 33 height 33
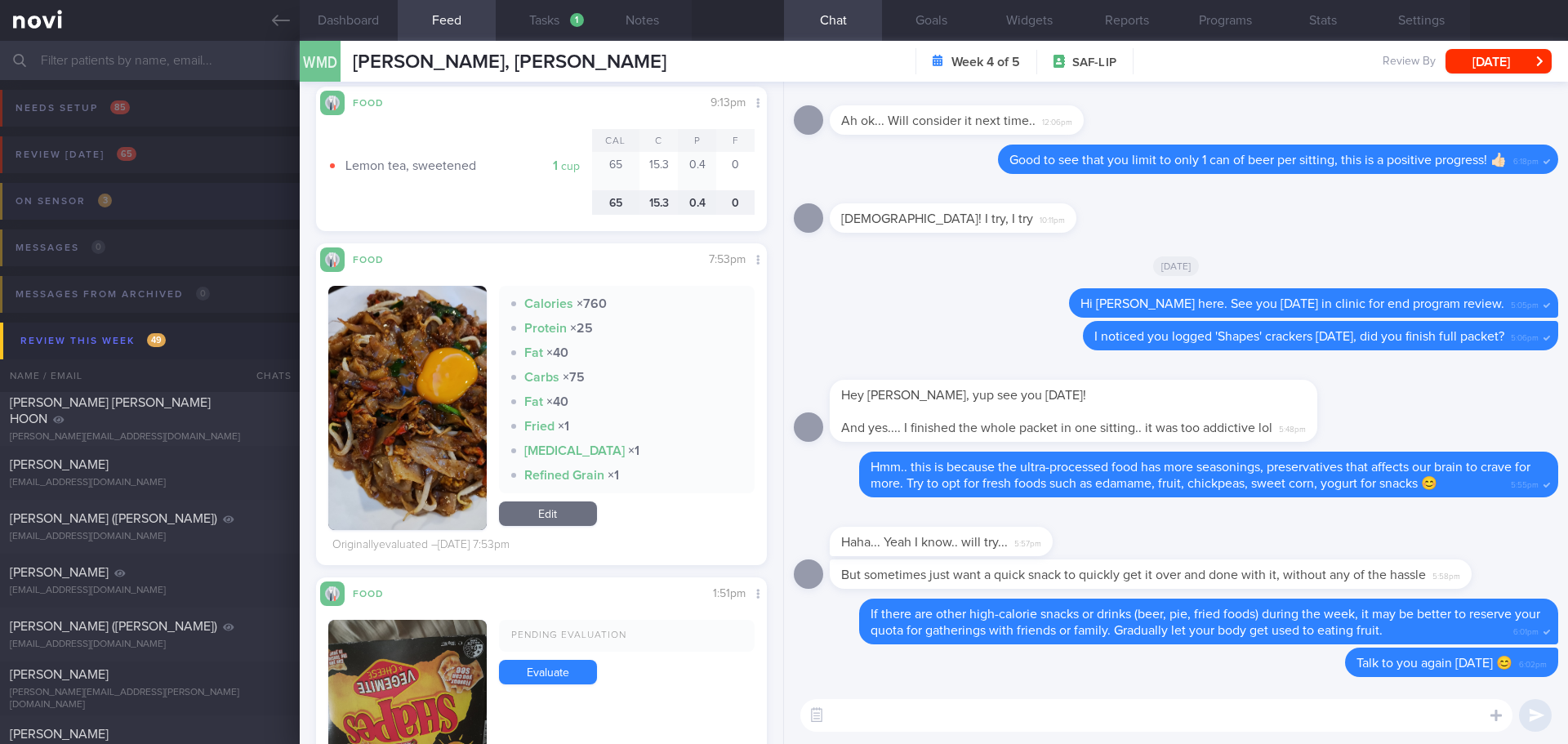
click at [103, 202] on span "3" at bounding box center [105, 200] width 14 height 14
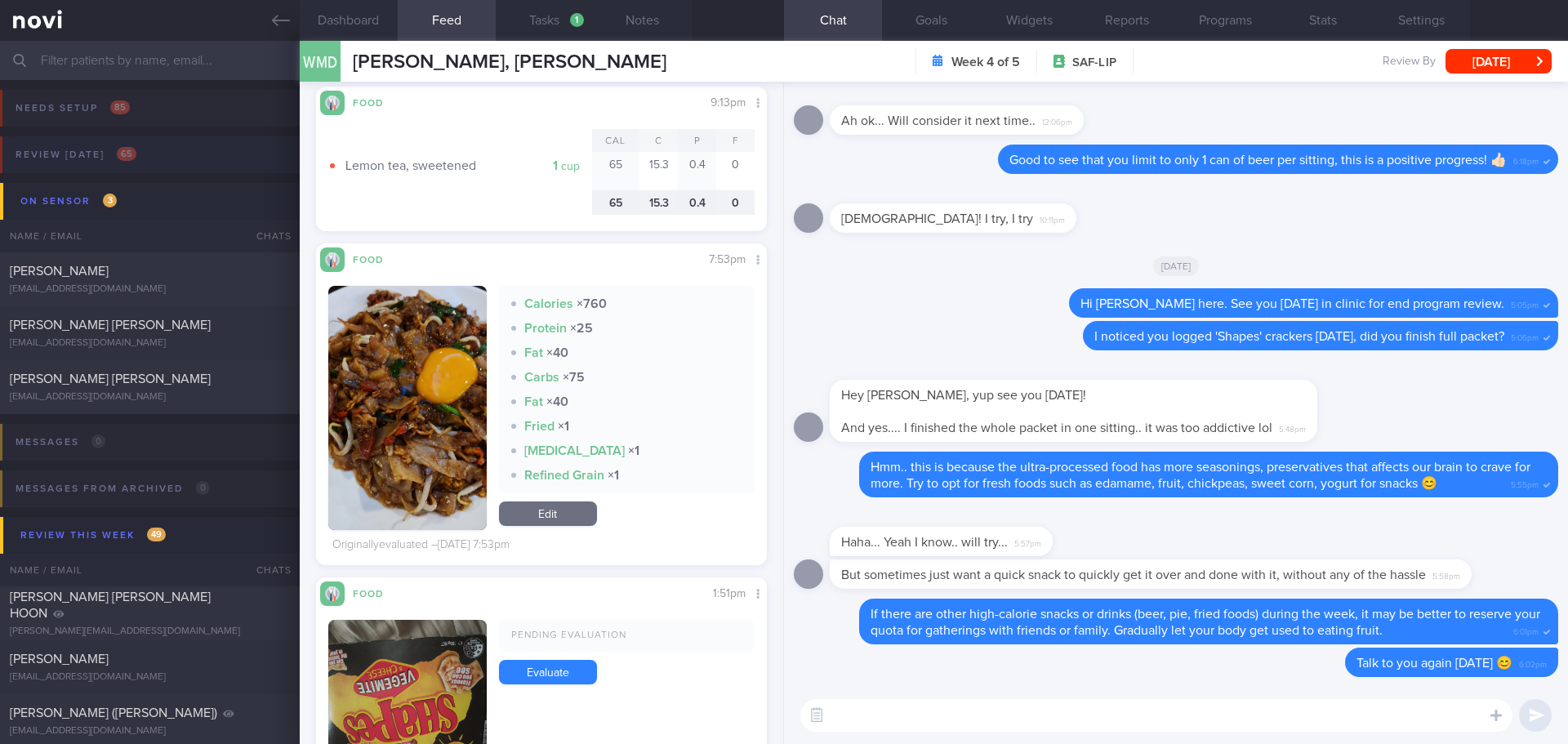
click at [125, 147] on span "65" at bounding box center [126, 154] width 19 height 14
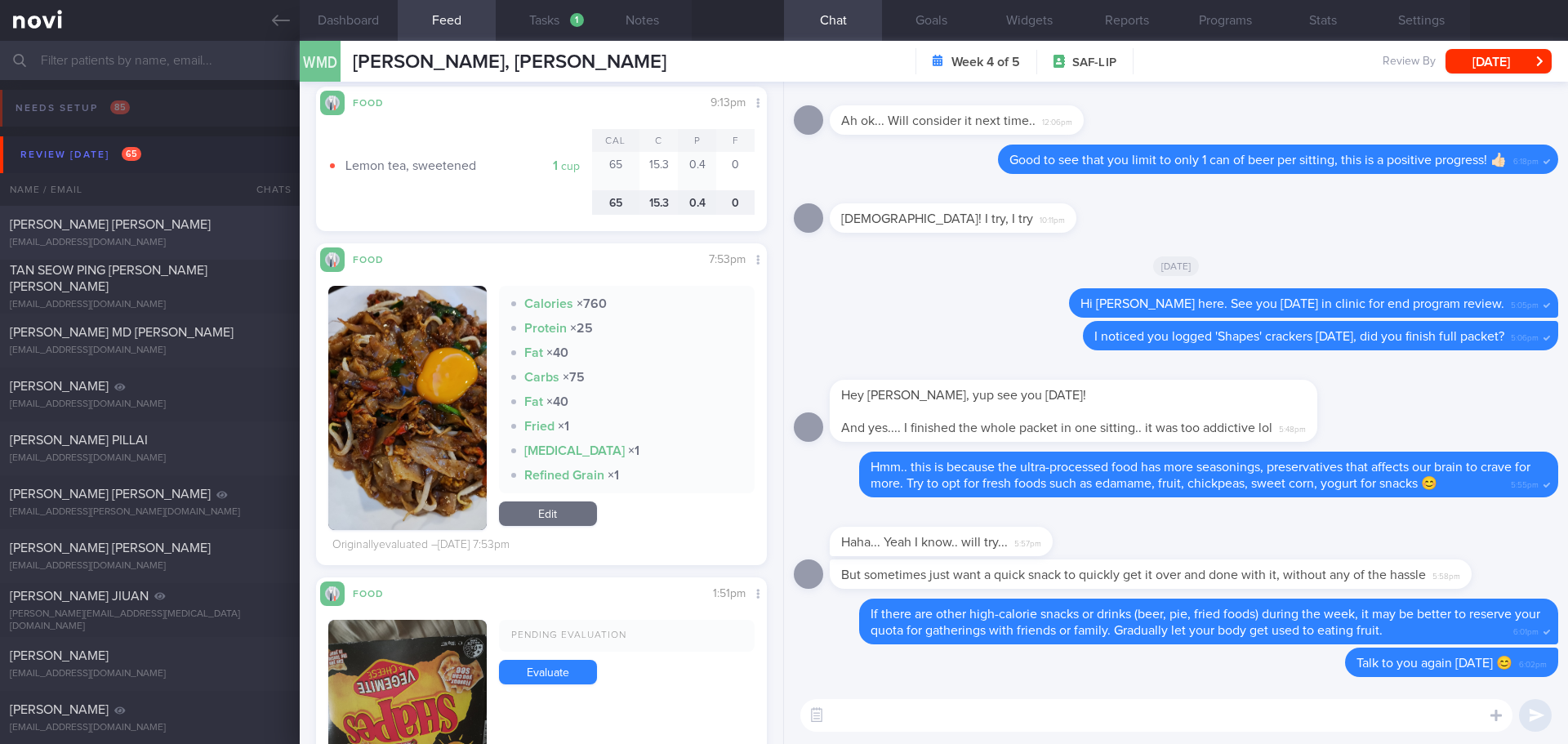
click at [222, 244] on div "[EMAIL_ADDRESS][DOMAIN_NAME]" at bounding box center [149, 243] width 280 height 12
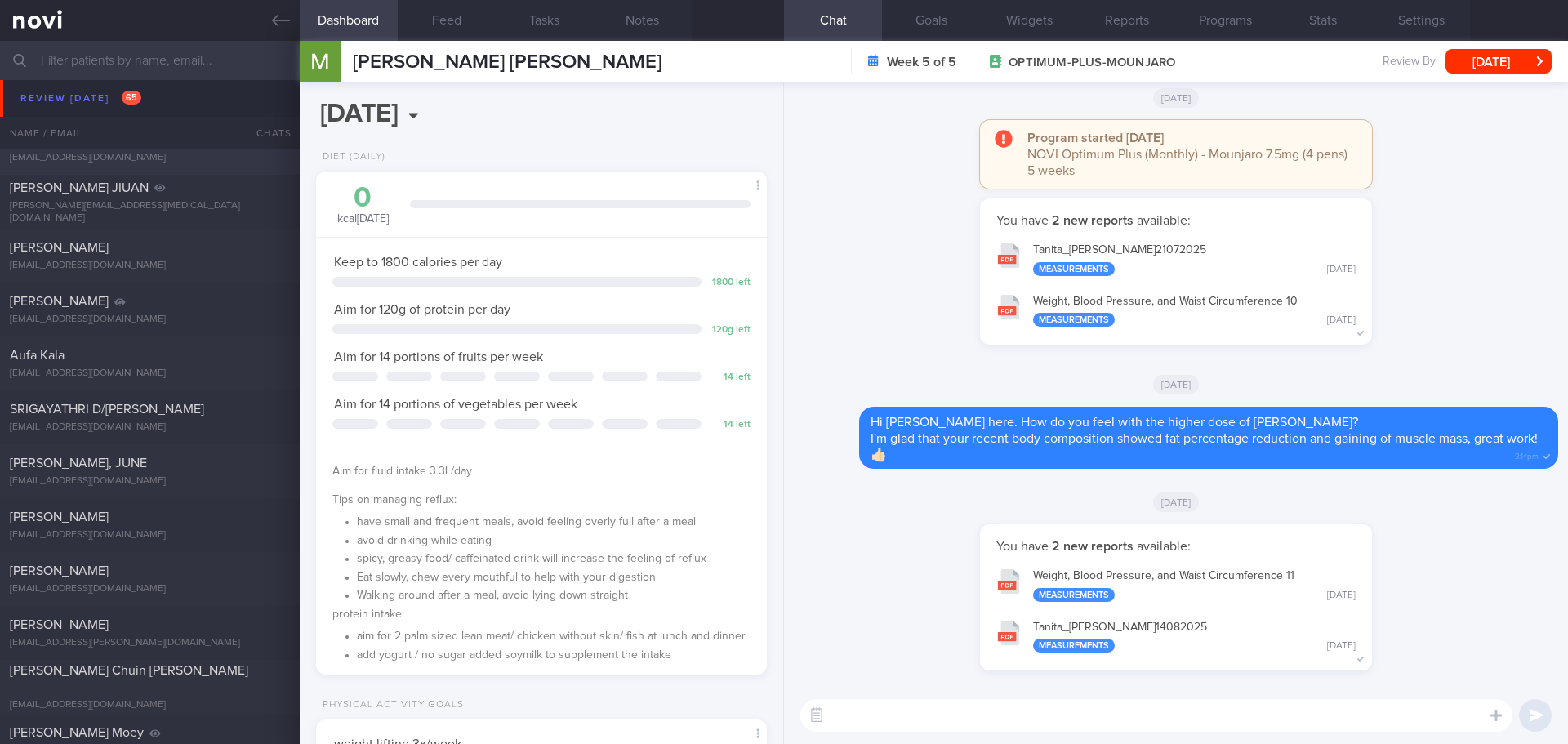
scroll to position [572, 0]
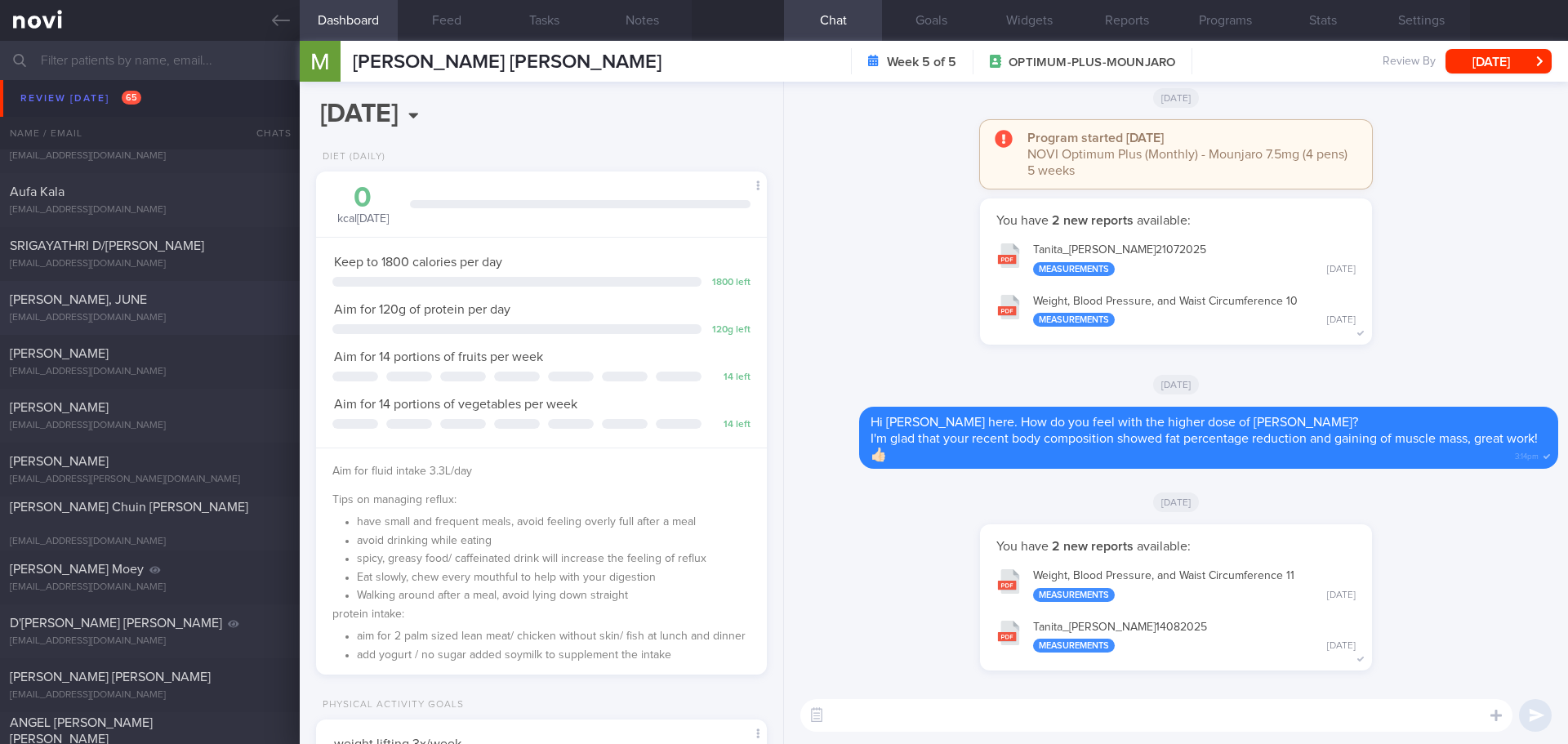
click at [121, 308] on div "TAN SOO MIN, JUNE azure619june@gmail.com" at bounding box center [150, 307] width 300 height 33
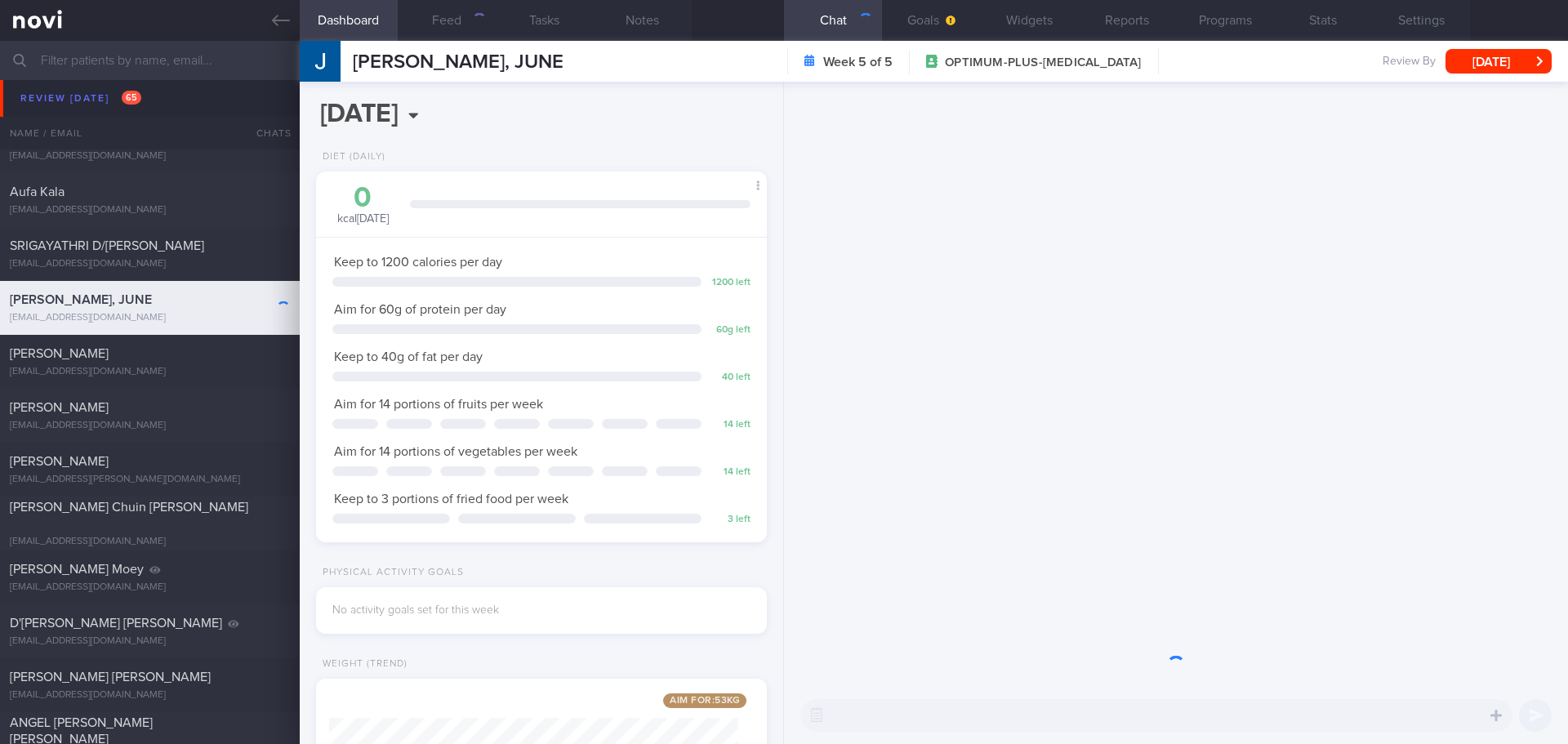
scroll to position [228, 410]
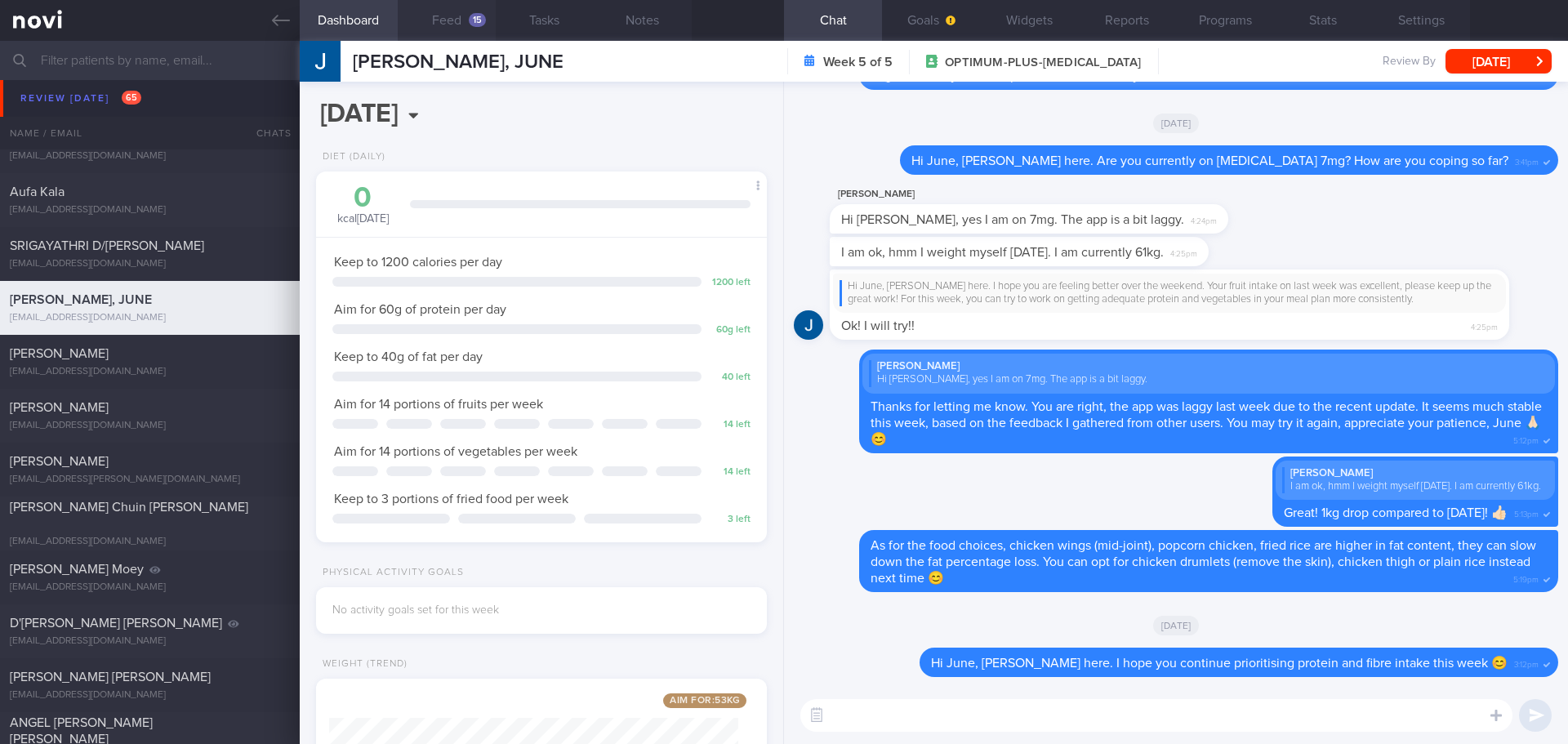
click at [464, 27] on button "Feed 15" at bounding box center [447, 20] width 98 height 41
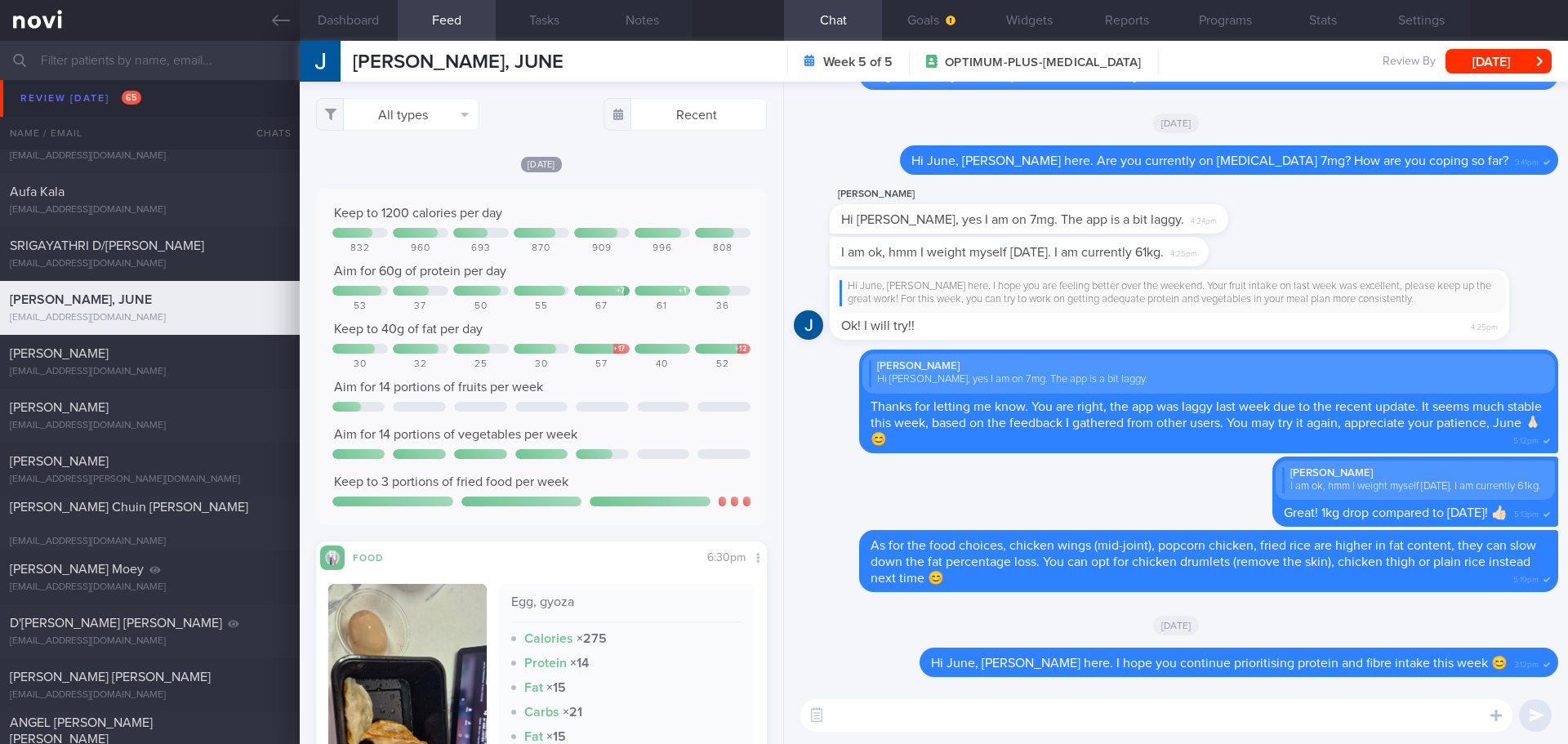
click at [358, 20] on button "Dashboard" at bounding box center [349, 20] width 98 height 41
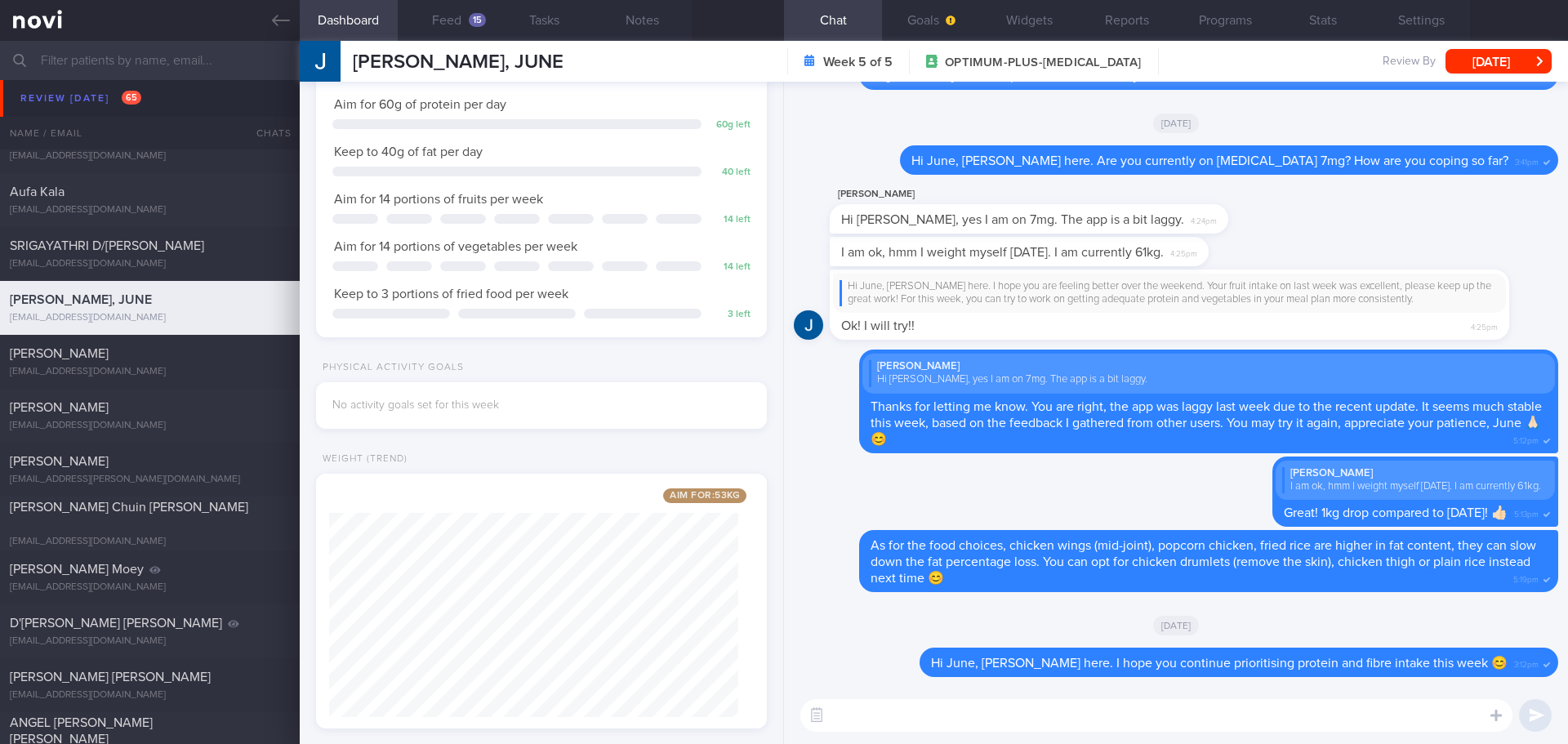
scroll to position [230, 0]
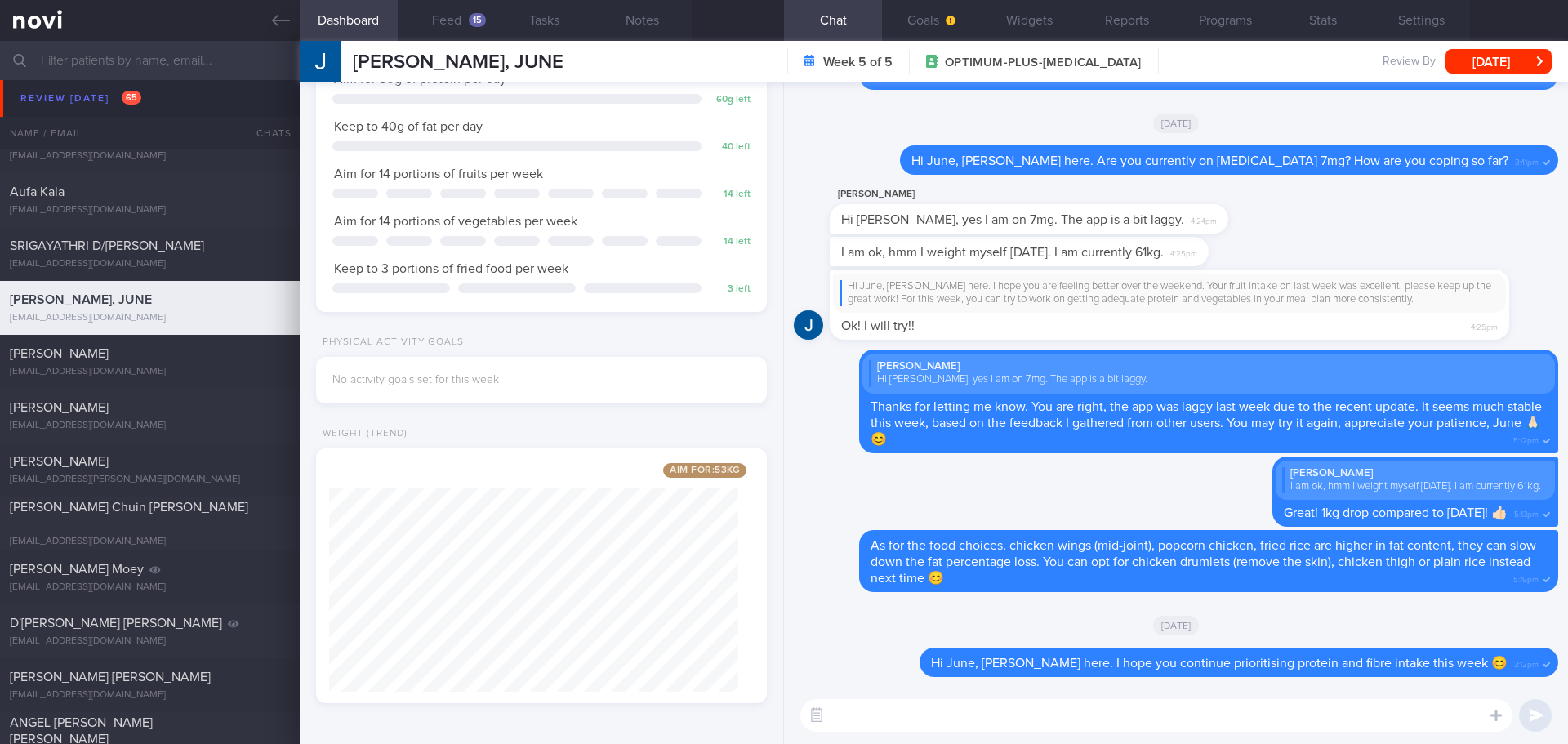
click at [941, 714] on textarea at bounding box center [1157, 715] width 712 height 33
type textarea "Hi June, Elizabeth here. How have you been over the past week?"
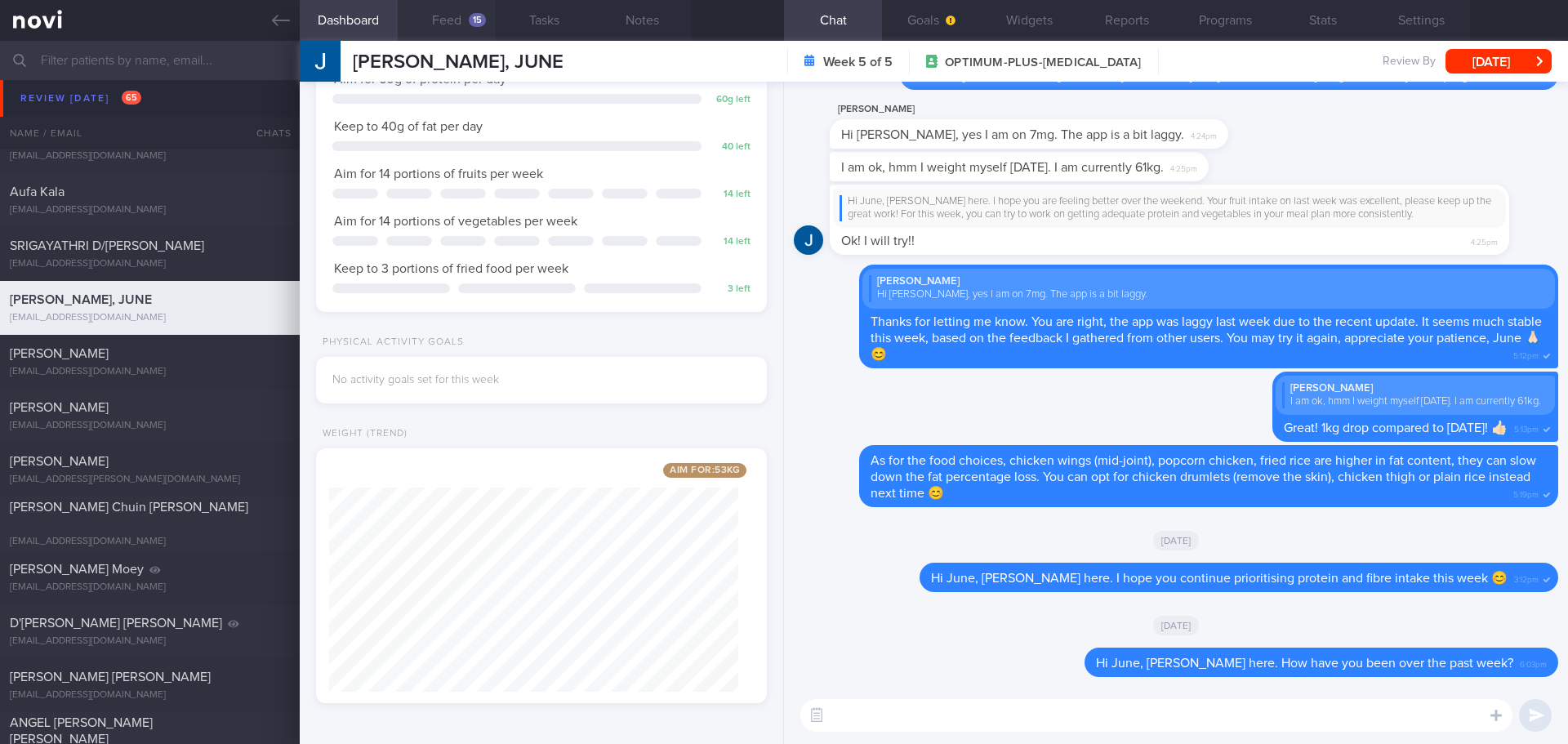
click at [428, 20] on button "Feed 15" at bounding box center [447, 20] width 98 height 41
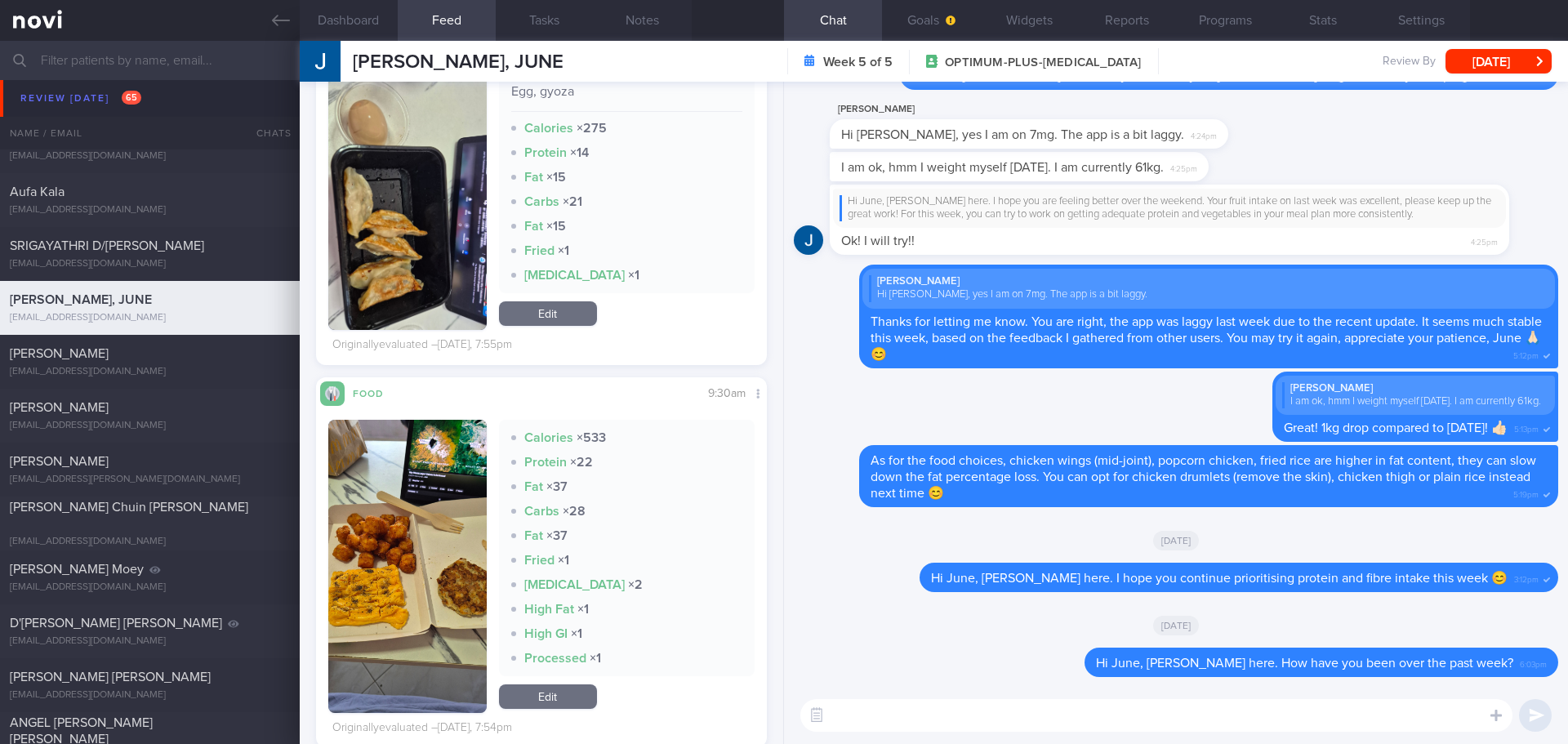
scroll to position [572, 0]
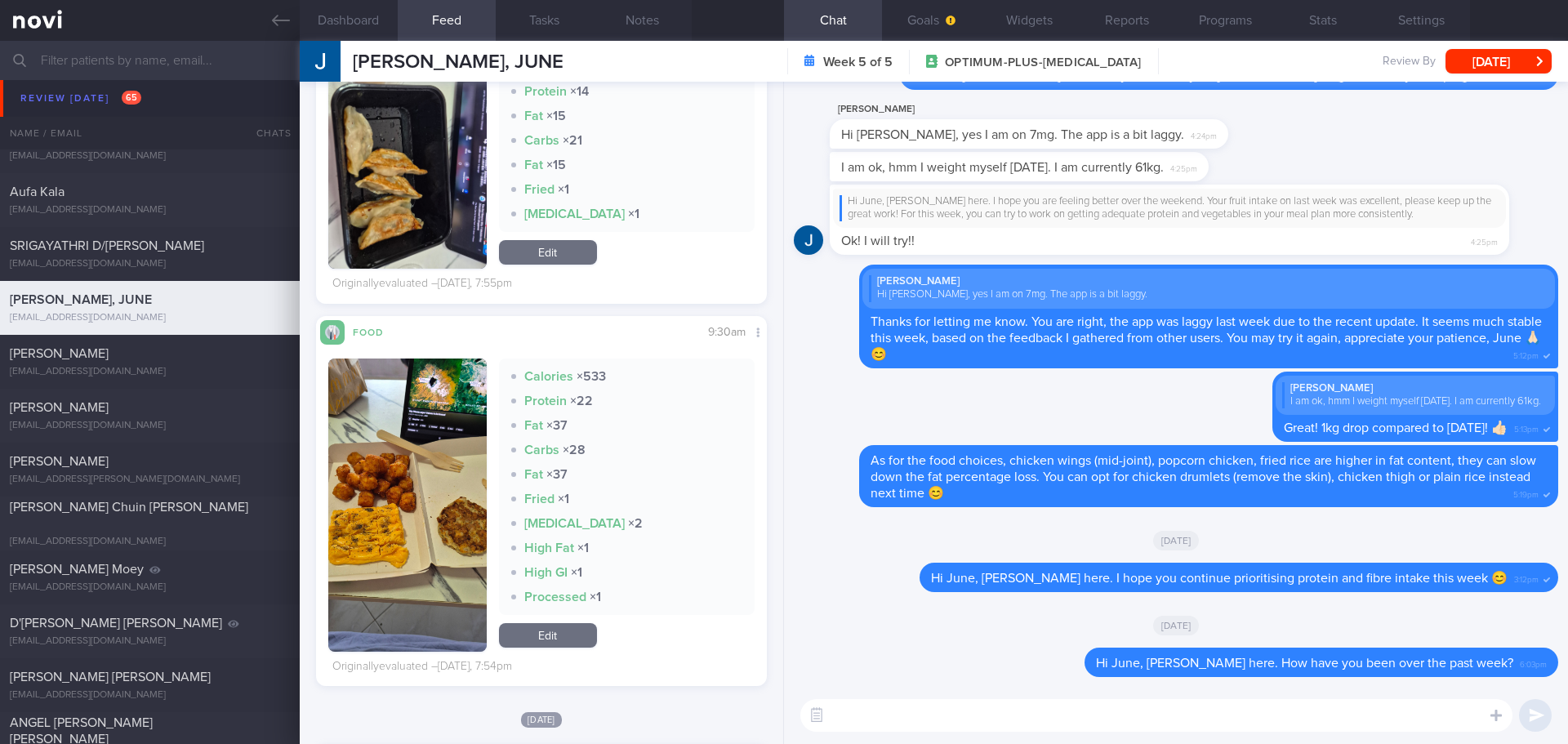
click at [451, 447] on button "button" at bounding box center [407, 505] width 158 height 293
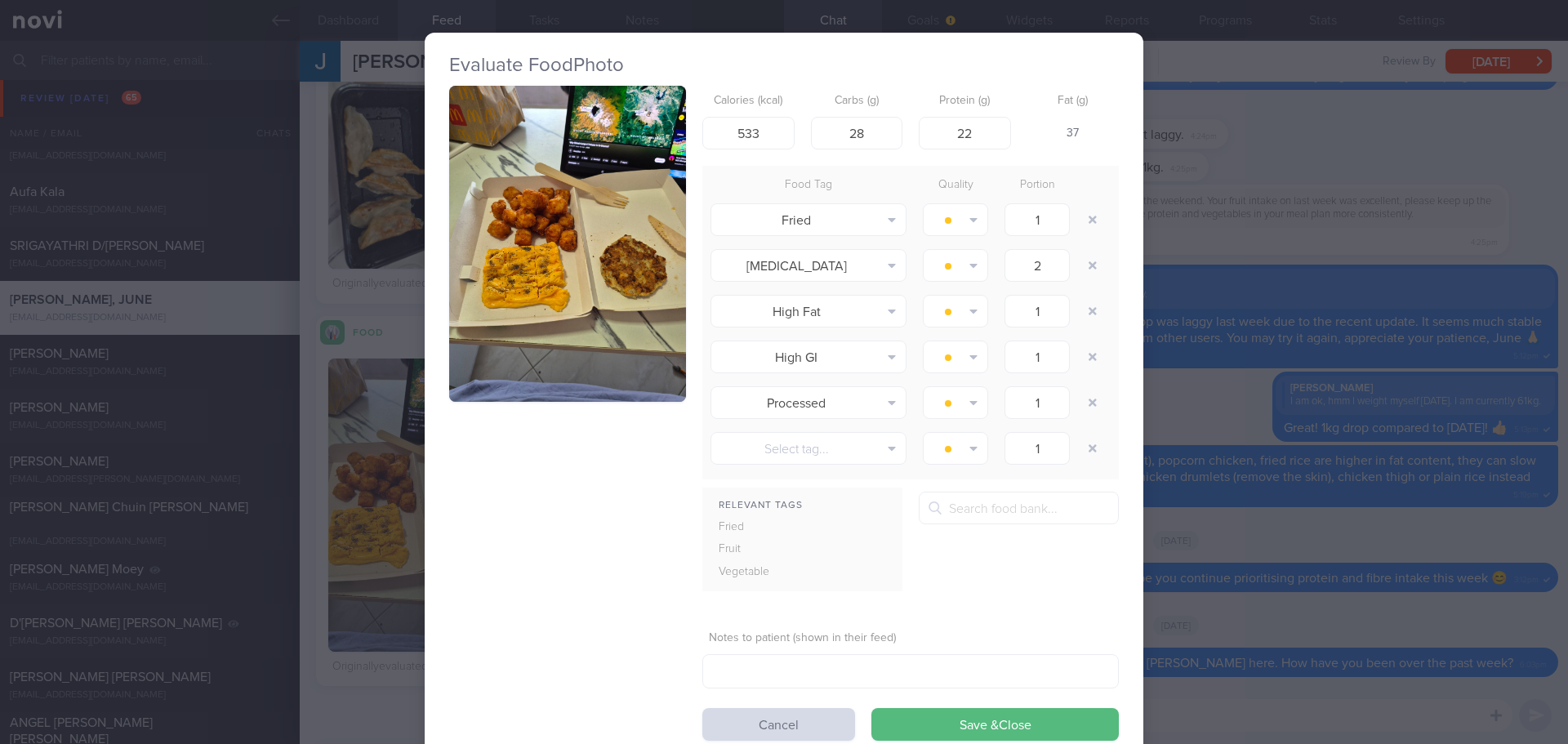
click at [570, 275] on button "button" at bounding box center [568, 244] width 237 height 316
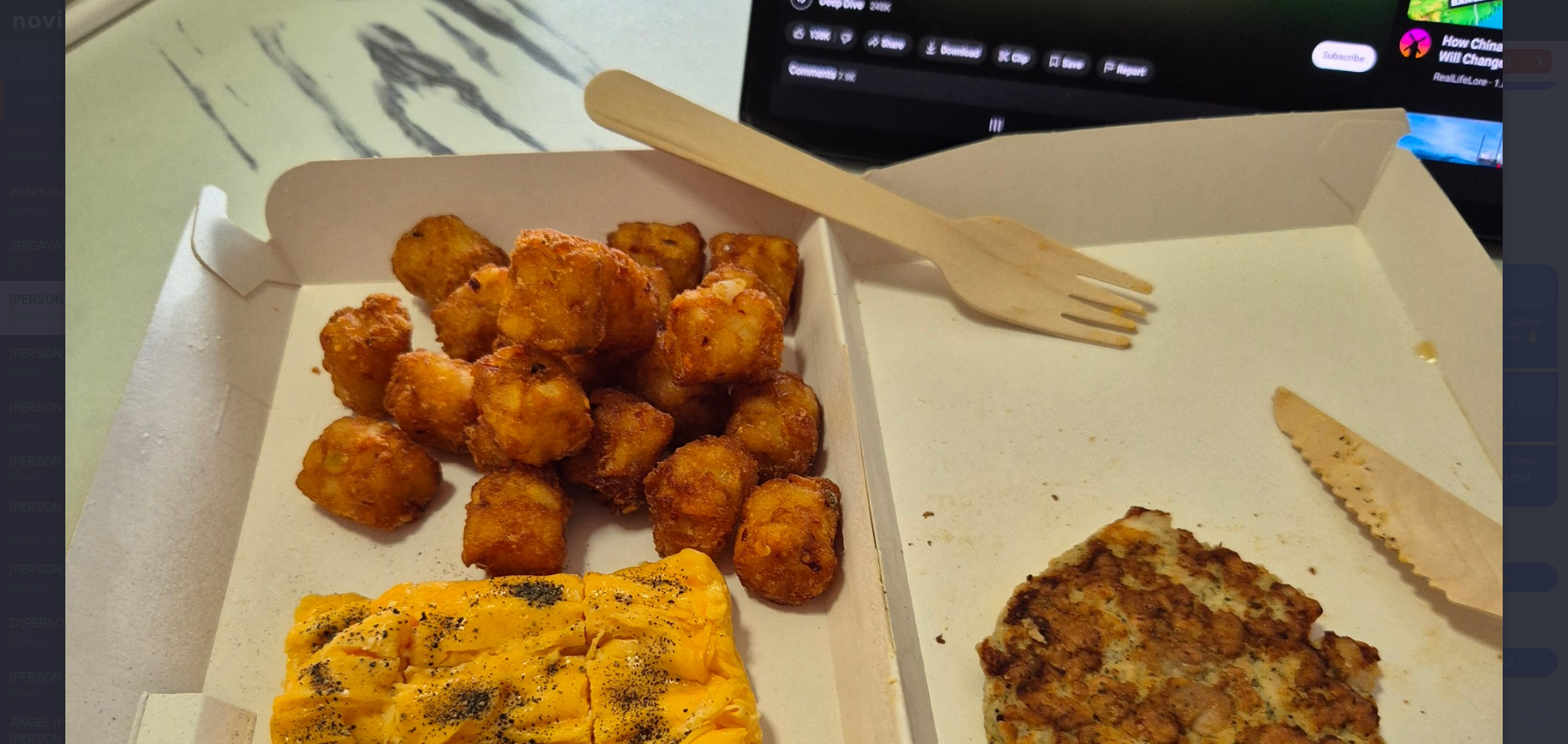
scroll to position [490, 0]
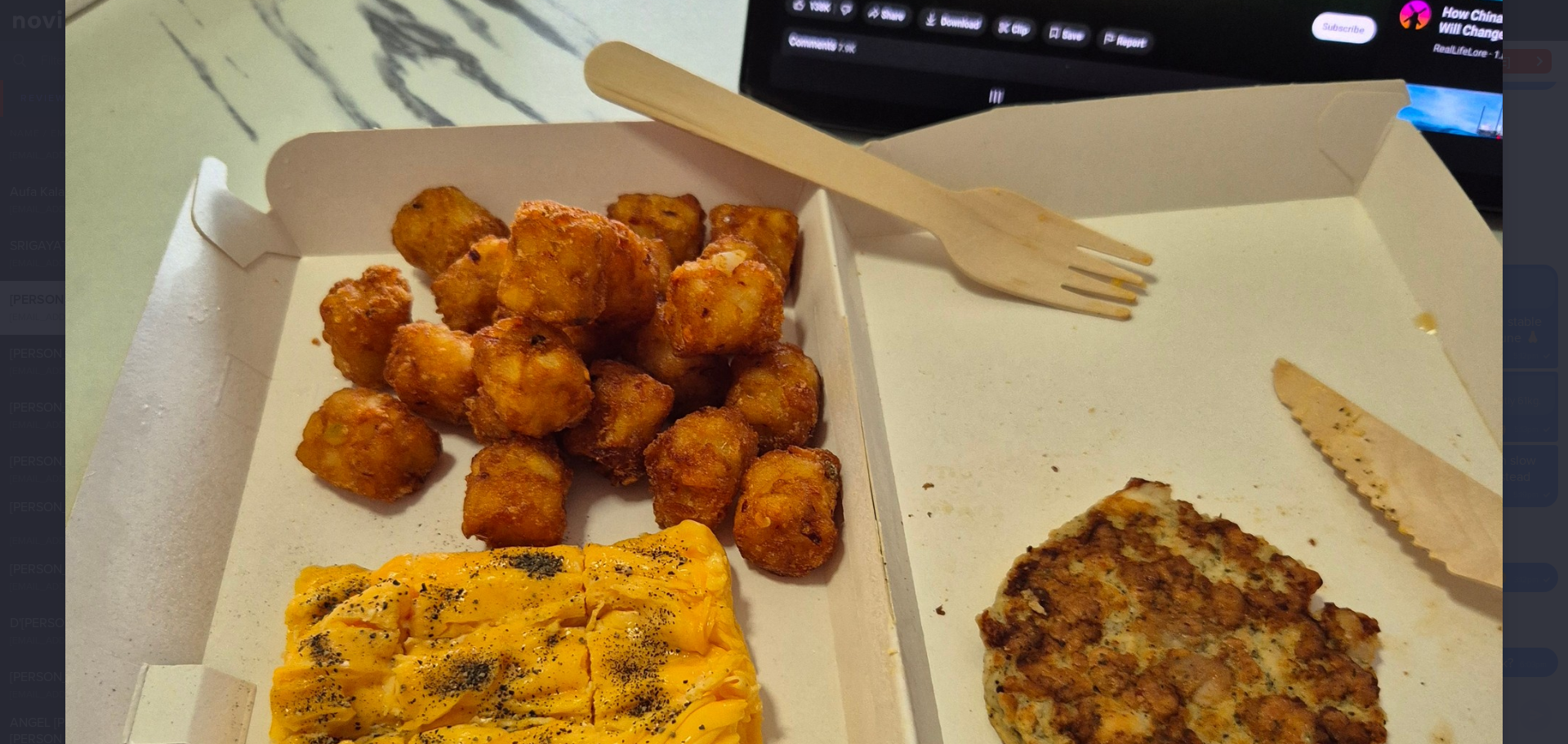
click at [1529, 485] on div at bounding box center [784, 533] width 1568 height 2047
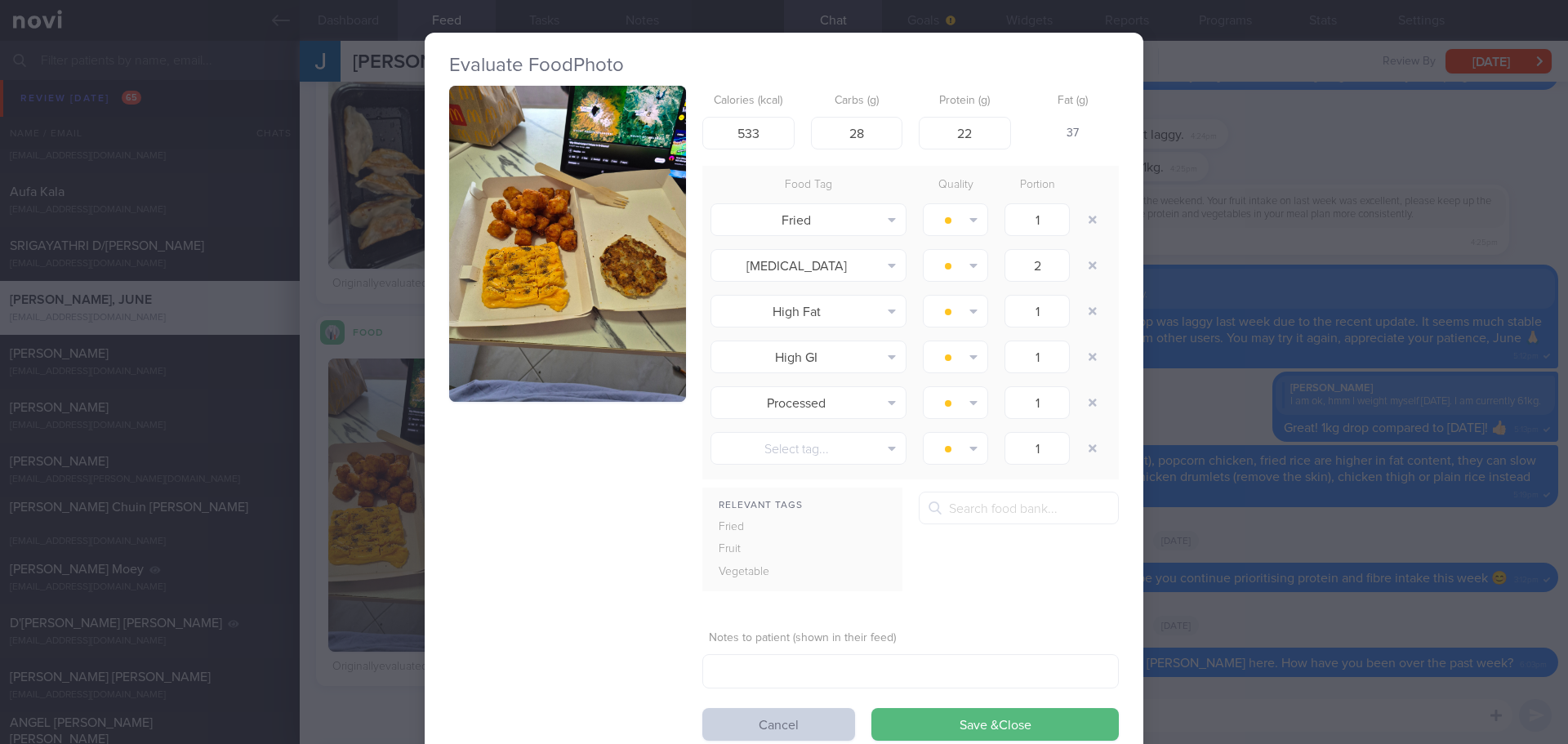
click at [830, 722] on button "Cancel" at bounding box center [779, 724] width 153 height 33
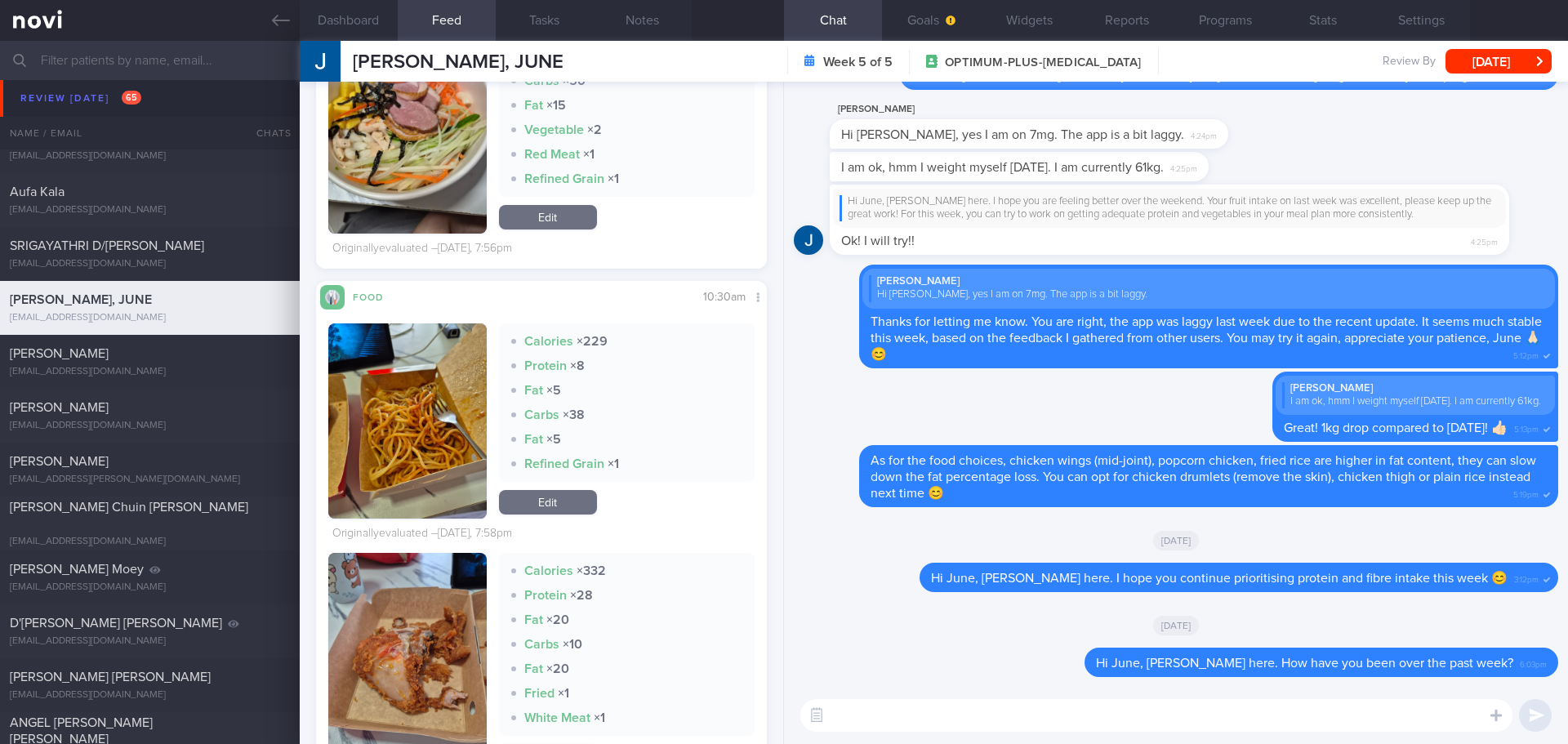
scroll to position [1552, 0]
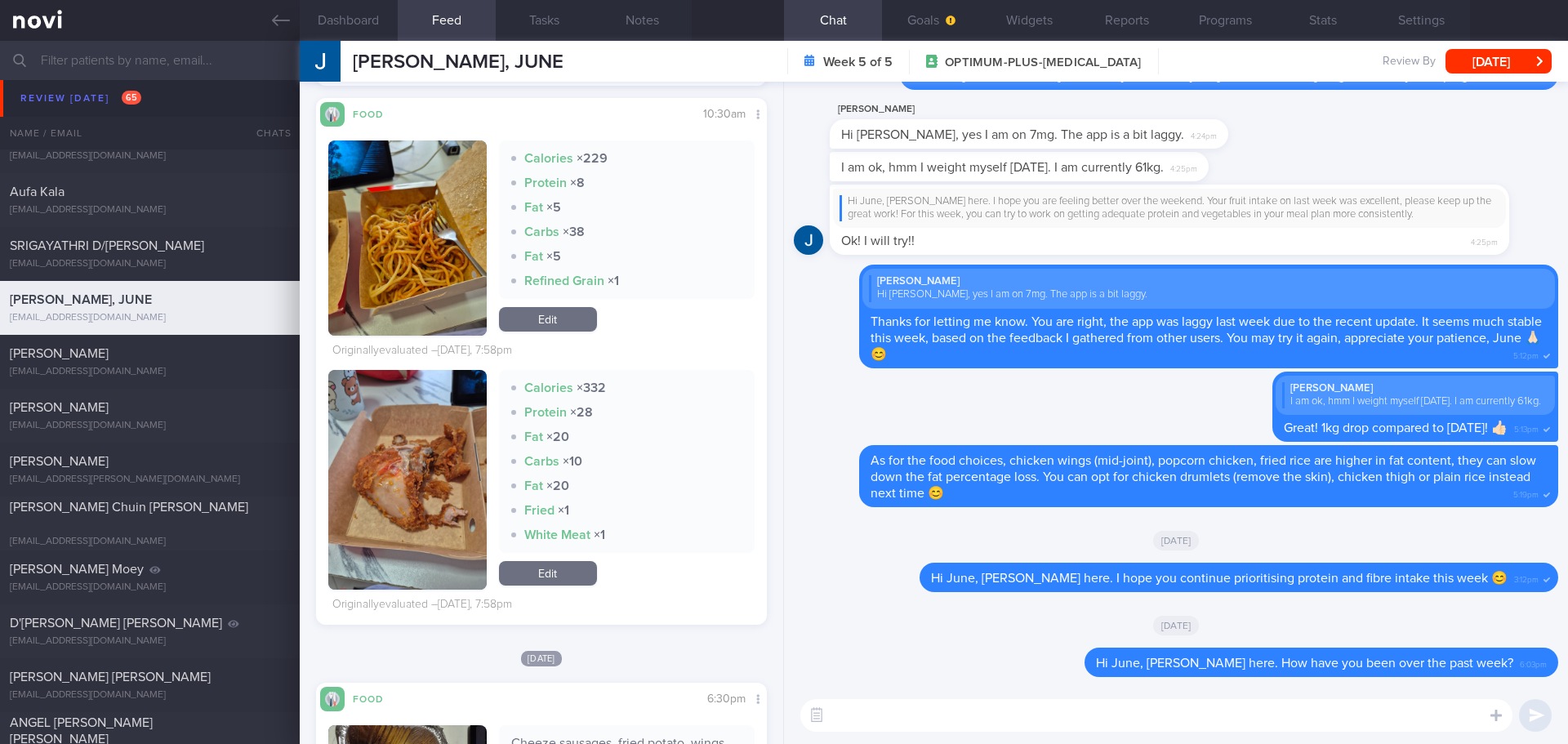
click at [436, 468] on button "button" at bounding box center [407, 479] width 158 height 220
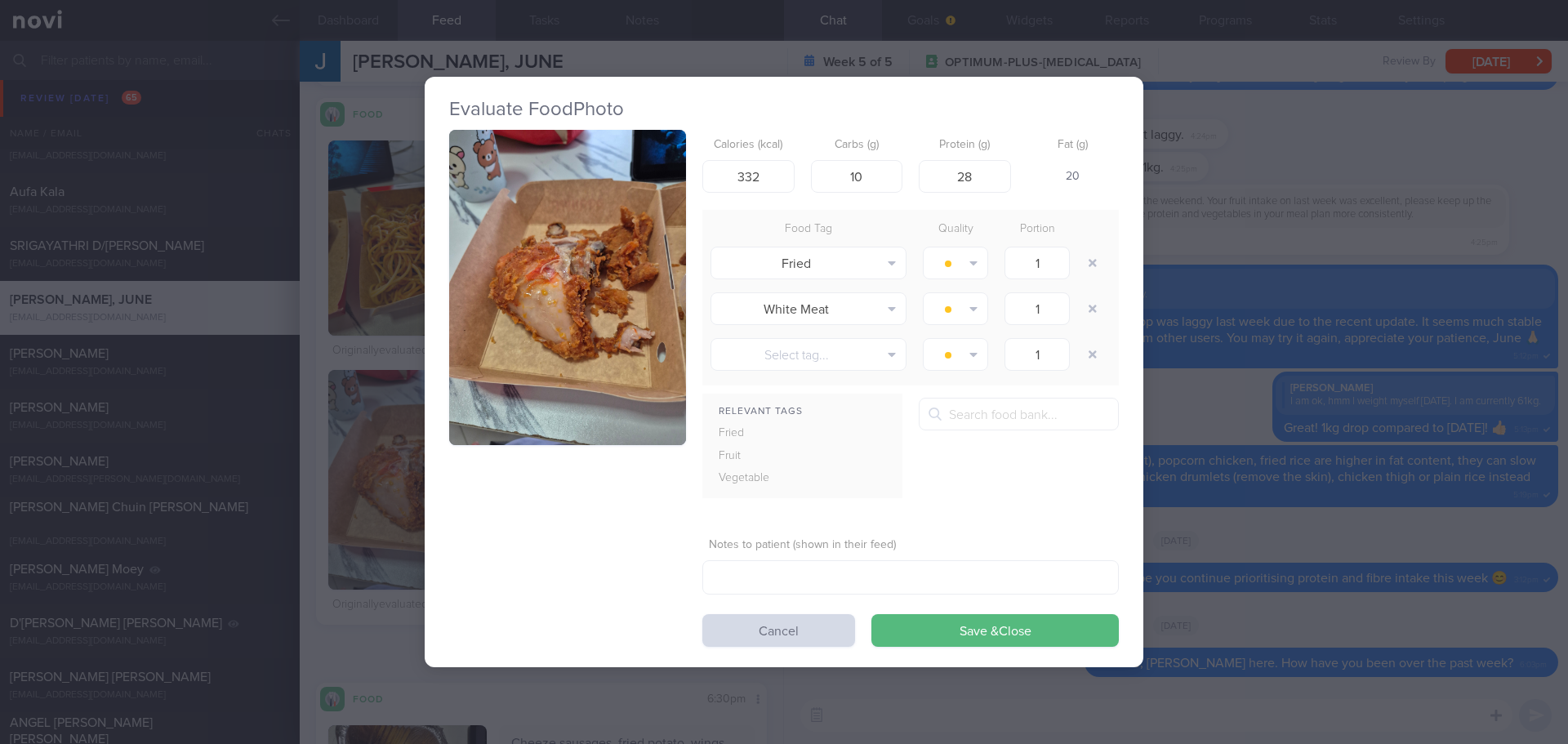
click at [558, 304] on button "button" at bounding box center [568, 288] width 237 height 316
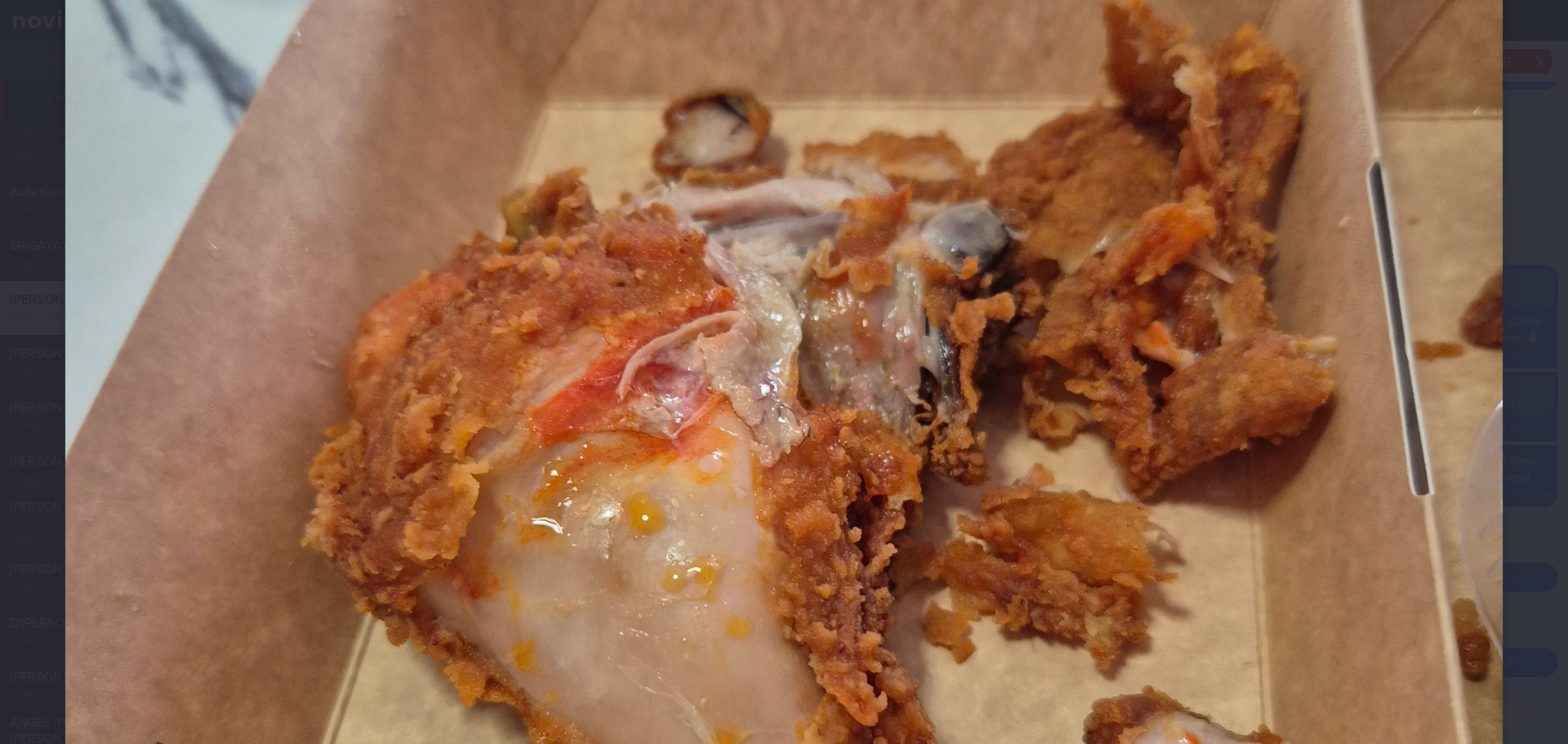
scroll to position [572, 0]
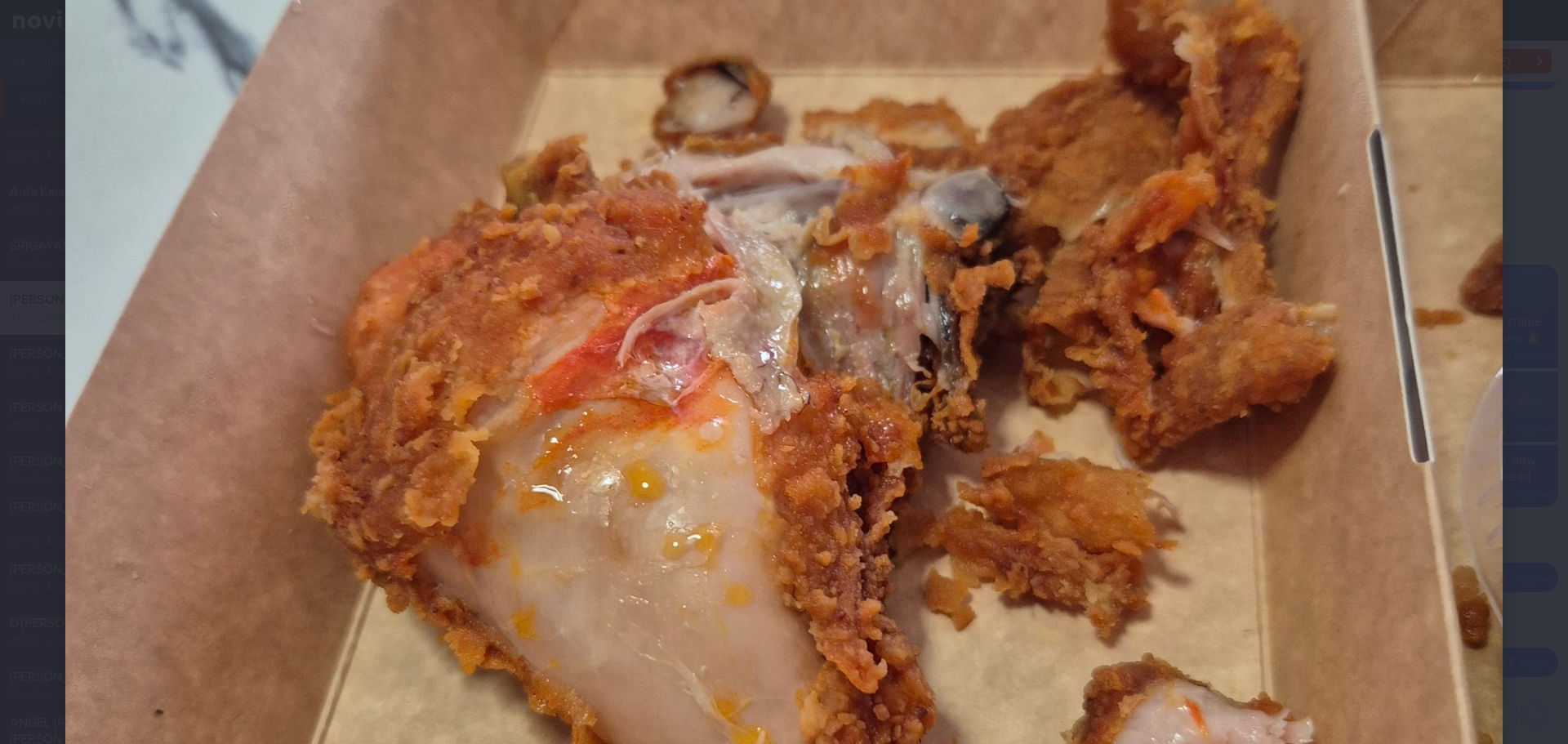
click at [1444, 364] on img at bounding box center [784, 451] width 1437 height 1916
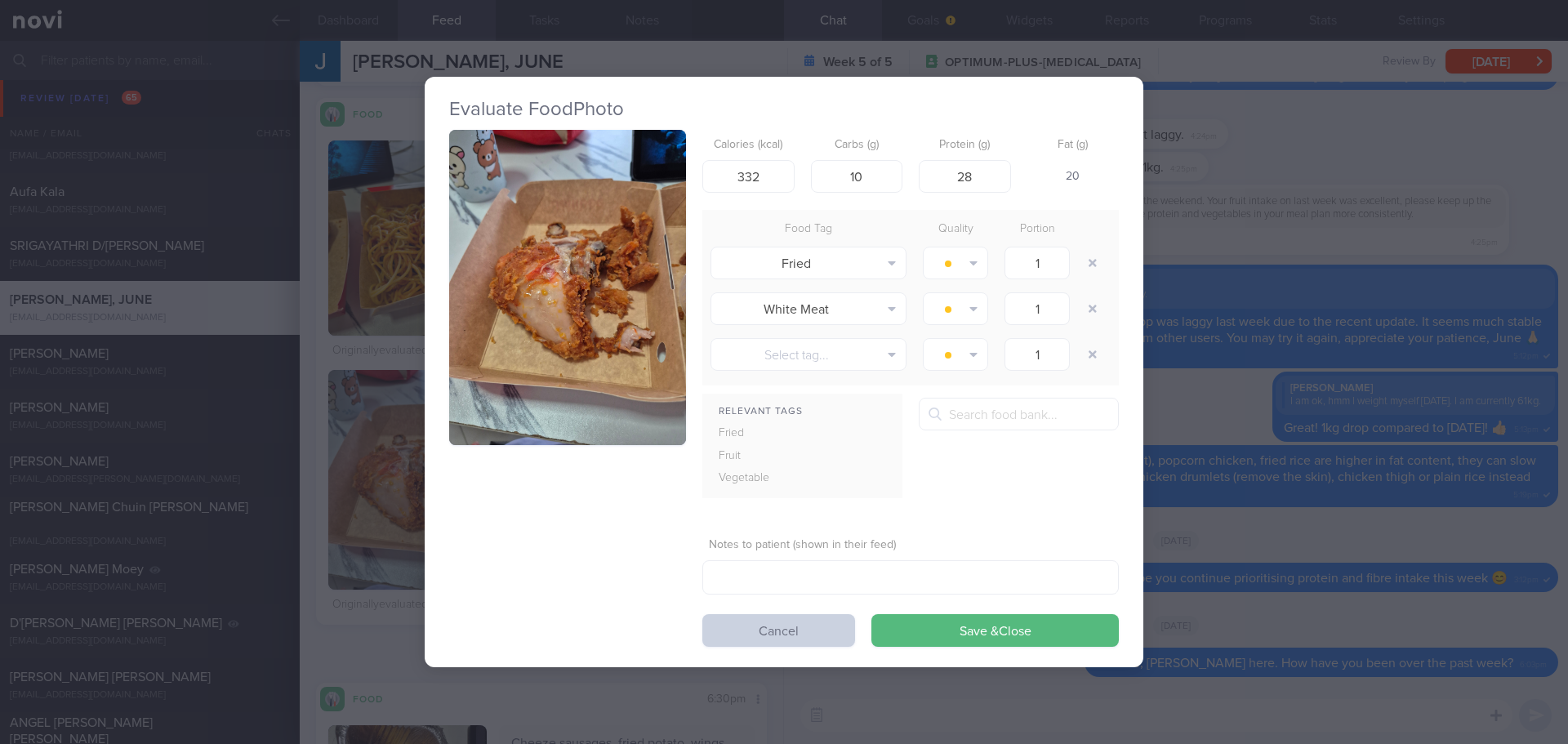
click at [737, 628] on button "Cancel" at bounding box center [779, 630] width 153 height 33
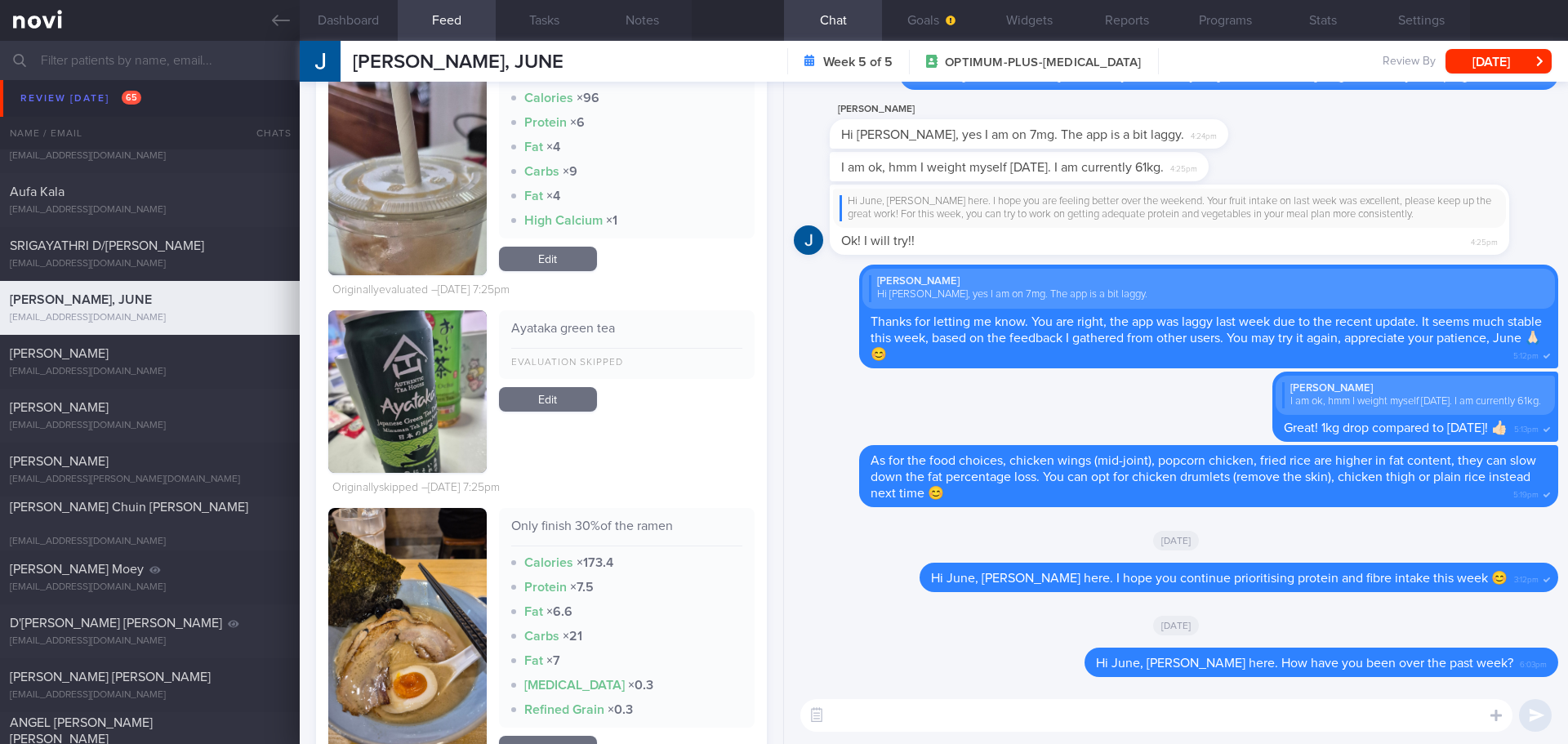
scroll to position [6776, 0]
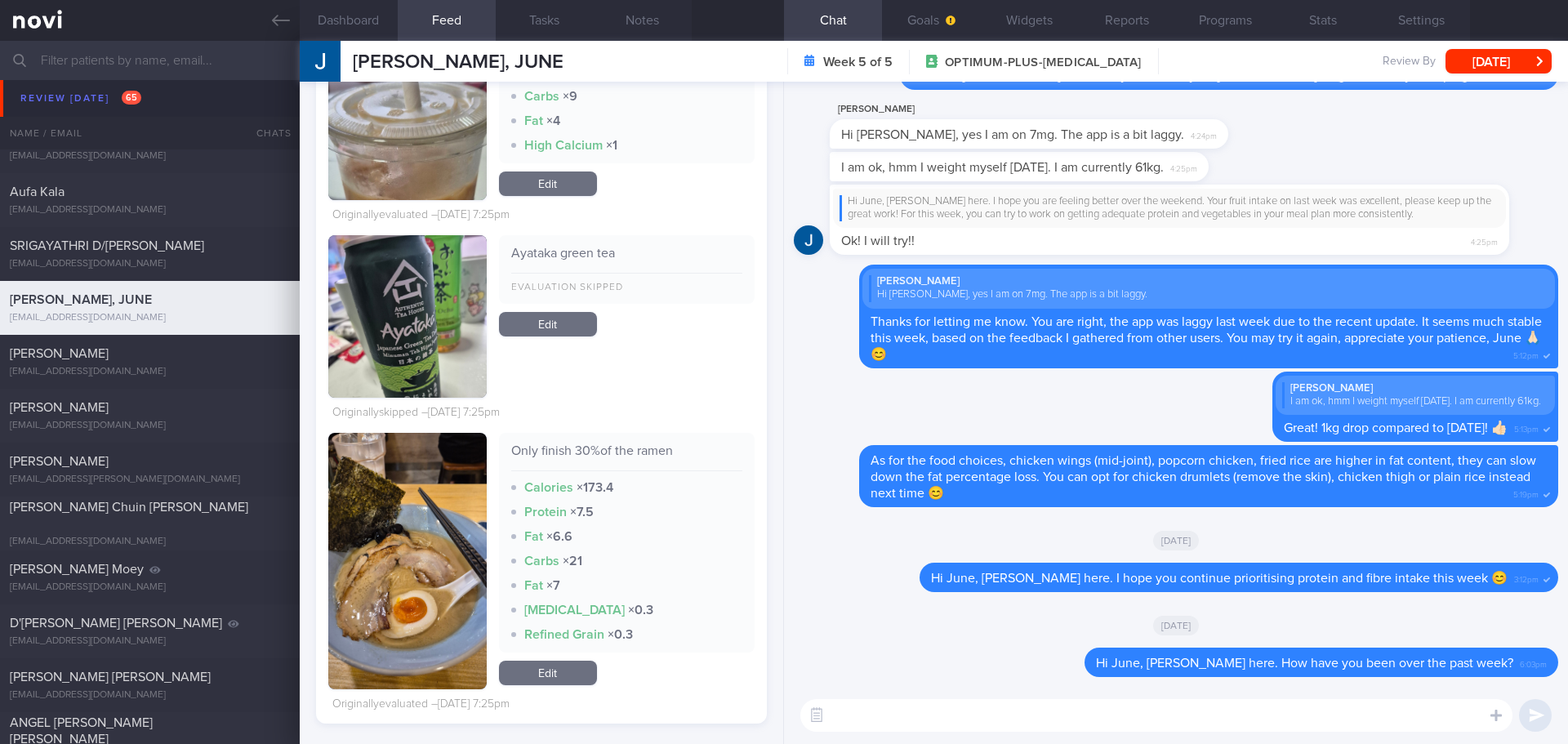
click at [969, 708] on textarea at bounding box center [1157, 715] width 712 height 33
type textarea "G"
type textarea "L"
type textarea "H"
type textarea "Glad that you"
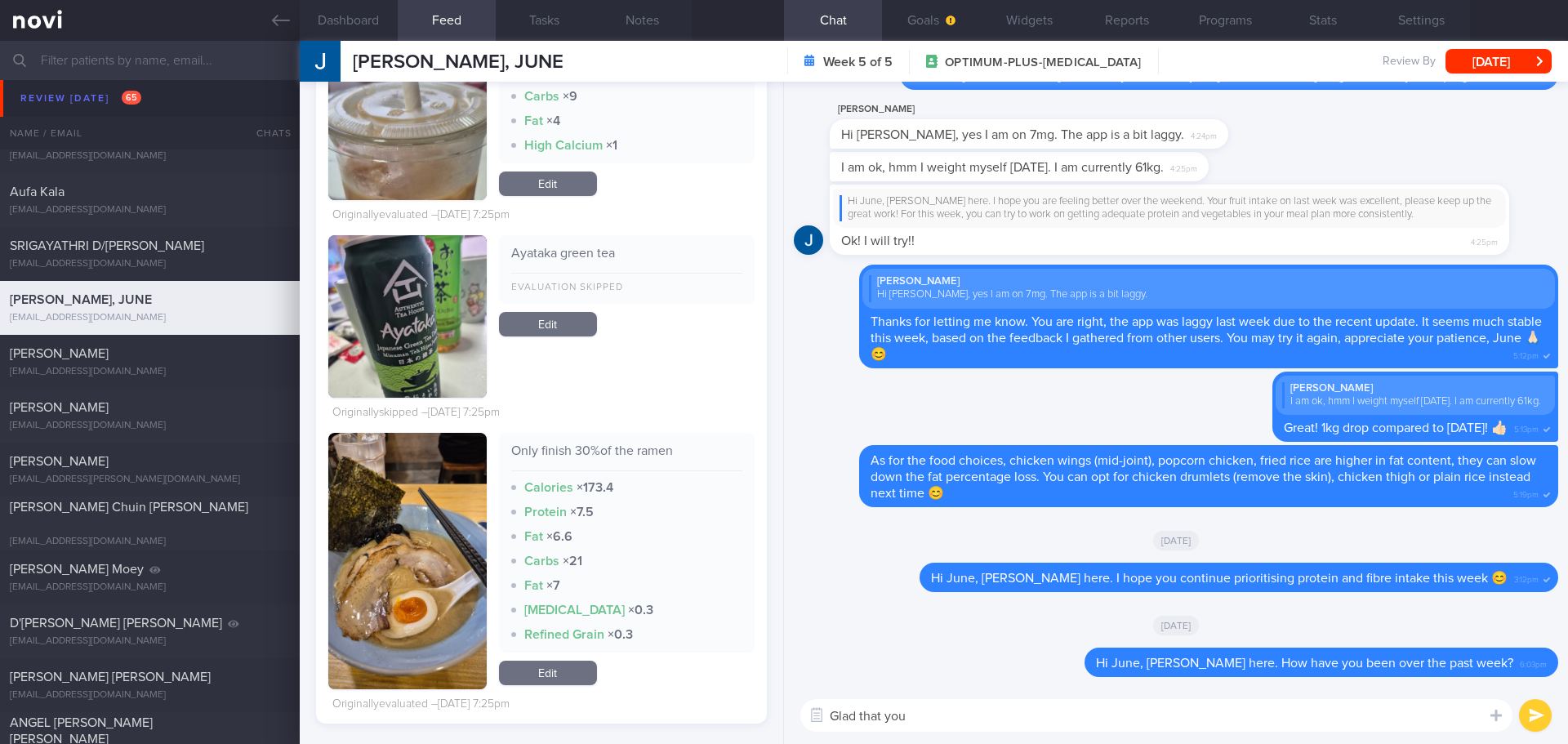
click at [917, 713] on textarea "Glad that you" at bounding box center [1157, 715] width 712 height 33
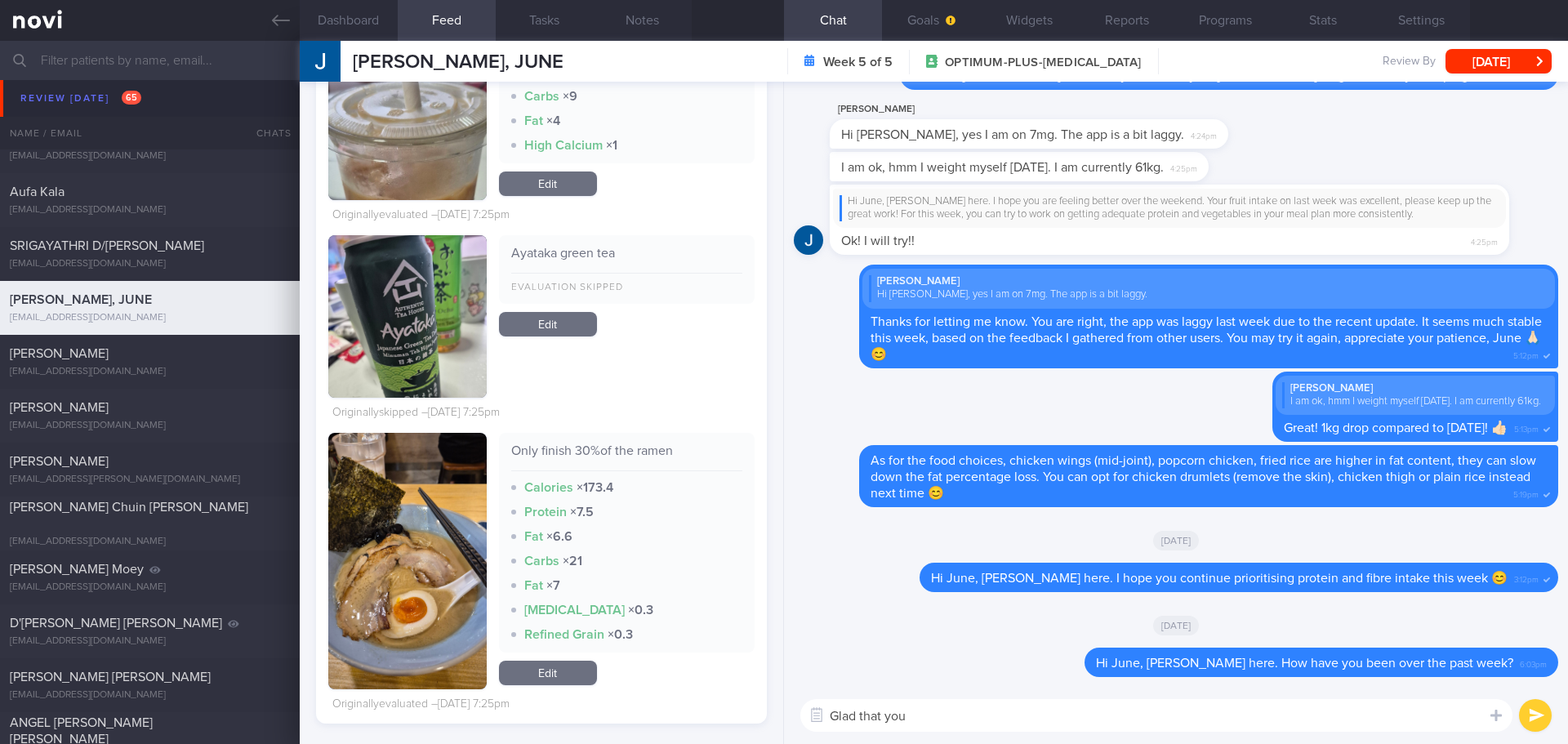
click at [968, 727] on textarea "Glad that you" at bounding box center [1157, 715] width 712 height 33
click at [968, 725] on textarea "Glad that you" at bounding box center [1157, 715] width 712 height 33
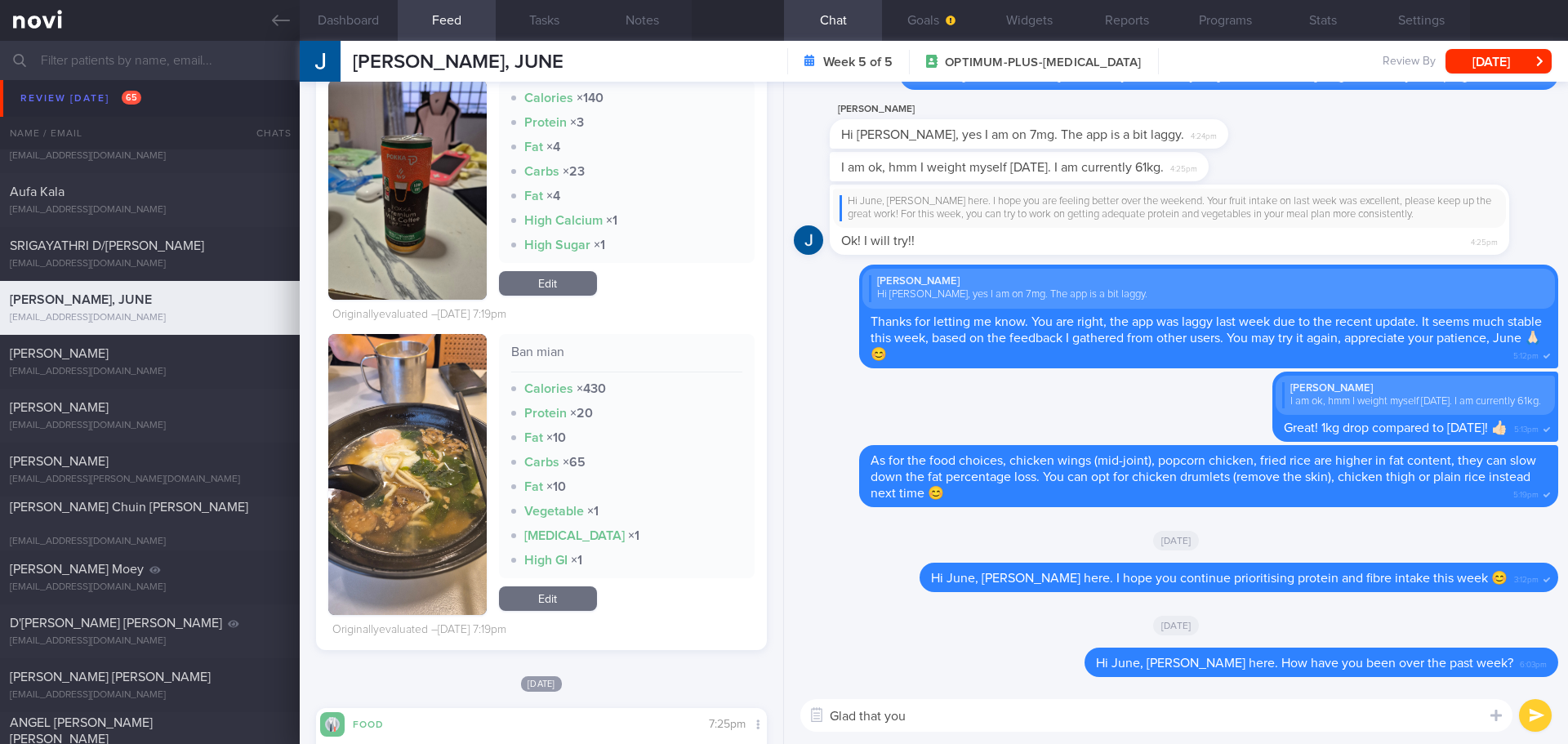
scroll to position [5552, 0]
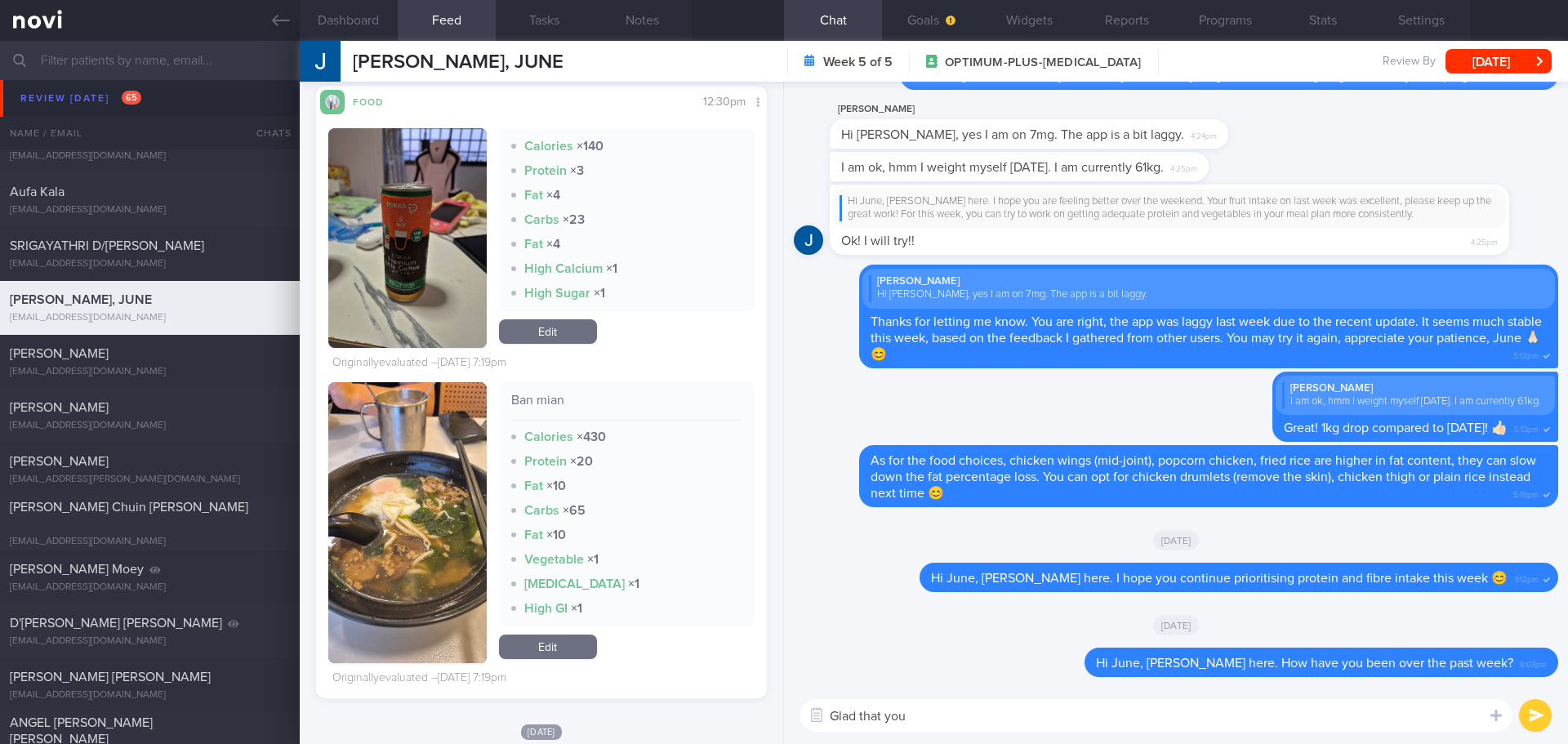
drag, startPoint x: 946, startPoint y: 710, endPoint x: 766, endPoint y: 718, distance: 180.2
click at [766, 718] on div "Dashboard Feed 23 Tasks Notes Chat Goals Widgets Reports Programs Stats Setting…" at bounding box center [934, 392] width 1269 height 703
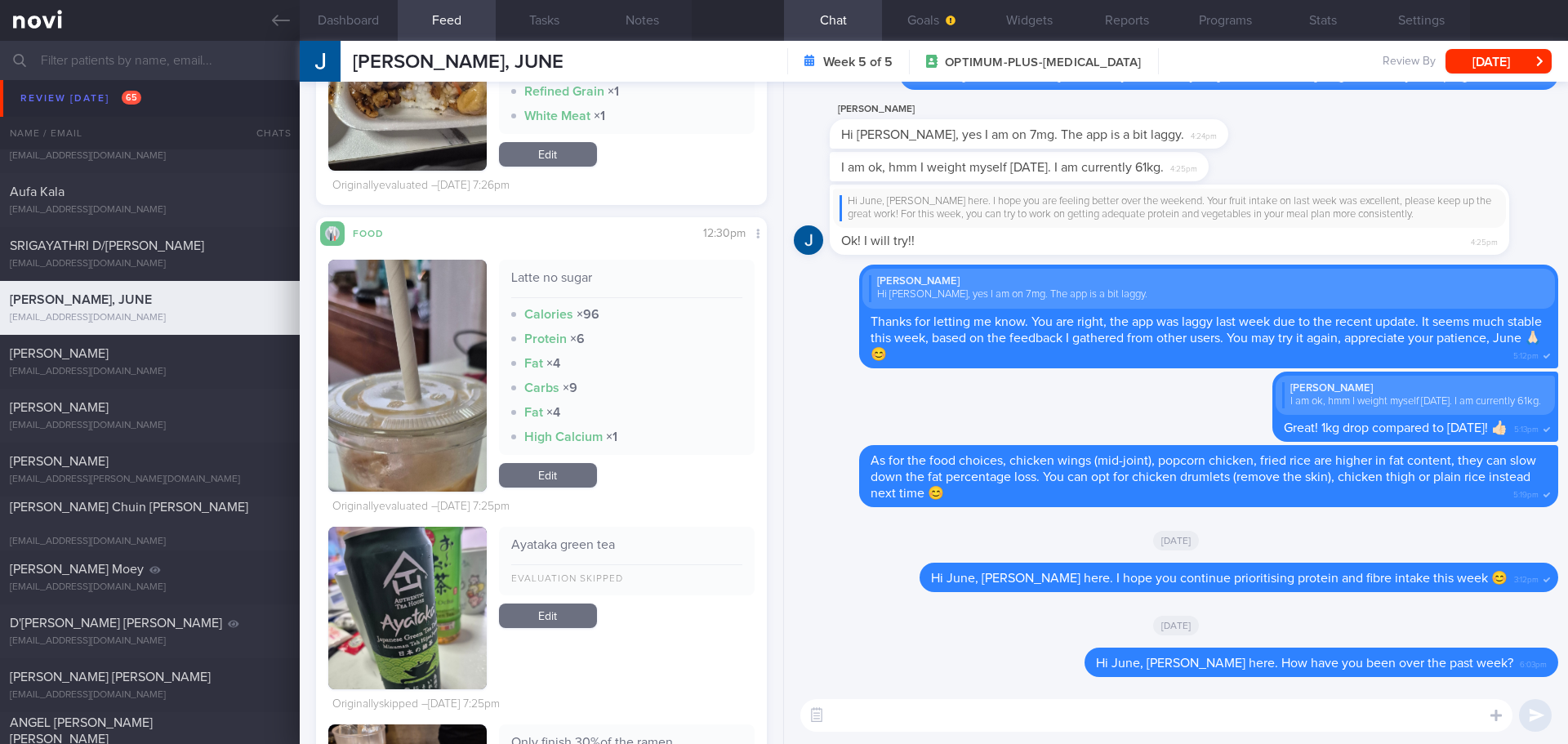
scroll to position [6695, 0]
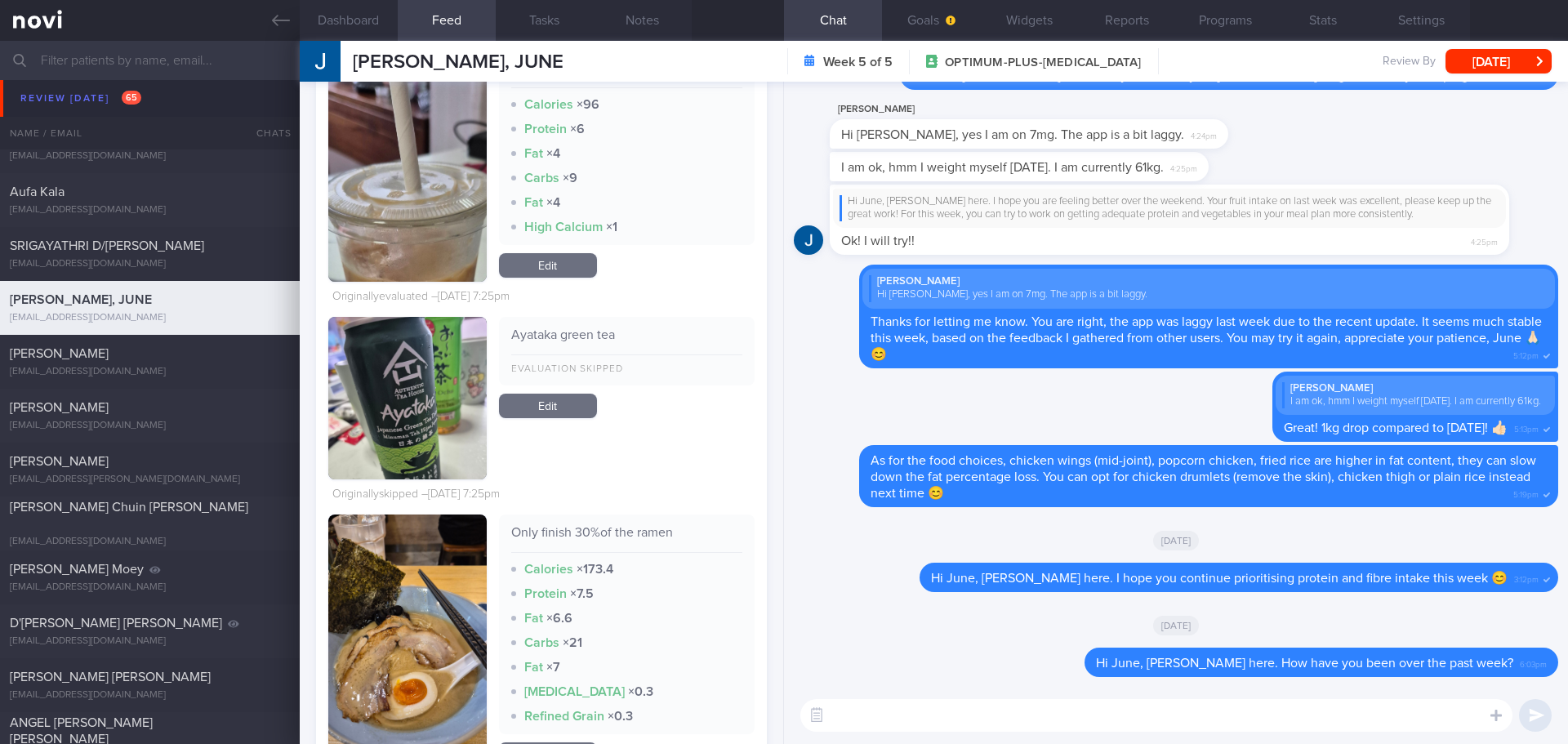
click at [867, 718] on textarea at bounding box center [1157, 715] width 712 height 33
type textarea "F"
type textarea "I saw you managed only 30% of the ramen, do you feel full quicker than before?"
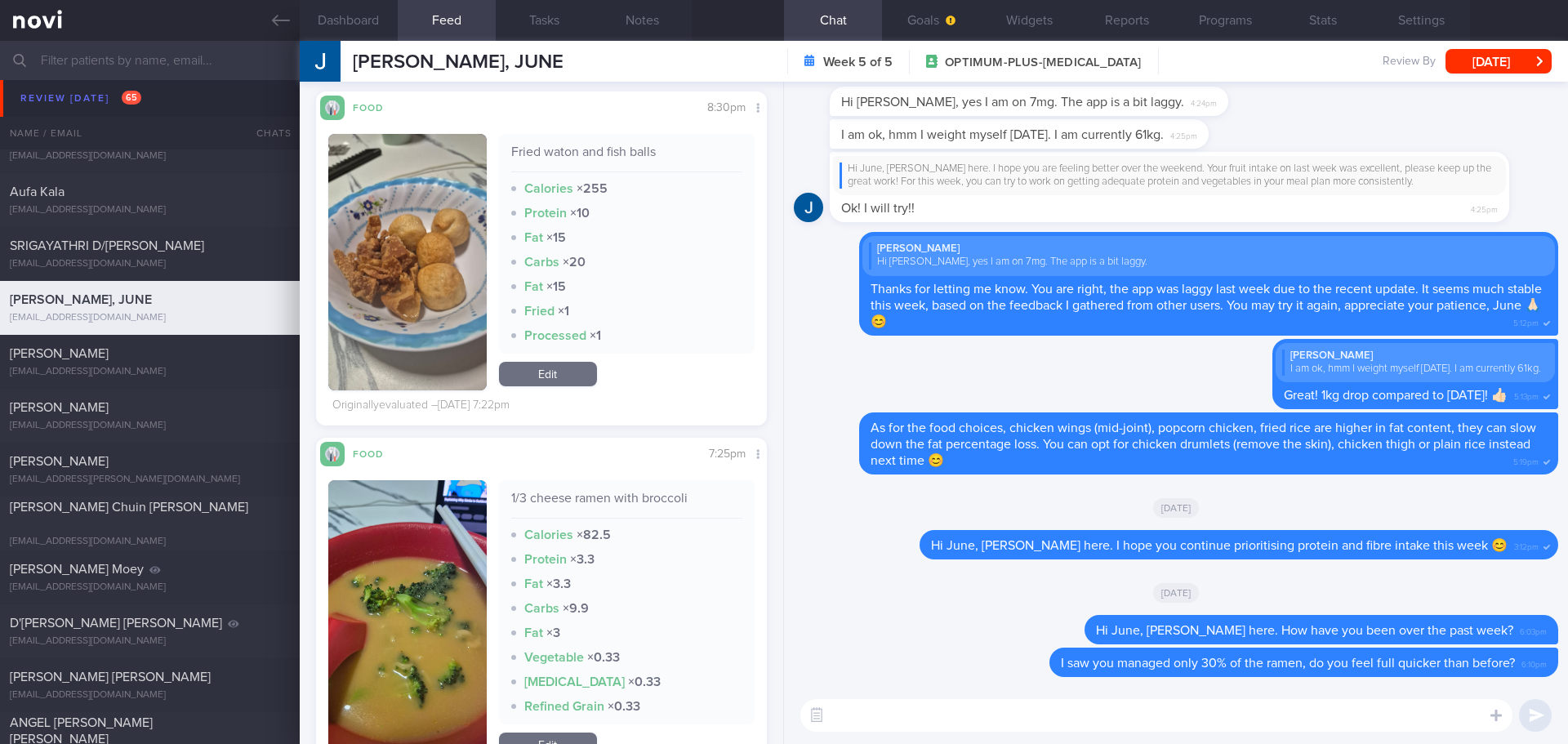
scroll to position [4817, 0]
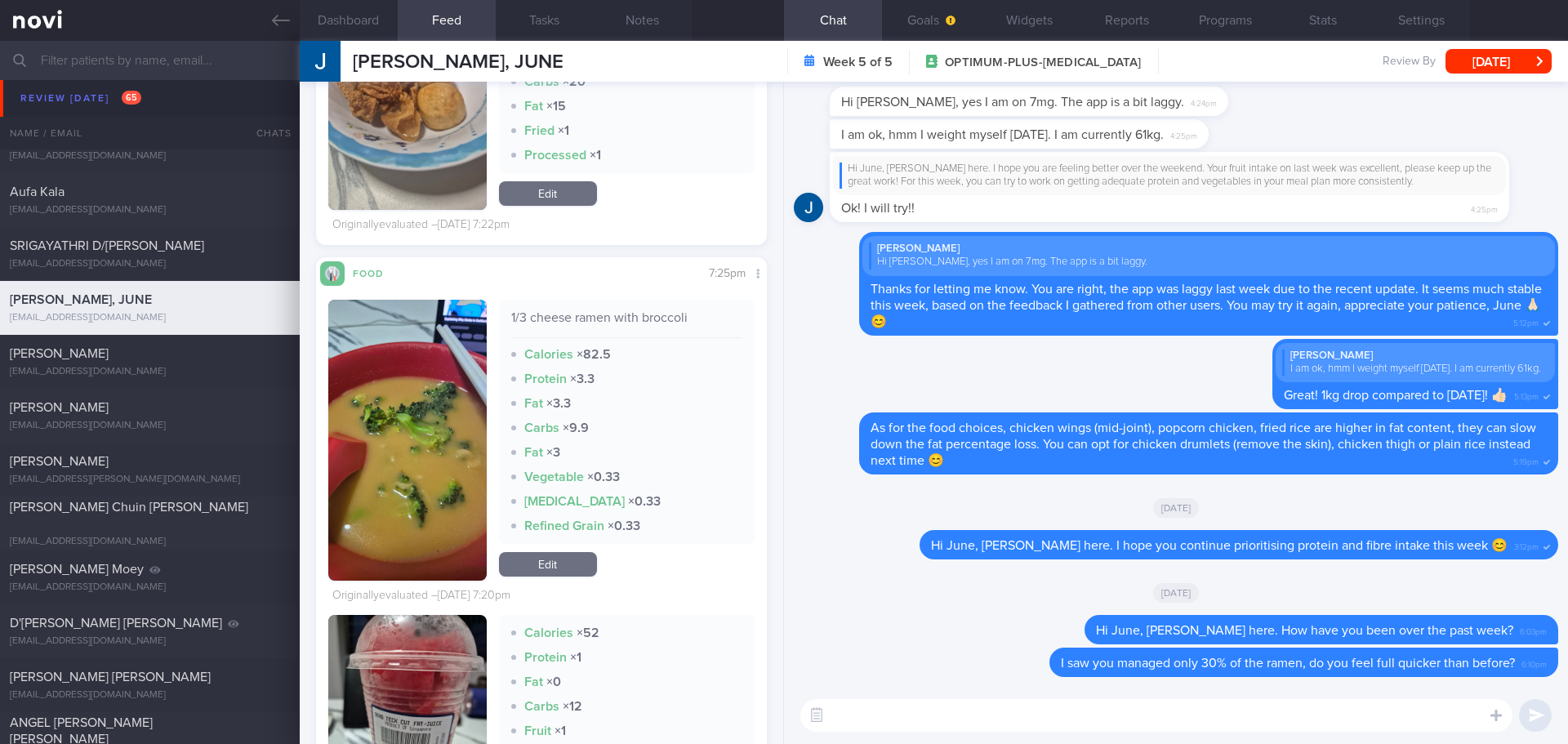
click at [449, 360] on button "button" at bounding box center [407, 440] width 158 height 281
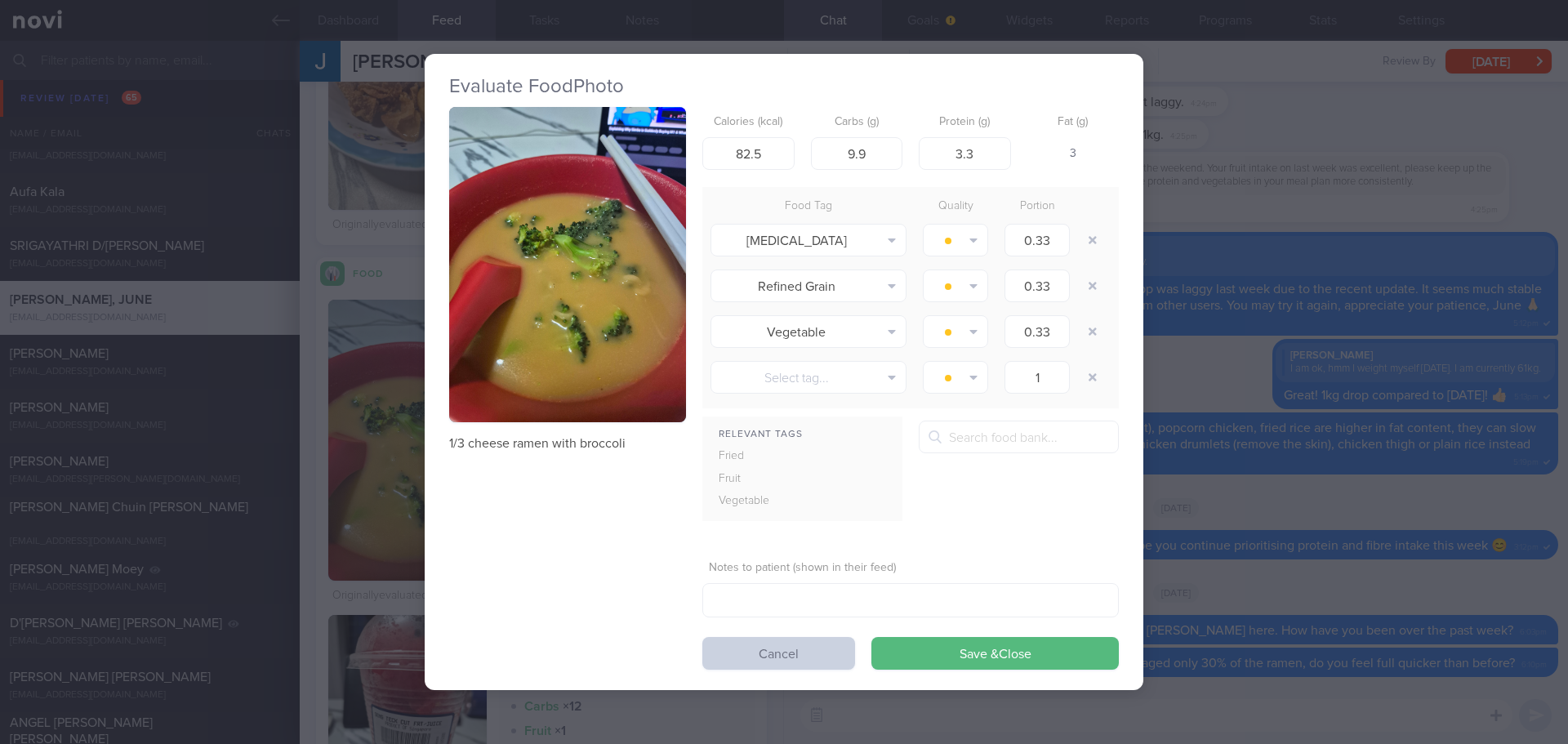
click at [843, 660] on button "Cancel" at bounding box center [779, 653] width 153 height 33
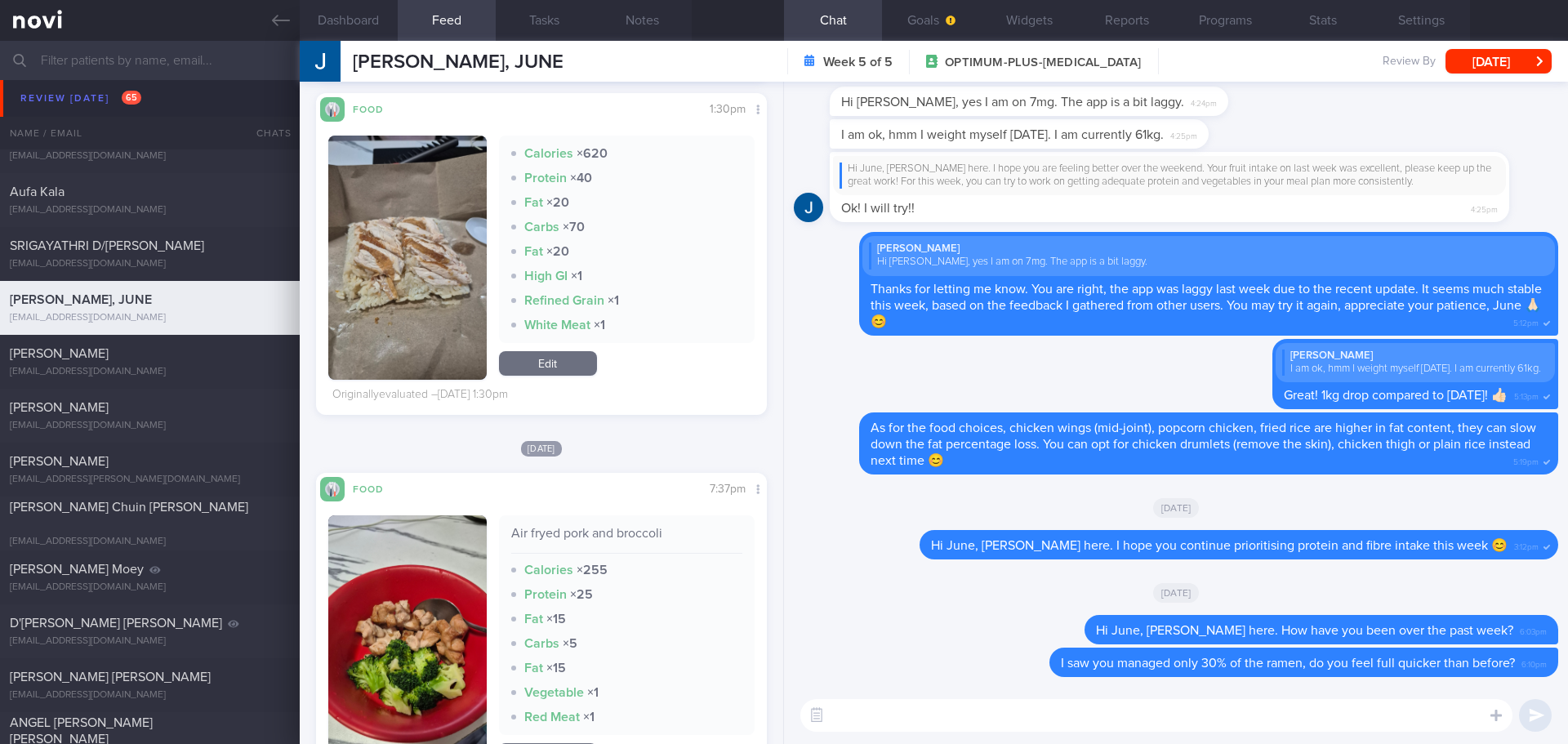
scroll to position [3265, 0]
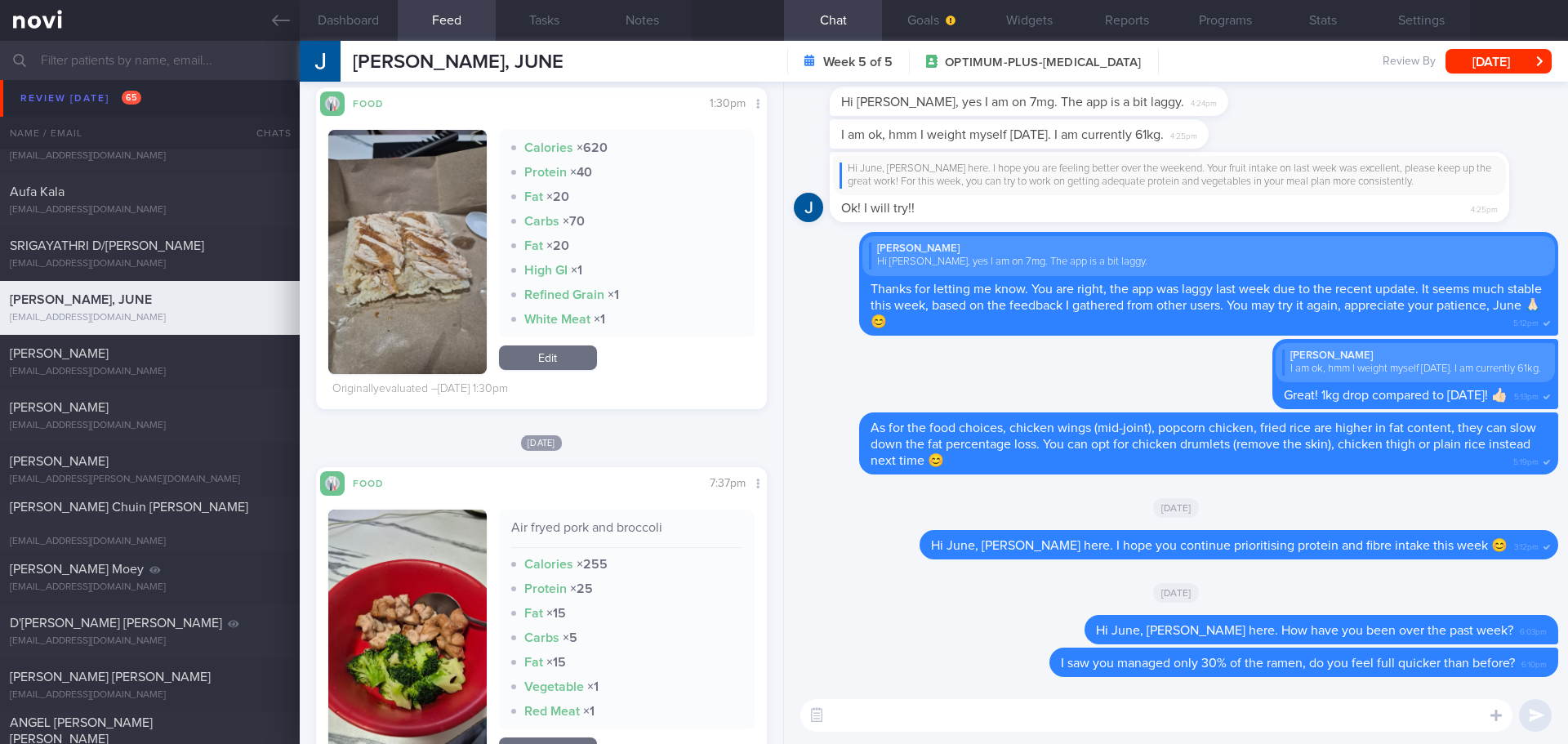
click at [872, 720] on textarea at bounding box center [1157, 715] width 712 height 33
type textarea "Do you feel hungry in between meals?"
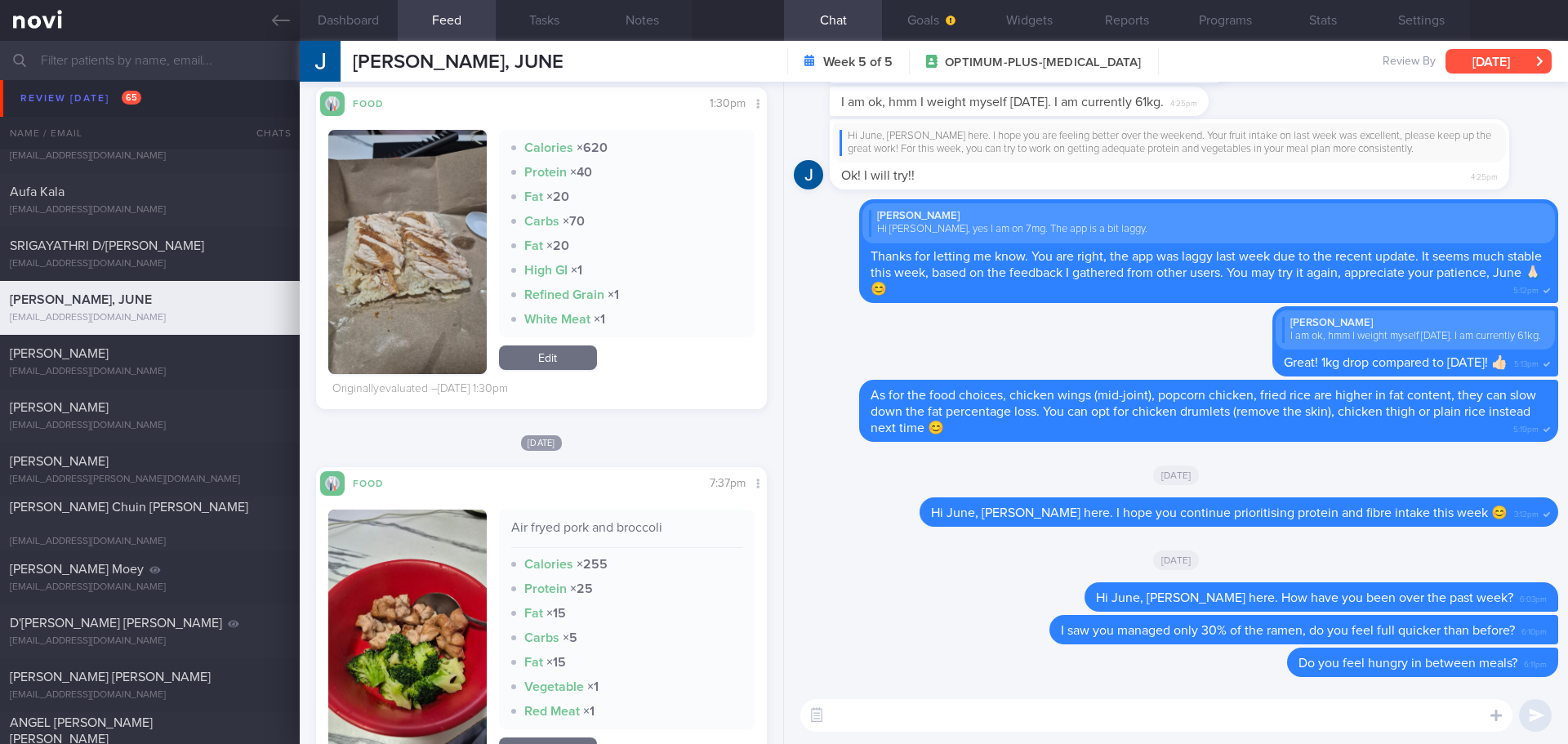
click at [1470, 63] on button "[DATE]" at bounding box center [1498, 62] width 106 height 25
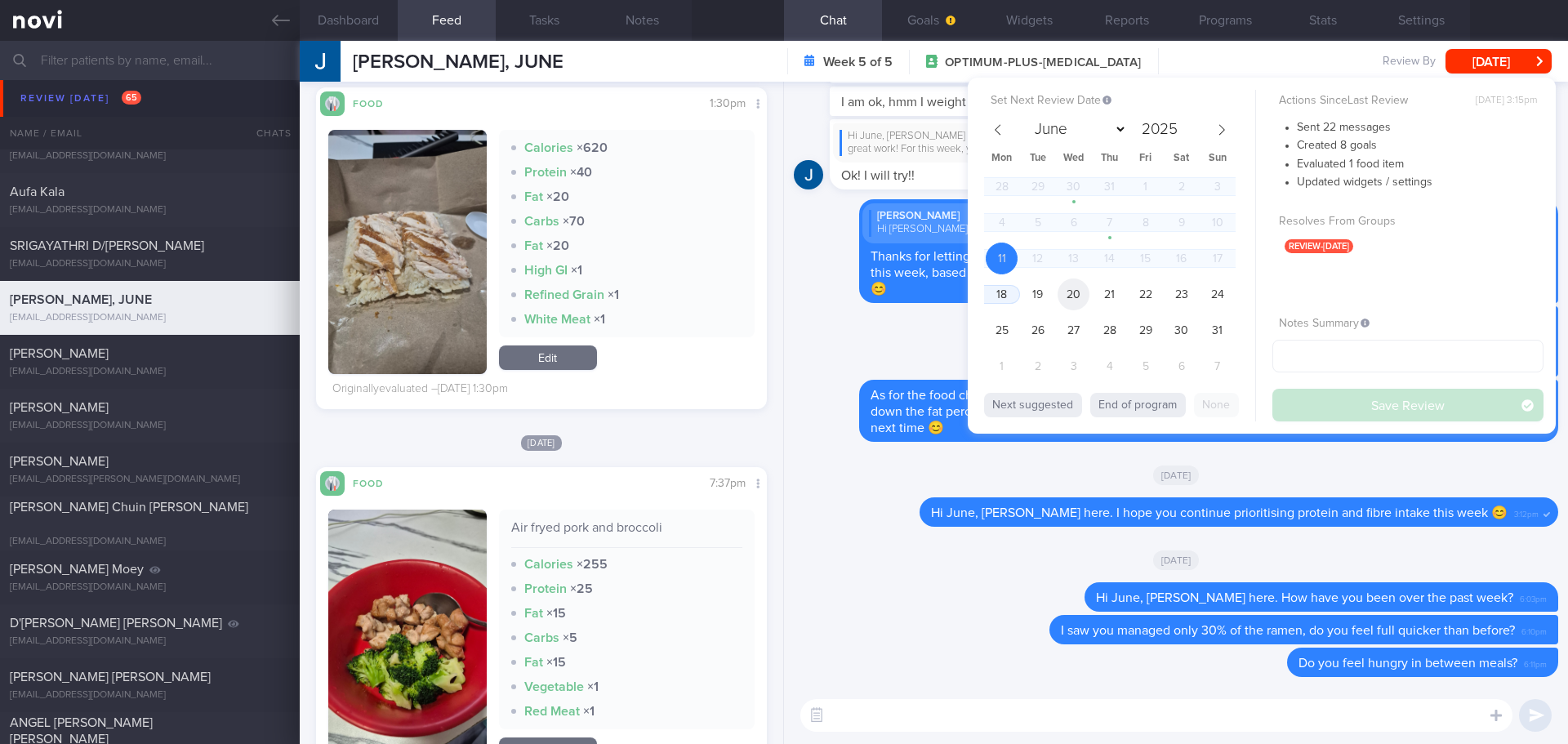
click at [1071, 299] on span "20" at bounding box center [1074, 294] width 32 height 32
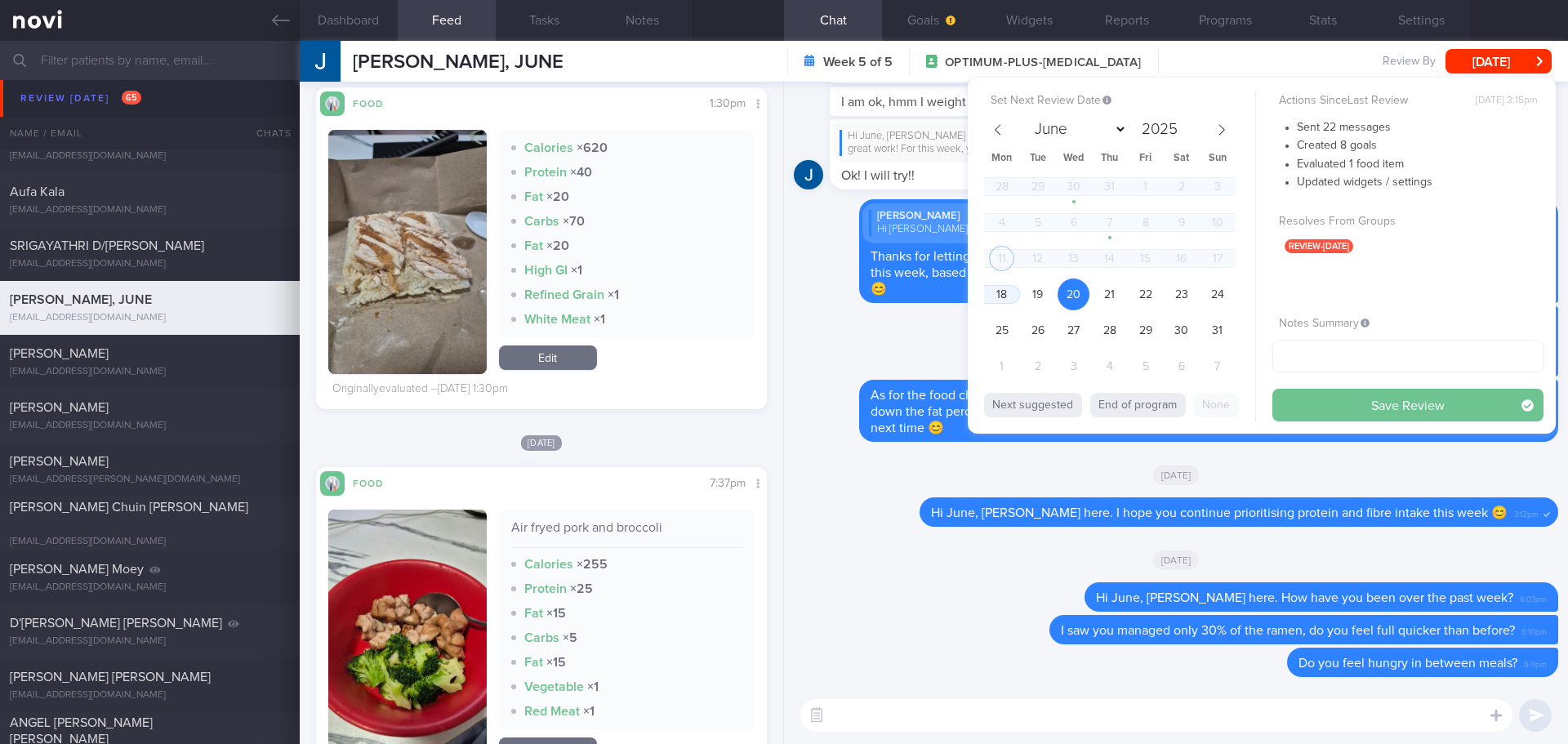
click at [1346, 418] on button "Save Review" at bounding box center [1407, 404] width 271 height 33
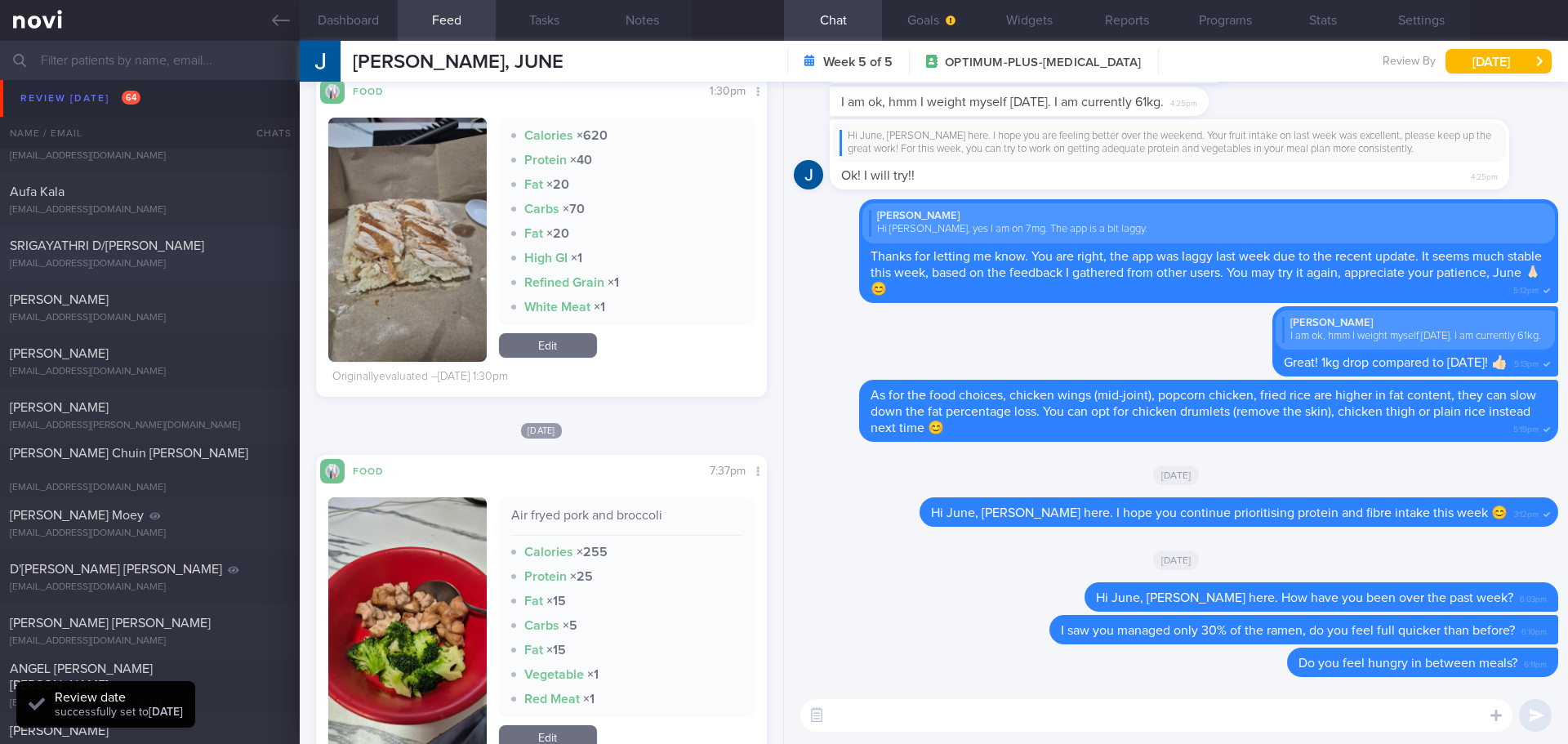
click at [82, 247] on span "SRIGAYATHRI D/[PERSON_NAME]" at bounding box center [107, 245] width 194 height 13
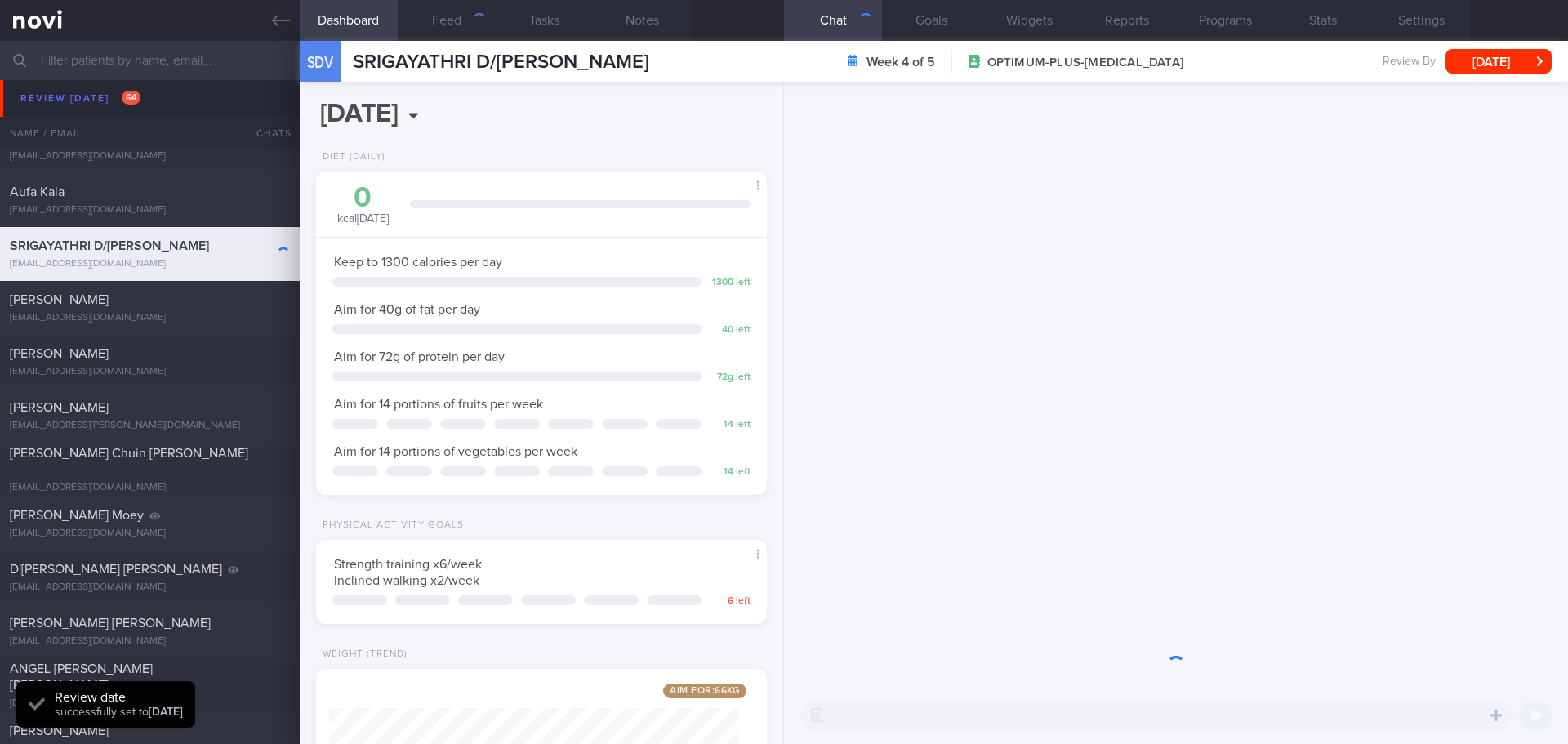
scroll to position [228, 410]
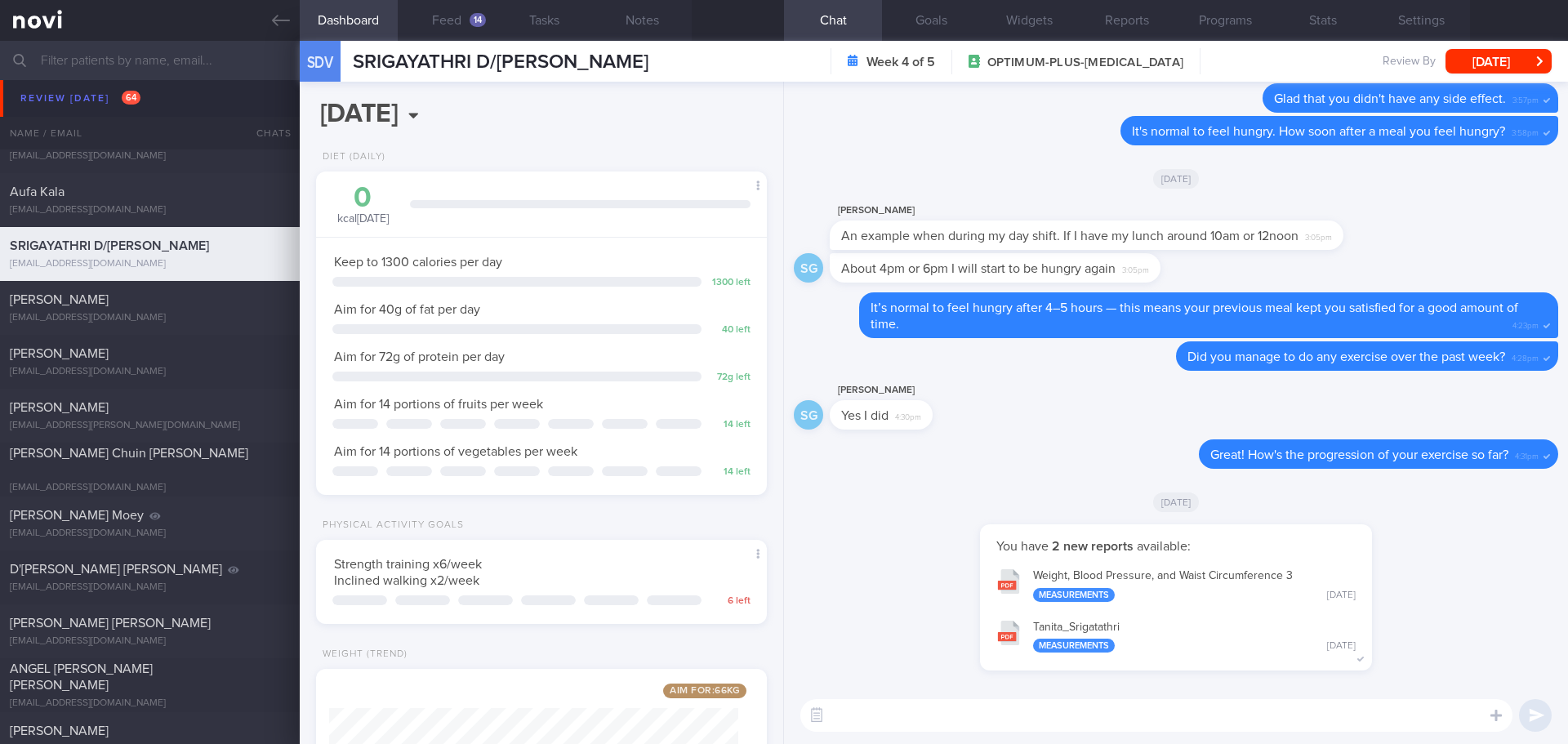
drag, startPoint x: 995, startPoint y: 423, endPoint x: 441, endPoint y: 272, distance: 574.2
click at [994, 423] on div "sg sri gayathri Yes I did 4:30pm" at bounding box center [1176, 410] width 765 height 59
click at [80, 65] on input "text" at bounding box center [784, 60] width 1568 height 39
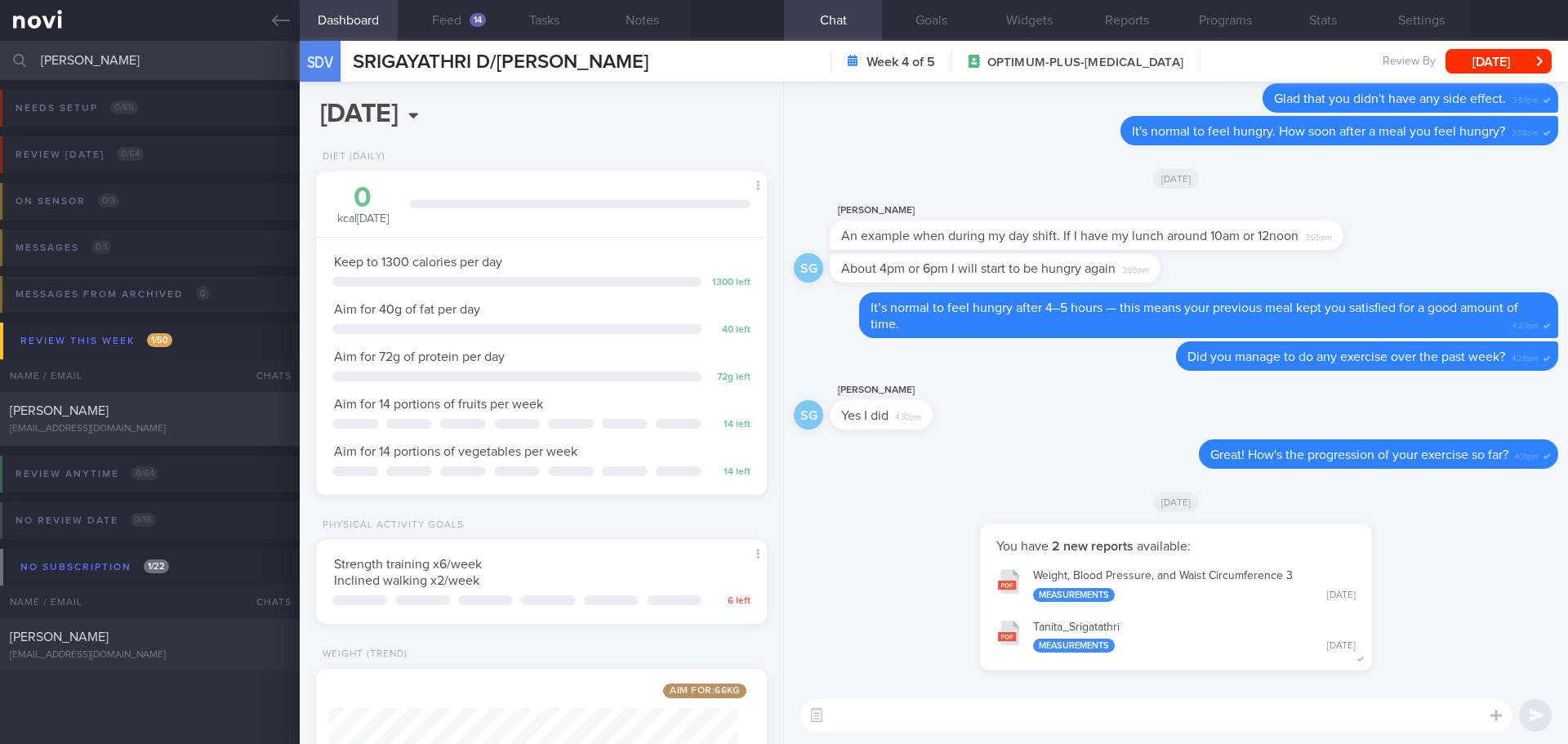
type input "[PERSON_NAME]"
click at [113, 403] on div "[PERSON_NAME]" at bounding box center [147, 410] width 276 height 17
type input "KIV renew program"
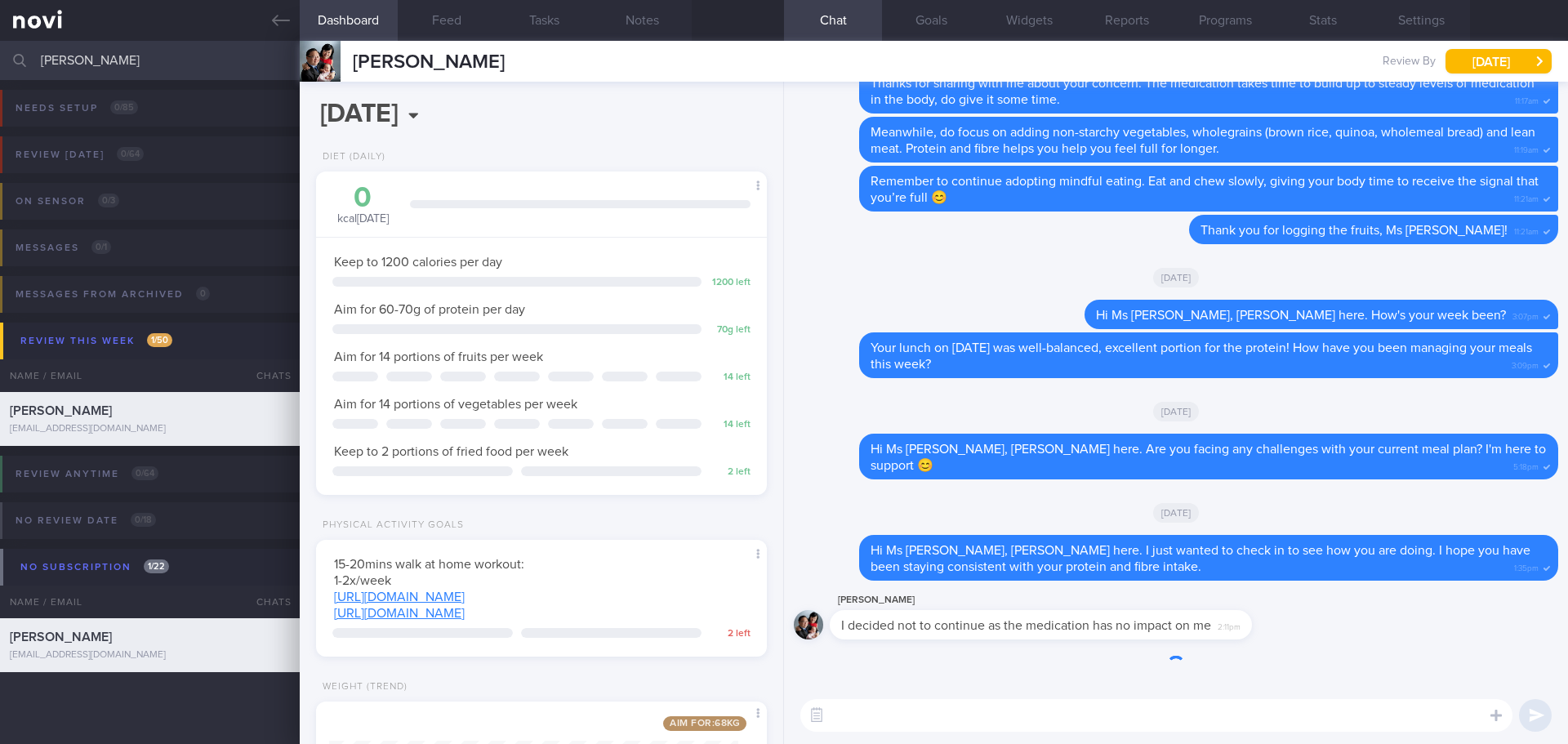
scroll to position [228, 410]
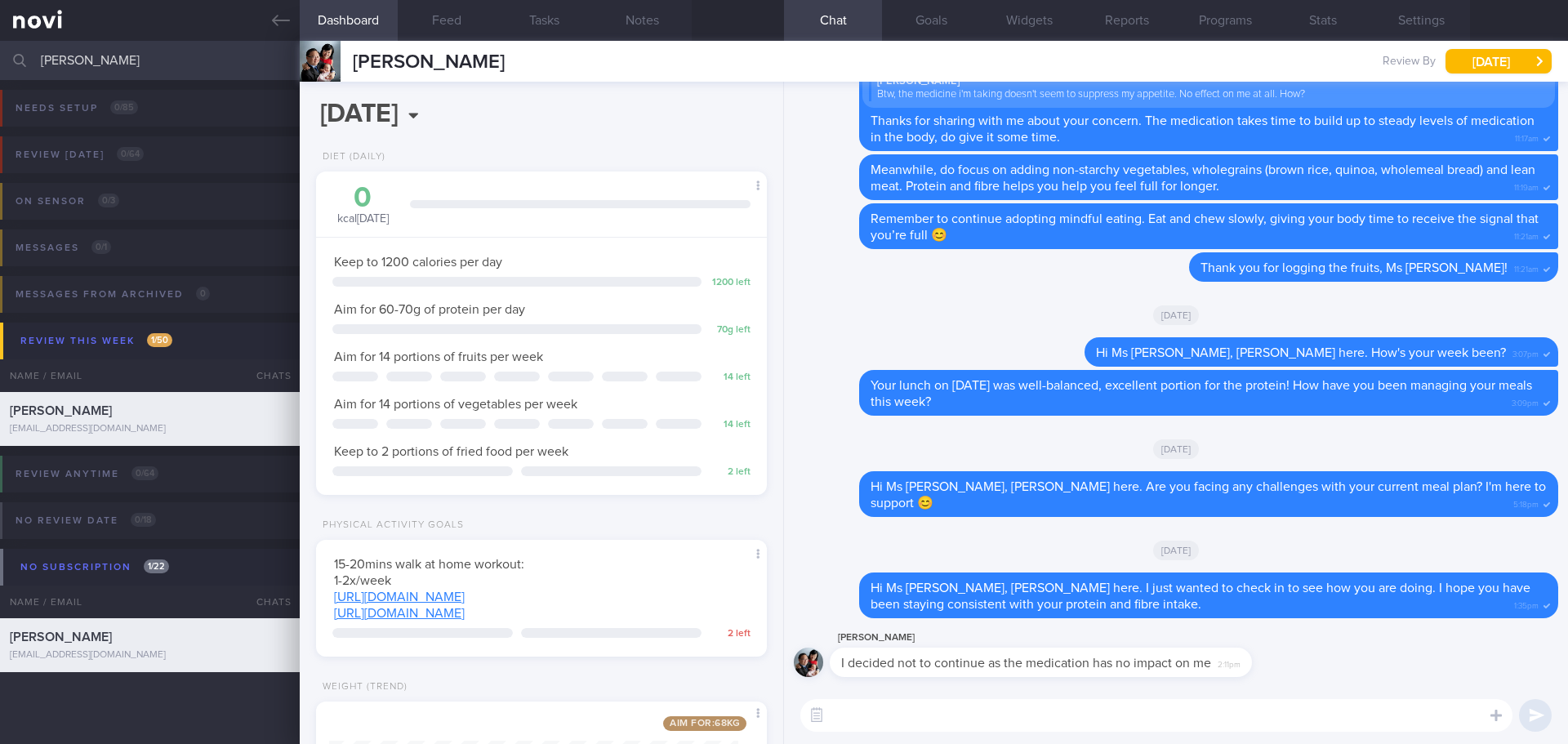
click at [933, 722] on textarea at bounding box center [1157, 715] width 712 height 33
type textarea "Sorry to hear that you decided to discontinue the medication."
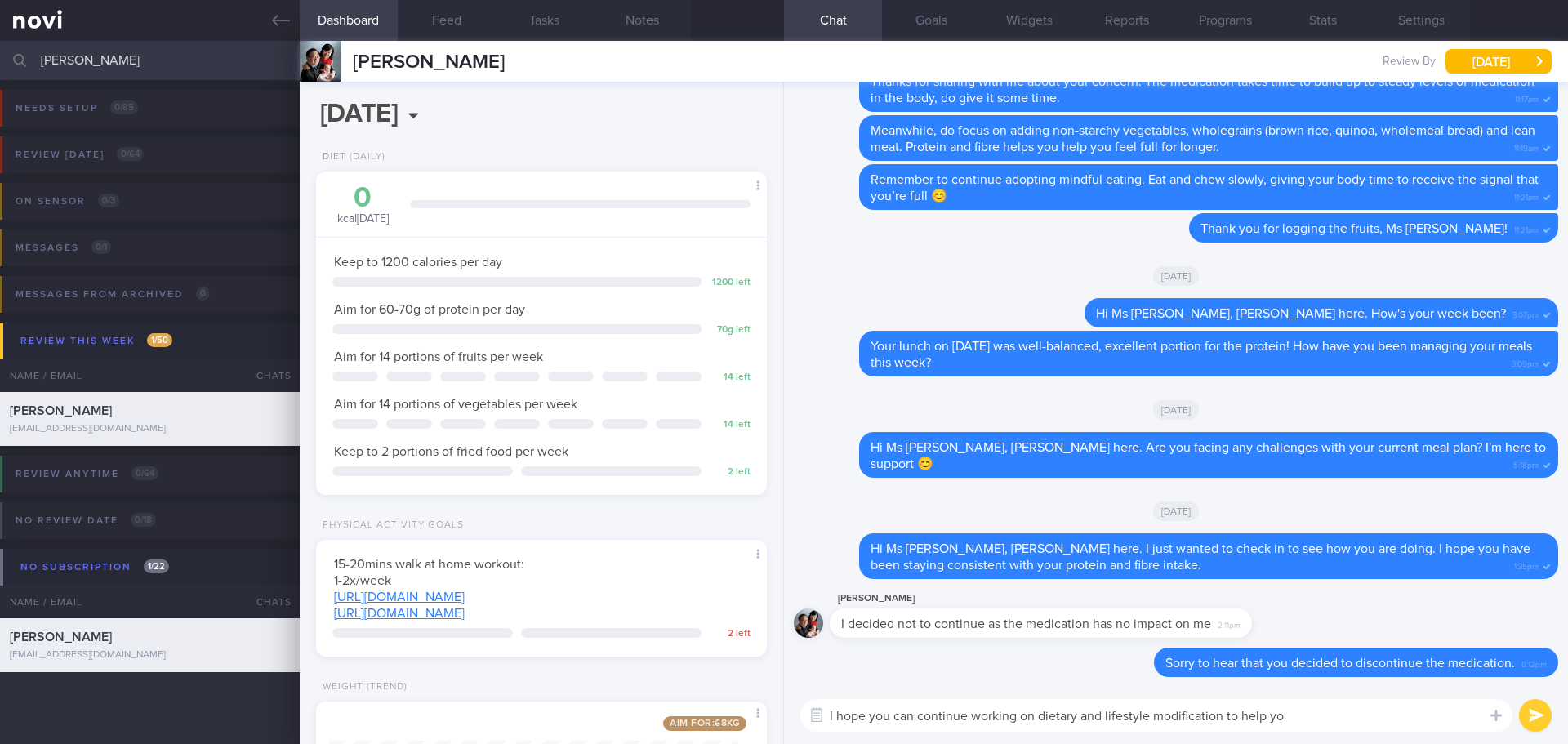
type textarea "I hope you can continue working on dietary and lifestyle modification to help y"
select select "7"
click at [834, 715] on textarea "I hope you can continue working on dietary and lifestyle modification to help y" at bounding box center [1157, 715] width 712 height 33
click at [1335, 715] on textarea "No worries.. You can continue working on dietary and lifestyle modification to …" at bounding box center [1157, 715] width 712 height 33
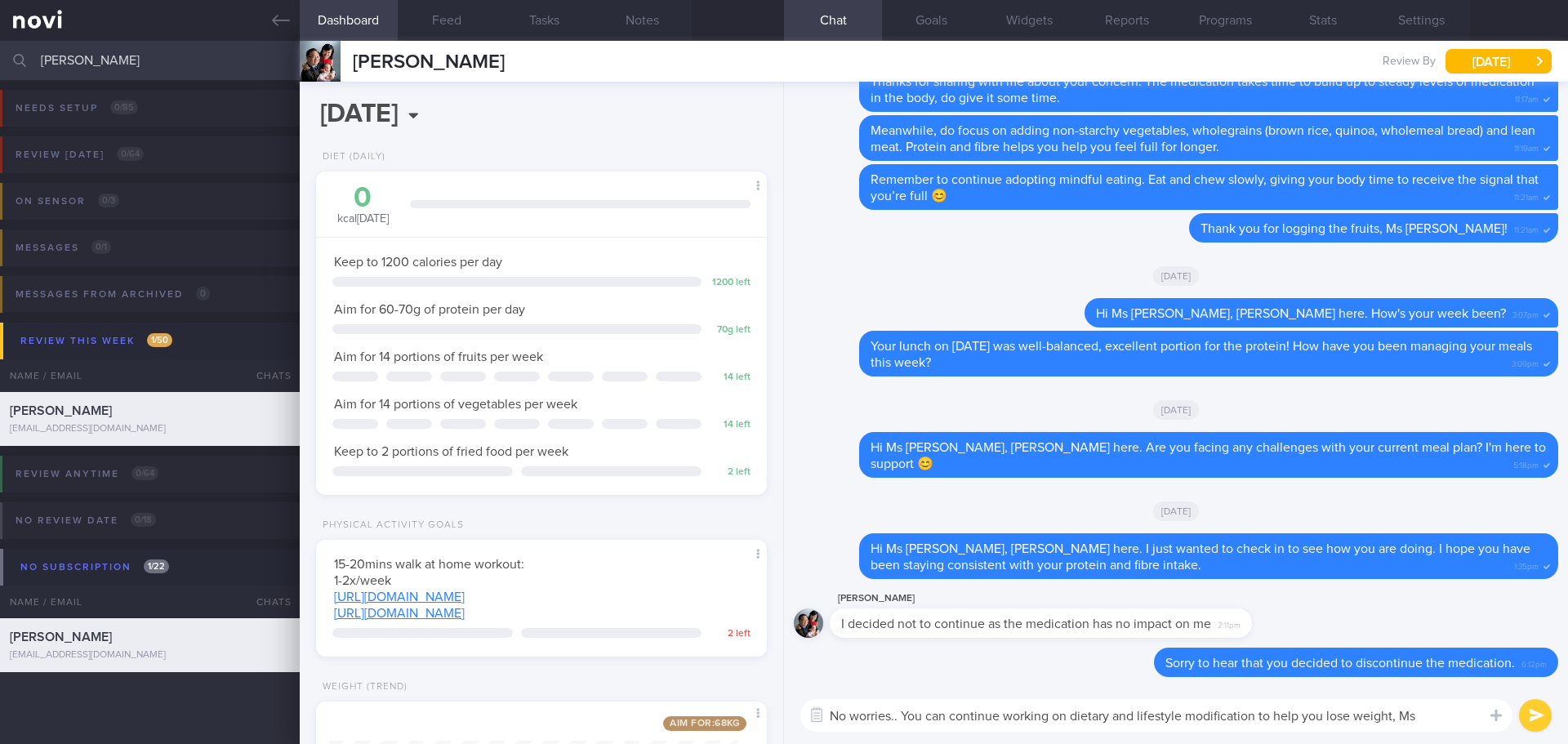
type textarea "No worries.. You can continue working on dietary and lifestyle modification to …"
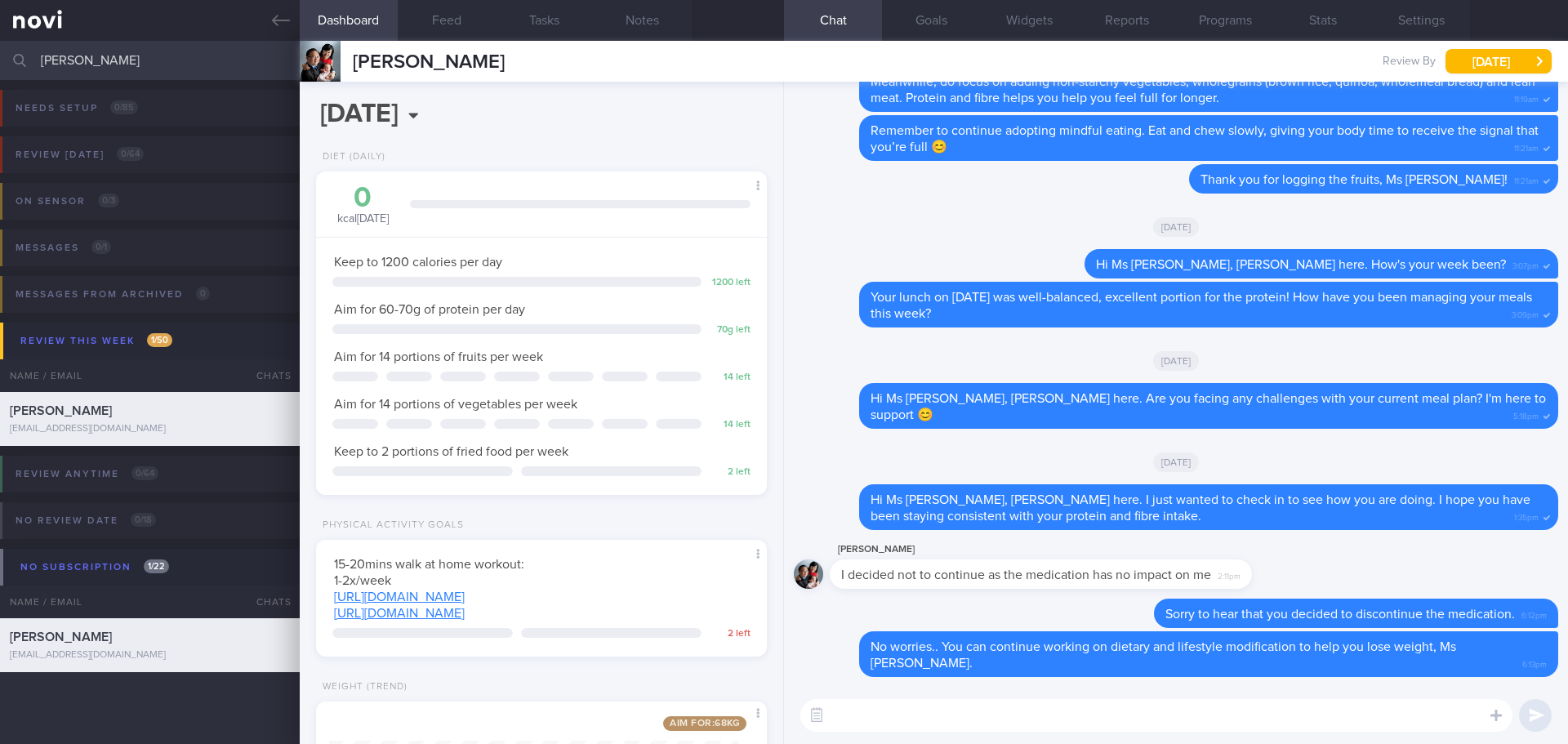
click at [1114, 731] on textarea at bounding box center [1157, 715] width 712 height 33
drag, startPoint x: 156, startPoint y: 57, endPoint x: -6, endPoint y: 75, distance: 163.0
click at [0, 75] on html "You are offline! Some functionality will be unavailable Patients New Users Coac…" at bounding box center [784, 372] width 1568 height 744
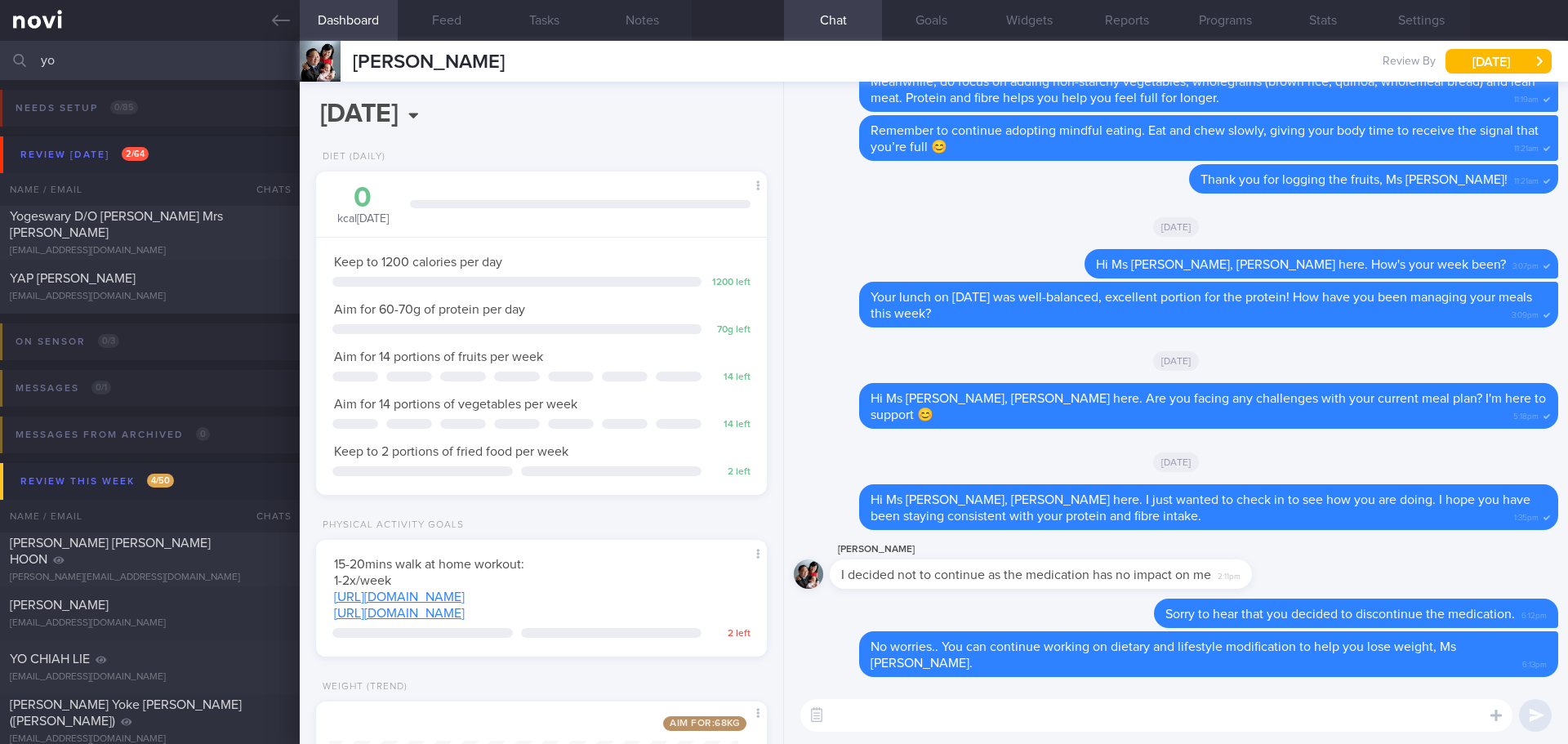
type input "y"
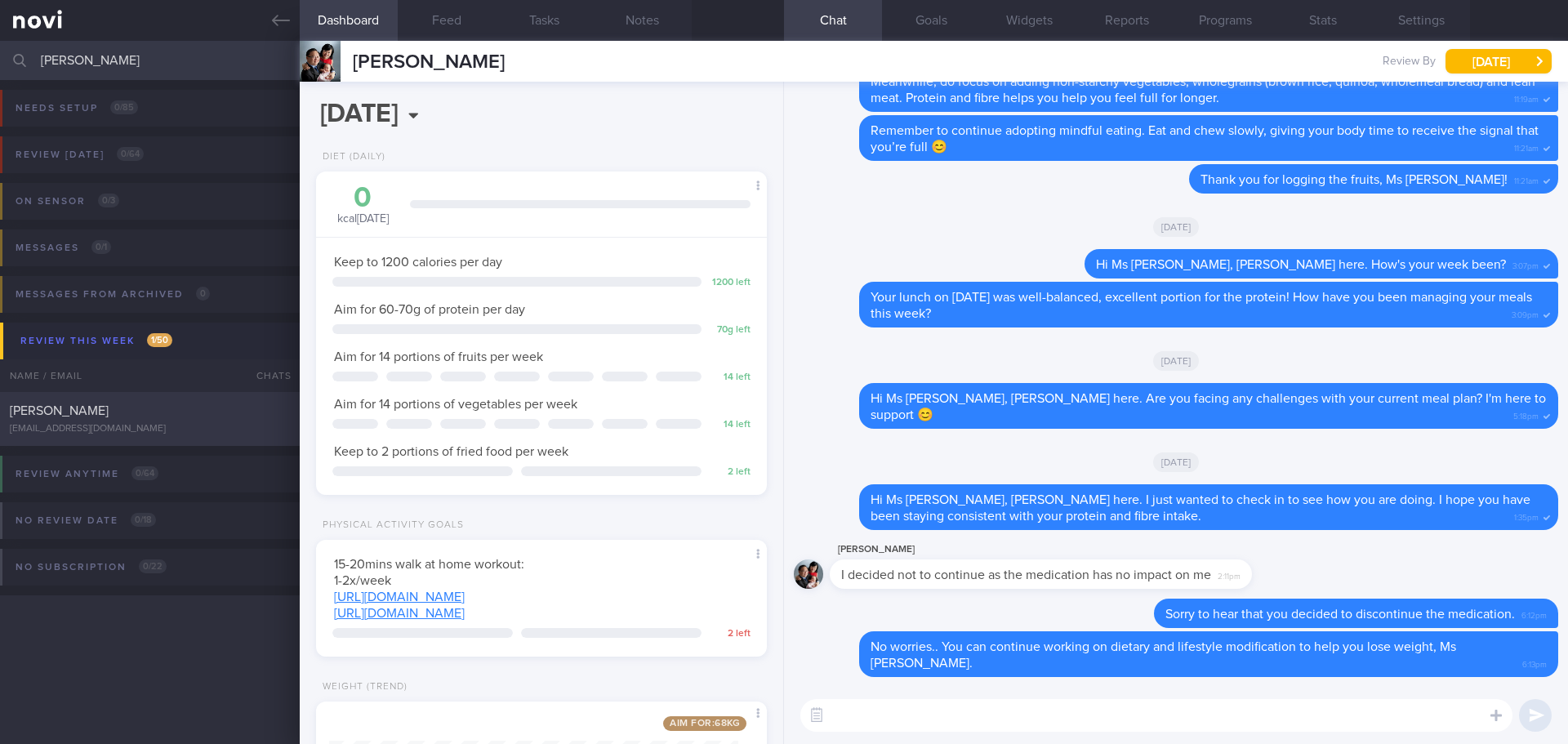
type input "[PERSON_NAME]"
click at [121, 412] on div "[PERSON_NAME]" at bounding box center [147, 410] width 276 height 17
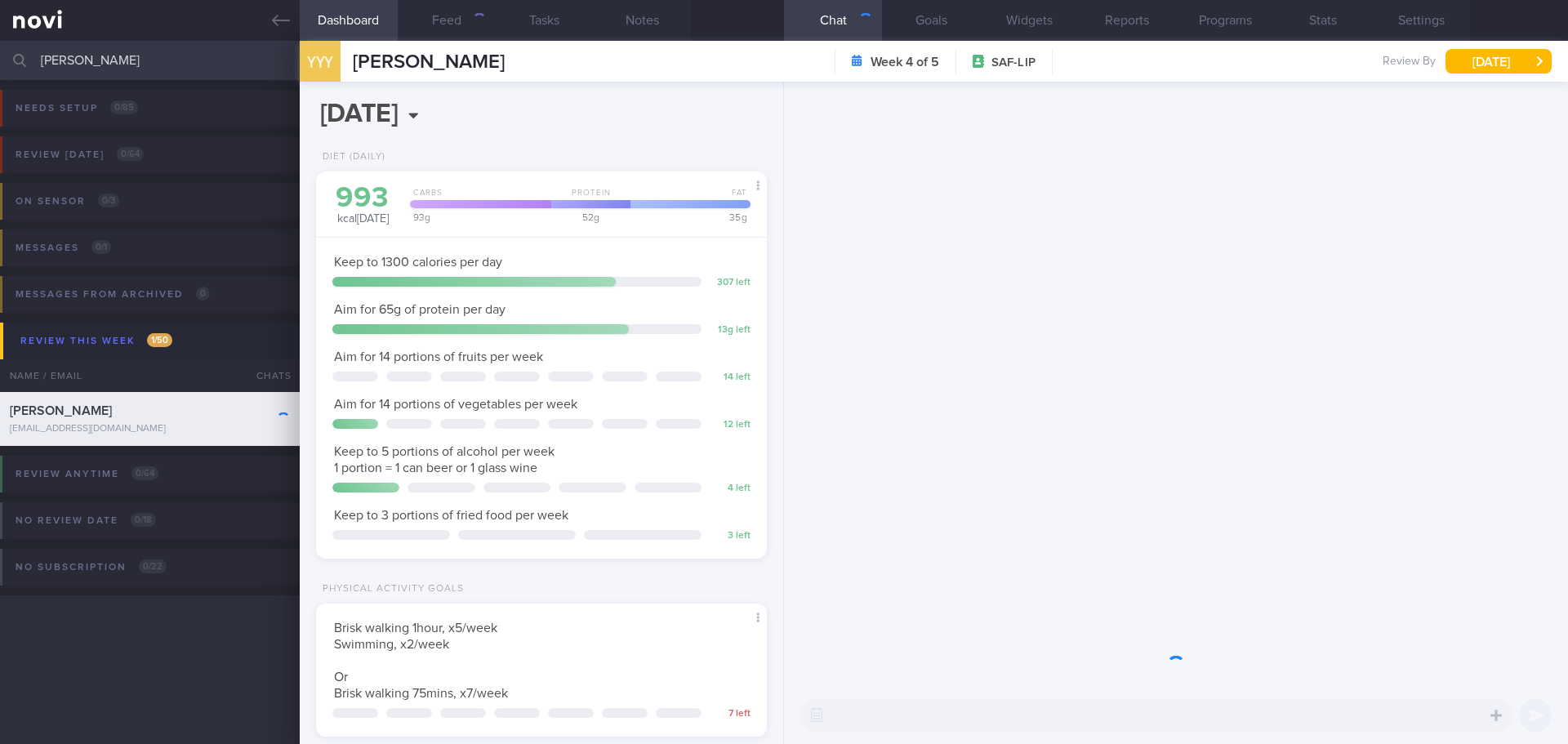
scroll to position [207, 417]
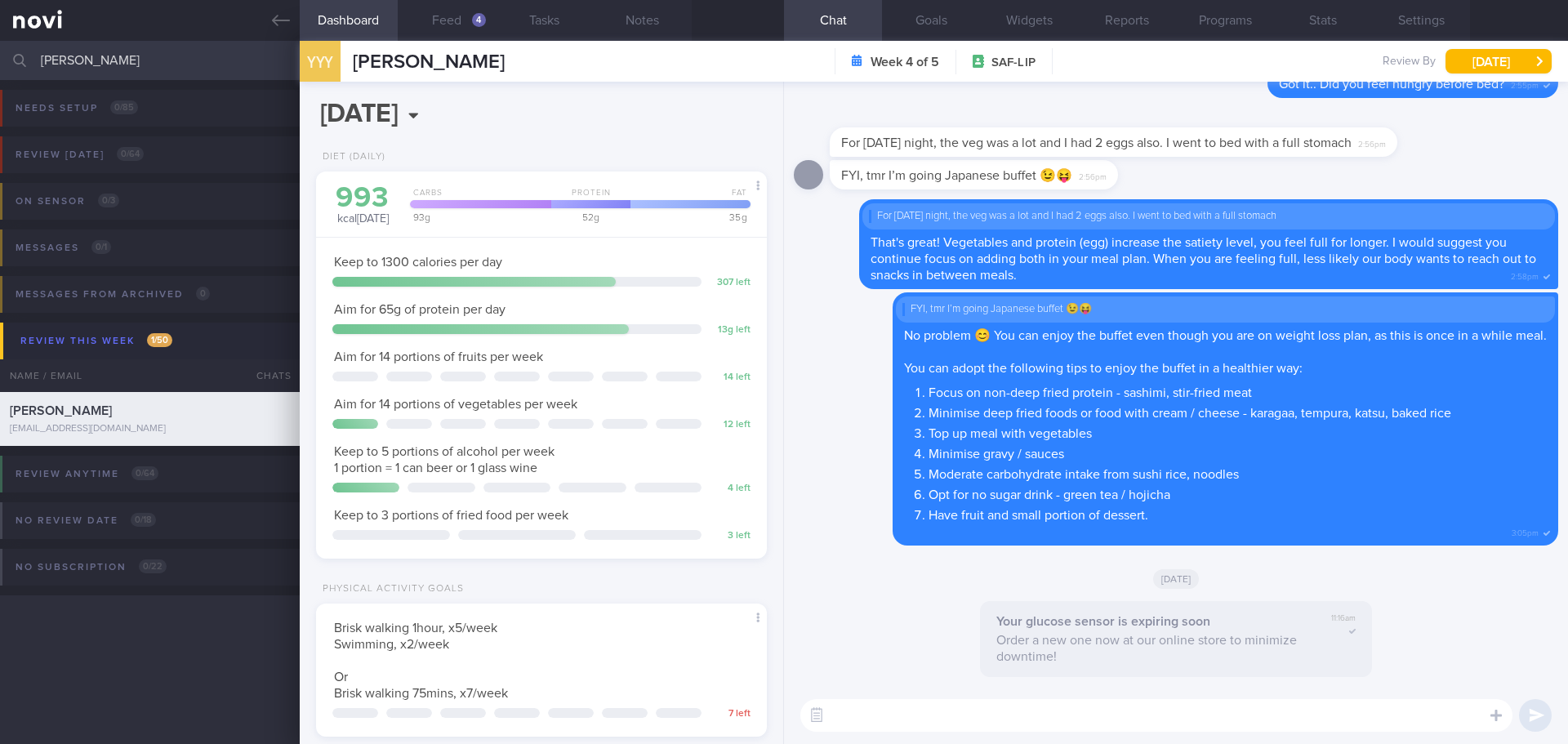
click at [851, 625] on div "Your glucose sensor is expiring soon Order a new one now at our online store to…" at bounding box center [1176, 643] width 765 height 86
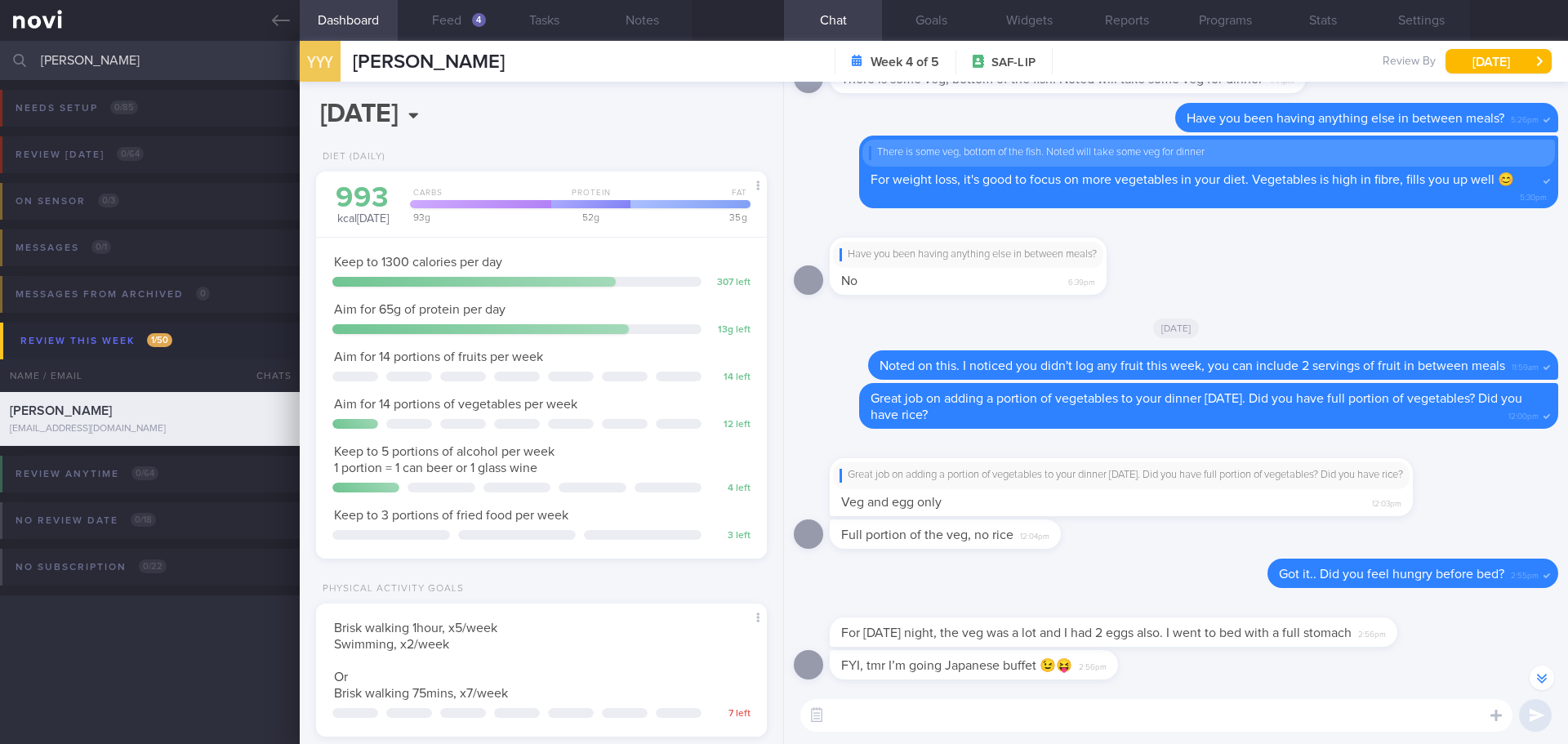
scroll to position [-491, 0]
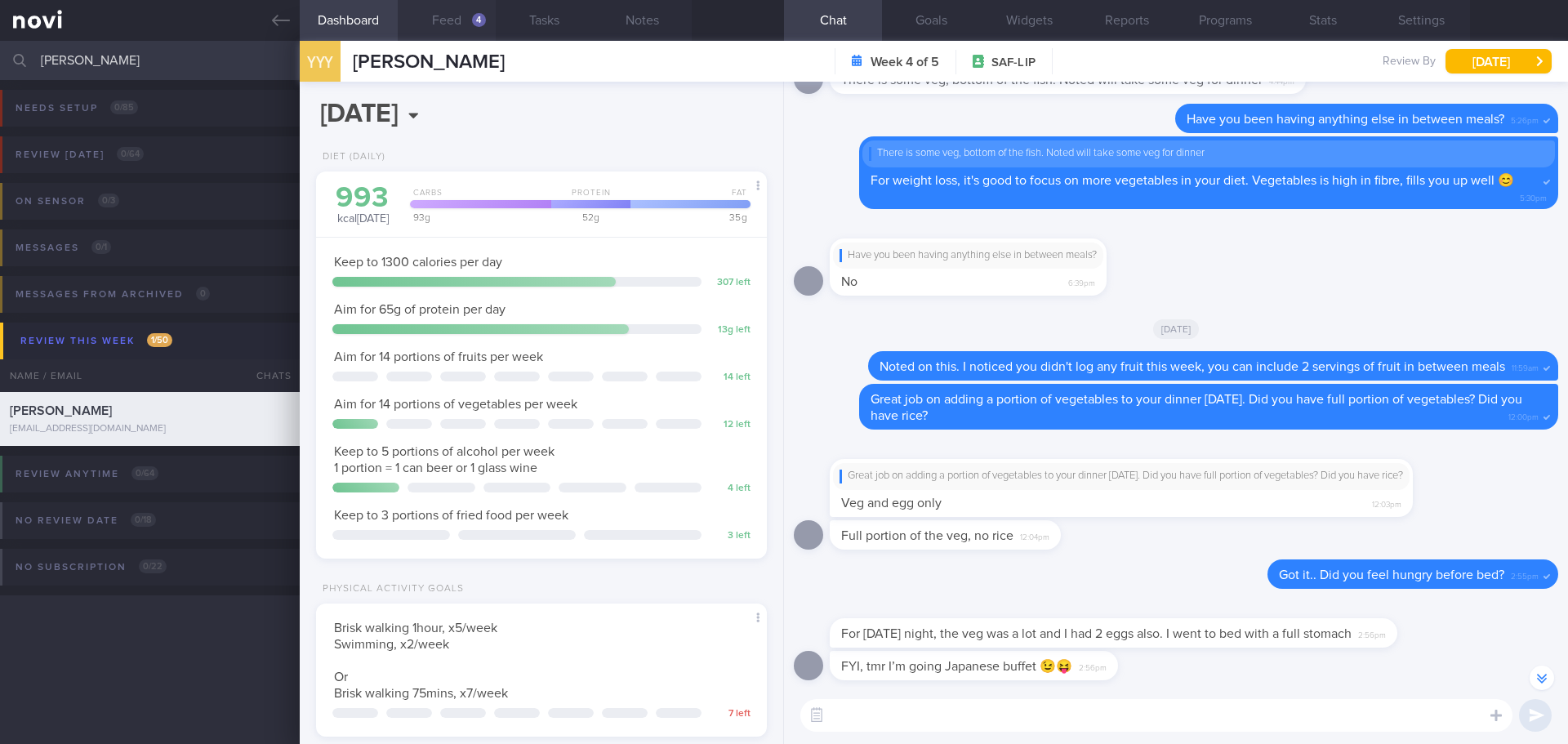
click at [480, 25] on div "4" at bounding box center [479, 20] width 14 height 14
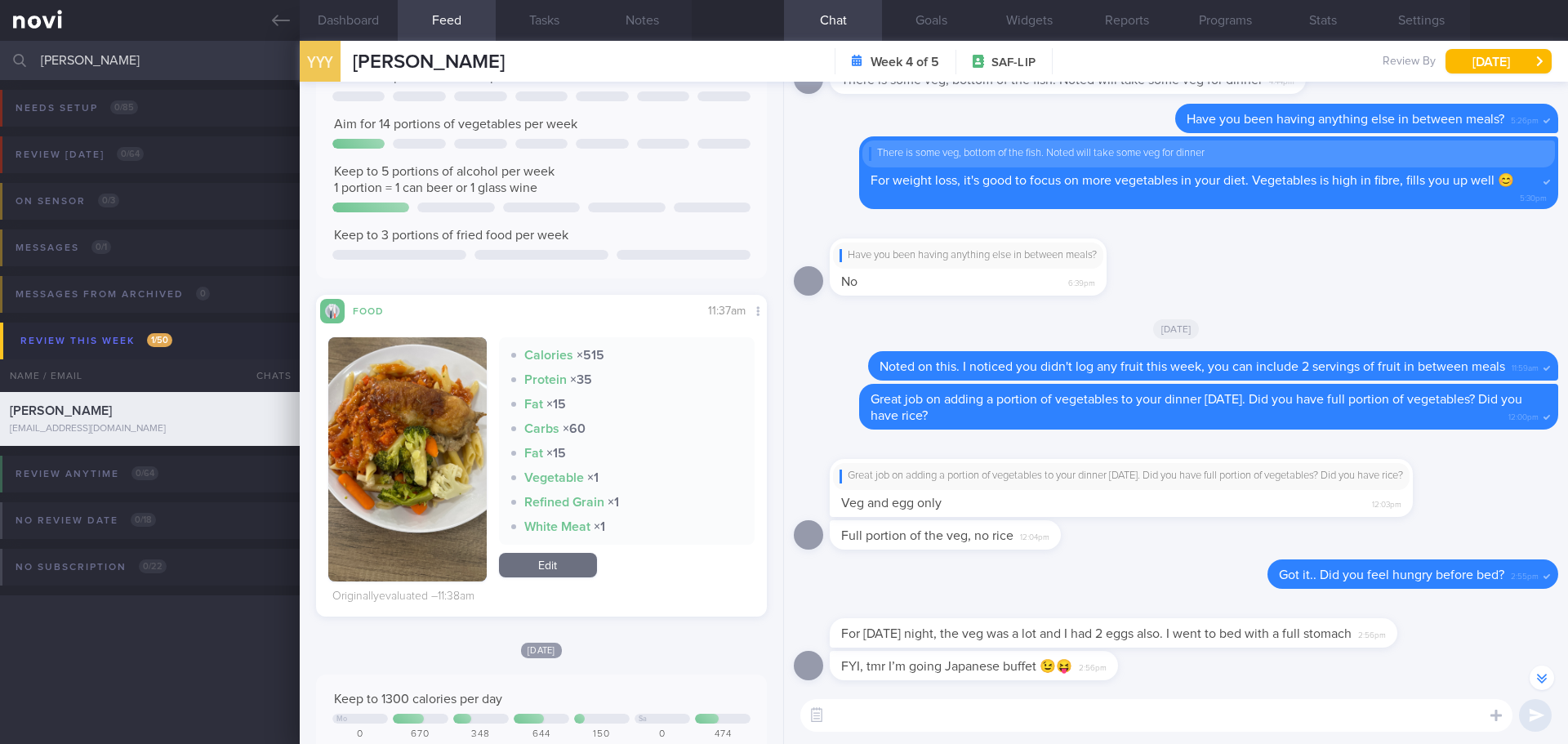
scroll to position [245, 0]
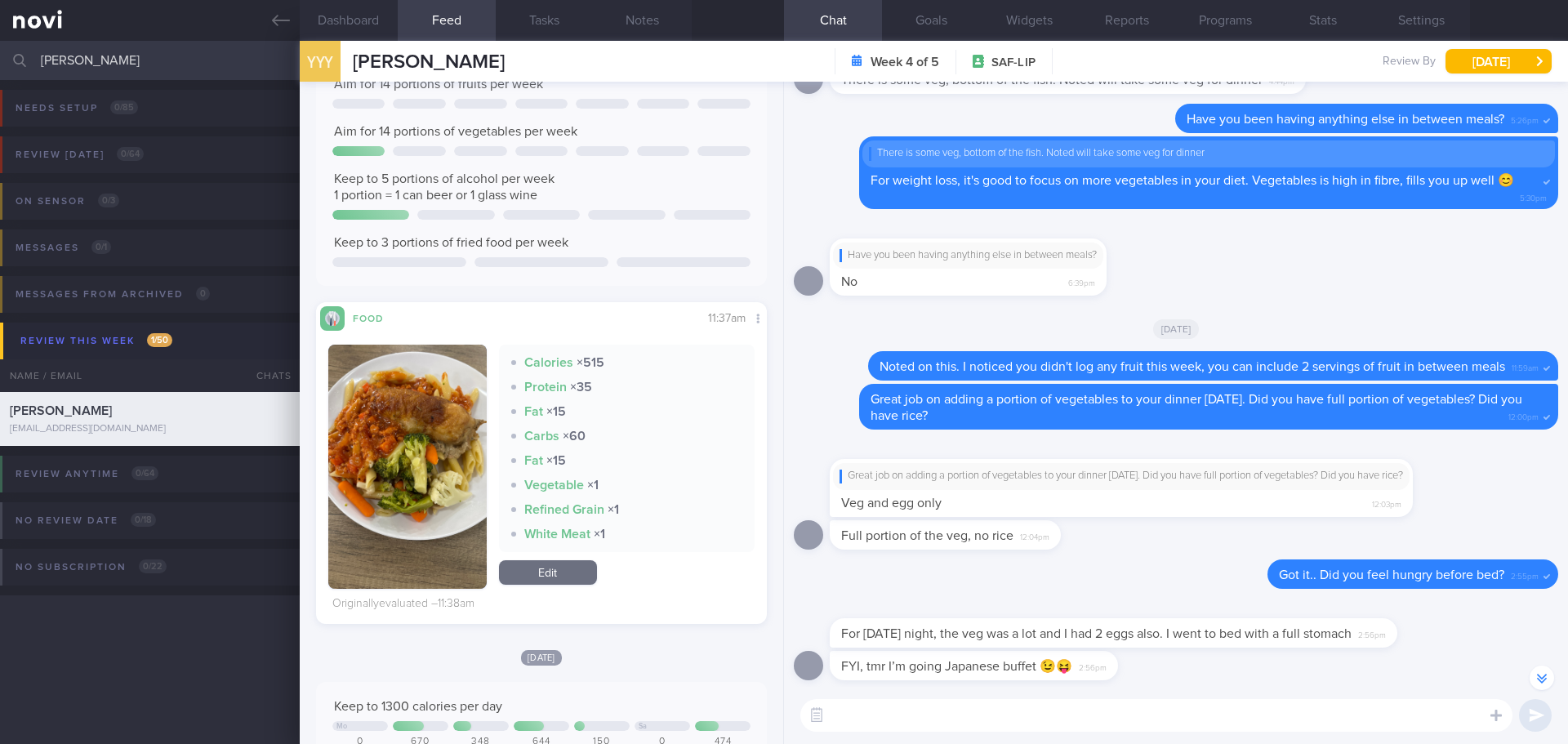
click at [443, 421] on button "button" at bounding box center [407, 466] width 158 height 244
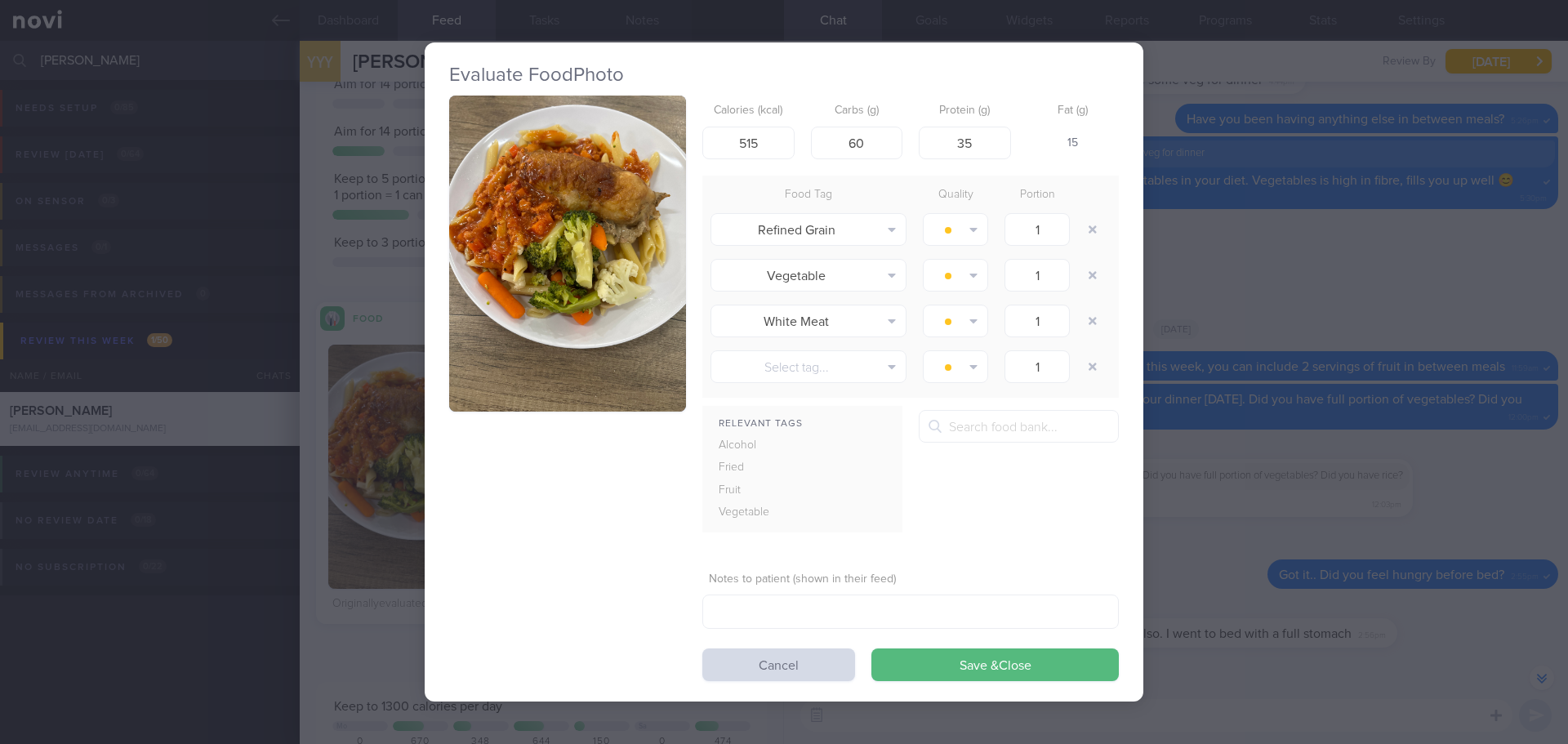
click at [596, 278] on button "button" at bounding box center [568, 253] width 237 height 316
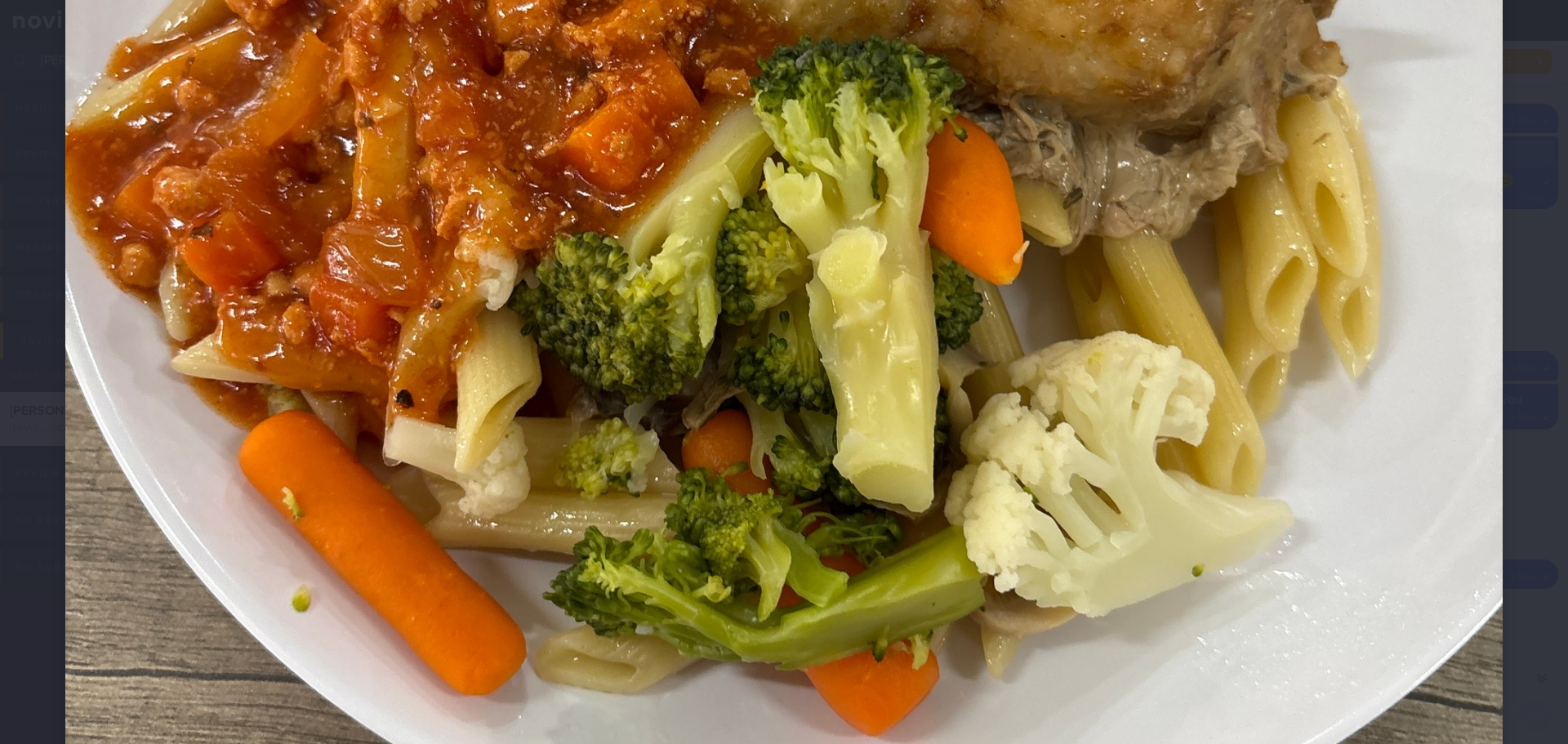
scroll to position [735, 0]
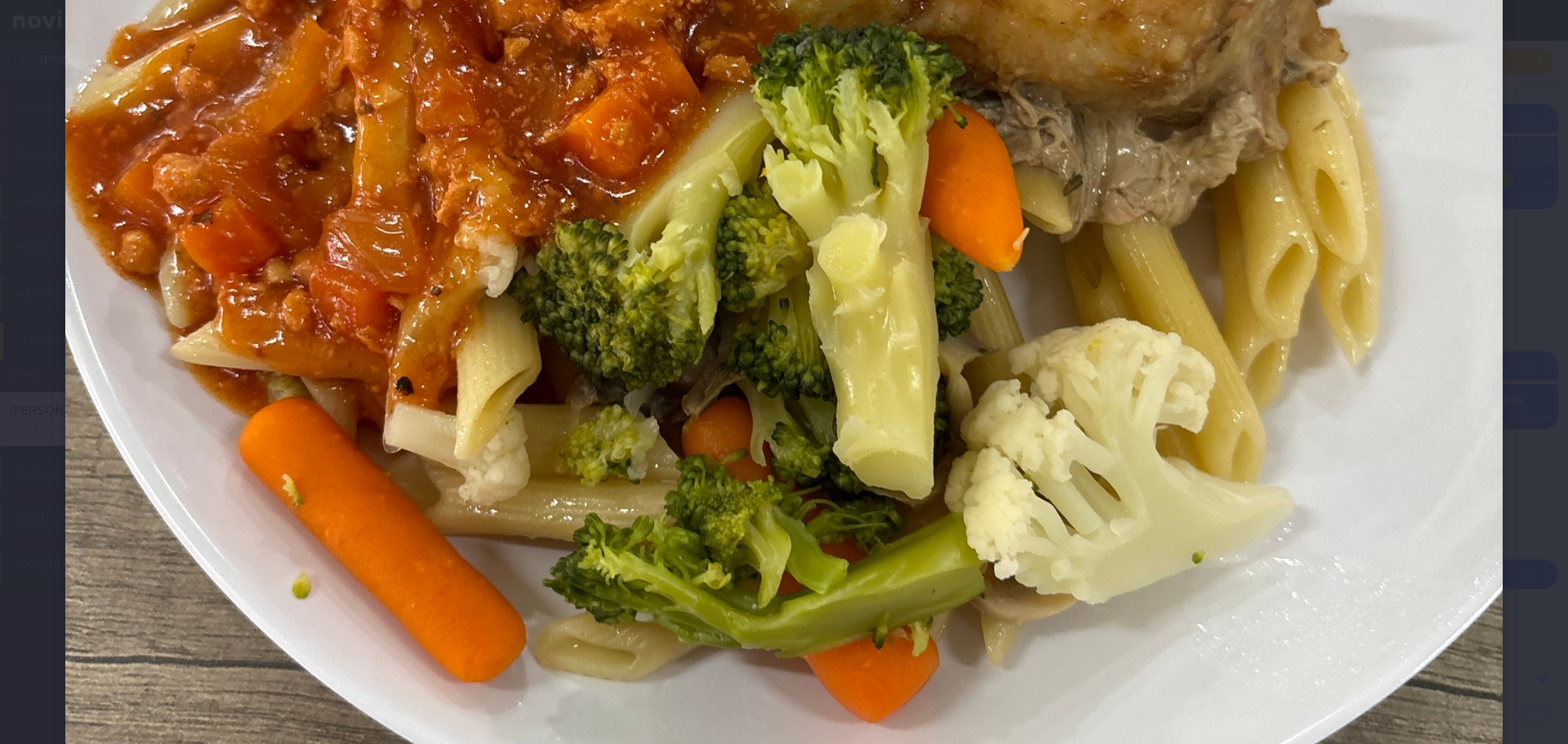
click at [1531, 402] on div at bounding box center [784, 288] width 1568 height 2047
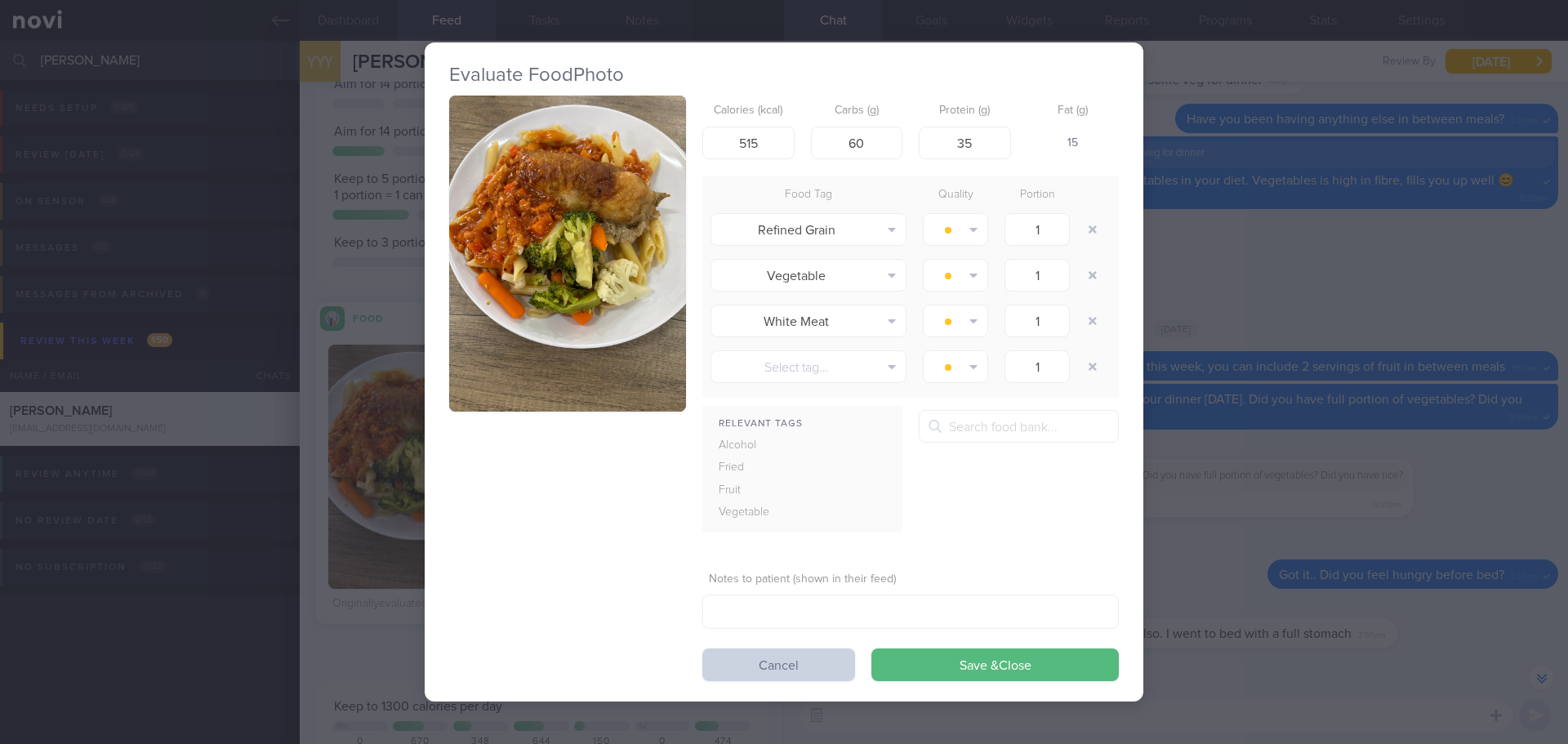
click at [772, 673] on button "Cancel" at bounding box center [779, 665] width 153 height 33
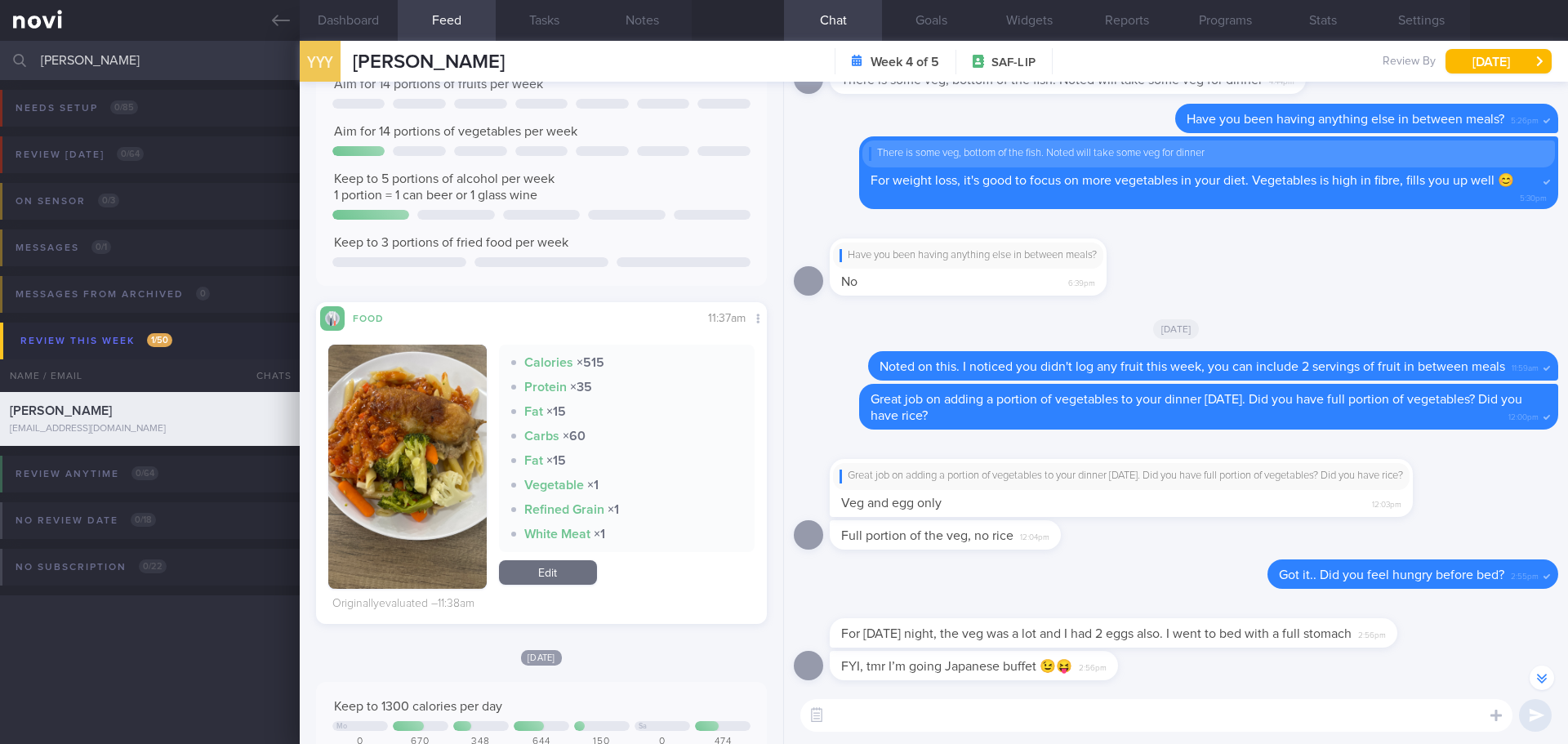
click at [957, 724] on textarea at bounding box center [1157, 715] width 712 height 33
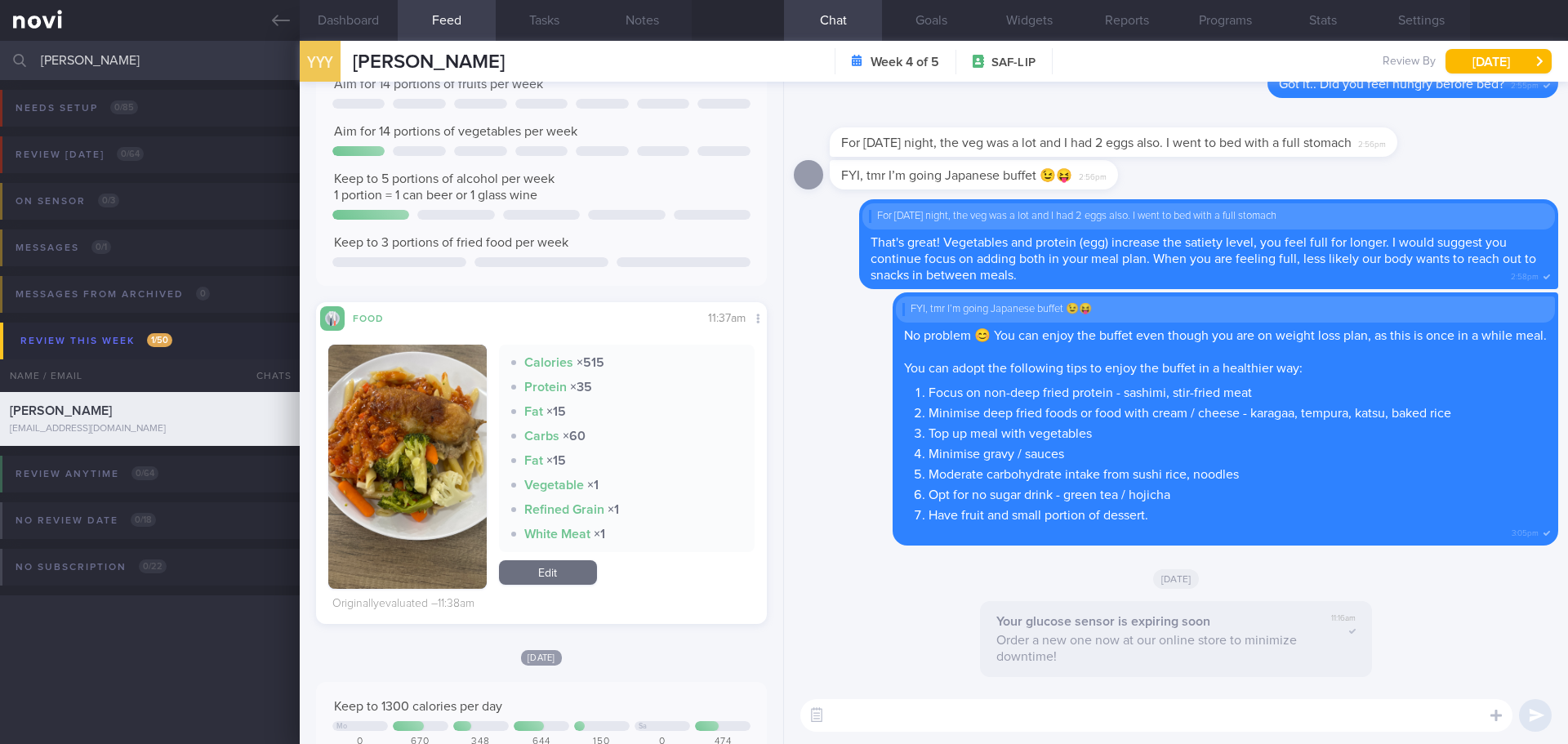
click at [1019, 722] on textarea at bounding box center [1157, 715] width 712 height 33
click at [1229, 711] on textarea "Hi [PERSON_NAME] here. I hope you have had a great weekend." at bounding box center [1157, 715] width 712 height 33
type textarea "Hi [PERSON_NAME] here. I hope you have had a great weekend."
click at [1547, 721] on button "submit" at bounding box center [1535, 715] width 33 height 33
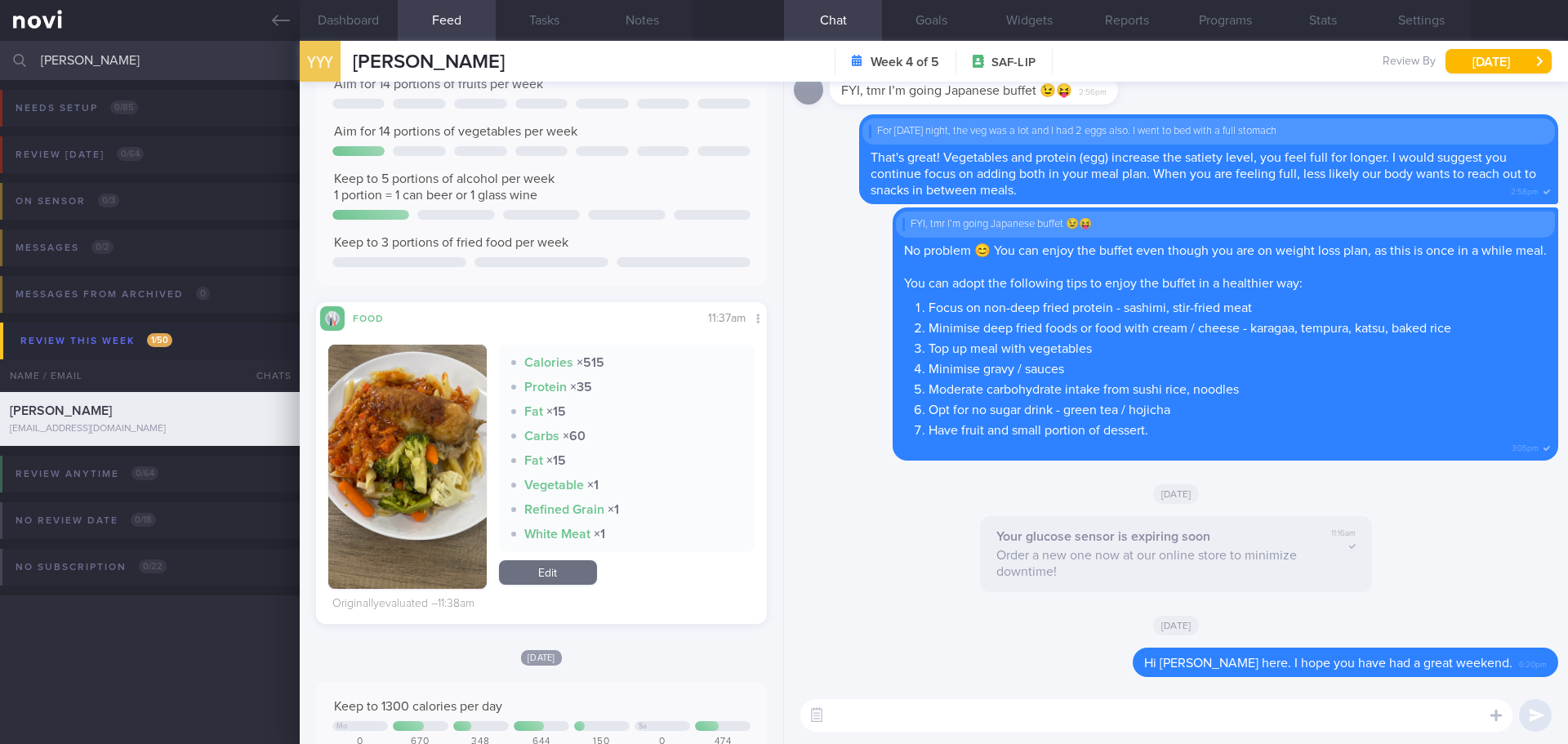
click at [1349, 725] on textarea at bounding box center [1157, 715] width 712 height 33
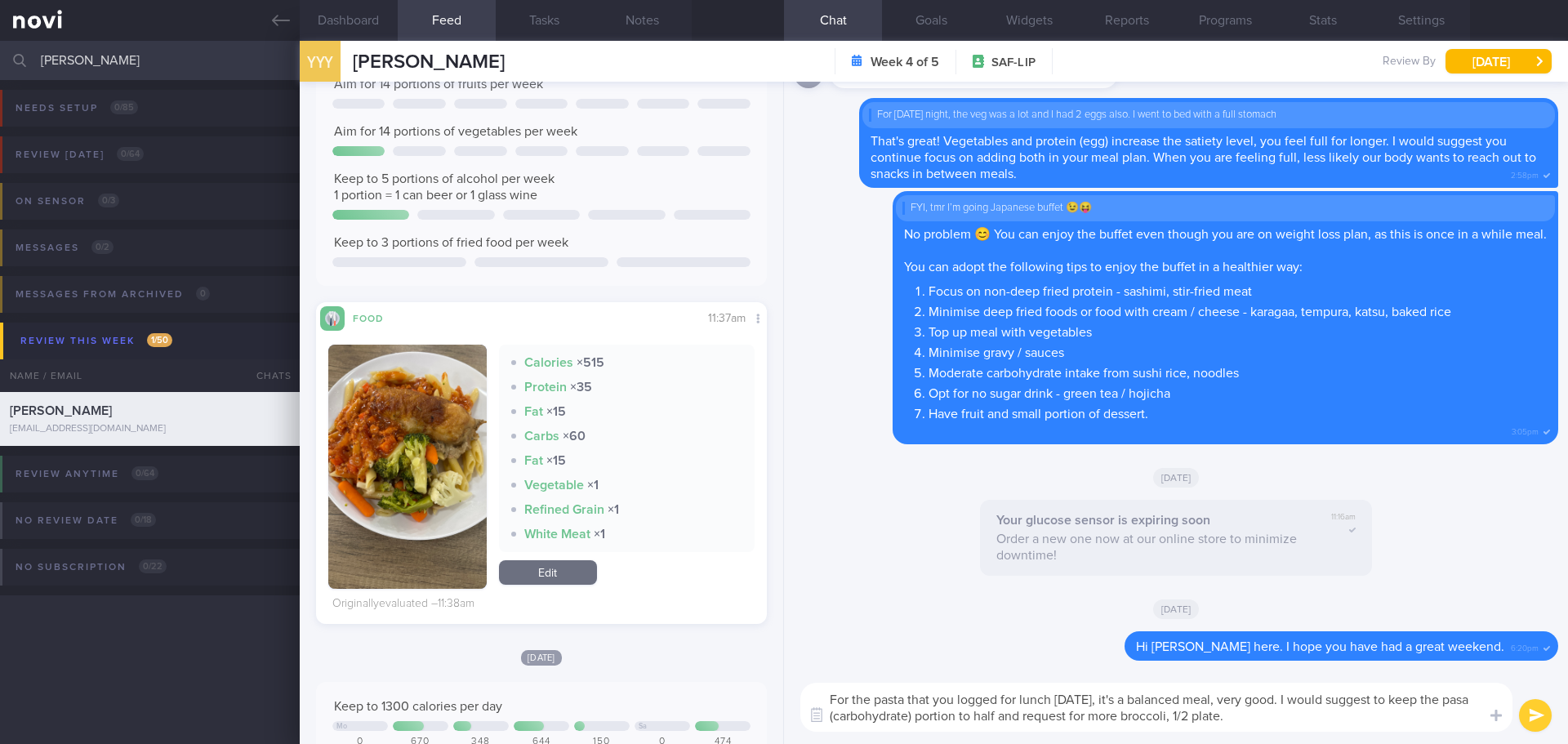
type textarea "For the pasta that you logged for lunch [DATE], it's a balanced meal, very good…"
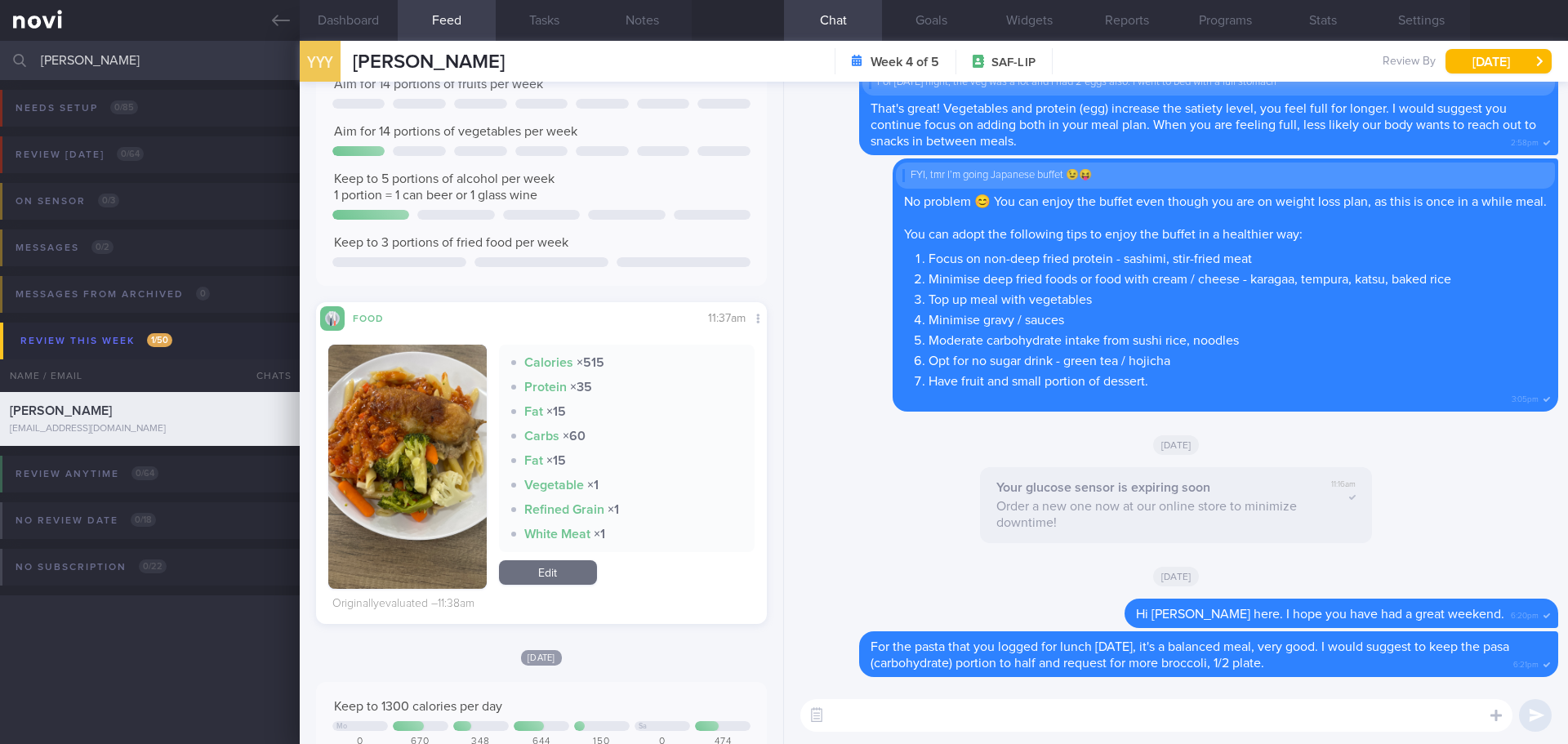
drag, startPoint x: 124, startPoint y: 60, endPoint x: -97, endPoint y: 58, distance: 221.0
click at [0, 58] on html "You are offline! Some functionality will be unavailable Patients New Users Coac…" at bounding box center [784, 372] width 1568 height 744
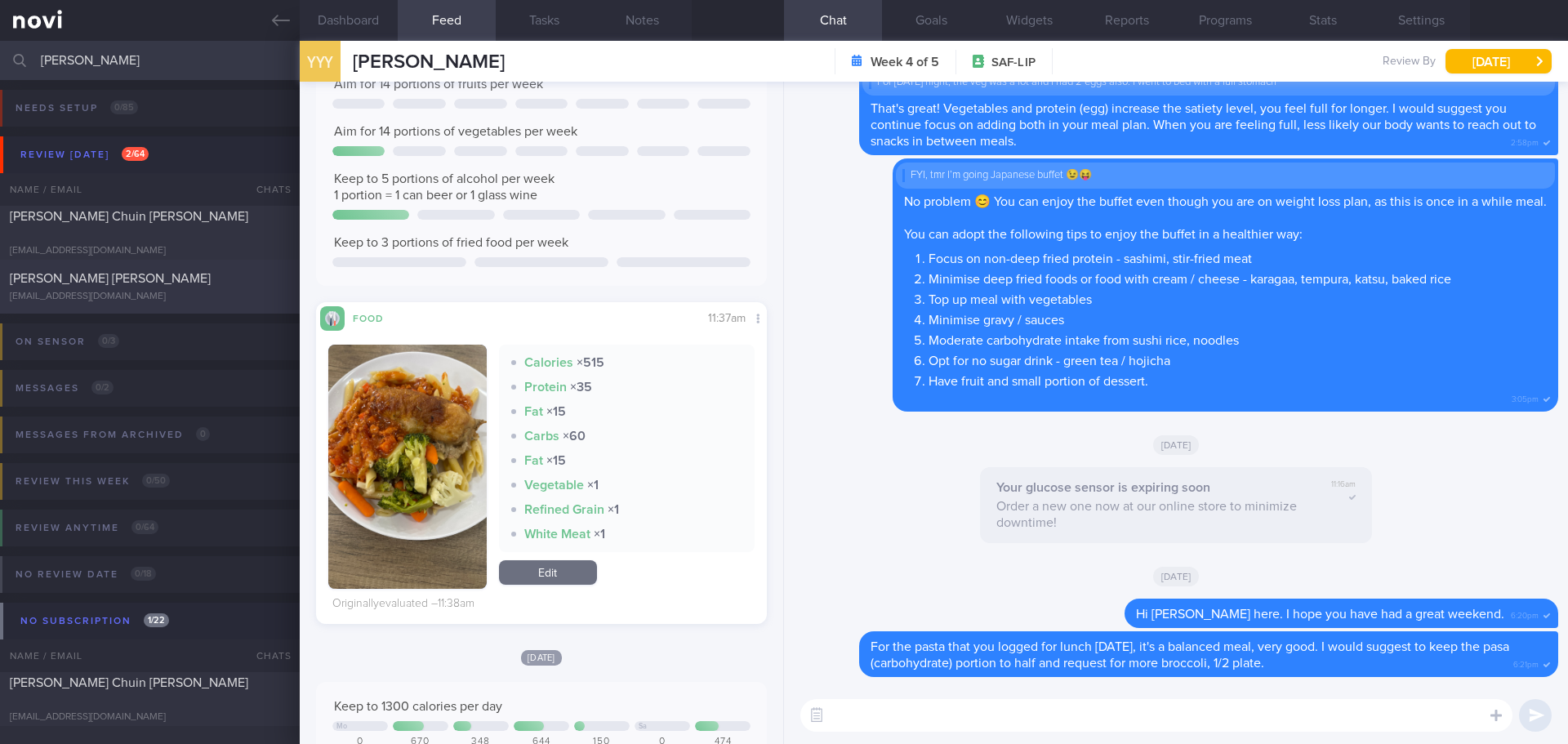
type input "[PERSON_NAME]"
click at [170, 281] on div "[PERSON_NAME] [PERSON_NAME]" at bounding box center [147, 278] width 276 height 17
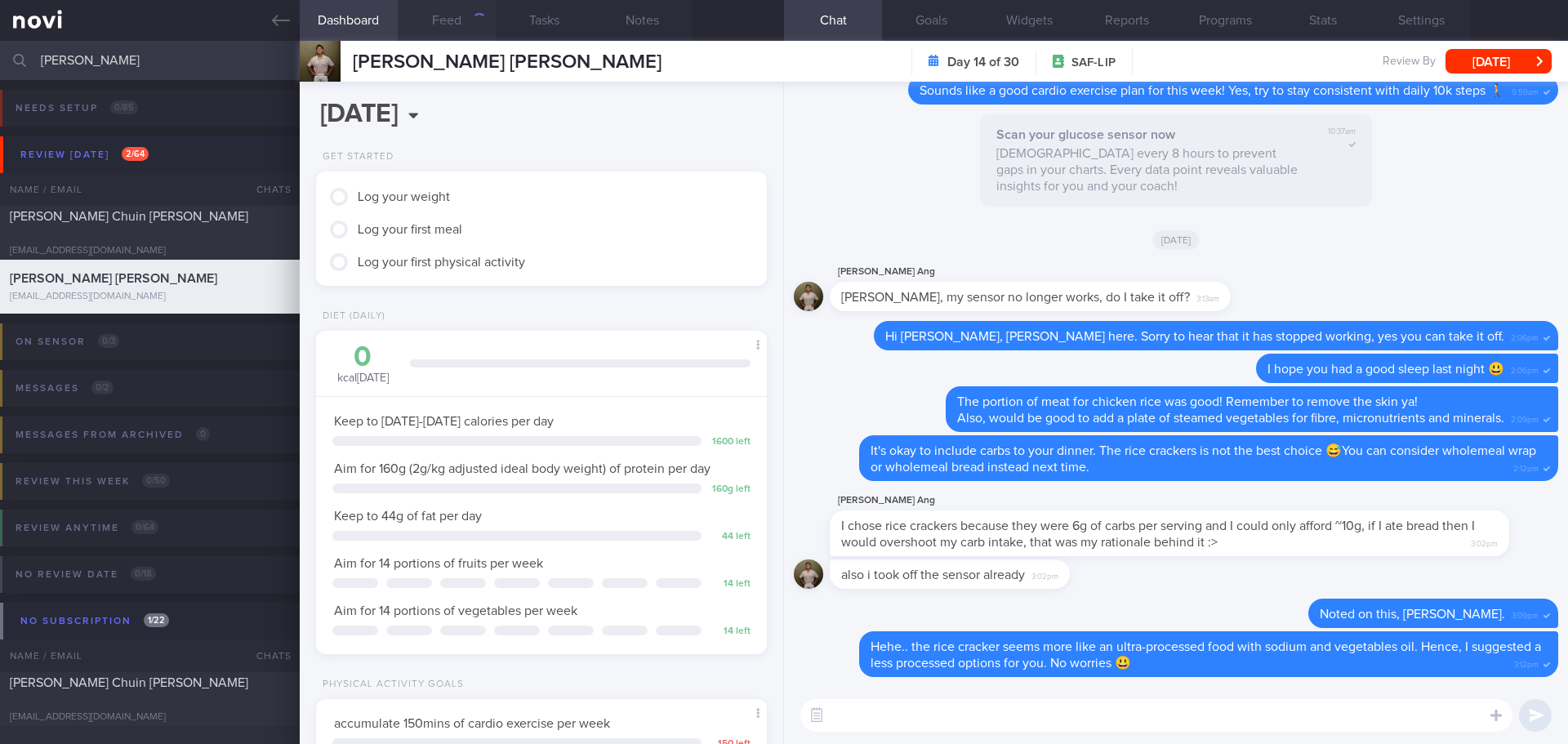
scroll to position [228, 410]
click at [465, 17] on button "Feed" at bounding box center [447, 20] width 98 height 41
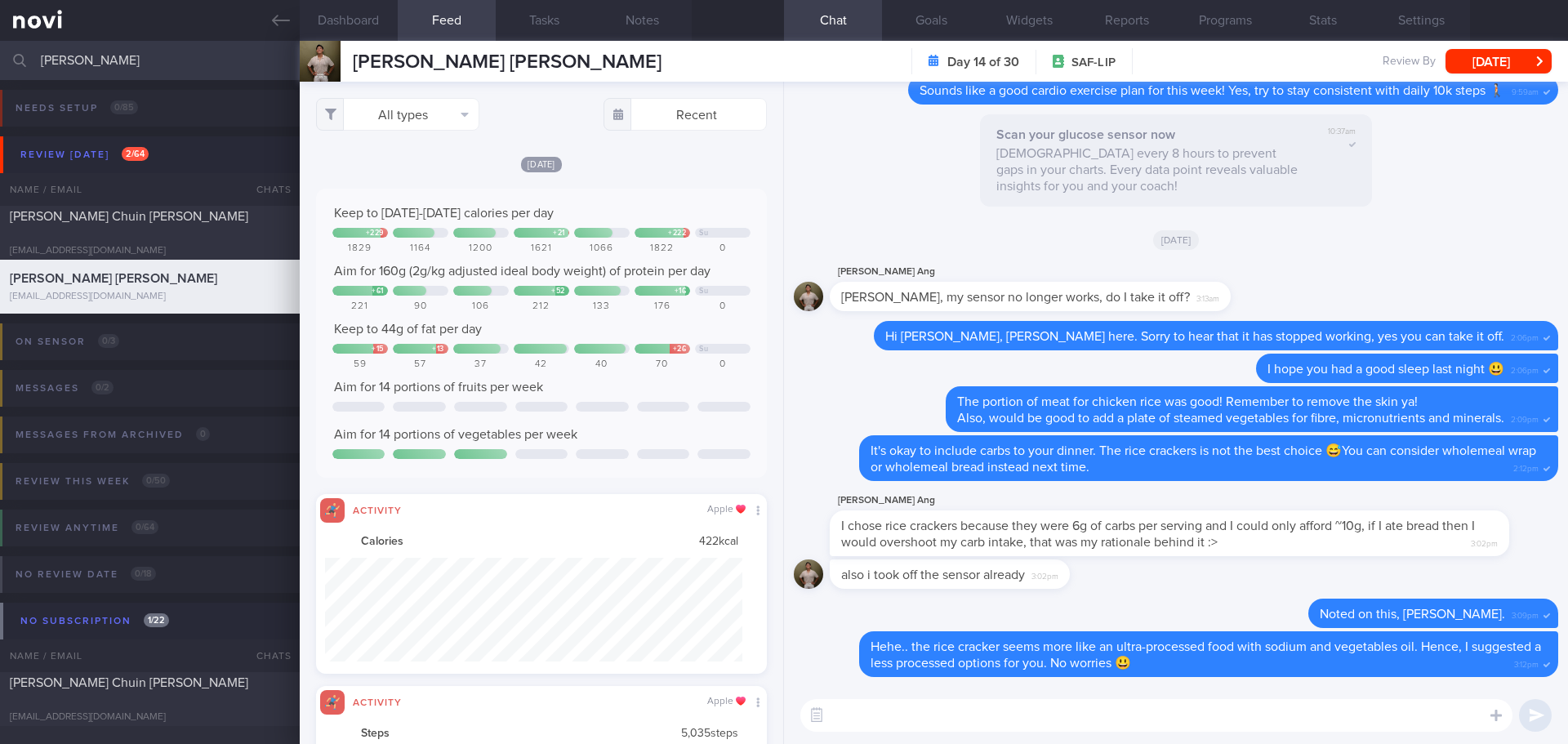
click at [640, 169] on div "[DATE]" at bounding box center [541, 163] width 451 height 17
click at [397, 105] on button "All types" at bounding box center [397, 114] width 163 height 33
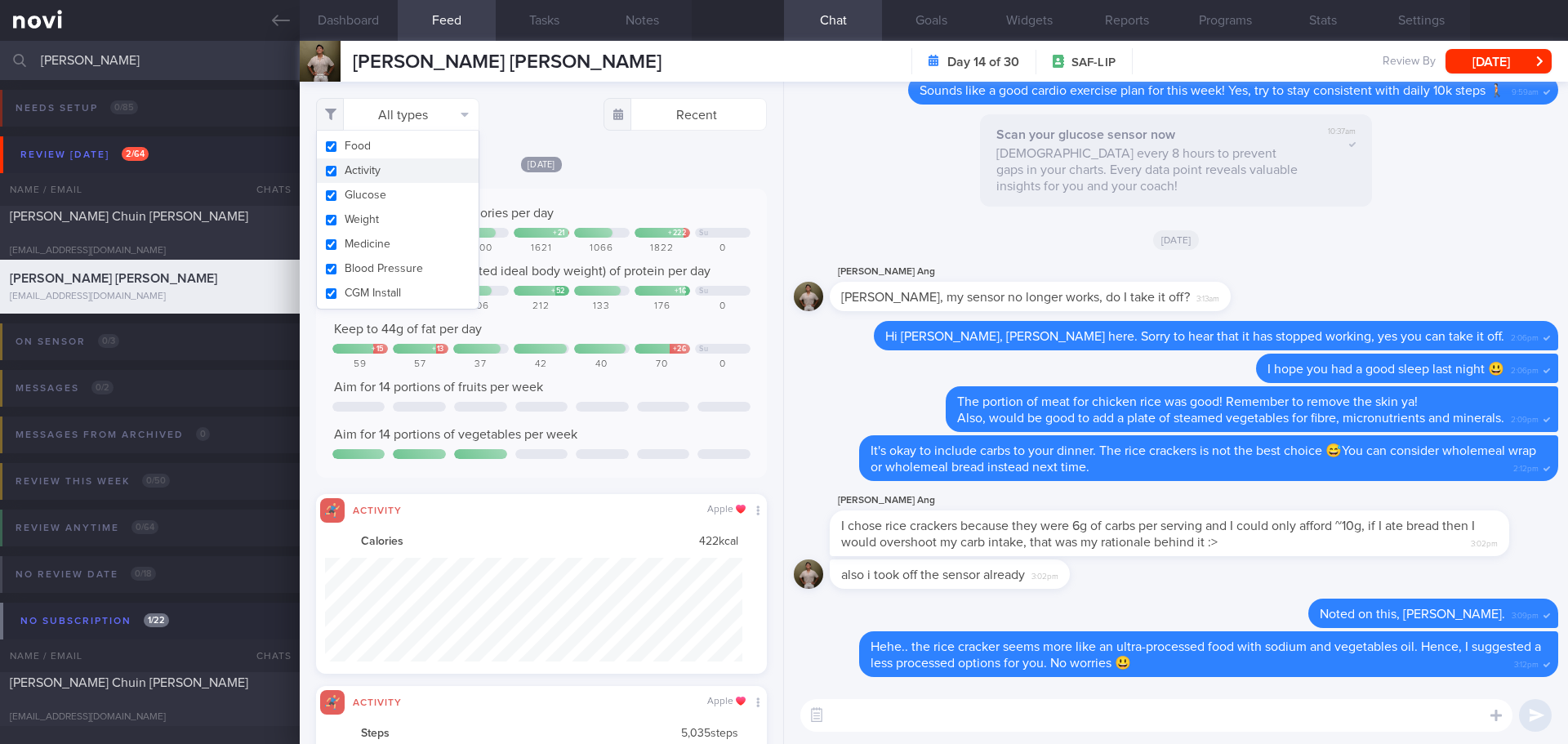
click at [376, 169] on button "Activity" at bounding box center [397, 170] width 162 height 25
checkbox input "false"
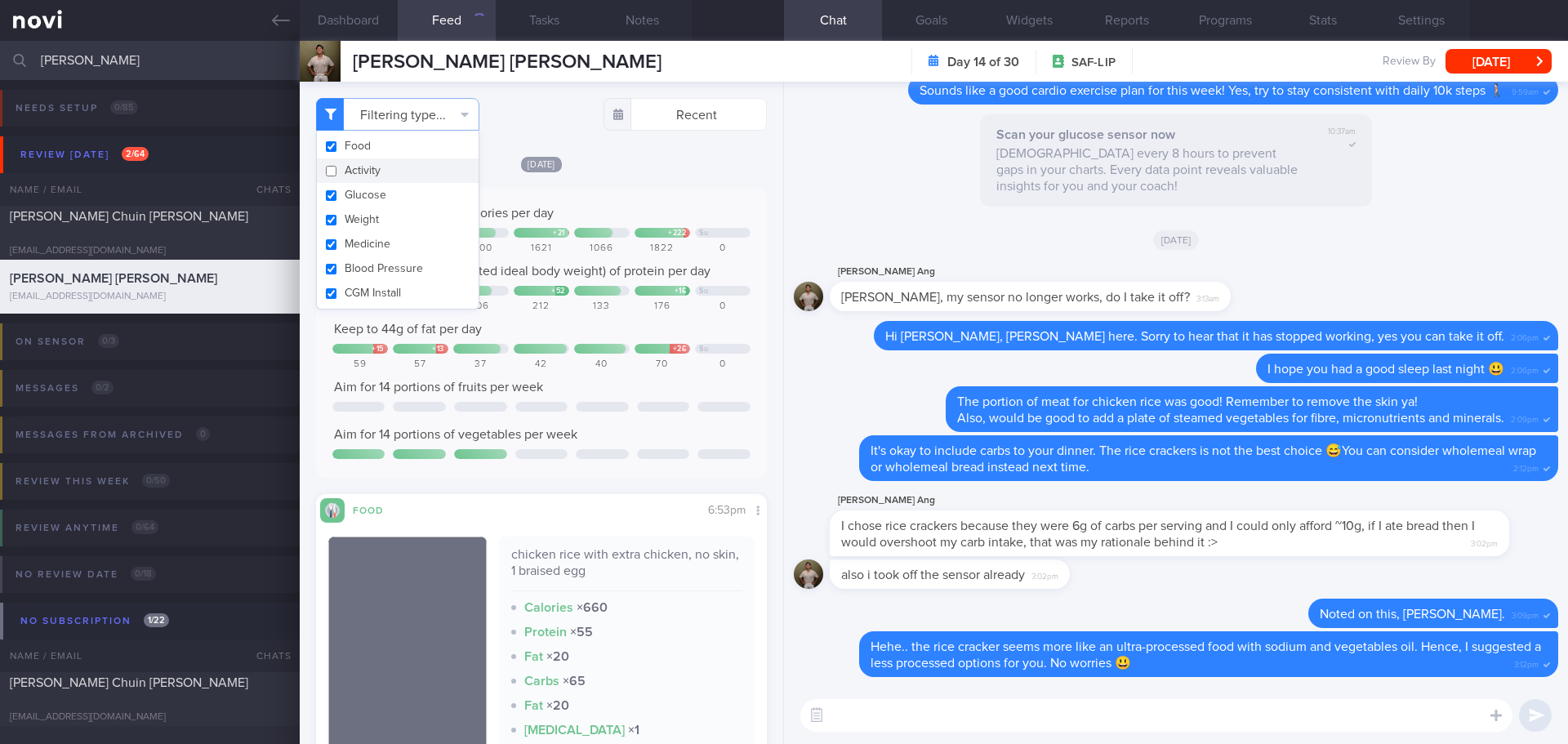
click at [691, 201] on div "Keep to [DATE]-[DATE] calories per day + 229 + 21 + 222 Su 1829 1164 1200 1621 …" at bounding box center [541, 333] width 451 height 289
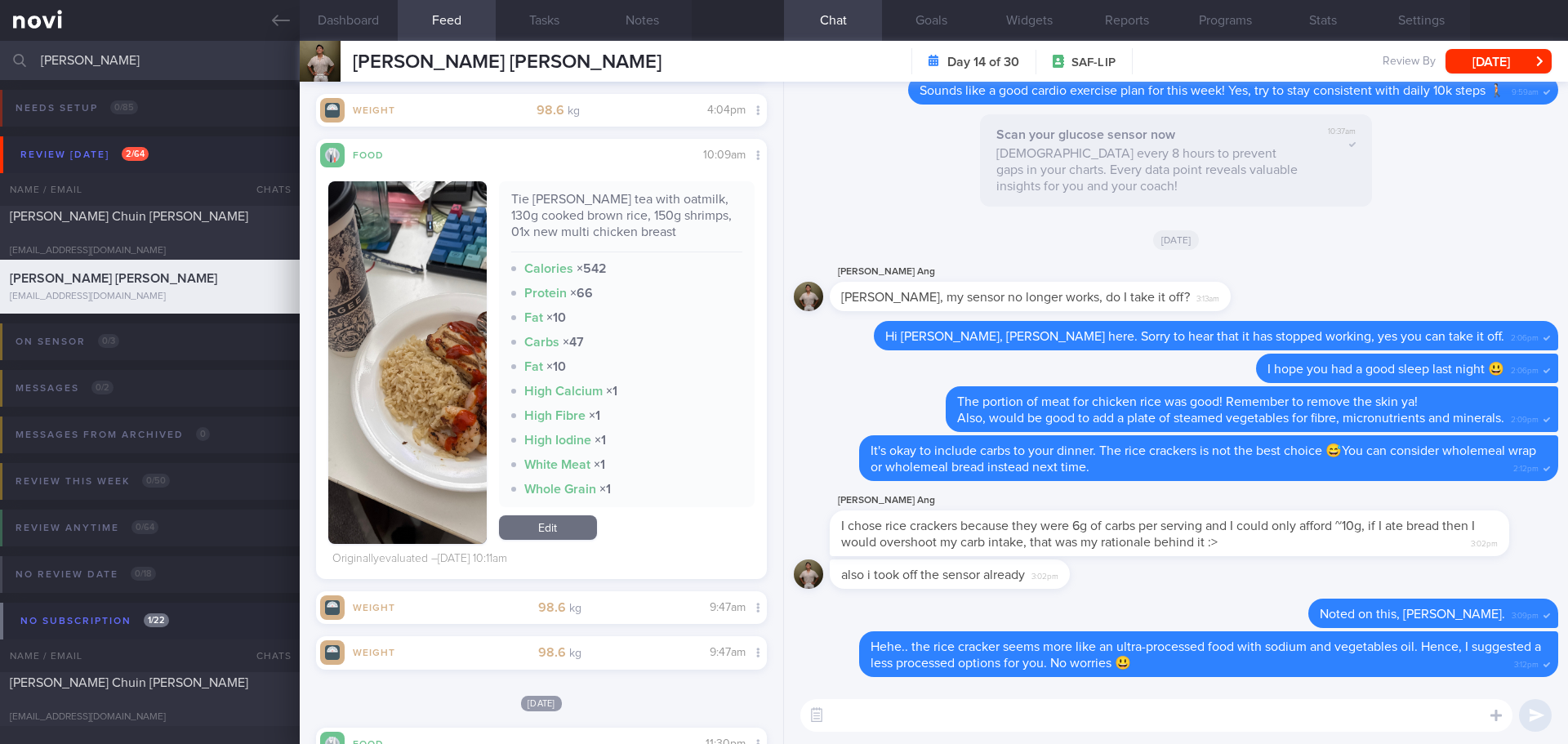
click at [385, 270] on button "button" at bounding box center [407, 362] width 158 height 363
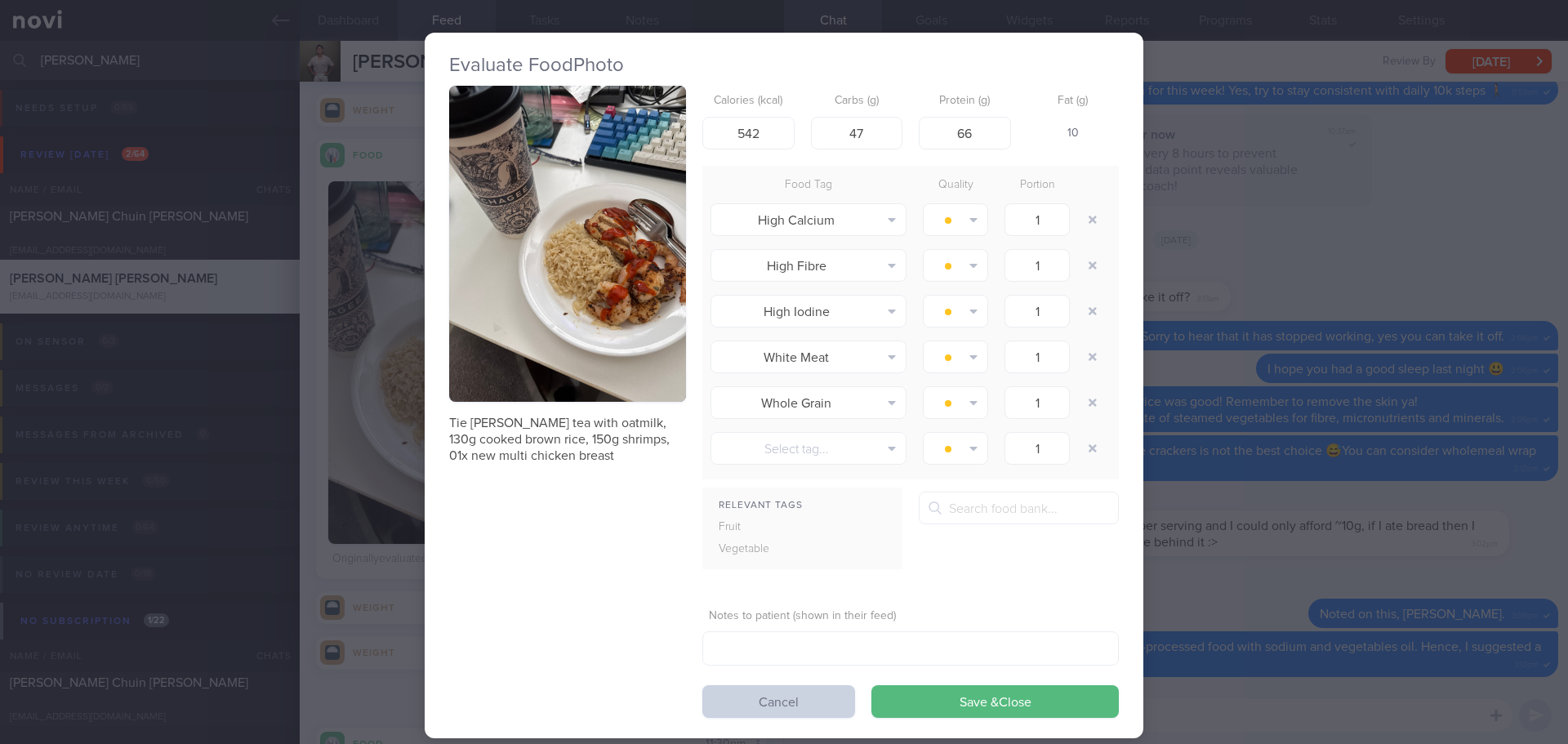
click at [727, 700] on button "Cancel" at bounding box center [779, 701] width 153 height 33
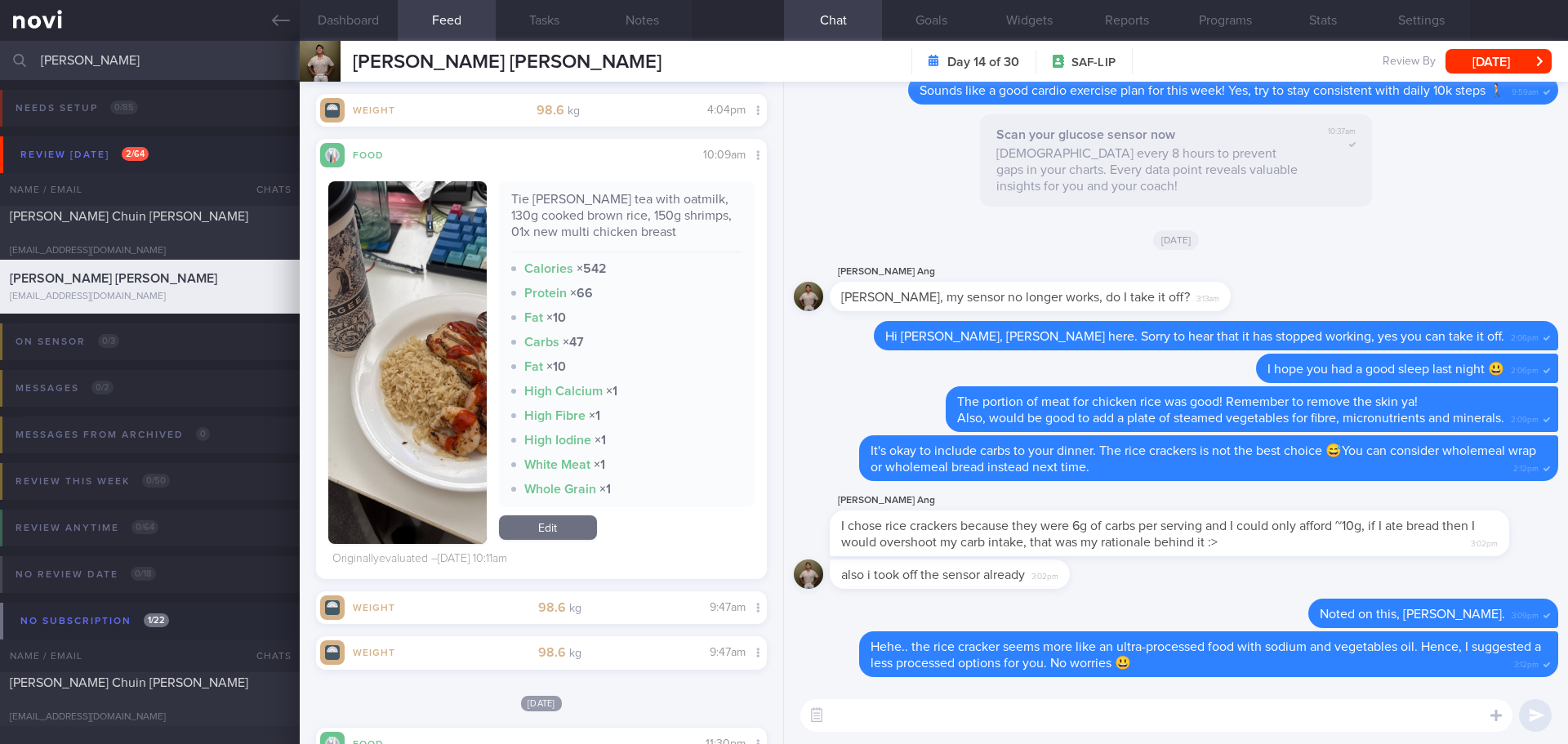
click at [422, 252] on img "button" at bounding box center [407, 362] width 158 height 363
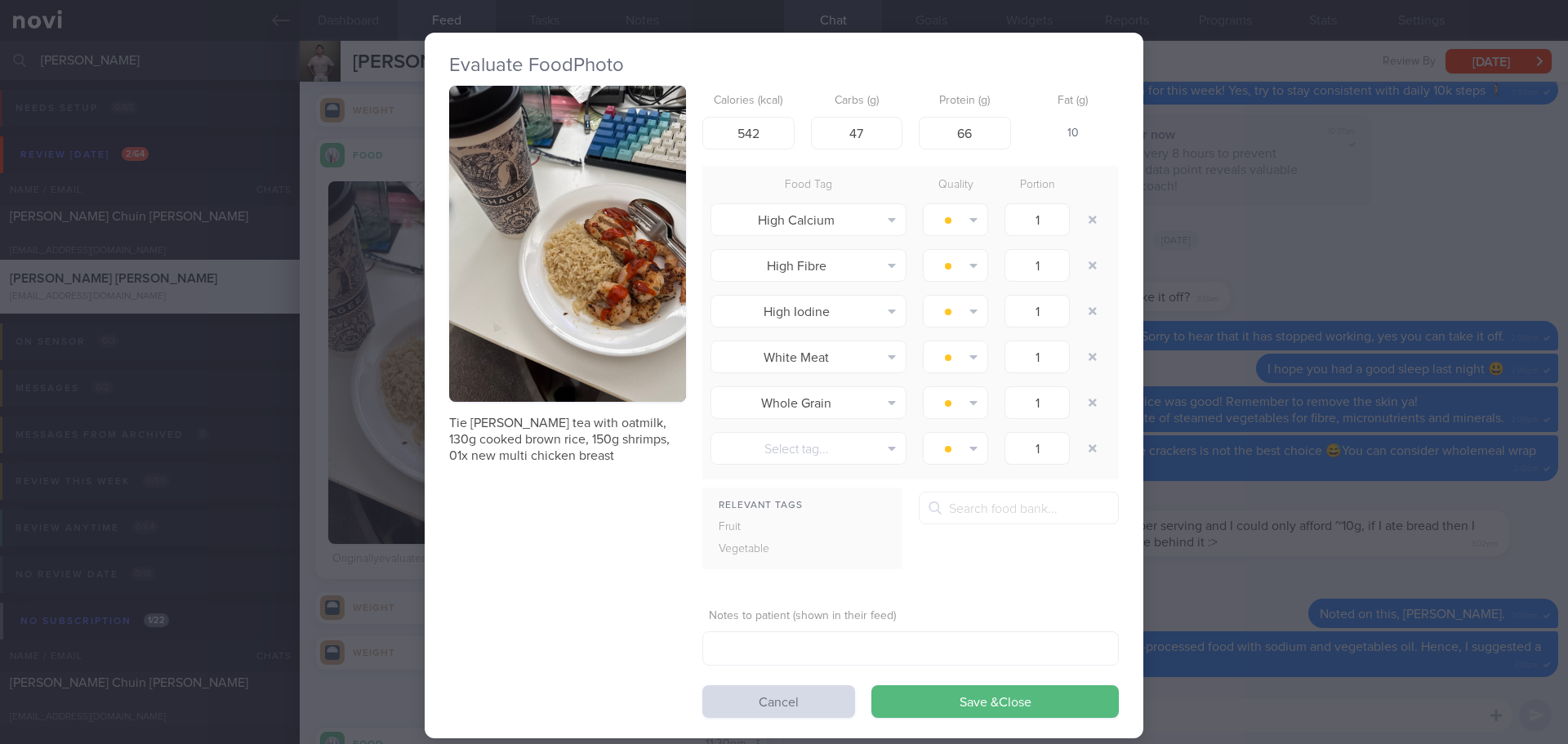
click at [554, 236] on button "button" at bounding box center [568, 244] width 237 height 316
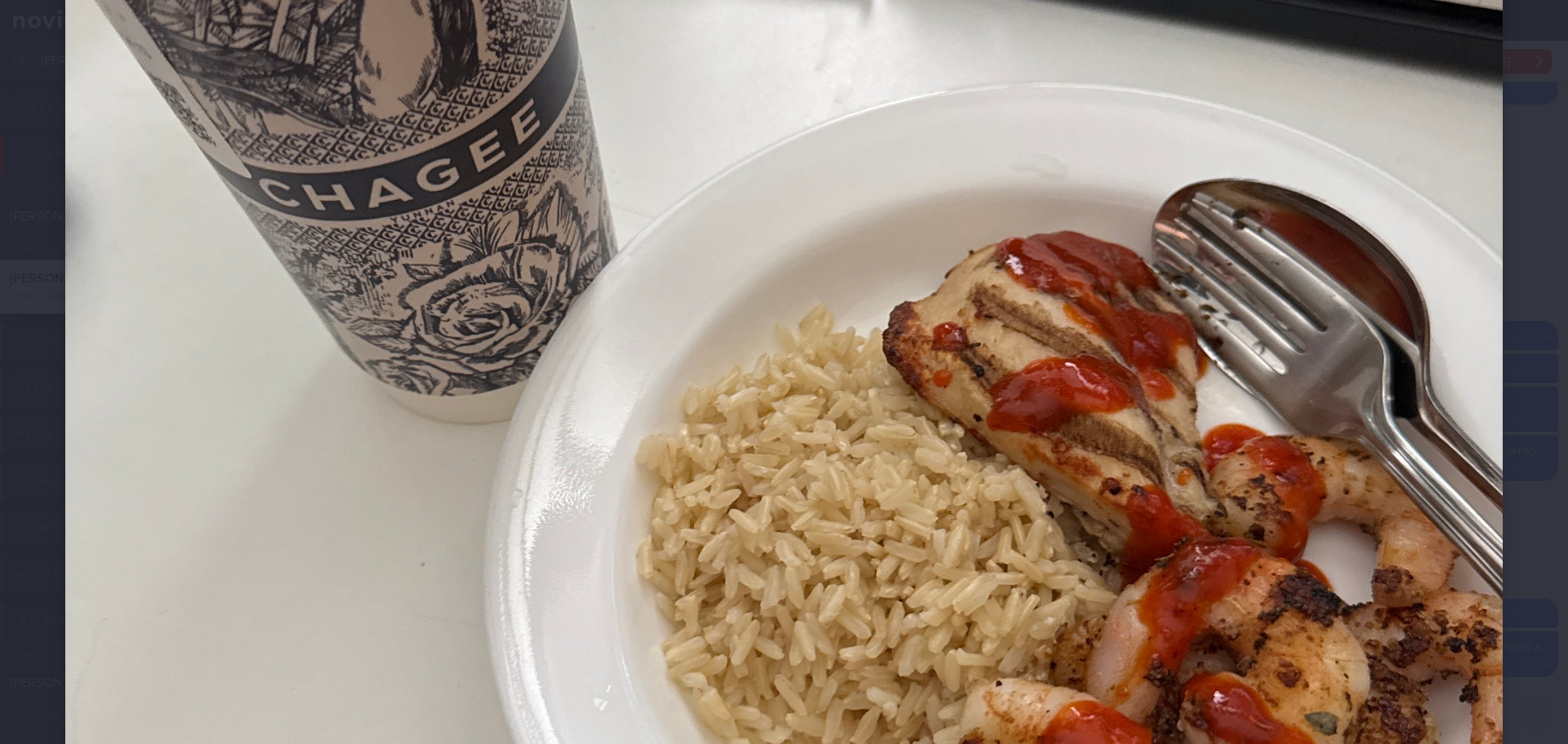
click at [1519, 282] on div at bounding box center [784, 451] width 1568 height 2047
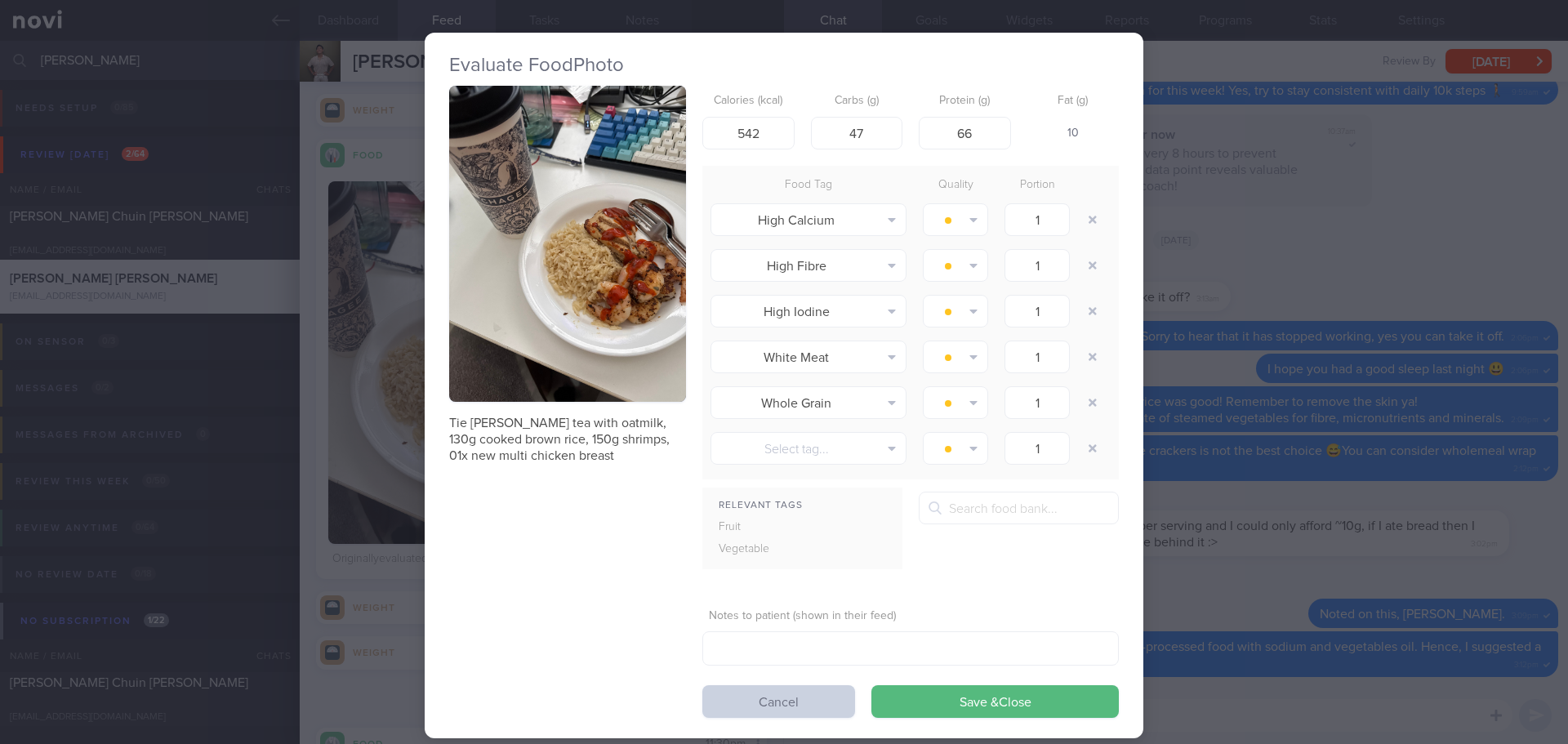
click at [818, 699] on button "Cancel" at bounding box center [779, 701] width 153 height 33
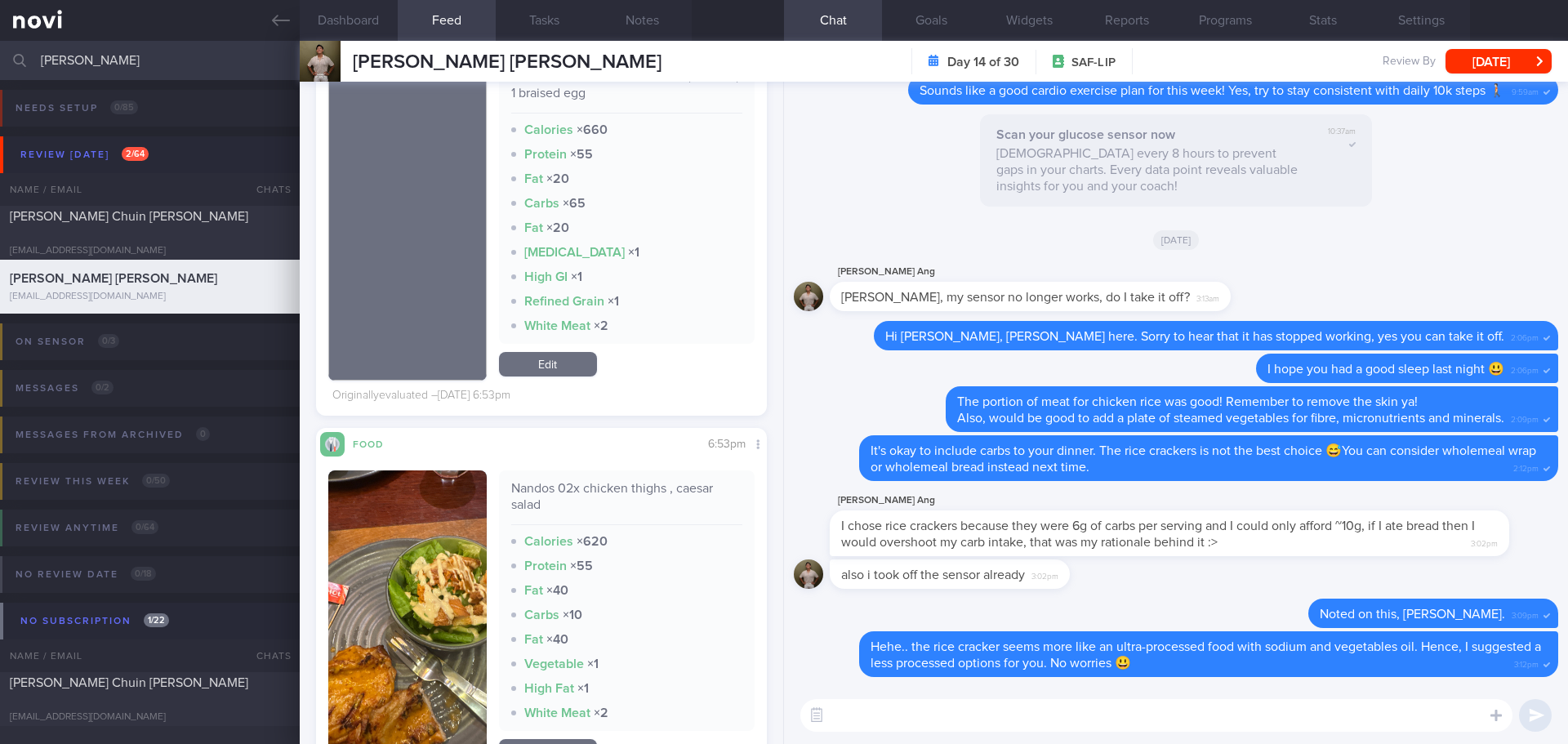
click at [452, 582] on button "button" at bounding box center [407, 619] width 158 height 297
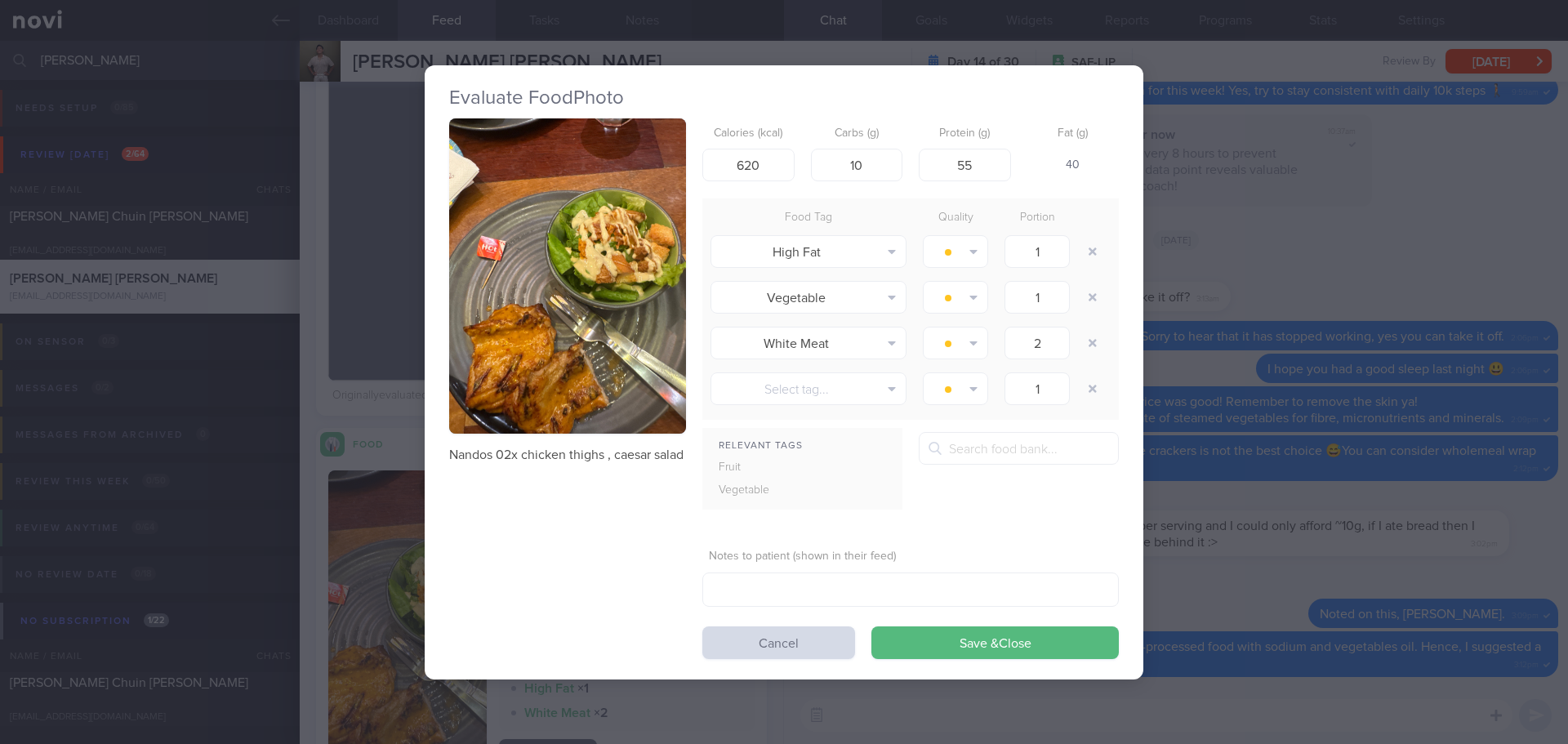
click at [619, 291] on button "button" at bounding box center [568, 276] width 237 height 316
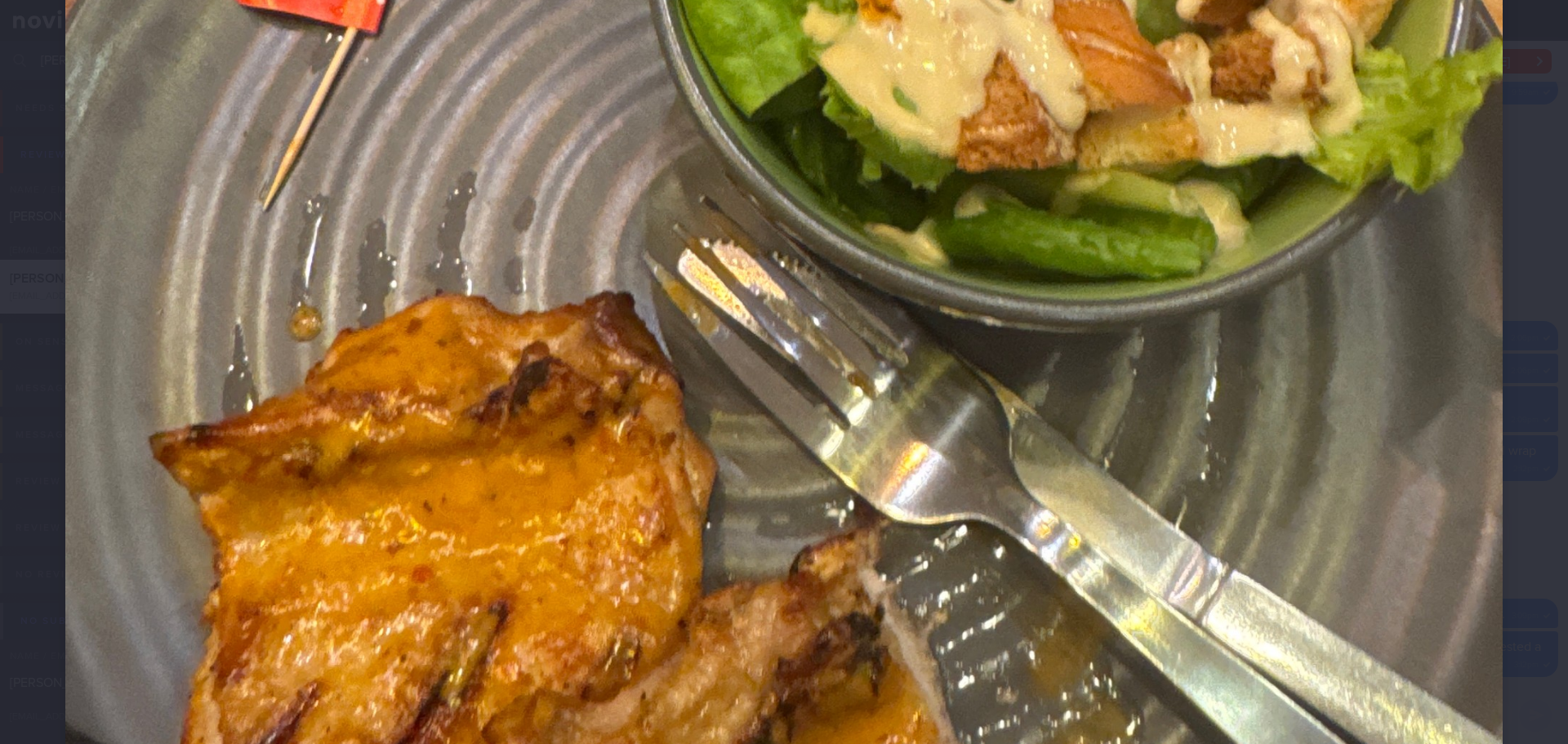
click at [1540, 369] on div at bounding box center [784, 124] width 1568 height 2047
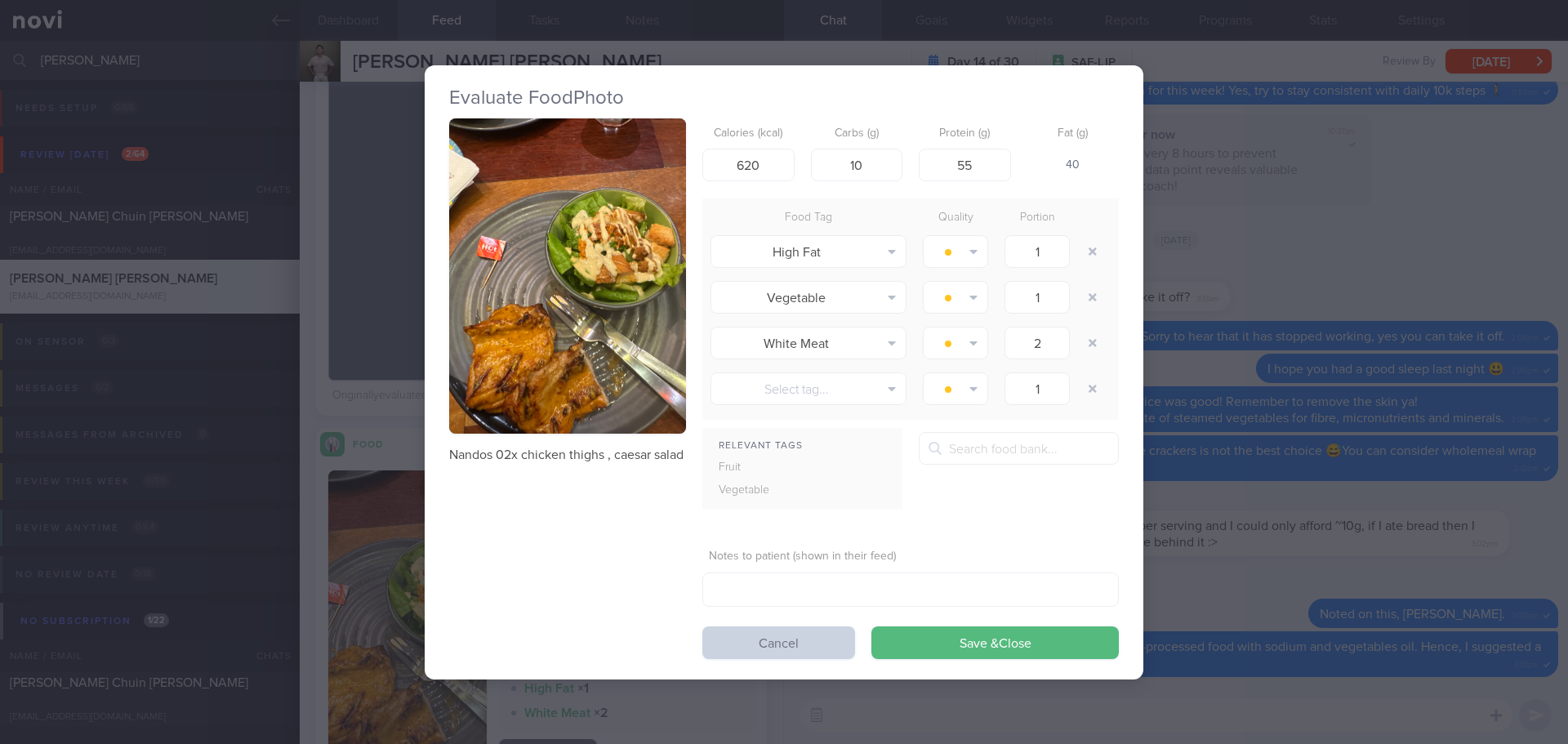
click at [769, 634] on button "Cancel" at bounding box center [779, 643] width 153 height 33
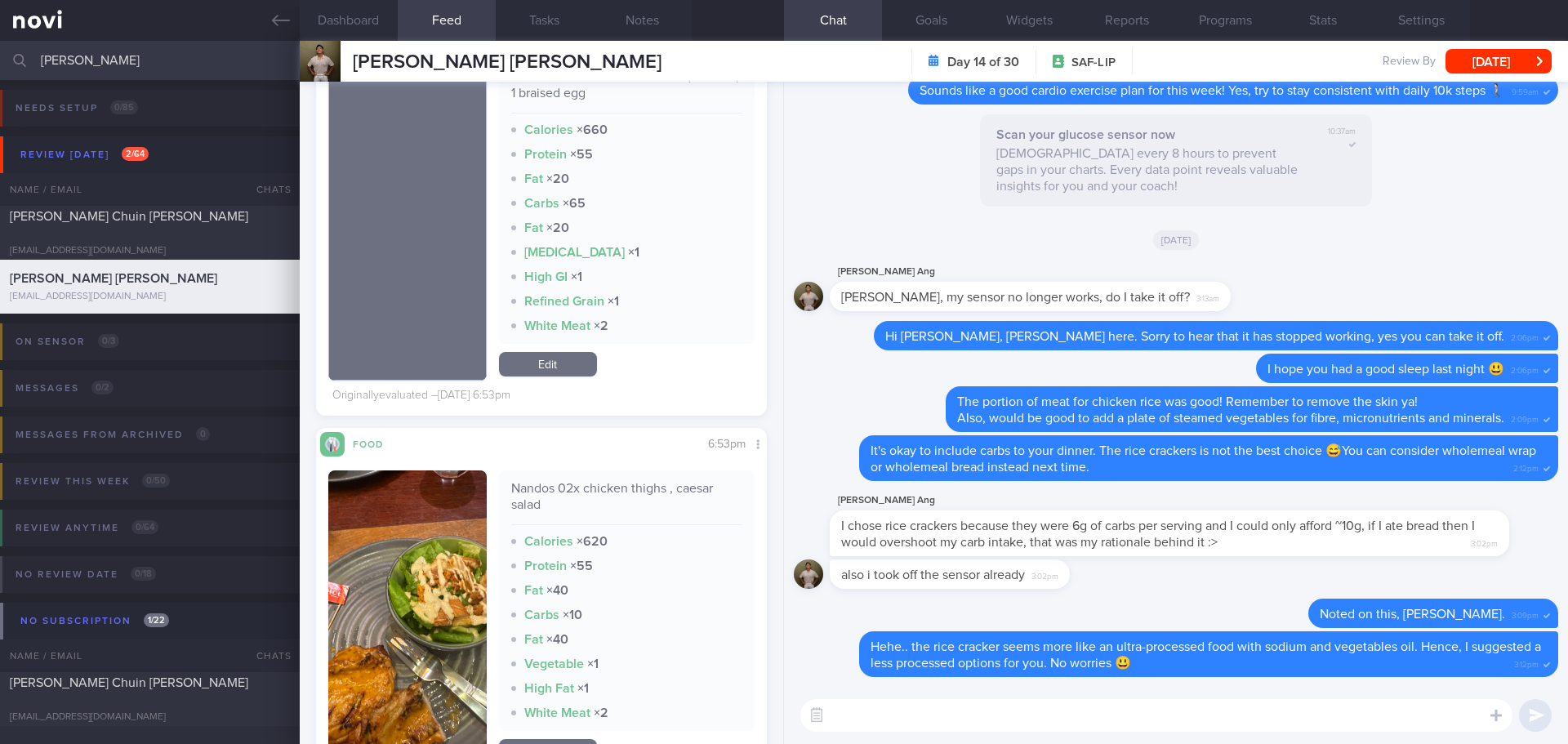
click at [917, 724] on textarea at bounding box center [1157, 715] width 712 height 33
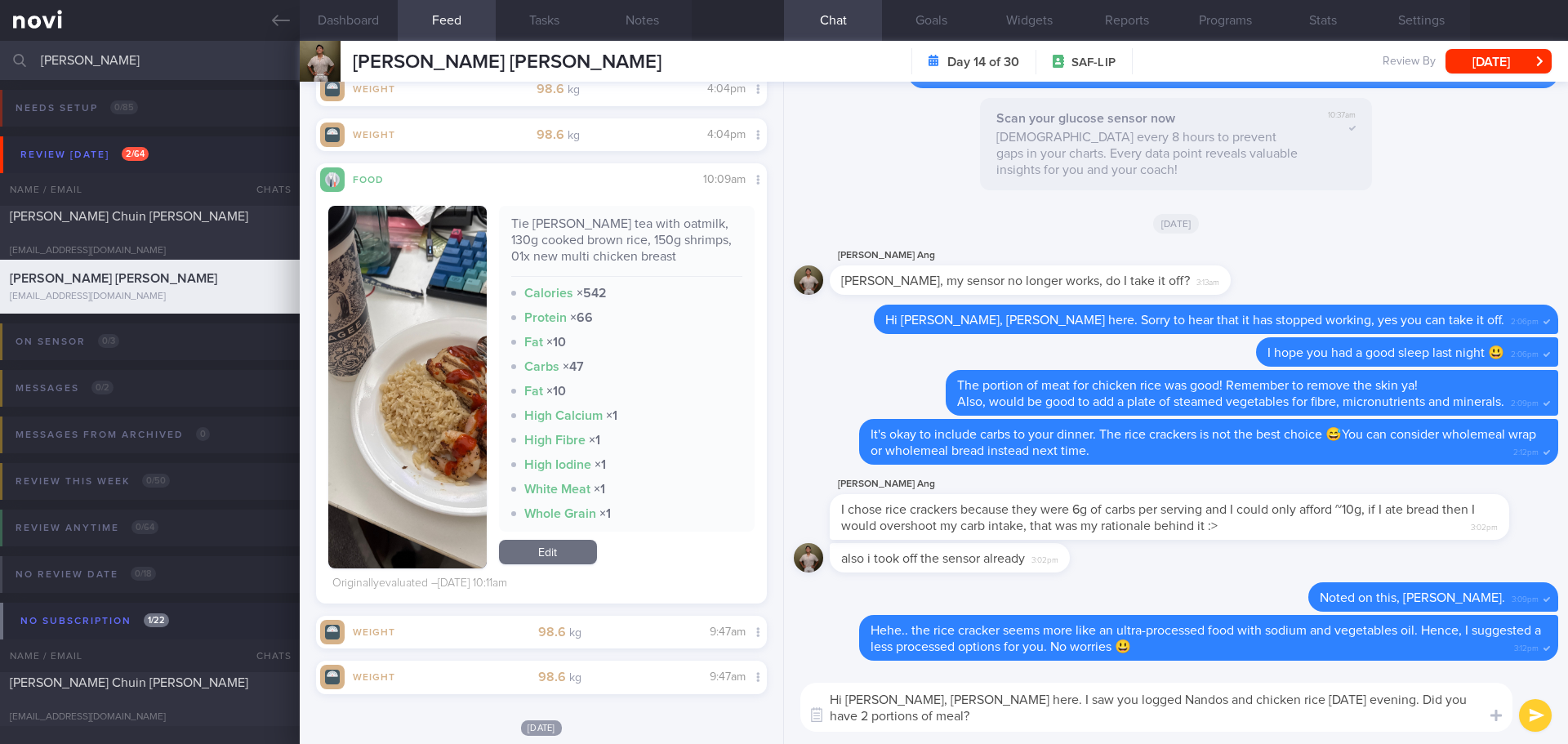
scroll to position [1281, 0]
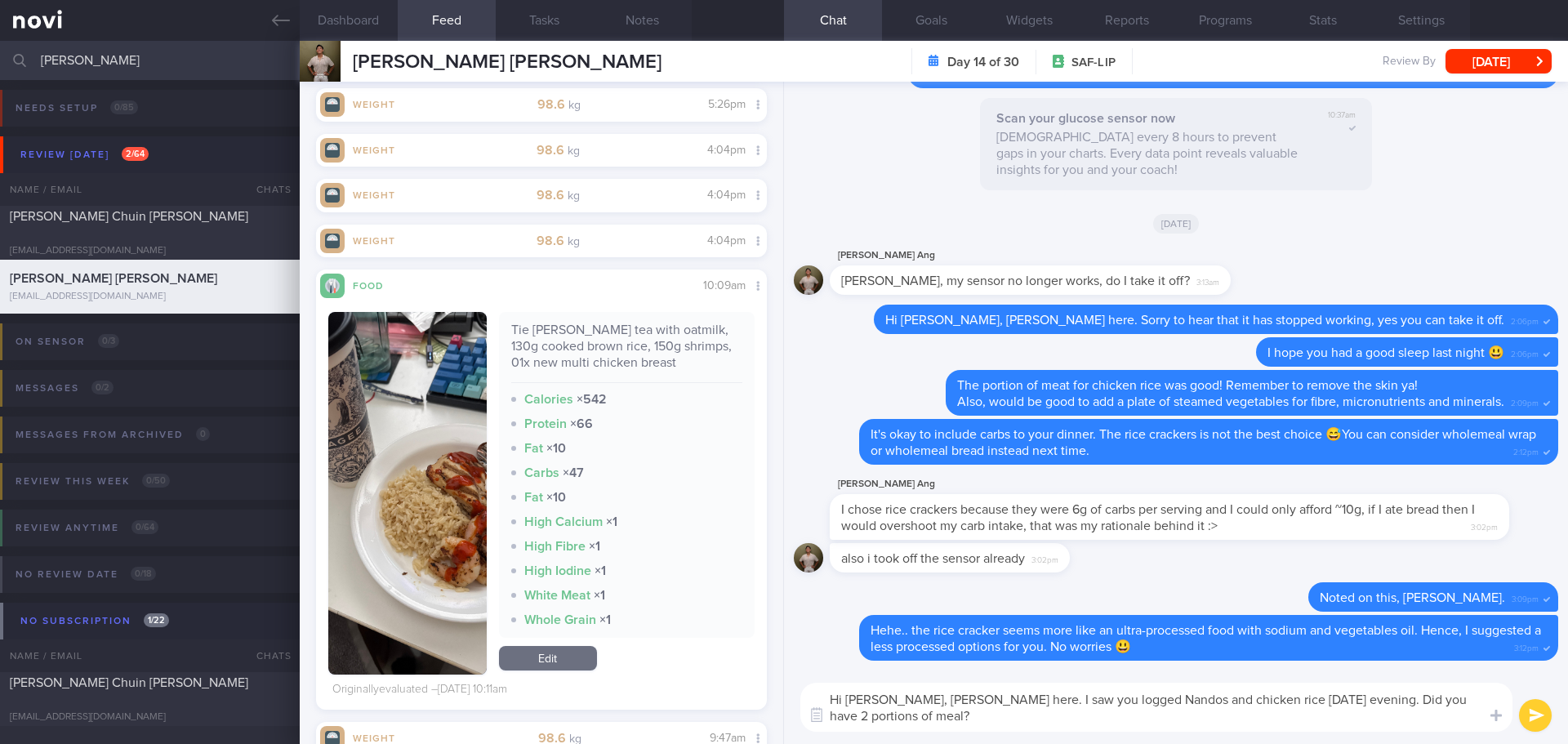
type textarea "Hi [PERSON_NAME], [PERSON_NAME] here. I saw you logged Nandos and chicken rice …"
click at [568, 653] on link "Edit" at bounding box center [547, 658] width 98 height 25
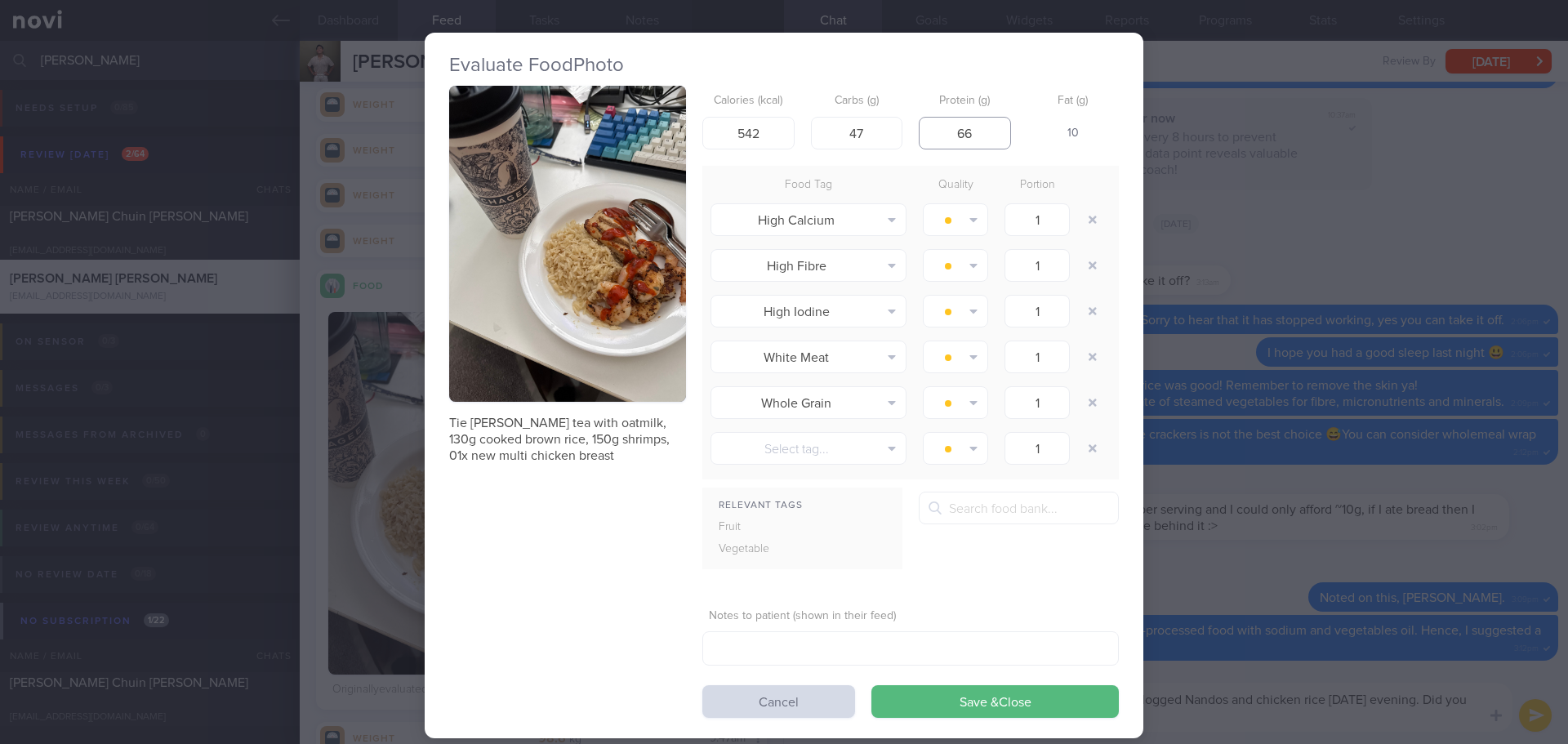
drag, startPoint x: 982, startPoint y: 139, endPoint x: 918, endPoint y: 147, distance: 64.5
click at [919, 147] on input "66" at bounding box center [965, 132] width 93 height 33
click at [817, 714] on button "Cancel" at bounding box center [779, 701] width 153 height 33
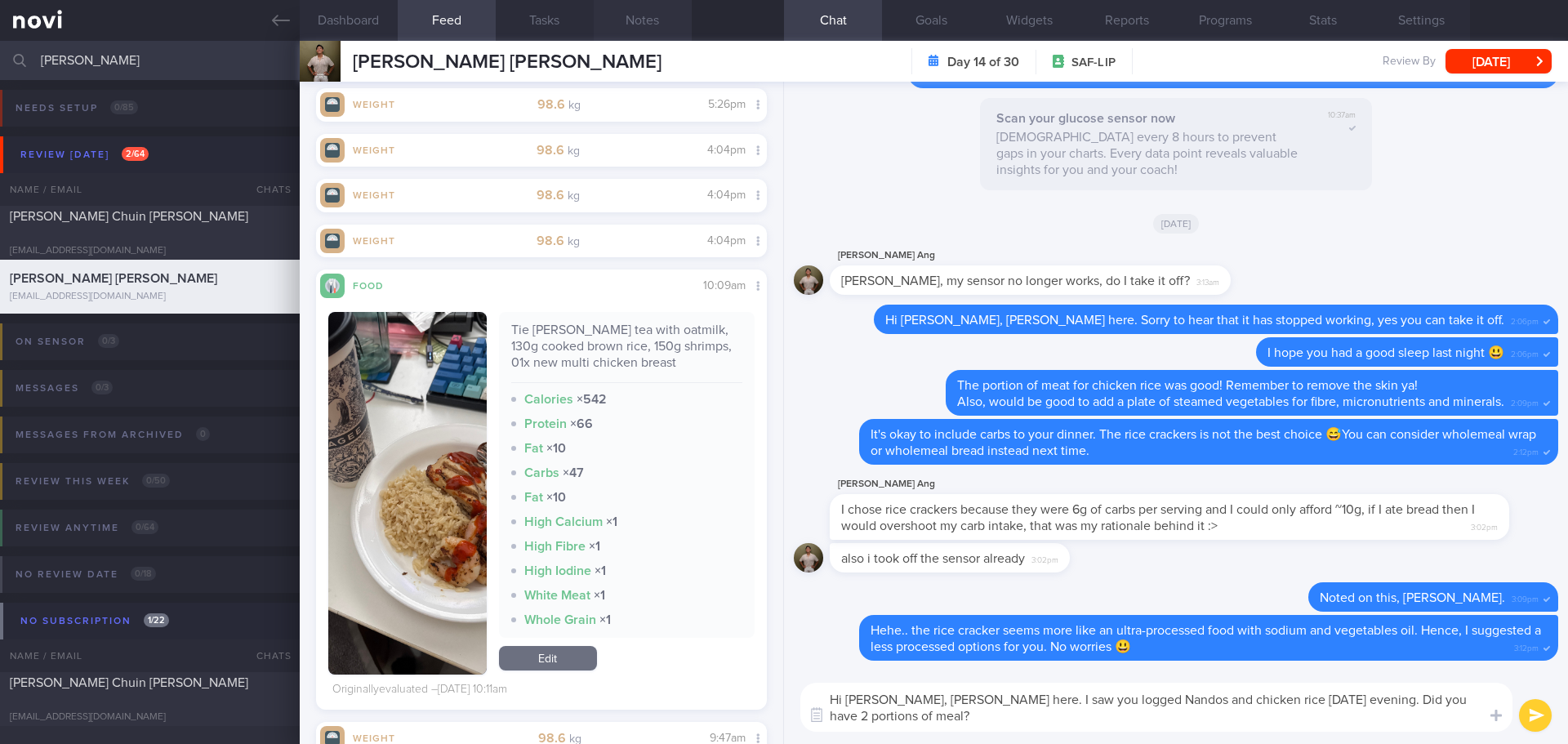
click at [630, 21] on button "Notes" at bounding box center [643, 20] width 98 height 41
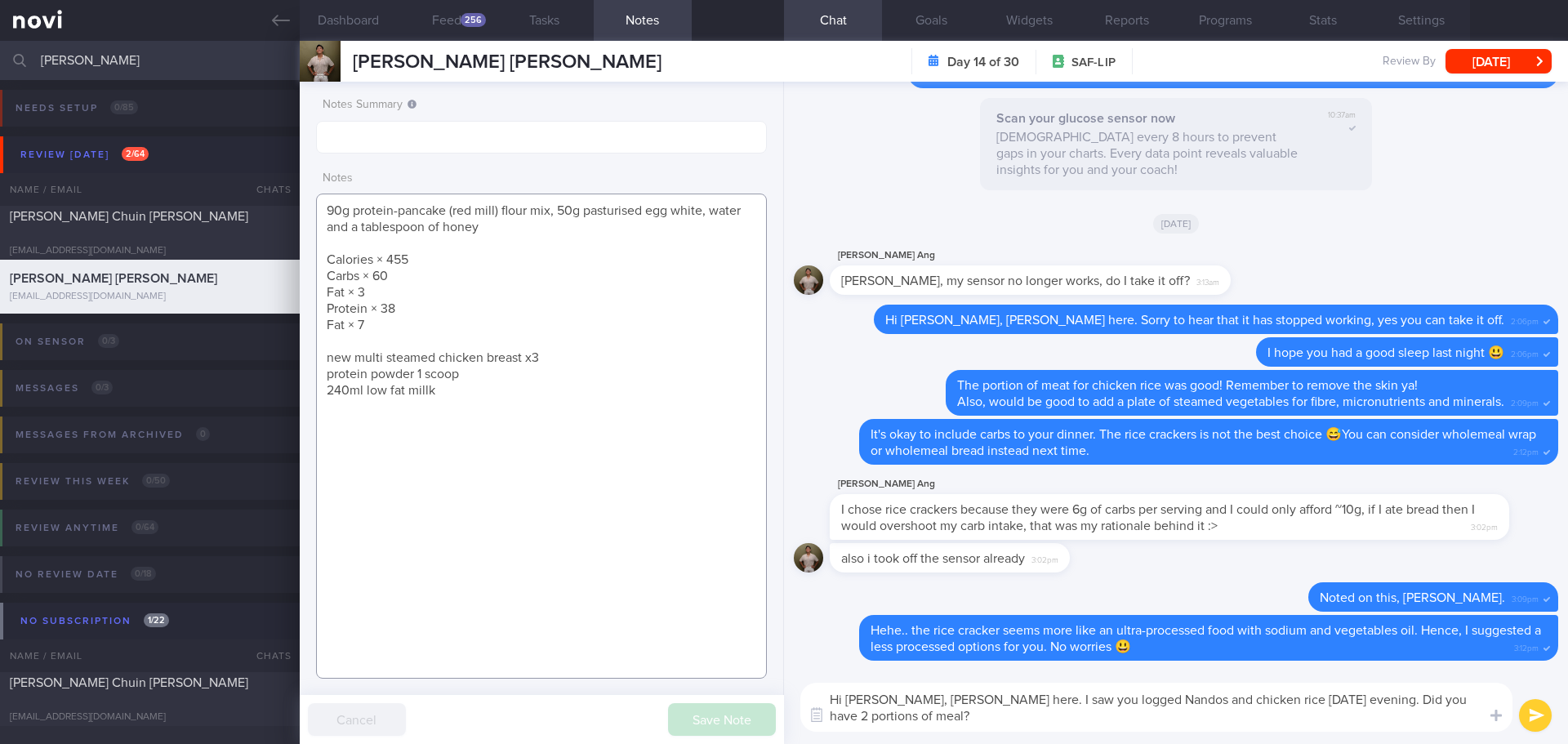
click at [452, 312] on textarea "90g protein-pancake (red mill) flour mix, 50g pasturised egg white, water and a…" at bounding box center [541, 436] width 451 height 485
click at [440, 262] on textarea "90g protein-pancake (red mill) flour mix, 50g pasturised egg white, water and a…" at bounding box center [541, 436] width 451 height 485
click at [454, 245] on textarea "90g protein-pancake (red mill) flour mix, 50g pasturised egg white, water and a…" at bounding box center [541, 436] width 451 height 485
click at [477, 259] on textarea "90g protein-pancake (red mill) flour mix, 50g pasturised egg white, water and a…" at bounding box center [541, 436] width 451 height 485
click at [558, 360] on textarea "90g protein-pancake (red mill) flour mix, 50g pasturised egg white, water and a…" at bounding box center [541, 436] width 451 height 485
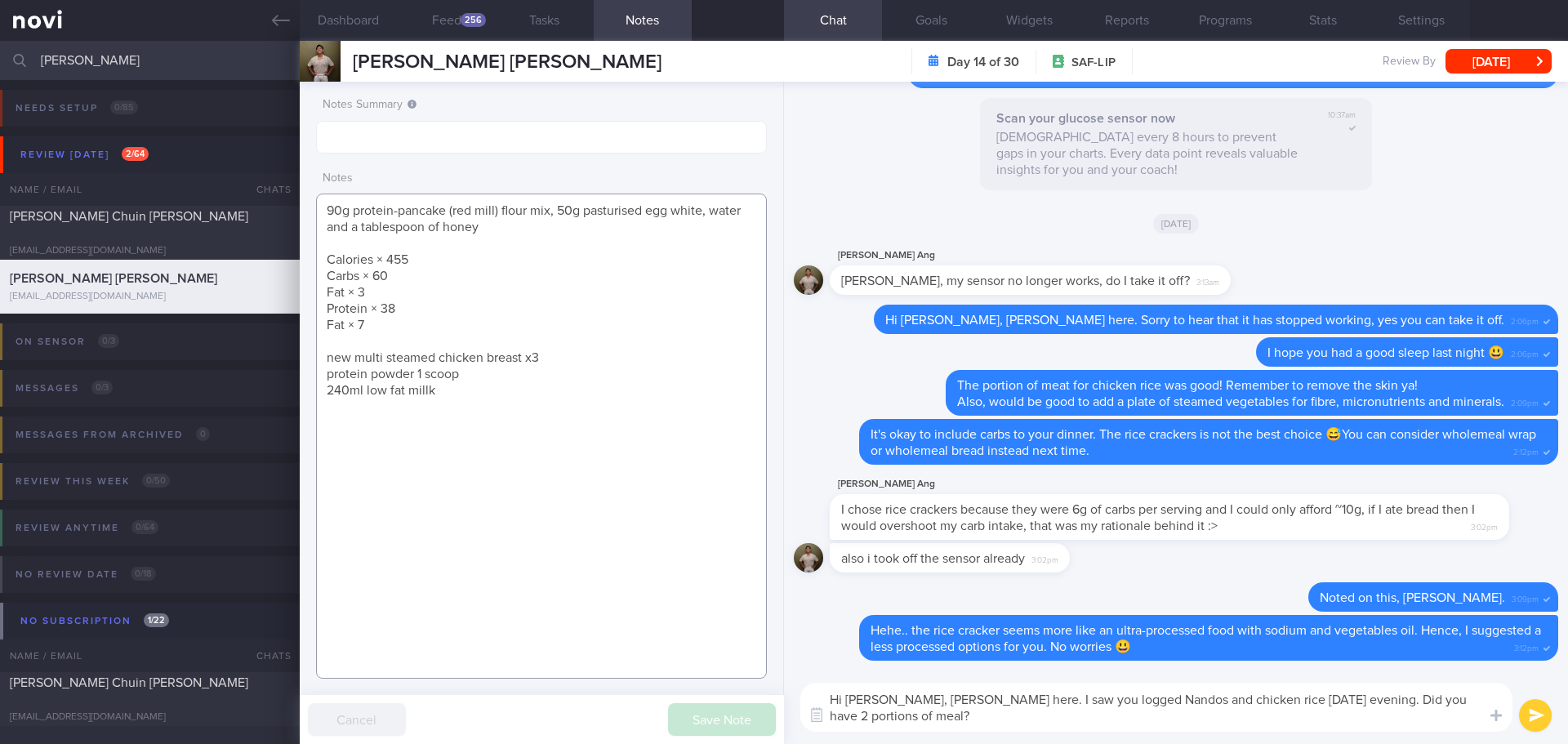
click at [470, 377] on textarea "90g protein-pancake (red mill) flour mix, 50g pasturised egg white, water and a…" at bounding box center [541, 436] width 451 height 485
click at [469, 397] on textarea "90g protein-pancake (red mill) flour mix, 50g pasturised egg white, water and a…" at bounding box center [541, 436] width 451 height 485
click at [549, 366] on textarea "90g protein-pancake (red mill) flour mix, 50g pasturised egg white, water and a…" at bounding box center [541, 436] width 451 height 485
click at [556, 358] on textarea "90g protein-pancake (red mill) flour mix, 50g pasturised egg white, water and a…" at bounding box center [541, 436] width 451 height 485
click at [354, 18] on button "Dashboard" at bounding box center [349, 20] width 98 height 41
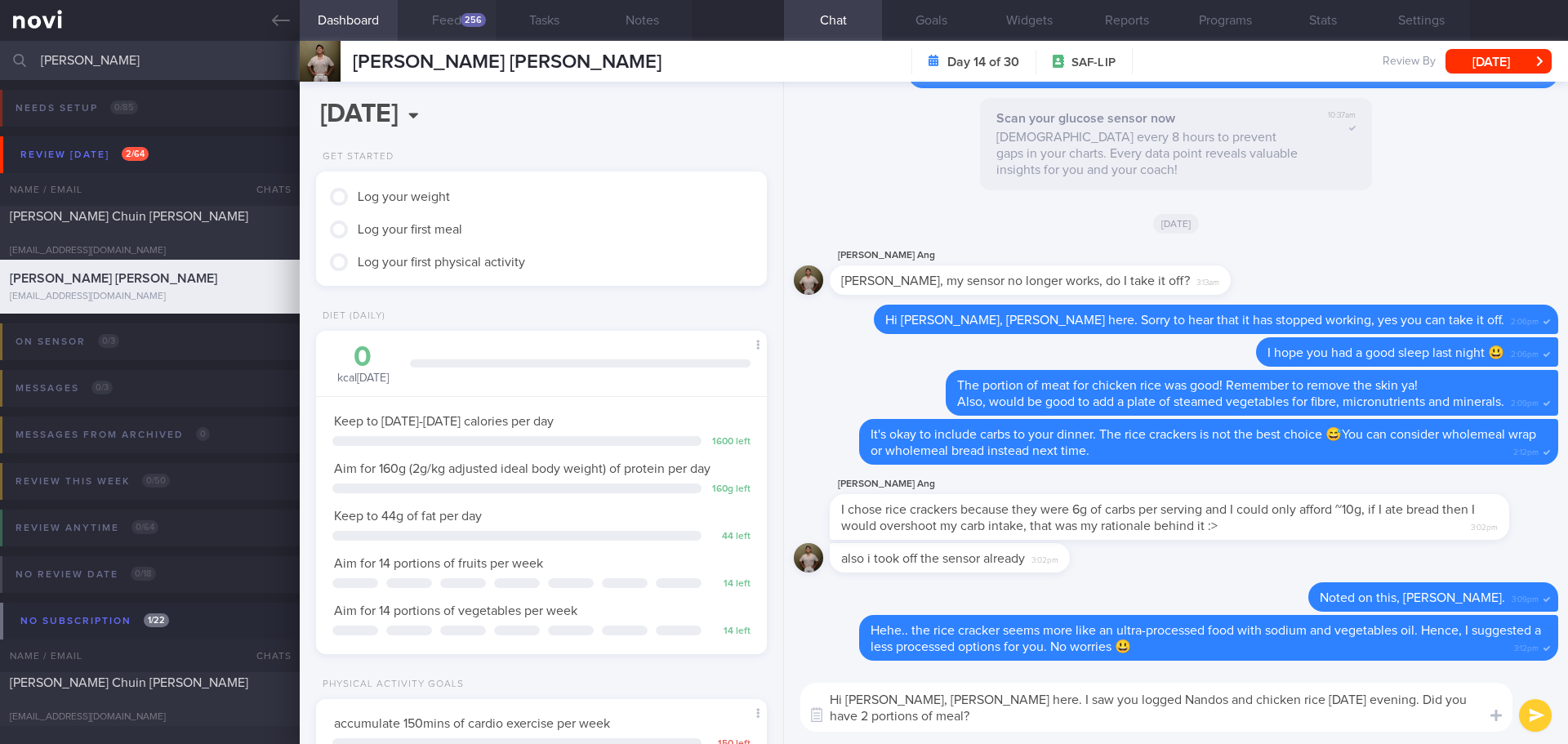
click at [450, 30] on button "Feed 256" at bounding box center [447, 20] width 98 height 41
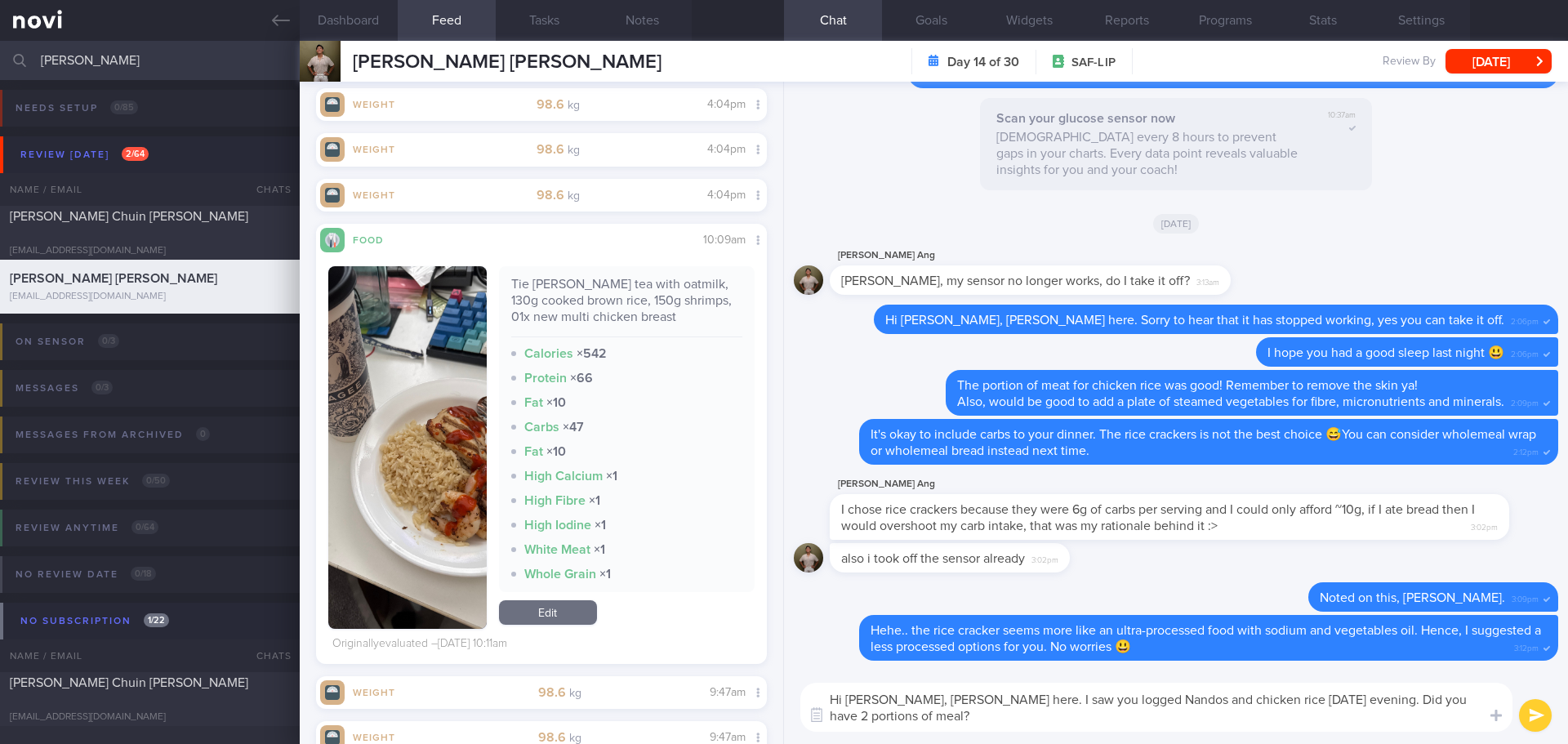
scroll to position [1445, 0]
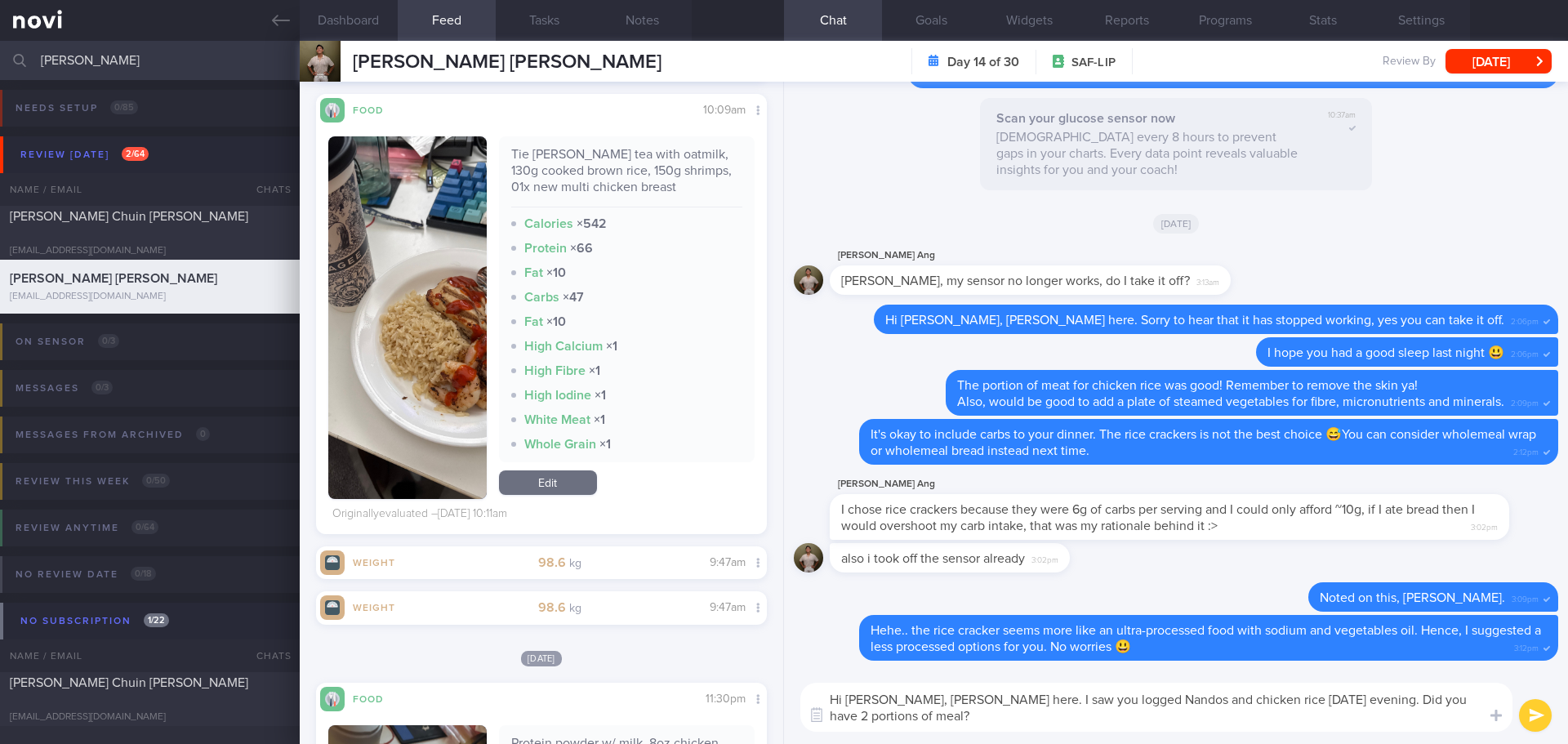
click at [577, 478] on link "Edit" at bounding box center [547, 483] width 98 height 25
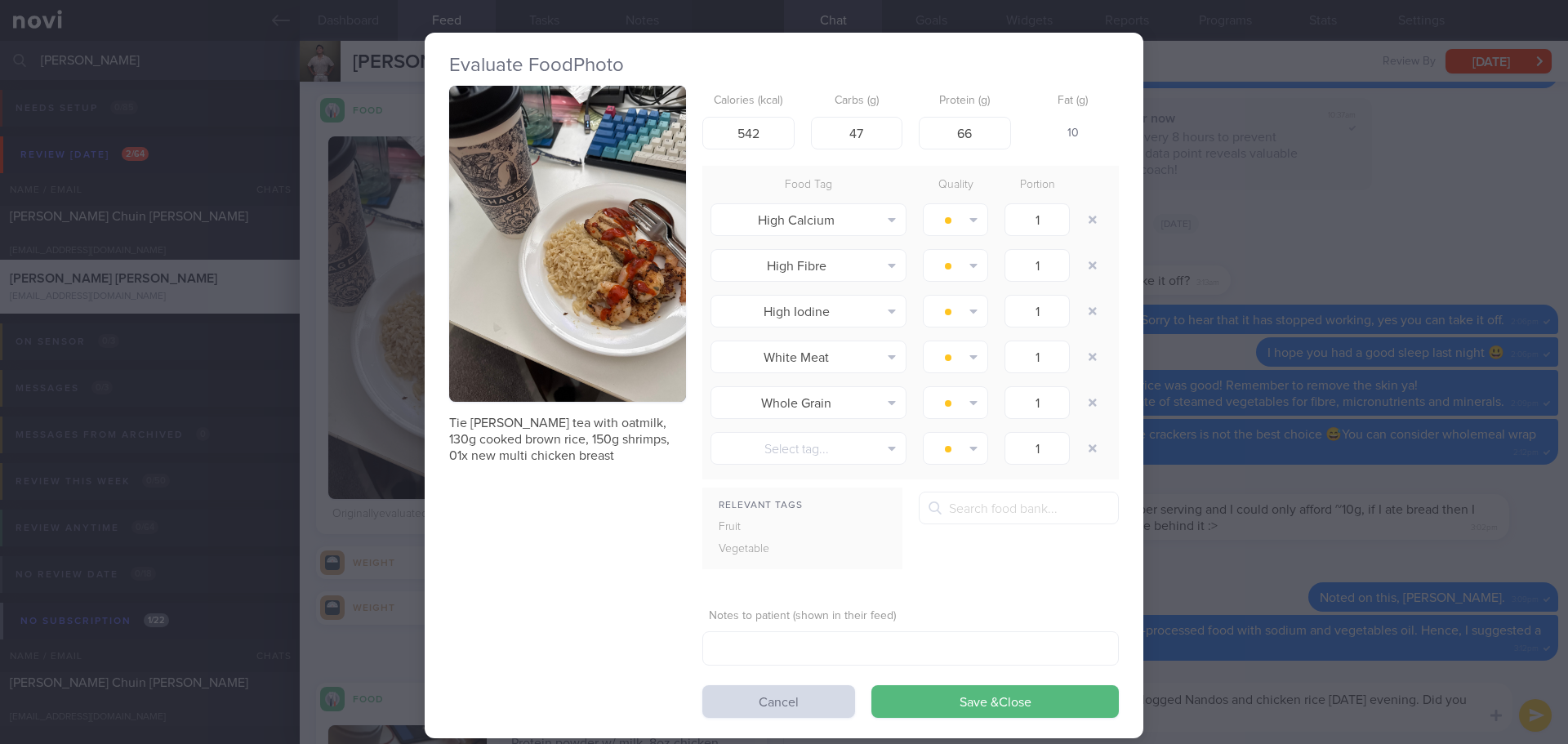
click at [942, 503] on div at bounding box center [935, 507] width 29 height 33
click at [951, 513] on input "text" at bounding box center [1019, 507] width 200 height 33
type input "1"
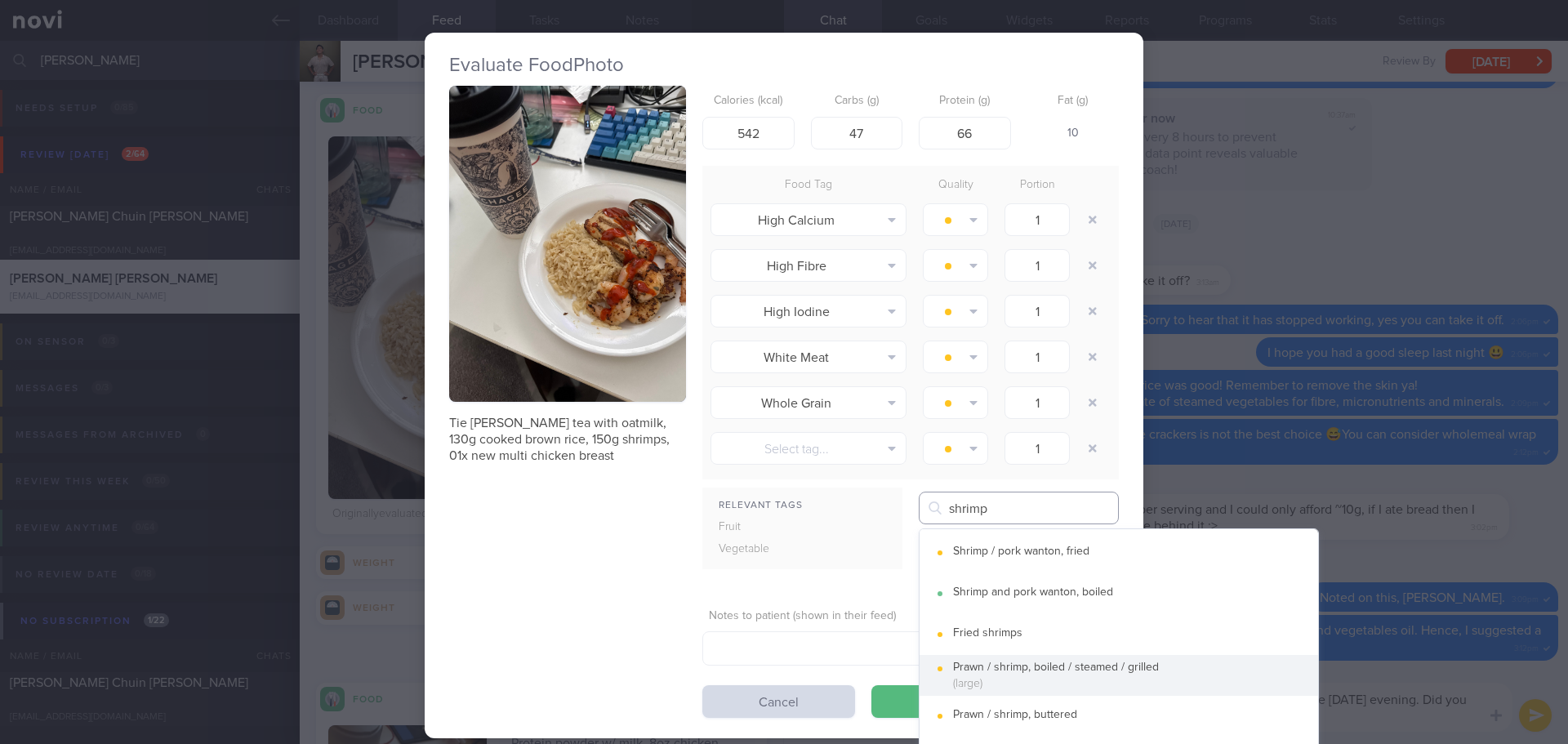
type input "shrimp"
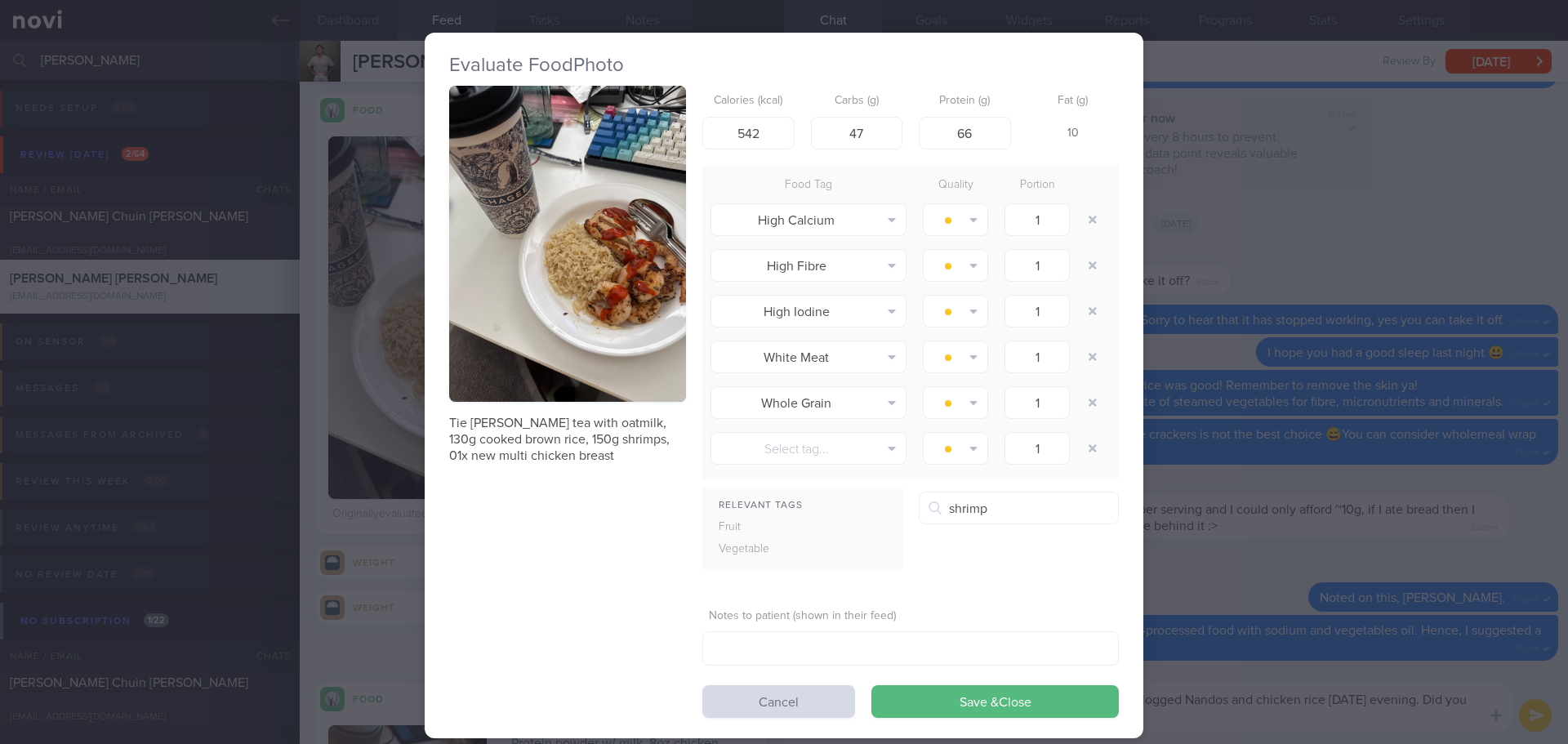
click at [1064, 677] on button "Prawn / shrimp, boiled / steamed / grilled (large)" at bounding box center [1119, 675] width 398 height 41
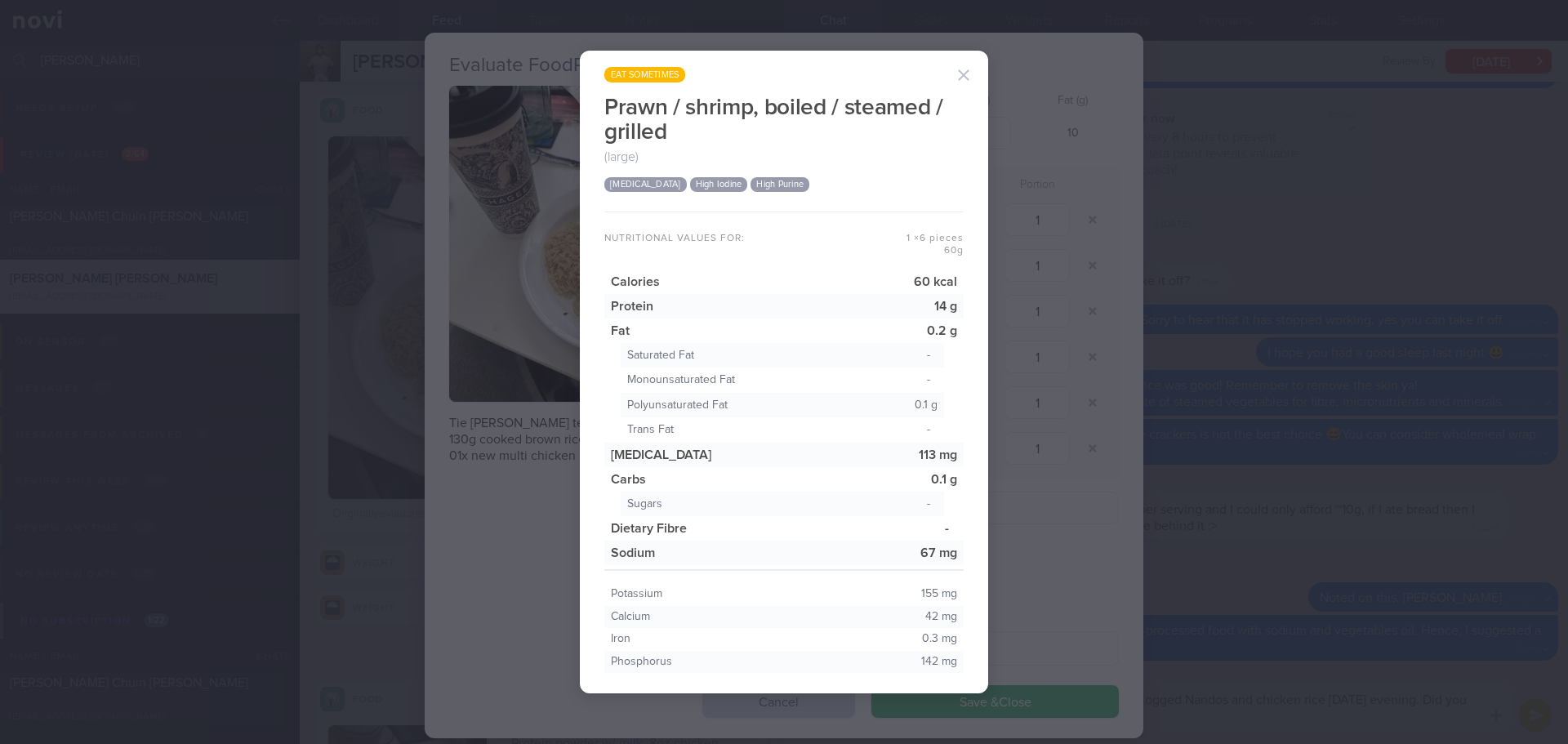
click at [962, 75] on button "button" at bounding box center [963, 75] width 33 height 33
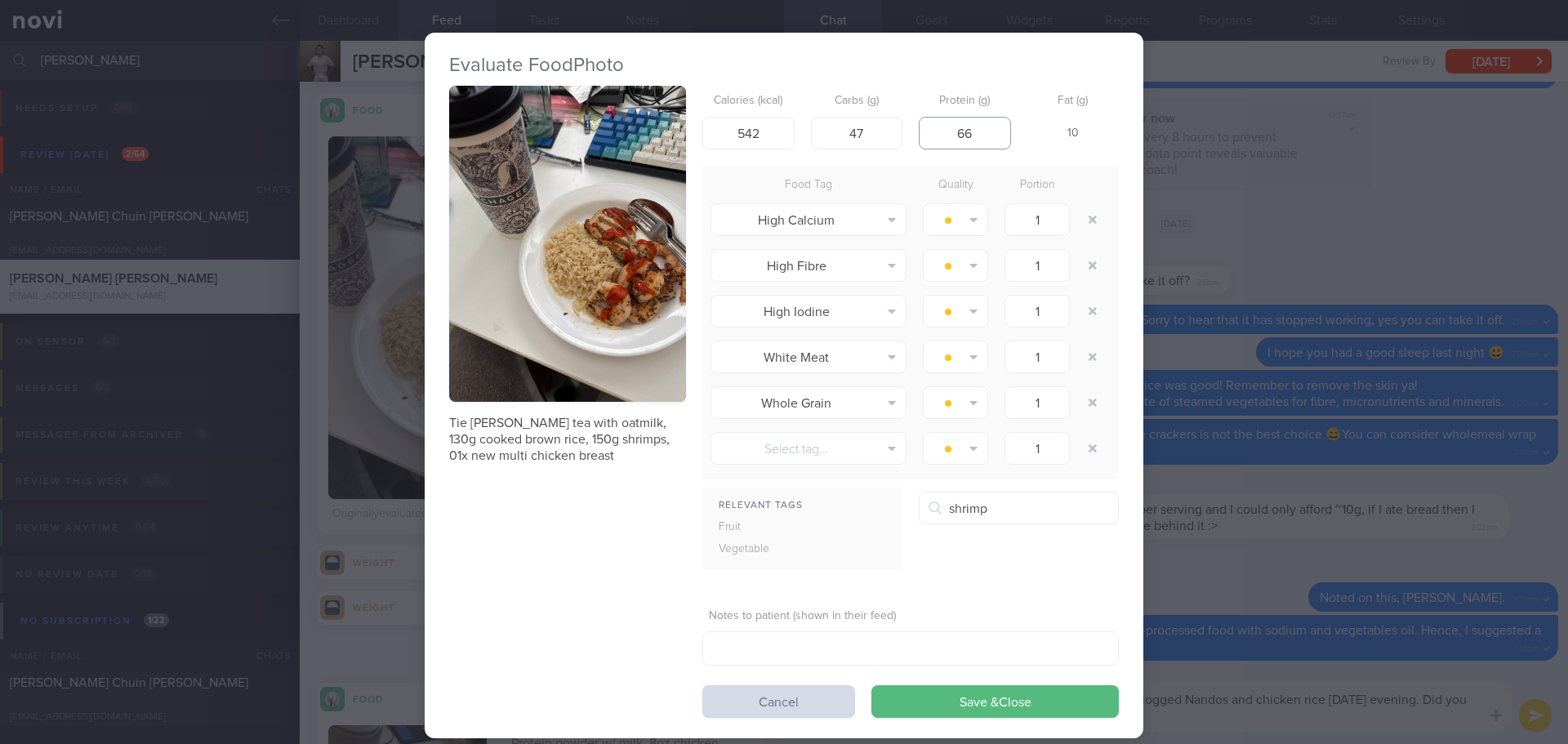
drag, startPoint x: 968, startPoint y: 134, endPoint x: 918, endPoint y: 140, distance: 50.4
click at [919, 140] on input "66" at bounding box center [965, 132] width 93 height 33
type input "55"
click at [764, 136] on input "542" at bounding box center [749, 132] width 93 height 33
drag, startPoint x: 851, startPoint y: 162, endPoint x: 887, endPoint y: 163, distance: 36.0
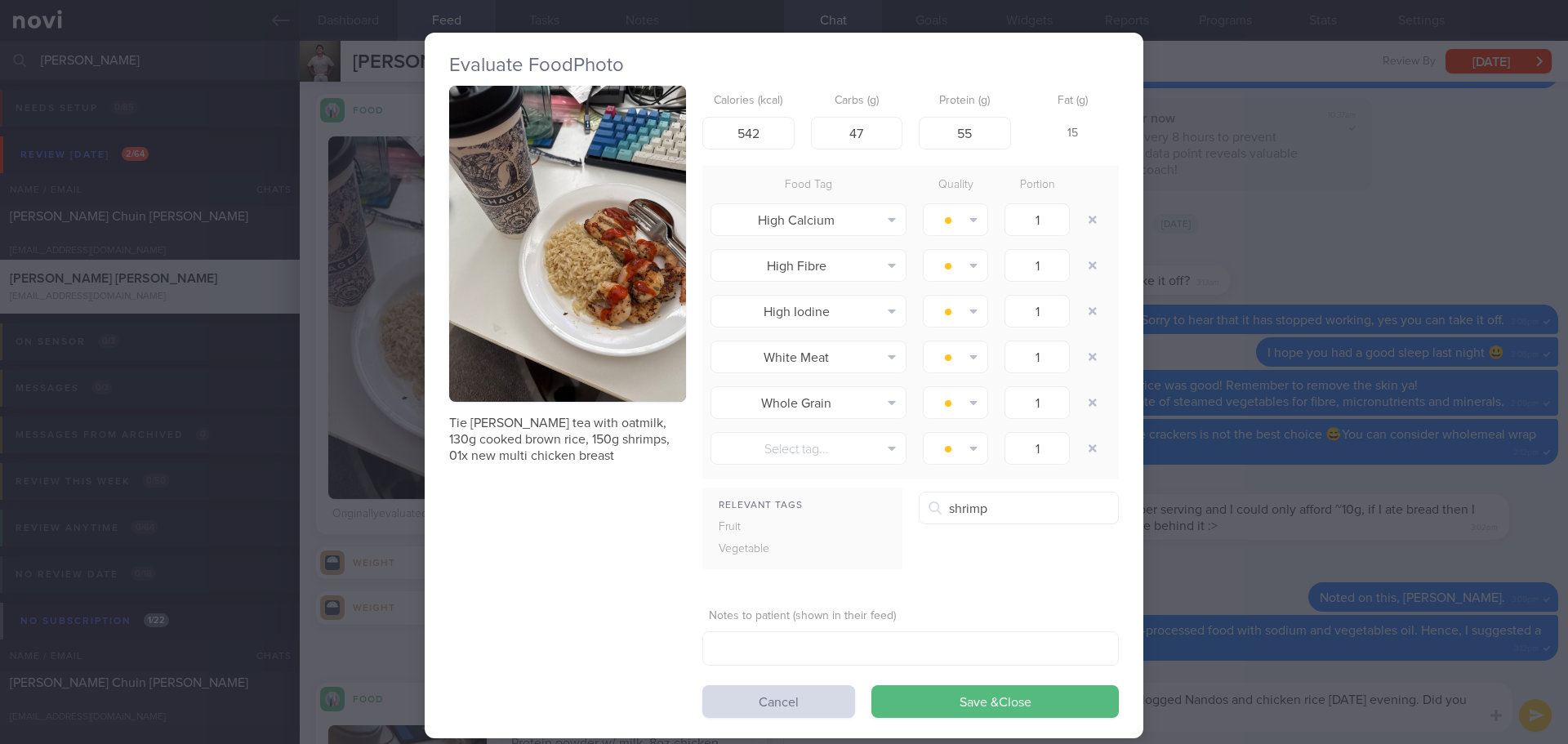
click at [856, 163] on form "Calories (kcal) 542 Carbs (g) 47 Protein (g) 55 Fat (g) 15 Food Tag Quality Por…" at bounding box center [911, 402] width 417 height 632
click at [911, 164] on form "Calories (kcal) 542 Carbs (g) 47 Protein (g) 55 Fat (g) 15 Food Tag Quality Por…" at bounding box center [911, 402] width 417 height 632
click at [886, 165] on form "Calories (kcal) 542 Carbs (g) 47 Protein (g) 55 Fat (g) 15 Food Tag Quality Por…" at bounding box center [911, 402] width 417 height 632
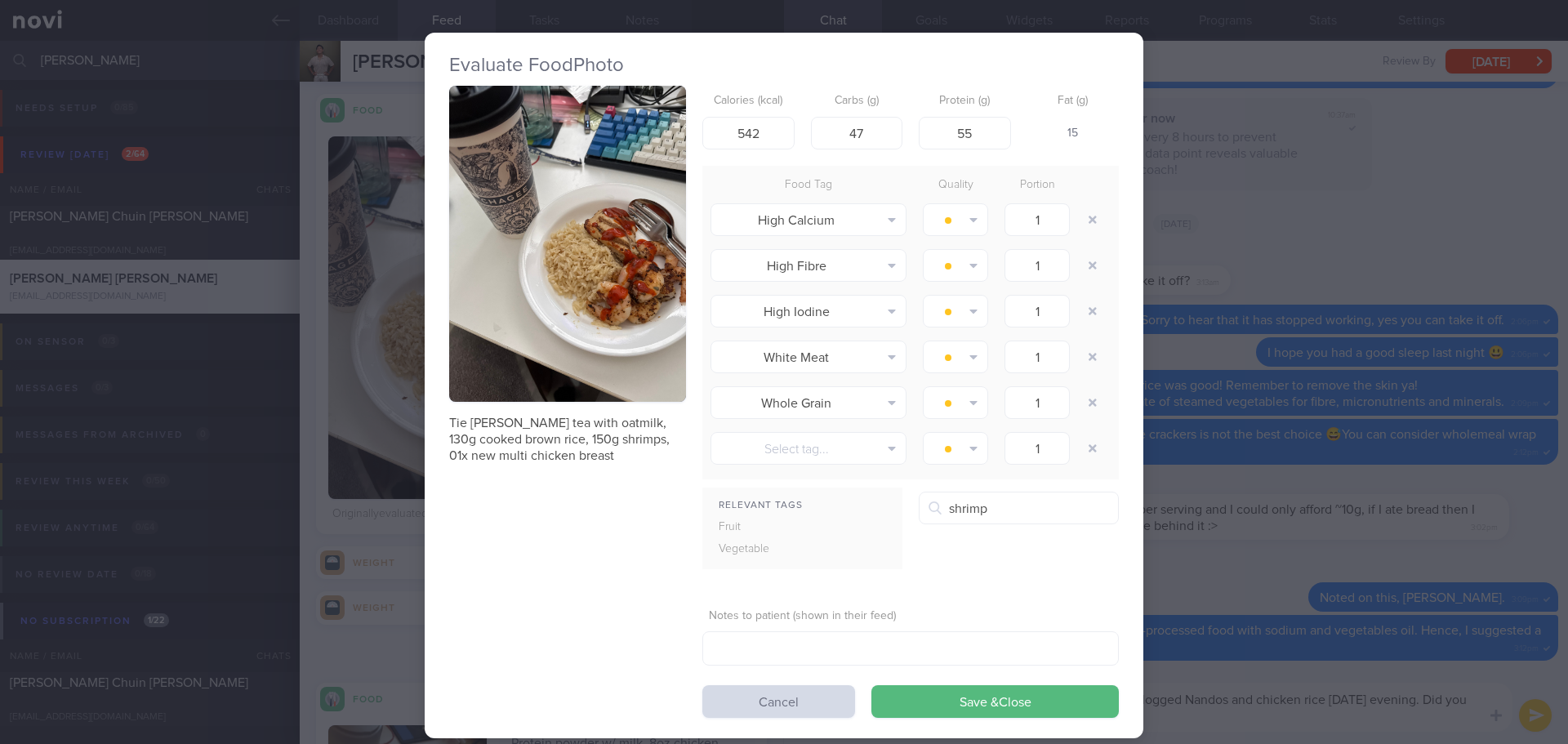
click at [886, 166] on div "Food Tag Quality Portion High Calcium Alcohol Fried Fruit Healthy Fats High Cal…" at bounding box center [911, 322] width 417 height 313
click at [905, 169] on div "Food Tag Quality Portion High Calcium Alcohol Fried Fruit Healthy Fats High Cal…" at bounding box center [911, 322] width 417 height 313
drag, startPoint x: 762, startPoint y: 131, endPoint x: 735, endPoint y: 131, distance: 27.0
click at [735, 131] on input "542" at bounding box center [749, 132] width 93 height 33
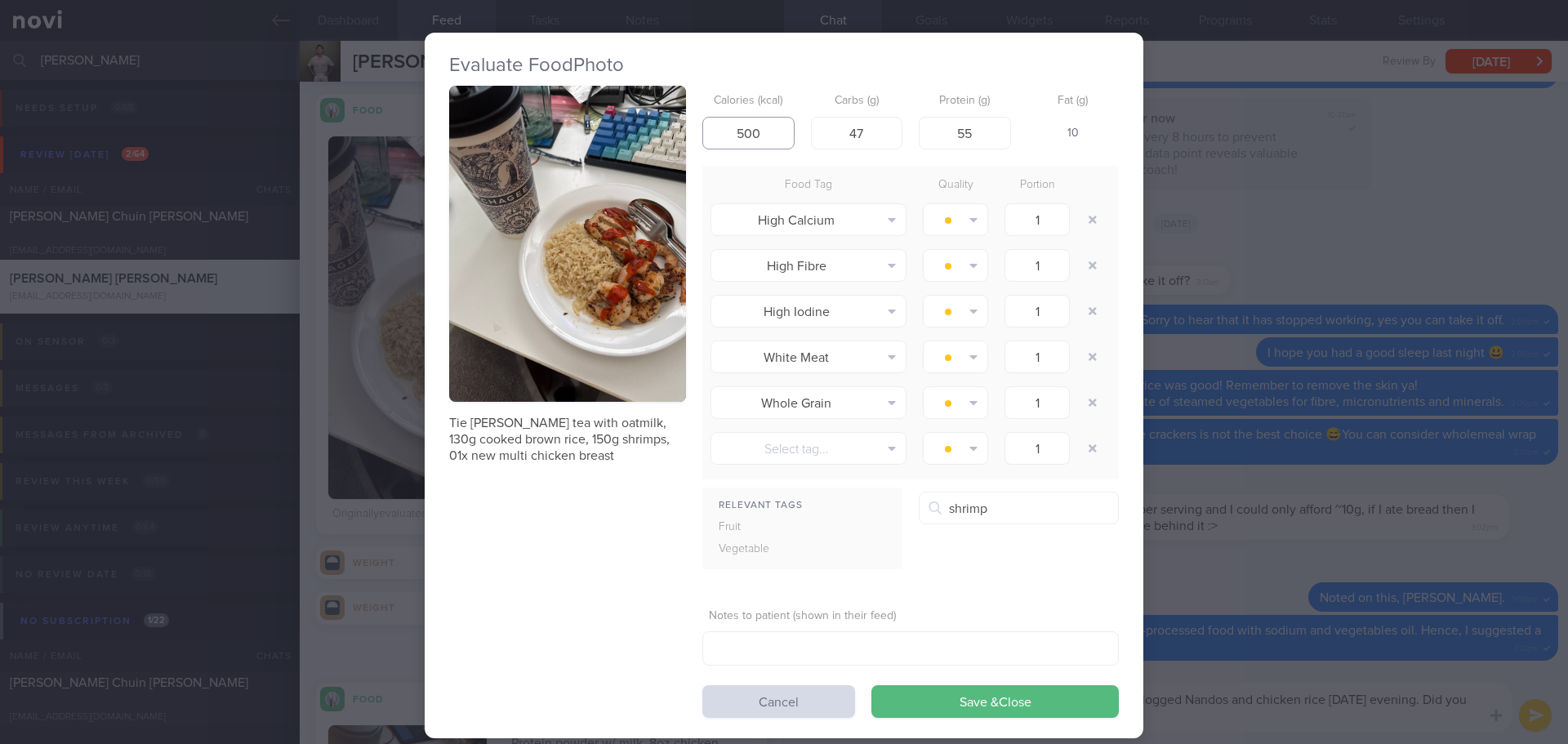
type input "500"
click at [805, 157] on form "Calories (kcal) 500 Carbs (g) 47 Protein (g) 55 Fat (g) 10 Food Tag Quality Por…" at bounding box center [911, 402] width 417 height 632
click at [1029, 705] on button "Save & Close" at bounding box center [995, 701] width 247 height 33
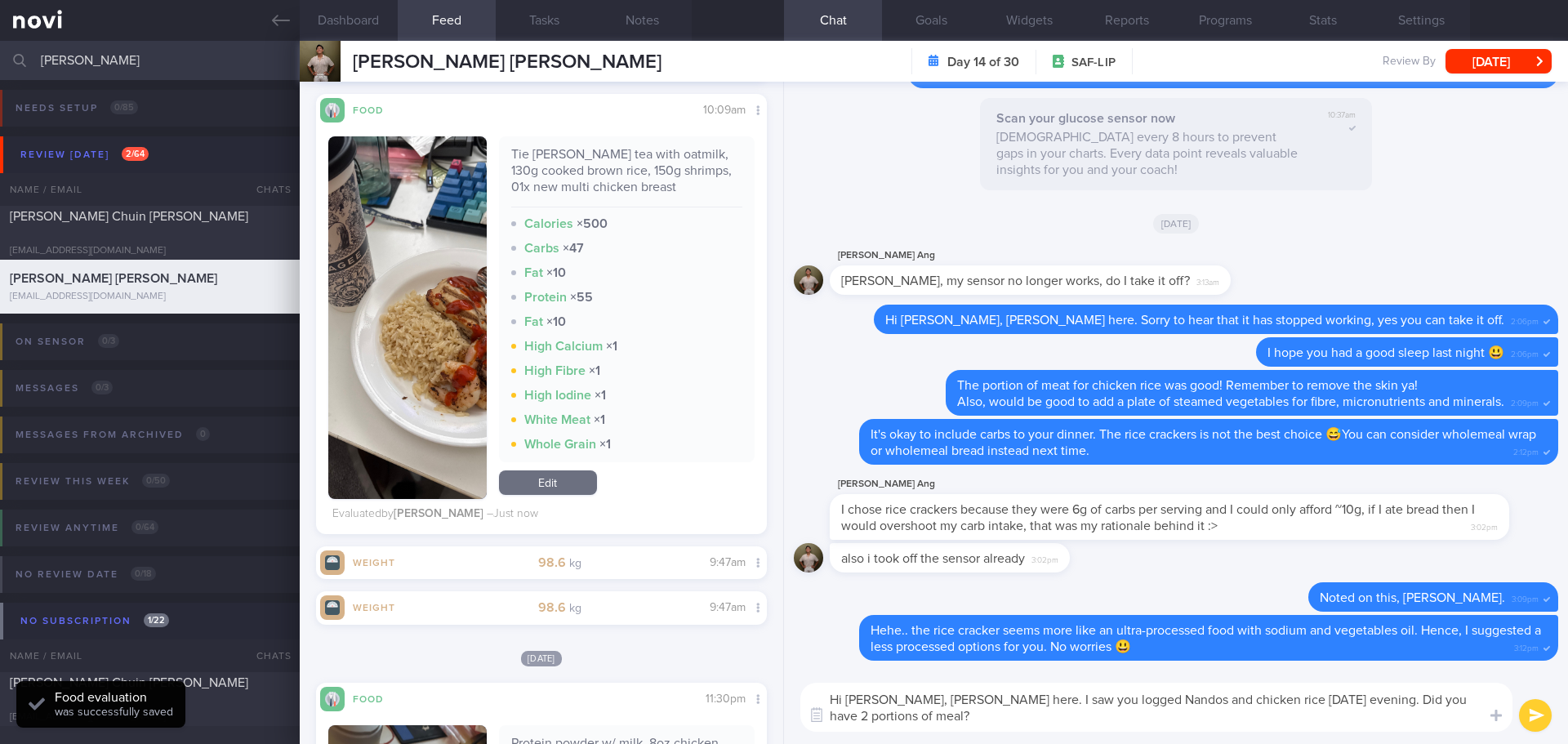
click at [1284, 721] on textarea "Hi [PERSON_NAME], [PERSON_NAME] here. I saw you logged Nandos and chicken rice …" at bounding box center [1157, 707] width 712 height 49
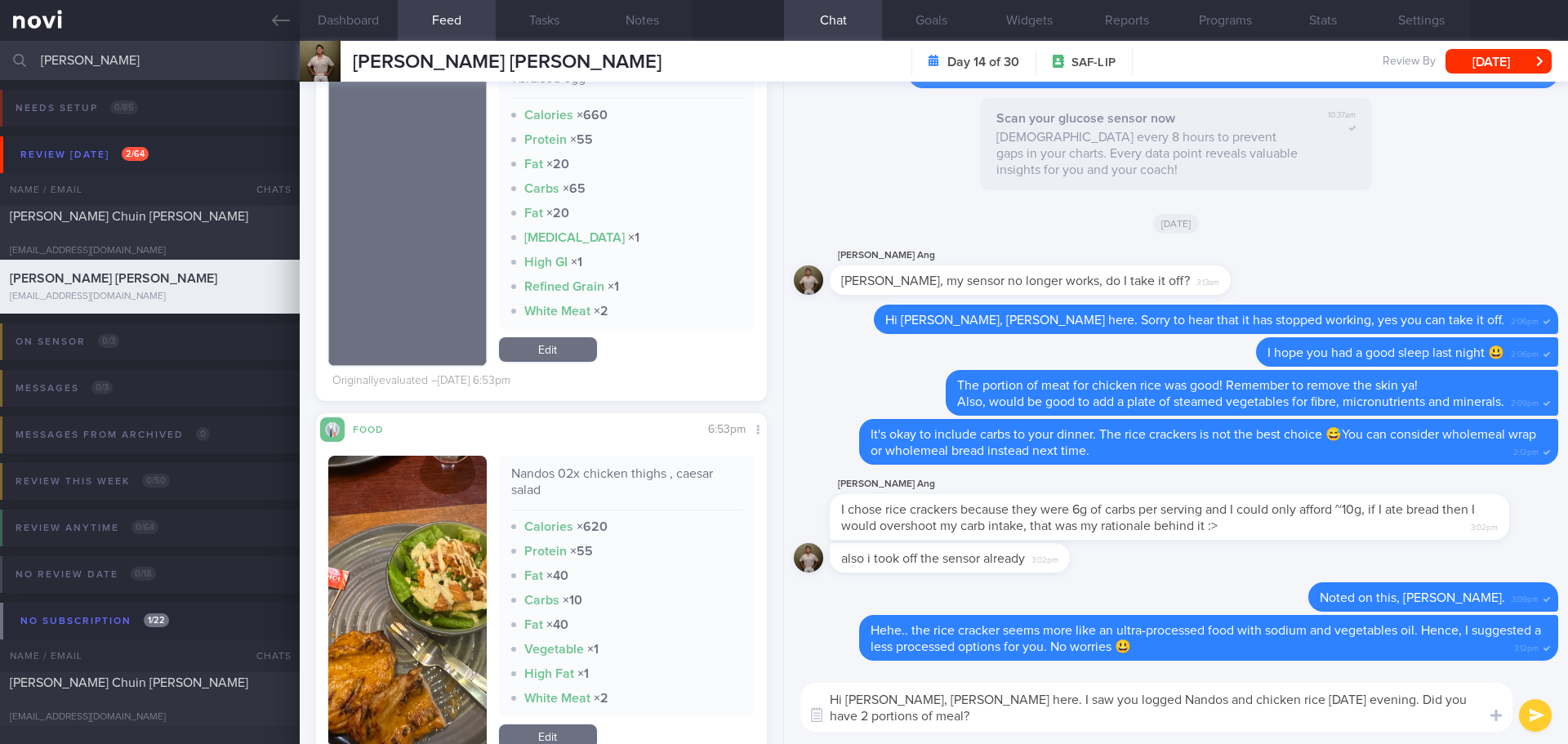
scroll to position [673, 0]
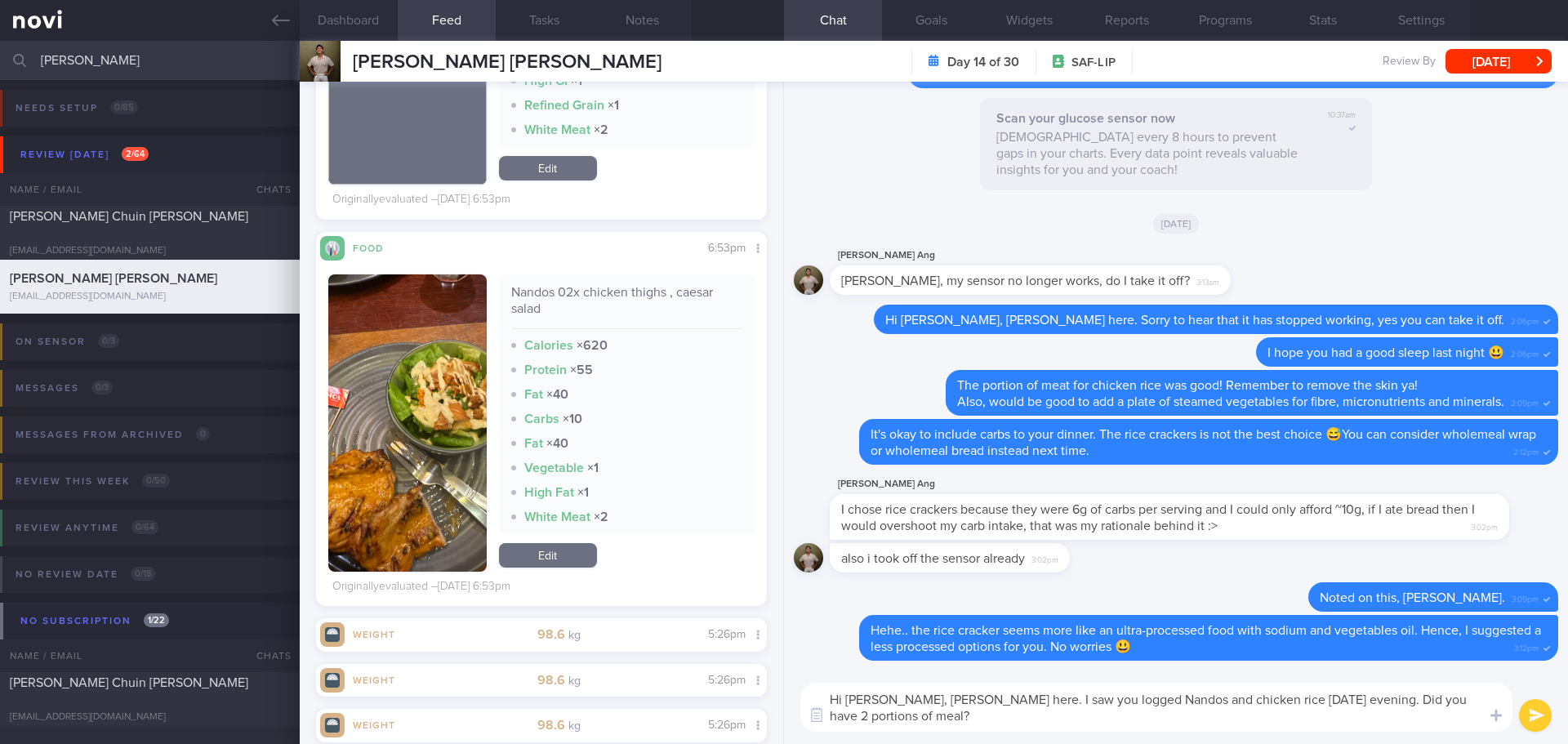
click at [551, 551] on link "Edit" at bounding box center [547, 555] width 98 height 25
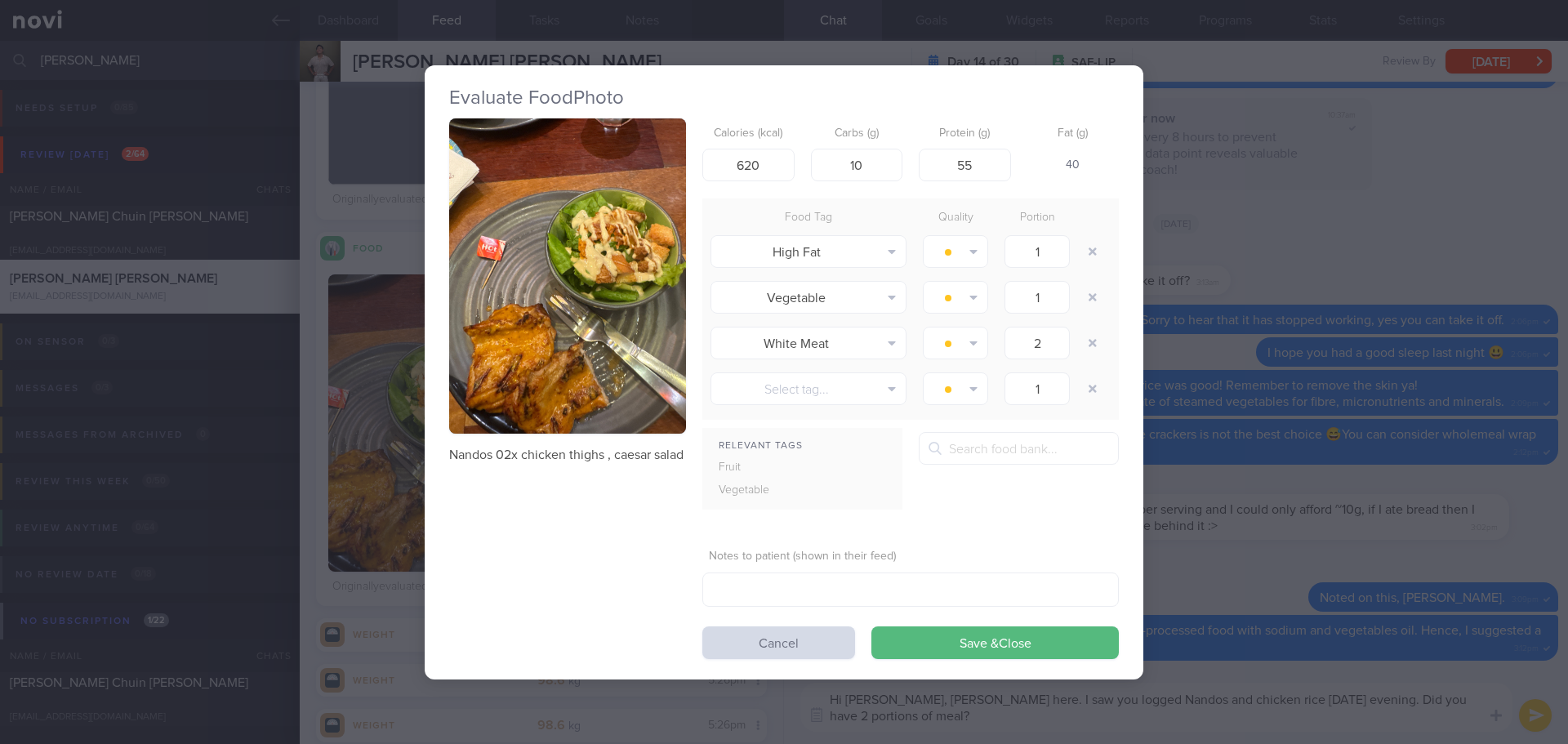
click at [576, 387] on img "button" at bounding box center [568, 276] width 237 height 316
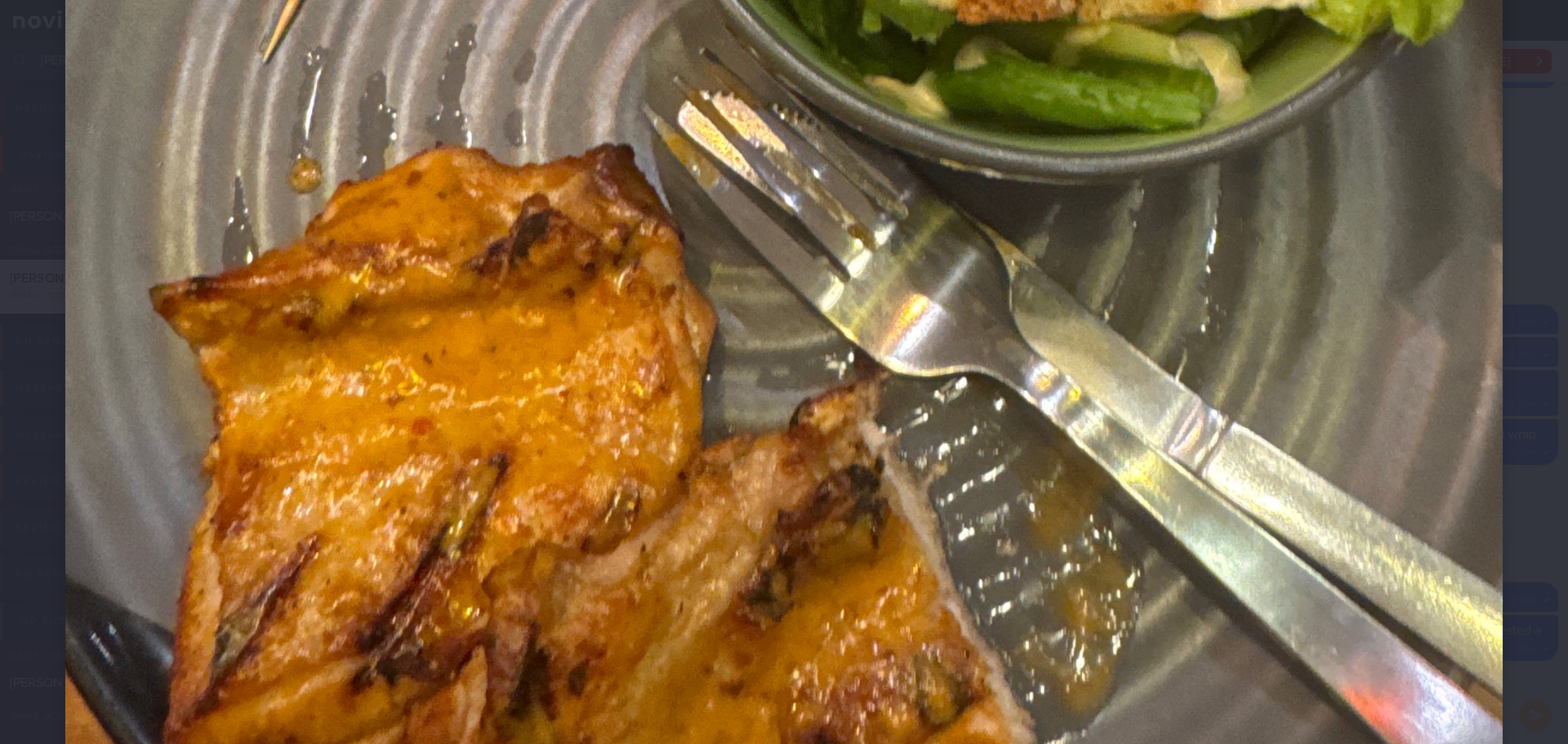
scroll to position [1225, 0]
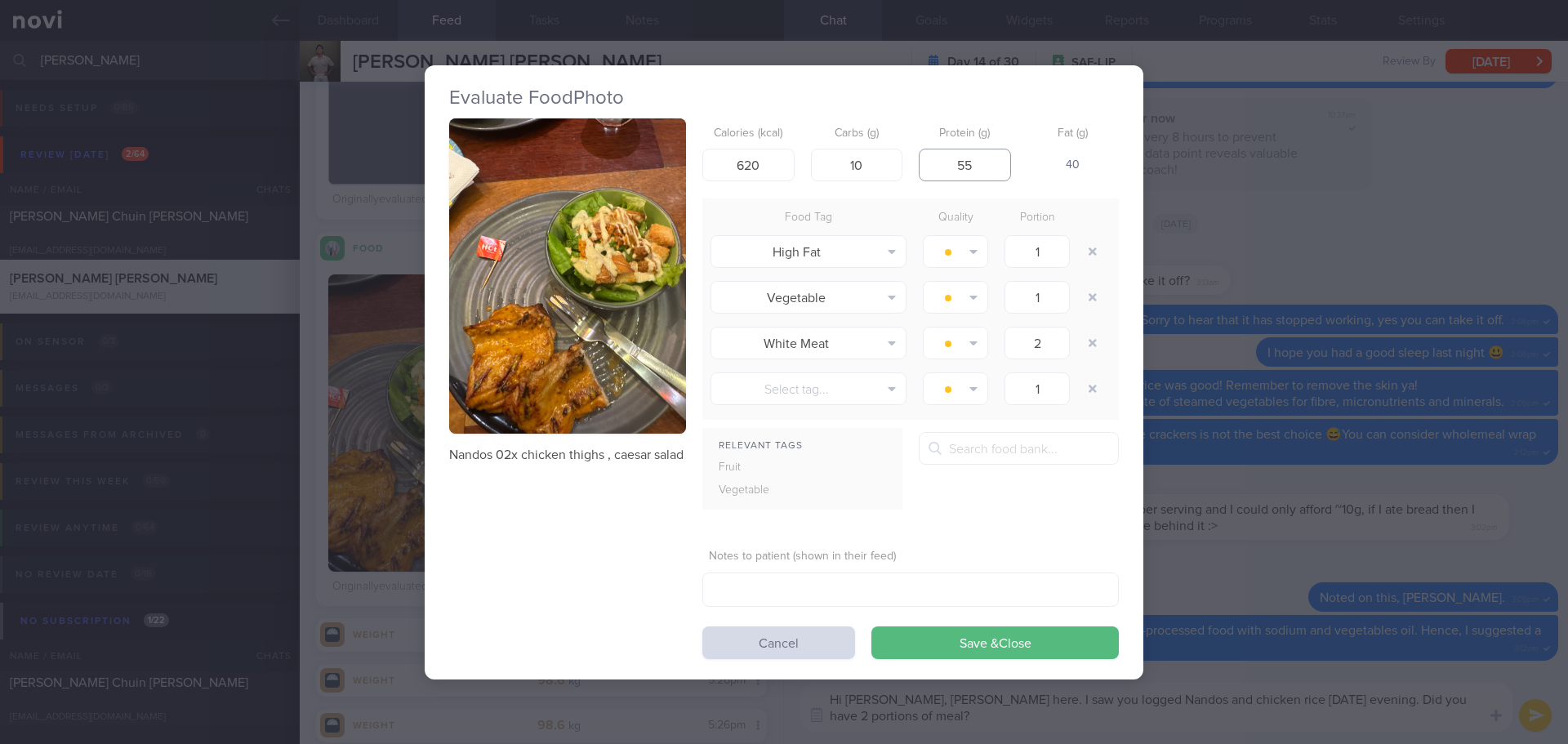
click at [976, 167] on input "55" at bounding box center [965, 164] width 93 height 33
drag, startPoint x: 979, startPoint y: 169, endPoint x: 950, endPoint y: 173, distance: 29.3
click at [950, 173] on input "55" at bounding box center [965, 164] width 93 height 33
type input "50"
drag, startPoint x: 776, startPoint y: 168, endPoint x: 720, endPoint y: 171, distance: 56.1
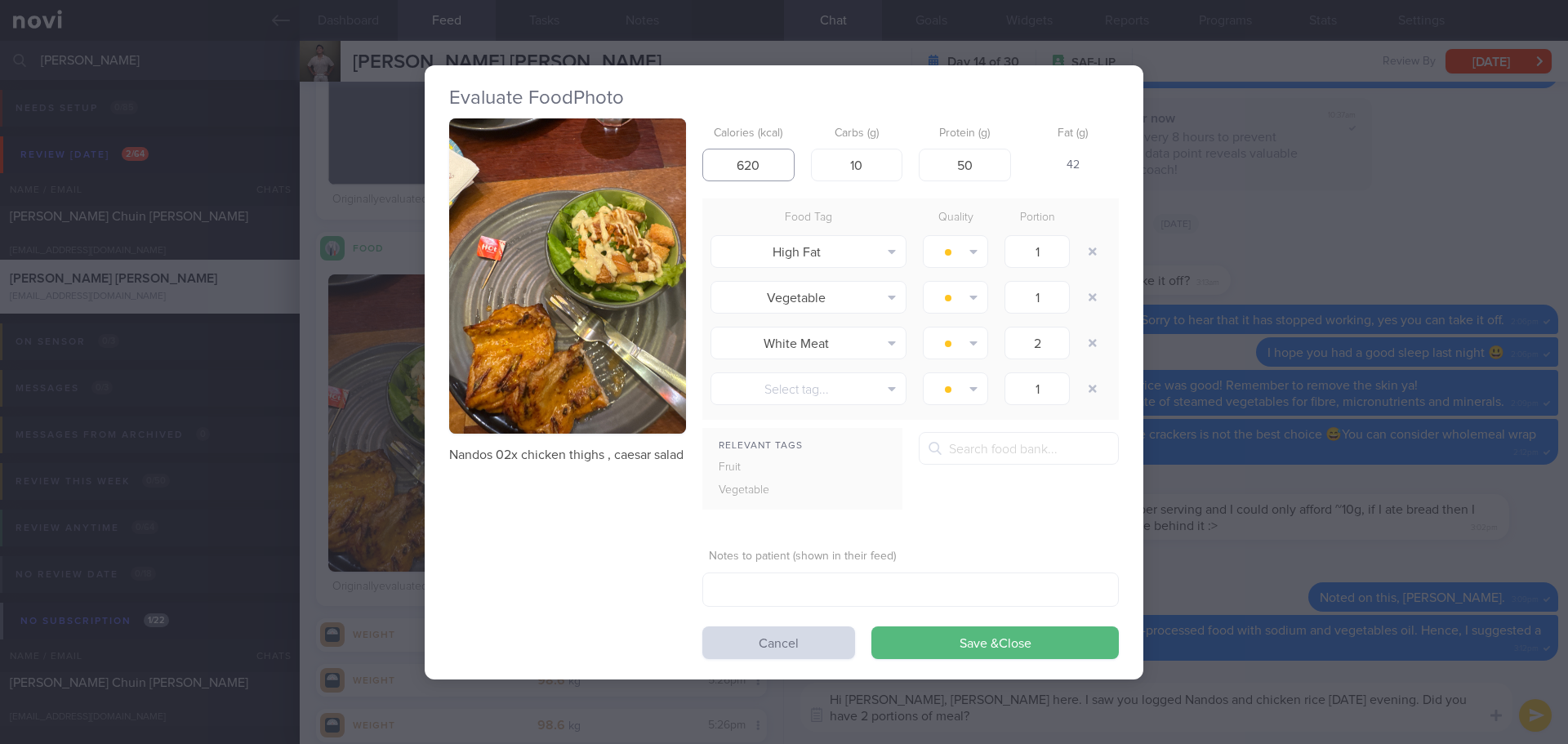
click at [720, 171] on input "620" at bounding box center [749, 164] width 93 height 33
drag, startPoint x: 867, startPoint y: 166, endPoint x: 845, endPoint y: 169, distance: 22.2
click at [845, 169] on input "10" at bounding box center [857, 164] width 93 height 33
type input "15"
click at [636, 235] on button "button" at bounding box center [568, 276] width 237 height 316
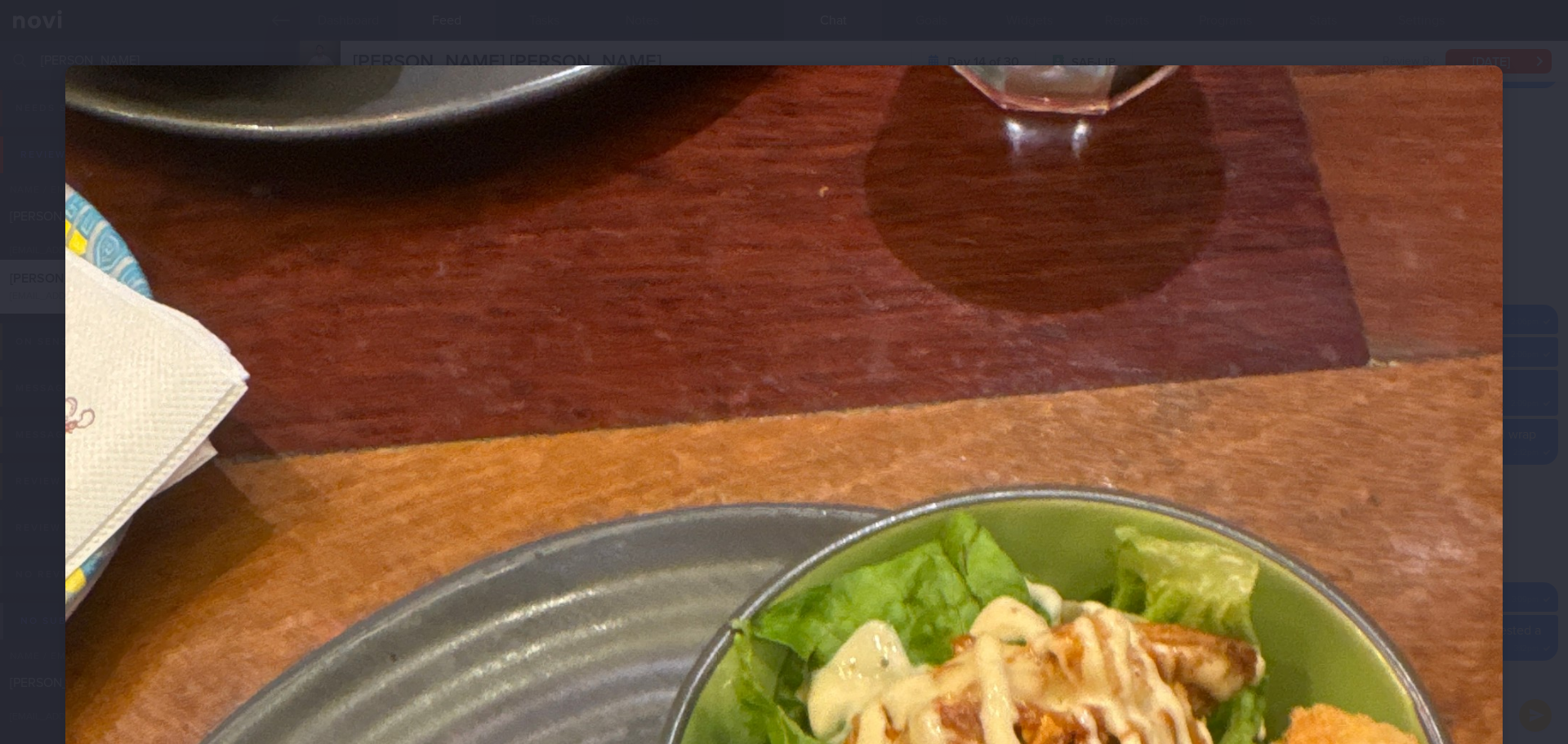
scroll to position [490, 0]
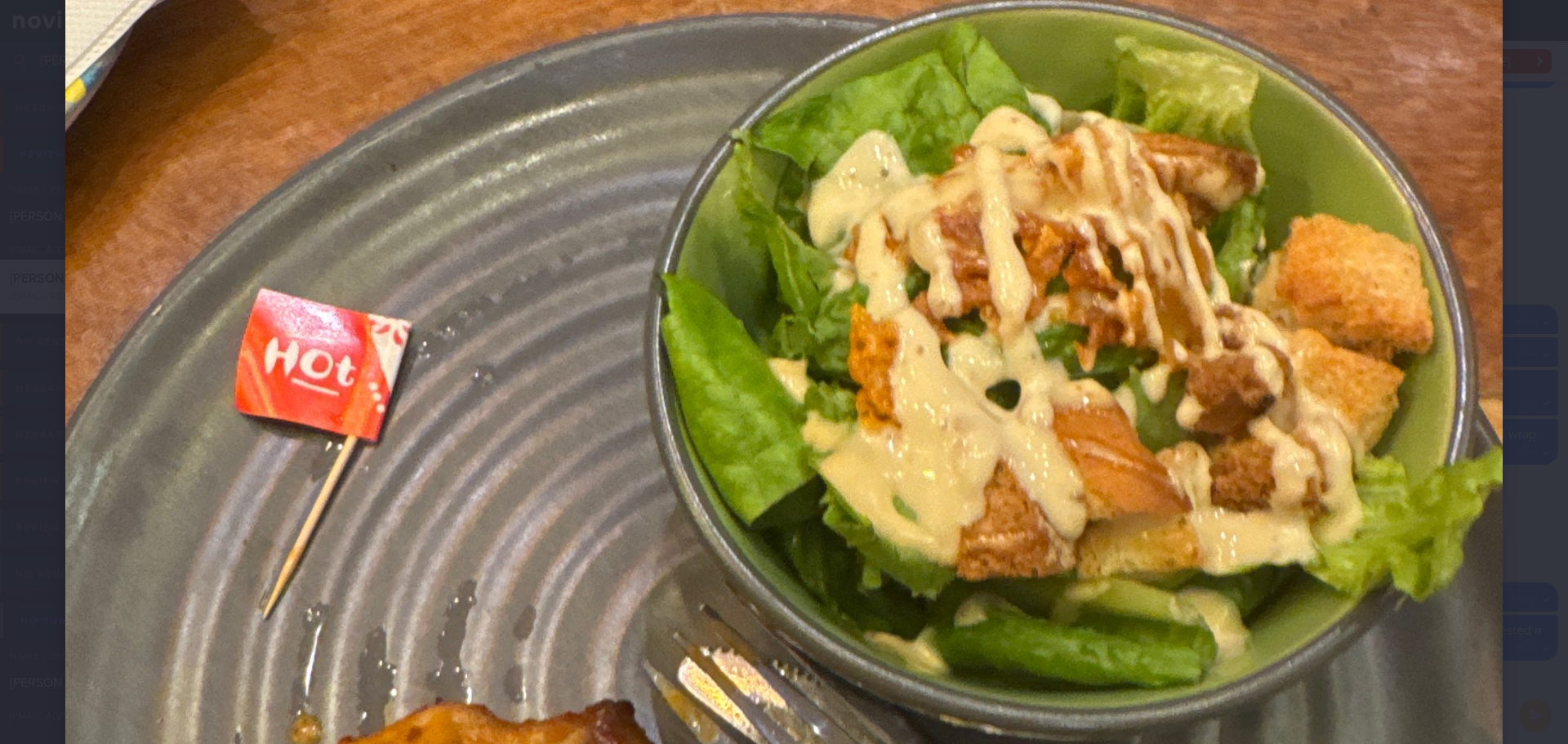
click at [1536, 275] on div at bounding box center [784, 533] width 1568 height 2047
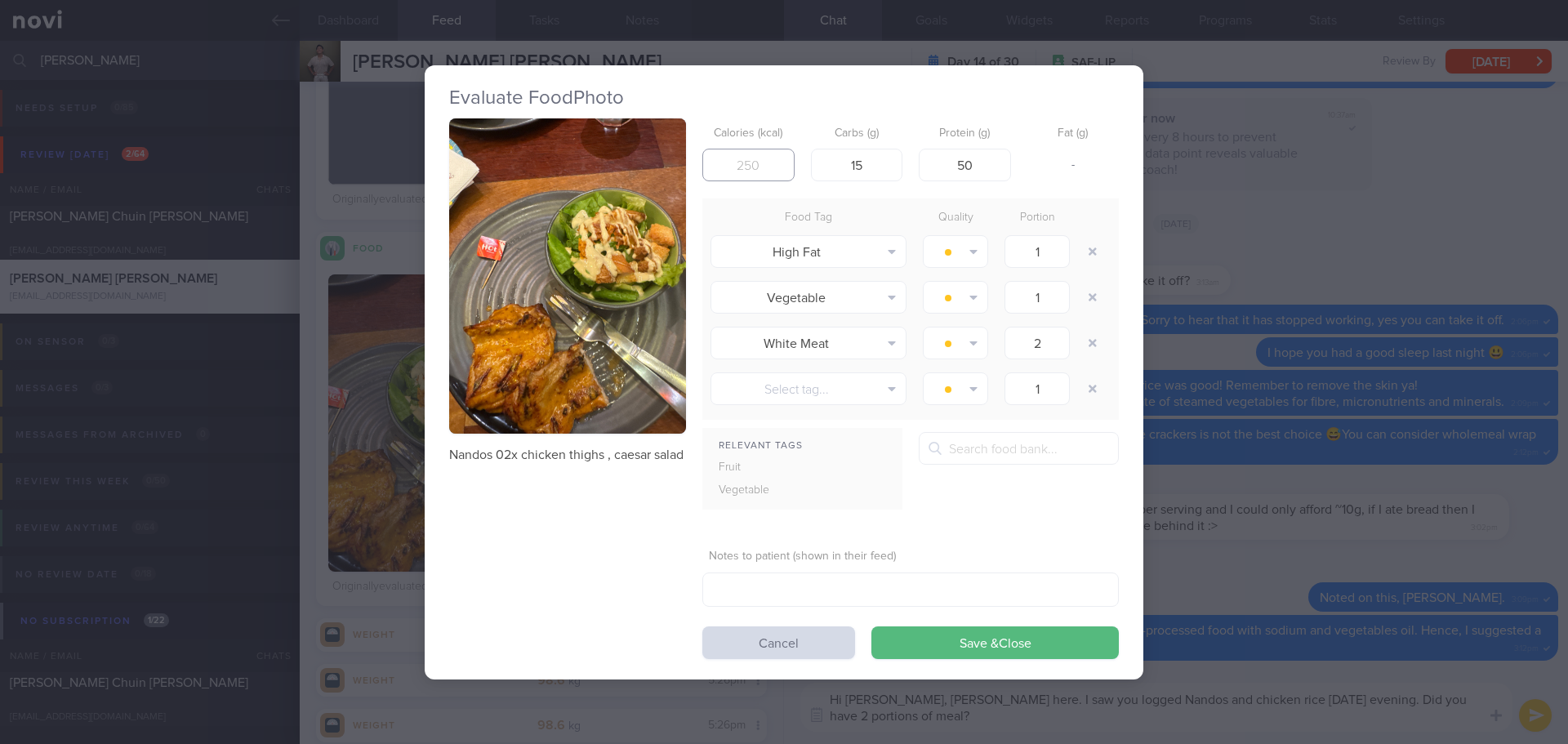
click at [741, 165] on input "number" at bounding box center [749, 164] width 93 height 33
type input "5"
type input "430"
click at [1044, 632] on button "Save & Close" at bounding box center [995, 643] width 247 height 33
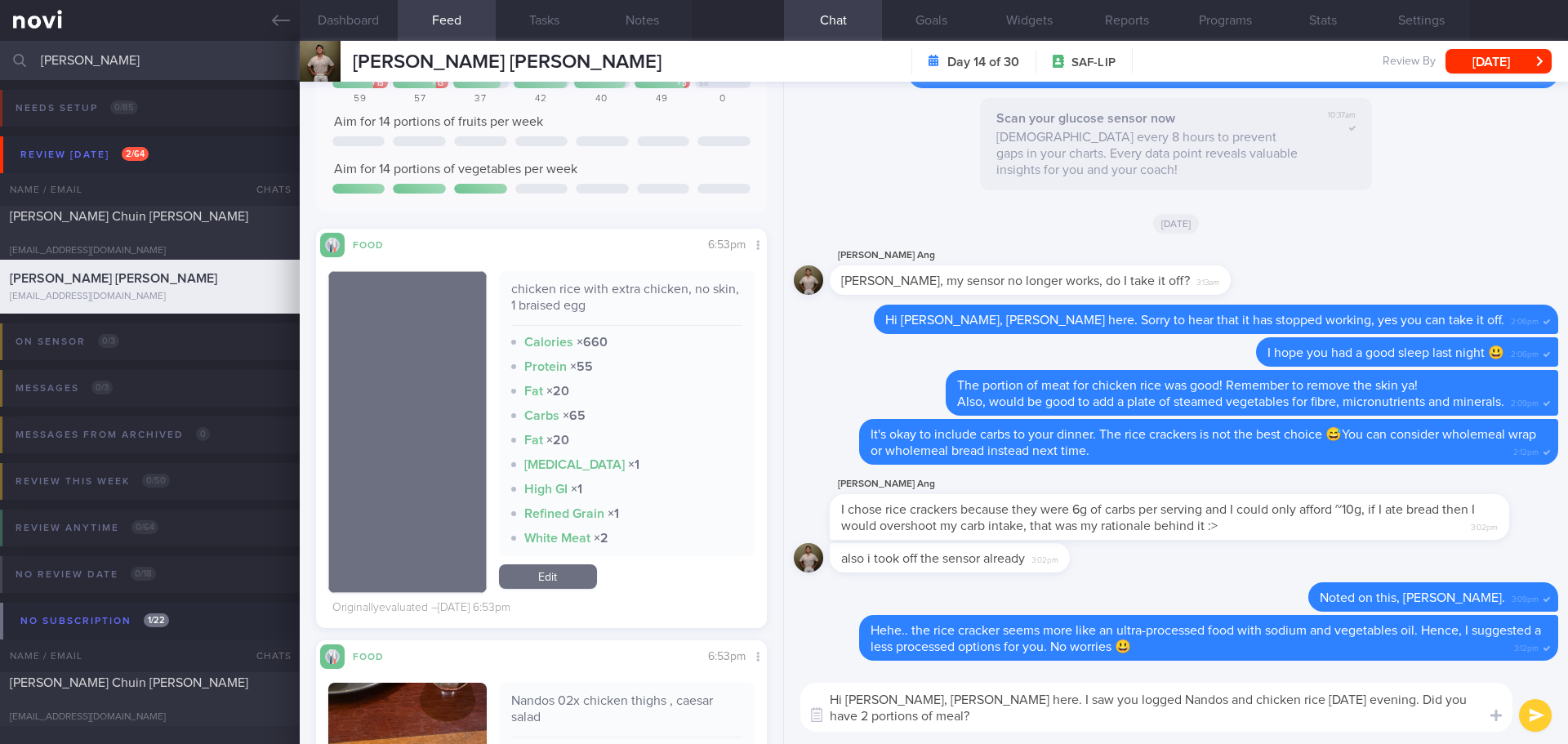
scroll to position [429, 0]
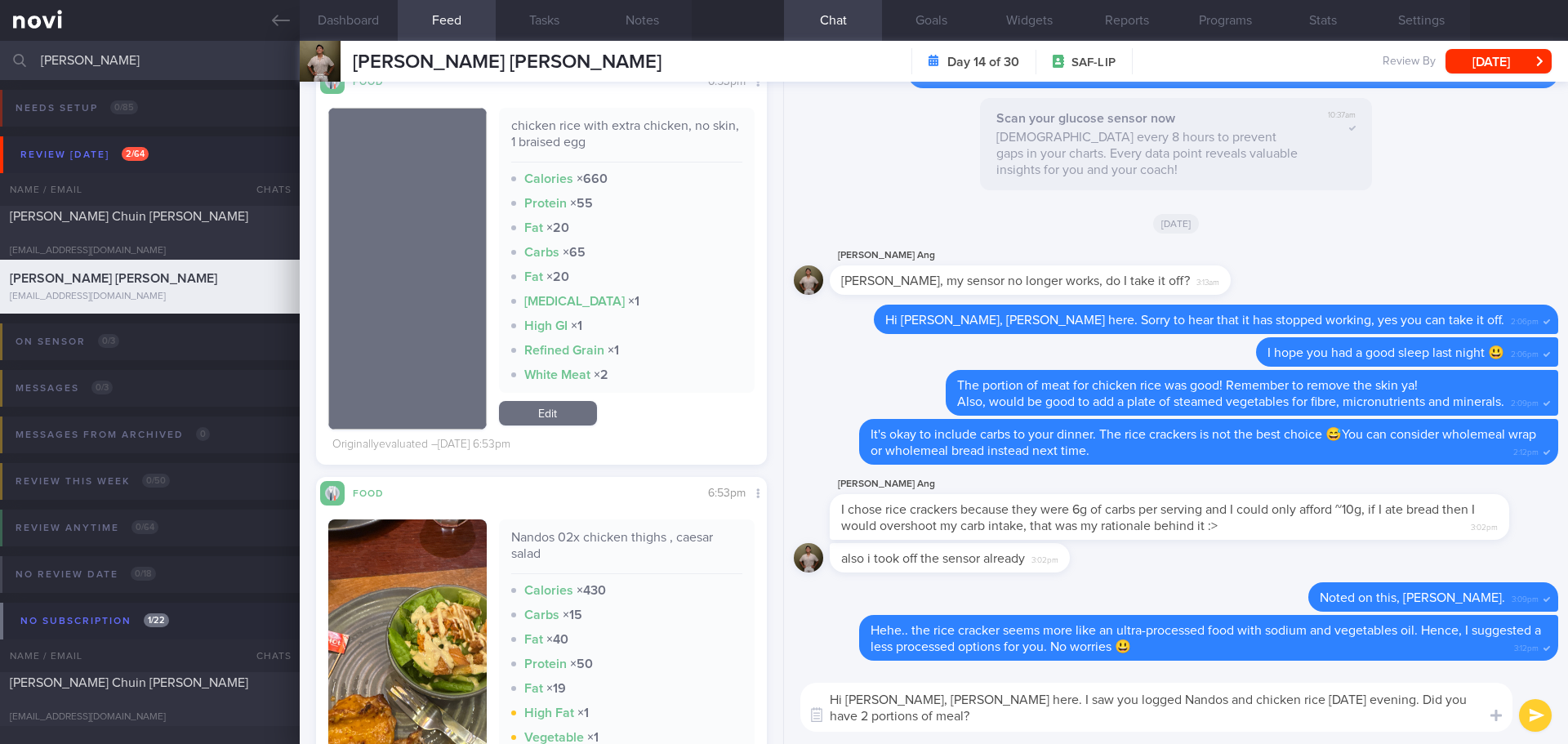
click at [998, 718] on textarea "Hi [PERSON_NAME], [PERSON_NAME] here. I saw you logged Nandos and chicken rice …" at bounding box center [1157, 707] width 712 height 49
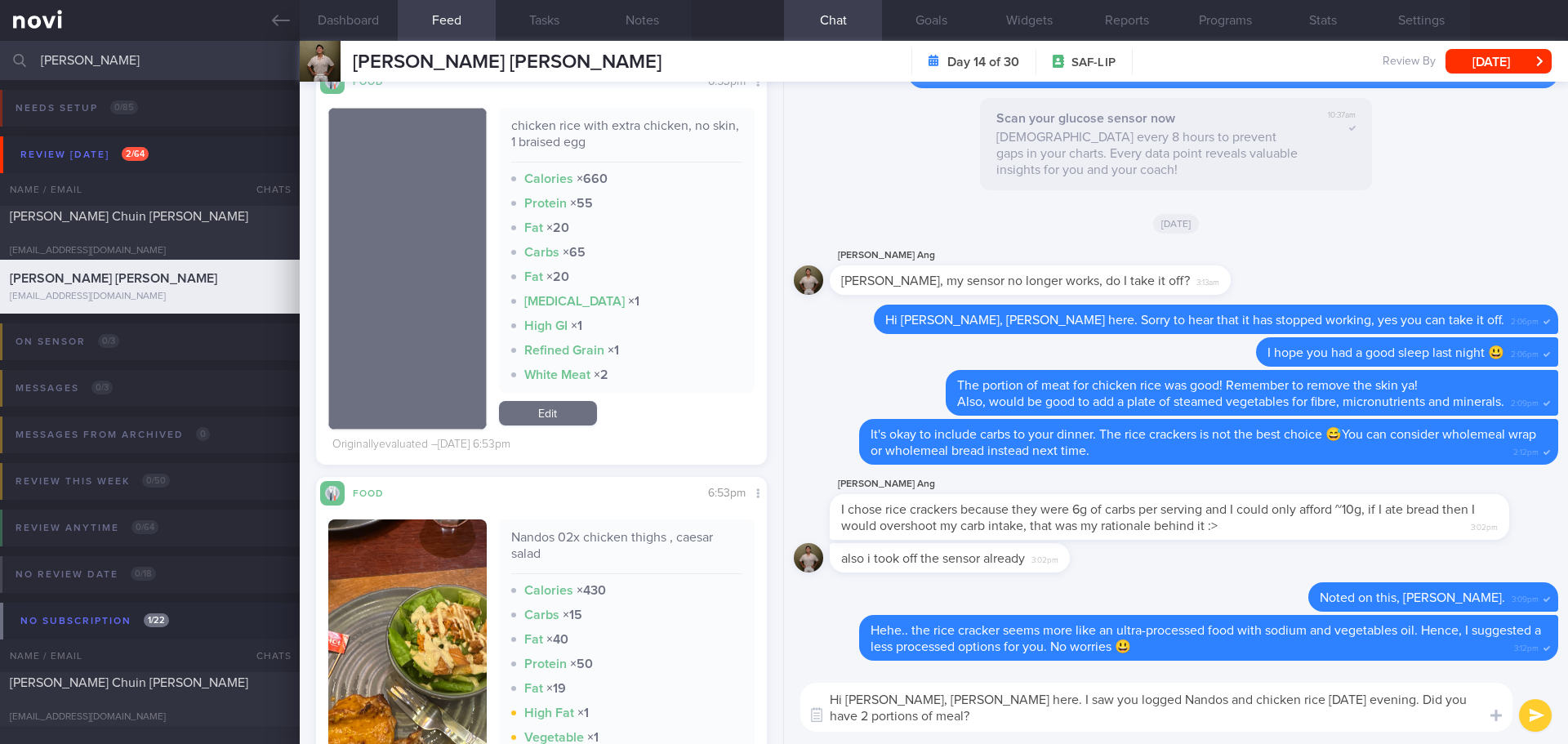
click at [998, 718] on textarea "Hi [PERSON_NAME], [PERSON_NAME] here. I saw you logged Nandos and chicken rice …" at bounding box center [1157, 707] width 712 height 49
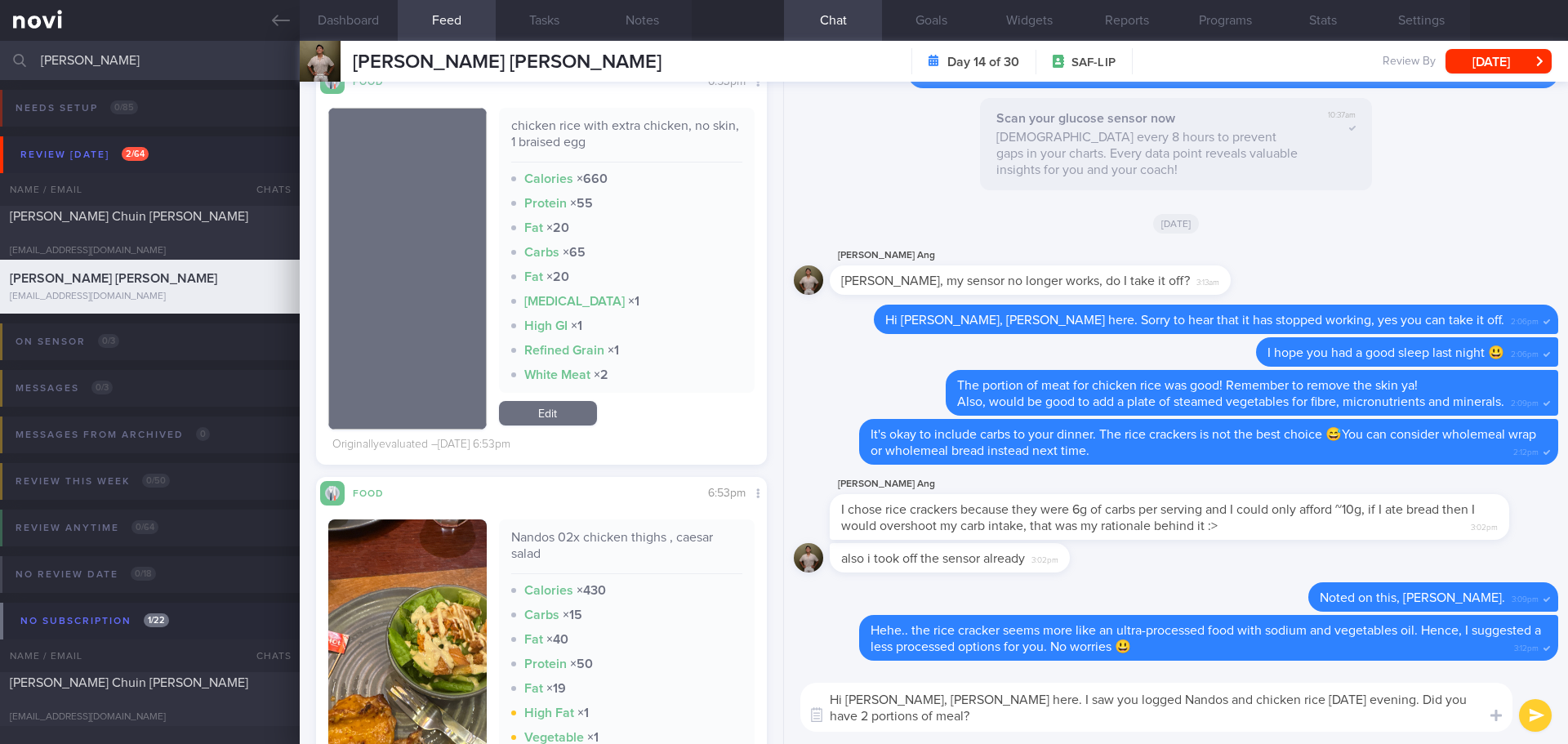
click at [998, 718] on textarea "Hi [PERSON_NAME], [PERSON_NAME] here. I saw you logged Nandos and chicken rice …" at bounding box center [1157, 707] width 712 height 49
click at [998, 718] on textarea "Hi [PERSON_NAME], [PERSON_NAME] here. I saw you logged Nandos and chicken rice …" at bounding box center [1157, 707] width 712 height 49
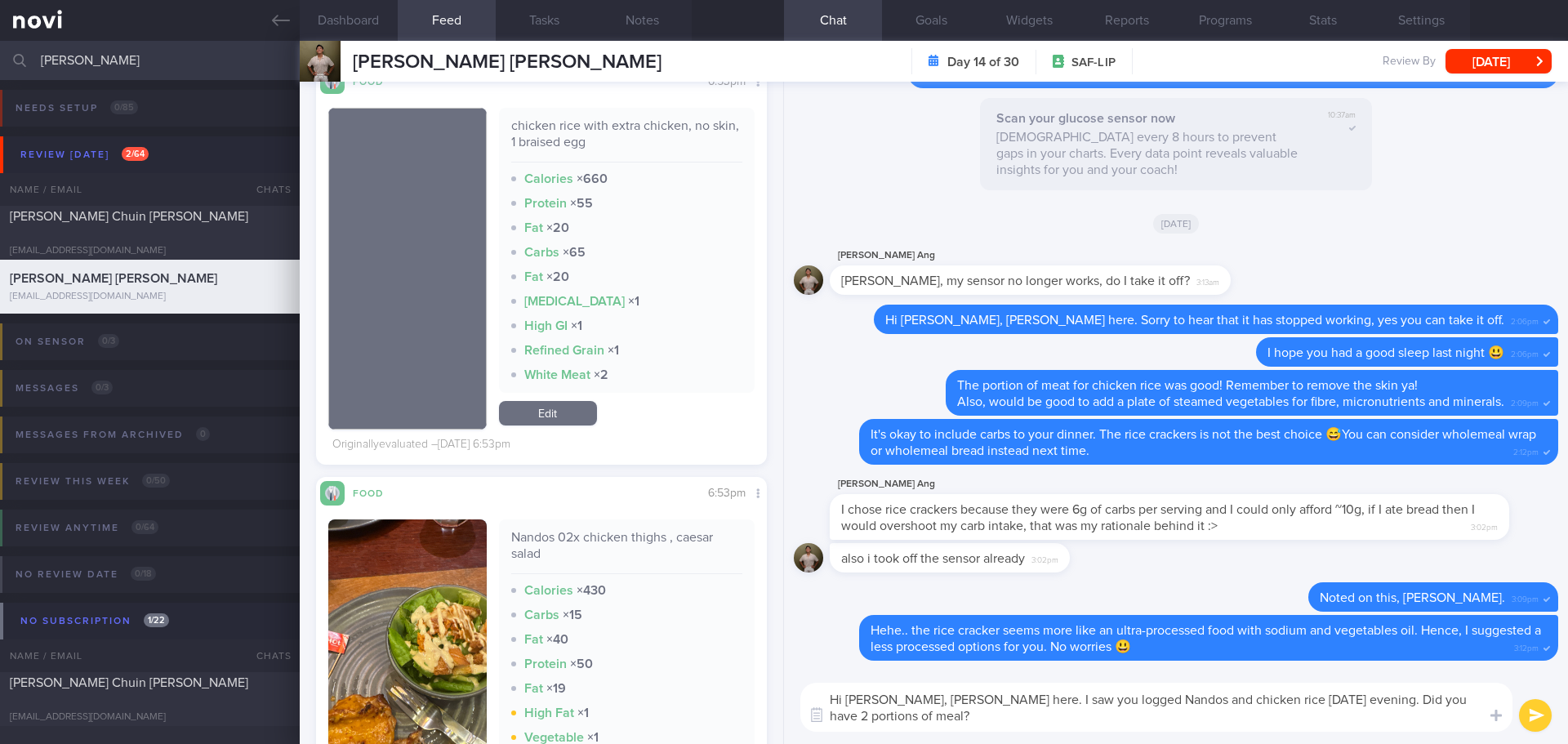
click at [1057, 717] on textarea "Hi [PERSON_NAME], [PERSON_NAME] here. I saw you logged Nandos and chicken rice …" at bounding box center [1157, 707] width 712 height 49
click at [1207, 725] on textarea "Hi [PERSON_NAME], [PERSON_NAME] here. I saw you logged Nandos and chicken rice …" at bounding box center [1157, 707] width 712 height 49
type textarea "Hi [PERSON_NAME], [PERSON_NAME] here. I saw you logged Nandos and chicken rice …"
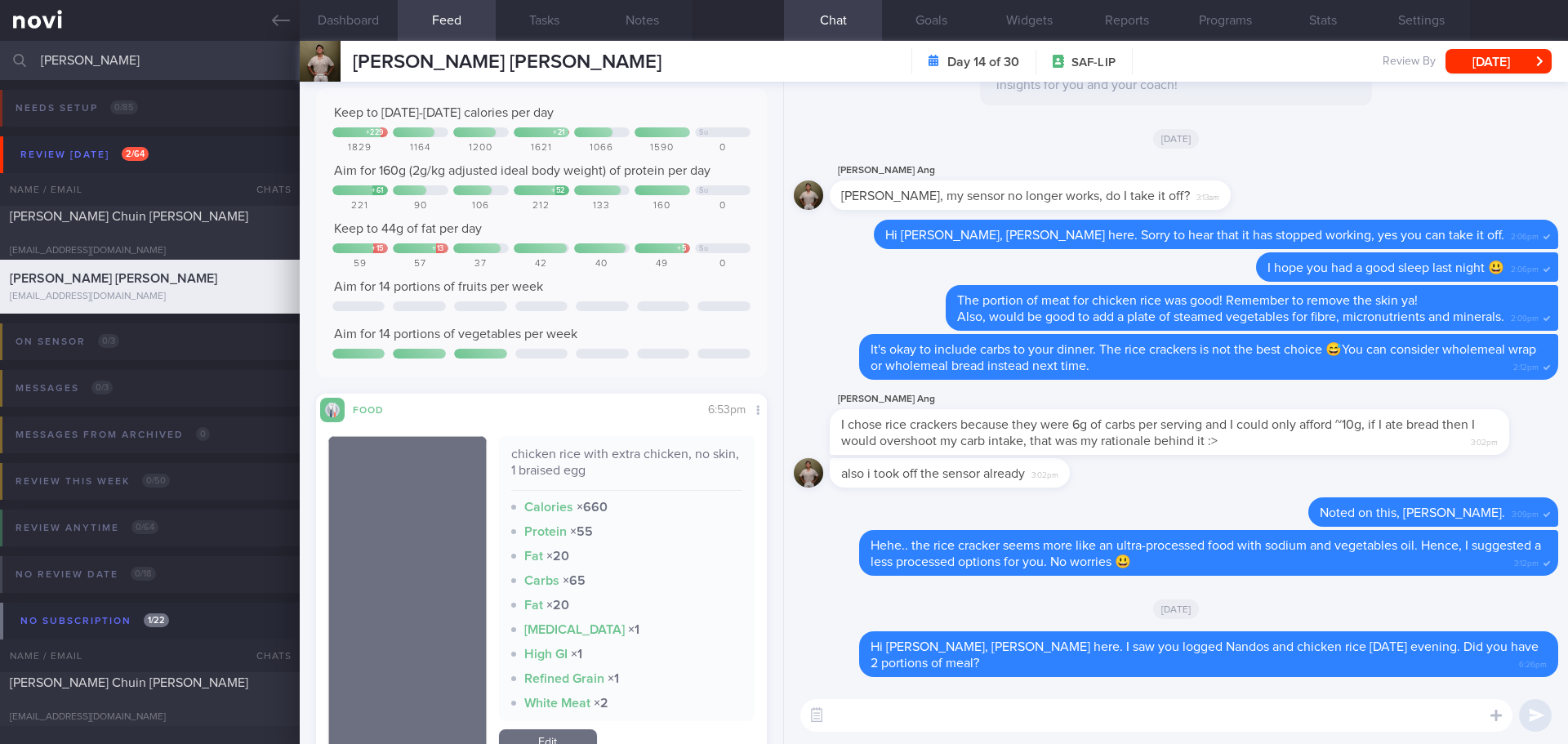
scroll to position [0, 0]
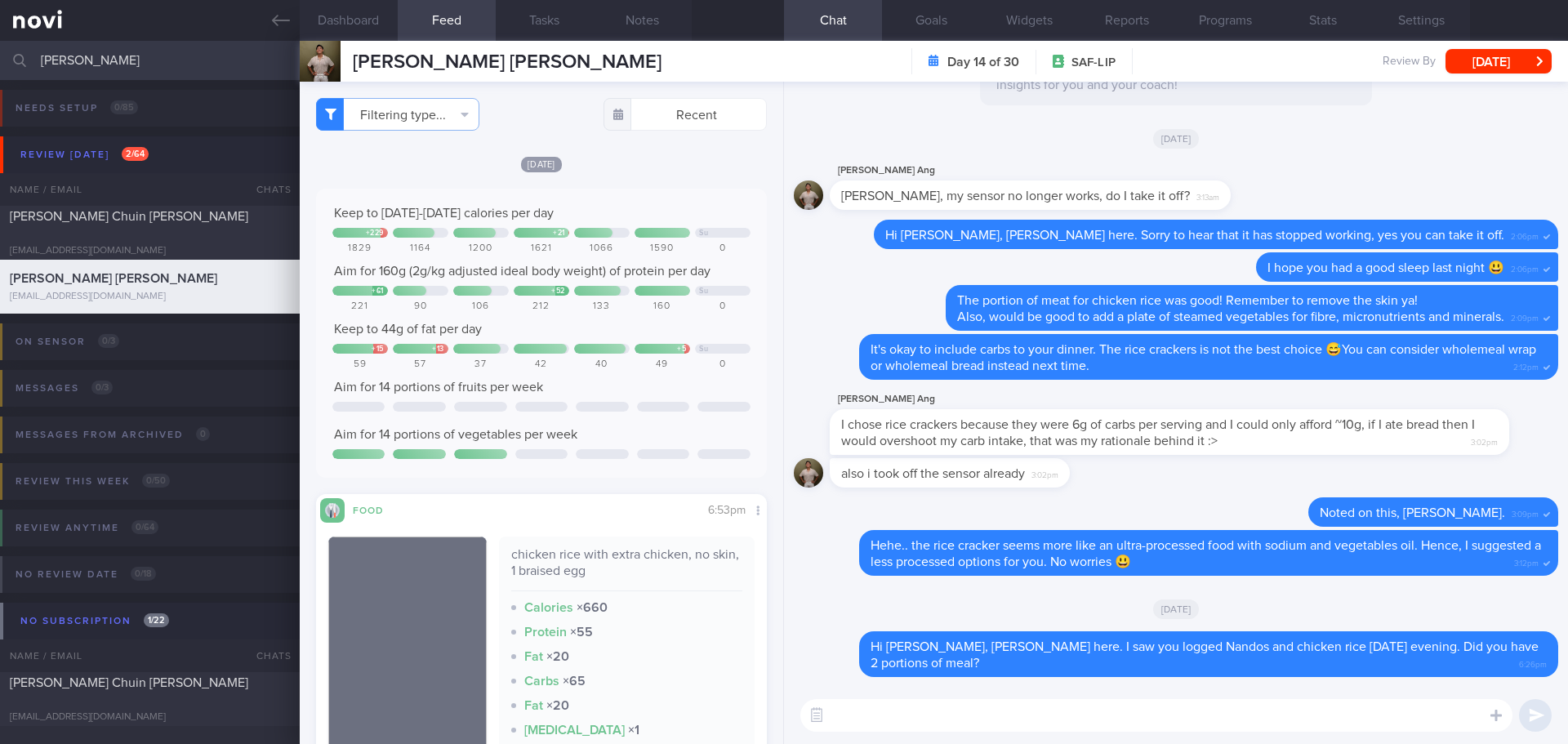
drag, startPoint x: 126, startPoint y: 64, endPoint x: -20, endPoint y: 75, distance: 146.4
click at [0, 75] on html "You are offline! Some functionality will be unavailable Patients New Users Coac…" at bounding box center [784, 372] width 1568 height 744
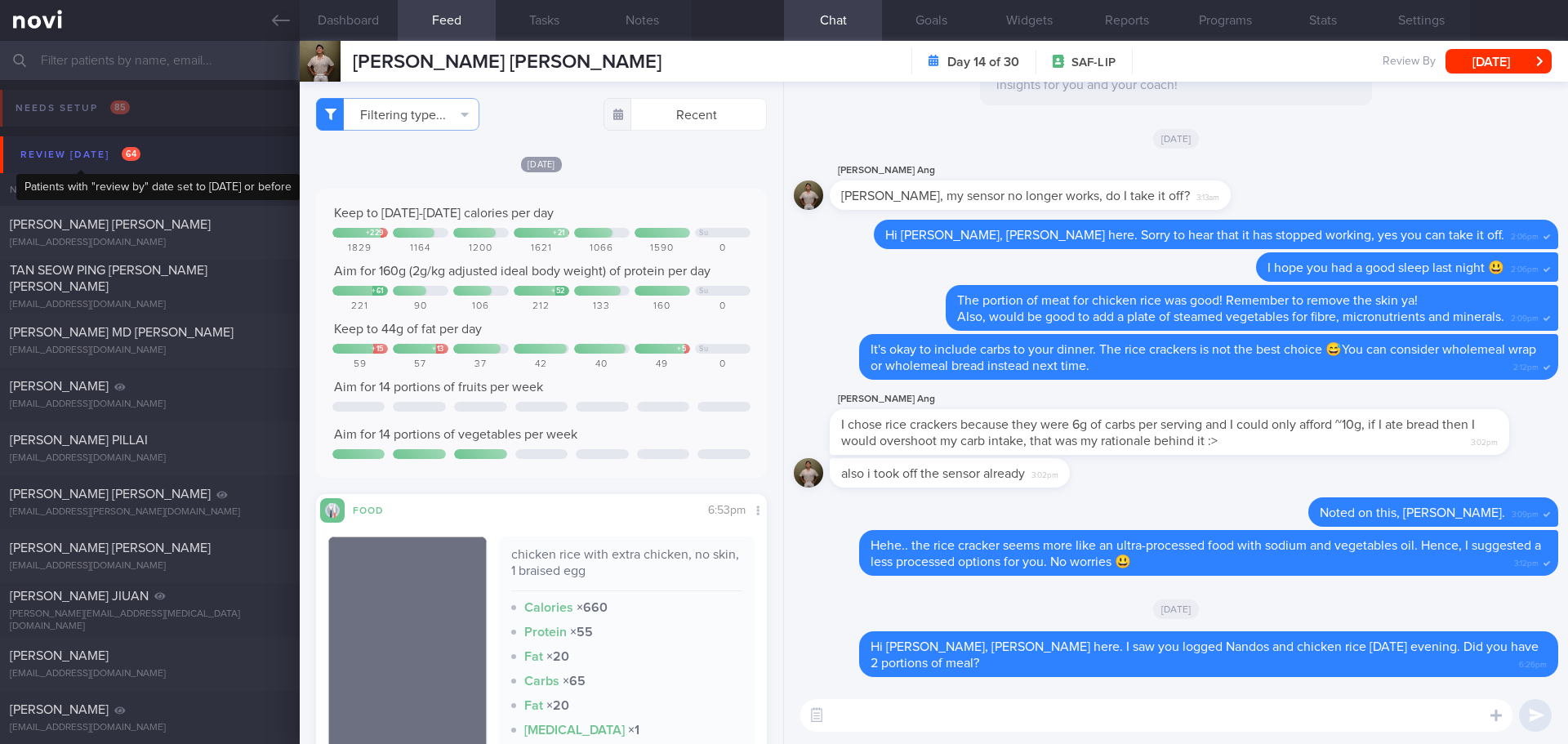
click at [39, 155] on div "Review [DATE] 64" at bounding box center [80, 154] width 128 height 22
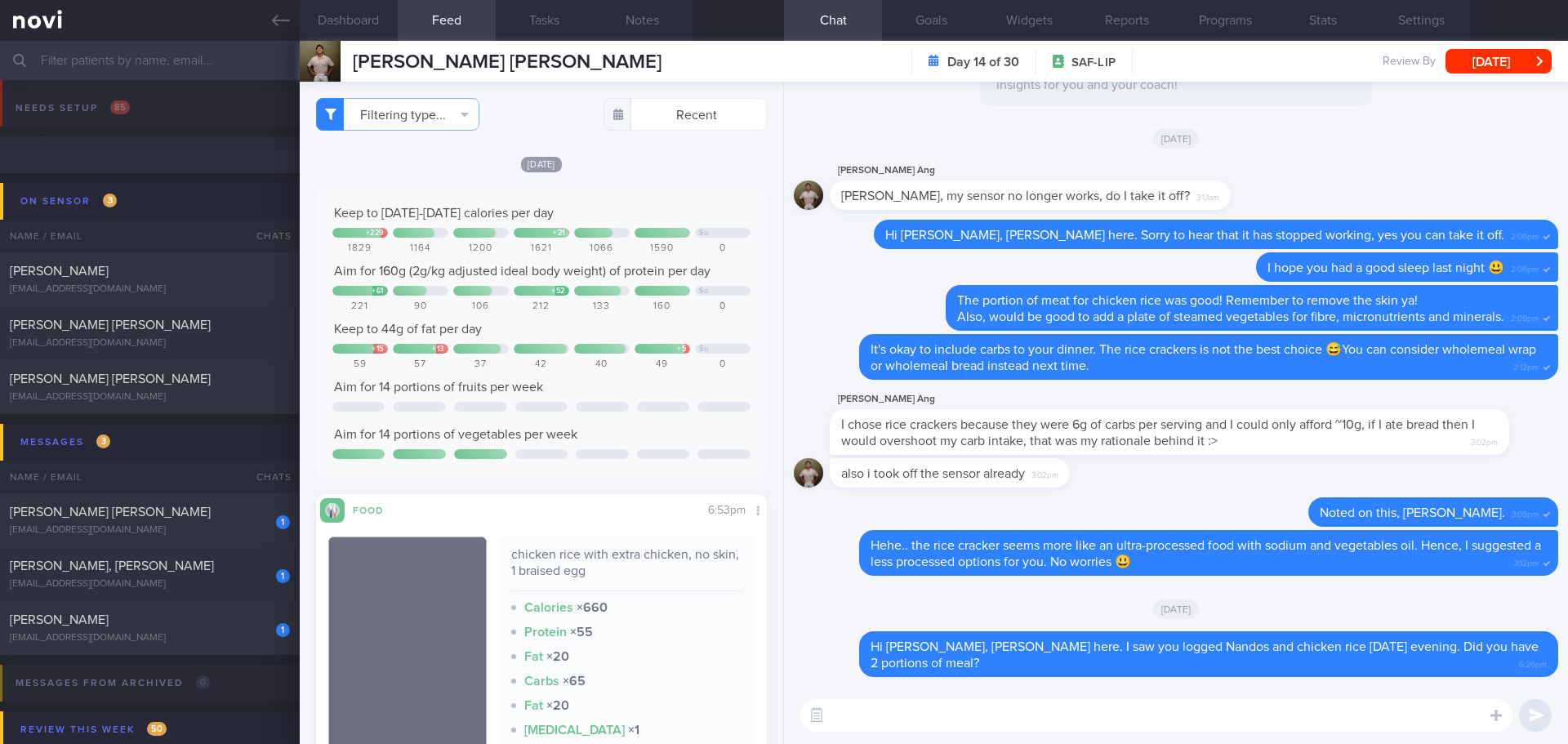
scroll to position [163, 0]
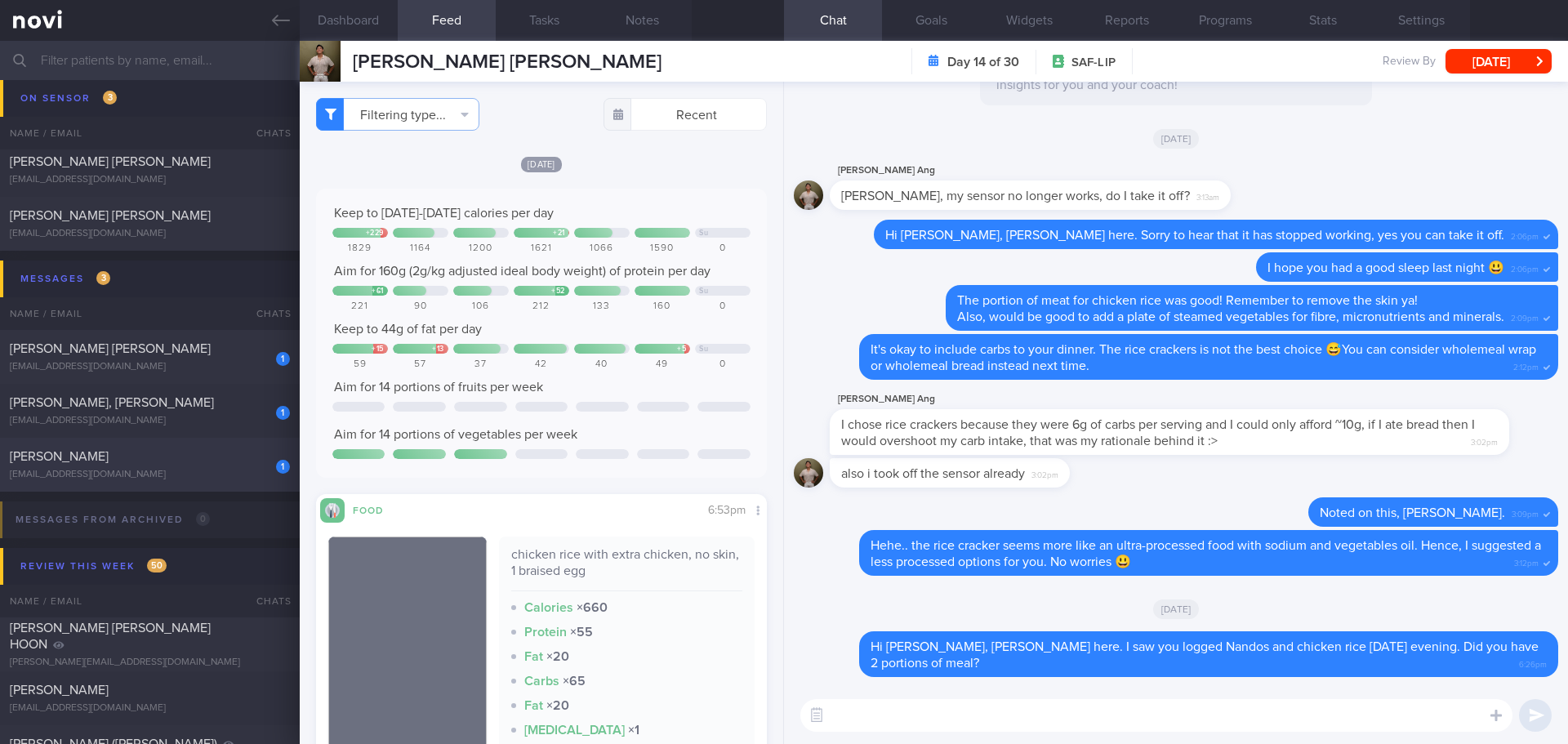
click at [211, 457] on div "[PERSON_NAME]" at bounding box center [147, 456] width 276 height 17
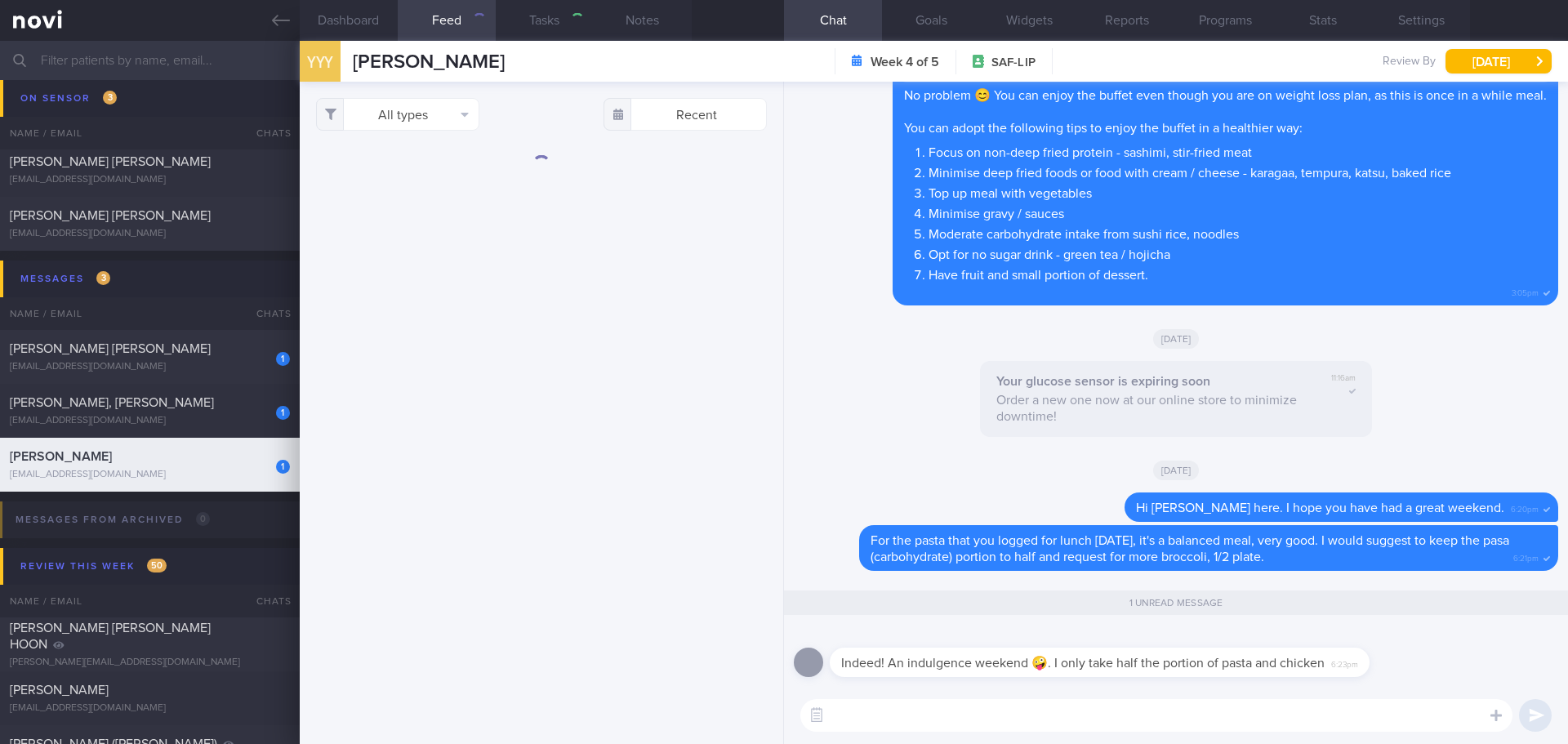
checkbox input "true"
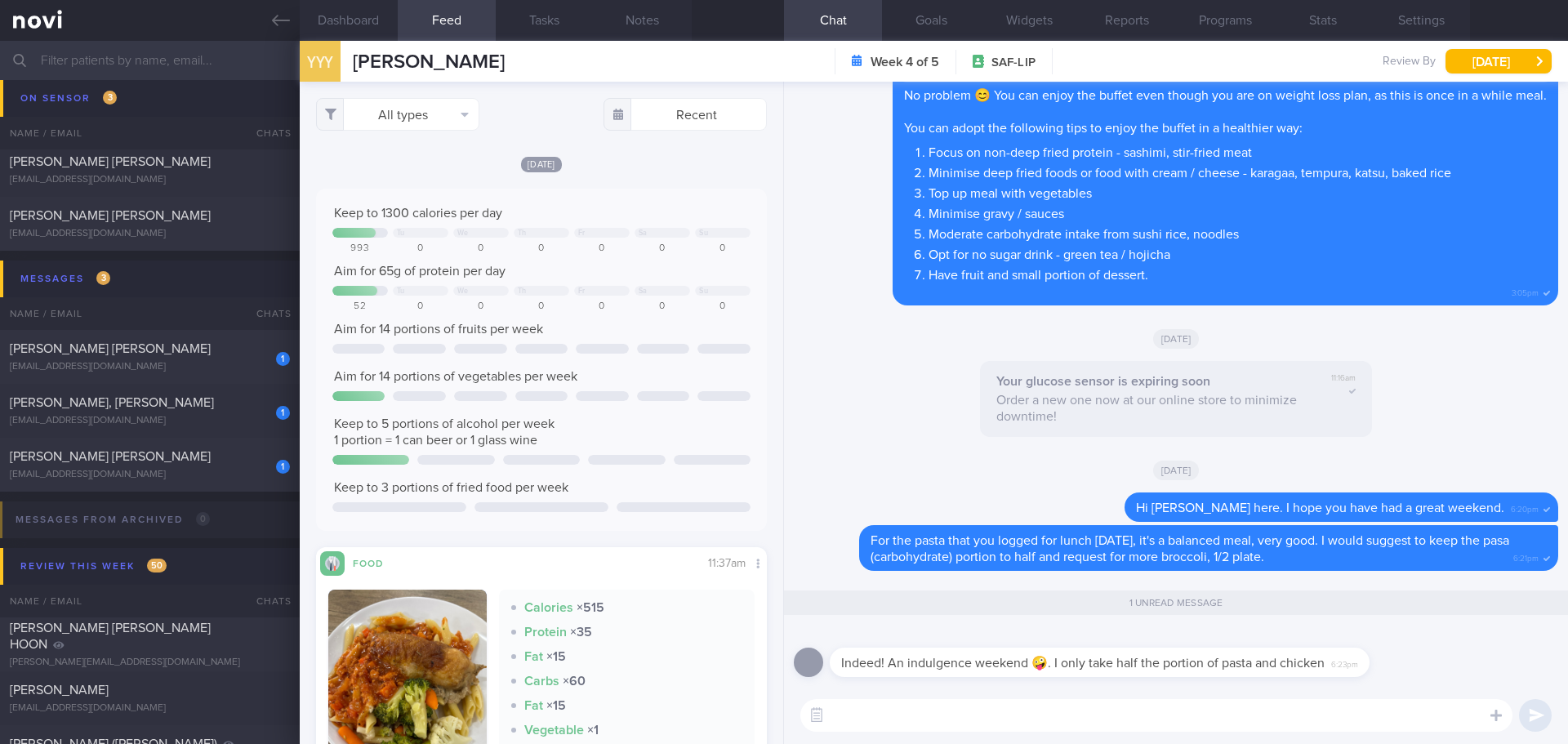
click at [1288, 715] on textarea at bounding box center [1157, 715] width 712 height 33
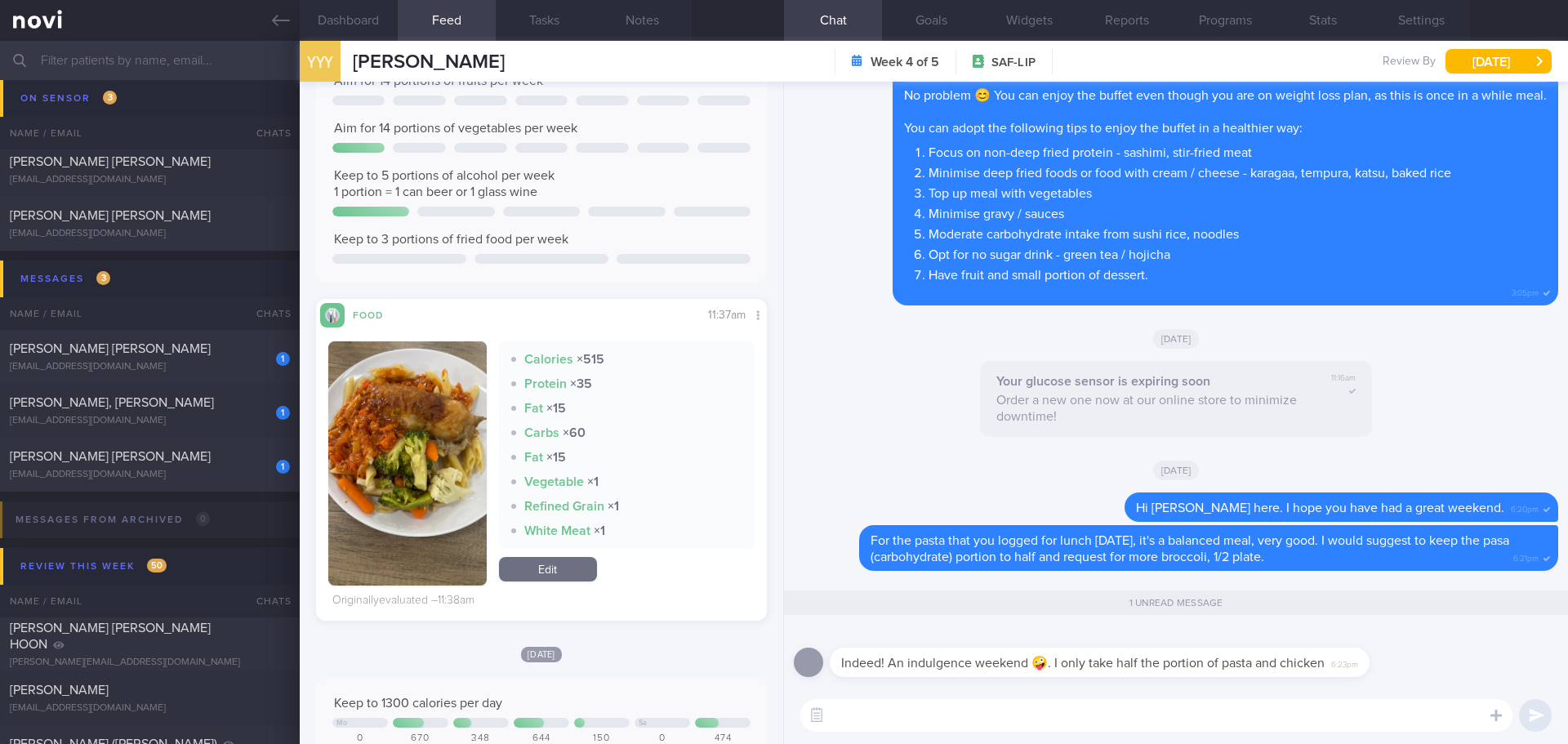
scroll to position [163, 0]
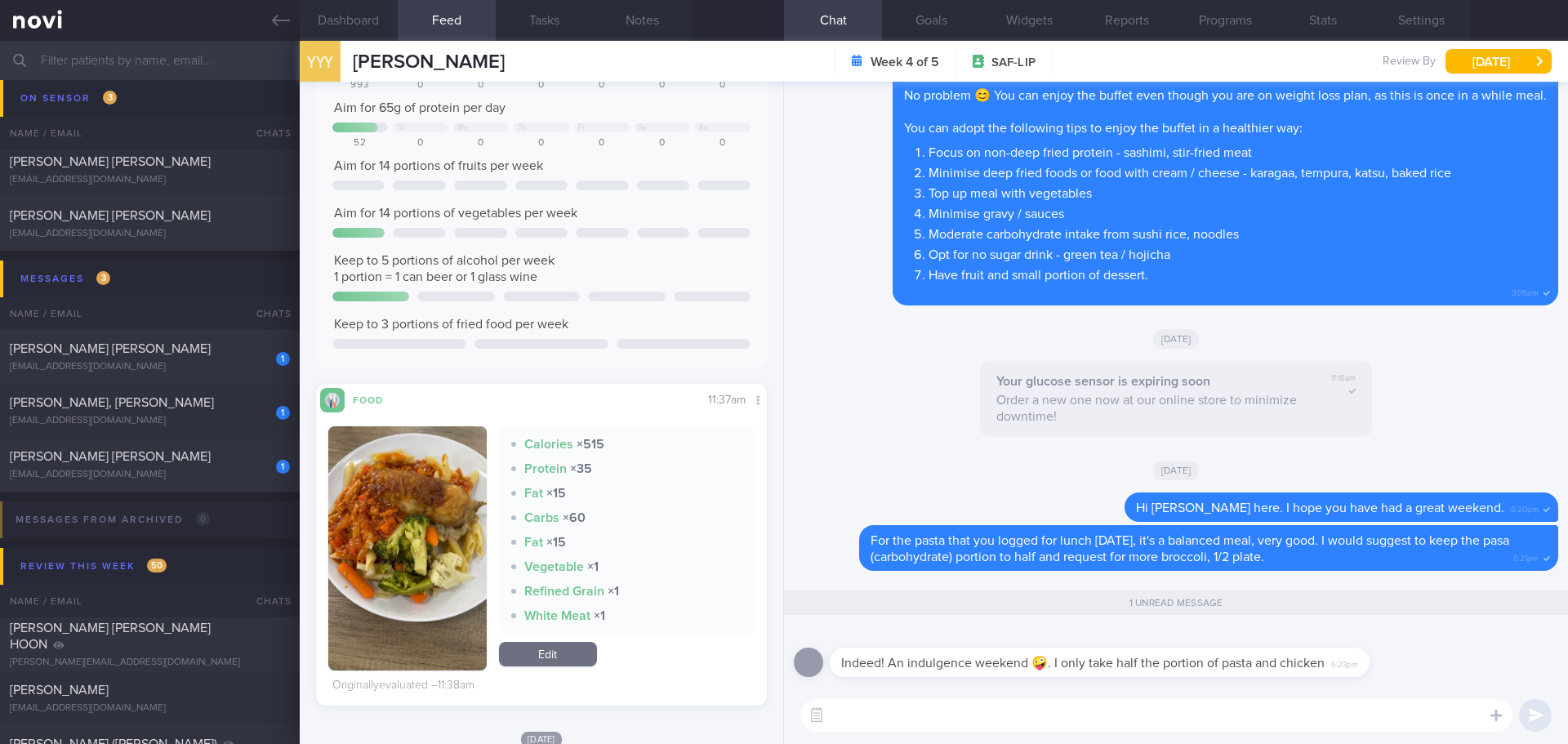
click at [1014, 715] on textarea at bounding box center [1157, 715] width 712 height 33
click at [877, 714] on textarea at bounding box center [1157, 715] width 712 height 33
type textarea "H"
click at [1321, 714] on textarea "Did you manage to apply some of the suggestions above when having the buffet? 😅😁" at bounding box center [1157, 715] width 712 height 33
type textarea "Did you manage to apply some of the suggestions above when having the buffet? 😁"
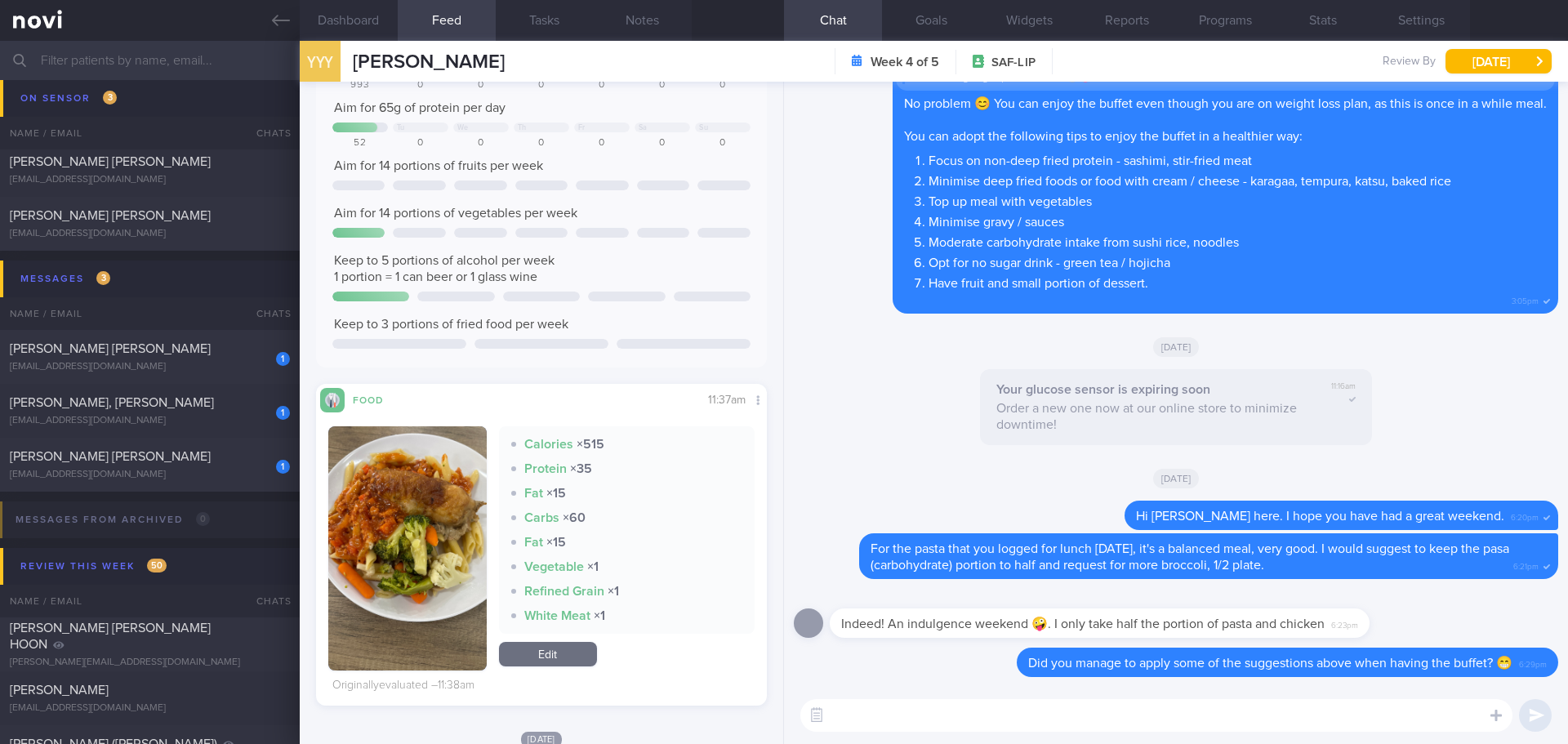
click at [1312, 718] on textarea at bounding box center [1157, 715] width 712 height 33
type textarea "Wow.. great! You controlled the portion of the pasta and chicken."
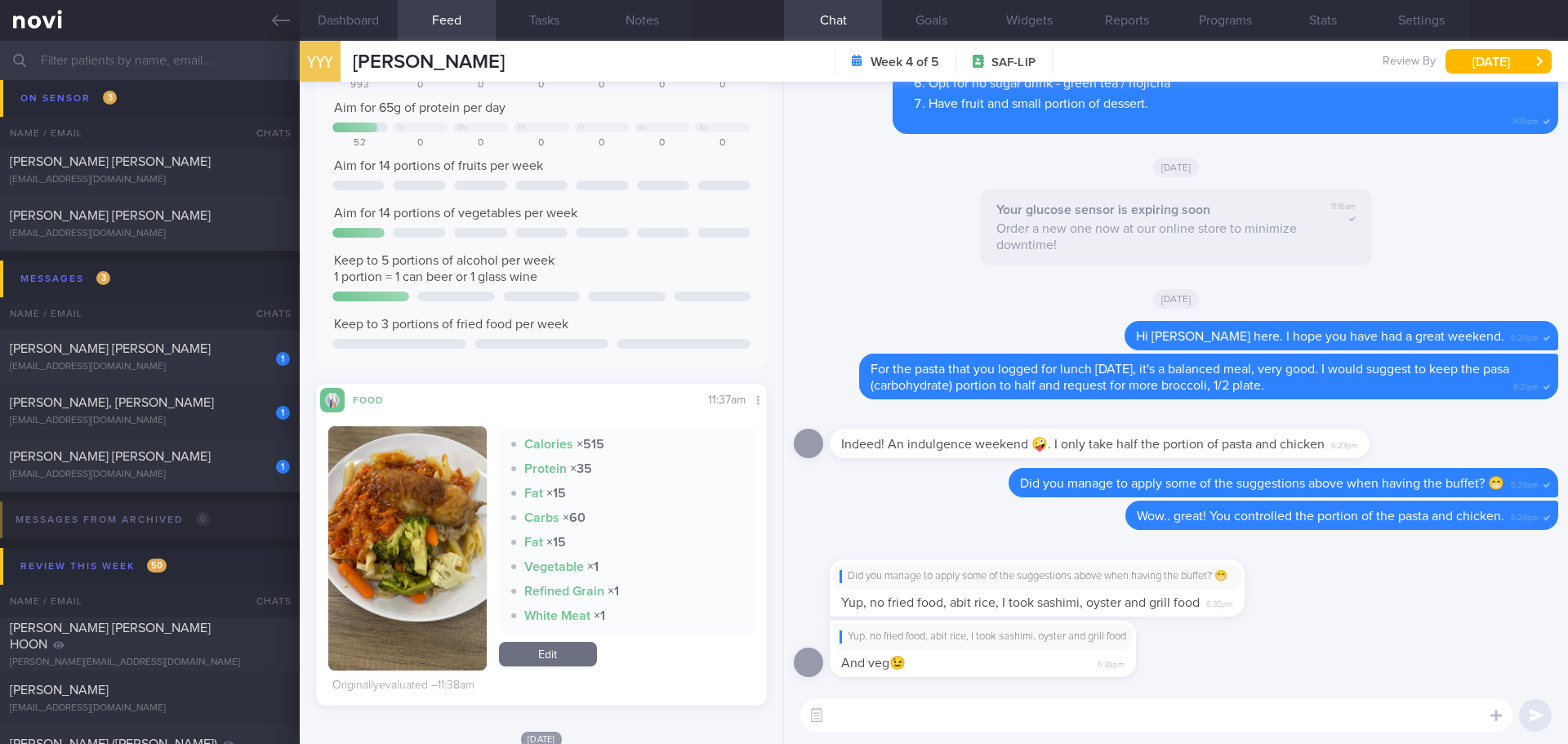
click at [954, 722] on textarea at bounding box center [1157, 715] width 712 height 33
type textarea "T"
drag, startPoint x: 1217, startPoint y: 716, endPoint x: 1016, endPoint y: 725, distance: 201.2
click at [1016, 725] on textarea "Great work! This can be applied in most of the meal that you have." at bounding box center [1157, 715] width 712 height 33
drag, startPoint x: 1016, startPoint y: 725, endPoint x: 972, endPoint y: 719, distance: 44.4
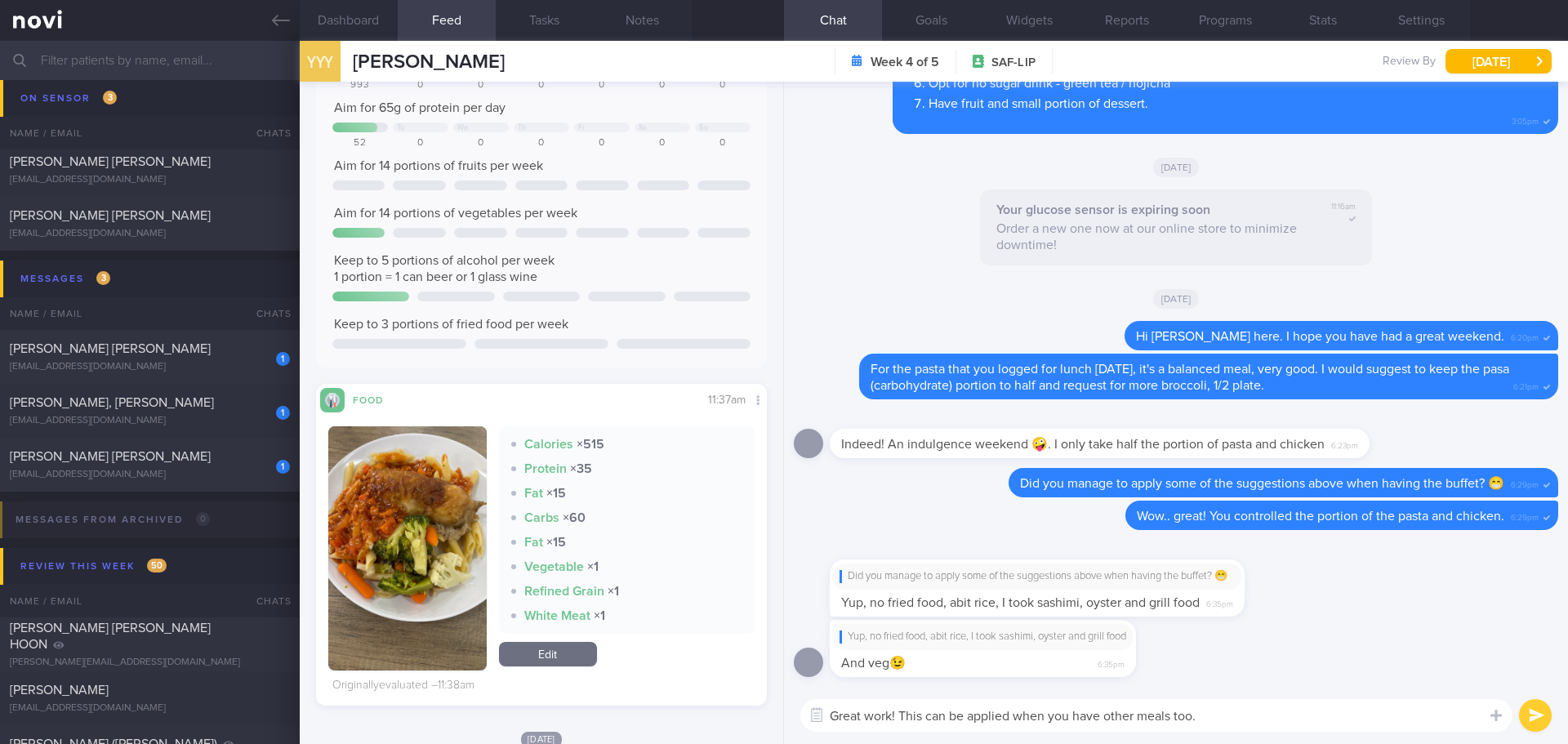
click at [972, 719] on textarea "Great work! This can be applied when you have other meals too." at bounding box center [1157, 715] width 712 height 33
click at [1293, 714] on textarea "Great work! This can be applied when you have other meals too." at bounding box center [1157, 715] width 712 height 33
click at [1357, 722] on textarea "Great work! This can be applied when you have other meals too." at bounding box center [1157, 715] width 712 height 33
type textarea "Great work! This can be applied when you have other meals too."
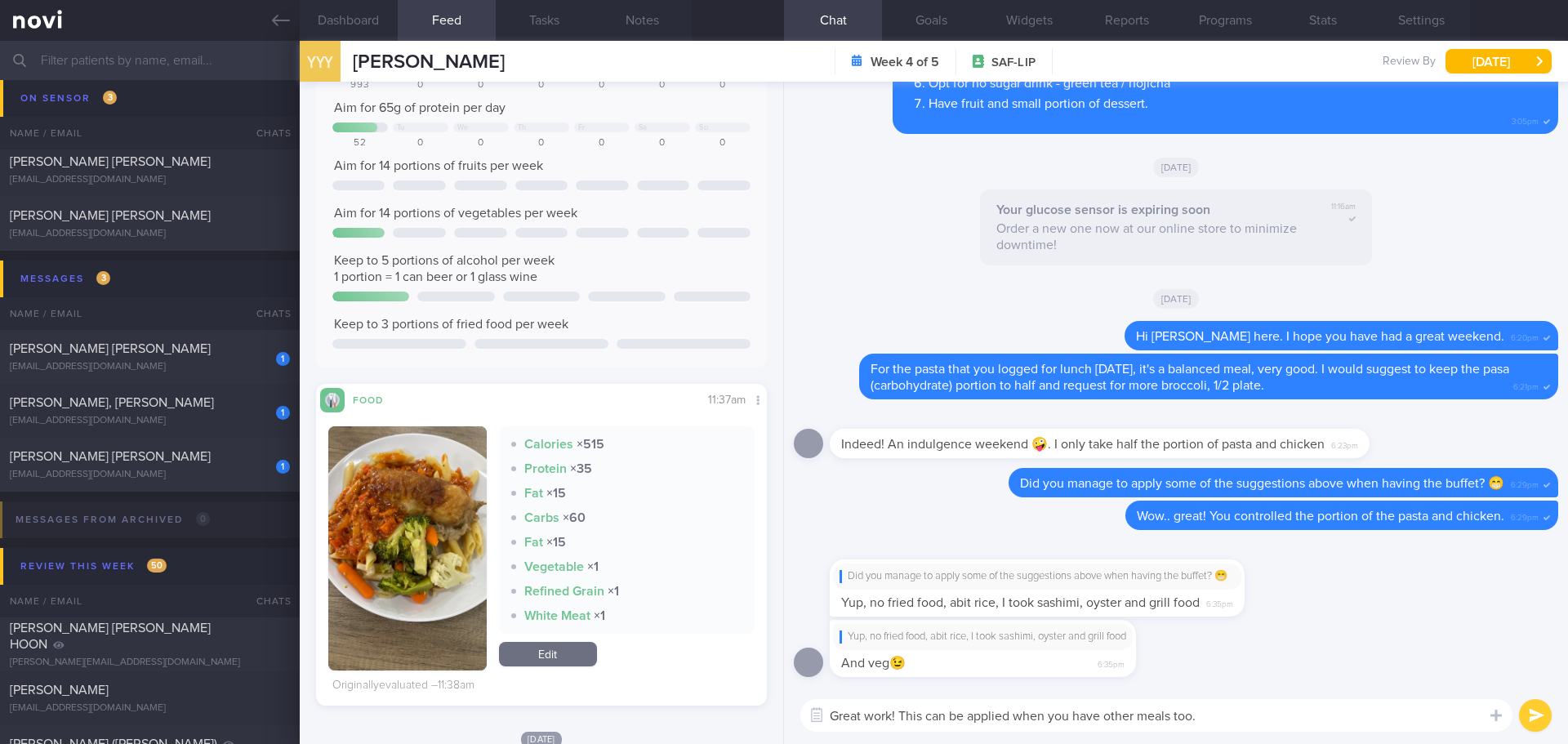
click at [1541, 718] on button "submit" at bounding box center [1535, 715] width 33 height 33
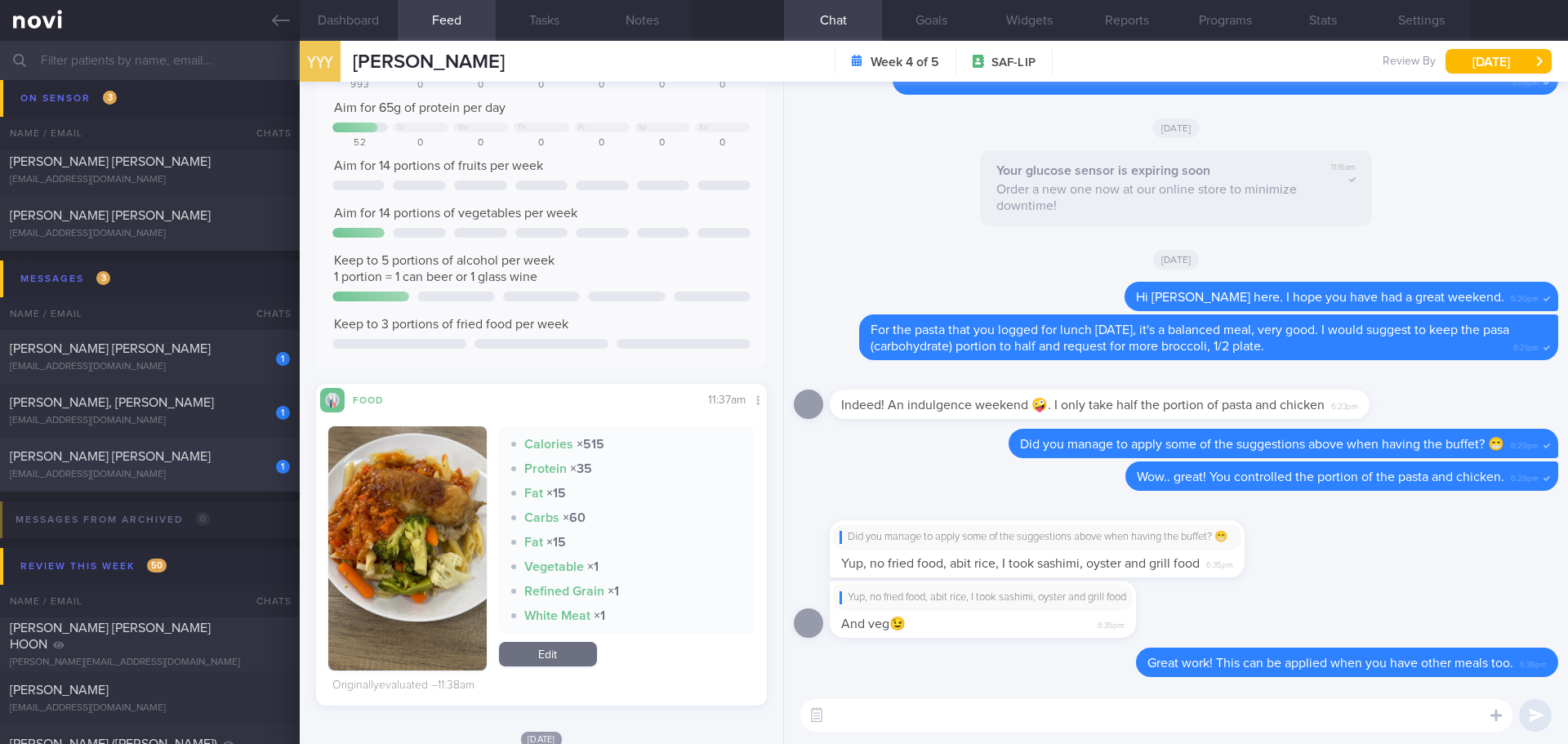
click at [207, 460] on div "[PERSON_NAME] [PERSON_NAME]" at bounding box center [147, 456] width 276 height 17
click at [156, 462] on div "[PERSON_NAME] [PERSON_NAME]" at bounding box center [147, 456] width 276 height 17
checkbox input "false"
type textarea "90g protein-pancake (red mill) flour mix, 50g pasturised egg white, water and a…"
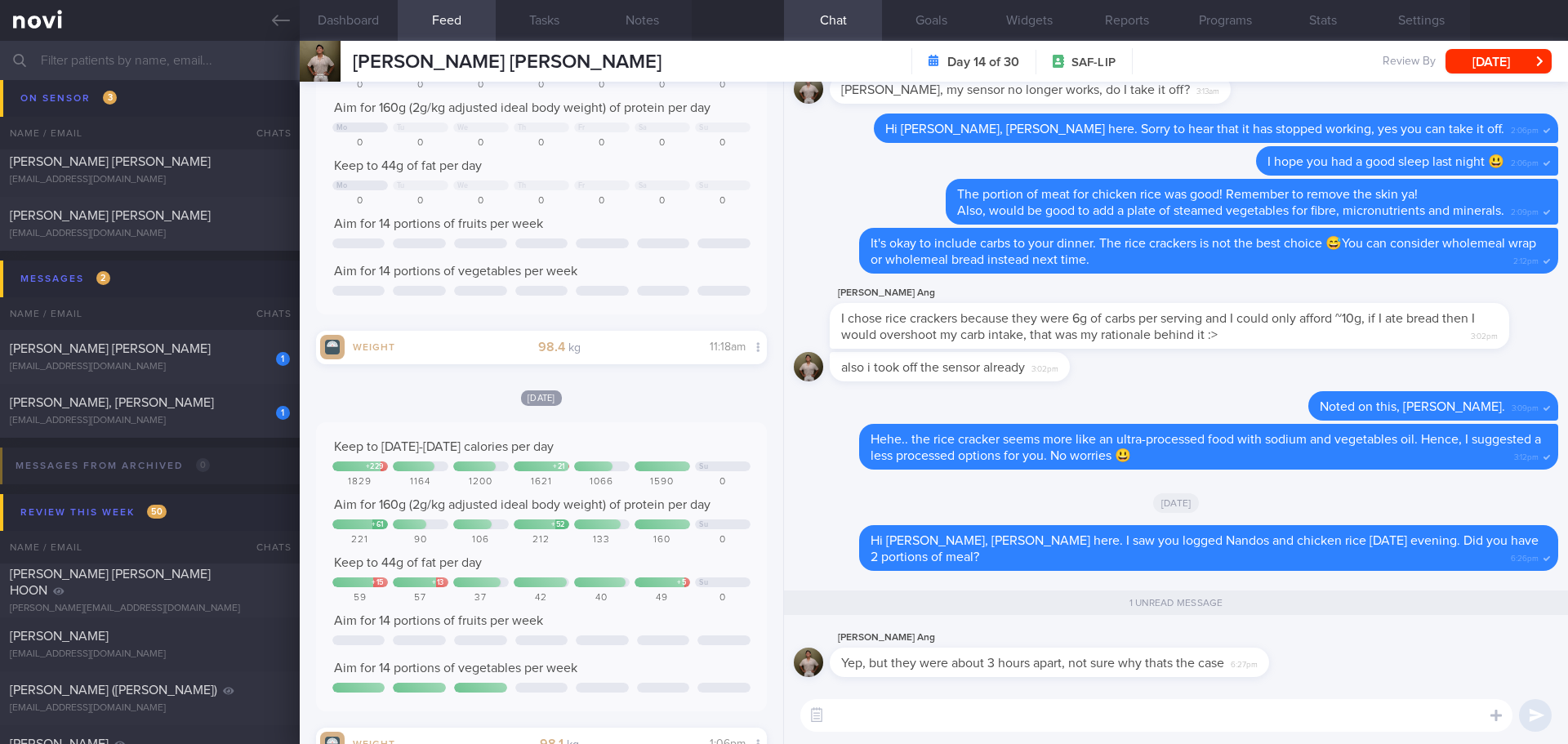
scroll to position [409, 0]
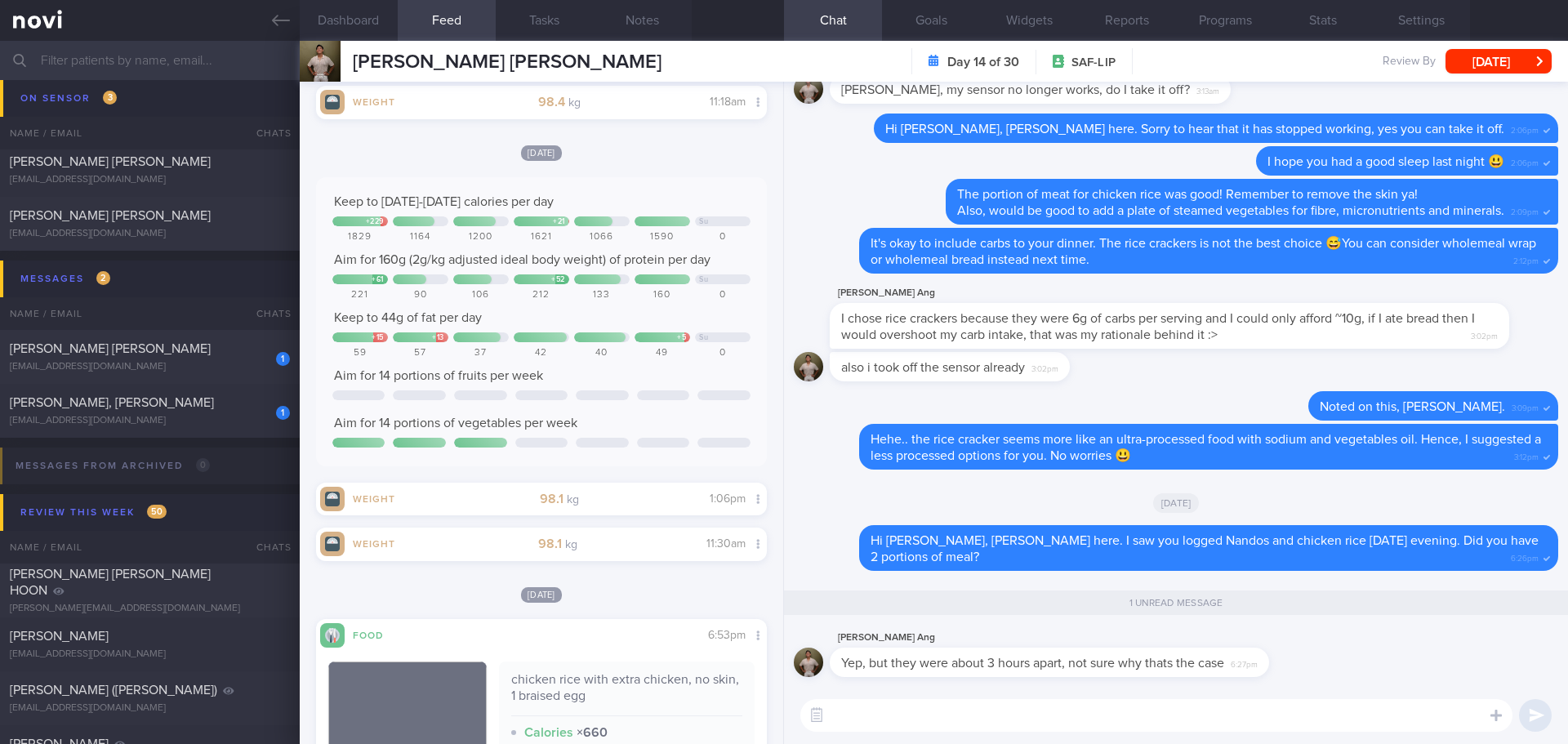
click at [976, 714] on textarea at bounding box center [1157, 715] width 712 height 33
type textarea "no worries.. Overall calories and protein intake was within our daily target!"
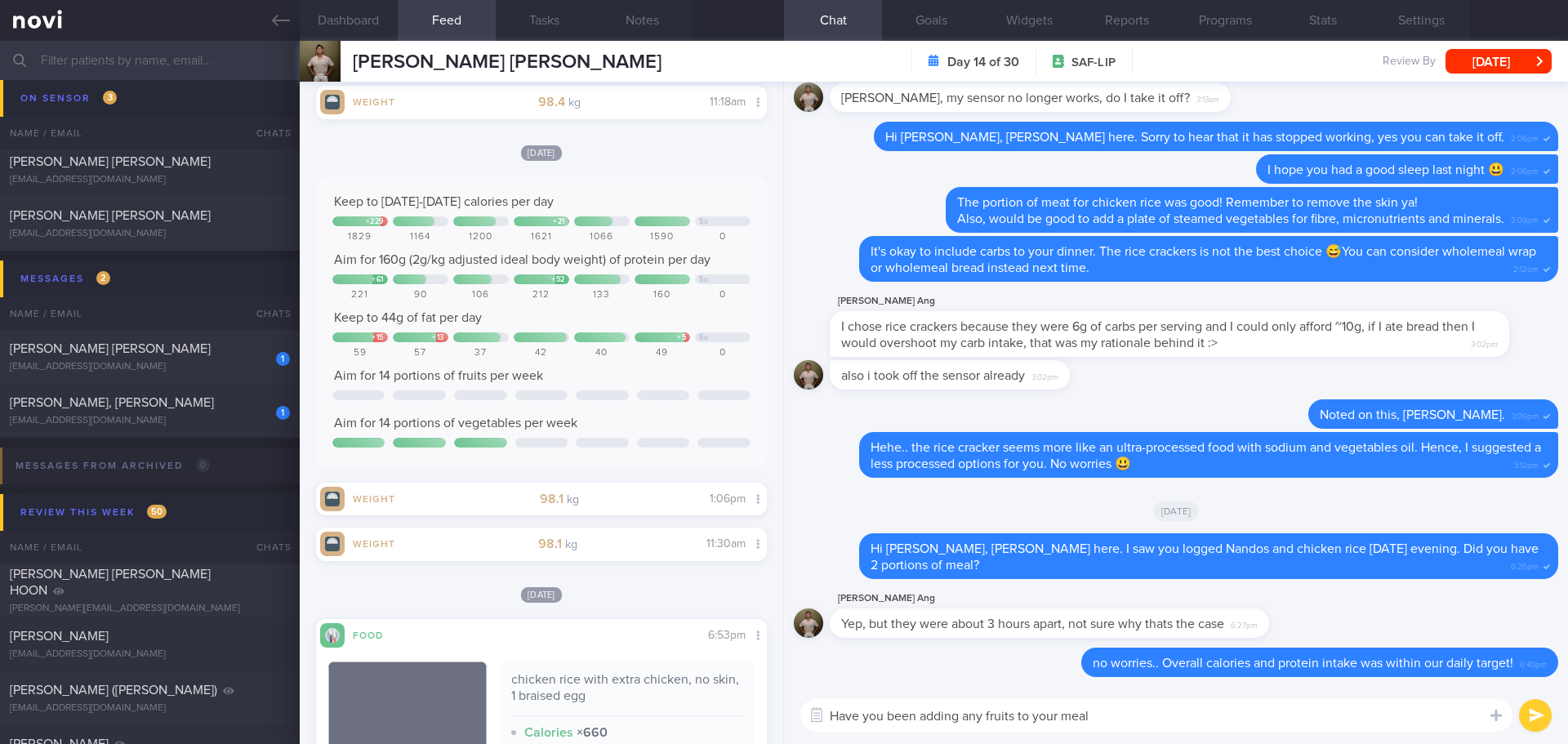
type textarea "Have you been adding any fruits to your meal?"
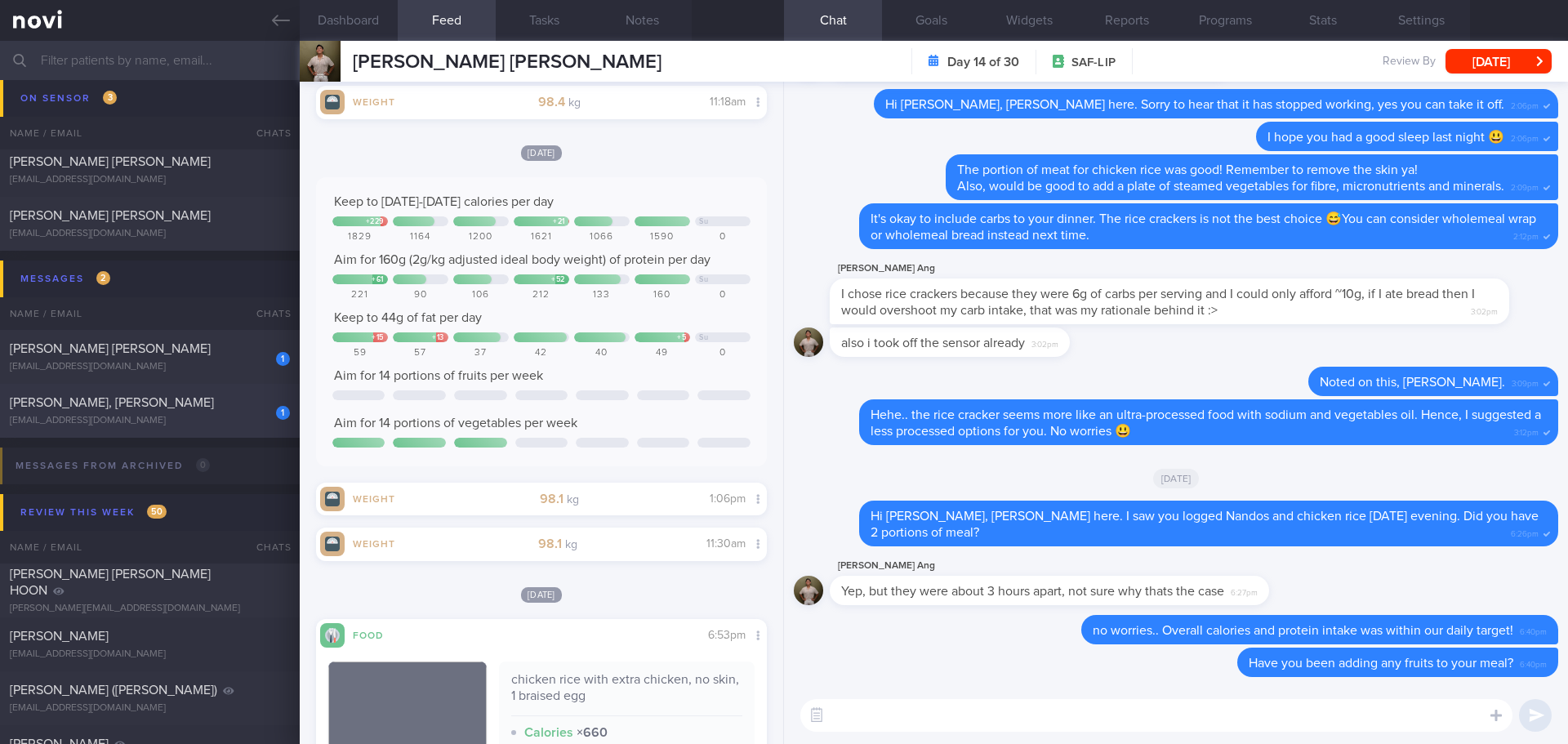
click at [121, 406] on span "[PERSON_NAME], [PERSON_NAME]" at bounding box center [111, 402] width 204 height 13
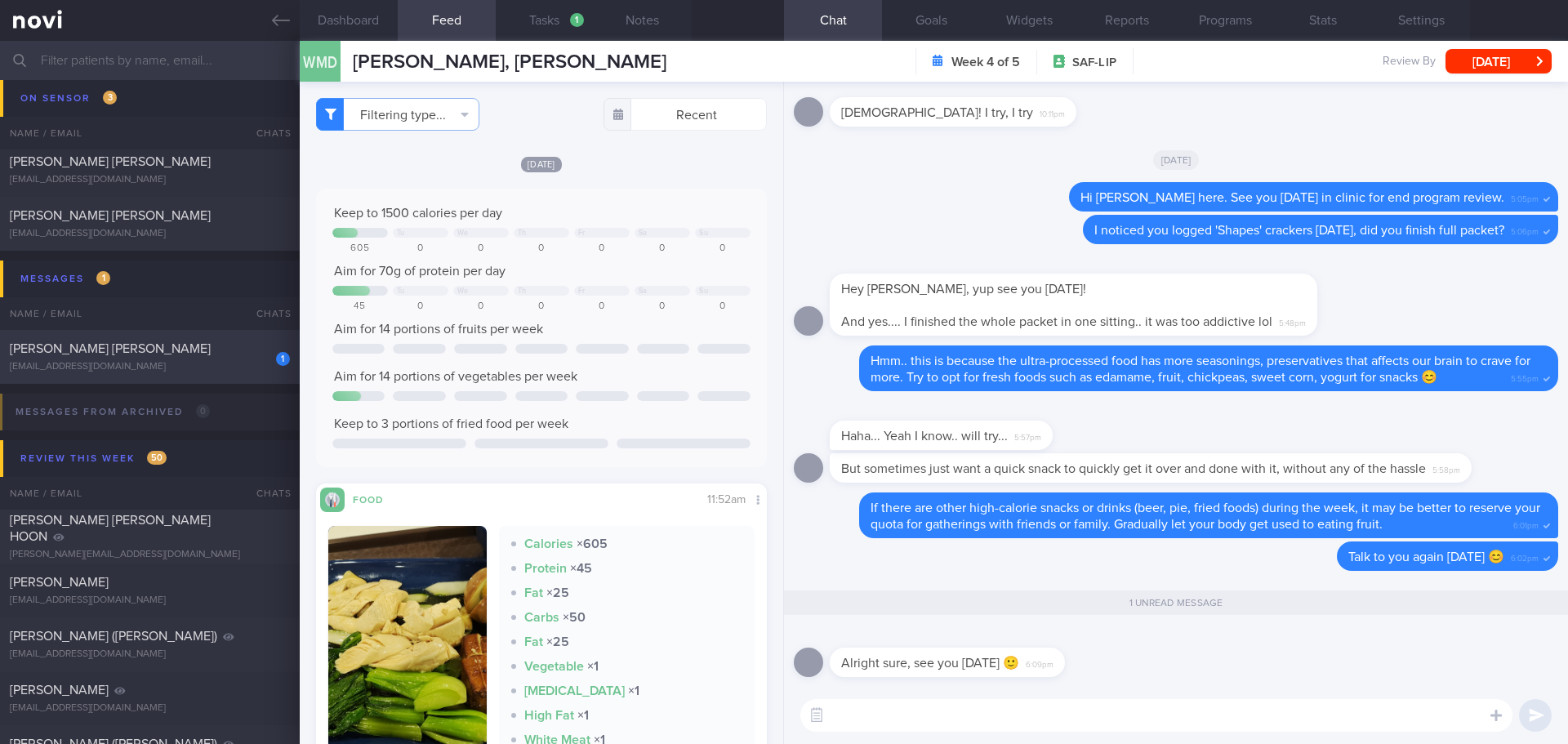
click at [132, 334] on div "1 [PERSON_NAME] [PERSON_NAME] [EMAIL_ADDRESS][DOMAIN_NAME] [DATE] OPTIMUM-PLUS-…" at bounding box center [784, 357] width 1568 height 54
type input "[DATE]"
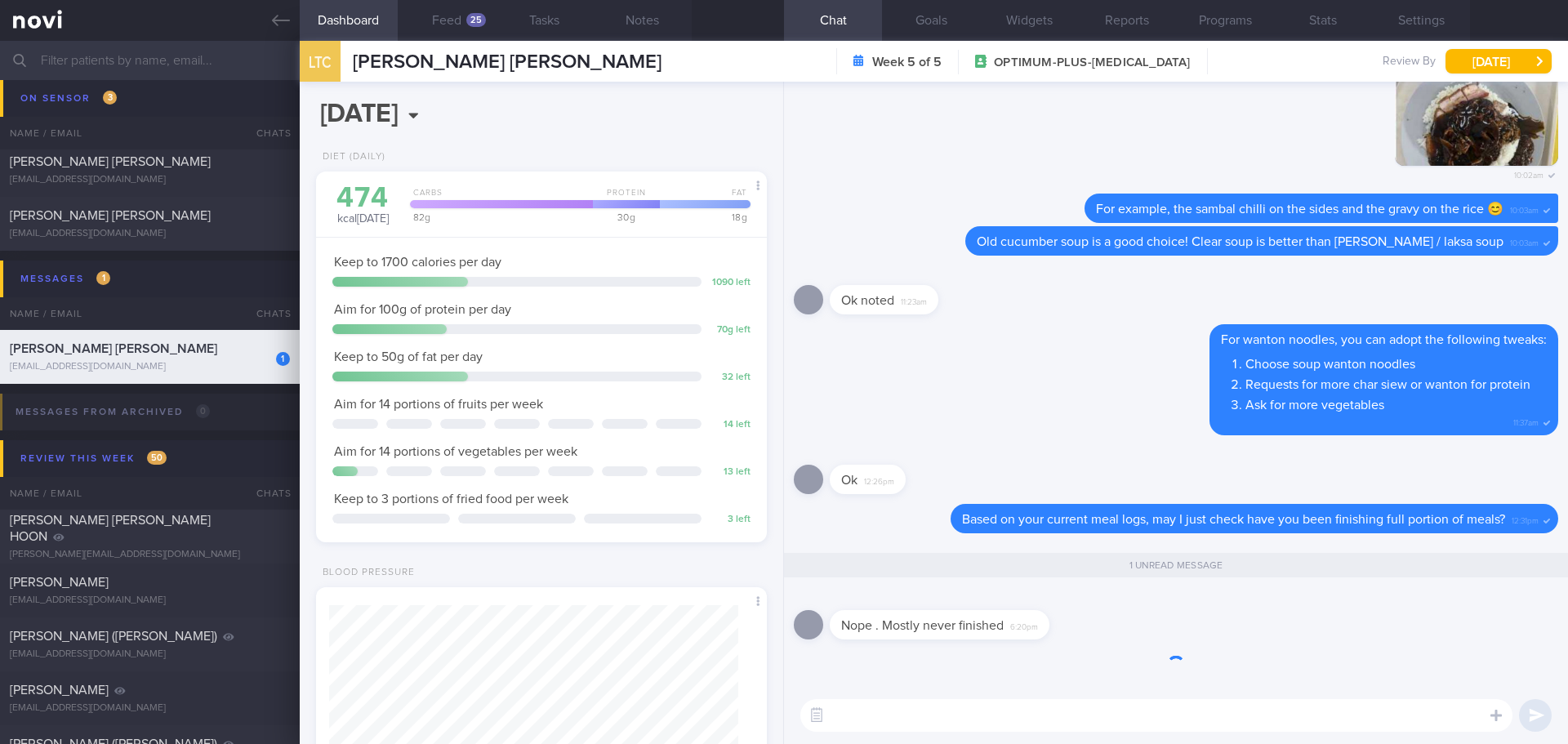
scroll to position [1, 0]
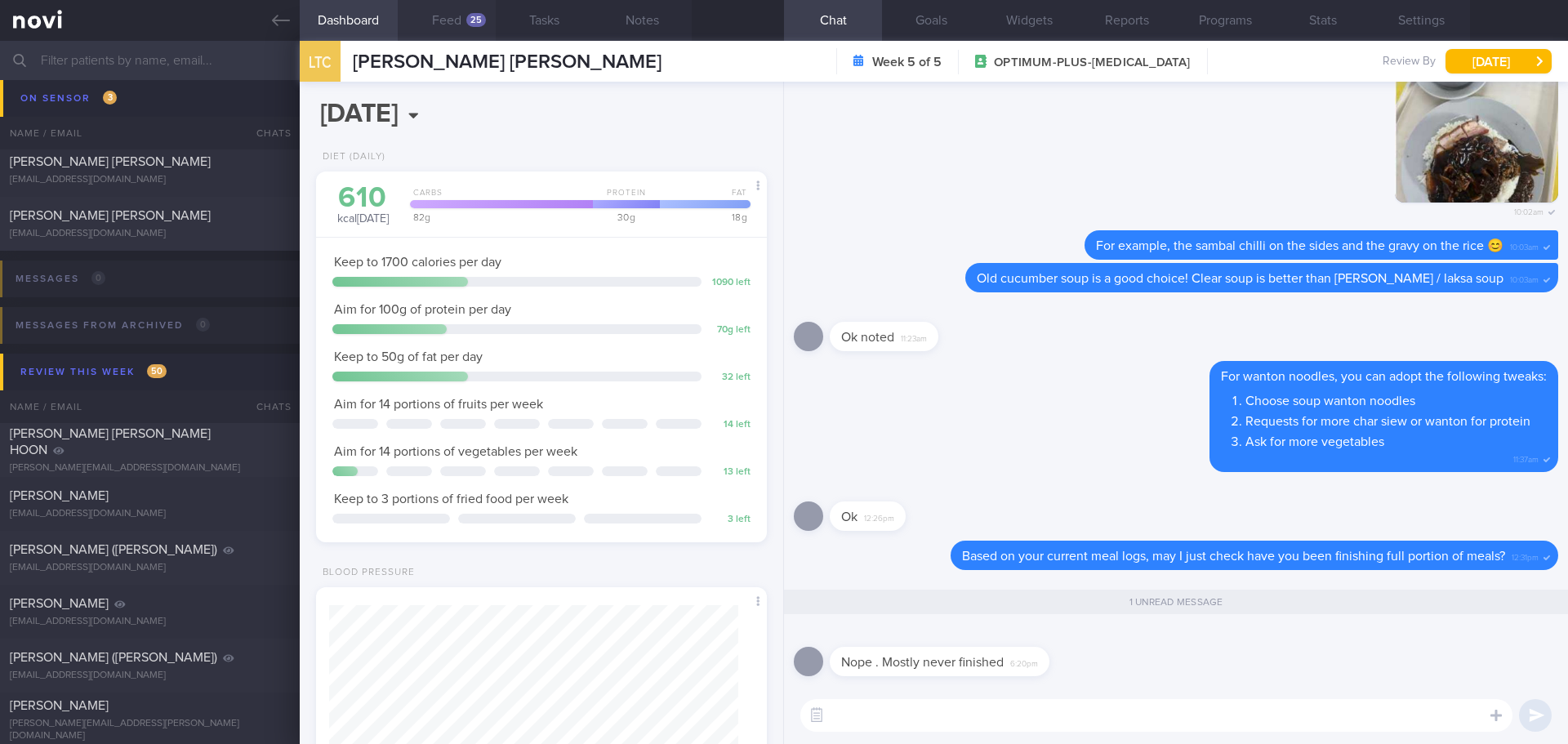
click at [485, 27] on button "Feed 25" at bounding box center [447, 20] width 98 height 41
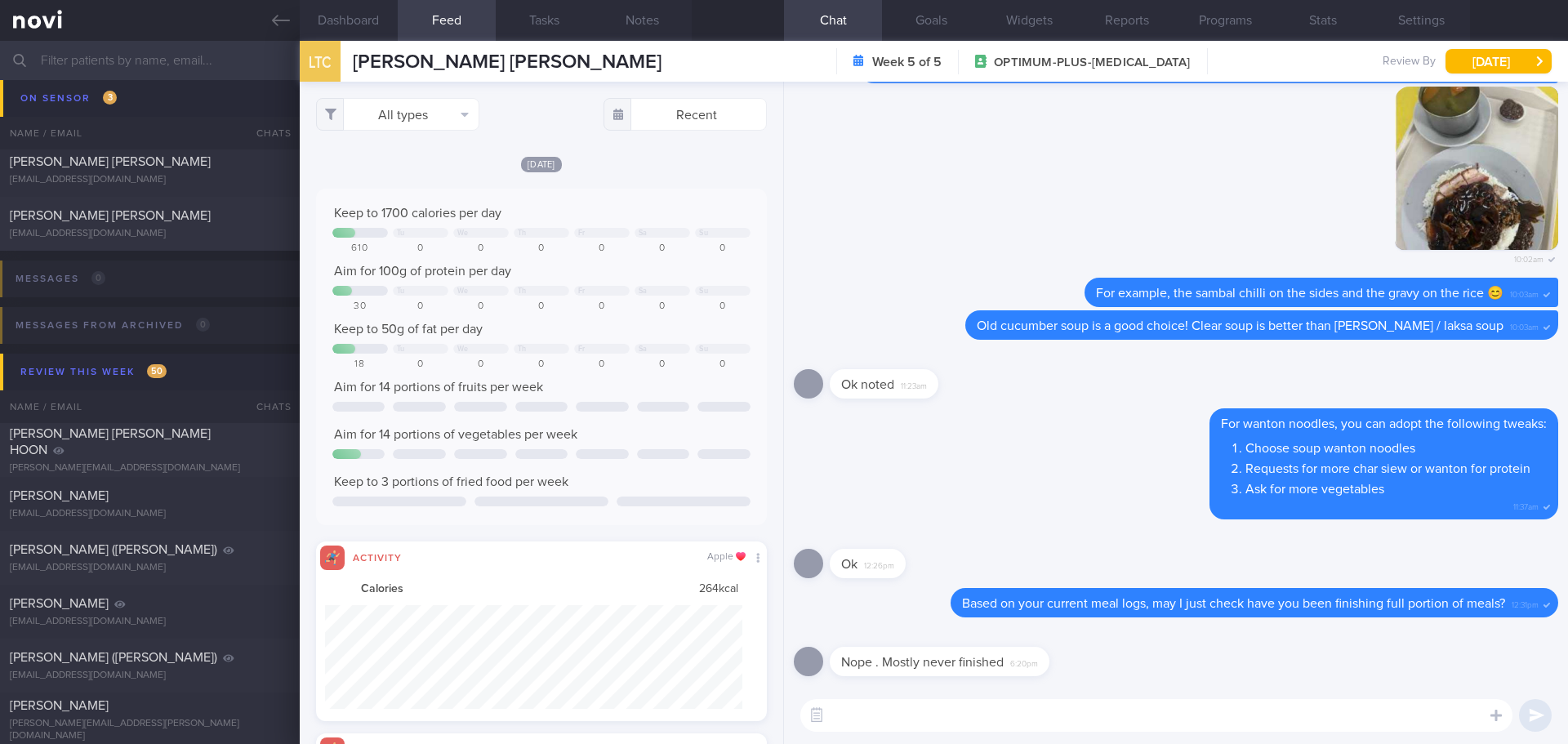
scroll to position [103, 418]
click at [371, 24] on button "Dashboard" at bounding box center [349, 20] width 98 height 41
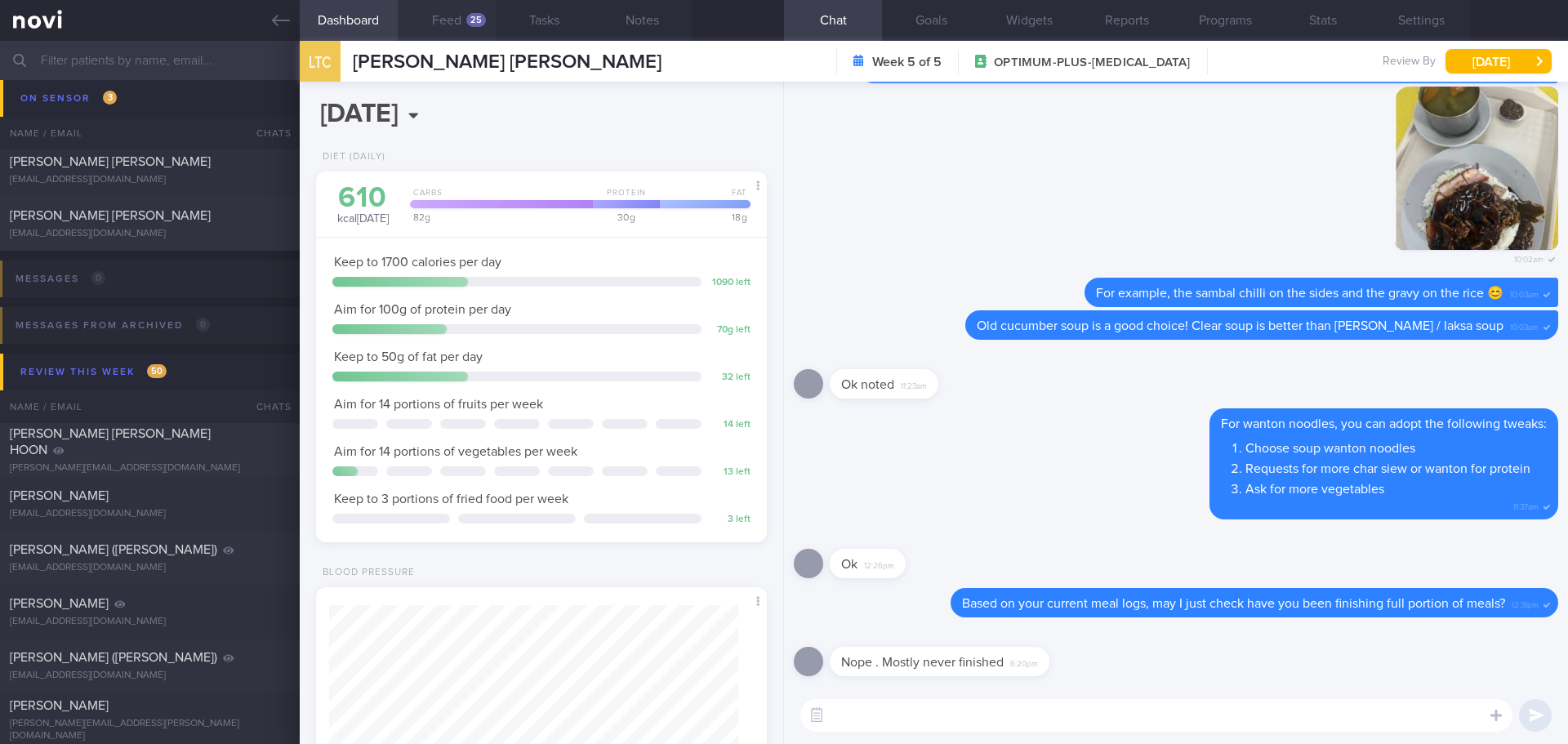
click at [458, 29] on button "Feed 25" at bounding box center [447, 20] width 98 height 41
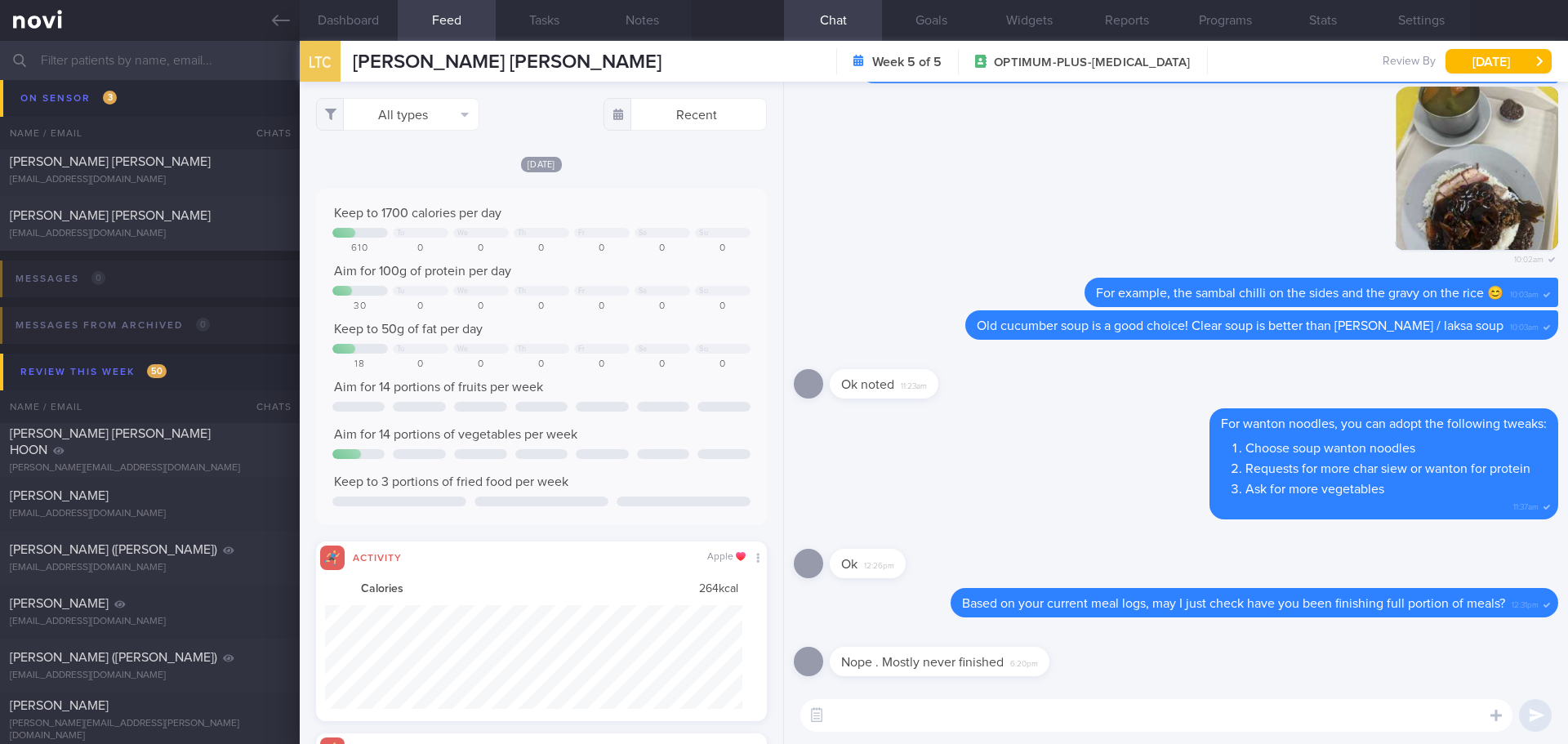
click at [870, 713] on textarea at bounding box center [1157, 715] width 712 height 33
type textarea "How much do you usually eat for the past 1-2 weeks?"
